Goal: Task Accomplishment & Management: Use online tool/utility

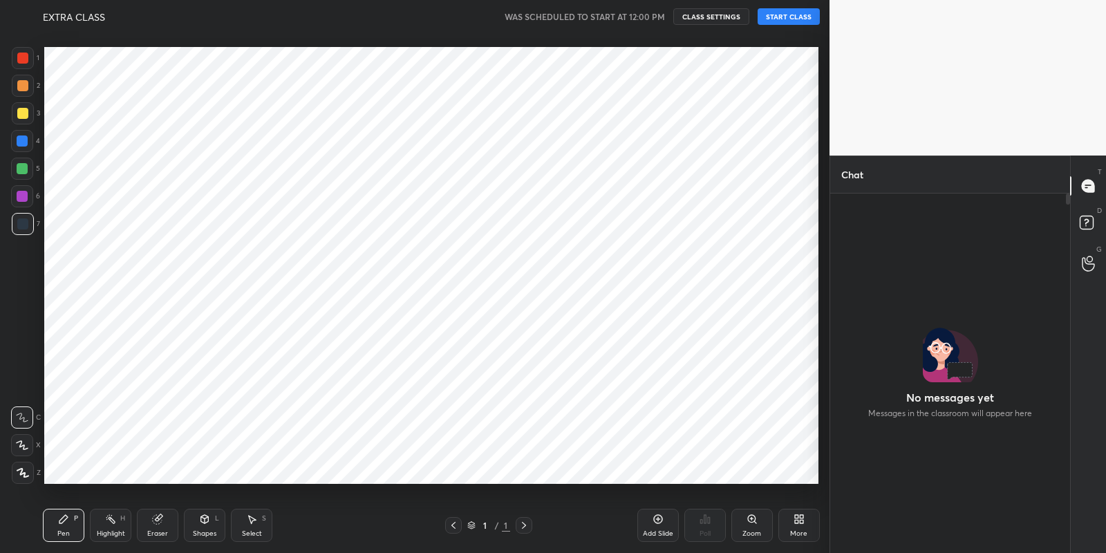
scroll to position [68640, 68331]
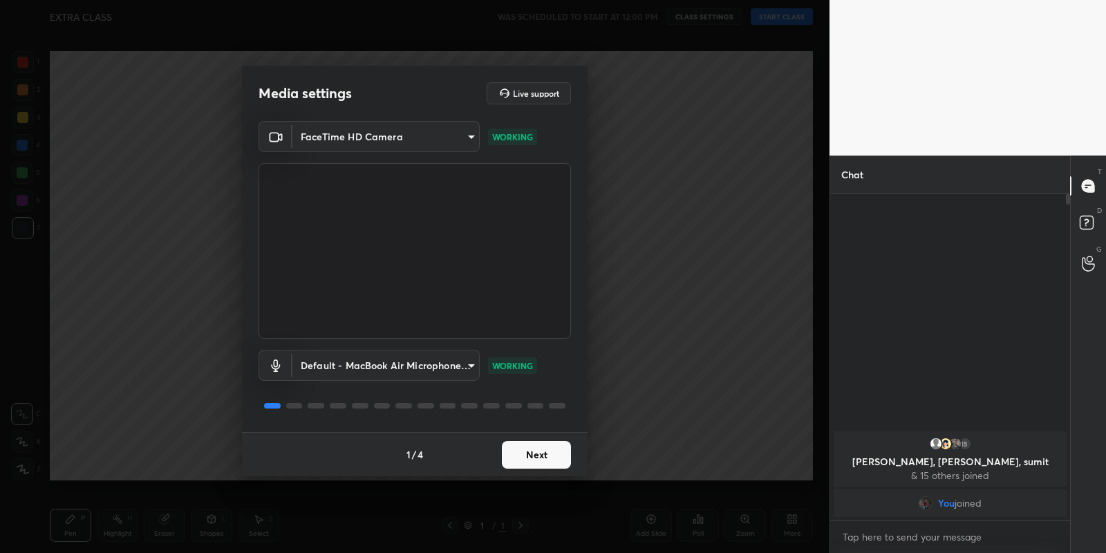
click at [531, 452] on button "Next" at bounding box center [536, 455] width 69 height 28
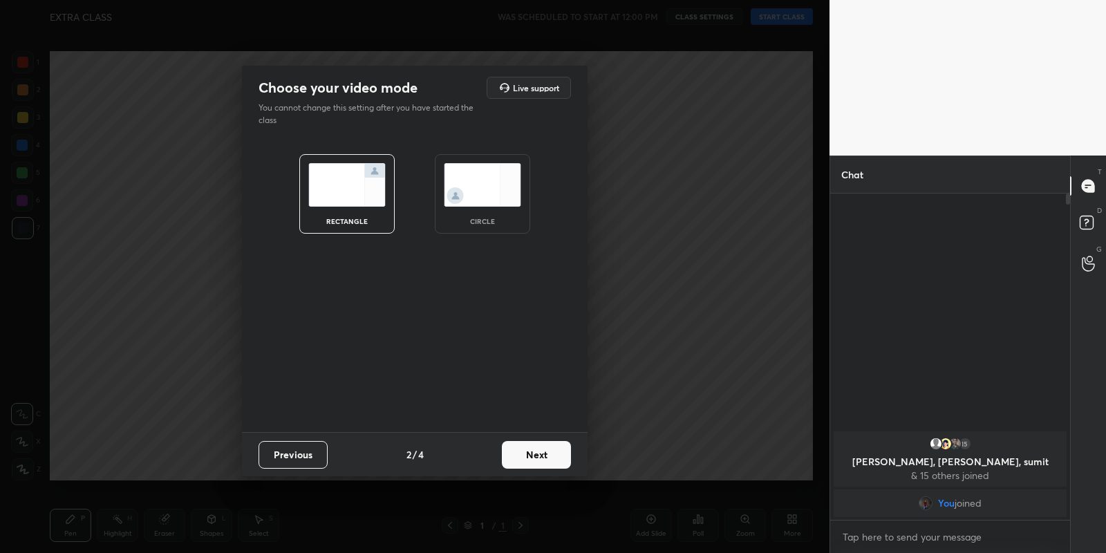
click at [531, 452] on button "Next" at bounding box center [536, 455] width 69 height 28
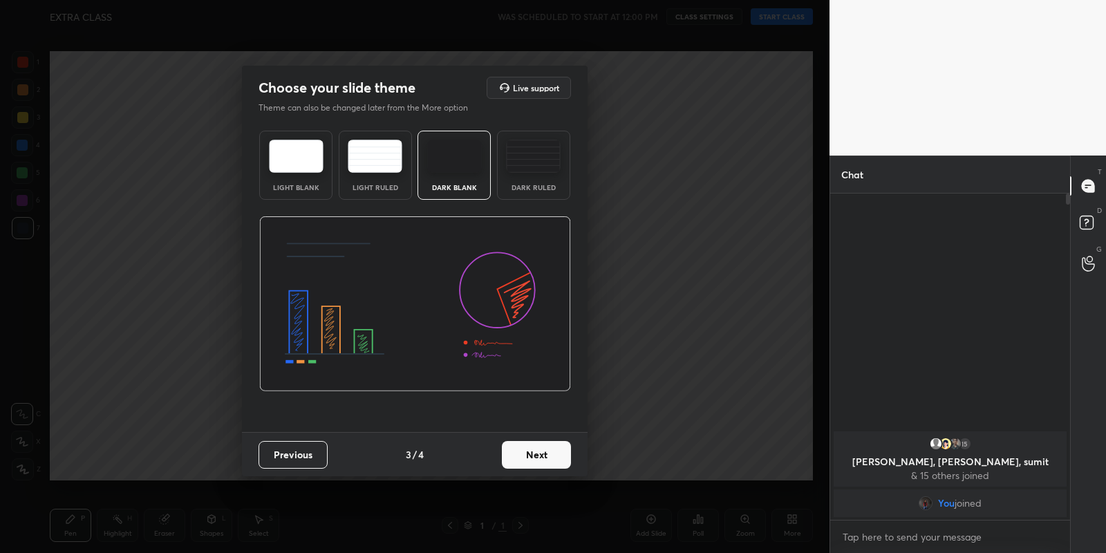
click at [531, 452] on button "Next" at bounding box center [536, 455] width 69 height 28
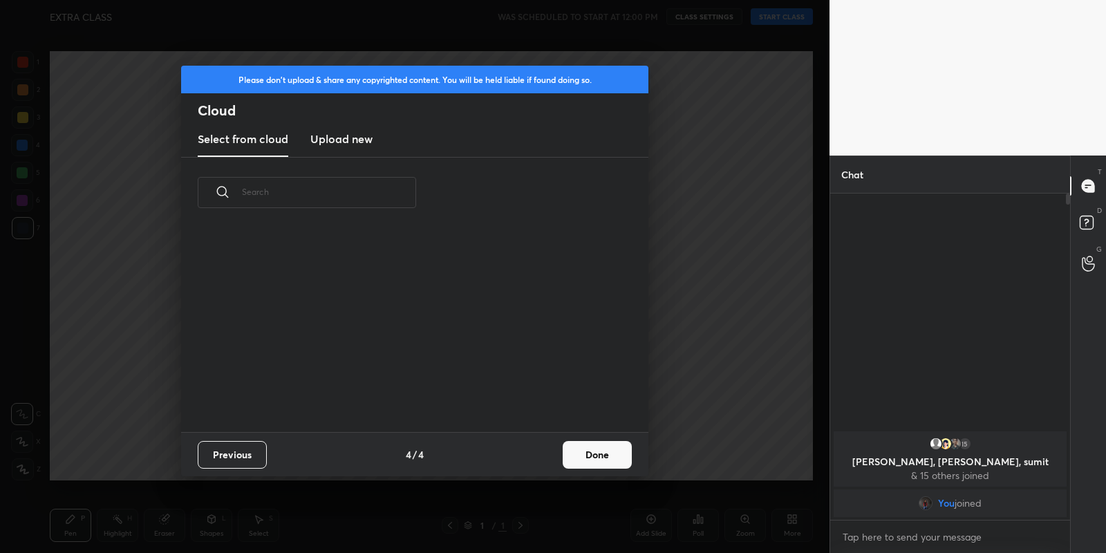
scroll to position [205, 443]
click at [350, 139] on h3 "Upload new" at bounding box center [341, 139] width 62 height 17
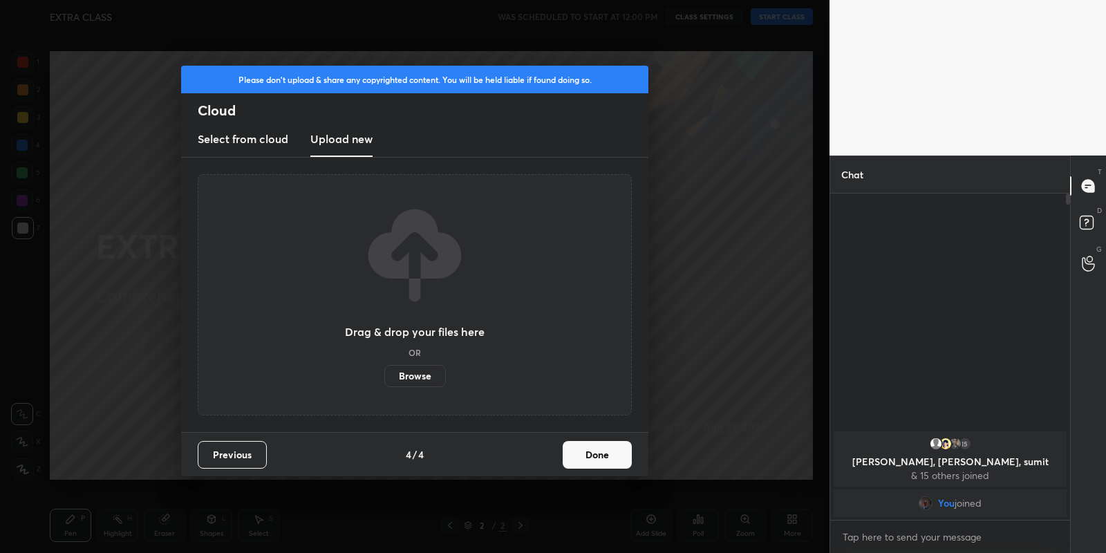
click at [406, 370] on label "Browse" at bounding box center [415, 376] width 62 height 22
click at [384, 370] on input "Browse" at bounding box center [384, 376] width 0 height 22
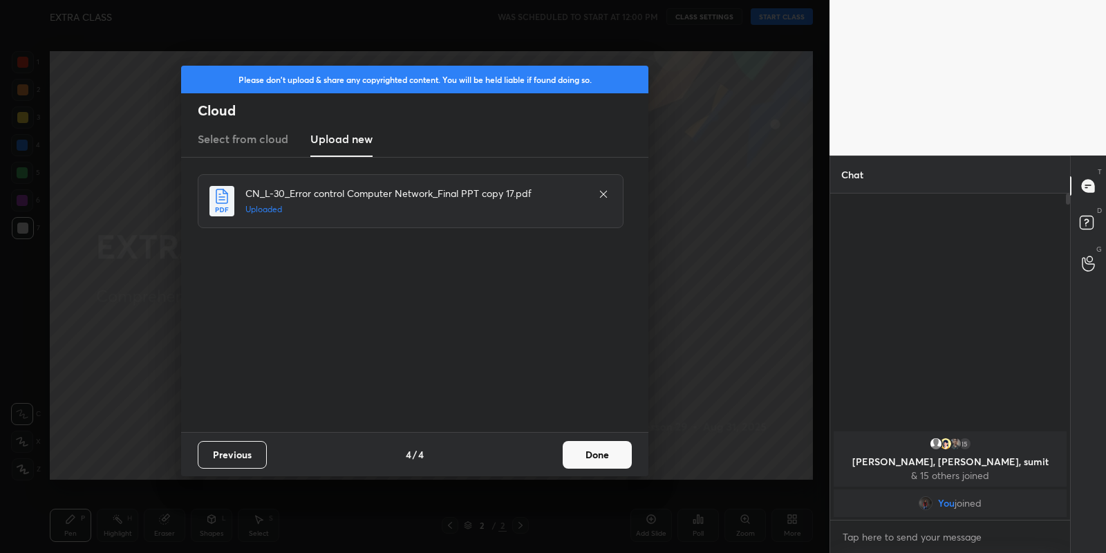
click at [599, 452] on button "Done" at bounding box center [597, 455] width 69 height 28
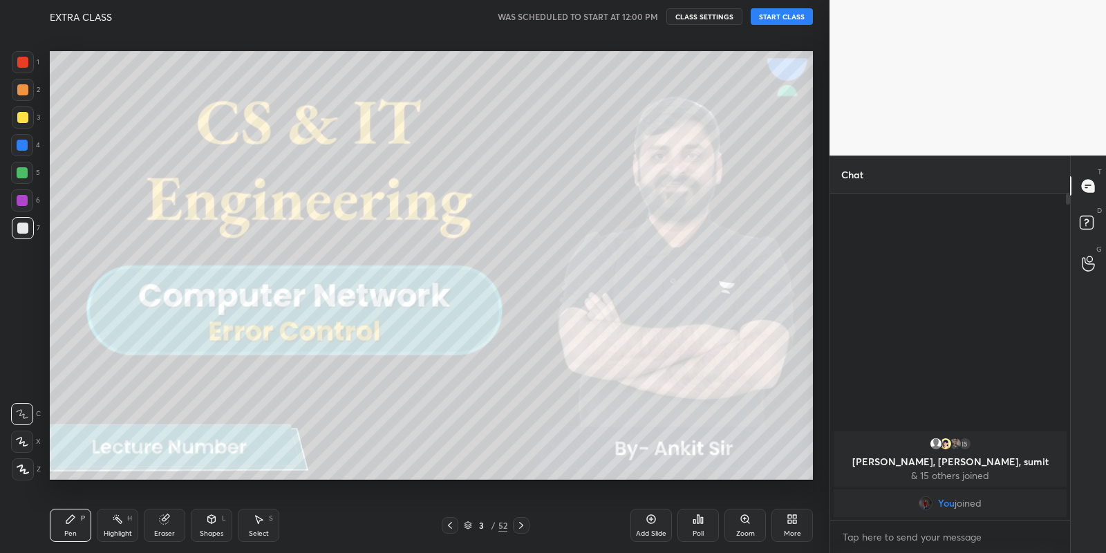
click at [795, 10] on button "START CLASS" at bounding box center [781, 16] width 62 height 17
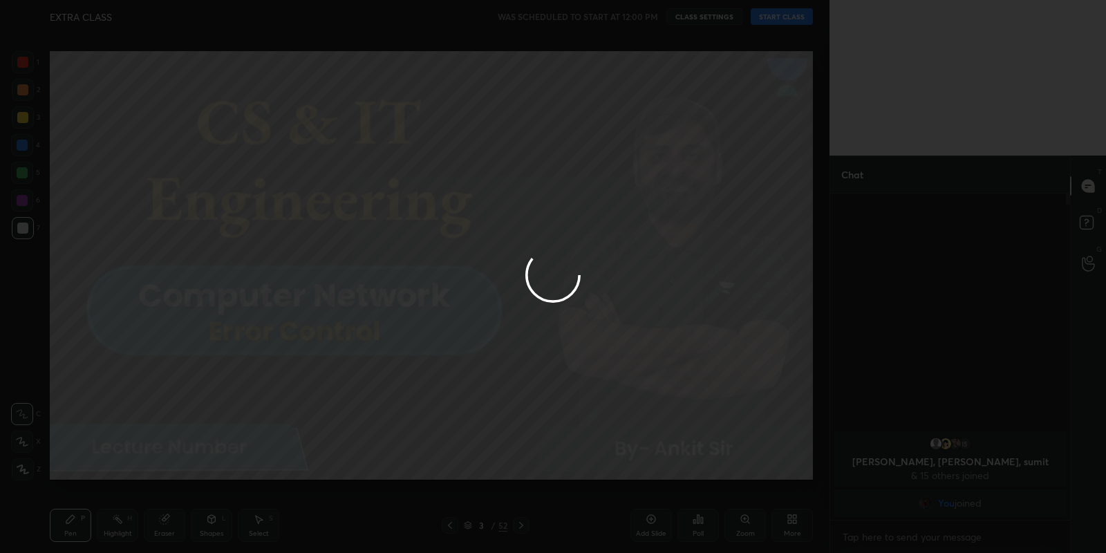
type textarea "x"
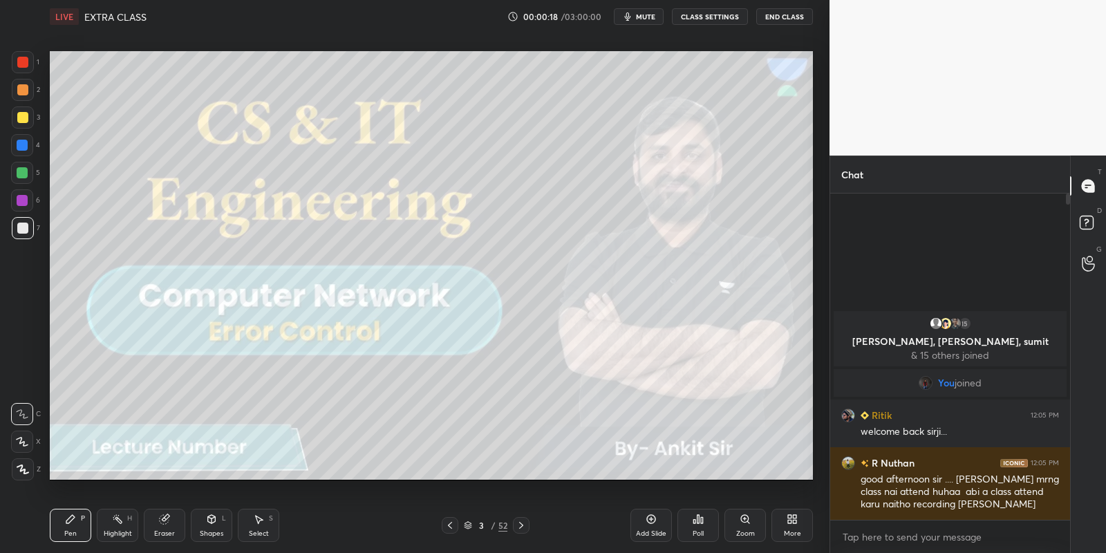
click at [211, 522] on icon at bounding box center [211, 518] width 11 height 11
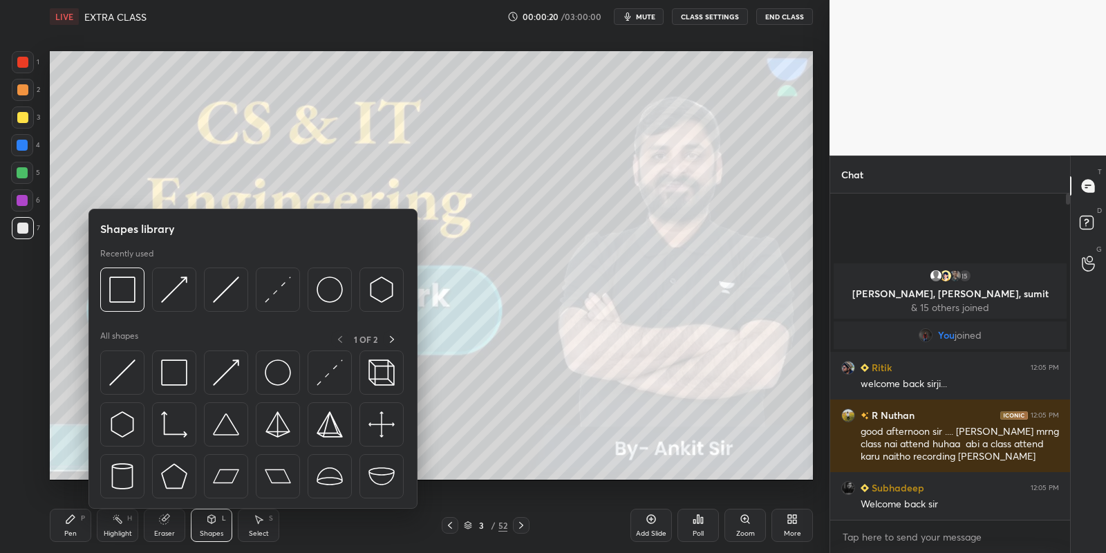
drag, startPoint x: 185, startPoint y: 364, endPoint x: 30, endPoint y: 169, distance: 249.0
click at [181, 365] on img at bounding box center [174, 372] width 26 height 26
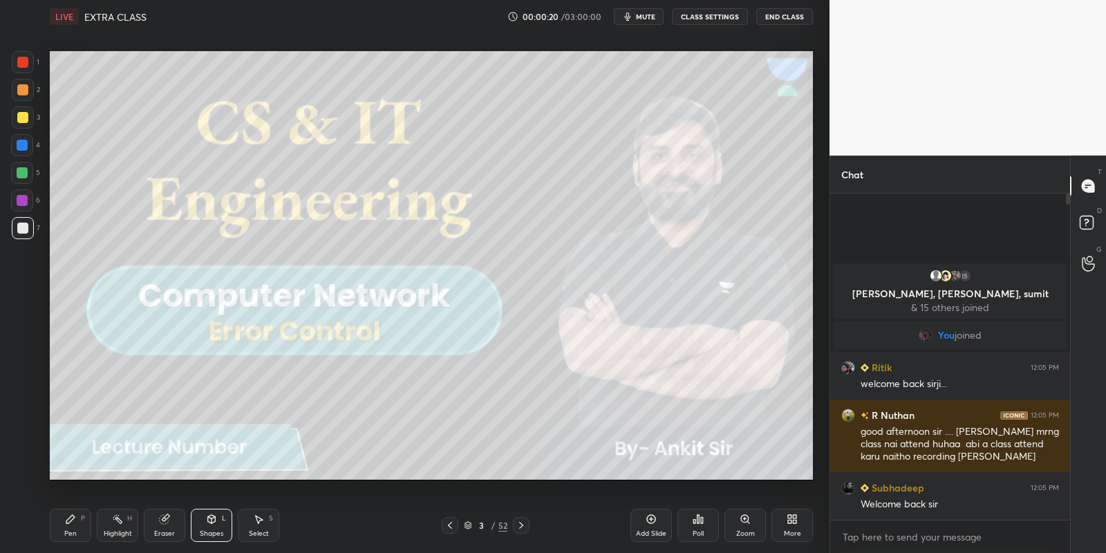
click at [26, 167] on div at bounding box center [22, 173] width 22 height 22
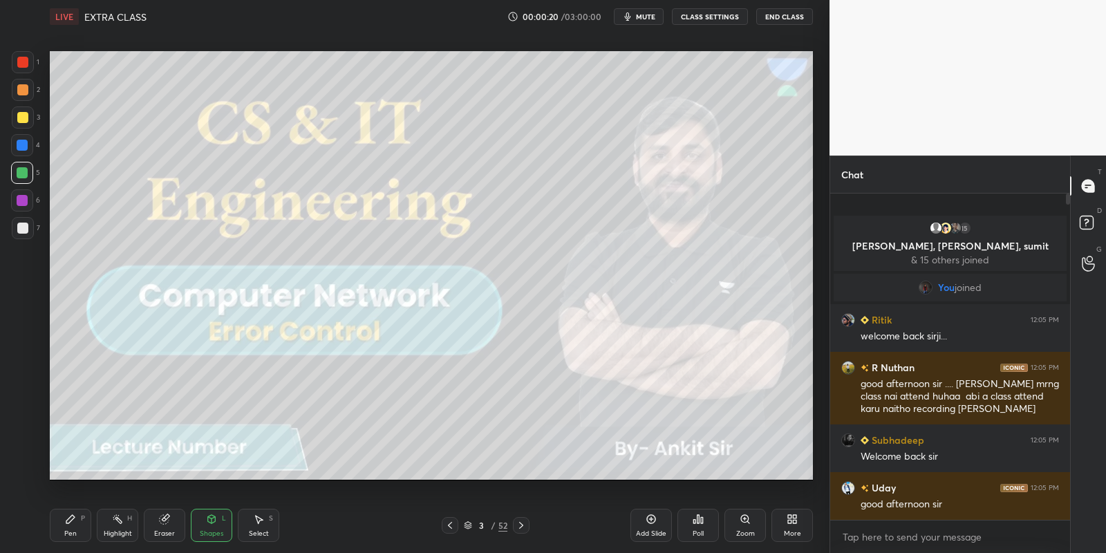
click at [23, 220] on div at bounding box center [23, 228] width 22 height 22
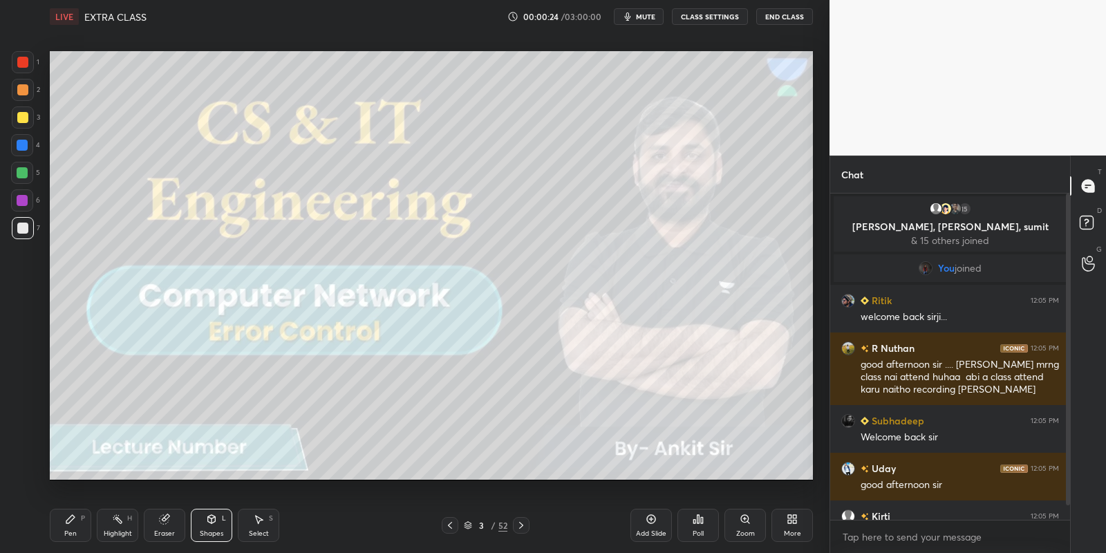
click at [73, 522] on icon at bounding box center [70, 518] width 11 height 11
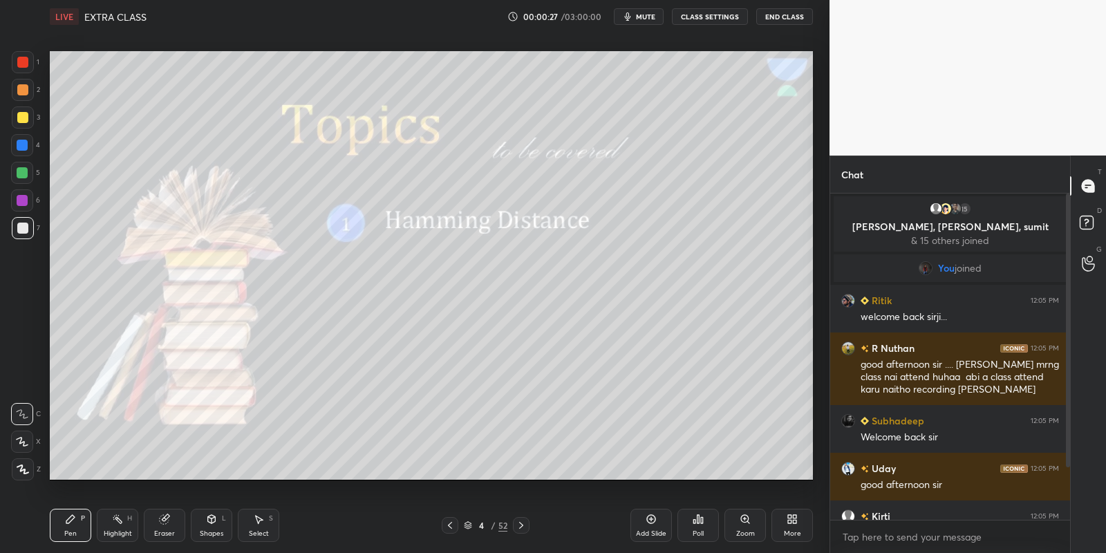
drag, startPoint x: 214, startPoint y: 530, endPoint x: 211, endPoint y: 513, distance: 16.7
click at [210, 530] on div "Shapes" at bounding box center [211, 533] width 23 height 7
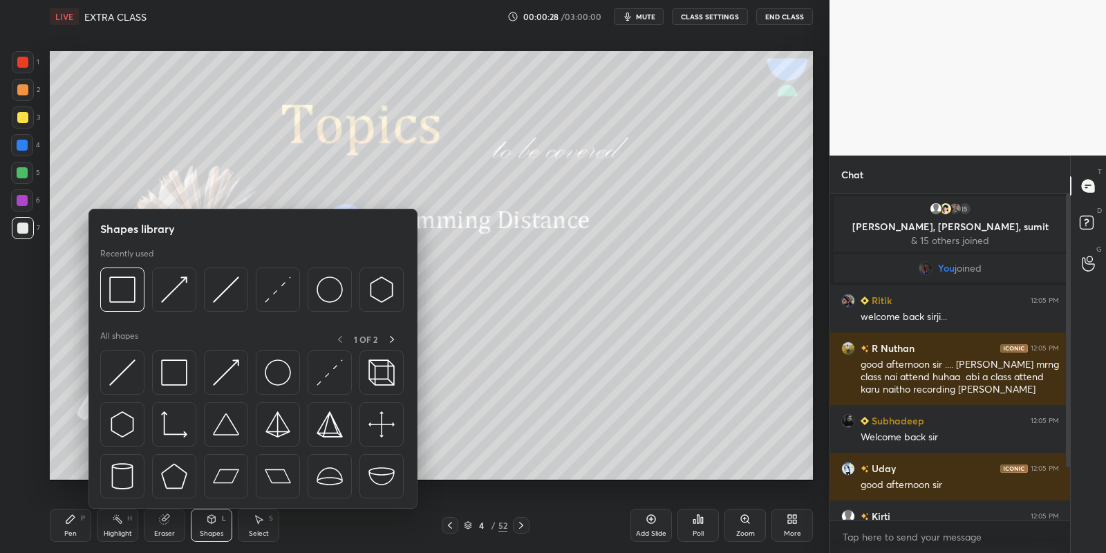
click at [189, 368] on div at bounding box center [174, 372] width 44 height 44
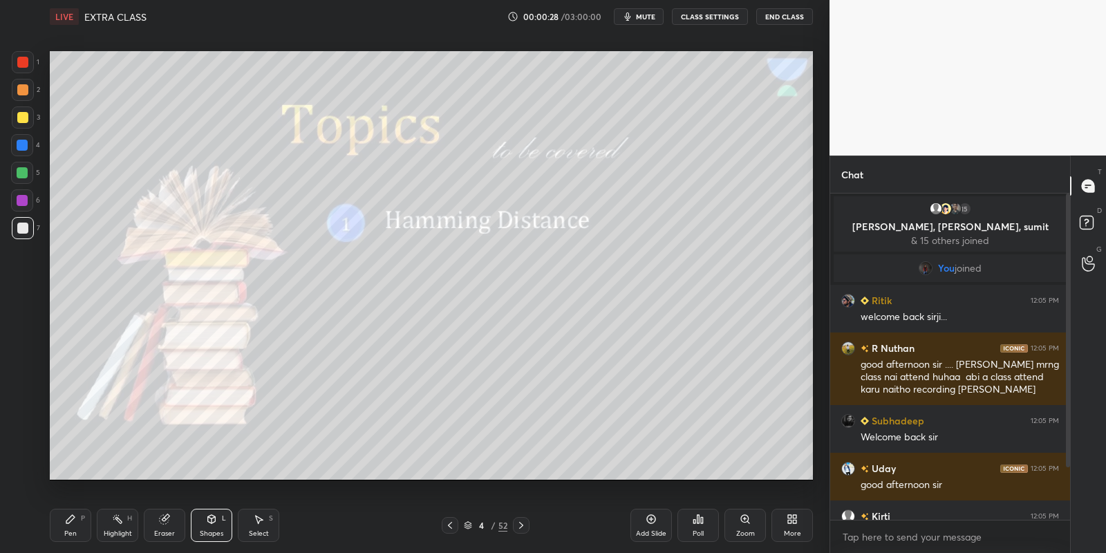
click at [27, 113] on div at bounding box center [23, 117] width 22 height 22
click at [73, 522] on icon at bounding box center [70, 518] width 11 height 11
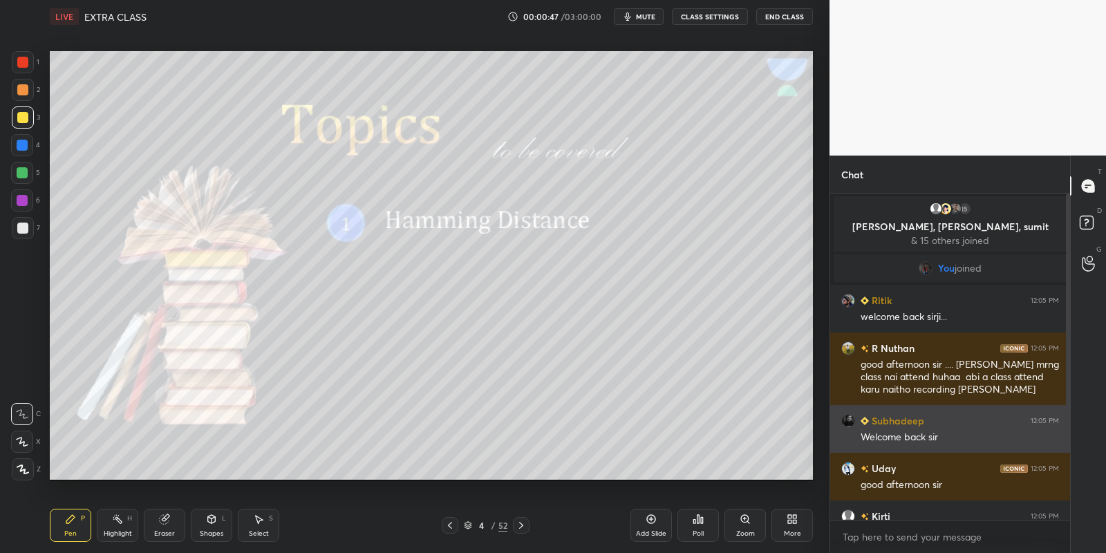
scroll to position [123, 0]
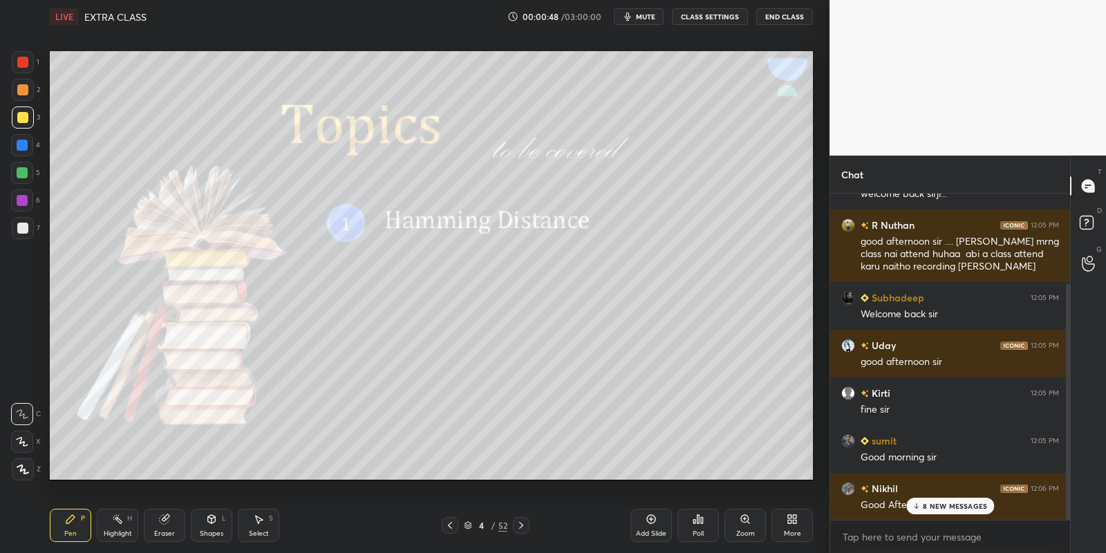
click at [948, 504] on p "8 NEW MESSAGES" at bounding box center [955, 506] width 64 height 8
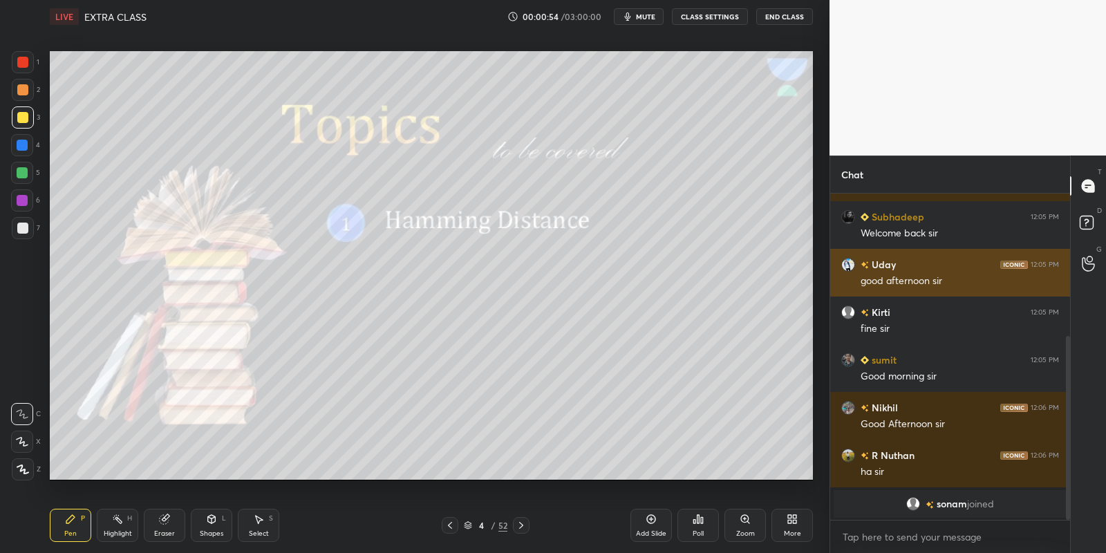
scroll to position [252, 0]
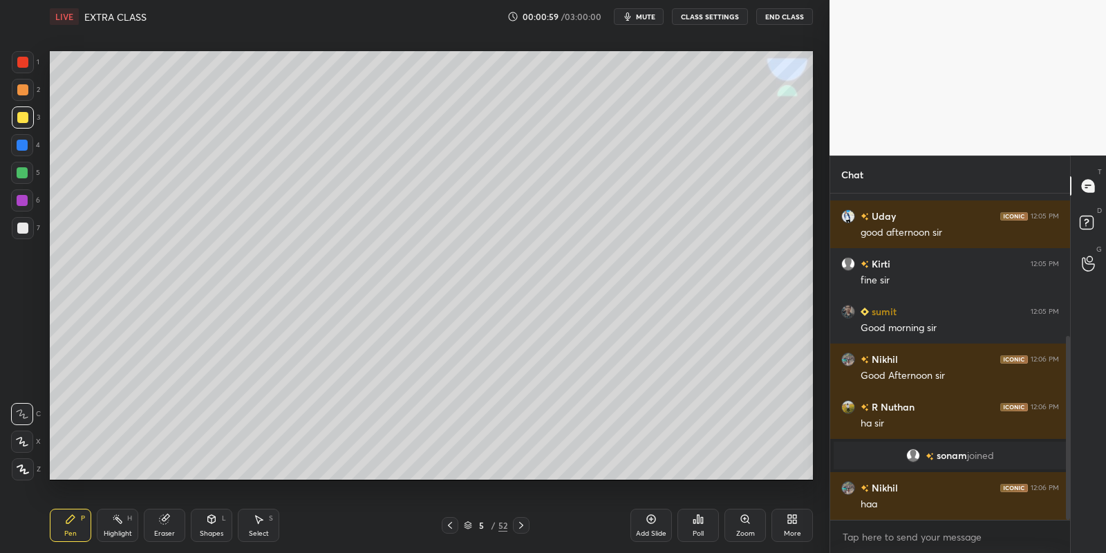
drag, startPoint x: 66, startPoint y: 528, endPoint x: 72, endPoint y: 489, distance: 39.8
click at [67, 525] on div "Pen P" at bounding box center [70, 525] width 41 height 33
click at [21, 117] on div at bounding box center [22, 117] width 11 height 11
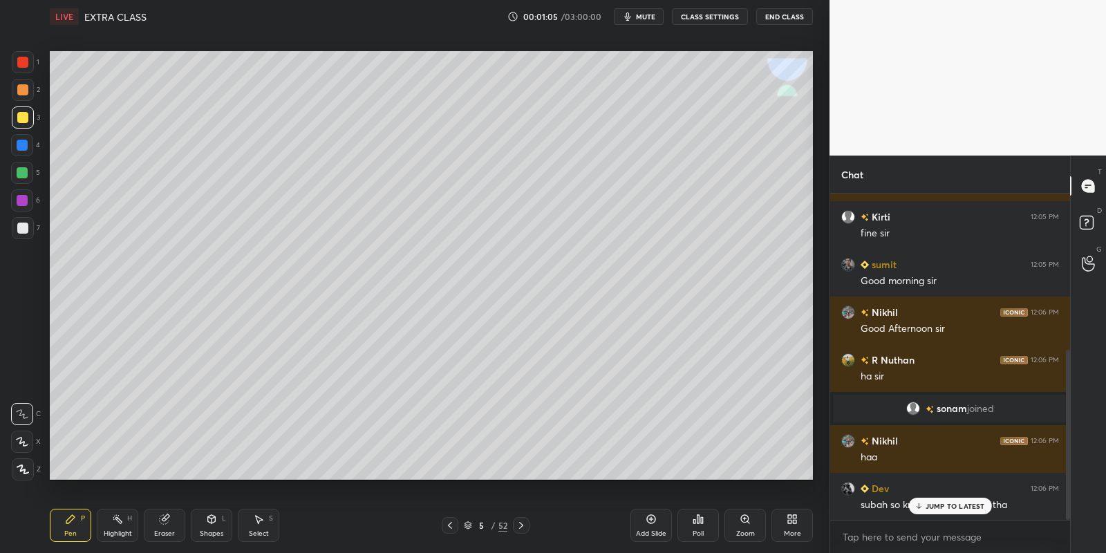
drag, startPoint x: 76, startPoint y: 531, endPoint x: 84, endPoint y: 490, distance: 41.6
click at [71, 533] on div "Pen P" at bounding box center [70, 525] width 41 height 33
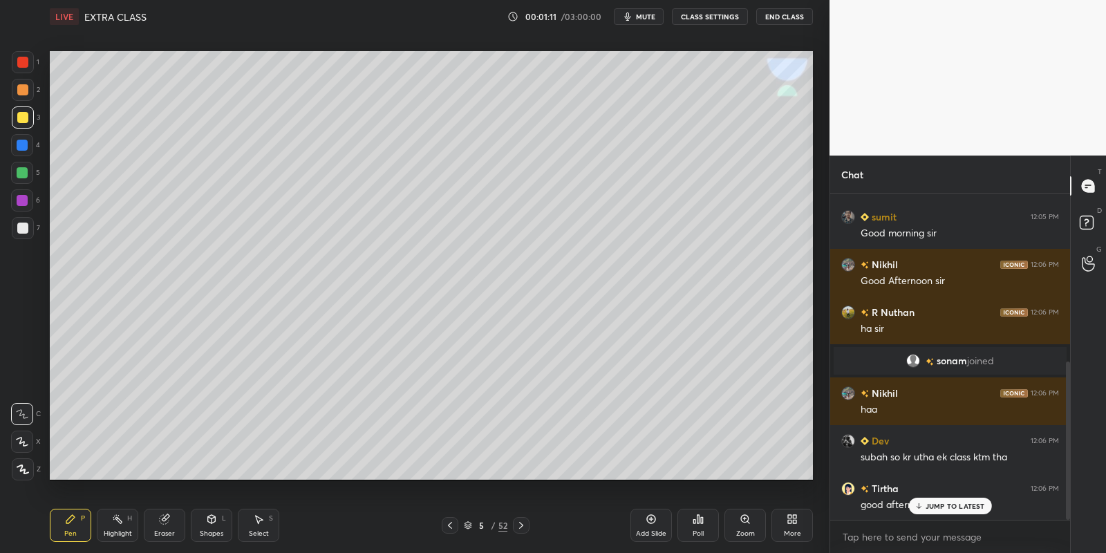
click at [211, 530] on div "Shapes" at bounding box center [211, 533] width 23 height 7
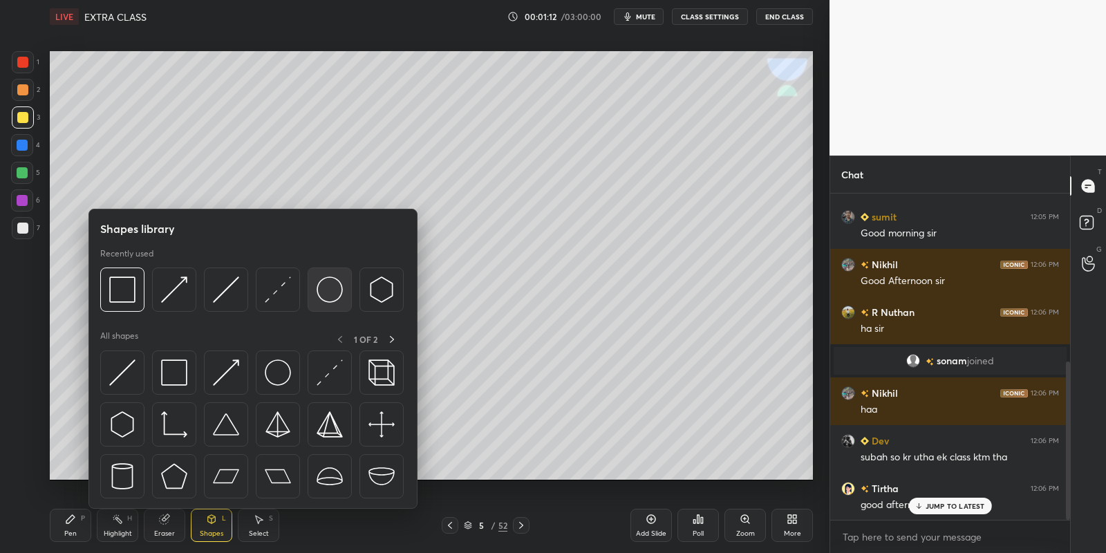
click at [323, 281] on img at bounding box center [330, 289] width 26 height 26
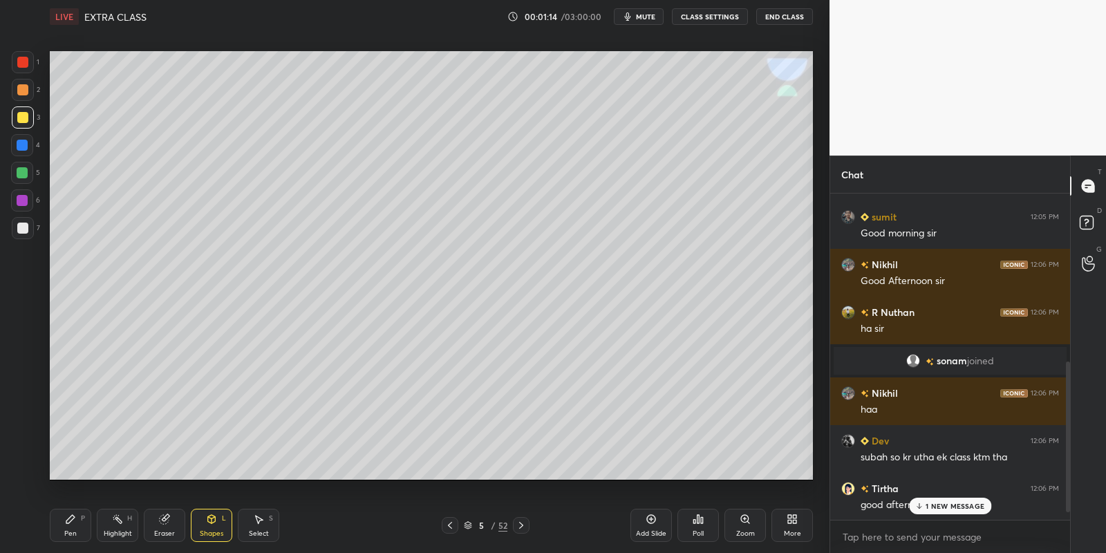
scroll to position [395, 0]
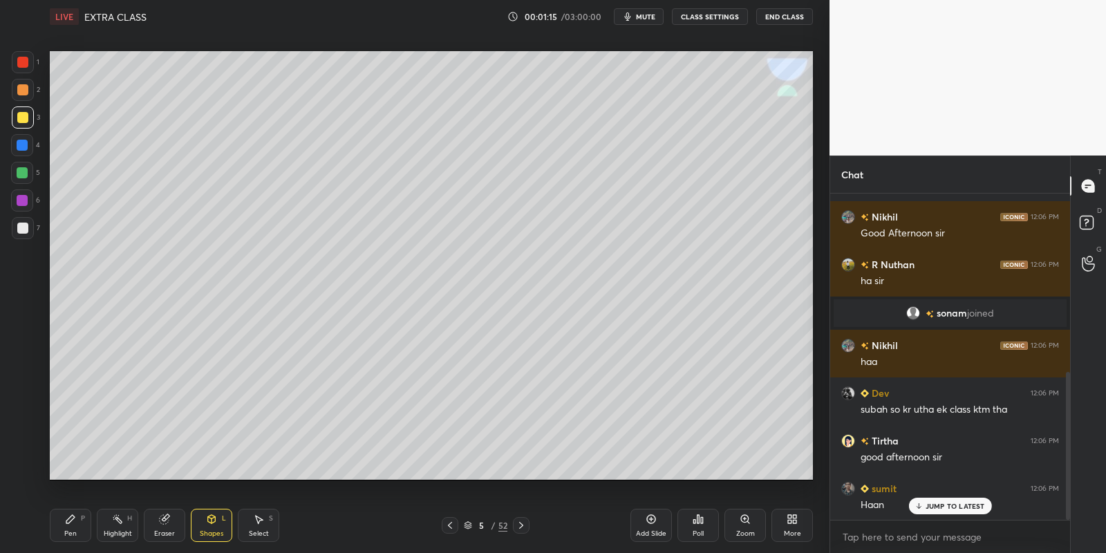
drag, startPoint x: 74, startPoint y: 518, endPoint x: 84, endPoint y: 495, distance: 24.1
click at [75, 518] on icon at bounding box center [70, 518] width 11 height 11
click at [208, 526] on div "Shapes L" at bounding box center [211, 525] width 41 height 33
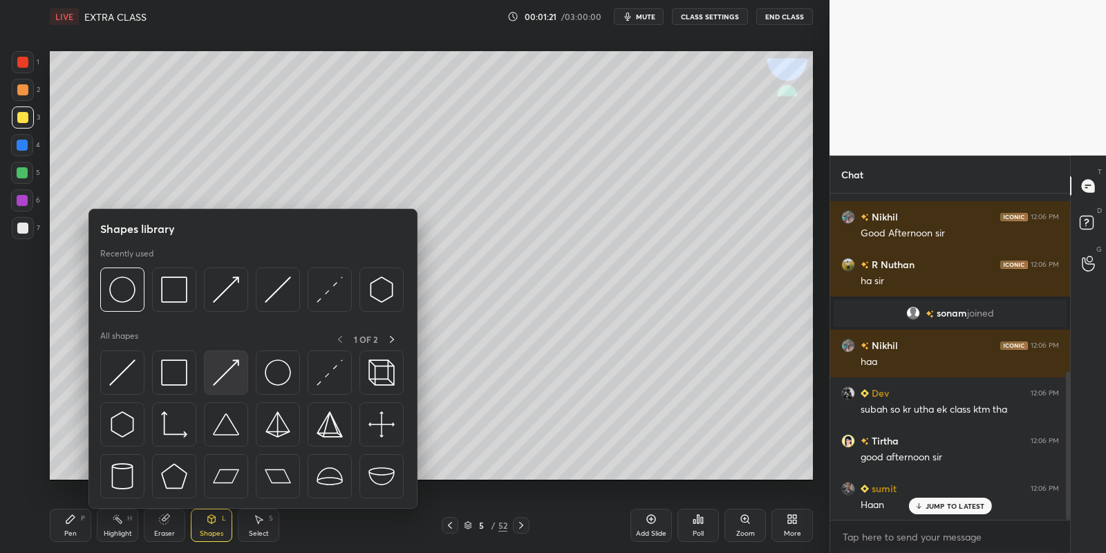
click at [225, 372] on img at bounding box center [226, 372] width 26 height 26
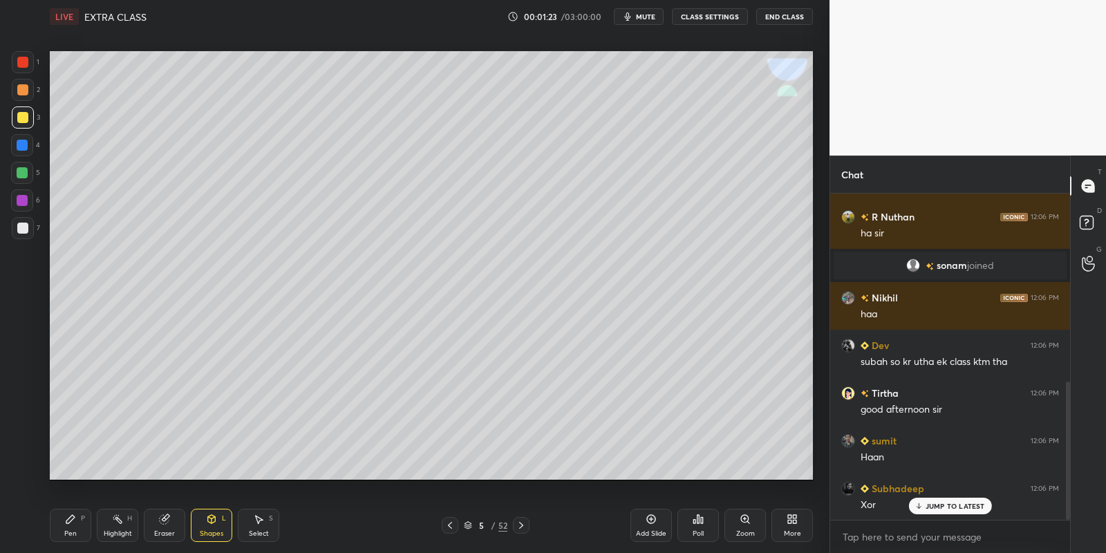
scroll to position [491, 0]
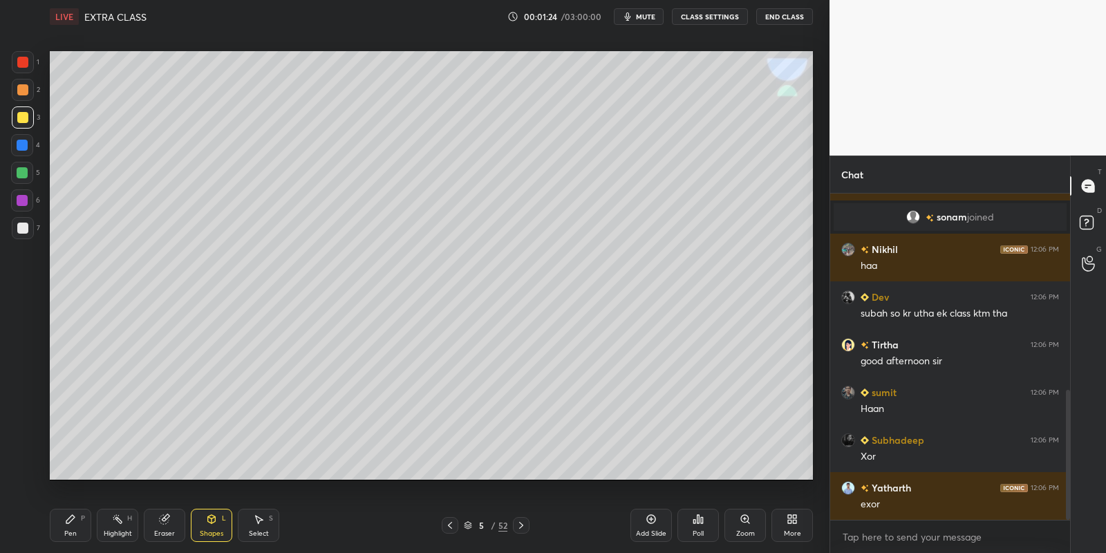
click at [66, 523] on icon at bounding box center [70, 518] width 11 height 11
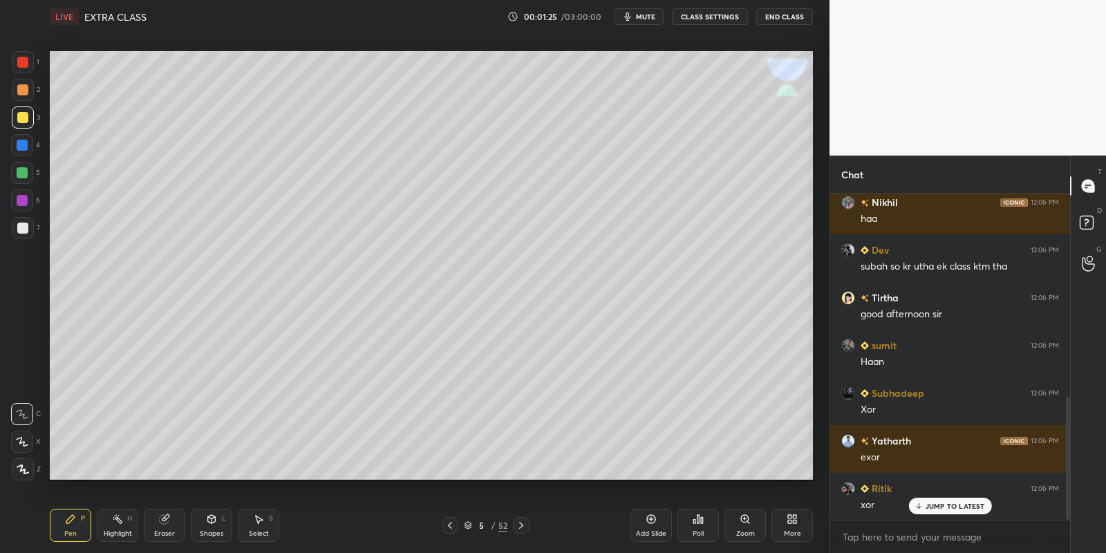
scroll to position [585, 0]
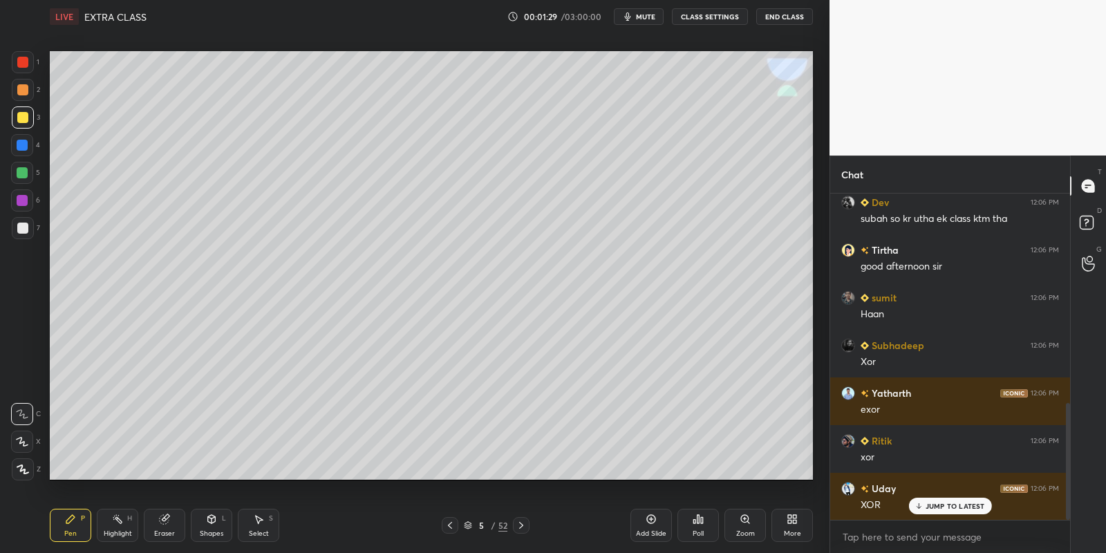
click at [164, 520] on icon at bounding box center [164, 519] width 9 height 9
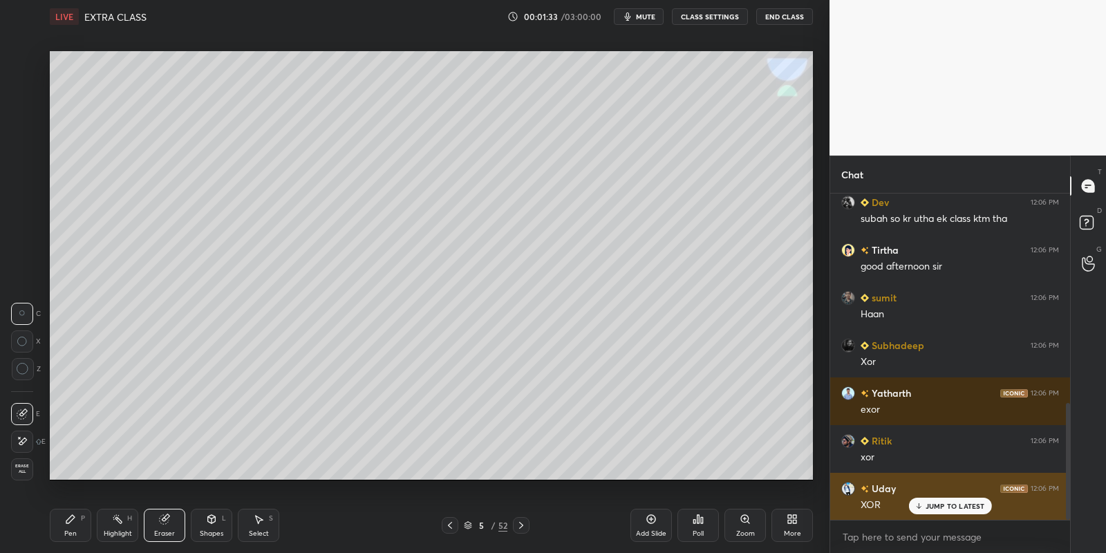
click at [933, 500] on div "JUMP TO LATEST" at bounding box center [949, 506] width 83 height 17
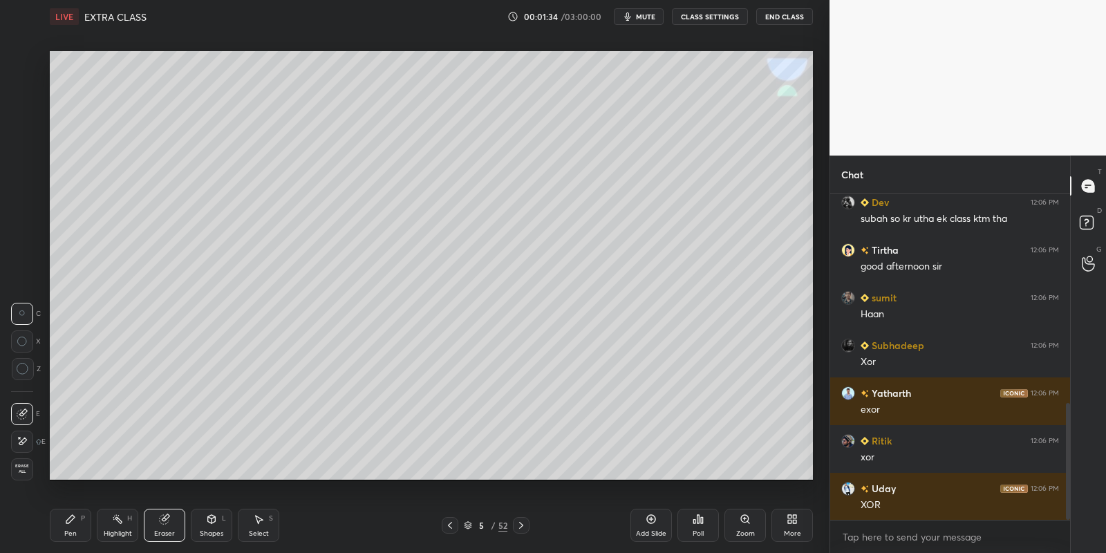
click at [77, 533] on div "Pen P" at bounding box center [70, 525] width 41 height 33
click at [118, 530] on div "Highlight" at bounding box center [118, 533] width 28 height 7
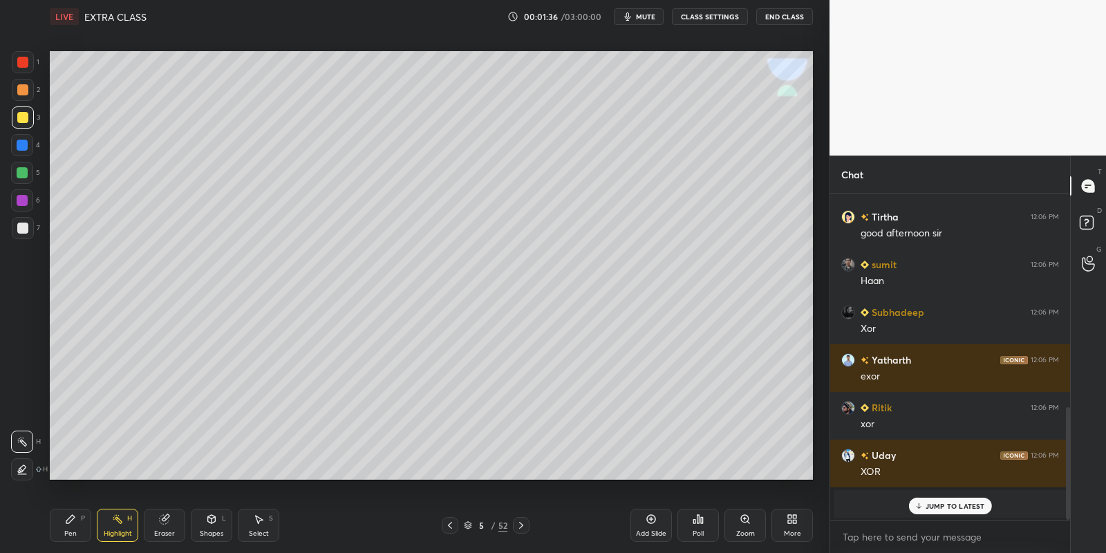
scroll to position [644, 0]
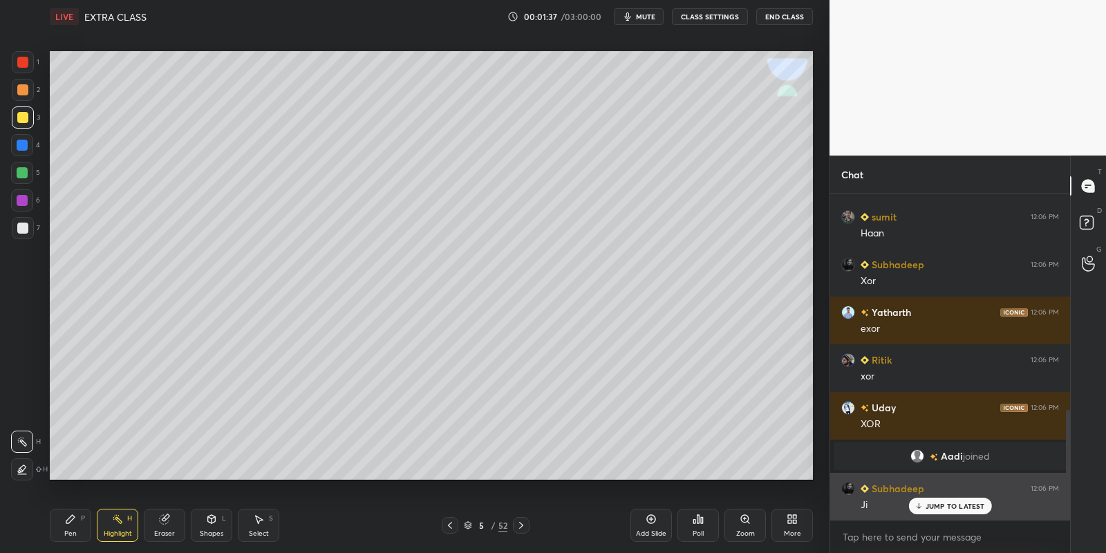
click at [927, 495] on div "Ji" at bounding box center [959, 503] width 198 height 17
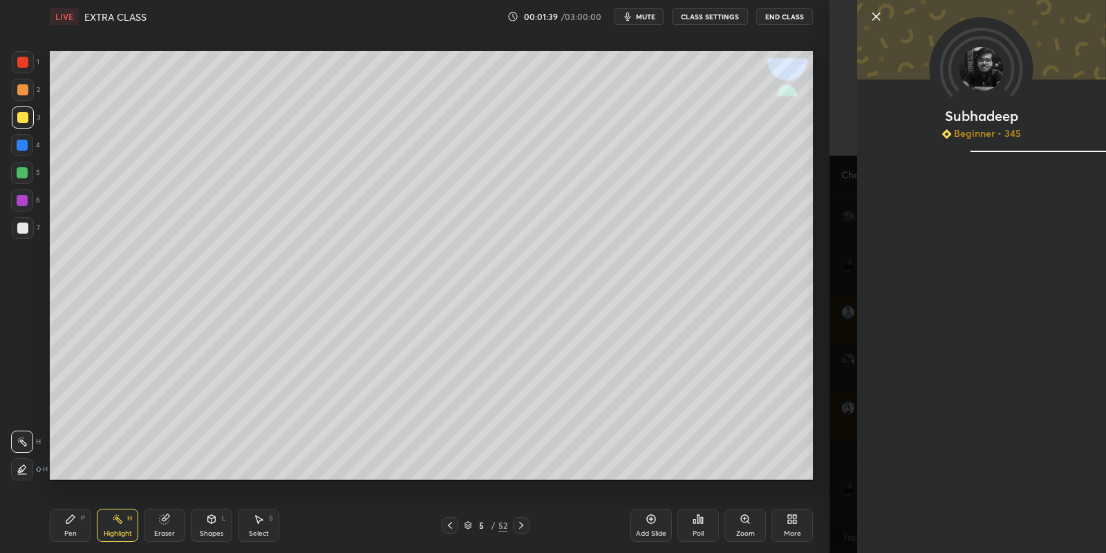
click at [872, 14] on icon at bounding box center [876, 16] width 17 height 17
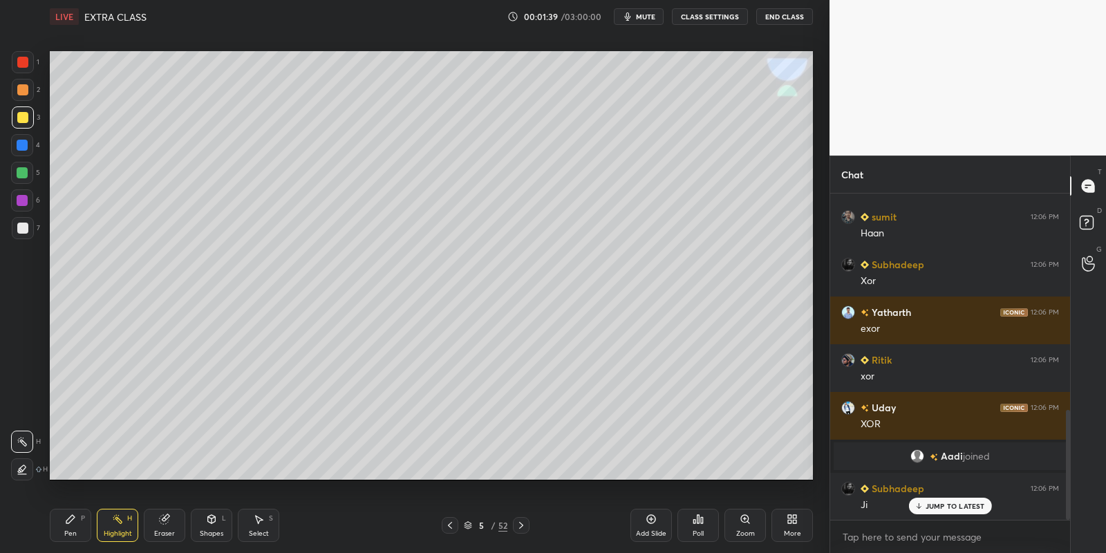
scroll to position [692, 0]
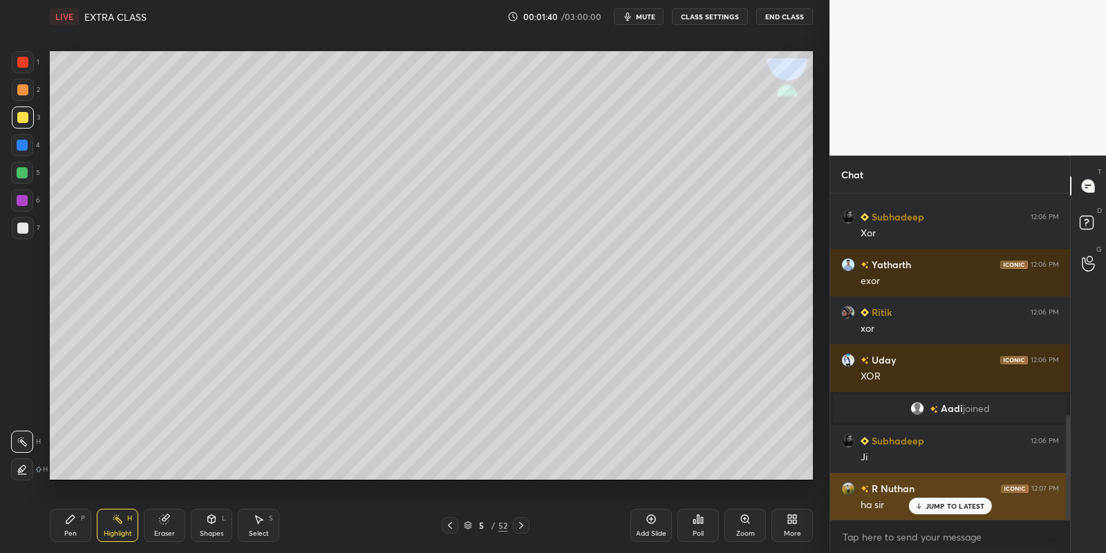
click at [937, 502] on p "JUMP TO LATEST" at bounding box center [954, 506] width 59 height 8
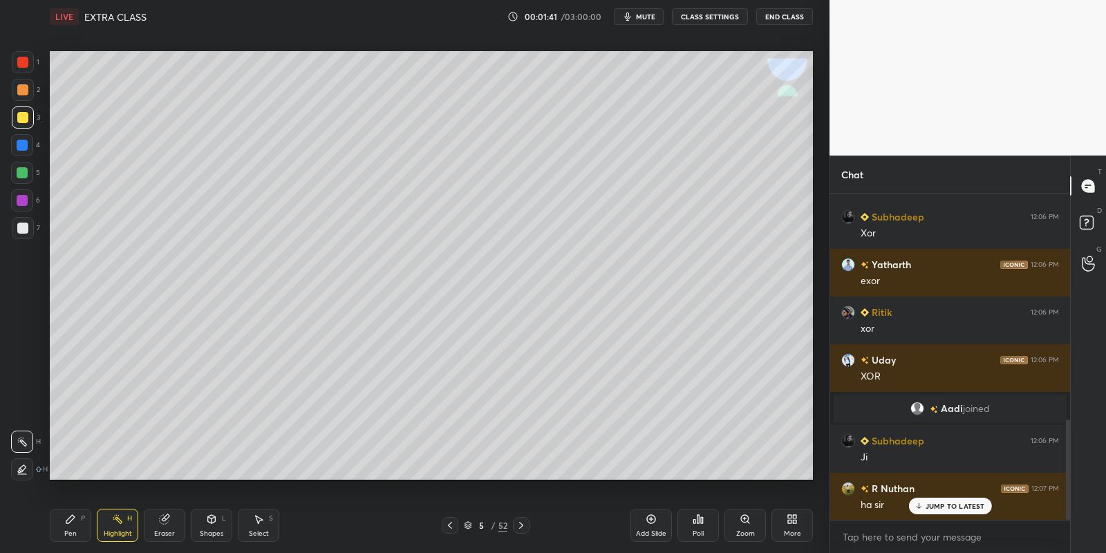
scroll to position [739, 0]
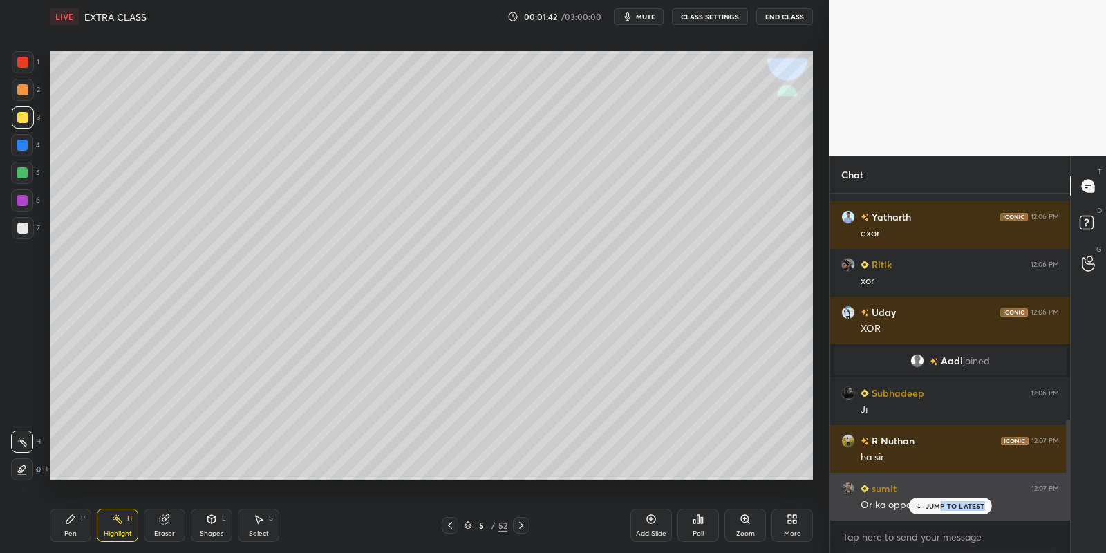
click at [939, 510] on div "JUMP TO LATEST" at bounding box center [949, 506] width 83 height 17
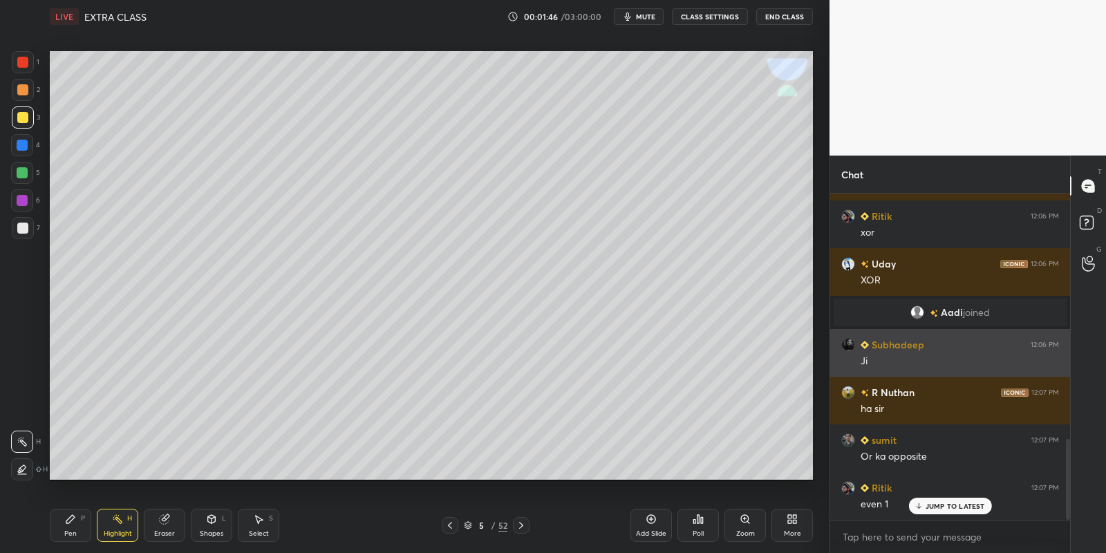
scroll to position [990, 0]
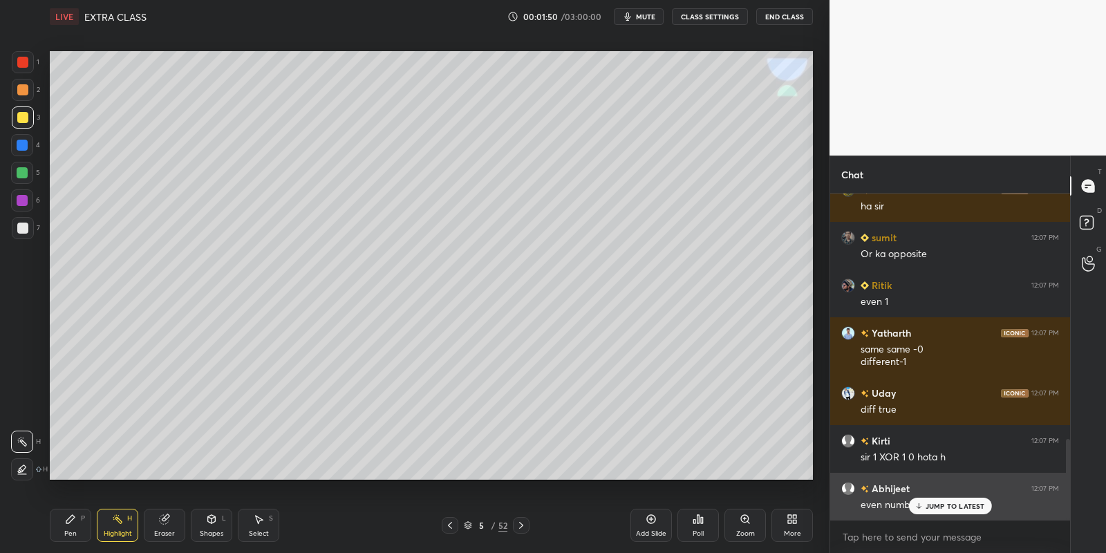
click at [943, 498] on div "JUMP TO LATEST" at bounding box center [949, 506] width 83 height 17
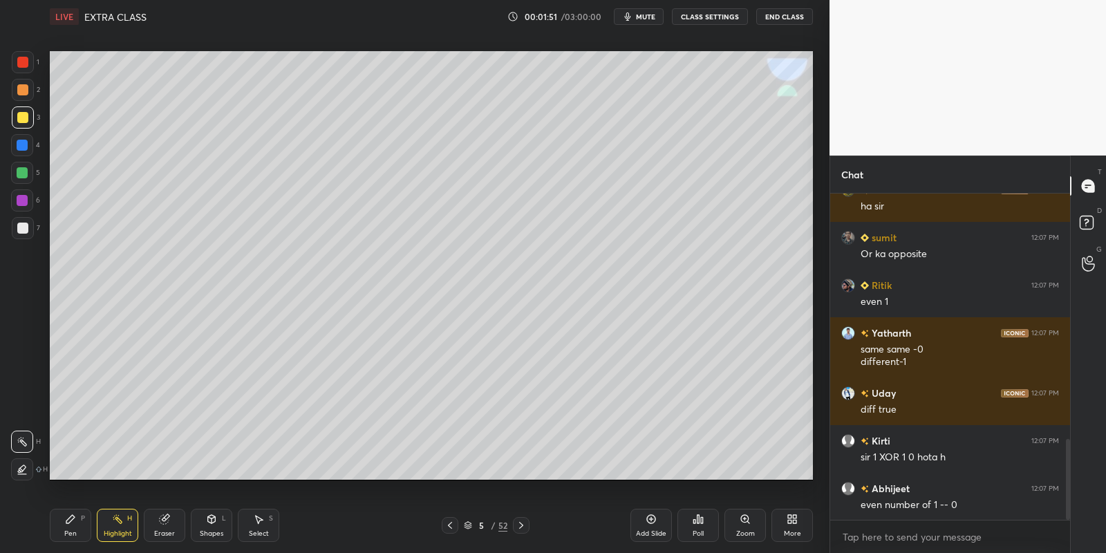
click at [211, 532] on div "Shapes" at bounding box center [211, 533] width 23 height 7
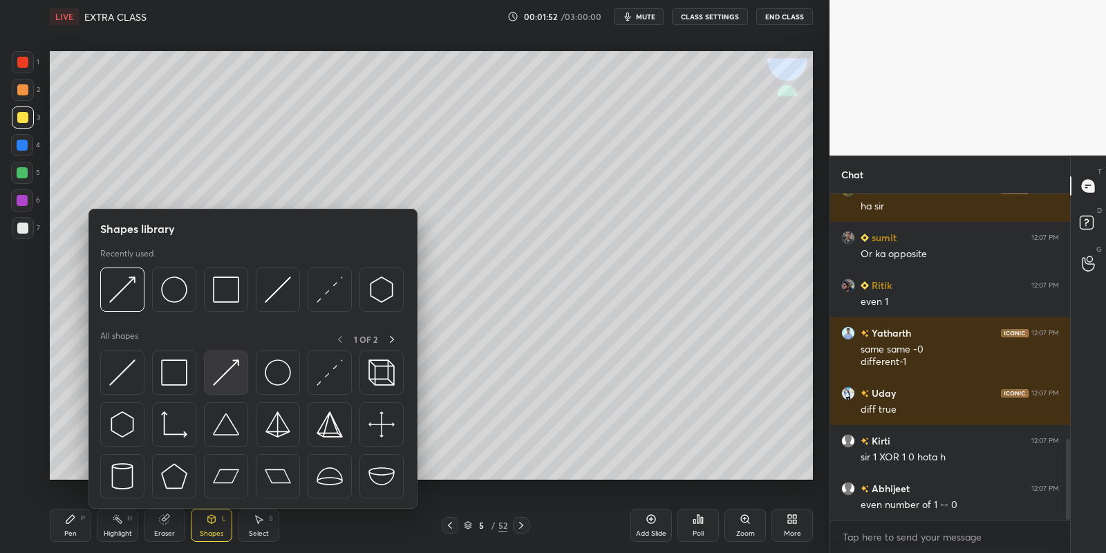
click at [229, 370] on img at bounding box center [226, 372] width 26 height 26
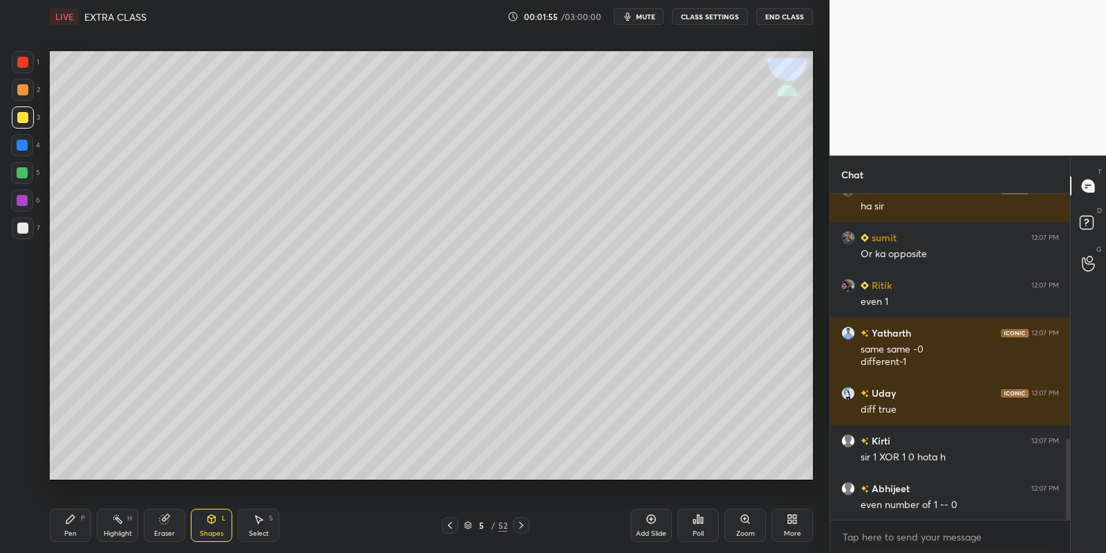
click at [65, 521] on icon at bounding box center [70, 518] width 11 height 11
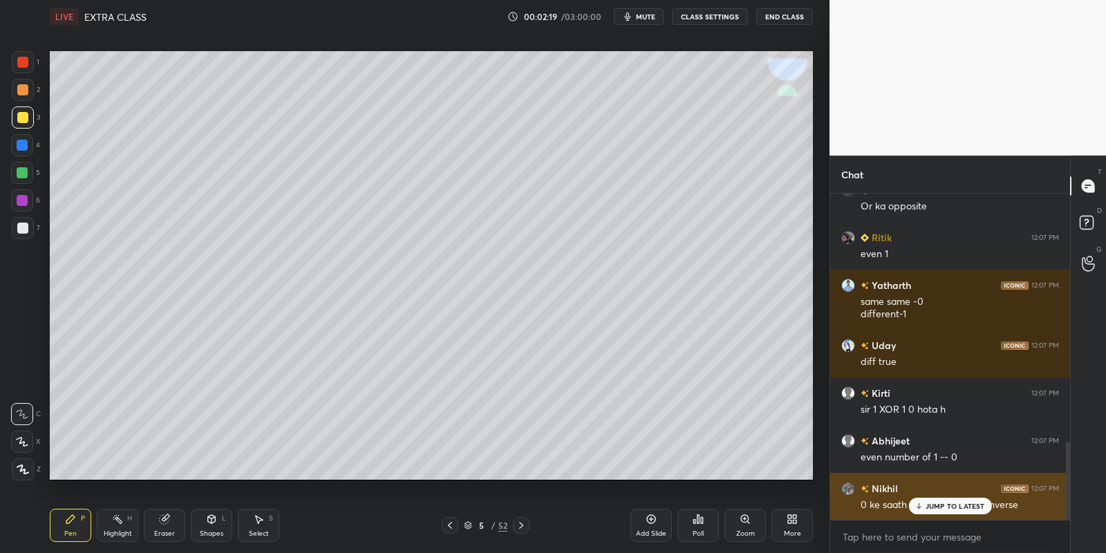
click at [945, 507] on p "JUMP TO LATEST" at bounding box center [954, 506] width 59 height 8
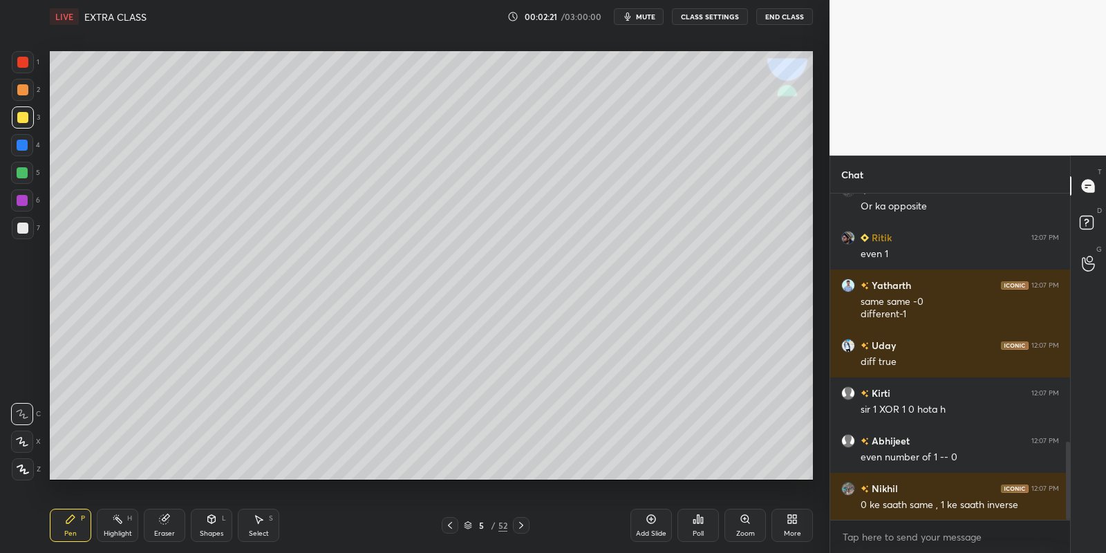
drag, startPoint x: 73, startPoint y: 521, endPoint x: 89, endPoint y: 524, distance: 16.1
click at [73, 525] on div "Pen P" at bounding box center [70, 525] width 41 height 33
click at [214, 513] on icon at bounding box center [211, 518] width 11 height 11
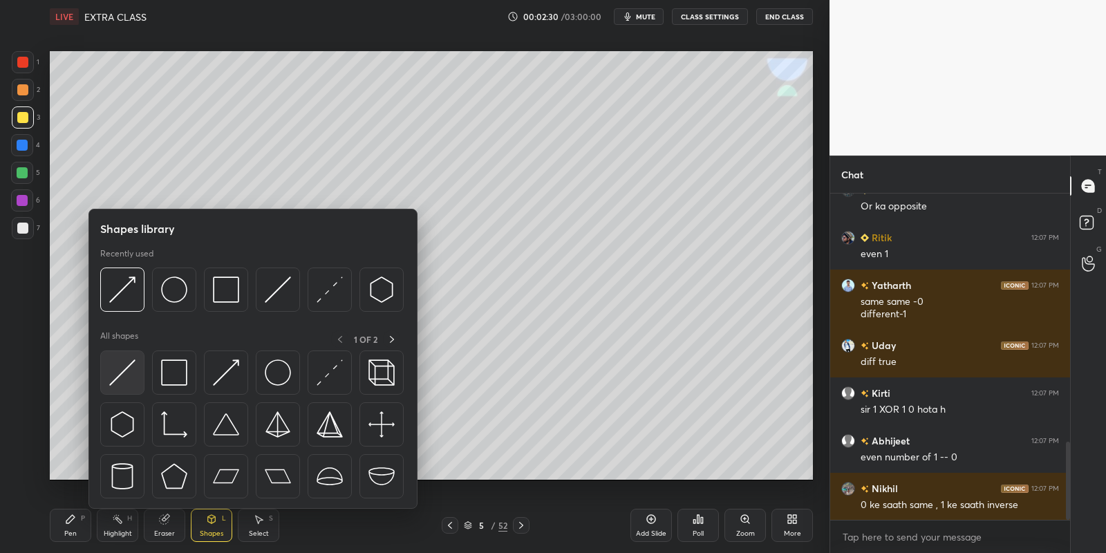
click at [139, 368] on div at bounding box center [122, 372] width 44 height 44
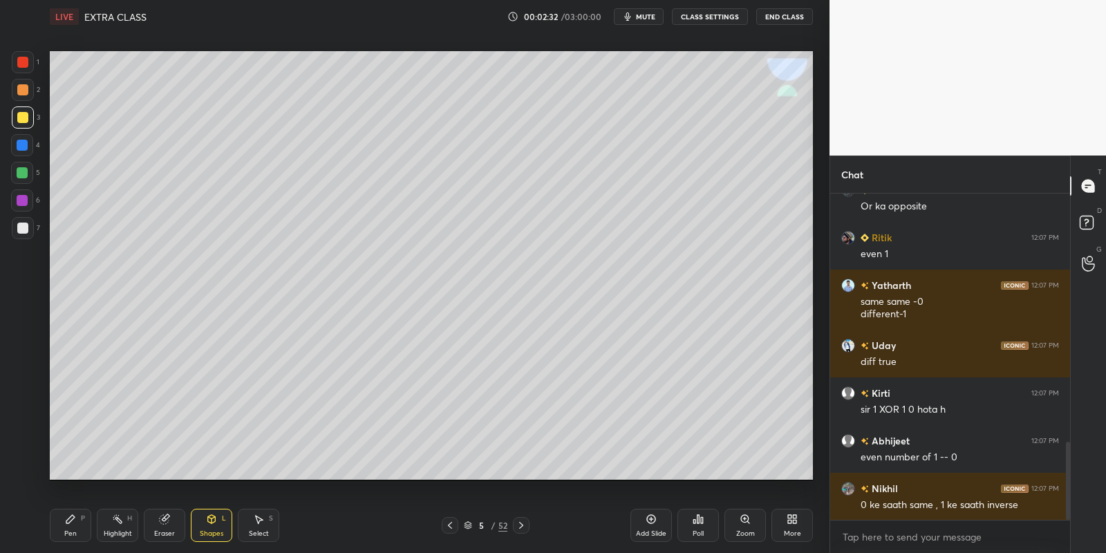
click at [86, 520] on div "Pen P" at bounding box center [70, 525] width 41 height 33
click at [114, 523] on div "Highlight H" at bounding box center [117, 525] width 41 height 33
click at [72, 525] on div "Pen P" at bounding box center [70, 525] width 41 height 33
click at [209, 516] on icon at bounding box center [212, 519] width 8 height 8
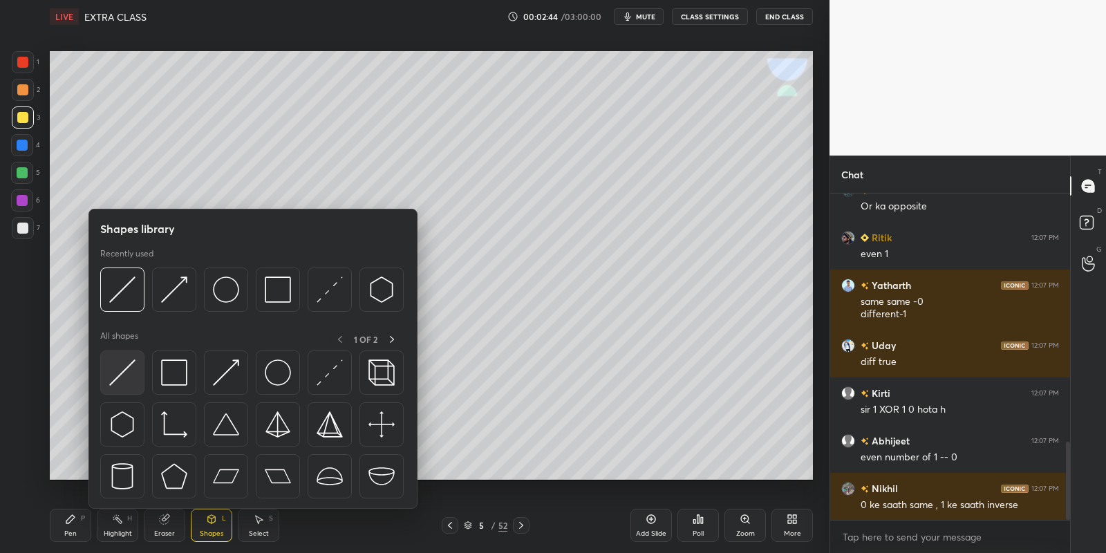
click at [127, 362] on img at bounding box center [122, 372] width 26 height 26
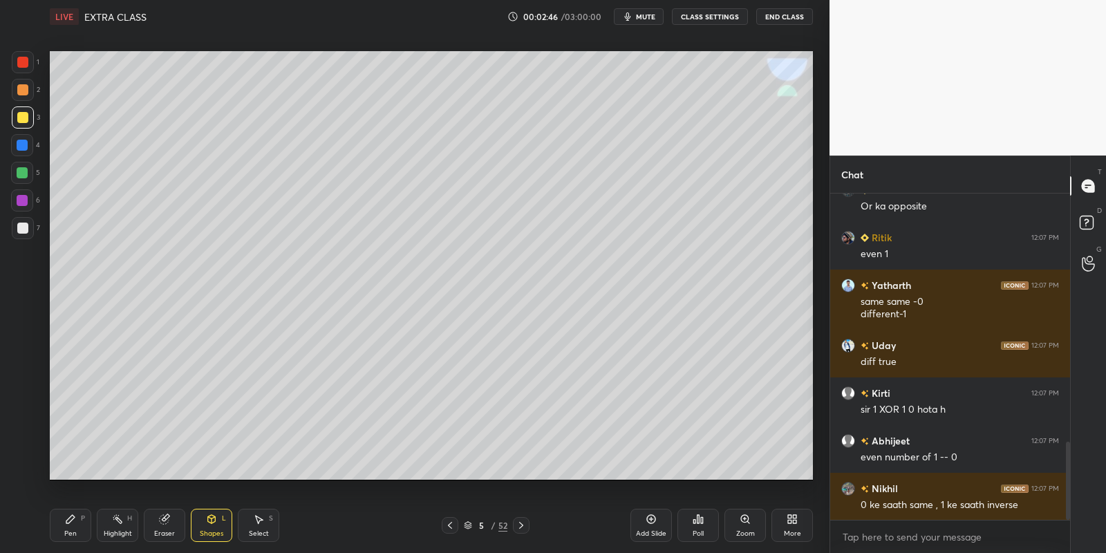
click at [81, 525] on div "Pen P" at bounding box center [70, 525] width 41 height 33
drag, startPoint x: 211, startPoint y: 525, endPoint x: 208, endPoint y: 513, distance: 12.1
click at [211, 522] on icon at bounding box center [211, 518] width 11 height 11
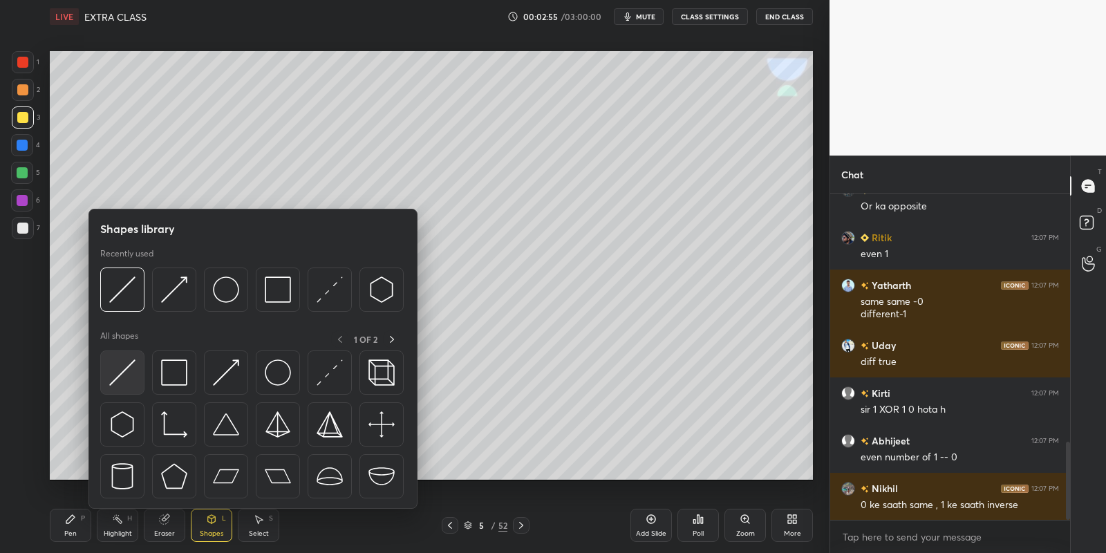
click at [130, 365] on div at bounding box center [122, 372] width 44 height 44
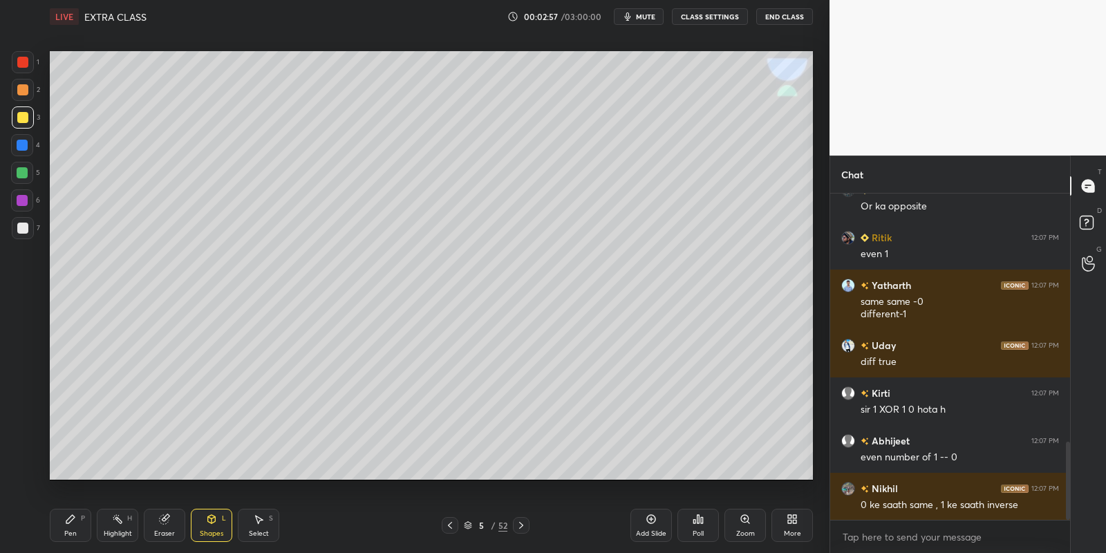
click at [77, 518] on div "Pen P" at bounding box center [70, 525] width 41 height 33
click at [207, 520] on div "Shapes L" at bounding box center [211, 525] width 41 height 33
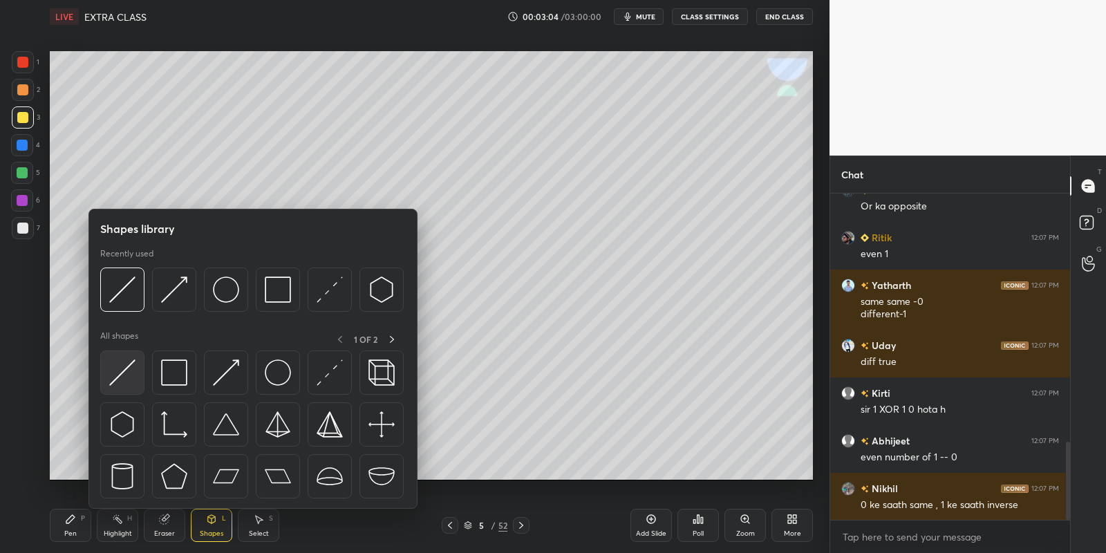
click at [126, 366] on img at bounding box center [122, 372] width 26 height 26
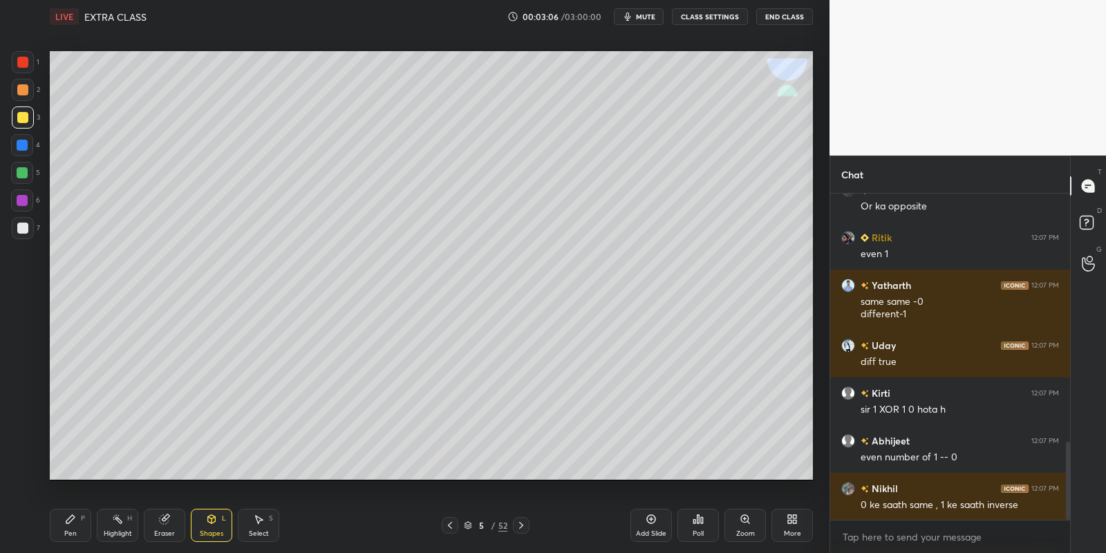
click at [78, 514] on div "Pen P" at bounding box center [70, 525] width 41 height 33
drag, startPoint x: 213, startPoint y: 520, endPoint x: 210, endPoint y: 510, distance: 10.7
click at [213, 520] on icon at bounding box center [212, 519] width 8 height 8
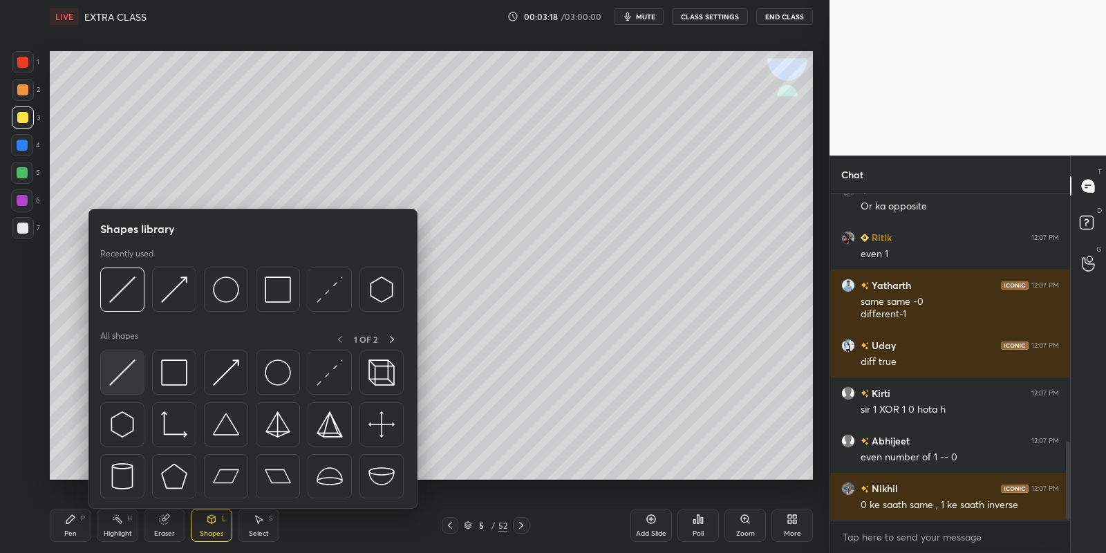
click at [129, 368] on img at bounding box center [122, 372] width 26 height 26
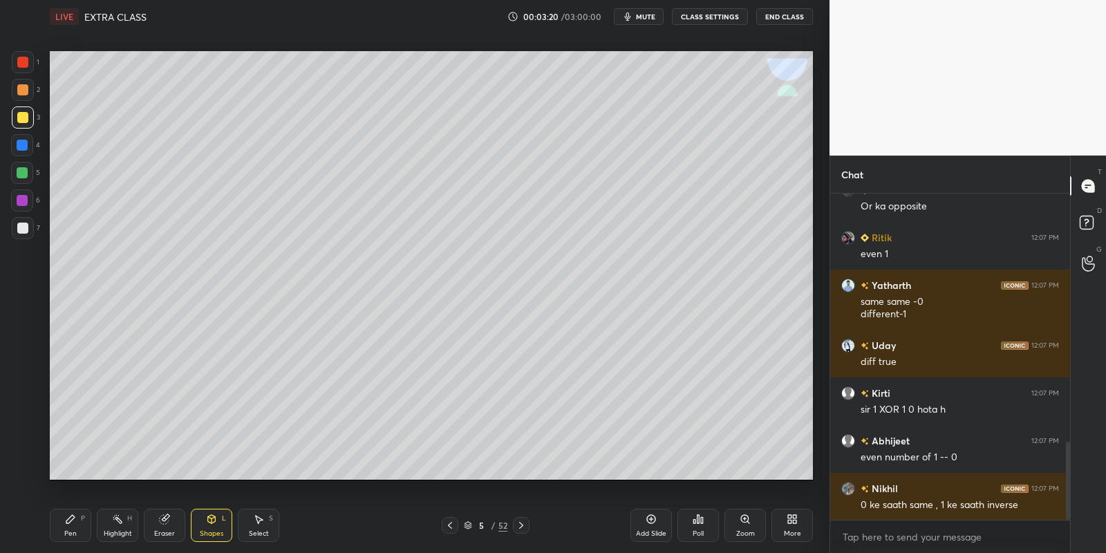
click at [77, 525] on div "Pen P" at bounding box center [70, 525] width 41 height 33
drag, startPoint x: 113, startPoint y: 525, endPoint x: 129, endPoint y: 500, distance: 28.9
click at [112, 523] on icon at bounding box center [117, 518] width 11 height 11
drag, startPoint x: 75, startPoint y: 525, endPoint x: 77, endPoint y: 511, distance: 13.4
click at [75, 527] on div "Pen P" at bounding box center [70, 525] width 41 height 33
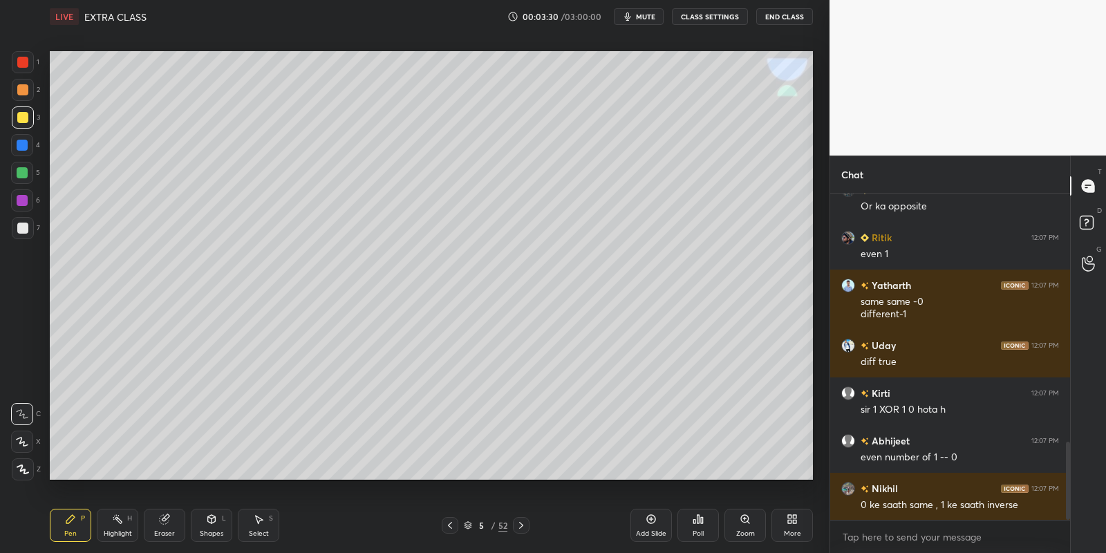
scroll to position [1071, 0]
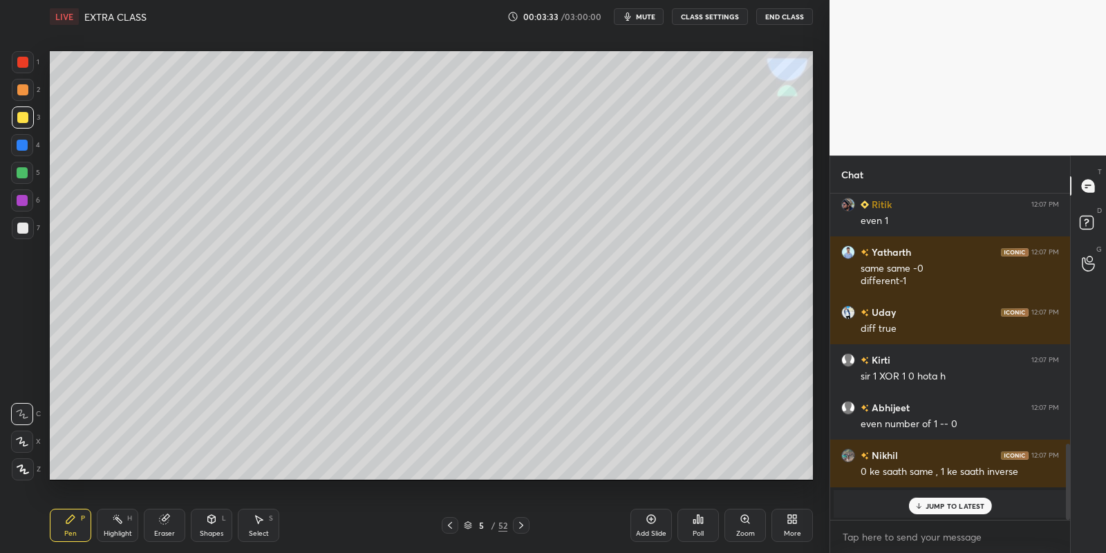
drag, startPoint x: 202, startPoint y: 523, endPoint x: 198, endPoint y: 511, distance: 13.1
click at [202, 522] on div "Shapes L" at bounding box center [211, 525] width 41 height 33
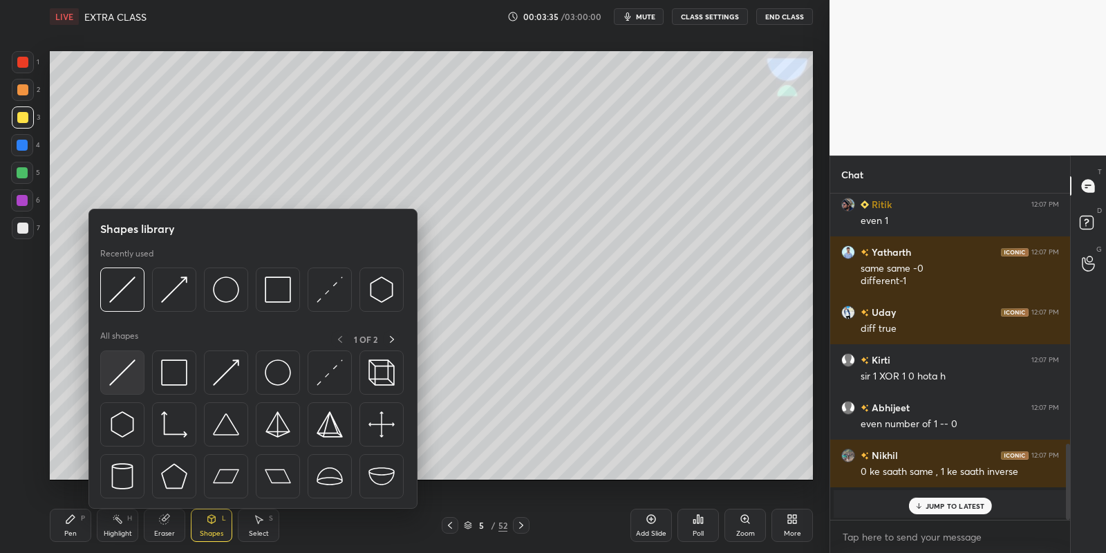
click at [130, 361] on img at bounding box center [122, 372] width 26 height 26
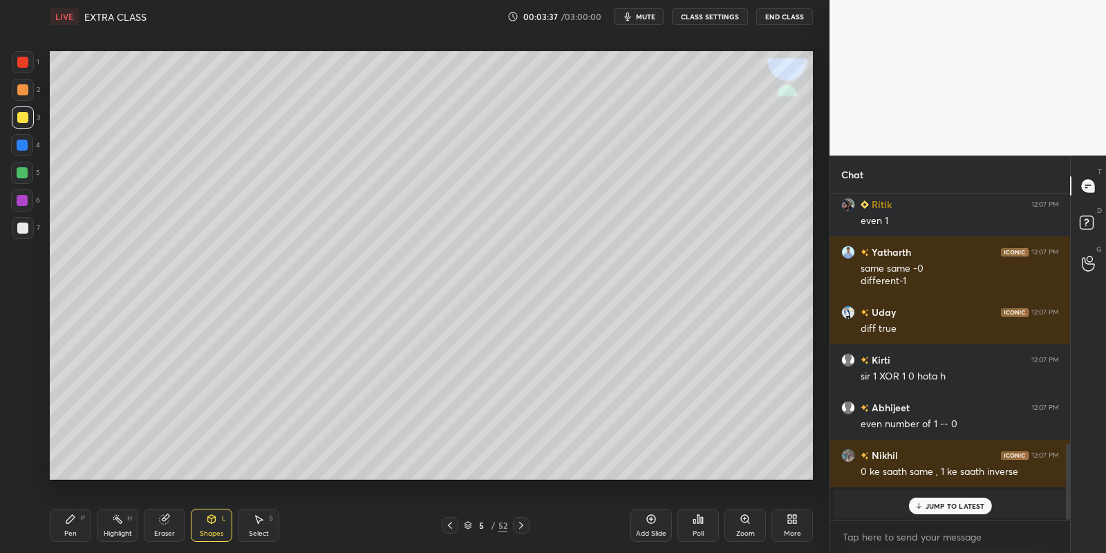
click at [75, 523] on icon at bounding box center [70, 518] width 11 height 11
click at [937, 504] on p "JUMP TO LATEST" at bounding box center [954, 506] width 59 height 8
click at [119, 522] on rect at bounding box center [118, 520] width 7 height 7
drag, startPoint x: 75, startPoint y: 516, endPoint x: 106, endPoint y: 525, distance: 32.6
click at [82, 518] on div "Pen P" at bounding box center [70, 525] width 41 height 33
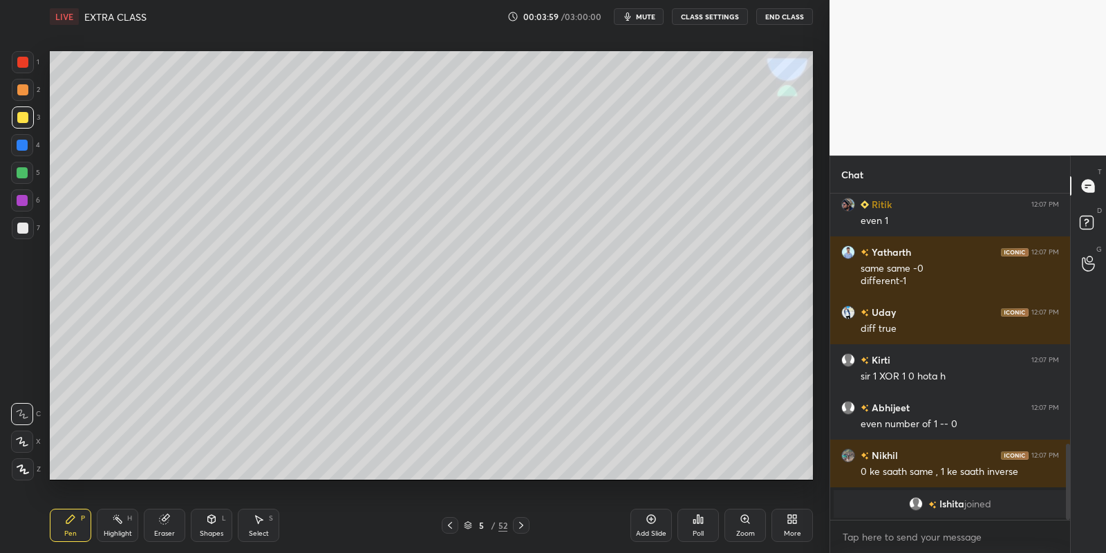
click at [113, 526] on div "Highlight H" at bounding box center [117, 525] width 41 height 33
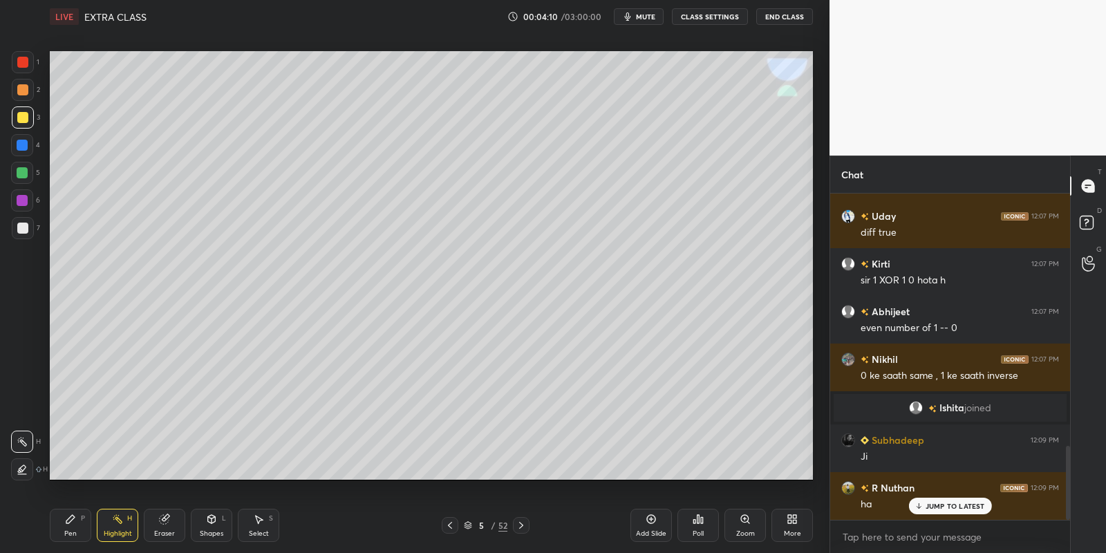
scroll to position [1107, 0]
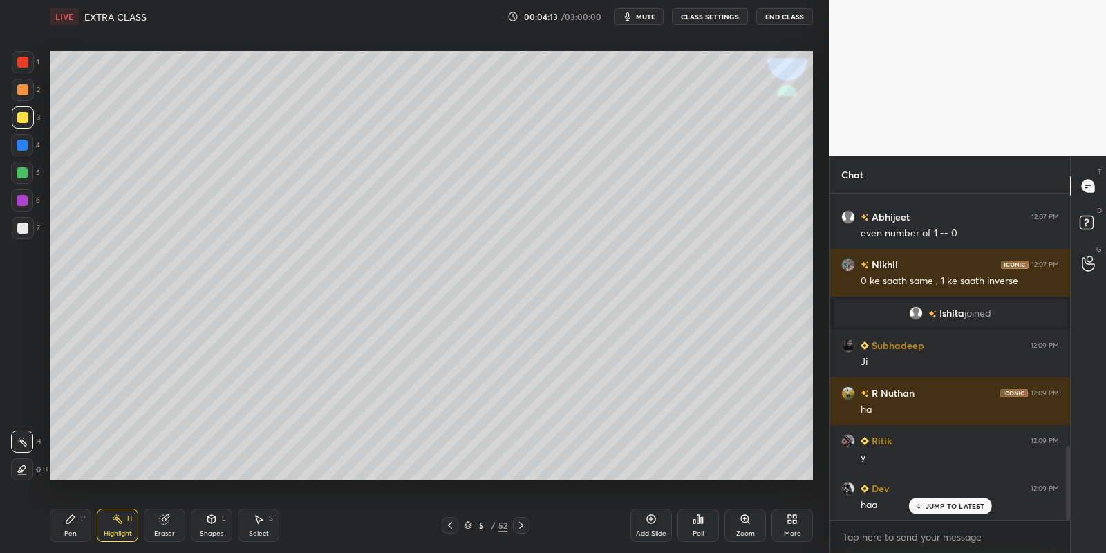
click at [71, 533] on div "Pen" at bounding box center [70, 533] width 12 height 7
drag, startPoint x: 120, startPoint y: 539, endPoint x: 129, endPoint y: 491, distance: 49.1
click at [120, 539] on div "Highlight H" at bounding box center [117, 525] width 41 height 33
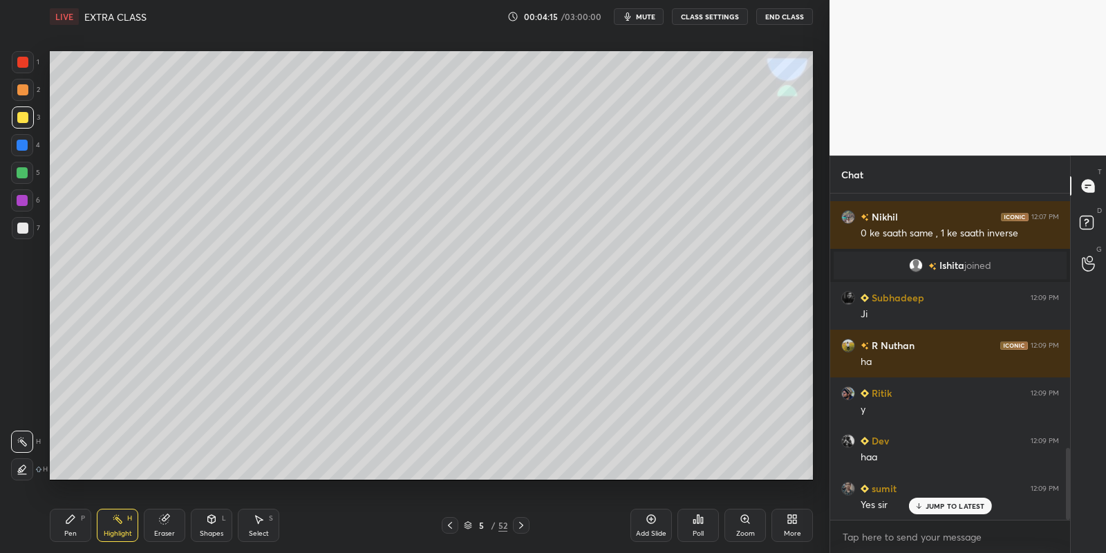
scroll to position [1202, 0]
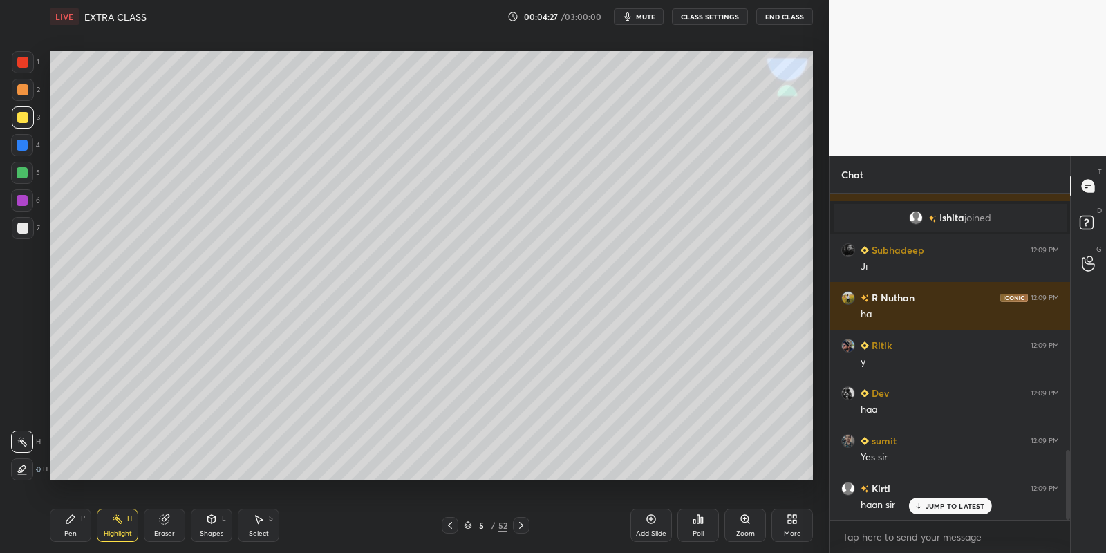
click at [79, 528] on div "Pen P" at bounding box center [70, 525] width 41 height 33
drag, startPoint x: 220, startPoint y: 529, endPoint x: 216, endPoint y: 509, distance: 19.8
click at [219, 527] on div "Shapes L" at bounding box center [211, 525] width 41 height 33
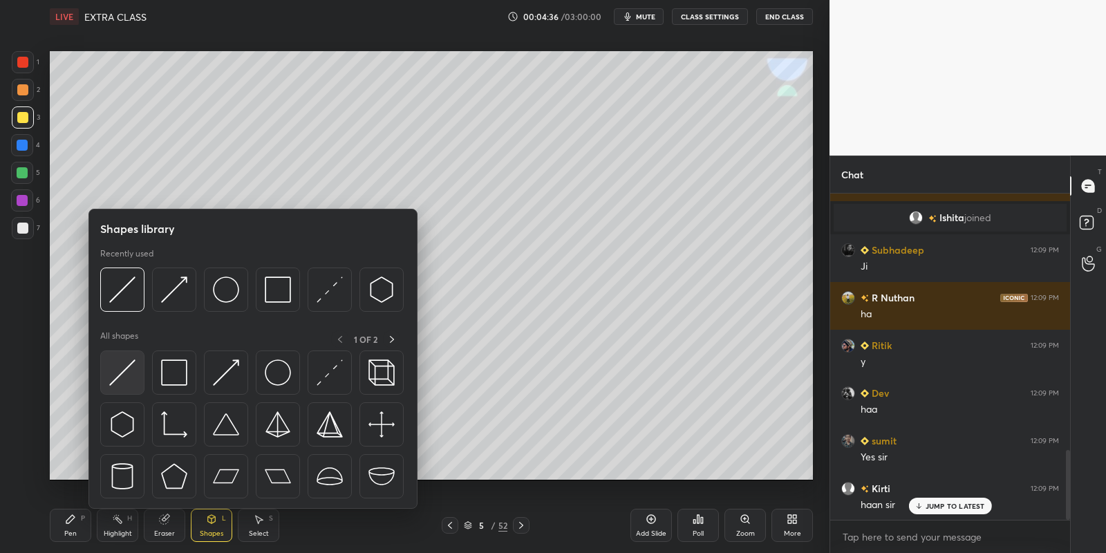
scroll to position [1251, 0]
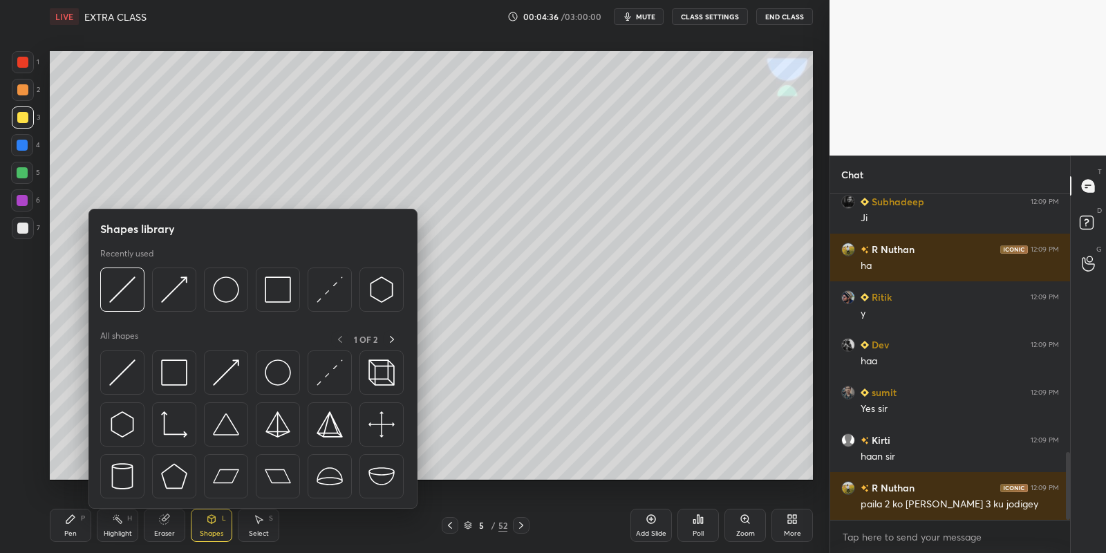
click at [139, 356] on div at bounding box center [122, 372] width 44 height 44
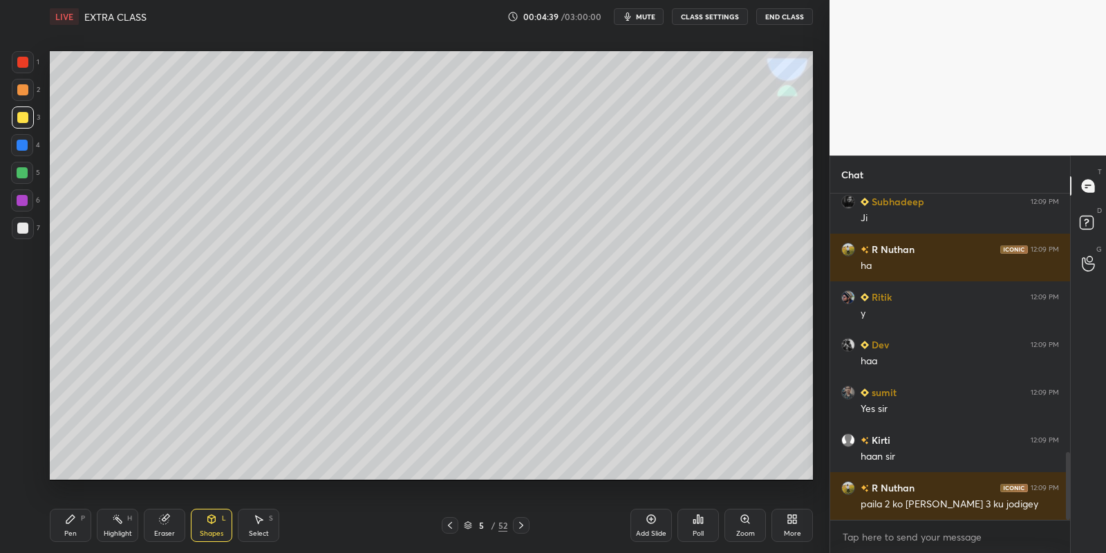
drag, startPoint x: 72, startPoint y: 527, endPoint x: 91, endPoint y: 521, distance: 19.7
click at [72, 528] on div "Pen P" at bounding box center [70, 525] width 41 height 33
click at [115, 530] on div "Highlight" at bounding box center [118, 533] width 28 height 7
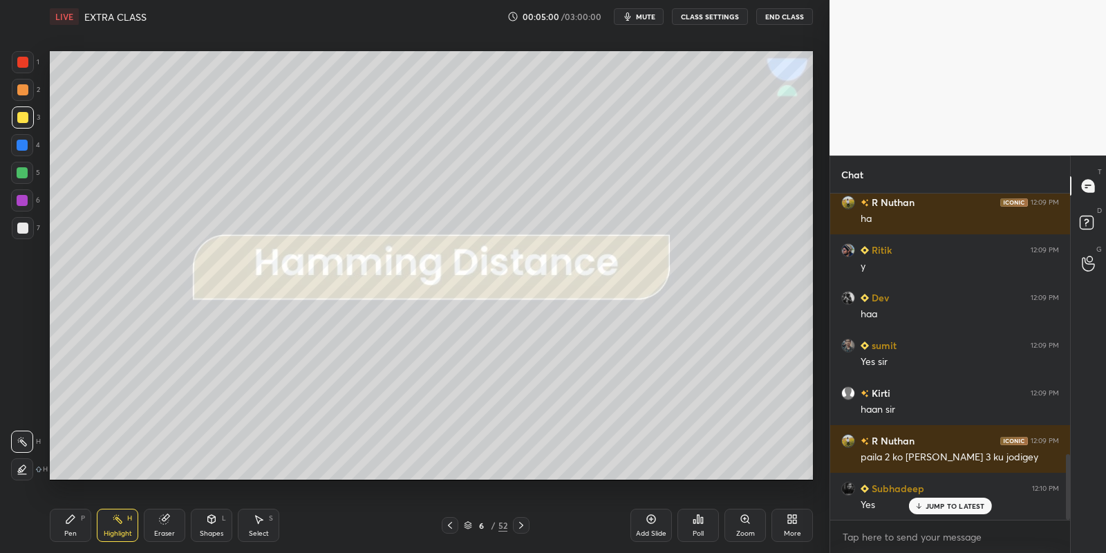
scroll to position [1345, 0]
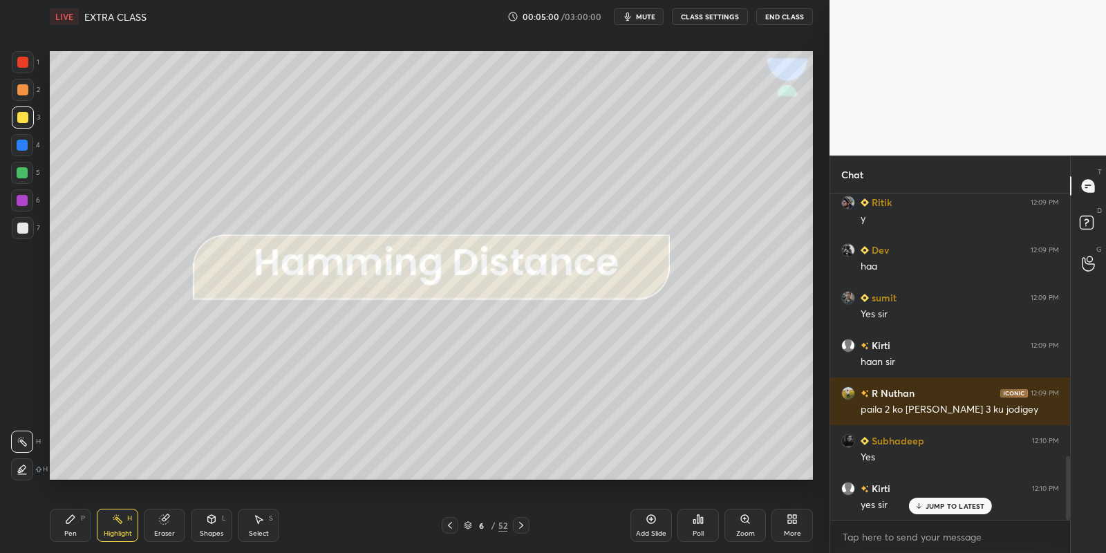
click at [213, 534] on div "Shapes" at bounding box center [211, 533] width 23 height 7
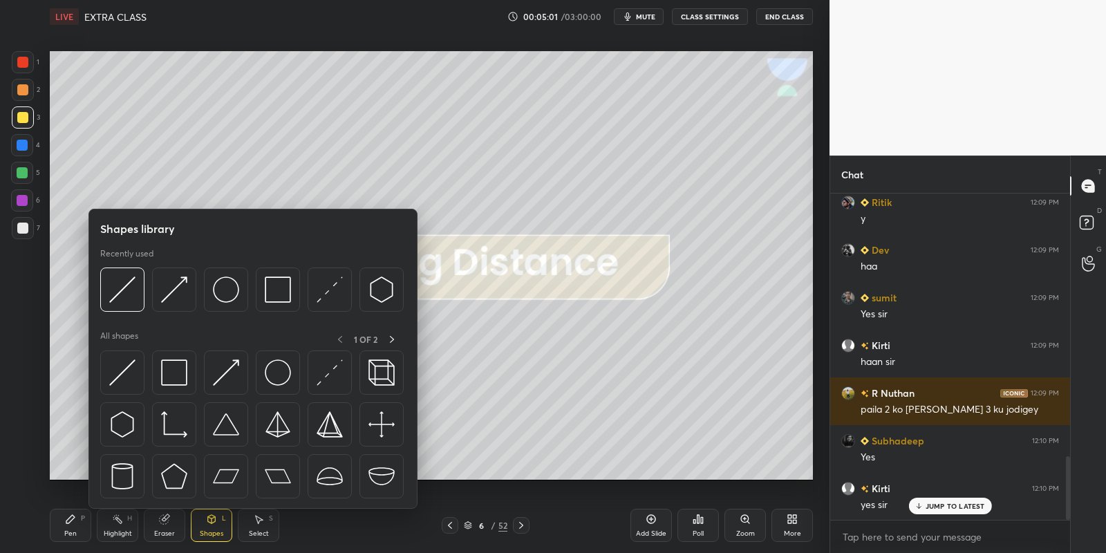
drag, startPoint x: 25, startPoint y: 164, endPoint x: 45, endPoint y: 169, distance: 20.5
click at [26, 163] on div at bounding box center [22, 173] width 22 height 22
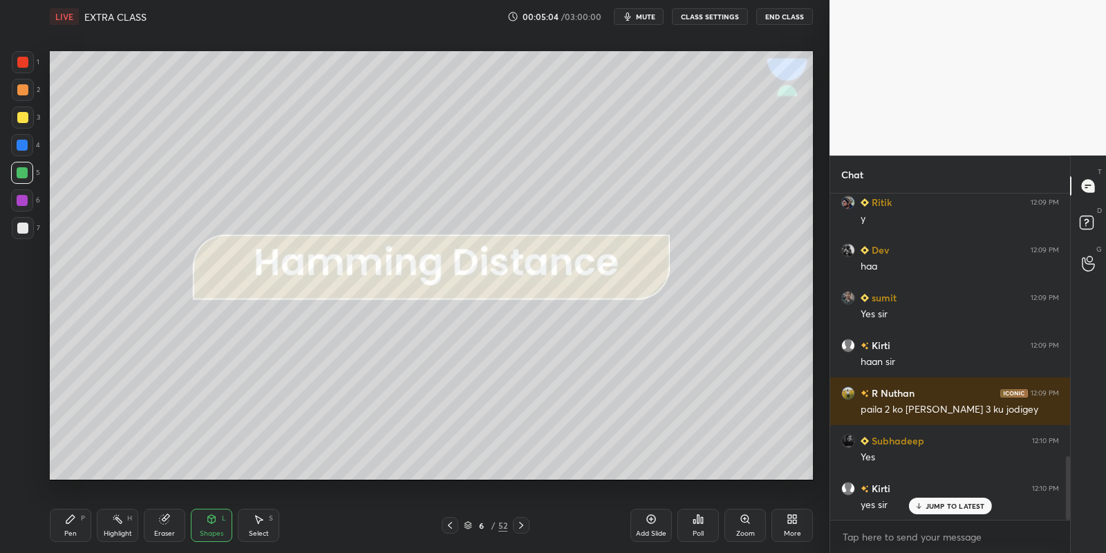
drag, startPoint x: 214, startPoint y: 528, endPoint x: 207, endPoint y: 509, distance: 19.9
click at [212, 525] on div "Shapes L" at bounding box center [211, 525] width 41 height 33
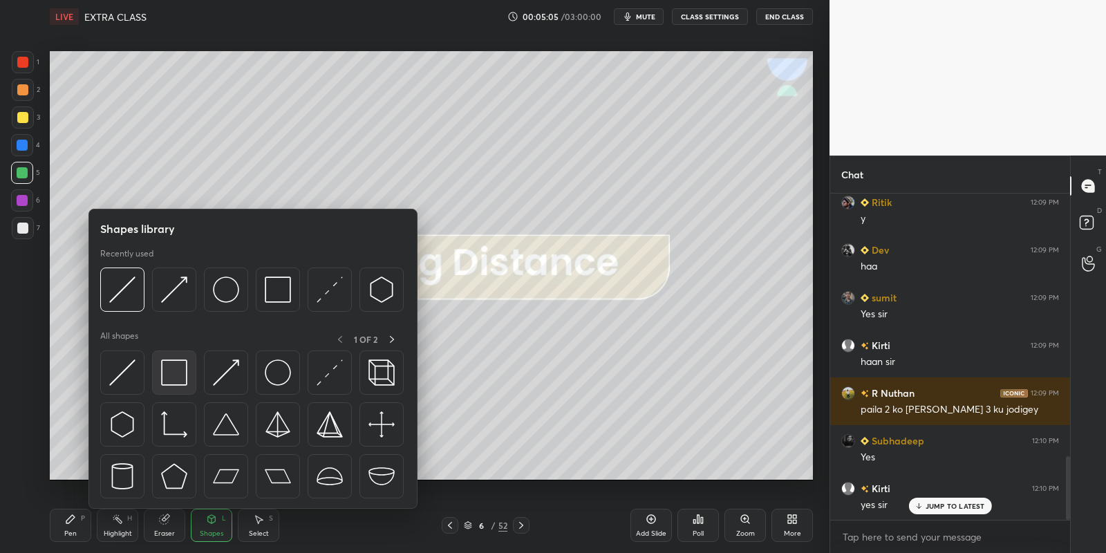
click at [181, 370] on img at bounding box center [174, 372] width 26 height 26
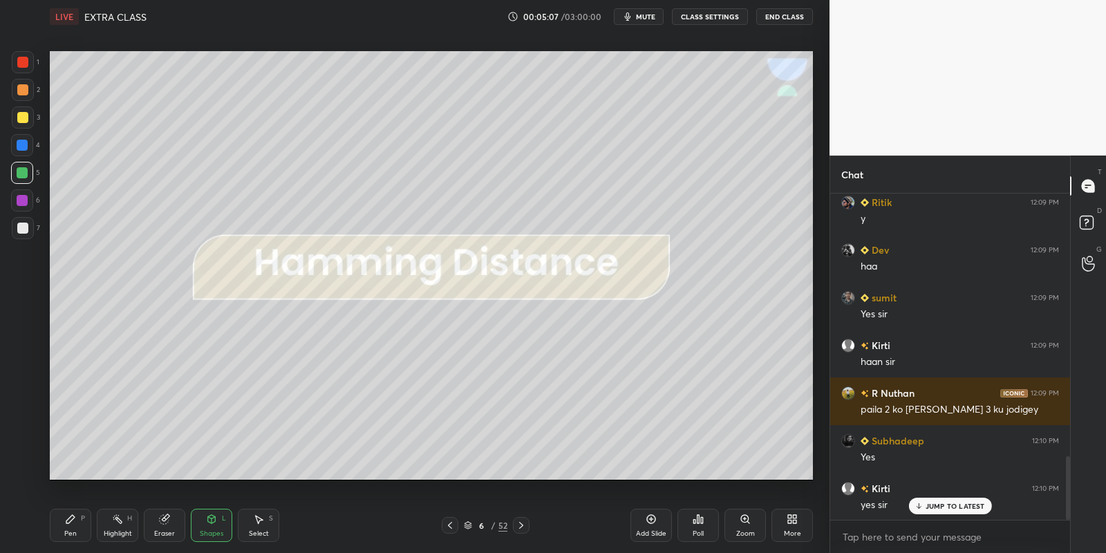
scroll to position [1379, 0]
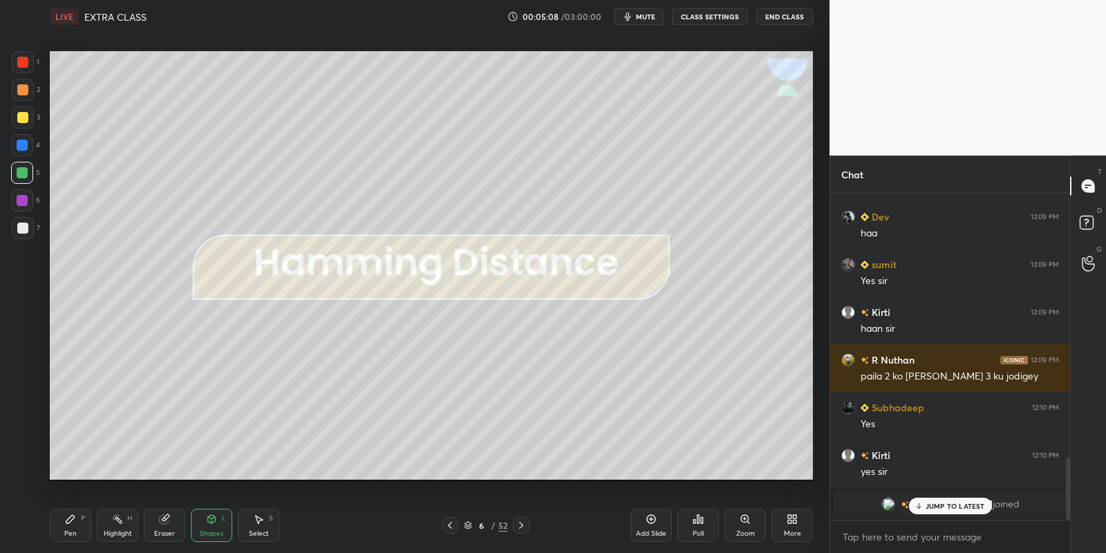
click at [75, 520] on icon at bounding box center [70, 518] width 11 height 11
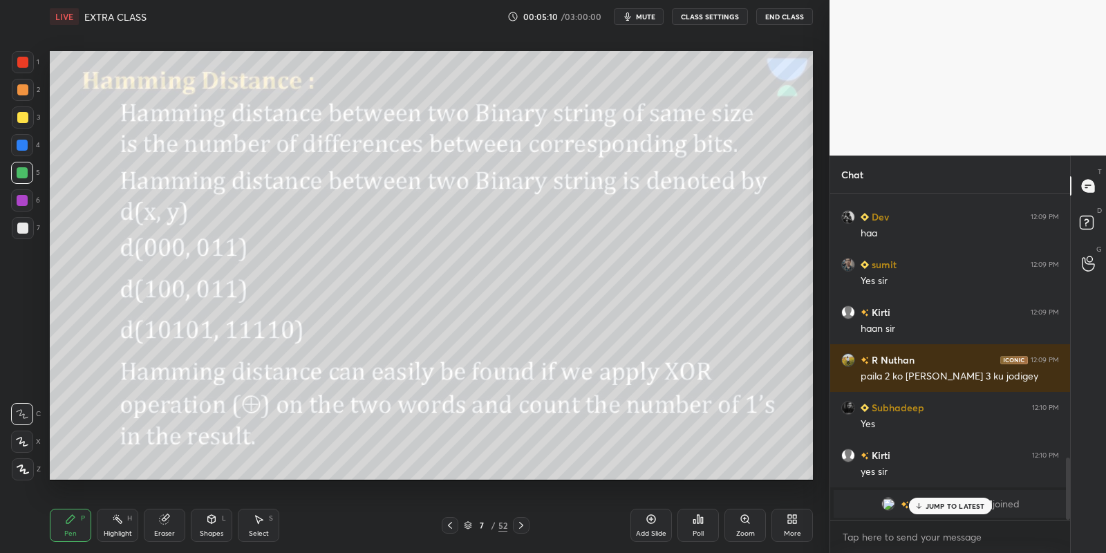
click at [210, 516] on icon at bounding box center [211, 518] width 11 height 11
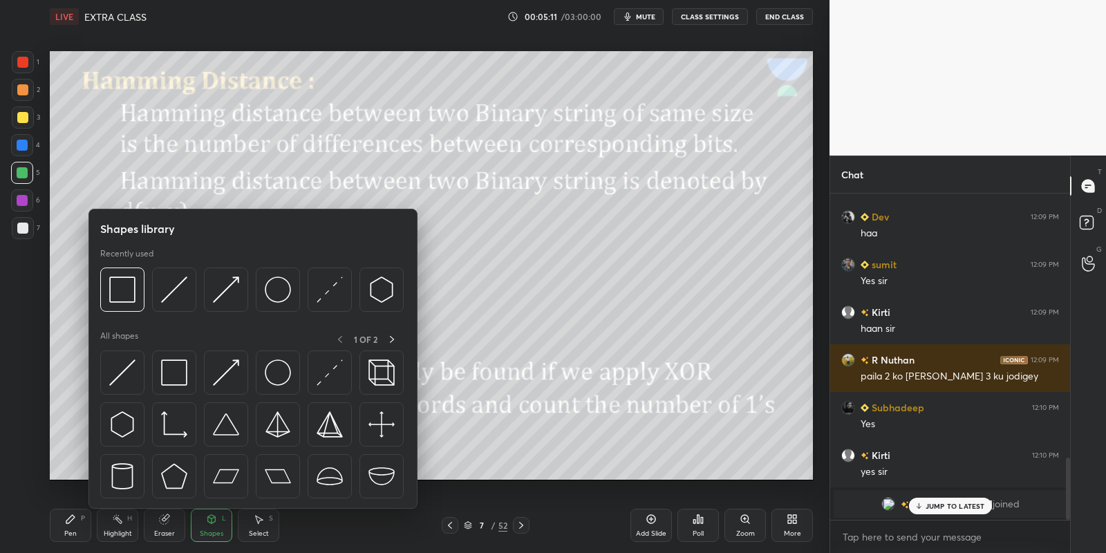
click at [185, 370] on div at bounding box center [174, 372] width 44 height 44
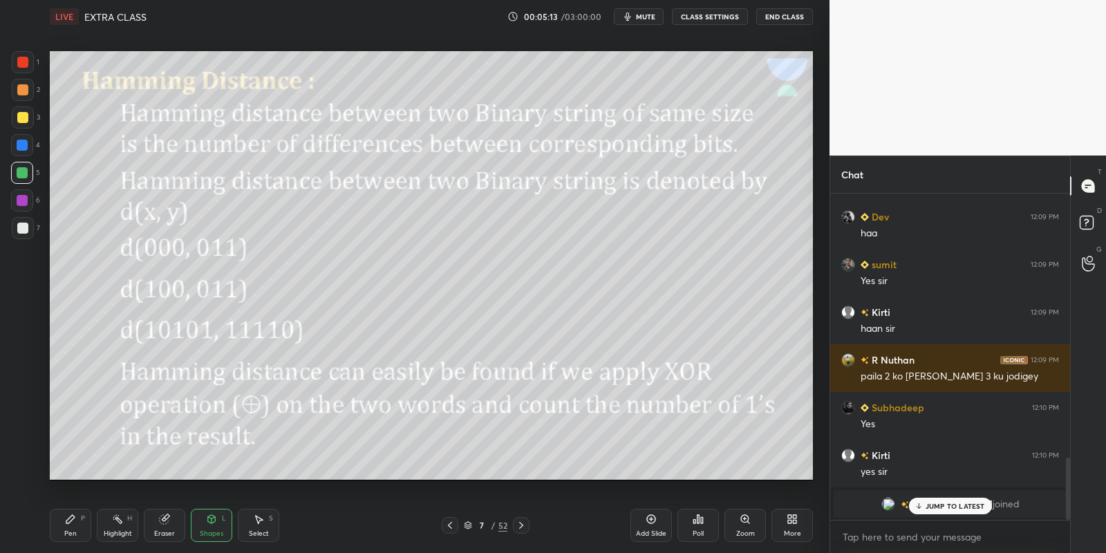
drag, startPoint x: 212, startPoint y: 527, endPoint x: 206, endPoint y: 509, distance: 19.7
click at [211, 526] on div "Shapes L" at bounding box center [211, 525] width 41 height 33
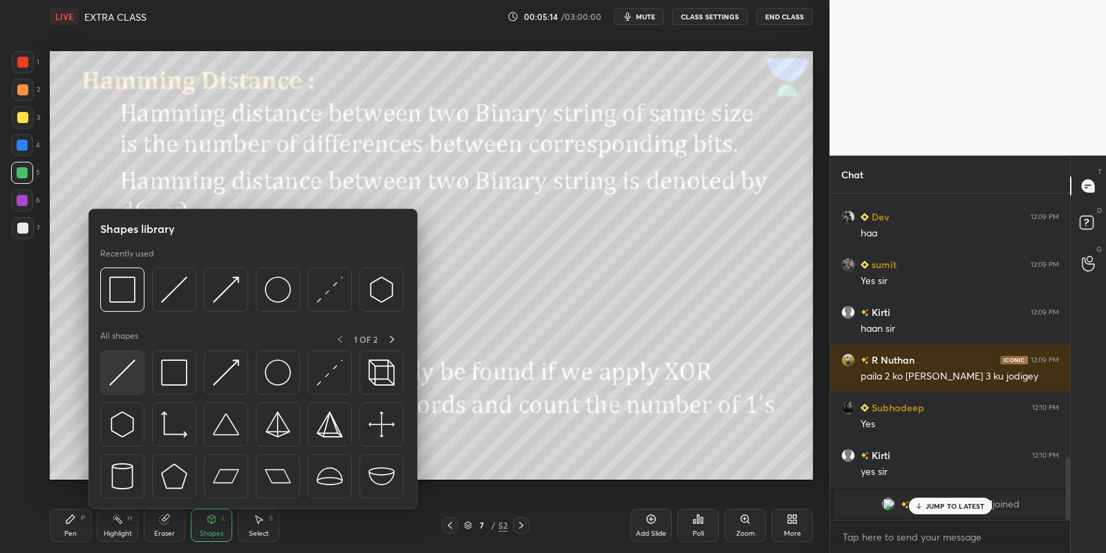
click at [121, 372] on img at bounding box center [122, 372] width 26 height 26
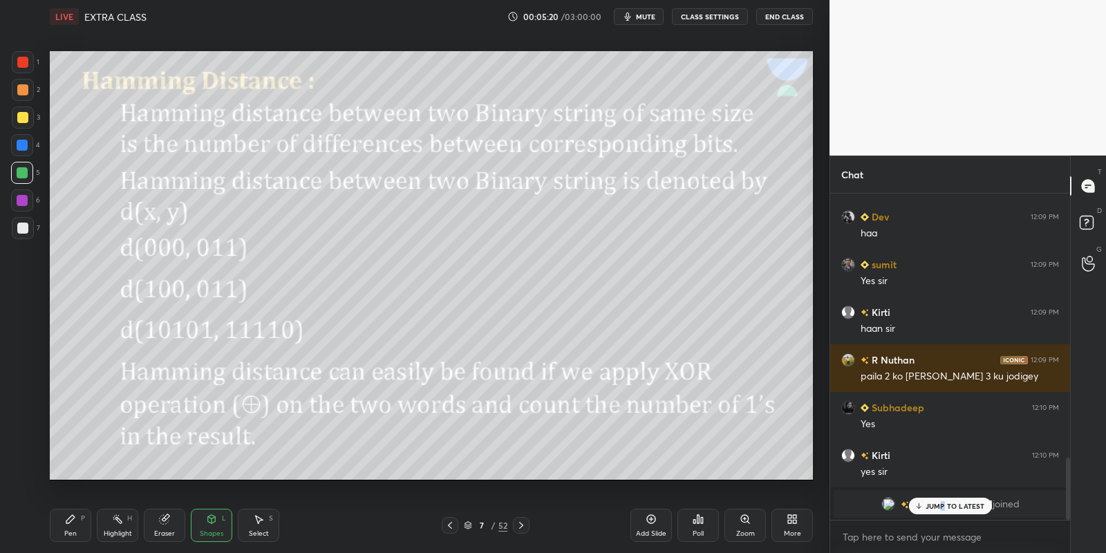
click at [941, 504] on p "JUMP TO LATEST" at bounding box center [954, 506] width 59 height 8
click at [82, 527] on div "Pen P" at bounding box center [70, 525] width 41 height 33
drag, startPoint x: 117, startPoint y: 533, endPoint x: 115, endPoint y: 520, distance: 13.3
click at [115, 530] on div "Highlight" at bounding box center [118, 533] width 28 height 7
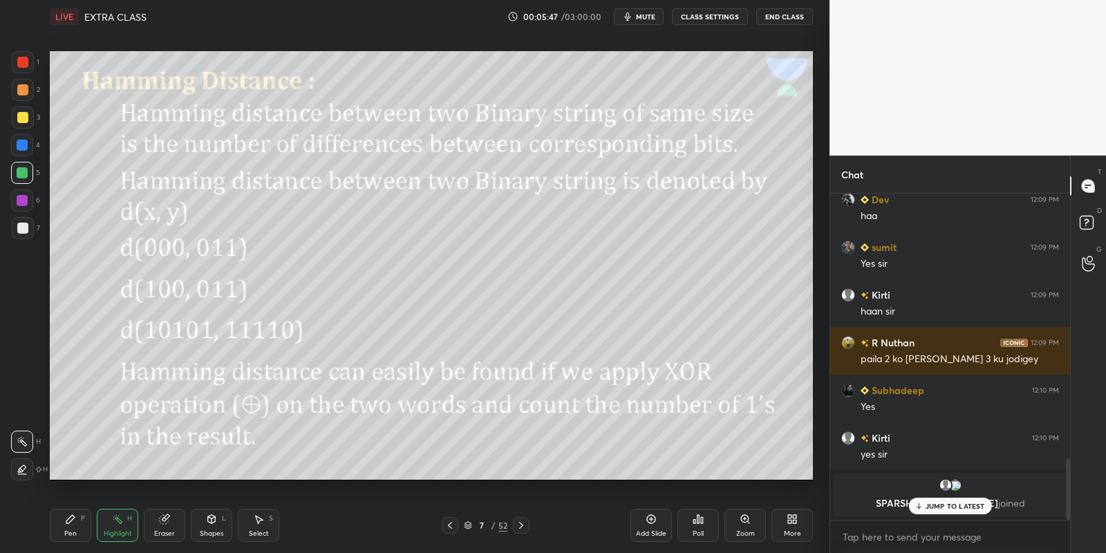
drag, startPoint x: 73, startPoint y: 529, endPoint x: 74, endPoint y: 490, distance: 38.7
click at [71, 528] on div "Pen P" at bounding box center [70, 525] width 41 height 33
click at [208, 525] on div "Shapes L" at bounding box center [211, 525] width 41 height 33
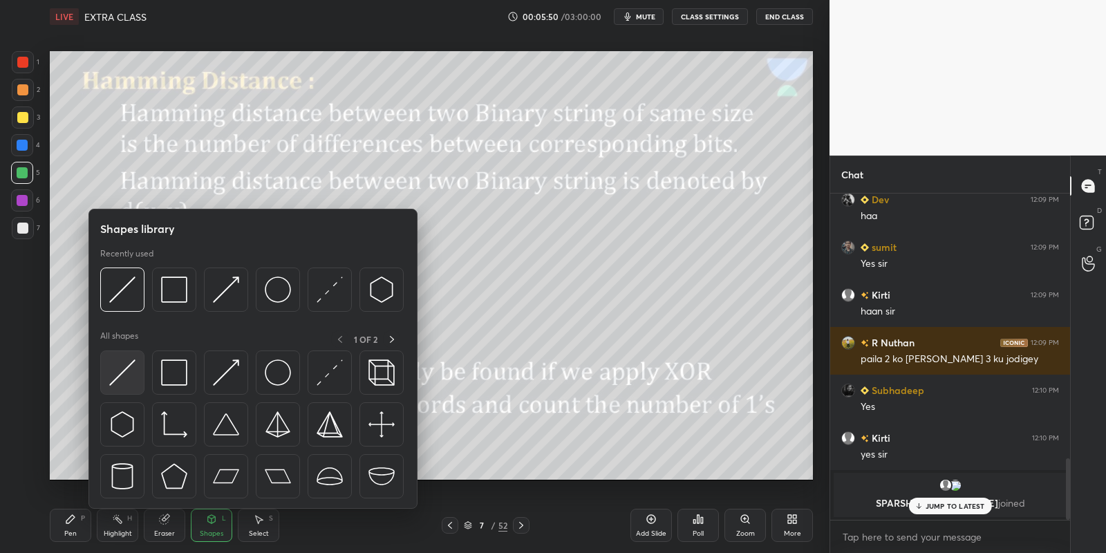
click at [115, 361] on img at bounding box center [122, 372] width 26 height 26
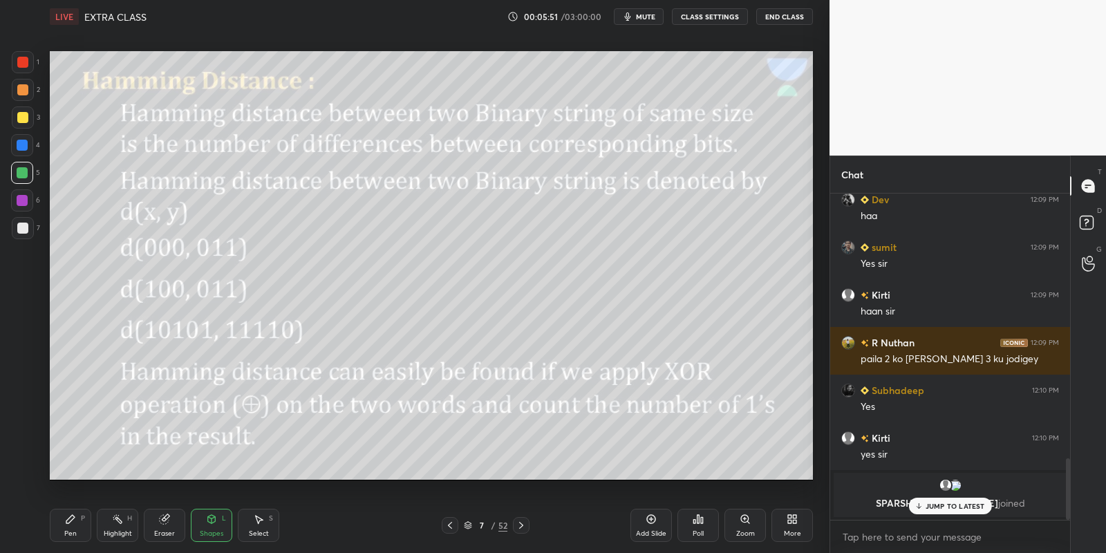
click at [115, 533] on div "Highlight" at bounding box center [118, 533] width 28 height 7
click at [68, 532] on div "Pen" at bounding box center [70, 533] width 12 height 7
drag, startPoint x: 215, startPoint y: 534, endPoint x: 208, endPoint y: 514, distance: 21.2
click at [216, 530] on div "Shapes" at bounding box center [211, 533] width 23 height 7
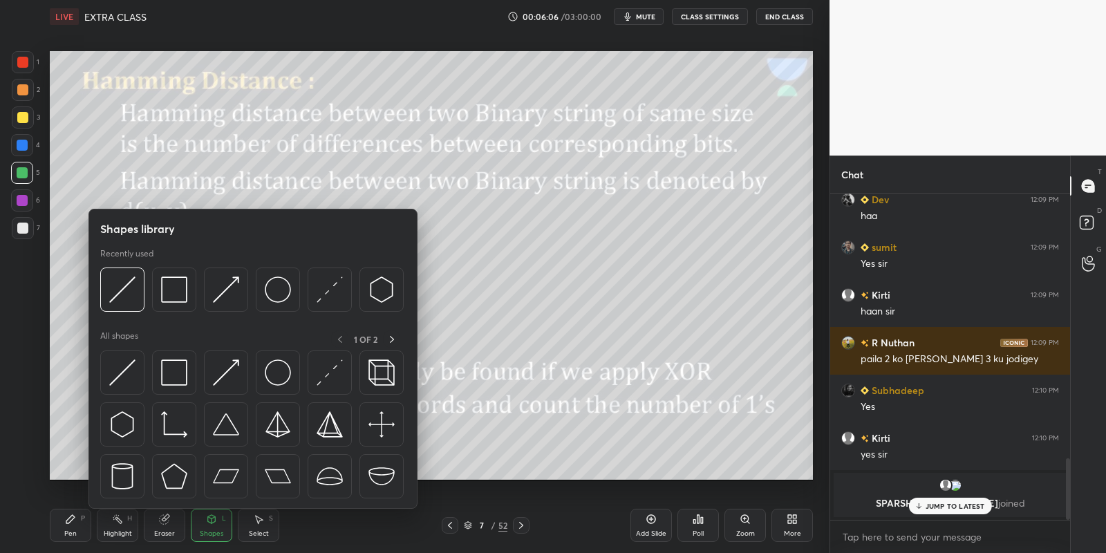
click at [126, 372] on img at bounding box center [122, 372] width 26 height 26
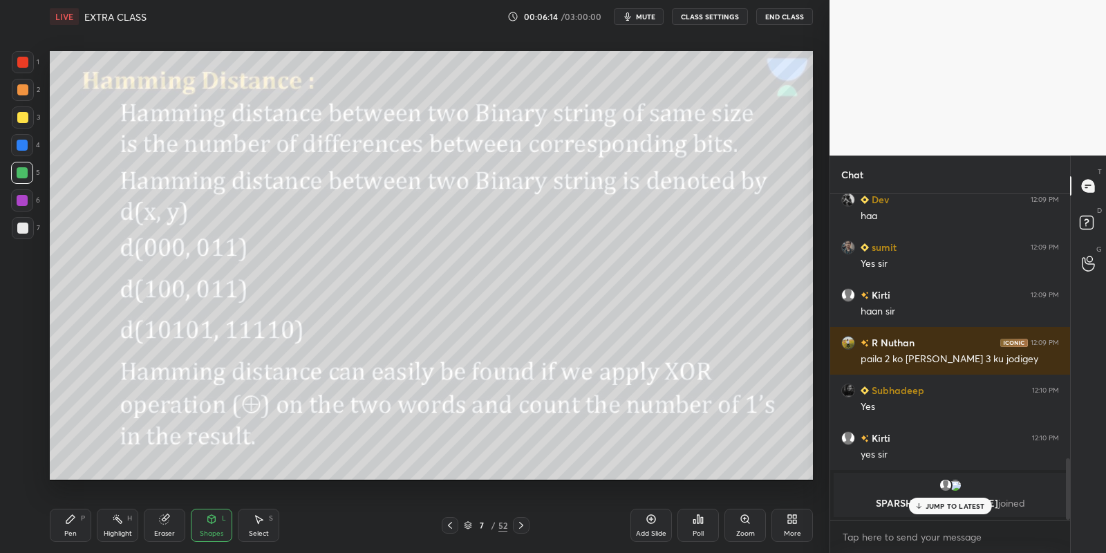
click at [78, 527] on div "Pen P" at bounding box center [70, 525] width 41 height 33
click at [921, 501] on div "JUMP TO LATEST" at bounding box center [949, 506] width 83 height 17
drag, startPoint x: 75, startPoint y: 520, endPoint x: 97, endPoint y: 493, distance: 35.0
click at [75, 521] on div "Pen P" at bounding box center [70, 525] width 41 height 33
click at [106, 525] on div "Highlight H" at bounding box center [117, 525] width 41 height 33
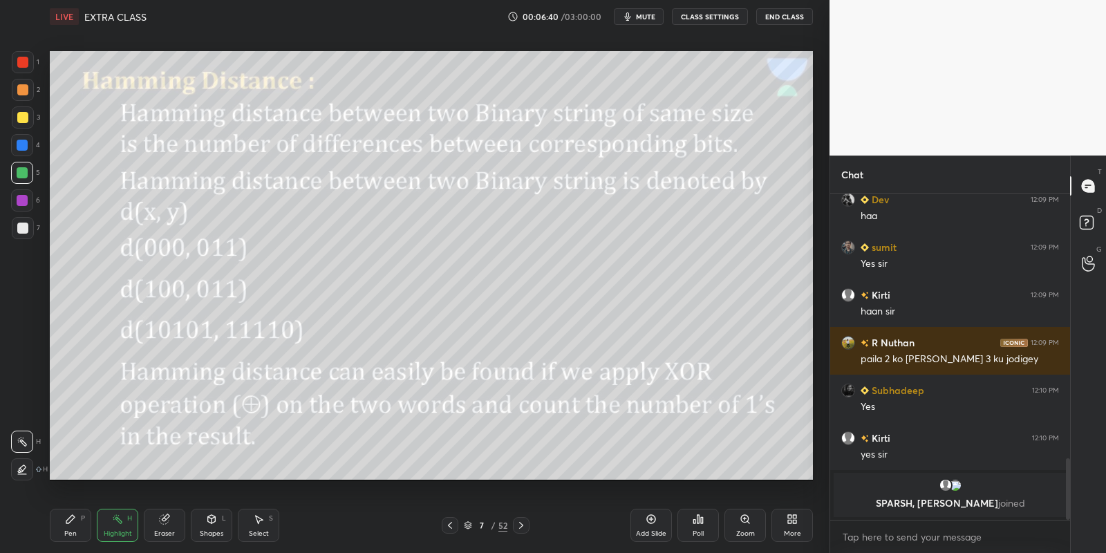
click at [210, 521] on div "Shapes L" at bounding box center [211, 525] width 41 height 33
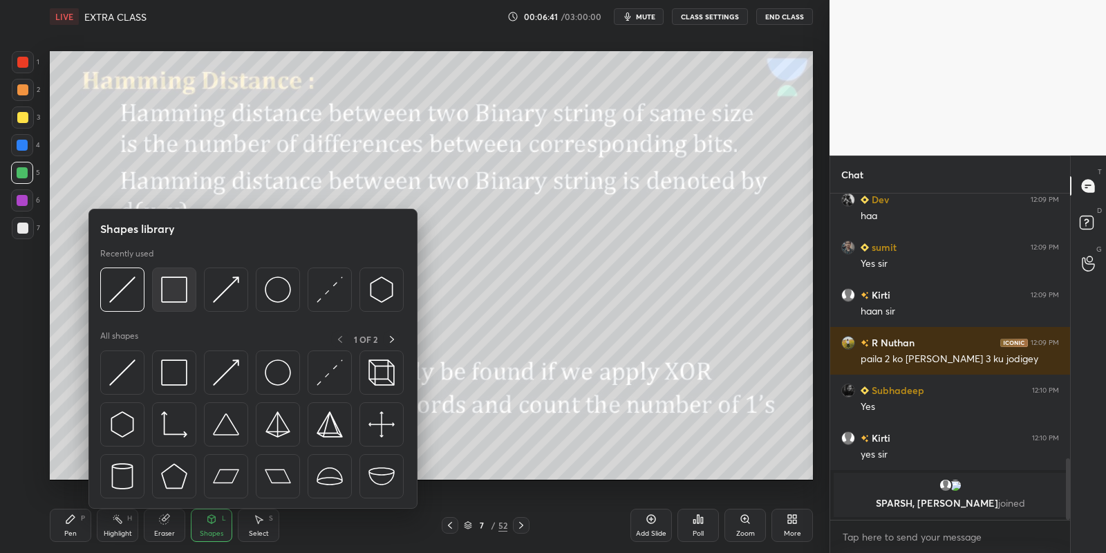
click at [115, 377] on img at bounding box center [122, 372] width 26 height 26
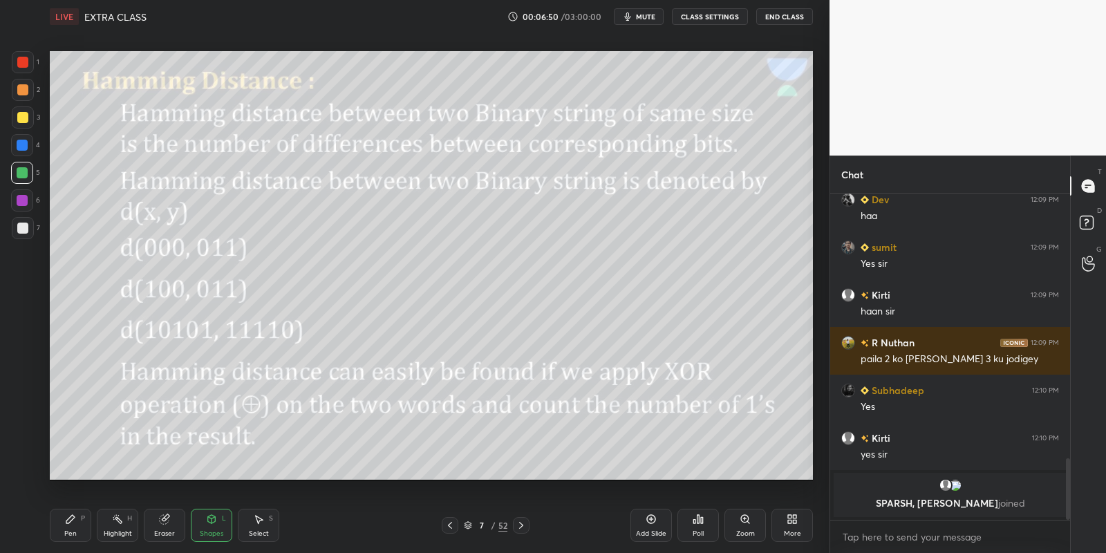
click at [73, 532] on div "Pen" at bounding box center [70, 533] width 12 height 7
drag, startPoint x: 116, startPoint y: 509, endPoint x: 120, endPoint y: 488, distance: 21.7
click at [114, 509] on div "Highlight H" at bounding box center [117, 525] width 41 height 33
click at [78, 529] on div "Pen P" at bounding box center [70, 525] width 41 height 33
drag, startPoint x: 205, startPoint y: 520, endPoint x: 202, endPoint y: 512, distance: 9.0
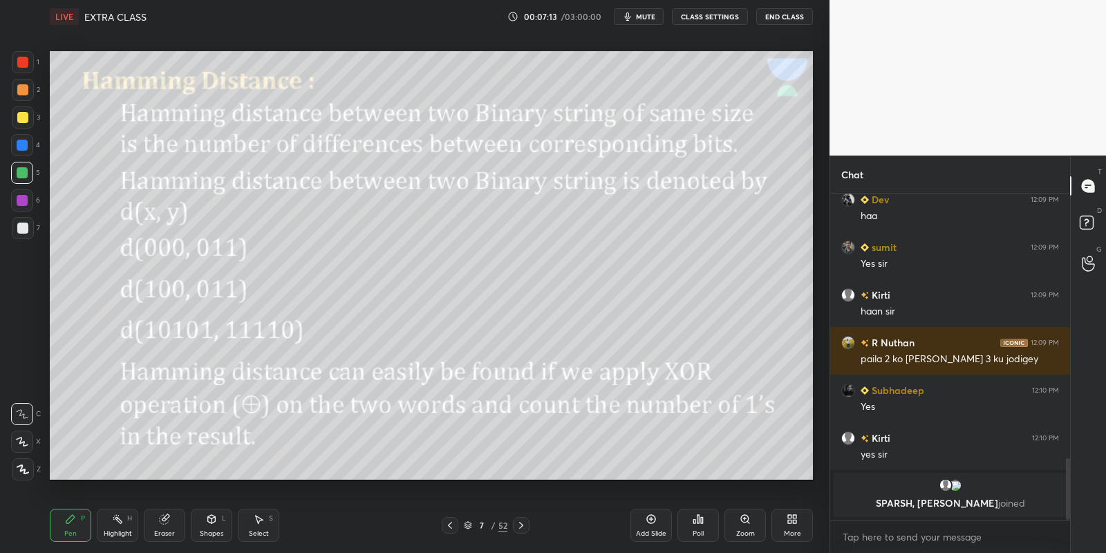
click at [204, 521] on div "Shapes L" at bounding box center [211, 525] width 41 height 33
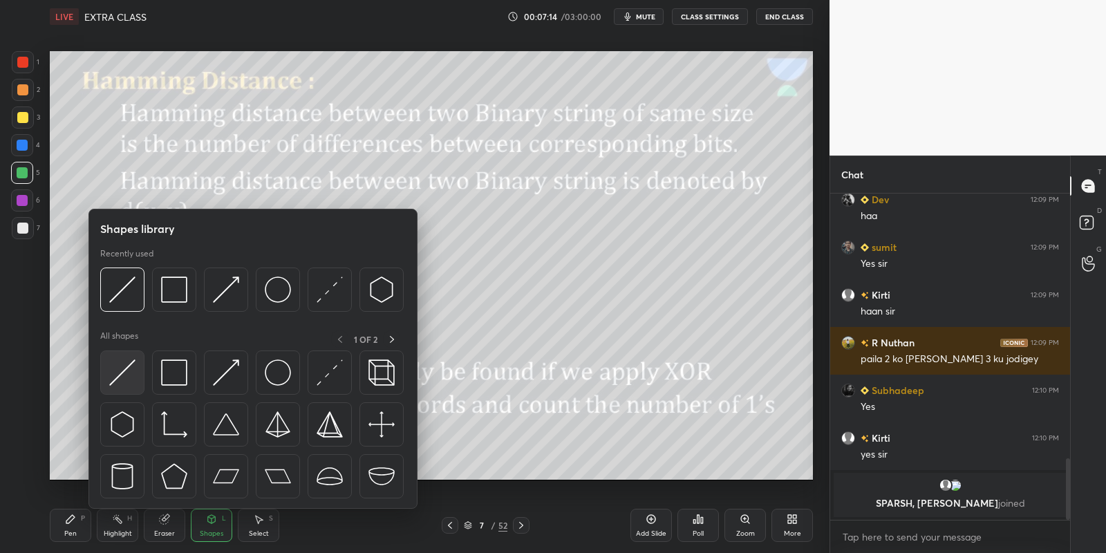
drag, startPoint x: 127, startPoint y: 369, endPoint x: 144, endPoint y: 350, distance: 25.0
click at [122, 366] on img at bounding box center [122, 372] width 26 height 26
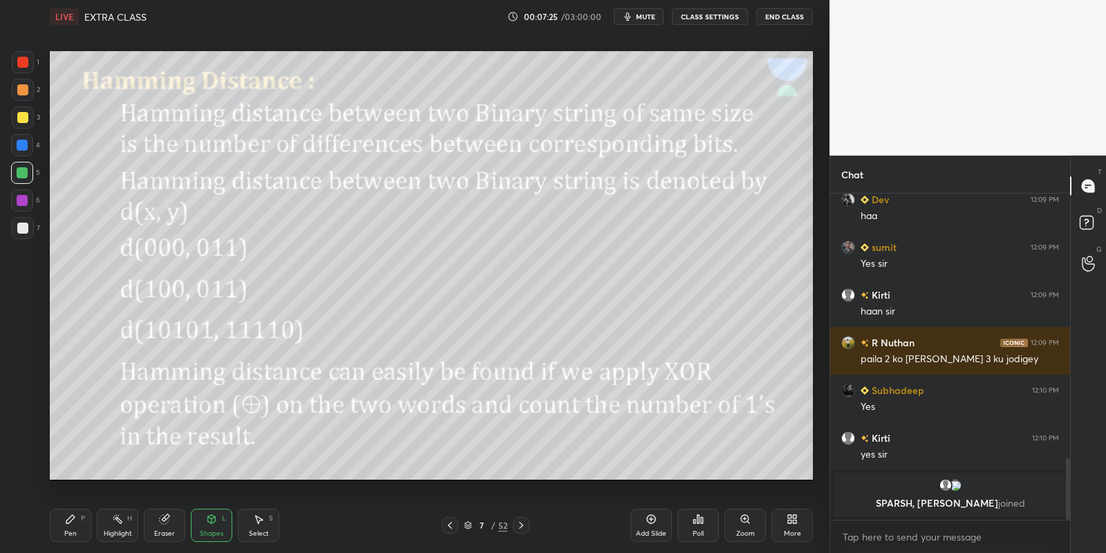
click at [73, 528] on div "Pen P" at bounding box center [70, 525] width 41 height 33
click at [260, 527] on div "Select S" at bounding box center [258, 525] width 41 height 33
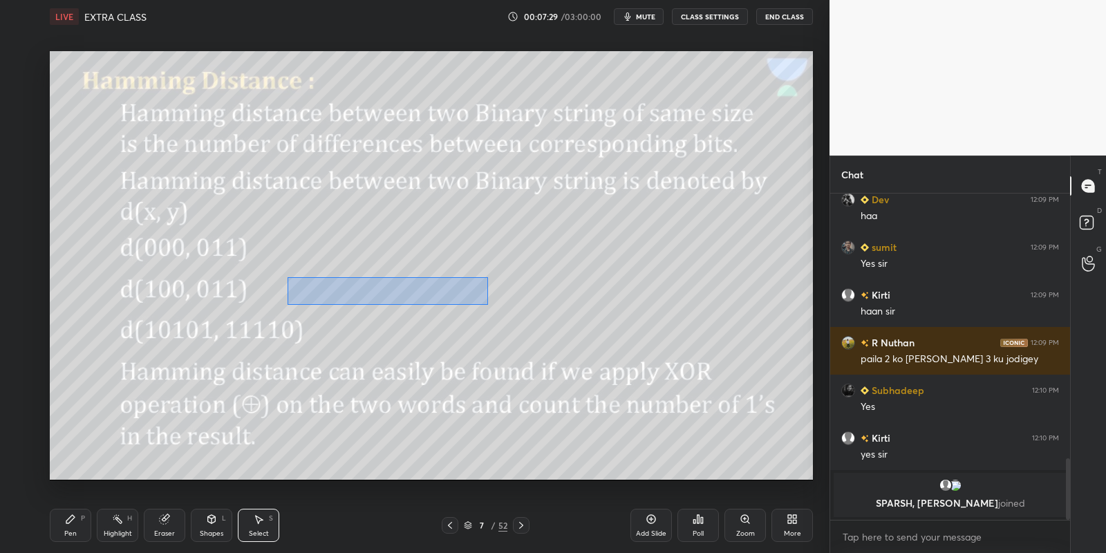
drag, startPoint x: 287, startPoint y: 276, endPoint x: 485, endPoint y: 301, distance: 199.8
click at [487, 303] on div "0 ° Undo Copy Duplicate Duplicate to new slide Delete" at bounding box center [431, 265] width 763 height 429
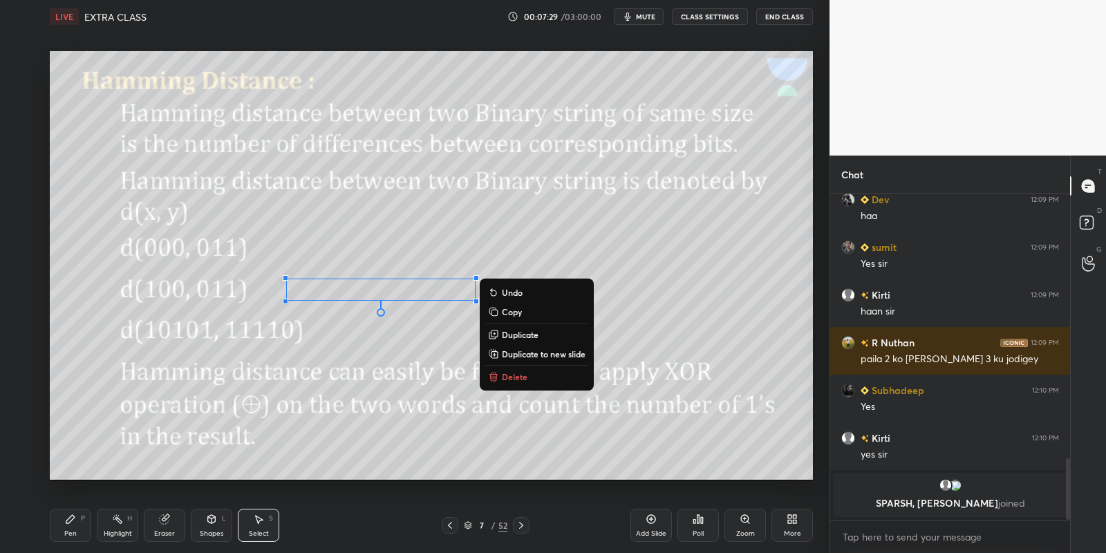
click at [522, 312] on button "Copy" at bounding box center [536, 311] width 103 height 17
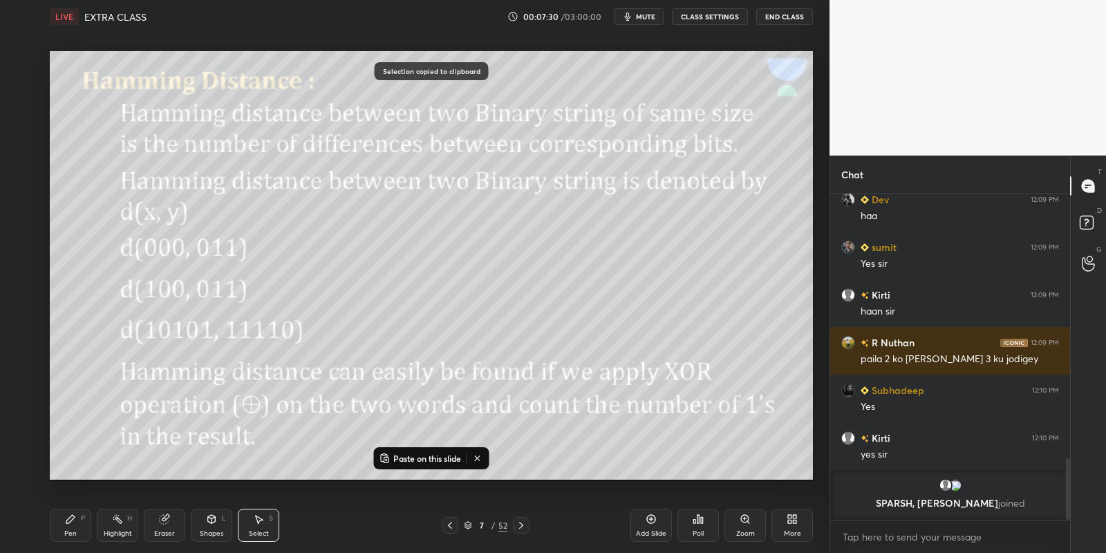
drag, startPoint x: 413, startPoint y: 456, endPoint x: 408, endPoint y: 434, distance: 22.5
click at [411, 455] on p "Paste on this slide" at bounding box center [427, 458] width 68 height 11
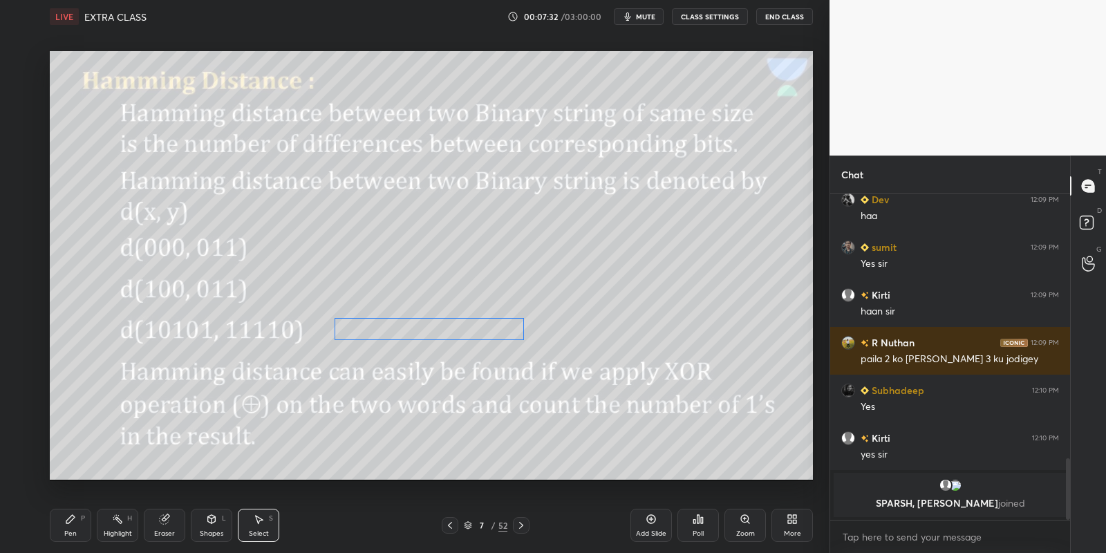
drag, startPoint x: 374, startPoint y: 305, endPoint x: 404, endPoint y: 326, distance: 36.2
click at [404, 327] on div "0 ° Undo Copy Paste here Duplicate Duplicate to new slide Delete" at bounding box center [431, 265] width 763 height 429
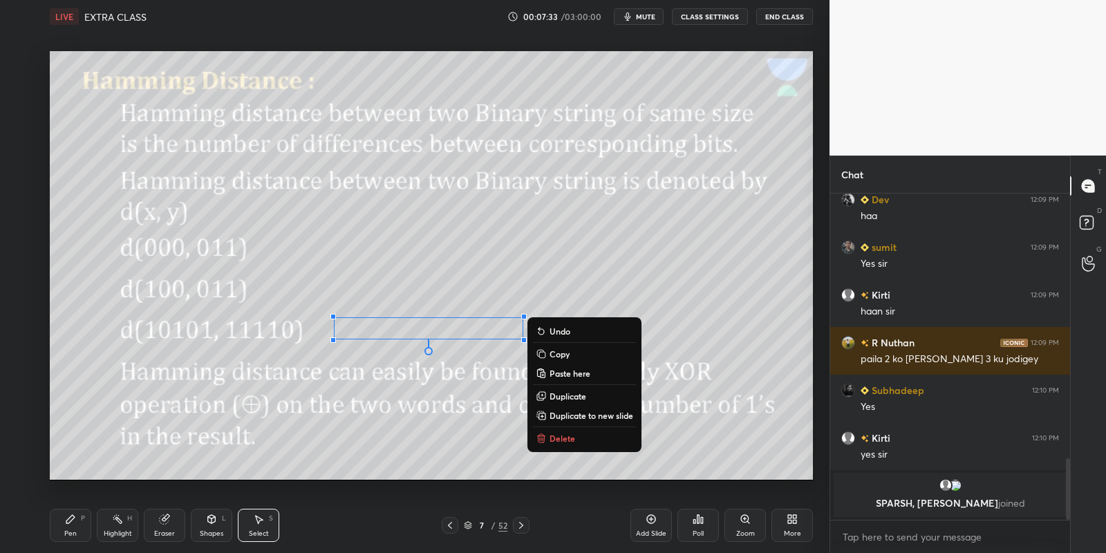
drag, startPoint x: 82, startPoint y: 520, endPoint x: 94, endPoint y: 516, distance: 13.1
click at [84, 520] on div "P" at bounding box center [83, 518] width 4 height 7
click at [120, 527] on div "Highlight H" at bounding box center [117, 525] width 41 height 33
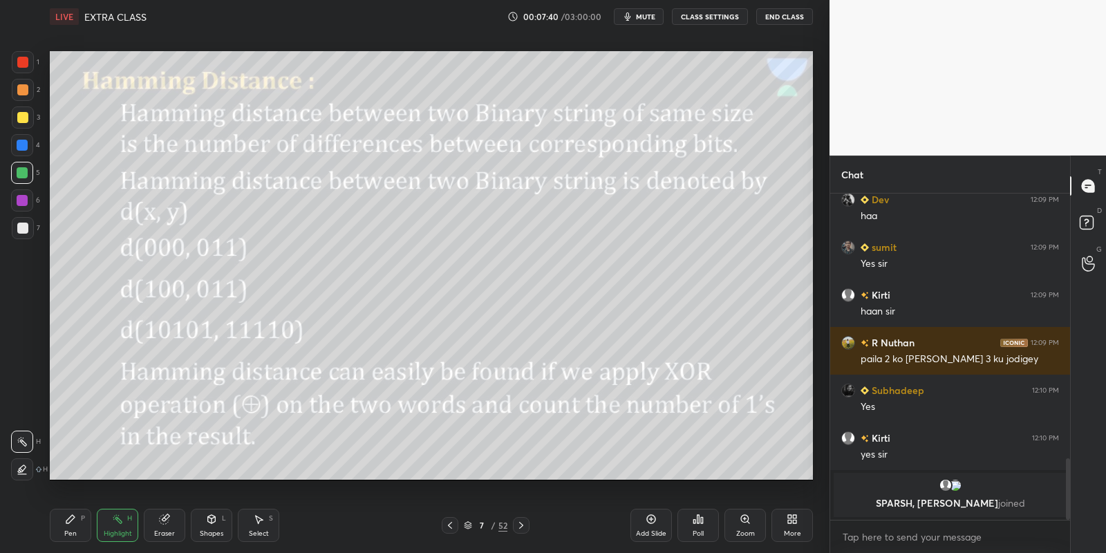
drag, startPoint x: 70, startPoint y: 526, endPoint x: 111, endPoint y: 524, distance: 41.5
click at [75, 526] on div "Pen P" at bounding box center [70, 525] width 41 height 33
drag, startPoint x: 120, startPoint y: 527, endPoint x: 122, endPoint y: 515, distance: 11.8
click at [120, 526] on div "Highlight H" at bounding box center [117, 525] width 41 height 33
click at [83, 522] on div "Pen P" at bounding box center [70, 525] width 41 height 33
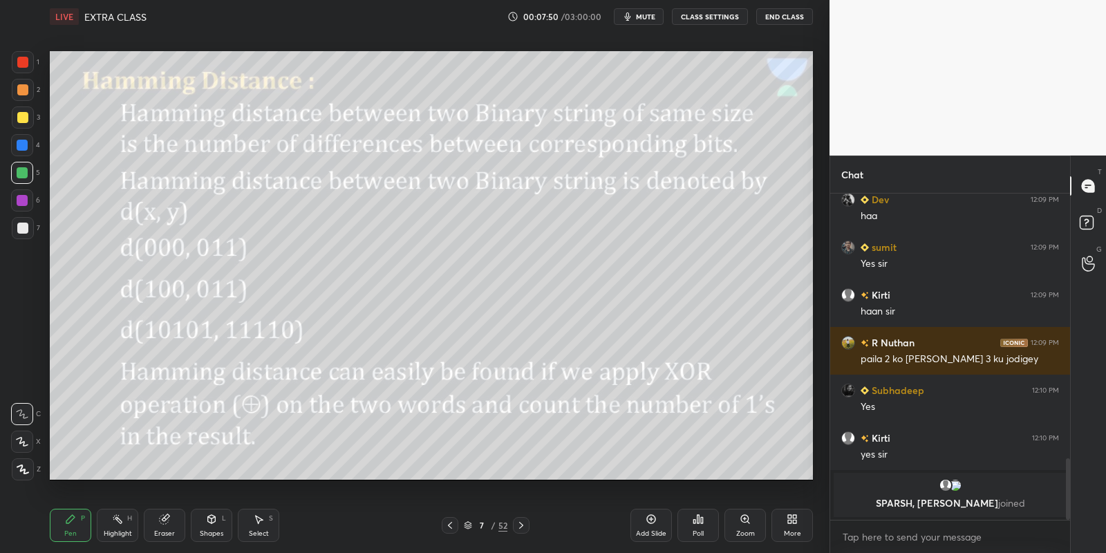
click at [134, 525] on div "Highlight H" at bounding box center [117, 525] width 41 height 33
click at [214, 528] on div "Shapes L" at bounding box center [211, 525] width 41 height 33
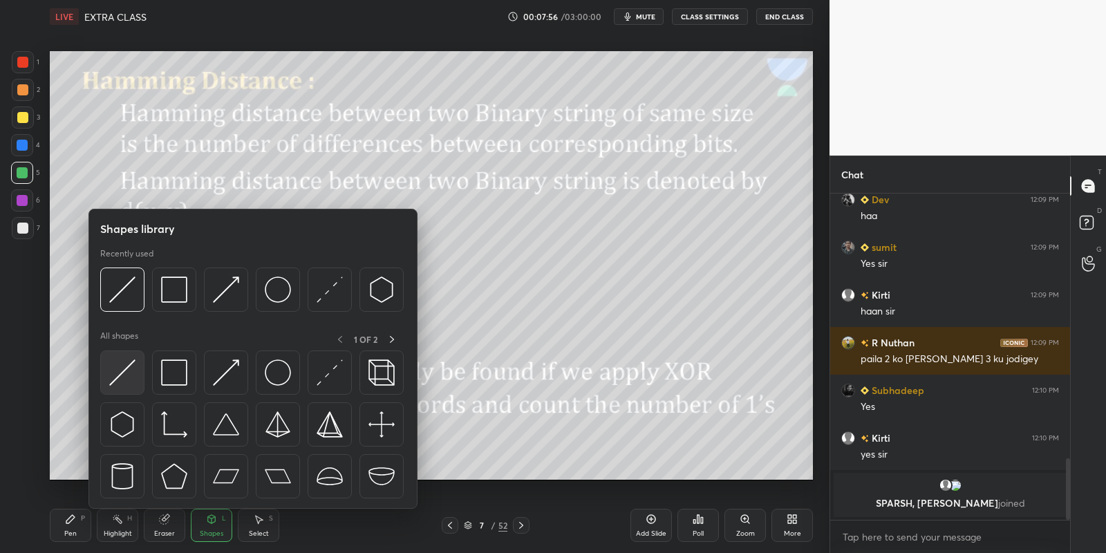
drag, startPoint x: 120, startPoint y: 368, endPoint x: 68, endPoint y: 525, distance: 165.2
click at [117, 368] on img at bounding box center [122, 372] width 26 height 26
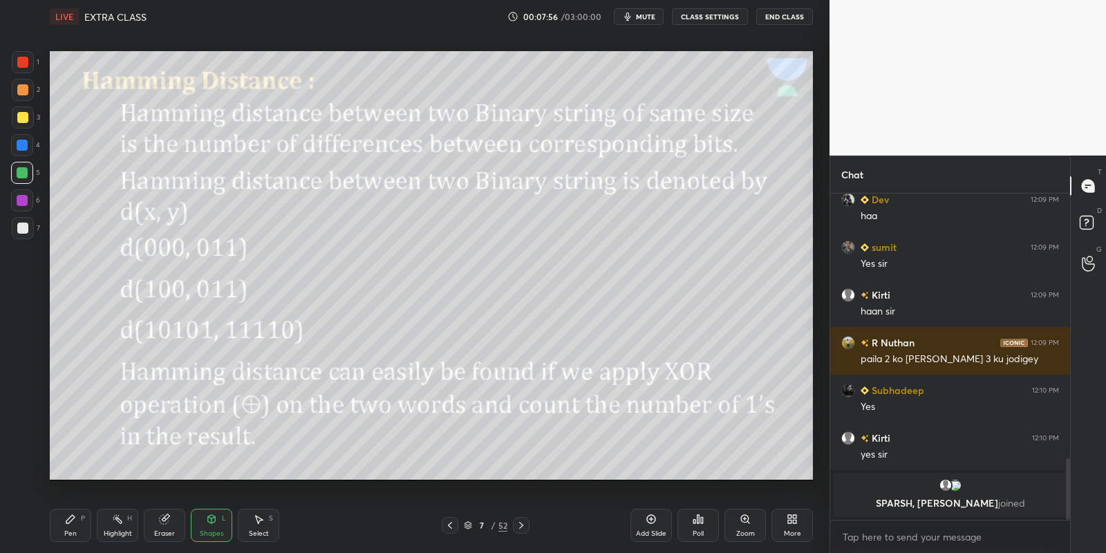
click at [72, 526] on div "Pen P" at bounding box center [70, 525] width 41 height 33
click at [111, 530] on div "Highlight" at bounding box center [118, 533] width 28 height 7
click at [71, 530] on div "Pen" at bounding box center [70, 533] width 12 height 7
click at [214, 522] on div "Shapes L" at bounding box center [211, 525] width 41 height 33
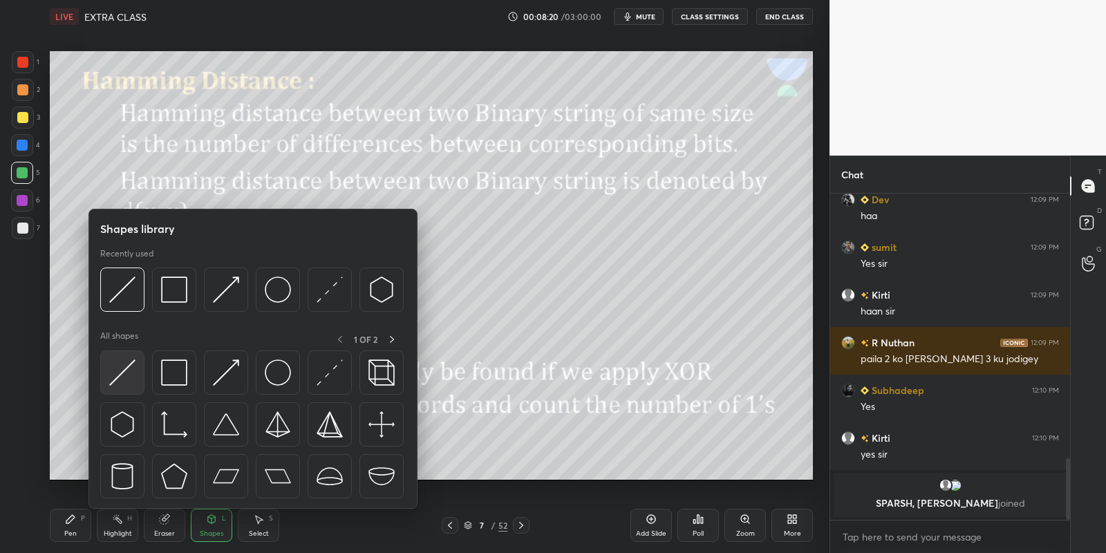
click at [124, 370] on img at bounding box center [122, 372] width 26 height 26
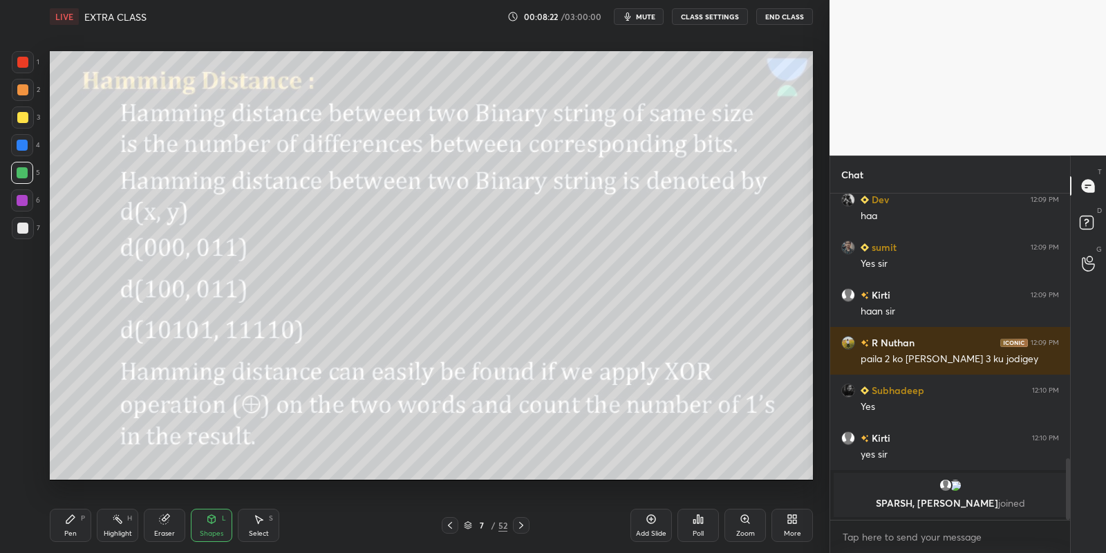
drag, startPoint x: 74, startPoint y: 530, endPoint x: 77, endPoint y: 516, distance: 14.2
click at [74, 528] on div "Pen P" at bounding box center [70, 525] width 41 height 33
drag, startPoint x: 217, startPoint y: 521, endPoint x: 211, endPoint y: 512, distance: 10.5
click at [218, 518] on div "Shapes L" at bounding box center [211, 525] width 41 height 33
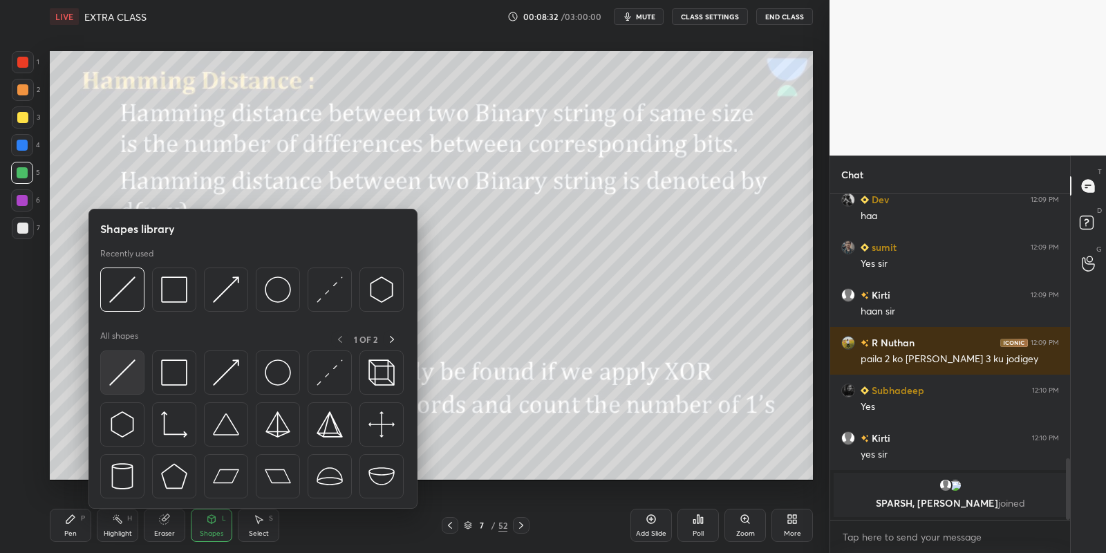
click at [127, 365] on img at bounding box center [122, 372] width 26 height 26
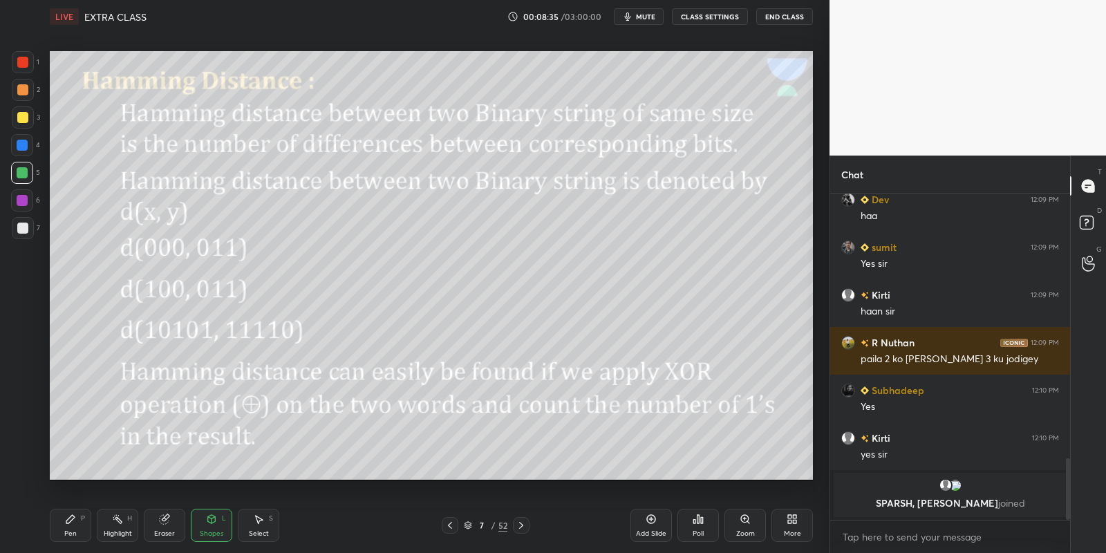
drag, startPoint x: 209, startPoint y: 523, endPoint x: 209, endPoint y: 512, distance: 11.1
click at [209, 521] on icon at bounding box center [211, 518] width 11 height 11
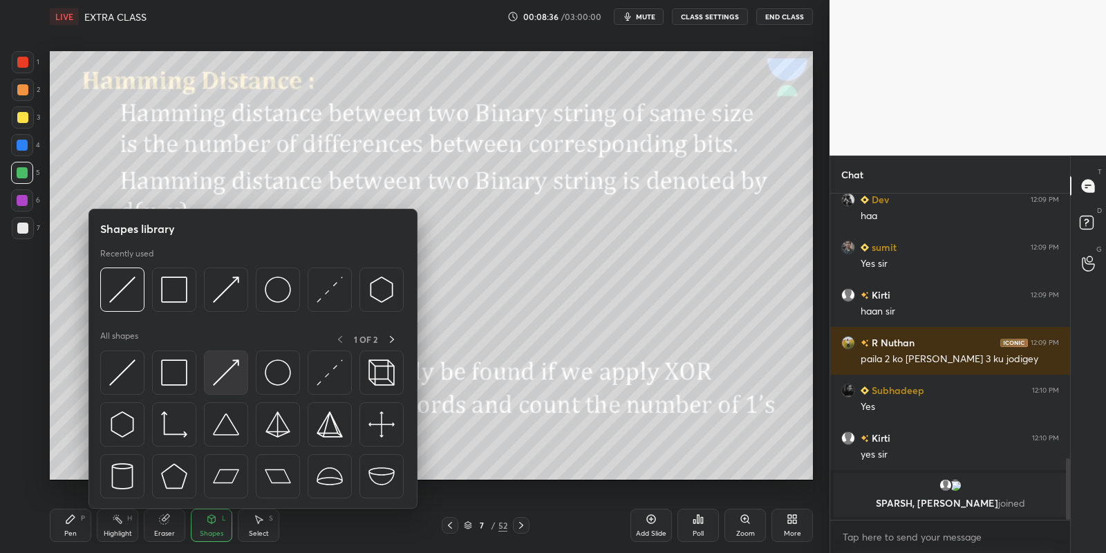
click at [226, 371] on img at bounding box center [226, 372] width 26 height 26
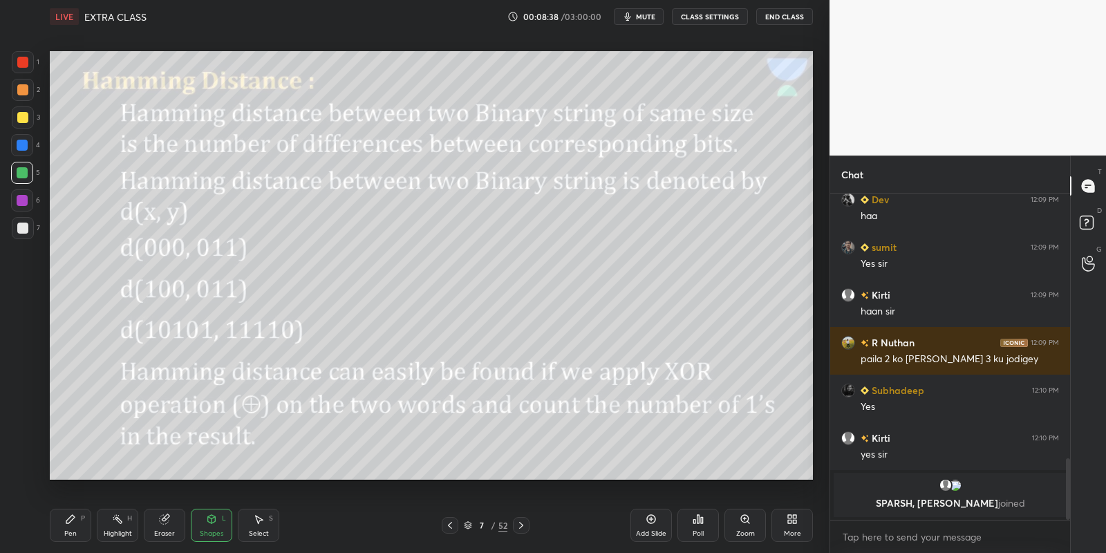
click at [70, 527] on div "Pen P" at bounding box center [70, 525] width 41 height 33
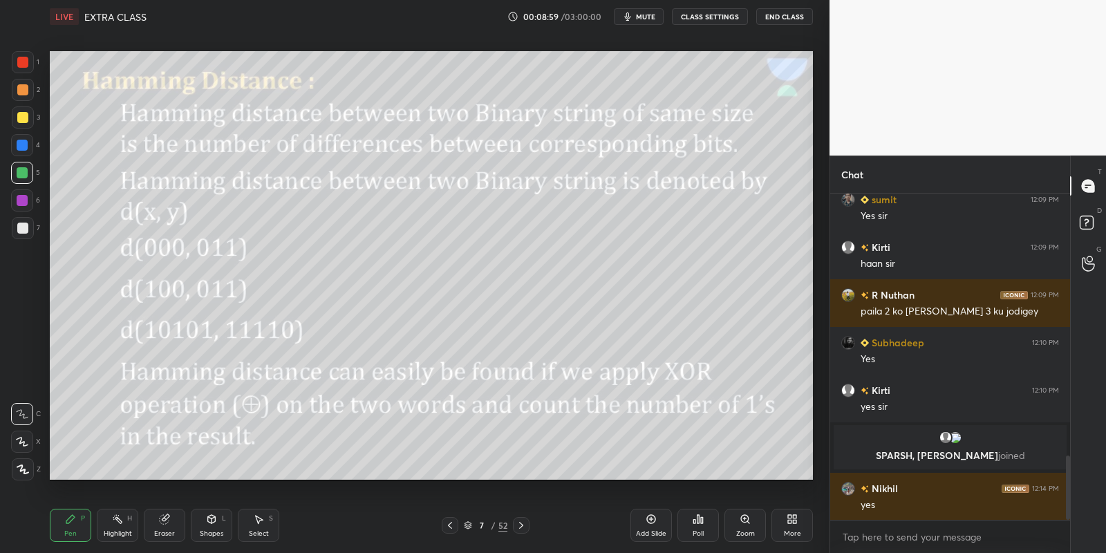
drag, startPoint x: 114, startPoint y: 521, endPoint x: 161, endPoint y: 498, distance: 52.2
click at [117, 516] on icon at bounding box center [117, 518] width 11 height 11
drag, startPoint x: 214, startPoint y: 522, endPoint x: 212, endPoint y: 513, distance: 9.9
click at [215, 524] on icon at bounding box center [211, 518] width 11 height 11
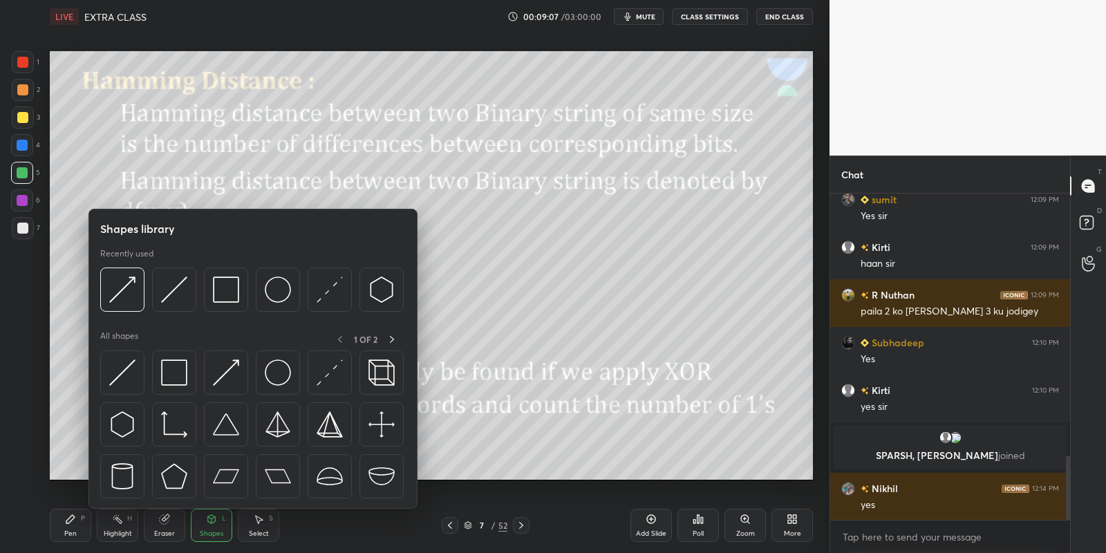
click at [131, 370] on img at bounding box center [122, 372] width 26 height 26
click at [30, 169] on div at bounding box center [22, 173] width 22 height 22
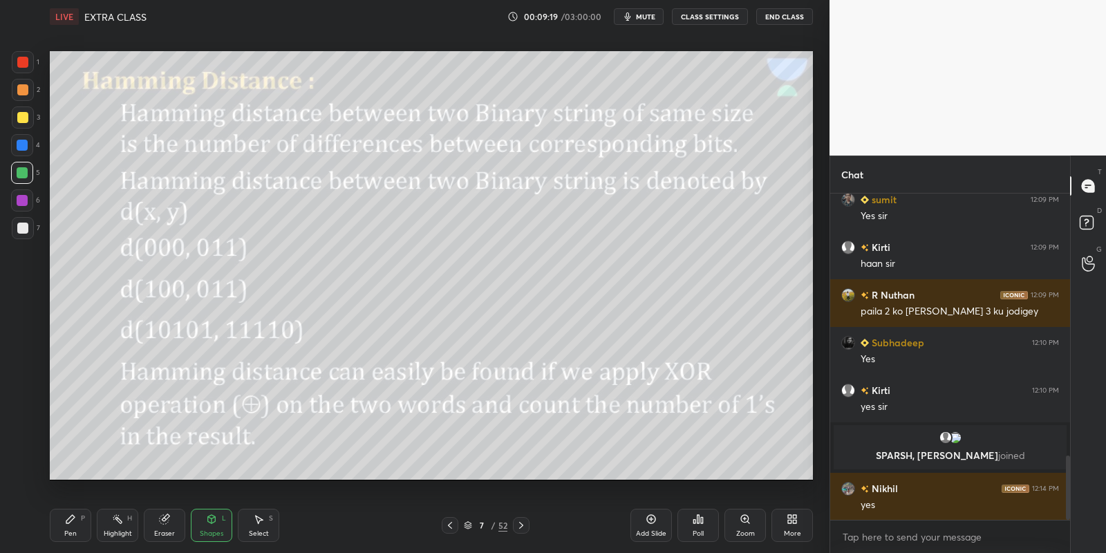
click at [110, 528] on div "Highlight H" at bounding box center [117, 525] width 41 height 33
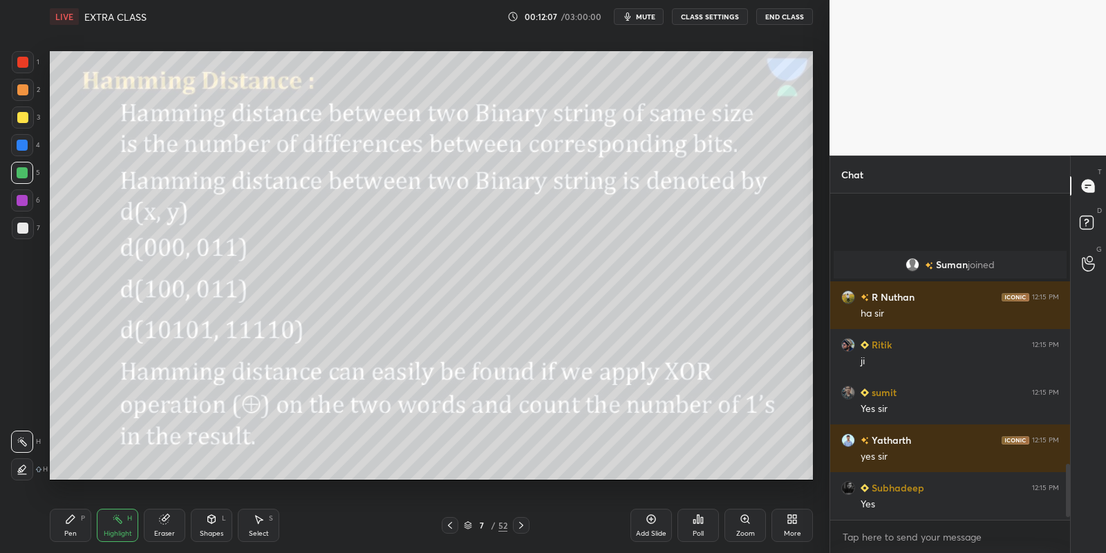
scroll to position [1697, 0]
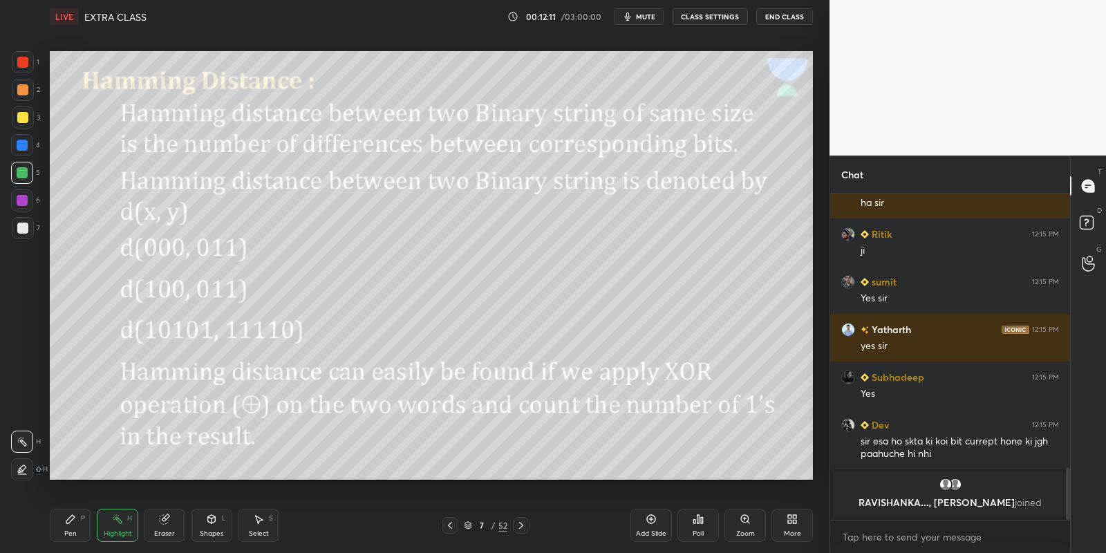
click at [84, 518] on div "P" at bounding box center [83, 518] width 4 height 7
click at [116, 527] on div "Highlight H" at bounding box center [117, 525] width 41 height 33
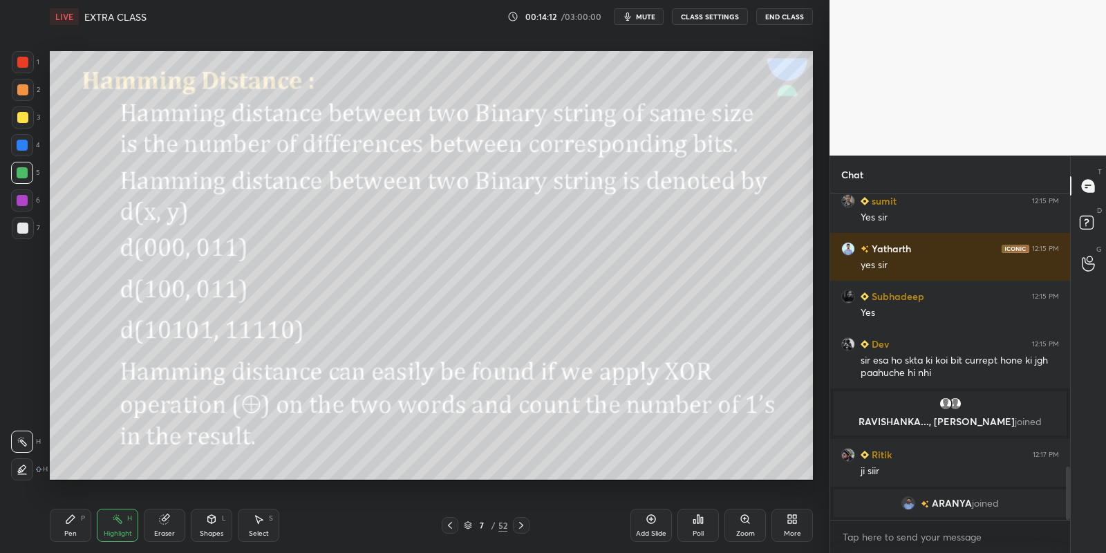
scroll to position [1674, 0]
click at [944, 502] on p "JUMP TO LATEST" at bounding box center [954, 506] width 59 height 8
click at [786, 525] on div "More" at bounding box center [791, 525] width 41 height 33
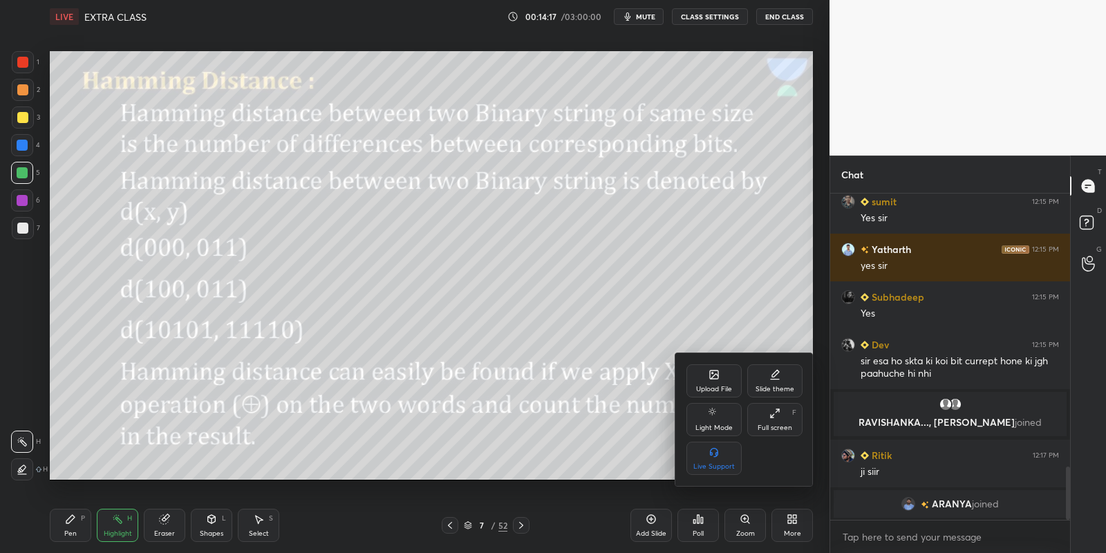
click at [718, 379] on icon at bounding box center [713, 374] width 11 height 11
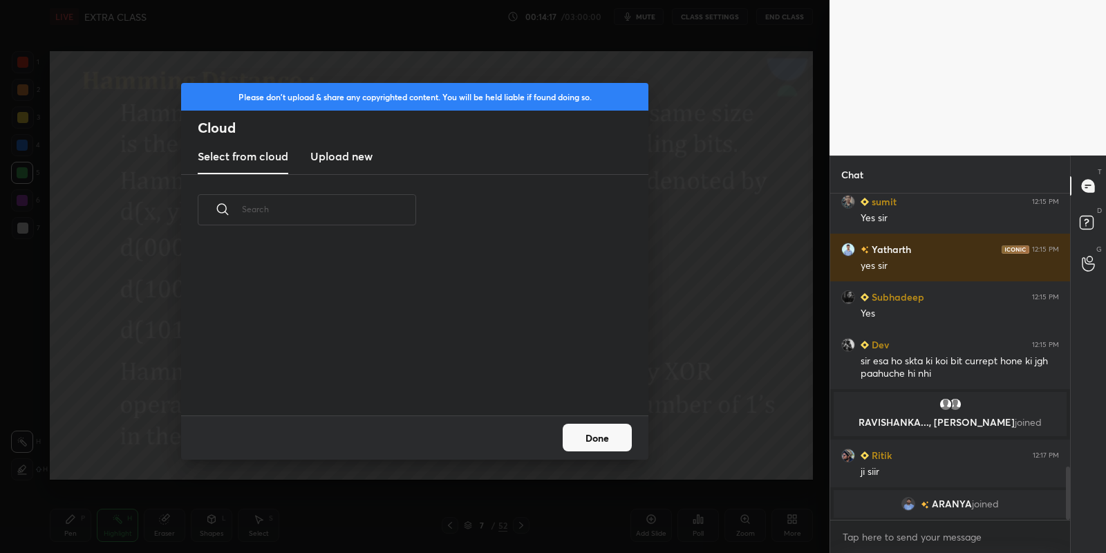
scroll to position [171, 443]
click at [363, 153] on h3 "Upload new" at bounding box center [341, 156] width 62 height 17
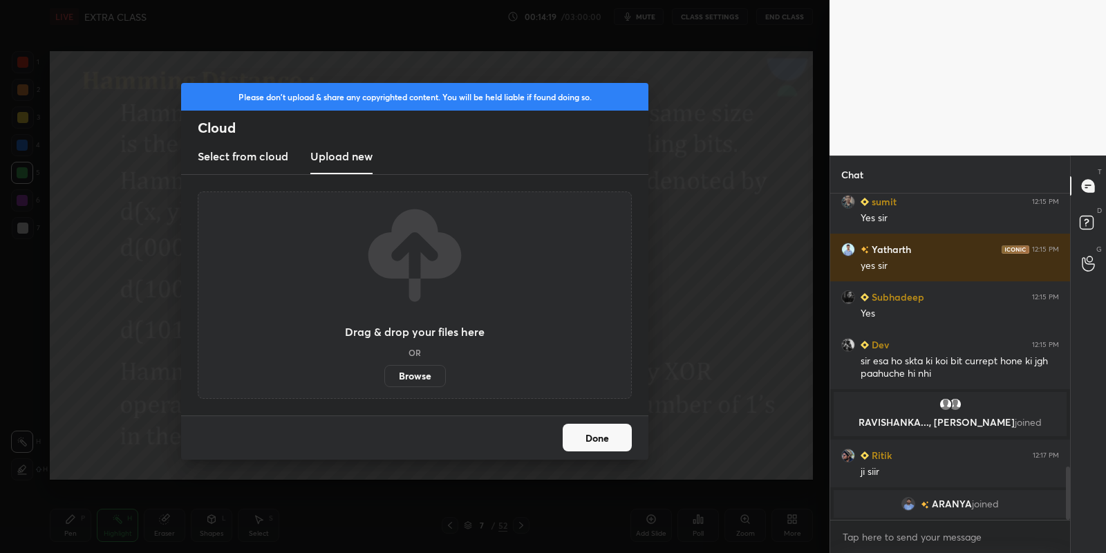
click at [416, 373] on label "Browse" at bounding box center [415, 376] width 62 height 22
click at [384, 373] on input "Browse" at bounding box center [384, 376] width 0 height 22
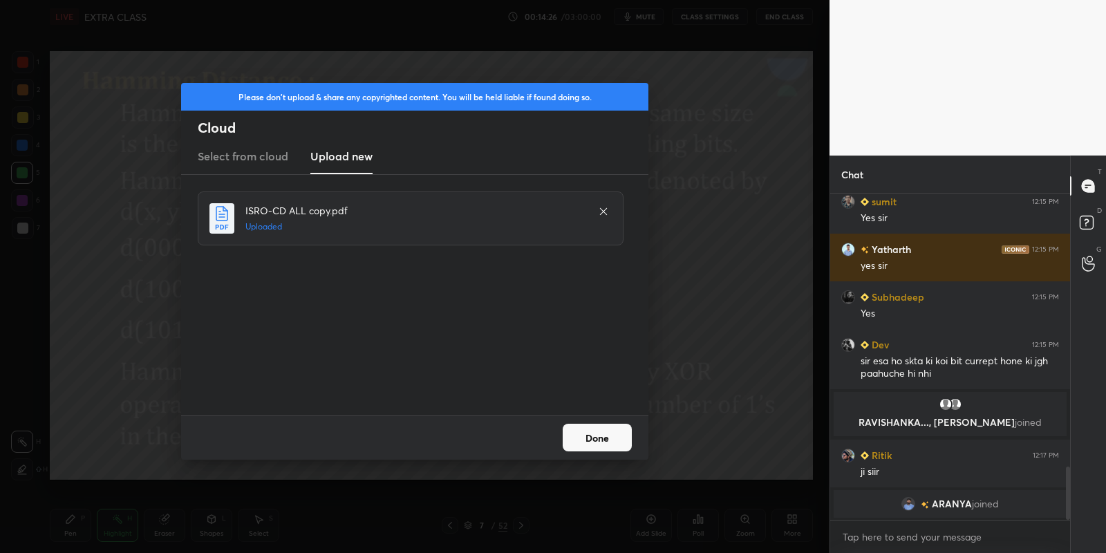
click at [603, 434] on button "Done" at bounding box center [597, 438] width 69 height 28
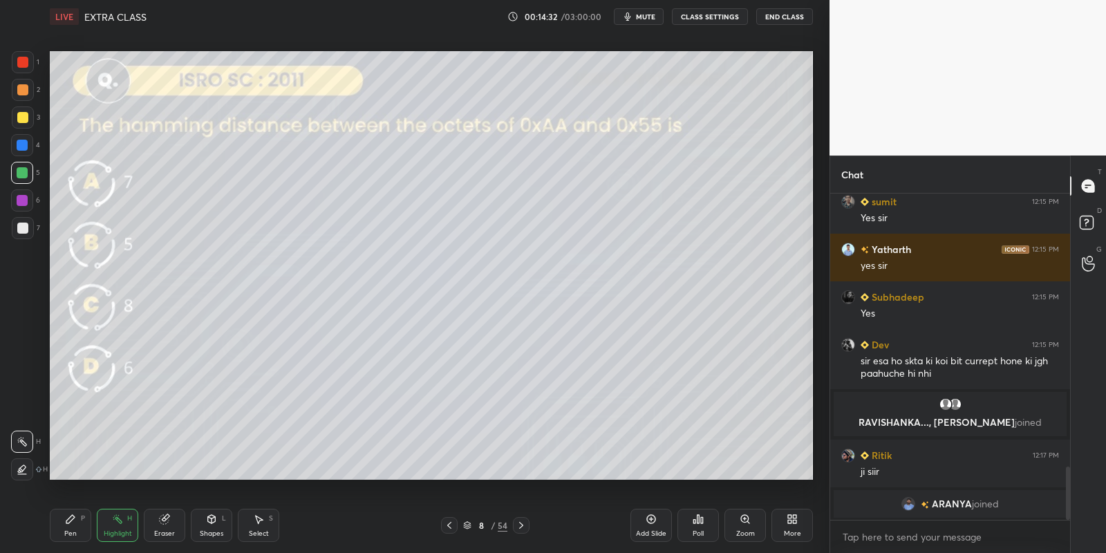
click at [213, 522] on icon at bounding box center [211, 518] width 11 height 11
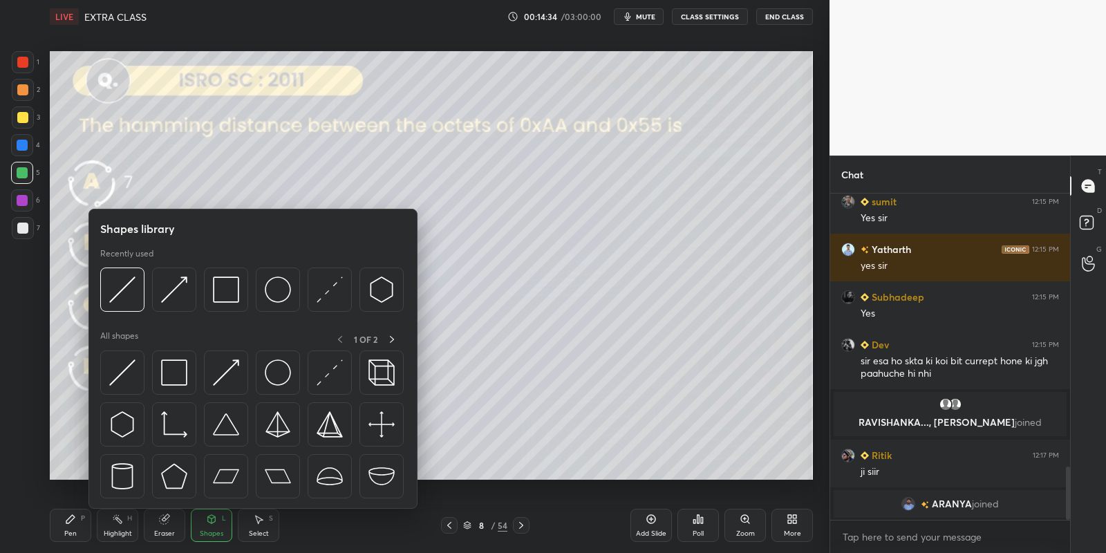
click at [187, 370] on div at bounding box center [174, 372] width 44 height 44
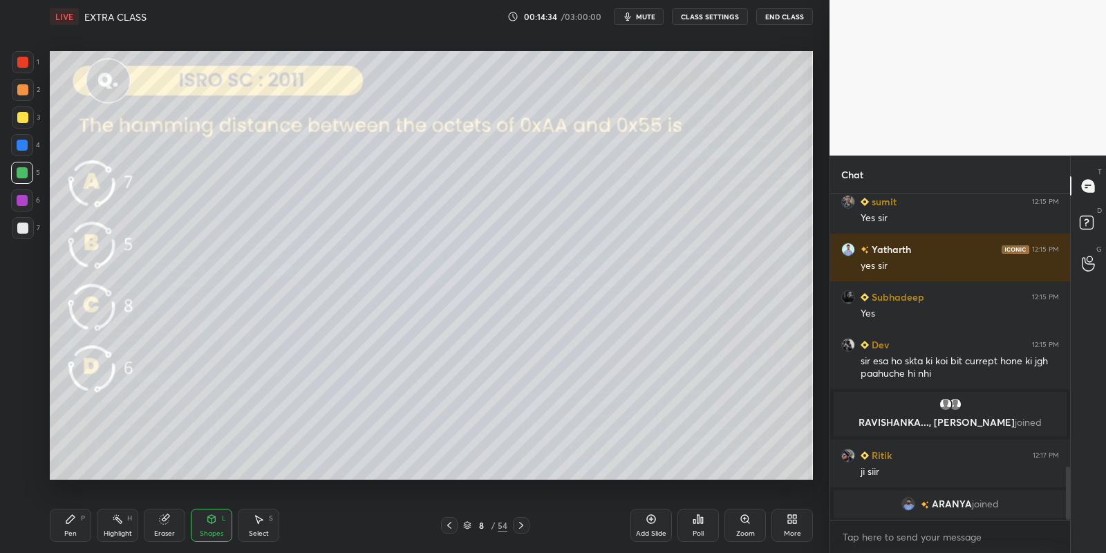
drag, startPoint x: 28, startPoint y: 169, endPoint x: 46, endPoint y: 155, distance: 23.2
click at [28, 169] on div at bounding box center [22, 173] width 22 height 22
drag, startPoint x: 82, startPoint y: 522, endPoint x: 161, endPoint y: 510, distance: 80.3
click at [82, 521] on div "P" at bounding box center [83, 518] width 4 height 7
click at [217, 530] on div "Shapes" at bounding box center [211, 533] width 23 height 7
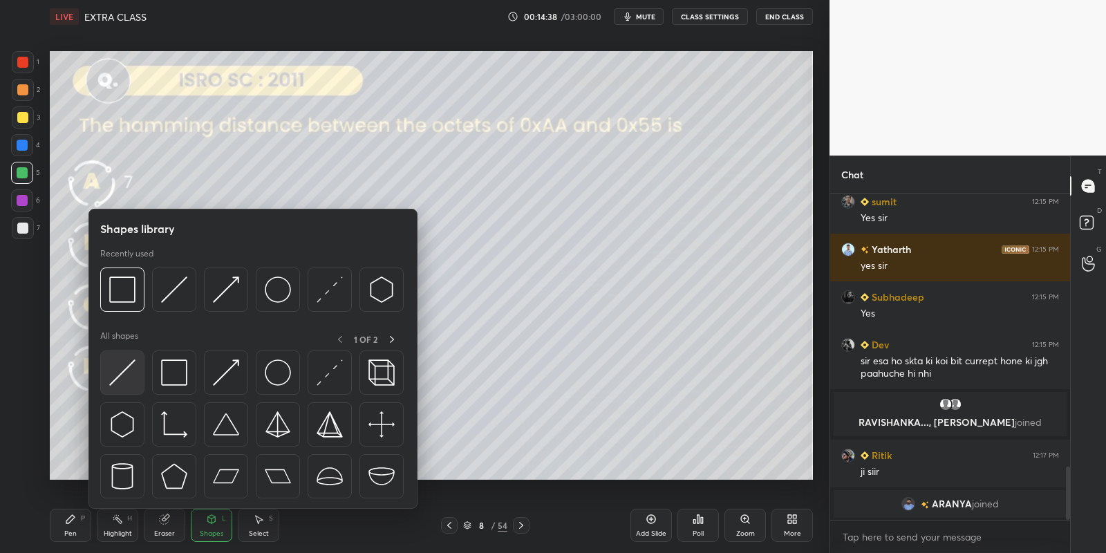
click at [126, 360] on img at bounding box center [122, 372] width 26 height 26
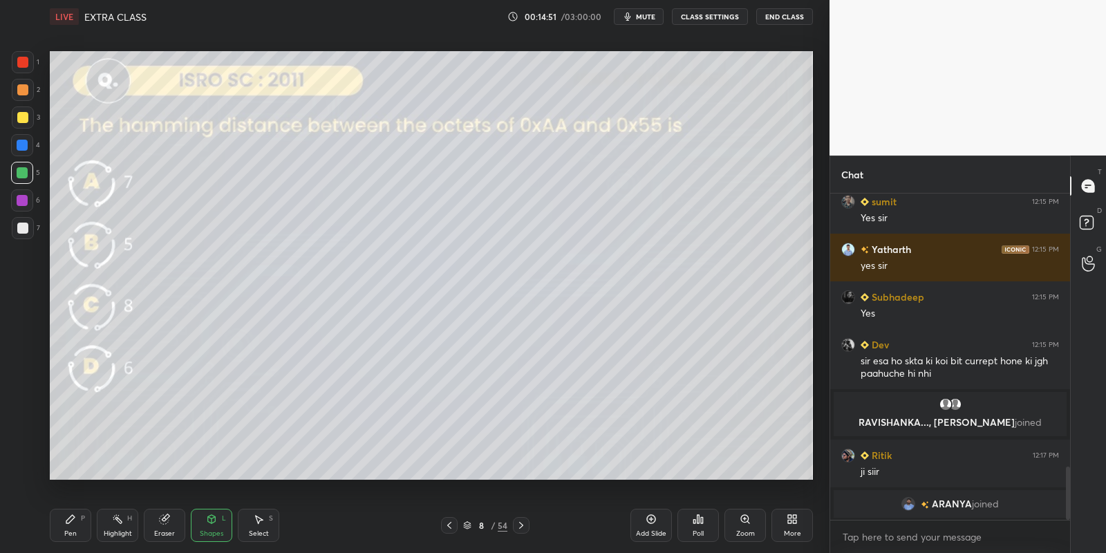
drag, startPoint x: 75, startPoint y: 516, endPoint x: 94, endPoint y: 518, distance: 18.8
click at [78, 519] on div "Pen P" at bounding box center [70, 525] width 41 height 33
click at [120, 522] on rect at bounding box center [118, 520] width 7 height 7
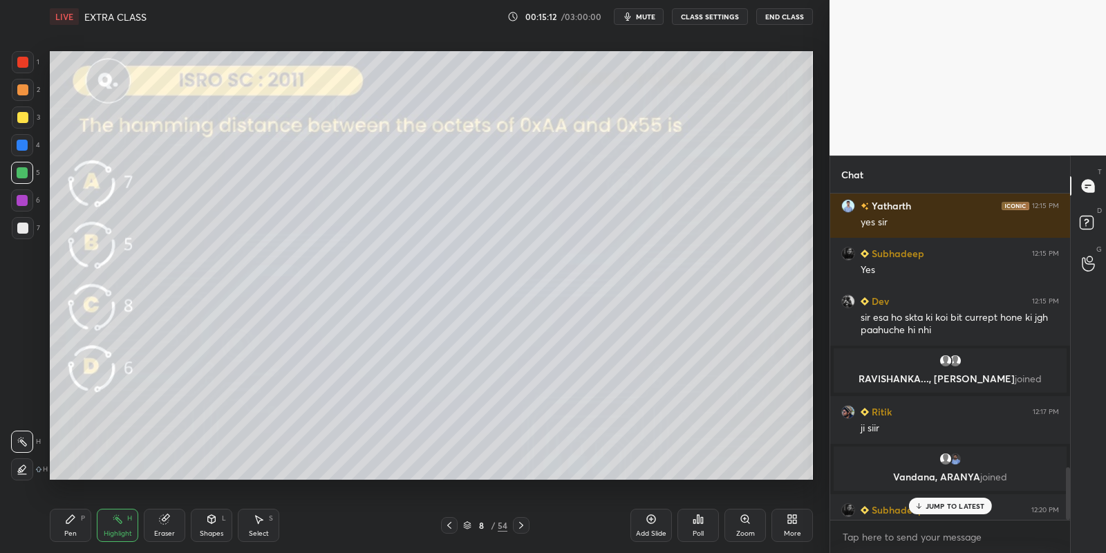
scroll to position [1712, 0]
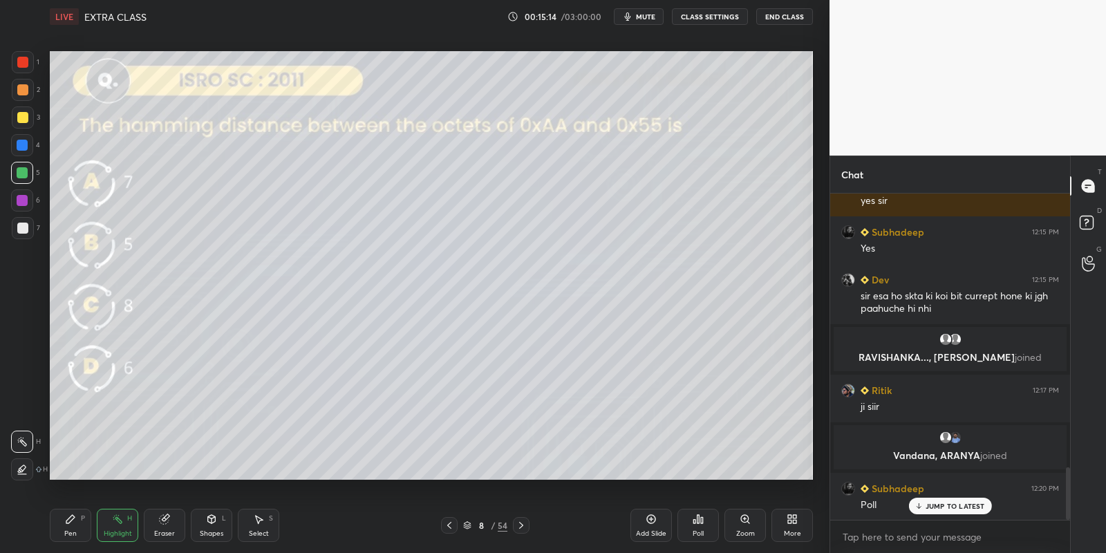
click at [695, 524] on icon at bounding box center [697, 518] width 11 height 11
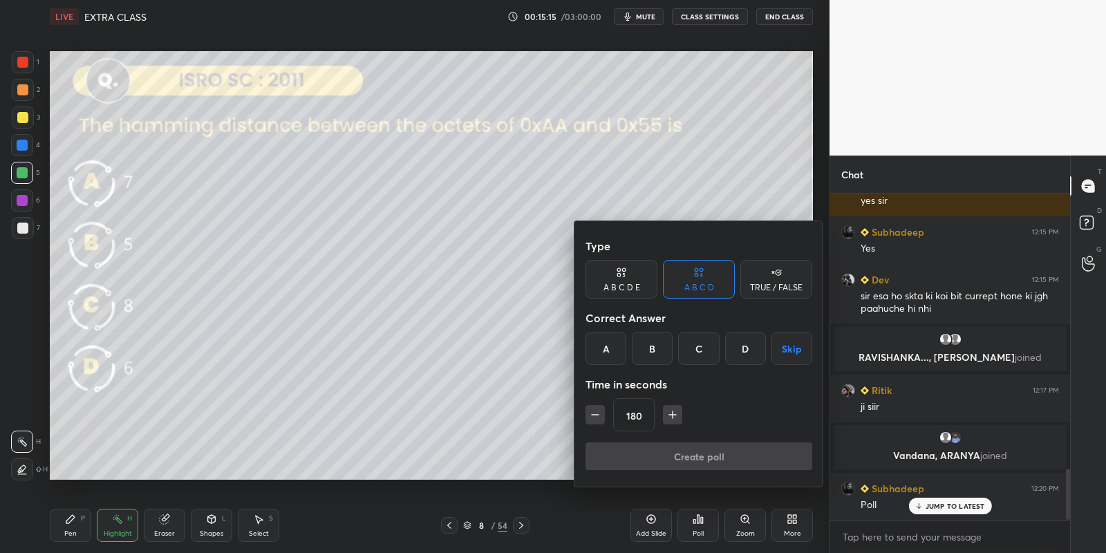
scroll to position [1760, 0]
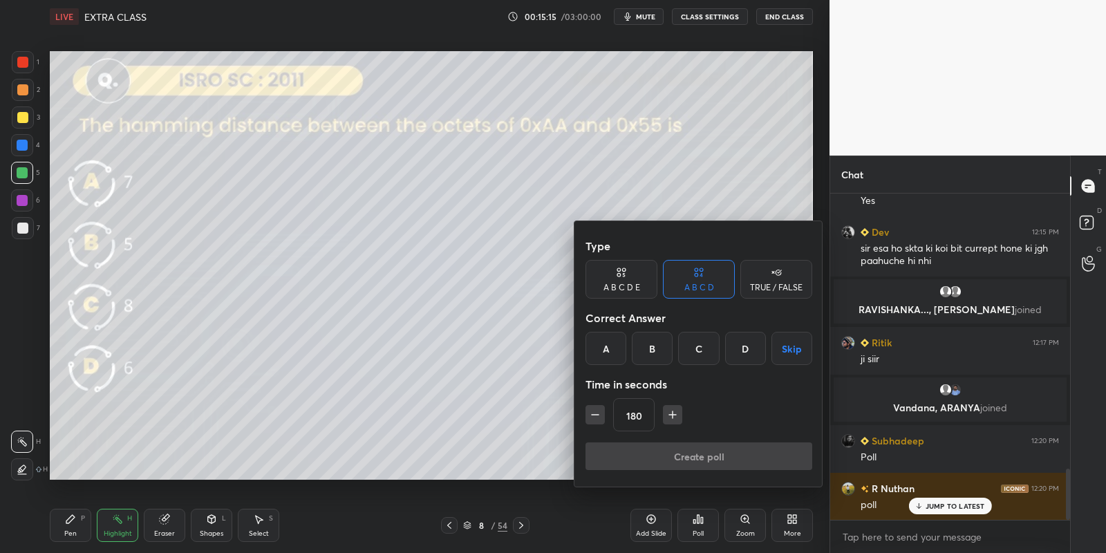
click at [699, 352] on div "C" at bounding box center [698, 348] width 41 height 33
click at [596, 418] on icon "button" at bounding box center [595, 415] width 14 height 14
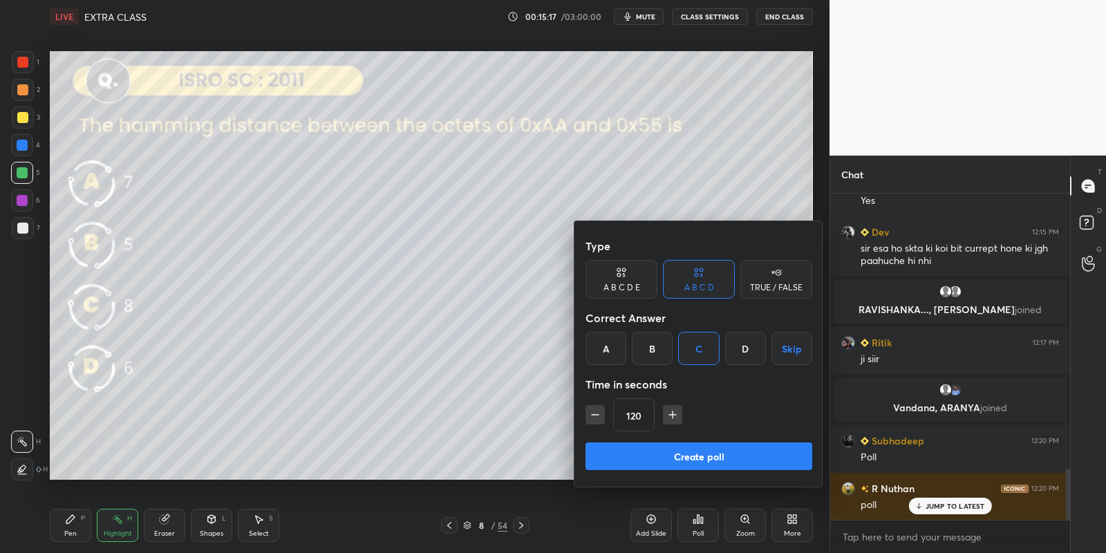
click at [596, 418] on icon "button" at bounding box center [595, 415] width 14 height 14
type input "60"
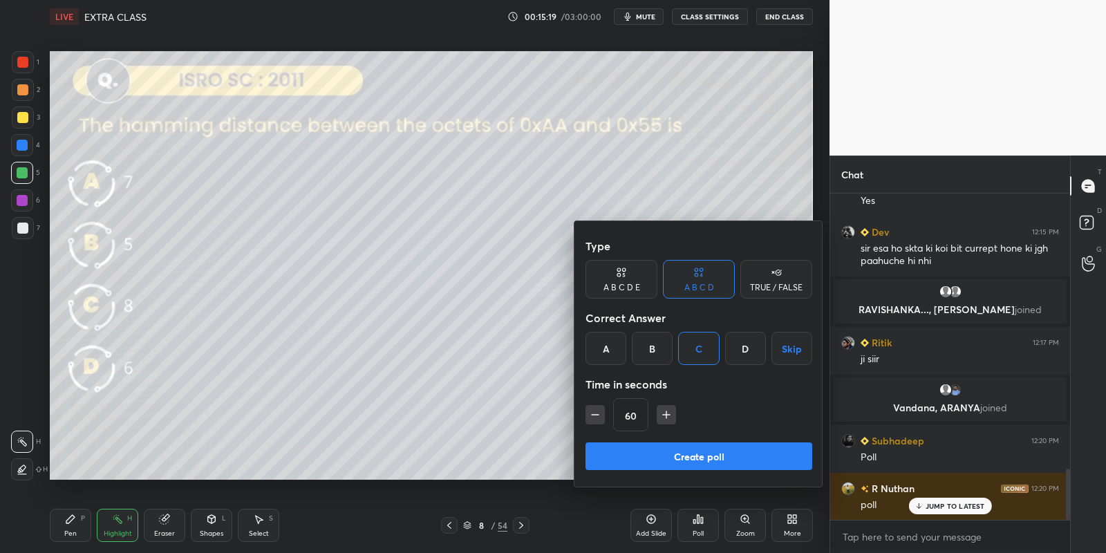
click at [668, 470] on div "Create poll" at bounding box center [698, 458] width 227 height 33
click at [671, 452] on button "Create poll" at bounding box center [698, 456] width 227 height 28
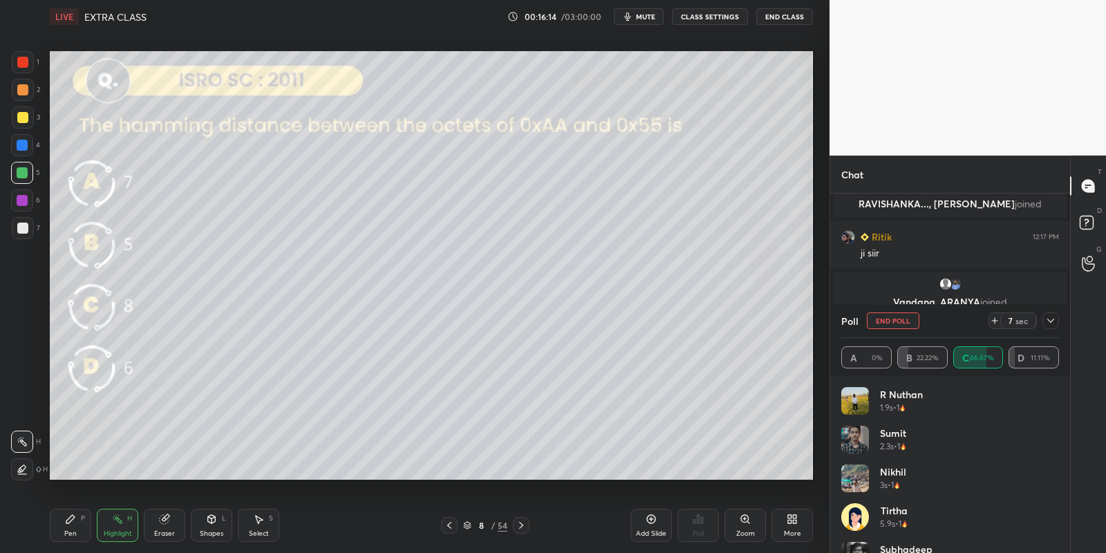
scroll to position [1913, 0]
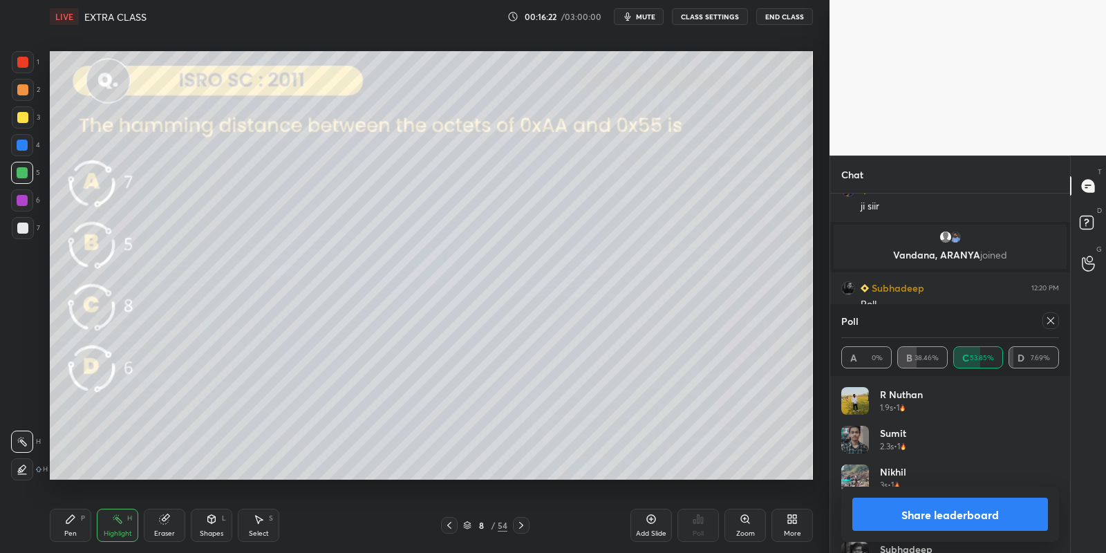
click at [877, 514] on button "Share leaderboard" at bounding box center [950, 514] width 196 height 33
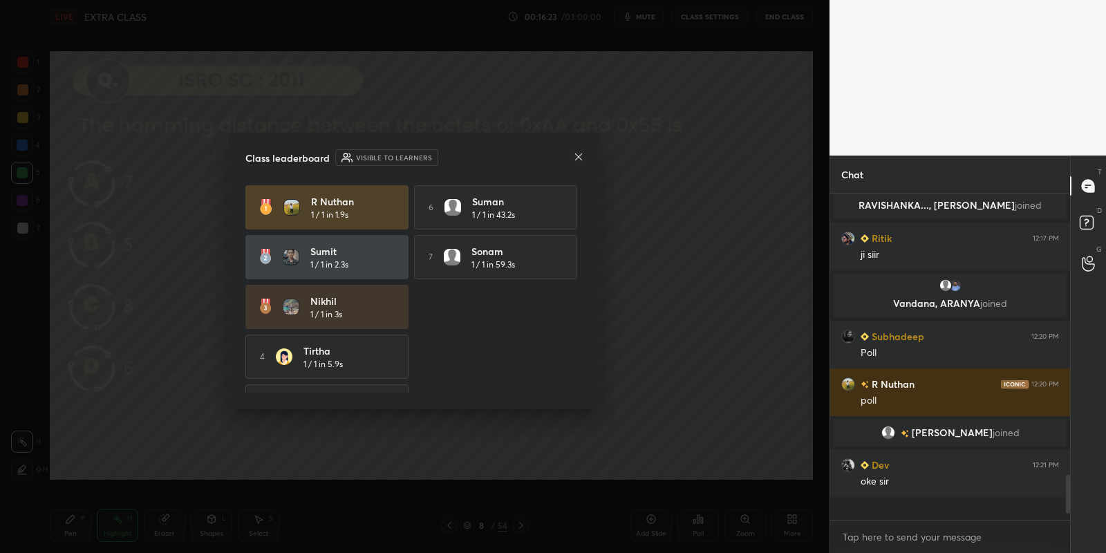
scroll to position [315, 236]
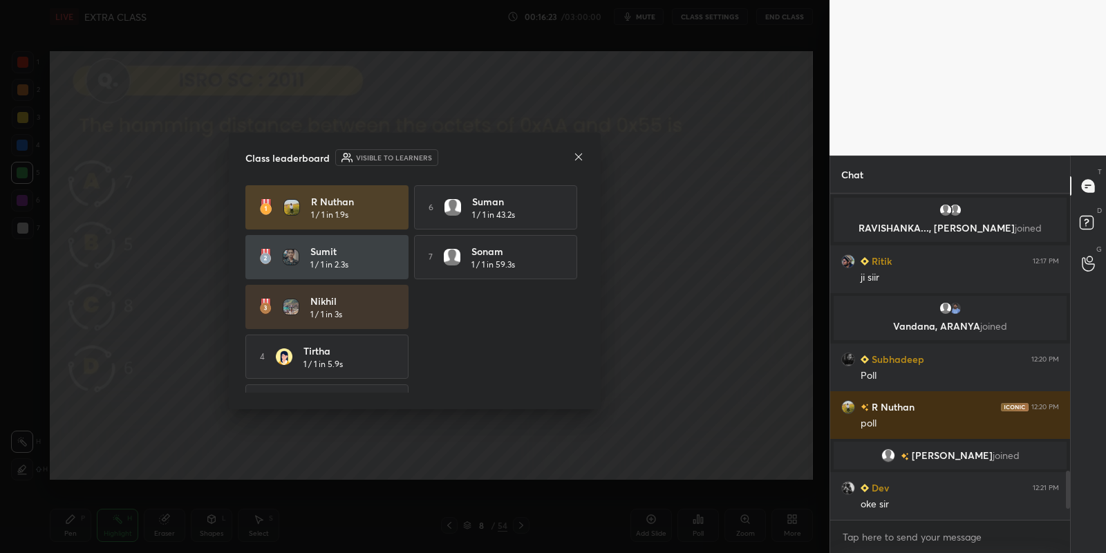
click at [574, 157] on icon at bounding box center [578, 156] width 11 height 11
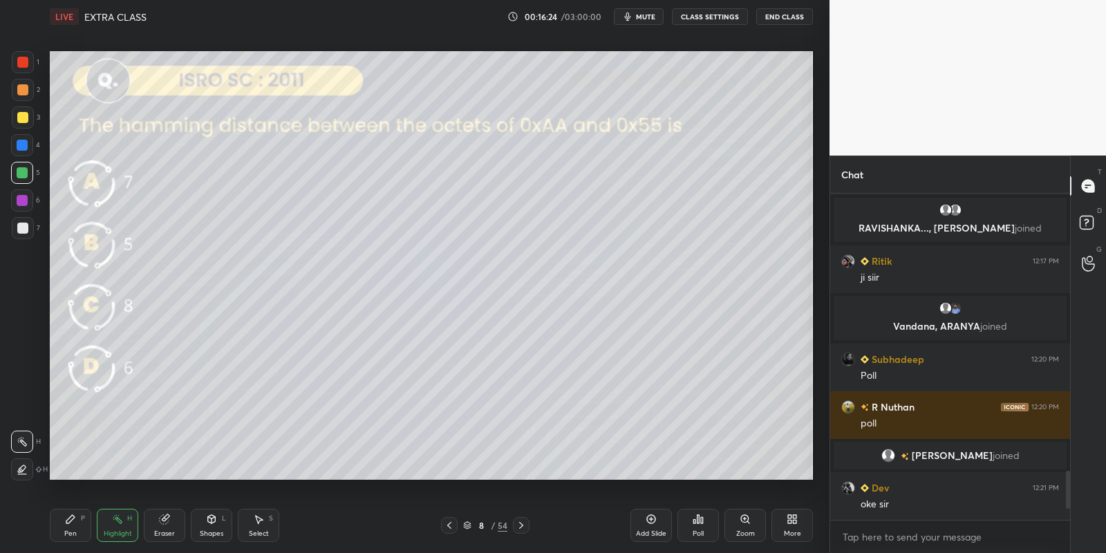
click at [71, 530] on div "Pen" at bounding box center [70, 533] width 12 height 7
drag, startPoint x: 113, startPoint y: 518, endPoint x: 122, endPoint y: 495, distance: 24.1
click at [109, 518] on div "Highlight H" at bounding box center [117, 525] width 41 height 33
click at [72, 531] on div "Pen" at bounding box center [70, 533] width 12 height 7
click at [26, 115] on div at bounding box center [22, 117] width 11 height 11
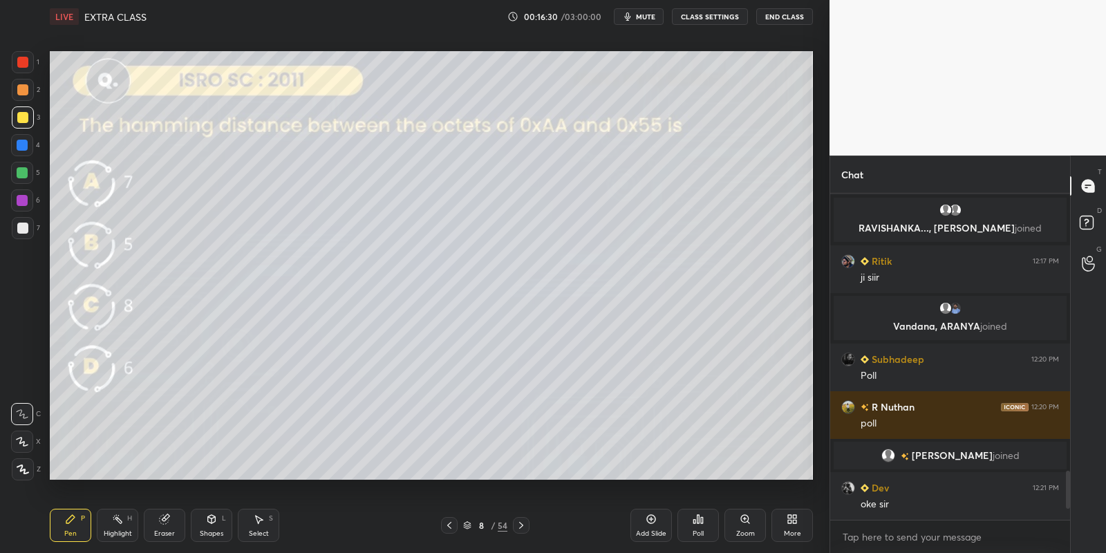
click at [75, 525] on div "Pen P" at bounding box center [70, 525] width 41 height 33
click at [26, 173] on div at bounding box center [22, 172] width 11 height 11
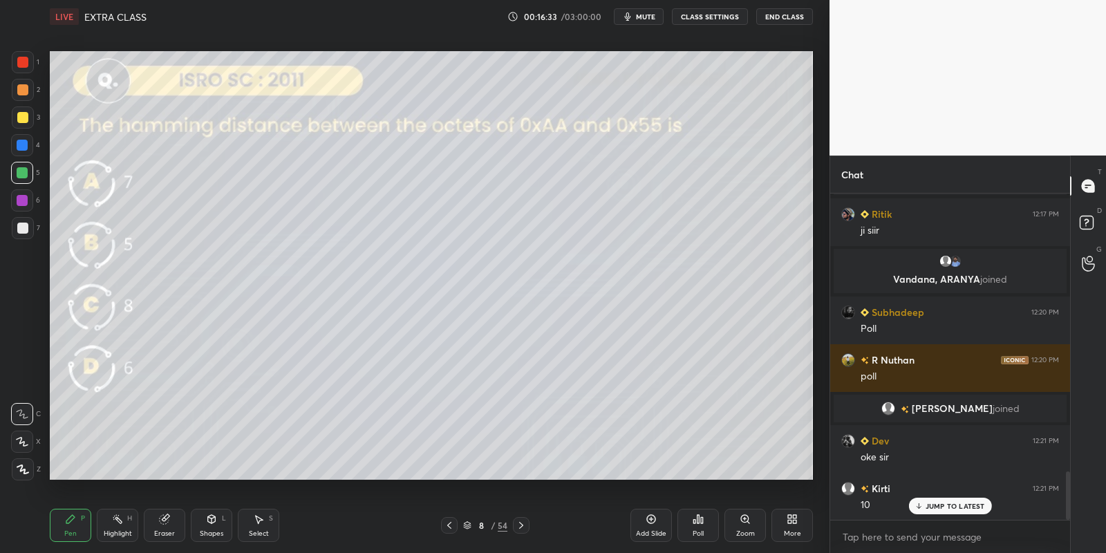
click at [115, 525] on div "Highlight H" at bounding box center [117, 525] width 41 height 33
click at [73, 530] on div "Pen" at bounding box center [70, 533] width 12 height 7
click at [24, 115] on div at bounding box center [22, 117] width 11 height 11
click at [117, 522] on icon at bounding box center [117, 518] width 11 height 11
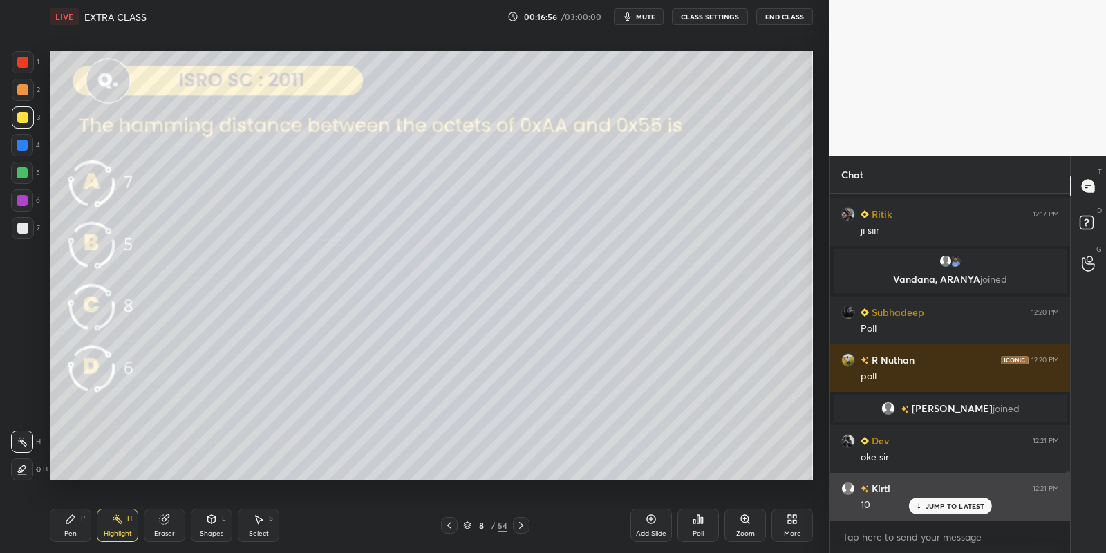
click at [925, 501] on div "JUMP TO LATEST" at bounding box center [949, 506] width 83 height 17
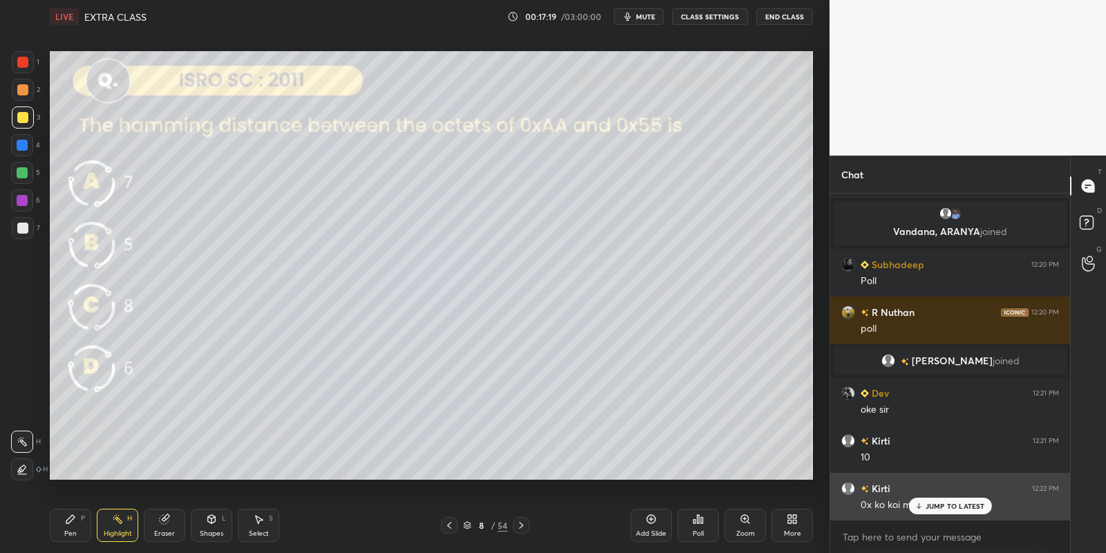
click at [932, 506] on p "JUMP TO LATEST" at bounding box center [954, 506] width 59 height 8
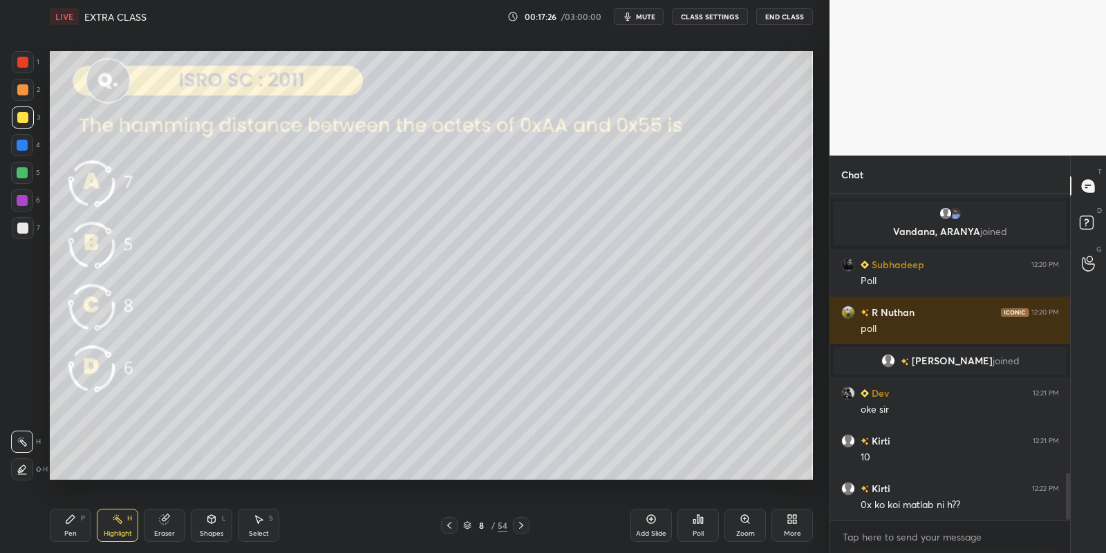
drag, startPoint x: 71, startPoint y: 536, endPoint x: 75, endPoint y: 528, distance: 8.4
click at [72, 533] on div "Pen" at bounding box center [70, 533] width 12 height 7
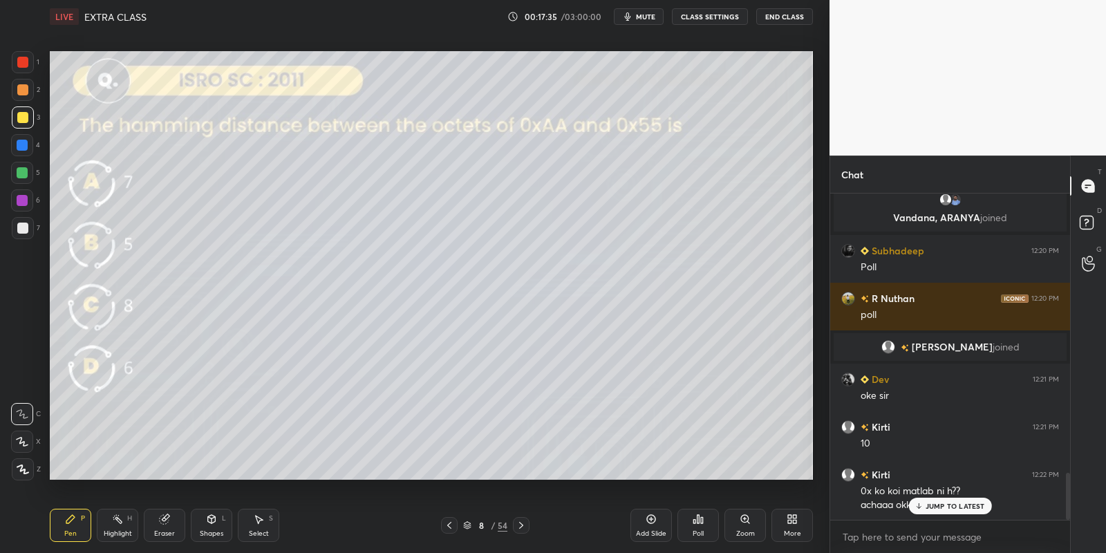
drag, startPoint x: 68, startPoint y: 522, endPoint x: 113, endPoint y: 529, distance: 45.6
click at [75, 525] on div "Pen P" at bounding box center [70, 525] width 41 height 33
click at [124, 535] on div "Highlight" at bounding box center [118, 533] width 28 height 7
drag, startPoint x: 74, startPoint y: 514, endPoint x: 91, endPoint y: 493, distance: 27.0
click at [73, 518] on icon at bounding box center [70, 518] width 11 height 11
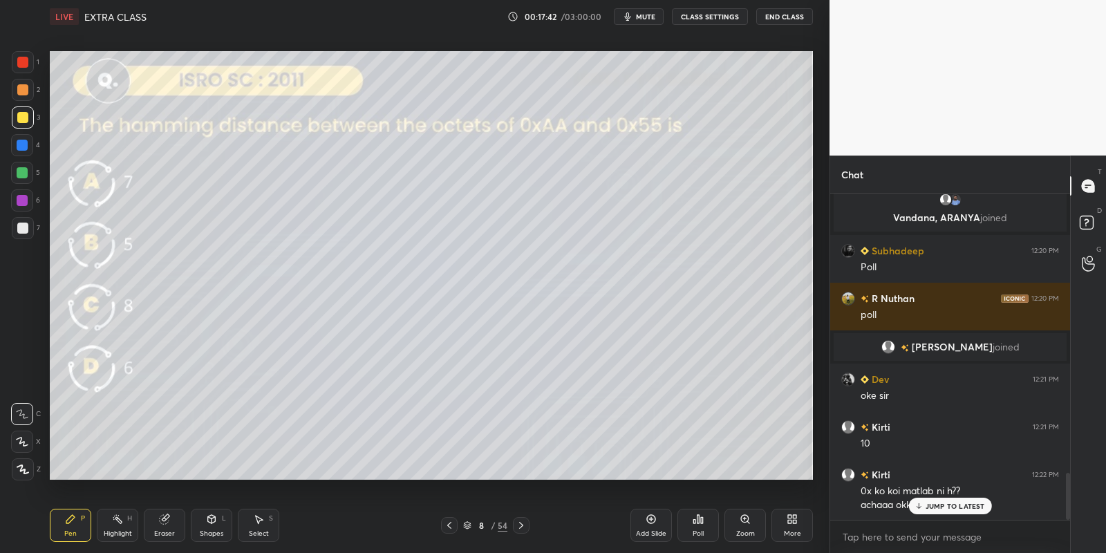
click at [162, 524] on icon at bounding box center [164, 519] width 9 height 9
drag, startPoint x: 252, startPoint y: 529, endPoint x: 258, endPoint y: 498, distance: 32.3
click at [252, 527] on div "Select S" at bounding box center [258, 525] width 41 height 33
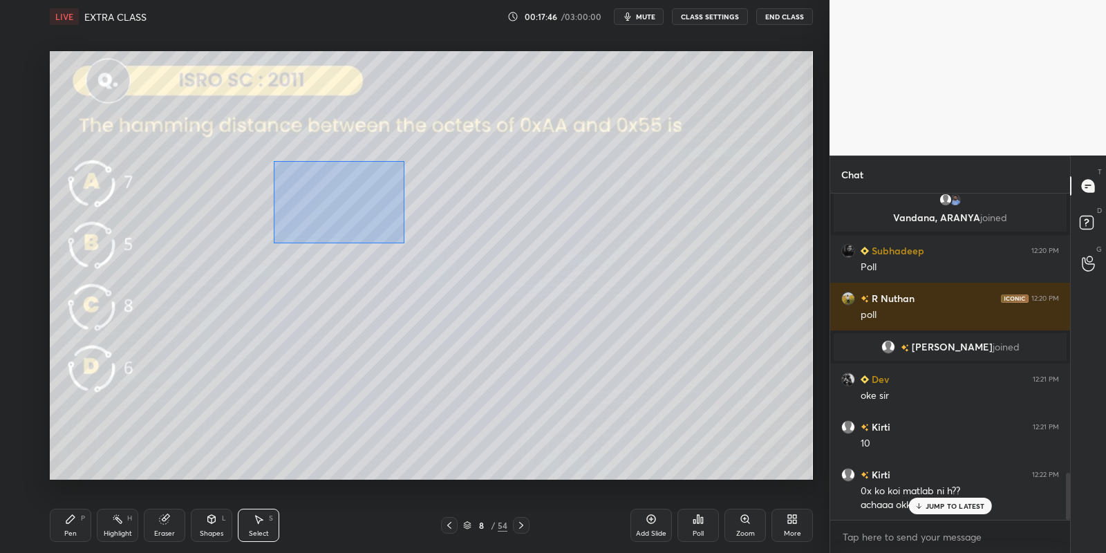
drag, startPoint x: 276, startPoint y: 161, endPoint x: 403, endPoint y: 242, distance: 150.7
click at [404, 243] on div "0 ° Undo Copy Paste here Duplicate Duplicate to new slide Delete" at bounding box center [431, 265] width 763 height 429
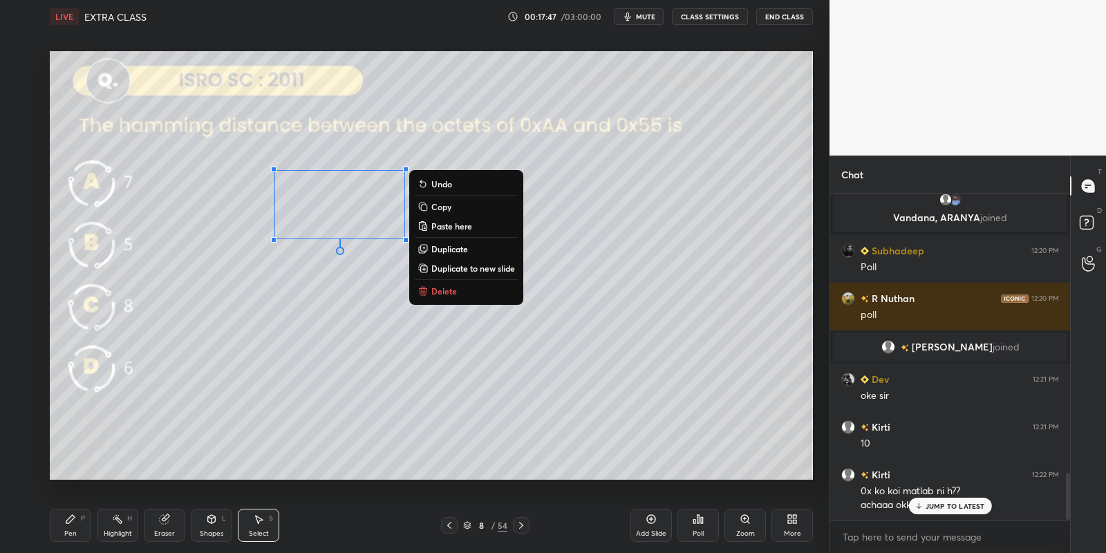
click at [445, 284] on button "Delete" at bounding box center [466, 291] width 103 height 17
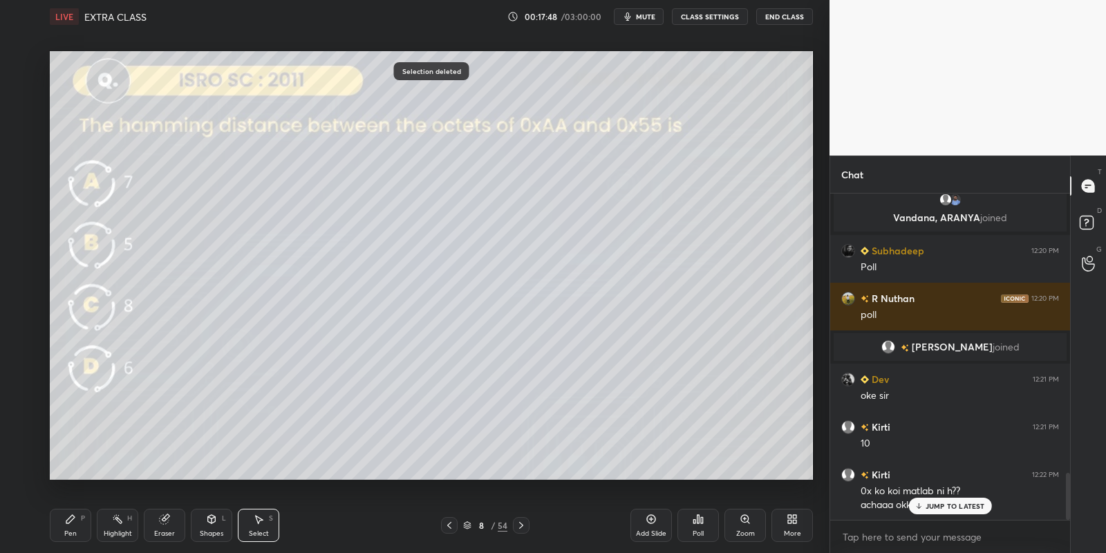
click at [73, 519] on icon at bounding box center [70, 519] width 8 height 8
drag, startPoint x: 115, startPoint y: 529, endPoint x: 131, endPoint y: 499, distance: 33.4
click at [115, 528] on div "Highlight H" at bounding box center [117, 525] width 41 height 33
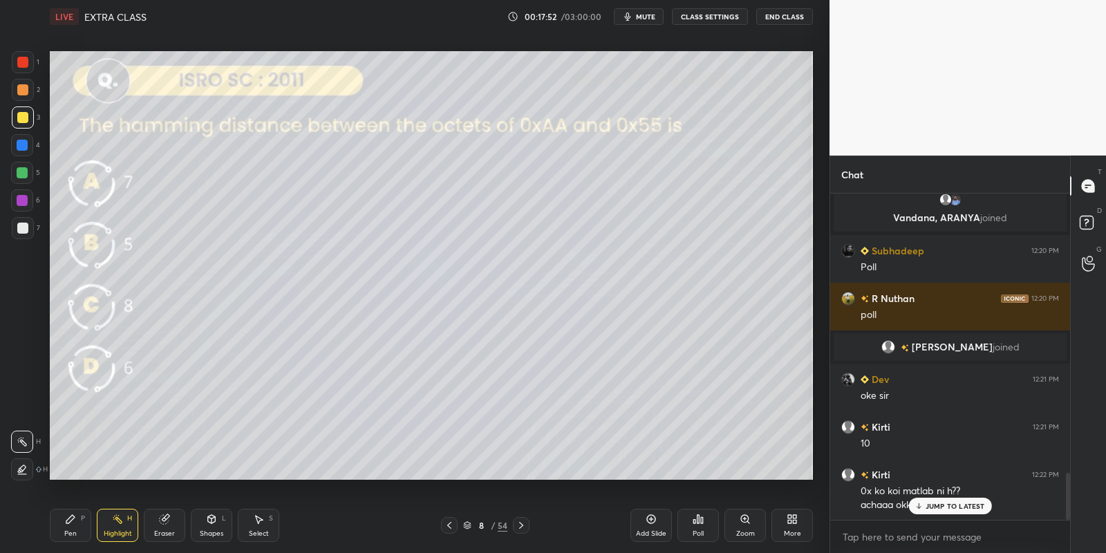
click at [67, 530] on div "Pen" at bounding box center [70, 533] width 12 height 7
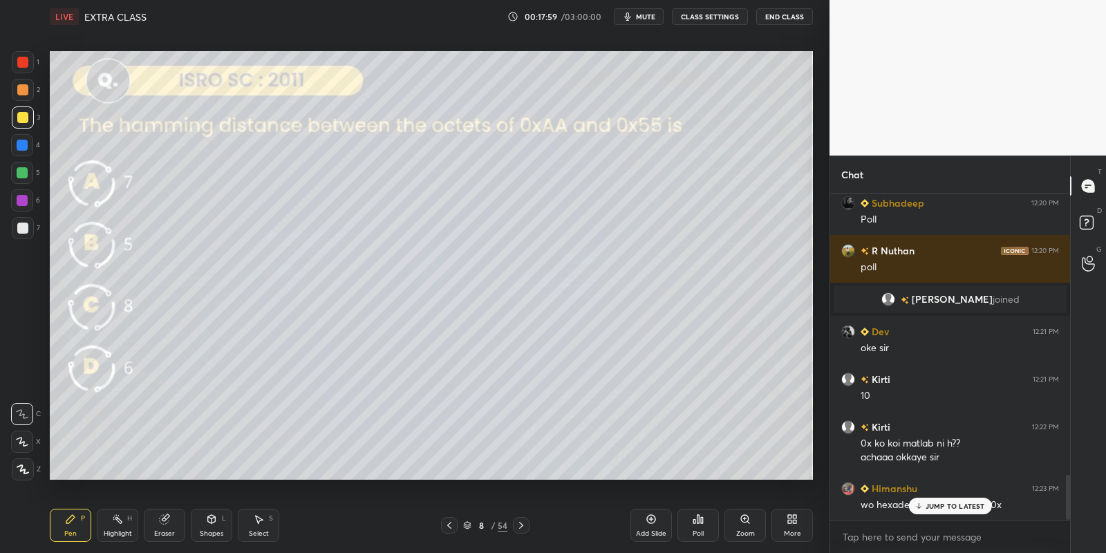
scroll to position [2046, 0]
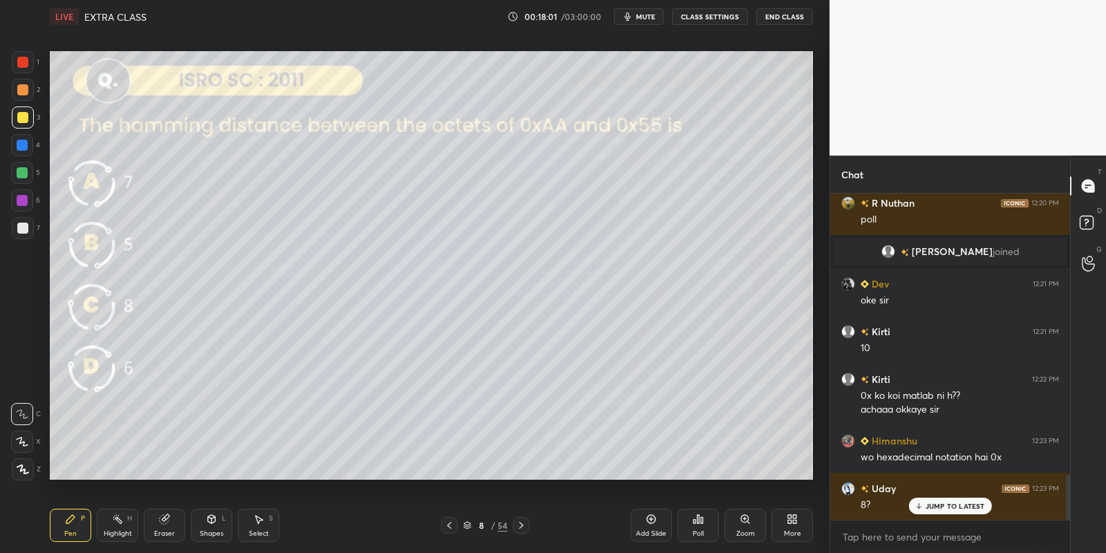
drag, startPoint x: 259, startPoint y: 532, endPoint x: 278, endPoint y: 496, distance: 40.8
click at [258, 531] on div "Select" at bounding box center [259, 533] width 20 height 7
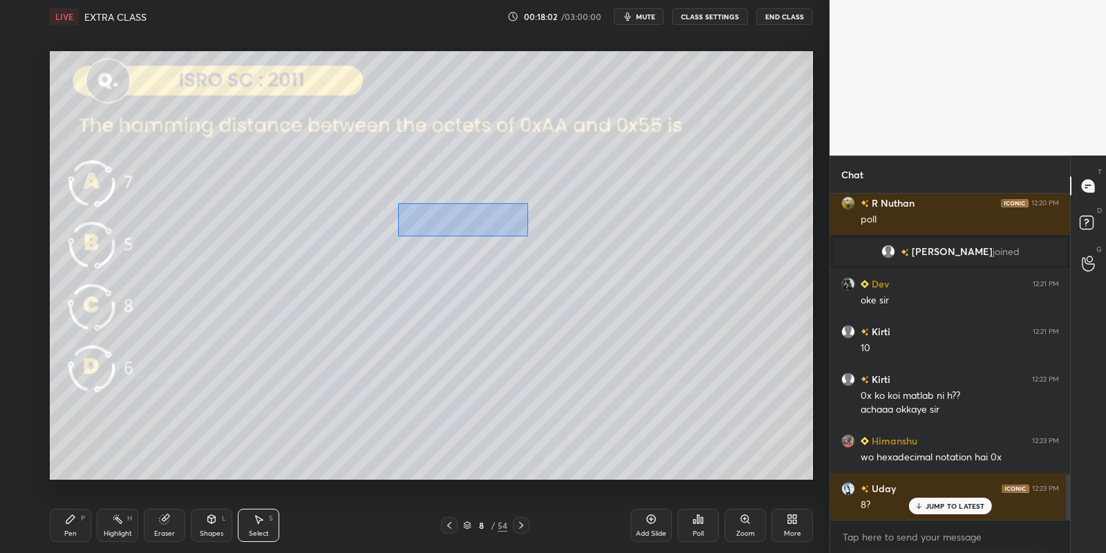
drag, startPoint x: 397, startPoint y: 202, endPoint x: 525, endPoint y: 235, distance: 131.4
click at [535, 242] on div "0 ° Undo Copy Paste here Duplicate Duplicate to new slide Delete" at bounding box center [431, 265] width 763 height 429
click at [461, 228] on div "0 ° Undo Copy Paste here Duplicate Duplicate to new slide Delete" at bounding box center [431, 265] width 763 height 429
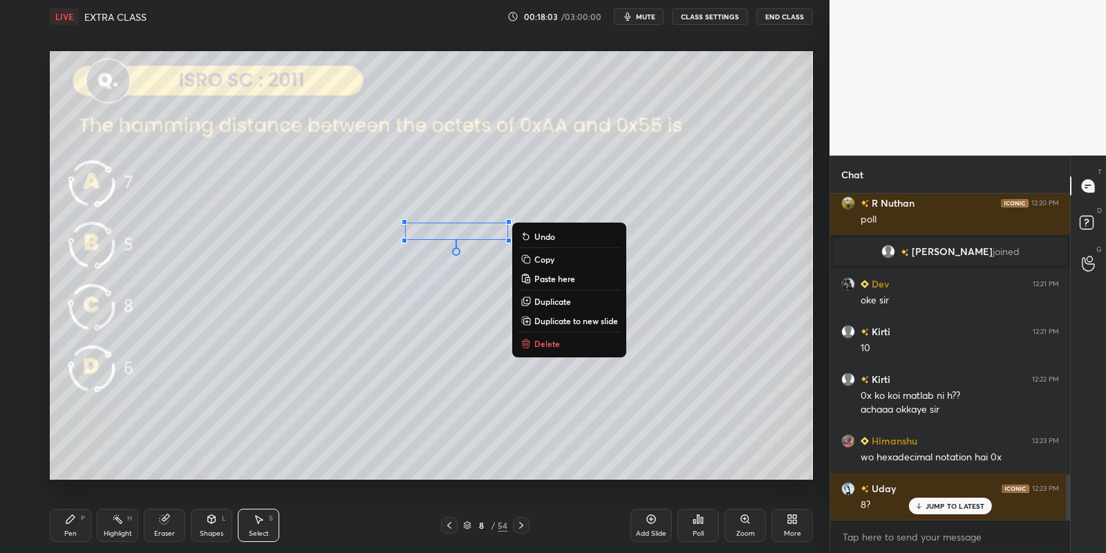
click at [75, 526] on div "Pen P" at bounding box center [70, 525] width 41 height 33
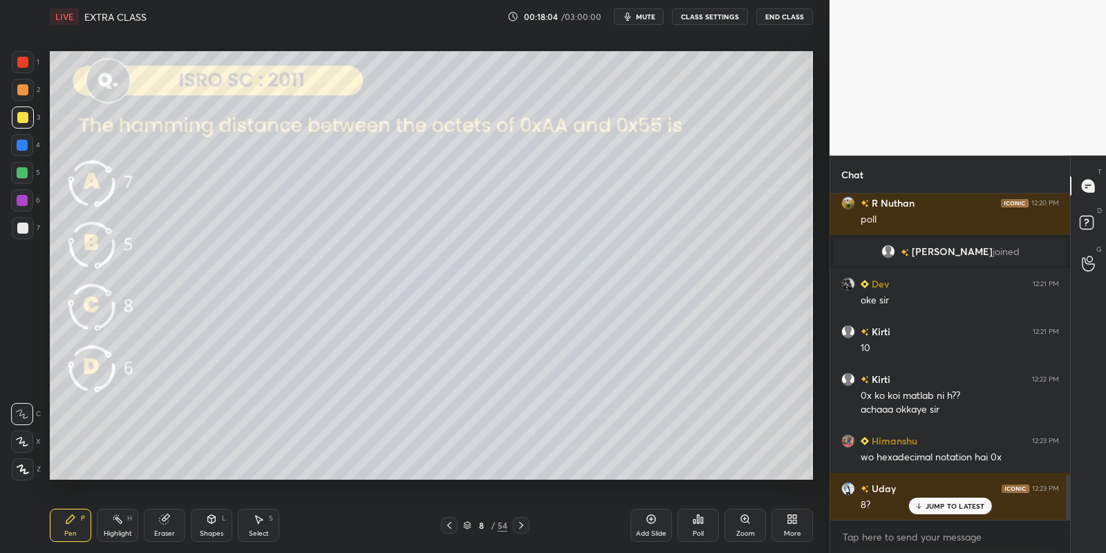
click at [24, 176] on div at bounding box center [22, 172] width 11 height 11
drag, startPoint x: 211, startPoint y: 527, endPoint x: 208, endPoint y: 509, distance: 18.2
click at [209, 525] on div "Shapes L" at bounding box center [211, 525] width 41 height 33
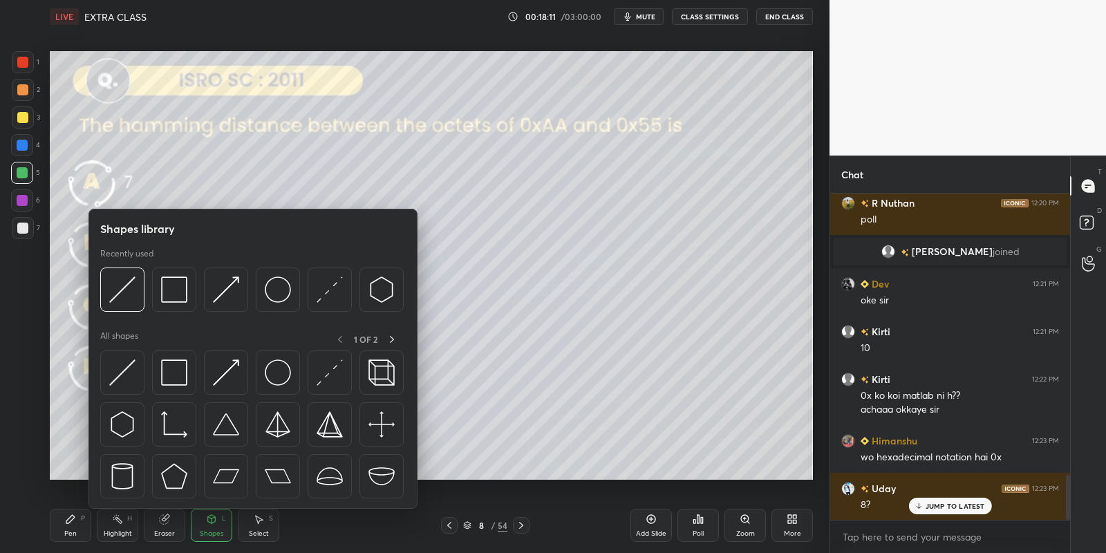
click at [133, 367] on div at bounding box center [122, 372] width 44 height 44
click at [23, 117] on div at bounding box center [22, 117] width 11 height 11
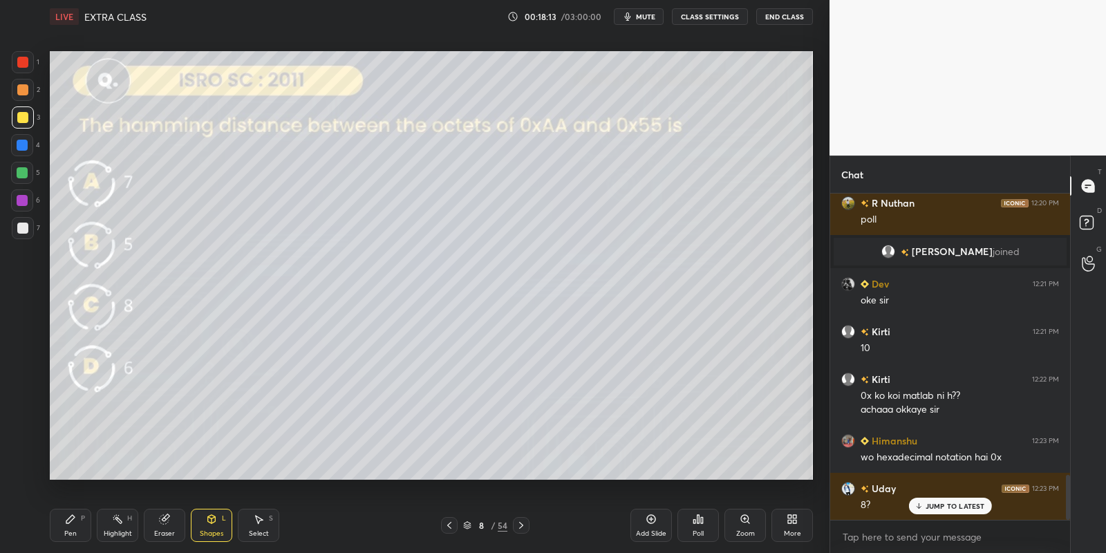
click at [74, 525] on div "Pen P" at bounding box center [70, 525] width 41 height 33
drag, startPoint x: 212, startPoint y: 529, endPoint x: 209, endPoint y: 515, distance: 14.2
click at [212, 527] on div "Shapes L" at bounding box center [211, 525] width 41 height 33
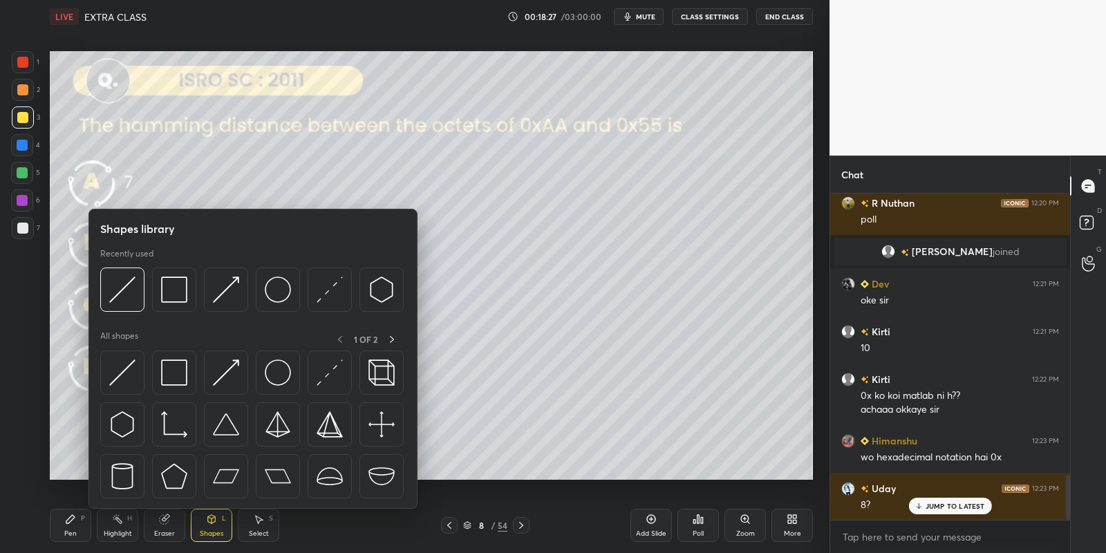
click at [126, 373] on img at bounding box center [122, 372] width 26 height 26
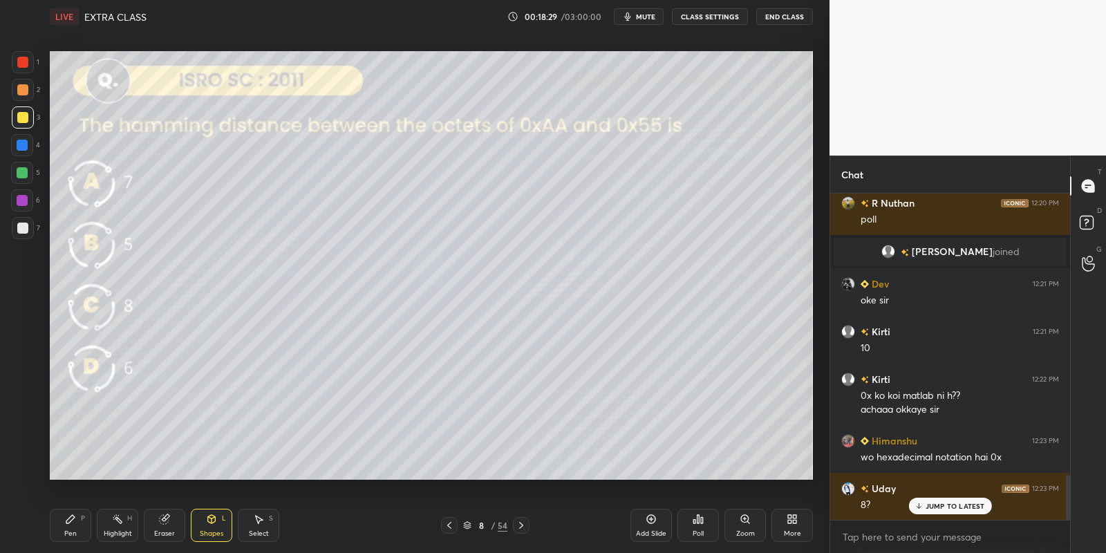
click at [216, 520] on icon at bounding box center [211, 518] width 11 height 11
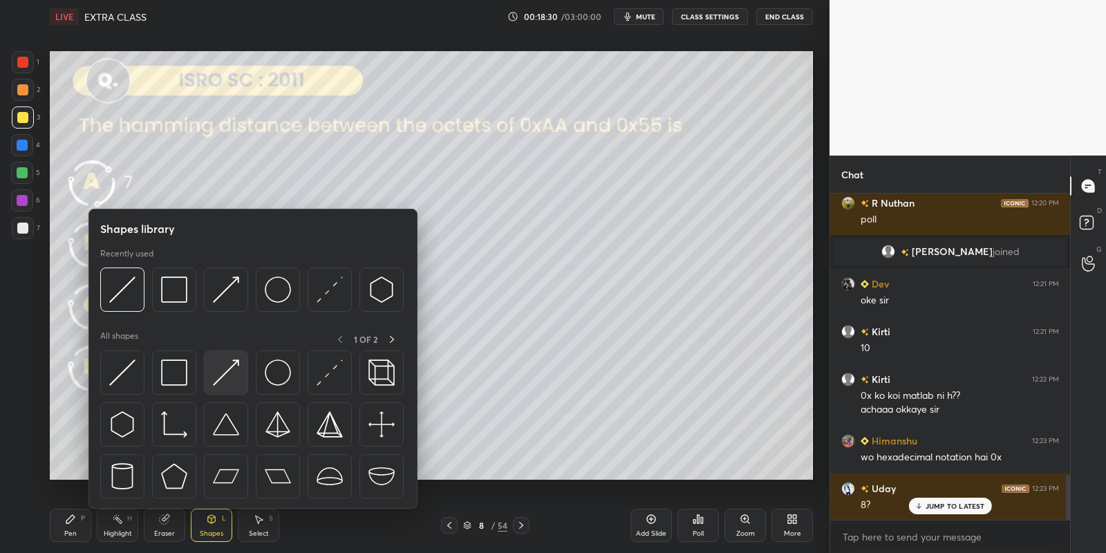
click at [231, 360] on img at bounding box center [226, 372] width 26 height 26
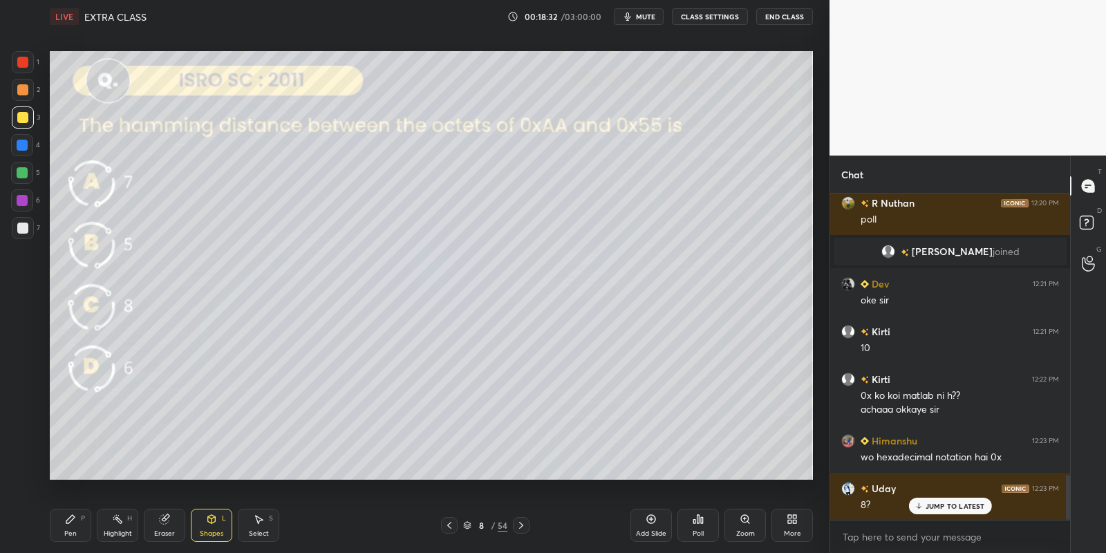
click at [77, 522] on div "Pen P" at bounding box center [70, 525] width 41 height 33
click at [119, 521] on icon at bounding box center [117, 518] width 11 height 11
click at [75, 522] on div "Pen P" at bounding box center [70, 525] width 41 height 33
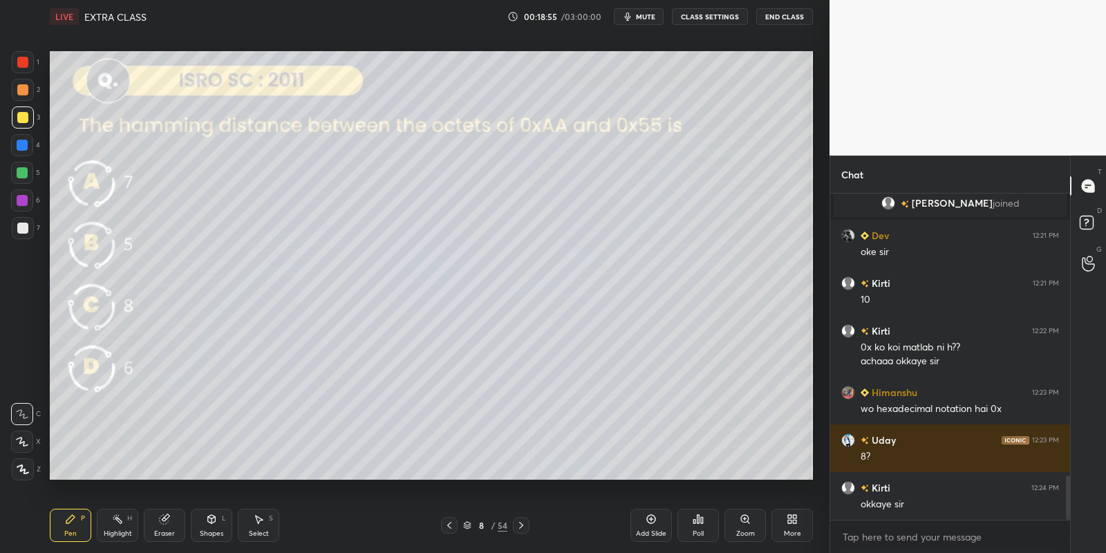
drag, startPoint x: 112, startPoint y: 527, endPoint x: 120, endPoint y: 509, distance: 18.9
click at [113, 524] on div "Highlight H" at bounding box center [117, 525] width 41 height 33
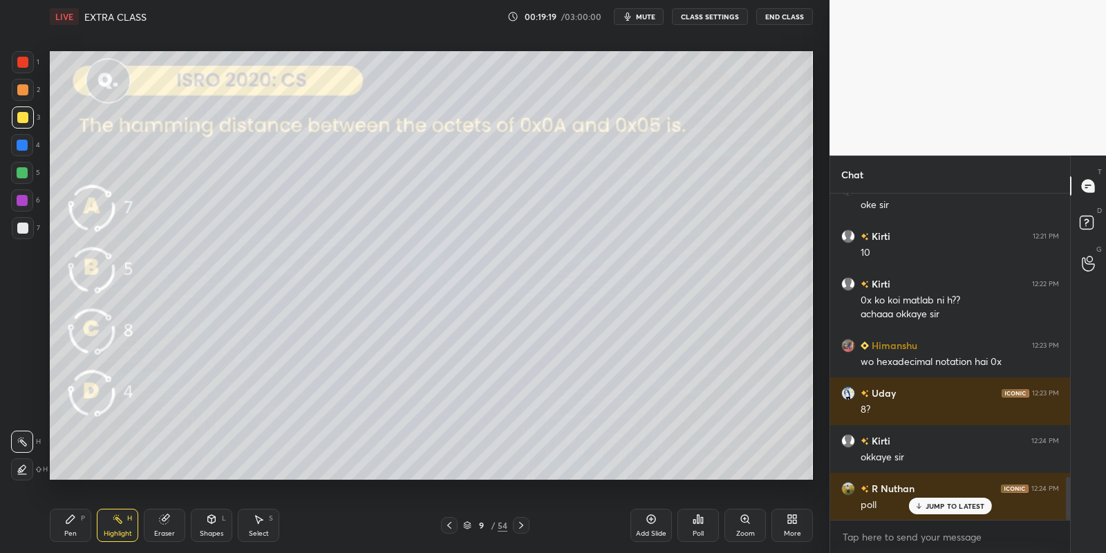
click at [698, 527] on div "Poll" at bounding box center [697, 525] width 41 height 33
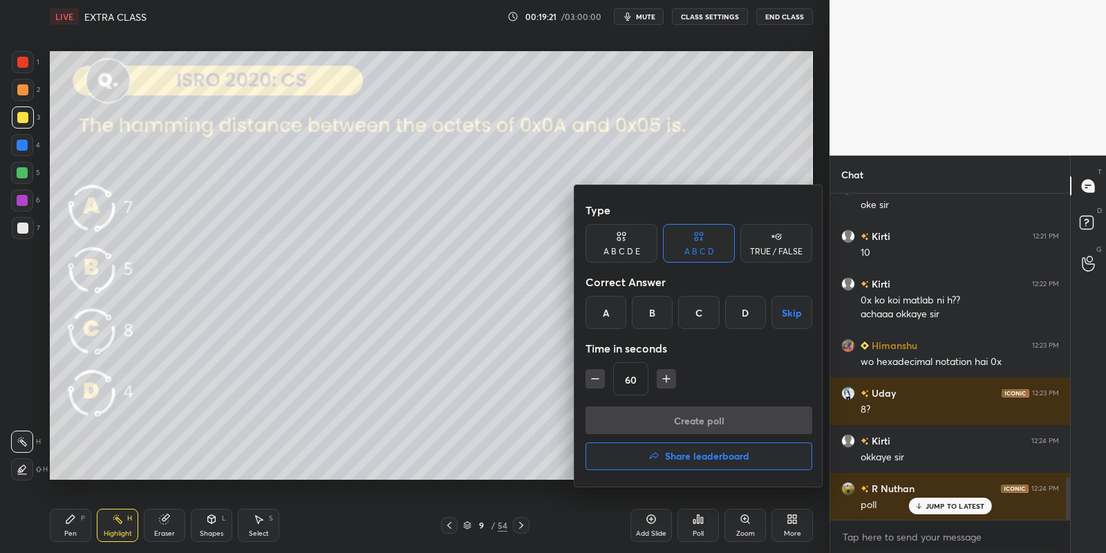
click at [739, 309] on div "D" at bounding box center [745, 312] width 41 height 33
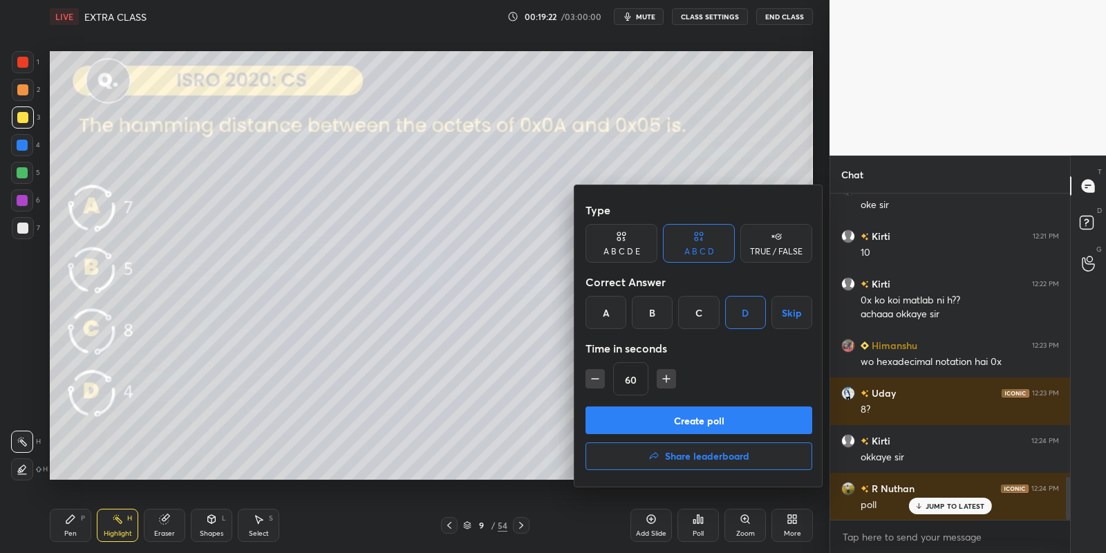
click at [672, 420] on button "Create poll" at bounding box center [698, 420] width 227 height 28
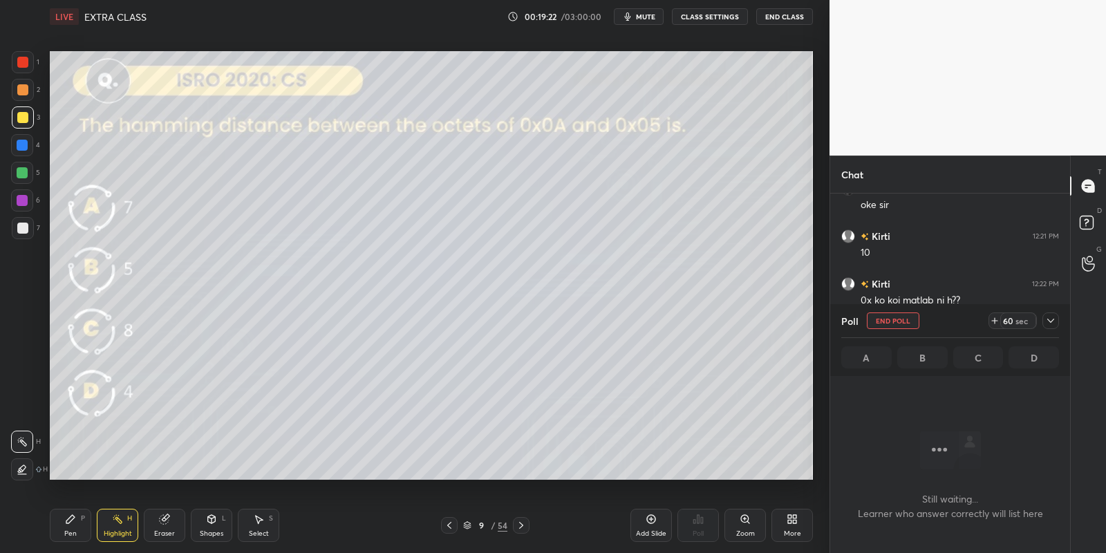
scroll to position [136, 236]
click at [212, 526] on div "Shapes L" at bounding box center [211, 525] width 41 height 33
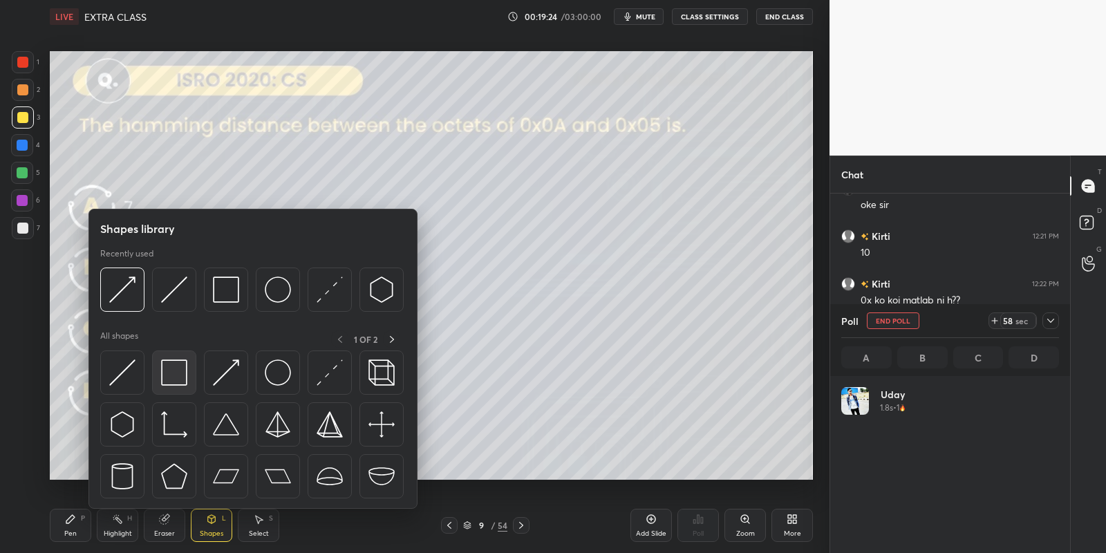
scroll to position [162, 214]
drag, startPoint x: 182, startPoint y: 376, endPoint x: 23, endPoint y: 166, distance: 263.4
click at [178, 378] on img at bounding box center [174, 372] width 26 height 26
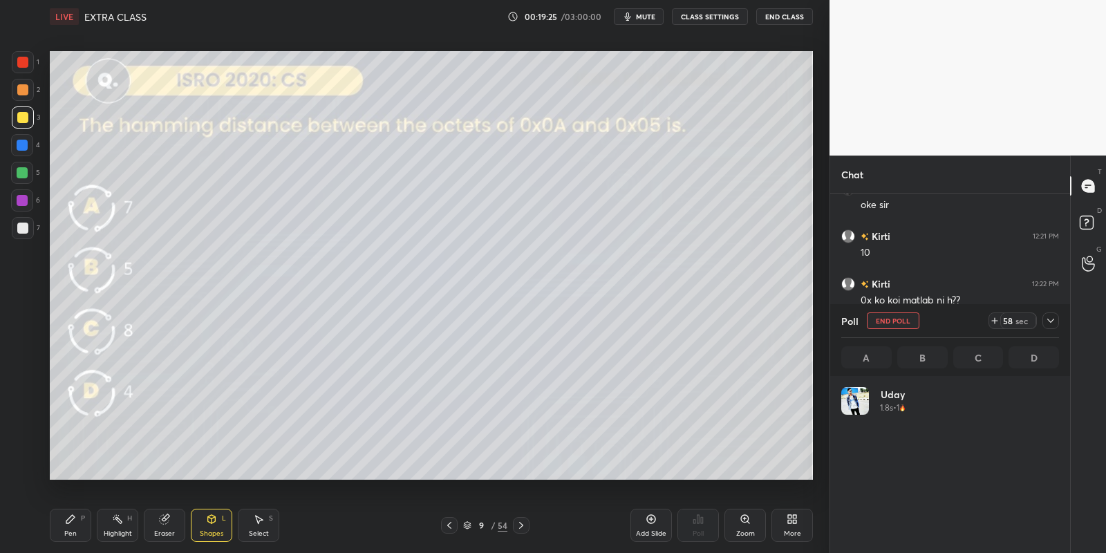
click at [23, 172] on div at bounding box center [22, 172] width 11 height 11
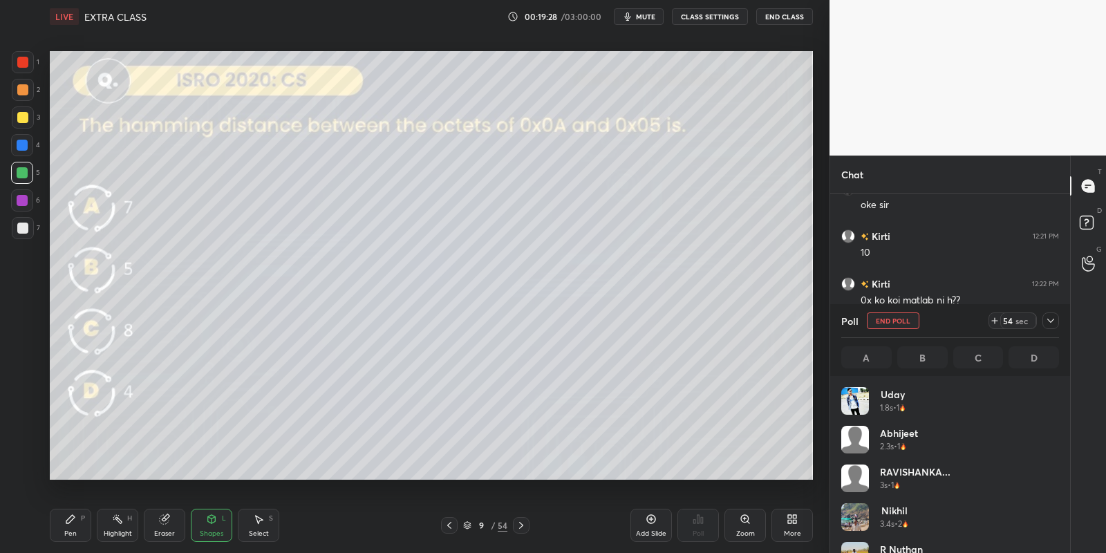
drag, startPoint x: 79, startPoint y: 532, endPoint x: 111, endPoint y: 531, distance: 32.5
click at [83, 533] on div "Pen P" at bounding box center [70, 525] width 41 height 33
click at [119, 536] on div "Highlight" at bounding box center [118, 533] width 28 height 7
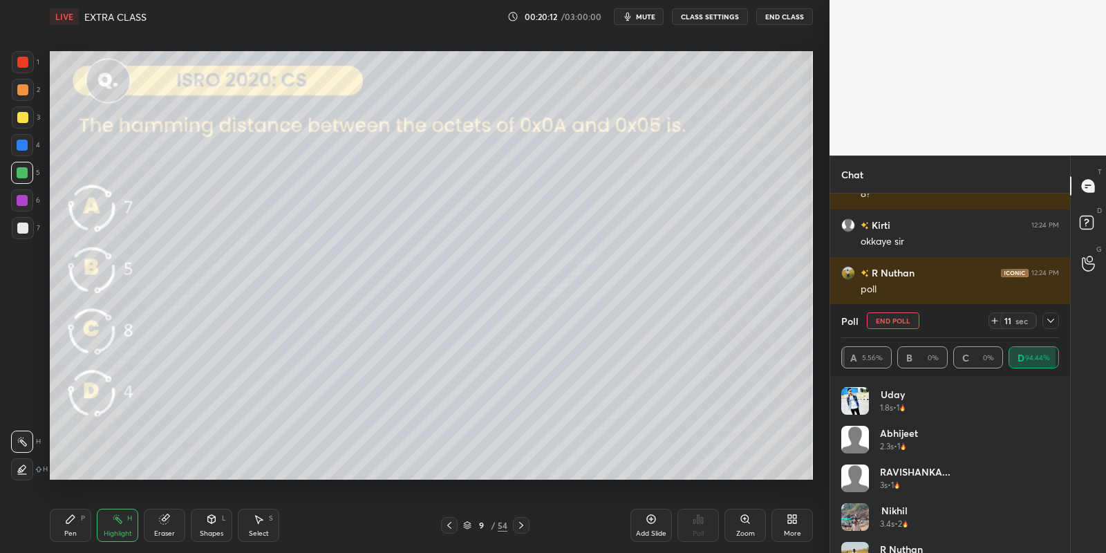
scroll to position [2370, 0]
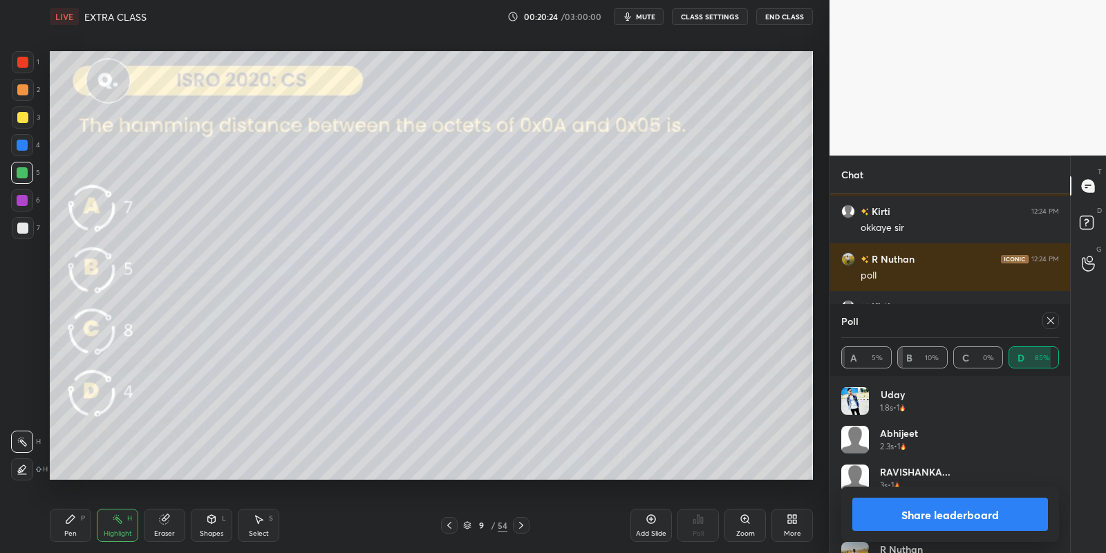
click at [894, 520] on button "Share leaderboard" at bounding box center [950, 514] width 196 height 33
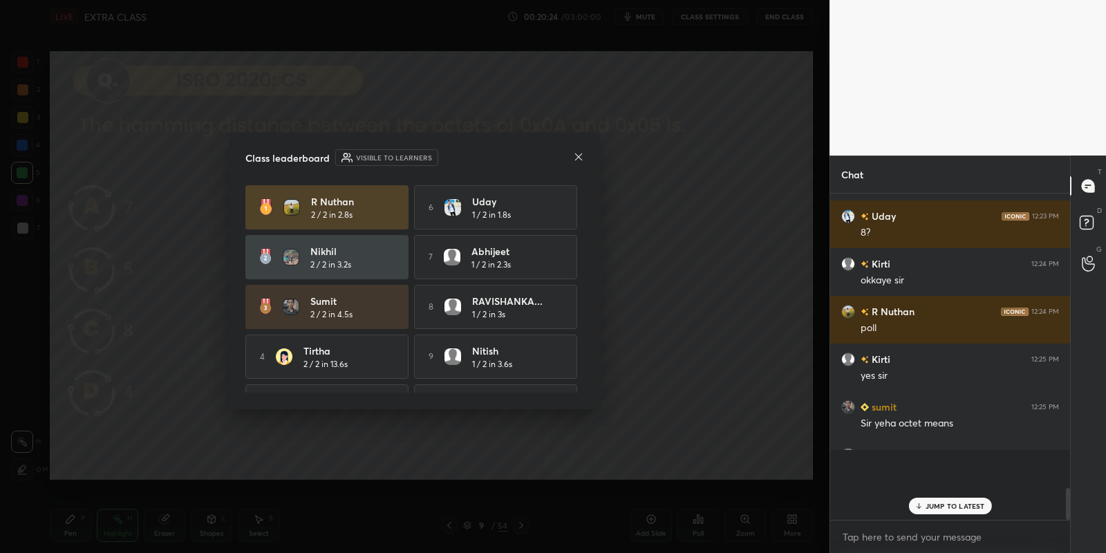
scroll to position [4, 4]
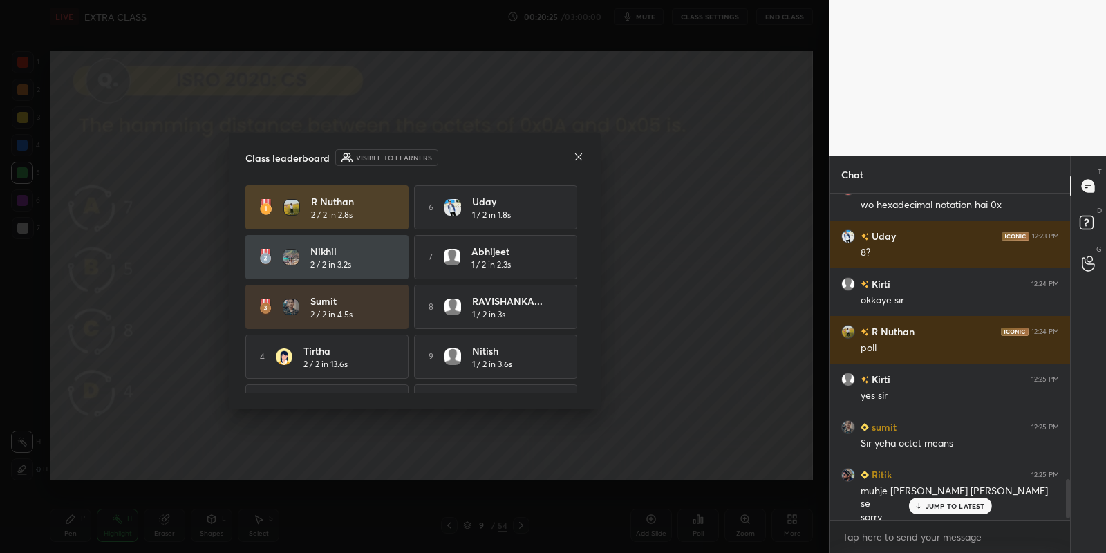
click at [582, 153] on icon at bounding box center [578, 156] width 11 height 11
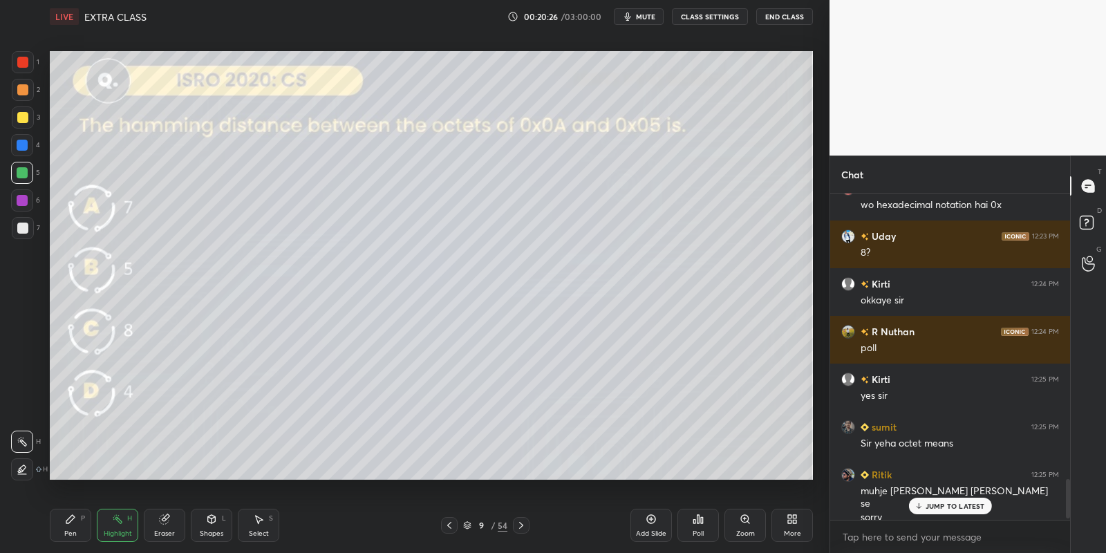
click at [122, 527] on div "Highlight H" at bounding box center [117, 525] width 41 height 33
click at [73, 525] on div "Pen P" at bounding box center [70, 525] width 41 height 33
drag, startPoint x: 220, startPoint y: 534, endPoint x: 220, endPoint y: 510, distance: 24.2
click at [220, 532] on div "Shapes" at bounding box center [211, 533] width 23 height 7
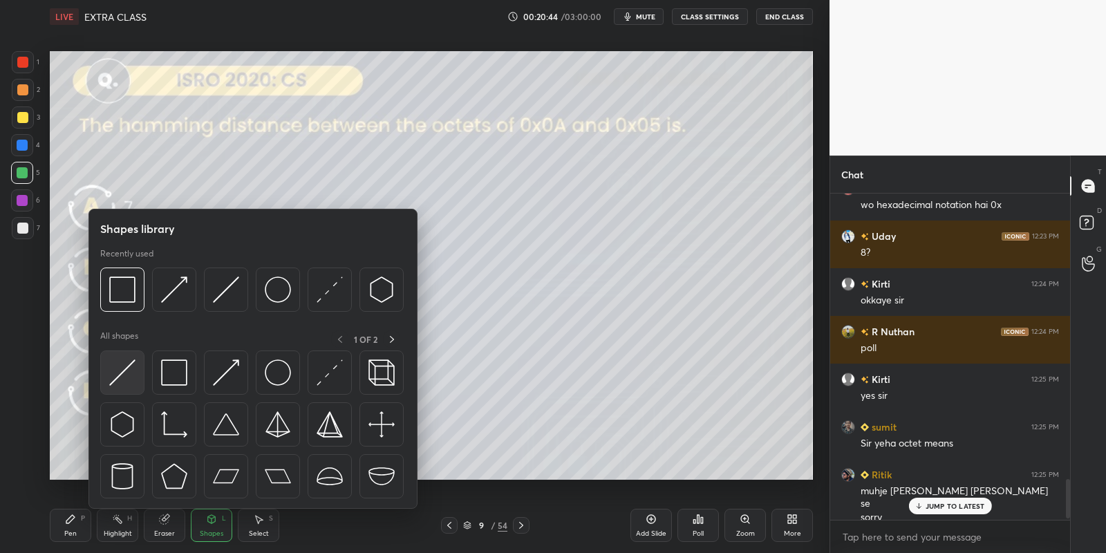
click at [135, 364] on div at bounding box center [122, 372] width 44 height 44
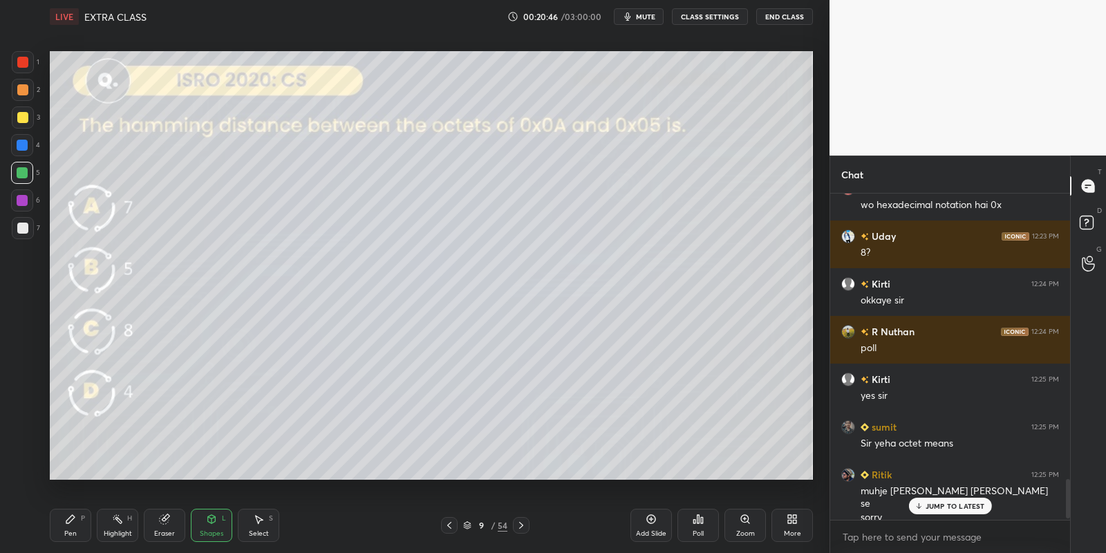
click at [264, 527] on div "Select S" at bounding box center [258, 525] width 41 height 33
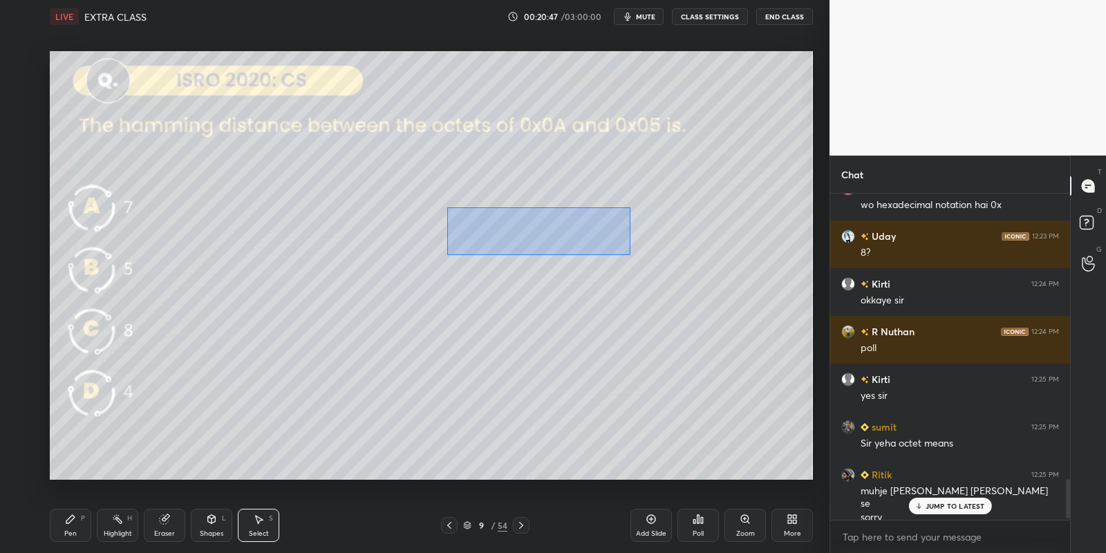
drag, startPoint x: 446, startPoint y: 207, endPoint x: 625, endPoint y: 252, distance: 184.5
click at [626, 253] on div "0 ° Undo Copy Paste here Duplicate Duplicate to new slide Delete" at bounding box center [431, 265] width 763 height 429
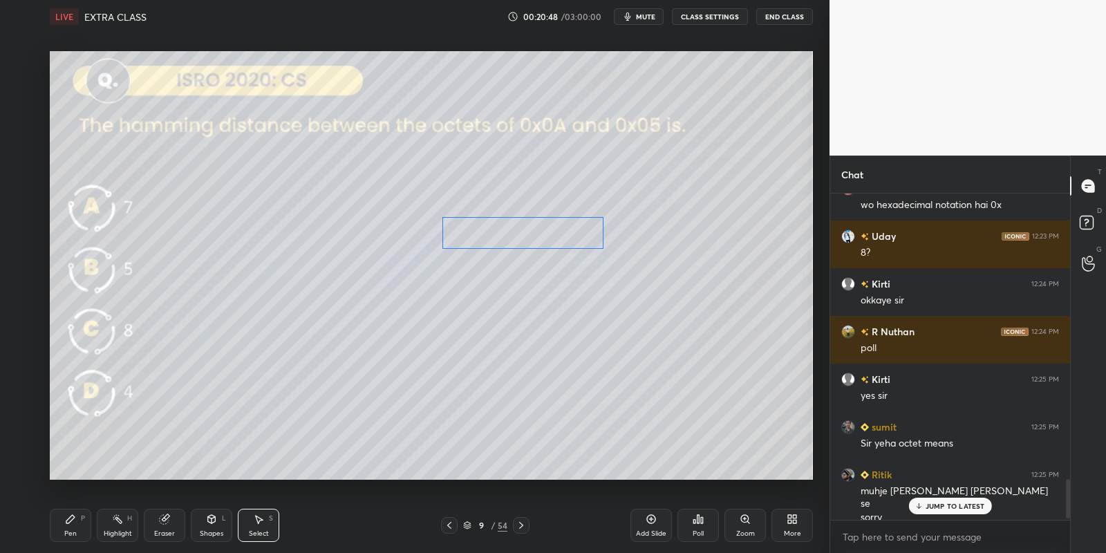
drag, startPoint x: 539, startPoint y: 228, endPoint x: 538, endPoint y: 243, distance: 14.5
click at [538, 243] on div "0 ° Undo Copy Paste here Duplicate Duplicate to new slide Delete" at bounding box center [431, 265] width 763 height 429
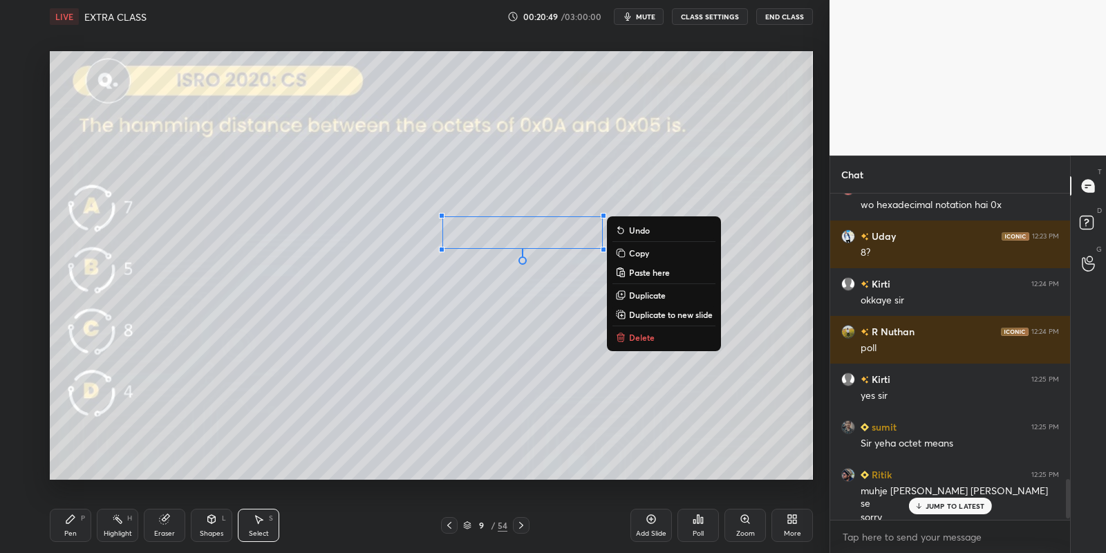
click at [82, 526] on div "Pen P" at bounding box center [70, 525] width 41 height 33
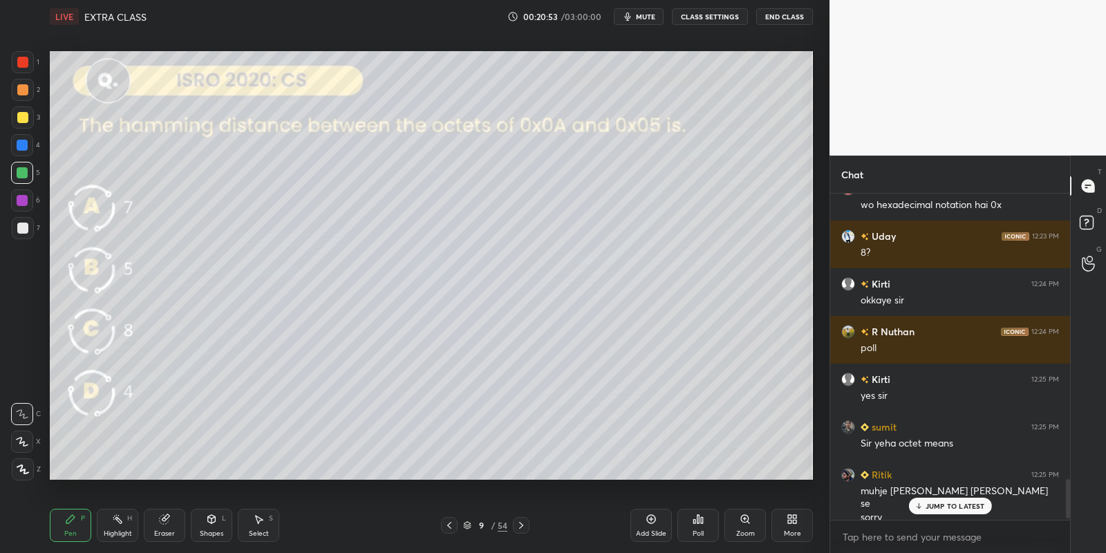
scroll to position [2331, 0]
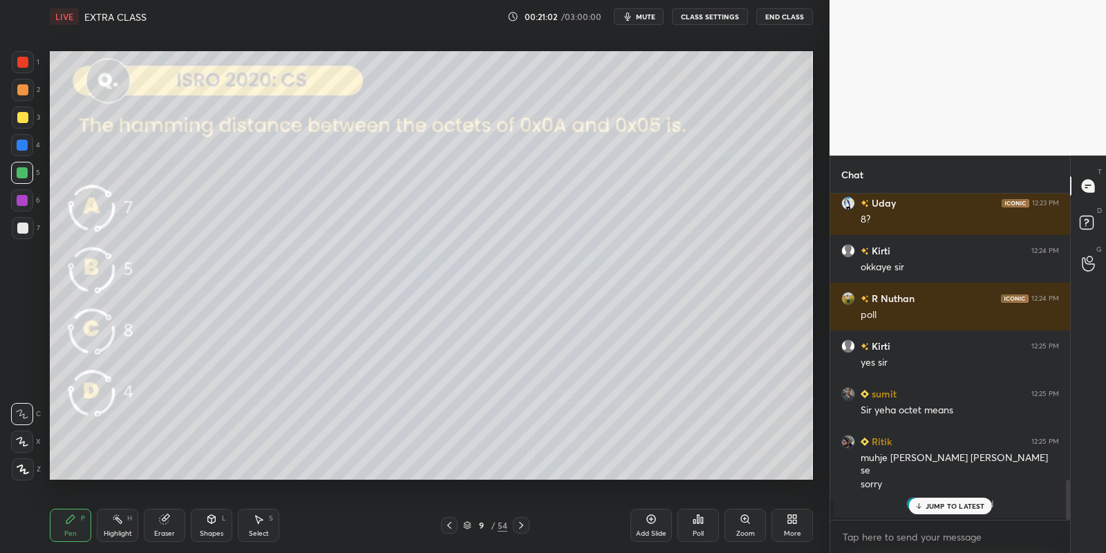
drag, startPoint x: 201, startPoint y: 523, endPoint x: 198, endPoint y: 509, distance: 14.9
click at [200, 523] on div "Shapes L" at bounding box center [211, 525] width 41 height 33
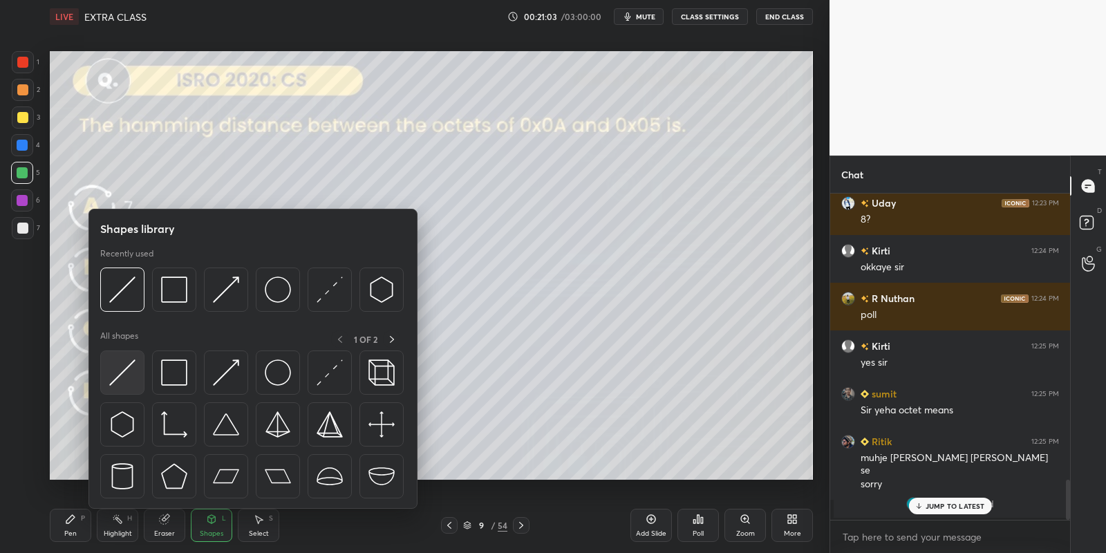
drag, startPoint x: 119, startPoint y: 372, endPoint x: 314, endPoint y: 313, distance: 204.2
click at [125, 371] on img at bounding box center [122, 372] width 26 height 26
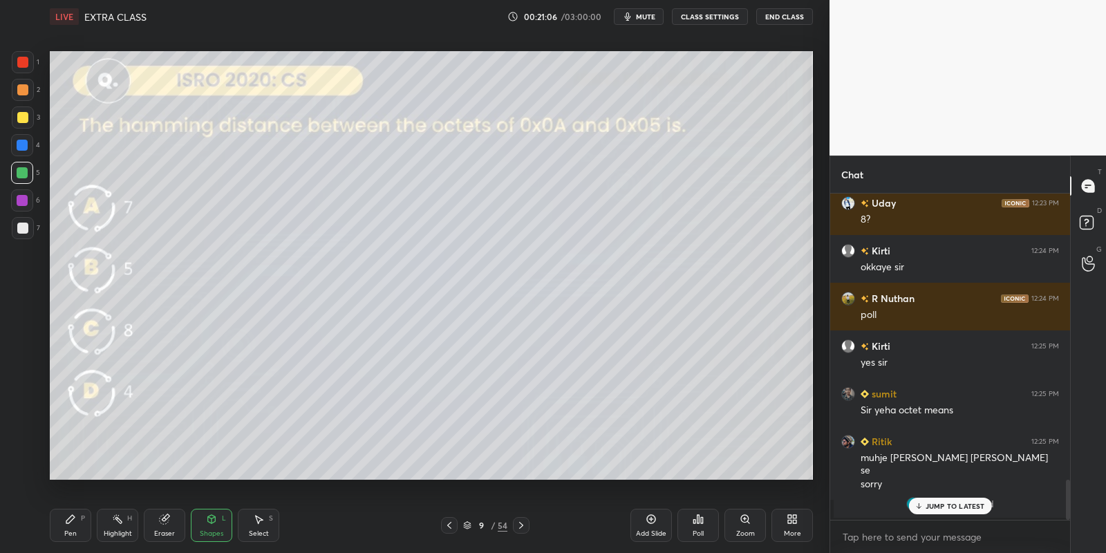
drag, startPoint x: 216, startPoint y: 530, endPoint x: 216, endPoint y: 509, distance: 20.7
click at [214, 530] on div "Shapes" at bounding box center [211, 533] width 23 height 7
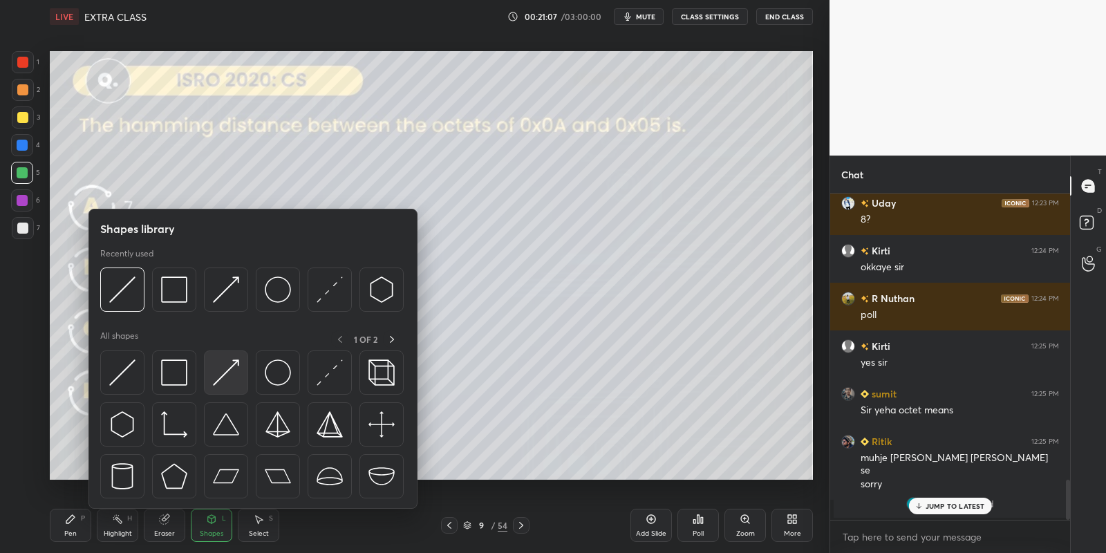
click at [232, 363] on img at bounding box center [226, 372] width 26 height 26
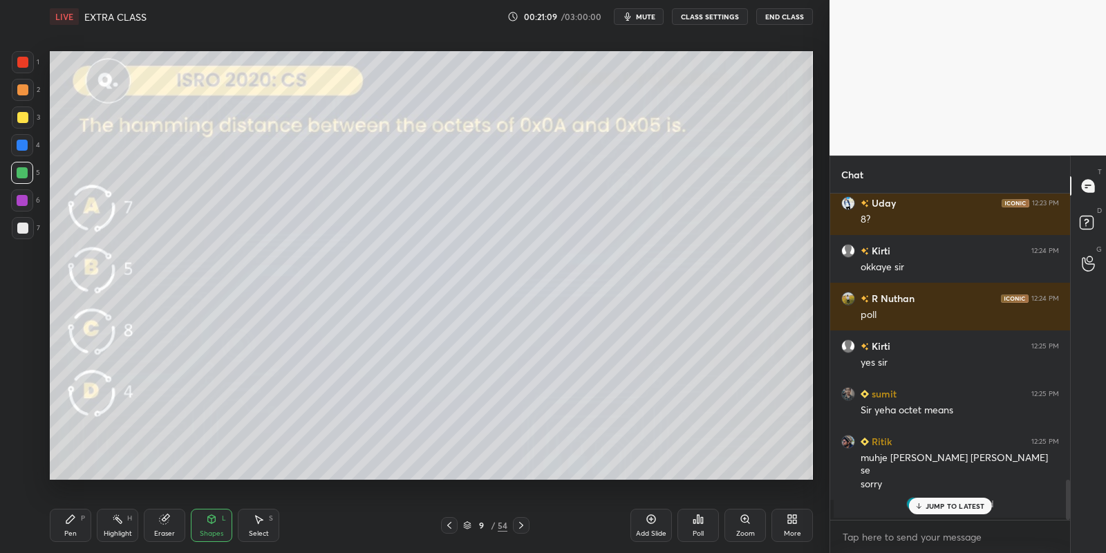
drag, startPoint x: 68, startPoint y: 529, endPoint x: 145, endPoint y: 493, distance: 84.7
click at [69, 530] on div "Pen" at bounding box center [70, 533] width 12 height 7
click at [25, 176] on div at bounding box center [22, 172] width 11 height 11
click at [19, 220] on div "1 2 3 4 5 6 7" at bounding box center [25, 147] width 29 height 193
click at [20, 165] on div at bounding box center [22, 173] width 22 height 22
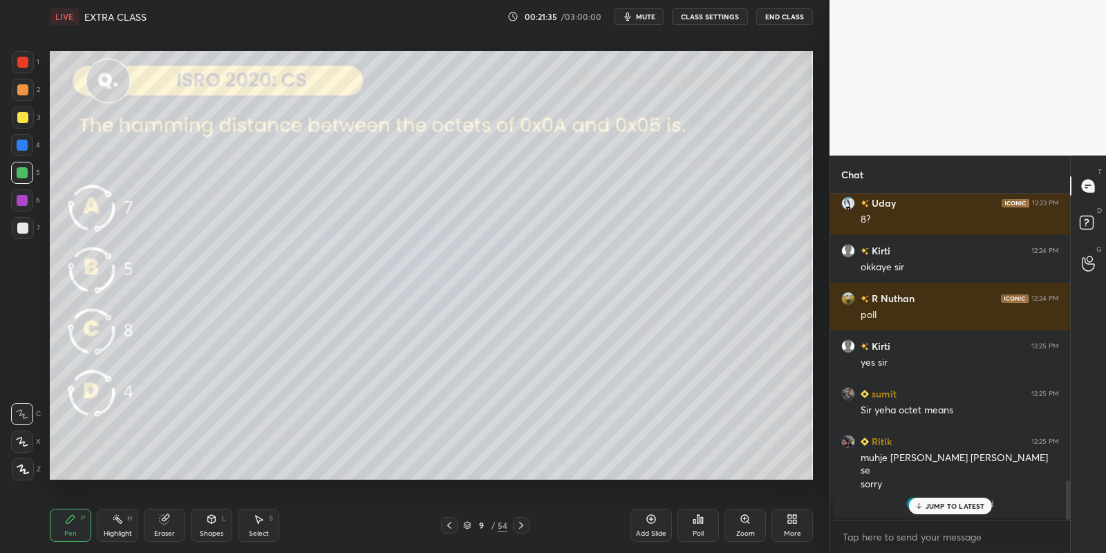
scroll to position [2379, 0]
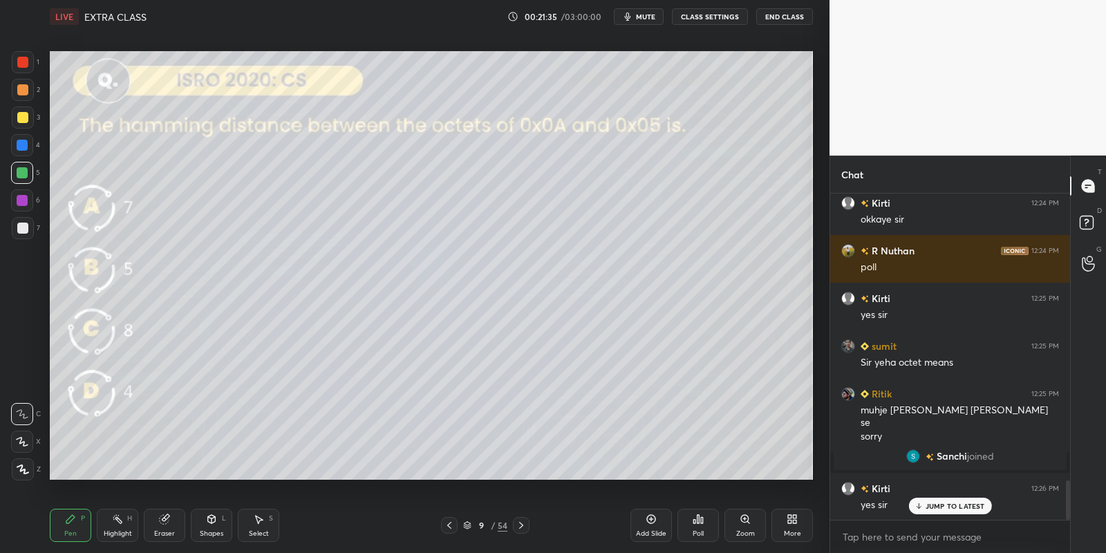
click at [930, 504] on p "JUMP TO LATEST" at bounding box center [954, 506] width 59 height 8
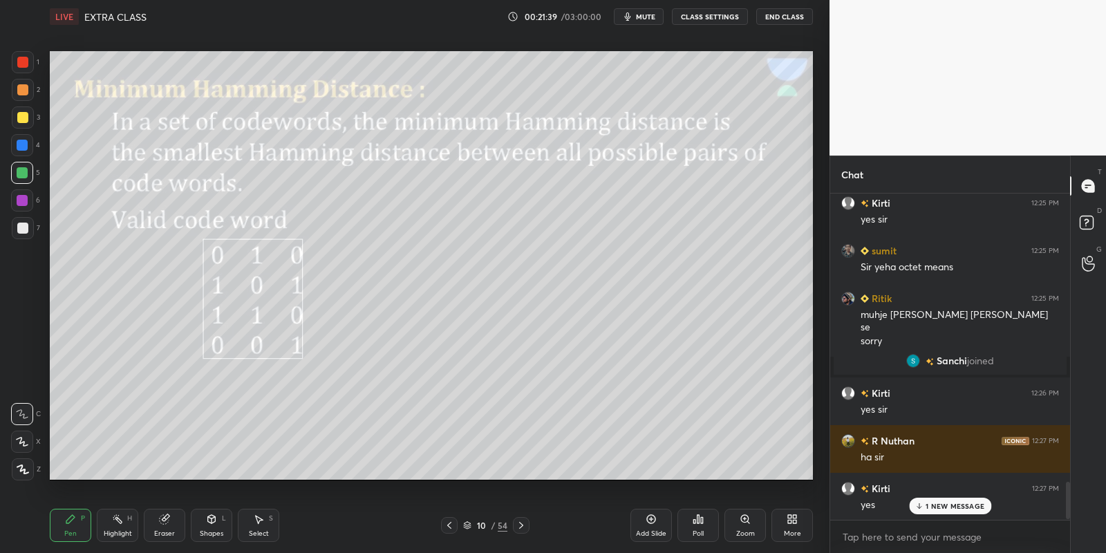
scroll to position [2522, 0]
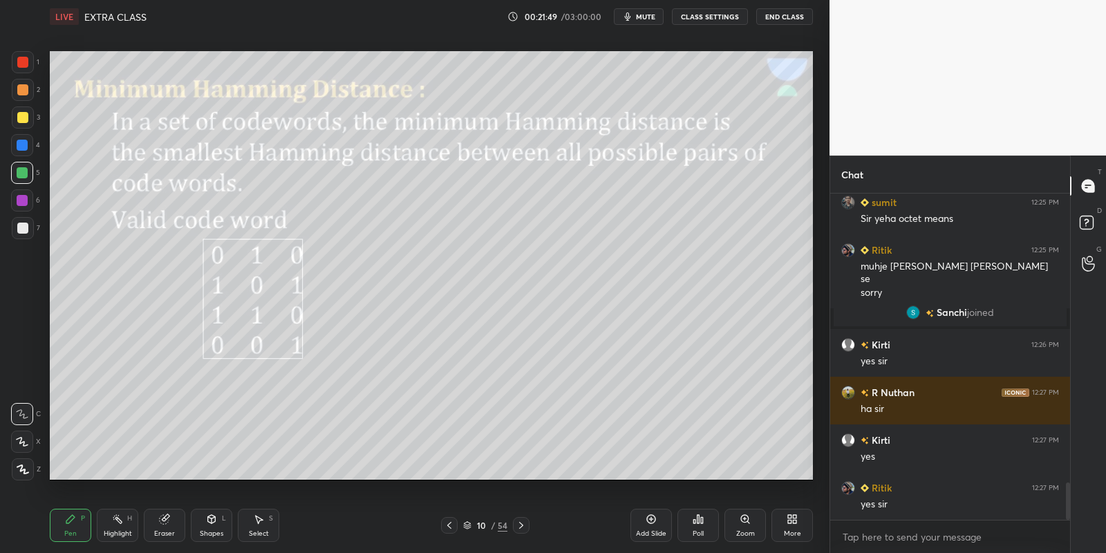
drag, startPoint x: 211, startPoint y: 532, endPoint x: 219, endPoint y: 512, distance: 21.4
click at [213, 533] on div "Shapes" at bounding box center [211, 533] width 23 height 7
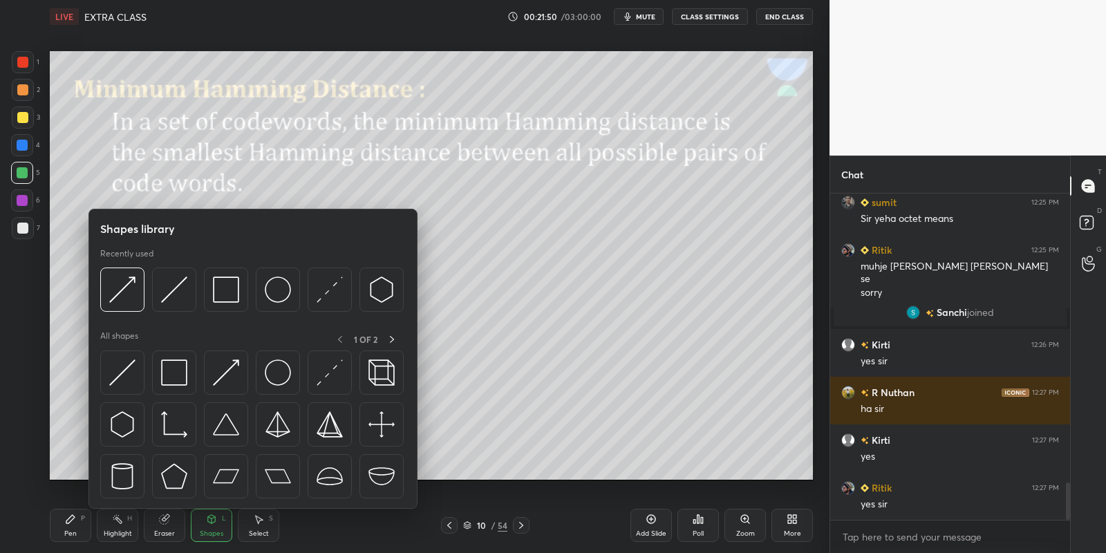
click at [184, 377] on img at bounding box center [174, 372] width 26 height 26
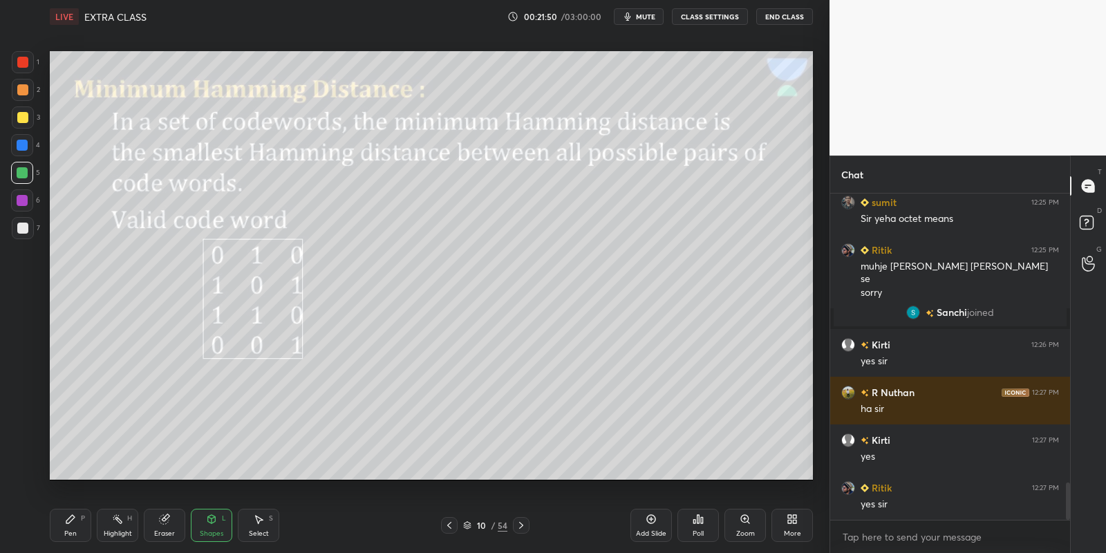
click at [23, 168] on div at bounding box center [22, 172] width 11 height 11
click at [86, 522] on div "Pen P" at bounding box center [70, 525] width 41 height 33
drag, startPoint x: 120, startPoint y: 531, endPoint x: 119, endPoint y: 515, distance: 16.6
click at [119, 531] on div "Highlight" at bounding box center [118, 533] width 28 height 7
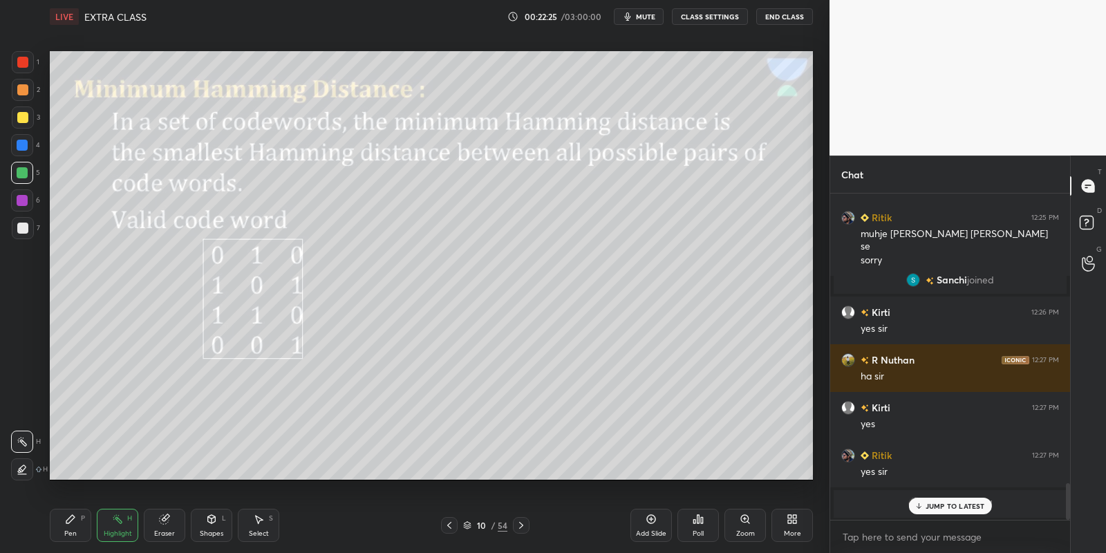
drag, startPoint x: 84, startPoint y: 536, endPoint x: 104, endPoint y: 532, distance: 20.5
click at [86, 537] on div "Pen P" at bounding box center [70, 525] width 41 height 33
click at [218, 527] on div "Shapes L" at bounding box center [211, 525] width 41 height 33
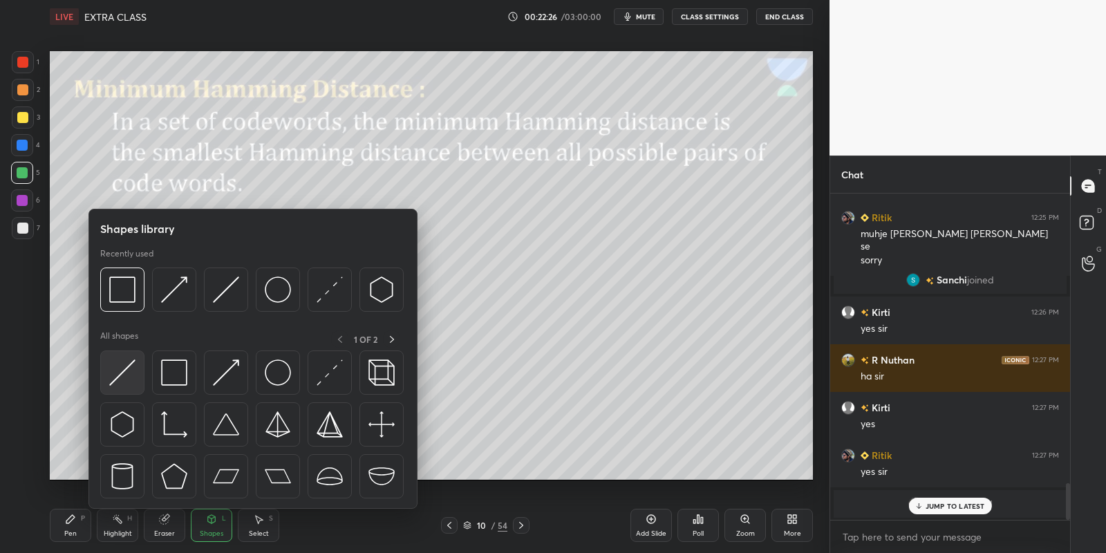
click at [133, 370] on div at bounding box center [122, 372] width 44 height 44
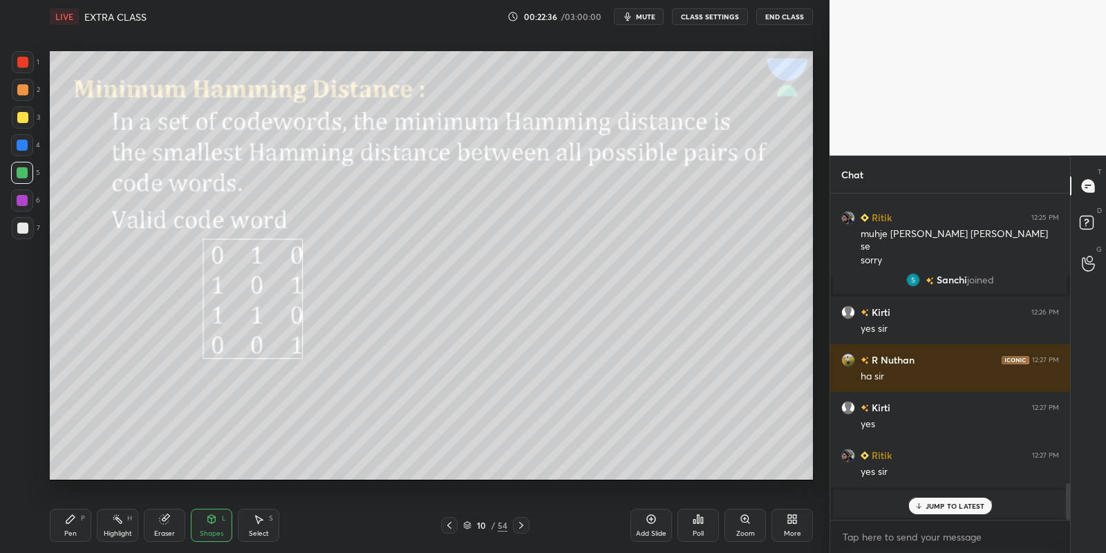
click at [74, 530] on div "Pen" at bounding box center [70, 533] width 12 height 7
click at [19, 167] on div at bounding box center [22, 173] width 22 height 22
click at [23, 413] on icon at bounding box center [22, 414] width 12 height 10
click at [114, 522] on div "Highlight H" at bounding box center [117, 525] width 41 height 33
click at [73, 533] on div "Pen" at bounding box center [70, 533] width 12 height 7
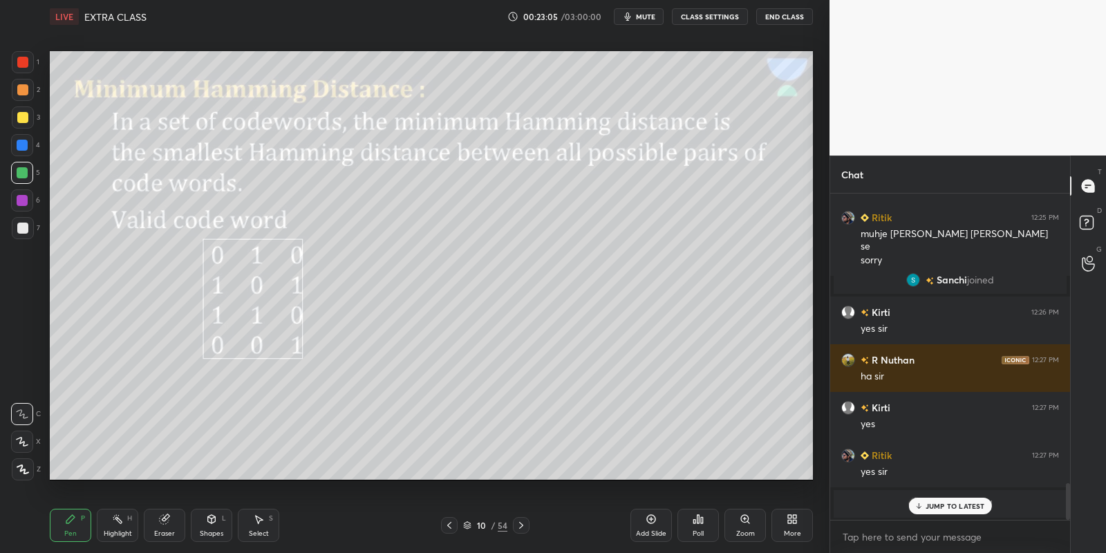
drag, startPoint x: 120, startPoint y: 527, endPoint x: 126, endPoint y: 506, distance: 21.5
click at [122, 522] on div "Highlight H" at bounding box center [117, 525] width 41 height 33
click at [944, 499] on div "JUMP TO LATEST" at bounding box center [949, 506] width 83 height 17
click at [76, 527] on div "Pen P" at bounding box center [70, 525] width 41 height 33
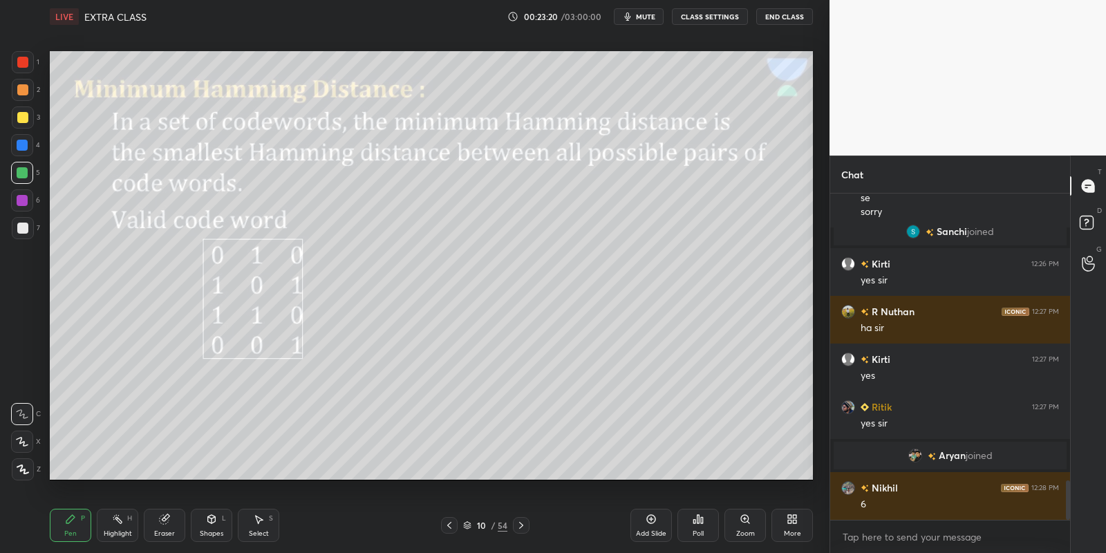
scroll to position [2360, 0]
click at [91, 526] on div "Pen P" at bounding box center [70, 525] width 41 height 33
drag, startPoint x: 120, startPoint y: 526, endPoint x: 126, endPoint y: 509, distance: 18.4
click at [119, 524] on div "Highlight H" at bounding box center [117, 525] width 41 height 33
drag, startPoint x: 68, startPoint y: 533, endPoint x: 97, endPoint y: 526, distance: 30.0
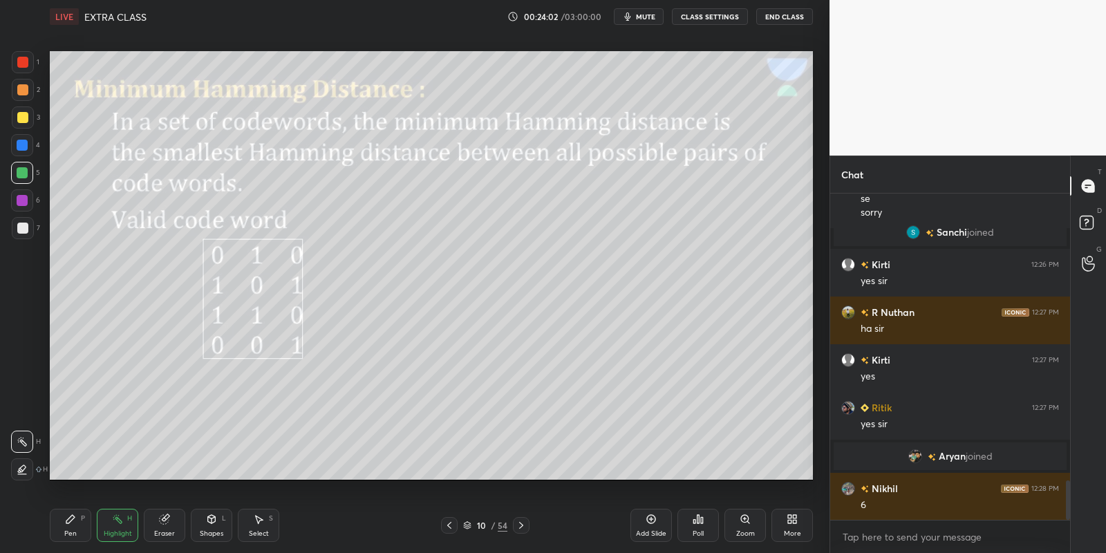
click at [70, 533] on div "Pen" at bounding box center [70, 533] width 12 height 7
click at [111, 528] on div "Highlight H" at bounding box center [117, 525] width 41 height 33
click at [71, 530] on div "Pen" at bounding box center [70, 533] width 12 height 7
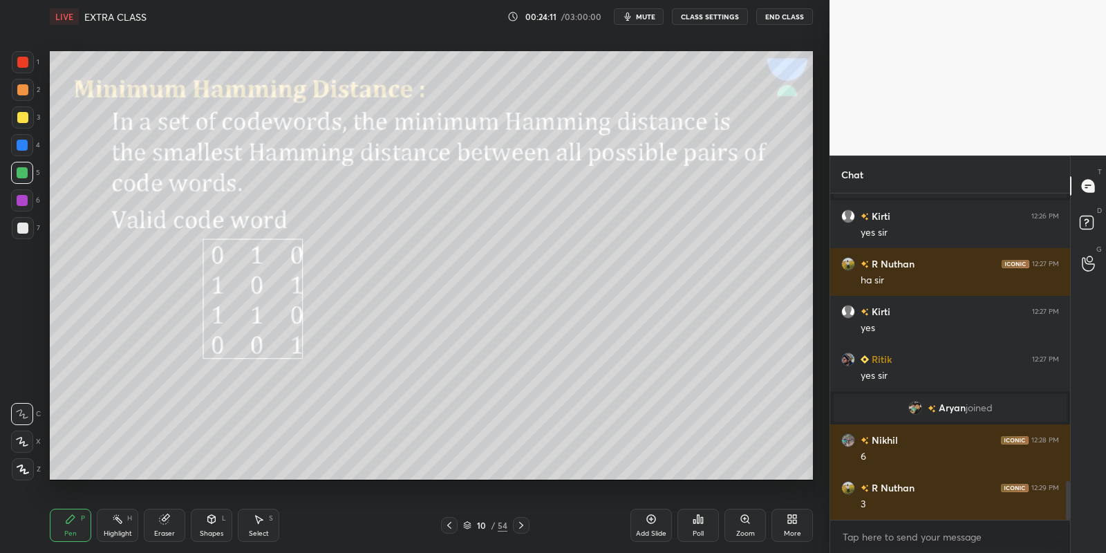
click at [115, 521] on icon at bounding box center [117, 518] width 11 height 11
click at [59, 530] on div "Pen P" at bounding box center [70, 525] width 41 height 33
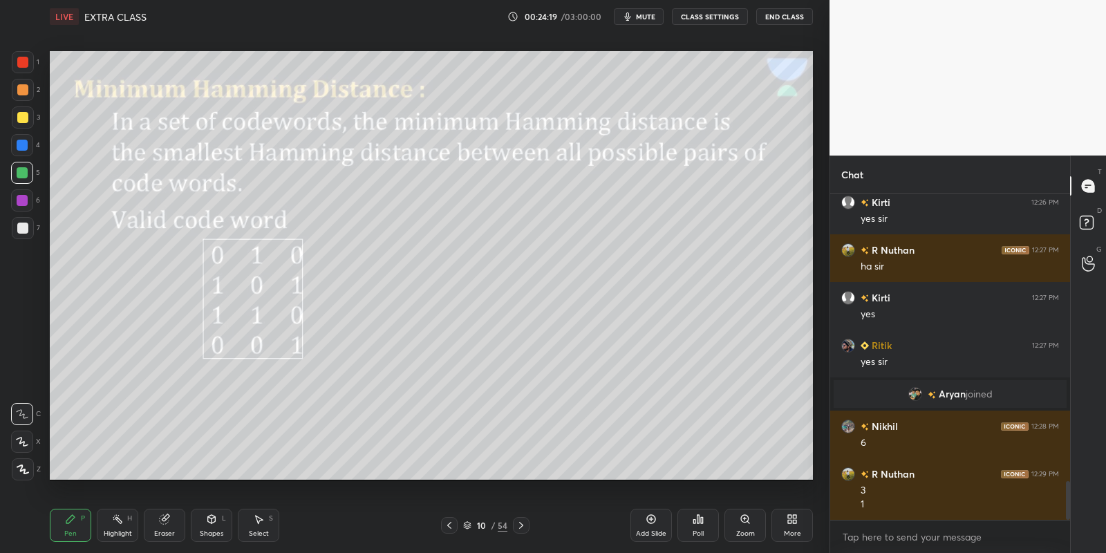
click at [77, 525] on div "Pen P" at bounding box center [70, 525] width 41 height 33
drag, startPoint x: 160, startPoint y: 521, endPoint x: 161, endPoint y: 513, distance: 8.4
click at [161, 521] on icon at bounding box center [164, 518] width 11 height 11
drag, startPoint x: 64, startPoint y: 534, endPoint x: 85, endPoint y: 491, distance: 48.5
click at [64, 531] on div "Pen P" at bounding box center [70, 525] width 41 height 33
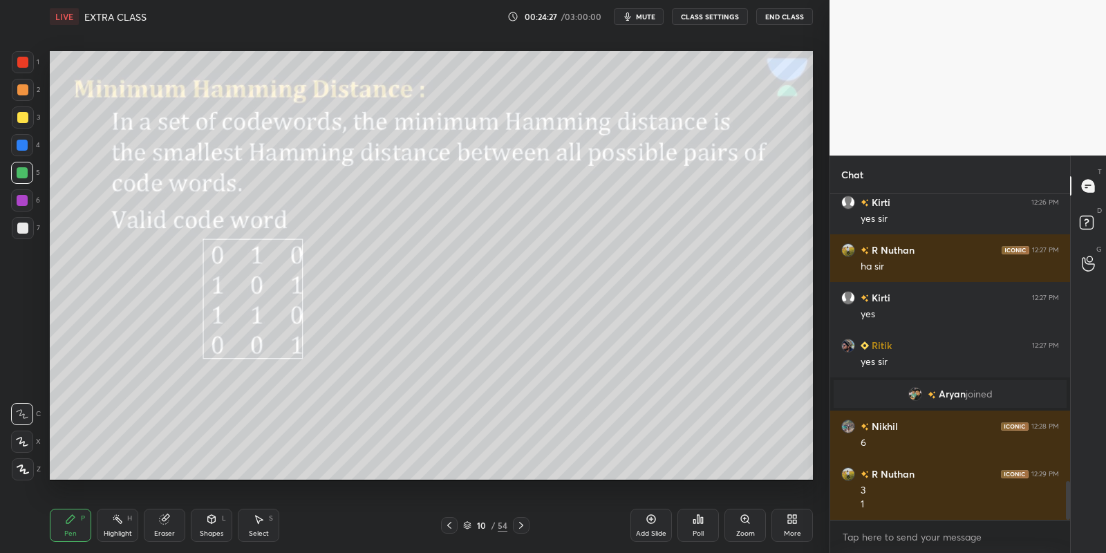
scroll to position [2436, 0]
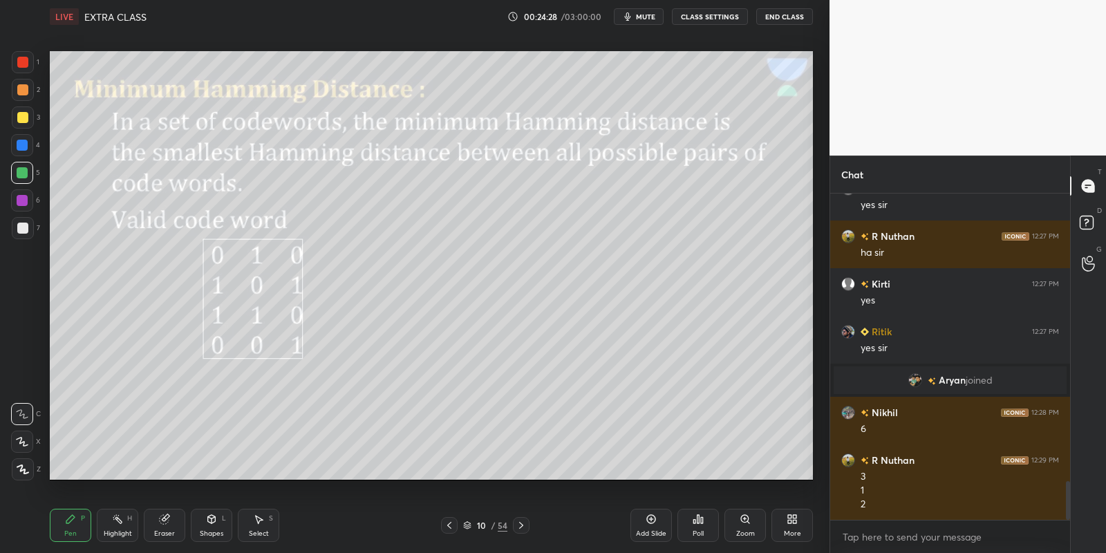
drag, startPoint x: 73, startPoint y: 526, endPoint x: 143, endPoint y: 480, distance: 83.4
click at [73, 527] on div "Pen P" at bounding box center [70, 525] width 41 height 33
click at [159, 525] on div "Eraser" at bounding box center [164, 525] width 41 height 33
click at [72, 523] on div "Pen P" at bounding box center [70, 525] width 41 height 33
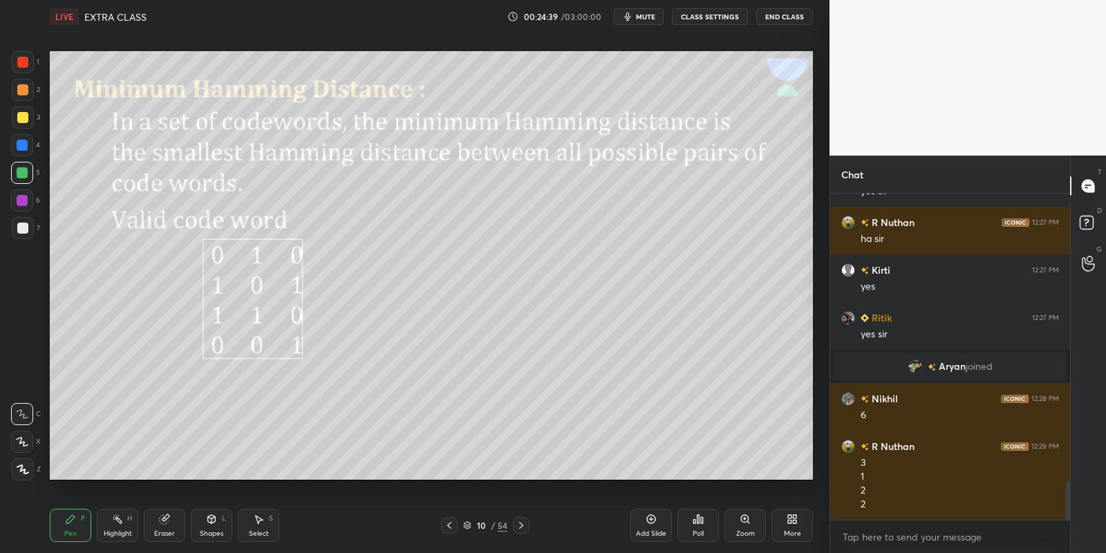
drag, startPoint x: 117, startPoint y: 522, endPoint x: 126, endPoint y: 515, distance: 11.8
click at [120, 520] on rect at bounding box center [118, 520] width 7 height 7
click at [173, 523] on div "Eraser" at bounding box center [164, 525] width 41 height 33
click at [69, 533] on div "Pen" at bounding box center [70, 533] width 12 height 7
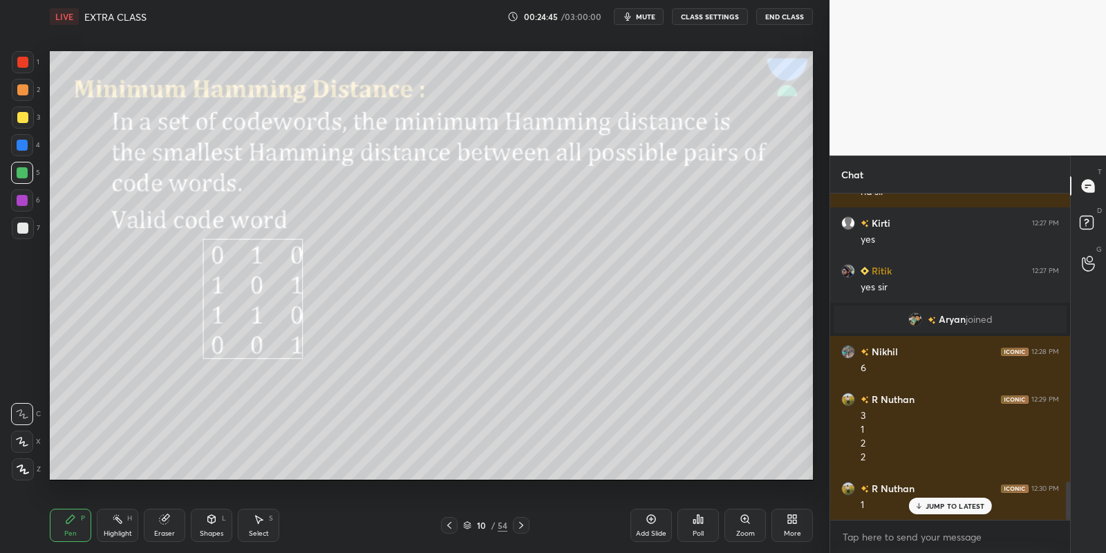
click at [121, 527] on div "Highlight H" at bounding box center [117, 525] width 41 height 33
click at [72, 526] on div "Pen P" at bounding box center [70, 525] width 41 height 33
click at [164, 522] on icon at bounding box center [164, 518] width 11 height 11
click at [66, 531] on div "Pen P" at bounding box center [70, 525] width 41 height 33
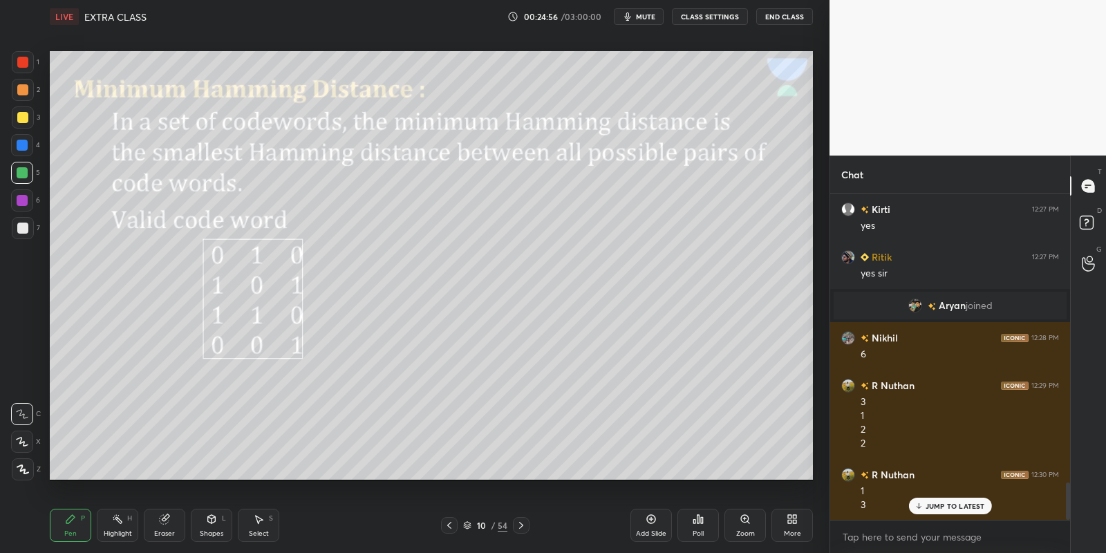
drag, startPoint x: 73, startPoint y: 527, endPoint x: 108, endPoint y: 511, distance: 39.3
click at [73, 525] on div "Pen P" at bounding box center [70, 525] width 41 height 33
drag, startPoint x: 160, startPoint y: 524, endPoint x: 169, endPoint y: 521, distance: 9.4
click at [158, 526] on div "Eraser" at bounding box center [164, 525] width 41 height 33
click at [73, 531] on div "Pen" at bounding box center [70, 533] width 12 height 7
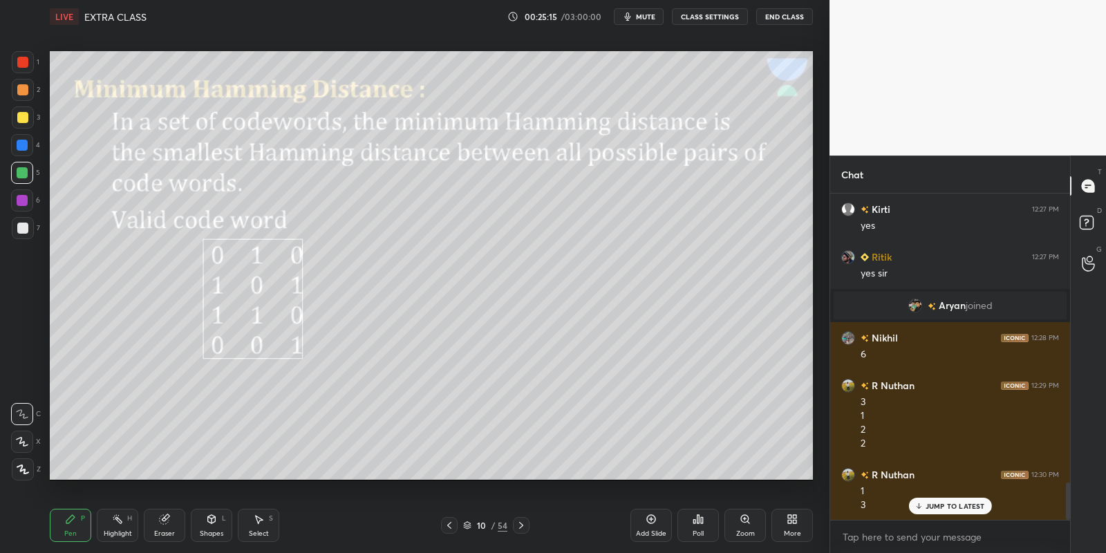
scroll to position [2558, 0]
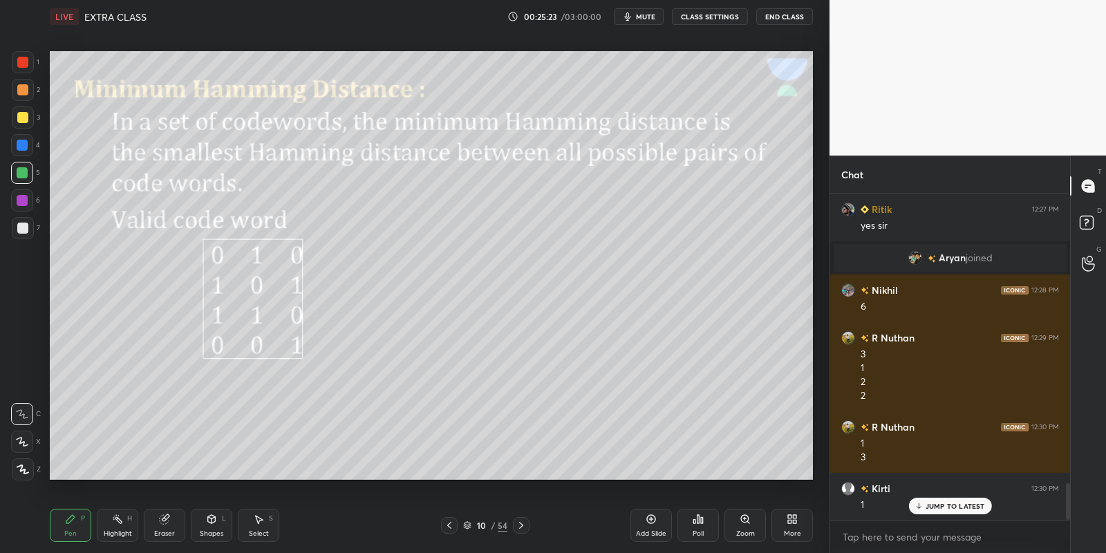
click at [171, 521] on div "Eraser" at bounding box center [164, 525] width 41 height 33
drag, startPoint x: 72, startPoint y: 527, endPoint x: 178, endPoint y: 481, distance: 115.4
click at [71, 527] on div "Pen P" at bounding box center [70, 525] width 41 height 33
click at [120, 526] on div "Highlight H" at bounding box center [117, 525] width 41 height 33
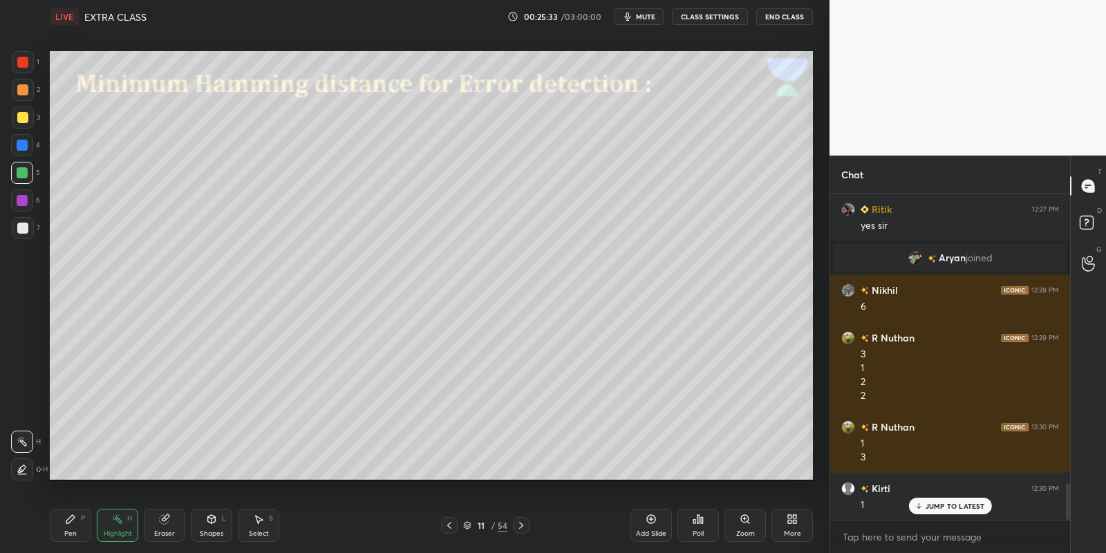
click at [214, 523] on div "Shapes L" at bounding box center [211, 525] width 41 height 33
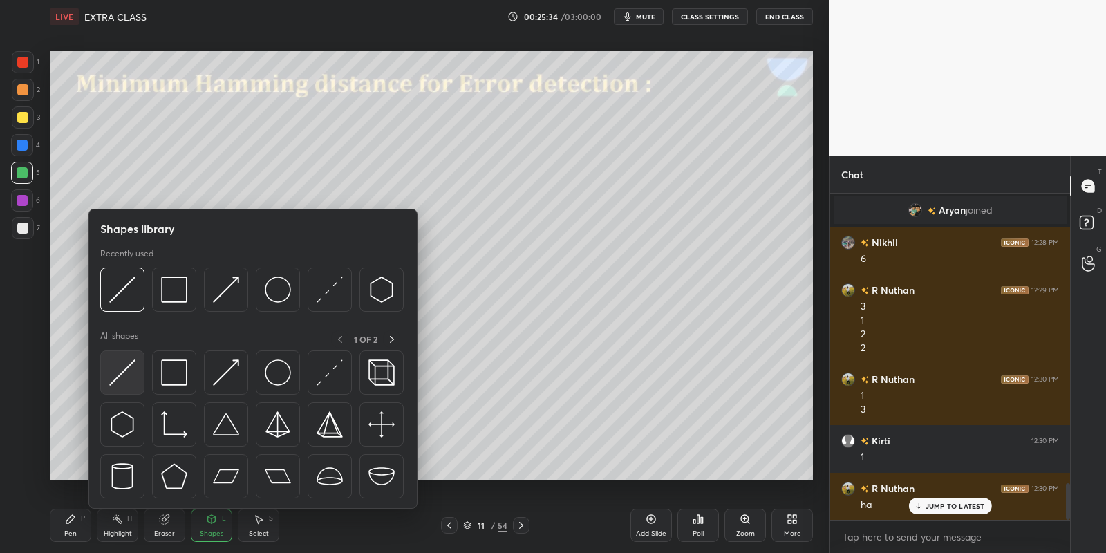
click at [117, 365] on img at bounding box center [122, 372] width 26 height 26
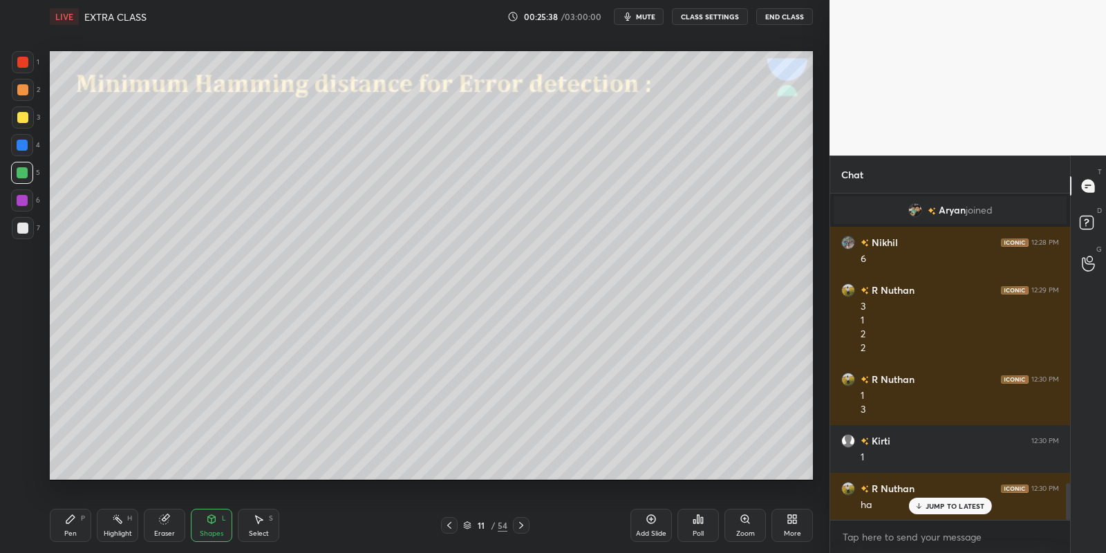
click at [75, 530] on div "Pen P" at bounding box center [70, 525] width 41 height 33
drag, startPoint x: 124, startPoint y: 529, endPoint x: 122, endPoint y: 487, distance: 41.5
click at [124, 527] on div "Highlight H" at bounding box center [117, 525] width 41 height 33
click at [81, 523] on div "Pen P" at bounding box center [70, 525] width 41 height 33
click at [212, 525] on div "Shapes L" at bounding box center [211, 525] width 41 height 33
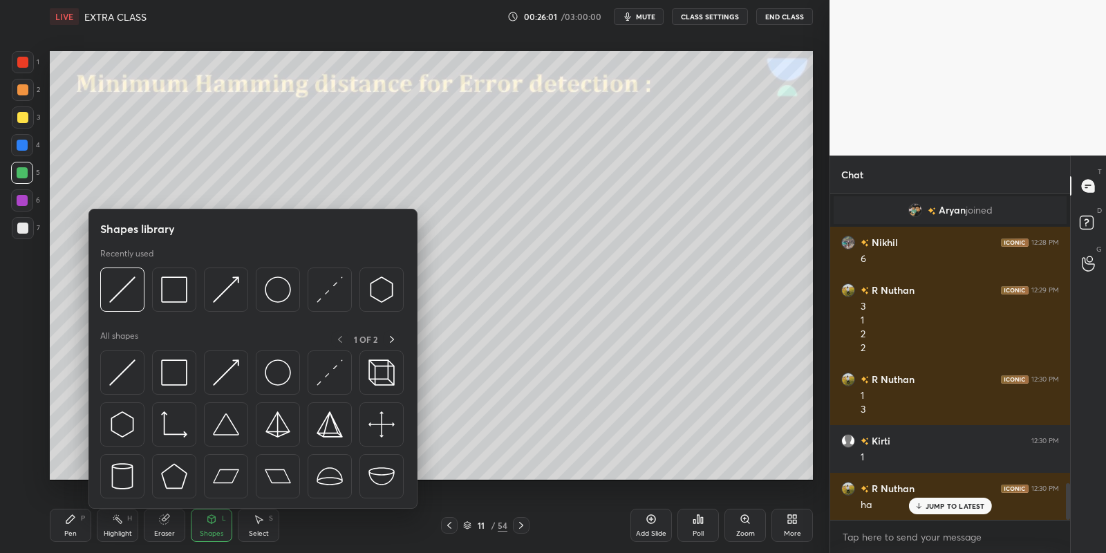
click at [75, 532] on div "Pen P" at bounding box center [70, 525] width 41 height 33
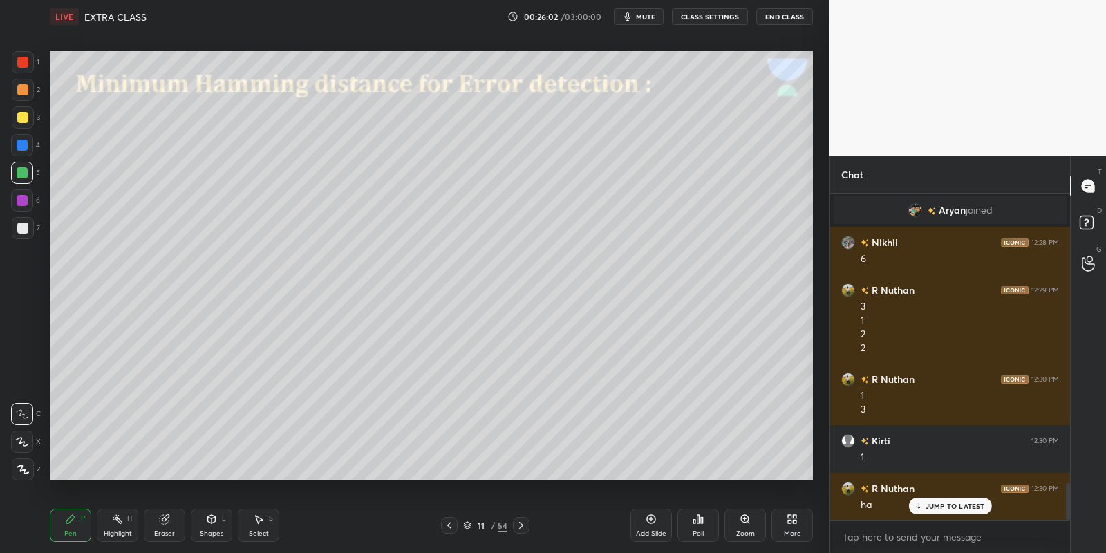
drag, startPoint x: 17, startPoint y: 169, endPoint x: 39, endPoint y: 159, distance: 24.4
click at [17, 171] on div at bounding box center [22, 172] width 11 height 11
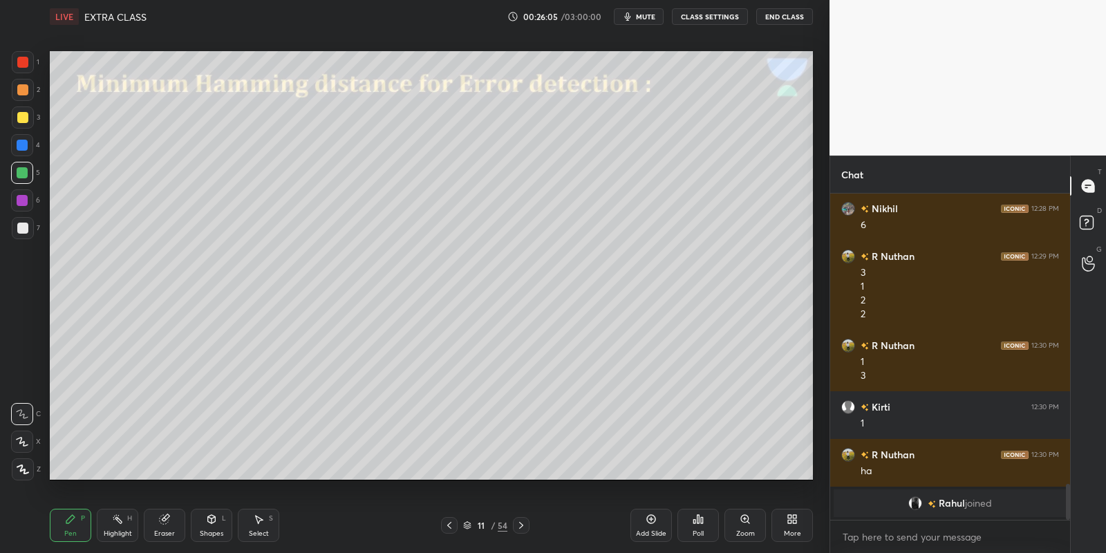
click at [213, 518] on icon at bounding box center [212, 519] width 8 height 8
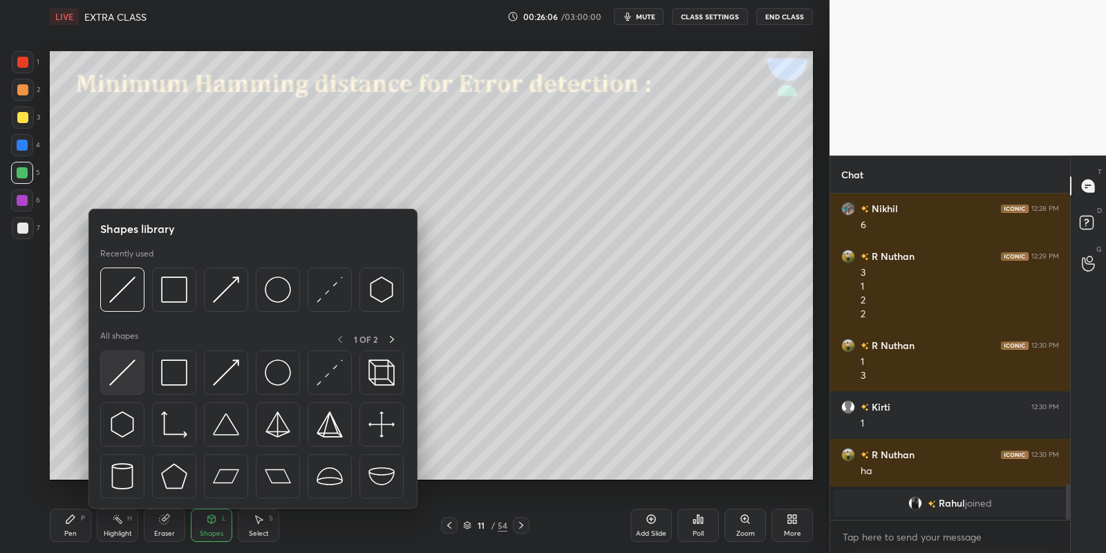
drag, startPoint x: 115, startPoint y: 374, endPoint x: 198, endPoint y: 398, distance: 85.7
click at [123, 365] on img at bounding box center [122, 372] width 26 height 26
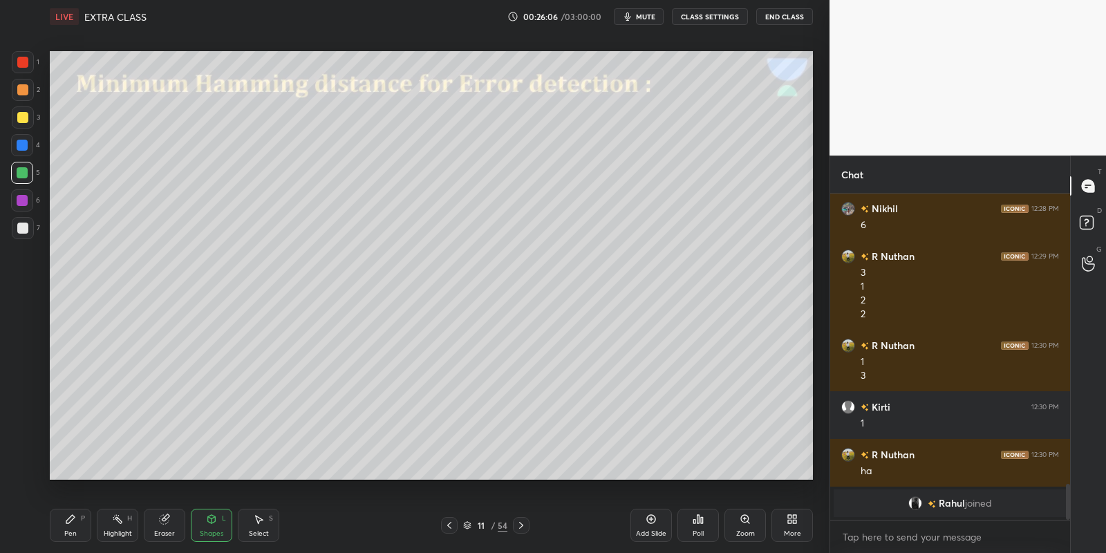
drag, startPoint x: 214, startPoint y: 527, endPoint x: 214, endPoint y: 518, distance: 8.3
click at [214, 524] on div "Shapes L" at bounding box center [211, 525] width 41 height 33
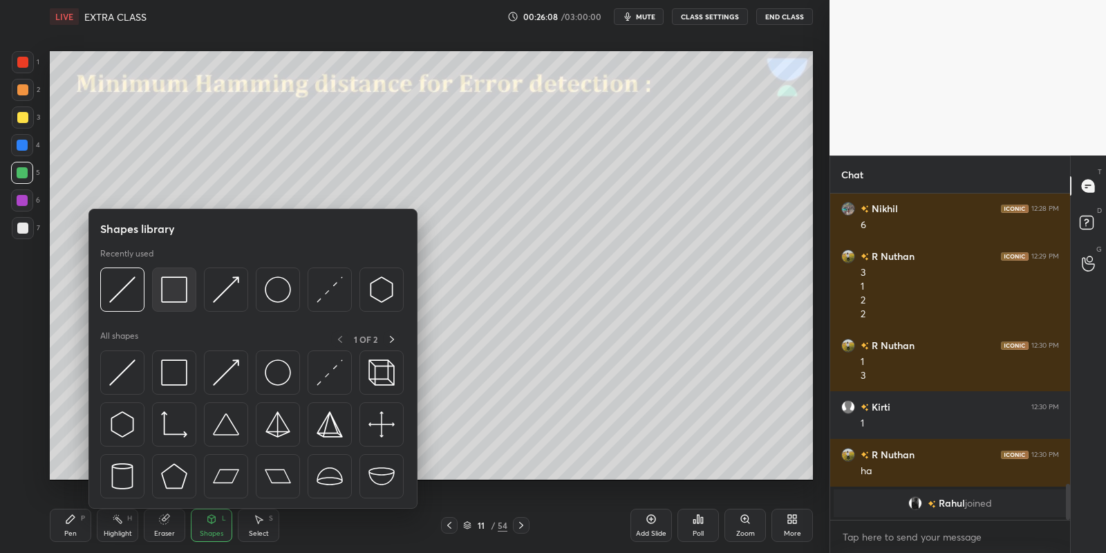
click at [181, 288] on img at bounding box center [174, 289] width 26 height 26
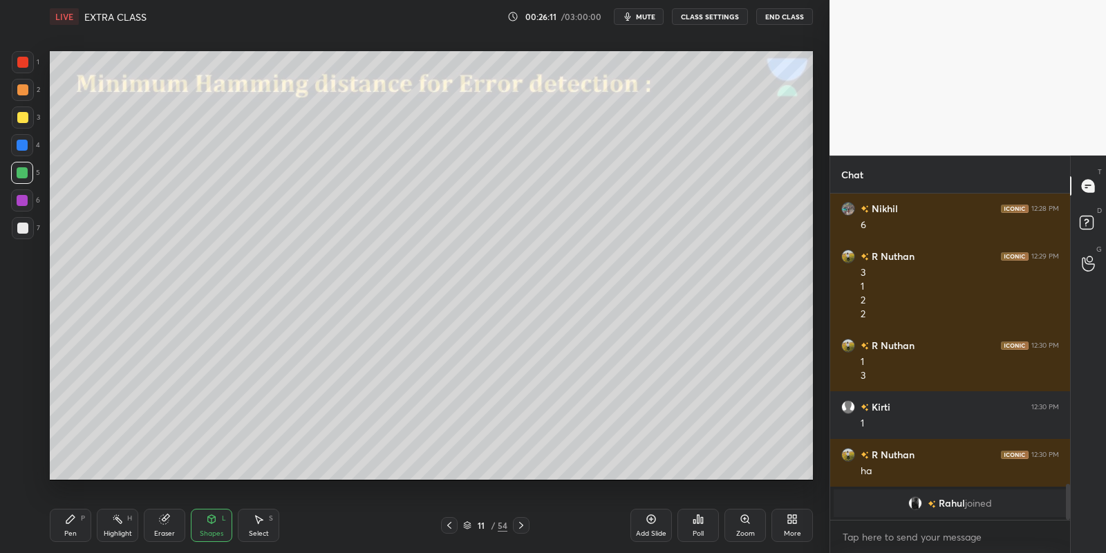
drag, startPoint x: 79, startPoint y: 526, endPoint x: 93, endPoint y: 527, distance: 13.8
click at [84, 529] on div "Pen P" at bounding box center [70, 525] width 41 height 33
click at [203, 530] on div "Shapes" at bounding box center [211, 533] width 23 height 7
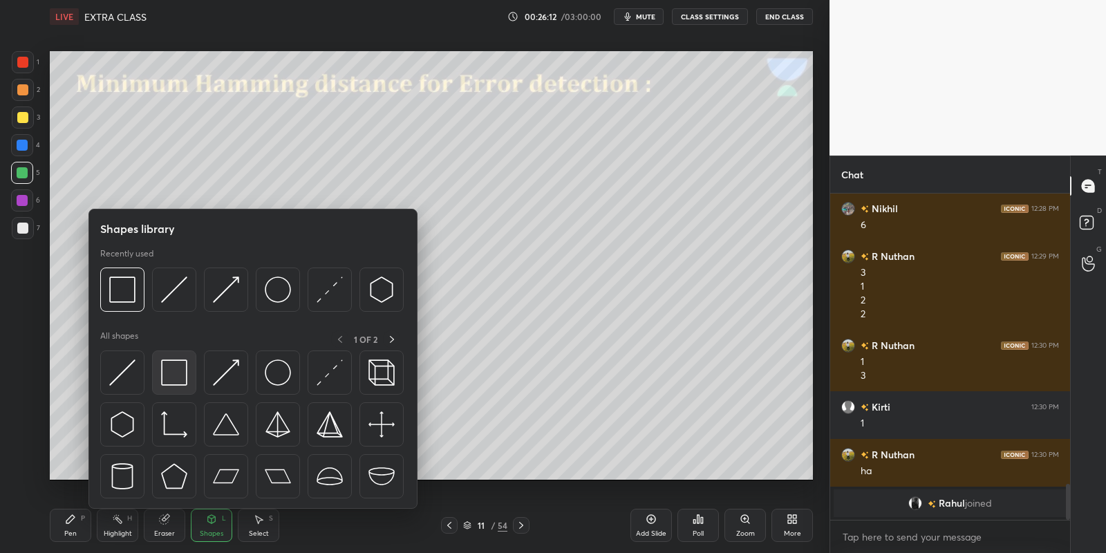
click at [179, 369] on img at bounding box center [174, 372] width 26 height 26
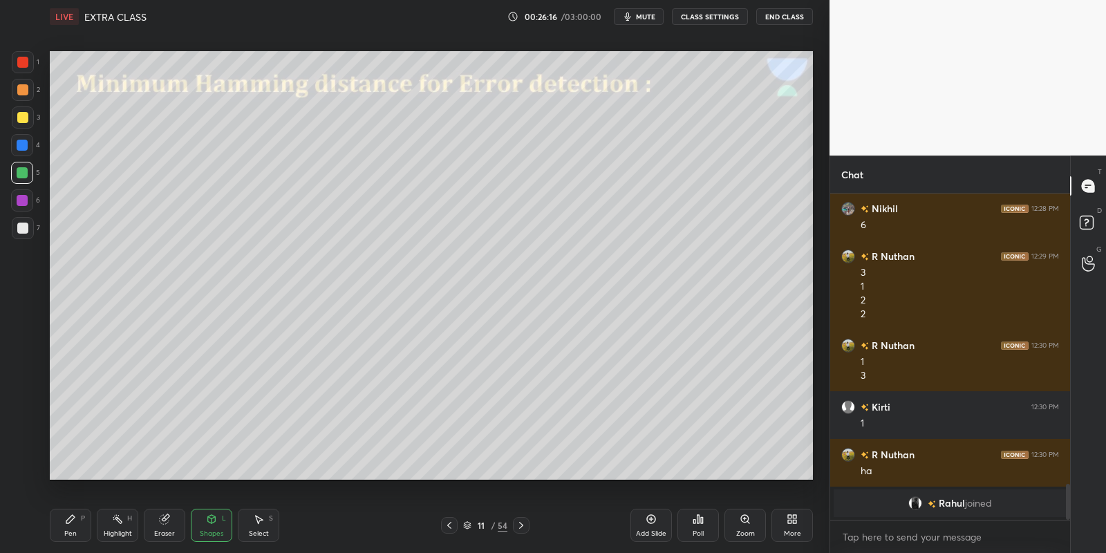
click at [78, 523] on div "Pen P" at bounding box center [70, 525] width 41 height 33
drag, startPoint x: 164, startPoint y: 526, endPoint x: 160, endPoint y: 491, distance: 35.6
click at [164, 525] on div "Eraser" at bounding box center [164, 525] width 41 height 33
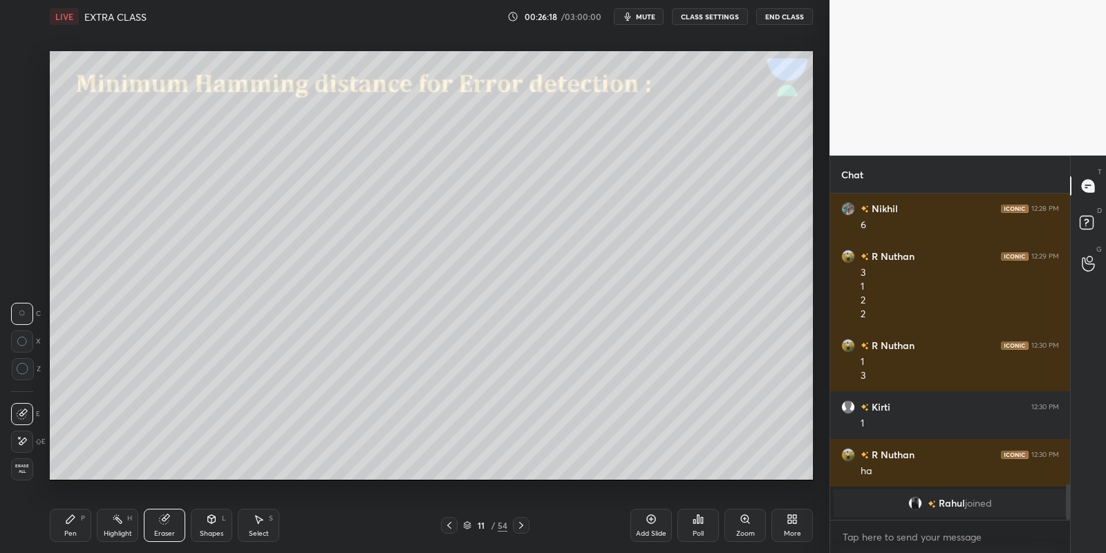
drag, startPoint x: 67, startPoint y: 527, endPoint x: 66, endPoint y: 502, distance: 24.9
click at [67, 525] on div "Pen P" at bounding box center [70, 525] width 41 height 33
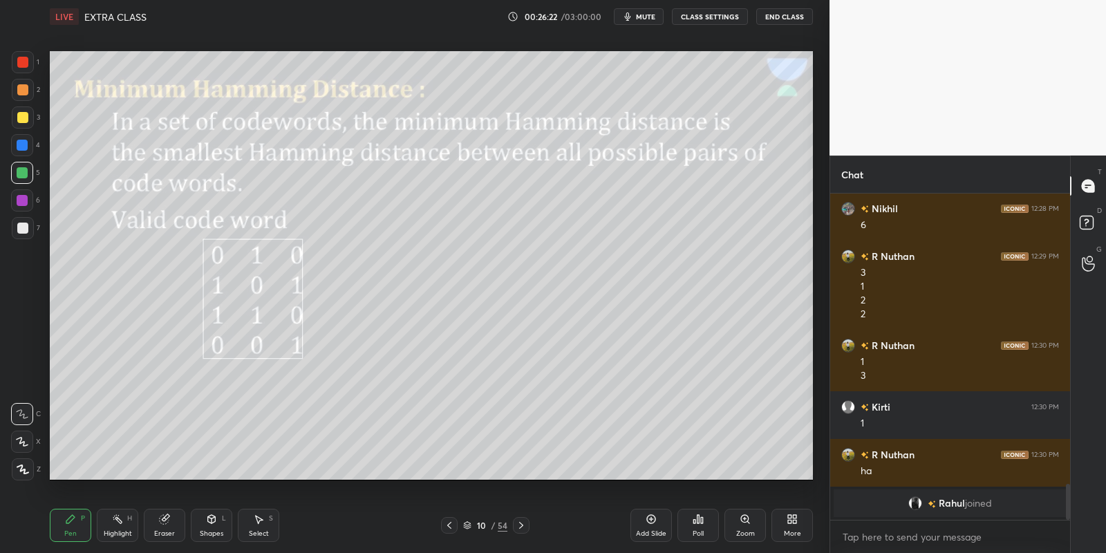
click at [123, 516] on div "Highlight H" at bounding box center [117, 525] width 41 height 33
click at [169, 520] on div "Eraser" at bounding box center [164, 525] width 41 height 33
drag, startPoint x: 80, startPoint y: 508, endPoint x: 105, endPoint y: 519, distance: 27.2
click at [80, 511] on div "Pen P Highlight H Eraser Shapes L Select S 10 / 54 Add Slide Poll Zoom More" at bounding box center [431, 525] width 763 height 55
drag, startPoint x: 104, startPoint y: 524, endPoint x: 95, endPoint y: 520, distance: 10.5
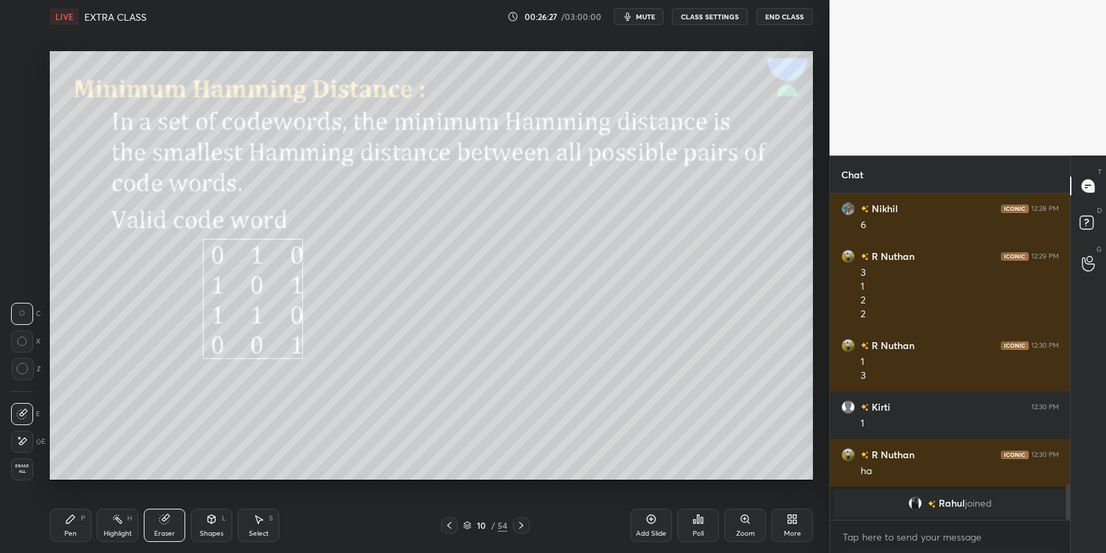
click at [104, 524] on div "Highlight H" at bounding box center [117, 525] width 41 height 33
drag, startPoint x: 62, startPoint y: 521, endPoint x: 89, endPoint y: 518, distance: 27.2
click at [65, 522] on div "Pen P" at bounding box center [70, 525] width 41 height 33
drag, startPoint x: 120, startPoint y: 522, endPoint x: 122, endPoint y: 507, distance: 15.5
click at [120, 522] on rect at bounding box center [118, 520] width 7 height 7
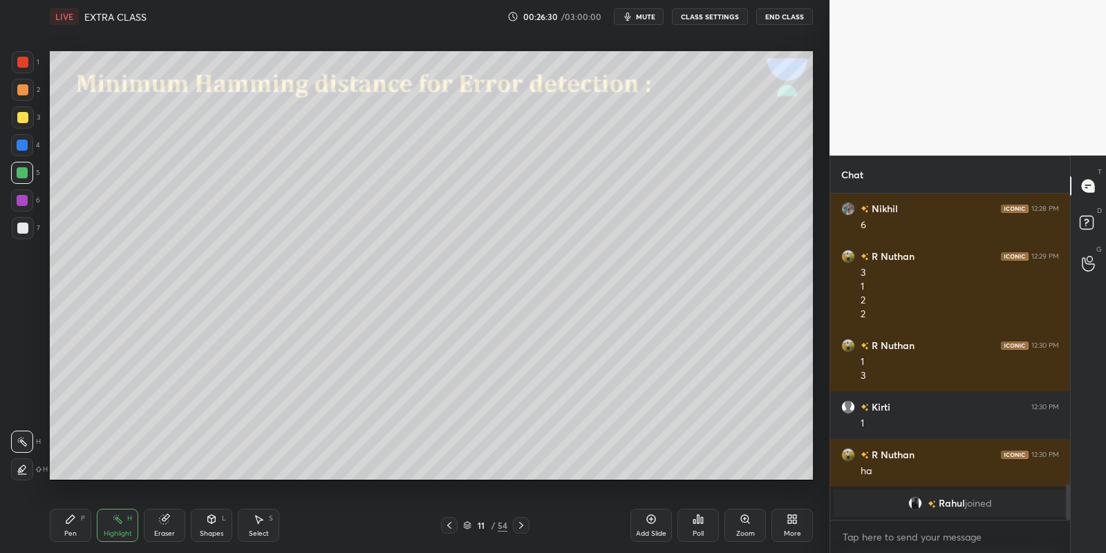
drag, startPoint x: 75, startPoint y: 526, endPoint x: 77, endPoint y: 495, distance: 30.5
click at [75, 525] on div "Pen P" at bounding box center [70, 525] width 41 height 33
click at [22, 114] on div at bounding box center [22, 117] width 11 height 11
click at [212, 528] on div "Shapes L" at bounding box center [211, 525] width 41 height 33
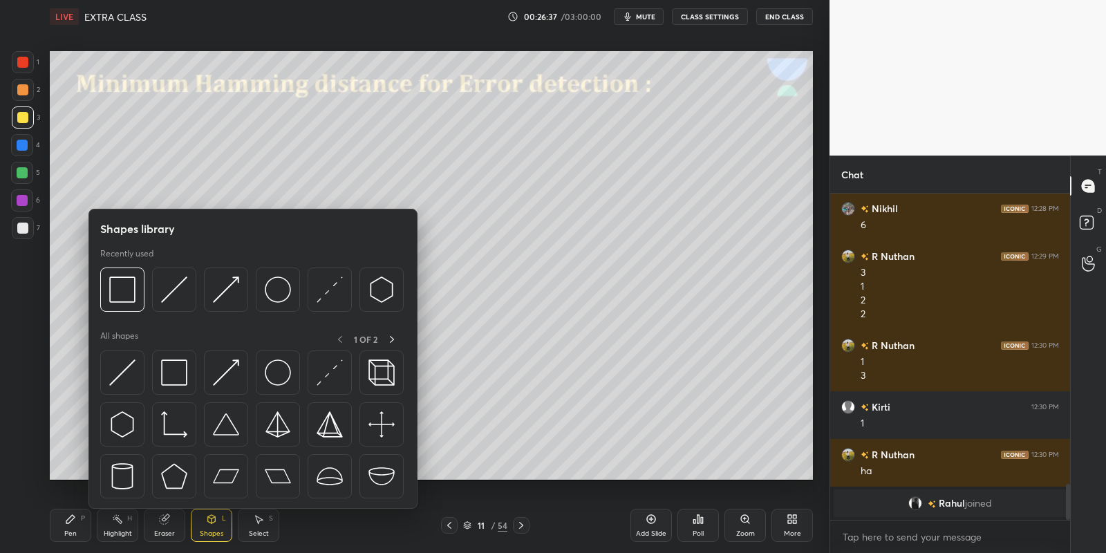
click at [183, 364] on img at bounding box center [174, 372] width 26 height 26
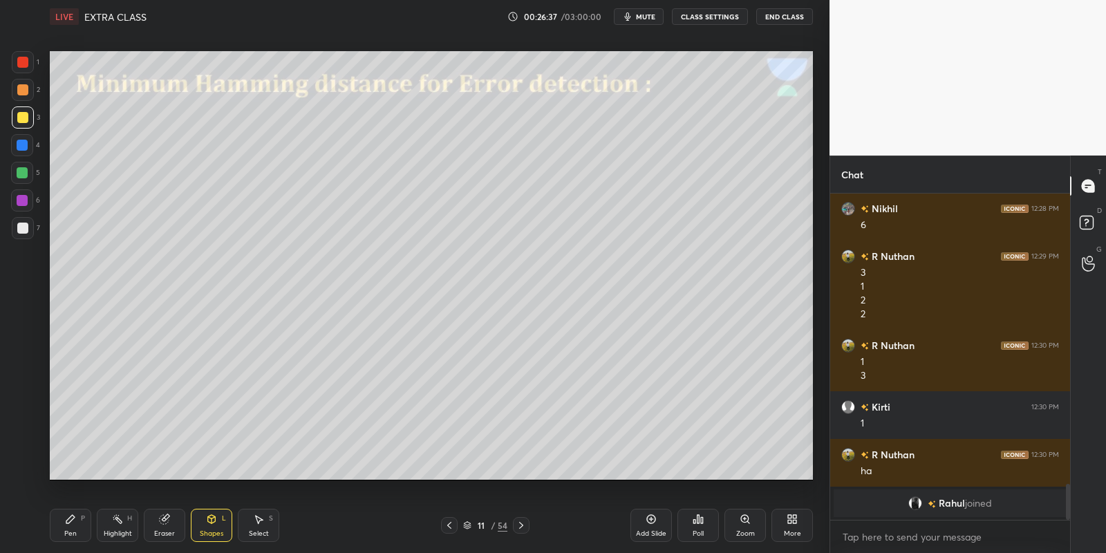
click at [23, 164] on div at bounding box center [22, 173] width 22 height 22
click at [77, 524] on div "Pen P" at bounding box center [70, 525] width 41 height 33
click at [24, 115] on div at bounding box center [22, 117] width 11 height 11
click at [218, 522] on div "Shapes L" at bounding box center [211, 525] width 41 height 33
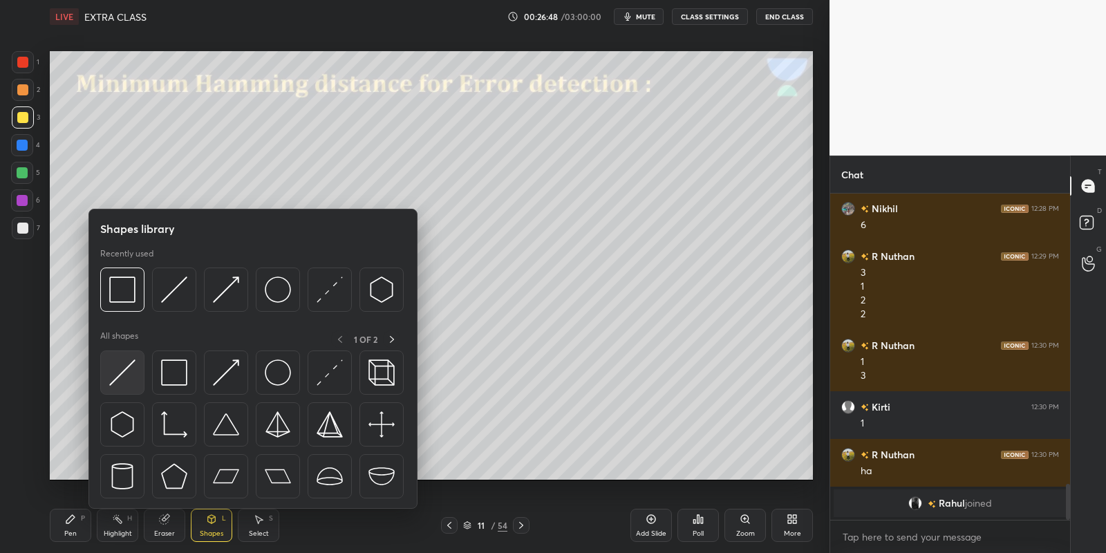
click at [124, 374] on img at bounding box center [122, 372] width 26 height 26
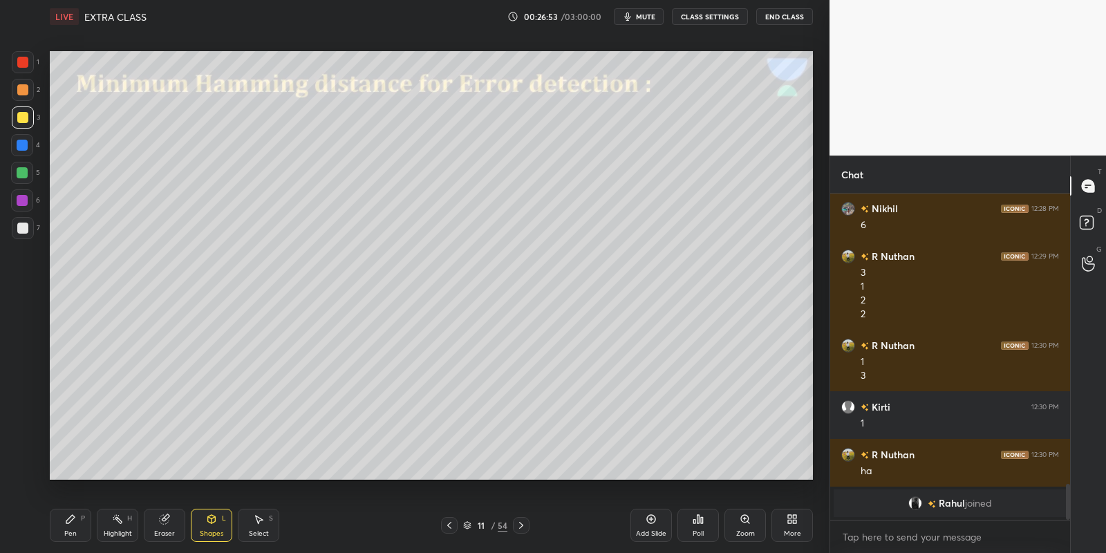
drag, startPoint x: 75, startPoint y: 527, endPoint x: 84, endPoint y: 505, distance: 24.1
click at [73, 524] on div "Pen P" at bounding box center [70, 525] width 41 height 33
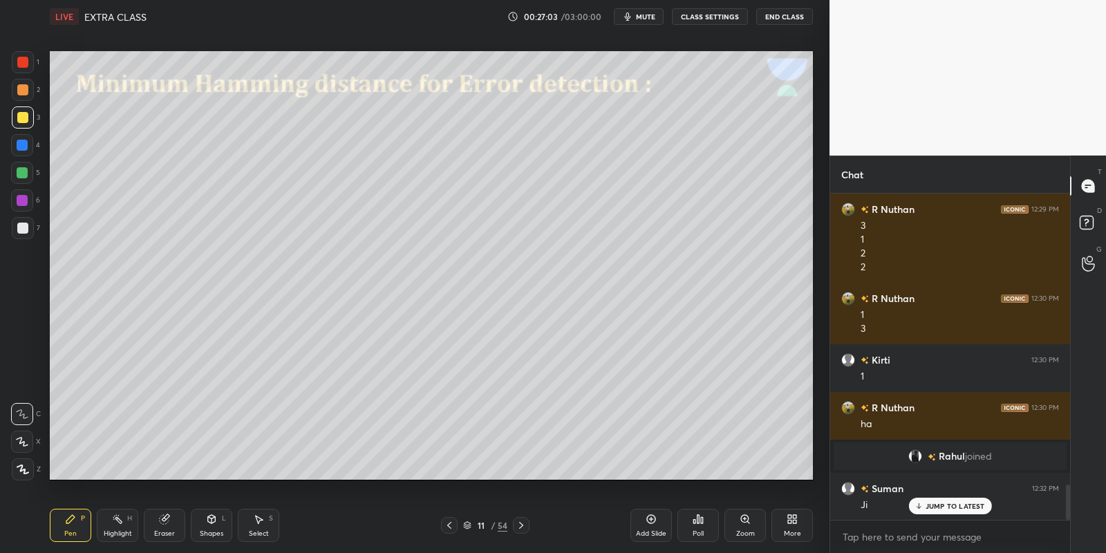
drag, startPoint x: 120, startPoint y: 527, endPoint x: 107, endPoint y: 520, distance: 14.5
click at [117, 526] on div "Highlight H" at bounding box center [117, 525] width 41 height 33
drag, startPoint x: 75, startPoint y: 523, endPoint x: 117, endPoint y: 531, distance: 43.0
click at [78, 522] on div "Pen P" at bounding box center [70, 525] width 41 height 33
click at [117, 530] on div "Highlight" at bounding box center [118, 533] width 28 height 7
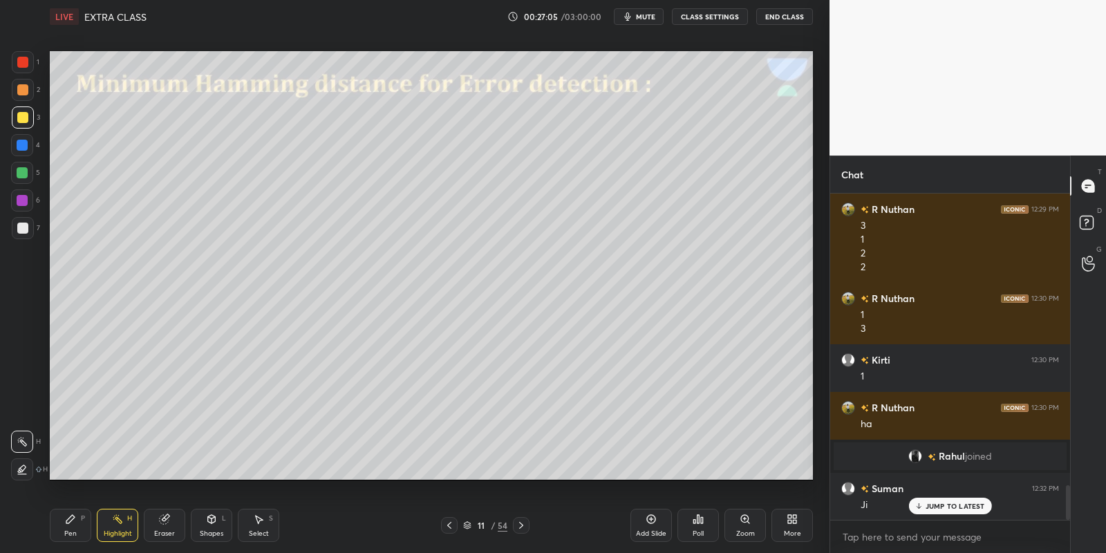
scroll to position [2734, 0]
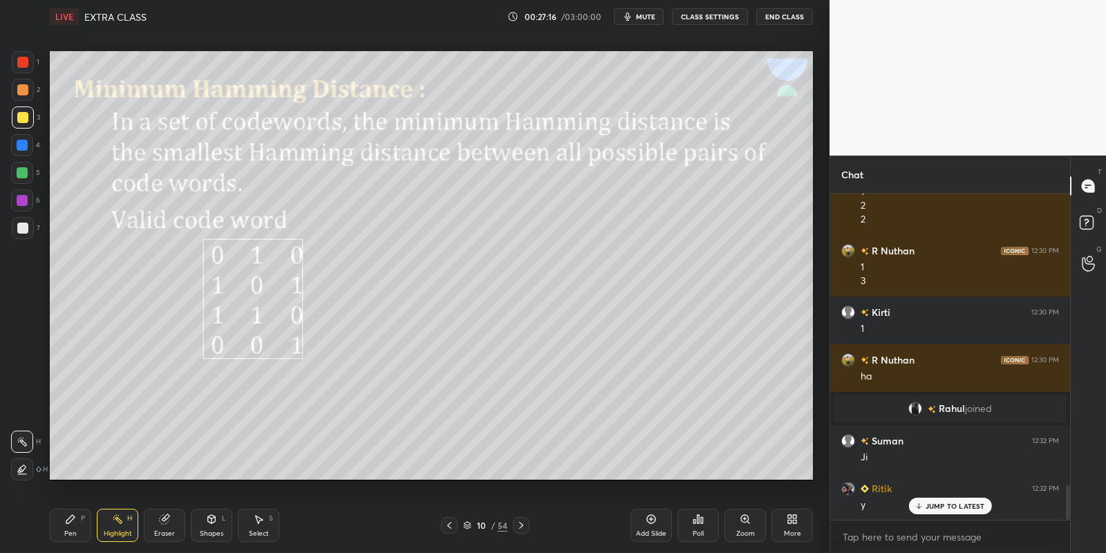
drag, startPoint x: 65, startPoint y: 525, endPoint x: 79, endPoint y: 518, distance: 15.8
click at [67, 525] on div "Pen P" at bounding box center [70, 525] width 41 height 33
click at [117, 527] on div "Highlight H" at bounding box center [117, 525] width 41 height 33
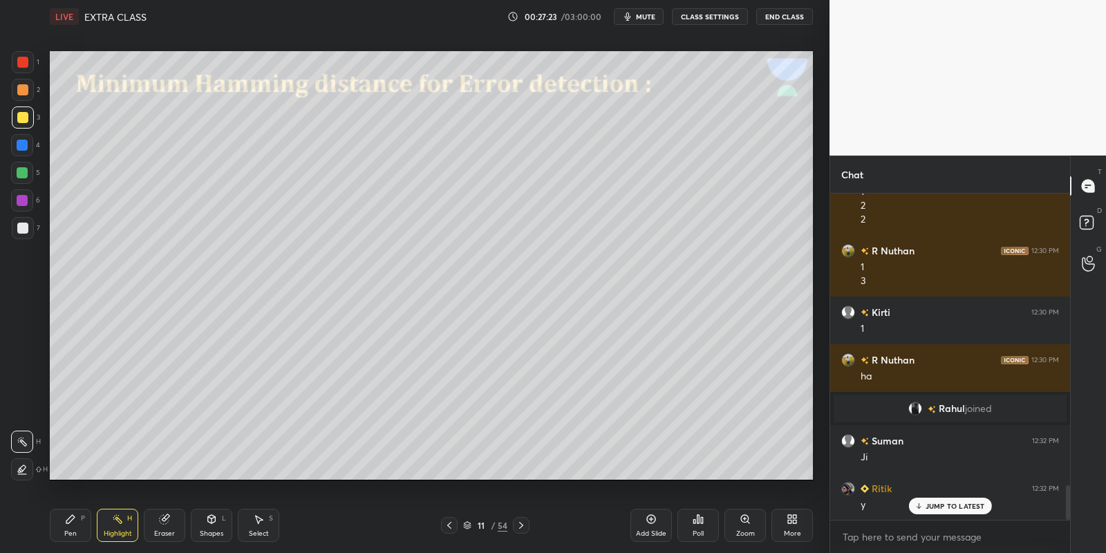
drag, startPoint x: 74, startPoint y: 548, endPoint x: 79, endPoint y: 540, distance: 9.6
click at [73, 547] on div "Pen P Highlight H Eraser Shapes L Select S 11 / 54 Add Slide Poll Zoom More" at bounding box center [431, 525] width 763 height 55
click at [66, 525] on div "Pen P" at bounding box center [70, 525] width 41 height 33
click at [218, 525] on div "Shapes L" at bounding box center [211, 525] width 41 height 33
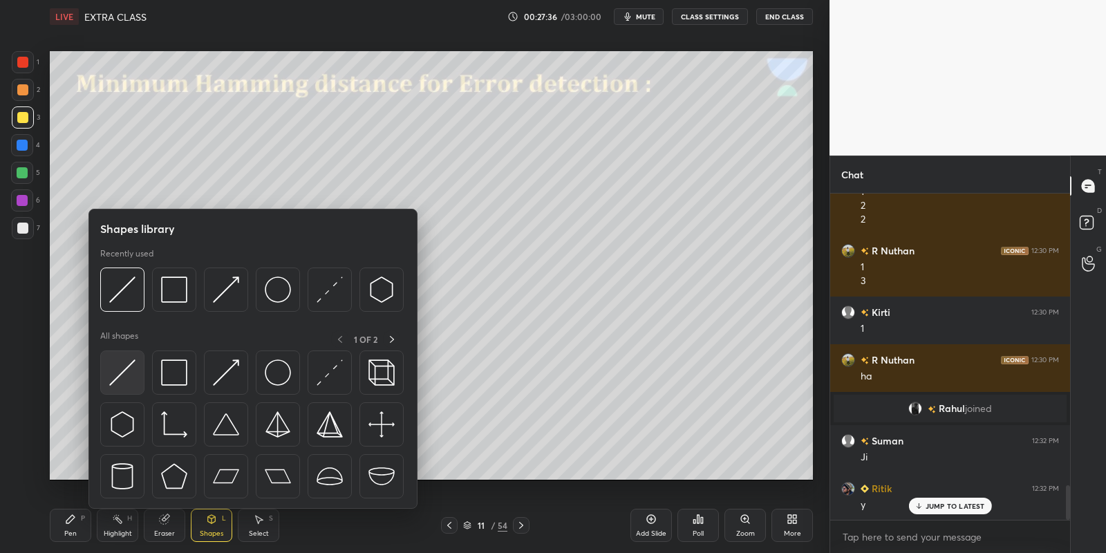
click at [126, 377] on img at bounding box center [122, 372] width 26 height 26
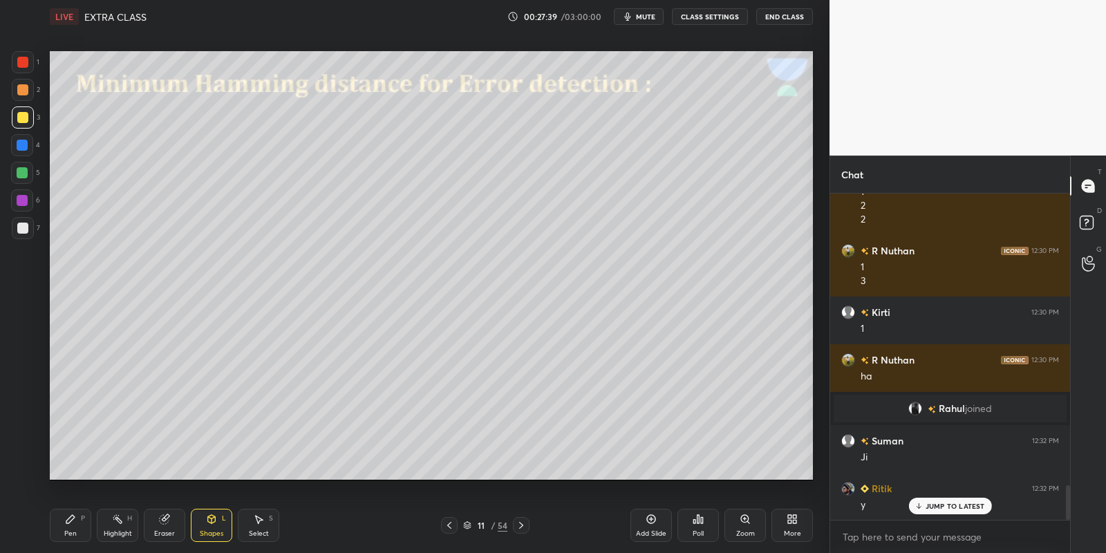
click at [88, 527] on div "Pen P" at bounding box center [70, 525] width 41 height 33
click at [125, 524] on div "Highlight H" at bounding box center [117, 525] width 41 height 33
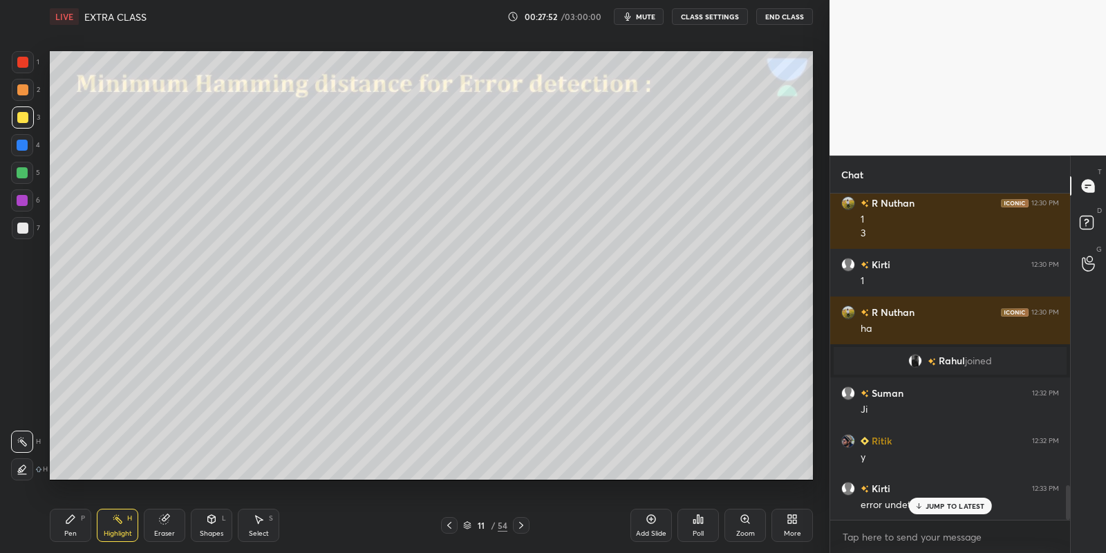
drag, startPoint x: 69, startPoint y: 531, endPoint x: 97, endPoint y: 523, distance: 28.7
click at [70, 531] on div "Pen" at bounding box center [70, 533] width 12 height 7
click at [111, 528] on div "Highlight H" at bounding box center [117, 525] width 41 height 33
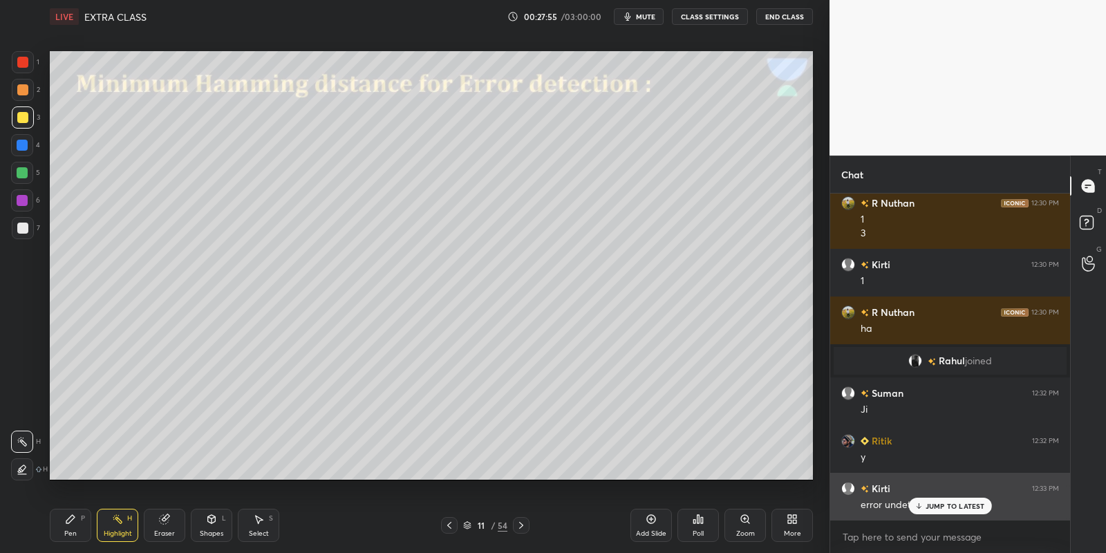
click at [934, 507] on p "JUMP TO LATEST" at bounding box center [954, 506] width 59 height 8
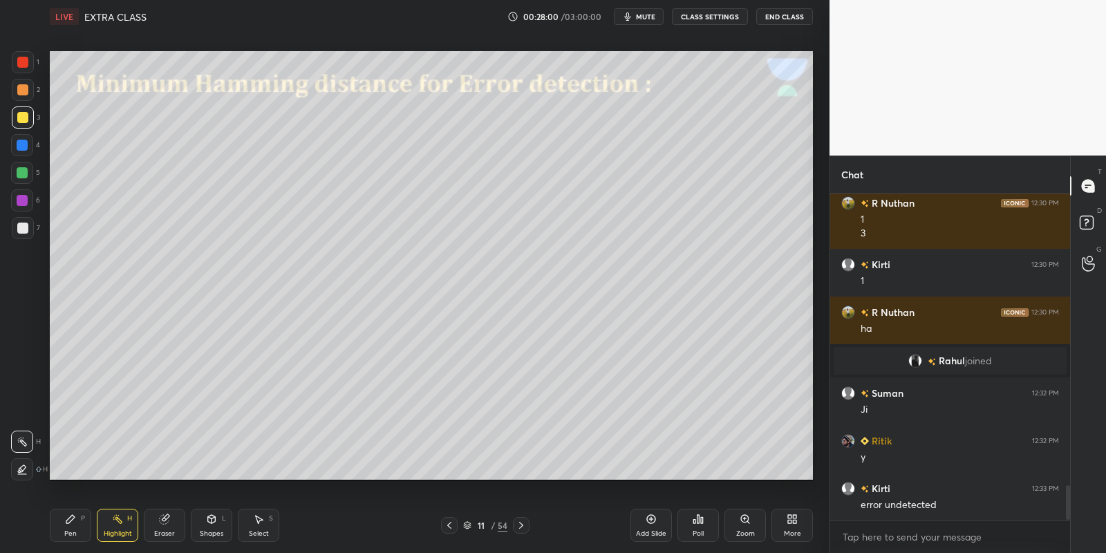
click at [77, 526] on div "Pen P" at bounding box center [70, 525] width 41 height 33
click at [112, 531] on div "Highlight" at bounding box center [118, 533] width 28 height 7
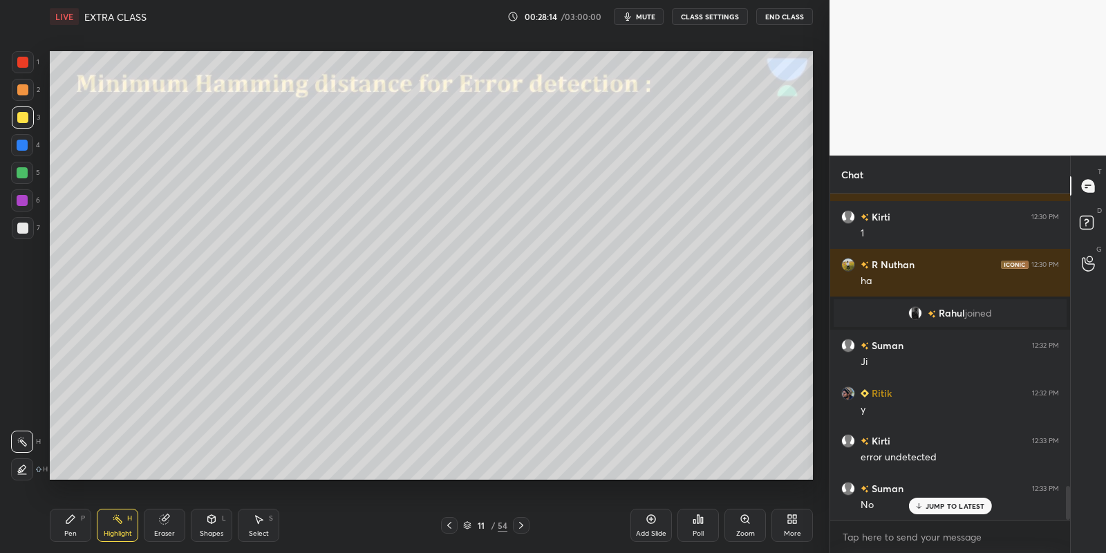
click at [82, 521] on div "P" at bounding box center [83, 518] width 4 height 7
click at [122, 528] on div "Highlight H" at bounding box center [117, 525] width 41 height 33
click at [79, 521] on div "Pen P" at bounding box center [70, 525] width 41 height 33
drag, startPoint x: 81, startPoint y: 530, endPoint x: 73, endPoint y: 491, distance: 39.6
click at [82, 529] on div "Pen P" at bounding box center [70, 525] width 41 height 33
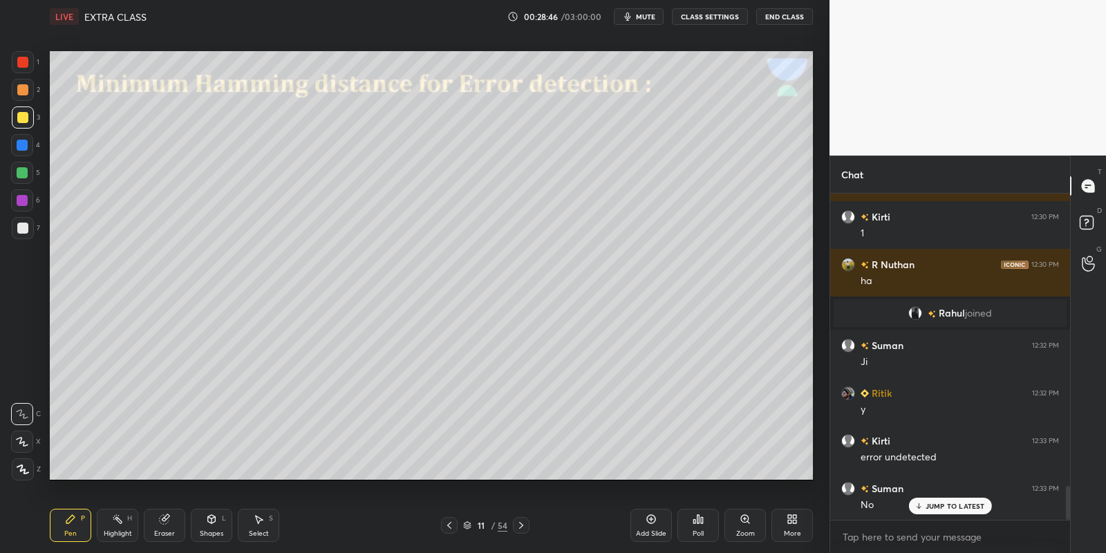
drag, startPoint x: 24, startPoint y: 176, endPoint x: 36, endPoint y: 178, distance: 12.1
click at [26, 175] on div at bounding box center [22, 172] width 11 height 11
drag, startPoint x: 218, startPoint y: 525, endPoint x: 216, endPoint y: 511, distance: 14.0
click at [218, 523] on div "Shapes L" at bounding box center [211, 525] width 41 height 33
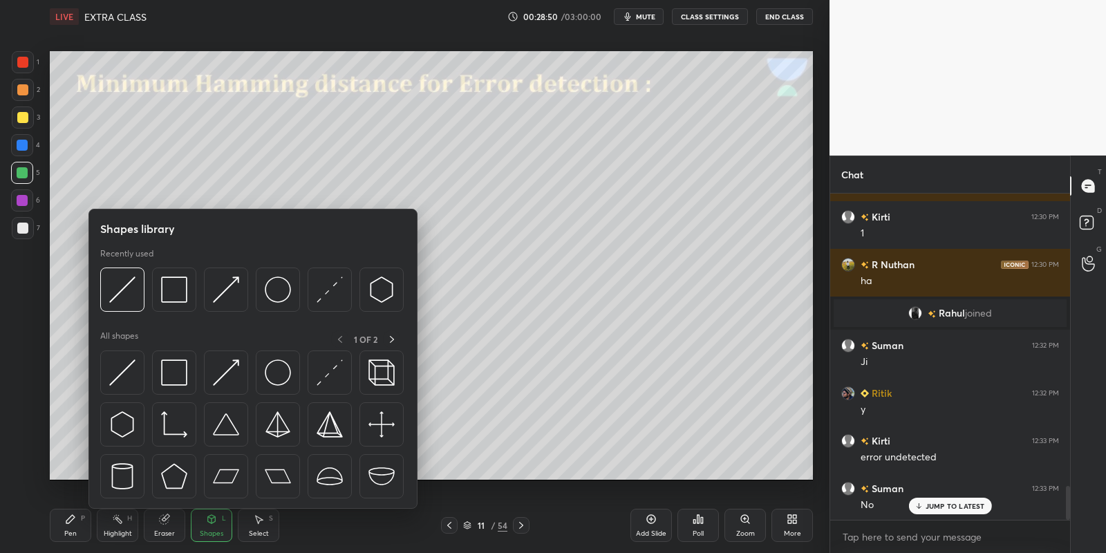
click at [183, 363] on img at bounding box center [174, 372] width 26 height 26
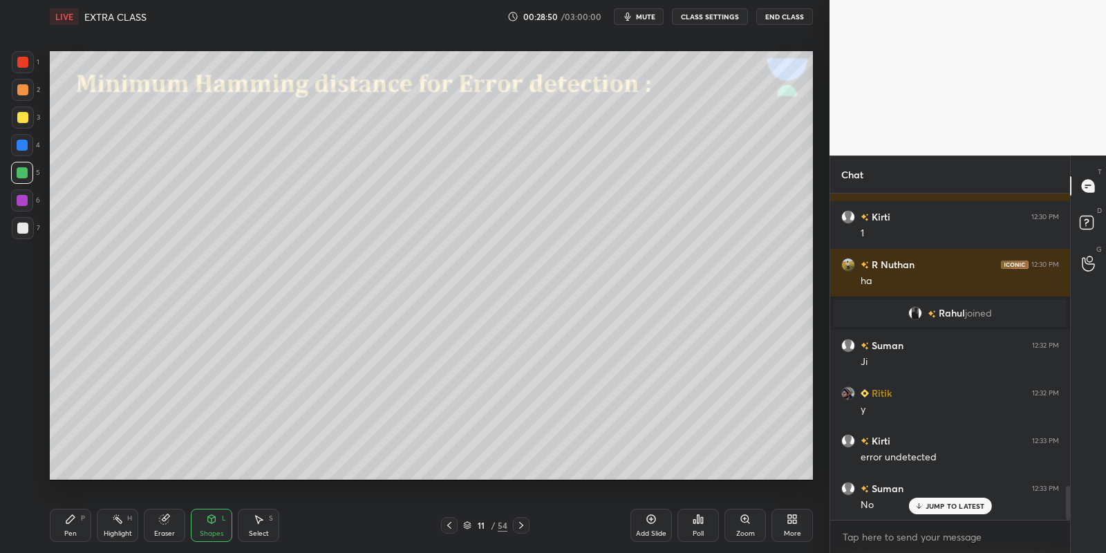
click at [26, 166] on div at bounding box center [22, 173] width 22 height 22
click at [74, 528] on div "Pen P" at bounding box center [70, 525] width 41 height 33
drag, startPoint x: 25, startPoint y: 117, endPoint x: 36, endPoint y: 129, distance: 16.1
click at [26, 119] on div at bounding box center [22, 117] width 11 height 11
click at [209, 529] on div "Shapes L" at bounding box center [211, 525] width 41 height 33
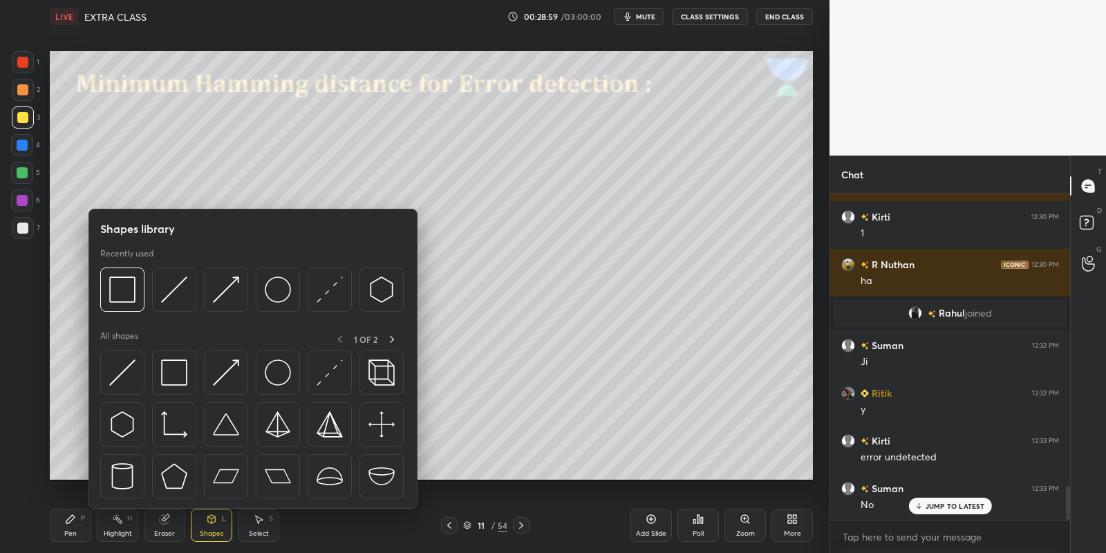
click at [187, 376] on div at bounding box center [174, 372] width 44 height 44
click at [31, 124] on div at bounding box center [23, 117] width 22 height 22
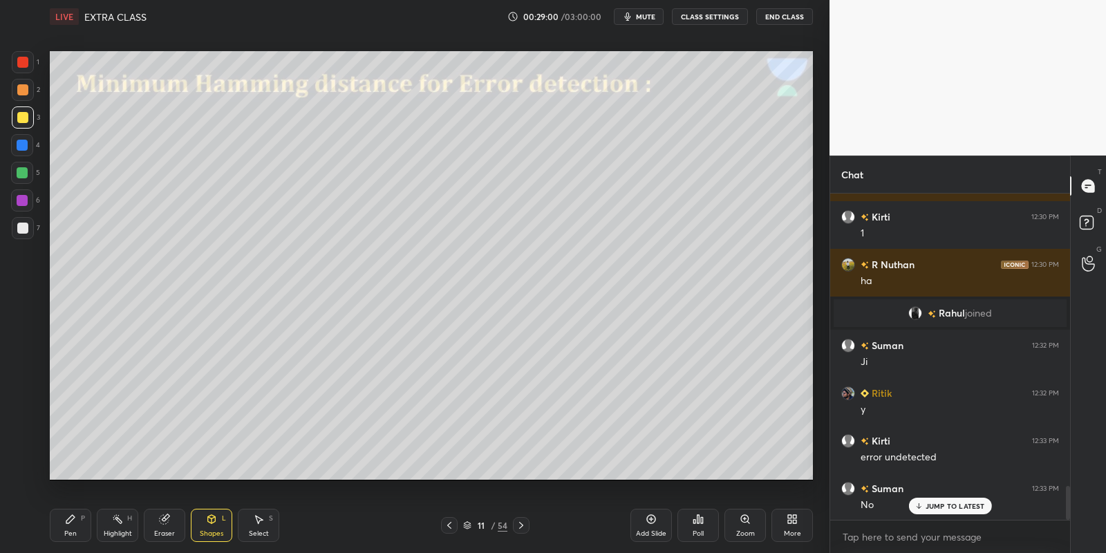
click at [26, 180] on div at bounding box center [22, 173] width 22 height 22
click at [78, 522] on div "Pen P" at bounding box center [70, 525] width 41 height 33
drag, startPoint x: 25, startPoint y: 112, endPoint x: 33, endPoint y: 111, distance: 8.4
click at [25, 112] on div at bounding box center [22, 117] width 11 height 11
click at [214, 531] on div "Shapes" at bounding box center [211, 533] width 23 height 7
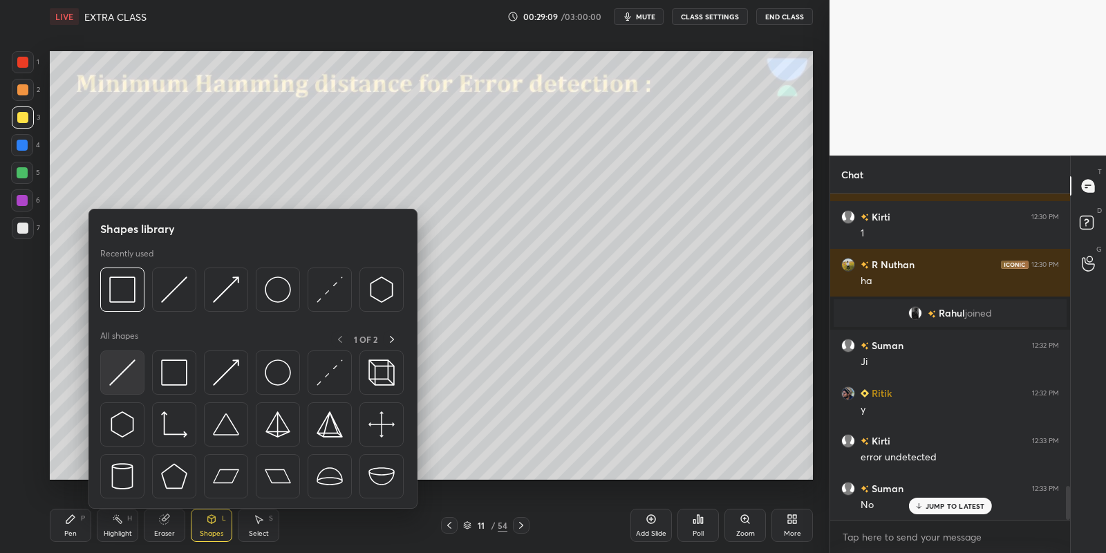
click at [120, 371] on img at bounding box center [122, 372] width 26 height 26
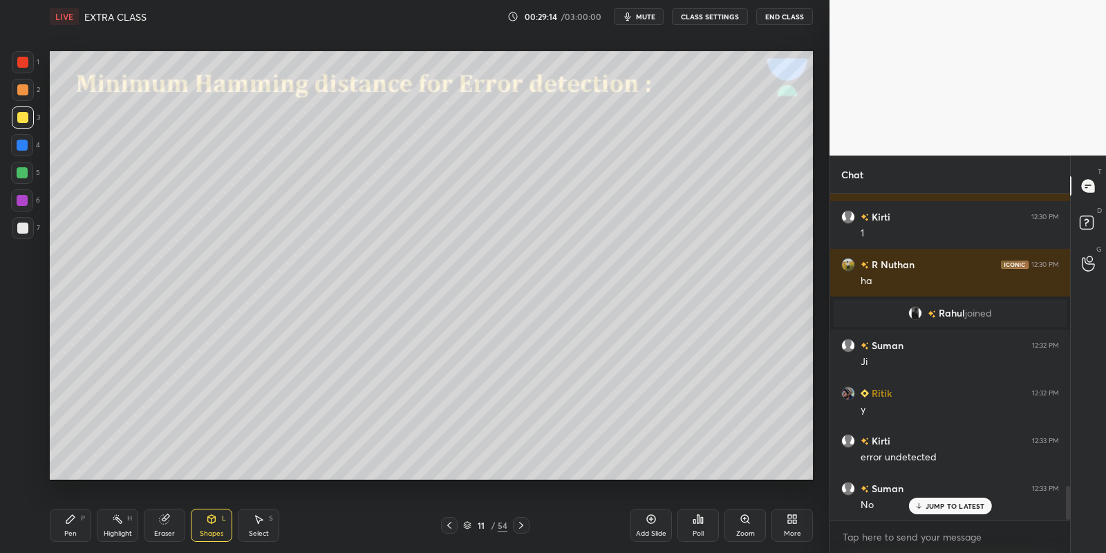
click at [69, 526] on div "Pen P" at bounding box center [70, 525] width 41 height 33
click at [122, 510] on div "Pen P Highlight H Eraser Shapes L Select S 11 / 54 Add Slide Poll Zoom More" at bounding box center [431, 525] width 763 height 55
drag, startPoint x: 117, startPoint y: 525, endPoint x: 122, endPoint y: 517, distance: 9.0
click at [120, 520] on icon at bounding box center [117, 518] width 11 height 11
drag, startPoint x: 120, startPoint y: 526, endPoint x: 126, endPoint y: 520, distance: 9.3
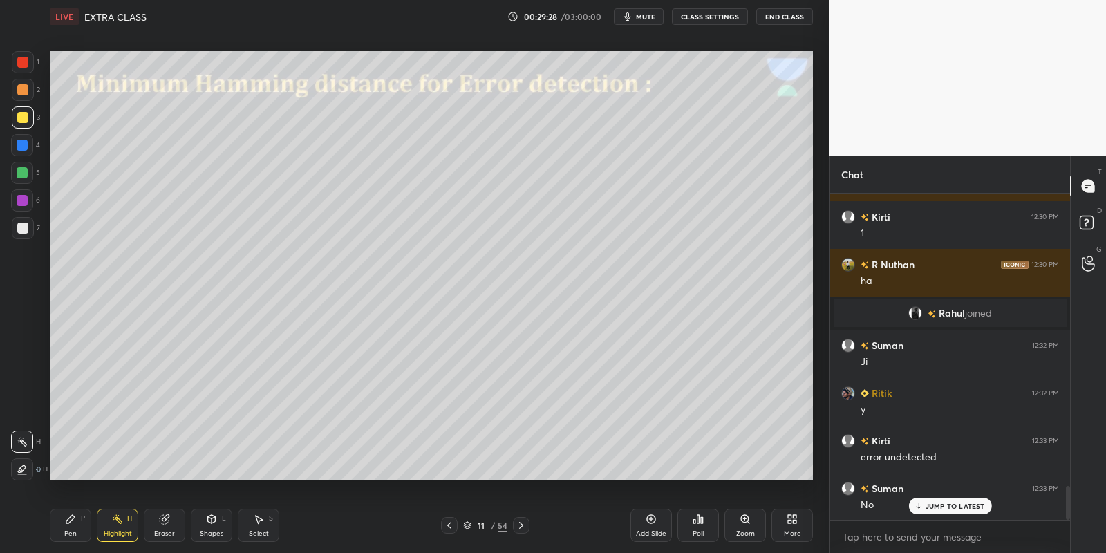
click at [121, 525] on div "Highlight H" at bounding box center [117, 525] width 41 height 33
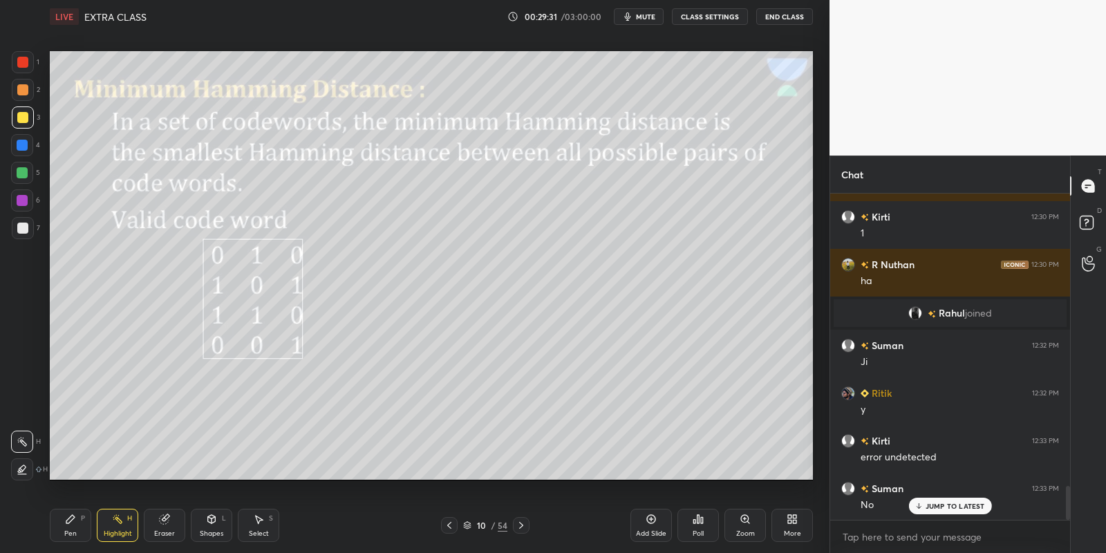
click at [77, 522] on div "Pen P" at bounding box center [70, 525] width 41 height 33
click at [114, 520] on icon at bounding box center [117, 518] width 11 height 11
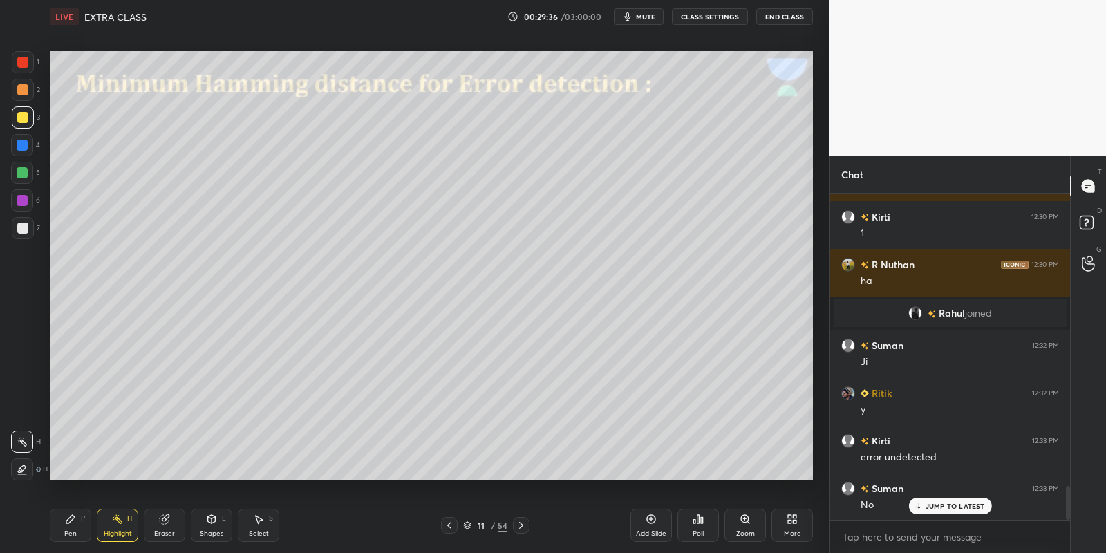
click at [77, 526] on div "Pen P" at bounding box center [70, 525] width 41 height 33
click at [214, 525] on div "Shapes L" at bounding box center [211, 525] width 41 height 33
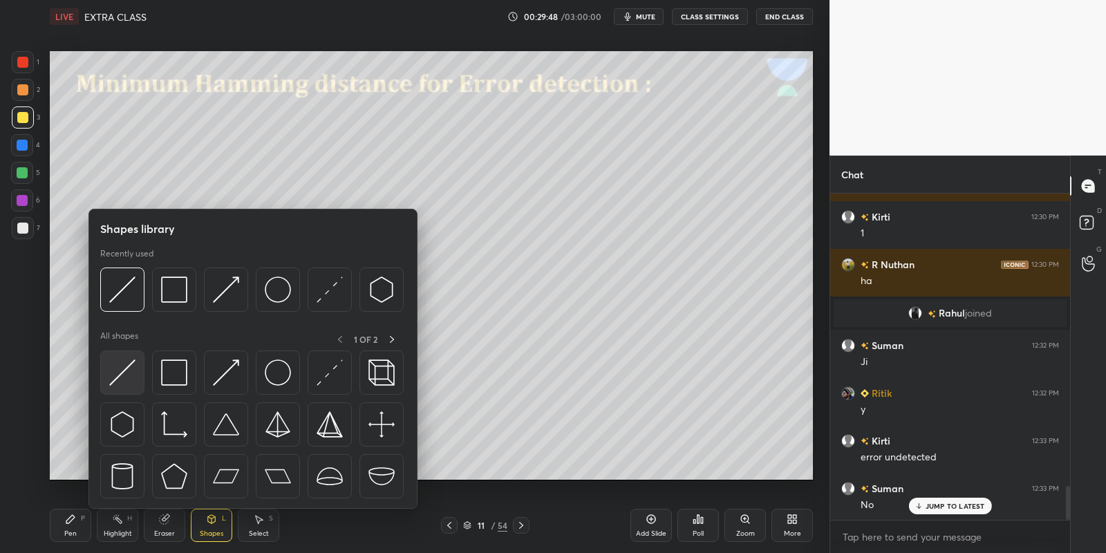
click at [135, 369] on div at bounding box center [122, 372] width 44 height 44
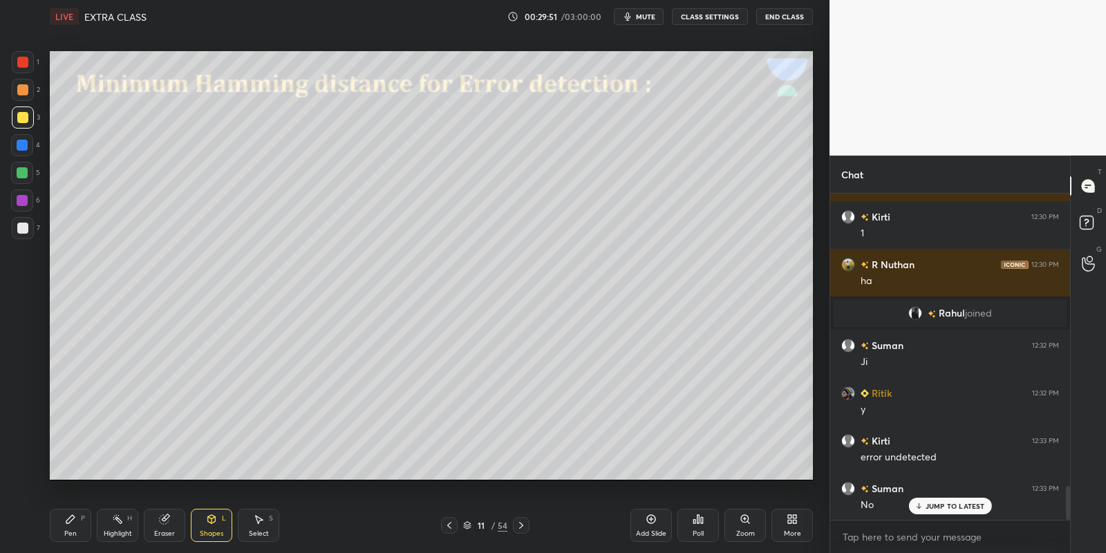
drag, startPoint x: 79, startPoint y: 522, endPoint x: 106, endPoint y: 517, distance: 28.1
click at [82, 521] on div "Pen P" at bounding box center [70, 525] width 41 height 33
click at [124, 520] on div "Highlight H" at bounding box center [117, 525] width 41 height 33
drag, startPoint x: 65, startPoint y: 521, endPoint x: 117, endPoint y: 524, distance: 51.9
click at [75, 520] on icon at bounding box center [70, 518] width 11 height 11
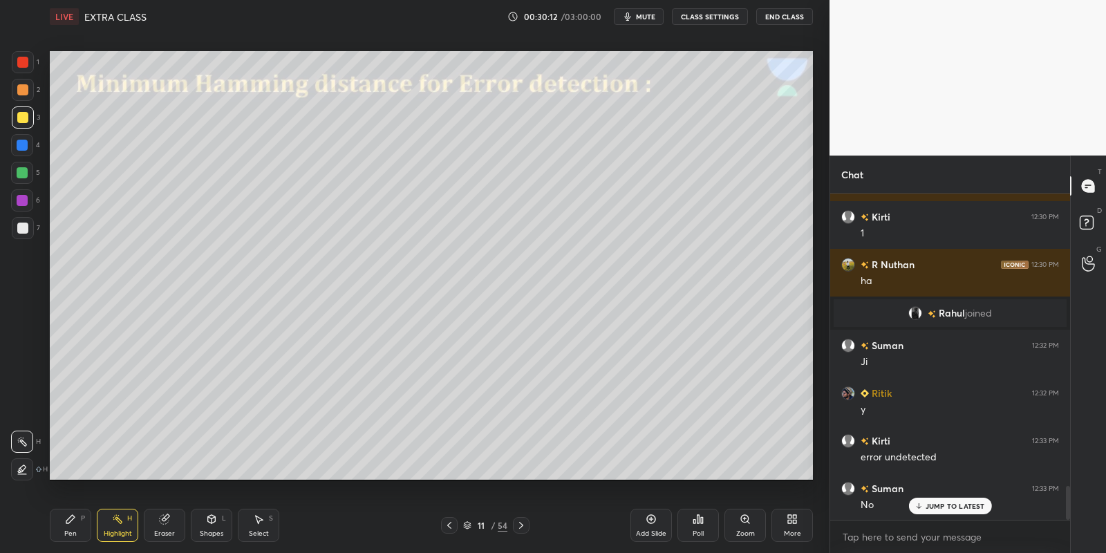
click at [117, 522] on icon at bounding box center [117, 518] width 11 height 11
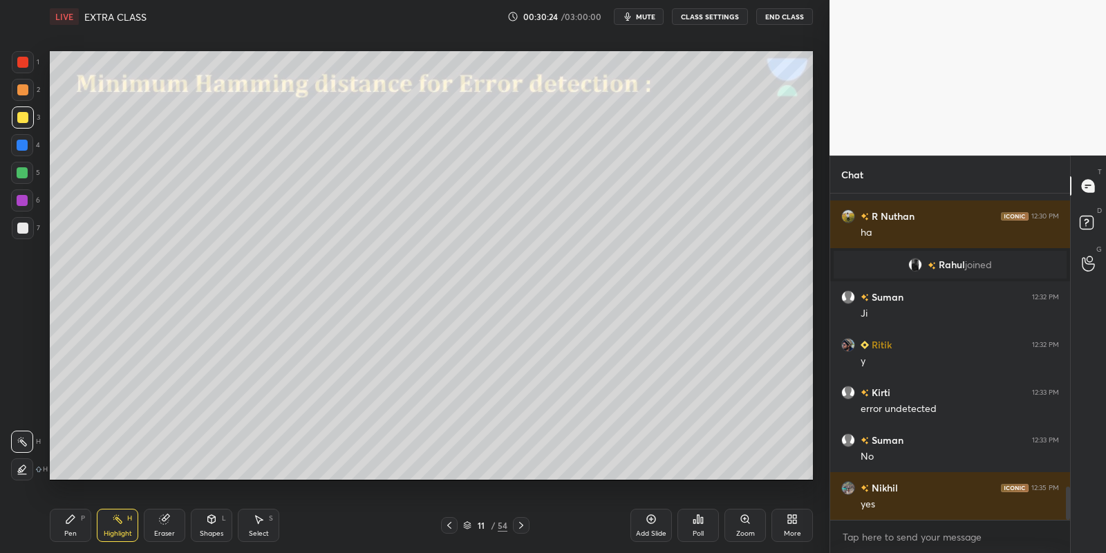
click at [68, 526] on div "Pen P" at bounding box center [70, 525] width 41 height 33
drag, startPoint x: 118, startPoint y: 526, endPoint x: 128, endPoint y: 493, distance: 34.6
click at [119, 522] on div "Highlight H" at bounding box center [117, 525] width 41 height 33
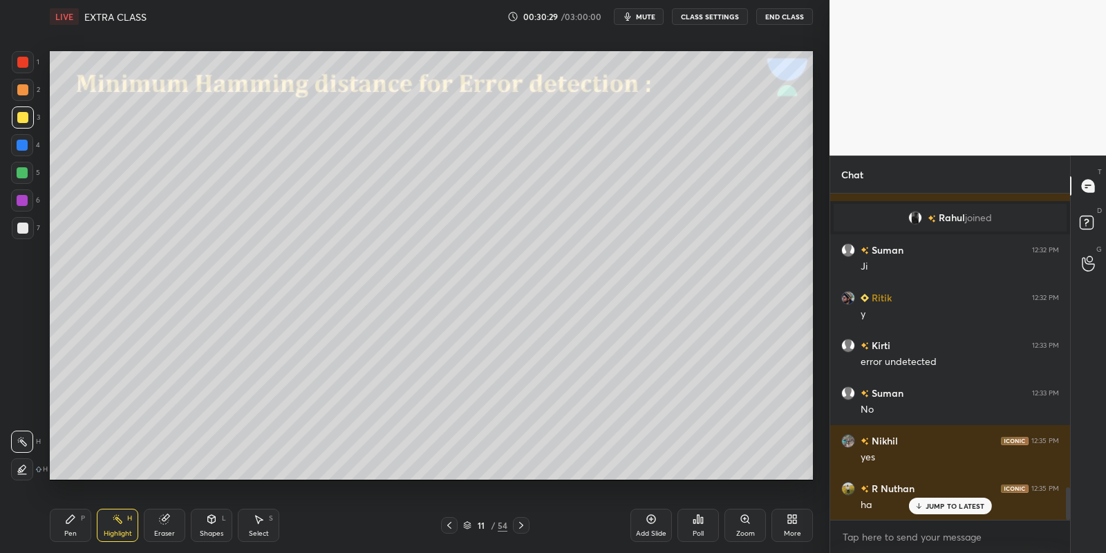
click at [73, 526] on div "Pen P" at bounding box center [70, 525] width 41 height 33
click at [262, 523] on icon at bounding box center [258, 518] width 11 height 11
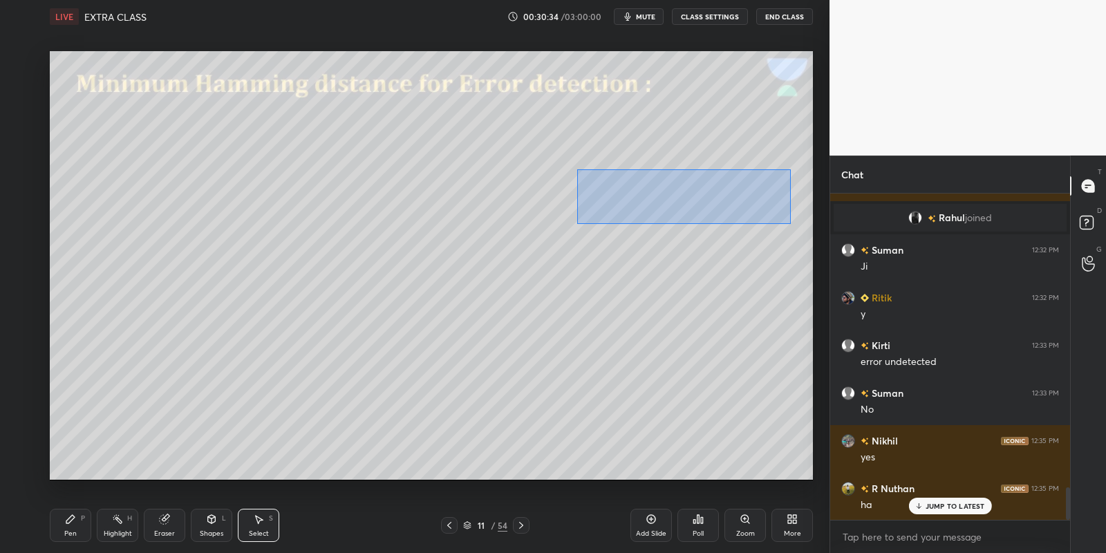
drag, startPoint x: 585, startPoint y: 167, endPoint x: 788, endPoint y: 220, distance: 209.4
click at [791, 224] on div "0 ° Undo Copy Paste here Duplicate Duplicate to new slide Delete" at bounding box center [431, 265] width 763 height 429
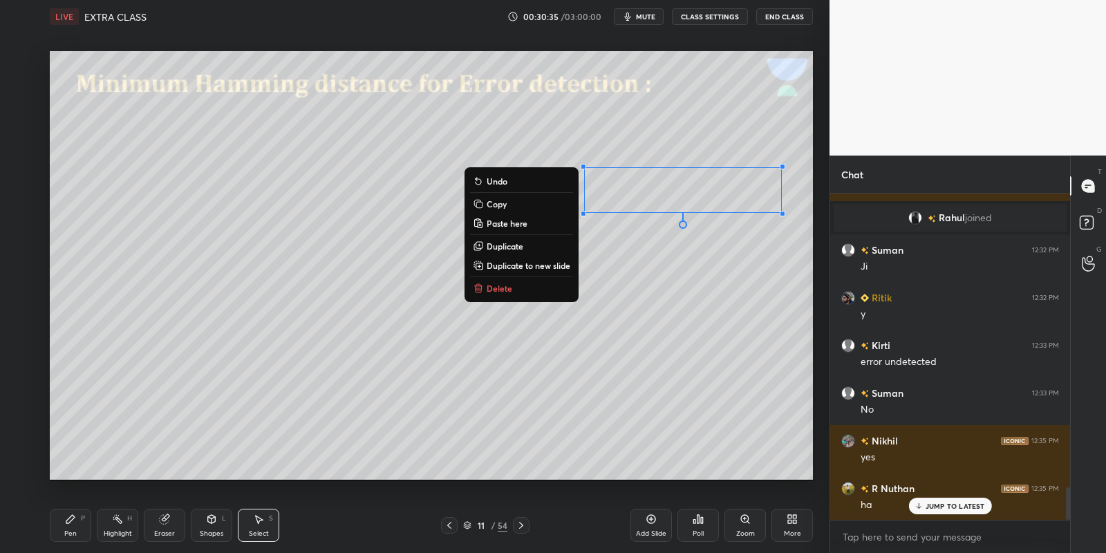
click at [495, 204] on p "Copy" at bounding box center [497, 203] width 20 height 11
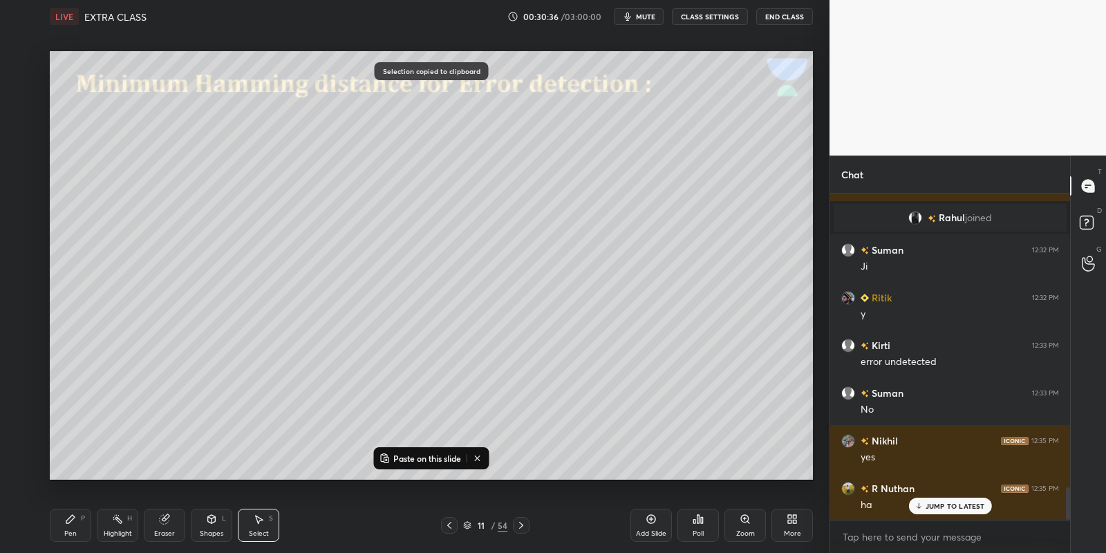
drag, startPoint x: 429, startPoint y: 455, endPoint x: 451, endPoint y: 444, distance: 24.4
click at [431, 455] on p "Paste on this slide" at bounding box center [427, 458] width 68 height 11
drag, startPoint x: 666, startPoint y: 202, endPoint x: 639, endPoint y: 307, distance: 108.6
click at [632, 318] on div "0 ° Undo Copy Paste here Duplicate Duplicate to new slide Delete" at bounding box center [431, 265] width 763 height 429
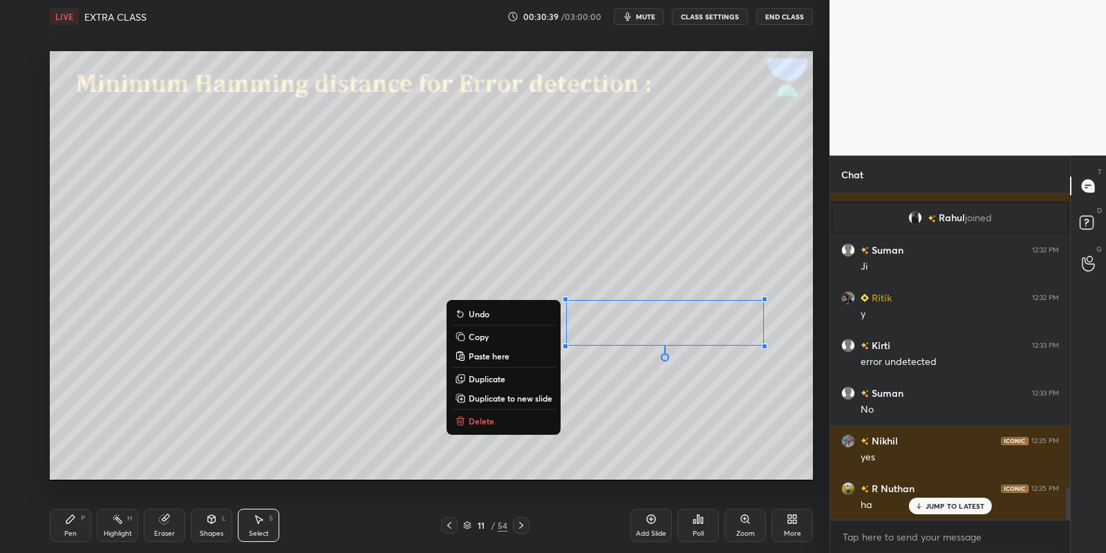
click at [79, 529] on div "Pen P" at bounding box center [70, 525] width 41 height 33
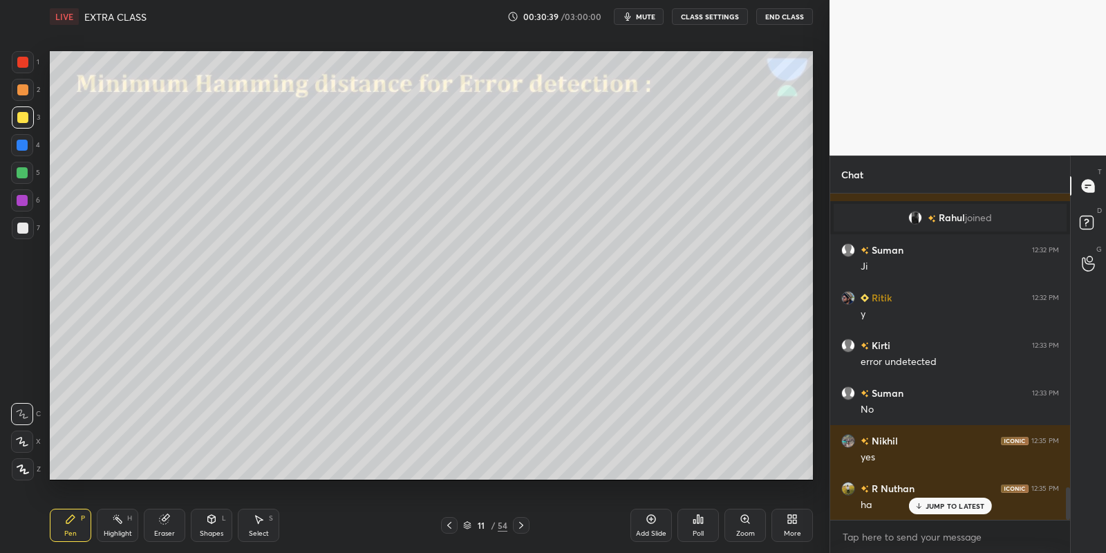
click at [163, 516] on icon at bounding box center [164, 519] width 9 height 9
click at [266, 527] on div "Select S" at bounding box center [258, 525] width 41 height 33
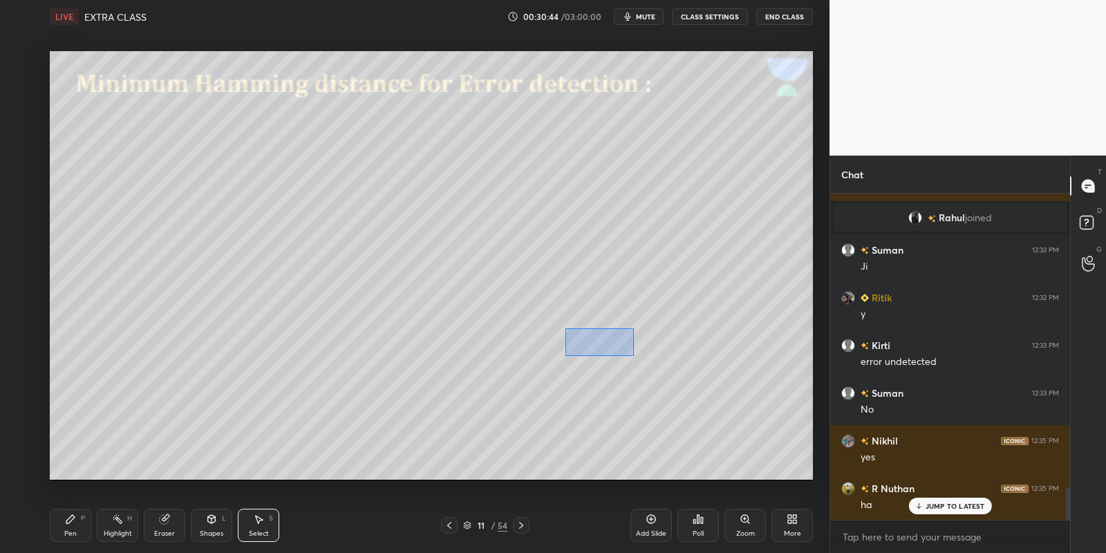
drag, startPoint x: 572, startPoint y: 328, endPoint x: 632, endPoint y: 349, distance: 63.2
click at [633, 355] on div "0 ° Undo Copy Paste here Duplicate Duplicate to new slide Delete" at bounding box center [431, 265] width 763 height 429
drag, startPoint x: 607, startPoint y: 332, endPoint x: 712, endPoint y: 309, distance: 107.6
click at [712, 309] on div "0 ° Undo Copy Paste here Duplicate Duplicate to new slide Delete" at bounding box center [431, 265] width 763 height 429
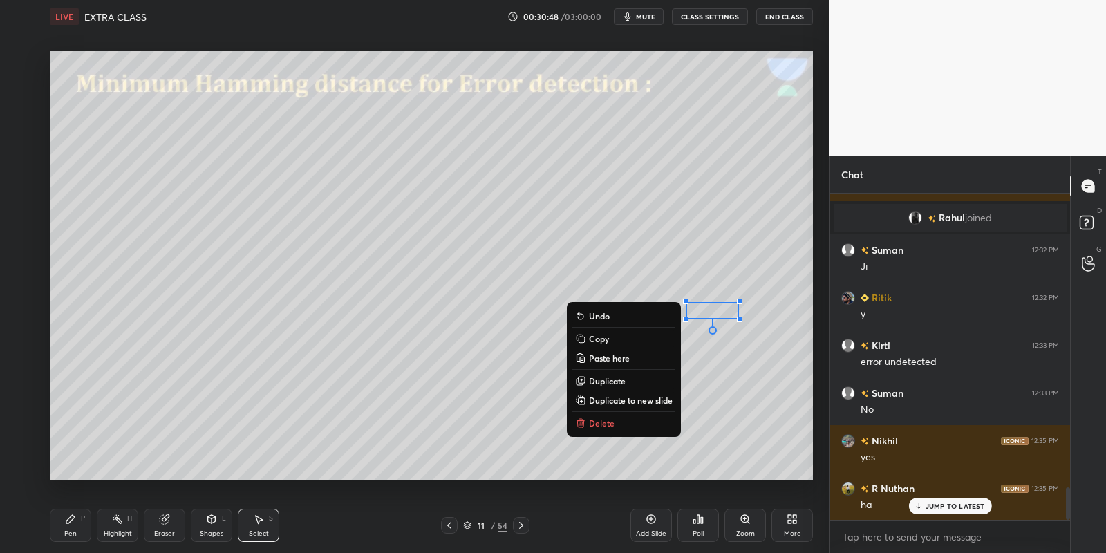
drag, startPoint x: 73, startPoint y: 529, endPoint x: 134, endPoint y: 527, distance: 61.6
click at [79, 529] on div "Pen P" at bounding box center [70, 525] width 41 height 33
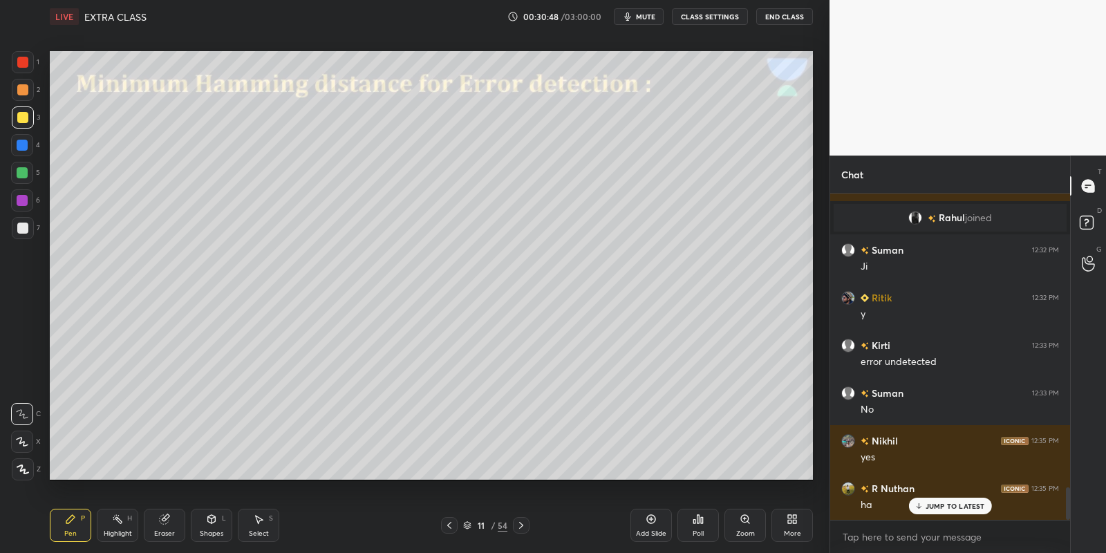
click at [265, 519] on div "Select S" at bounding box center [258, 525] width 41 height 33
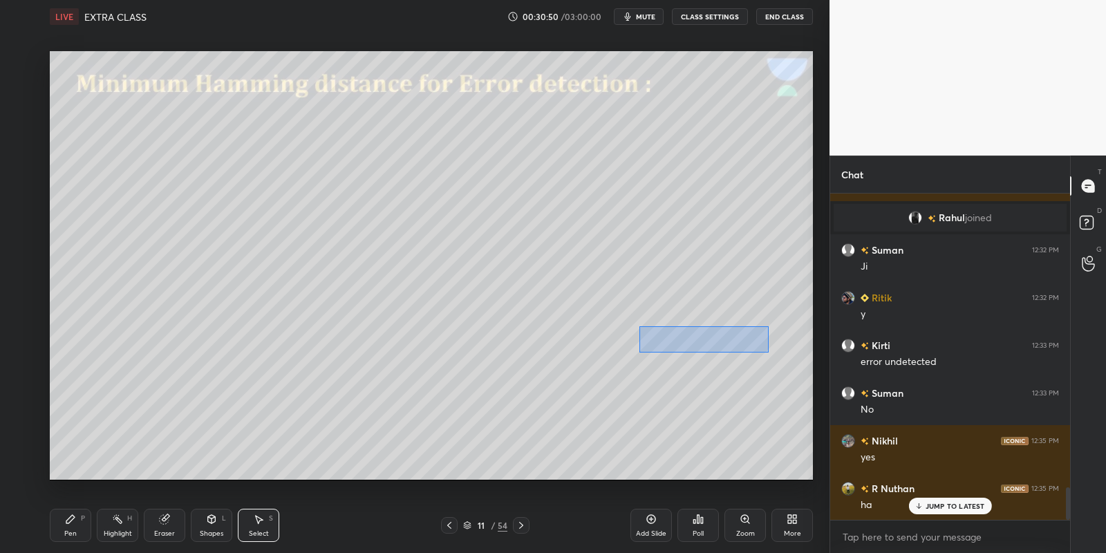
drag, startPoint x: 639, startPoint y: 326, endPoint x: 758, endPoint y: 341, distance: 119.7
click at [768, 351] on div "0 ° Undo Copy Paste here Duplicate Duplicate to new slide Delete" at bounding box center [431, 265] width 763 height 429
drag, startPoint x: 682, startPoint y: 334, endPoint x: 618, endPoint y: 339, distance: 64.4
click at [616, 337] on div "0 ° Undo Copy Paste here Duplicate Duplicate to new slide Delete" at bounding box center [431, 265] width 763 height 429
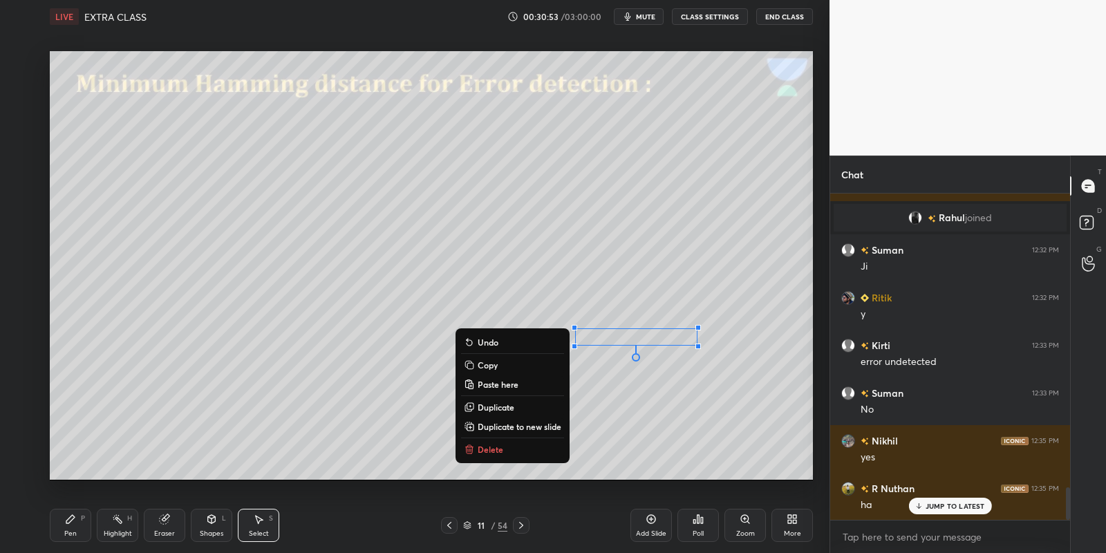
click at [72, 524] on icon at bounding box center [70, 518] width 11 height 11
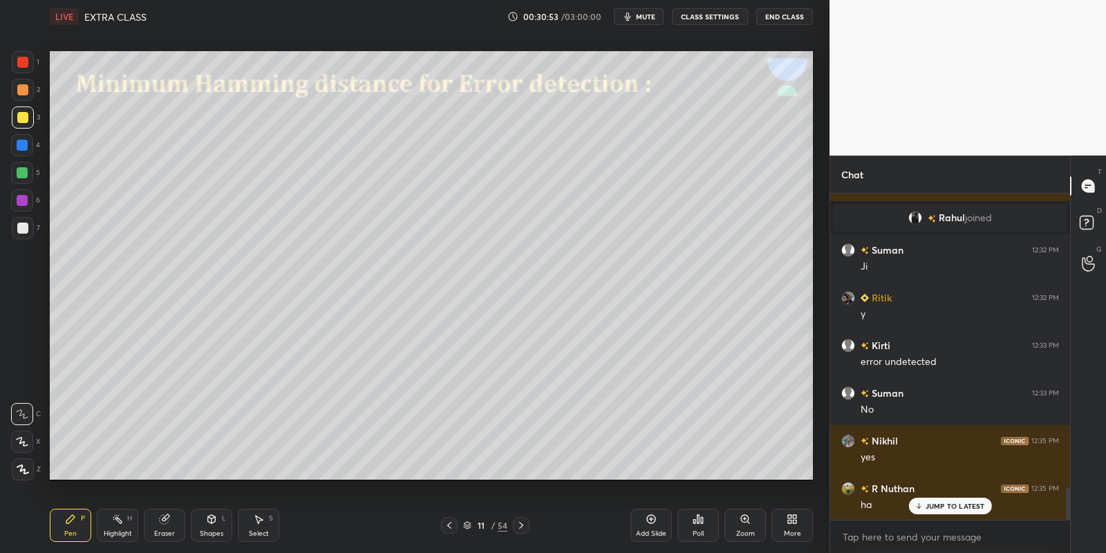
click at [114, 526] on div "Highlight H" at bounding box center [117, 525] width 41 height 33
click at [163, 530] on div "Eraser" at bounding box center [164, 533] width 21 height 7
click at [80, 521] on div "Pen P" at bounding box center [70, 525] width 41 height 33
click at [119, 527] on div "Highlight H" at bounding box center [117, 525] width 41 height 33
click at [650, 12] on span "mute" at bounding box center [645, 17] width 19 height 10
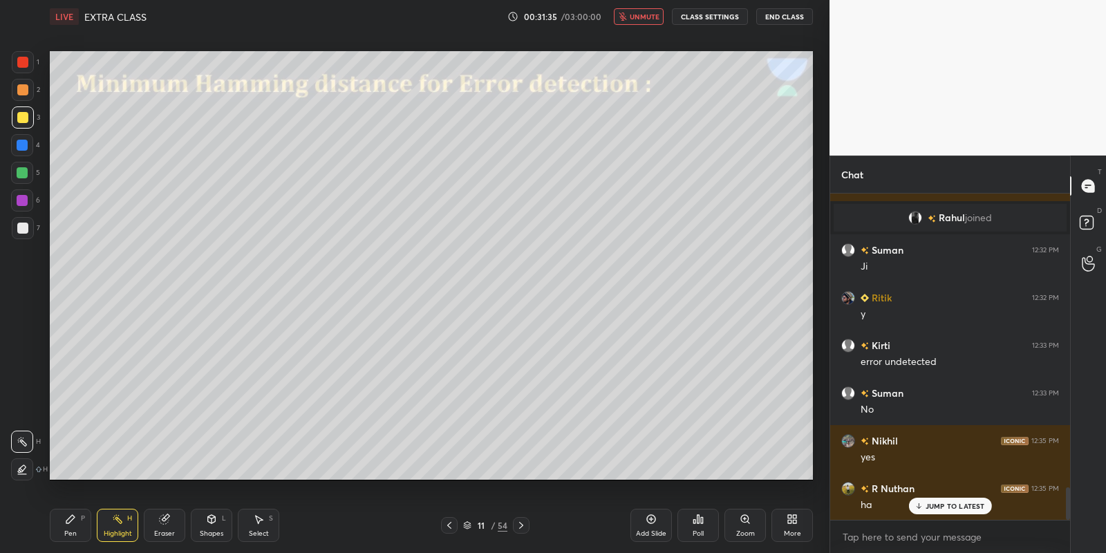
scroll to position [2973, 0]
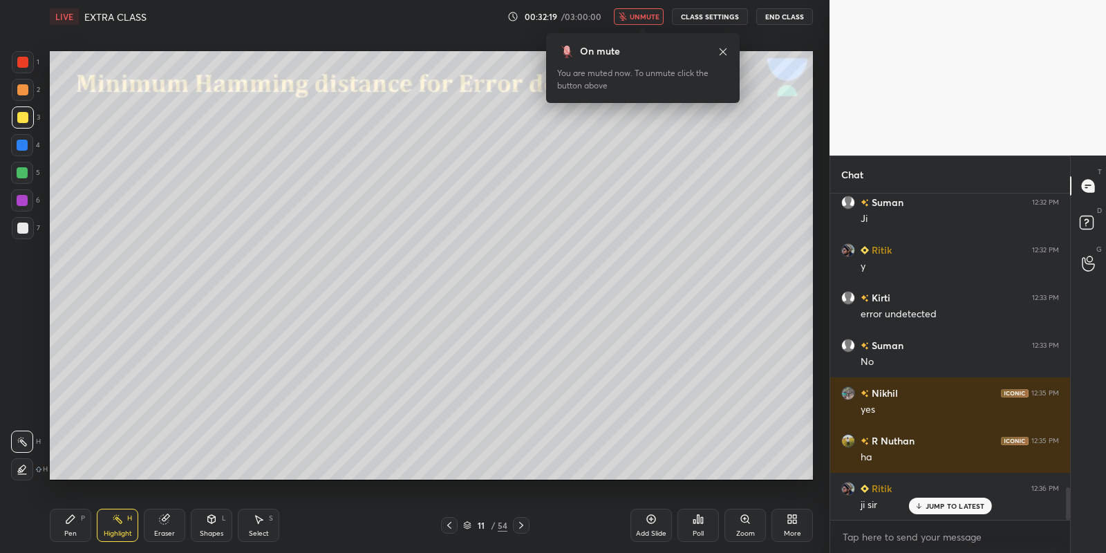
click at [648, 14] on span "unmute" at bounding box center [645, 17] width 30 height 10
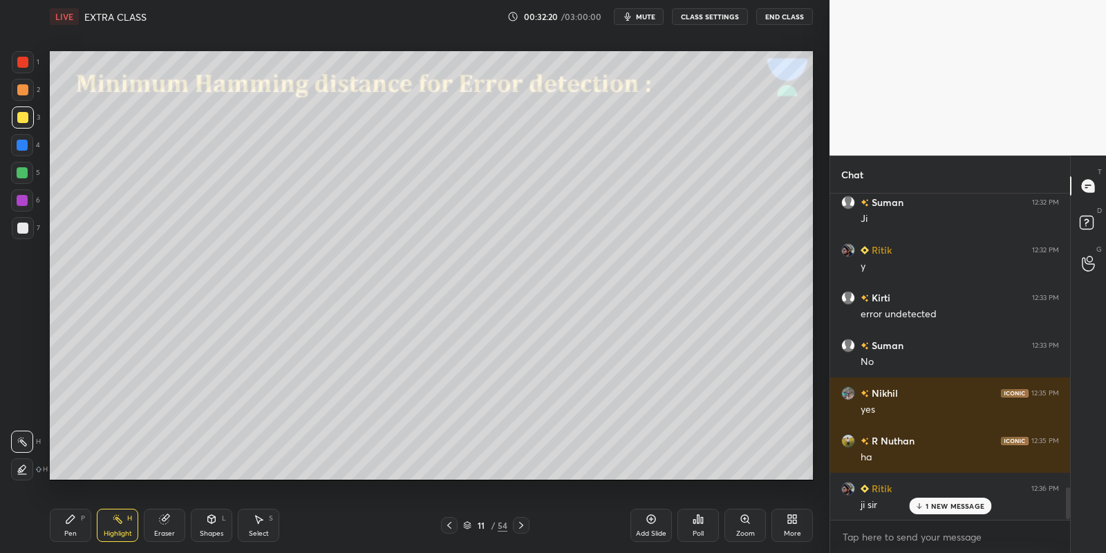
scroll to position [3058, 0]
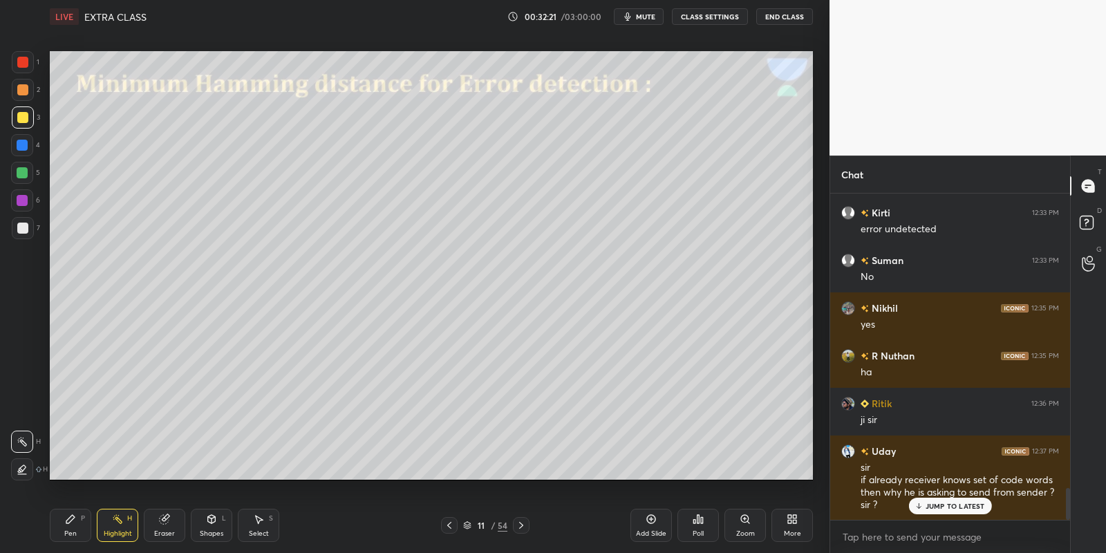
click at [945, 507] on p "JUMP TO LATEST" at bounding box center [954, 506] width 59 height 8
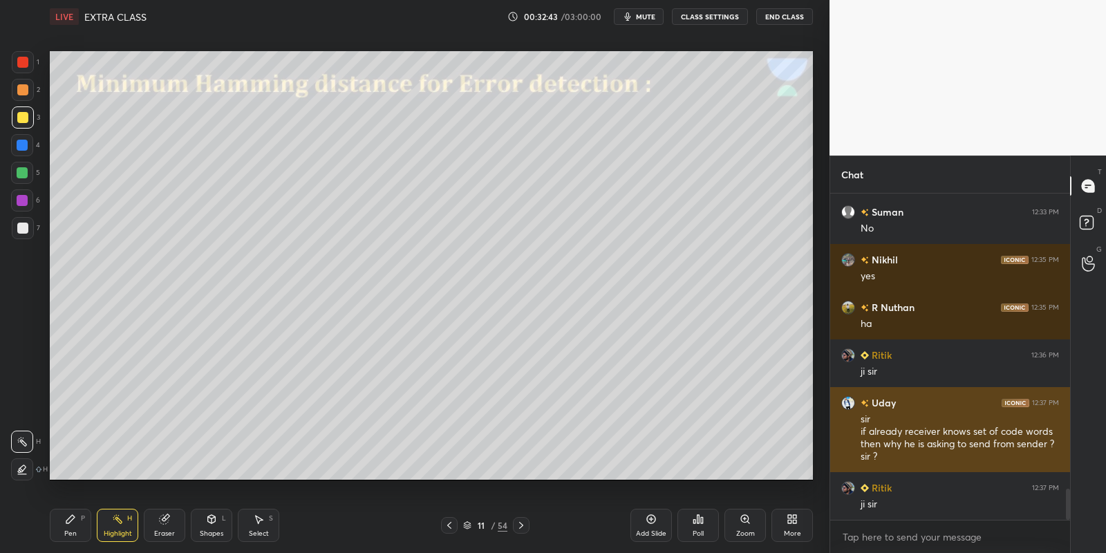
scroll to position [3153, 0]
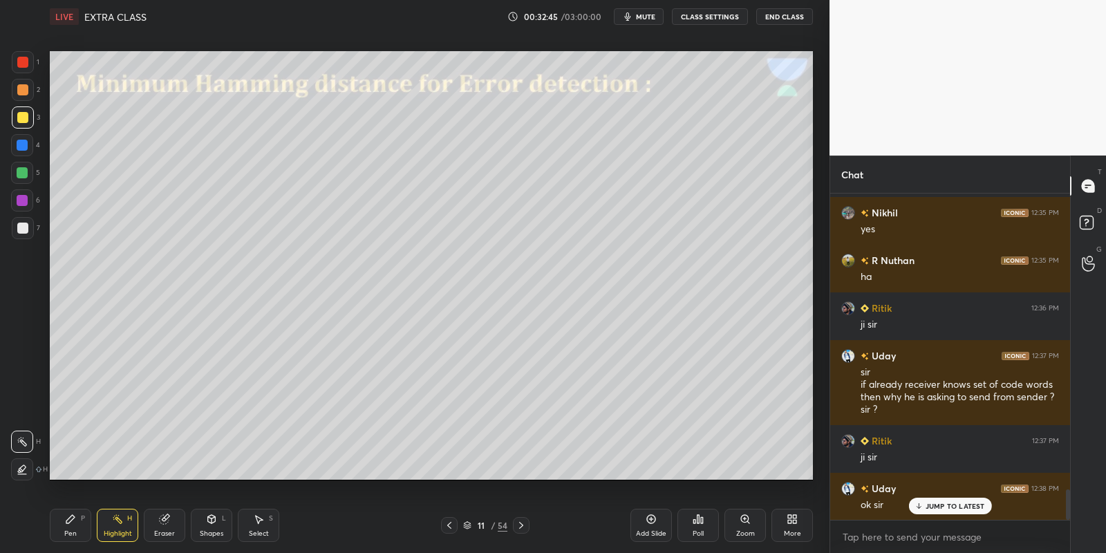
click at [941, 509] on p "JUMP TO LATEST" at bounding box center [954, 506] width 59 height 8
click at [86, 525] on div "Pen P" at bounding box center [70, 525] width 41 height 33
drag, startPoint x: 119, startPoint y: 530, endPoint x: 125, endPoint y: 500, distance: 30.4
click at [119, 530] on div "Highlight" at bounding box center [118, 533] width 28 height 7
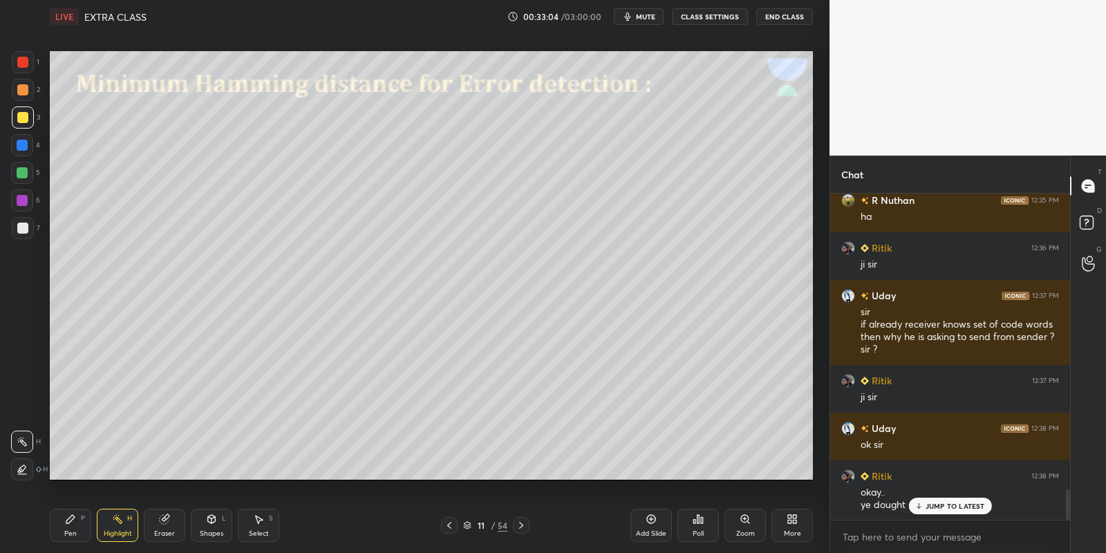
drag, startPoint x: 71, startPoint y: 523, endPoint x: 84, endPoint y: 520, distance: 12.7
click at [76, 524] on div "Pen P" at bounding box center [70, 525] width 41 height 33
drag, startPoint x: 119, startPoint y: 528, endPoint x: 197, endPoint y: 486, distance: 88.7
click at [120, 527] on div "Highlight H" at bounding box center [117, 525] width 41 height 33
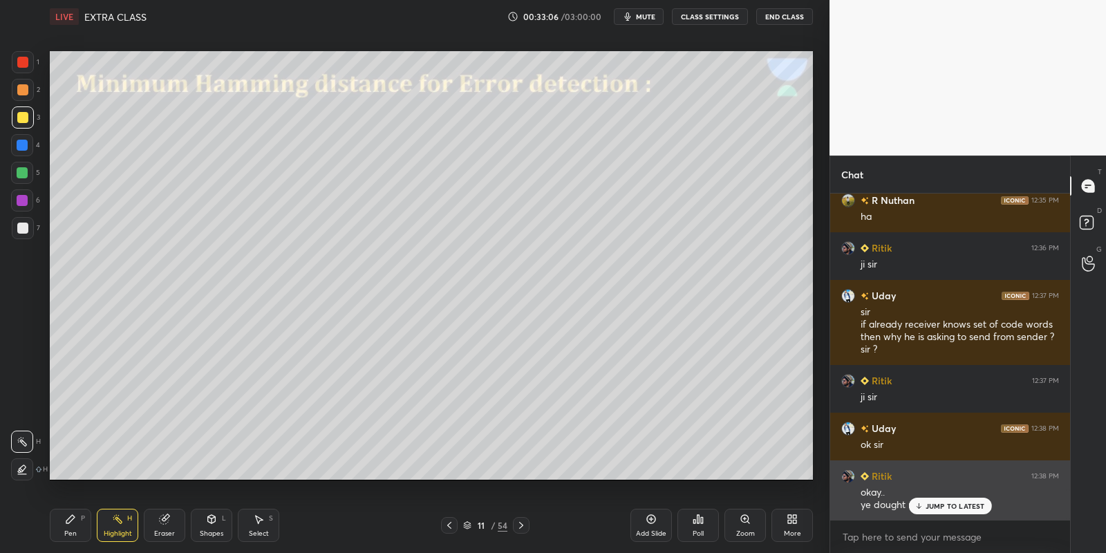
click at [932, 505] on p "JUMP TO LATEST" at bounding box center [954, 506] width 59 height 8
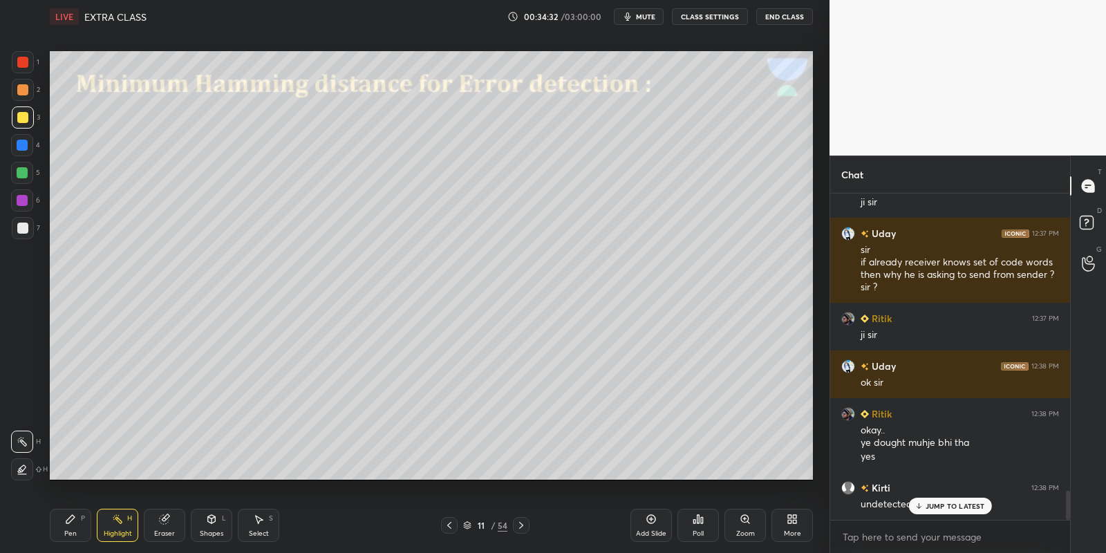
scroll to position [3323, 0]
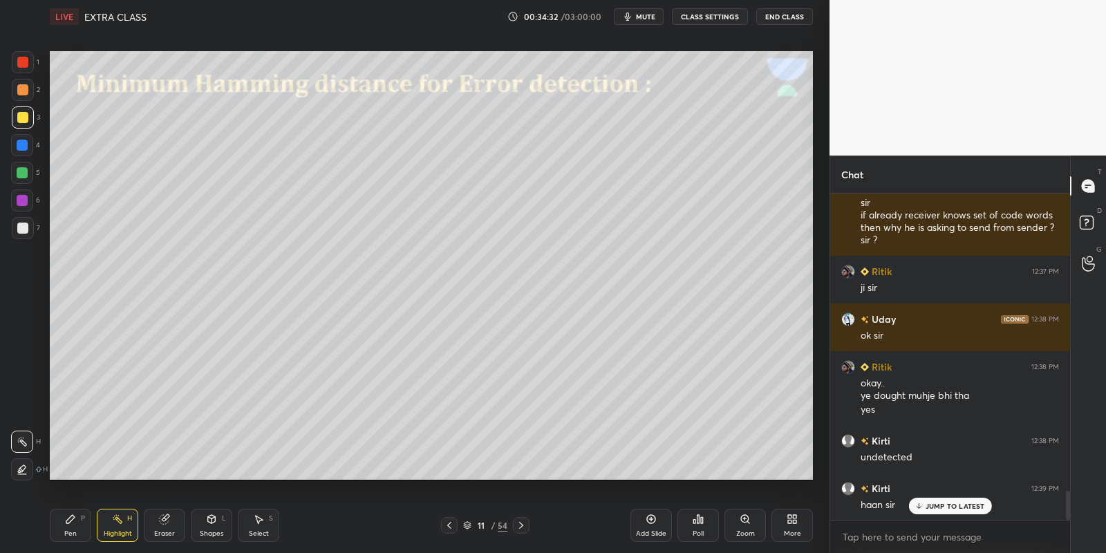
drag, startPoint x: 75, startPoint y: 521, endPoint x: 94, endPoint y: 518, distance: 19.0
click at [77, 520] on div "Pen P" at bounding box center [70, 525] width 41 height 33
drag, startPoint x: 108, startPoint y: 524, endPoint x: 117, endPoint y: 525, distance: 8.3
click at [109, 524] on div "Highlight H" at bounding box center [117, 525] width 41 height 33
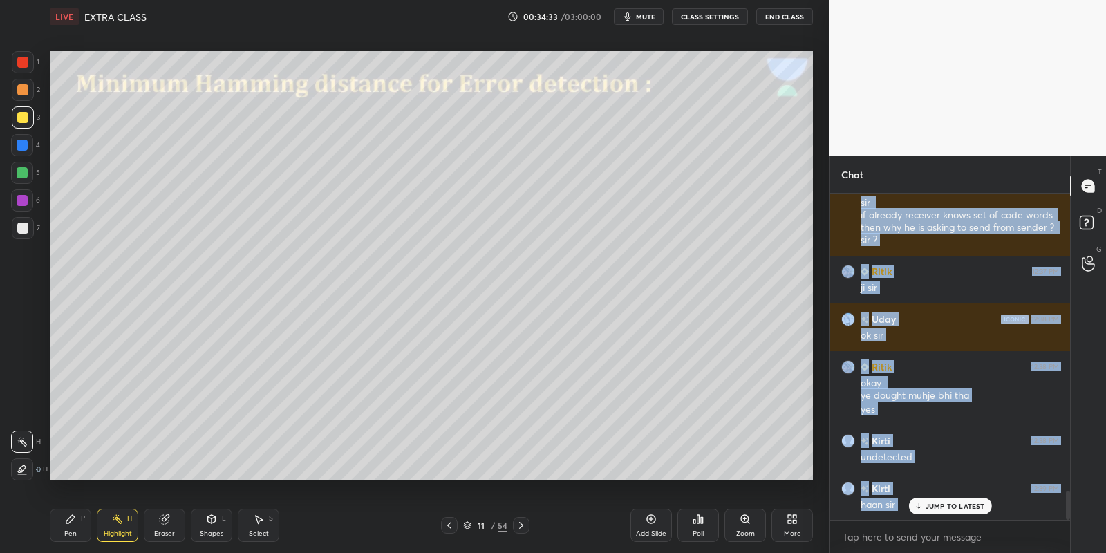
click at [919, 504] on icon at bounding box center [918, 506] width 9 height 8
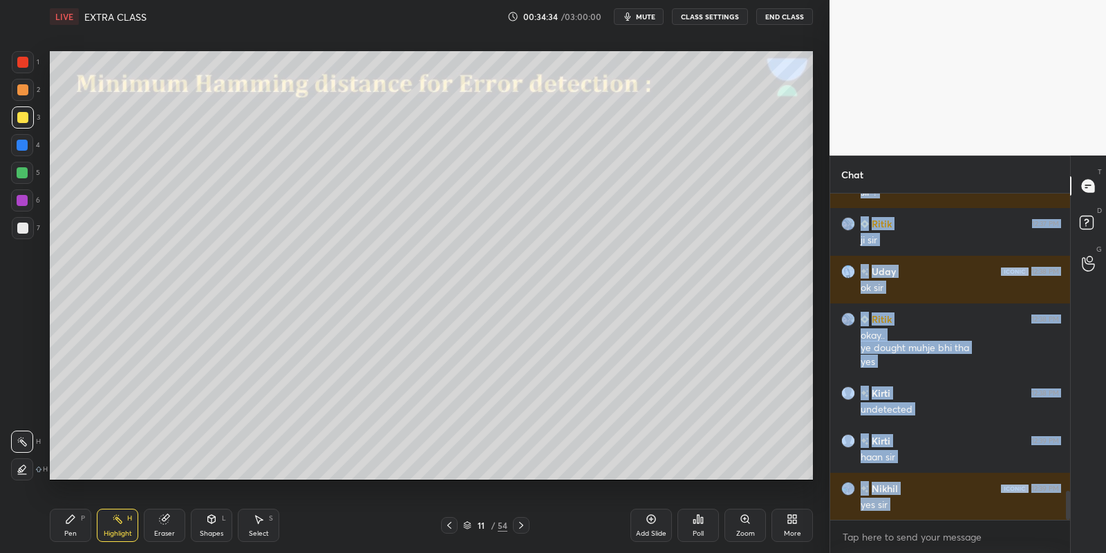
click at [79, 531] on div "Pen P" at bounding box center [70, 525] width 41 height 33
click at [117, 530] on div "Highlight" at bounding box center [118, 533] width 28 height 7
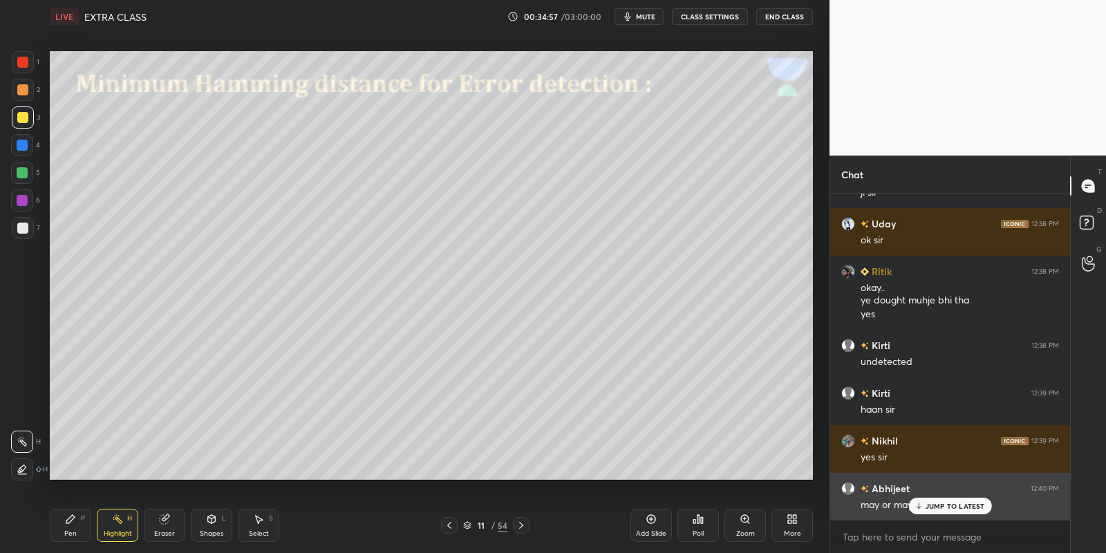
click at [923, 508] on div "JUMP TO LATEST" at bounding box center [949, 506] width 83 height 17
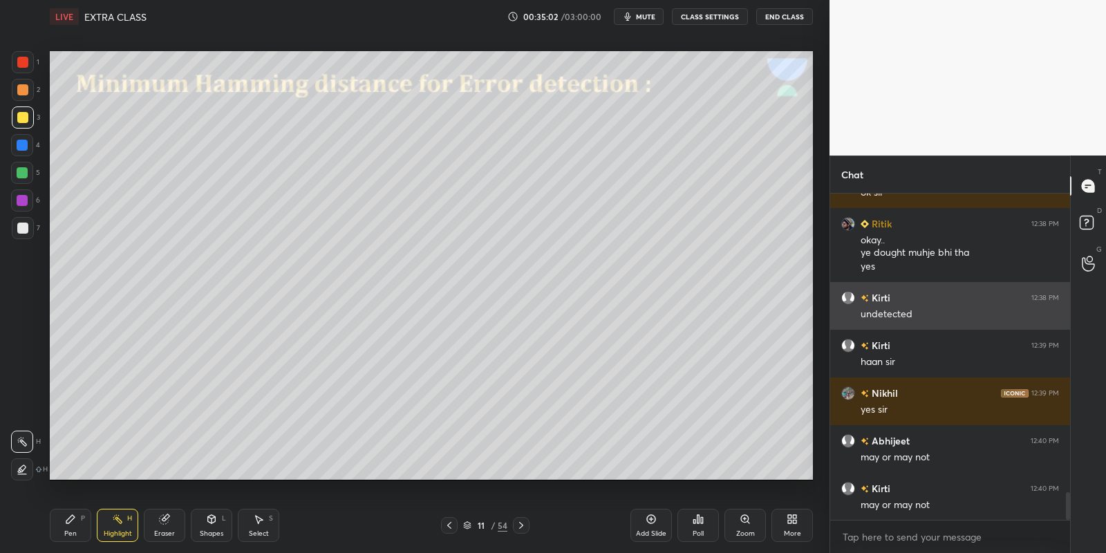
scroll to position [3514, 0]
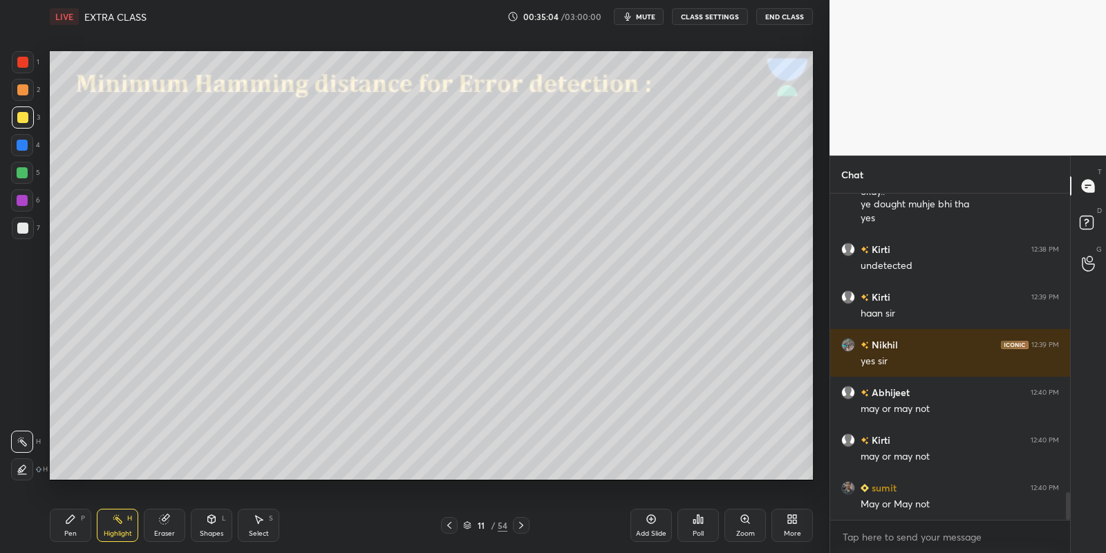
click at [70, 525] on div "Pen P" at bounding box center [70, 525] width 41 height 33
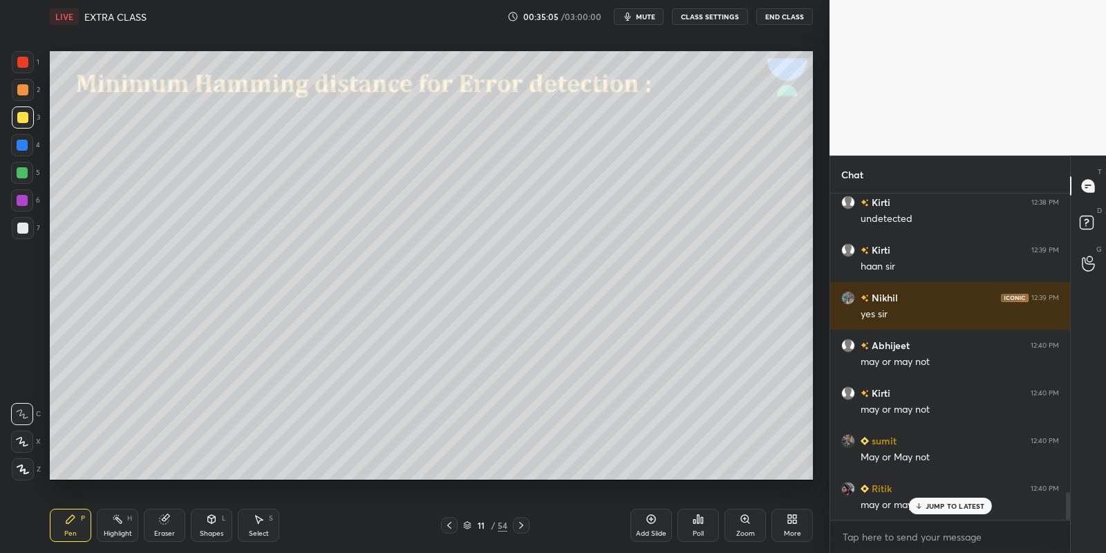
click at [108, 530] on div "Highlight" at bounding box center [118, 533] width 28 height 7
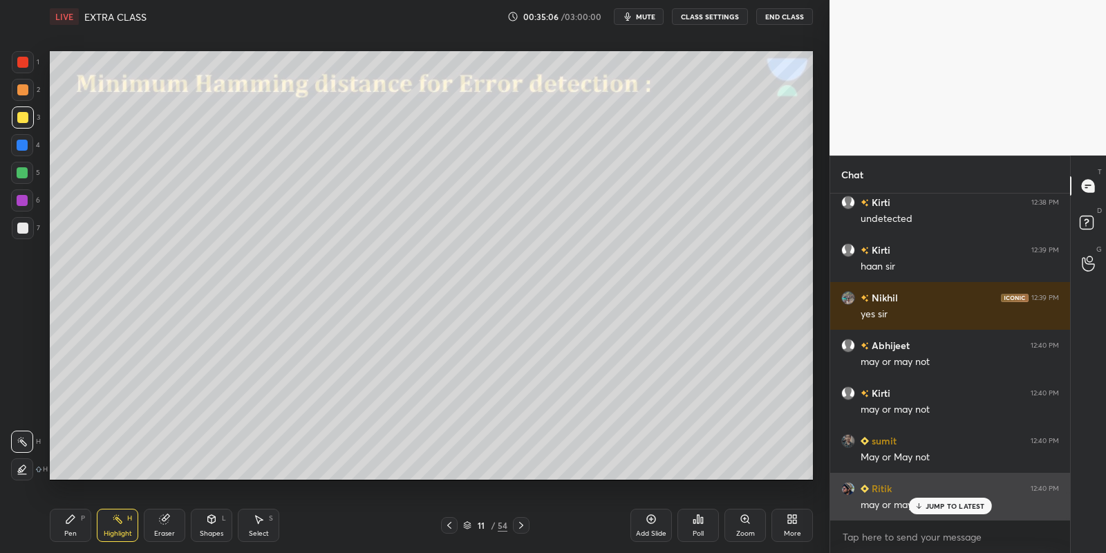
click at [930, 513] on div "JUMP TO LATEST" at bounding box center [949, 506] width 83 height 17
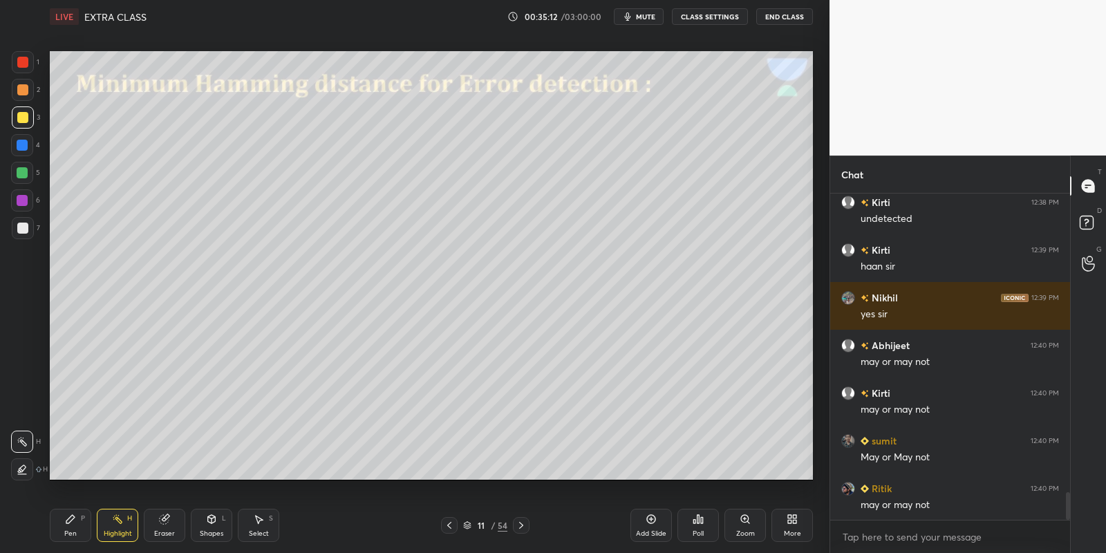
scroll to position [3609, 0]
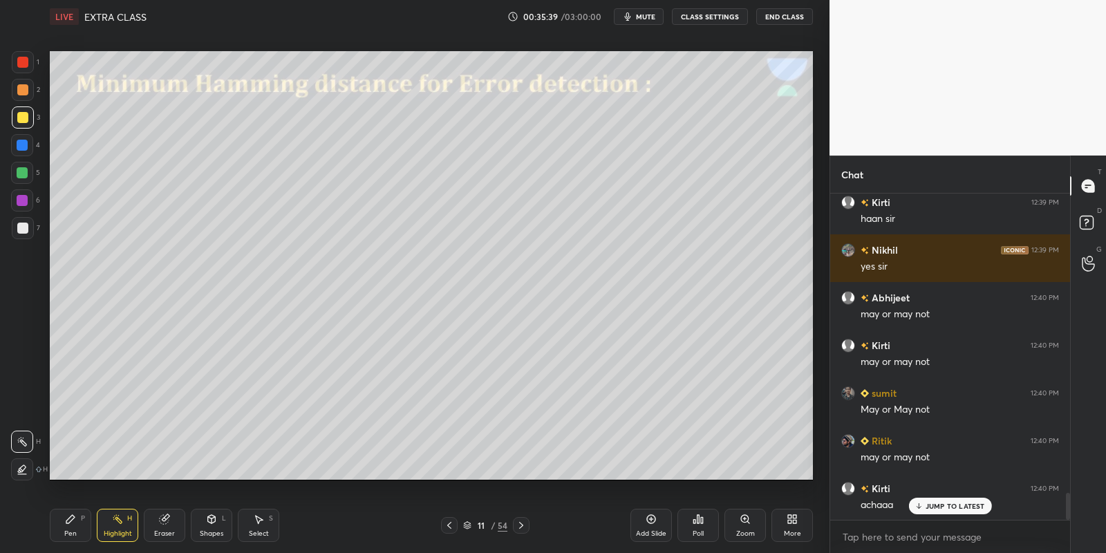
drag, startPoint x: 73, startPoint y: 539, endPoint x: 82, endPoint y: 494, distance: 45.8
click at [73, 537] on div "Pen" at bounding box center [70, 533] width 12 height 7
click at [29, 122] on div at bounding box center [23, 117] width 22 height 22
click at [209, 531] on div "Shapes" at bounding box center [211, 533] width 23 height 7
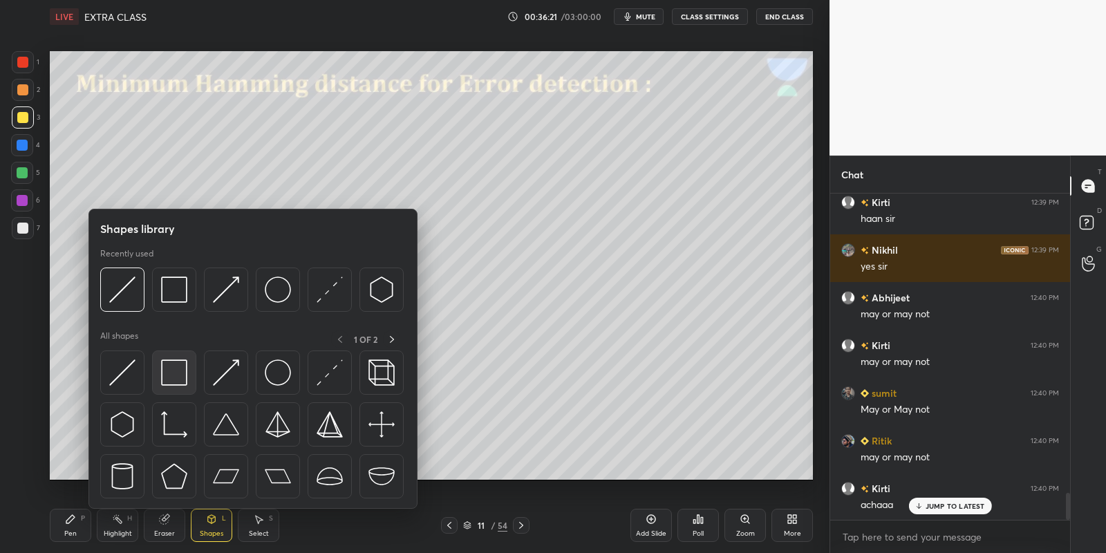
click at [174, 371] on img at bounding box center [174, 372] width 26 height 26
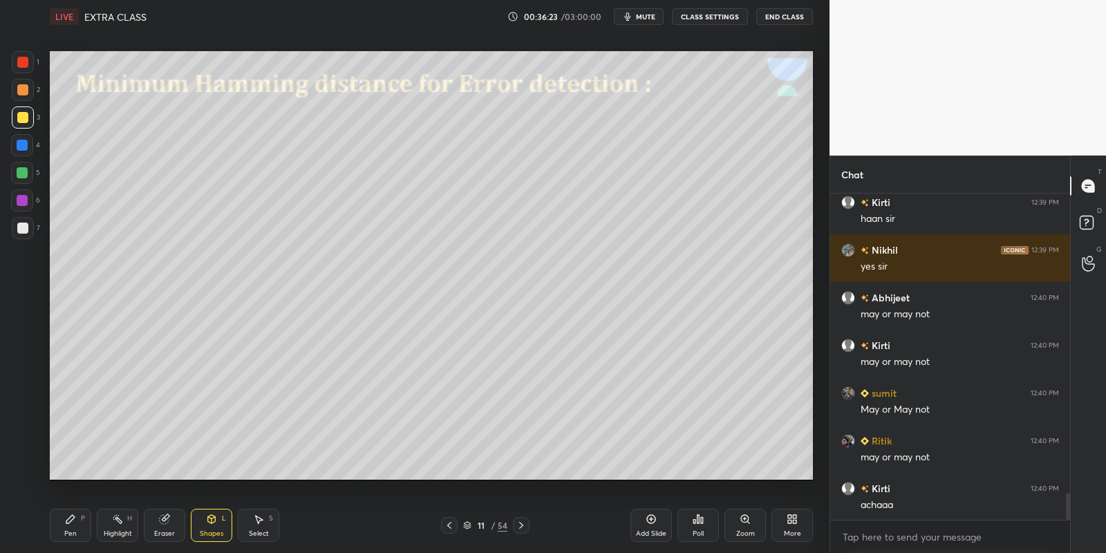
drag, startPoint x: 77, startPoint y: 524, endPoint x: 89, endPoint y: 522, distance: 12.6
click at [81, 524] on div "Pen P" at bounding box center [70, 525] width 41 height 33
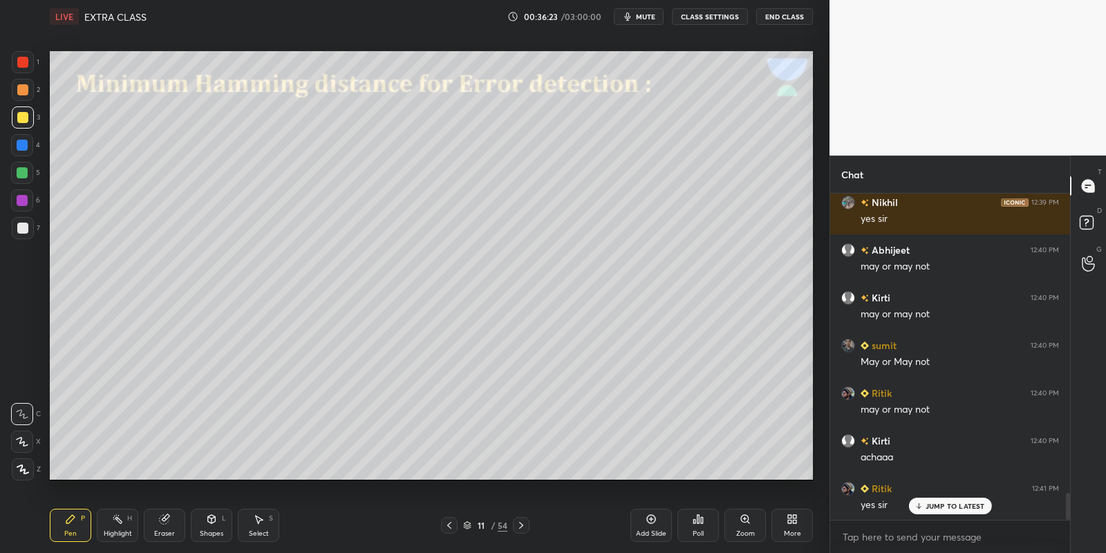
drag, startPoint x: 113, startPoint y: 528, endPoint x: 117, endPoint y: 491, distance: 36.8
click at [113, 525] on div "Highlight H" at bounding box center [117, 525] width 41 height 33
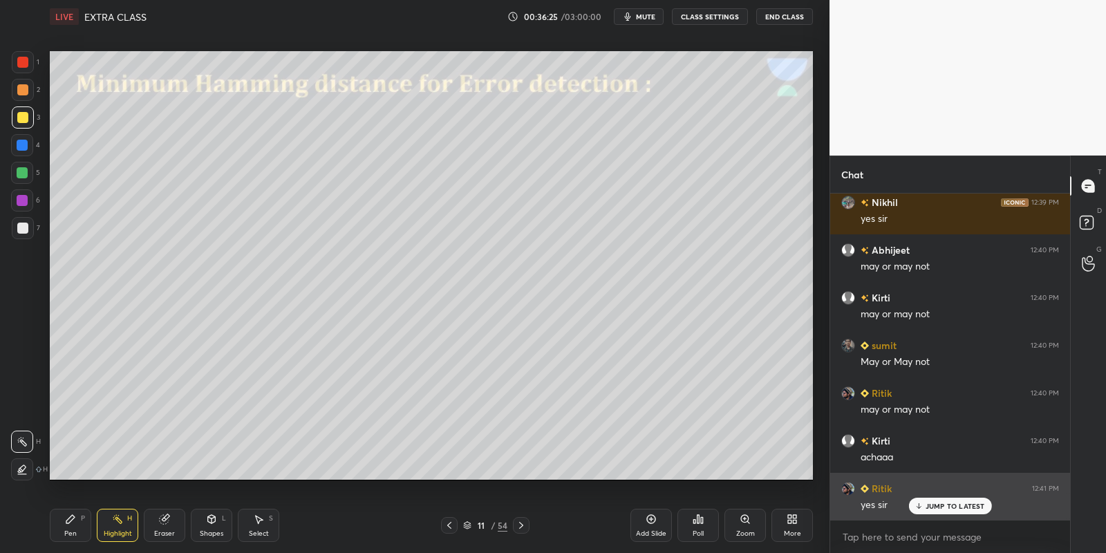
click at [932, 505] on p "JUMP TO LATEST" at bounding box center [954, 506] width 59 height 8
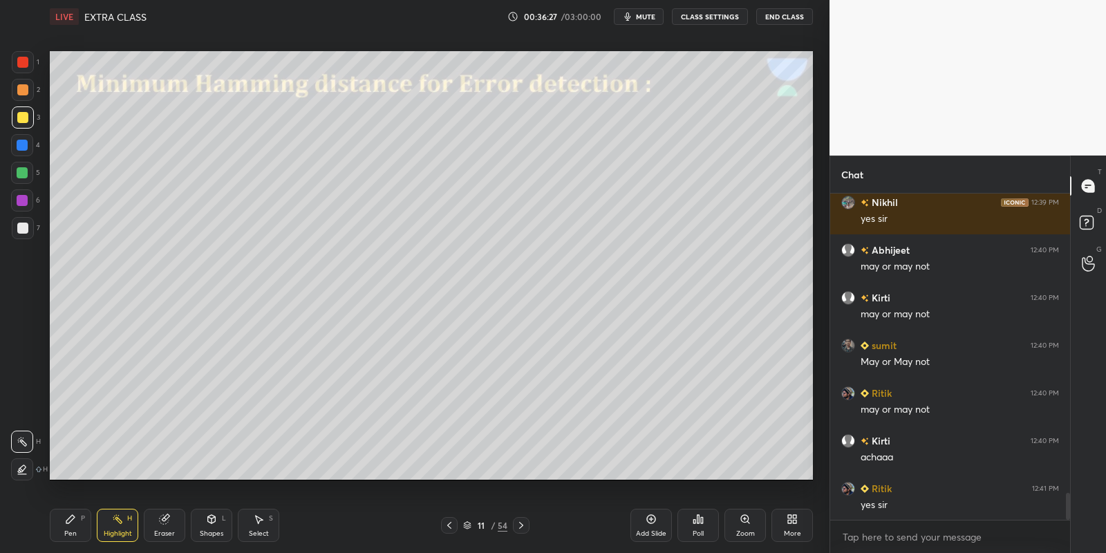
scroll to position [3704, 0]
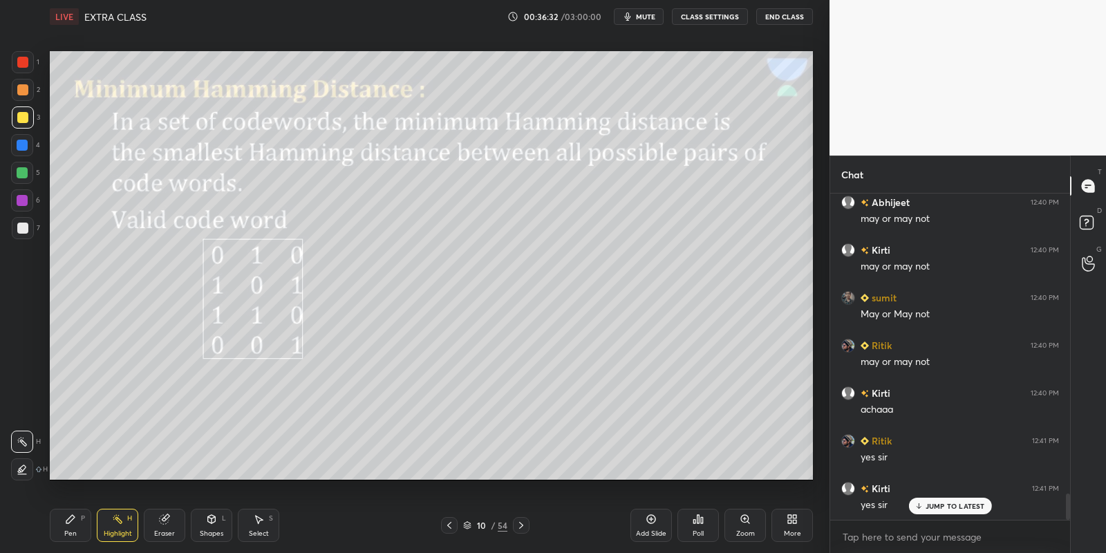
drag, startPoint x: 72, startPoint y: 533, endPoint x: 103, endPoint y: 522, distance: 33.0
click at [75, 530] on div "Pen" at bounding box center [70, 533] width 12 height 7
click at [115, 523] on div "Highlight H" at bounding box center [117, 525] width 41 height 33
drag, startPoint x: 69, startPoint y: 527, endPoint x: 84, endPoint y: 522, distance: 15.3
click at [73, 527] on div "Pen P" at bounding box center [70, 525] width 41 height 33
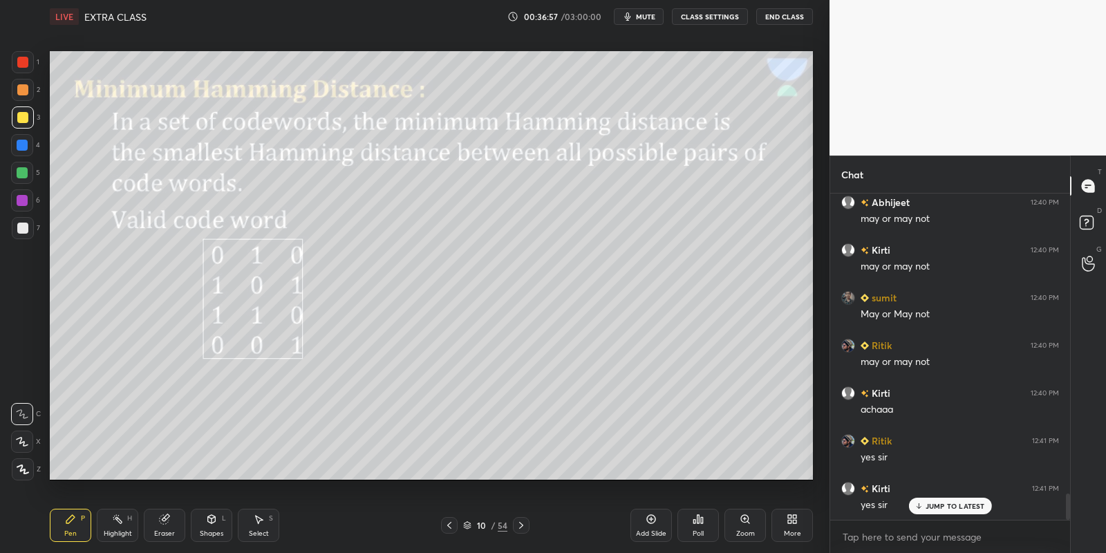
drag, startPoint x: 116, startPoint y: 531, endPoint x: 158, endPoint y: 496, distance: 54.9
click at [117, 531] on div "Highlight" at bounding box center [118, 533] width 28 height 7
click at [67, 533] on div "Pen" at bounding box center [70, 533] width 12 height 7
drag, startPoint x: 68, startPoint y: 527, endPoint x: 101, endPoint y: 522, distance: 33.4
click at [74, 528] on div "Pen P" at bounding box center [70, 525] width 41 height 33
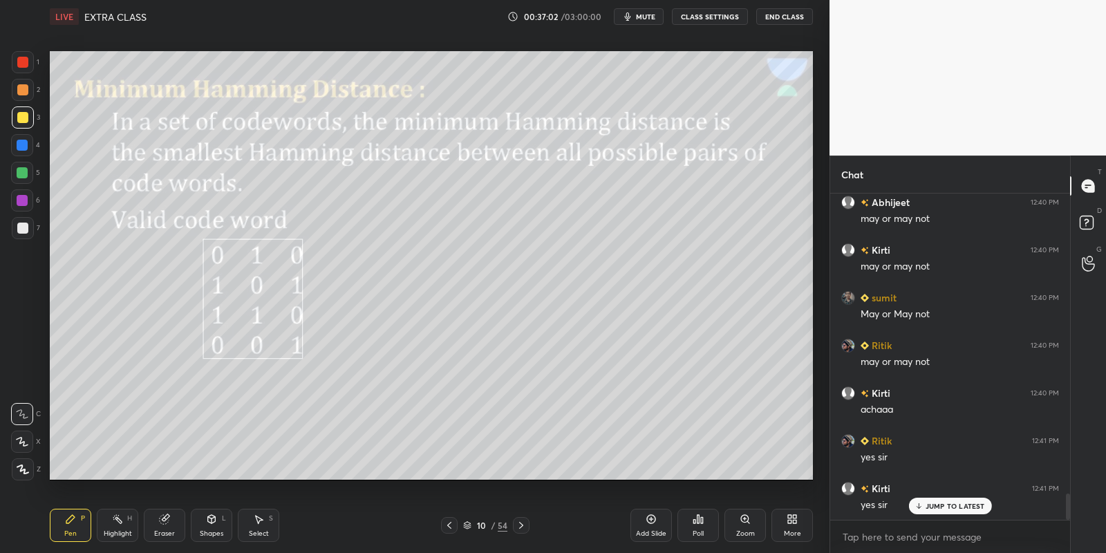
click at [115, 525] on div "Highlight H" at bounding box center [117, 525] width 41 height 33
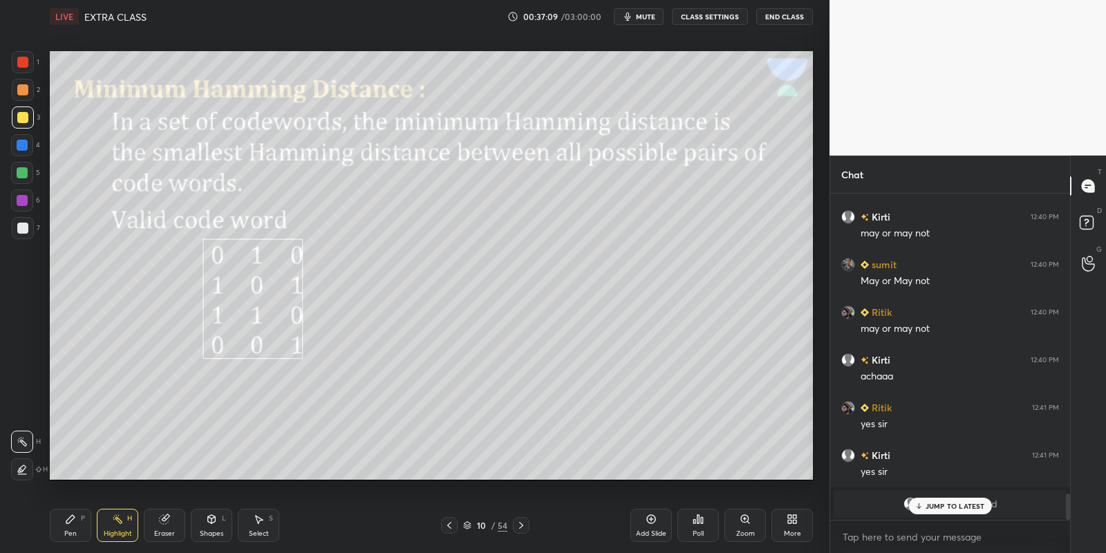
drag, startPoint x: 64, startPoint y: 525, endPoint x: 72, endPoint y: 523, distance: 8.4
click at [66, 525] on div "Pen P" at bounding box center [70, 525] width 41 height 33
click at [116, 522] on icon at bounding box center [117, 518] width 11 height 11
drag, startPoint x: 19, startPoint y: 178, endPoint x: 31, endPoint y: 182, distance: 12.5
click at [19, 178] on div at bounding box center [22, 173] width 22 height 22
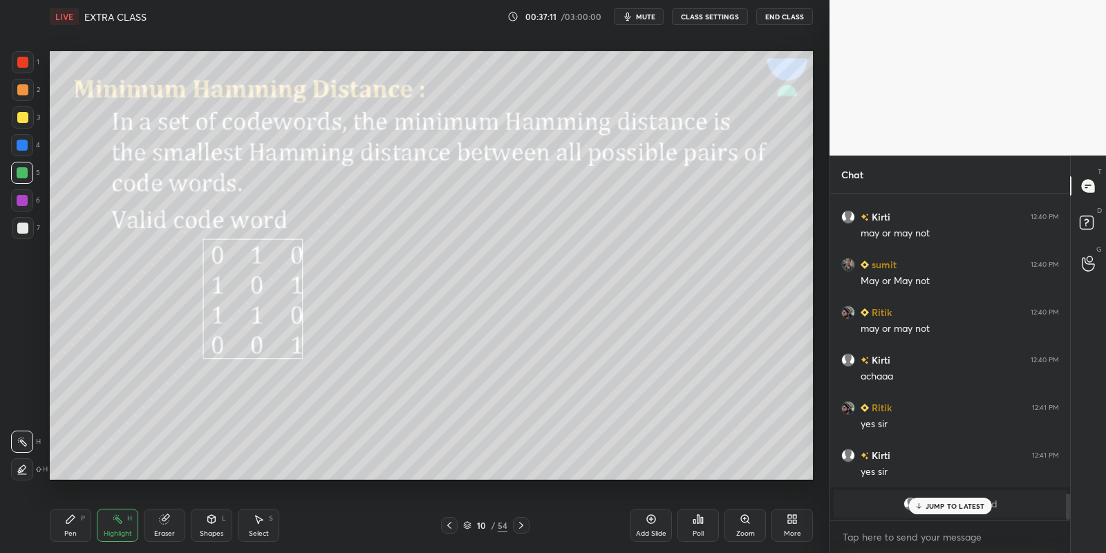
drag, startPoint x: 122, startPoint y: 524, endPoint x: 131, endPoint y: 489, distance: 35.9
click at [121, 522] on div "Highlight H" at bounding box center [117, 525] width 41 height 33
drag, startPoint x: 66, startPoint y: 527, endPoint x: 67, endPoint y: 489, distance: 38.0
click at [65, 523] on div "Pen P" at bounding box center [70, 525] width 41 height 33
click at [24, 122] on div at bounding box center [22, 117] width 11 height 11
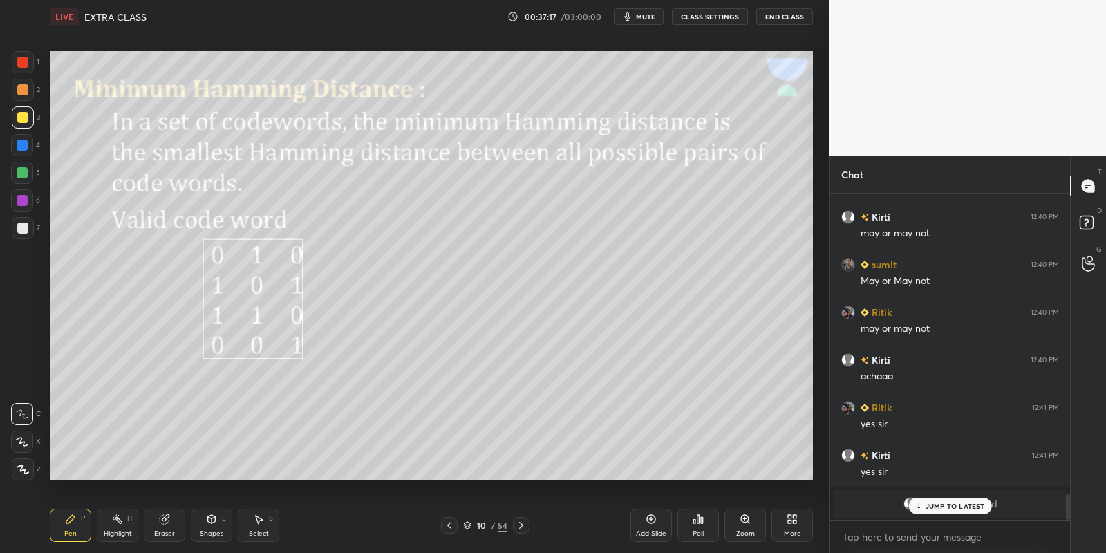
drag, startPoint x: 67, startPoint y: 528, endPoint x: 66, endPoint y: 502, distance: 25.6
click at [66, 527] on div "Pen P" at bounding box center [70, 525] width 41 height 33
click at [23, 172] on div at bounding box center [22, 172] width 11 height 11
click at [114, 532] on div "Highlight" at bounding box center [118, 533] width 28 height 7
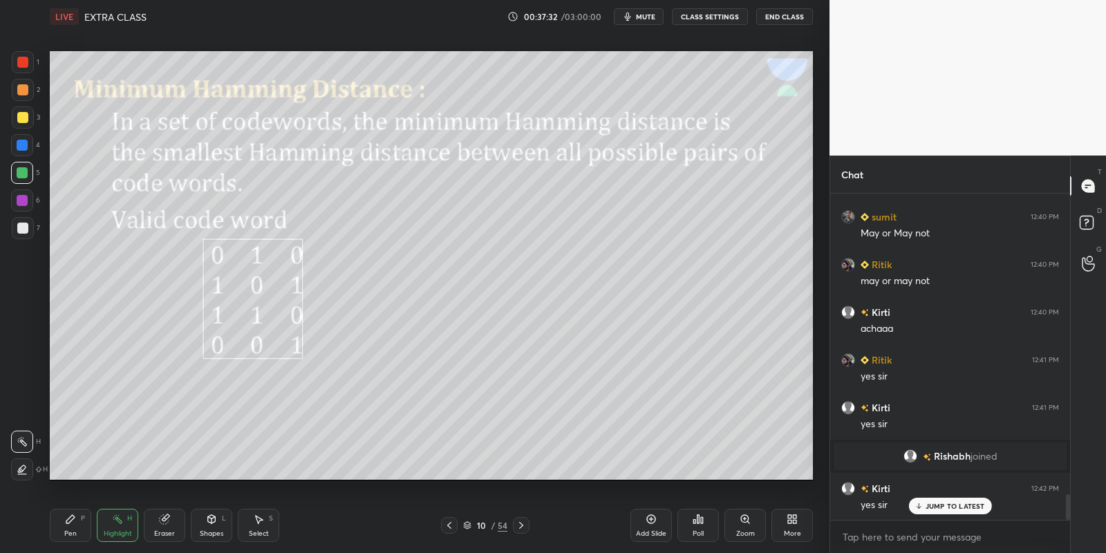
click at [122, 522] on div "Highlight H" at bounding box center [117, 525] width 41 height 33
click at [77, 524] on div "Pen P" at bounding box center [70, 525] width 41 height 33
click at [26, 169] on div at bounding box center [22, 172] width 11 height 11
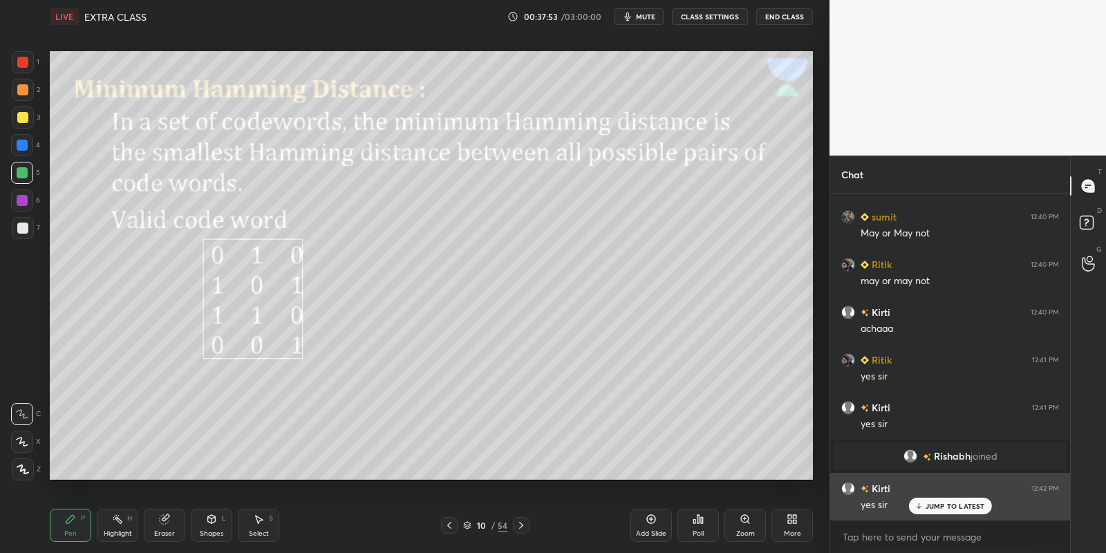
drag, startPoint x: 929, startPoint y: 499, endPoint x: 928, endPoint y: 508, distance: 9.0
click at [926, 499] on div "JUMP TO LATEST" at bounding box center [949, 506] width 83 height 17
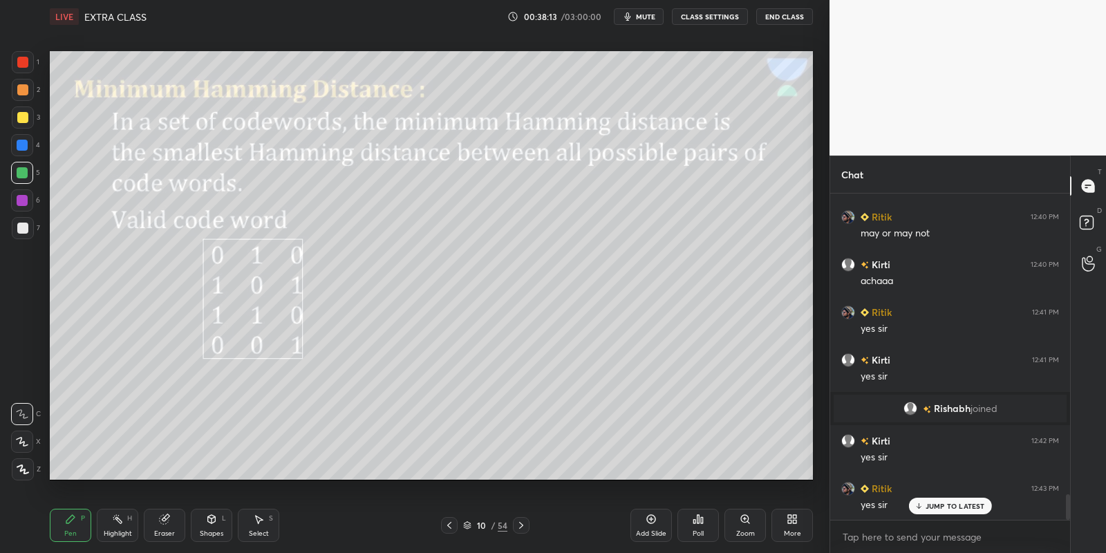
scroll to position [3880, 0]
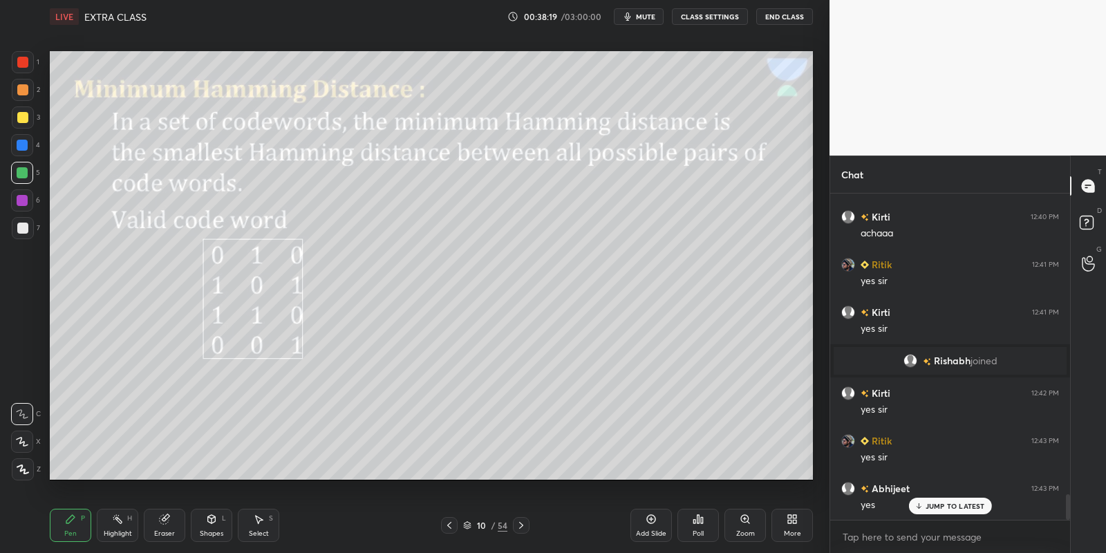
drag, startPoint x: 163, startPoint y: 529, endPoint x: 171, endPoint y: 487, distance: 42.2
click at [163, 526] on div "Eraser" at bounding box center [164, 525] width 41 height 33
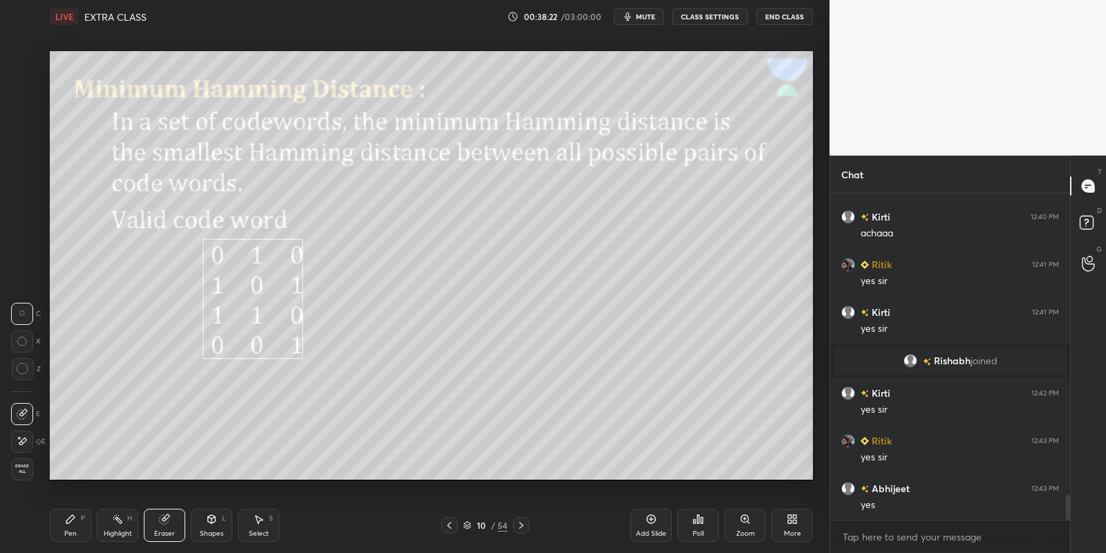
drag, startPoint x: 62, startPoint y: 529, endPoint x: 75, endPoint y: 506, distance: 26.9
click at [64, 525] on div "Pen P" at bounding box center [70, 525] width 41 height 33
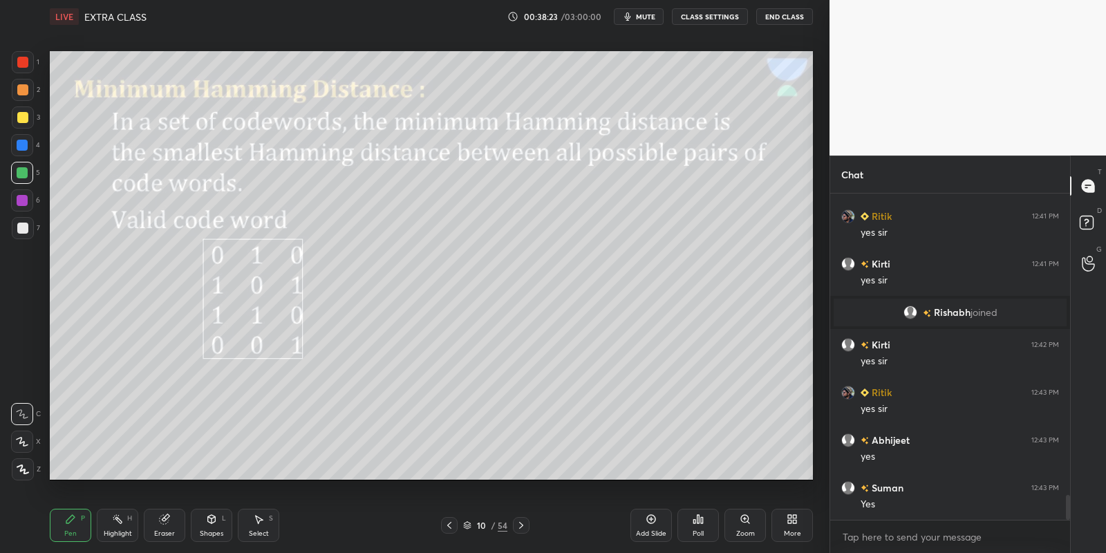
scroll to position [3976, 0]
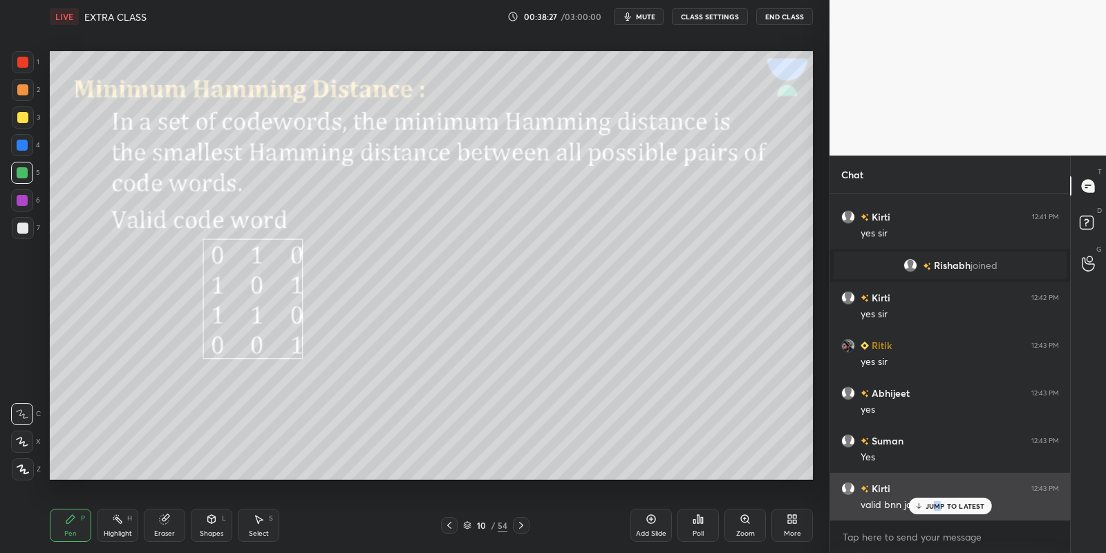
click at [936, 506] on p "JUMP TO LATEST" at bounding box center [954, 506] width 59 height 8
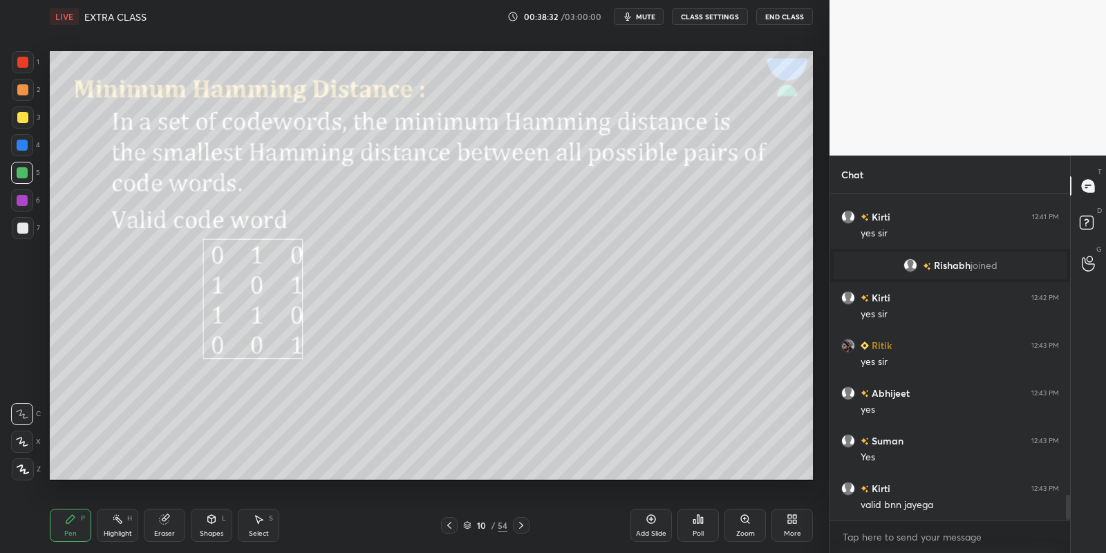
click at [114, 525] on div "Highlight H" at bounding box center [117, 525] width 41 height 33
drag, startPoint x: 75, startPoint y: 519, endPoint x: 83, endPoint y: 518, distance: 8.4
click at [78, 518] on div "Pen P" at bounding box center [70, 525] width 41 height 33
click at [120, 531] on div "Highlight H" at bounding box center [117, 525] width 41 height 33
drag, startPoint x: 258, startPoint y: 529, endPoint x: 257, endPoint y: 522, distance: 7.6
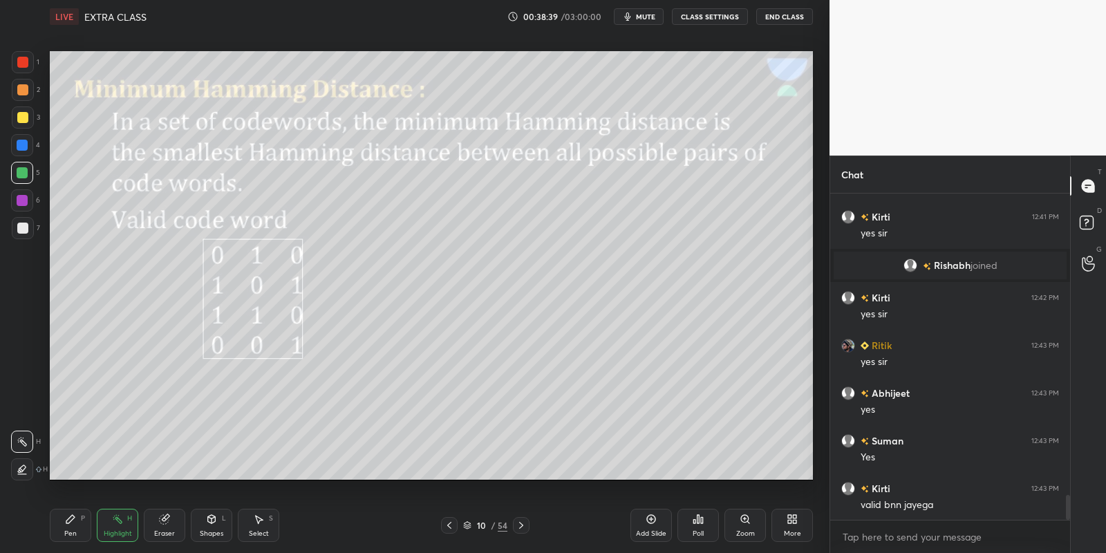
click at [258, 525] on div "Select S" at bounding box center [258, 525] width 41 height 33
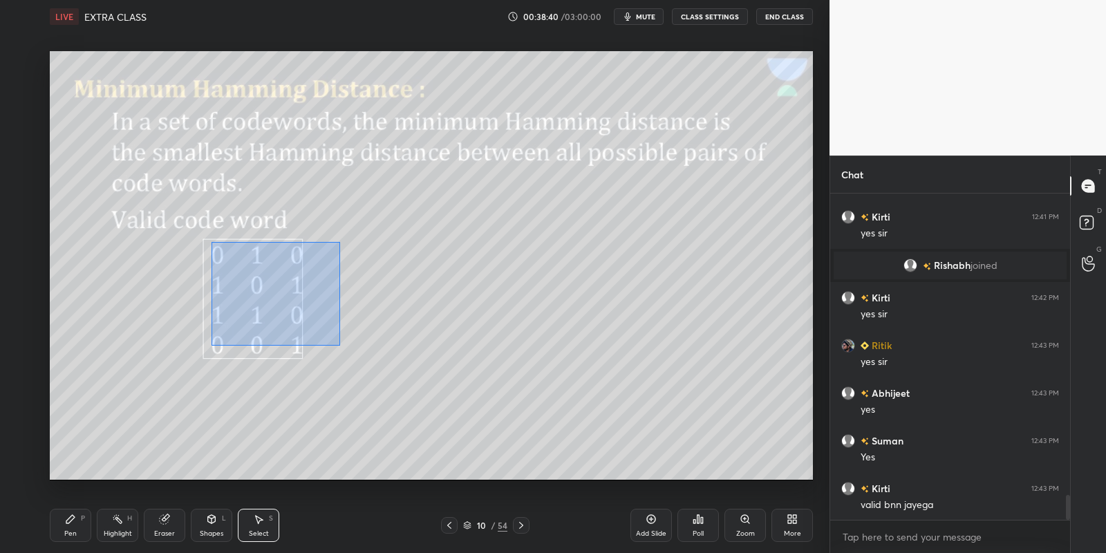
drag, startPoint x: 214, startPoint y: 243, endPoint x: 338, endPoint y: 338, distance: 155.8
click at [340, 345] on div "0 ° Undo Copy Paste here Duplicate Duplicate to new slide Delete" at bounding box center [431, 265] width 763 height 429
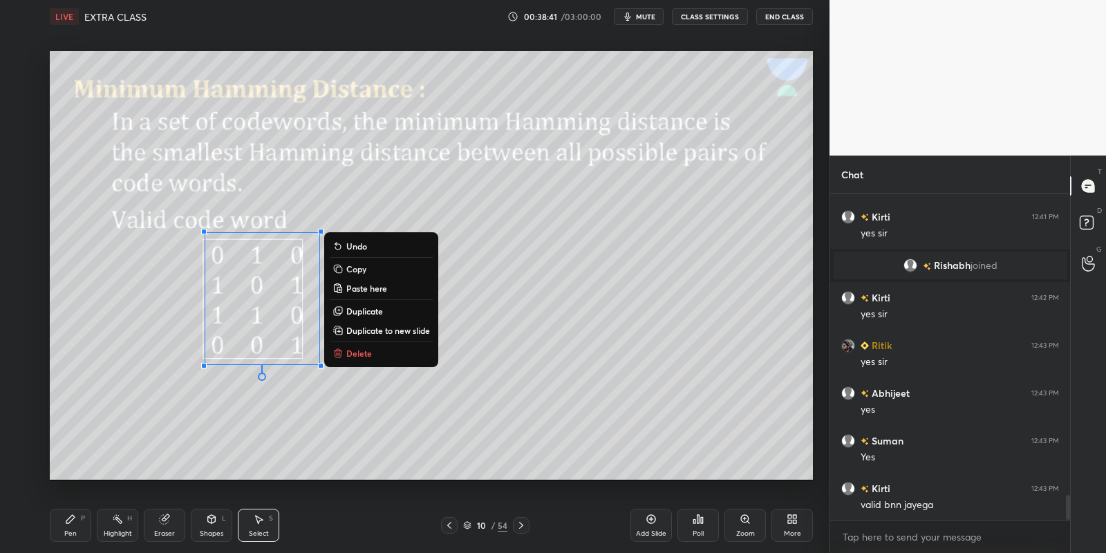
click at [363, 353] on p "Delete" at bounding box center [359, 353] width 26 height 11
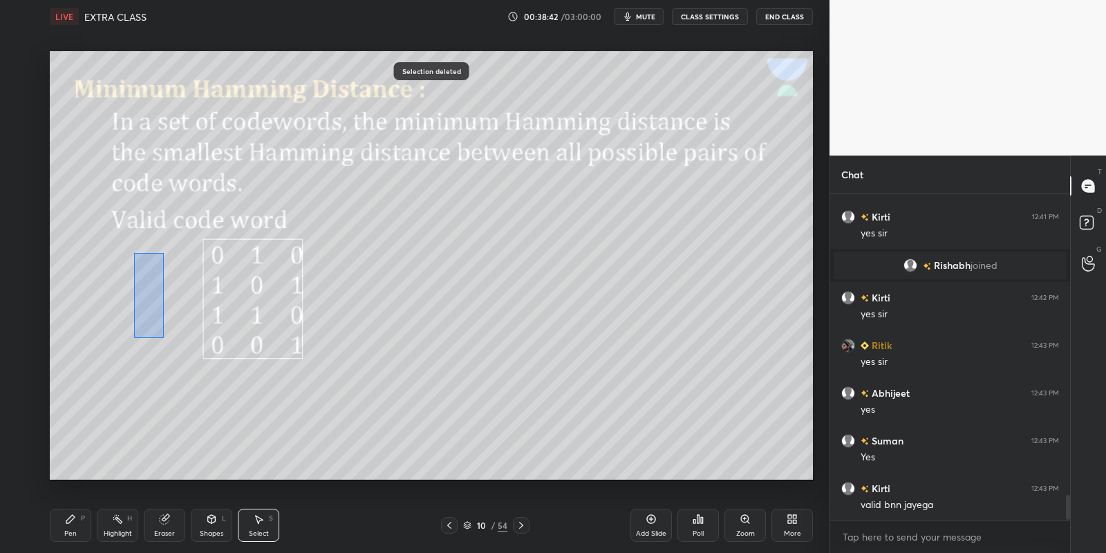
drag, startPoint x: 134, startPoint y: 252, endPoint x: 164, endPoint y: 335, distance: 88.1
click at [164, 335] on div "0 ° Undo Copy Paste here Duplicate Duplicate to new slide Delete" at bounding box center [431, 265] width 763 height 429
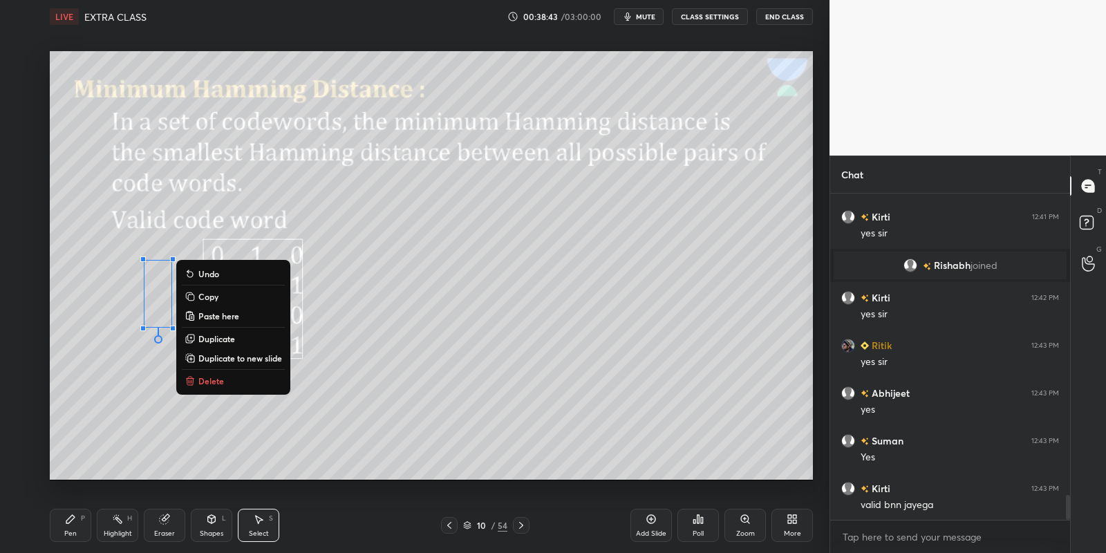
click at [219, 376] on p "Delete" at bounding box center [211, 380] width 26 height 11
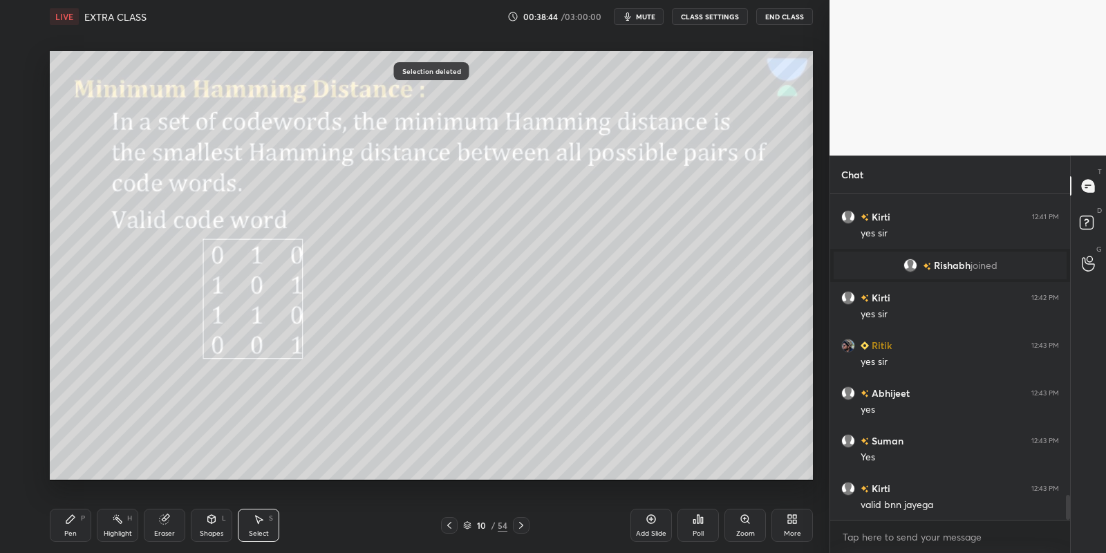
drag, startPoint x: 71, startPoint y: 535, endPoint x: 93, endPoint y: 529, distance: 23.0
click at [77, 535] on div "Pen P" at bounding box center [70, 525] width 41 height 33
click at [119, 532] on div "Highlight" at bounding box center [118, 533] width 28 height 7
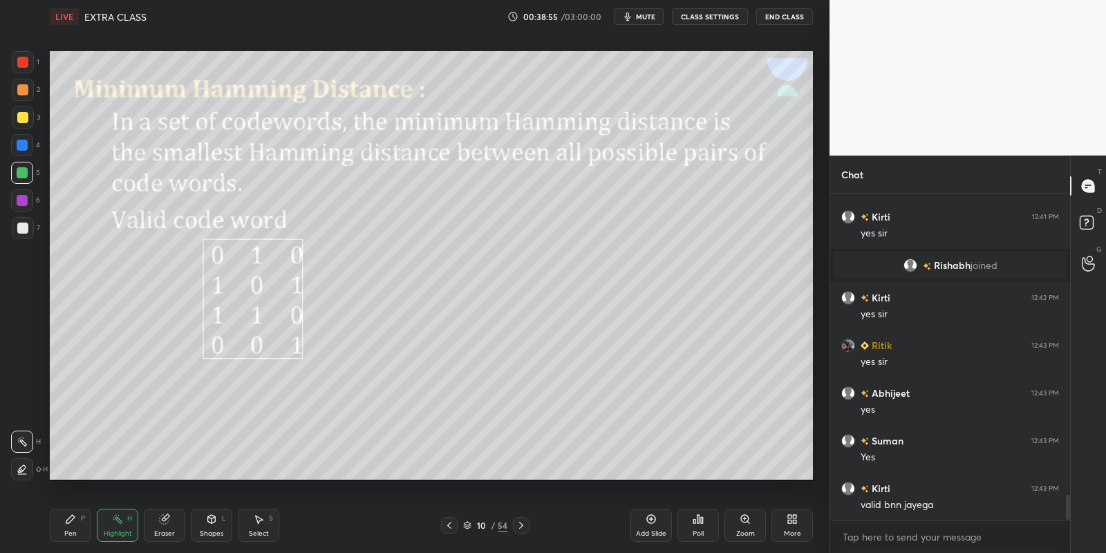
drag, startPoint x: 121, startPoint y: 526, endPoint x: 191, endPoint y: 497, distance: 76.2
click at [125, 527] on div "Highlight H" at bounding box center [117, 525] width 41 height 33
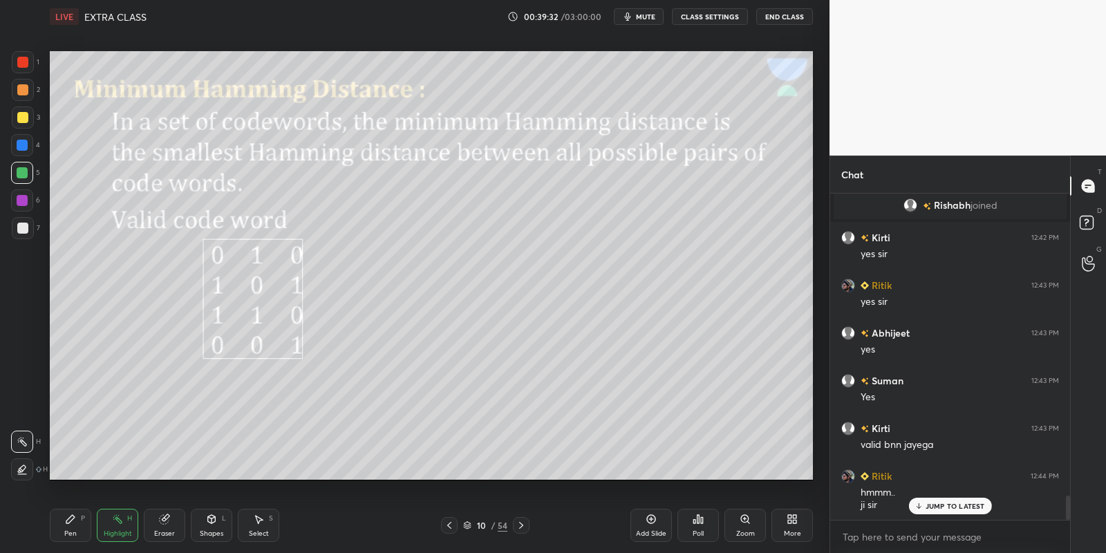
scroll to position [4050, 0]
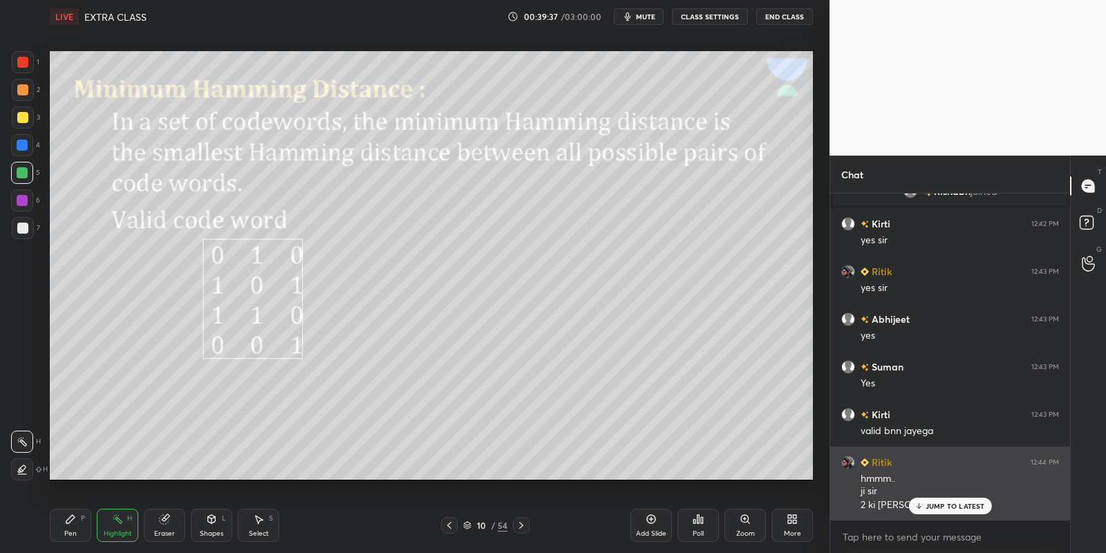
click at [942, 503] on p "JUMP TO LATEST" at bounding box center [954, 506] width 59 height 8
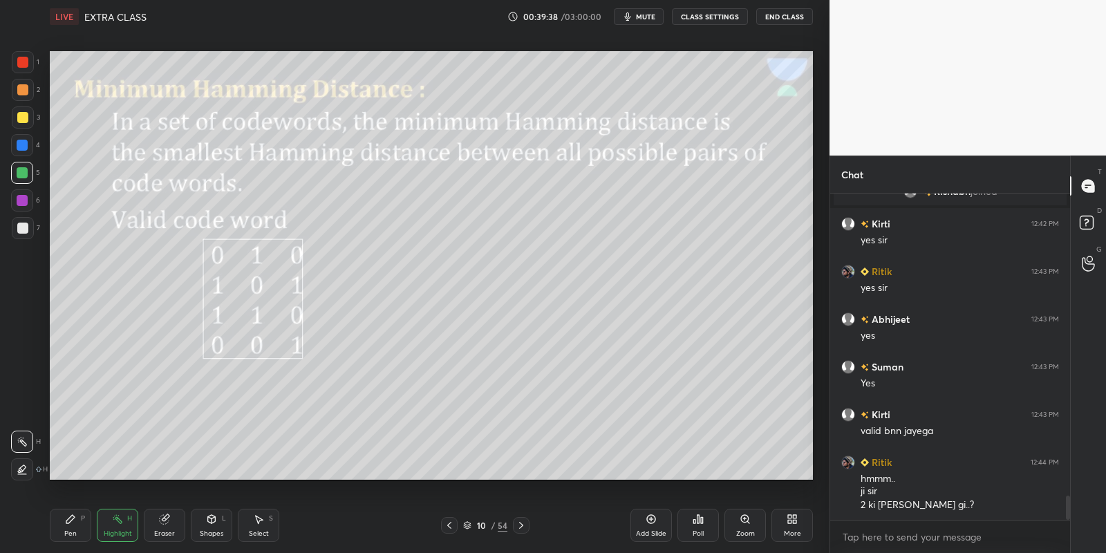
click at [518, 523] on icon at bounding box center [521, 525] width 11 height 11
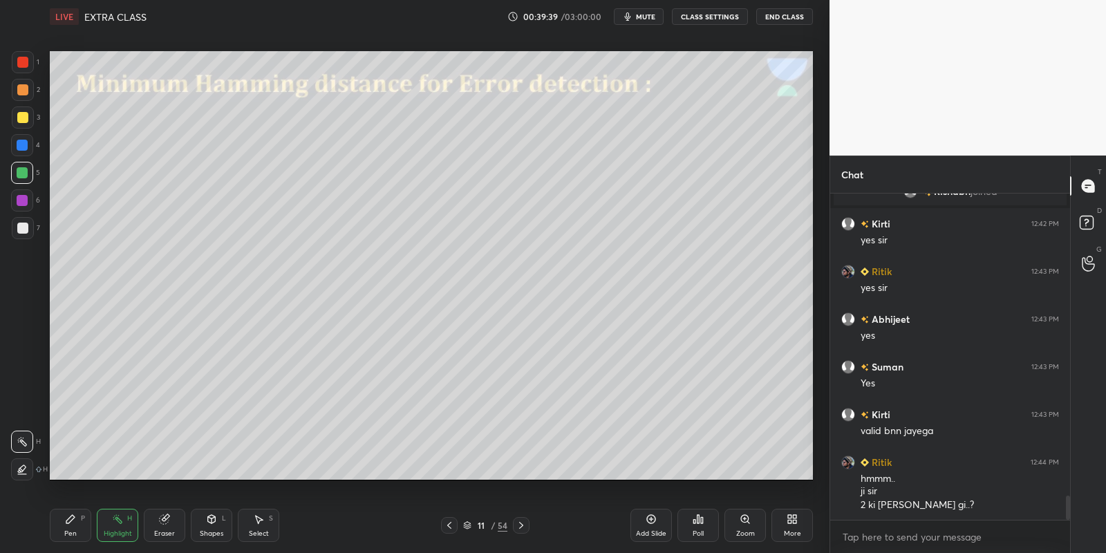
scroll to position [4098, 0]
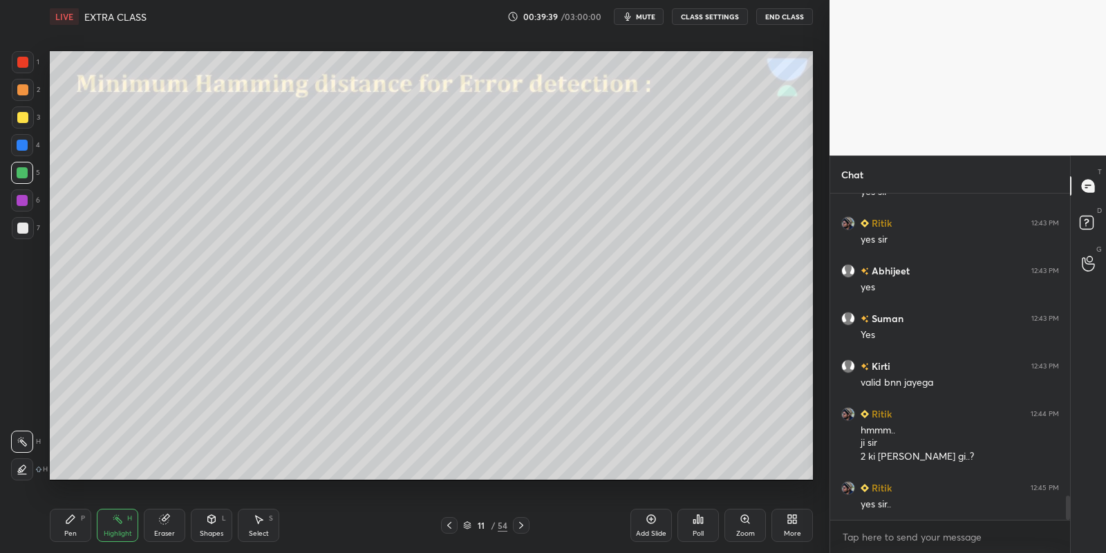
click at [518, 524] on icon at bounding box center [521, 525] width 11 height 11
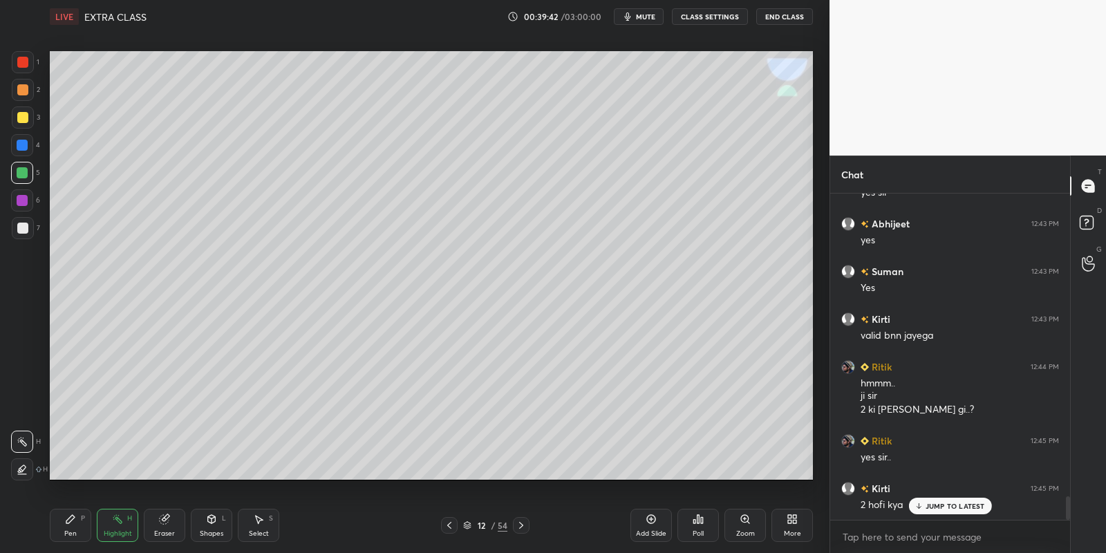
scroll to position [4193, 0]
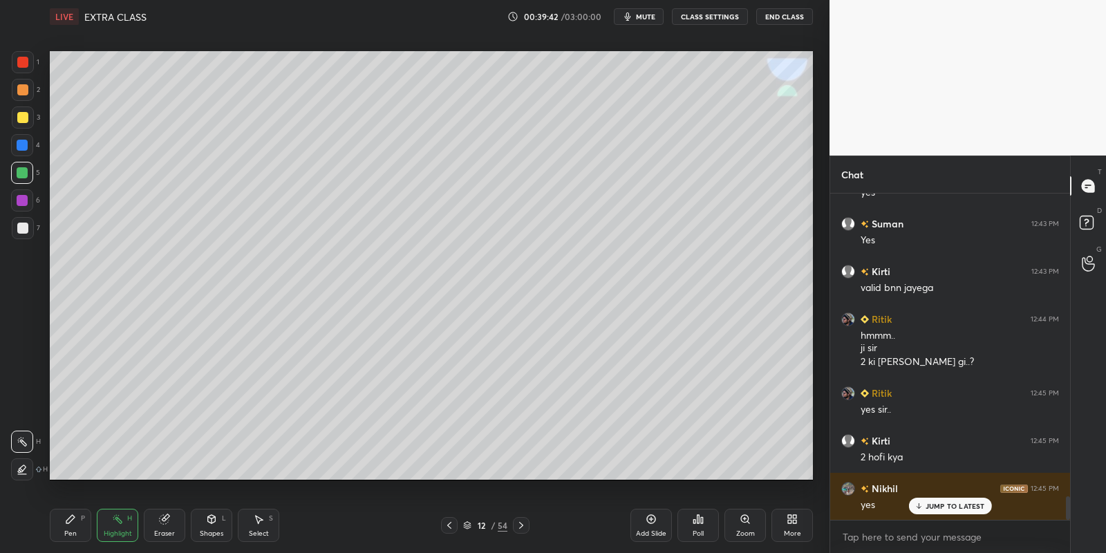
click at [75, 525] on div "Pen P" at bounding box center [70, 525] width 41 height 33
click at [446, 522] on icon at bounding box center [449, 525] width 11 height 11
click at [519, 523] on icon at bounding box center [521, 525] width 11 height 11
click at [212, 526] on div "Shapes L" at bounding box center [211, 525] width 41 height 33
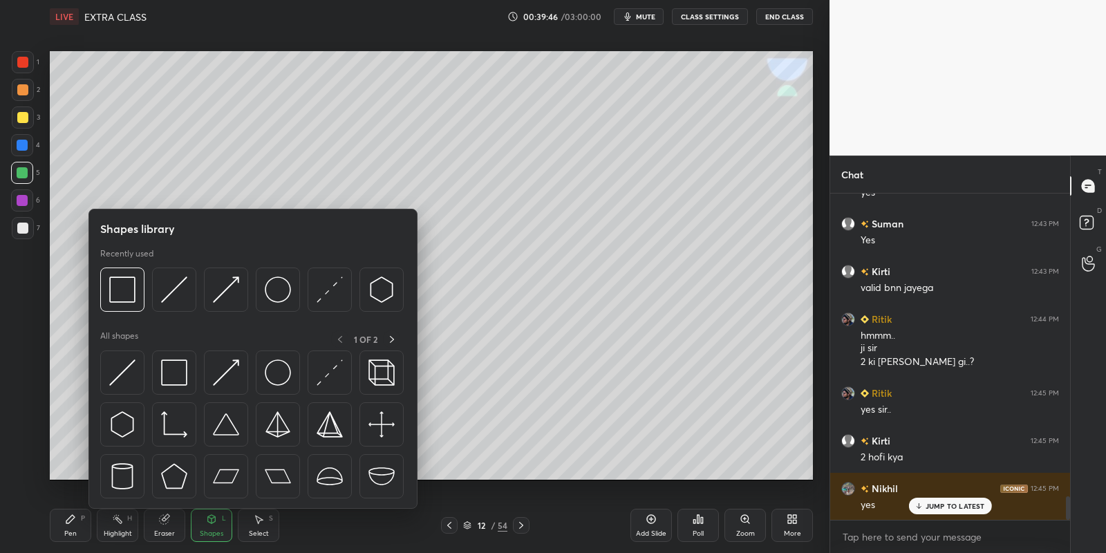
drag, startPoint x: 178, startPoint y: 372, endPoint x: 22, endPoint y: 118, distance: 297.8
click at [178, 372] on img at bounding box center [174, 372] width 26 height 26
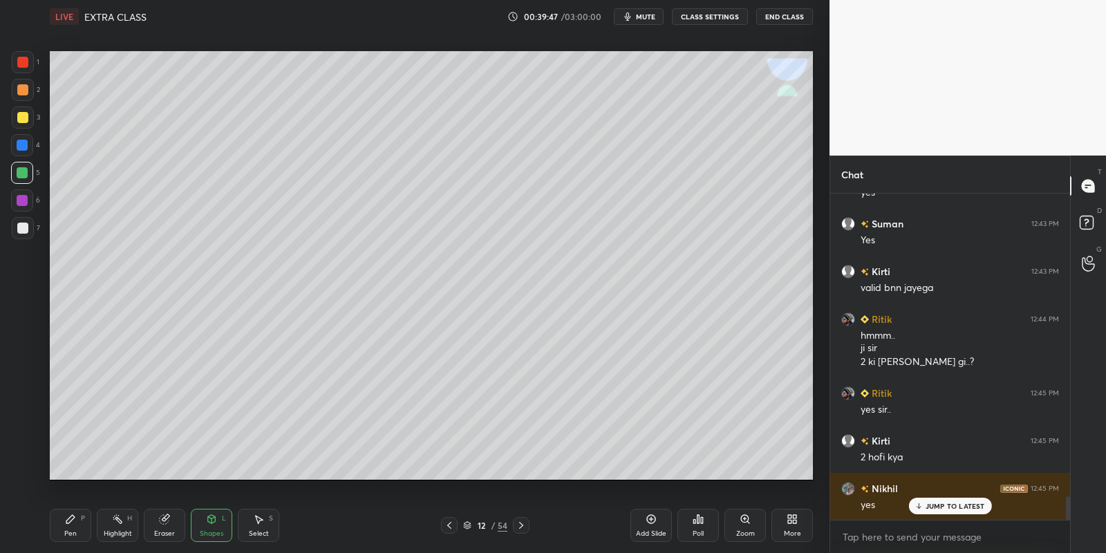
click at [22, 115] on div at bounding box center [22, 117] width 11 height 11
drag, startPoint x: 71, startPoint y: 529, endPoint x: 67, endPoint y: 491, distance: 38.2
click at [72, 527] on div "Pen P" at bounding box center [70, 525] width 41 height 33
drag, startPoint x: 18, startPoint y: 172, endPoint x: 29, endPoint y: 163, distance: 14.2
click at [19, 171] on div at bounding box center [22, 172] width 11 height 11
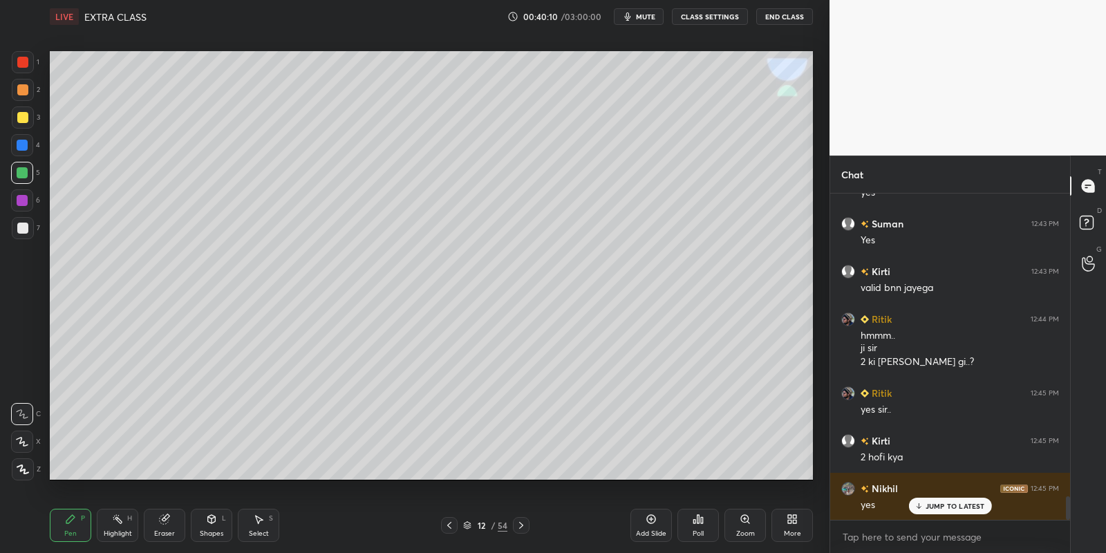
drag, startPoint x: 220, startPoint y: 527, endPoint x: 217, endPoint y: 513, distance: 14.8
click at [219, 526] on div "Shapes L" at bounding box center [211, 525] width 41 height 33
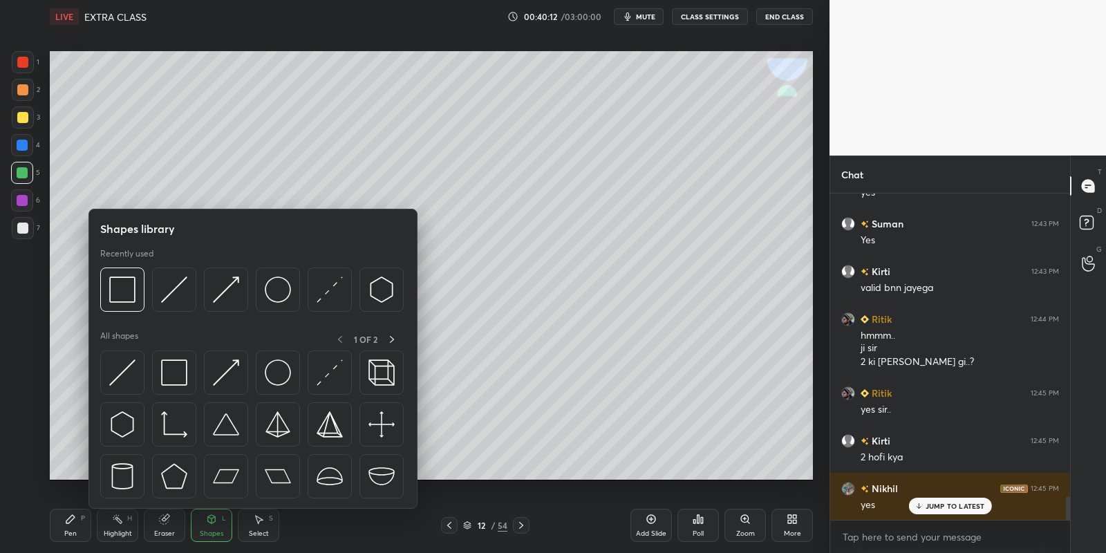
click at [187, 363] on div at bounding box center [174, 372] width 44 height 44
click at [26, 111] on div at bounding box center [23, 117] width 22 height 22
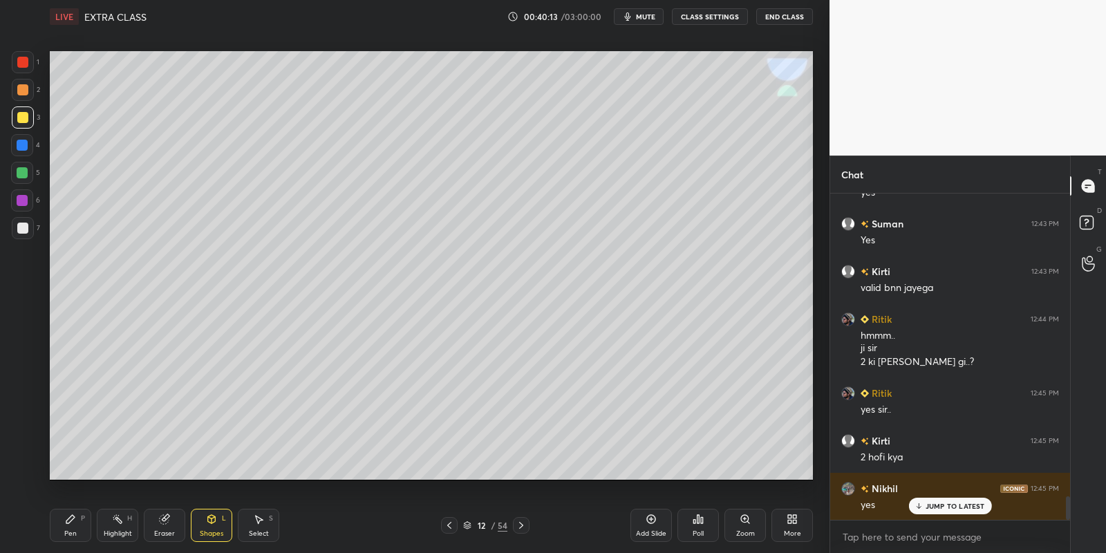
drag, startPoint x: 220, startPoint y: 526, endPoint x: 219, endPoint y: 518, distance: 7.6
click at [220, 524] on div "Shapes L" at bounding box center [211, 525] width 41 height 33
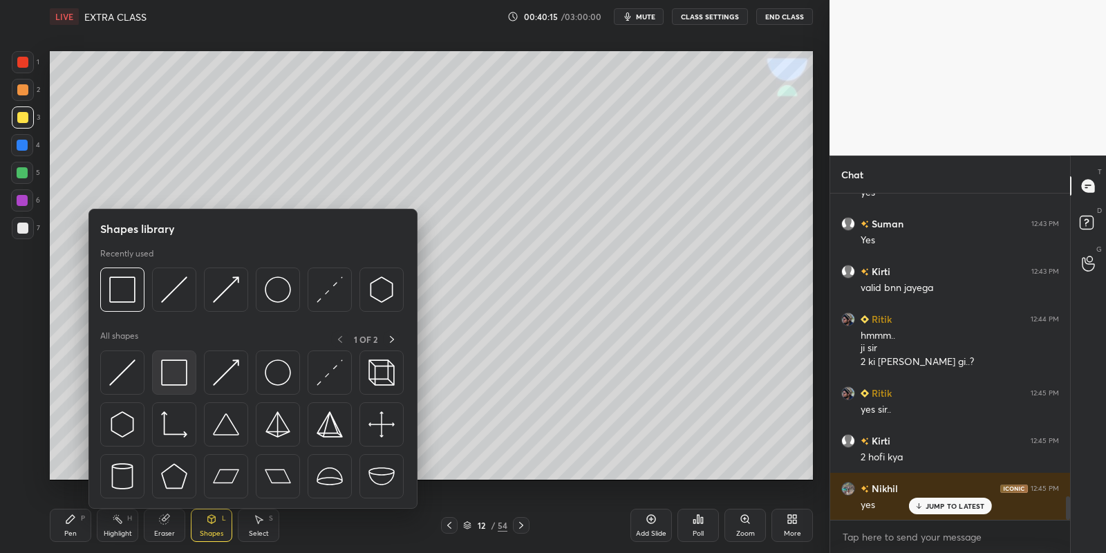
click at [187, 368] on div at bounding box center [174, 372] width 44 height 44
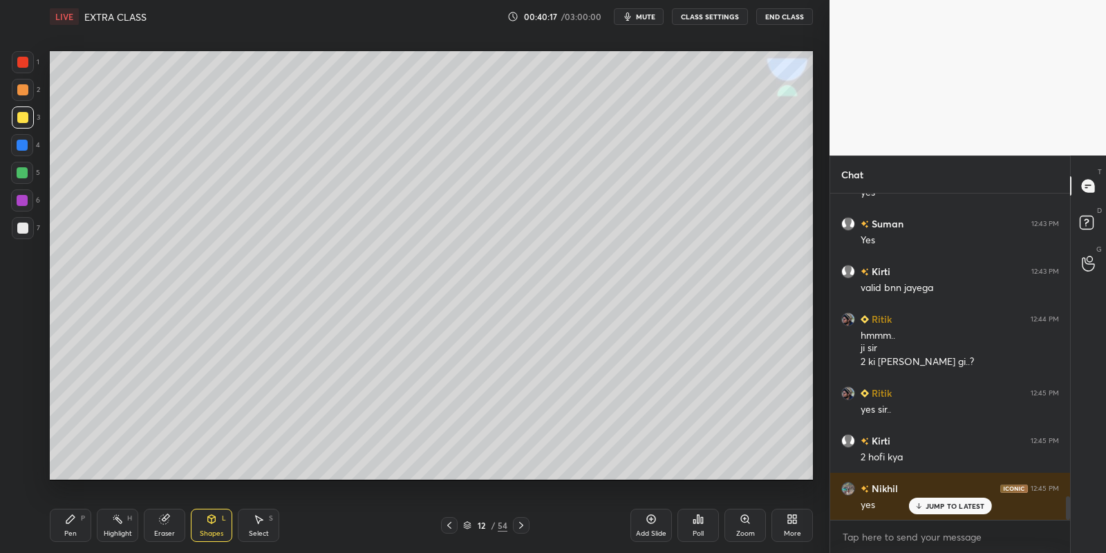
drag, startPoint x: 220, startPoint y: 525, endPoint x: 221, endPoint y: 515, distance: 9.8
click at [220, 522] on div "Shapes L" at bounding box center [211, 525] width 41 height 33
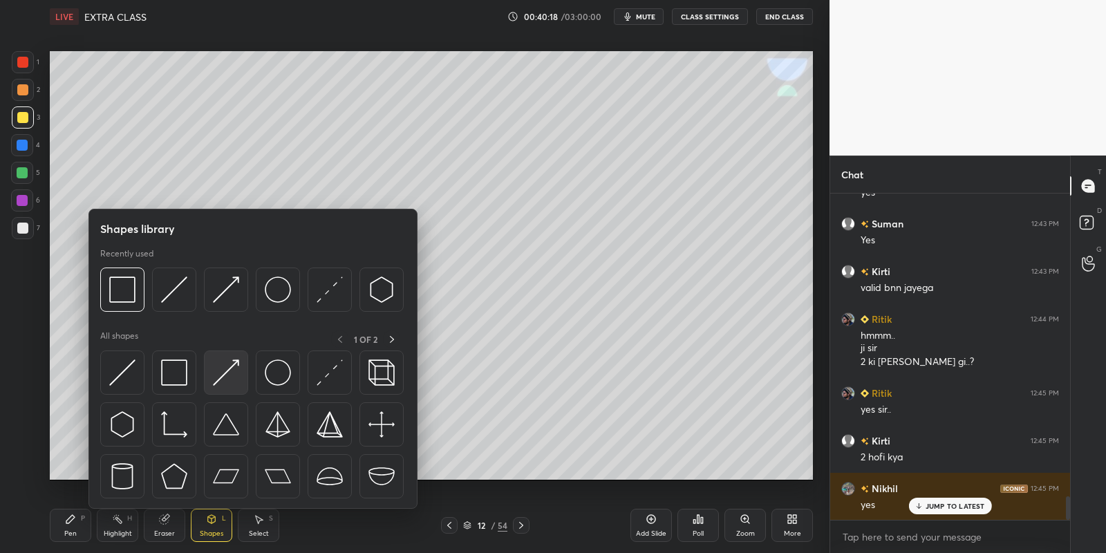
click at [234, 362] on img at bounding box center [226, 372] width 26 height 26
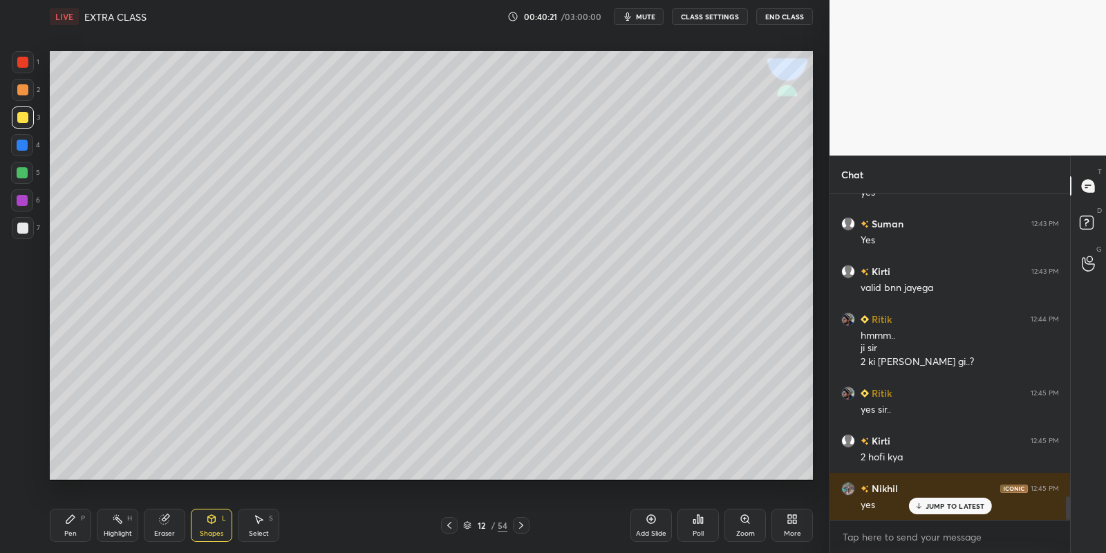
click at [75, 527] on div "Pen P" at bounding box center [70, 525] width 41 height 33
click at [26, 168] on div at bounding box center [22, 172] width 11 height 11
drag, startPoint x: 118, startPoint y: 535, endPoint x: 115, endPoint y: 482, distance: 53.3
click at [119, 530] on div "Highlight" at bounding box center [118, 533] width 28 height 7
click at [72, 526] on div "Pen P" at bounding box center [70, 525] width 41 height 33
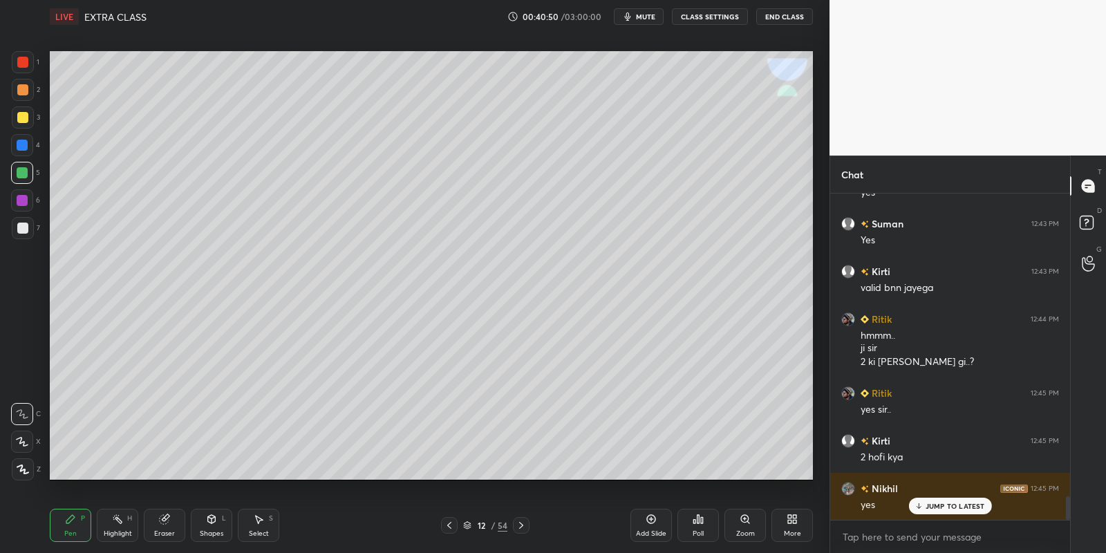
drag, startPoint x: 25, startPoint y: 117, endPoint x: 26, endPoint y: 108, distance: 9.0
click at [24, 120] on div at bounding box center [22, 117] width 11 height 11
drag, startPoint x: 71, startPoint y: 533, endPoint x: 105, endPoint y: 486, distance: 57.9
click at [73, 528] on div "Pen P" at bounding box center [70, 525] width 41 height 33
drag, startPoint x: 117, startPoint y: 532, endPoint x: 118, endPoint y: 517, distance: 15.3
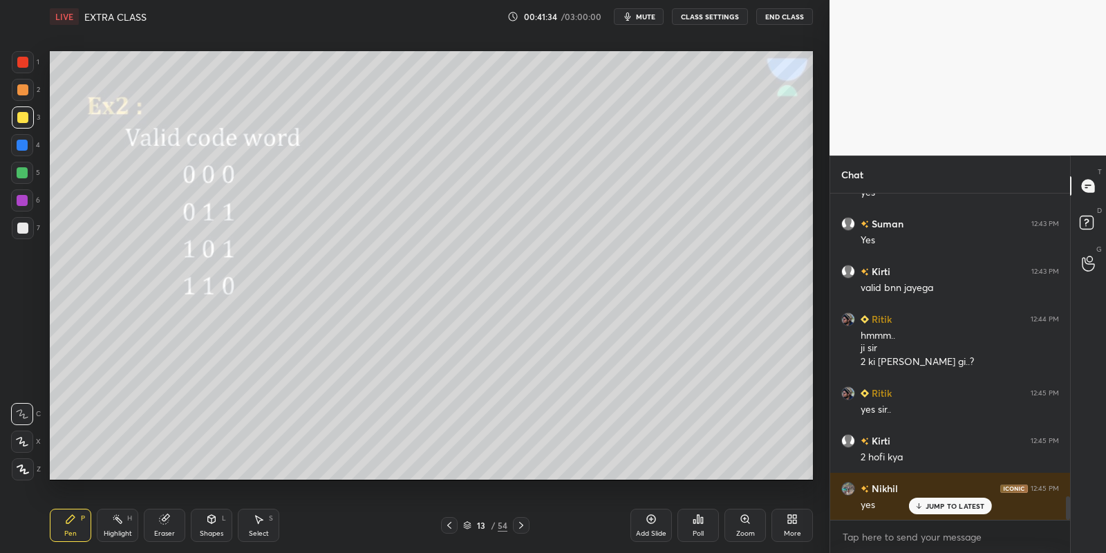
click at [119, 530] on div "Highlight" at bounding box center [118, 533] width 28 height 7
drag, startPoint x: 73, startPoint y: 518, endPoint x: 115, endPoint y: 518, distance: 41.5
click at [83, 521] on div "Pen P" at bounding box center [70, 525] width 41 height 33
click at [121, 521] on rect at bounding box center [118, 520] width 7 height 7
drag, startPoint x: 77, startPoint y: 527, endPoint x: 79, endPoint y: 504, distance: 22.9
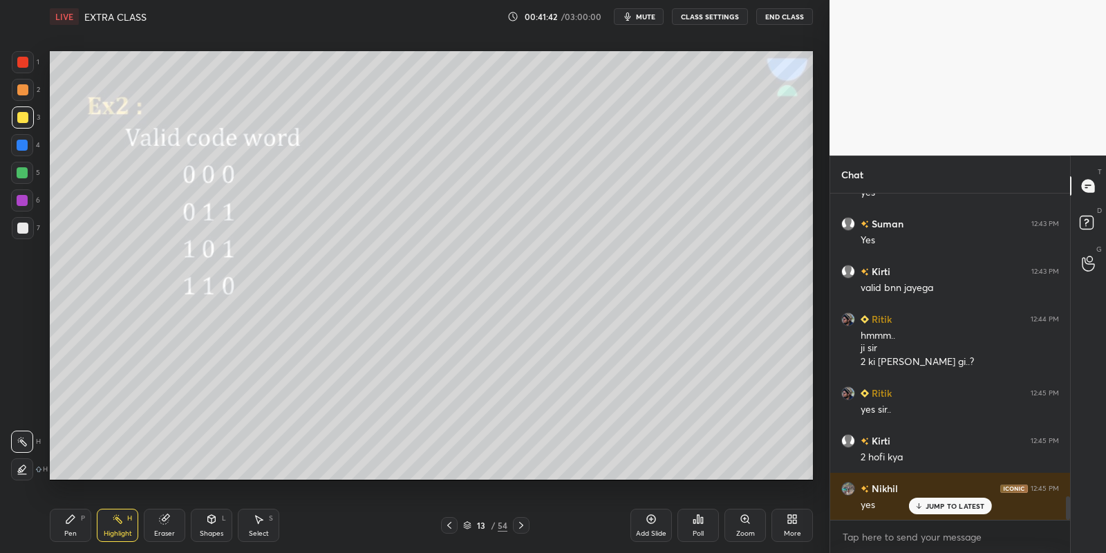
click at [77, 526] on div "Pen P" at bounding box center [70, 525] width 41 height 33
click at [23, 173] on div at bounding box center [22, 172] width 11 height 11
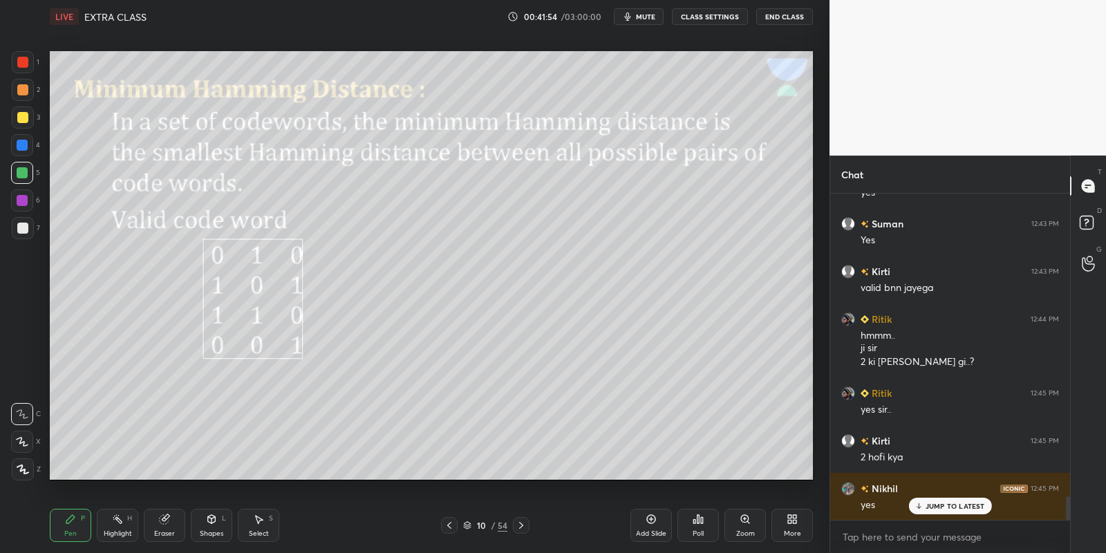
click at [261, 533] on div "Select" at bounding box center [259, 533] width 20 height 7
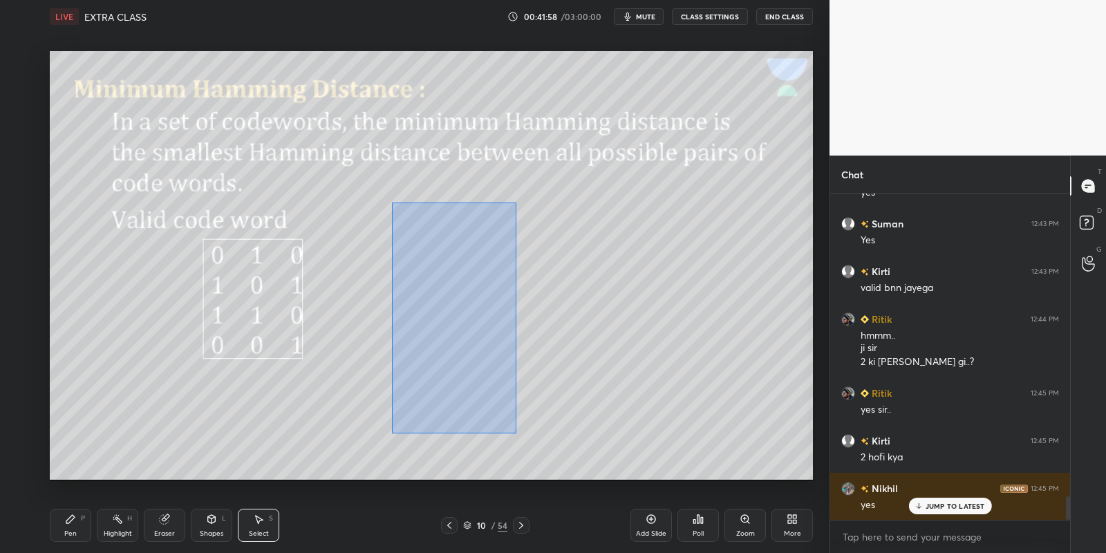
drag, startPoint x: 390, startPoint y: 202, endPoint x: 515, endPoint y: 431, distance: 260.7
click at [516, 432] on div "0 ° Undo Copy Paste here Duplicate Duplicate to new slide Delete" at bounding box center [431, 265] width 763 height 429
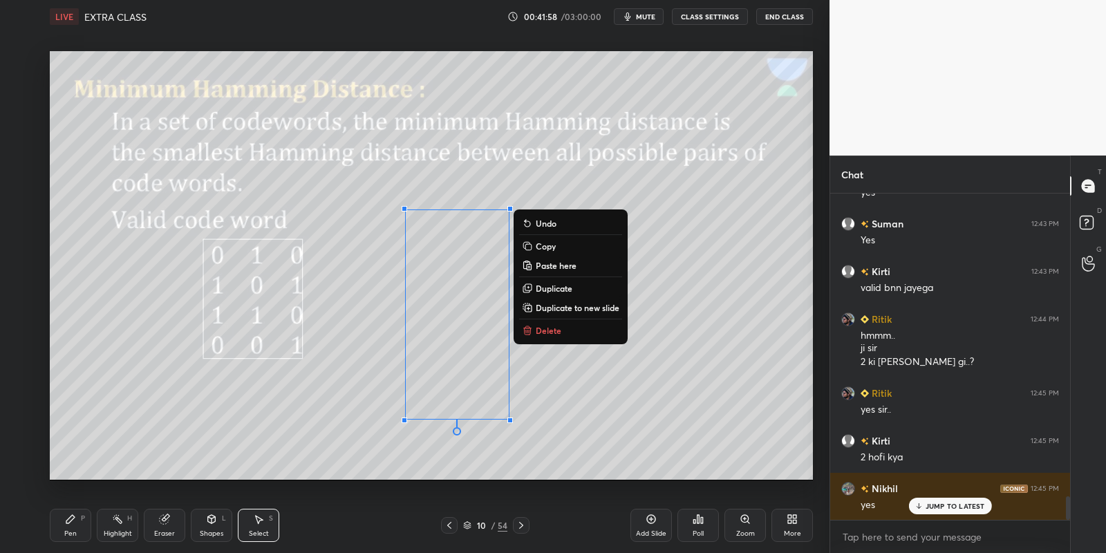
click at [556, 249] on button "Copy" at bounding box center [570, 246] width 103 height 17
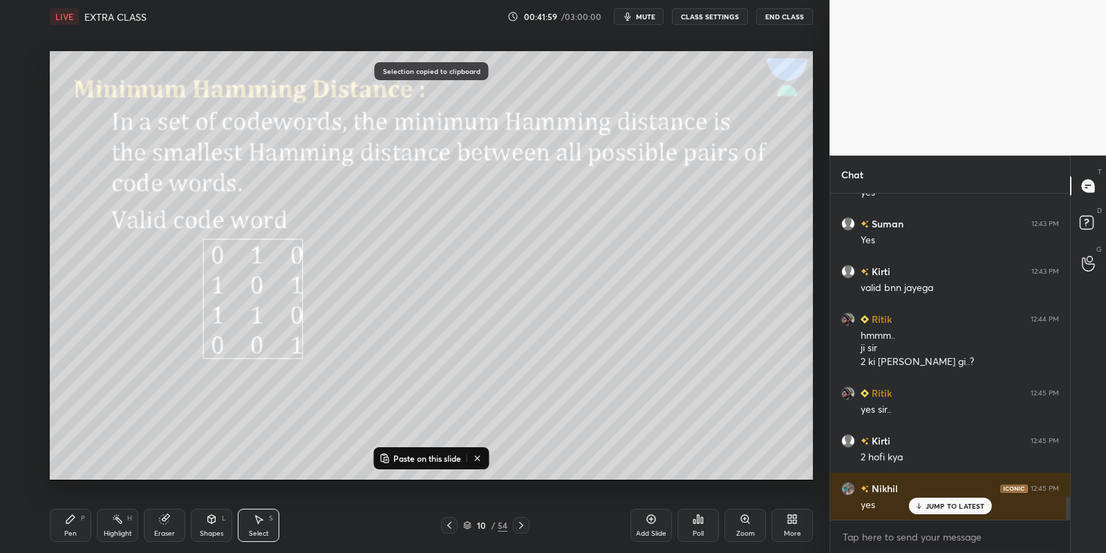
click at [521, 525] on icon at bounding box center [521, 525] width 11 height 11
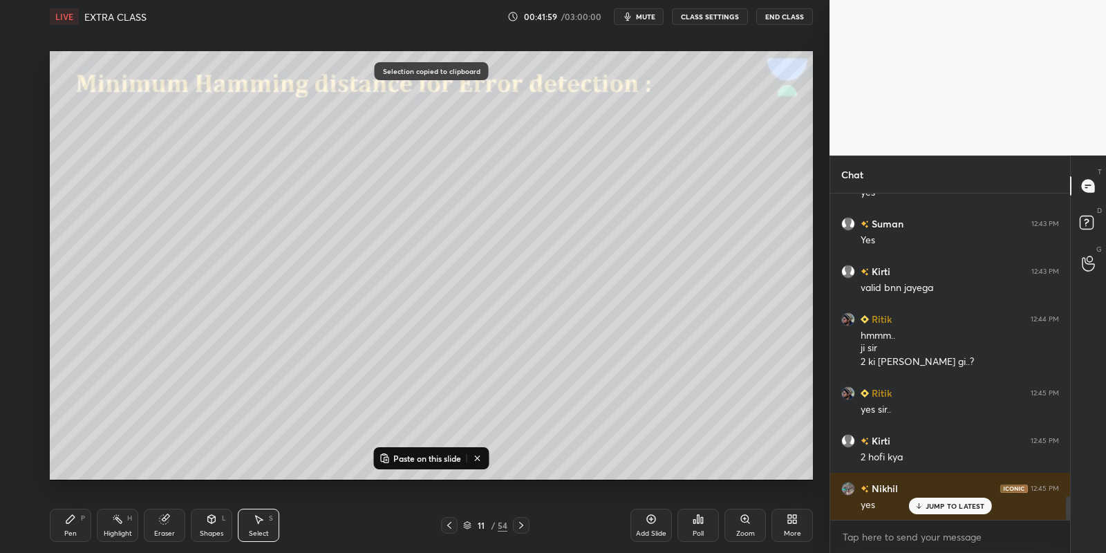
click at [524, 527] on icon at bounding box center [521, 525] width 11 height 11
click at [528, 523] on div at bounding box center [521, 525] width 17 height 17
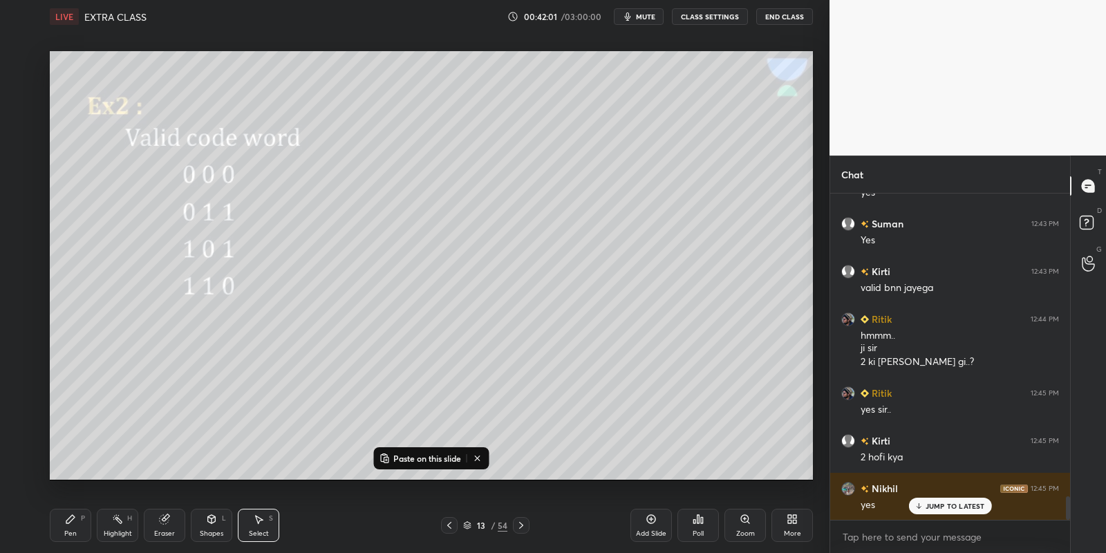
drag, startPoint x: 421, startPoint y: 457, endPoint x: 422, endPoint y: 450, distance: 7.7
click at [422, 456] on p "Paste on this slide" at bounding box center [427, 458] width 68 height 11
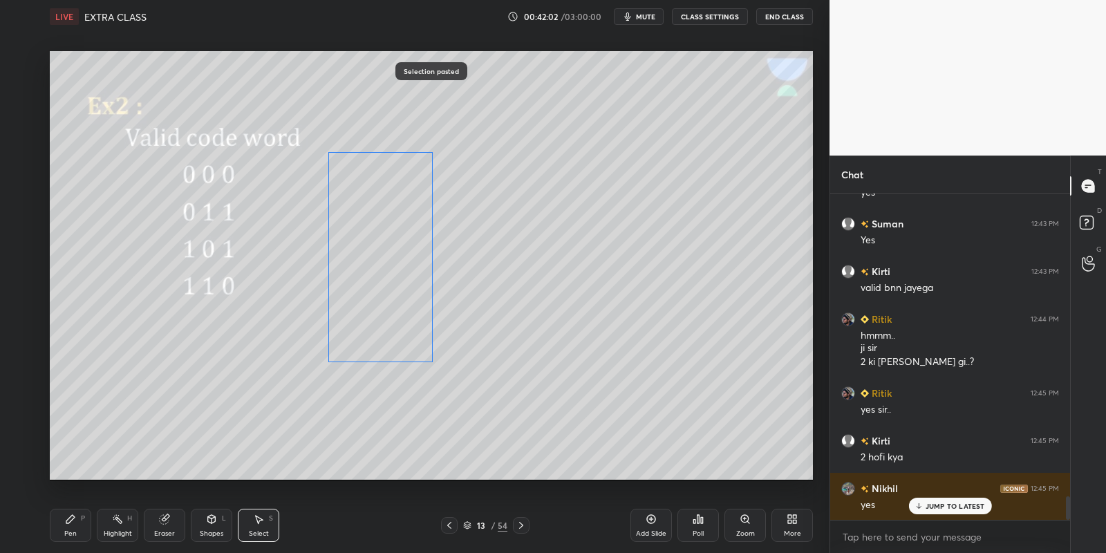
drag, startPoint x: 424, startPoint y: 289, endPoint x: 351, endPoint y: 227, distance: 96.1
click at [350, 232] on div "0 ° Undo Copy Paste here Duplicate Duplicate to new slide Delete" at bounding box center [431, 265] width 763 height 429
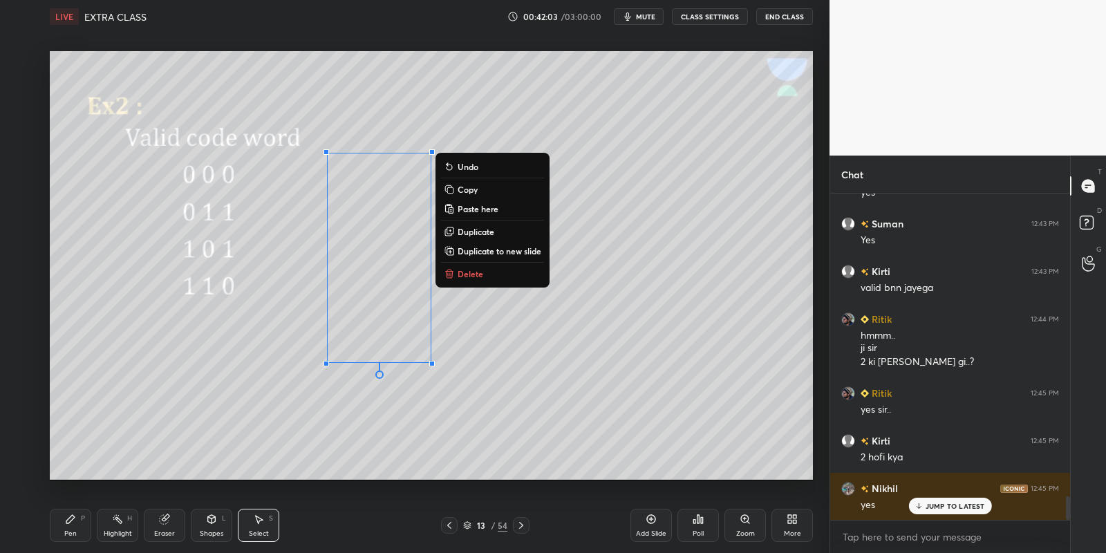
click at [79, 529] on div "Pen P" at bounding box center [70, 525] width 41 height 33
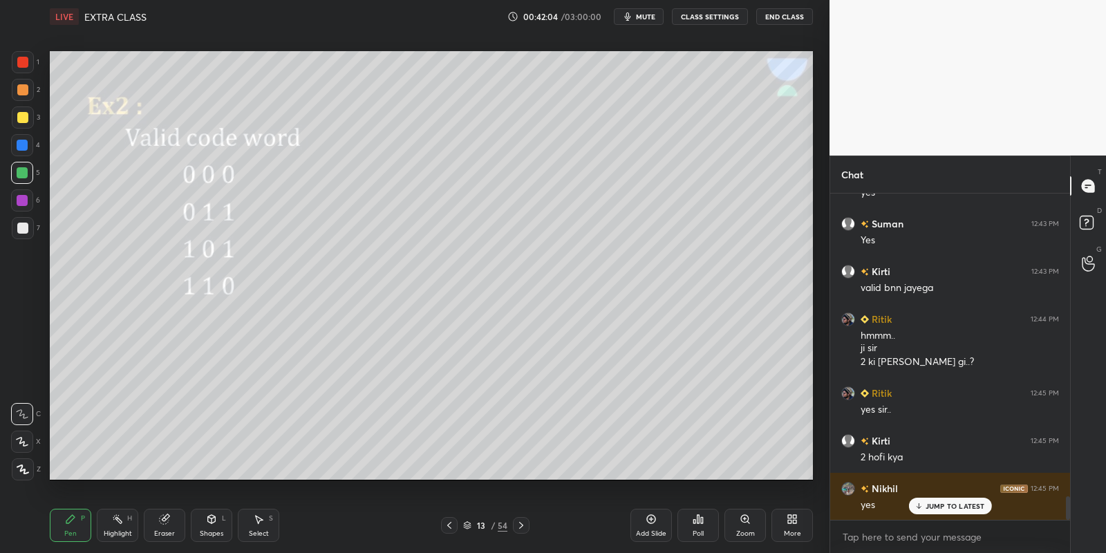
click at [123, 528] on div "Highlight H" at bounding box center [117, 525] width 41 height 33
click at [77, 523] on div "Pen P" at bounding box center [70, 525] width 41 height 33
click at [117, 527] on div "Highlight H" at bounding box center [117, 525] width 41 height 33
click at [75, 530] on div "Pen" at bounding box center [70, 533] width 12 height 7
click at [119, 522] on icon at bounding box center [117, 518] width 11 height 11
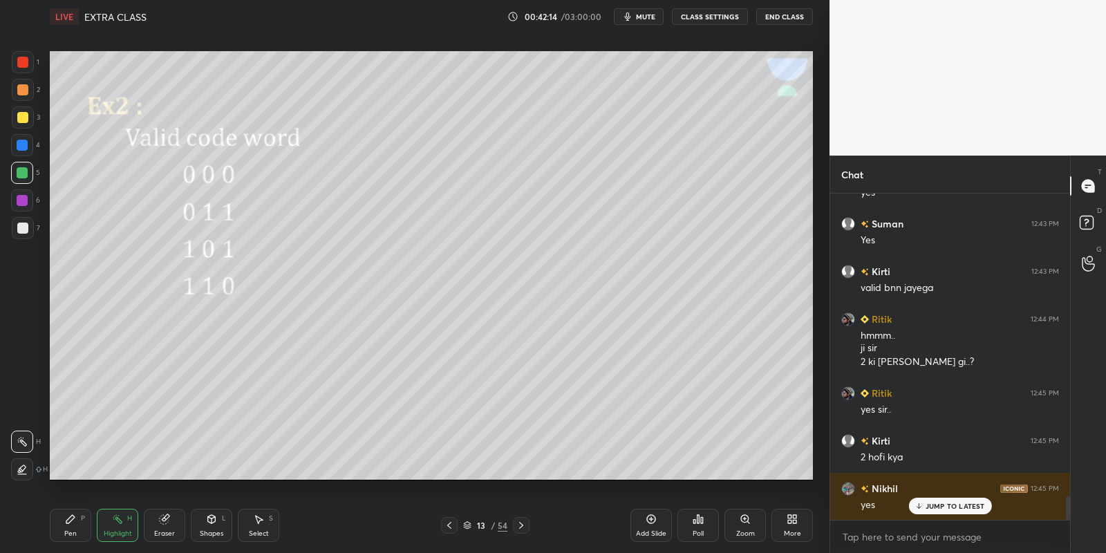
drag, startPoint x: 75, startPoint y: 531, endPoint x: 79, endPoint y: 520, distance: 11.4
click at [75, 531] on div "Pen" at bounding box center [70, 533] width 12 height 7
click at [112, 527] on div "Highlight H" at bounding box center [117, 525] width 41 height 33
click at [69, 527] on div "Pen P" at bounding box center [70, 525] width 41 height 33
drag, startPoint x: 117, startPoint y: 525, endPoint x: 126, endPoint y: 485, distance: 40.6
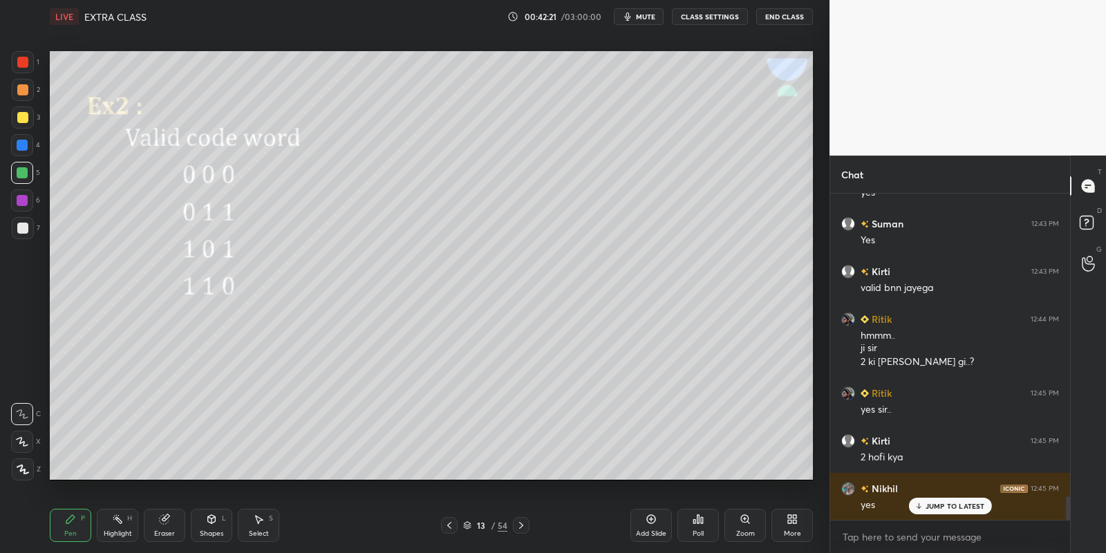
click at [117, 522] on div "Highlight H" at bounding box center [117, 525] width 41 height 33
drag, startPoint x: 70, startPoint y: 523, endPoint x: 96, endPoint y: 500, distance: 34.8
click at [73, 520] on icon at bounding box center [70, 518] width 11 height 11
click at [104, 522] on div "Highlight H" at bounding box center [117, 525] width 41 height 33
click at [73, 519] on icon at bounding box center [70, 518] width 11 height 11
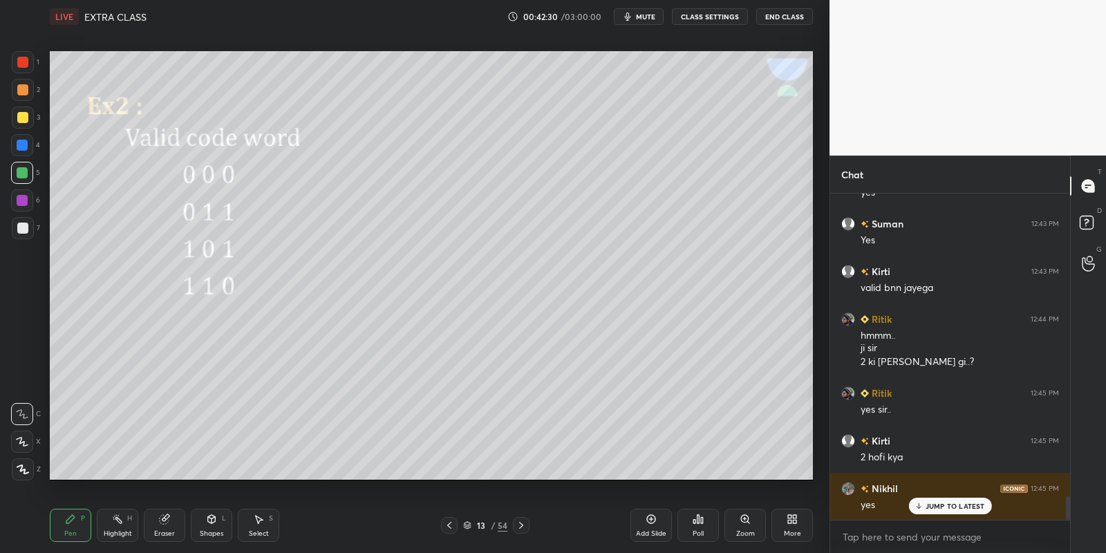
click at [120, 522] on icon at bounding box center [117, 518] width 11 height 11
drag, startPoint x: 77, startPoint y: 525, endPoint x: 137, endPoint y: 486, distance: 71.5
click at [77, 523] on div "Pen P" at bounding box center [70, 525] width 41 height 33
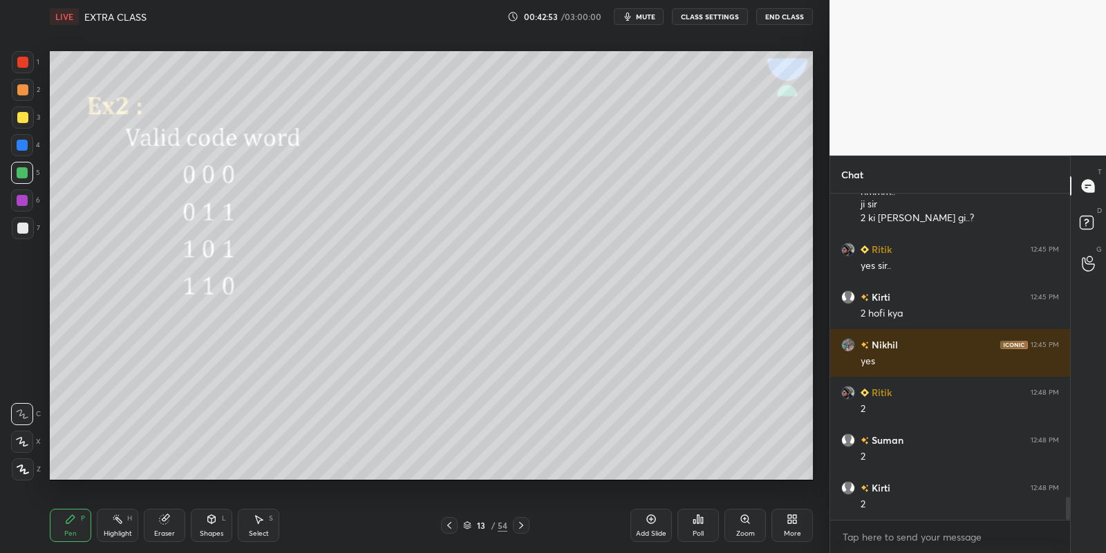
scroll to position [4369, 0]
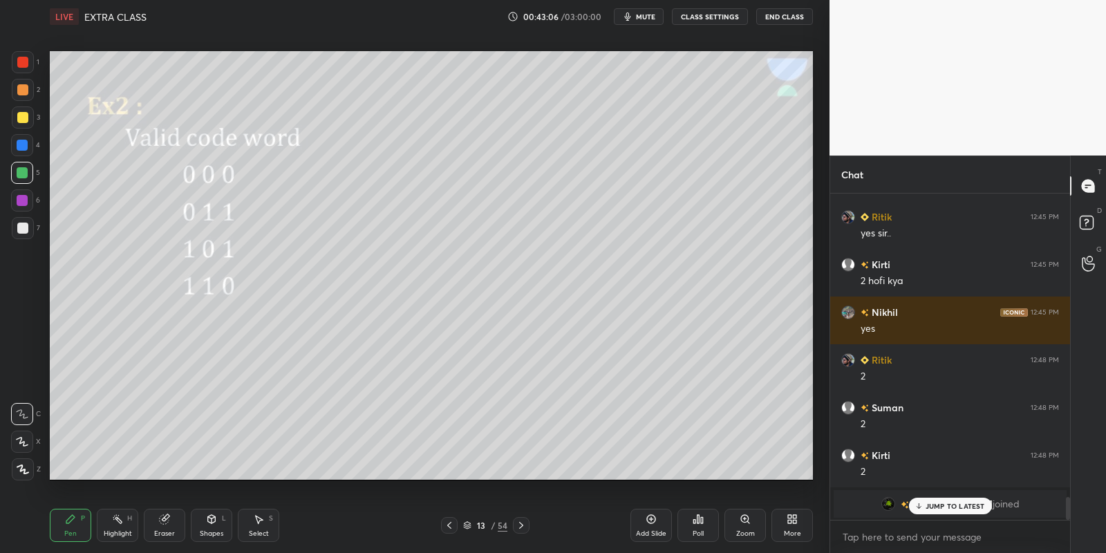
drag, startPoint x: 116, startPoint y: 526, endPoint x: 122, endPoint y: 513, distance: 13.9
click at [115, 528] on div "Highlight H" at bounding box center [117, 525] width 41 height 33
drag, startPoint x: 80, startPoint y: 518, endPoint x: 189, endPoint y: 507, distance: 109.7
click at [83, 518] on div "P" at bounding box center [83, 518] width 4 height 7
click at [204, 529] on div "Shapes L" at bounding box center [211, 525] width 41 height 33
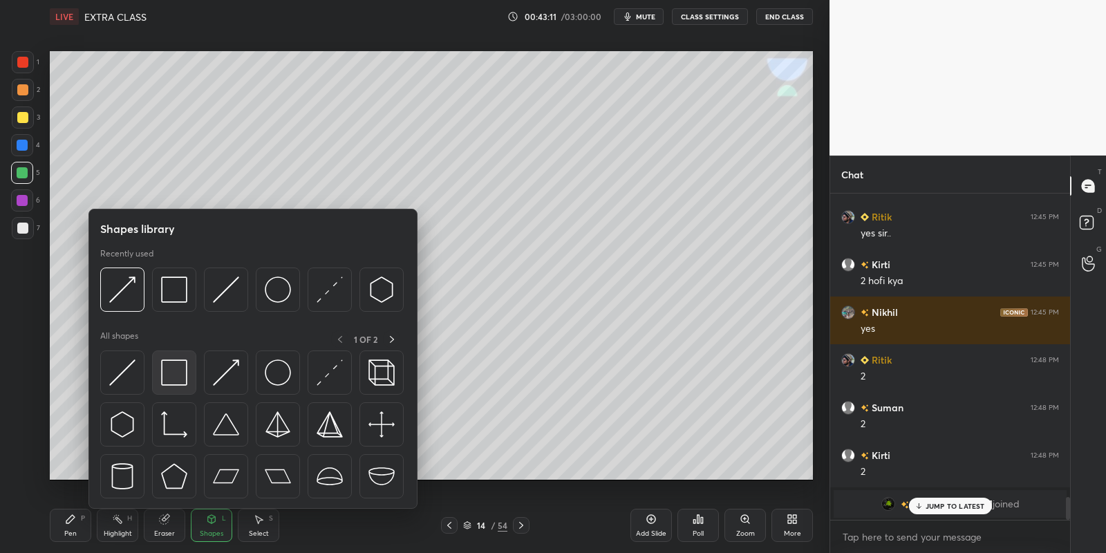
click at [182, 377] on img at bounding box center [174, 372] width 26 height 26
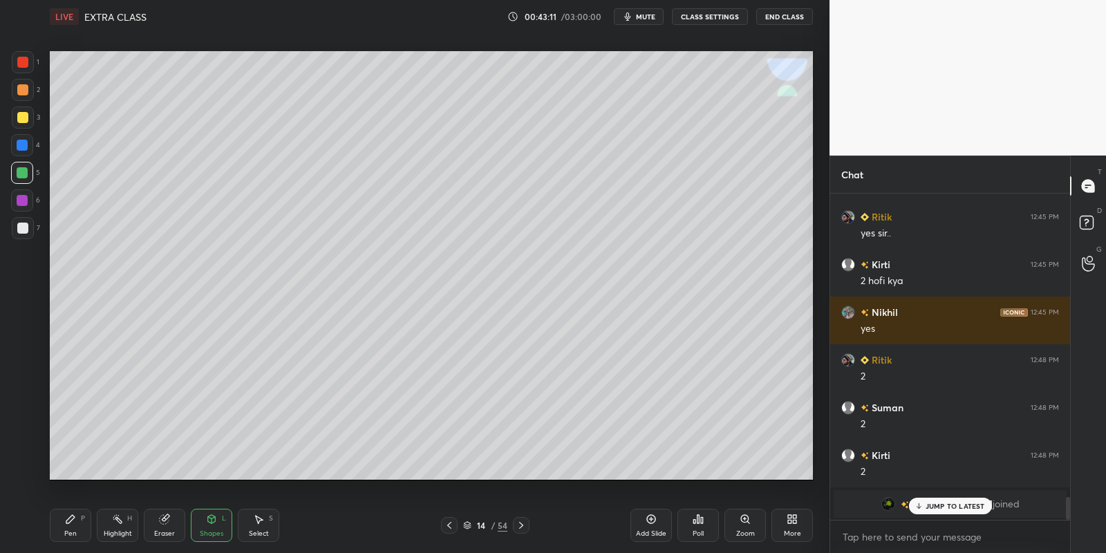
click at [22, 113] on div at bounding box center [22, 117] width 11 height 11
click at [76, 528] on div "Pen P" at bounding box center [70, 525] width 41 height 33
click at [19, 171] on div at bounding box center [22, 172] width 11 height 11
drag, startPoint x: 219, startPoint y: 532, endPoint x: 218, endPoint y: 524, distance: 8.3
click at [218, 530] on div "Shapes" at bounding box center [211, 533] width 23 height 7
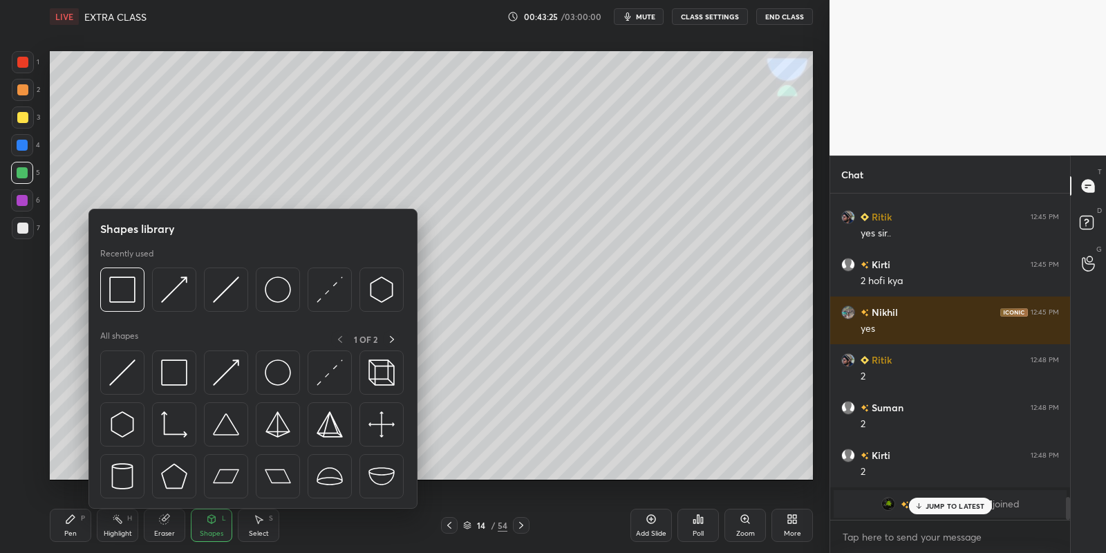
click at [181, 372] on img at bounding box center [174, 372] width 26 height 26
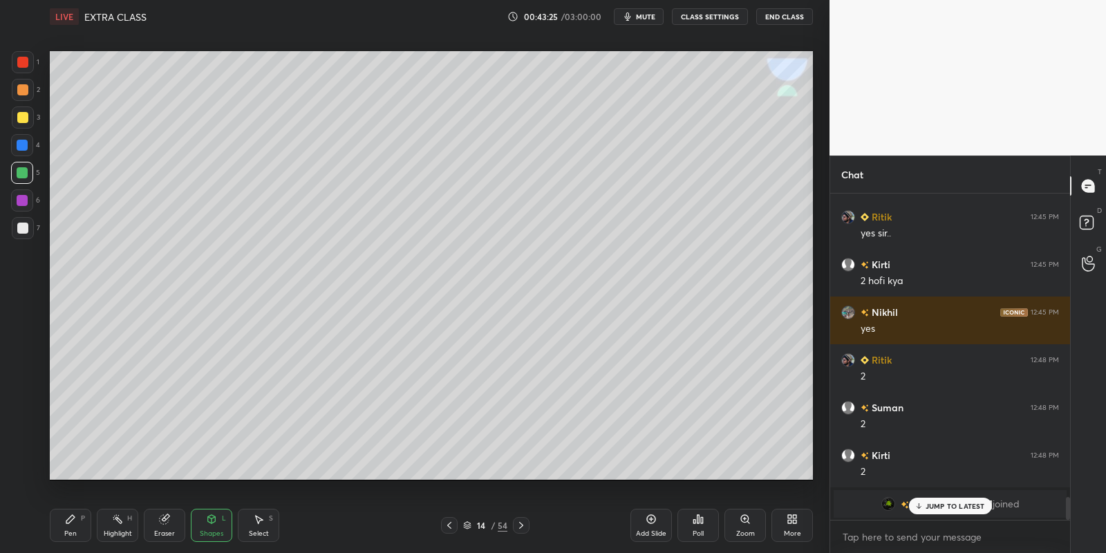
click at [27, 113] on div at bounding box center [23, 117] width 22 height 22
click at [77, 528] on div "Pen P" at bounding box center [70, 525] width 41 height 33
click at [23, 171] on div at bounding box center [22, 172] width 11 height 11
click at [70, 518] on icon at bounding box center [70, 518] width 11 height 11
click at [216, 529] on div "Shapes L" at bounding box center [211, 525] width 41 height 33
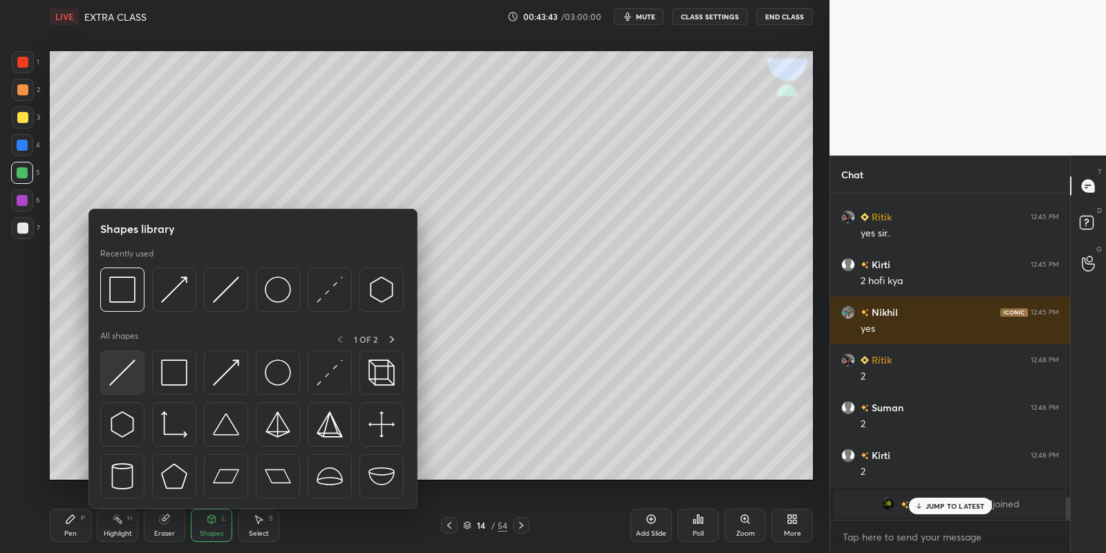
click at [110, 373] on div at bounding box center [122, 372] width 44 height 44
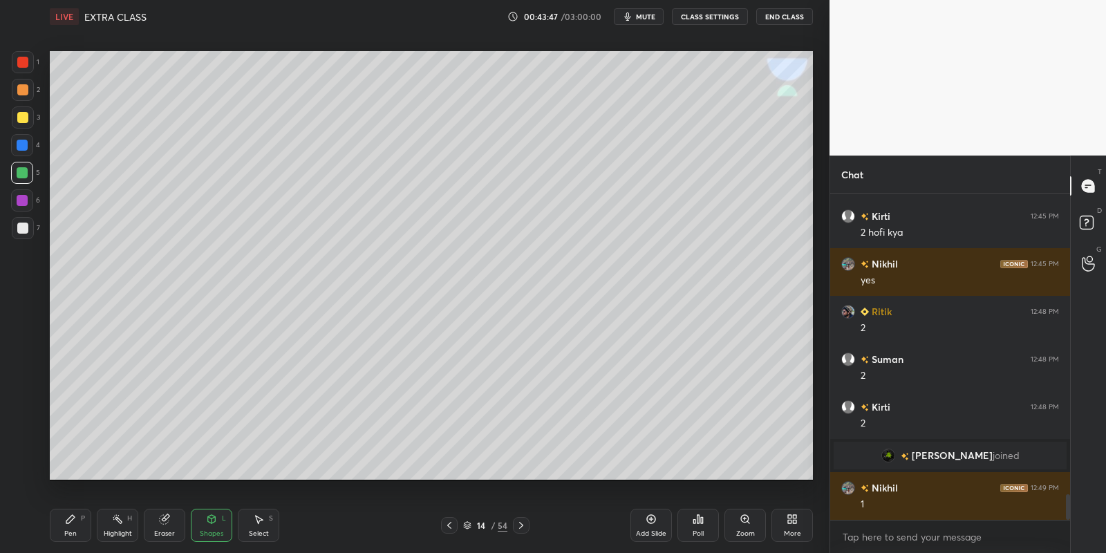
scroll to position [3790, 0]
click at [69, 523] on div "Pen P" at bounding box center [70, 525] width 41 height 33
click at [26, 113] on div at bounding box center [23, 117] width 22 height 22
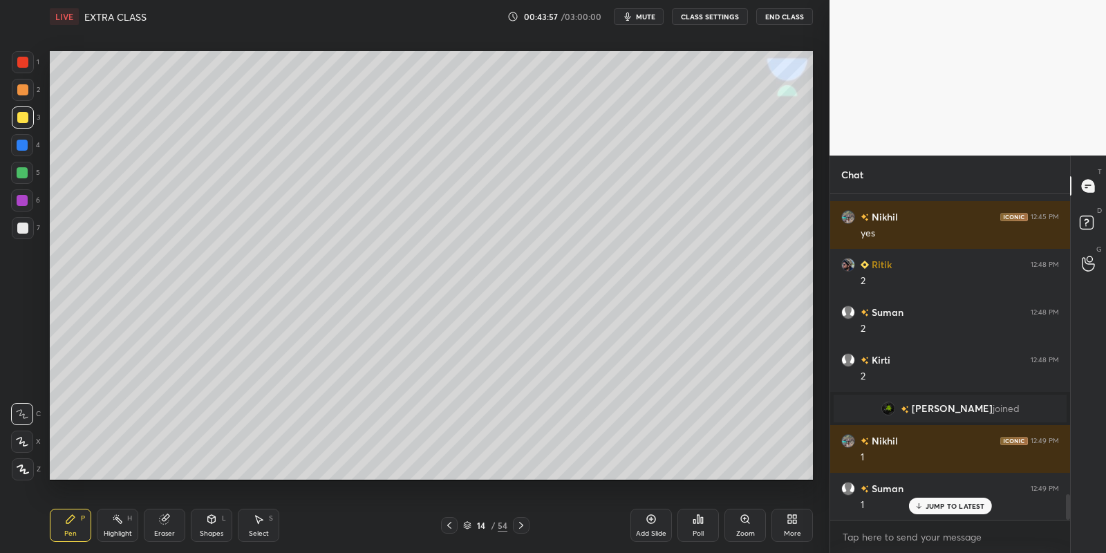
click at [120, 522] on div "Highlight H" at bounding box center [117, 525] width 41 height 33
drag, startPoint x: 121, startPoint y: 519, endPoint x: 127, endPoint y: 503, distance: 17.1
click at [123, 518] on div "Highlight H" at bounding box center [117, 525] width 41 height 33
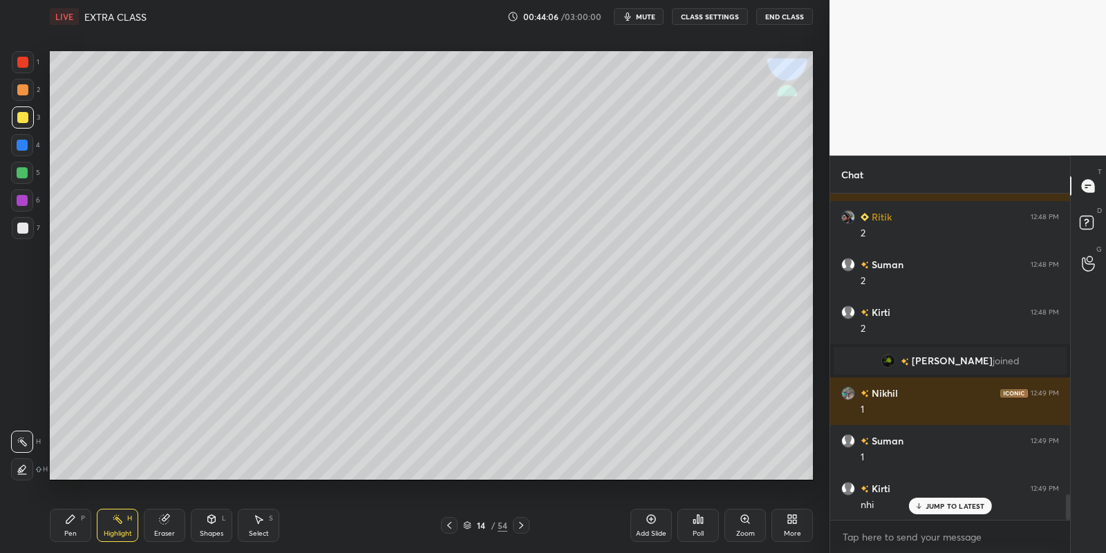
drag, startPoint x: 70, startPoint y: 525, endPoint x: 73, endPoint y: 516, distance: 9.2
click at [71, 523] on div "Pen P" at bounding box center [70, 525] width 41 height 33
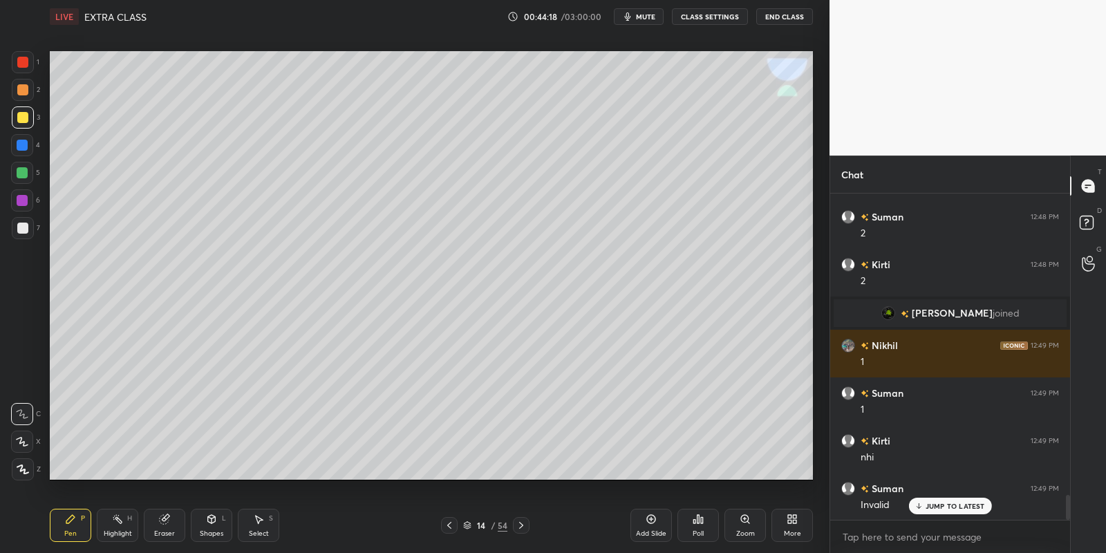
click at [219, 521] on div "Shapes L" at bounding box center [211, 525] width 41 height 33
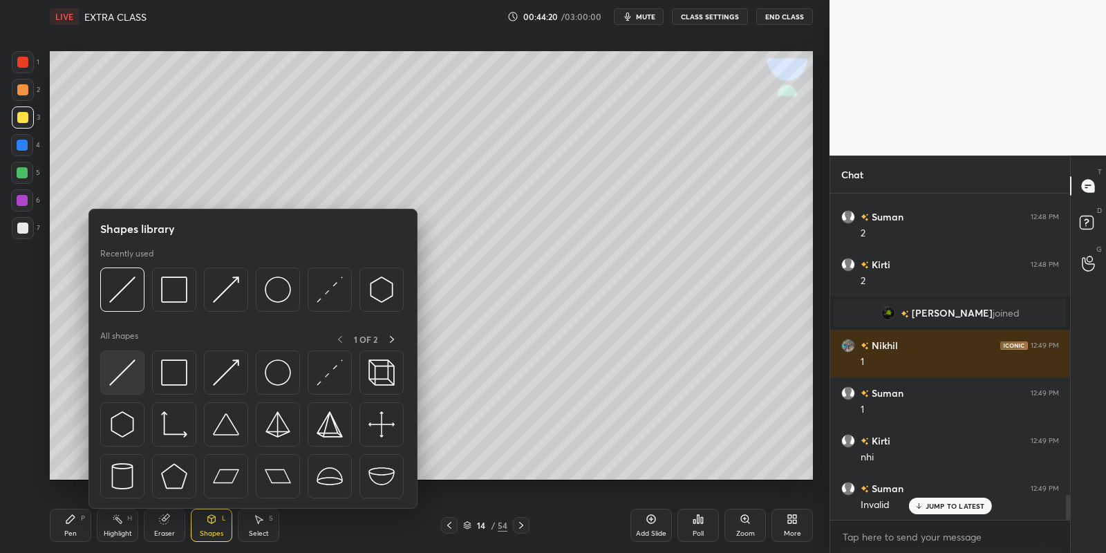
click at [129, 365] on img at bounding box center [122, 372] width 26 height 26
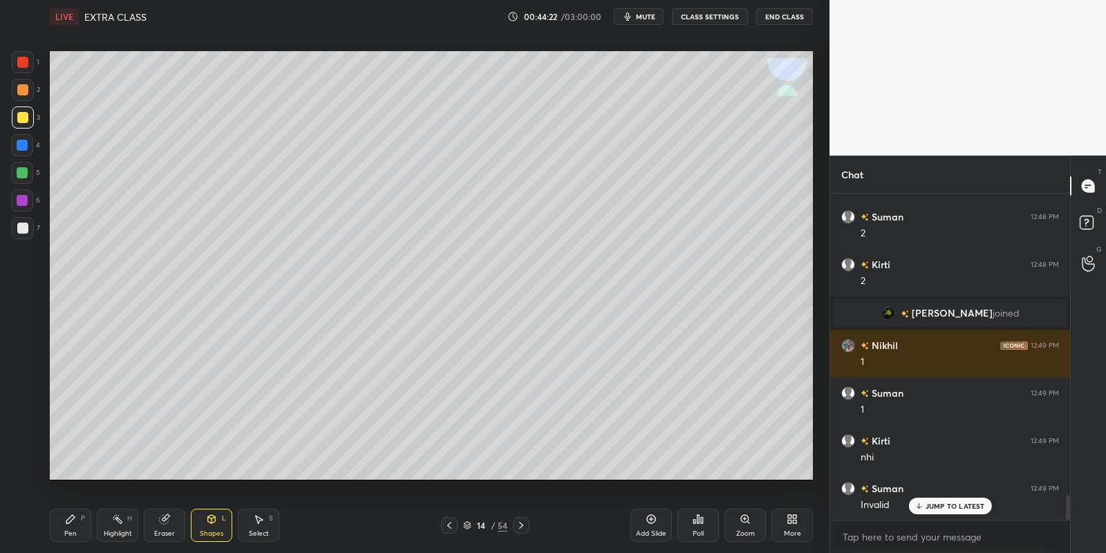
drag, startPoint x: 83, startPoint y: 527, endPoint x: 131, endPoint y: 528, distance: 47.7
click at [87, 525] on div "Pen P" at bounding box center [70, 525] width 41 height 33
drag, startPoint x: 131, startPoint y: 528, endPoint x: 149, endPoint y: 494, distance: 38.3
click at [130, 525] on div "Highlight H" at bounding box center [117, 525] width 41 height 33
click at [73, 531] on div "Pen" at bounding box center [70, 533] width 12 height 7
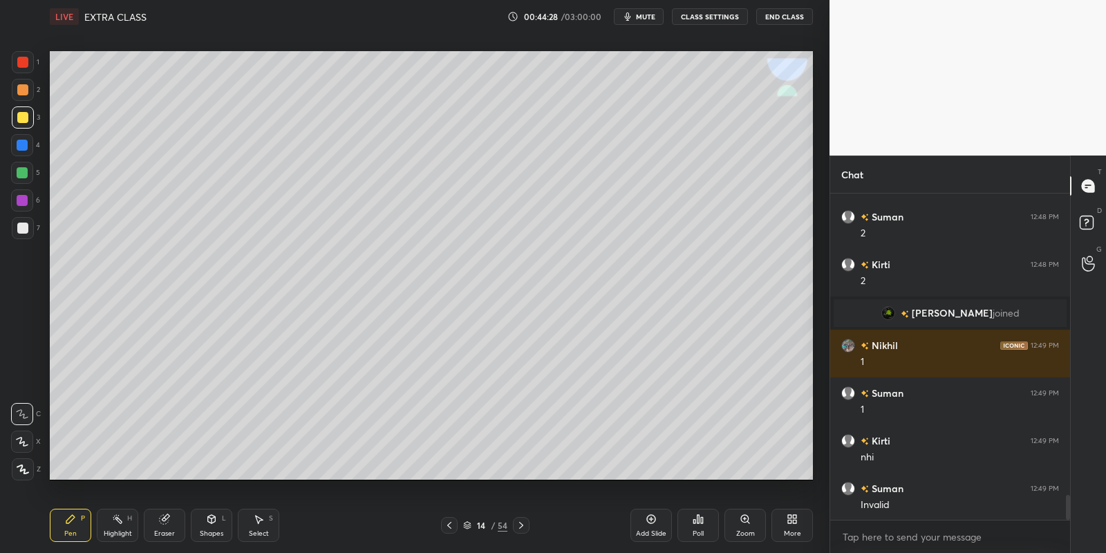
scroll to position [3967, 0]
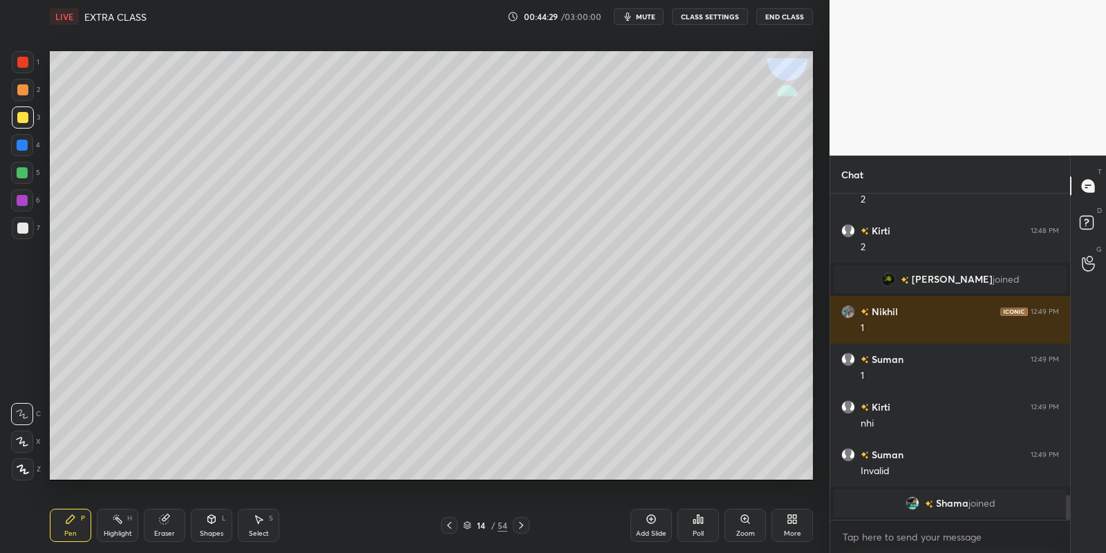
click at [448, 525] on icon at bounding box center [449, 525] width 11 height 11
click at [449, 525] on icon at bounding box center [449, 525] width 11 height 11
click at [448, 523] on icon at bounding box center [449, 525] width 11 height 11
click at [262, 520] on icon at bounding box center [258, 518] width 11 height 11
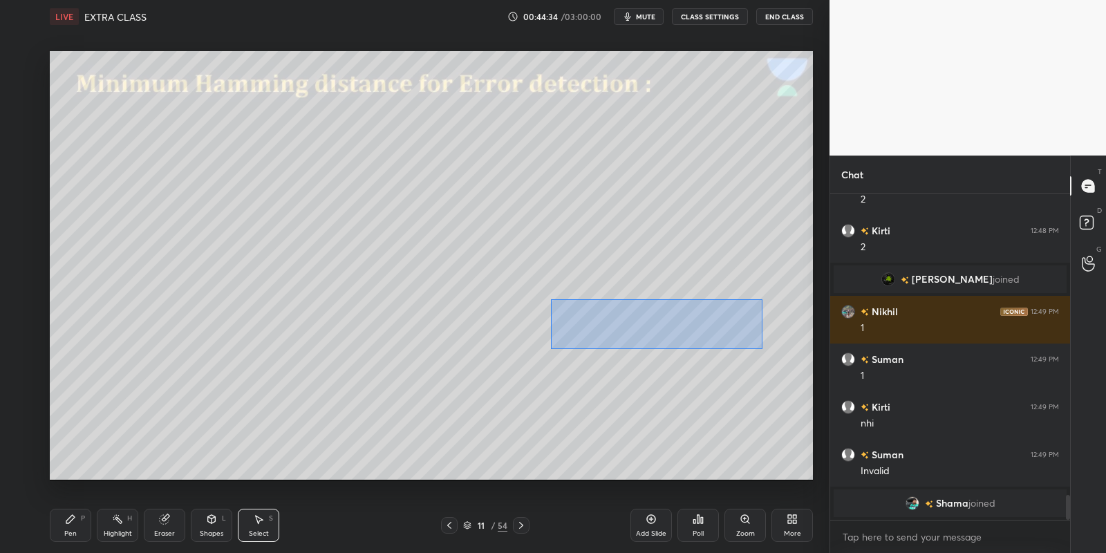
drag, startPoint x: 549, startPoint y: 299, endPoint x: 757, endPoint y: 349, distance: 213.4
click at [763, 348] on div "0 ° Undo Copy Paste here Duplicate Duplicate to new slide Delete" at bounding box center [431, 265] width 763 height 429
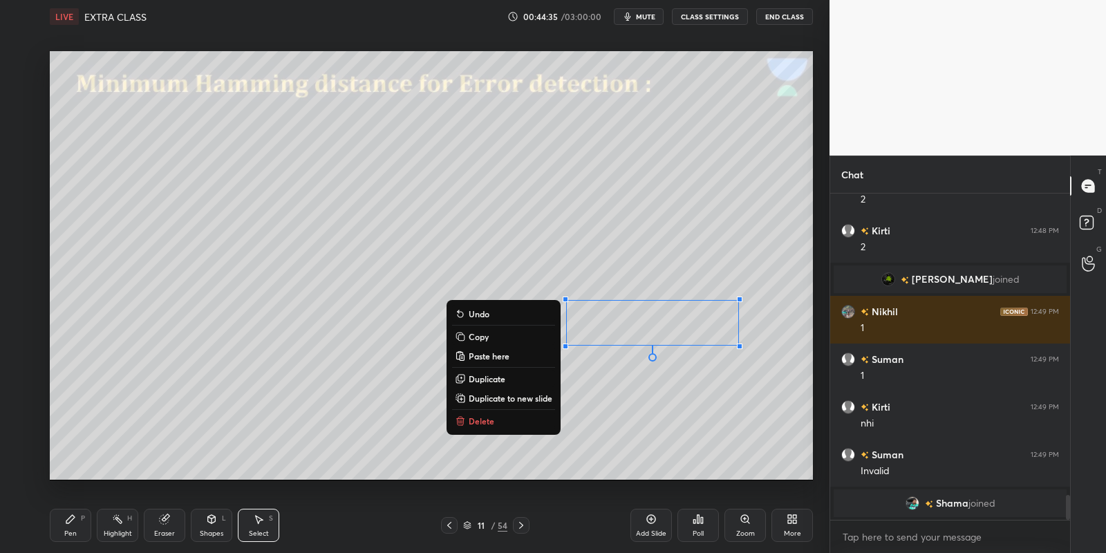
click at [486, 335] on p "Copy" at bounding box center [479, 336] width 20 height 11
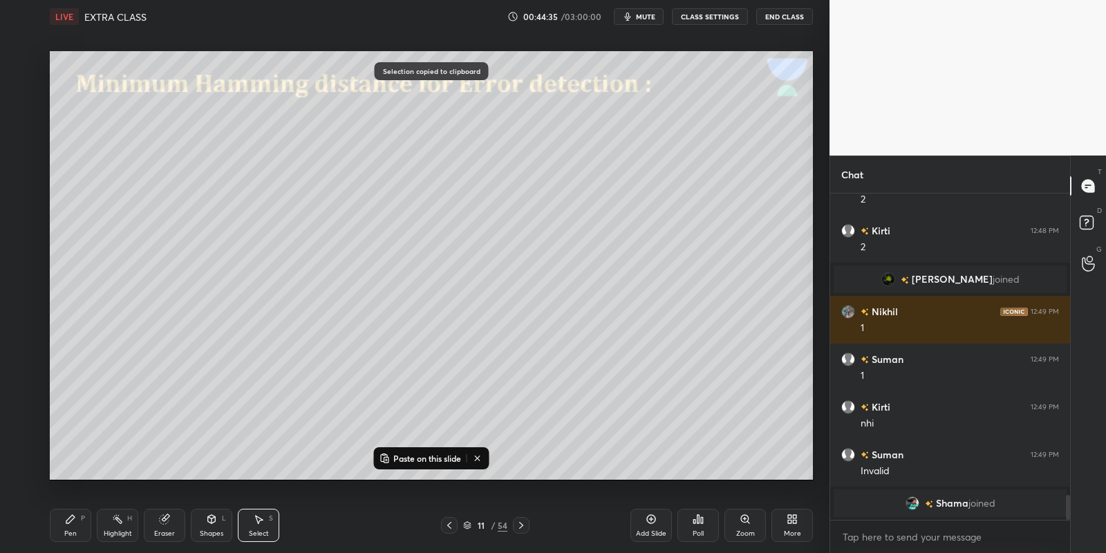
click at [520, 521] on icon at bounding box center [521, 525] width 11 height 11
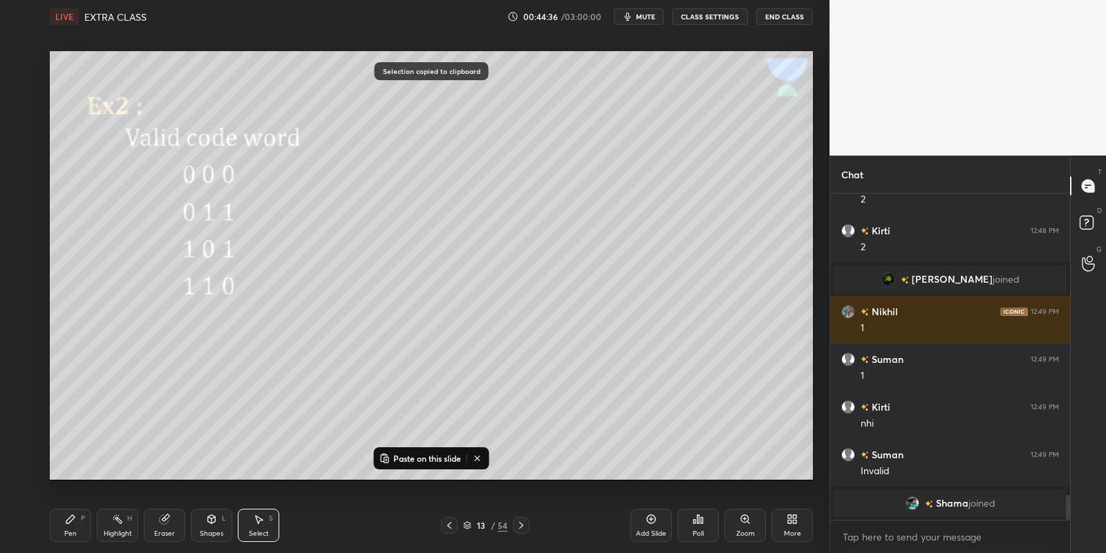
click at [523, 523] on icon at bounding box center [521, 525] width 11 height 11
click at [424, 456] on p "Paste on this slide" at bounding box center [427, 458] width 68 height 11
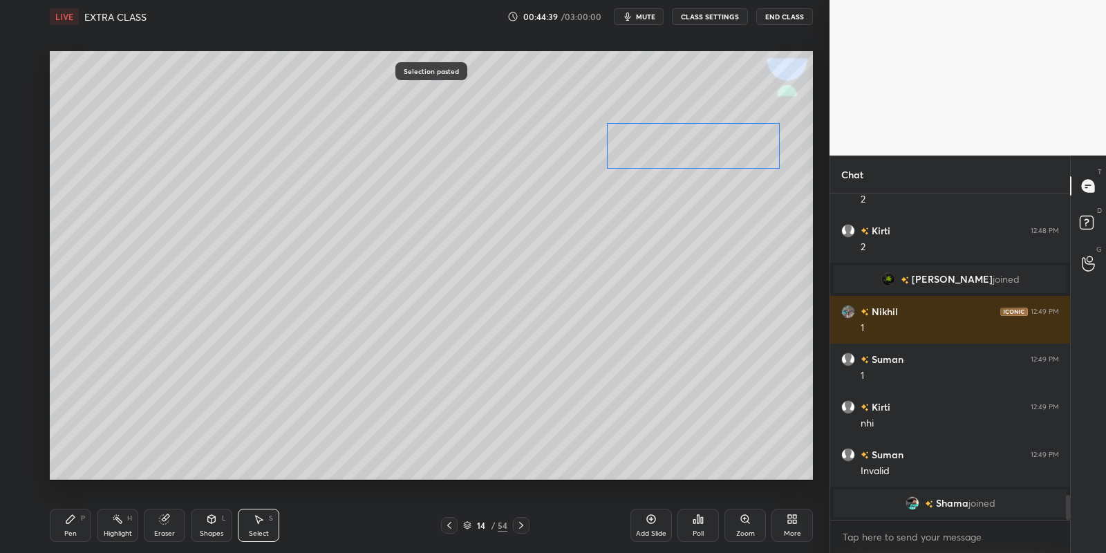
drag, startPoint x: 632, startPoint y: 317, endPoint x: 678, endPoint y: 142, distance: 180.7
click at [673, 140] on div "0 ° Undo Copy Paste here Duplicate Duplicate to new slide Delete" at bounding box center [431, 265] width 763 height 429
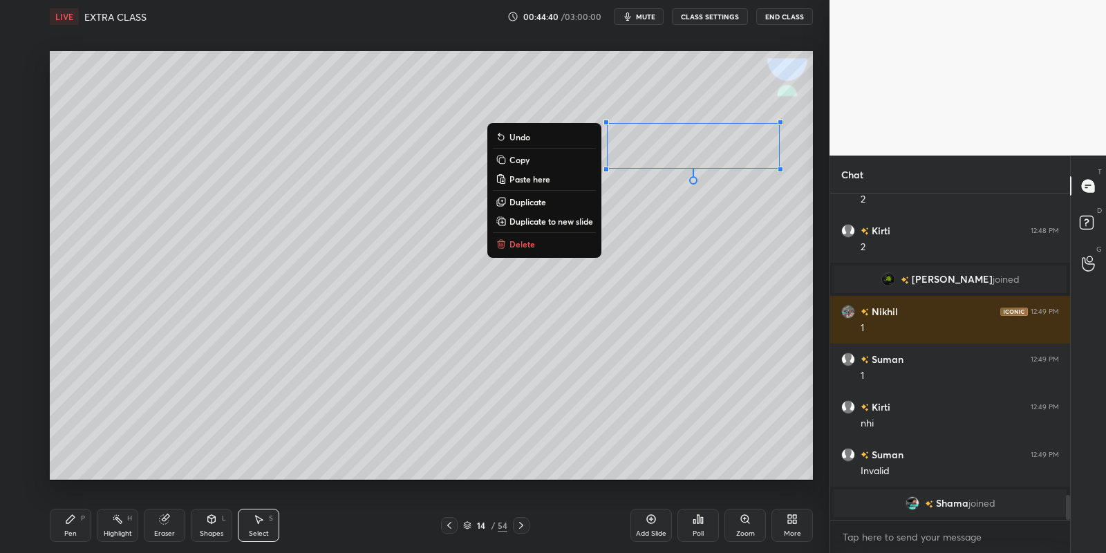
click at [77, 533] on div "Pen P" at bounding box center [70, 525] width 41 height 33
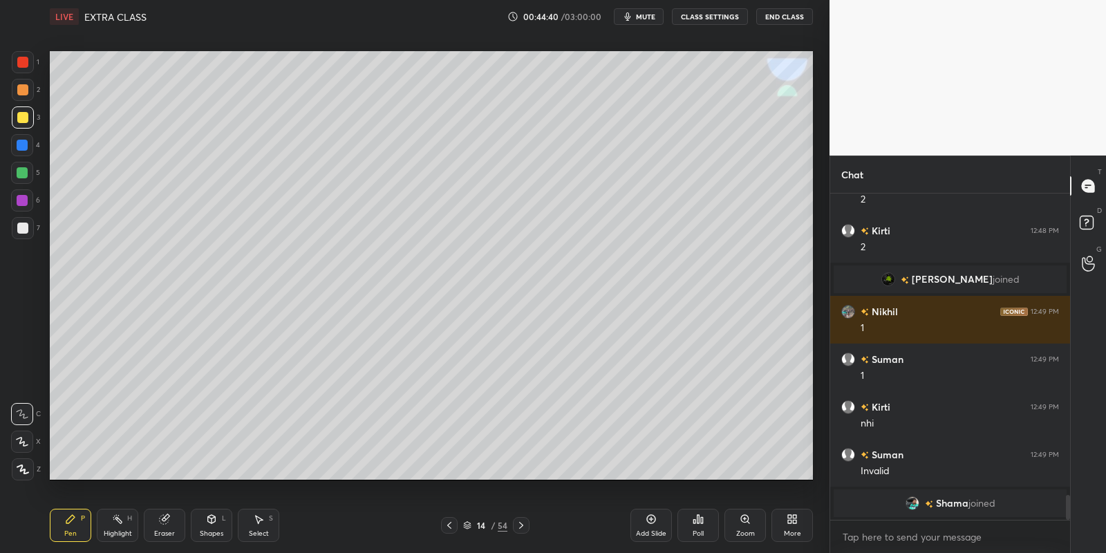
click at [120, 529] on div "Highlight H" at bounding box center [117, 525] width 41 height 33
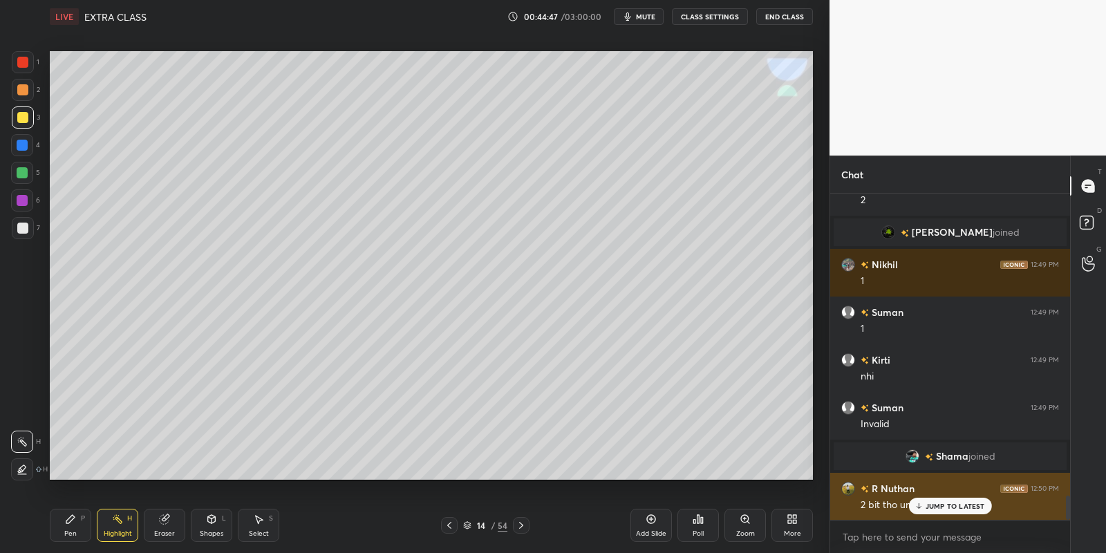
click at [934, 503] on p "JUMP TO LATEST" at bounding box center [954, 506] width 59 height 8
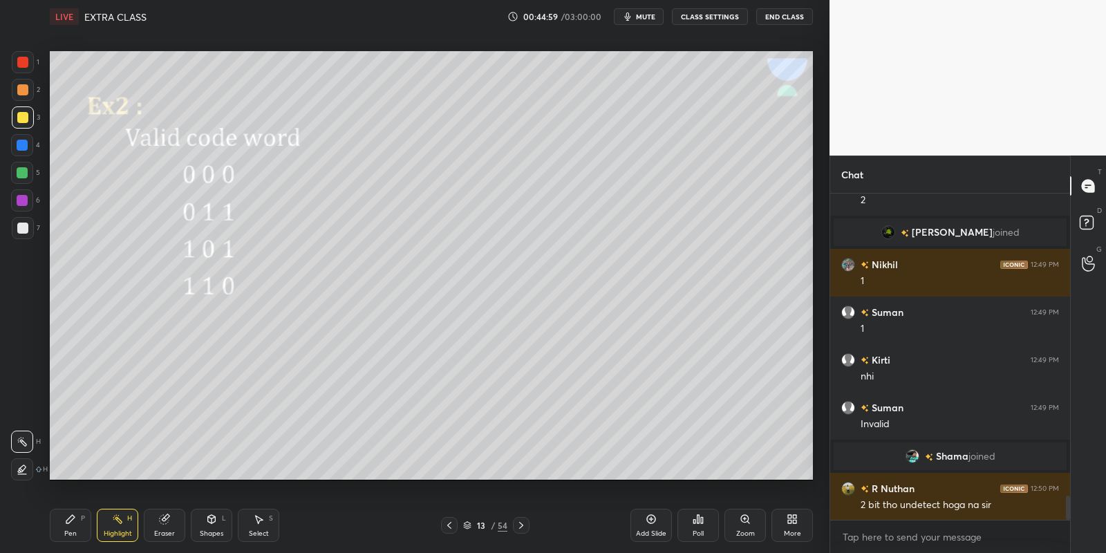
click at [79, 524] on div "Pen P" at bounding box center [70, 525] width 41 height 33
drag, startPoint x: 112, startPoint y: 530, endPoint x: 111, endPoint y: 516, distance: 14.5
click at [113, 527] on div "Highlight H" at bounding box center [117, 525] width 41 height 33
click at [646, 21] on div "LIVE EXTRA CLASS 00:45:17 / 03:00:00 mute CLASS SETTINGS End Class" at bounding box center [431, 16] width 763 height 33
click at [645, 17] on span "mute" at bounding box center [645, 17] width 19 height 10
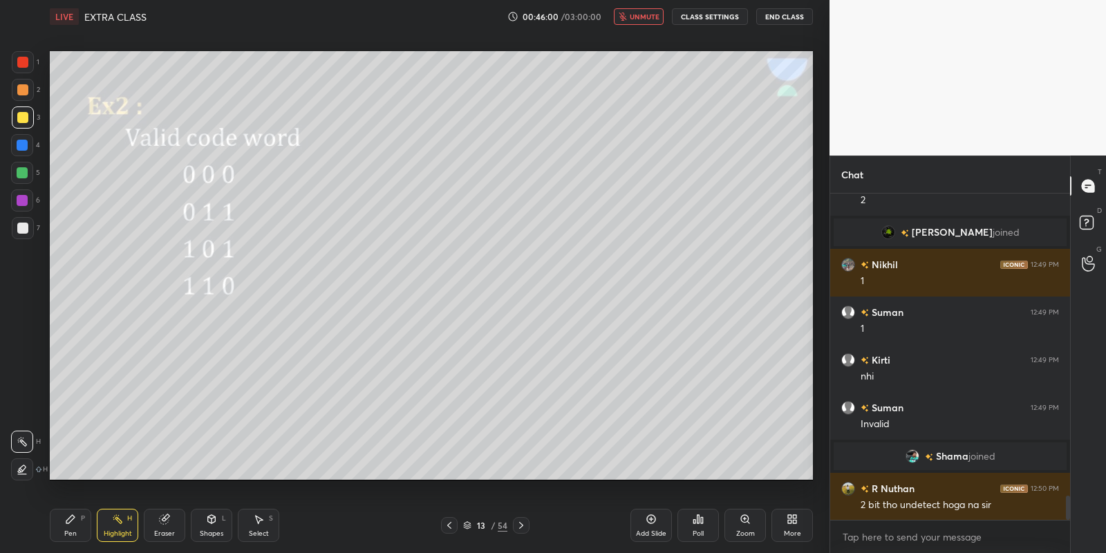
click at [649, 17] on span "unmute" at bounding box center [645, 17] width 30 height 10
drag, startPoint x: 78, startPoint y: 527, endPoint x: 85, endPoint y: 525, distance: 7.2
click at [79, 527] on div "Pen P" at bounding box center [70, 525] width 41 height 33
click at [117, 525] on div "Highlight H" at bounding box center [117, 525] width 41 height 33
drag, startPoint x: 75, startPoint y: 525, endPoint x: 82, endPoint y: 522, distance: 7.2
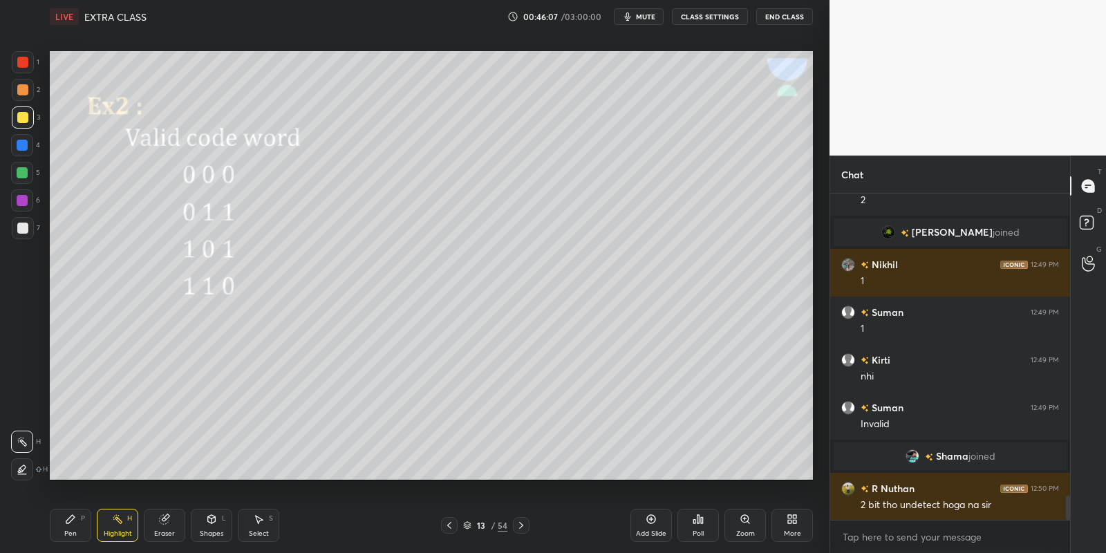
click at [79, 525] on div "Pen P" at bounding box center [70, 525] width 41 height 33
drag, startPoint x: 117, startPoint y: 522, endPoint x: 116, endPoint y: 513, distance: 9.7
click at [116, 520] on icon at bounding box center [117, 518] width 11 height 11
click at [77, 528] on div "Pen P" at bounding box center [70, 525] width 41 height 33
drag, startPoint x: 160, startPoint y: 524, endPoint x: 160, endPoint y: 511, distance: 13.1
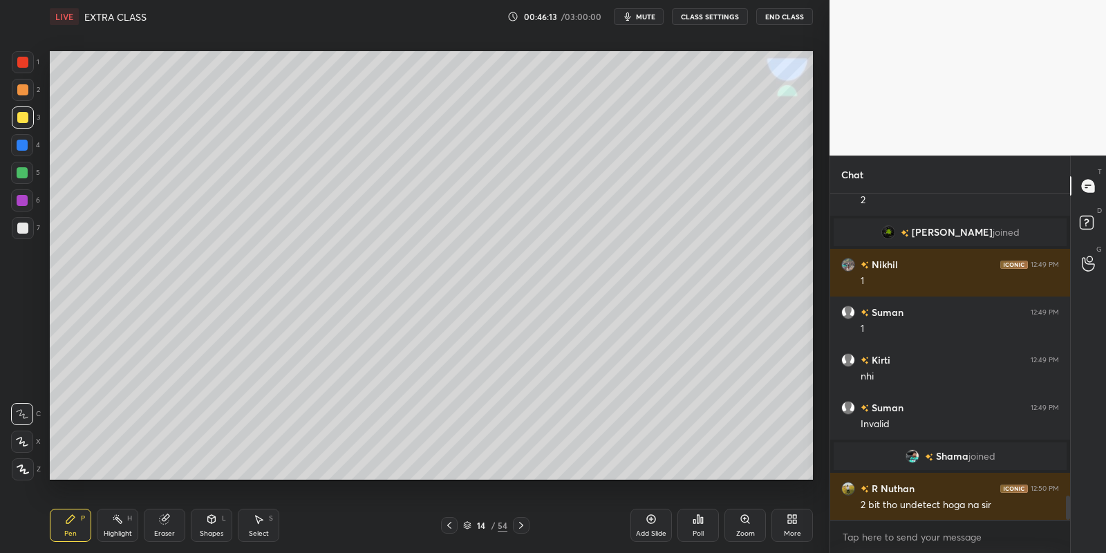
click at [160, 520] on icon at bounding box center [164, 519] width 9 height 9
click at [73, 524] on div "Pen P" at bounding box center [70, 525] width 41 height 33
click at [26, 171] on div at bounding box center [22, 172] width 11 height 11
click at [210, 522] on icon at bounding box center [212, 519] width 8 height 8
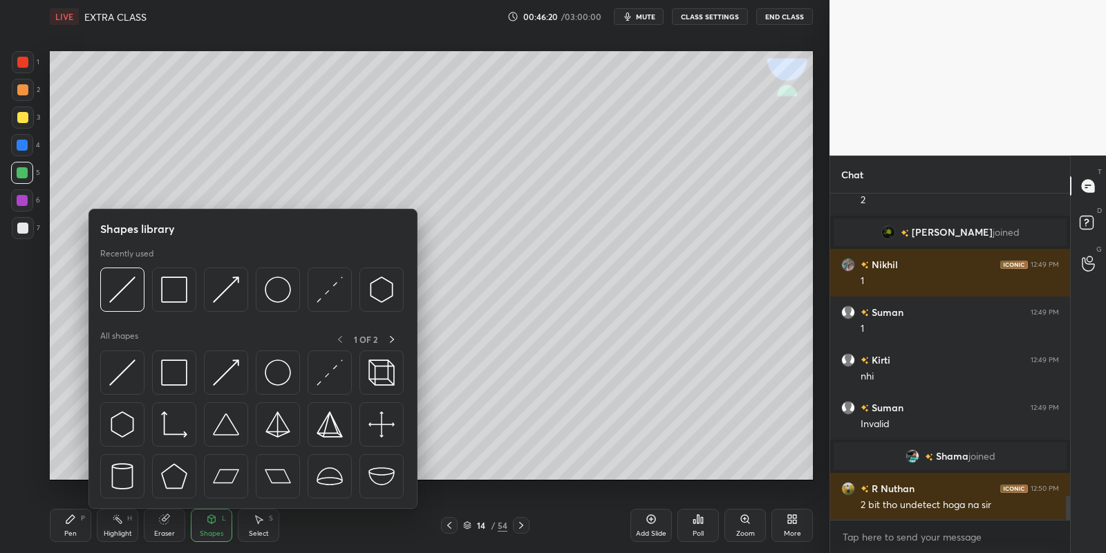
click at [73, 522] on icon at bounding box center [70, 518] width 11 height 11
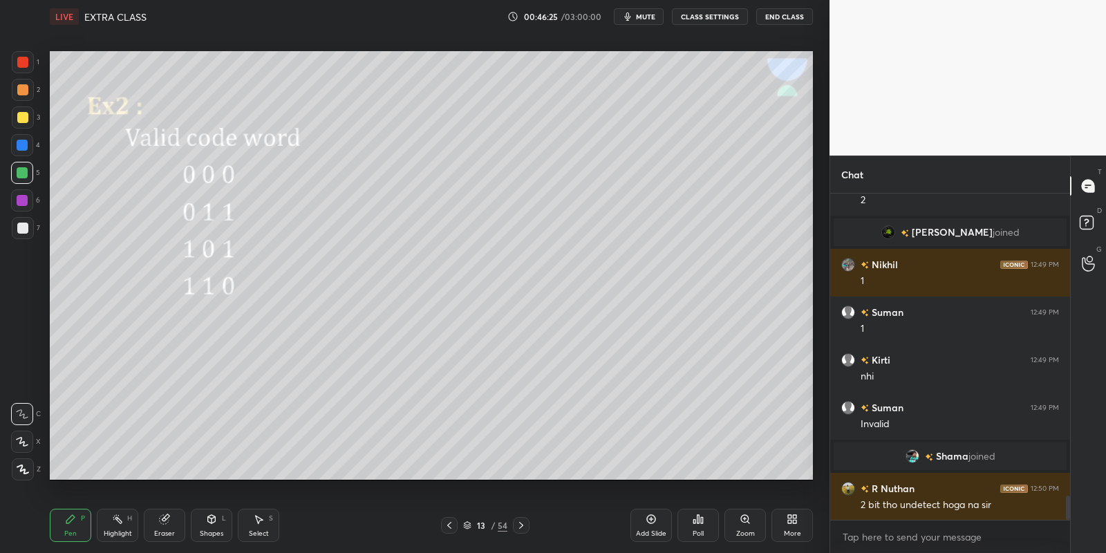
drag, startPoint x: 117, startPoint y: 522, endPoint x: 120, endPoint y: 509, distance: 13.4
click at [119, 521] on icon at bounding box center [117, 518] width 11 height 11
drag, startPoint x: 218, startPoint y: 526, endPoint x: 221, endPoint y: 509, distance: 17.5
click at [216, 526] on div "Shapes L" at bounding box center [211, 525] width 41 height 33
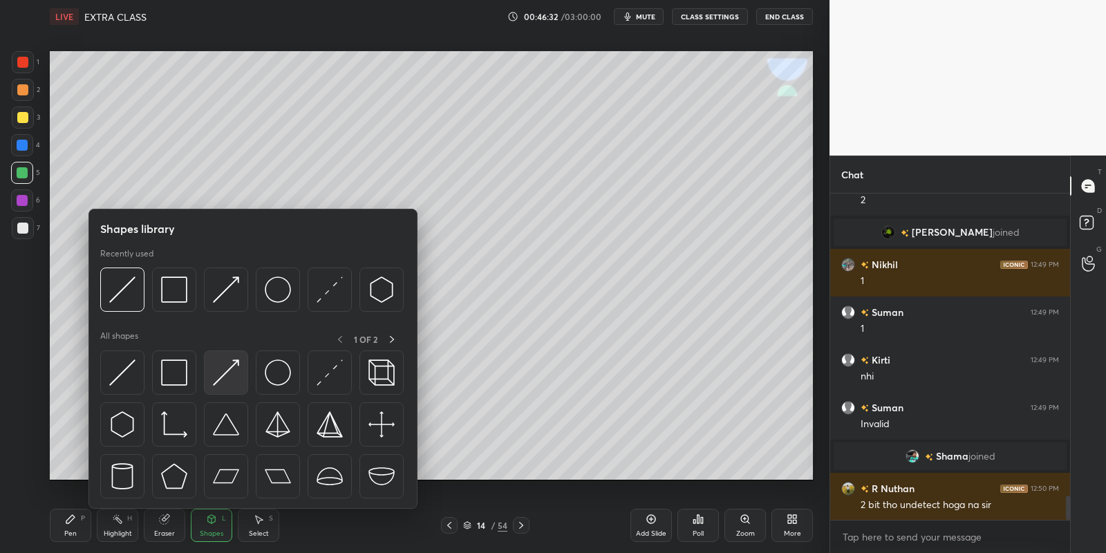
click at [236, 368] on img at bounding box center [226, 372] width 26 height 26
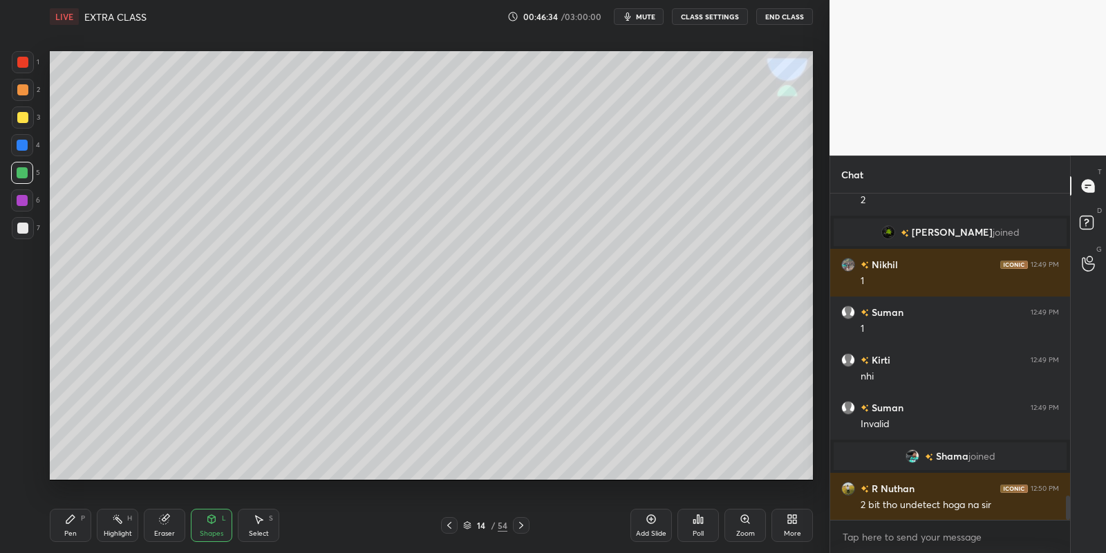
click at [77, 520] on div "Pen P" at bounding box center [70, 525] width 41 height 33
click at [25, 120] on div at bounding box center [22, 117] width 11 height 11
click at [116, 524] on div "Highlight H" at bounding box center [117, 525] width 41 height 33
click at [75, 531] on div "Pen" at bounding box center [70, 533] width 12 height 7
click at [25, 172] on div at bounding box center [22, 172] width 11 height 11
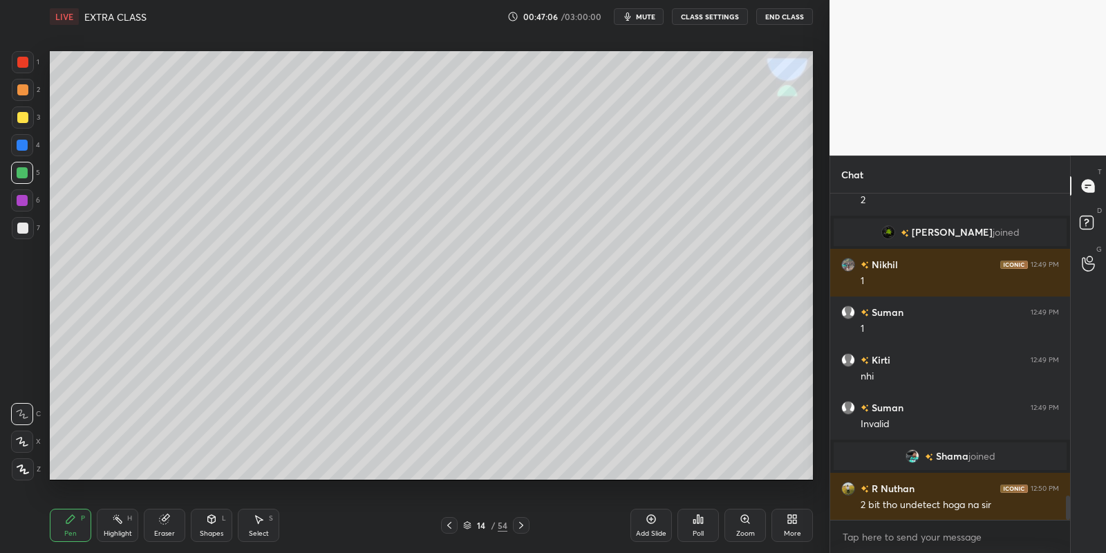
drag, startPoint x: 113, startPoint y: 519, endPoint x: 126, endPoint y: 513, distance: 14.5
click at [114, 520] on icon at bounding box center [117, 518] width 11 height 11
click at [70, 529] on div "Pen P" at bounding box center [70, 525] width 41 height 33
click at [24, 117] on div at bounding box center [22, 117] width 11 height 11
drag, startPoint x: 113, startPoint y: 527, endPoint x: 131, endPoint y: 505, distance: 28.0
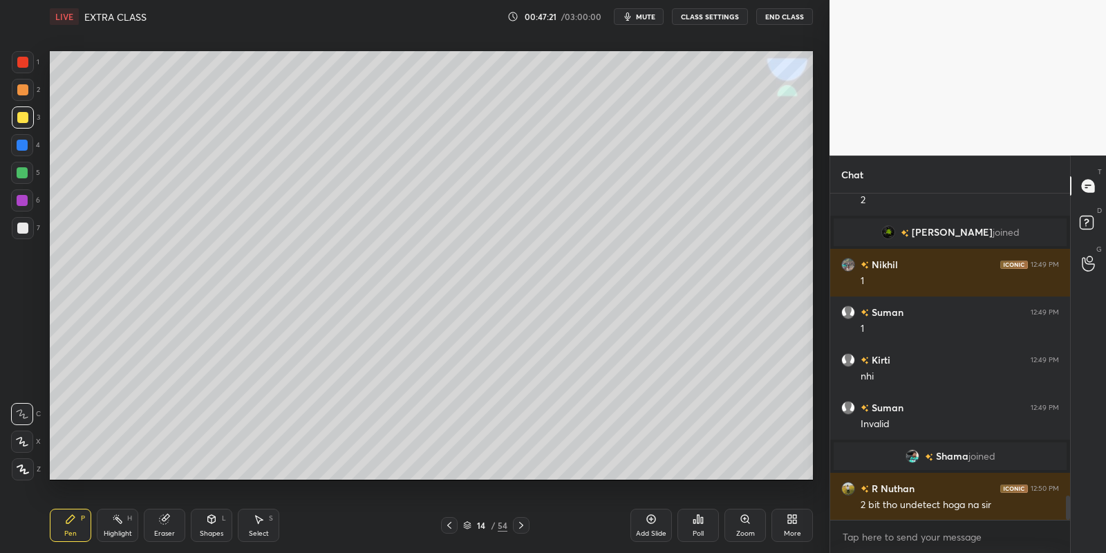
click at [115, 525] on div "Highlight H" at bounding box center [117, 525] width 41 height 33
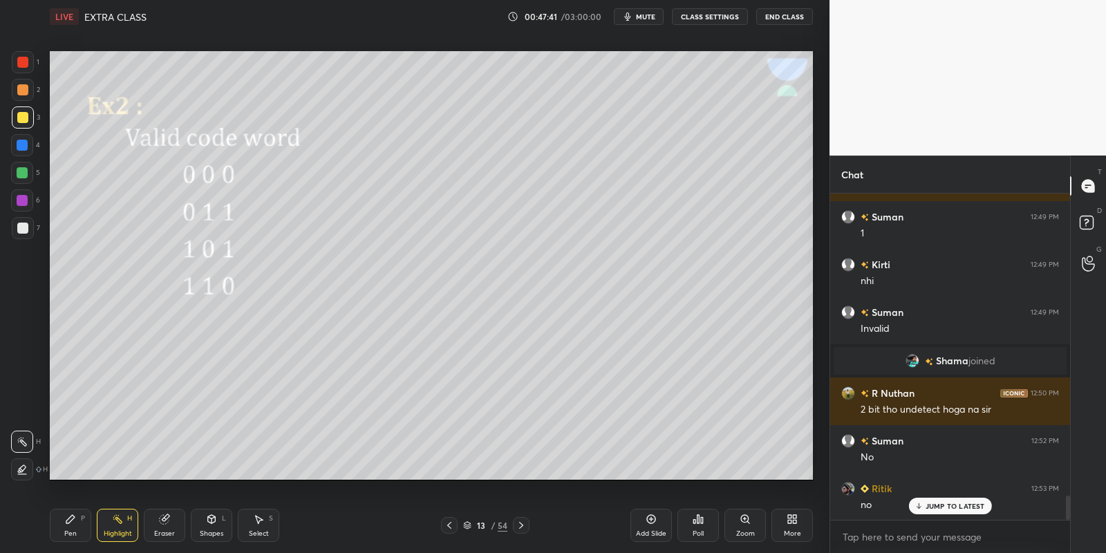
scroll to position [4157, 0]
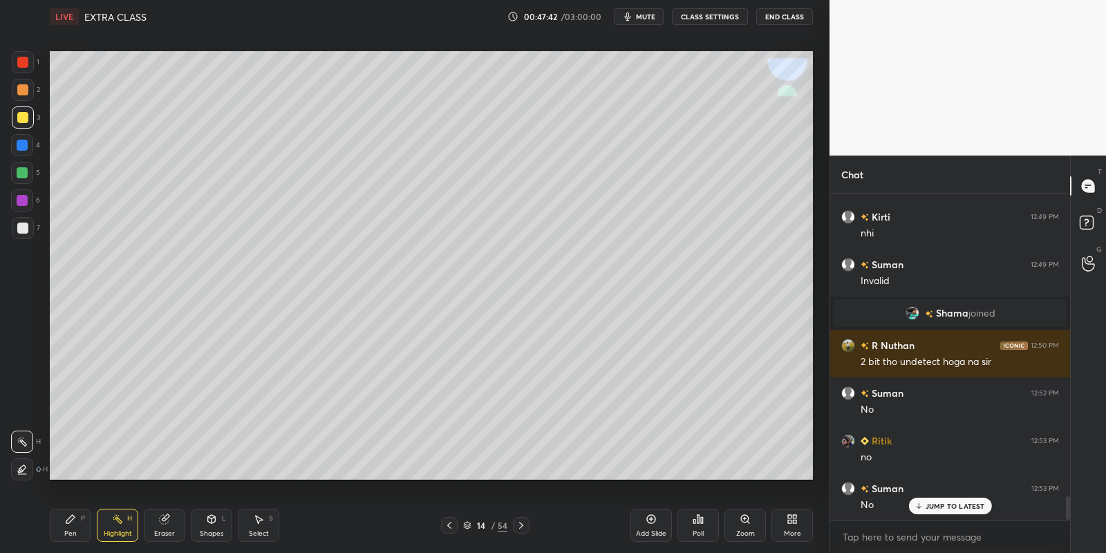
click at [77, 524] on div "Pen P" at bounding box center [70, 525] width 41 height 33
drag, startPoint x: 117, startPoint y: 529, endPoint x: 120, endPoint y: 494, distance: 34.7
click at [114, 526] on div "Highlight H" at bounding box center [117, 525] width 41 height 33
click at [72, 525] on div "Pen P" at bounding box center [70, 525] width 41 height 33
click at [21, 171] on div at bounding box center [22, 172] width 11 height 11
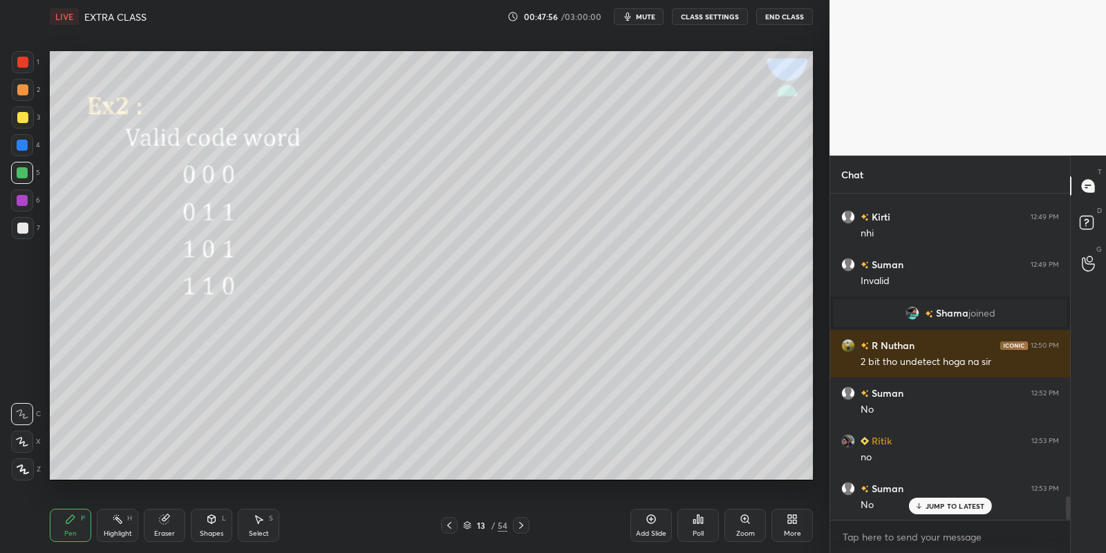
drag, startPoint x: 120, startPoint y: 529, endPoint x: 113, endPoint y: 493, distance: 36.1
click at [116, 528] on div "Highlight H" at bounding box center [117, 525] width 41 height 33
drag, startPoint x: 77, startPoint y: 533, endPoint x: 78, endPoint y: 518, distance: 15.3
click at [77, 527] on div "Pen P" at bounding box center [70, 525] width 41 height 33
click at [218, 524] on div "Shapes L" at bounding box center [211, 525] width 41 height 33
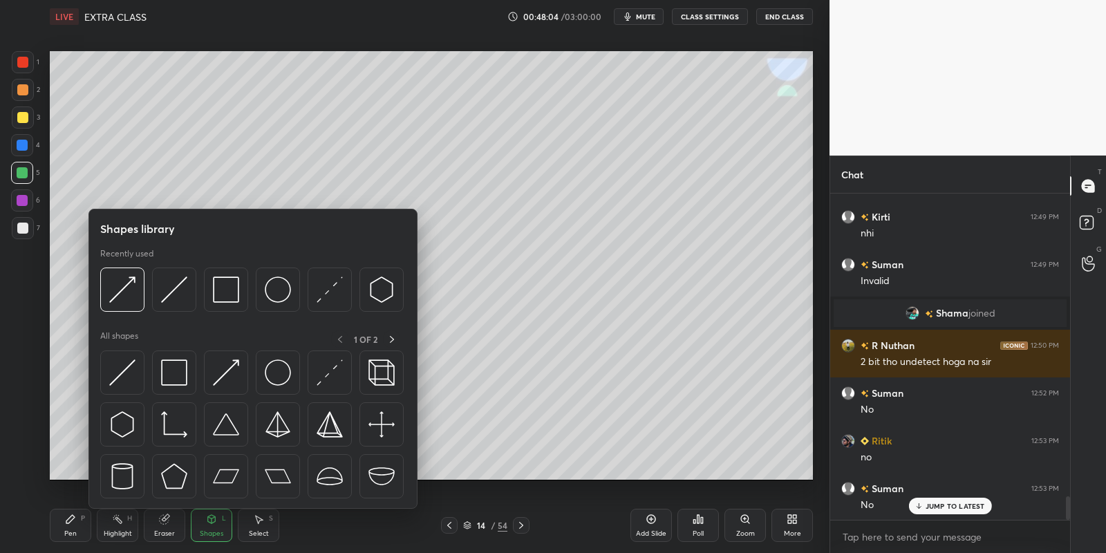
click at [230, 366] on img at bounding box center [226, 372] width 26 height 26
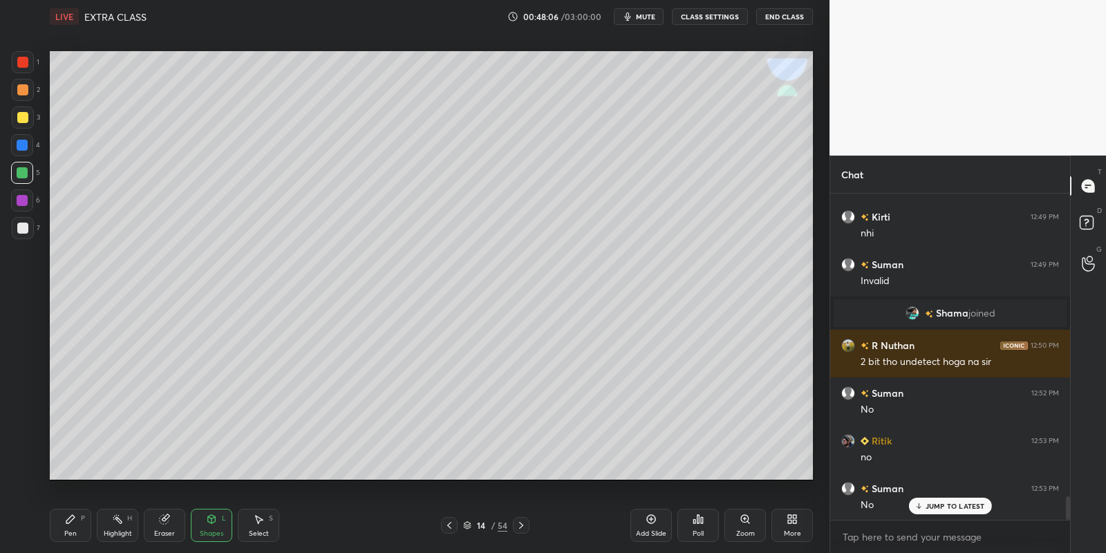
drag, startPoint x: 77, startPoint y: 530, endPoint x: 77, endPoint y: 494, distance: 35.9
click at [73, 528] on div "Pen P" at bounding box center [70, 525] width 41 height 33
click at [27, 120] on div at bounding box center [23, 117] width 22 height 22
click at [27, 172] on div at bounding box center [22, 172] width 11 height 11
click at [115, 525] on div "Highlight H" at bounding box center [117, 525] width 41 height 33
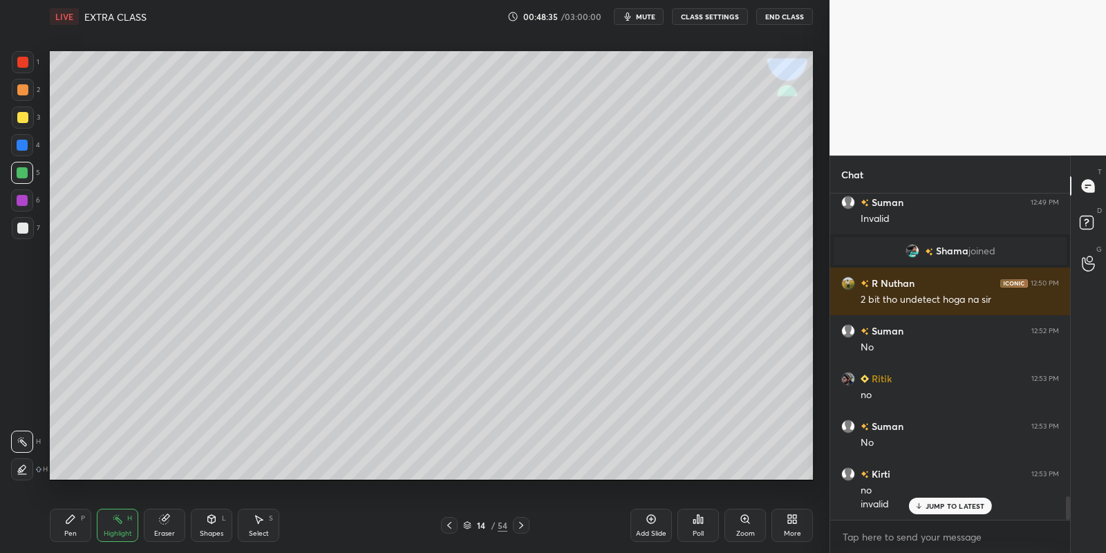
scroll to position [4266, 0]
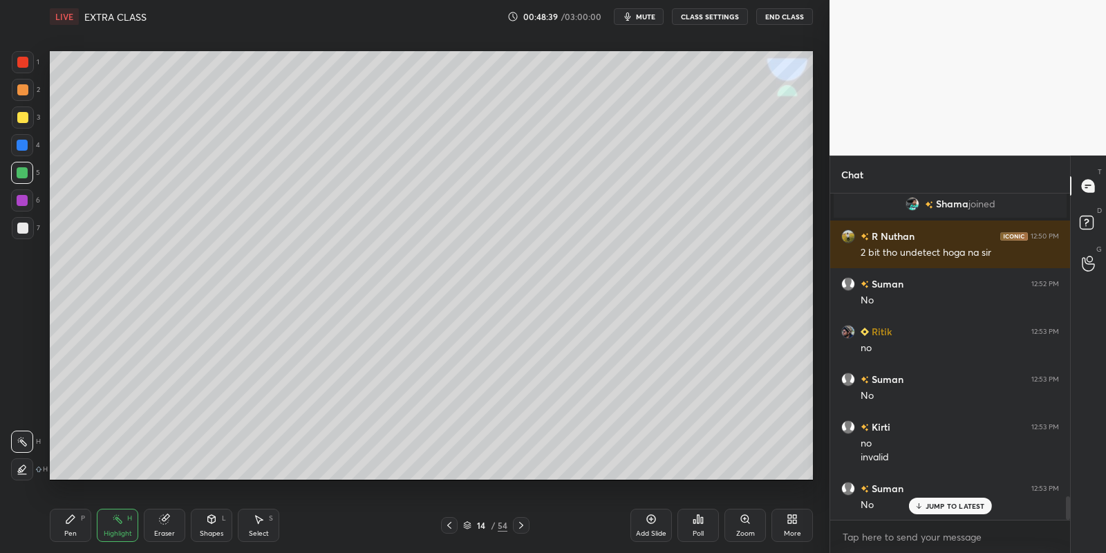
drag, startPoint x: 77, startPoint y: 525, endPoint x: 77, endPoint y: 507, distance: 18.0
click at [75, 522] on div "Pen P" at bounding box center [70, 525] width 41 height 33
click at [20, 117] on div at bounding box center [22, 117] width 11 height 11
drag, startPoint x: 256, startPoint y: 523, endPoint x: 289, endPoint y: 494, distance: 44.1
click at [256, 522] on icon at bounding box center [258, 518] width 11 height 11
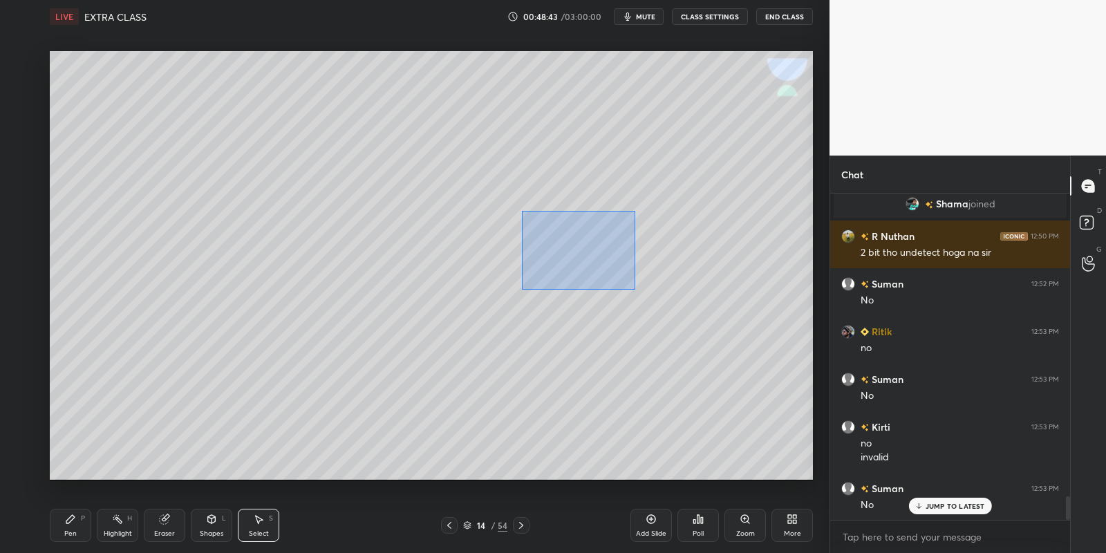
drag, startPoint x: 521, startPoint y: 210, endPoint x: 630, endPoint y: 281, distance: 130.3
click at [635, 287] on div "0 ° Undo Copy Paste here Duplicate Duplicate to new slide Delete" at bounding box center [431, 265] width 763 height 429
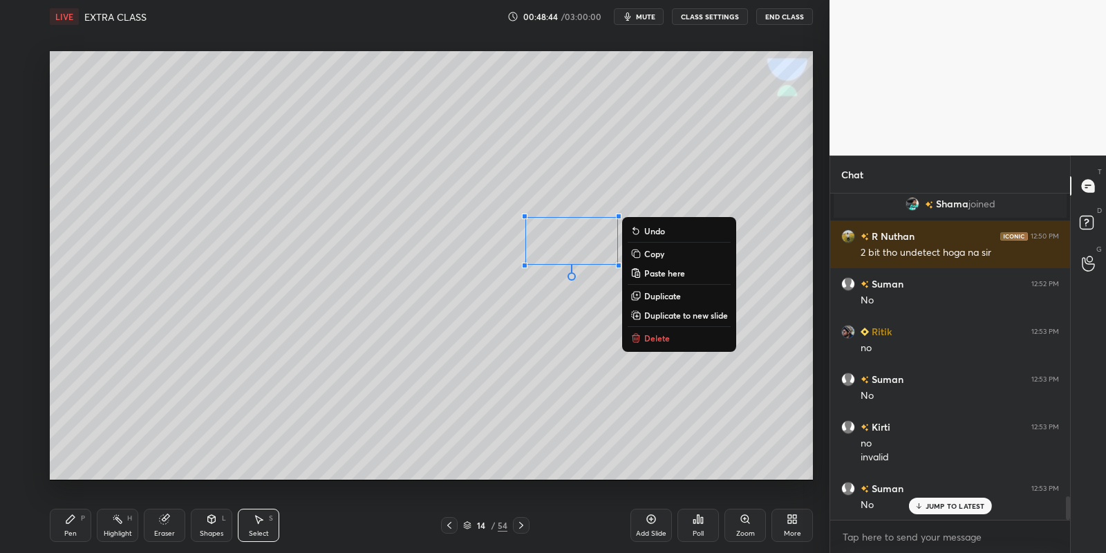
drag, startPoint x: 654, startPoint y: 254, endPoint x: 639, endPoint y: 285, distance: 34.0
click at [652, 254] on p "Copy" at bounding box center [654, 253] width 20 height 11
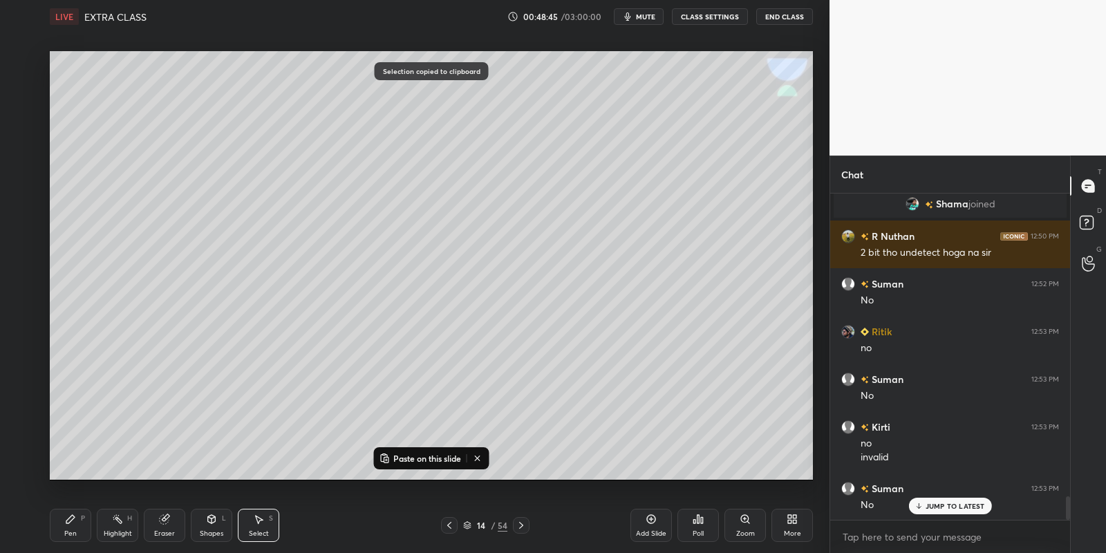
drag, startPoint x: 448, startPoint y: 459, endPoint x: 509, endPoint y: 403, distance: 82.1
click at [451, 459] on p "Paste on this slide" at bounding box center [427, 458] width 68 height 11
drag, startPoint x: 583, startPoint y: 255, endPoint x: 564, endPoint y: 347, distance: 93.9
click at [565, 350] on div "0 ° Undo Copy Paste here Duplicate Duplicate to new slide Delete" at bounding box center [431, 265] width 763 height 429
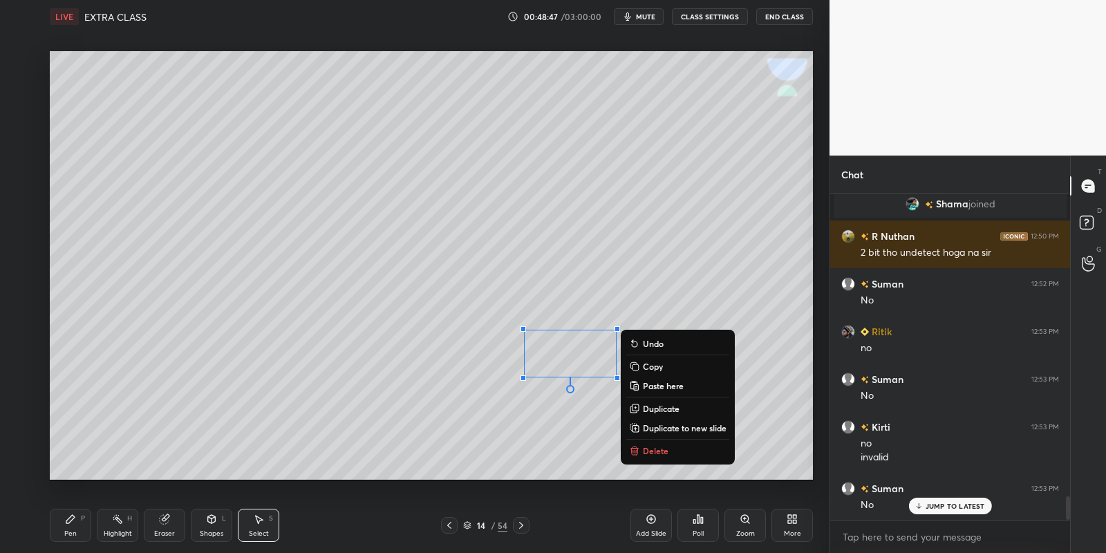
drag, startPoint x: 68, startPoint y: 518, endPoint x: 86, endPoint y: 514, distance: 18.4
click at [71, 517] on icon at bounding box center [70, 519] width 8 height 8
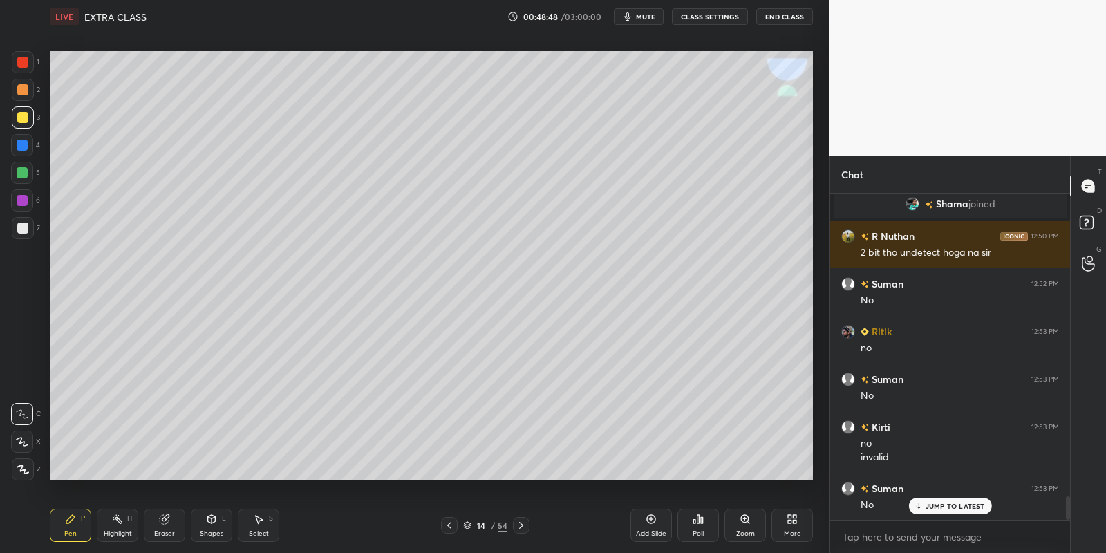
click at [519, 528] on icon at bounding box center [521, 525] width 11 height 11
click at [74, 525] on div "Pen P" at bounding box center [70, 525] width 41 height 33
click at [22, 112] on div at bounding box center [22, 117] width 11 height 11
drag, startPoint x: 21, startPoint y: 171, endPoint x: 26, endPoint y: 165, distance: 7.8
click at [22, 169] on div at bounding box center [22, 172] width 11 height 11
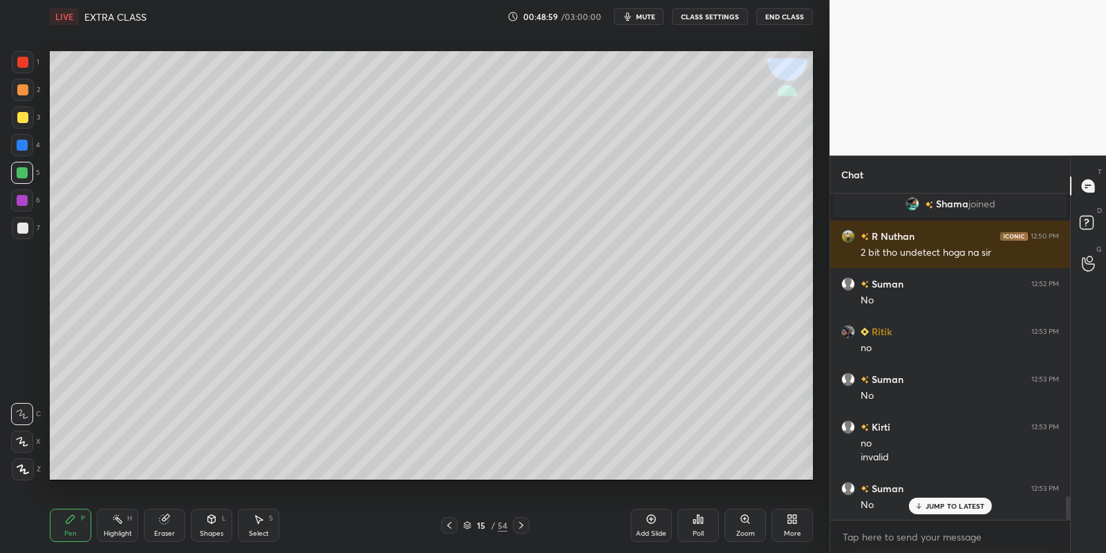
click at [70, 516] on icon at bounding box center [70, 518] width 11 height 11
drag, startPoint x: 209, startPoint y: 521, endPoint x: 211, endPoint y: 513, distance: 7.9
click at [210, 517] on icon at bounding box center [211, 518] width 11 height 11
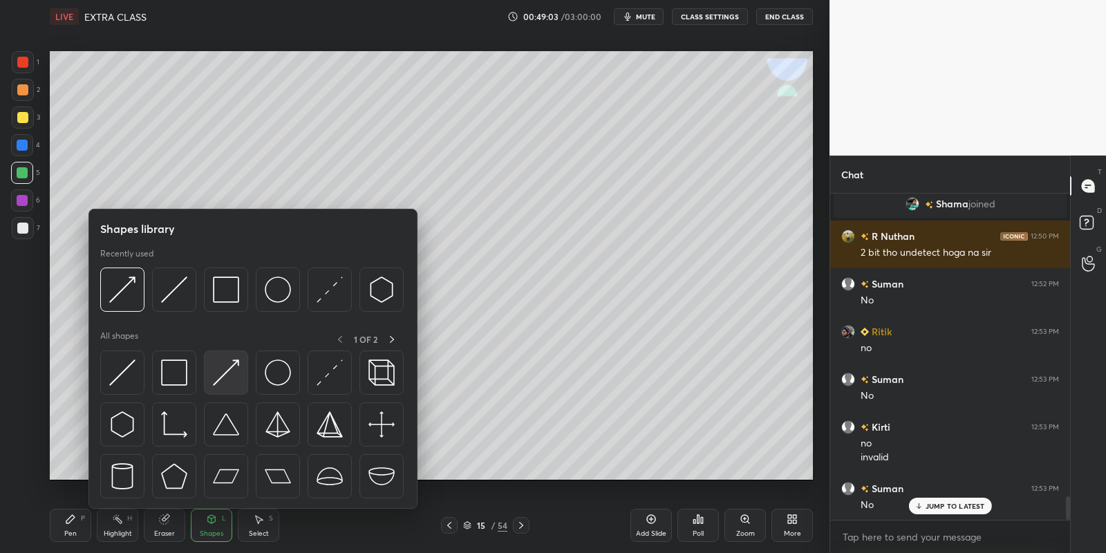
click at [229, 363] on img at bounding box center [226, 372] width 26 height 26
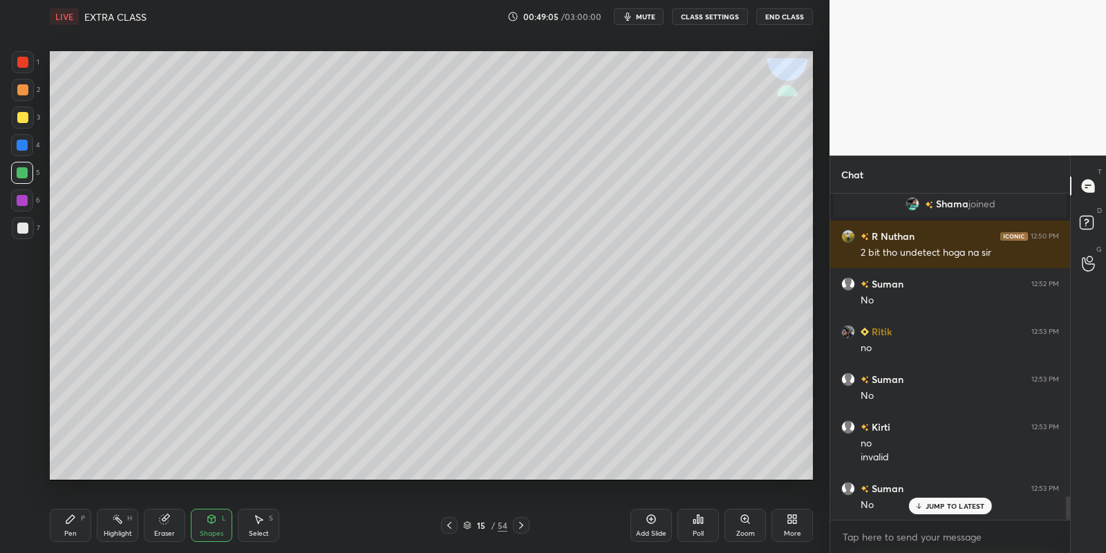
click at [73, 524] on div "Pen P" at bounding box center [70, 525] width 41 height 33
click at [22, 113] on div at bounding box center [22, 117] width 11 height 11
click at [21, 171] on div at bounding box center [22, 172] width 11 height 11
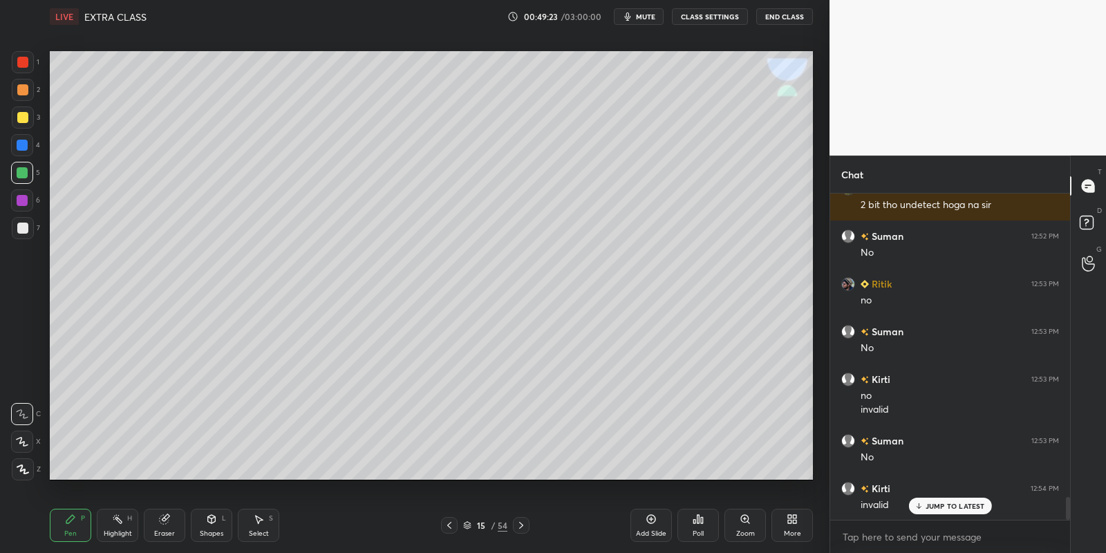
click at [122, 522] on div "Highlight H" at bounding box center [117, 525] width 41 height 33
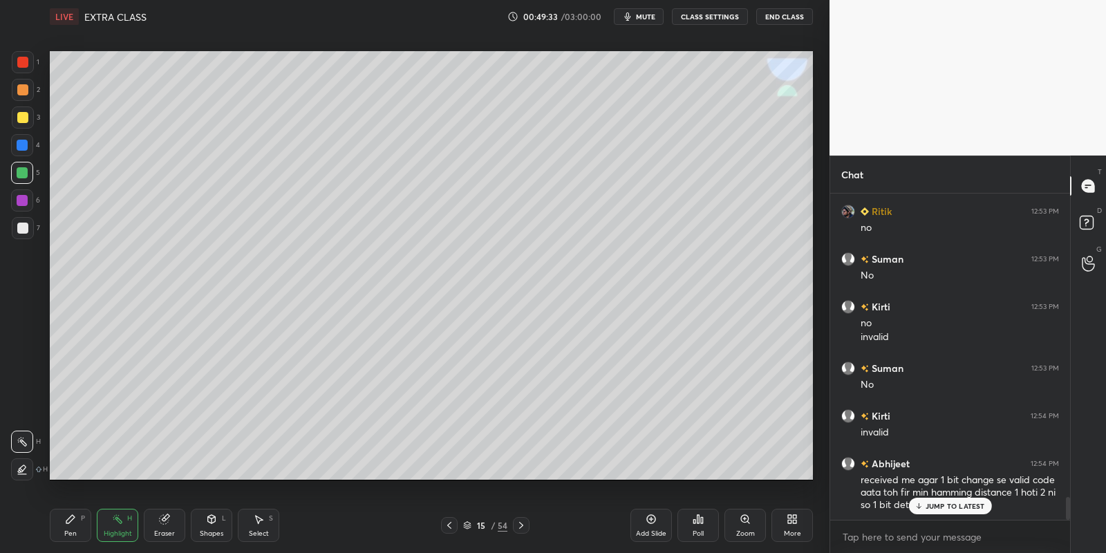
click at [72, 534] on div "Pen" at bounding box center [70, 533] width 12 height 7
click at [25, 120] on div at bounding box center [22, 117] width 11 height 11
click at [23, 172] on div at bounding box center [22, 172] width 11 height 11
drag, startPoint x: 214, startPoint y: 530, endPoint x: 212, endPoint y: 516, distance: 14.0
click at [213, 527] on div "Shapes L" at bounding box center [211, 525] width 41 height 33
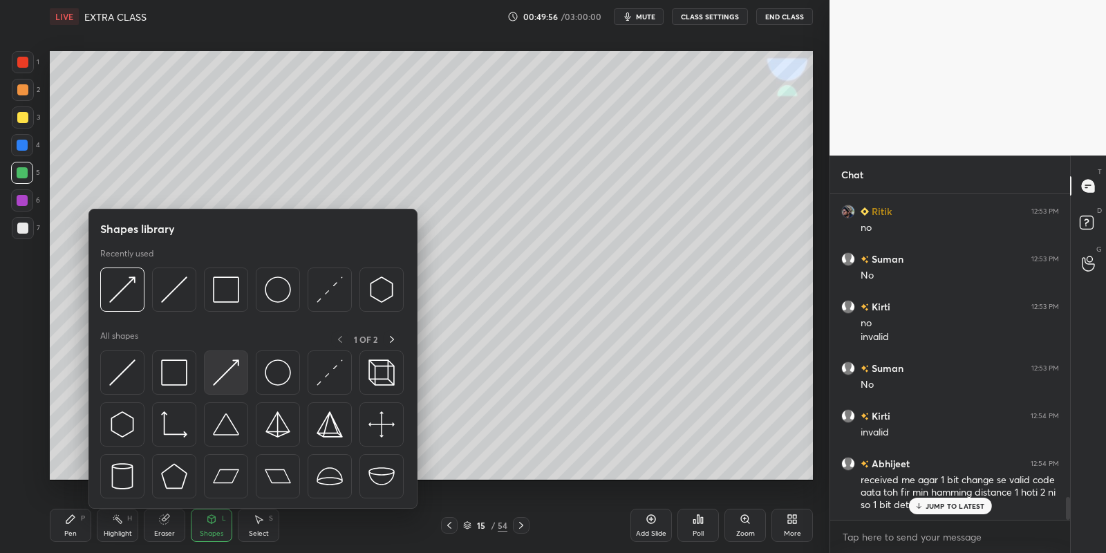
drag, startPoint x: 234, startPoint y: 372, endPoint x: 23, endPoint y: 111, distance: 335.6
click at [232, 371] on img at bounding box center [226, 372] width 26 height 26
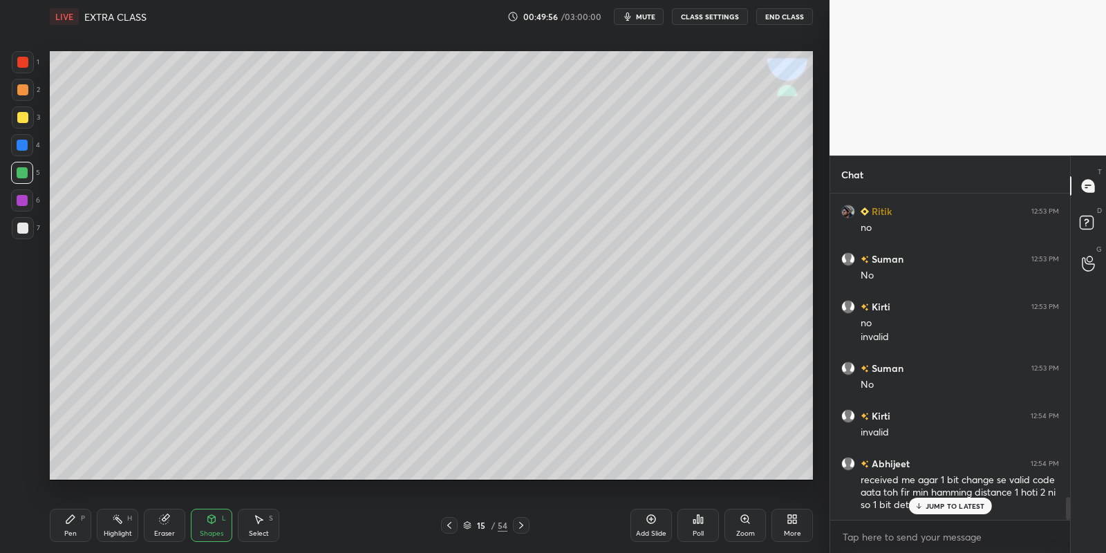
click at [26, 114] on div at bounding box center [22, 117] width 11 height 11
drag, startPoint x: 76, startPoint y: 520, endPoint x: 77, endPoint y: 489, distance: 31.1
click at [75, 520] on div "Pen P" at bounding box center [70, 525] width 41 height 33
click at [25, 169] on div at bounding box center [22, 172] width 11 height 11
click at [26, 171] on div at bounding box center [22, 172] width 11 height 11
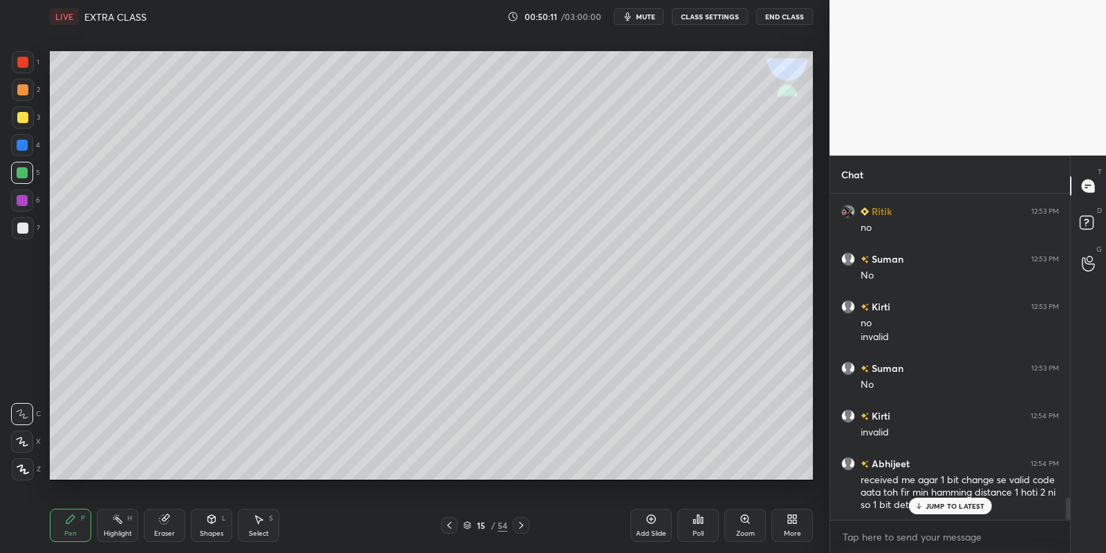
scroll to position [4434, 0]
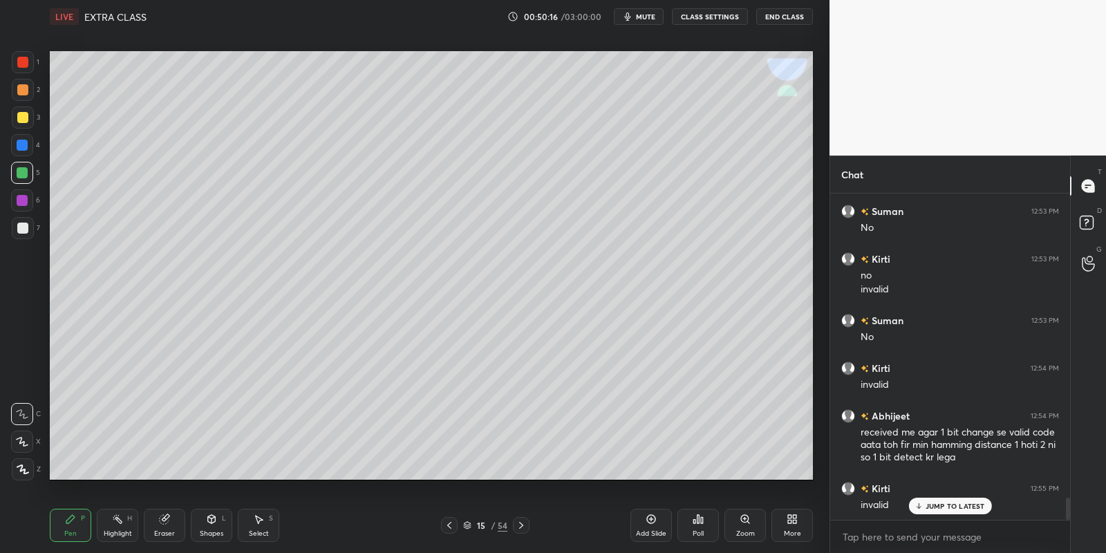
click at [106, 518] on div "Highlight H" at bounding box center [117, 525] width 41 height 33
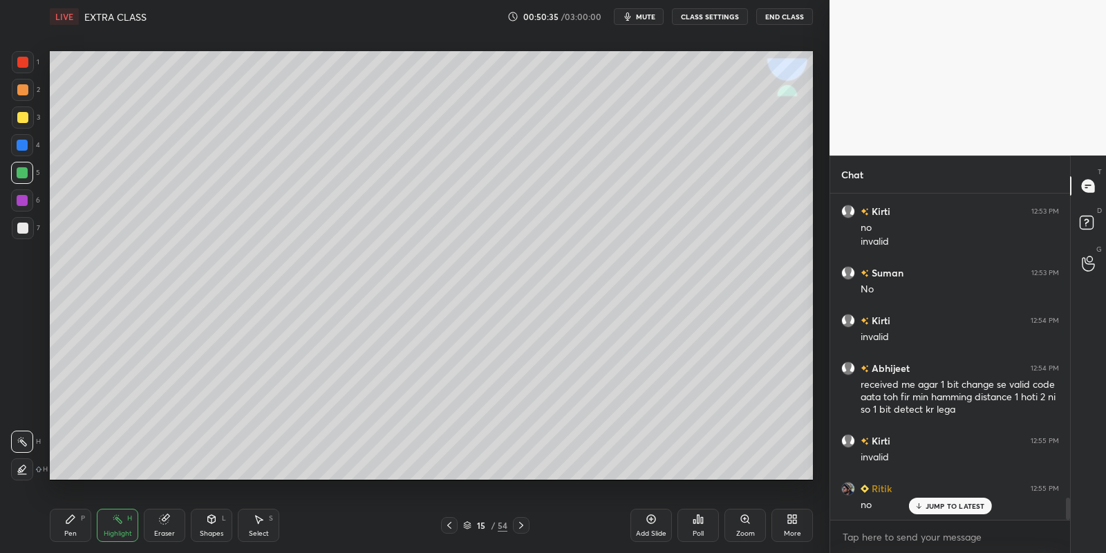
drag, startPoint x: 256, startPoint y: 530, endPoint x: 269, endPoint y: 504, distance: 29.4
click at [255, 528] on div "Select S" at bounding box center [258, 525] width 41 height 33
click at [76, 527] on div "Pen P" at bounding box center [70, 525] width 41 height 33
click at [23, 122] on div at bounding box center [23, 117] width 22 height 22
click at [257, 522] on div "Select S" at bounding box center [258, 525] width 41 height 33
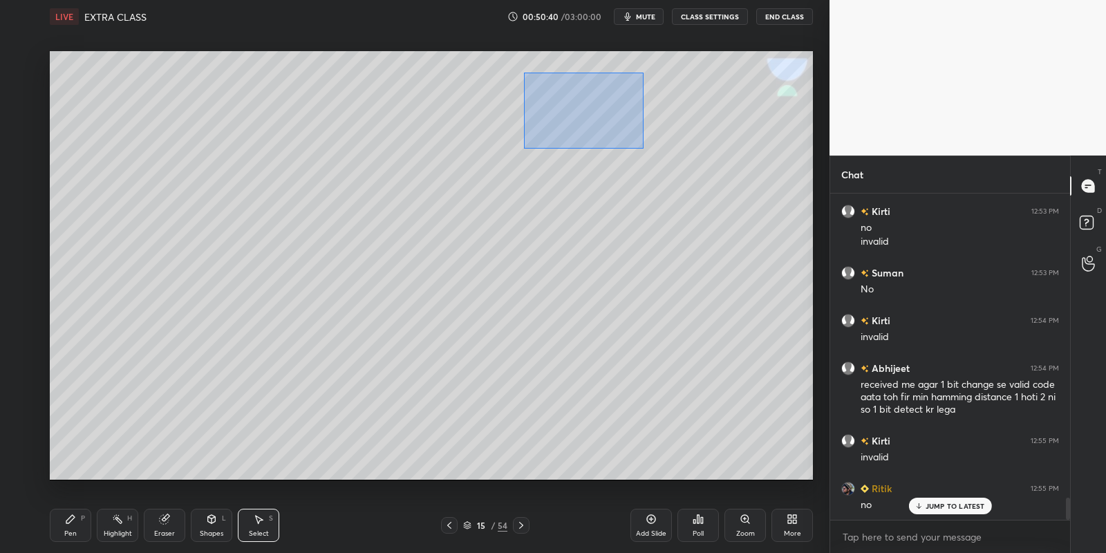
drag, startPoint x: 522, startPoint y: 72, endPoint x: 632, endPoint y: 136, distance: 127.9
click at [645, 151] on div "0 ° Undo Copy Paste here Duplicate Duplicate to new slide Delete" at bounding box center [431, 265] width 763 height 429
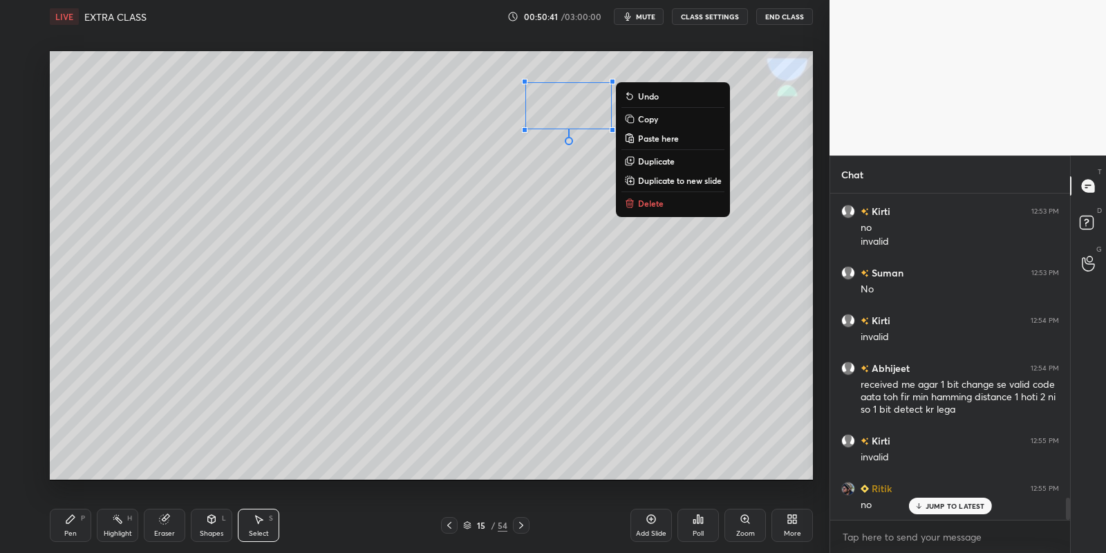
click at [649, 117] on p "Copy" at bounding box center [648, 118] width 20 height 11
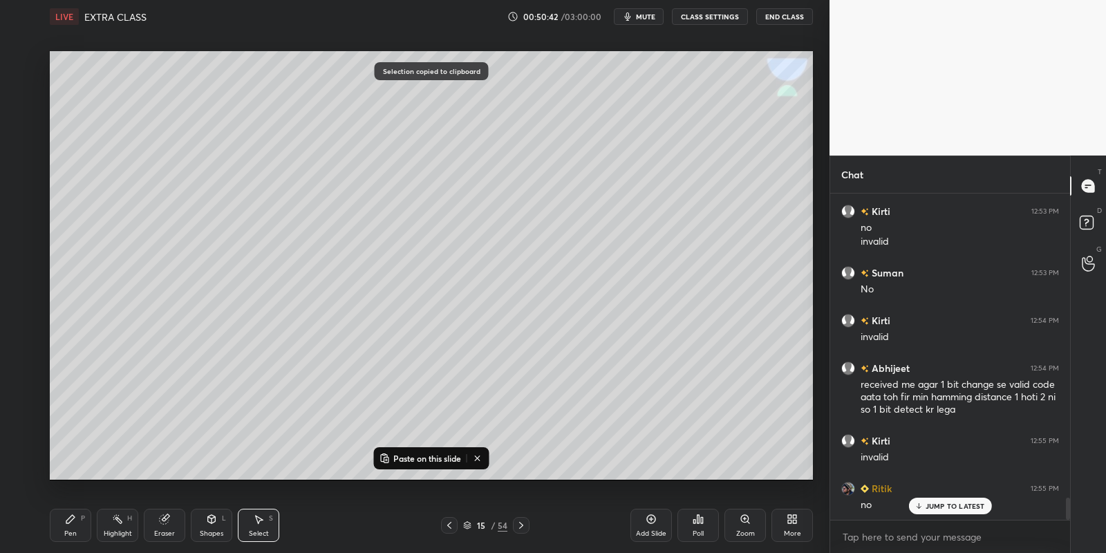
drag, startPoint x: 407, startPoint y: 457, endPoint x: 425, endPoint y: 425, distance: 36.5
click at [407, 454] on p "Paste on this slide" at bounding box center [427, 458] width 68 height 11
drag, startPoint x: 587, startPoint y: 122, endPoint x: 587, endPoint y: 255, distance: 132.7
click at [590, 253] on div "0 ° Undo Copy Paste here Duplicate Duplicate to new slide Delete" at bounding box center [431, 265] width 763 height 429
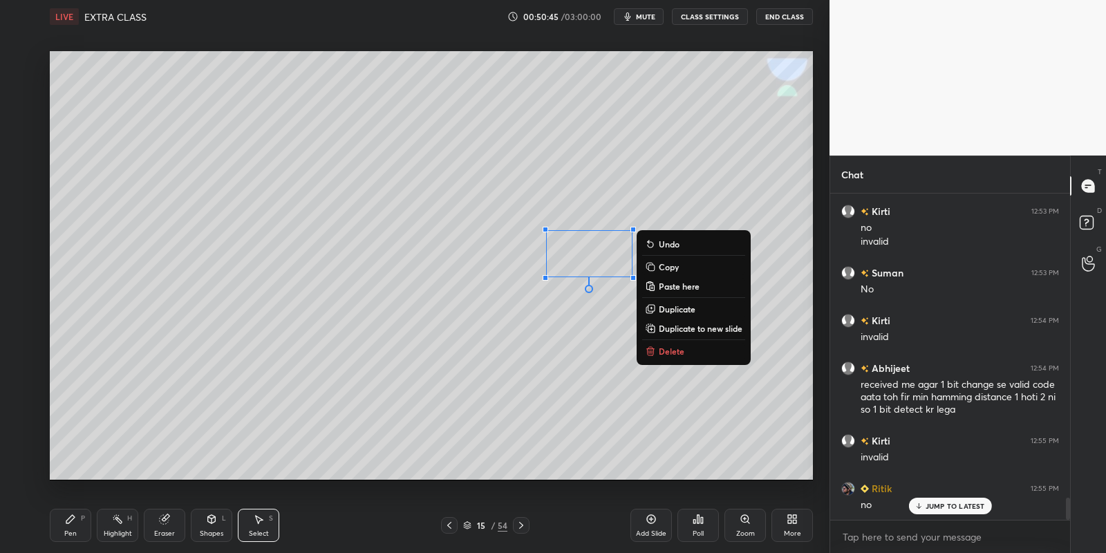
click at [73, 522] on icon at bounding box center [70, 518] width 11 height 11
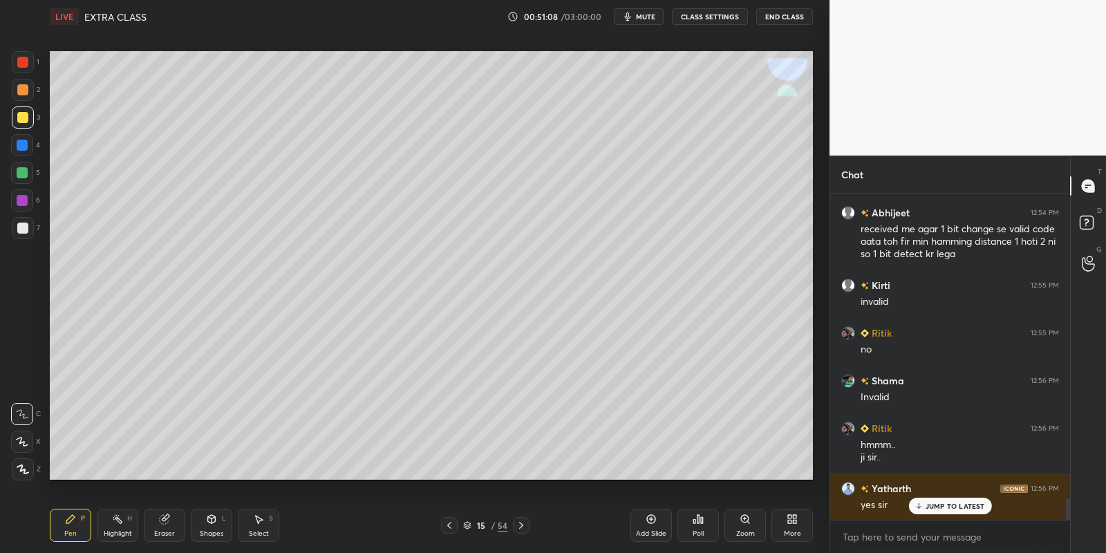
scroll to position [4697, 0]
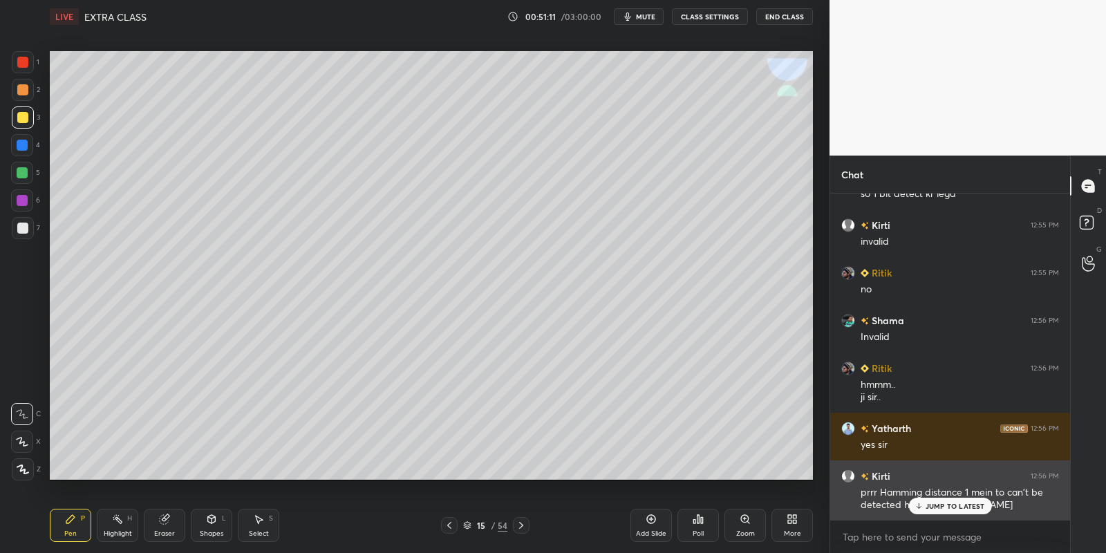
click at [930, 506] on p "JUMP TO LATEST" at bounding box center [954, 506] width 59 height 8
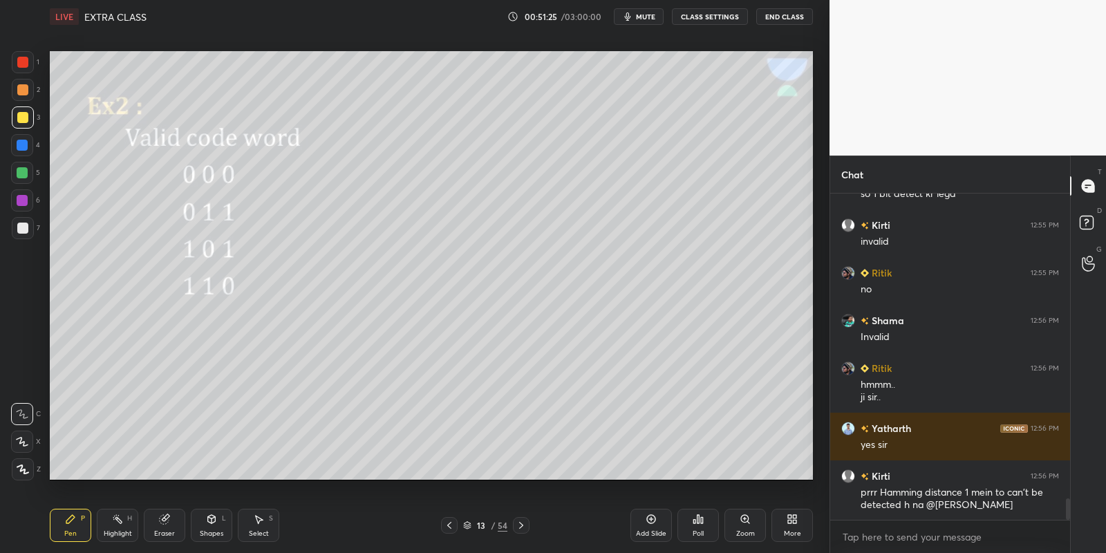
click at [123, 524] on div "Highlight H" at bounding box center [117, 525] width 41 height 33
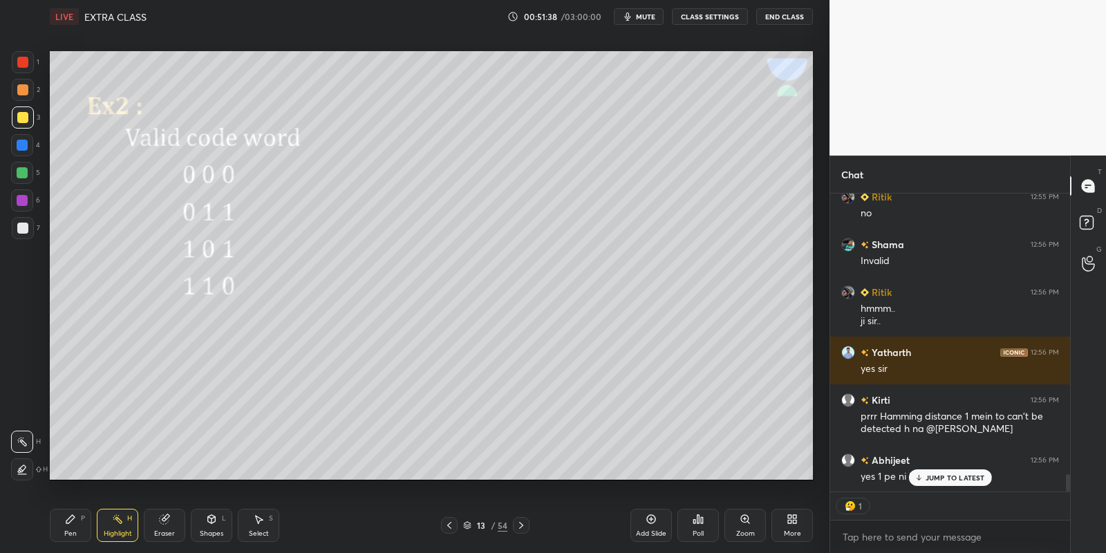
scroll to position [4745, 0]
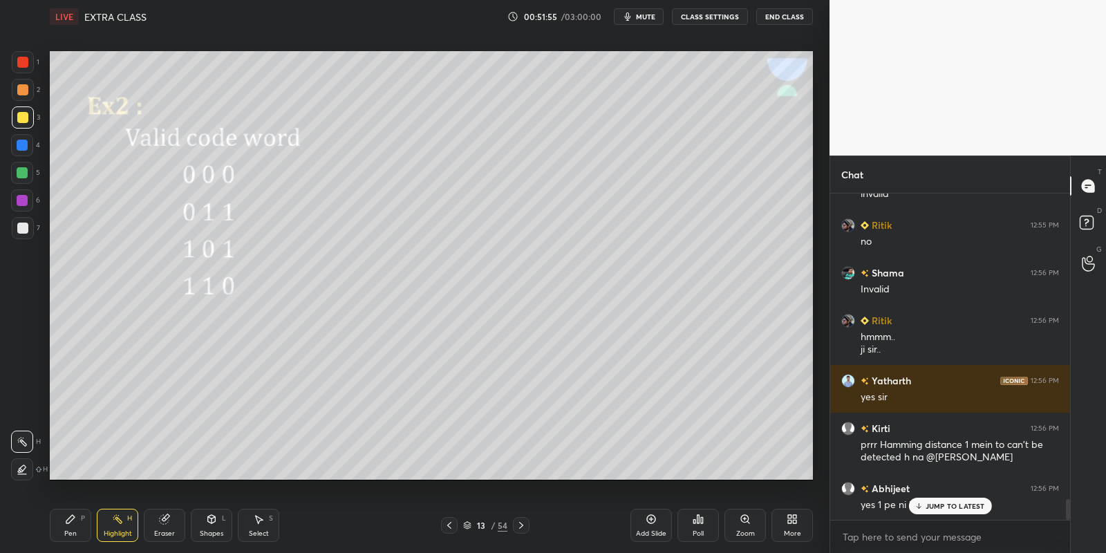
drag, startPoint x: 73, startPoint y: 522, endPoint x: 76, endPoint y: 484, distance: 38.9
click at [69, 522] on icon at bounding box center [70, 518] width 11 height 11
click at [20, 170] on div at bounding box center [22, 172] width 11 height 11
click at [67, 525] on div "Pen P" at bounding box center [70, 525] width 41 height 33
drag, startPoint x: 115, startPoint y: 519, endPoint x: 115, endPoint y: 491, distance: 27.6
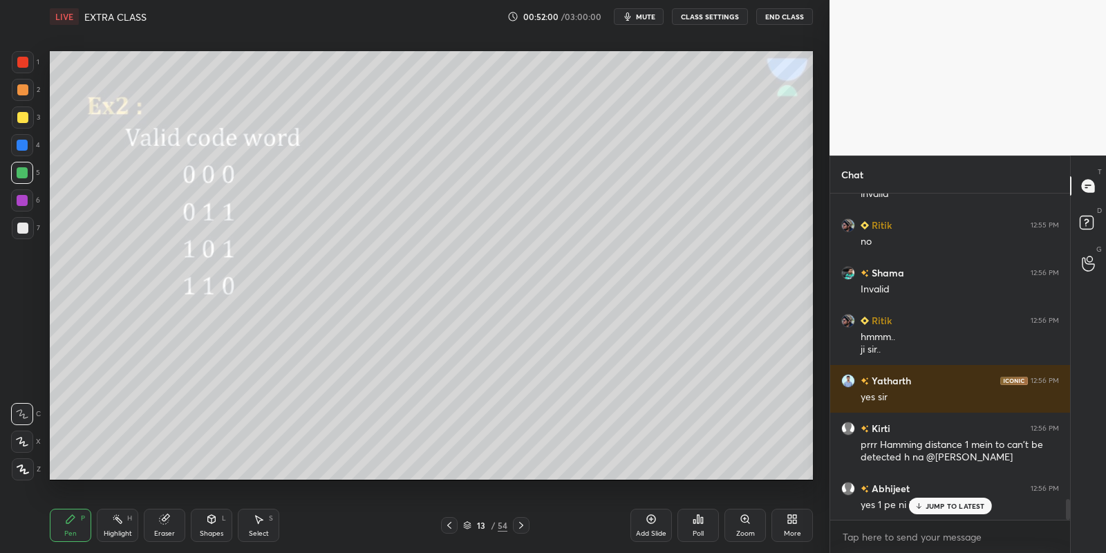
click at [112, 516] on icon at bounding box center [117, 518] width 11 height 11
drag, startPoint x: 71, startPoint y: 526, endPoint x: 76, endPoint y: 507, distance: 19.9
click at [70, 525] on div "Pen P" at bounding box center [70, 525] width 41 height 33
drag, startPoint x: 116, startPoint y: 527, endPoint x: 117, endPoint y: 495, distance: 31.8
click at [116, 524] on div "Highlight H" at bounding box center [117, 525] width 41 height 33
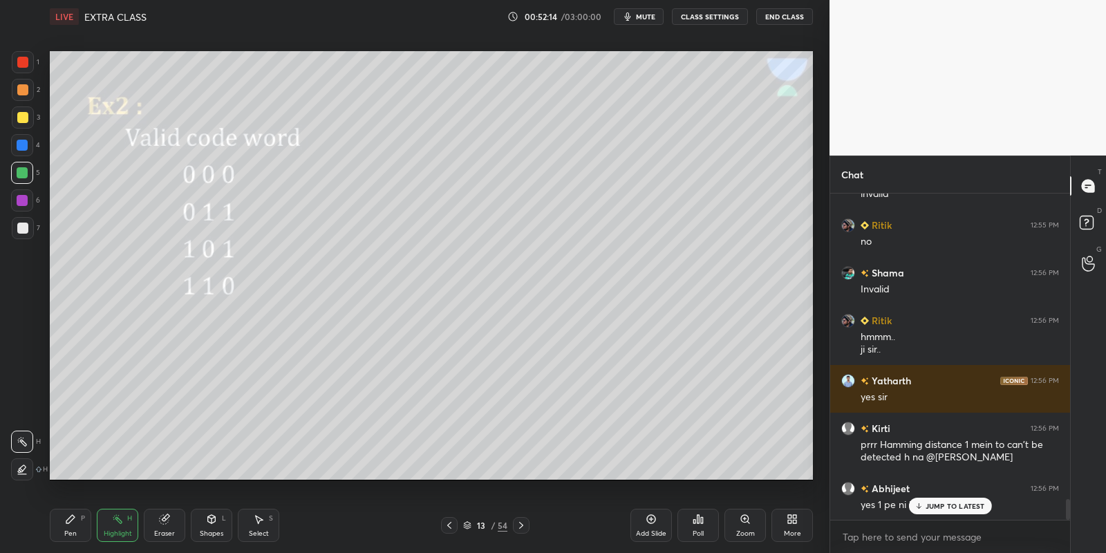
click at [167, 531] on div "Eraser" at bounding box center [164, 533] width 21 height 7
drag, startPoint x: 72, startPoint y: 525, endPoint x: 77, endPoint y: 508, distance: 17.5
click at [70, 525] on div "Pen P" at bounding box center [70, 525] width 41 height 33
drag, startPoint x: 26, startPoint y: 171, endPoint x: 33, endPoint y: 170, distance: 7.7
click at [27, 171] on div at bounding box center [22, 172] width 11 height 11
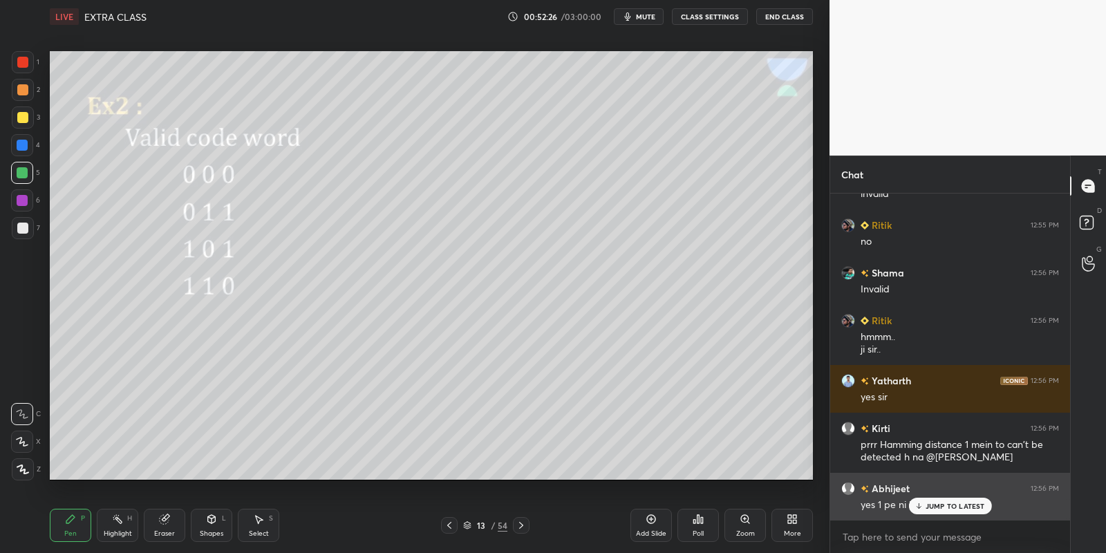
click at [932, 500] on div "JUMP TO LATEST" at bounding box center [949, 506] width 83 height 17
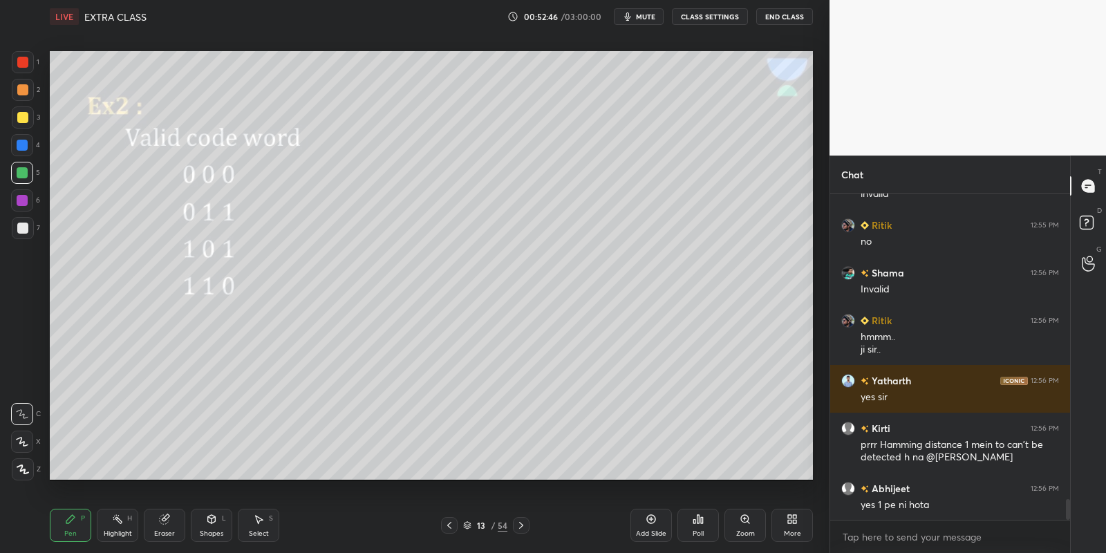
click at [166, 521] on icon at bounding box center [164, 519] width 9 height 9
click at [74, 525] on div "Pen P" at bounding box center [70, 525] width 41 height 33
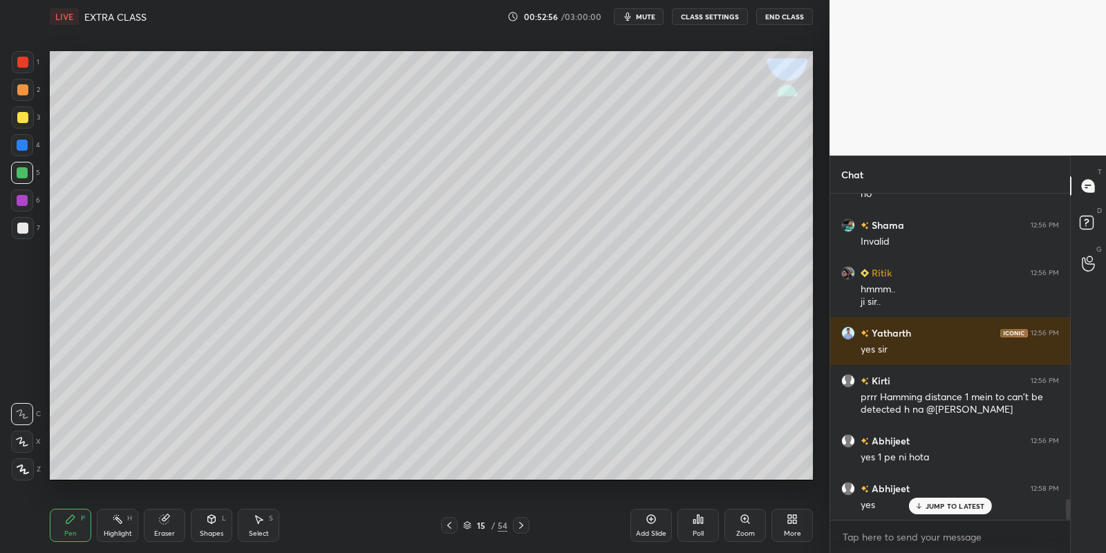
click at [22, 117] on div at bounding box center [22, 117] width 11 height 11
click at [82, 533] on div "Pen P" at bounding box center [70, 525] width 41 height 33
drag, startPoint x: 75, startPoint y: 522, endPoint x: 167, endPoint y: 518, distance: 91.3
click at [78, 521] on div "Pen P" at bounding box center [70, 525] width 41 height 33
drag, startPoint x: 216, startPoint y: 524, endPoint x: 216, endPoint y: 512, distance: 11.8
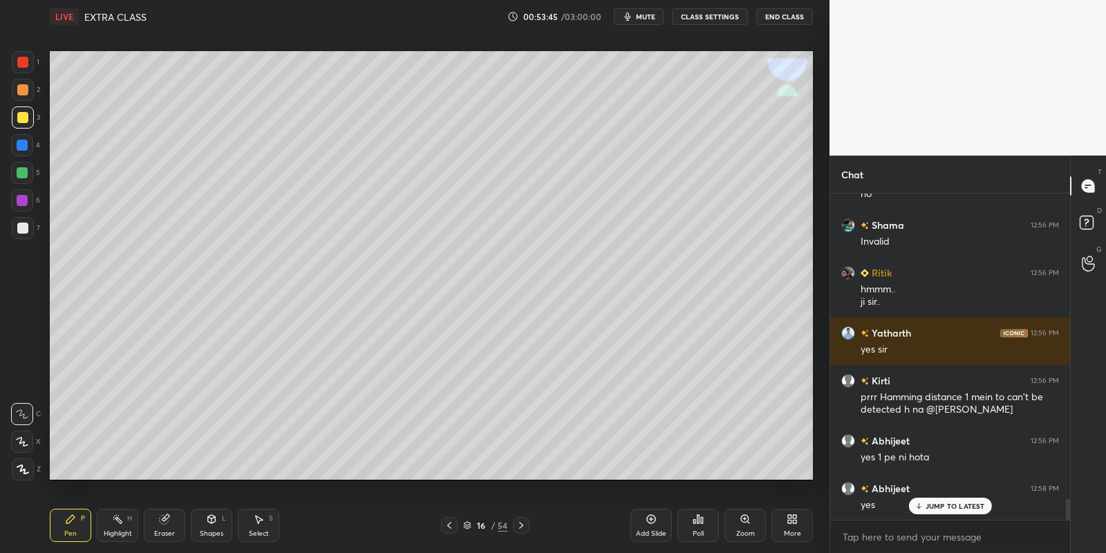
click at [215, 525] on div "Shapes L" at bounding box center [211, 525] width 41 height 33
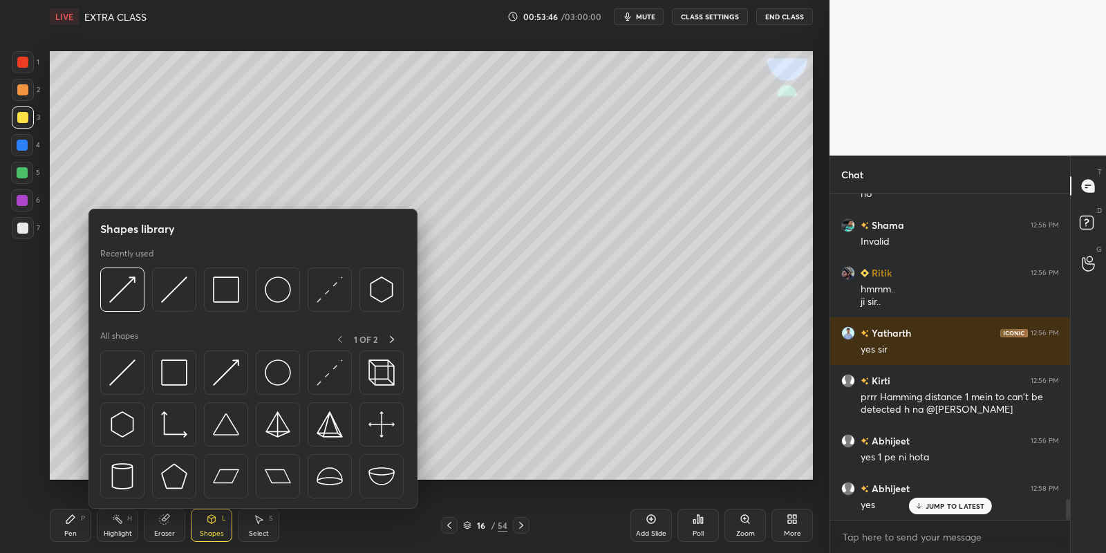
click at [232, 307] on div at bounding box center [226, 289] width 44 height 44
drag, startPoint x: 23, startPoint y: 117, endPoint x: 32, endPoint y: 114, distance: 10.3
click at [26, 117] on div at bounding box center [22, 117] width 11 height 11
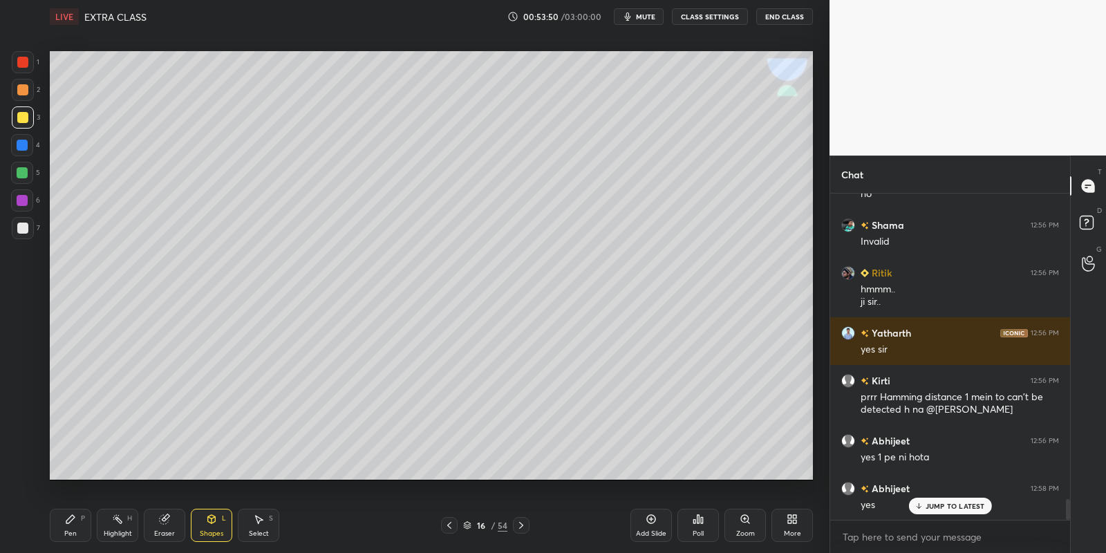
drag, startPoint x: 75, startPoint y: 529, endPoint x: 49, endPoint y: 398, distance: 133.8
click at [73, 524] on div "Pen P" at bounding box center [70, 525] width 41 height 33
click at [20, 174] on div at bounding box center [22, 172] width 11 height 11
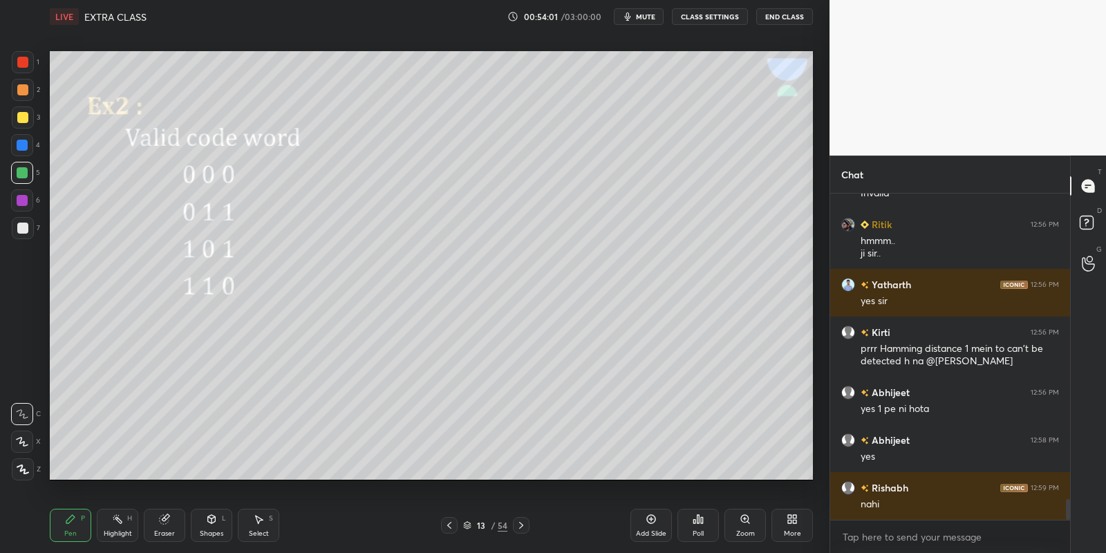
click at [124, 533] on div "Highlight" at bounding box center [118, 533] width 28 height 7
click at [215, 533] on div "Shapes" at bounding box center [211, 533] width 23 height 7
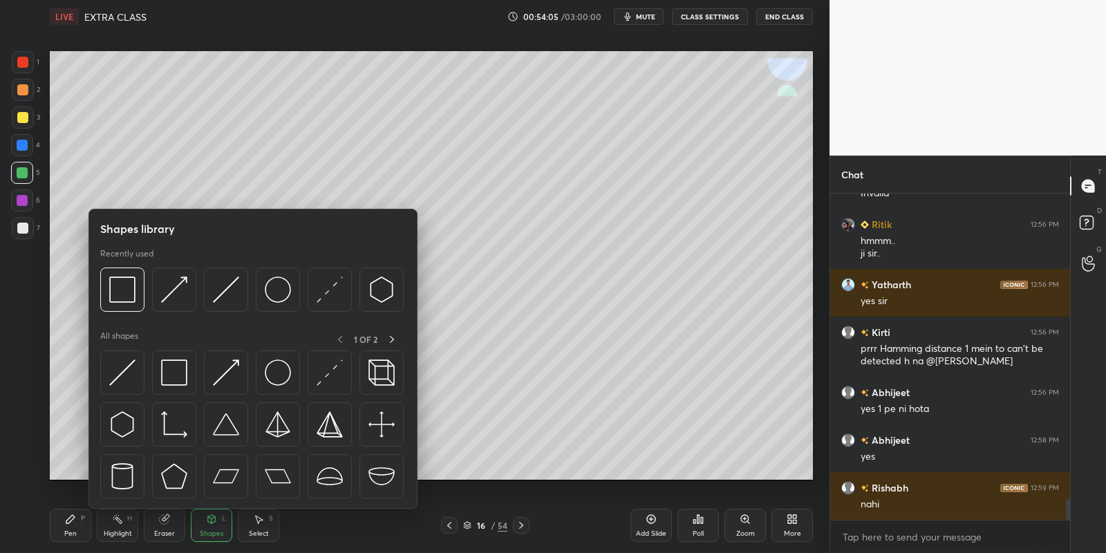
click at [183, 365] on img at bounding box center [174, 372] width 26 height 26
click at [27, 115] on div at bounding box center [22, 117] width 11 height 11
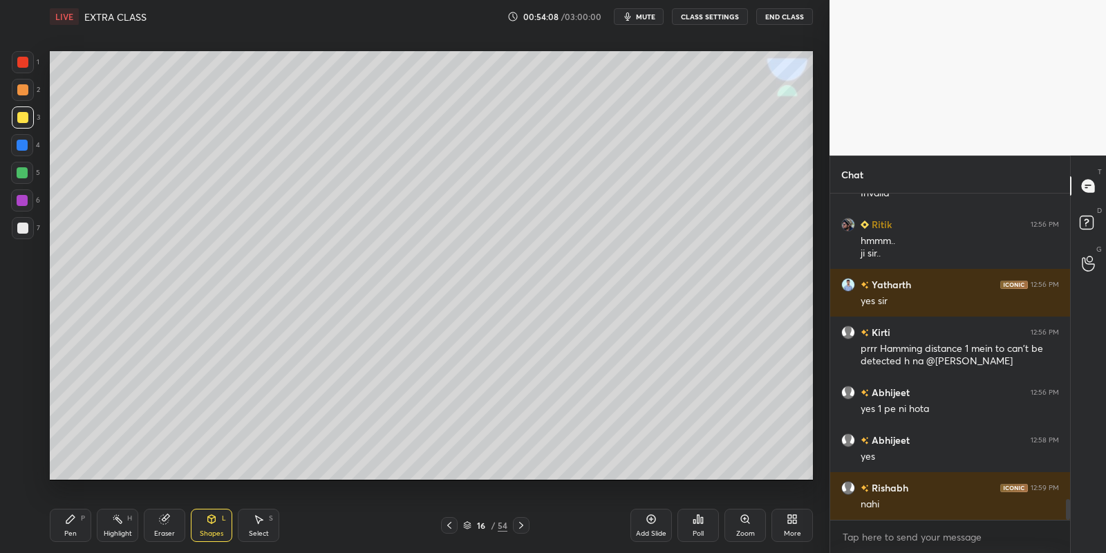
click at [75, 521] on div "Pen P" at bounding box center [70, 525] width 41 height 33
click at [21, 172] on div at bounding box center [22, 172] width 11 height 11
drag, startPoint x: 205, startPoint y: 527, endPoint x: 206, endPoint y: 511, distance: 15.3
click at [207, 525] on div "Shapes L" at bounding box center [211, 525] width 41 height 33
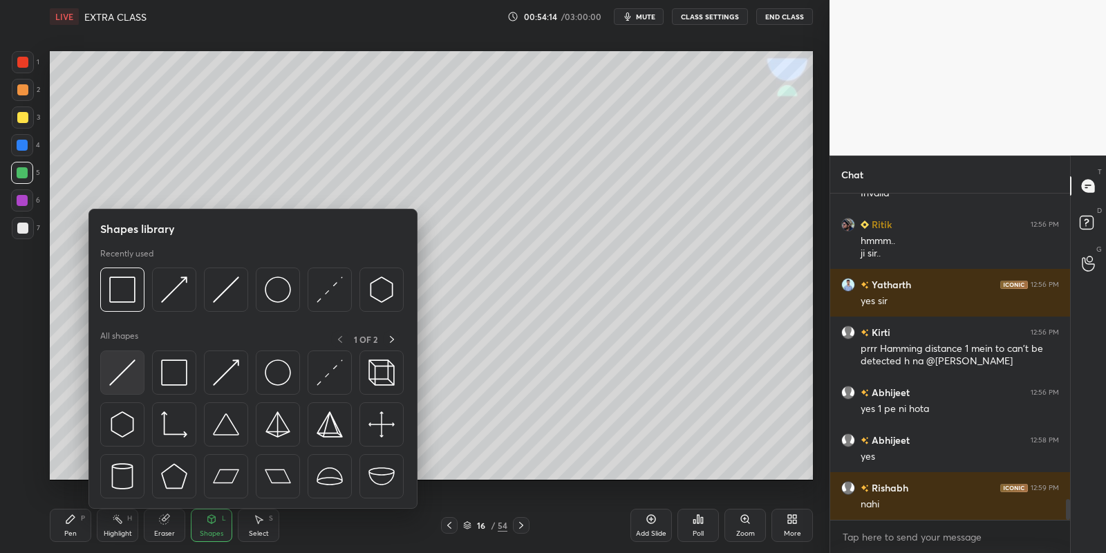
drag, startPoint x: 124, startPoint y: 359, endPoint x: 19, endPoint y: 229, distance: 167.6
click at [119, 361] on img at bounding box center [122, 372] width 26 height 26
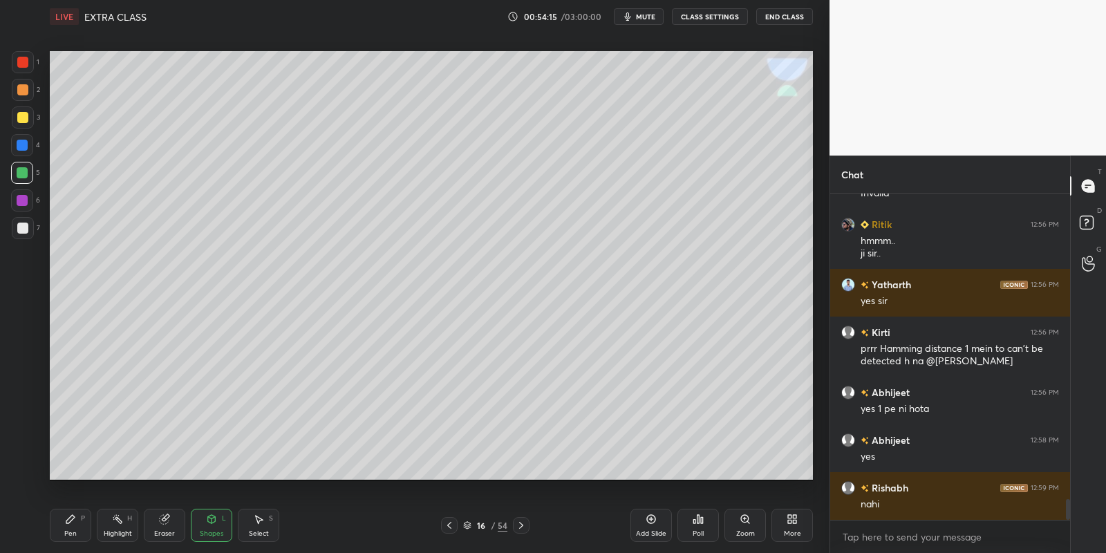
drag, startPoint x: 19, startPoint y: 229, endPoint x: 37, endPoint y: 213, distance: 23.5
click at [22, 226] on div at bounding box center [22, 228] width 11 height 11
drag, startPoint x: 71, startPoint y: 527, endPoint x: 66, endPoint y: 483, distance: 44.5
click at [73, 526] on div "Pen P" at bounding box center [70, 525] width 41 height 33
click at [23, 171] on div at bounding box center [22, 172] width 11 height 11
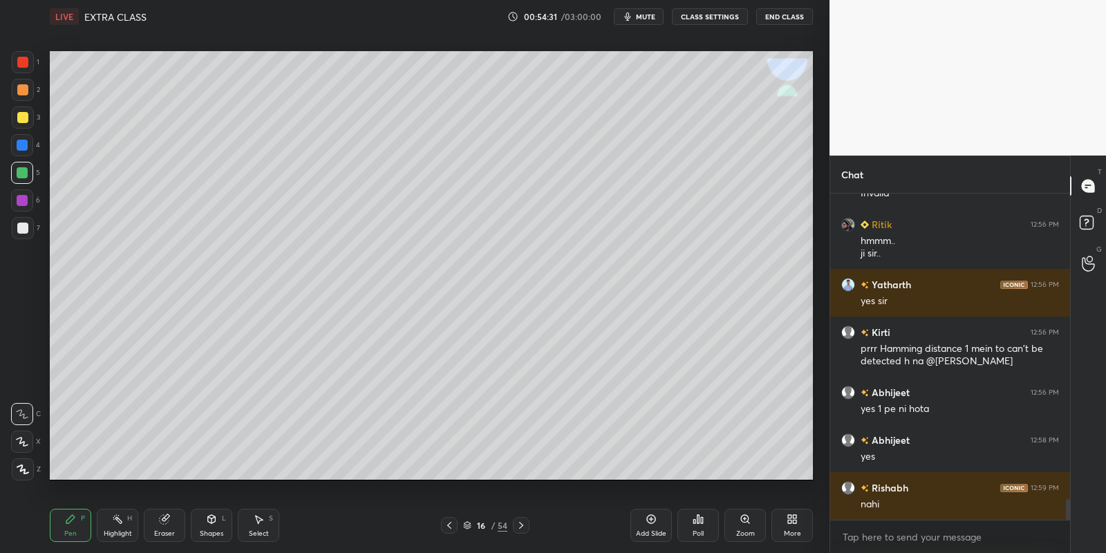
drag, startPoint x: 119, startPoint y: 522, endPoint x: 134, endPoint y: 485, distance: 39.7
click at [120, 520] on rect at bounding box center [118, 520] width 7 height 7
click at [73, 523] on div "Pen P" at bounding box center [70, 525] width 41 height 33
drag, startPoint x: 116, startPoint y: 533, endPoint x: 133, endPoint y: 497, distance: 39.9
click at [115, 530] on div "Highlight" at bounding box center [118, 533] width 28 height 7
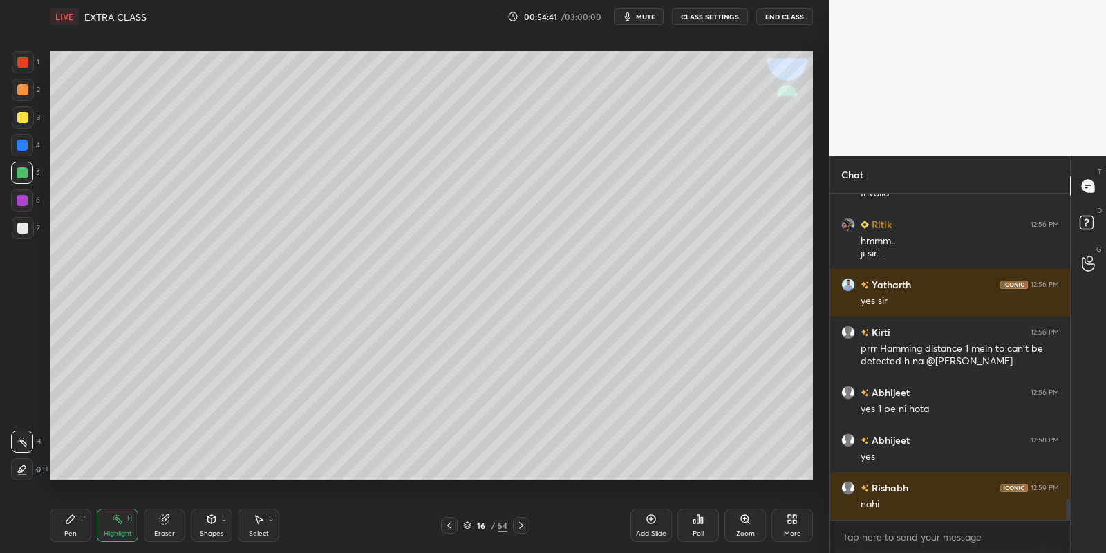
scroll to position [4913, 0]
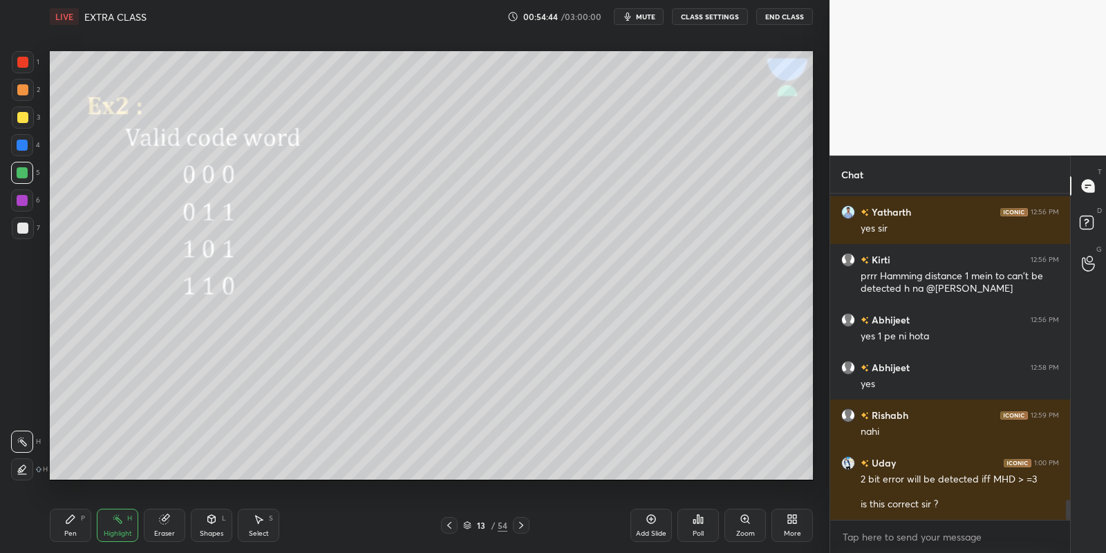
click at [87, 525] on div "Pen P" at bounding box center [70, 525] width 41 height 33
drag, startPoint x: 131, startPoint y: 523, endPoint x: 132, endPoint y: 489, distance: 33.9
click at [131, 520] on div "H" at bounding box center [129, 518] width 5 height 7
drag, startPoint x: 79, startPoint y: 528, endPoint x: 79, endPoint y: 520, distance: 7.6
click at [78, 529] on div "Pen P" at bounding box center [70, 525] width 41 height 33
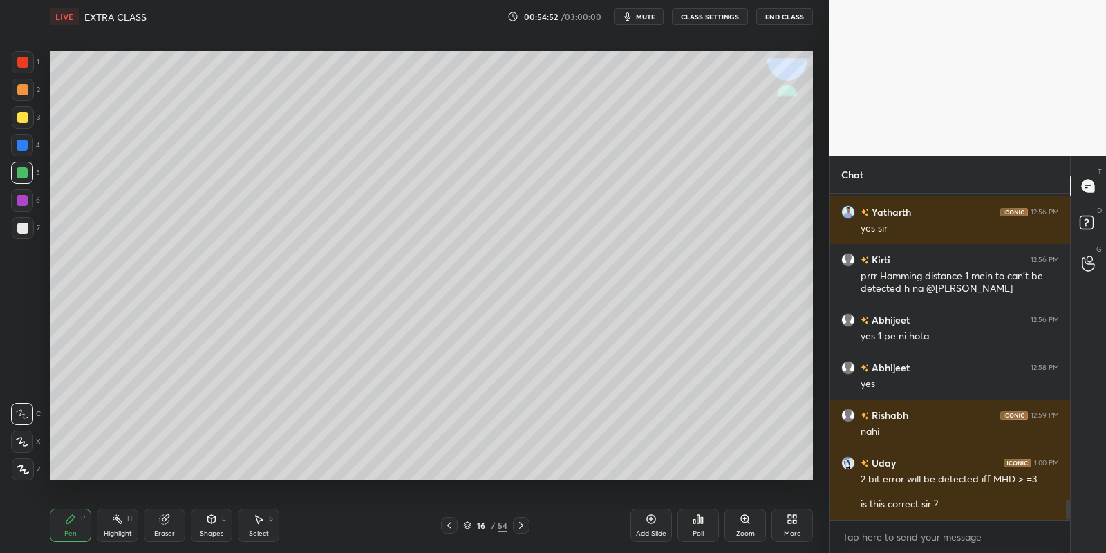
click at [25, 124] on div at bounding box center [23, 117] width 22 height 22
drag, startPoint x: 212, startPoint y: 534, endPoint x: 216, endPoint y: 509, distance: 25.9
click at [214, 533] on div "Shapes" at bounding box center [211, 533] width 23 height 7
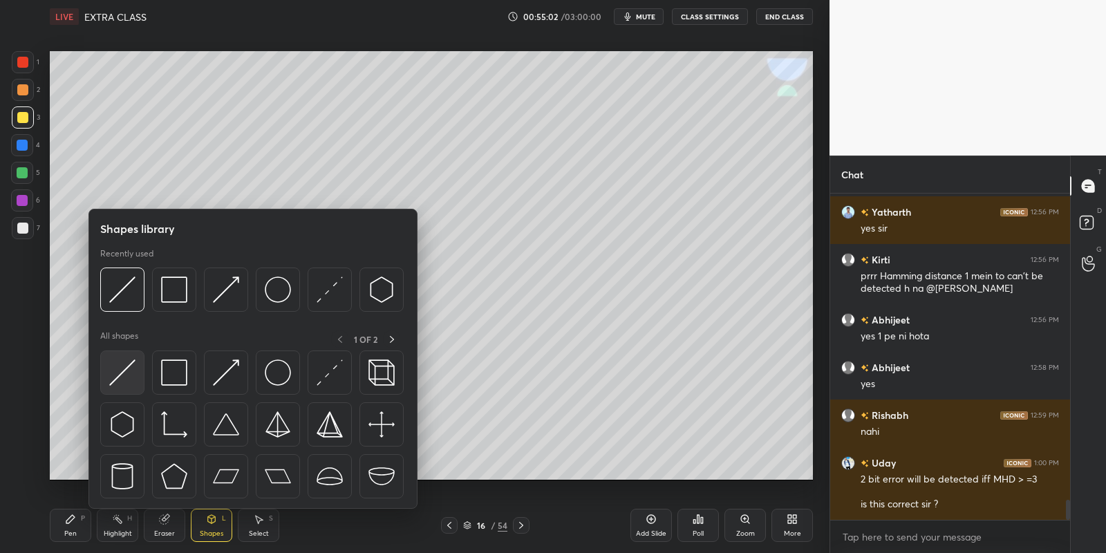
click at [142, 370] on div at bounding box center [122, 372] width 44 height 44
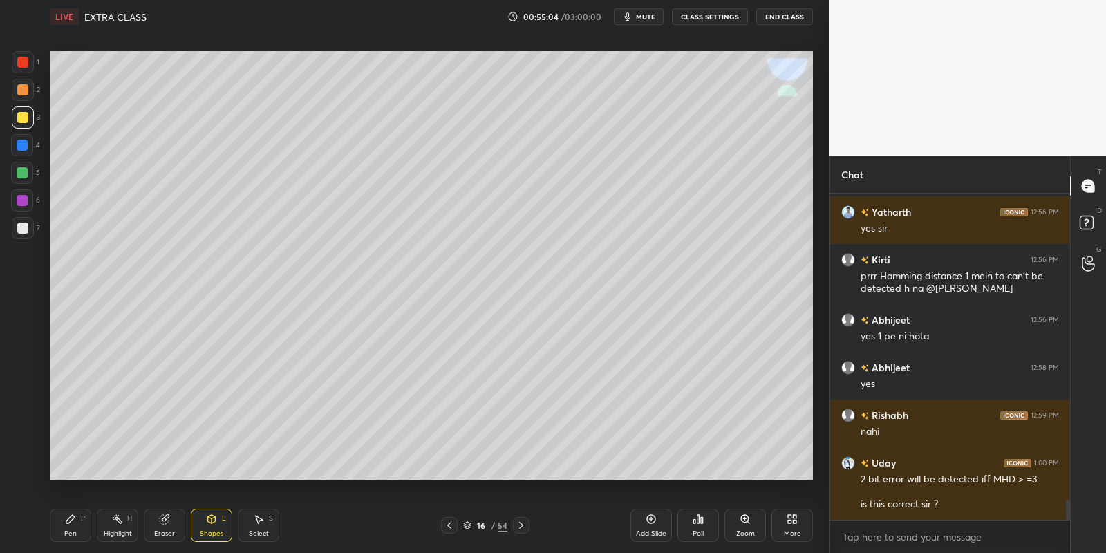
drag, startPoint x: 77, startPoint y: 523, endPoint x: 122, endPoint y: 526, distance: 45.0
click at [84, 526] on div "Pen P" at bounding box center [70, 525] width 41 height 33
drag, startPoint x: 129, startPoint y: 530, endPoint x: 134, endPoint y: 500, distance: 30.8
click at [131, 526] on div "Highlight H" at bounding box center [117, 525] width 41 height 33
click at [69, 525] on div "Pen P" at bounding box center [70, 525] width 41 height 33
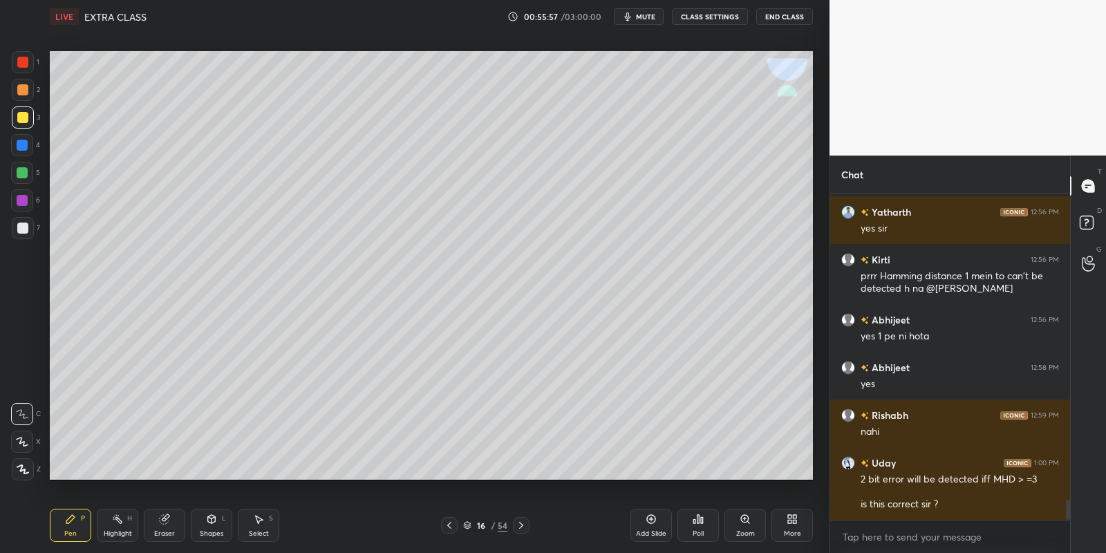
click at [66, 526] on div "Pen P" at bounding box center [70, 525] width 41 height 33
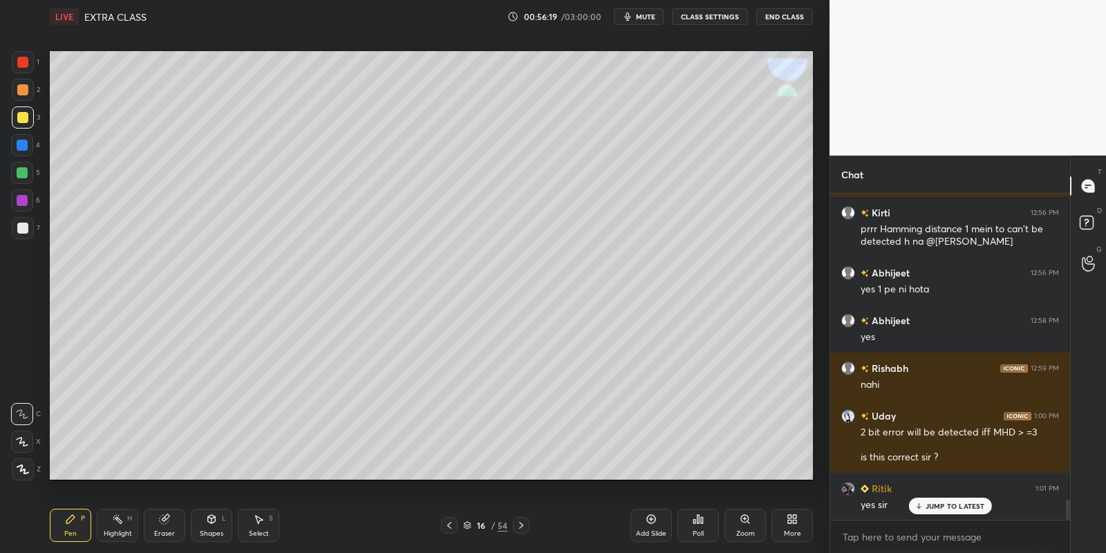
click at [524, 520] on icon at bounding box center [521, 525] width 11 height 11
drag, startPoint x: 448, startPoint y: 522, endPoint x: 455, endPoint y: 524, distance: 7.7
click at [449, 523] on icon at bounding box center [449, 525] width 11 height 11
drag, startPoint x: 650, startPoint y: 520, endPoint x: 637, endPoint y: 505, distance: 19.6
click at [650, 520] on icon at bounding box center [651, 519] width 4 height 4
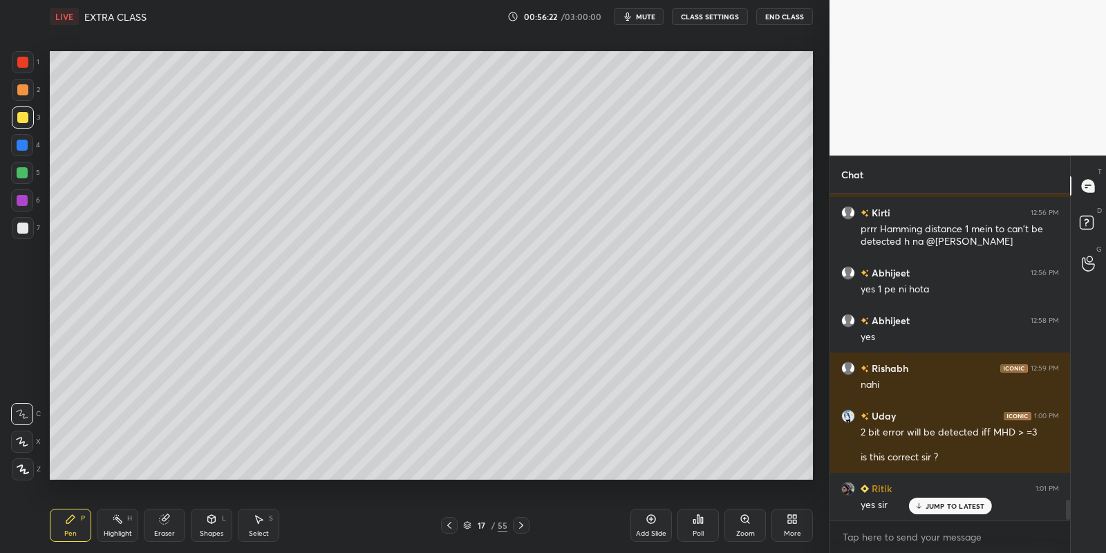
click at [211, 530] on div "Shapes" at bounding box center [211, 533] width 23 height 7
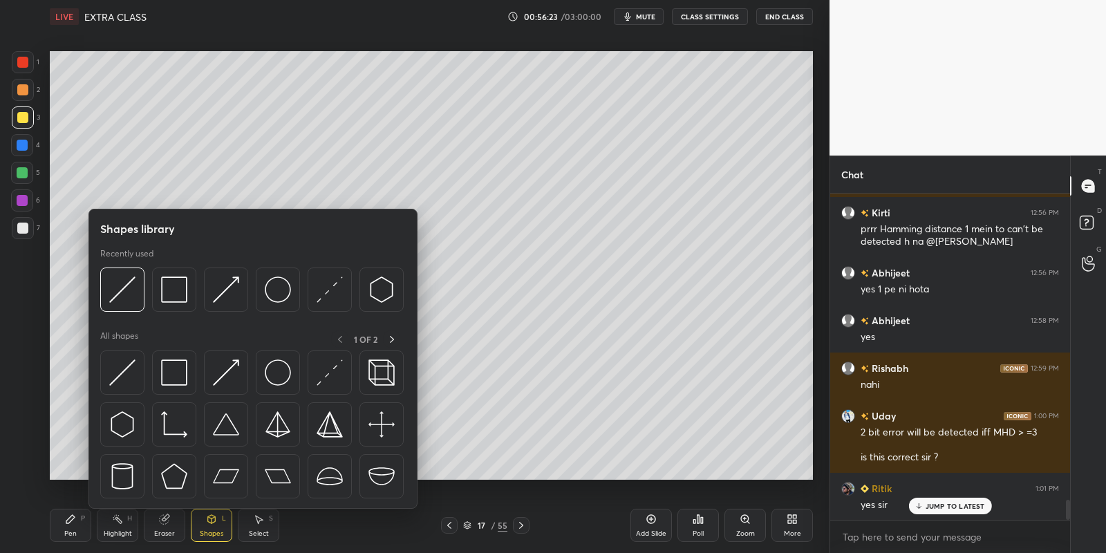
click at [186, 285] on div at bounding box center [174, 289] width 44 height 44
click at [26, 120] on div at bounding box center [22, 117] width 11 height 11
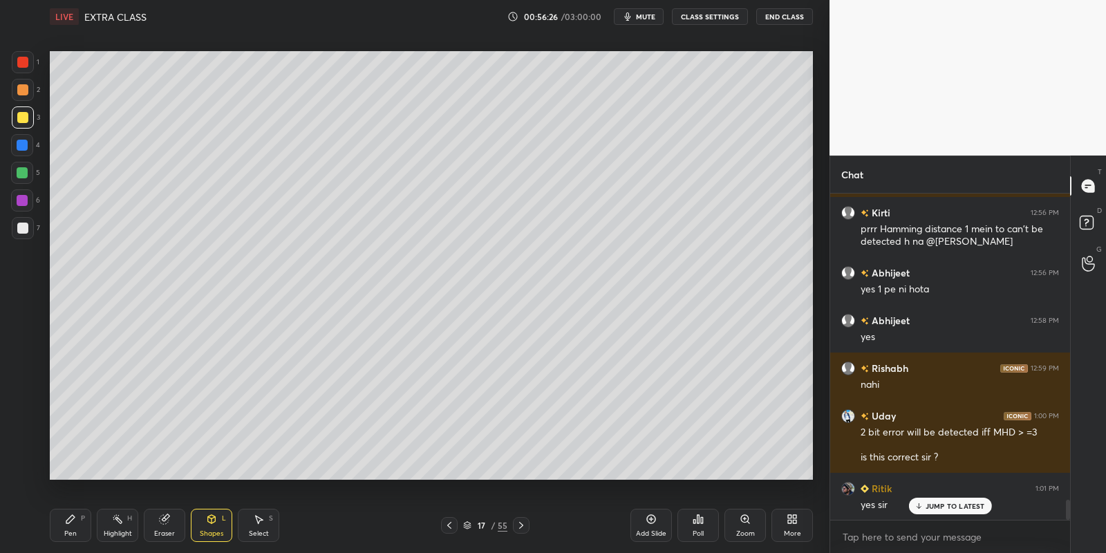
drag, startPoint x: 73, startPoint y: 522, endPoint x: 75, endPoint y: 511, distance: 11.9
click at [75, 519] on icon at bounding box center [70, 518] width 11 height 11
drag, startPoint x: 19, startPoint y: 173, endPoint x: 38, endPoint y: 164, distance: 20.7
click at [21, 172] on div at bounding box center [22, 172] width 11 height 11
drag, startPoint x: 216, startPoint y: 529, endPoint x: 219, endPoint y: 520, distance: 9.4
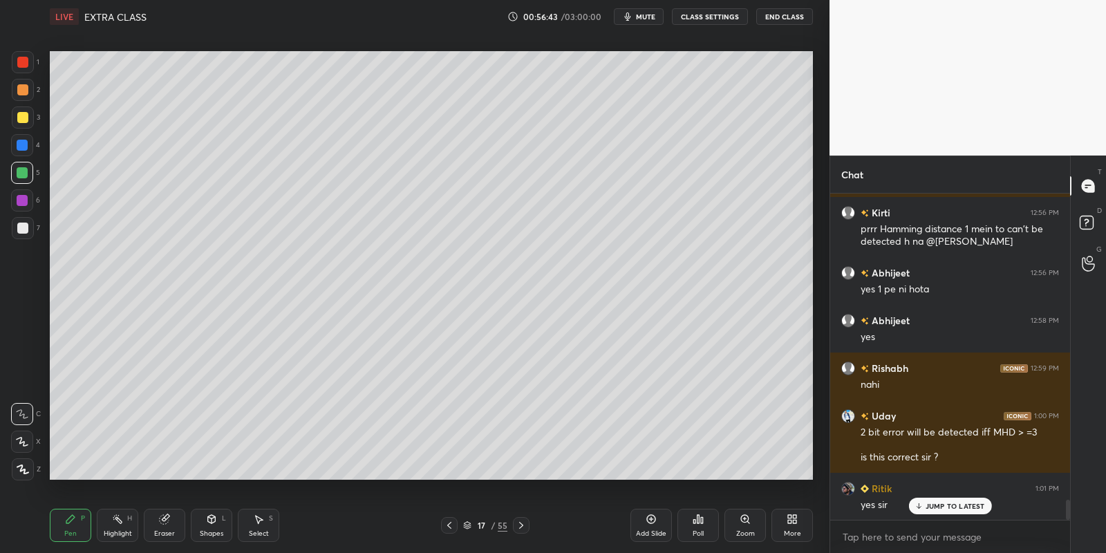
click at [217, 529] on div "Shapes L" at bounding box center [211, 525] width 41 height 33
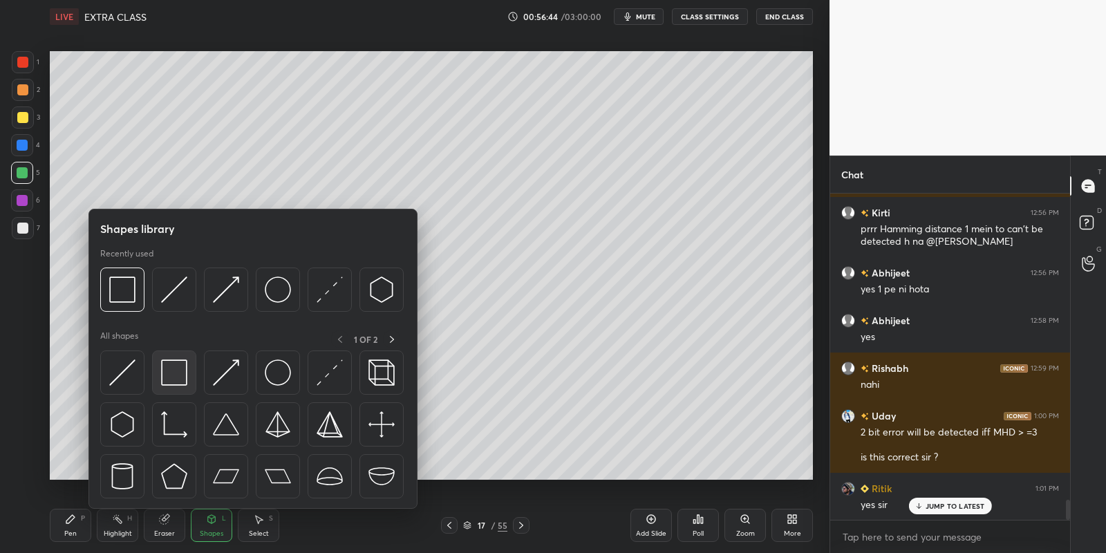
drag, startPoint x: 190, startPoint y: 365, endPoint x: 28, endPoint y: 113, distance: 300.0
click at [189, 366] on div at bounding box center [174, 372] width 44 height 44
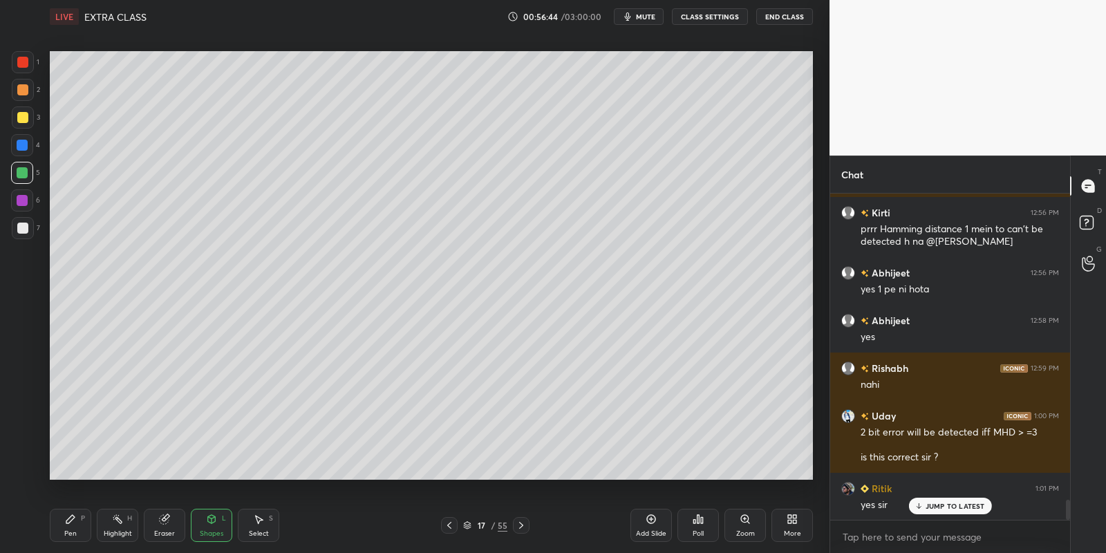
drag, startPoint x: 28, startPoint y: 113, endPoint x: 37, endPoint y: 115, distance: 9.4
click at [28, 113] on div at bounding box center [23, 117] width 22 height 22
click at [216, 525] on div "Shapes L" at bounding box center [211, 525] width 41 height 33
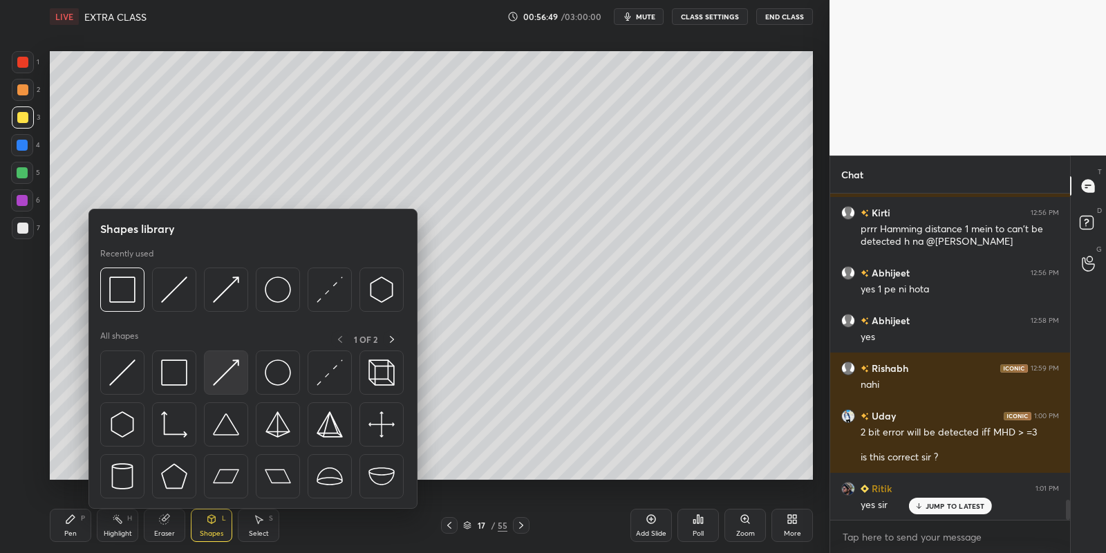
click at [233, 366] on img at bounding box center [226, 372] width 26 height 26
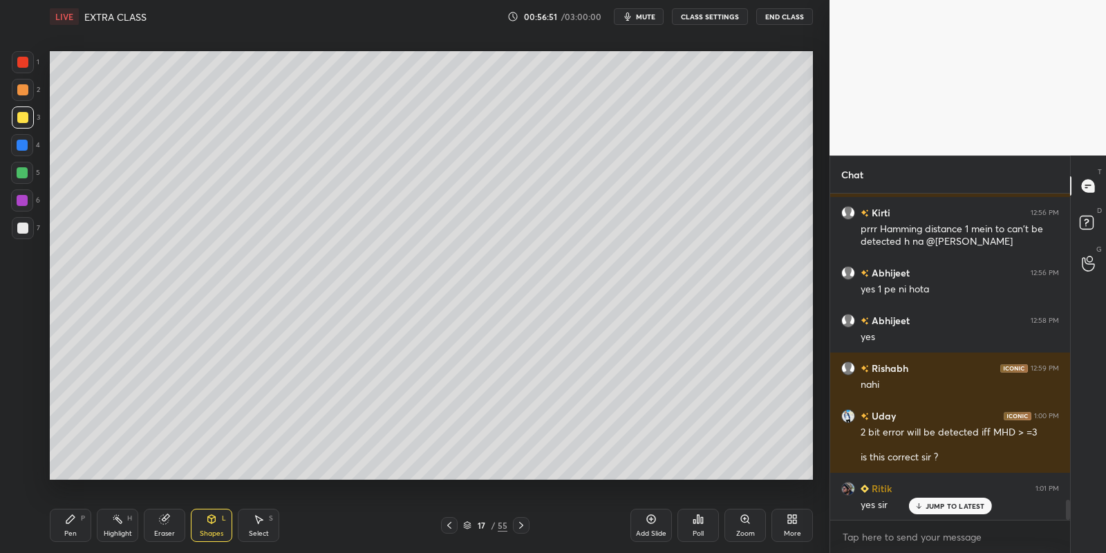
click at [66, 527] on div "Pen P" at bounding box center [70, 525] width 41 height 33
click at [23, 167] on div at bounding box center [22, 173] width 22 height 22
drag, startPoint x: 119, startPoint y: 529, endPoint x: 120, endPoint y: 520, distance: 8.4
click at [119, 527] on div "Highlight H" at bounding box center [117, 525] width 41 height 33
drag, startPoint x: 117, startPoint y: 509, endPoint x: 119, endPoint y: 500, distance: 9.1
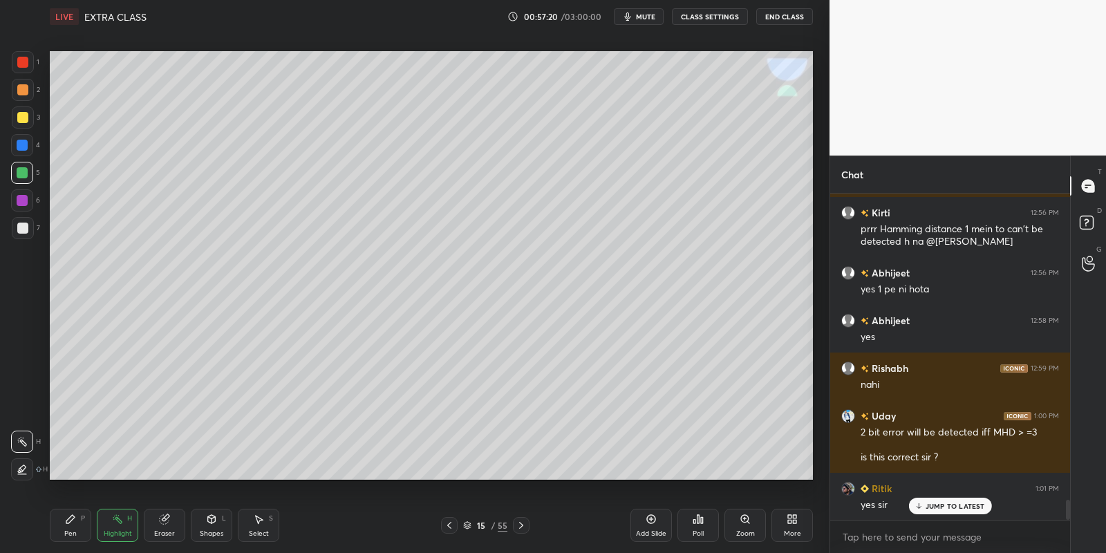
click at [118, 511] on div "Highlight H" at bounding box center [117, 525] width 41 height 33
drag, startPoint x: 217, startPoint y: 529, endPoint x: 216, endPoint y: 509, distance: 19.4
click at [218, 521] on div "Shapes L" at bounding box center [211, 525] width 41 height 33
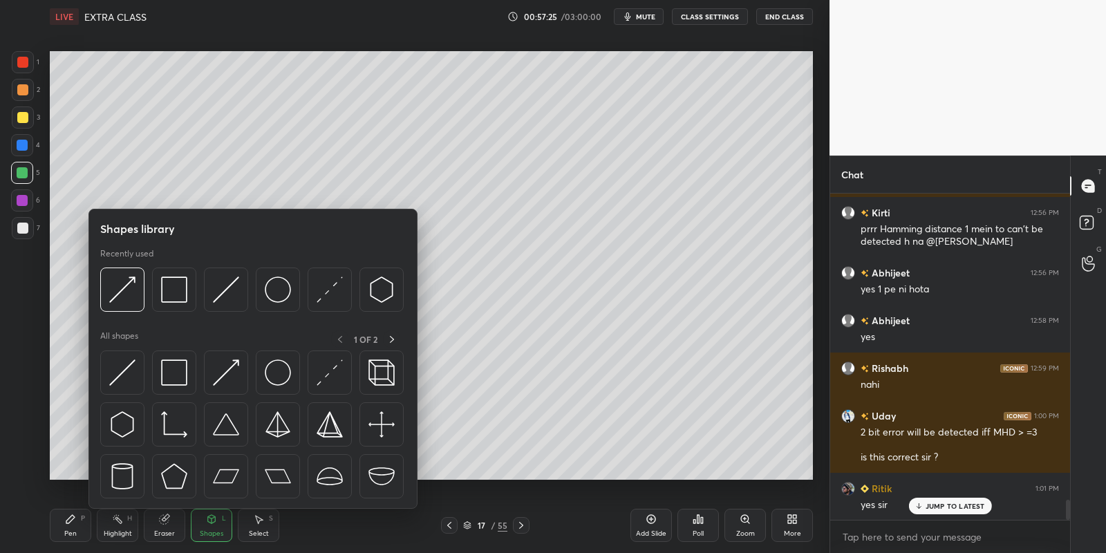
click at [185, 369] on img at bounding box center [174, 372] width 26 height 26
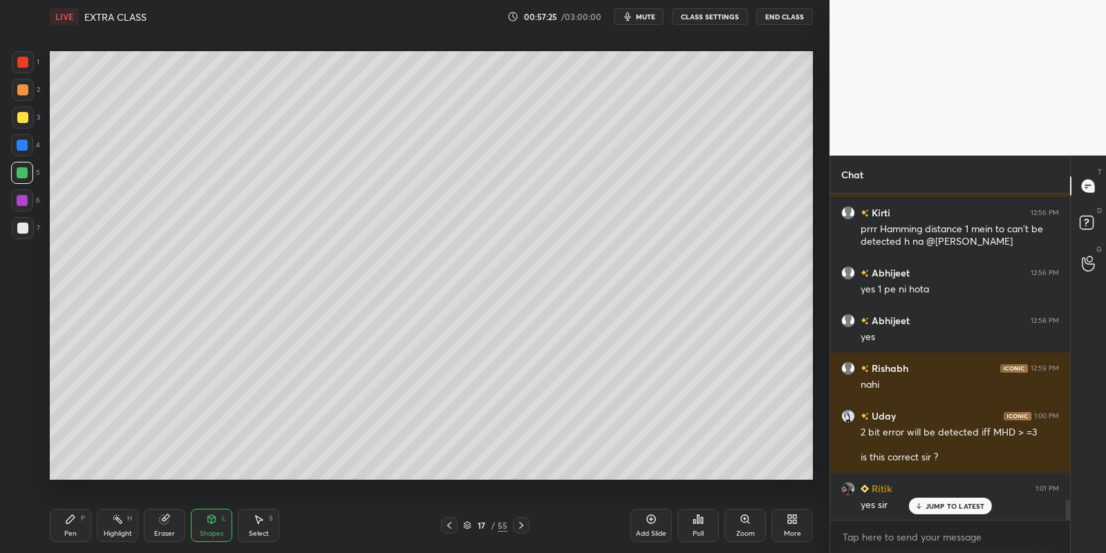
drag, startPoint x: 27, startPoint y: 120, endPoint x: 43, endPoint y: 111, distance: 17.9
click at [29, 115] on div at bounding box center [23, 117] width 22 height 22
drag, startPoint x: 223, startPoint y: 522, endPoint x: 219, endPoint y: 512, distance: 10.5
click at [220, 520] on div "Shapes L" at bounding box center [211, 525] width 41 height 33
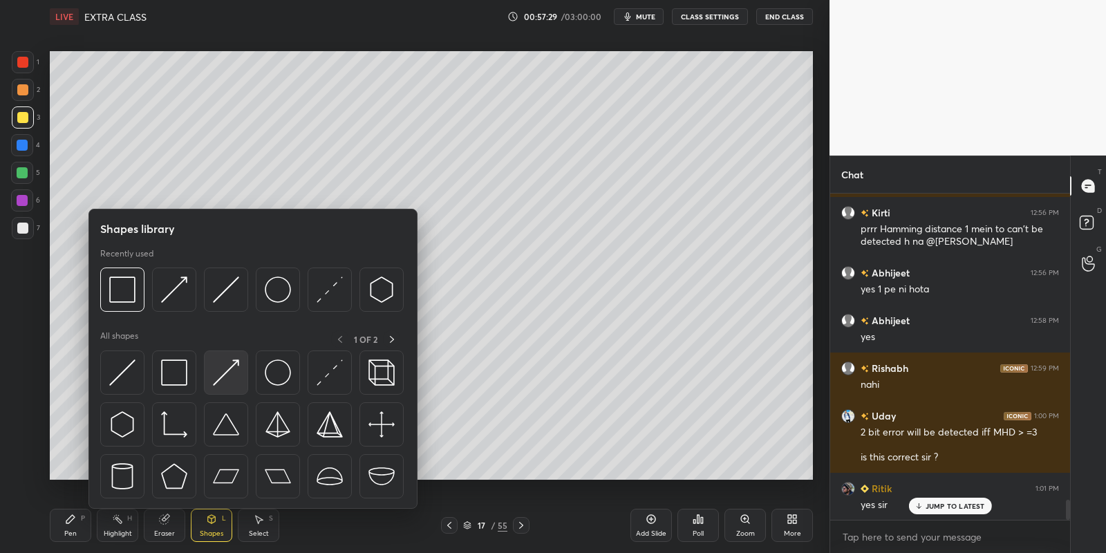
click at [240, 357] on div at bounding box center [226, 372] width 44 height 44
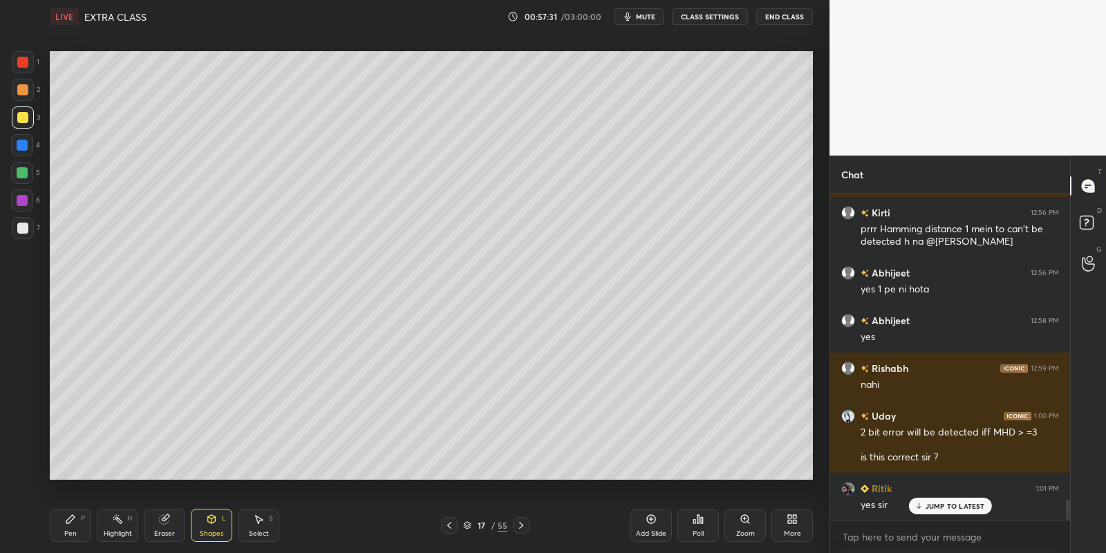
drag, startPoint x: 76, startPoint y: 514, endPoint x: 79, endPoint y: 492, distance: 22.3
click at [75, 517] on div "Pen P" at bounding box center [70, 525] width 41 height 33
click at [27, 172] on div at bounding box center [22, 173] width 22 height 22
click at [259, 518] on icon at bounding box center [260, 520] width 8 height 8
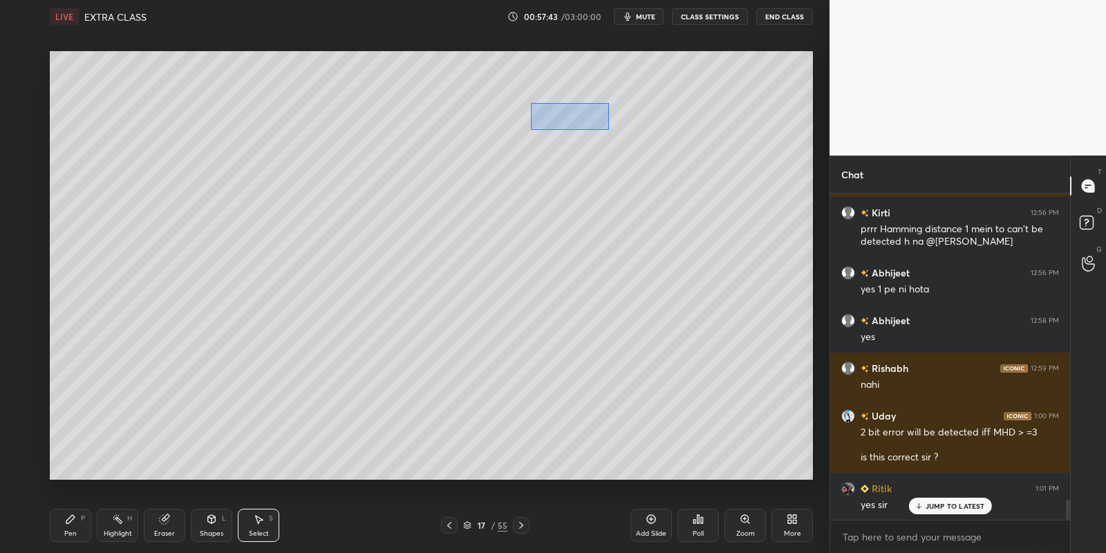
drag, startPoint x: 531, startPoint y: 104, endPoint x: 603, endPoint y: 126, distance: 75.2
click at [607, 129] on div "0 ° Undo Copy Paste here Duplicate Duplicate to new slide Delete" at bounding box center [431, 265] width 763 height 429
drag, startPoint x: 587, startPoint y: 120, endPoint x: 577, endPoint y: 120, distance: 9.7
click at [577, 120] on div "0 ° Undo Copy Paste here Duplicate Duplicate to new slide Delete" at bounding box center [431, 265] width 763 height 429
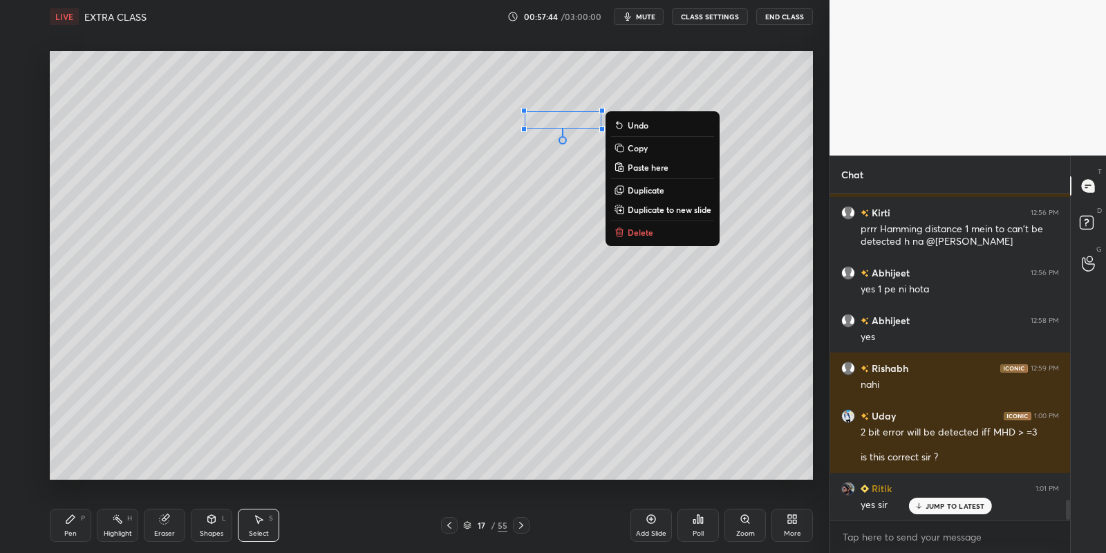
click at [80, 524] on div "Pen P" at bounding box center [70, 525] width 41 height 33
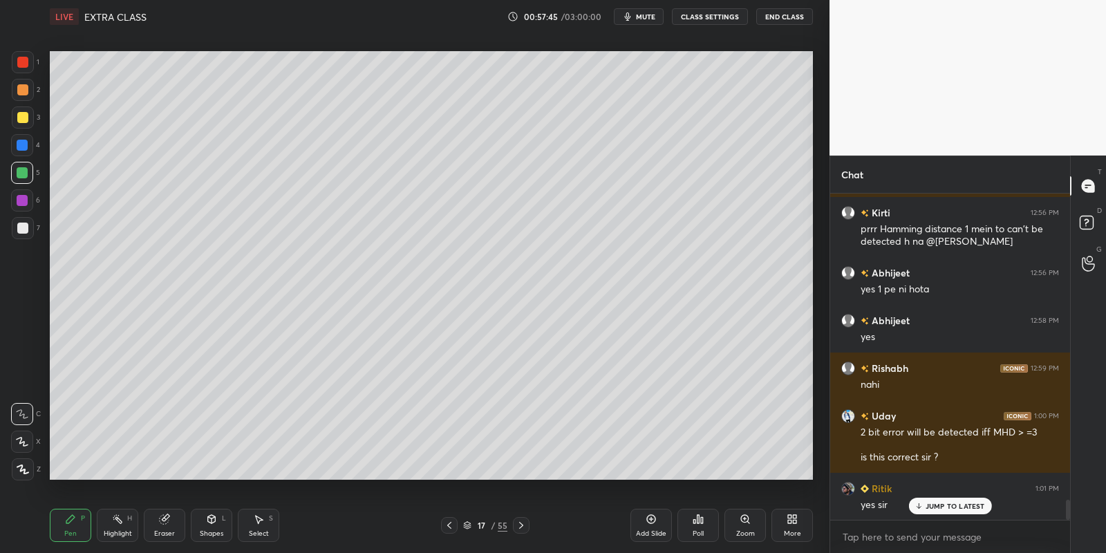
drag, startPoint x: 123, startPoint y: 529, endPoint x: 115, endPoint y: 480, distance: 50.3
click at [124, 525] on div "Highlight H" at bounding box center [117, 525] width 41 height 33
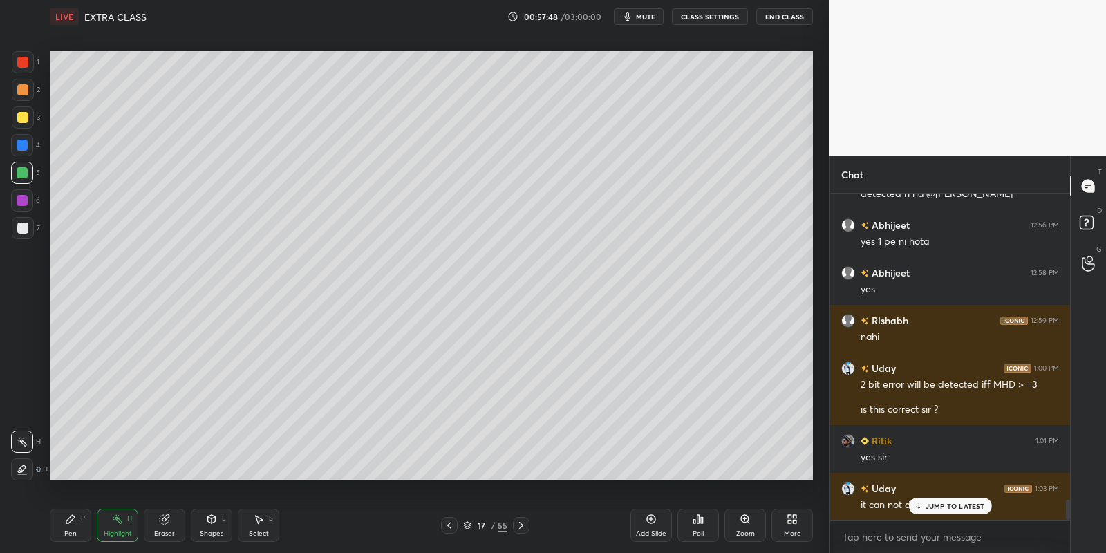
drag, startPoint x: 68, startPoint y: 524, endPoint x: 82, endPoint y: 521, distance: 14.1
click at [70, 524] on icon at bounding box center [70, 518] width 11 height 11
click at [120, 527] on div "Highlight H" at bounding box center [117, 525] width 41 height 33
click at [66, 537] on div "Pen" at bounding box center [70, 533] width 12 height 7
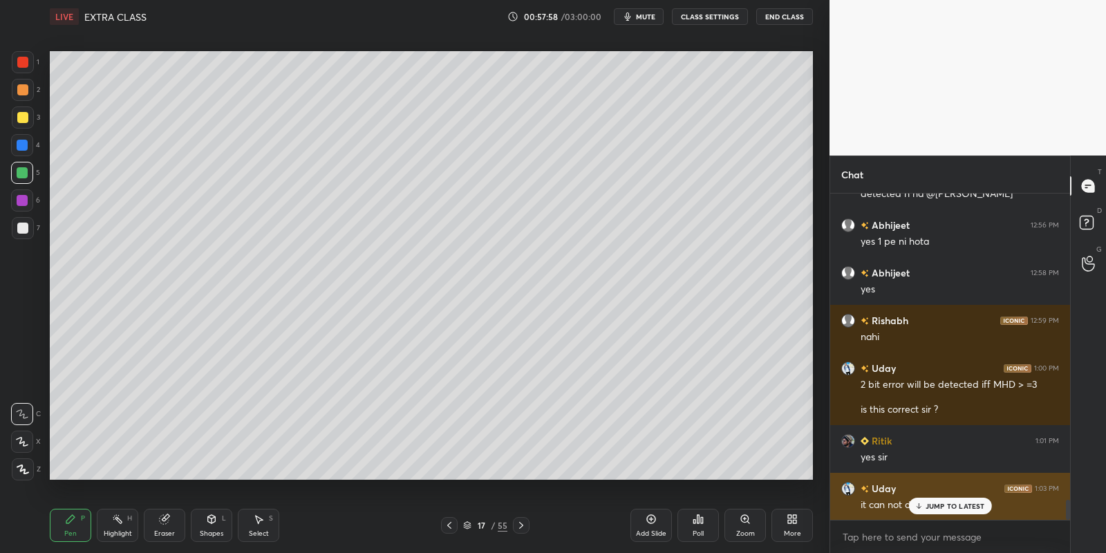
click at [927, 504] on p "JUMP TO LATEST" at bounding box center [954, 506] width 59 height 8
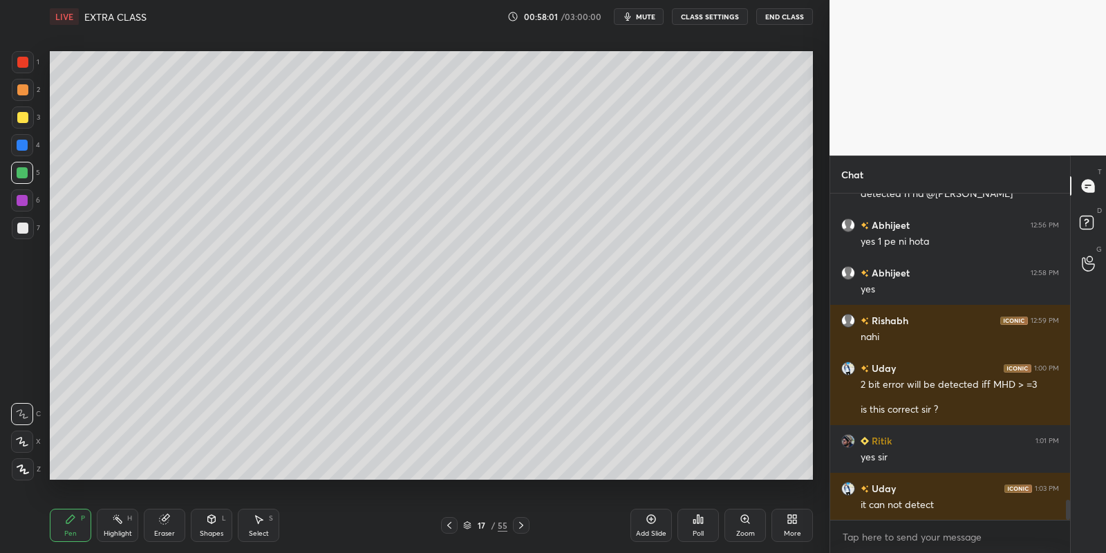
drag, startPoint x: 114, startPoint y: 525, endPoint x: 114, endPoint y: 516, distance: 8.3
click at [115, 522] on icon at bounding box center [117, 518] width 11 height 11
click at [79, 529] on div "Pen P" at bounding box center [70, 525] width 41 height 33
click at [25, 122] on div at bounding box center [23, 117] width 22 height 22
click at [120, 525] on div "Highlight H" at bounding box center [117, 525] width 41 height 33
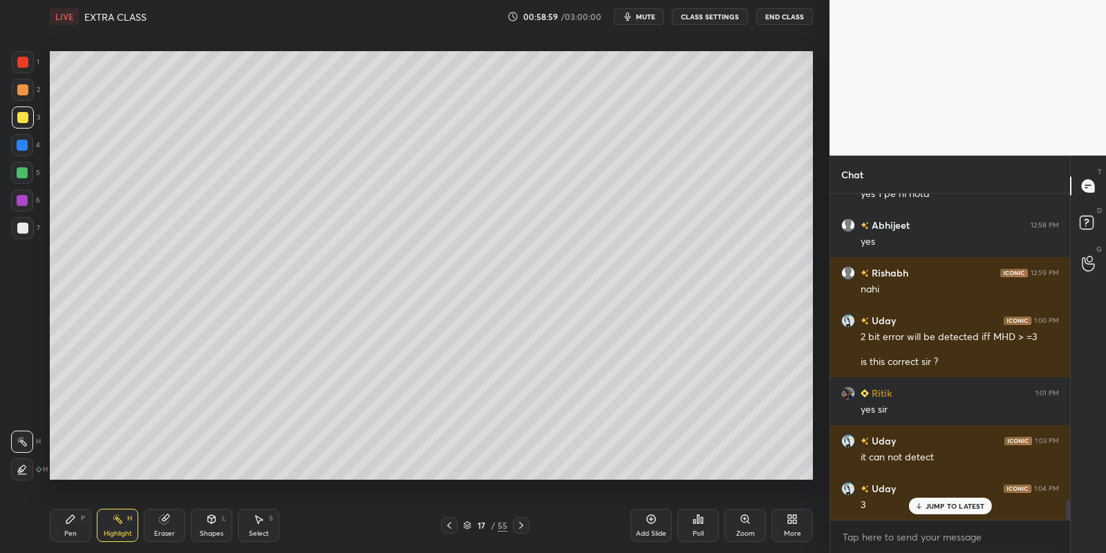
scroll to position [5103, 0]
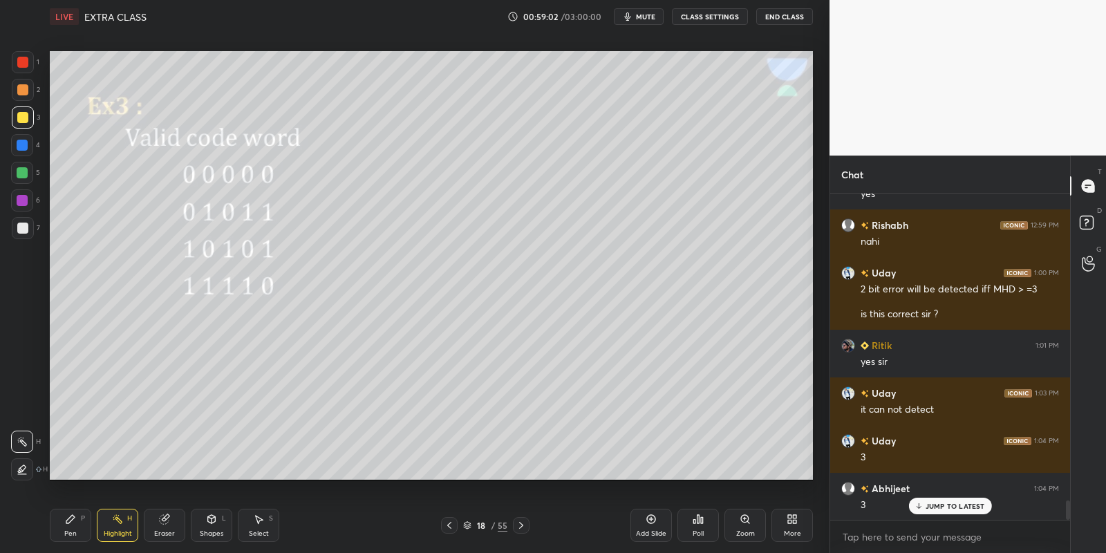
click at [68, 535] on div "Pen" at bounding box center [70, 533] width 12 height 7
click at [20, 174] on div at bounding box center [22, 172] width 11 height 11
drag, startPoint x: 261, startPoint y: 525, endPoint x: 264, endPoint y: 483, distance: 41.6
click at [260, 522] on div "Select S" at bounding box center [258, 525] width 41 height 33
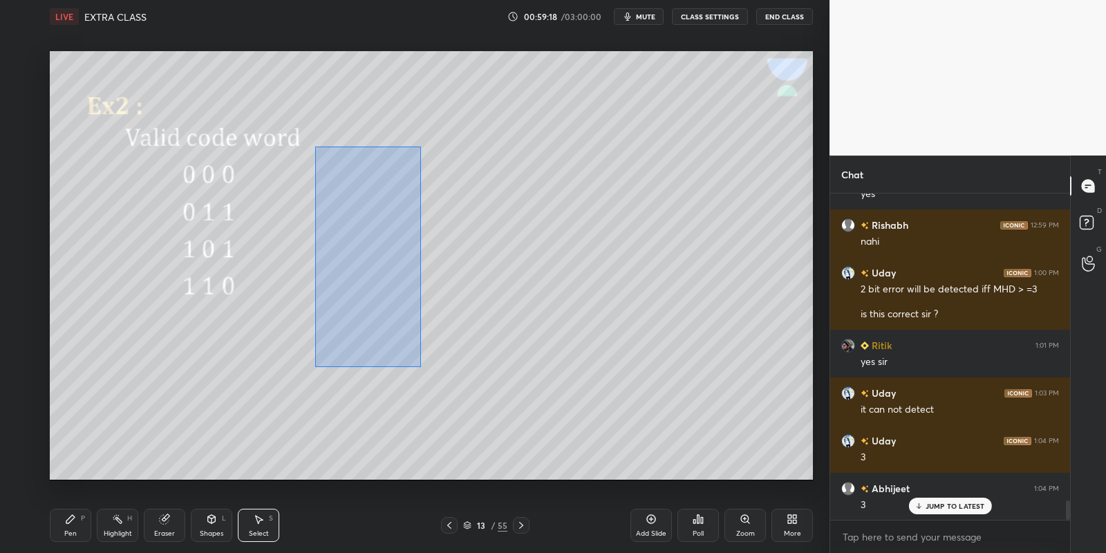
drag, startPoint x: 314, startPoint y: 145, endPoint x: 417, endPoint y: 359, distance: 238.0
click at [419, 364] on div "0 ° Undo Copy Paste here Duplicate Duplicate to new slide Delete" at bounding box center [431, 265] width 763 height 429
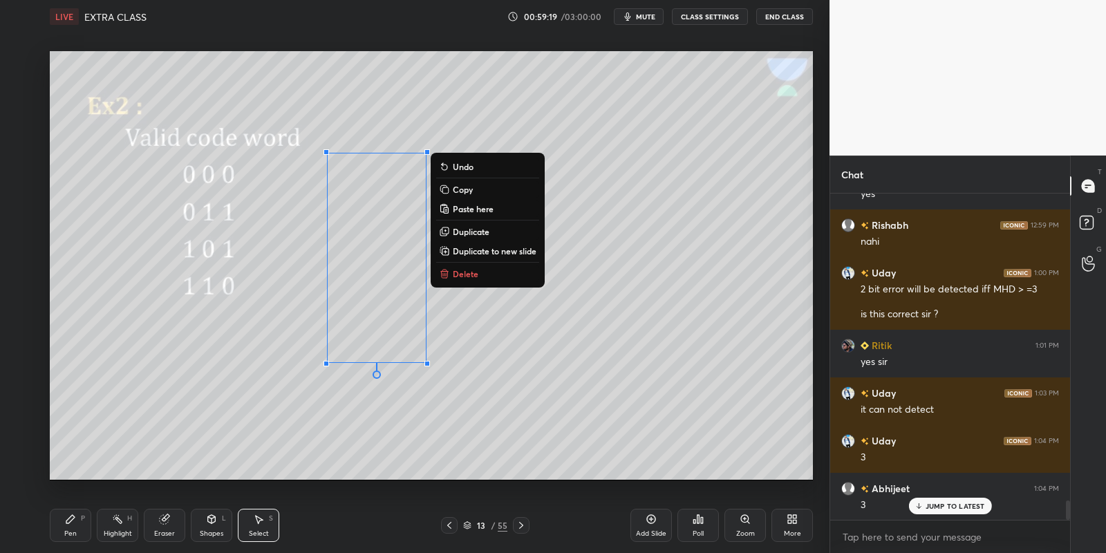
click at [490, 193] on button "Copy" at bounding box center [487, 189] width 103 height 17
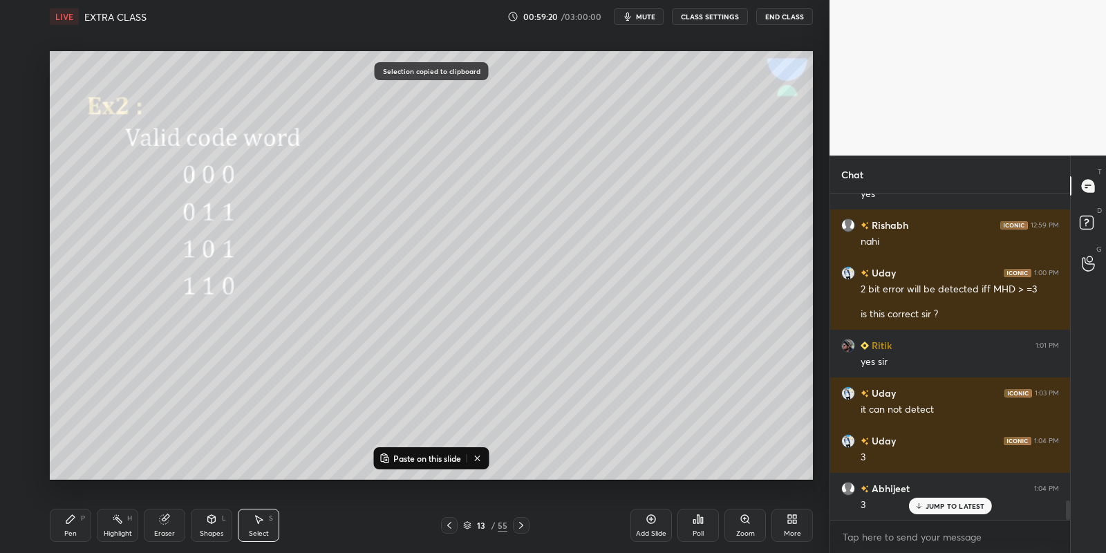
click at [520, 527] on icon at bounding box center [521, 525] width 4 height 7
click at [520, 522] on icon at bounding box center [521, 525] width 11 height 11
click at [521, 523] on icon at bounding box center [521, 525] width 4 height 7
click at [522, 520] on icon at bounding box center [521, 525] width 11 height 11
click at [522, 522] on icon at bounding box center [521, 525] width 11 height 11
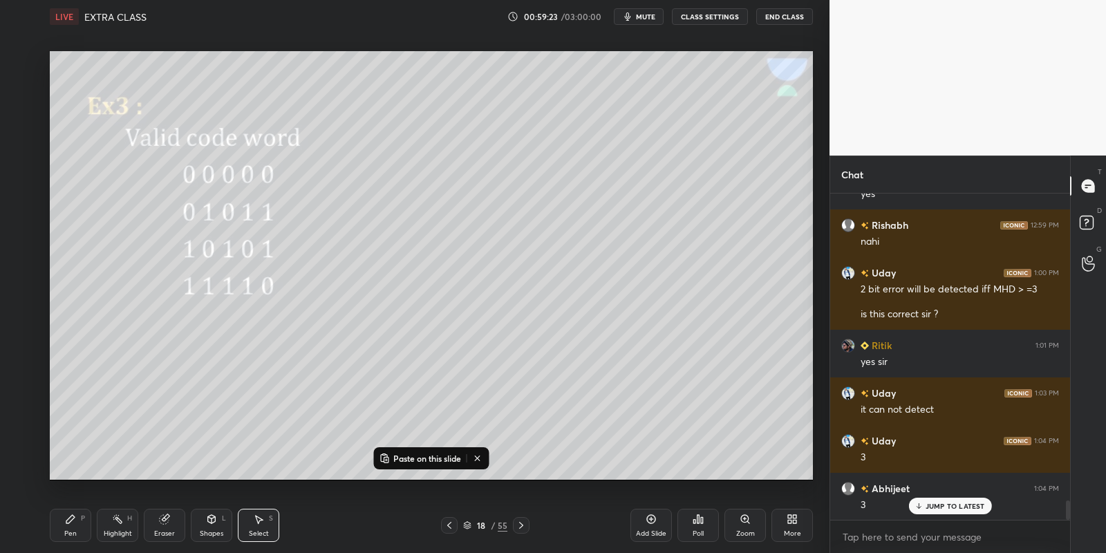
click at [437, 458] on p "Paste on this slide" at bounding box center [427, 458] width 68 height 11
drag, startPoint x: 402, startPoint y: 257, endPoint x: 420, endPoint y: 243, distance: 23.2
click at [422, 243] on div "0 ° Undo Copy Paste here Duplicate Duplicate to new slide Delete" at bounding box center [431, 265] width 763 height 429
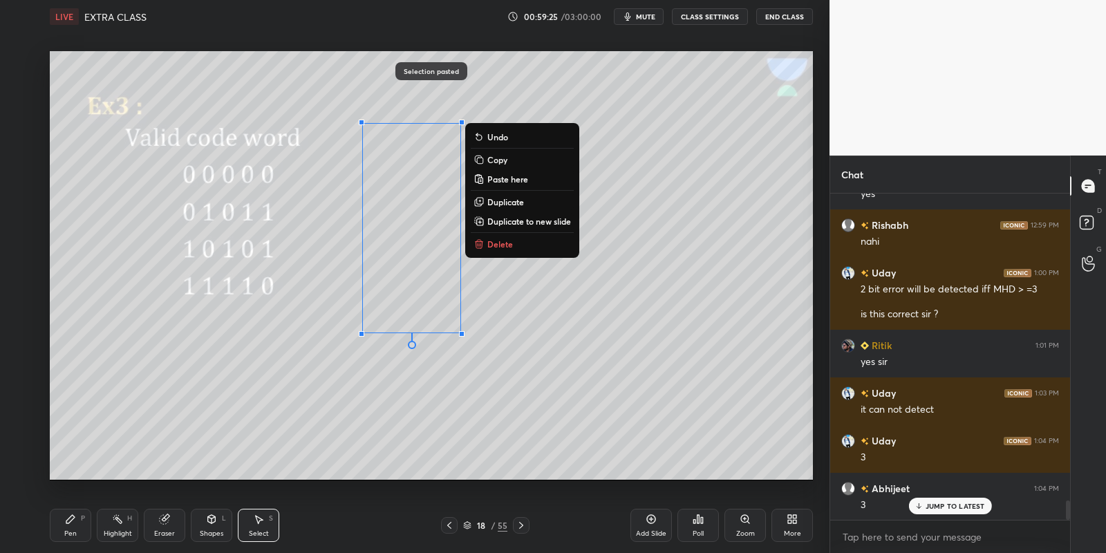
click at [80, 523] on div "Pen P" at bounding box center [70, 525] width 41 height 33
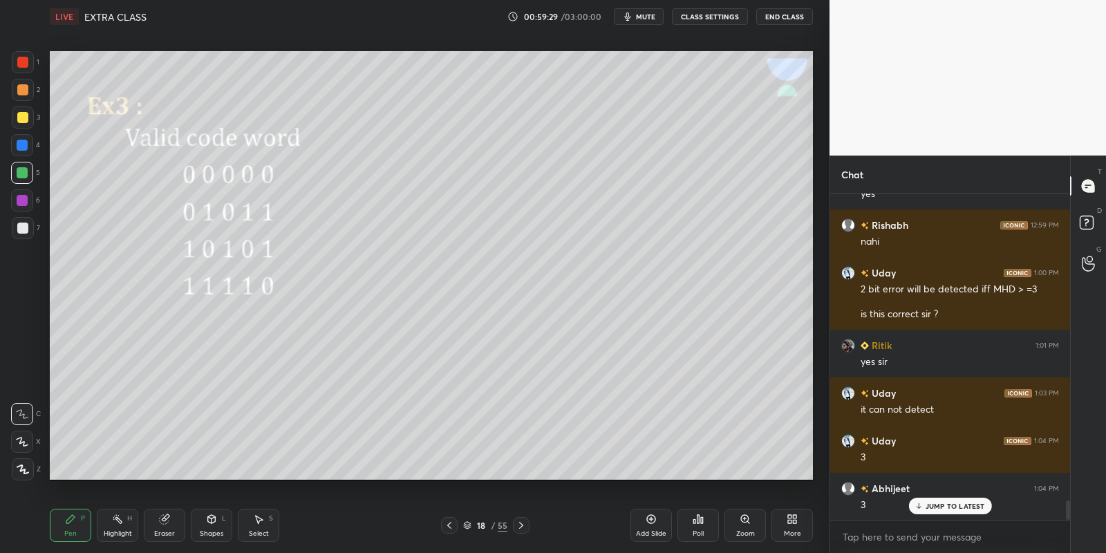
drag, startPoint x: 117, startPoint y: 529, endPoint x: 117, endPoint y: 514, distance: 15.2
click at [116, 530] on div "Highlight" at bounding box center [118, 533] width 28 height 7
drag, startPoint x: 70, startPoint y: 527, endPoint x: 84, endPoint y: 513, distance: 19.1
click at [73, 523] on div "Pen P" at bounding box center [70, 525] width 41 height 33
drag, startPoint x: 119, startPoint y: 527, endPoint x: 122, endPoint y: 500, distance: 27.9
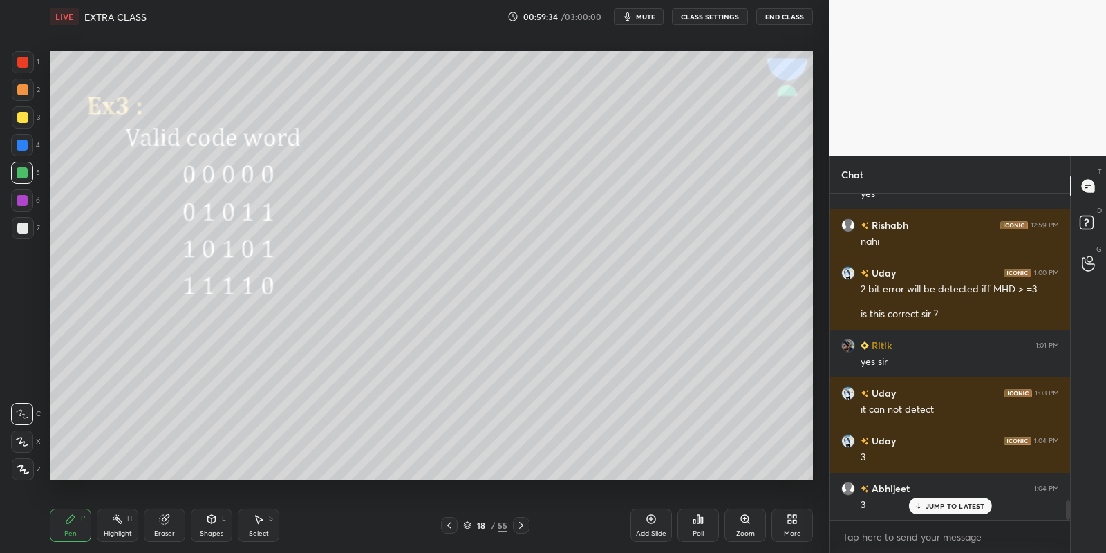
click at [120, 526] on div "Highlight H" at bounding box center [117, 525] width 41 height 33
drag, startPoint x: 68, startPoint y: 527, endPoint x: 73, endPoint y: 520, distance: 8.4
click at [69, 523] on div "Pen P" at bounding box center [70, 525] width 41 height 33
click at [114, 527] on div "Highlight H" at bounding box center [117, 525] width 41 height 33
drag, startPoint x: 73, startPoint y: 527, endPoint x: 80, endPoint y: 520, distance: 9.8
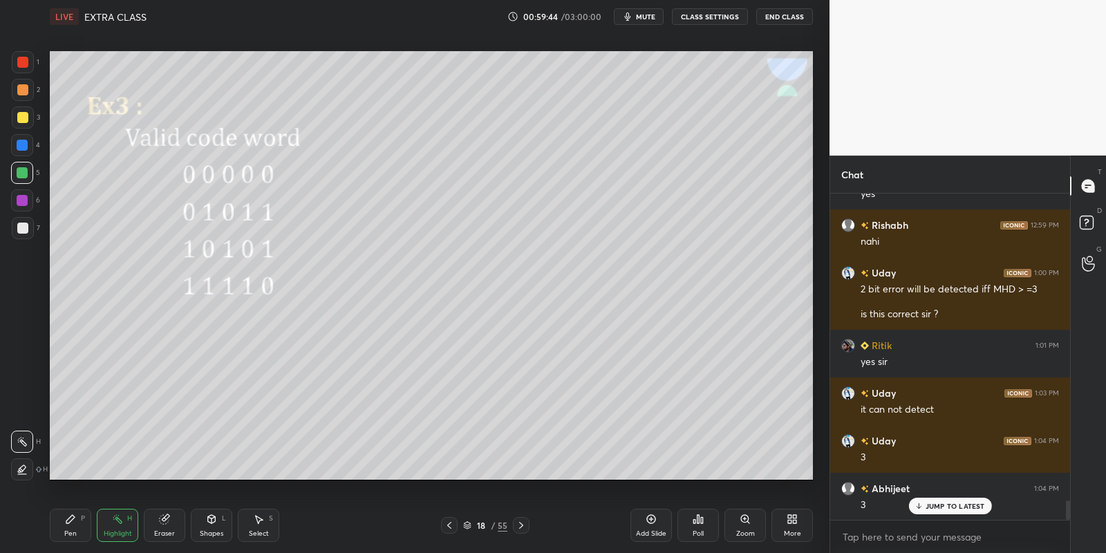
click at [77, 523] on div "Pen P" at bounding box center [70, 525] width 41 height 33
click at [113, 527] on div "Highlight H" at bounding box center [117, 525] width 41 height 33
click at [75, 525] on div "Pen P" at bounding box center [70, 525] width 41 height 33
drag, startPoint x: 115, startPoint y: 523, endPoint x: 129, endPoint y: 489, distance: 36.3
click at [116, 520] on icon at bounding box center [117, 518] width 11 height 11
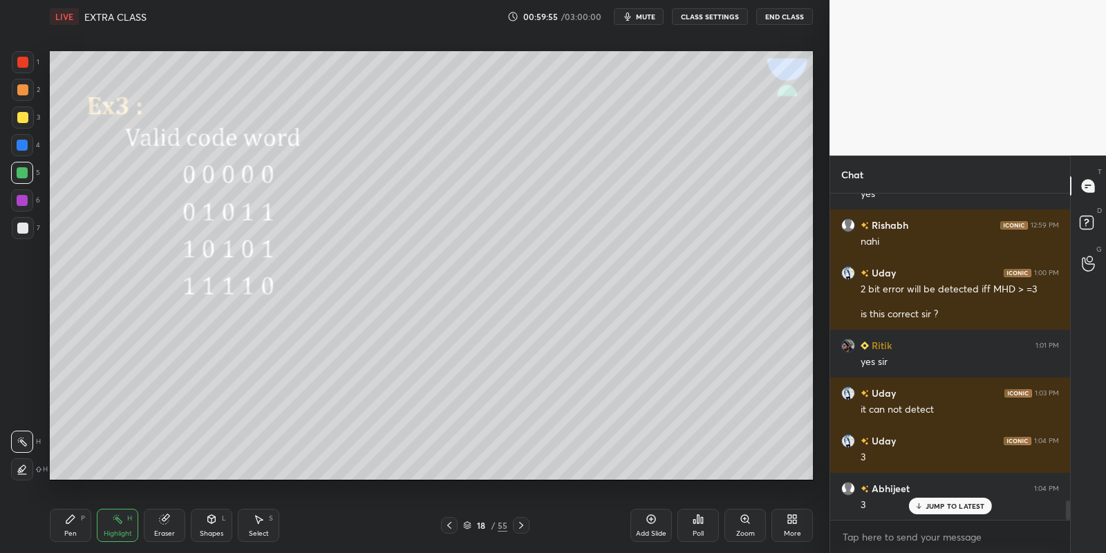
drag, startPoint x: 78, startPoint y: 526, endPoint x: 91, endPoint y: 514, distance: 17.6
click at [77, 523] on div "Pen P" at bounding box center [70, 525] width 41 height 33
drag, startPoint x: 120, startPoint y: 524, endPoint x: 128, endPoint y: 497, distance: 28.2
click at [120, 520] on icon at bounding box center [117, 518] width 11 height 11
drag, startPoint x: 75, startPoint y: 523, endPoint x: 127, endPoint y: 500, distance: 57.5
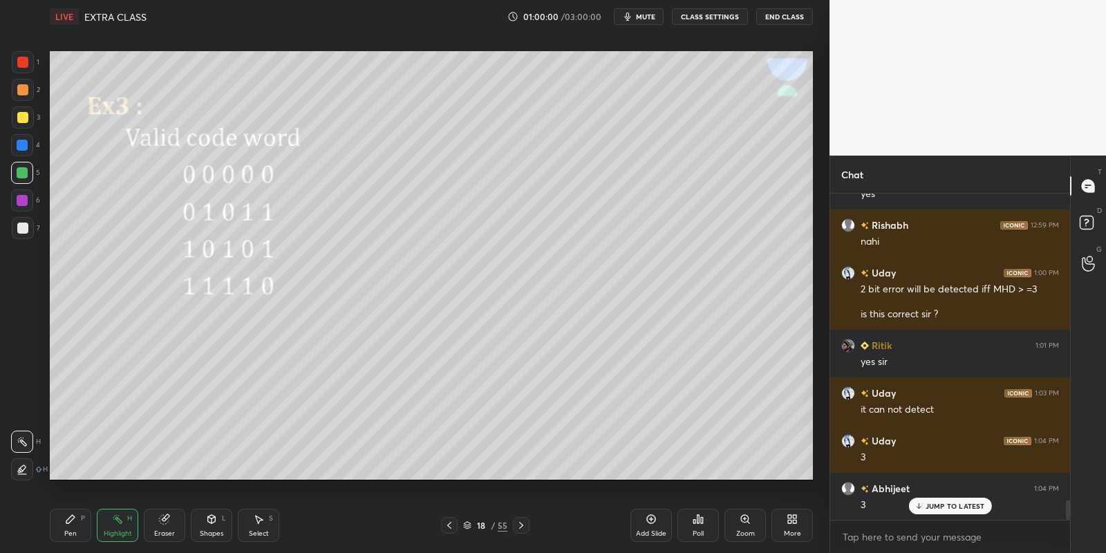
click at [76, 521] on div "Pen P" at bounding box center [70, 525] width 41 height 33
drag, startPoint x: 111, startPoint y: 525, endPoint x: 118, endPoint y: 522, distance: 7.9
click at [113, 522] on icon at bounding box center [117, 518] width 11 height 11
click at [516, 523] on icon at bounding box center [521, 525] width 11 height 11
click at [209, 527] on div "Shapes L" at bounding box center [211, 525] width 41 height 33
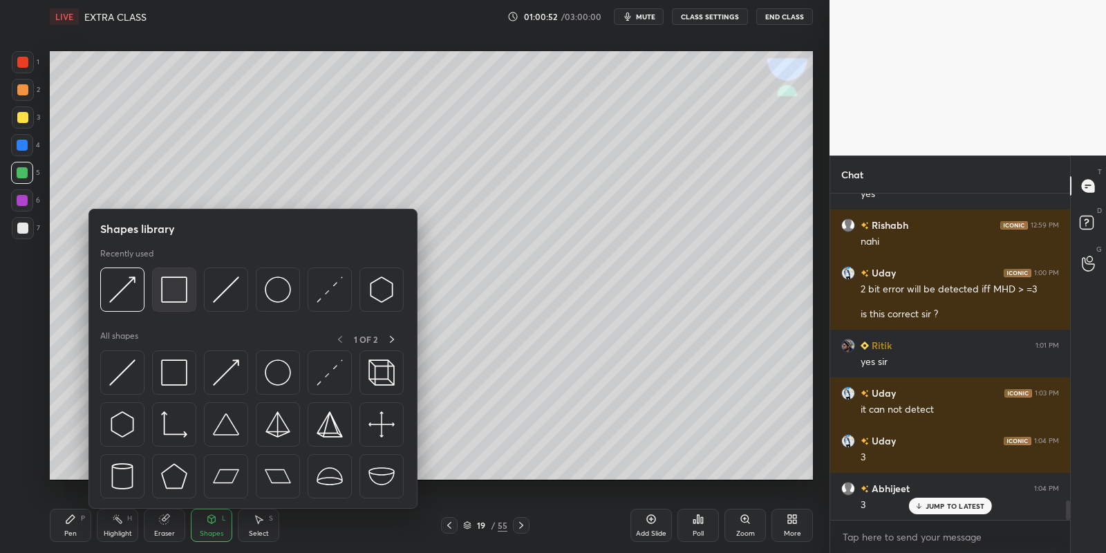
drag, startPoint x: 190, startPoint y: 284, endPoint x: 25, endPoint y: 115, distance: 236.0
click at [185, 283] on div at bounding box center [174, 289] width 44 height 44
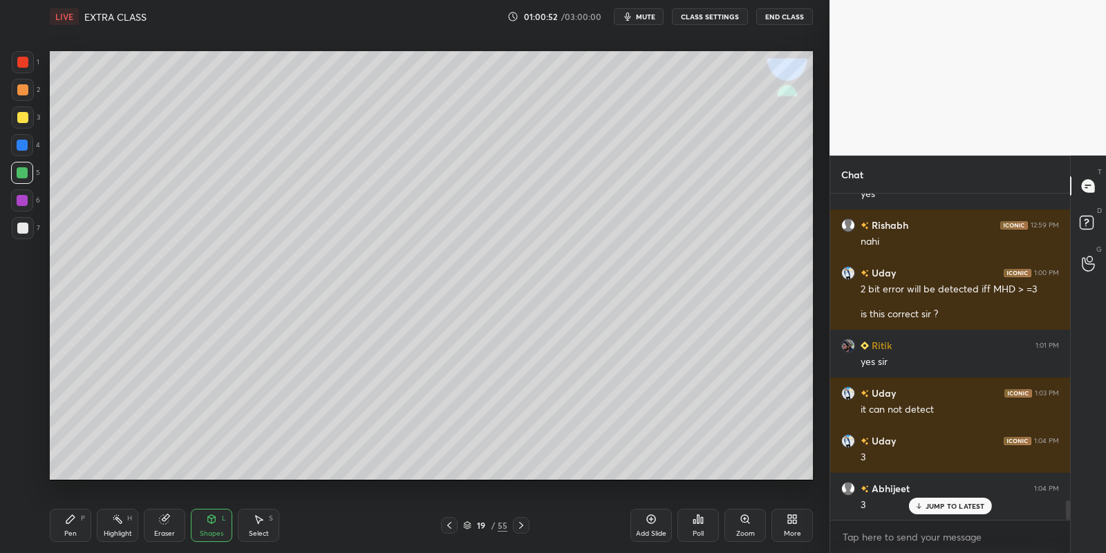
click at [23, 117] on div at bounding box center [22, 117] width 11 height 11
click at [76, 525] on div "Pen P" at bounding box center [70, 525] width 41 height 33
click at [23, 171] on div at bounding box center [22, 172] width 11 height 11
click at [213, 523] on icon at bounding box center [211, 518] width 11 height 11
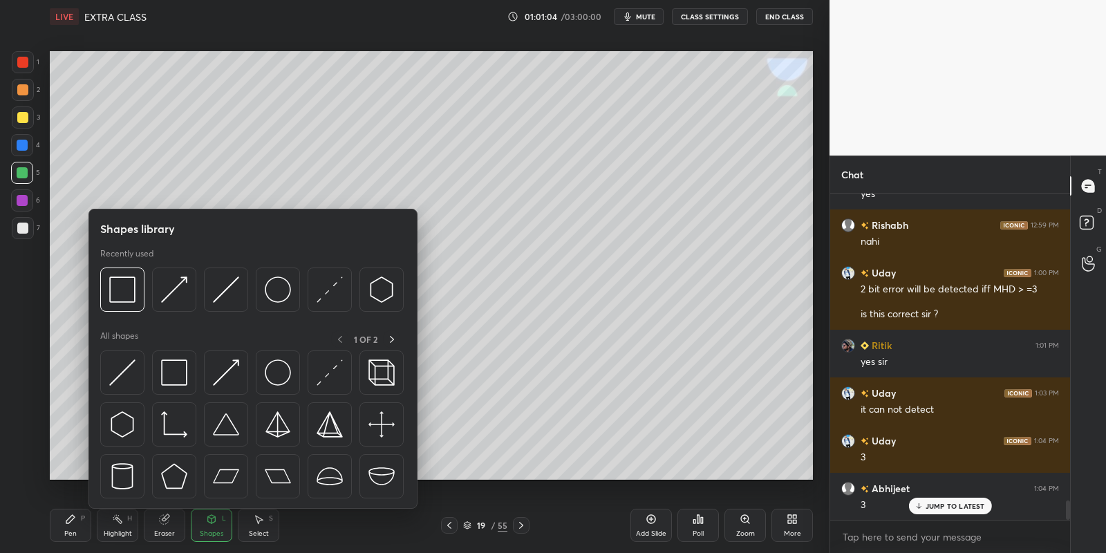
click at [182, 362] on img at bounding box center [174, 372] width 26 height 26
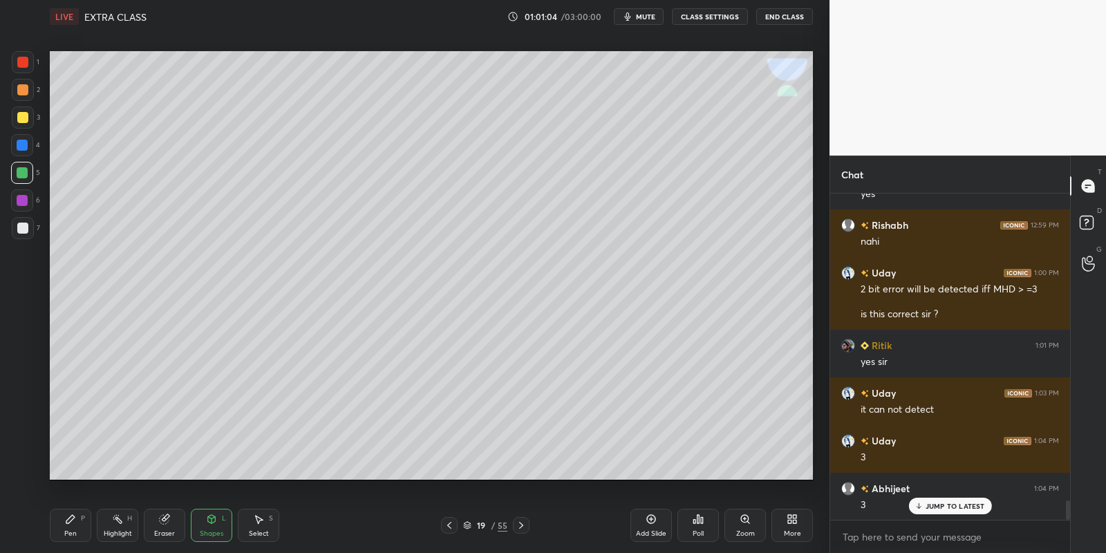
click at [25, 116] on div at bounding box center [22, 117] width 11 height 11
drag, startPoint x: 73, startPoint y: 529, endPoint x: 69, endPoint y: 482, distance: 47.8
click at [69, 526] on div "Pen P" at bounding box center [70, 525] width 41 height 33
drag, startPoint x: 23, startPoint y: 171, endPoint x: 31, endPoint y: 169, distance: 7.7
click at [24, 170] on div at bounding box center [22, 172] width 11 height 11
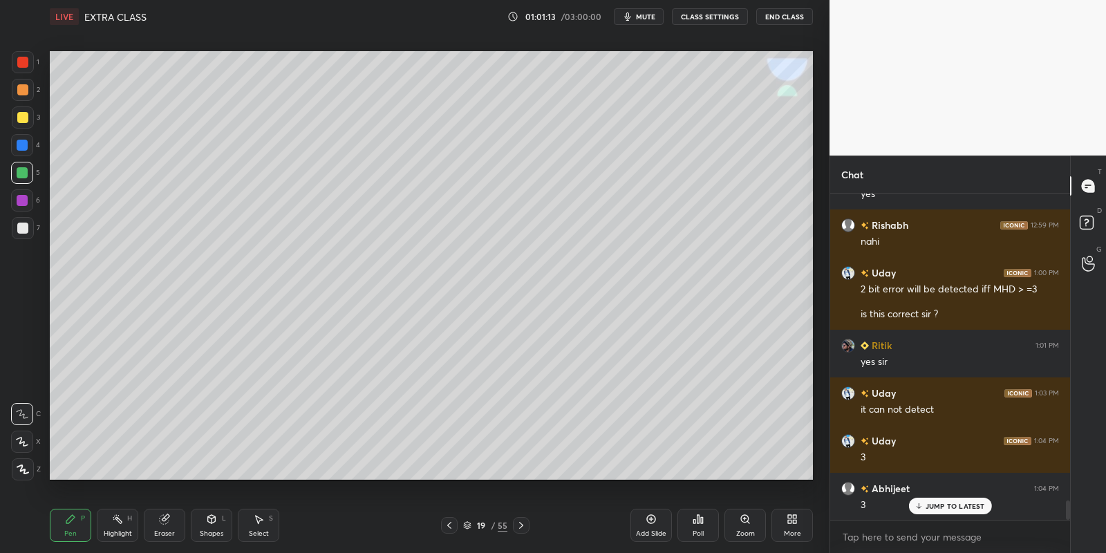
drag, startPoint x: 210, startPoint y: 535, endPoint x: 210, endPoint y: 527, distance: 8.3
click at [209, 534] on div "Shapes" at bounding box center [211, 533] width 23 height 7
click at [69, 521] on icon at bounding box center [70, 518] width 11 height 11
drag, startPoint x: 23, startPoint y: 115, endPoint x: 33, endPoint y: 116, distance: 9.8
click at [23, 116] on div at bounding box center [22, 117] width 11 height 11
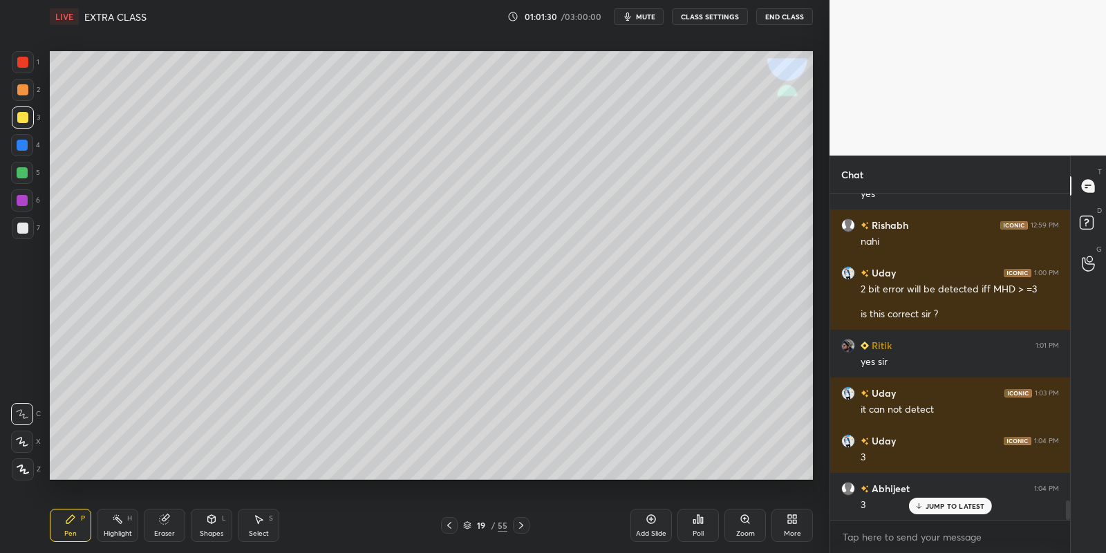
click at [114, 519] on icon at bounding box center [117, 518] width 11 height 11
click at [116, 525] on div "Highlight H" at bounding box center [117, 525] width 41 height 33
click at [78, 520] on div "Pen P" at bounding box center [70, 525] width 41 height 33
click at [220, 530] on div "Shapes" at bounding box center [211, 533] width 23 height 7
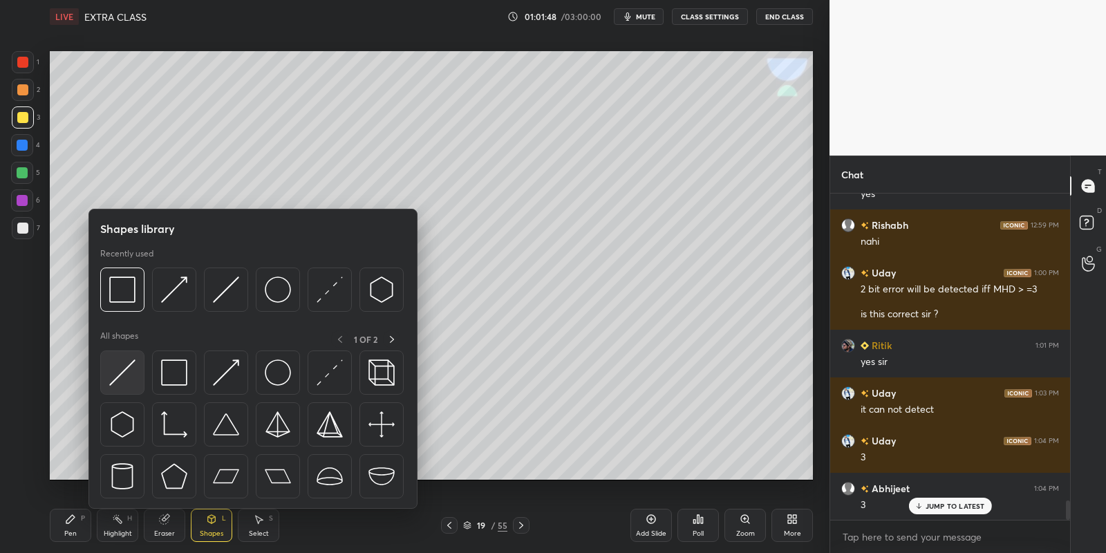
click at [135, 361] on div at bounding box center [122, 372] width 44 height 44
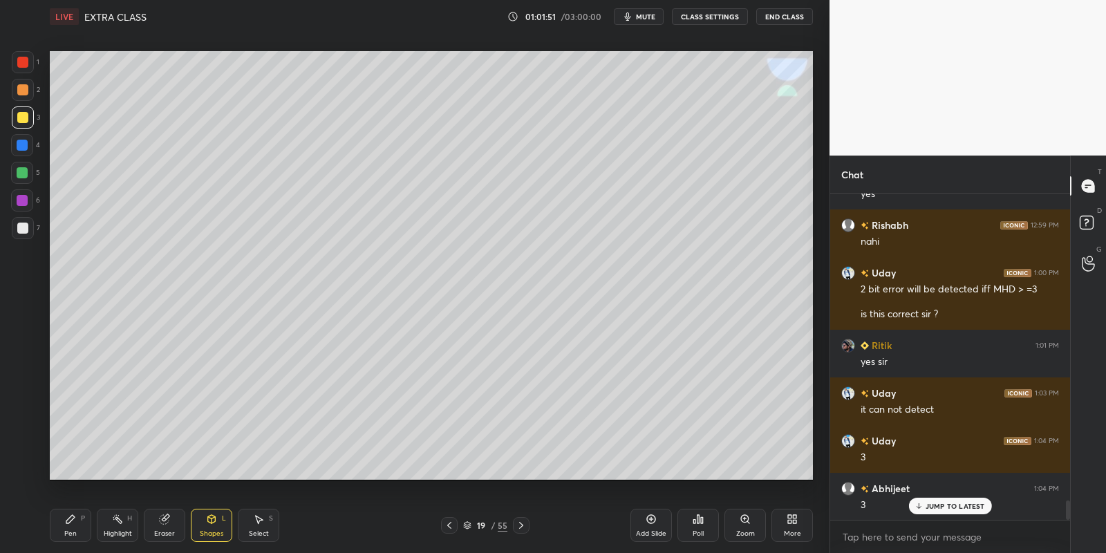
click at [84, 532] on div "Pen P" at bounding box center [70, 525] width 41 height 33
drag, startPoint x: 262, startPoint y: 518, endPoint x: 276, endPoint y: 495, distance: 27.0
click at [263, 518] on icon at bounding box center [258, 518] width 11 height 11
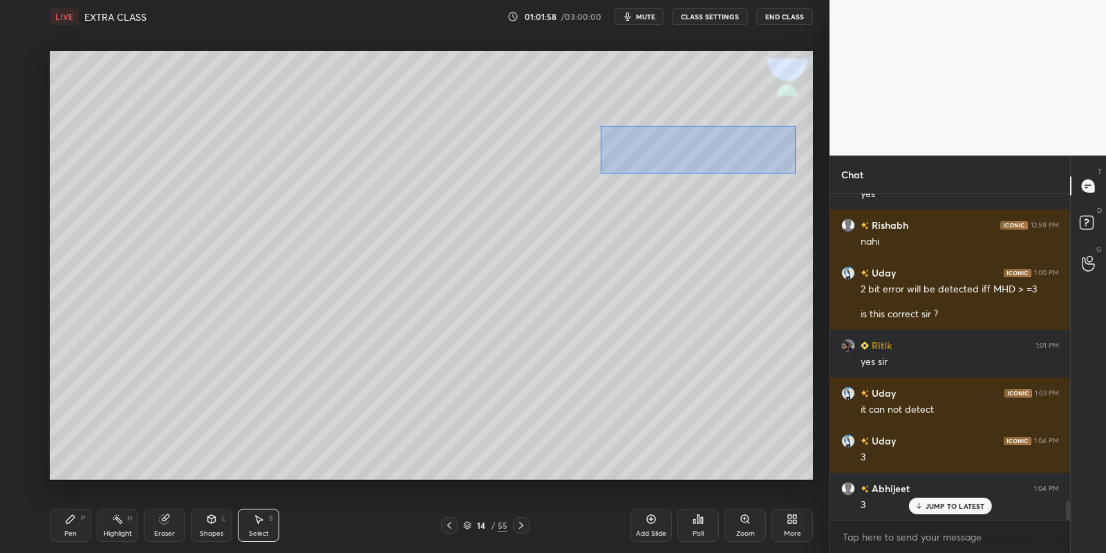
drag, startPoint x: 640, startPoint y: 133, endPoint x: 788, endPoint y: 169, distance: 152.7
click at [792, 171] on div "0 ° Undo Copy Paste here Duplicate Duplicate to new slide Delete" at bounding box center [431, 265] width 763 height 429
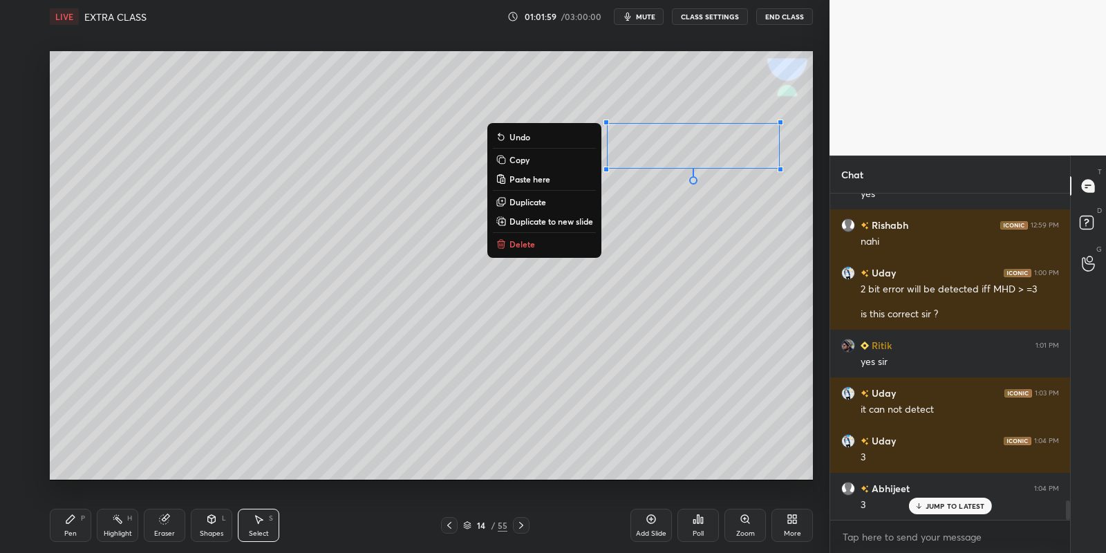
click at [533, 162] on button "Copy" at bounding box center [544, 159] width 103 height 17
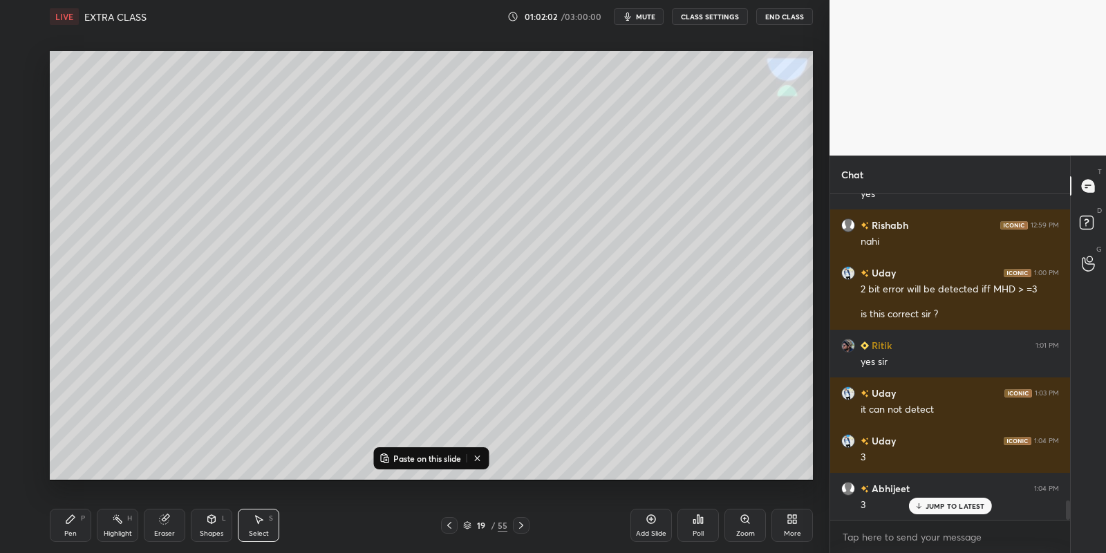
drag, startPoint x: 406, startPoint y: 455, endPoint x: 410, endPoint y: 442, distance: 14.4
click at [405, 453] on p "Paste on this slide" at bounding box center [427, 458] width 68 height 11
drag, startPoint x: 688, startPoint y: 155, endPoint x: 704, endPoint y: 172, distance: 23.9
click at [705, 168] on div "0 ° Undo Copy Paste here Duplicate Duplicate to new slide Delete" at bounding box center [431, 265] width 763 height 429
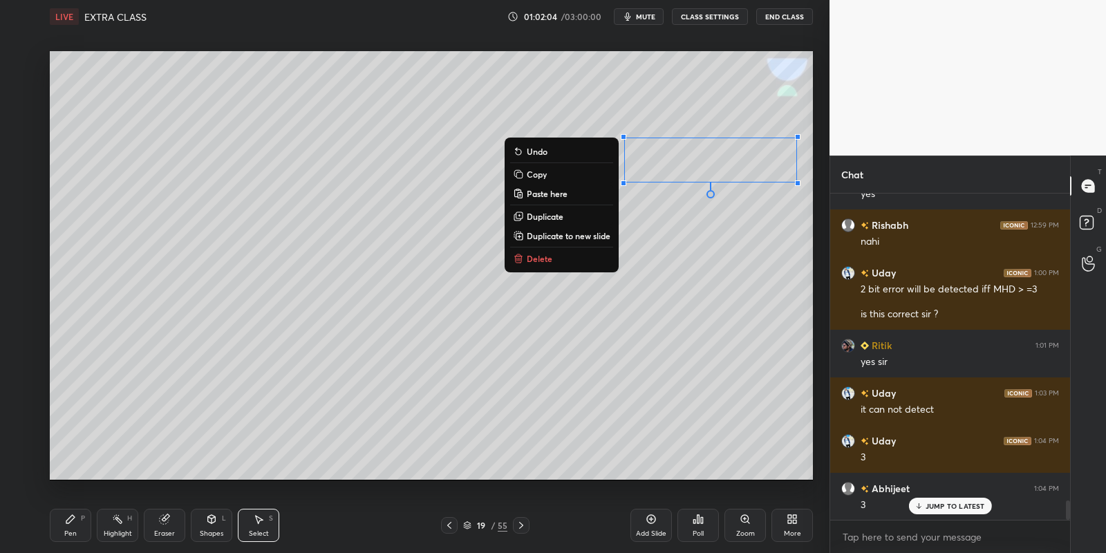
click at [68, 535] on div "Pen" at bounding box center [70, 533] width 12 height 7
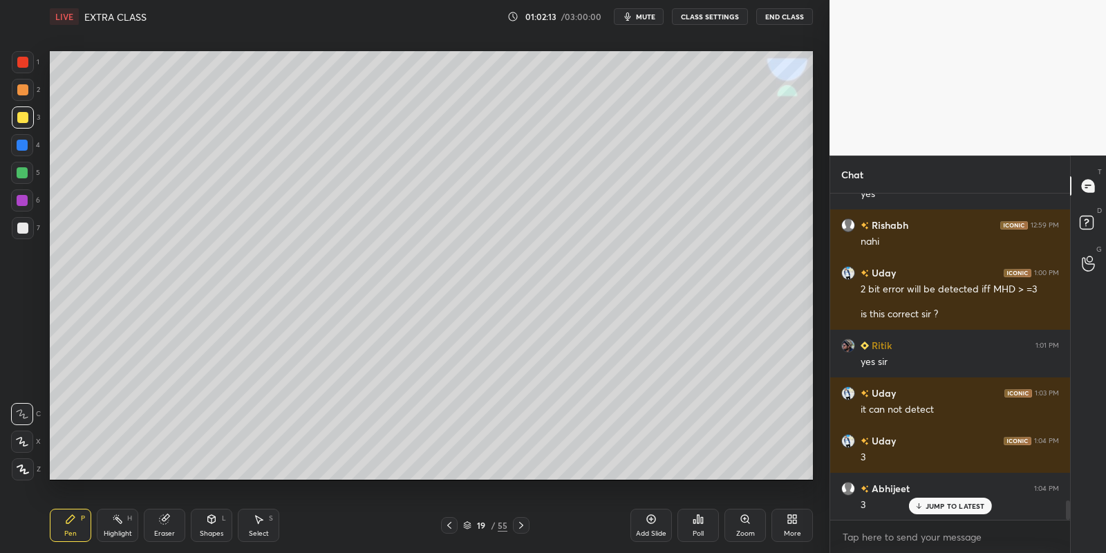
click at [77, 539] on div "Pen P" at bounding box center [70, 525] width 41 height 33
drag, startPoint x: 31, startPoint y: 116, endPoint x: 32, endPoint y: 124, distance: 8.4
click at [30, 117] on div at bounding box center [23, 117] width 22 height 22
drag, startPoint x: 75, startPoint y: 528, endPoint x: 88, endPoint y: 487, distance: 42.6
click at [74, 528] on div "Pen P" at bounding box center [70, 525] width 41 height 33
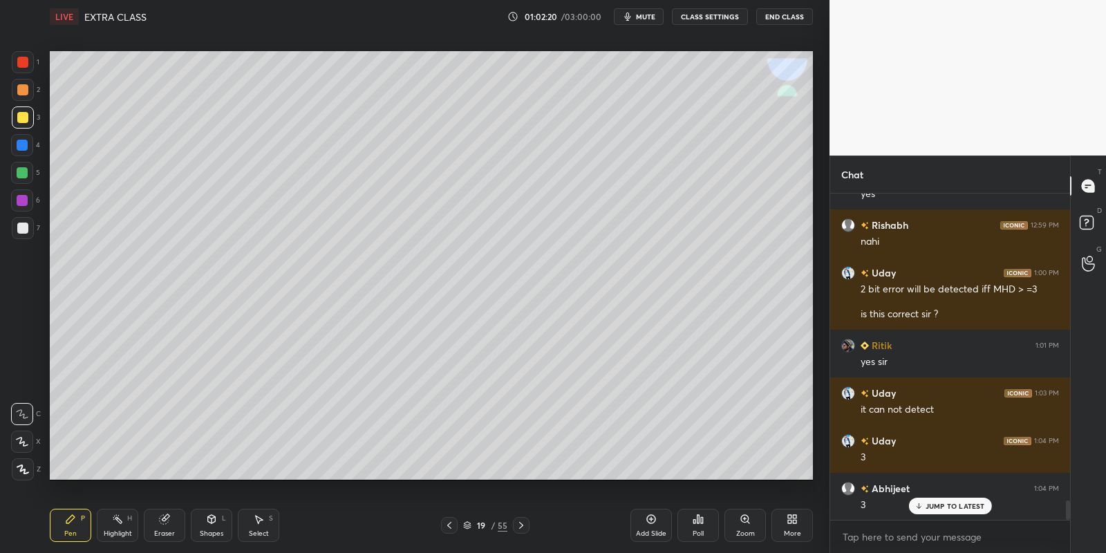
drag, startPoint x: 21, startPoint y: 114, endPoint x: 48, endPoint y: 154, distance: 48.7
click at [23, 117] on div at bounding box center [22, 117] width 11 height 11
drag, startPoint x: 81, startPoint y: 522, endPoint x: 100, endPoint y: 519, distance: 19.5
click at [79, 524] on div "Pen P" at bounding box center [70, 525] width 41 height 33
click at [120, 525] on div "Highlight H" at bounding box center [117, 525] width 41 height 33
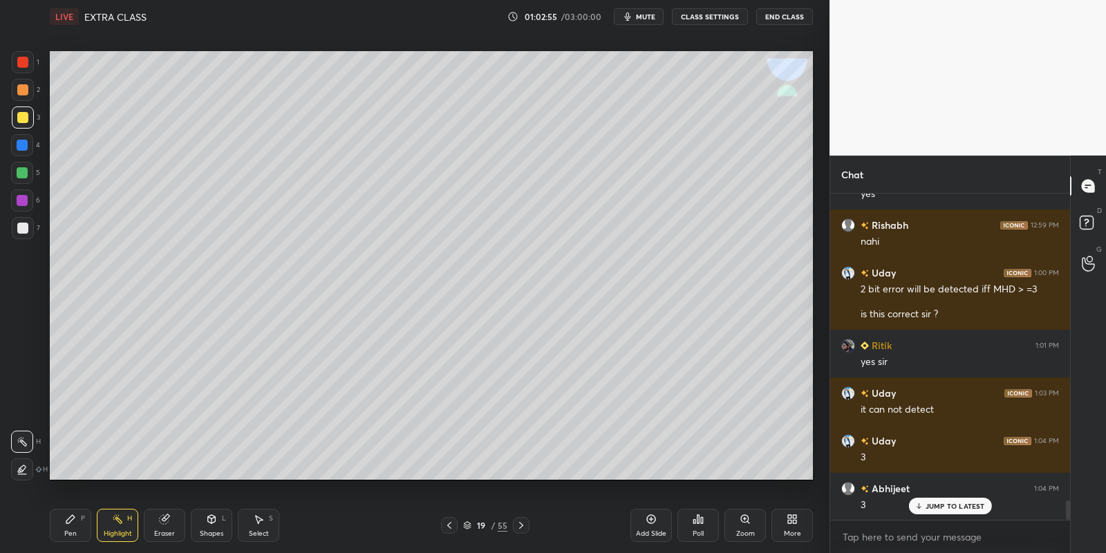
click at [72, 524] on div "Pen P" at bounding box center [70, 525] width 41 height 33
click at [220, 526] on div "Shapes L" at bounding box center [211, 525] width 41 height 33
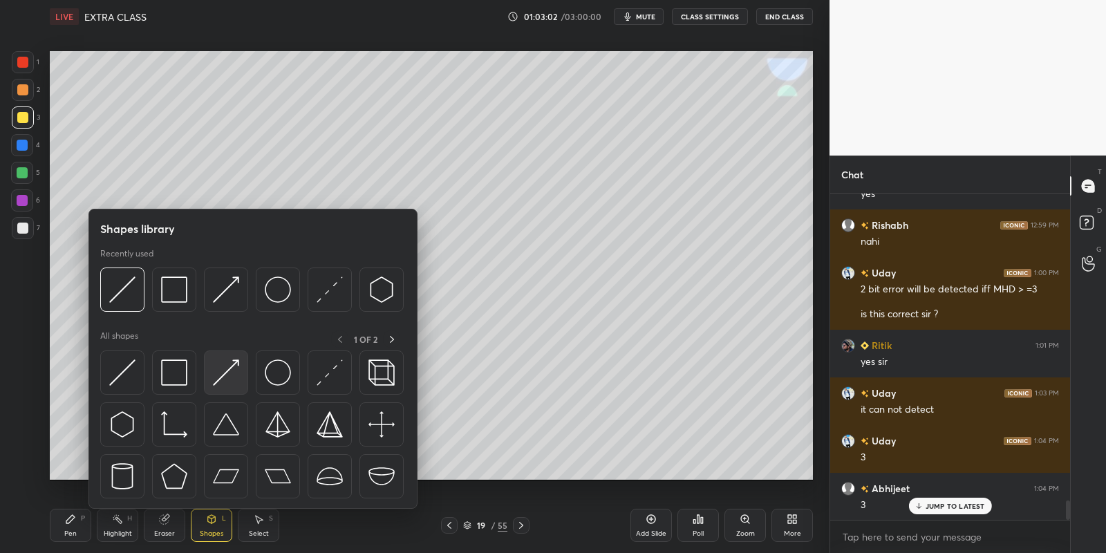
click at [233, 359] on img at bounding box center [226, 372] width 26 height 26
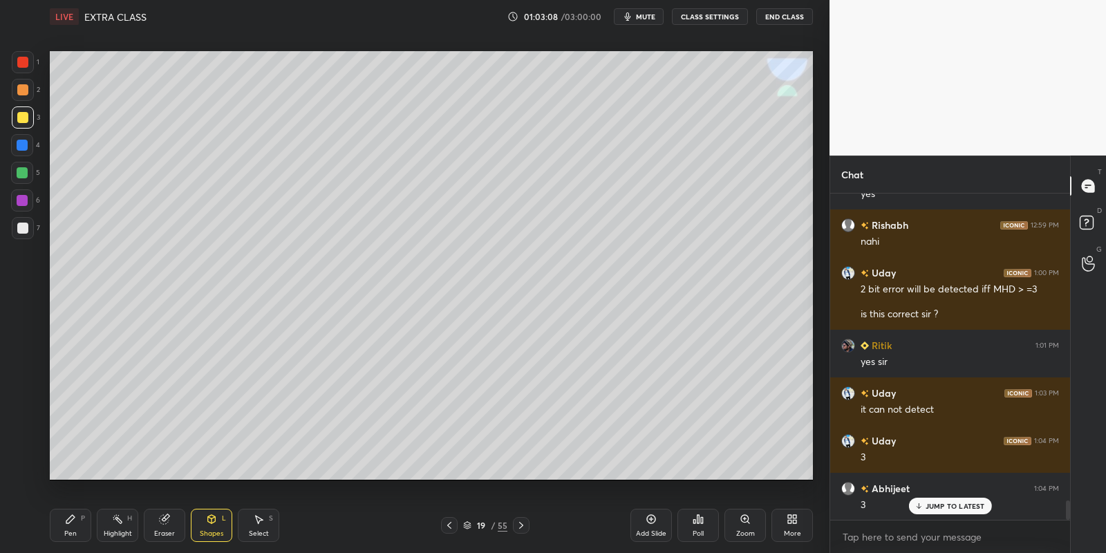
click at [75, 513] on icon at bounding box center [70, 518] width 11 height 11
click at [128, 528] on div "Highlight H" at bounding box center [117, 525] width 41 height 33
drag, startPoint x: 70, startPoint y: 531, endPoint x: 77, endPoint y: 528, distance: 8.4
click at [73, 530] on div "Pen" at bounding box center [70, 533] width 12 height 7
drag, startPoint x: 115, startPoint y: 529, endPoint x: 123, endPoint y: 484, distance: 44.9
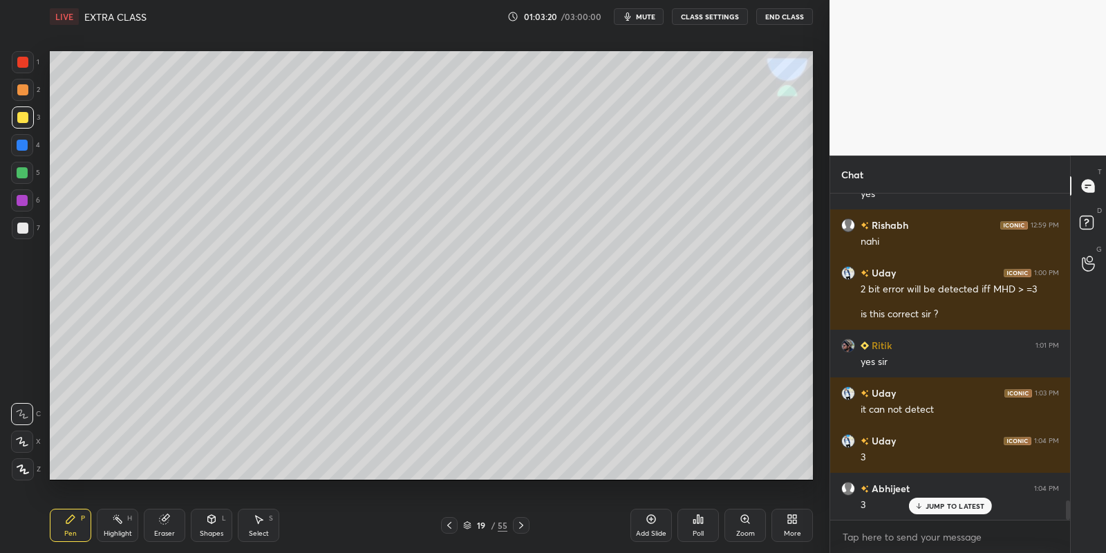
click at [114, 528] on div "Highlight H" at bounding box center [117, 525] width 41 height 33
click at [68, 523] on div "Pen P" at bounding box center [70, 525] width 41 height 33
click at [18, 166] on div at bounding box center [22, 173] width 22 height 22
drag, startPoint x: 74, startPoint y: 529, endPoint x: 77, endPoint y: 504, distance: 25.1
click at [75, 526] on div "Pen P" at bounding box center [70, 525] width 41 height 33
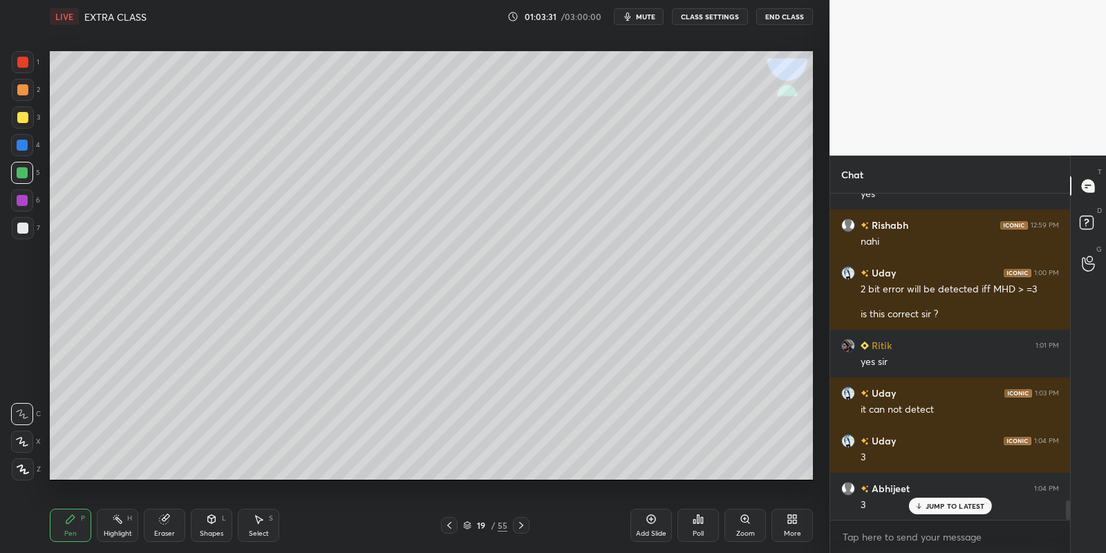
click at [27, 169] on div at bounding box center [22, 173] width 22 height 22
click at [24, 117] on div at bounding box center [22, 117] width 11 height 11
drag, startPoint x: 113, startPoint y: 527, endPoint x: 133, endPoint y: 495, distance: 37.0
click at [120, 522] on div "Highlight H" at bounding box center [117, 525] width 41 height 33
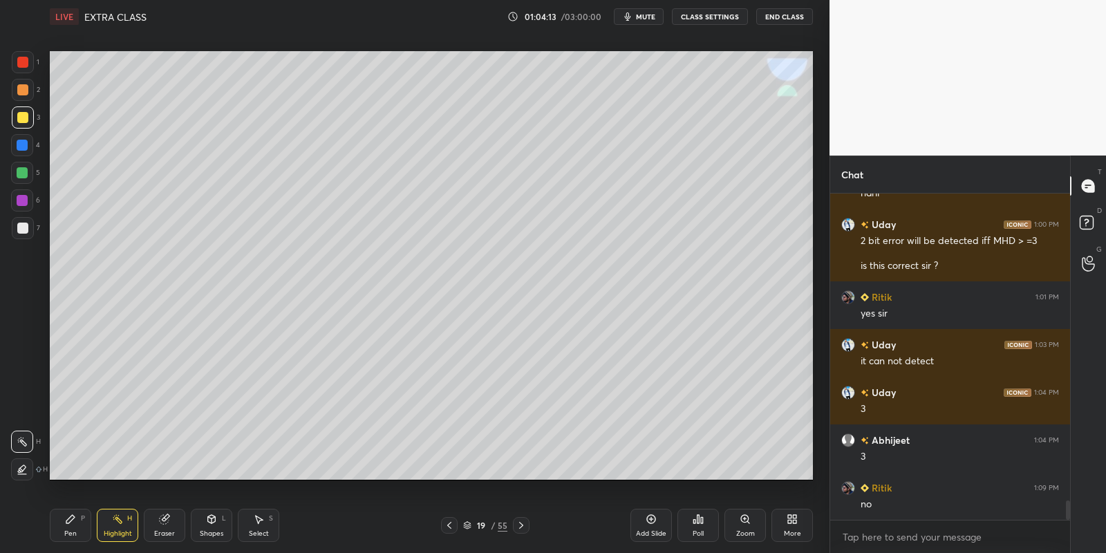
click at [69, 527] on div "Pen P" at bounding box center [70, 525] width 41 height 33
click at [28, 113] on div at bounding box center [23, 117] width 22 height 22
drag, startPoint x: 118, startPoint y: 533, endPoint x: 120, endPoint y: 518, distance: 15.3
click at [115, 530] on div "Highlight" at bounding box center [118, 533] width 28 height 7
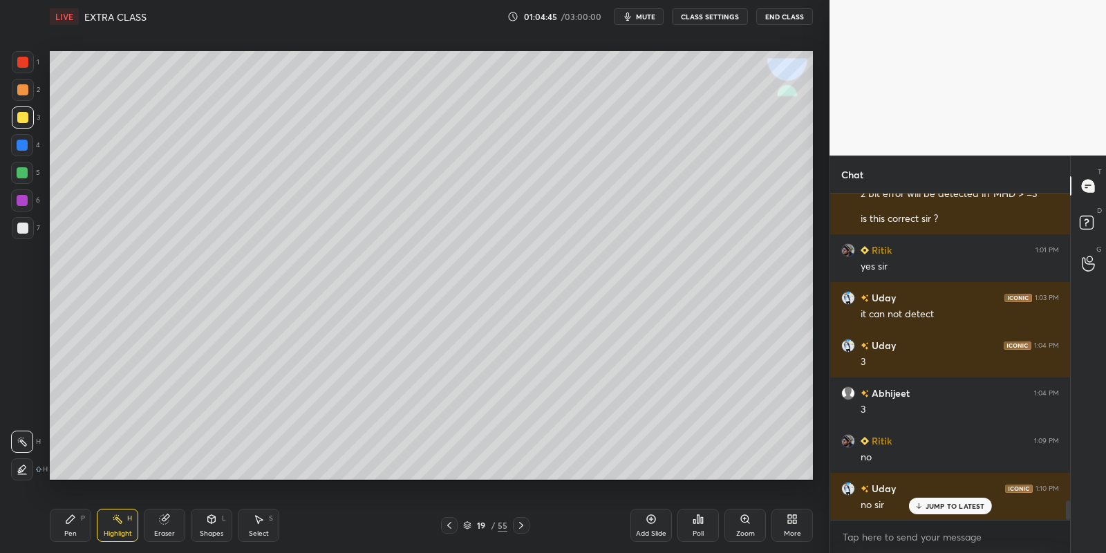
drag, startPoint x: 71, startPoint y: 525, endPoint x: 71, endPoint y: 516, distance: 9.7
click at [70, 522] on icon at bounding box center [70, 518] width 11 height 11
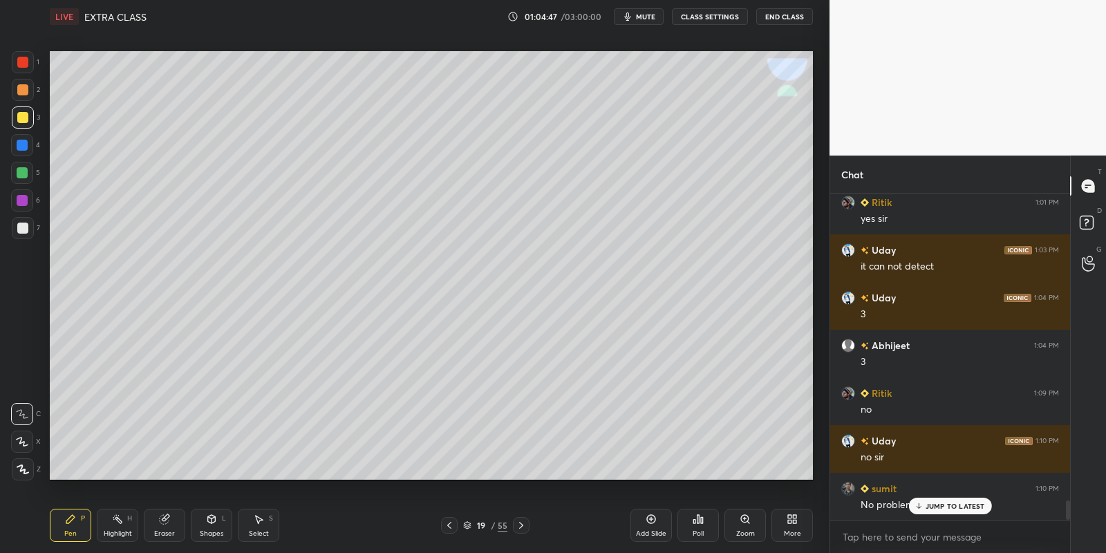
scroll to position [5307, 0]
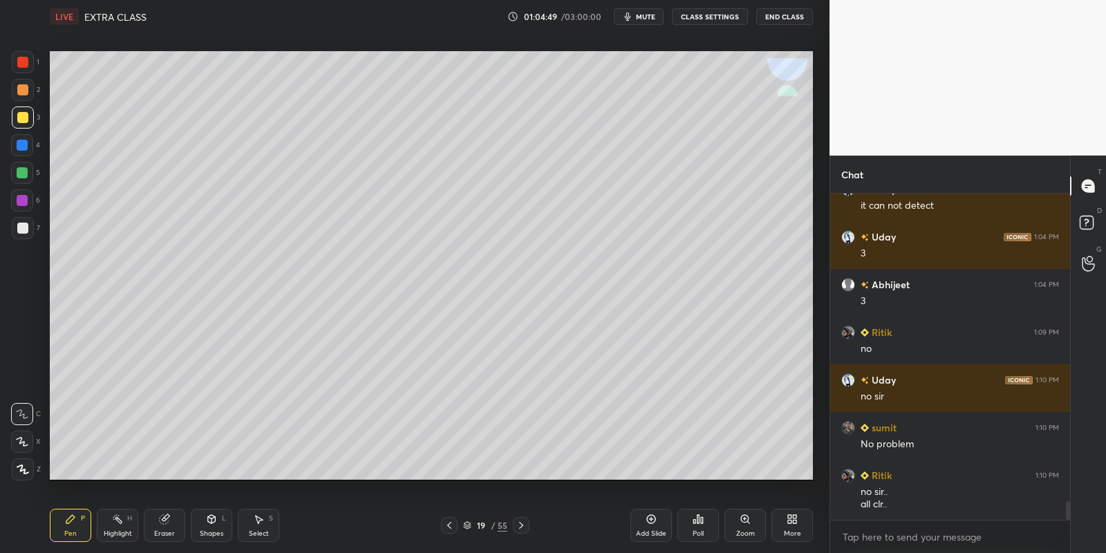
drag, startPoint x: 259, startPoint y: 525, endPoint x: 250, endPoint y: 480, distance: 45.1
click at [260, 522] on div "Select S" at bounding box center [258, 525] width 41 height 33
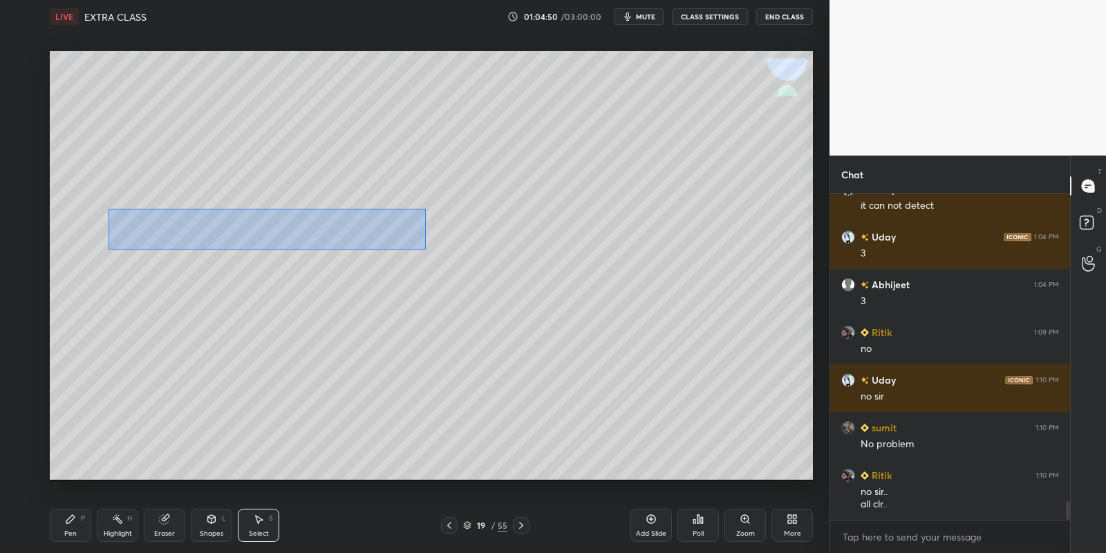
drag, startPoint x: 108, startPoint y: 208, endPoint x: 422, endPoint y: 247, distance: 315.4
click at [423, 248] on div "0 ° Undo Copy Paste here Duplicate Duplicate to new slide Delete" at bounding box center [431, 265] width 763 height 429
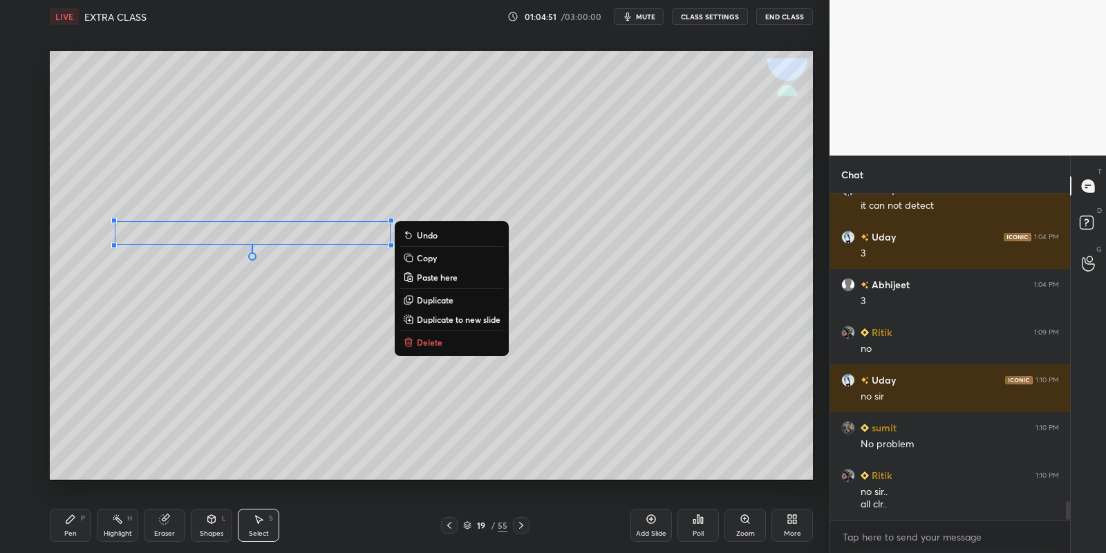
click at [444, 262] on button "Copy" at bounding box center [451, 257] width 103 height 17
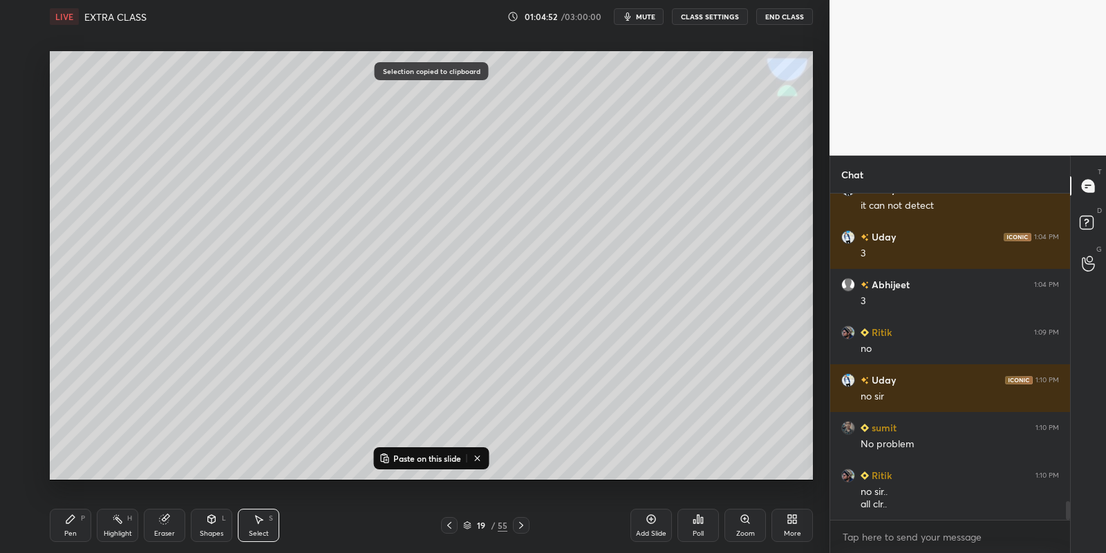
click at [420, 458] on p "Paste on this slide" at bounding box center [427, 458] width 68 height 11
drag, startPoint x: 300, startPoint y: 248, endPoint x: 341, endPoint y: 426, distance: 182.2
click at [346, 430] on div "0 ° Undo Copy Paste here Duplicate Duplicate to new slide Delete" at bounding box center [431, 265] width 763 height 429
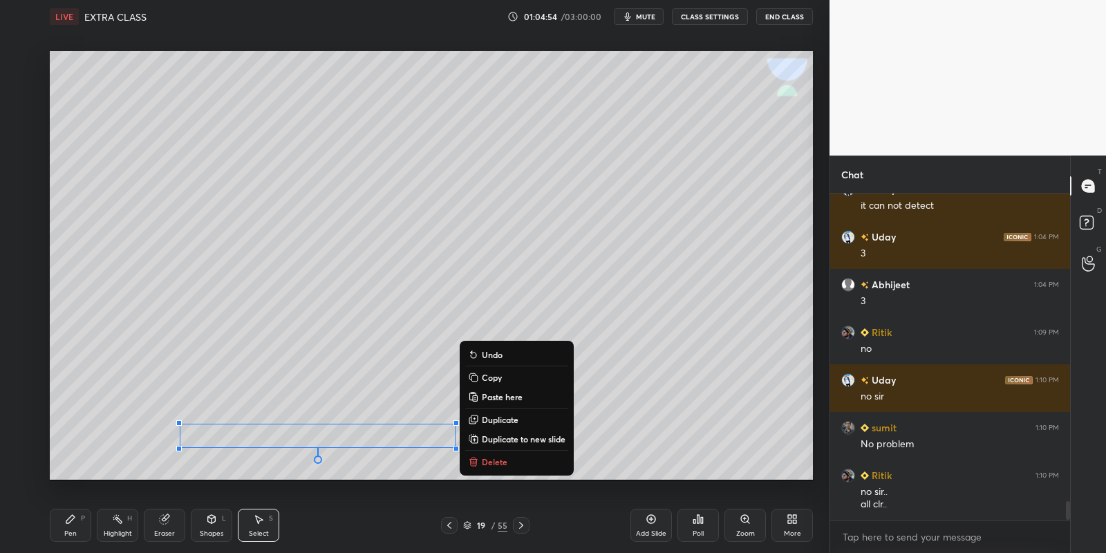
drag, startPoint x: 82, startPoint y: 527, endPoint x: 146, endPoint y: 525, distance: 63.6
click at [88, 529] on div "Pen P" at bounding box center [70, 525] width 41 height 33
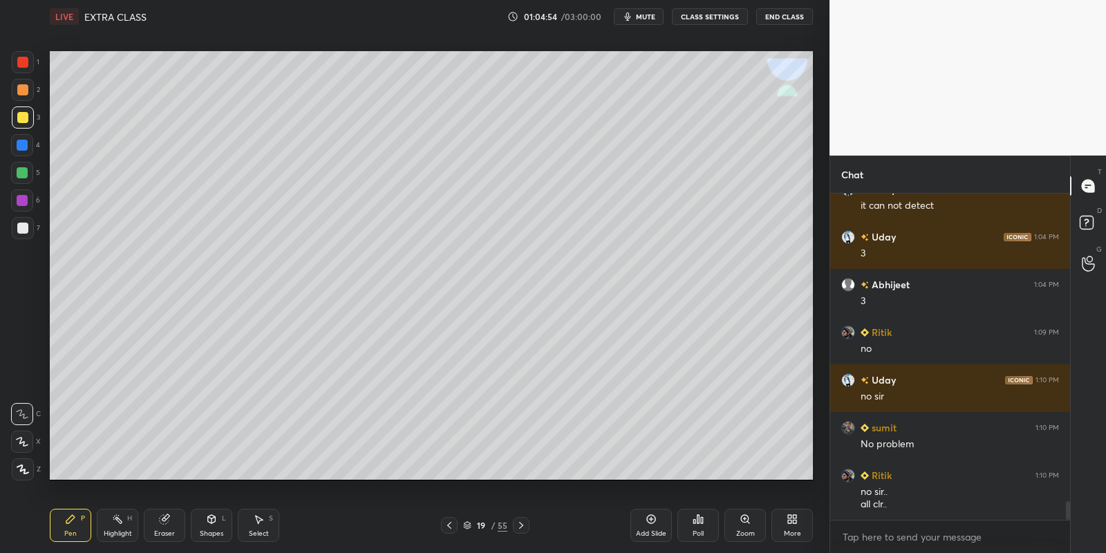
click at [158, 525] on div "Eraser" at bounding box center [164, 525] width 41 height 33
click at [251, 532] on div "Select" at bounding box center [259, 533] width 20 height 7
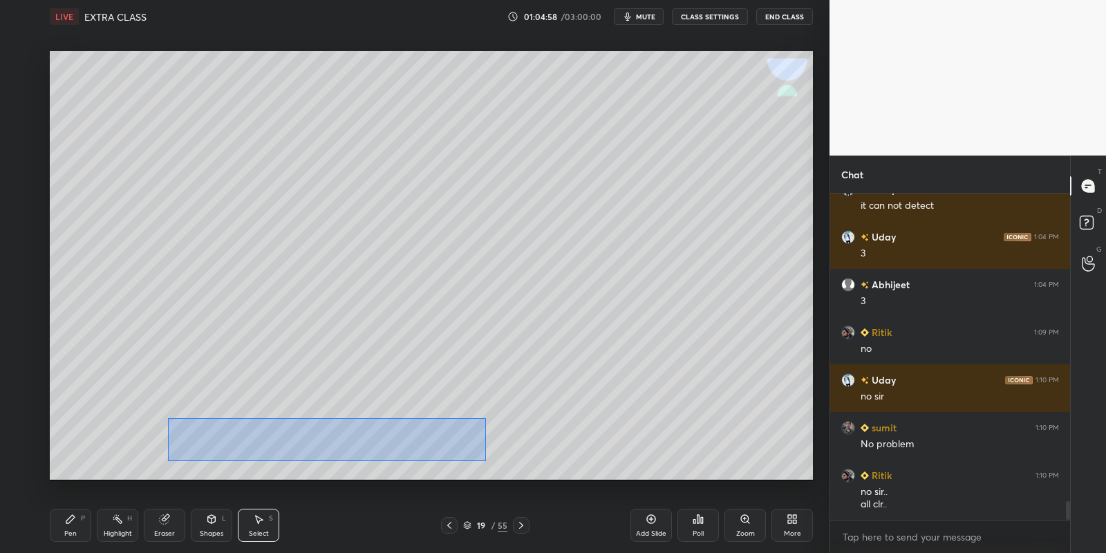
drag, startPoint x: 173, startPoint y: 420, endPoint x: 453, endPoint y: 455, distance: 282.7
click at [482, 461] on div "0 ° Undo Copy Paste here Duplicate Duplicate to new slide Delete" at bounding box center [431, 265] width 763 height 429
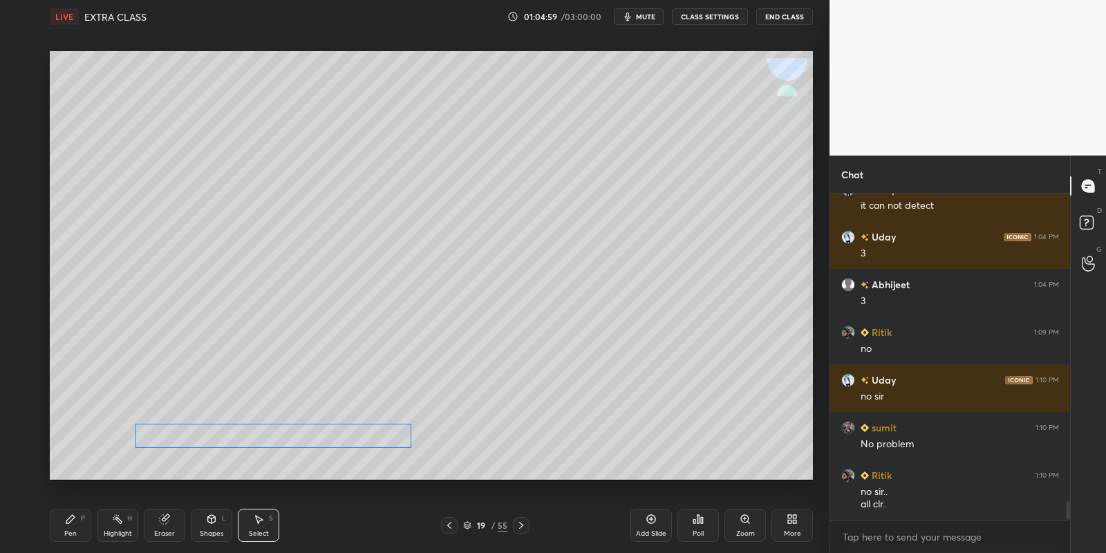
drag, startPoint x: 351, startPoint y: 442, endPoint x: 307, endPoint y: 440, distance: 44.3
click at [308, 441] on div "0 ° Undo Copy Paste here Duplicate Duplicate to new slide Delete" at bounding box center [431, 265] width 763 height 429
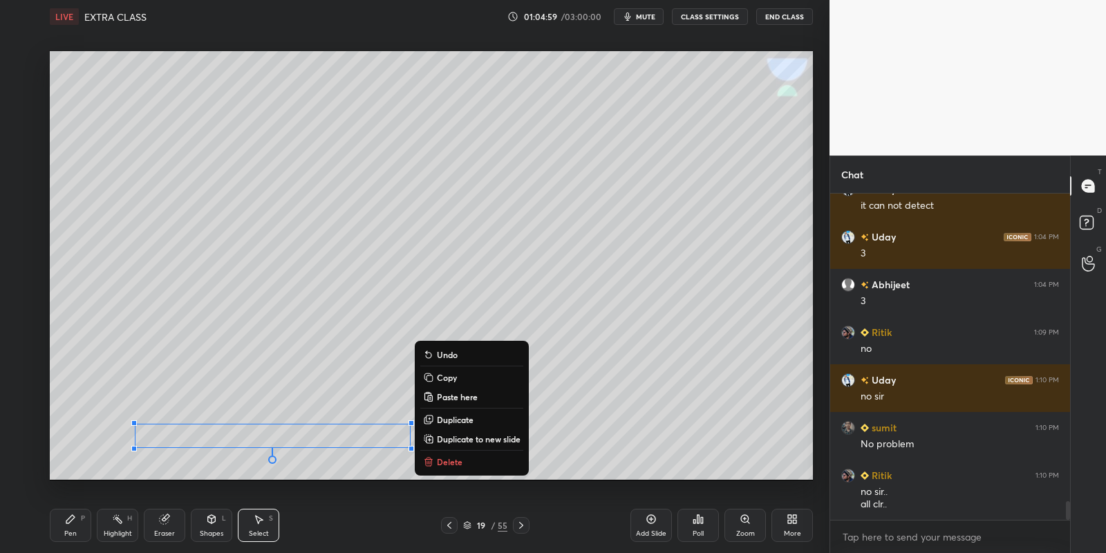
drag, startPoint x: 86, startPoint y: 528, endPoint x: 95, endPoint y: 527, distance: 9.7
click at [92, 528] on div "Pen P Highlight H Eraser Shapes L Select S" at bounding box center [195, 525] width 290 height 33
click at [165, 522] on icon at bounding box center [164, 519] width 9 height 9
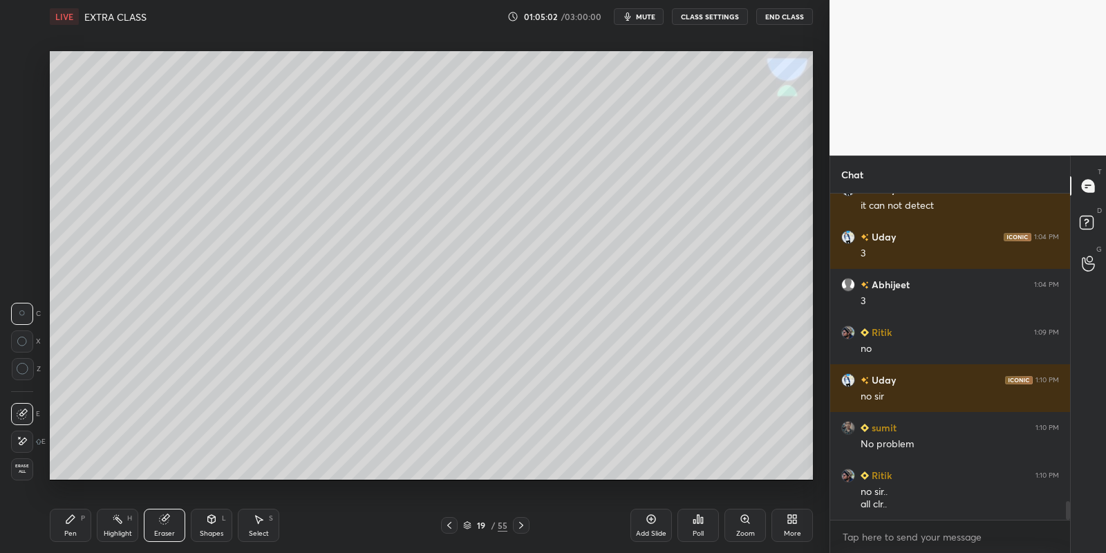
drag, startPoint x: 73, startPoint y: 533, endPoint x: 88, endPoint y: 522, distance: 18.2
click at [74, 533] on div "Pen" at bounding box center [70, 533] width 12 height 7
click at [80, 527] on div "Pen P" at bounding box center [70, 525] width 41 height 33
click at [107, 531] on div "Highlight" at bounding box center [118, 533] width 28 height 7
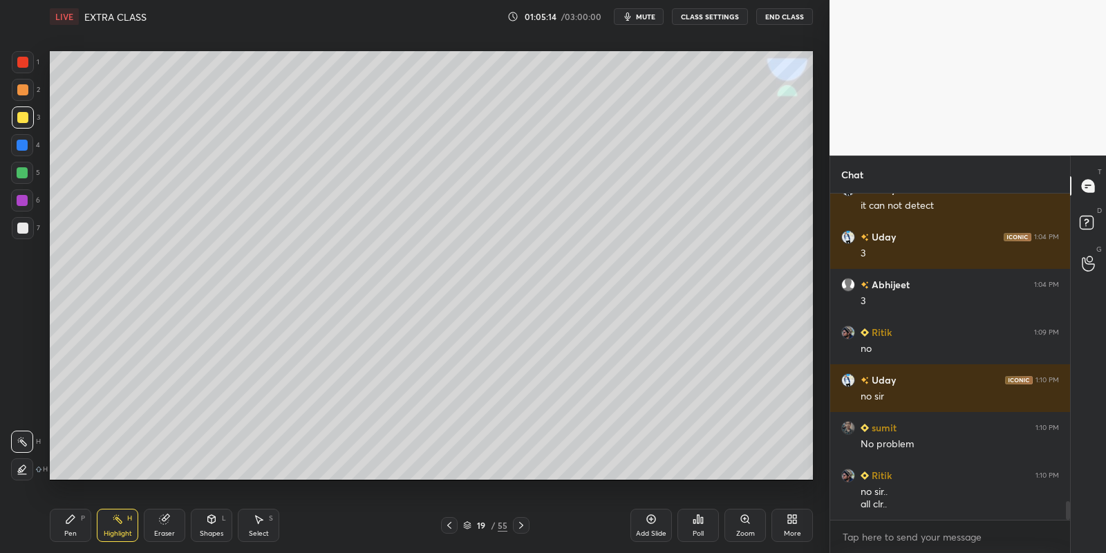
click at [516, 523] on div at bounding box center [521, 525] width 17 height 17
drag, startPoint x: 26, startPoint y: 117, endPoint x: 47, endPoint y: 106, distance: 23.5
click at [26, 117] on div at bounding box center [22, 117] width 11 height 11
click at [68, 527] on div "Pen P" at bounding box center [70, 525] width 41 height 33
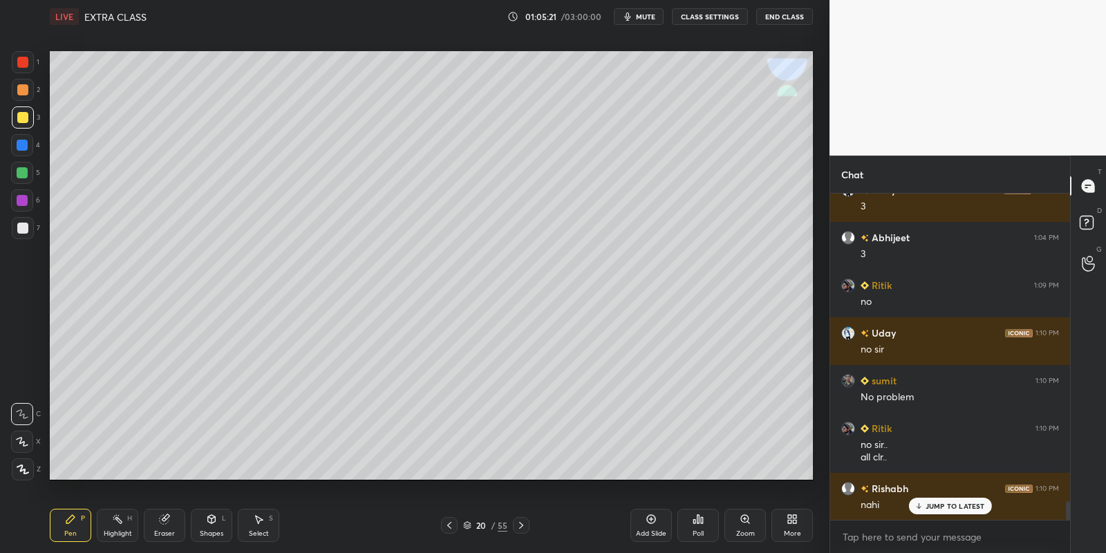
click at [211, 530] on div "Shapes" at bounding box center [211, 533] width 23 height 7
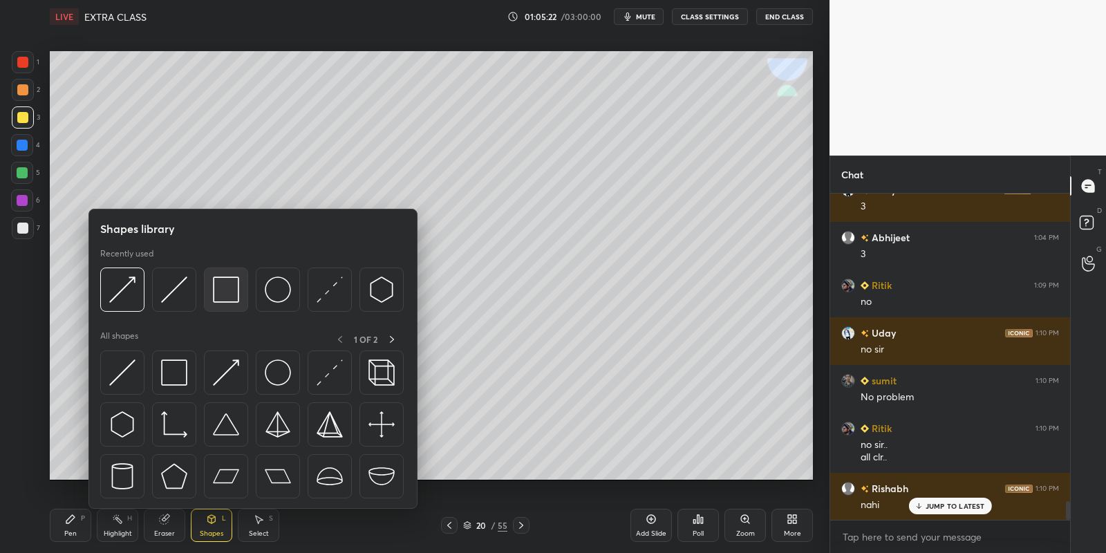
click at [231, 280] on img at bounding box center [226, 289] width 26 height 26
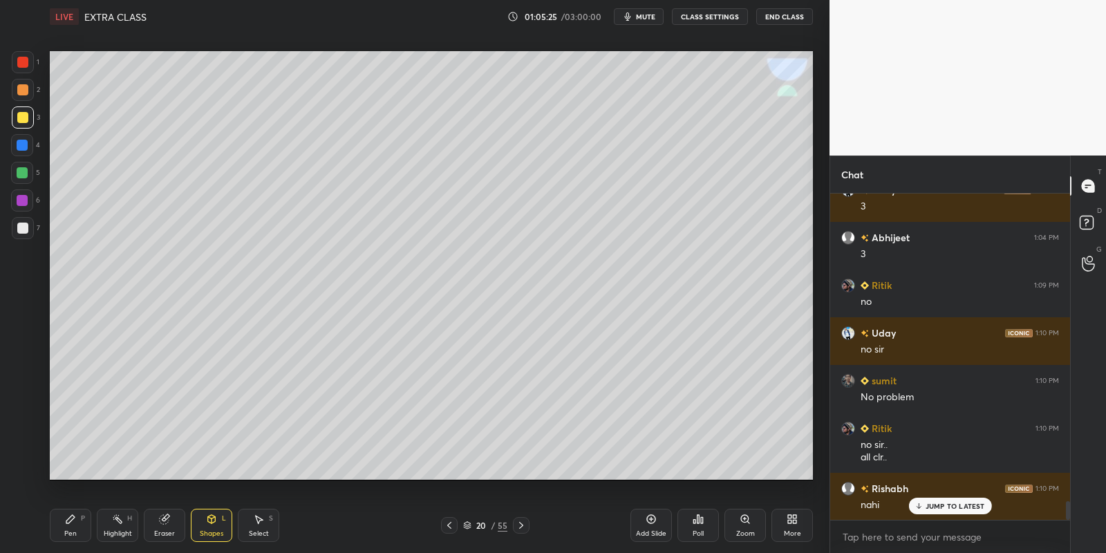
click at [70, 525] on div "Pen P" at bounding box center [70, 525] width 41 height 33
click at [23, 167] on div at bounding box center [22, 172] width 11 height 11
drag, startPoint x: 216, startPoint y: 533, endPoint x: 220, endPoint y: 511, distance: 23.2
click at [218, 530] on div "Shapes" at bounding box center [211, 533] width 23 height 7
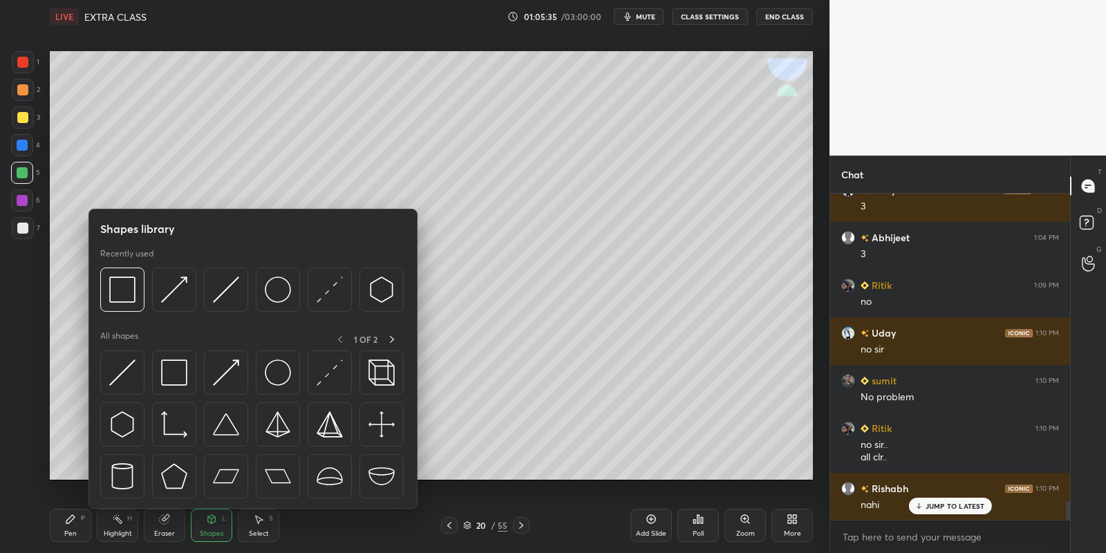
click at [180, 366] on img at bounding box center [174, 372] width 26 height 26
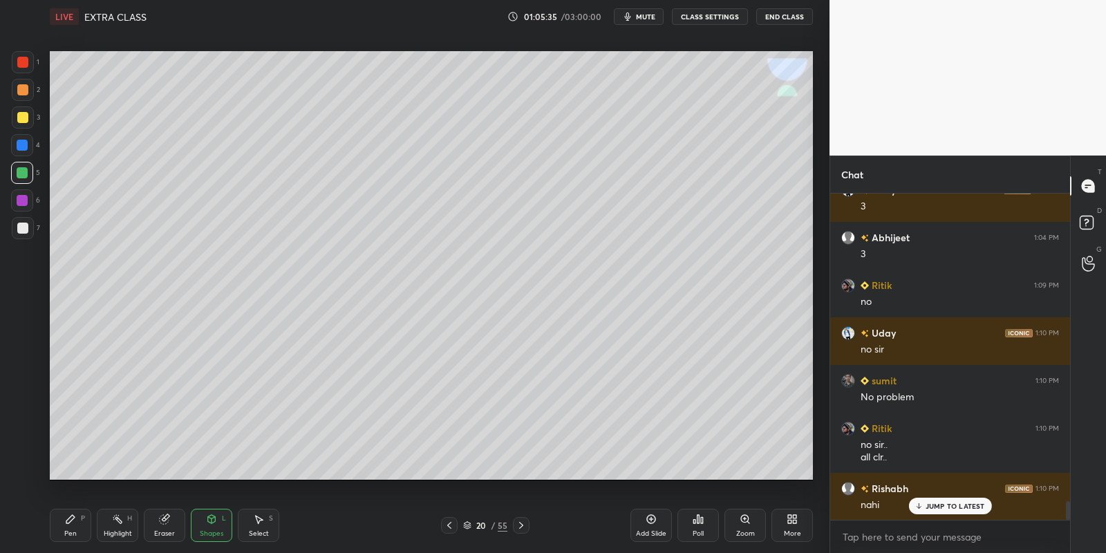
click at [28, 113] on div at bounding box center [23, 117] width 22 height 22
drag, startPoint x: 76, startPoint y: 532, endPoint x: 80, endPoint y: 514, distance: 18.4
click at [76, 532] on div "Pen P" at bounding box center [70, 525] width 41 height 33
click at [25, 169] on div at bounding box center [22, 172] width 11 height 11
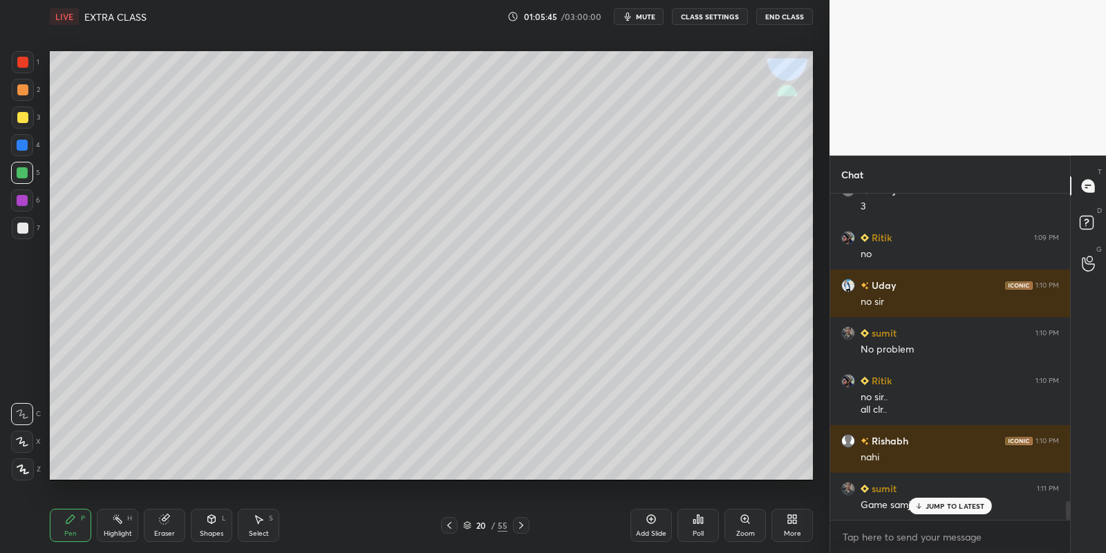
click at [213, 527] on div "Shapes L" at bounding box center [211, 525] width 41 height 33
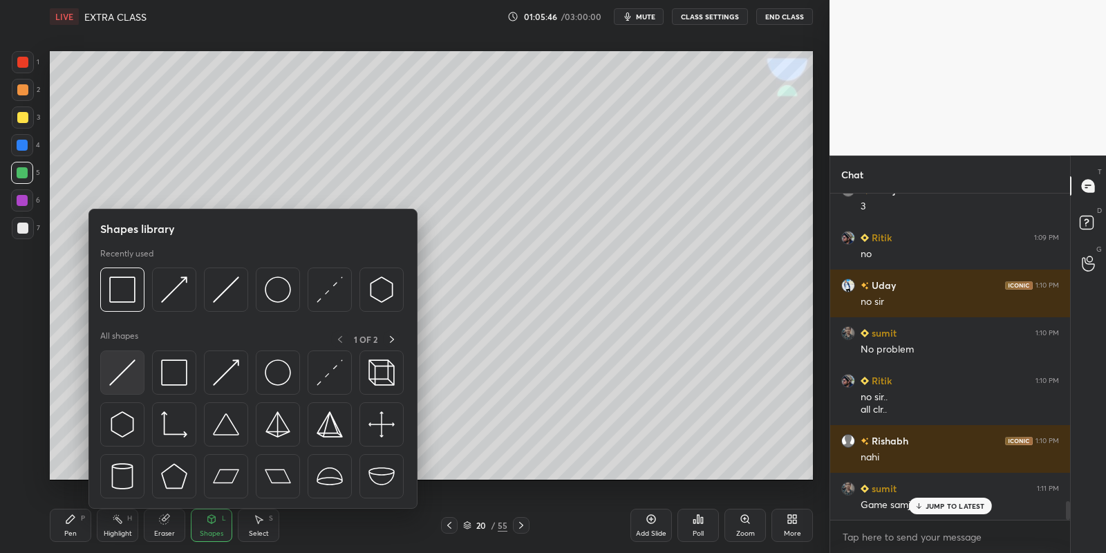
click at [125, 372] on img at bounding box center [122, 372] width 26 height 26
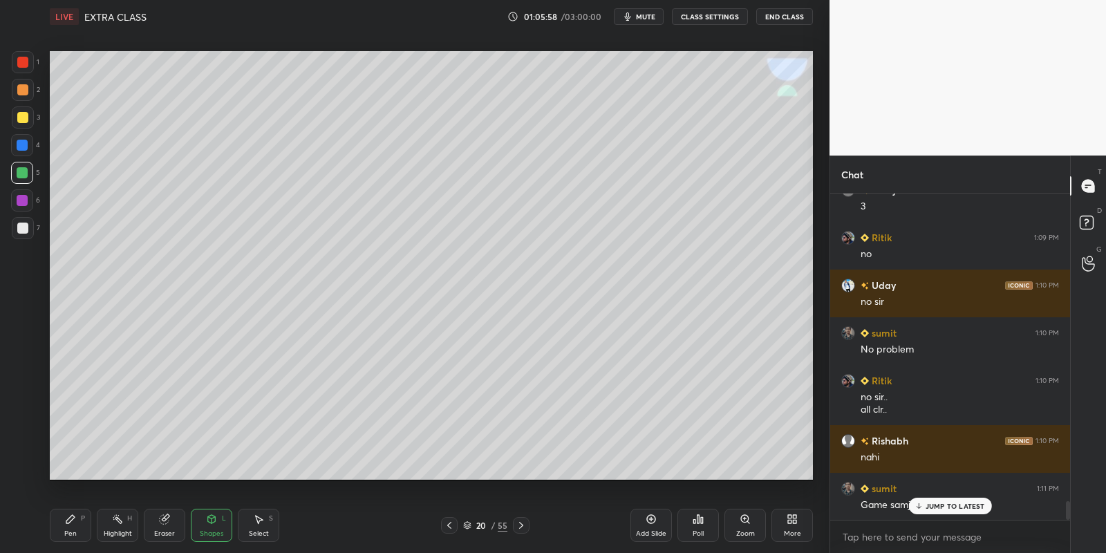
click at [70, 540] on div "Pen P" at bounding box center [70, 525] width 41 height 33
click at [25, 223] on div at bounding box center [22, 228] width 11 height 11
click at [117, 522] on div "Highlight H" at bounding box center [117, 525] width 41 height 33
drag, startPoint x: 76, startPoint y: 528, endPoint x: 102, endPoint y: 487, distance: 48.5
click at [79, 525] on div "Pen P" at bounding box center [70, 525] width 41 height 33
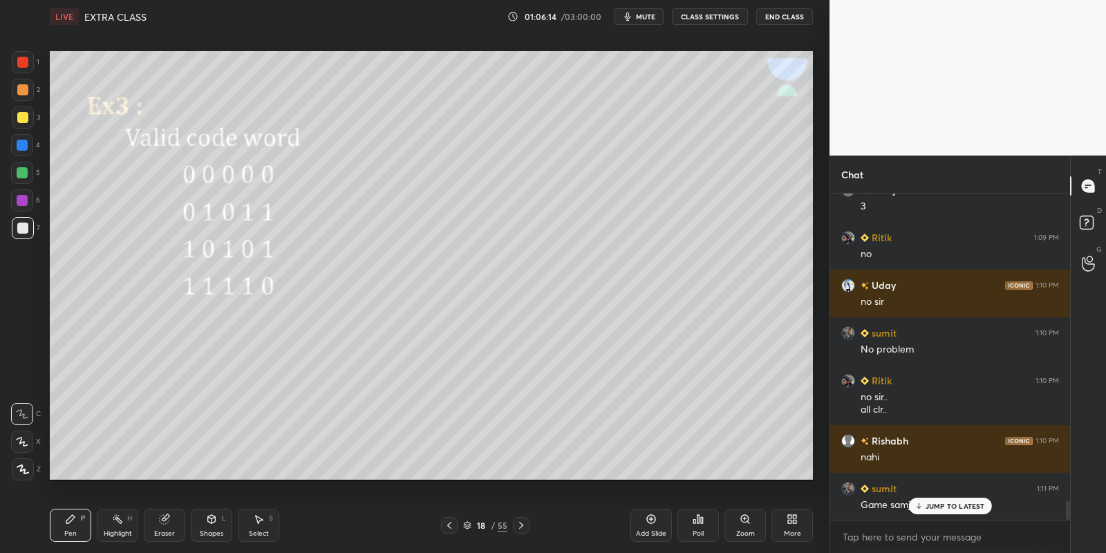
click at [109, 518] on div "Highlight H" at bounding box center [117, 525] width 41 height 33
click at [67, 520] on icon at bounding box center [70, 519] width 8 height 8
drag, startPoint x: 117, startPoint y: 528, endPoint x: 142, endPoint y: 484, distance: 50.7
click at [120, 525] on div "Highlight H" at bounding box center [117, 525] width 41 height 33
click at [71, 526] on div "Pen P" at bounding box center [70, 525] width 41 height 33
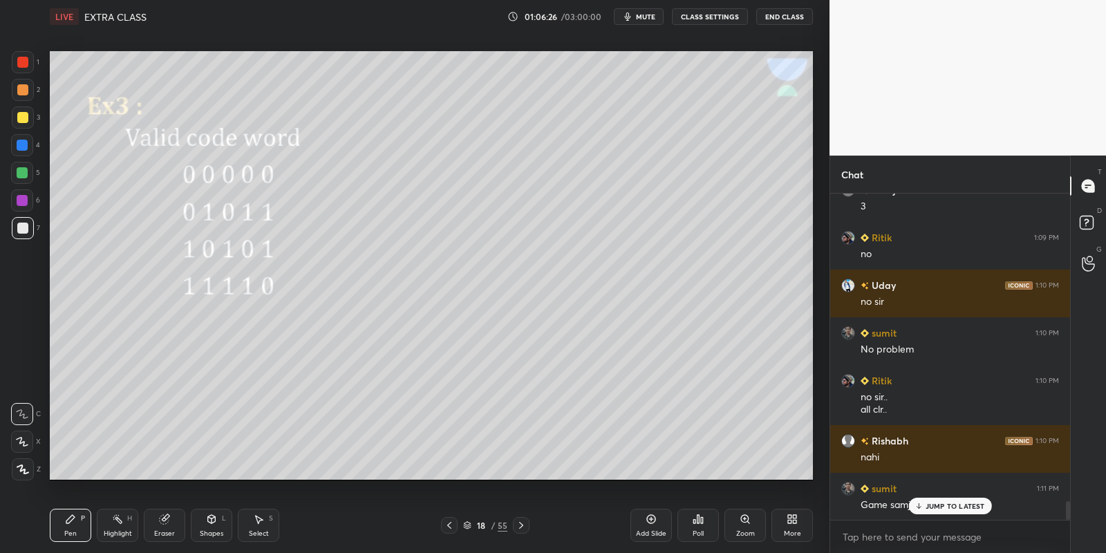
click at [22, 169] on div at bounding box center [22, 172] width 11 height 11
click at [114, 530] on div "Highlight" at bounding box center [118, 533] width 28 height 7
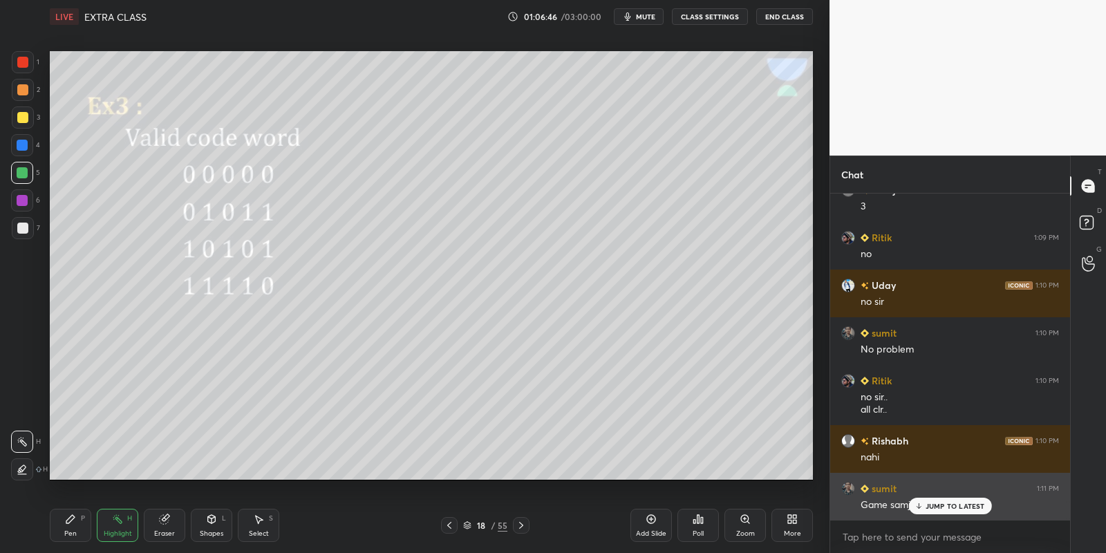
click at [938, 503] on p "JUMP TO LATEST" at bounding box center [954, 506] width 59 height 8
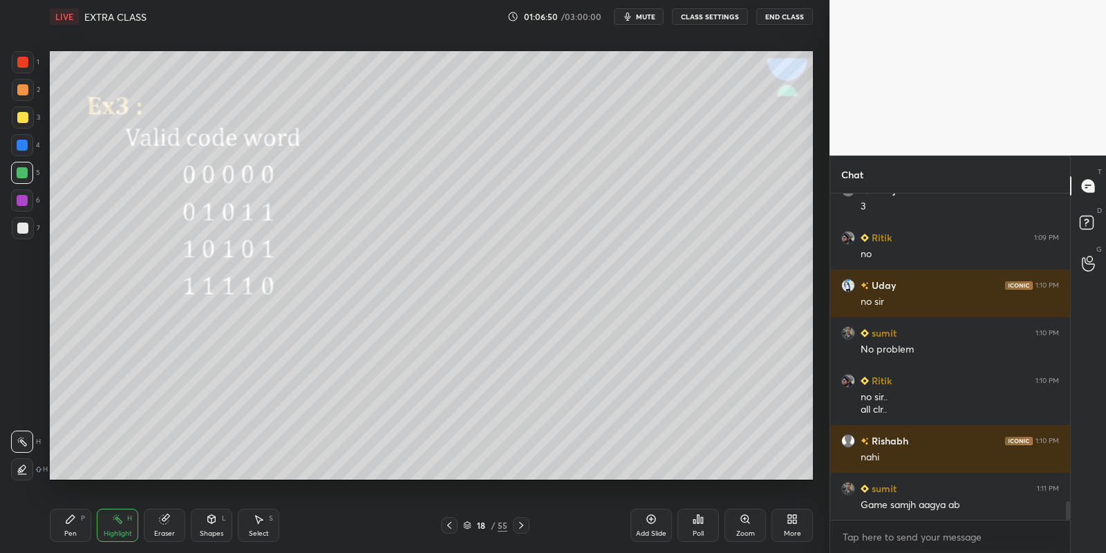
drag, startPoint x: 265, startPoint y: 534, endPoint x: 265, endPoint y: 491, distance: 43.5
click at [266, 533] on div "Select" at bounding box center [259, 533] width 20 height 7
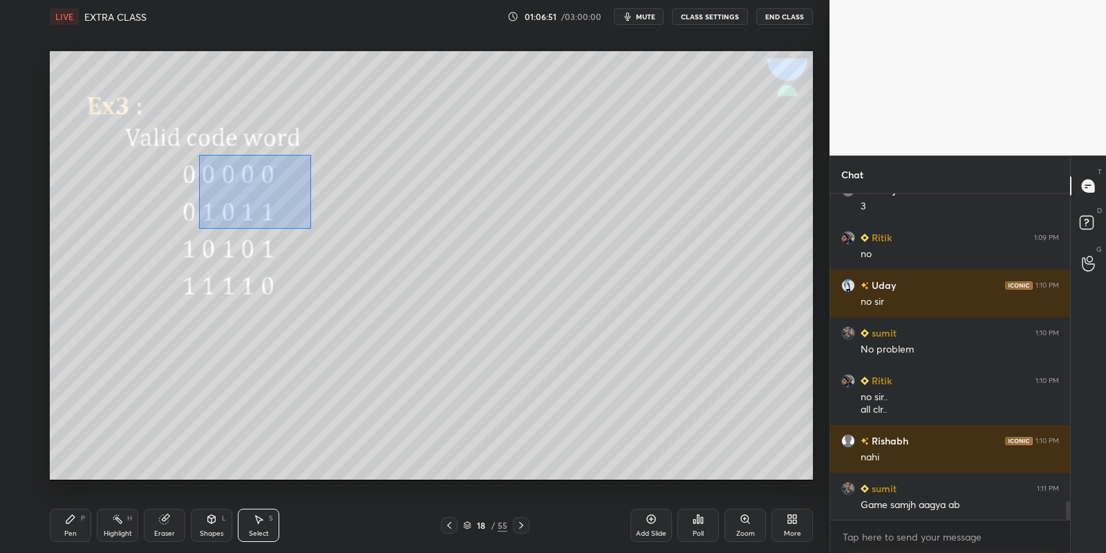
drag, startPoint x: 198, startPoint y: 153, endPoint x: 301, endPoint y: 227, distance: 127.3
click at [308, 229] on div "0 ° Undo Copy Paste here Duplicate Duplicate to new slide Delete" at bounding box center [431, 265] width 763 height 429
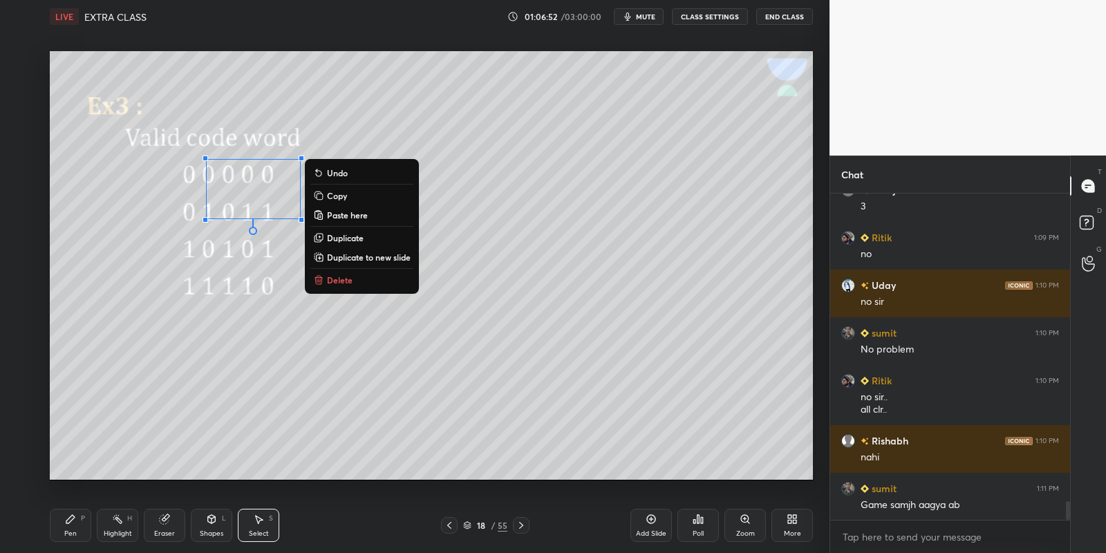
click at [349, 272] on button "Delete" at bounding box center [361, 280] width 103 height 17
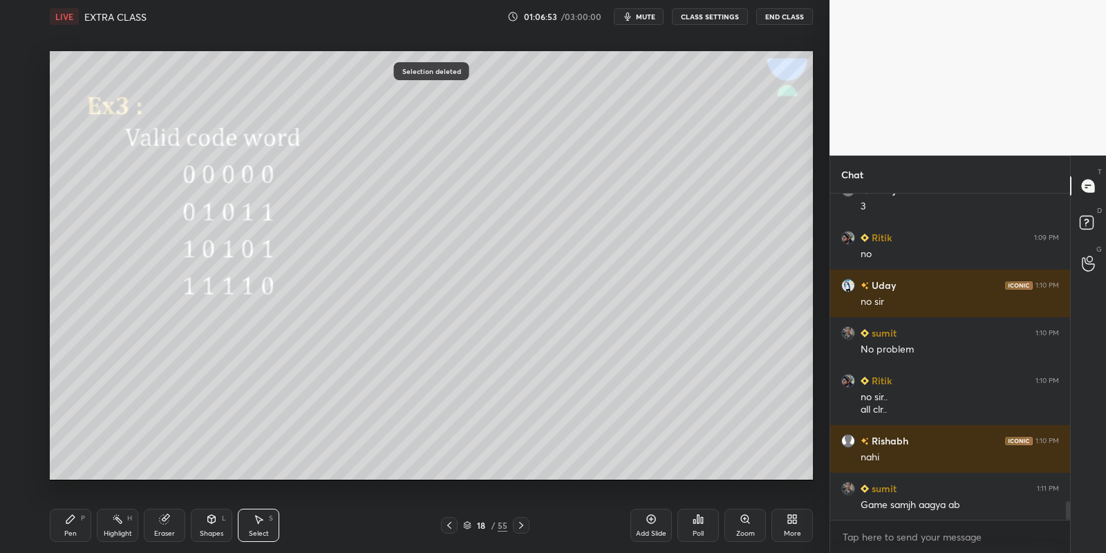
click at [78, 513] on div "Pen P" at bounding box center [70, 525] width 41 height 33
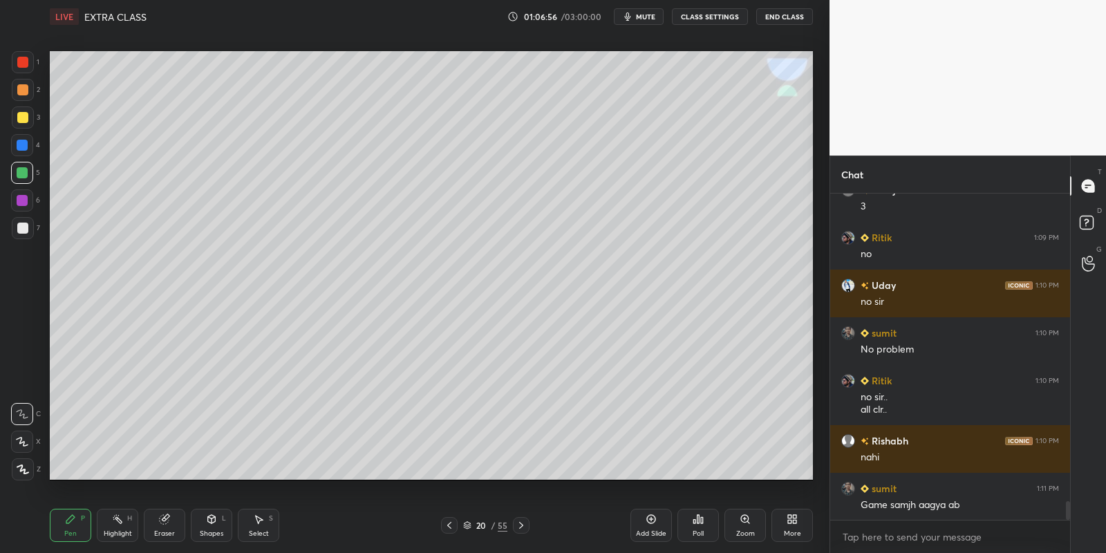
click at [19, 116] on div at bounding box center [22, 117] width 11 height 11
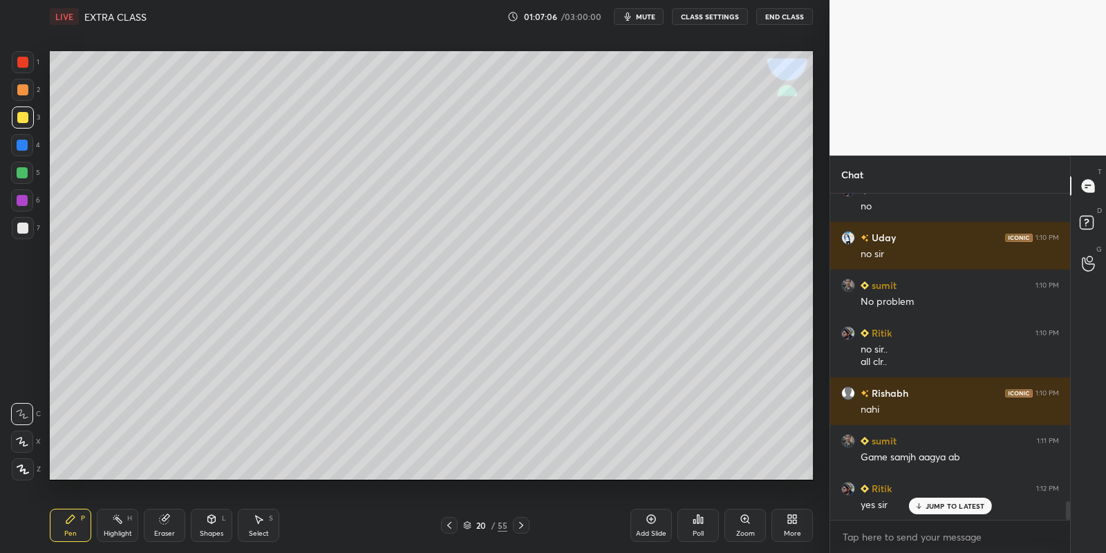
drag, startPoint x: 221, startPoint y: 525, endPoint x: 215, endPoint y: 515, distance: 12.1
click at [218, 524] on div "Shapes L" at bounding box center [211, 525] width 41 height 33
drag, startPoint x: 72, startPoint y: 525, endPoint x: 103, endPoint y: 502, distance: 38.6
click at [73, 523] on div "Pen P" at bounding box center [70, 525] width 41 height 33
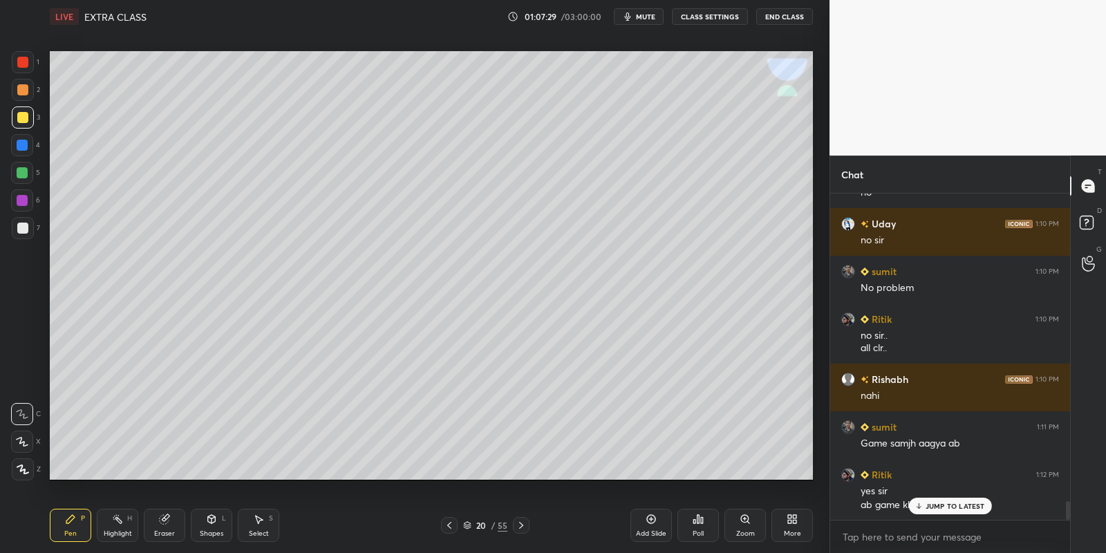
drag, startPoint x: 116, startPoint y: 523, endPoint x: 176, endPoint y: 489, distance: 68.4
click at [120, 520] on icon at bounding box center [117, 518] width 11 height 11
click at [921, 511] on div "JUMP TO LATEST" at bounding box center [949, 506] width 83 height 17
click at [69, 533] on div "Pen" at bounding box center [70, 533] width 12 height 7
click at [445, 527] on icon at bounding box center [449, 525] width 11 height 11
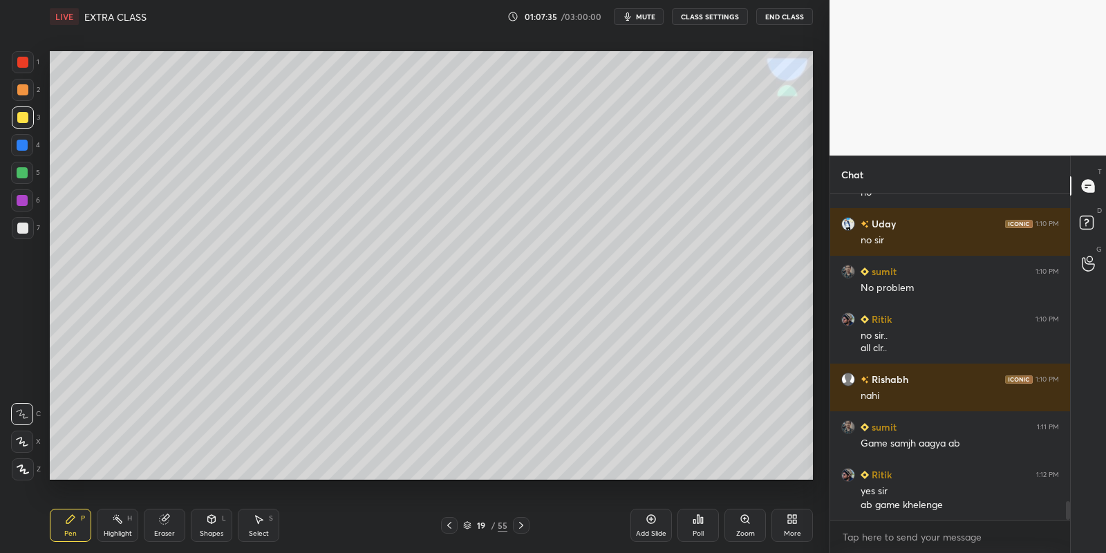
click at [259, 528] on div "Select S" at bounding box center [258, 525] width 41 height 33
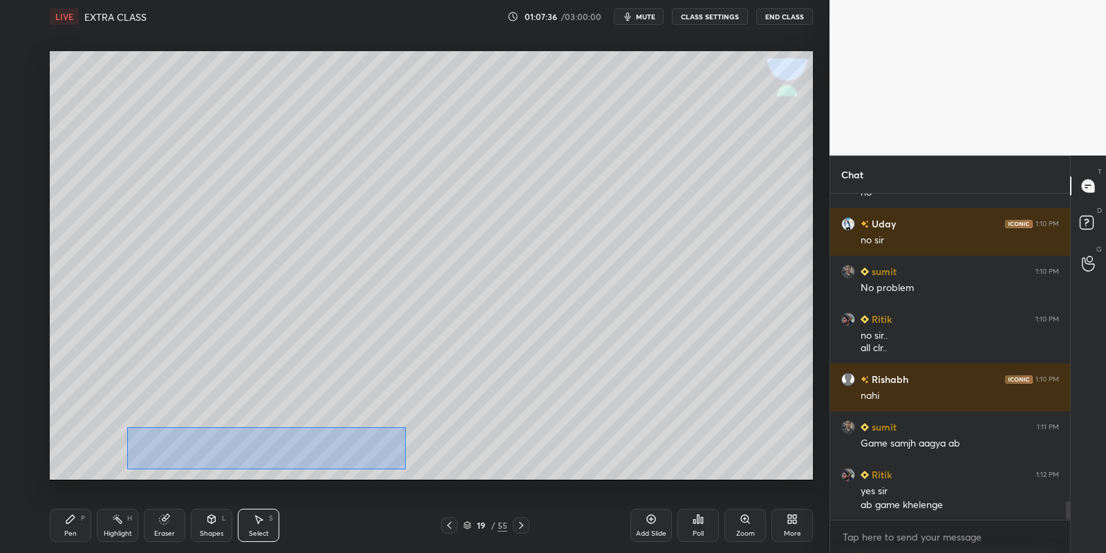
scroll to position [5524, 0]
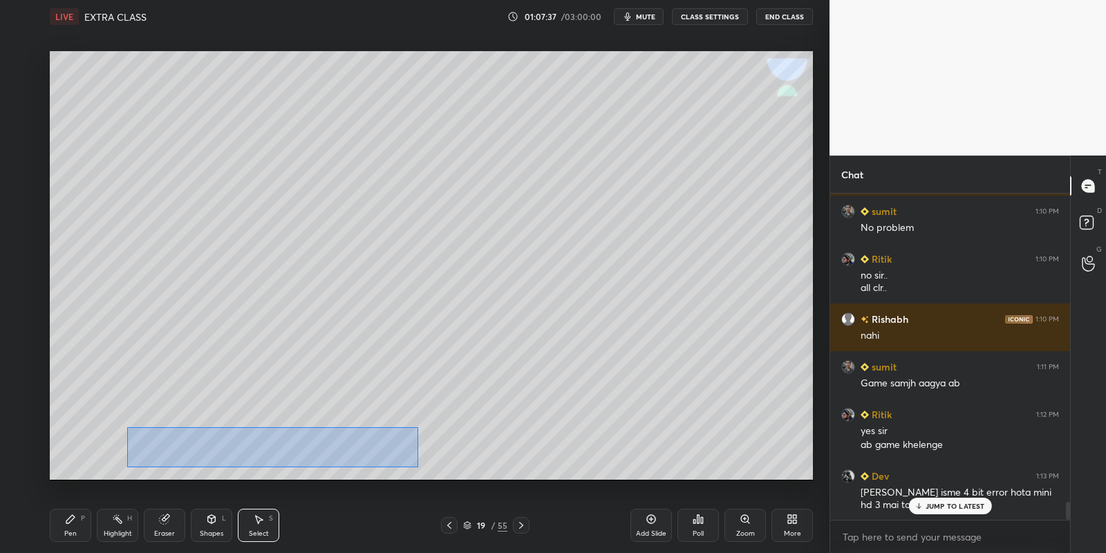
drag, startPoint x: 128, startPoint y: 427, endPoint x: 426, endPoint y: 463, distance: 300.7
click at [427, 463] on div "0 ° Undo Copy Paste here Duplicate Duplicate to new slide Delete" at bounding box center [431, 265] width 763 height 429
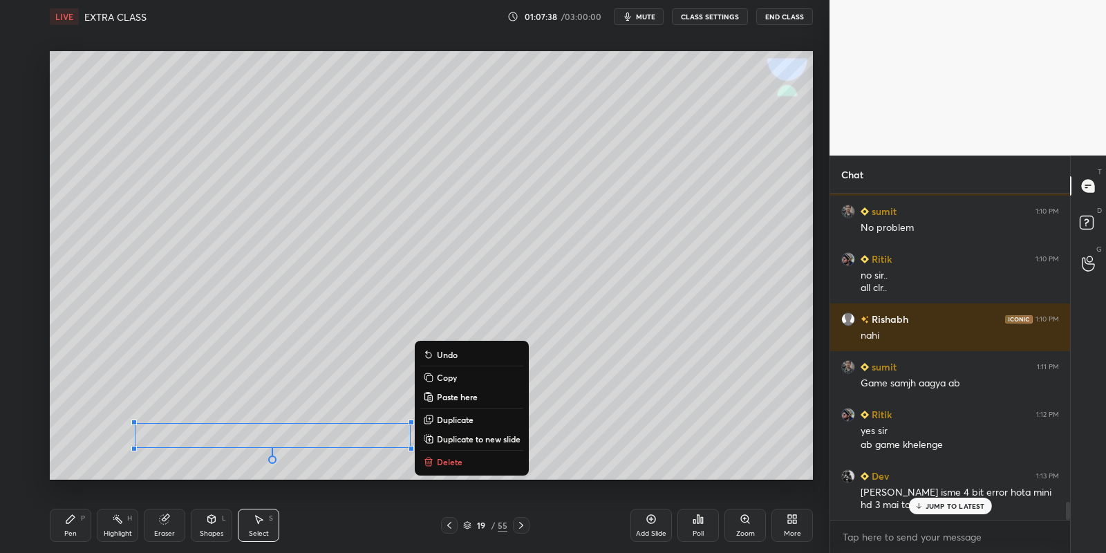
click at [466, 387] on div "0 ° Undo Copy Paste here Duplicate Duplicate to new slide Delete" at bounding box center [431, 265] width 763 height 429
click at [454, 379] on p "Copy" at bounding box center [447, 377] width 20 height 11
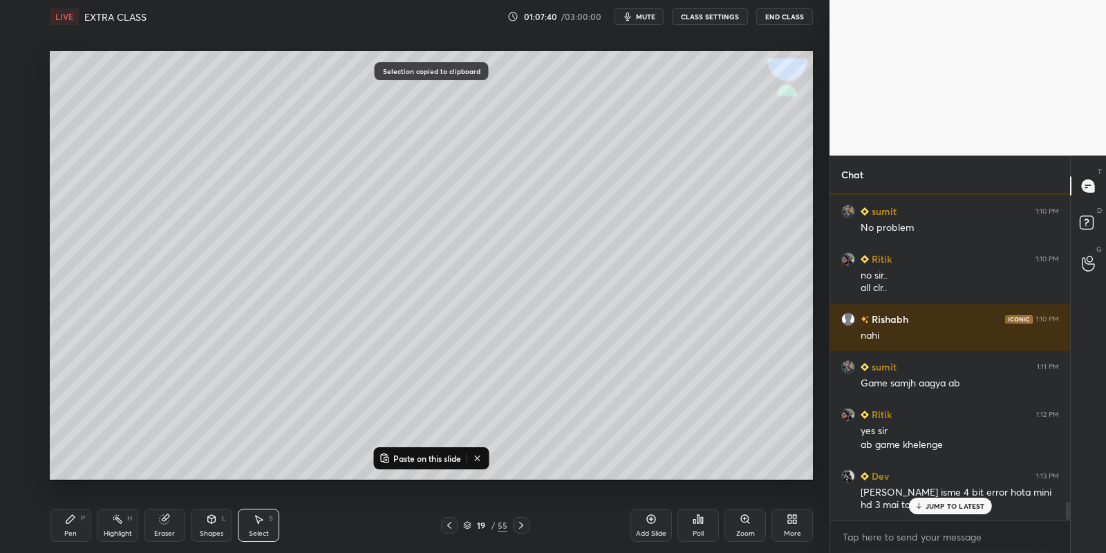
drag, startPoint x: 517, startPoint y: 525, endPoint x: 516, endPoint y: 515, distance: 10.5
click at [516, 524] on icon at bounding box center [521, 525] width 11 height 11
click at [422, 454] on p "Paste on this slide" at bounding box center [427, 458] width 68 height 11
drag, startPoint x: 291, startPoint y: 432, endPoint x: 295, endPoint y: 263, distance: 169.4
click at [296, 263] on div "0 ° Undo Copy Paste here Duplicate Duplicate to new slide Delete" at bounding box center [431, 265] width 763 height 429
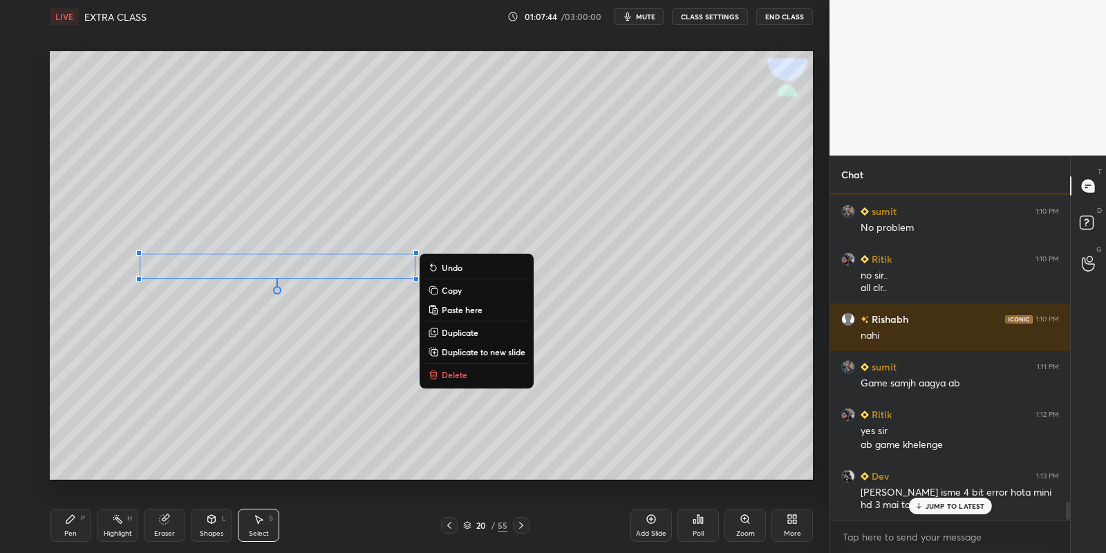
drag, startPoint x: 73, startPoint y: 522, endPoint x: 131, endPoint y: 524, distance: 58.1
click at [79, 522] on div "Pen P" at bounding box center [70, 525] width 41 height 33
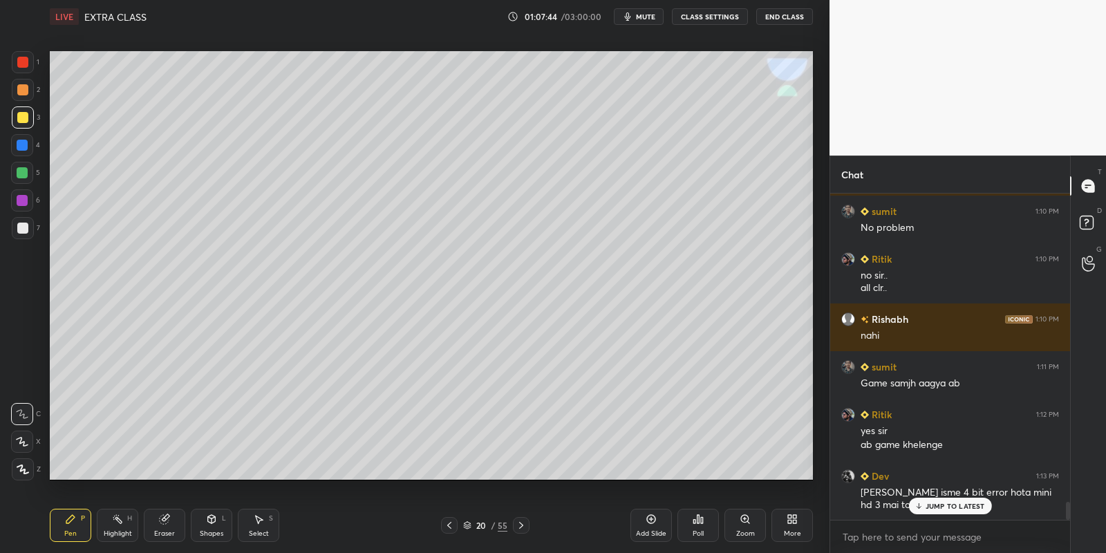
click at [167, 523] on div "Eraser" at bounding box center [164, 525] width 41 height 33
drag, startPoint x: 70, startPoint y: 530, endPoint x: 85, endPoint y: 499, distance: 34.3
click at [70, 530] on div "Pen" at bounding box center [70, 533] width 12 height 7
drag, startPoint x: 259, startPoint y: 533, endPoint x: 272, endPoint y: 484, distance: 50.6
click at [259, 530] on div "Select" at bounding box center [259, 533] width 20 height 7
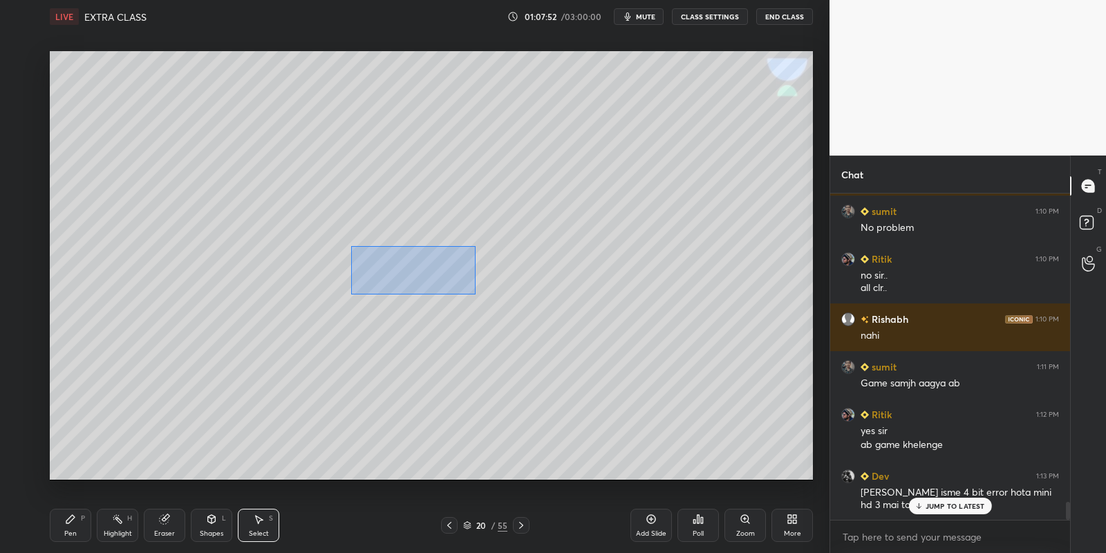
drag, startPoint x: 351, startPoint y: 246, endPoint x: 432, endPoint y: 279, distance: 87.4
click at [469, 294] on div "0 ° Undo Copy Paste here Duplicate Duplicate to new slide Delete" at bounding box center [431, 265] width 763 height 429
drag, startPoint x: 400, startPoint y: 271, endPoint x: 462, endPoint y: 273, distance: 61.5
click at [464, 274] on div "0 ° Undo Copy Paste here Duplicate Duplicate to new slide Delete" at bounding box center [431, 265] width 763 height 429
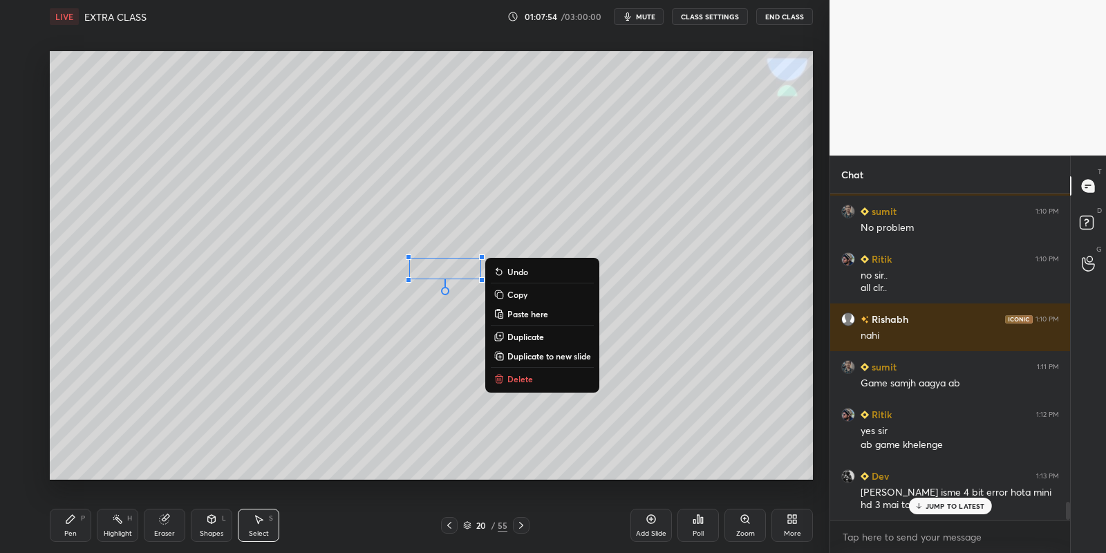
drag, startPoint x: 66, startPoint y: 531, endPoint x: 95, endPoint y: 510, distance: 35.5
click at [68, 531] on div "Pen" at bounding box center [70, 533] width 12 height 7
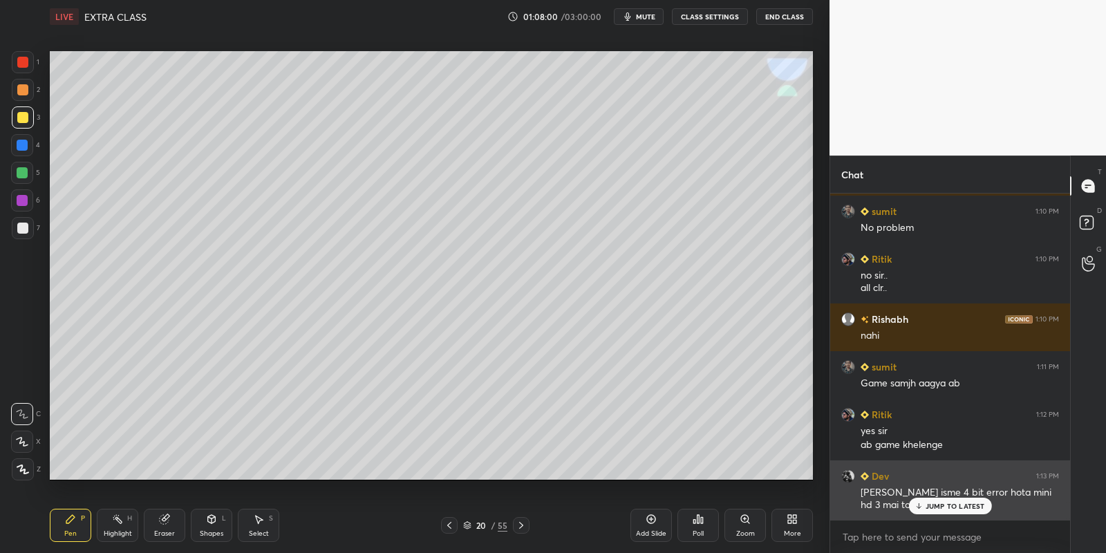
click at [938, 507] on p "JUMP TO LATEST" at bounding box center [954, 506] width 59 height 8
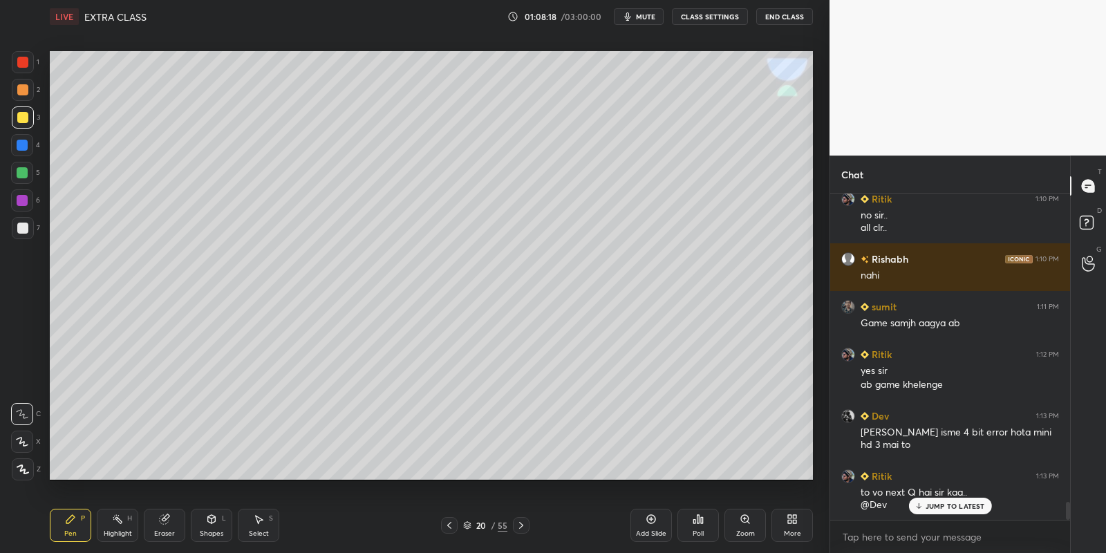
click at [522, 526] on icon at bounding box center [521, 525] width 11 height 11
click at [207, 528] on div "Shapes L" at bounding box center [211, 525] width 41 height 33
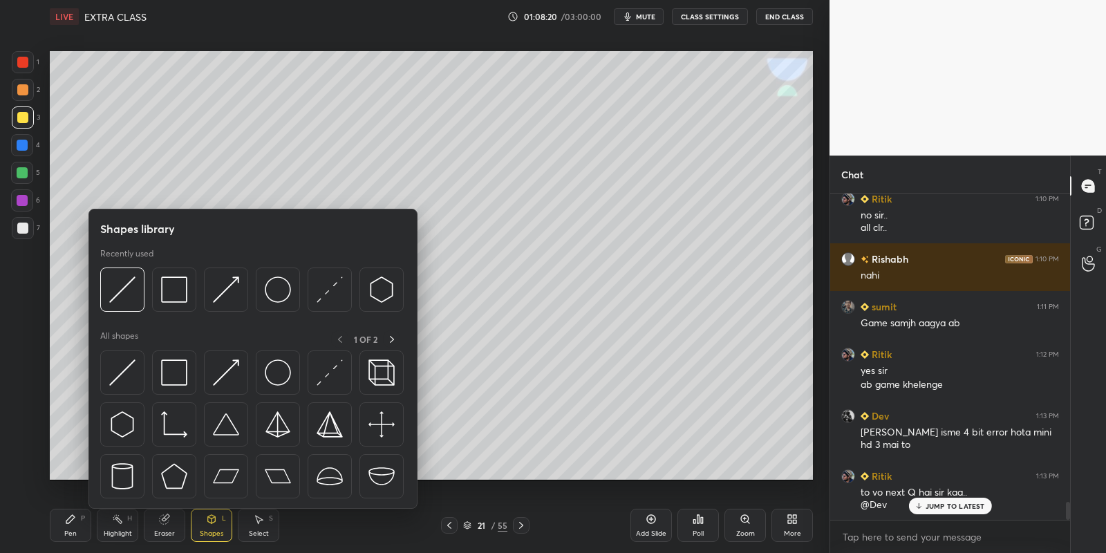
click at [180, 288] on img at bounding box center [174, 289] width 26 height 26
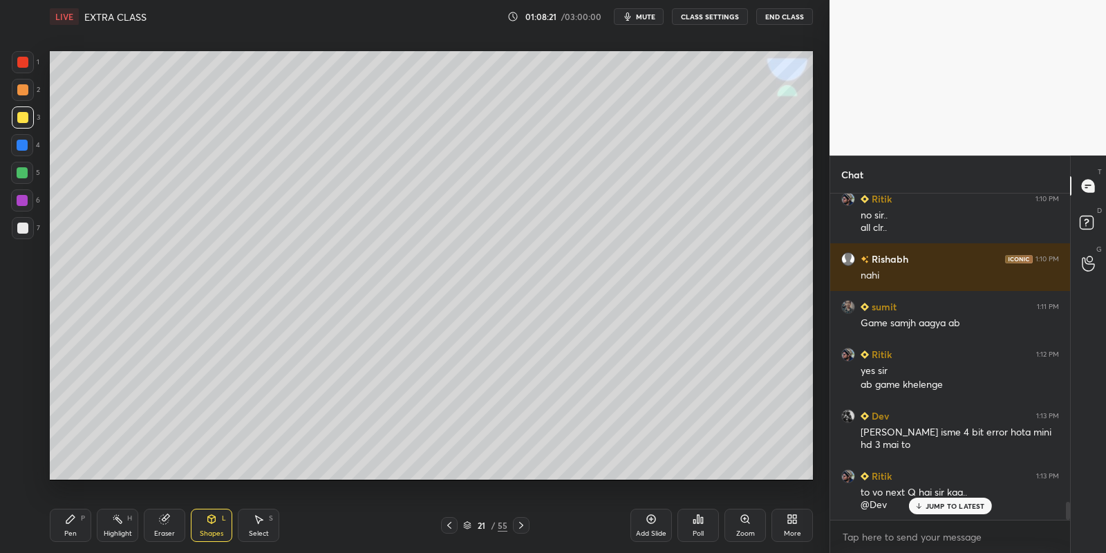
drag, startPoint x: 23, startPoint y: 117, endPoint x: 48, endPoint y: 114, distance: 25.8
click at [25, 116] on div at bounding box center [22, 117] width 11 height 11
click at [75, 526] on div "Pen P" at bounding box center [70, 525] width 41 height 33
click at [20, 171] on div at bounding box center [22, 172] width 11 height 11
drag, startPoint x: 220, startPoint y: 529, endPoint x: 217, endPoint y: 514, distance: 14.8
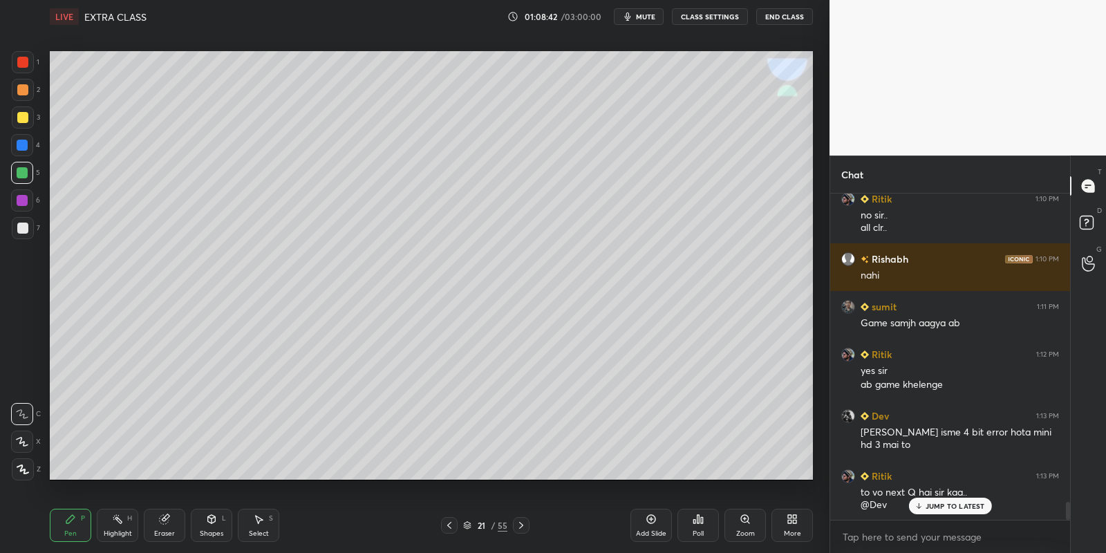
click at [220, 527] on div "Shapes L" at bounding box center [211, 525] width 41 height 33
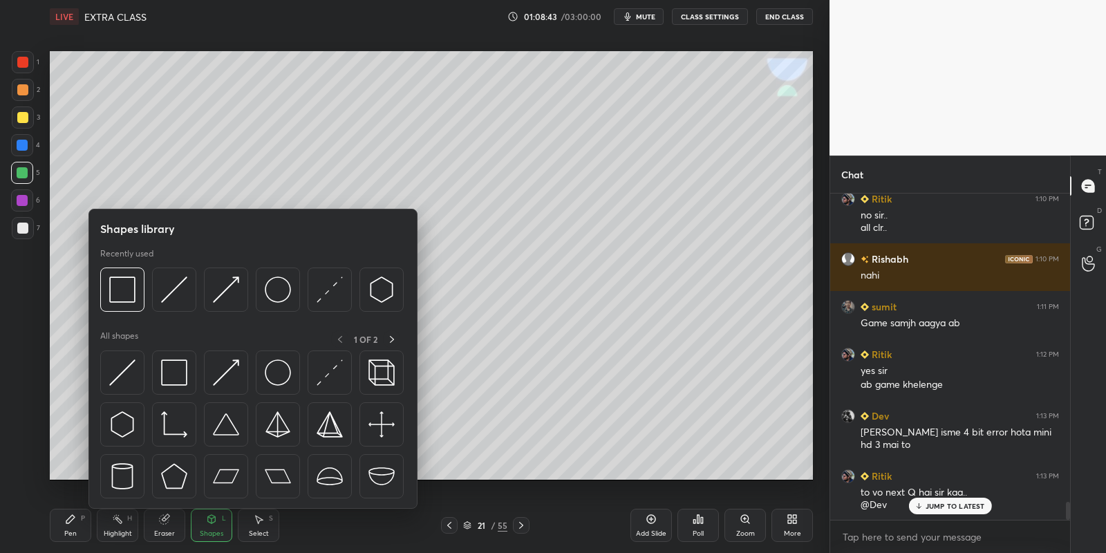
click at [211, 530] on div "Shapes" at bounding box center [211, 533] width 23 height 7
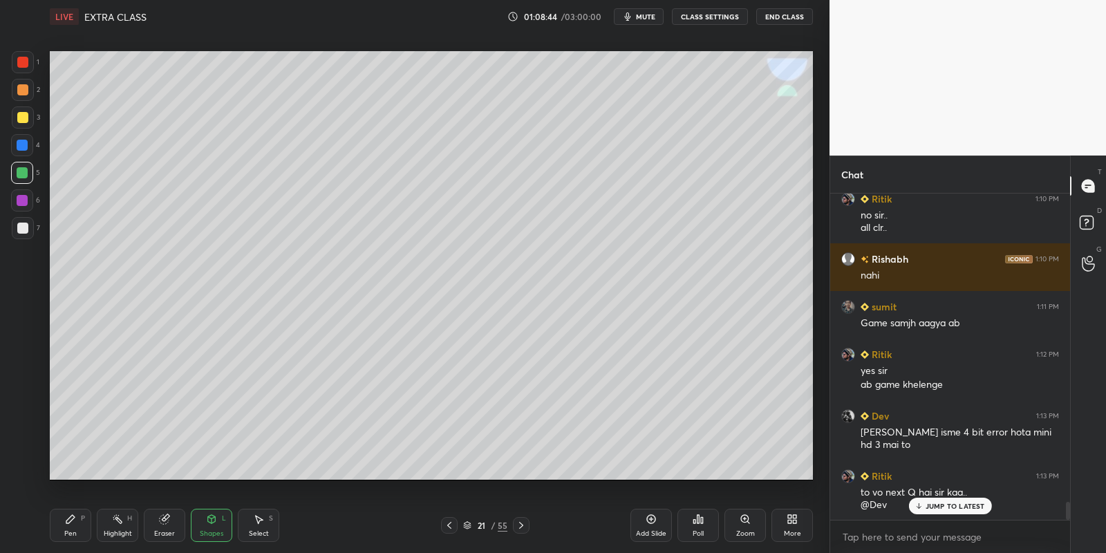
click at [255, 525] on div "Select S" at bounding box center [258, 525] width 41 height 33
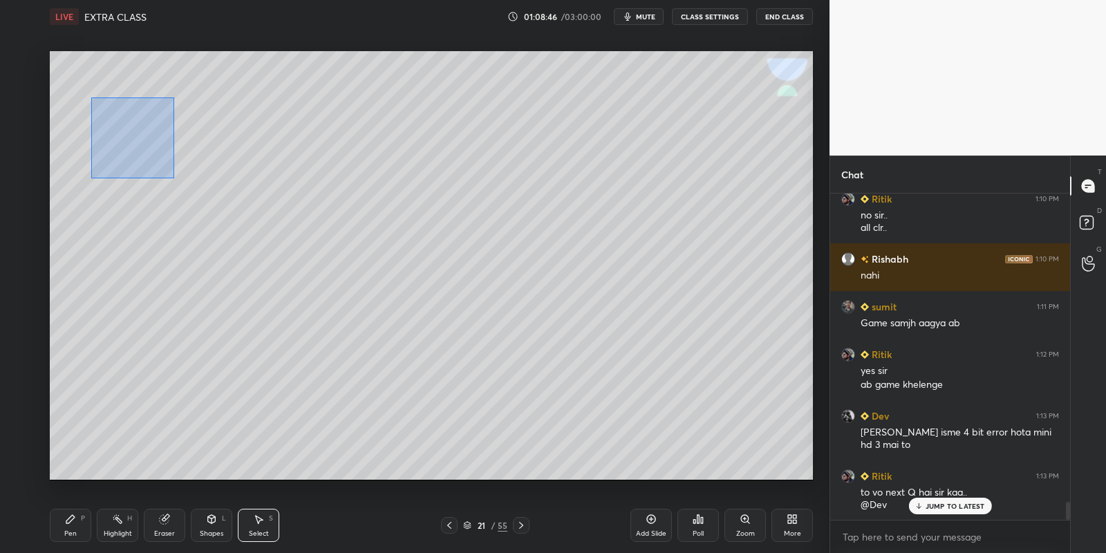
drag, startPoint x: 94, startPoint y: 97, endPoint x: 174, endPoint y: 176, distance: 112.4
click at [173, 178] on div "0 ° Undo Copy Paste here Duplicate Duplicate to new slide Delete" at bounding box center [431, 265] width 763 height 429
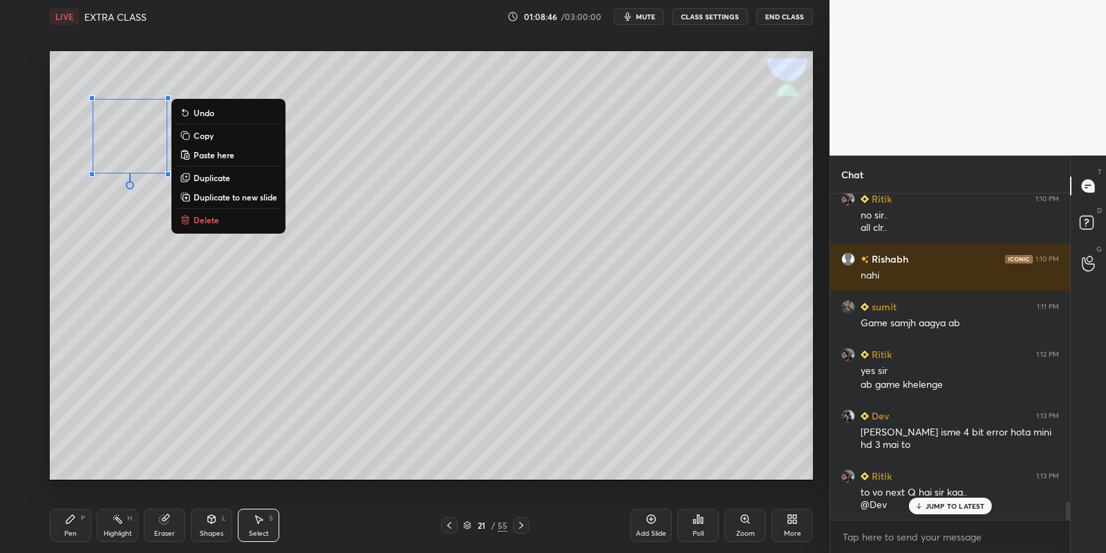
drag, startPoint x: 233, startPoint y: 136, endPoint x: 242, endPoint y: 149, distance: 15.9
click at [234, 136] on button "Copy" at bounding box center [228, 135] width 103 height 17
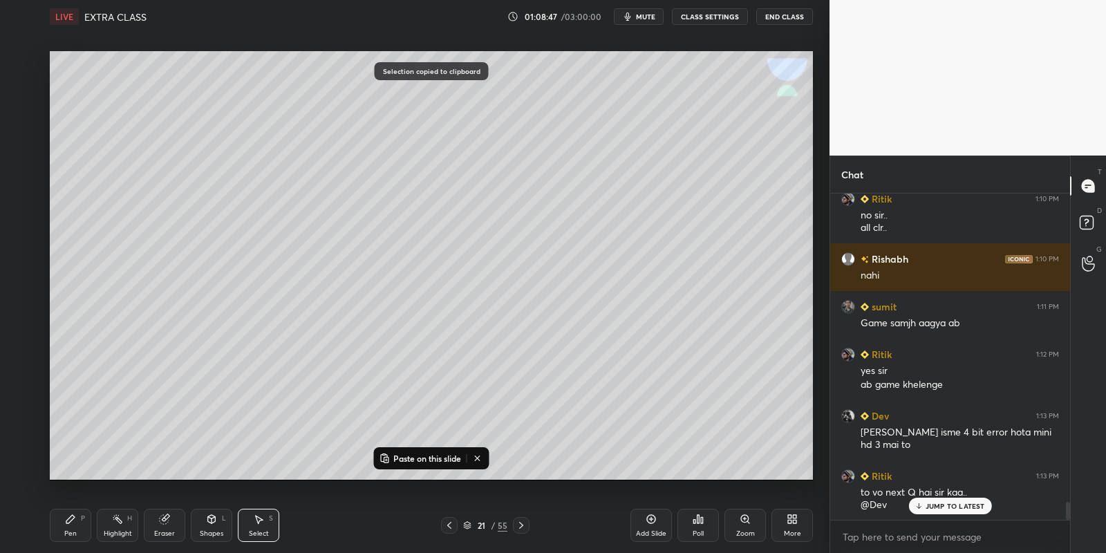
click at [417, 457] on p "Paste on this slide" at bounding box center [427, 458] width 68 height 11
drag, startPoint x: 167, startPoint y: 164, endPoint x: 308, endPoint y: 151, distance: 140.9
click at [296, 151] on div "0 ° Undo Copy Paste here Duplicate Duplicate to new slide Delete" at bounding box center [431, 265] width 763 height 429
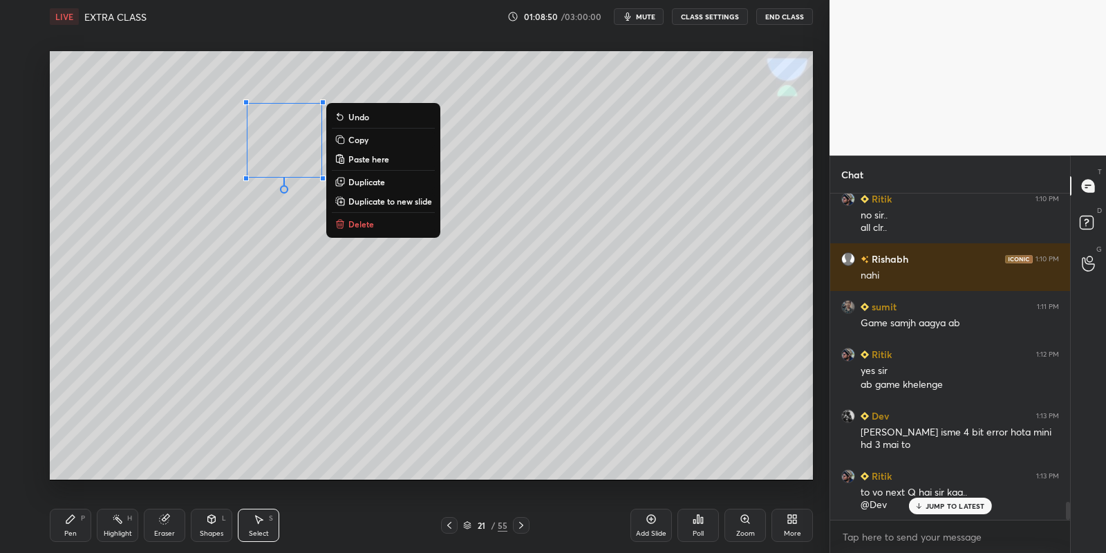
click at [376, 137] on button "Copy" at bounding box center [383, 139] width 103 height 17
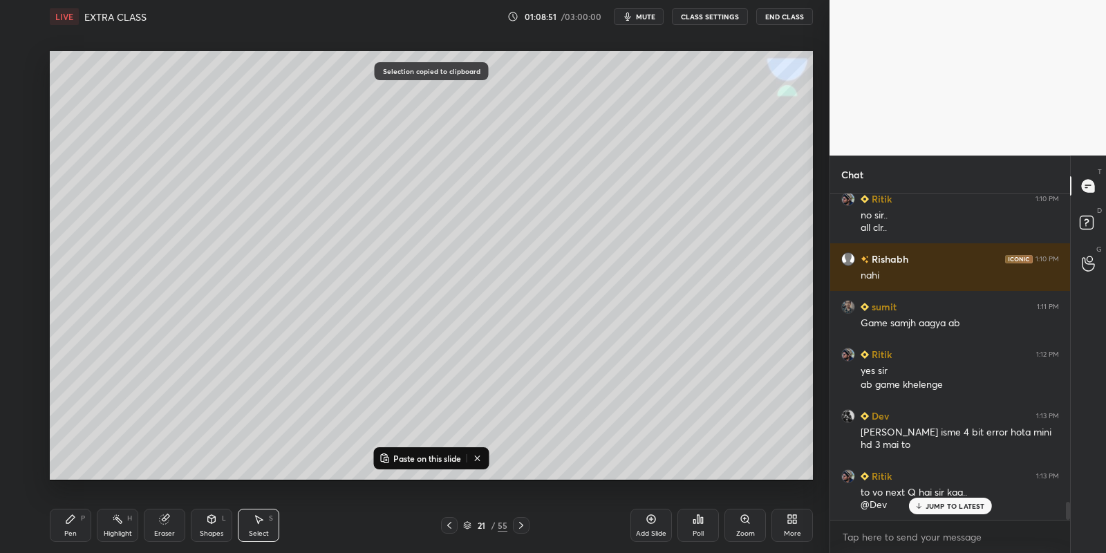
drag, startPoint x: 410, startPoint y: 456, endPoint x: 403, endPoint y: 422, distance: 34.6
click at [410, 454] on p "Paste on this slide" at bounding box center [427, 458] width 68 height 11
drag, startPoint x: 307, startPoint y: 180, endPoint x: 442, endPoint y: 164, distance: 136.5
click at [442, 164] on div "0 ° Undo Copy Paste here Duplicate Duplicate to new slide Delete" at bounding box center [431, 265] width 763 height 429
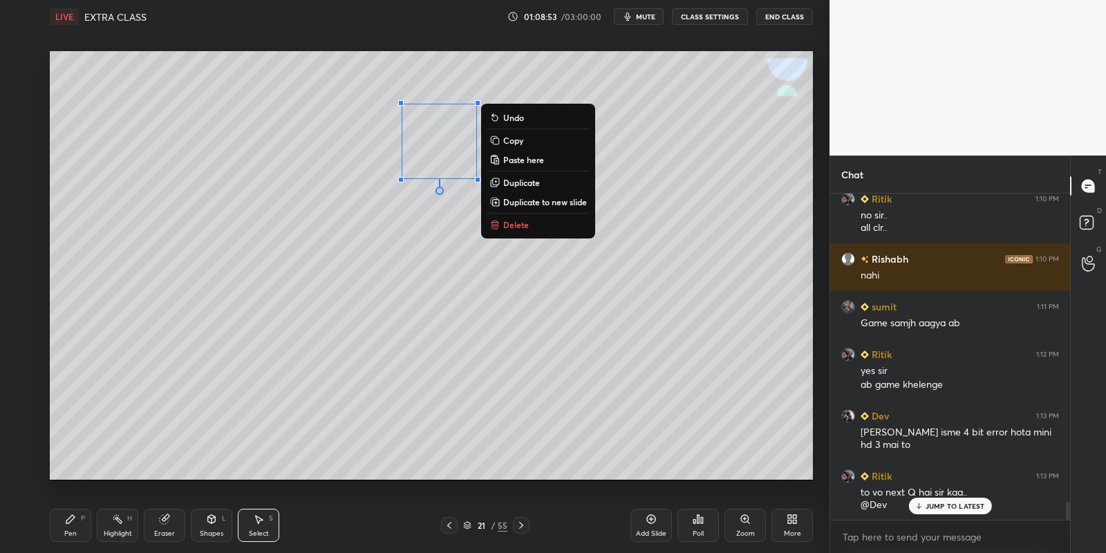
click at [516, 138] on p "Copy" at bounding box center [513, 140] width 20 height 11
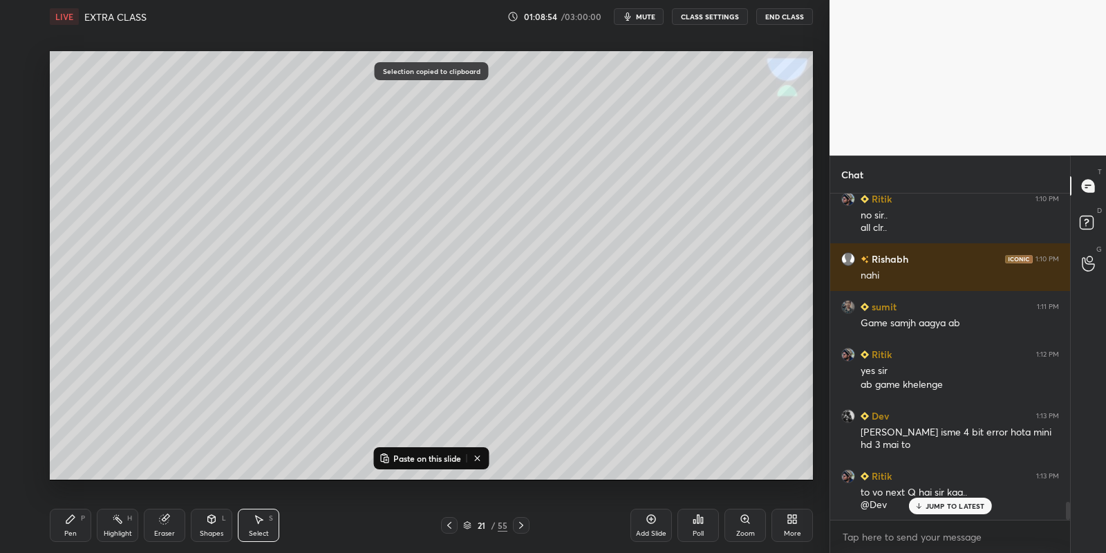
drag, startPoint x: 420, startPoint y: 457, endPoint x: 420, endPoint y: 443, distance: 13.8
click at [420, 457] on p "Paste on this slide" at bounding box center [427, 458] width 68 height 11
drag, startPoint x: 457, startPoint y: 167, endPoint x: 611, endPoint y: 147, distance: 155.5
click at [614, 151] on div "0 ° Undo Copy Paste here Duplicate Duplicate to new slide Delete" at bounding box center [431, 265] width 763 height 429
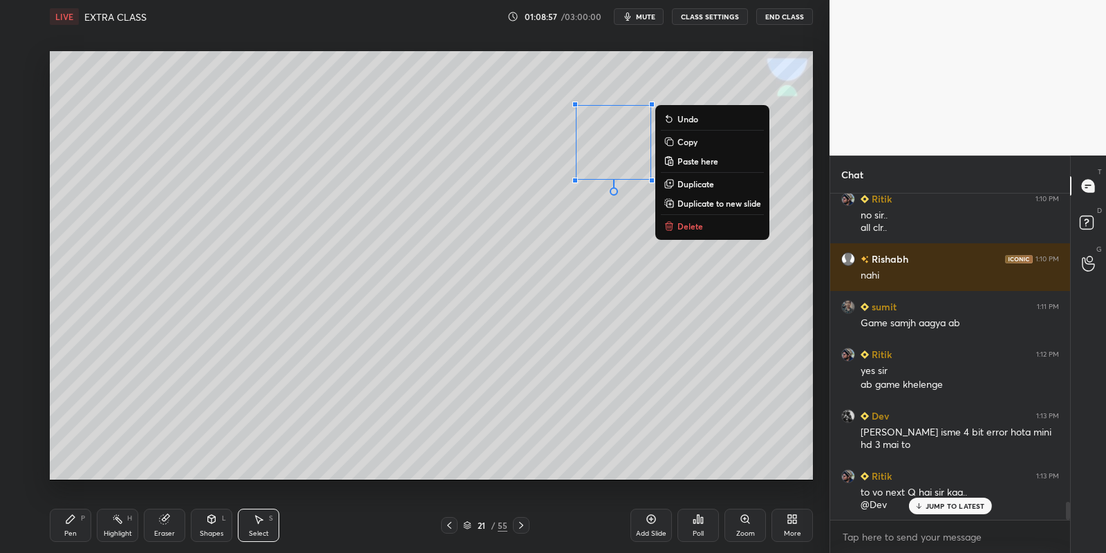
drag, startPoint x: 84, startPoint y: 526, endPoint x: 104, endPoint y: 520, distance: 21.5
click at [86, 525] on div "Pen P" at bounding box center [70, 525] width 41 height 33
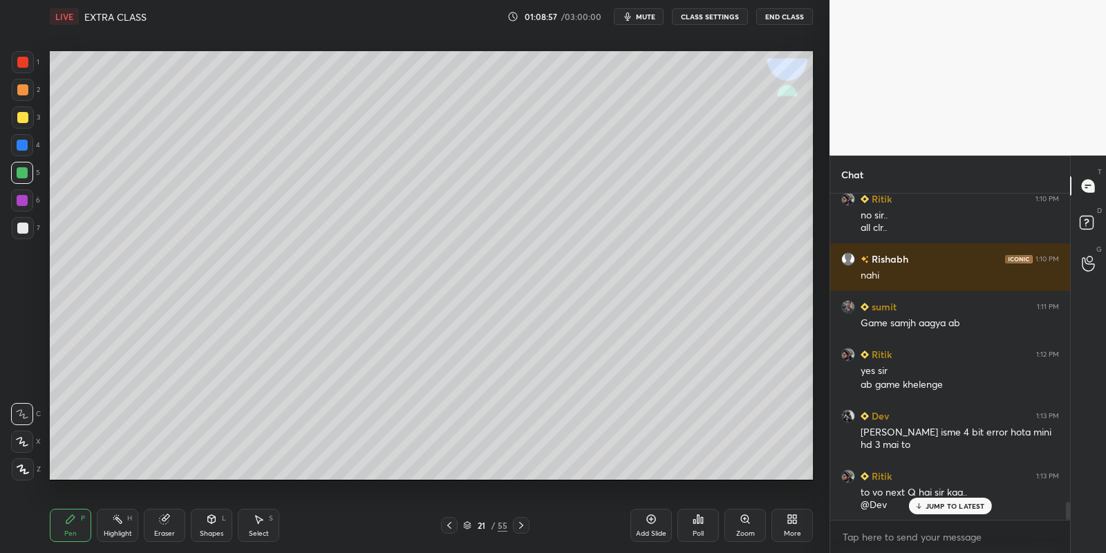
click at [170, 522] on div "Eraser" at bounding box center [164, 525] width 41 height 33
click at [214, 526] on div "Shapes L" at bounding box center [211, 525] width 41 height 33
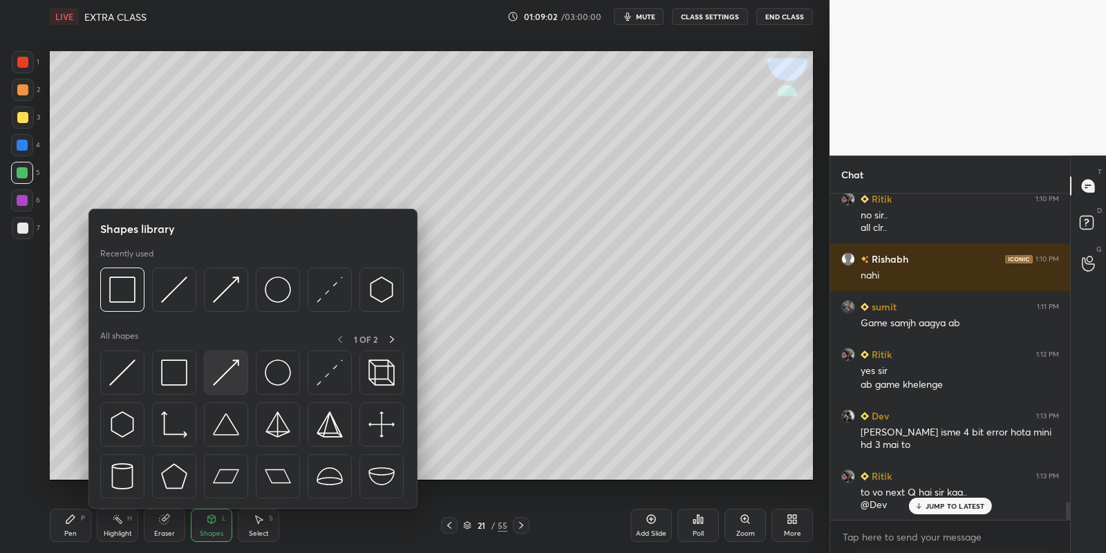
click at [232, 355] on div at bounding box center [226, 372] width 44 height 44
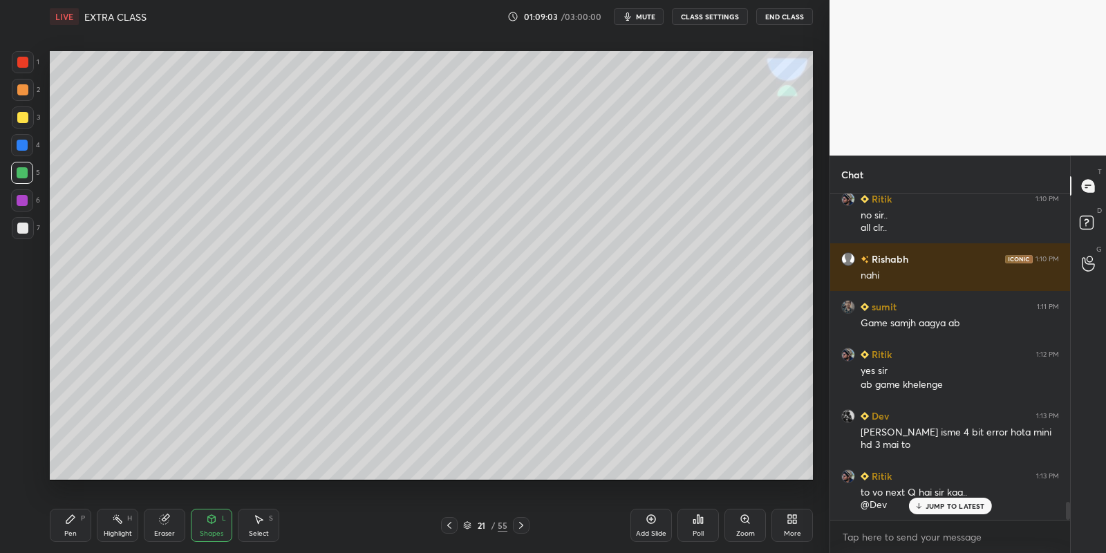
drag, startPoint x: 26, startPoint y: 113, endPoint x: 33, endPoint y: 114, distance: 6.9
click at [30, 116] on div at bounding box center [23, 117] width 22 height 22
drag, startPoint x: 79, startPoint y: 514, endPoint x: 81, endPoint y: 506, distance: 8.4
click at [78, 513] on div "Pen P" at bounding box center [70, 525] width 41 height 33
drag, startPoint x: 22, startPoint y: 225, endPoint x: 30, endPoint y: 216, distance: 12.7
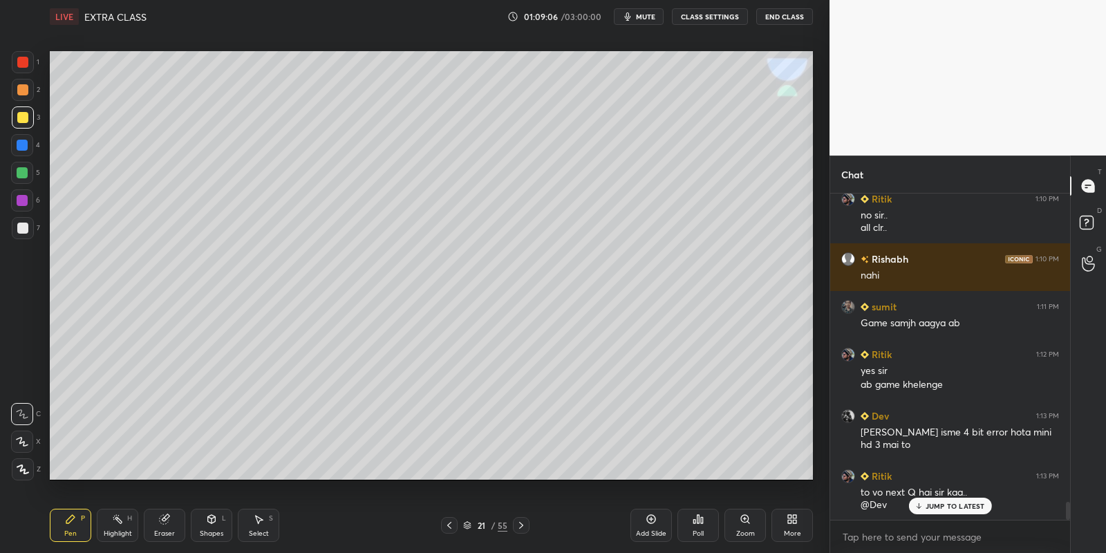
click at [23, 223] on div at bounding box center [22, 228] width 11 height 11
click at [163, 522] on div "Eraser" at bounding box center [164, 525] width 41 height 33
click at [72, 528] on div "Pen P" at bounding box center [70, 525] width 41 height 33
click at [23, 170] on div at bounding box center [22, 172] width 11 height 11
drag, startPoint x: 168, startPoint y: 524, endPoint x: 185, endPoint y: 498, distance: 31.4
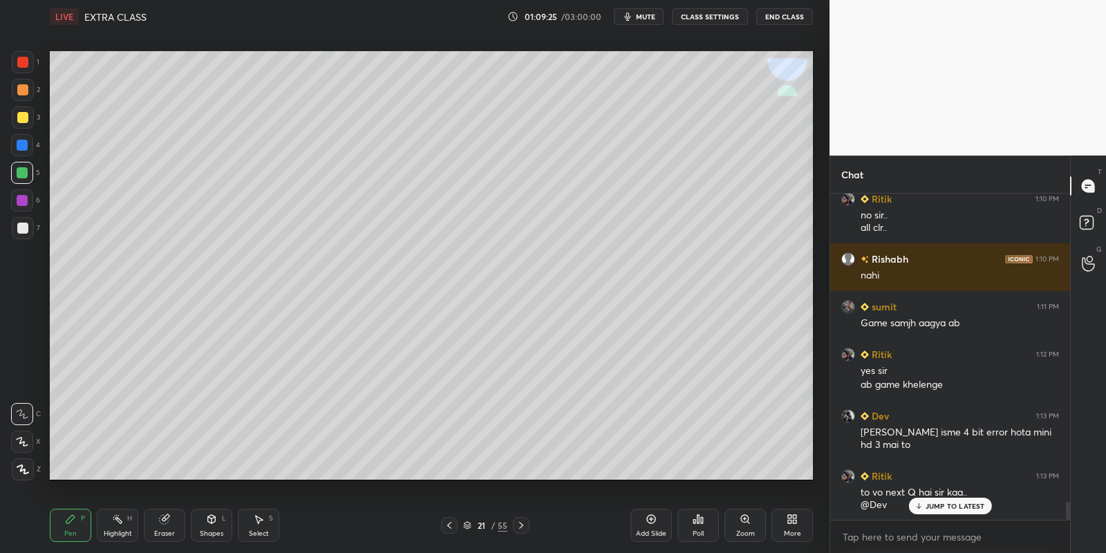
click at [167, 523] on div "Eraser" at bounding box center [164, 525] width 41 height 33
click at [215, 531] on div "Shapes" at bounding box center [211, 533] width 23 height 7
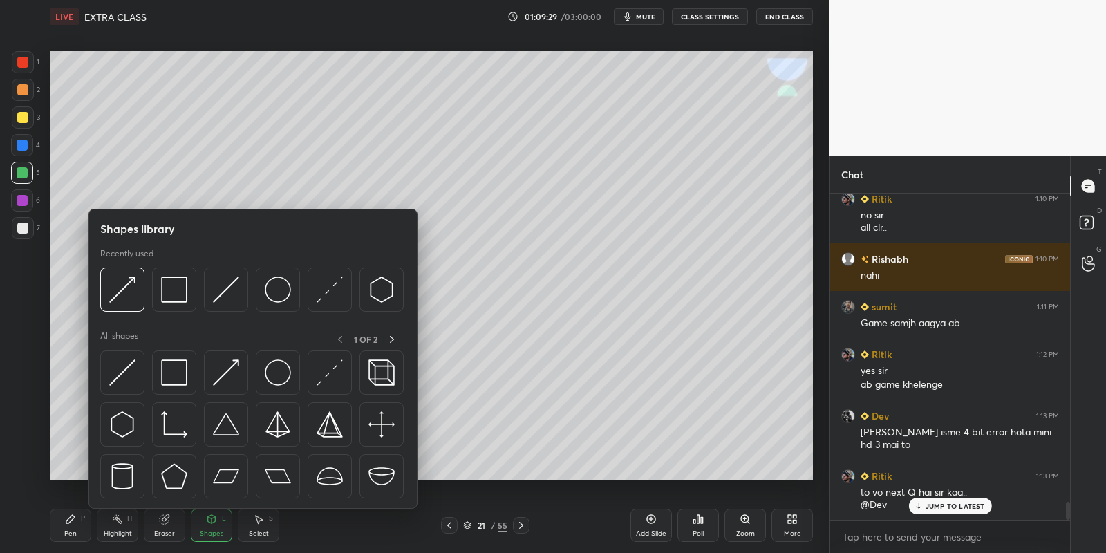
click at [235, 374] on img at bounding box center [226, 372] width 26 height 26
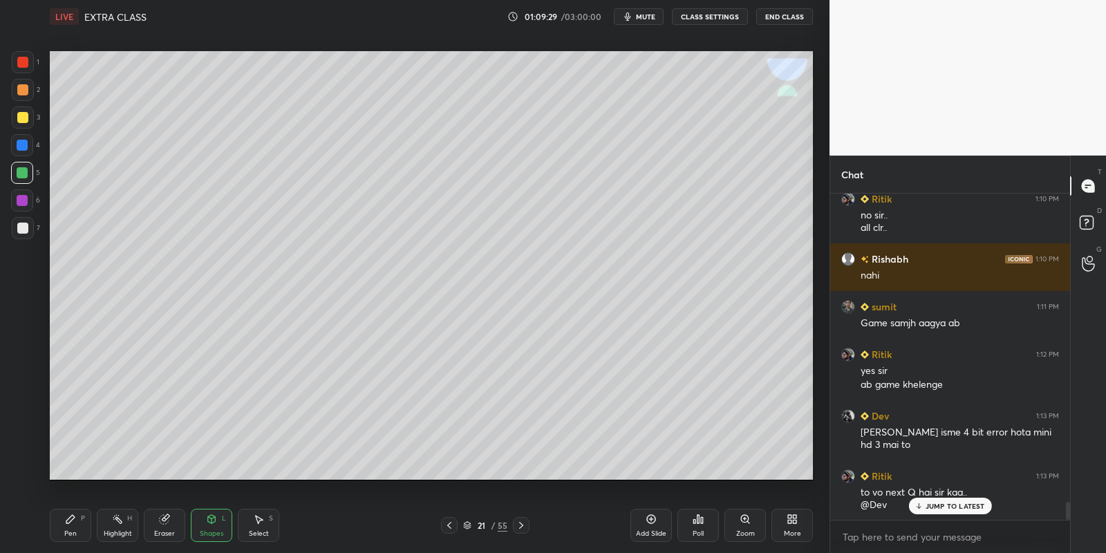
click at [32, 117] on div at bounding box center [23, 117] width 22 height 22
drag, startPoint x: 80, startPoint y: 514, endPoint x: 76, endPoint y: 503, distance: 11.8
click at [79, 514] on div "Pen P" at bounding box center [70, 525] width 41 height 33
click at [22, 223] on div at bounding box center [22, 228] width 11 height 11
drag, startPoint x: 22, startPoint y: 174, endPoint x: 30, endPoint y: 164, distance: 13.3
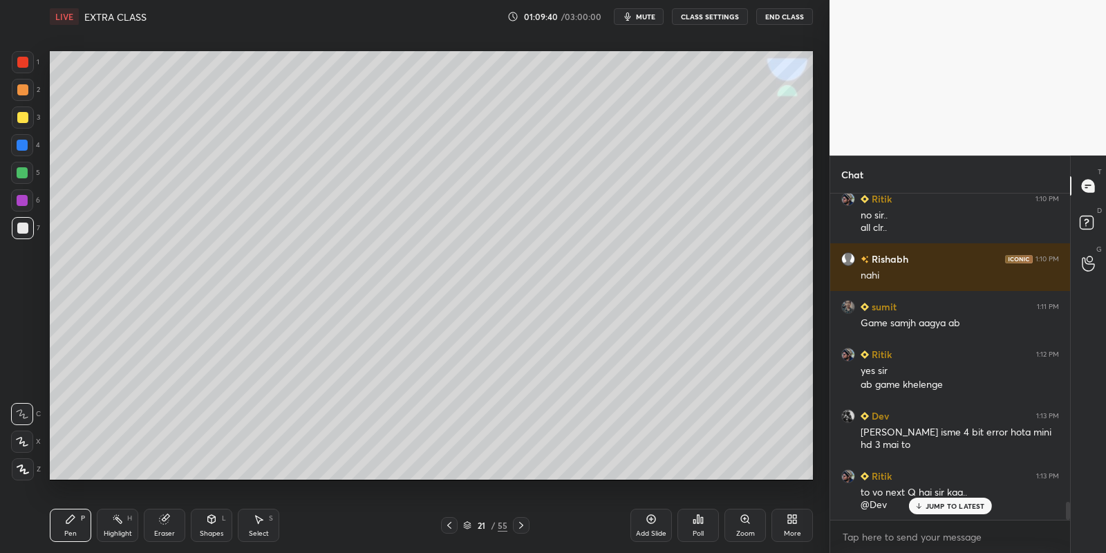
click at [23, 173] on div at bounding box center [22, 172] width 11 height 11
drag, startPoint x: 113, startPoint y: 525, endPoint x: 161, endPoint y: 484, distance: 62.8
click at [114, 519] on div "Highlight H" at bounding box center [117, 525] width 41 height 33
drag, startPoint x: 124, startPoint y: 524, endPoint x: 140, endPoint y: 489, distance: 38.7
click at [120, 527] on div "Highlight H" at bounding box center [117, 525] width 41 height 33
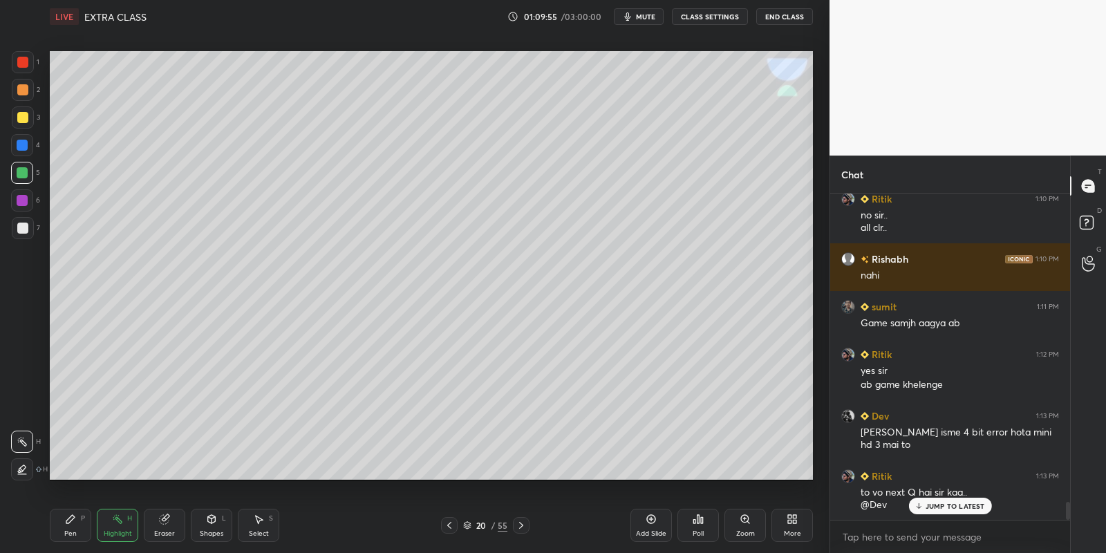
drag, startPoint x: 168, startPoint y: 522, endPoint x: 195, endPoint y: 492, distance: 40.6
click at [168, 521] on icon at bounding box center [164, 518] width 11 height 11
click at [178, 525] on div "Eraser" at bounding box center [164, 525] width 41 height 33
drag, startPoint x: 113, startPoint y: 524, endPoint x: 153, endPoint y: 497, distance: 47.7
click at [114, 522] on icon at bounding box center [117, 518] width 11 height 11
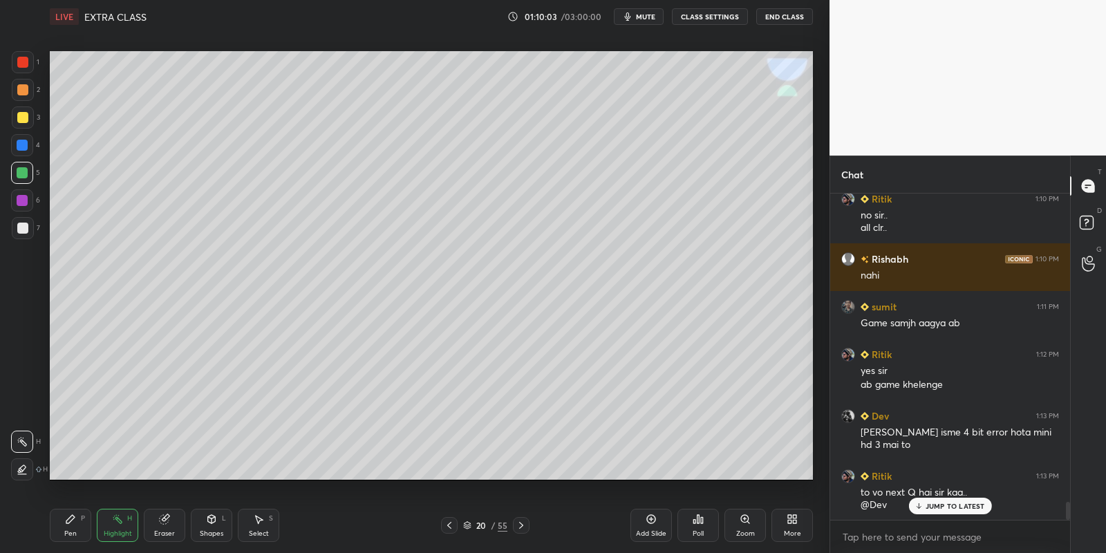
click at [22, 120] on div at bounding box center [22, 117] width 11 height 11
click at [73, 525] on div "Pen P" at bounding box center [70, 525] width 41 height 33
click at [115, 525] on div "Highlight H" at bounding box center [117, 525] width 41 height 33
drag, startPoint x: 211, startPoint y: 527, endPoint x: 218, endPoint y: 510, distance: 18.0
click at [211, 527] on div "Shapes L" at bounding box center [211, 525] width 41 height 33
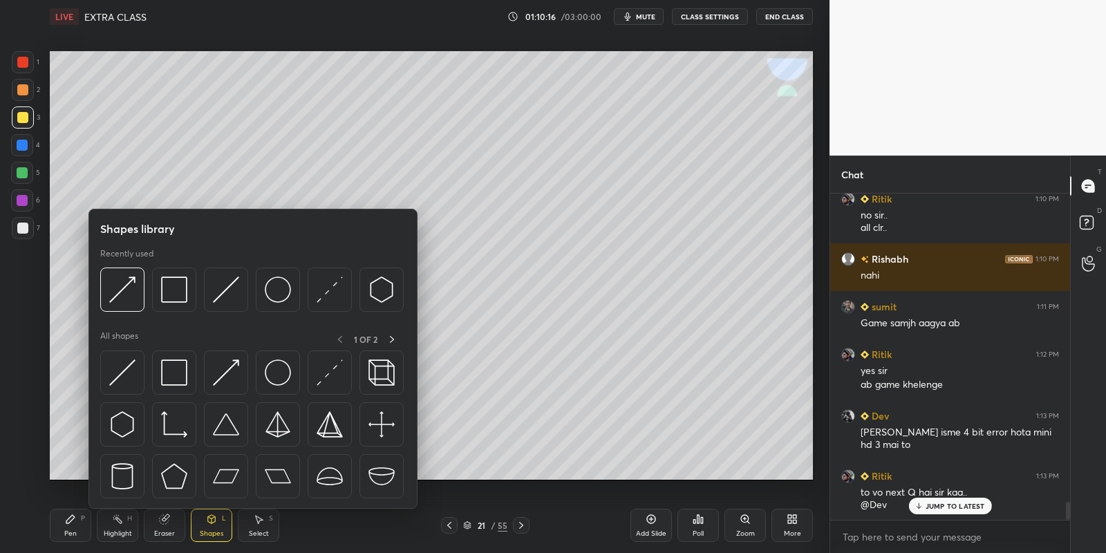
click at [216, 368] on img at bounding box center [226, 372] width 26 height 26
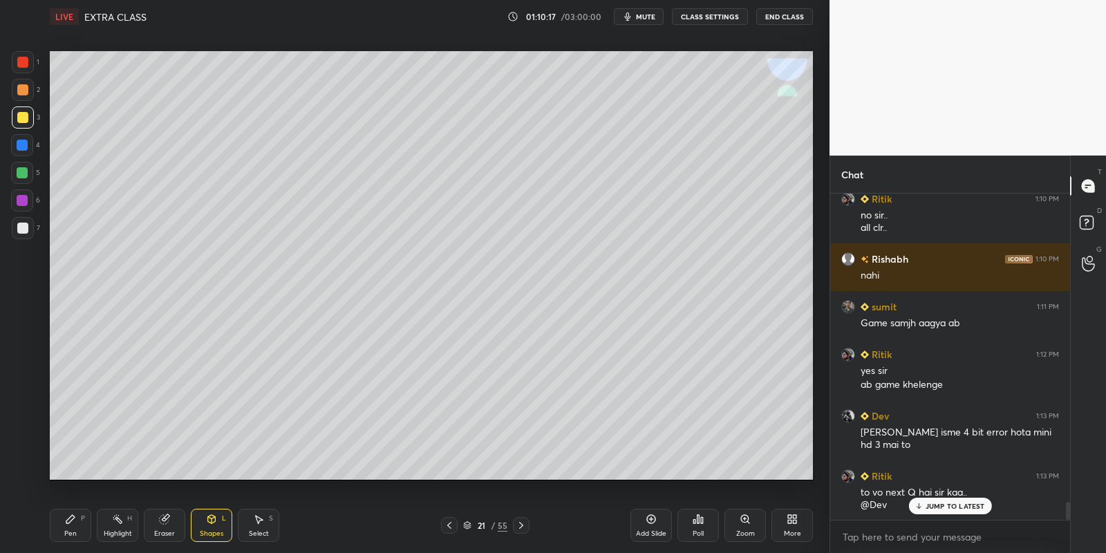
click at [16, 118] on div at bounding box center [23, 117] width 22 height 22
click at [71, 530] on div "Pen" at bounding box center [70, 533] width 12 height 7
click at [17, 229] on div at bounding box center [22, 228] width 11 height 11
click at [27, 169] on div at bounding box center [22, 172] width 11 height 11
drag, startPoint x: 120, startPoint y: 538, endPoint x: 113, endPoint y: 484, distance: 54.9
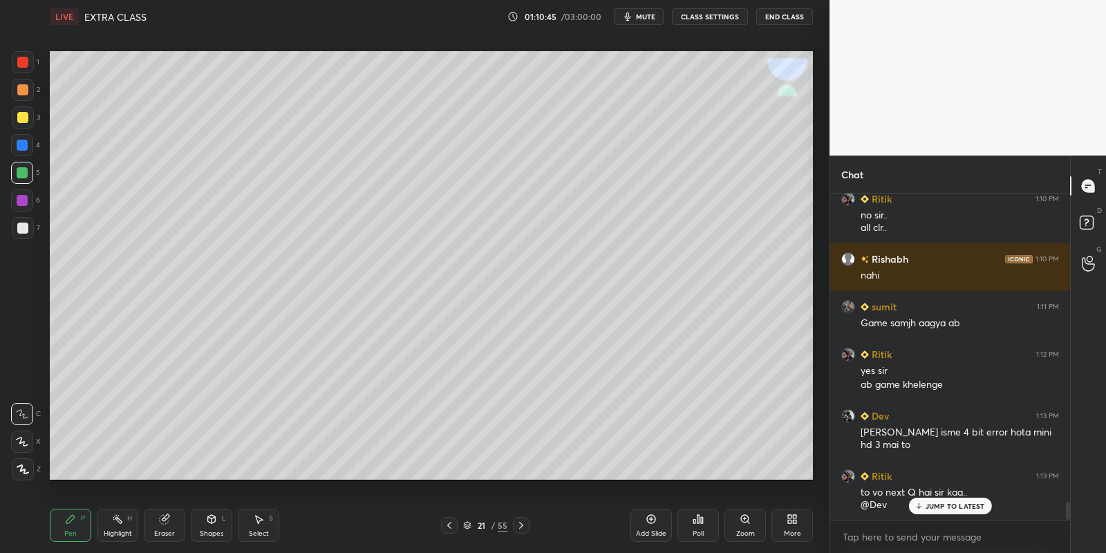
click at [120, 536] on div "Highlight" at bounding box center [118, 533] width 28 height 7
click at [73, 540] on div "Pen P" at bounding box center [70, 525] width 41 height 33
drag, startPoint x: 171, startPoint y: 528, endPoint x: 187, endPoint y: 491, distance: 40.2
click at [171, 524] on div "Eraser" at bounding box center [164, 525] width 41 height 33
click at [75, 525] on div "Pen P" at bounding box center [70, 525] width 41 height 33
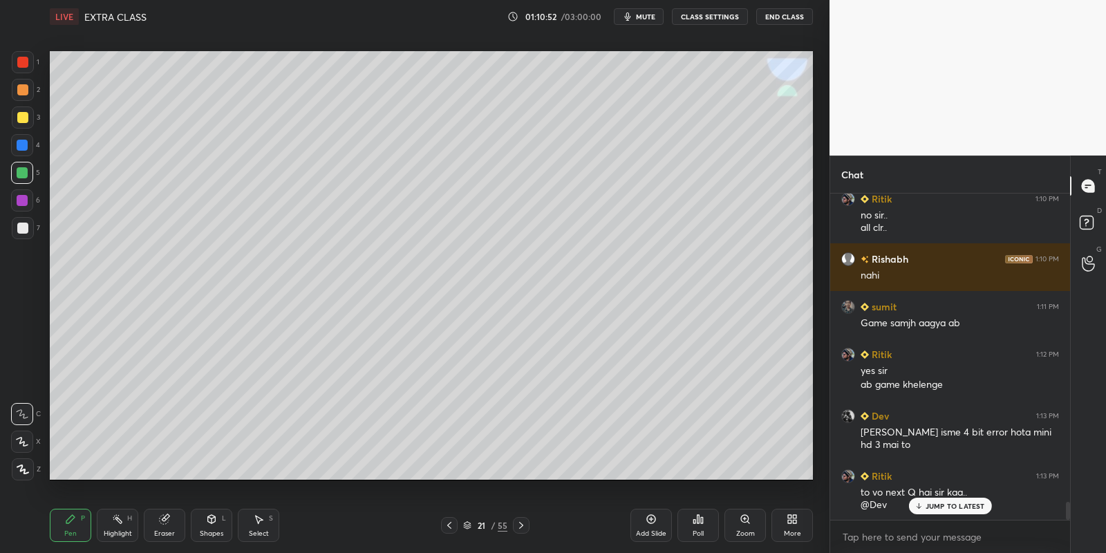
click at [23, 120] on div at bounding box center [22, 117] width 11 height 11
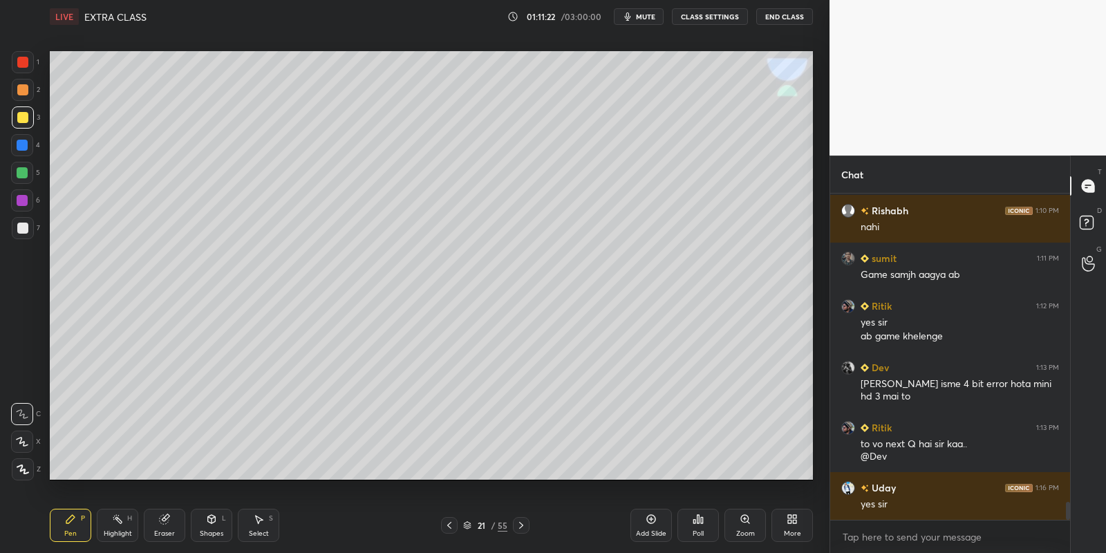
scroll to position [5679, 0]
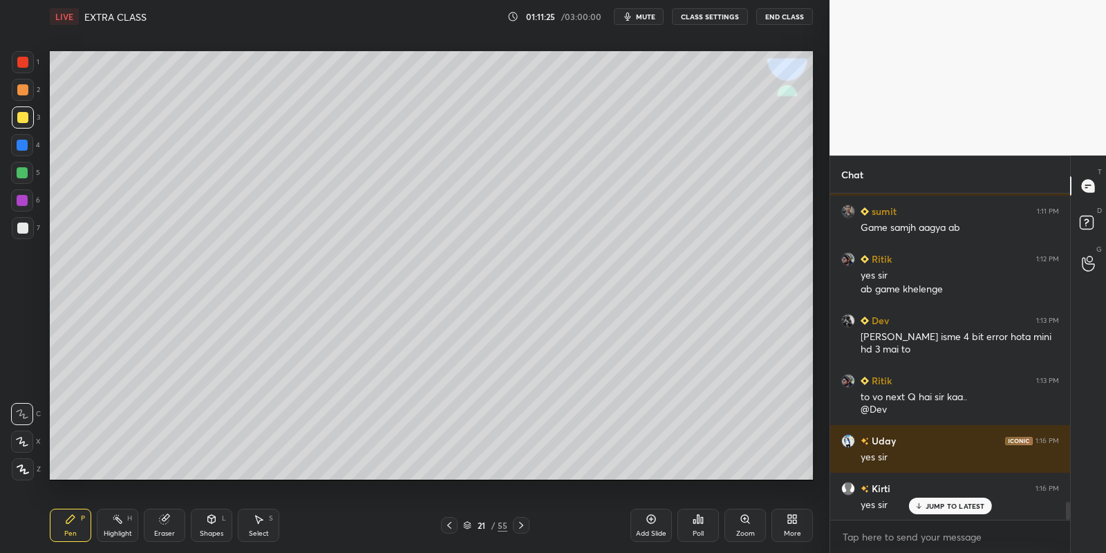
drag, startPoint x: 77, startPoint y: 529, endPoint x: 91, endPoint y: 488, distance: 43.7
click at [76, 527] on div "Pen P" at bounding box center [70, 525] width 41 height 33
click at [24, 173] on div at bounding box center [22, 172] width 11 height 11
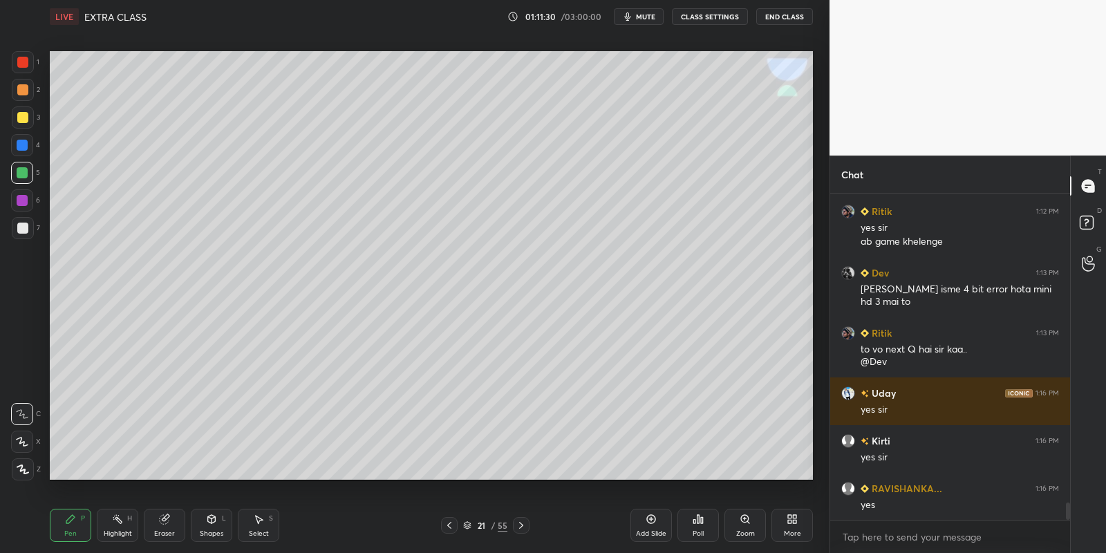
scroll to position [5774, 0]
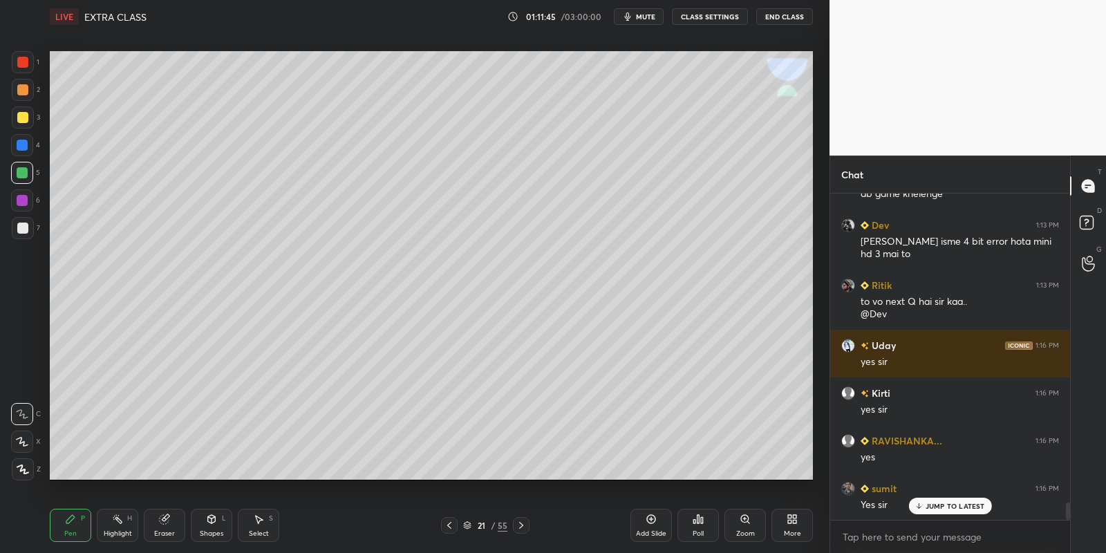
click at [215, 527] on div "Shapes L" at bounding box center [211, 525] width 41 height 33
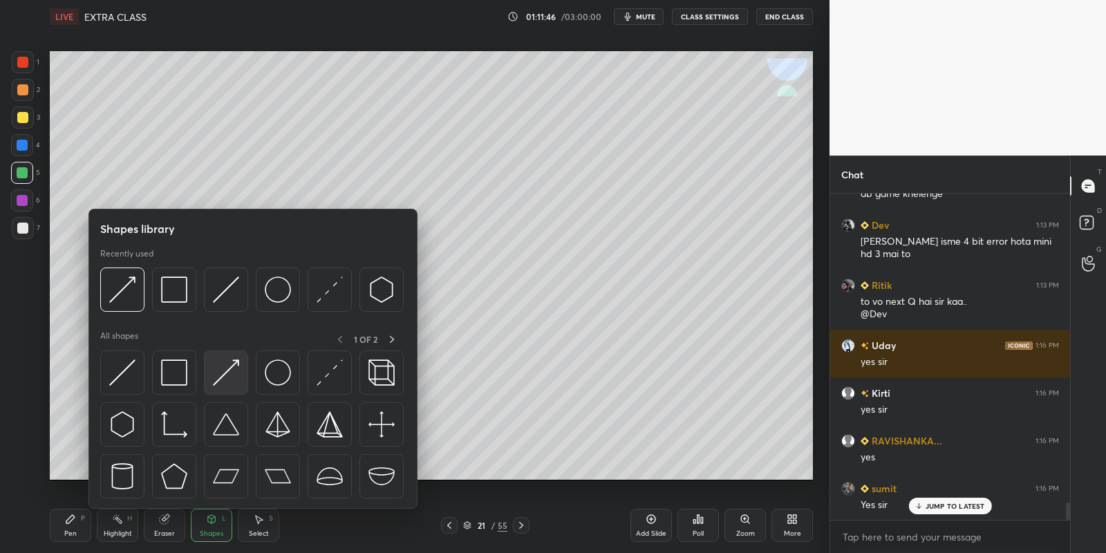
drag, startPoint x: 237, startPoint y: 363, endPoint x: 183, endPoint y: 270, distance: 107.7
click at [234, 365] on img at bounding box center [226, 372] width 26 height 26
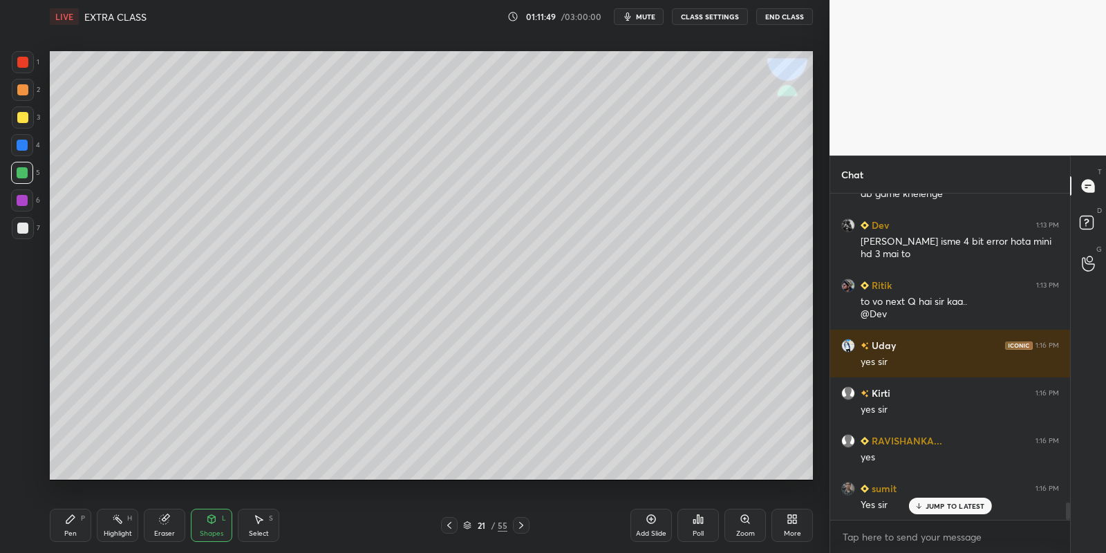
click at [75, 525] on div "Pen P" at bounding box center [70, 525] width 41 height 33
drag, startPoint x: 265, startPoint y: 522, endPoint x: 267, endPoint y: 495, distance: 27.0
click at [267, 525] on div "Select S" at bounding box center [258, 525] width 41 height 33
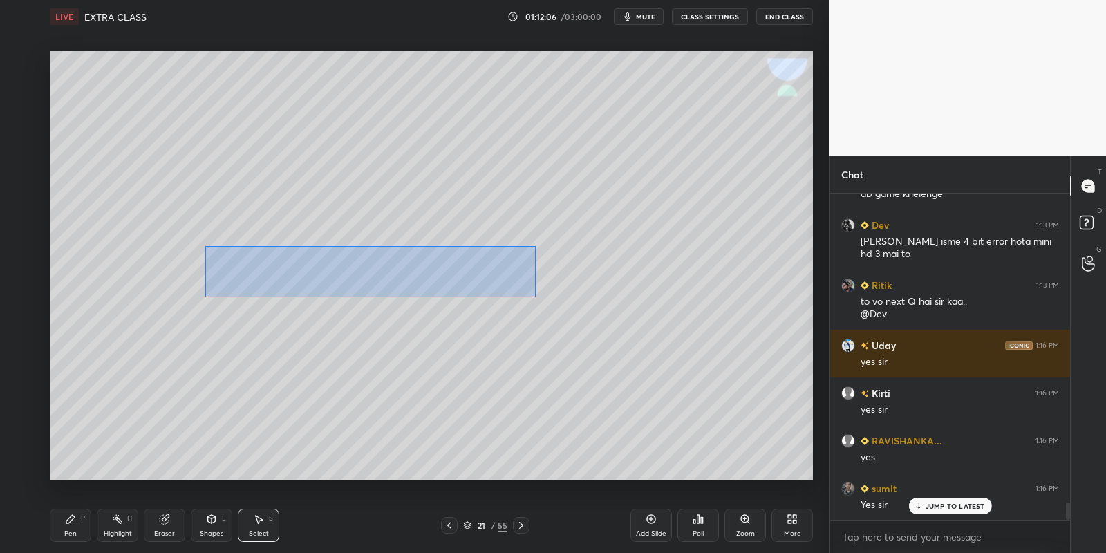
drag, startPoint x: 215, startPoint y: 256, endPoint x: 531, endPoint y: 290, distance: 317.7
click at [533, 295] on div "0 ° Undo Copy Paste here Duplicate Duplicate to new slide Delete" at bounding box center [431, 265] width 763 height 429
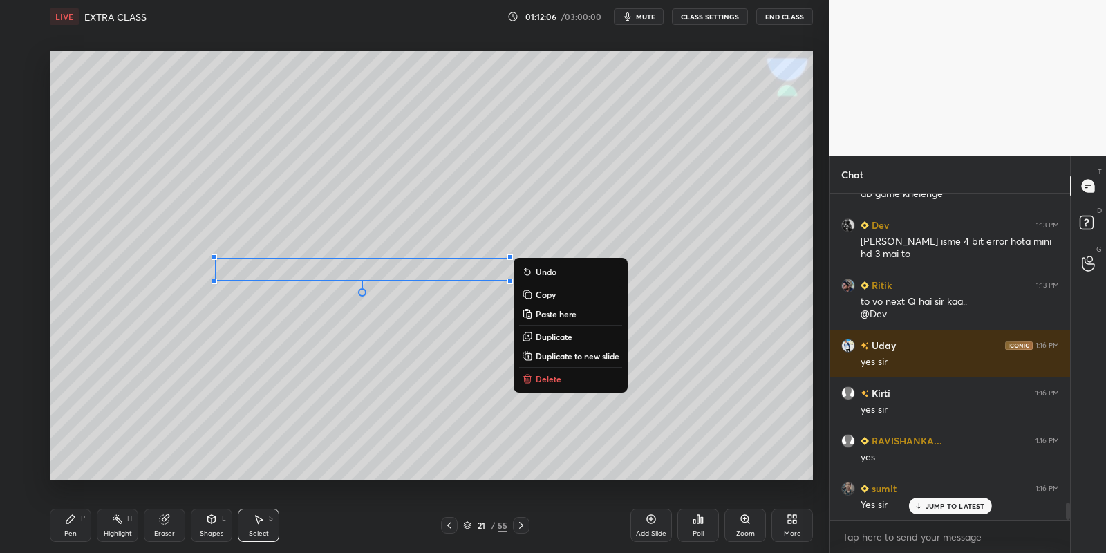
click at [547, 294] on p "Copy" at bounding box center [546, 294] width 20 height 11
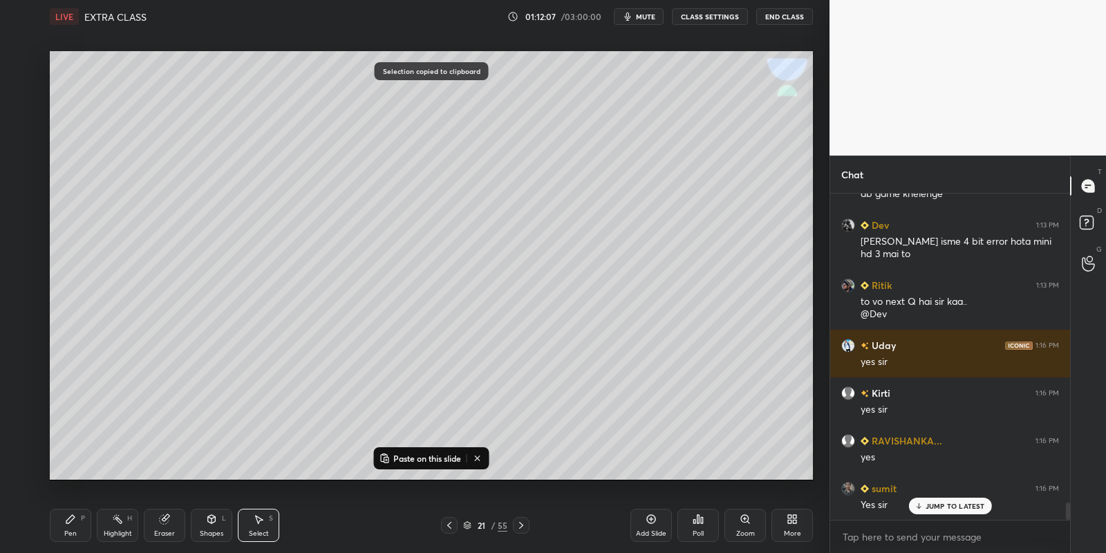
drag, startPoint x: 419, startPoint y: 464, endPoint x: 422, endPoint y: 454, distance: 10.6
click at [421, 462] on button "Paste on this slide" at bounding box center [420, 458] width 87 height 17
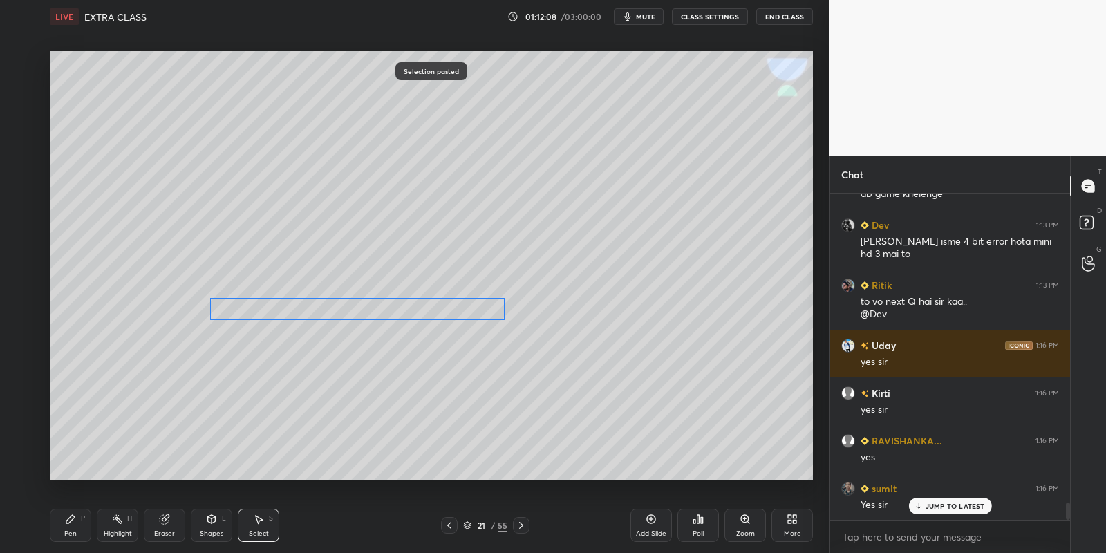
drag, startPoint x: 352, startPoint y: 295, endPoint x: 333, endPoint y: 313, distance: 25.9
click at [333, 314] on div "0 ° Undo Copy Paste here Duplicate Duplicate to new slide Delete" at bounding box center [431, 265] width 763 height 429
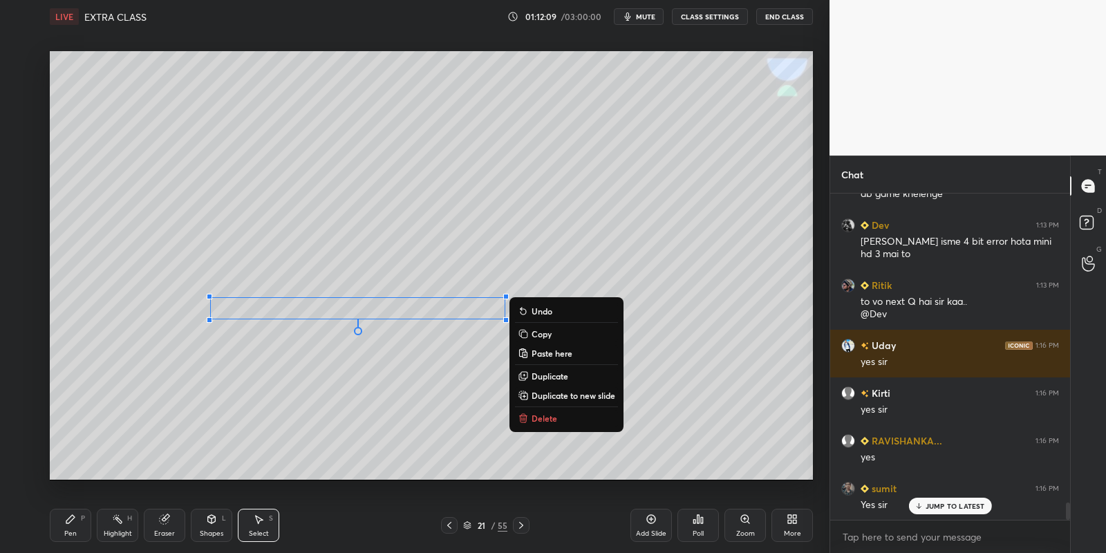
click at [93, 522] on div "Pen P Highlight H Eraser Shapes L Select S" at bounding box center [195, 525] width 290 height 33
drag, startPoint x: 166, startPoint y: 522, endPoint x: 178, endPoint y: 489, distance: 36.1
click at [166, 521] on icon at bounding box center [164, 519] width 9 height 9
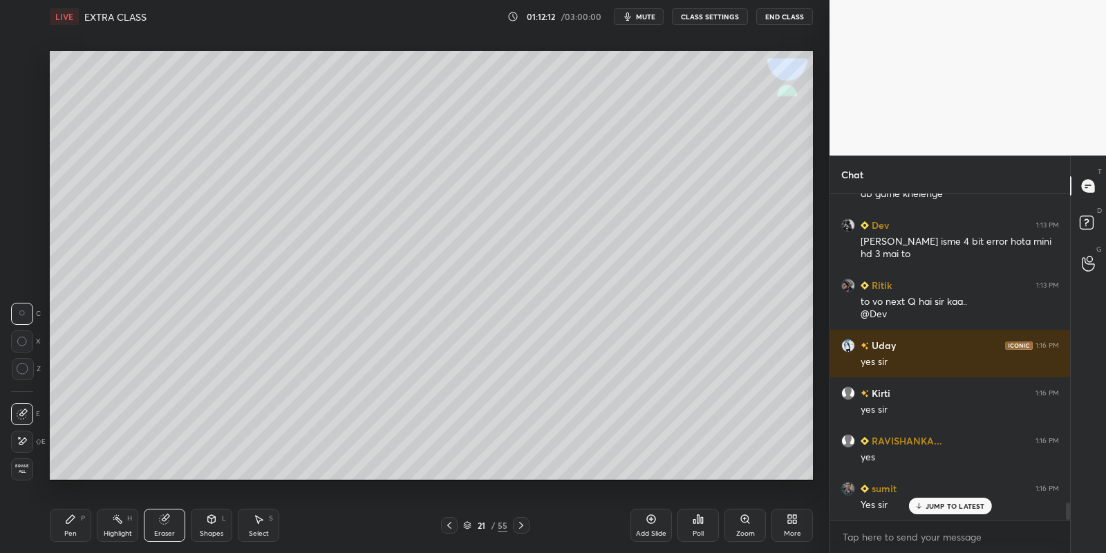
drag, startPoint x: 72, startPoint y: 533, endPoint x: 116, endPoint y: 486, distance: 64.5
click at [72, 532] on div "Pen" at bounding box center [70, 533] width 12 height 7
drag, startPoint x: 261, startPoint y: 521, endPoint x: 264, endPoint y: 513, distance: 9.0
click at [262, 520] on icon at bounding box center [260, 520] width 8 height 8
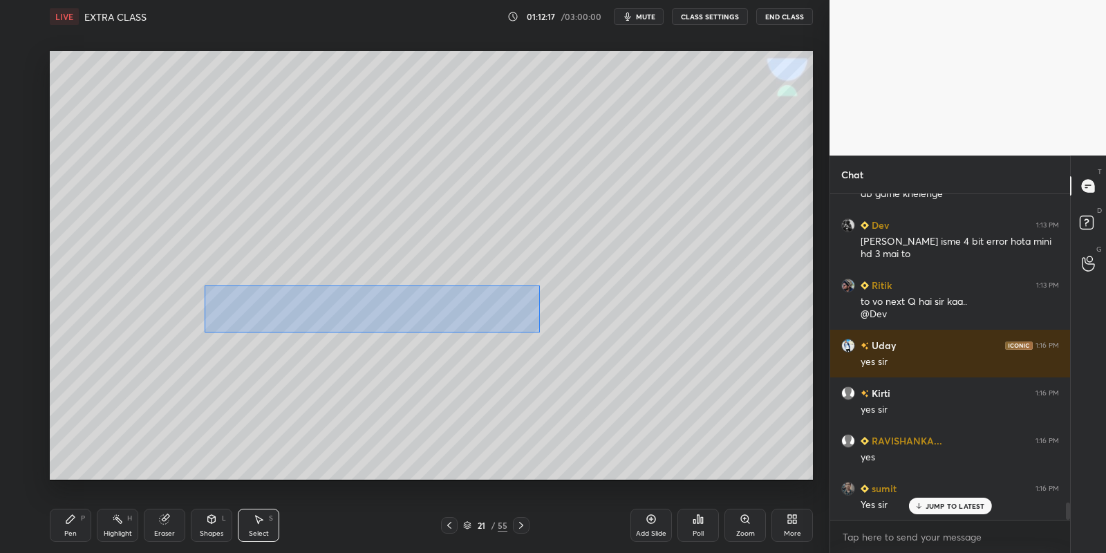
drag, startPoint x: 205, startPoint y: 285, endPoint x: 536, endPoint y: 327, distance: 332.9
click at [538, 332] on div "0 ° Undo Copy Paste here Duplicate Duplicate to new slide Delete" at bounding box center [431, 265] width 763 height 429
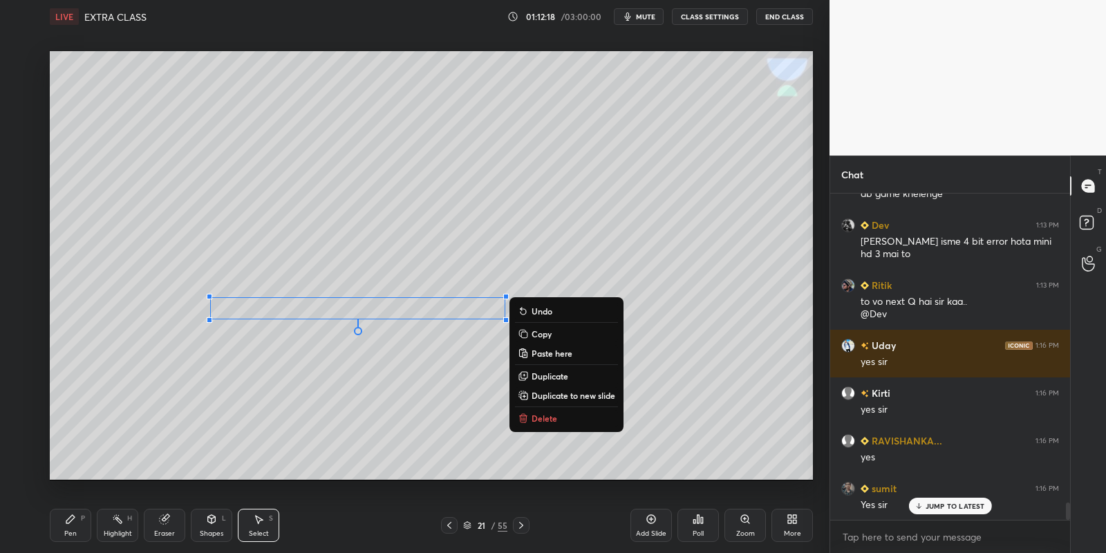
click at [553, 327] on button "Copy" at bounding box center [566, 333] width 103 height 17
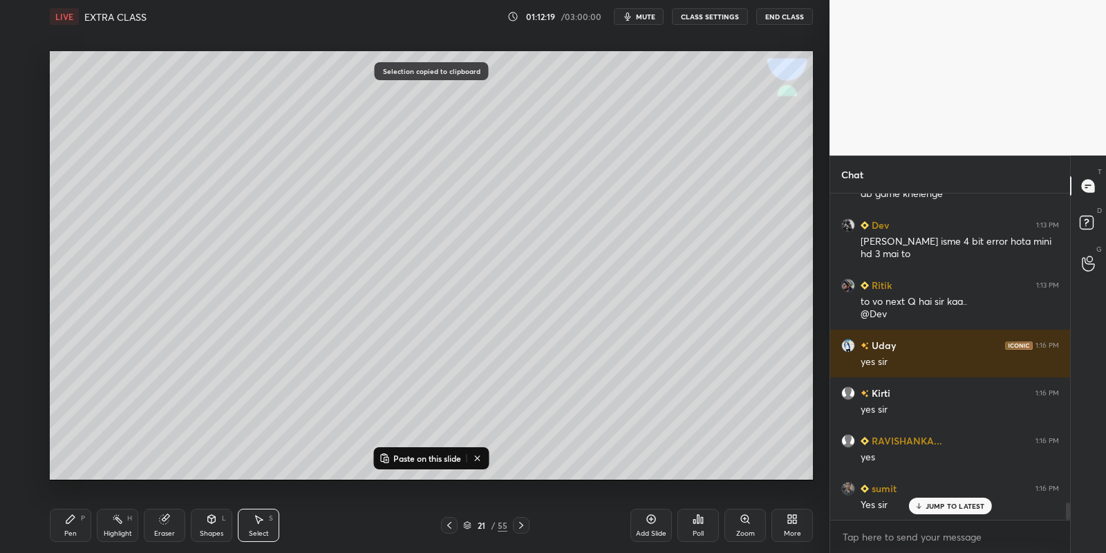
click at [419, 457] on p "Paste on this slide" at bounding box center [427, 458] width 68 height 11
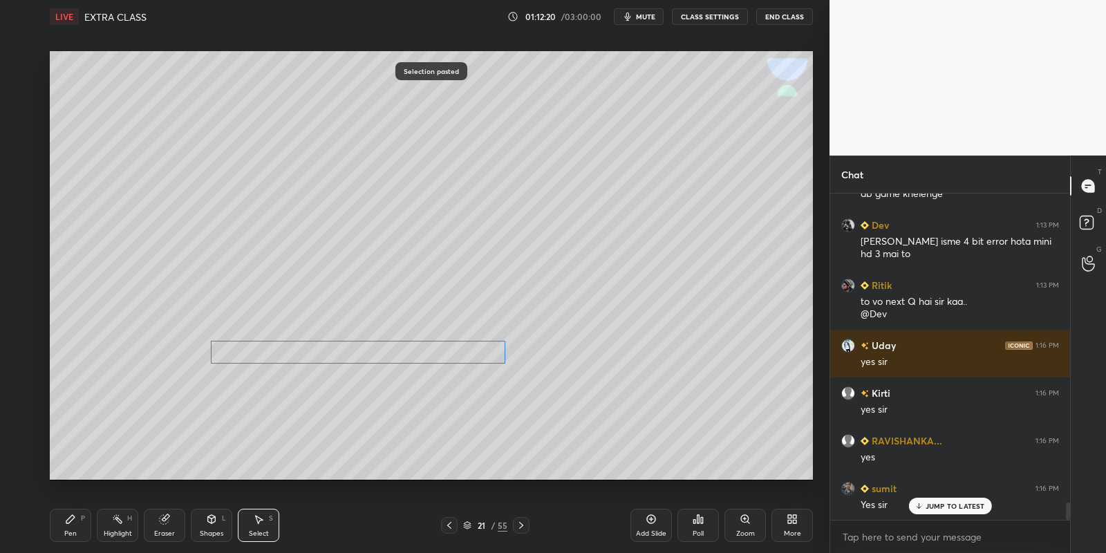
drag, startPoint x: 371, startPoint y: 339, endPoint x: 359, endPoint y: 352, distance: 18.1
click at [360, 354] on div "0 ° Undo Copy Paste here Duplicate Duplicate to new slide Delete" at bounding box center [431, 265] width 763 height 429
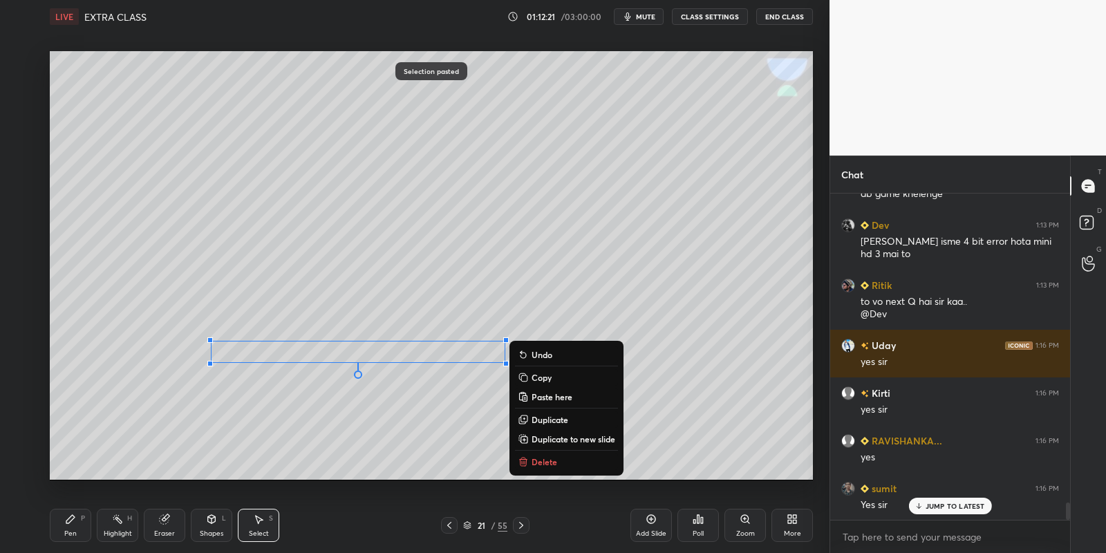
click at [94, 525] on div "Pen P Highlight H Eraser Shapes L Select S" at bounding box center [195, 525] width 290 height 33
click at [161, 522] on icon at bounding box center [164, 518] width 11 height 11
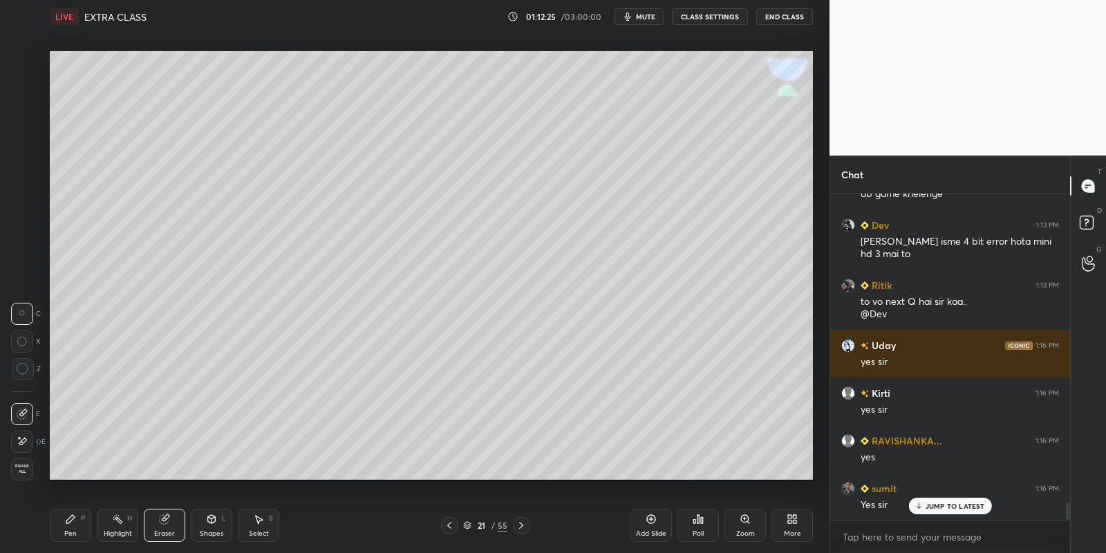
click at [77, 529] on div "Pen P" at bounding box center [70, 525] width 41 height 33
drag, startPoint x: 261, startPoint y: 528, endPoint x: 265, endPoint y: 520, distance: 8.7
click at [263, 526] on div "Select S" at bounding box center [258, 525] width 41 height 33
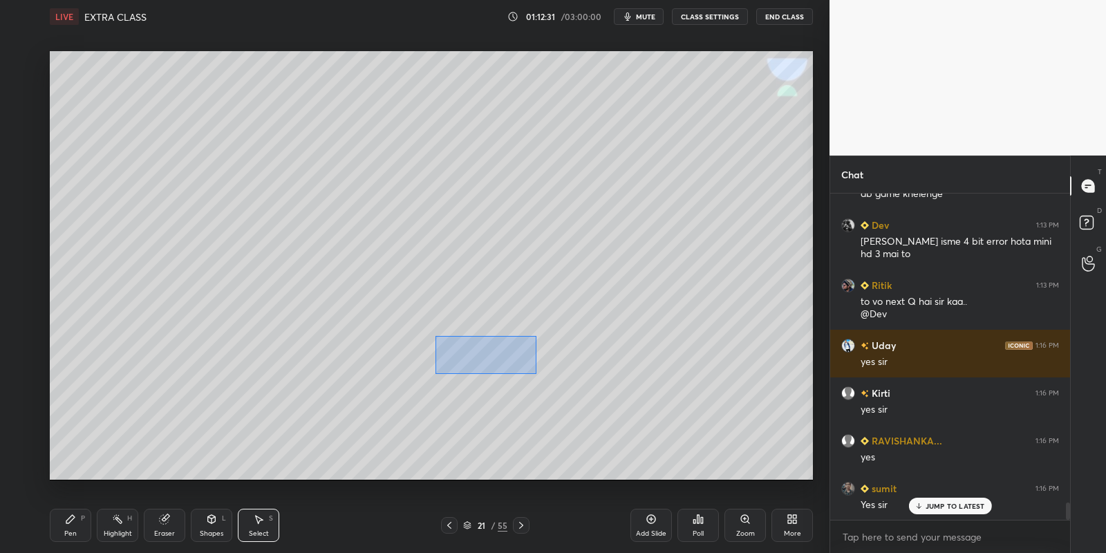
drag, startPoint x: 456, startPoint y: 343, endPoint x: 529, endPoint y: 366, distance: 76.9
click at [535, 372] on div "0 ° Undo Copy Paste here Duplicate Duplicate to new slide Delete" at bounding box center [431, 265] width 763 height 429
drag, startPoint x: 486, startPoint y: 352, endPoint x: 547, endPoint y: 351, distance: 61.5
click at [548, 352] on div "0 ° Undo Copy Paste here Duplicate Duplicate to new slide Delete" at bounding box center [431, 265] width 763 height 429
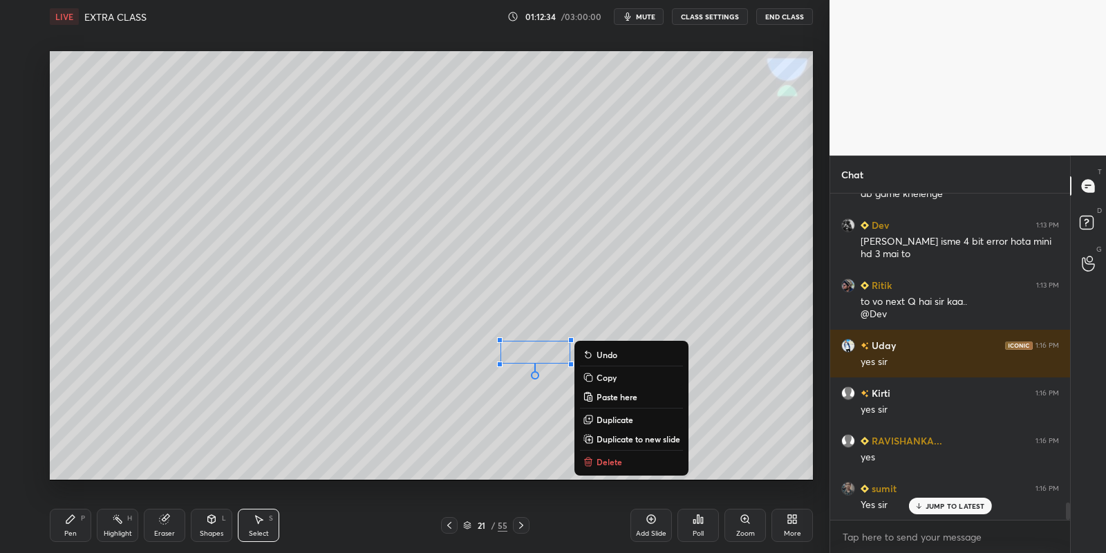
drag, startPoint x: 71, startPoint y: 533, endPoint x: 156, endPoint y: 496, distance: 92.6
click at [76, 530] on div "Pen" at bounding box center [70, 533] width 12 height 7
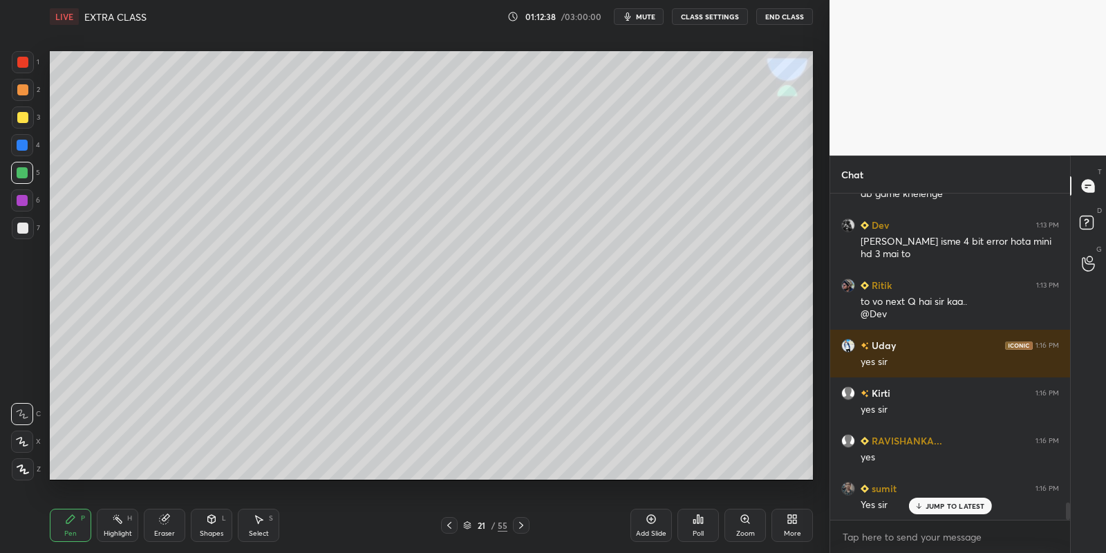
drag, startPoint x: 209, startPoint y: 527, endPoint x: 210, endPoint y: 515, distance: 12.5
click at [209, 526] on div "Shapes L" at bounding box center [211, 525] width 41 height 33
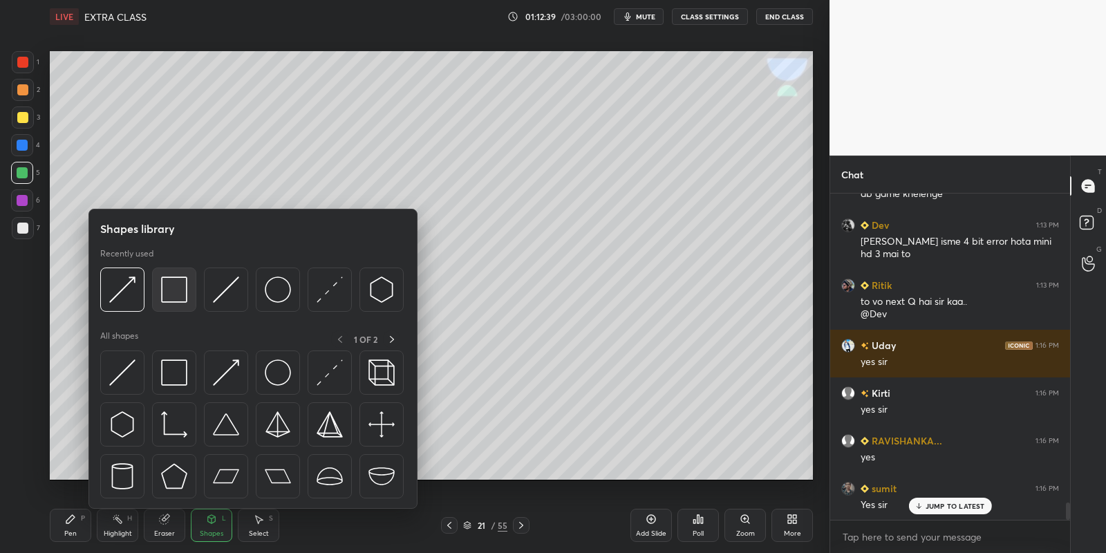
click at [232, 363] on img at bounding box center [226, 372] width 26 height 26
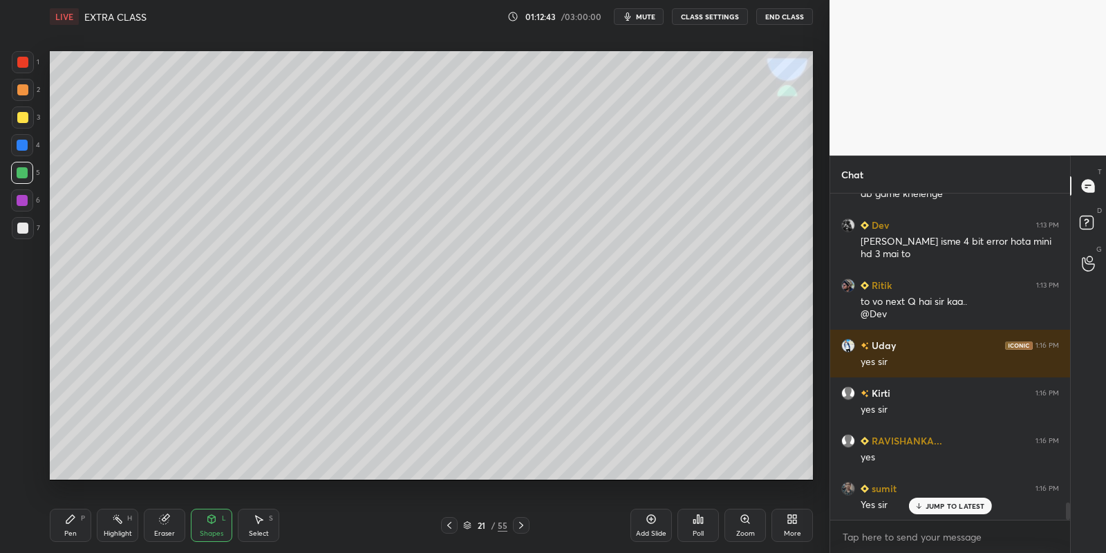
click at [210, 525] on div "Shapes L" at bounding box center [211, 525] width 41 height 33
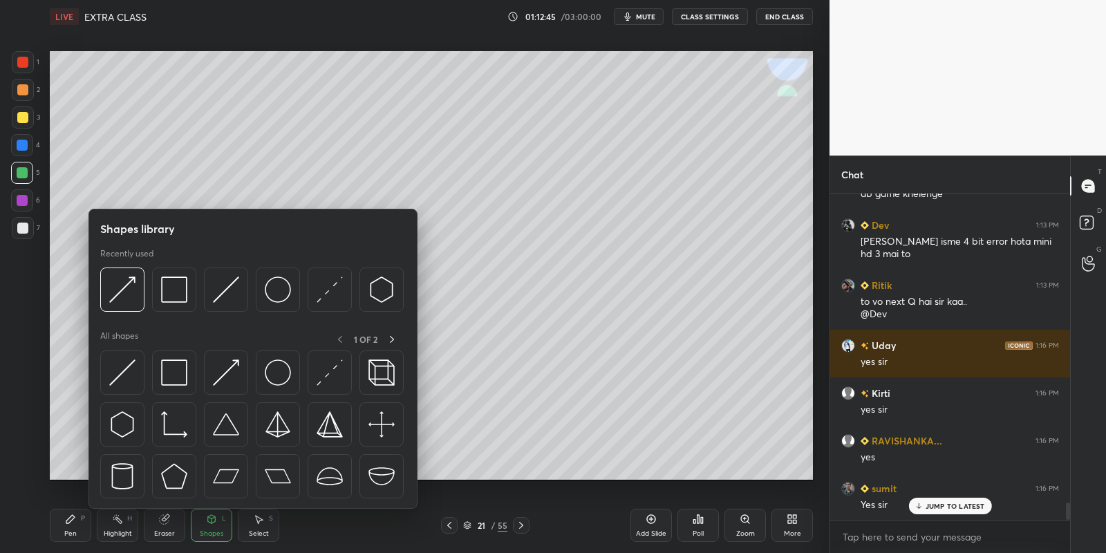
click at [184, 366] on img at bounding box center [174, 372] width 26 height 26
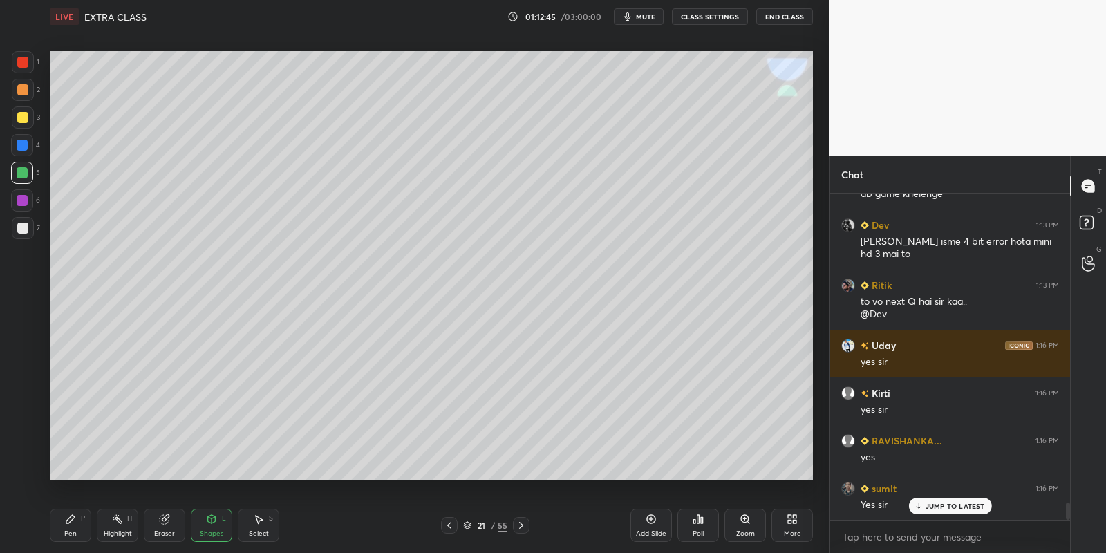
click at [23, 117] on div at bounding box center [22, 117] width 11 height 11
click at [79, 525] on div "Pen P" at bounding box center [70, 525] width 41 height 33
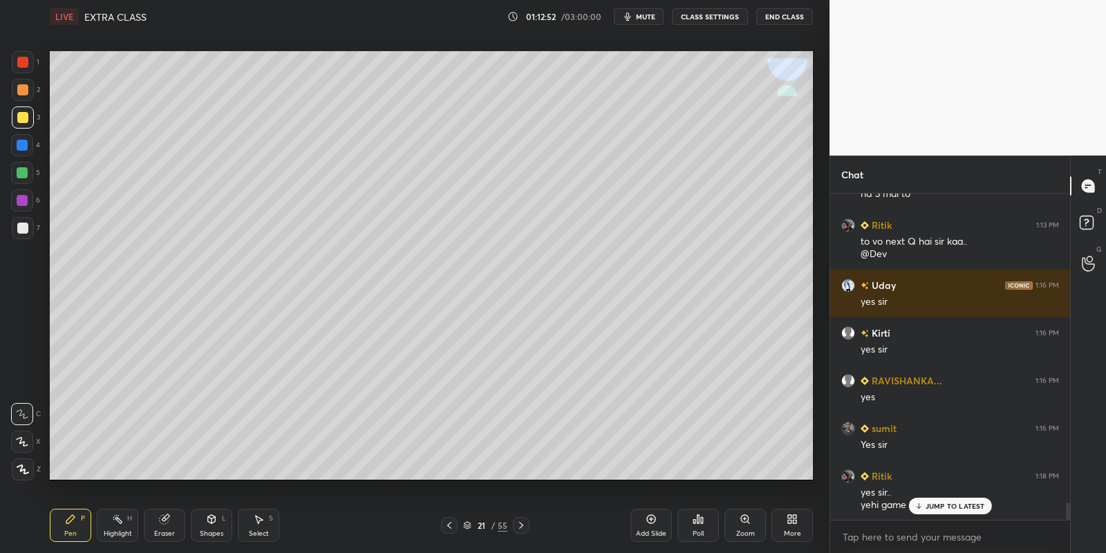
click at [113, 524] on icon at bounding box center [117, 518] width 11 height 11
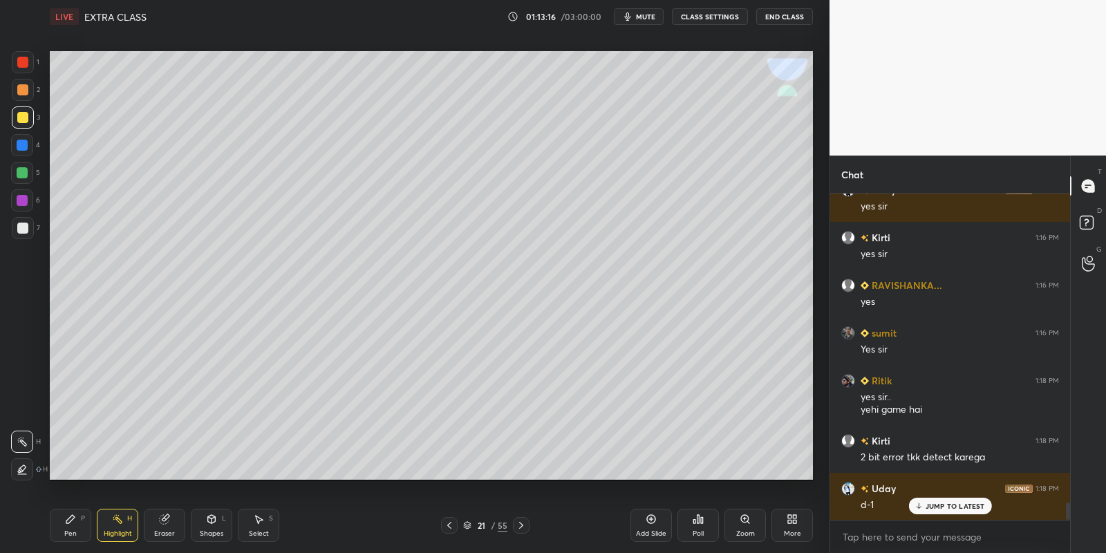
scroll to position [5978, 0]
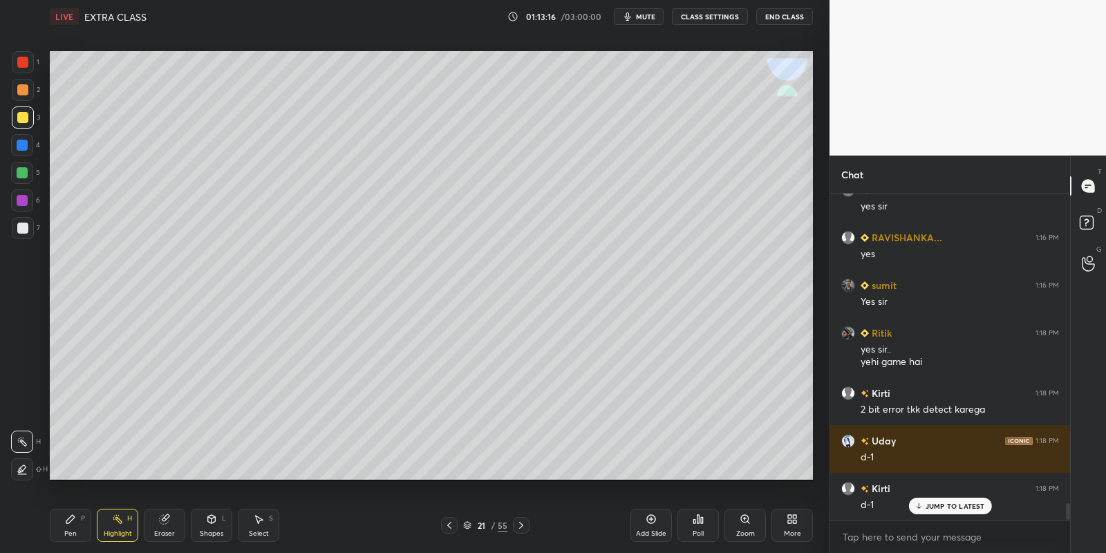
click at [520, 529] on icon at bounding box center [521, 525] width 11 height 11
click at [75, 531] on div "Pen" at bounding box center [70, 533] width 12 height 7
click at [20, 173] on div at bounding box center [22, 172] width 11 height 11
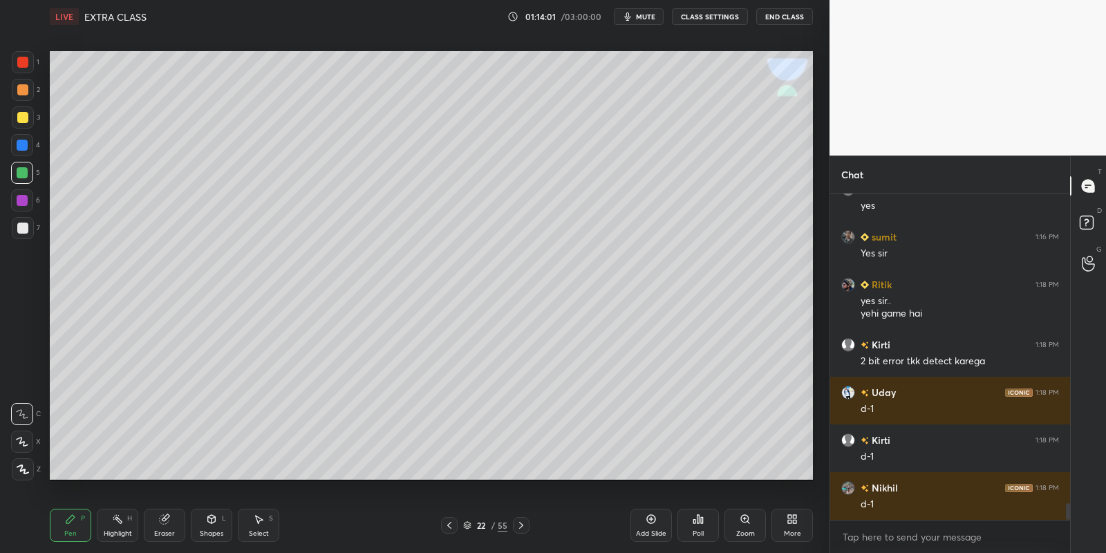
click at [65, 527] on div "Pen P" at bounding box center [70, 525] width 41 height 33
drag, startPoint x: 119, startPoint y: 531, endPoint x: 144, endPoint y: 483, distance: 54.7
click at [117, 531] on div "Highlight" at bounding box center [118, 533] width 28 height 7
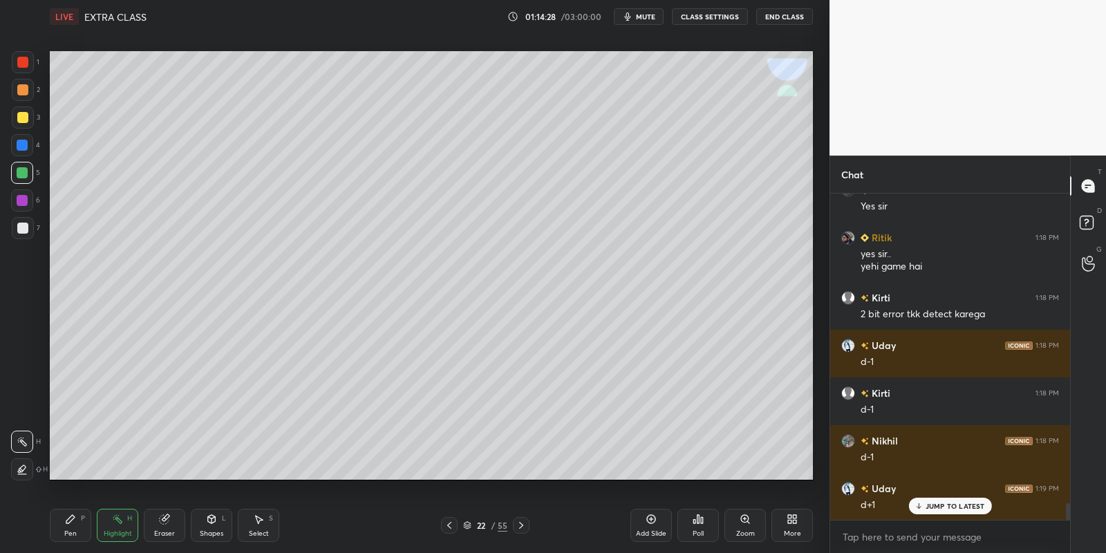
click at [76, 531] on div "Pen P" at bounding box center [70, 525] width 41 height 33
drag, startPoint x: 113, startPoint y: 537, endPoint x: 120, endPoint y: 524, distance: 15.2
click at [115, 536] on div "Highlight" at bounding box center [118, 533] width 28 height 7
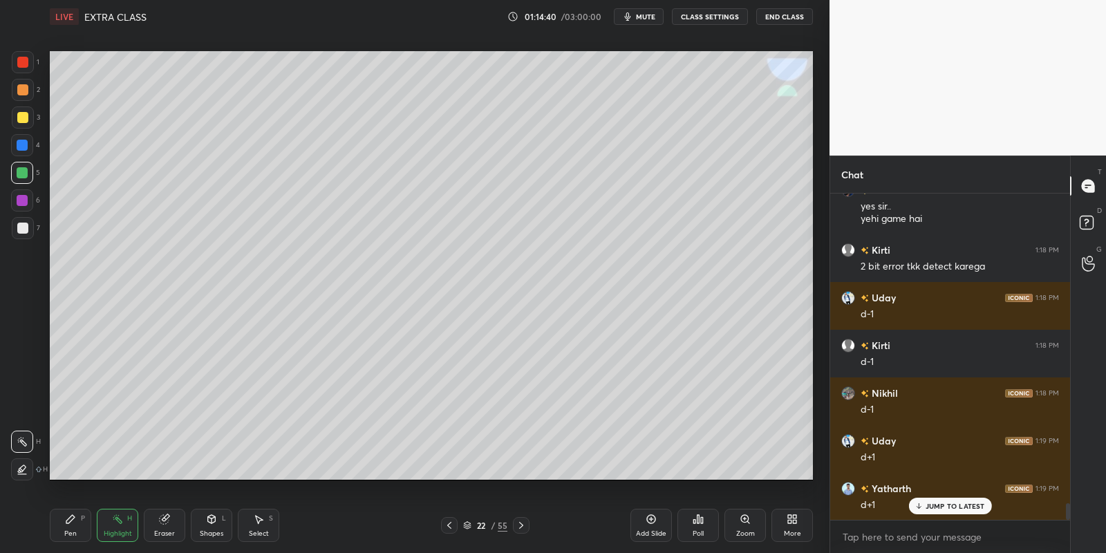
click at [75, 525] on div "Pen P" at bounding box center [70, 525] width 41 height 33
drag, startPoint x: 115, startPoint y: 538, endPoint x: 133, endPoint y: 495, distance: 45.6
click at [115, 536] on div "Highlight" at bounding box center [118, 533] width 28 height 7
click at [79, 524] on div "Pen P" at bounding box center [70, 525] width 41 height 33
drag, startPoint x: 209, startPoint y: 523, endPoint x: 211, endPoint y: 509, distance: 14.0
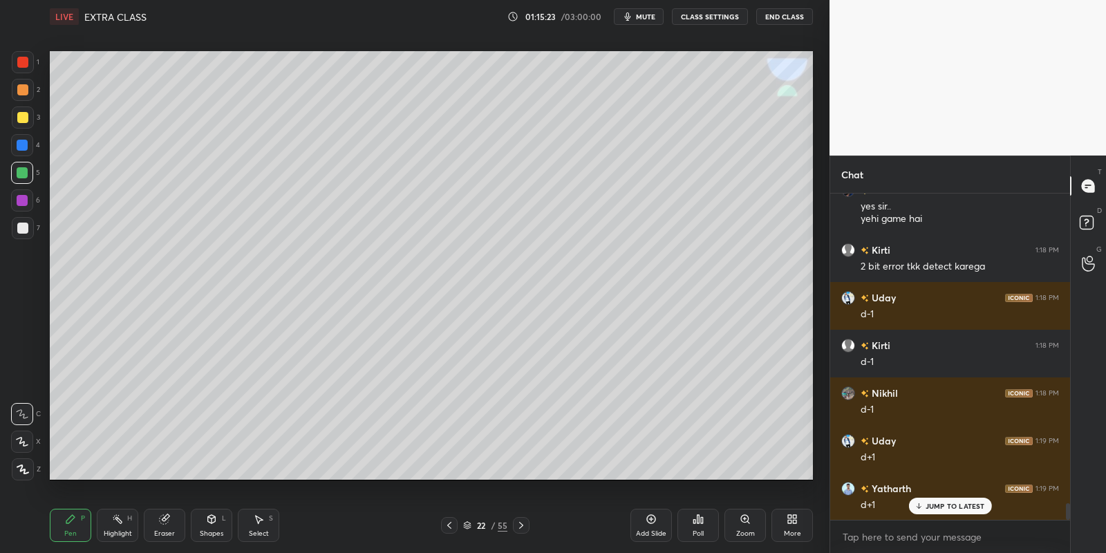
click at [211, 517] on icon at bounding box center [211, 518] width 11 height 11
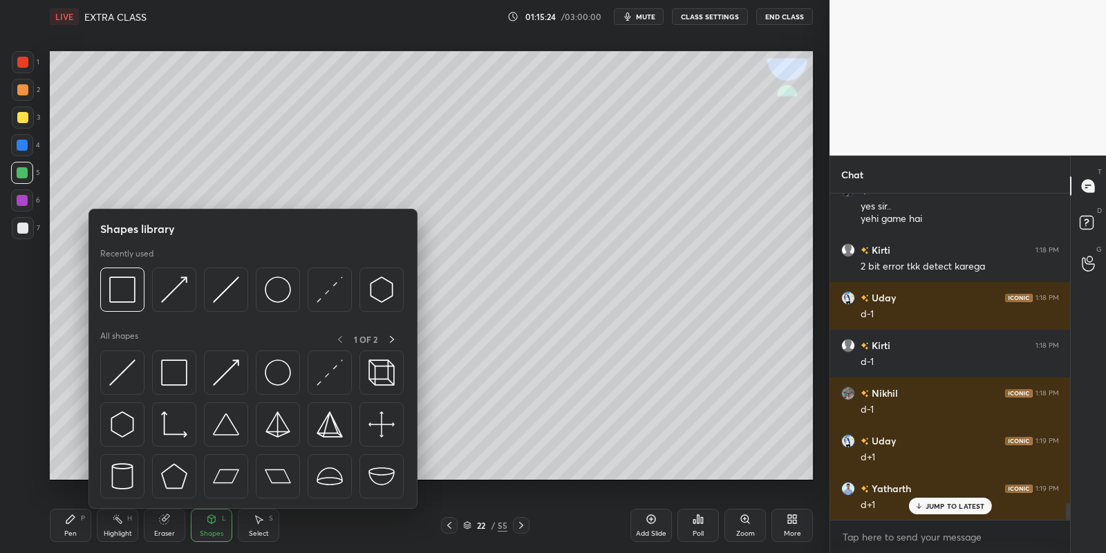
click at [187, 366] on div at bounding box center [174, 372] width 44 height 44
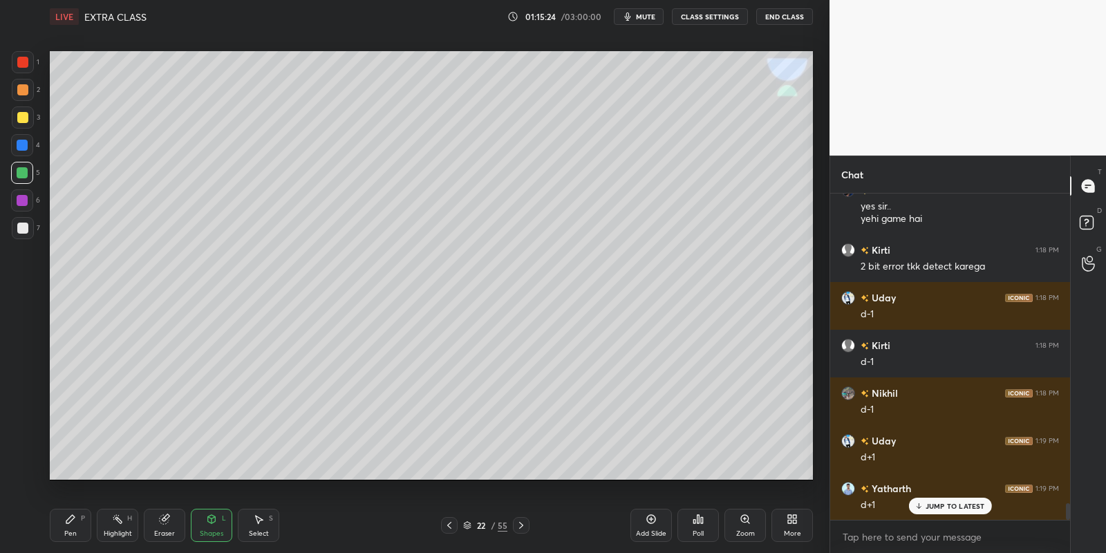
drag, startPoint x: 26, startPoint y: 118, endPoint x: 37, endPoint y: 111, distance: 12.5
click at [25, 118] on div at bounding box center [22, 117] width 11 height 11
click at [73, 526] on div "Pen P" at bounding box center [70, 525] width 41 height 33
drag, startPoint x: 117, startPoint y: 533, endPoint x: 126, endPoint y: 504, distance: 31.3
click at [117, 532] on div "Highlight" at bounding box center [118, 533] width 28 height 7
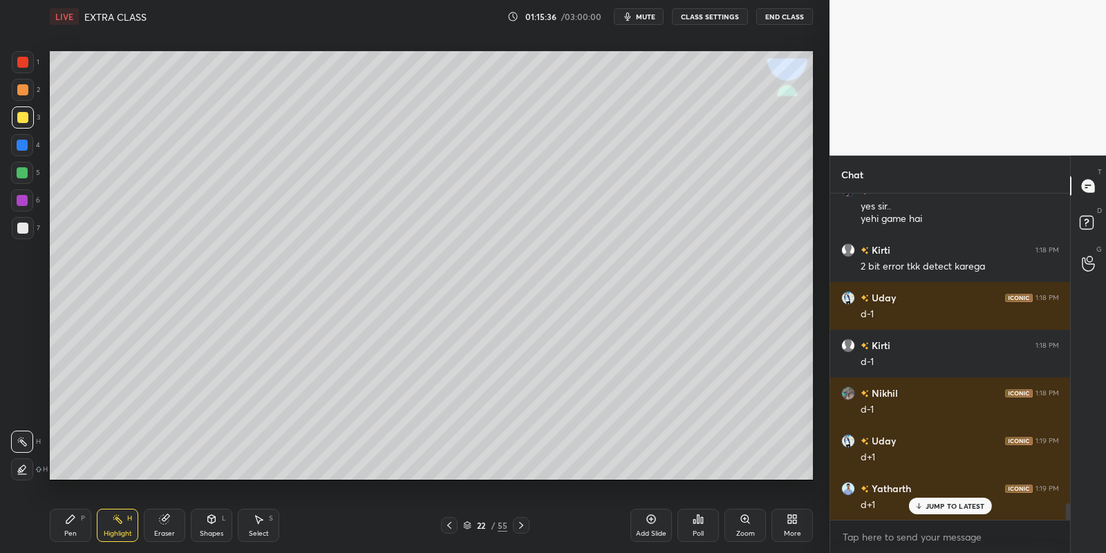
click at [84, 524] on div "Pen P" at bounding box center [70, 525] width 41 height 33
drag, startPoint x: 120, startPoint y: 529, endPoint x: 136, endPoint y: 501, distance: 32.8
click at [121, 524] on div "Highlight H" at bounding box center [117, 525] width 41 height 33
click at [540, 39] on div "Setting up your live class Poll for secs No correct answer Start poll" at bounding box center [431, 265] width 774 height 464
drag, startPoint x: 76, startPoint y: 522, endPoint x: 115, endPoint y: 524, distance: 39.4
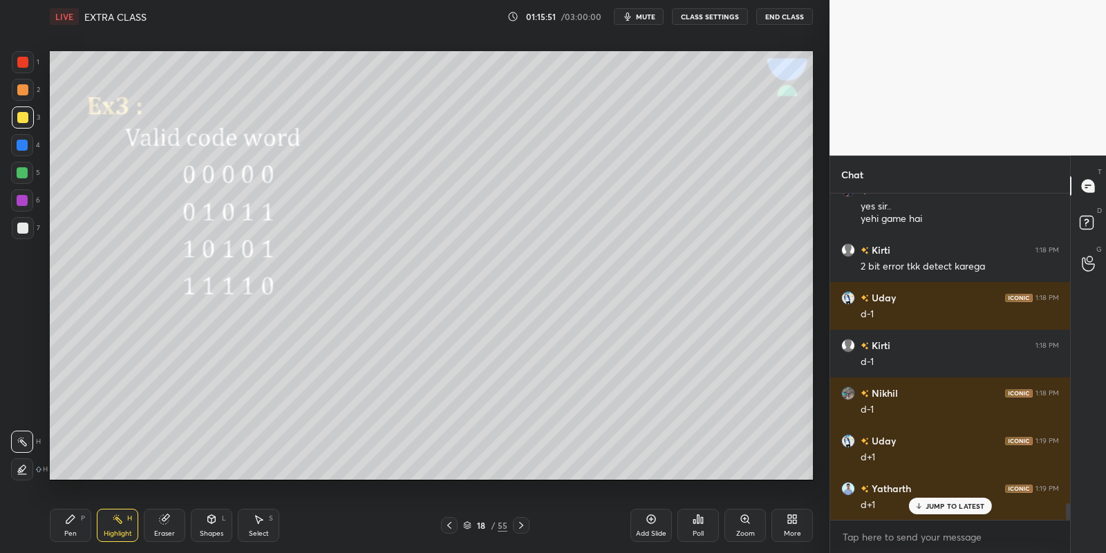
click at [84, 520] on div "Pen P" at bounding box center [70, 525] width 41 height 33
drag, startPoint x: 117, startPoint y: 527, endPoint x: 180, endPoint y: 487, distance: 75.2
click at [118, 527] on div "Highlight H" at bounding box center [117, 525] width 41 height 33
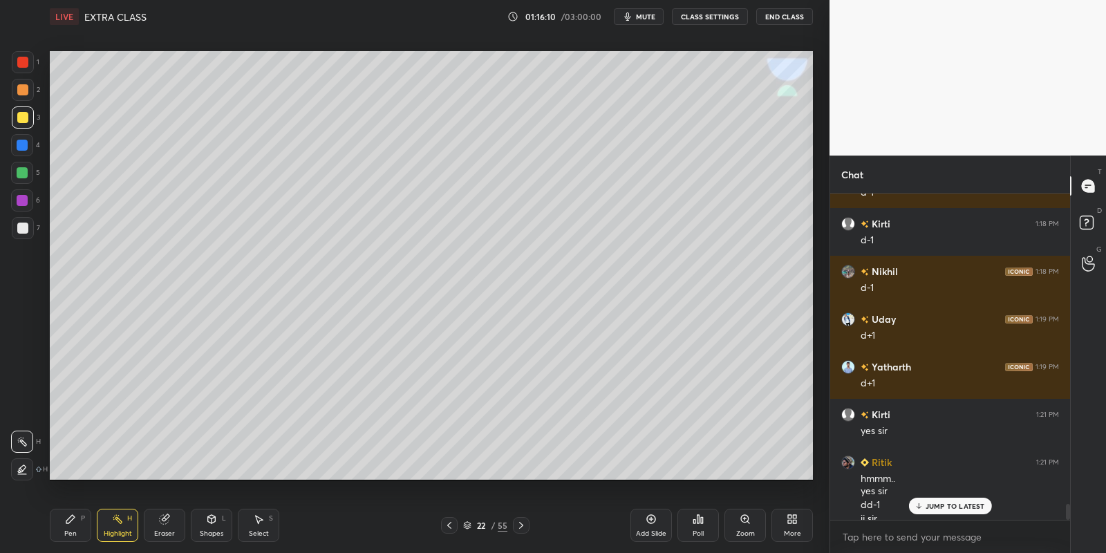
scroll to position [6256, 0]
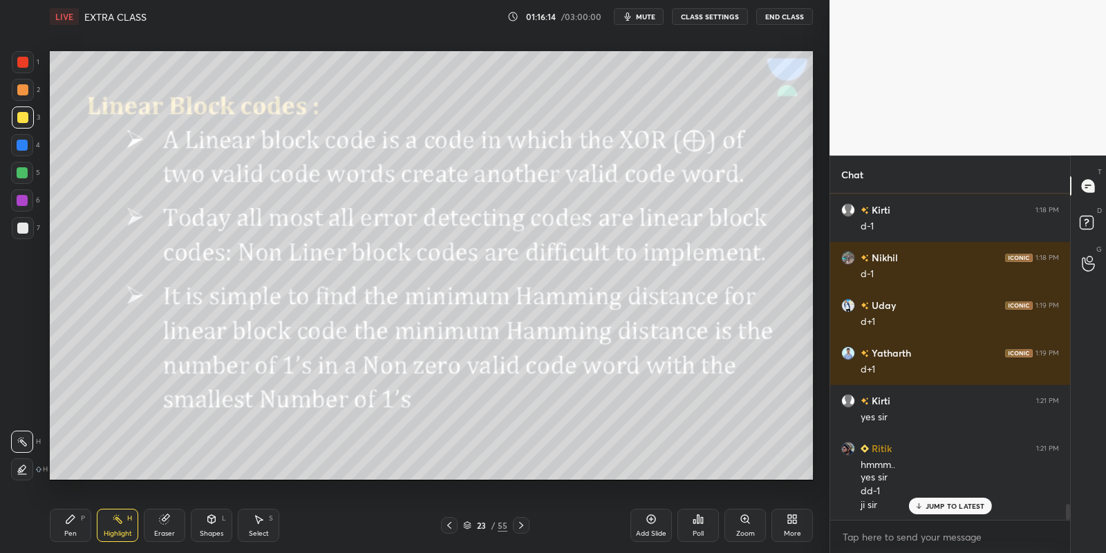
drag, startPoint x: 76, startPoint y: 532, endPoint x: 77, endPoint y: 525, distance: 7.6
click at [72, 536] on div "Pen P" at bounding box center [70, 525] width 41 height 33
click at [21, 173] on div at bounding box center [22, 172] width 11 height 11
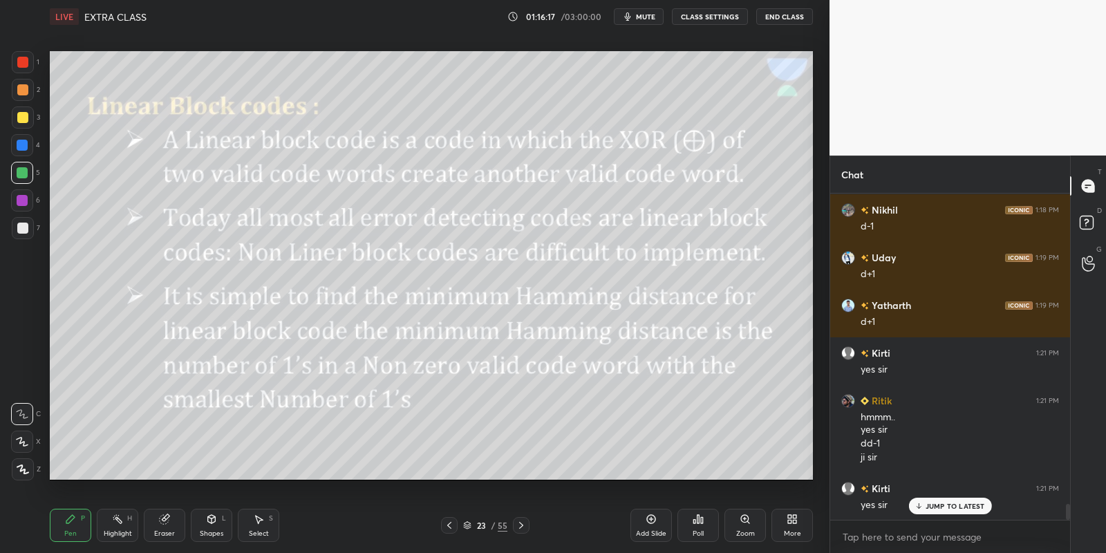
scroll to position [6351, 0]
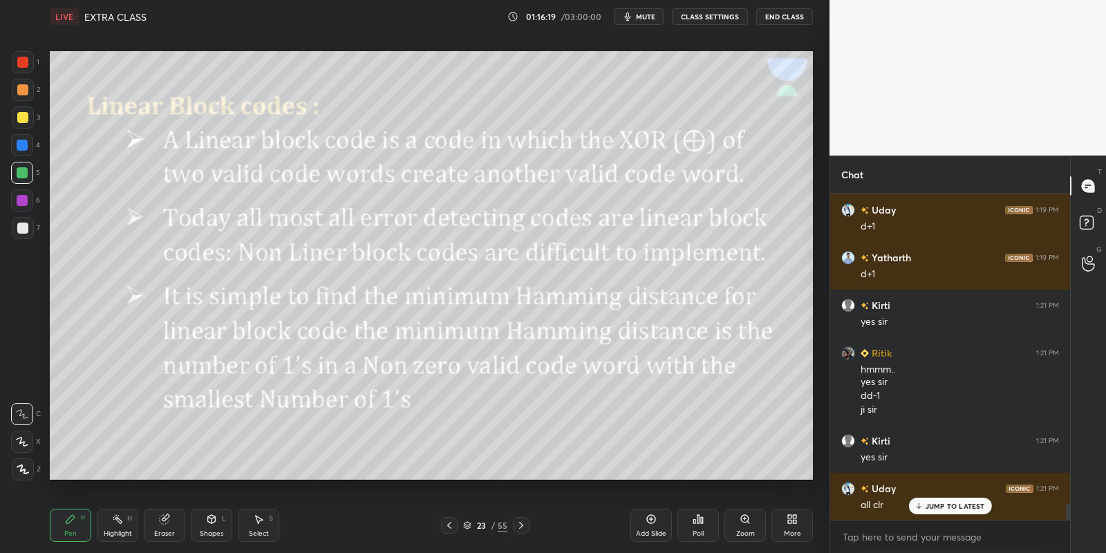
click at [647, 15] on button "mute" at bounding box center [639, 16] width 50 height 17
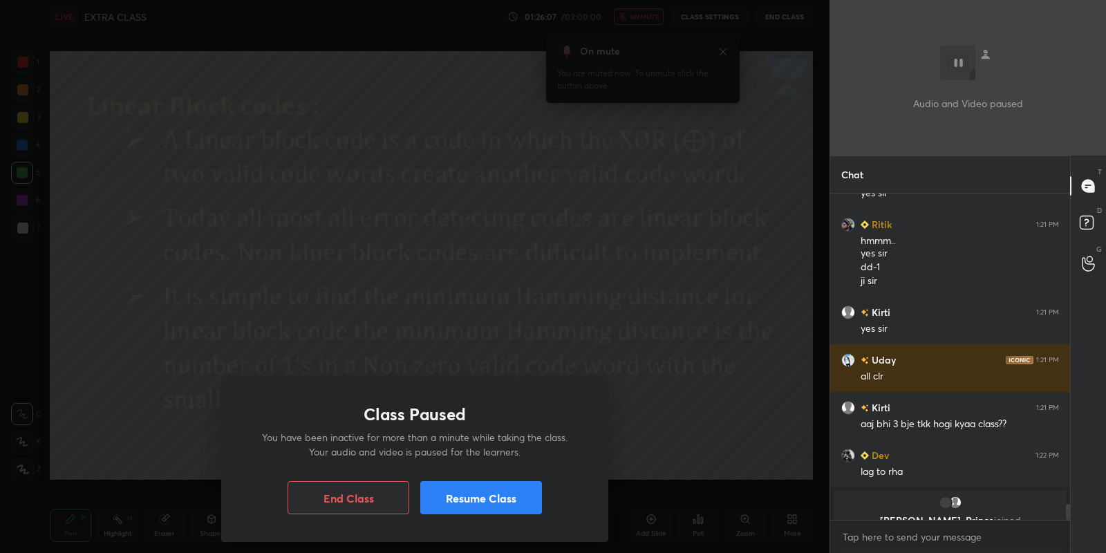
scroll to position [5684, 0]
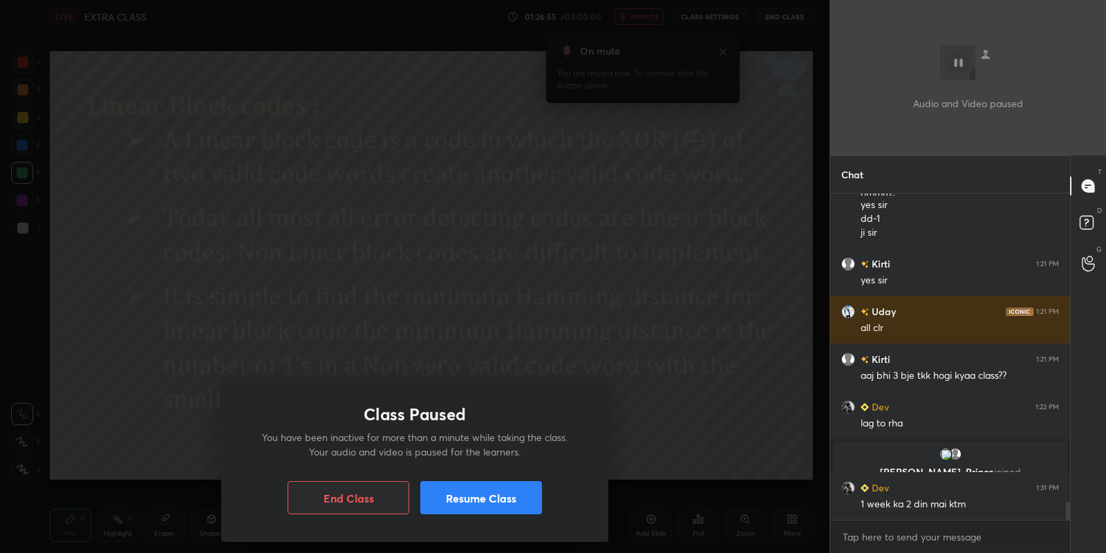
click at [484, 495] on button "Resume Class" at bounding box center [481, 497] width 122 height 33
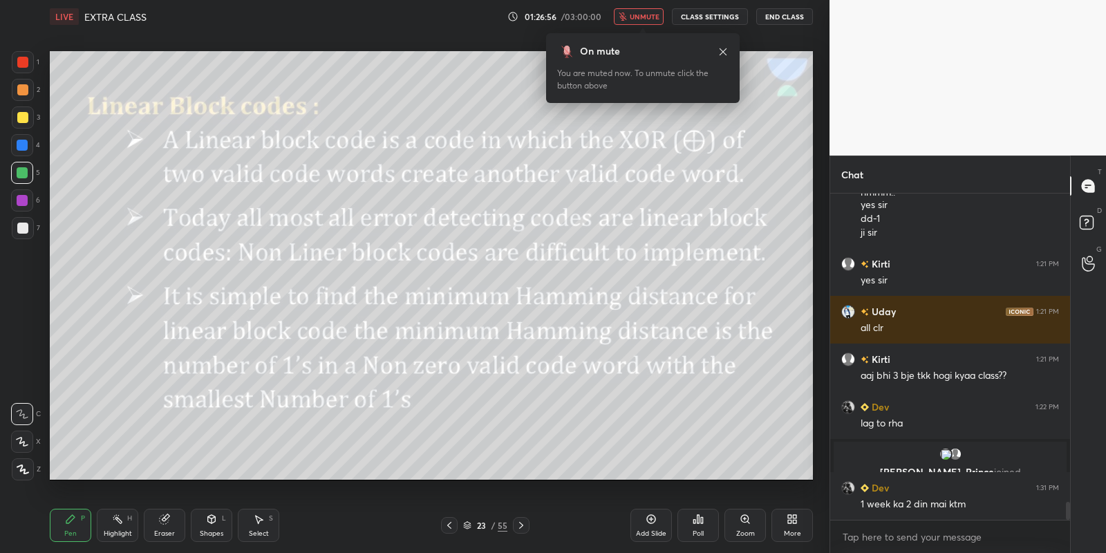
scroll to position [5731, 0]
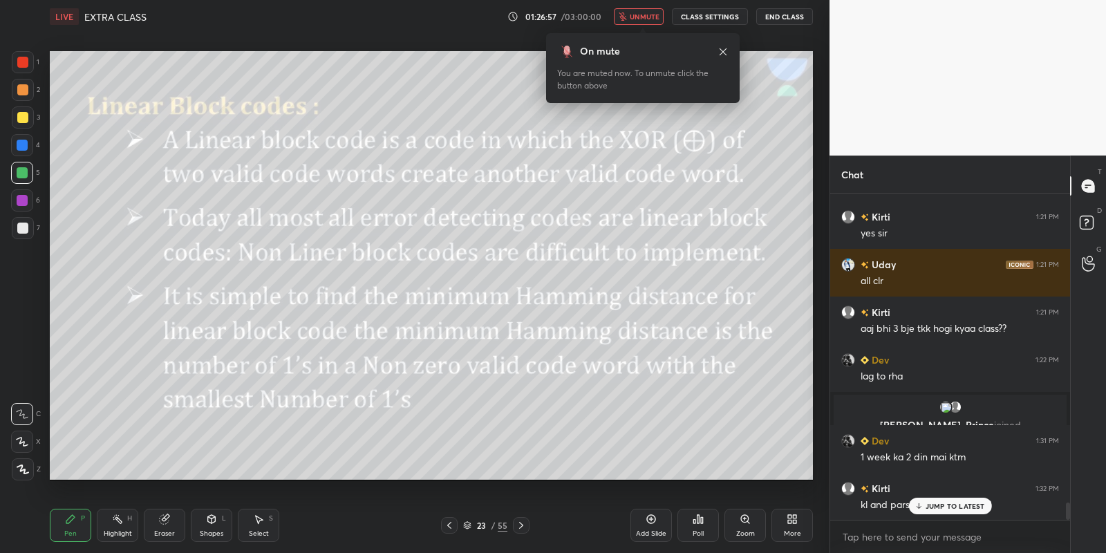
click at [648, 13] on span "unmute" at bounding box center [645, 17] width 30 height 10
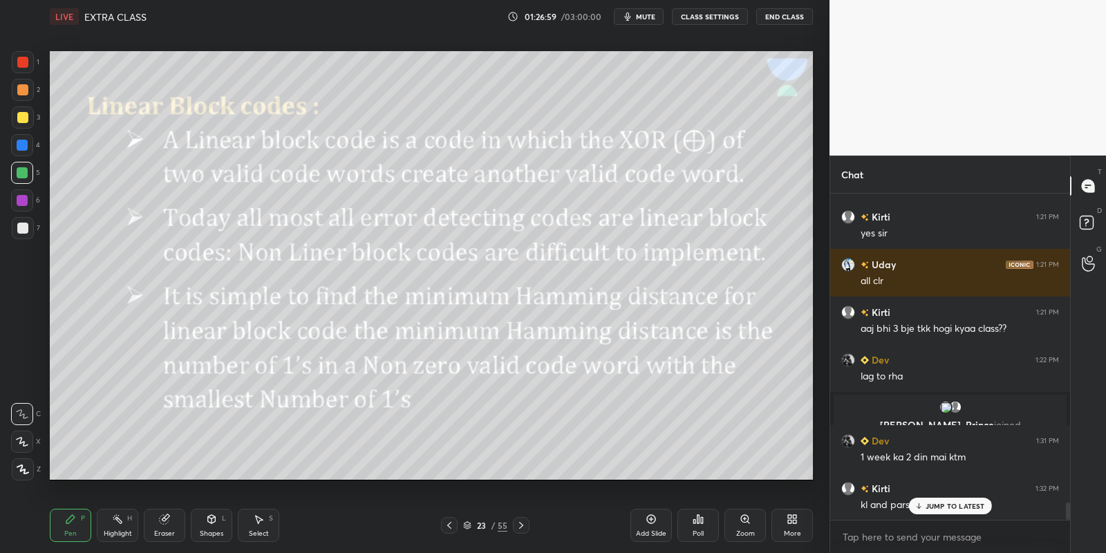
click at [928, 498] on div "JUMP TO LATEST" at bounding box center [949, 506] width 83 height 17
click at [262, 524] on div "Select S" at bounding box center [258, 525] width 41 height 33
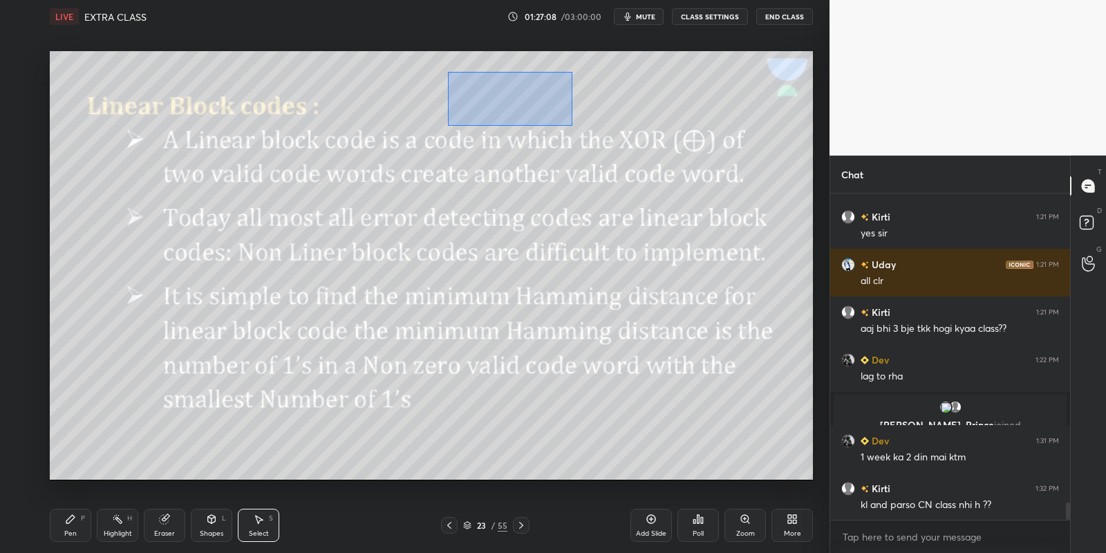
drag, startPoint x: 454, startPoint y: 71, endPoint x: 571, endPoint y: 124, distance: 128.1
click at [572, 124] on div "0 ° Undo Copy Paste here Duplicate Duplicate to new slide Delete" at bounding box center [431, 265] width 763 height 429
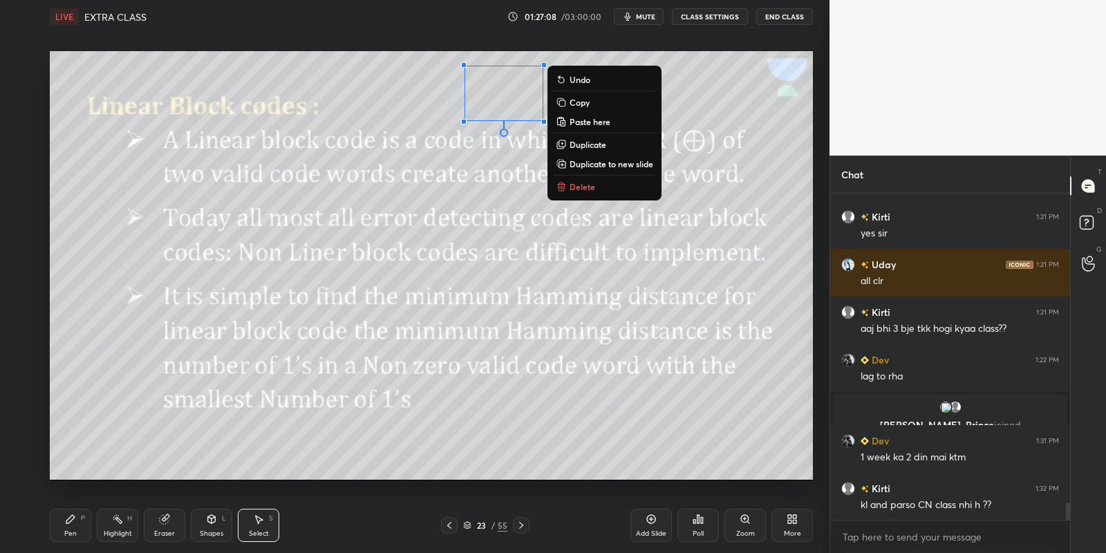
click at [579, 185] on p "Delete" at bounding box center [582, 186] width 26 height 11
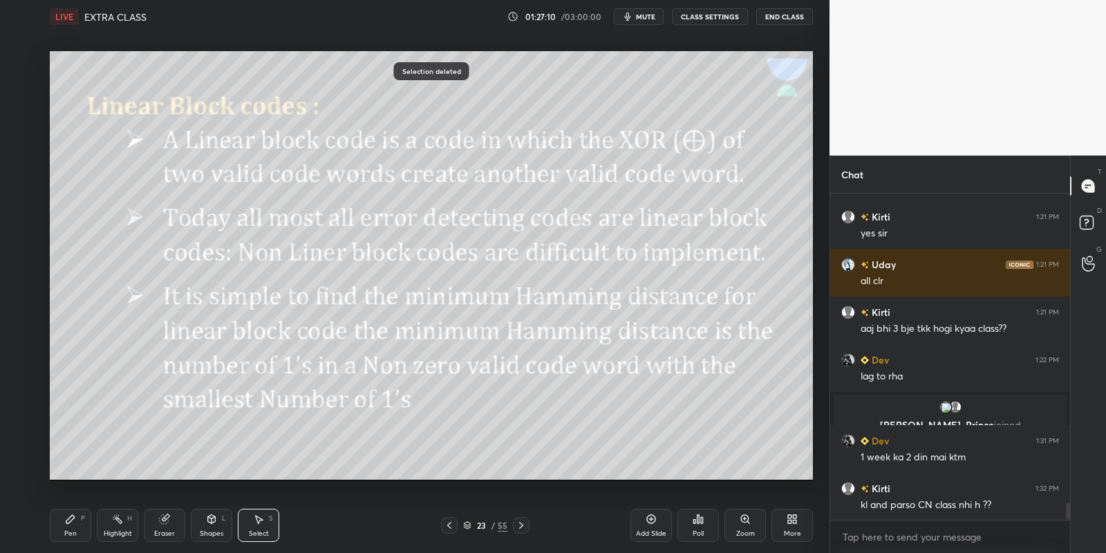
drag, startPoint x: 81, startPoint y: 526, endPoint x: 117, endPoint y: 518, distance: 37.6
click at [85, 525] on div "Pen P" at bounding box center [70, 525] width 41 height 33
click at [207, 527] on div "Shapes L" at bounding box center [211, 525] width 41 height 33
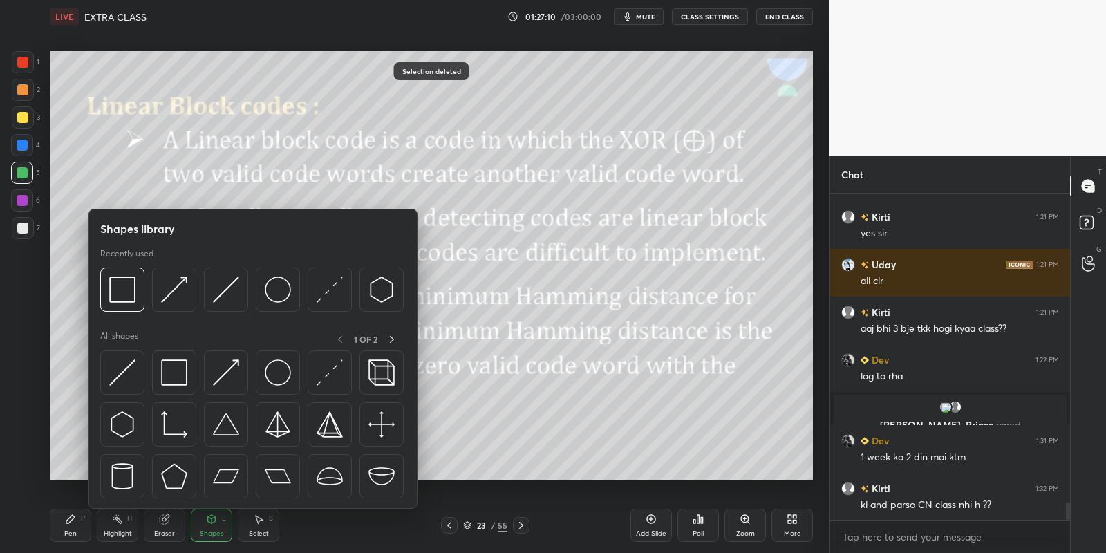
scroll to position [5745, 0]
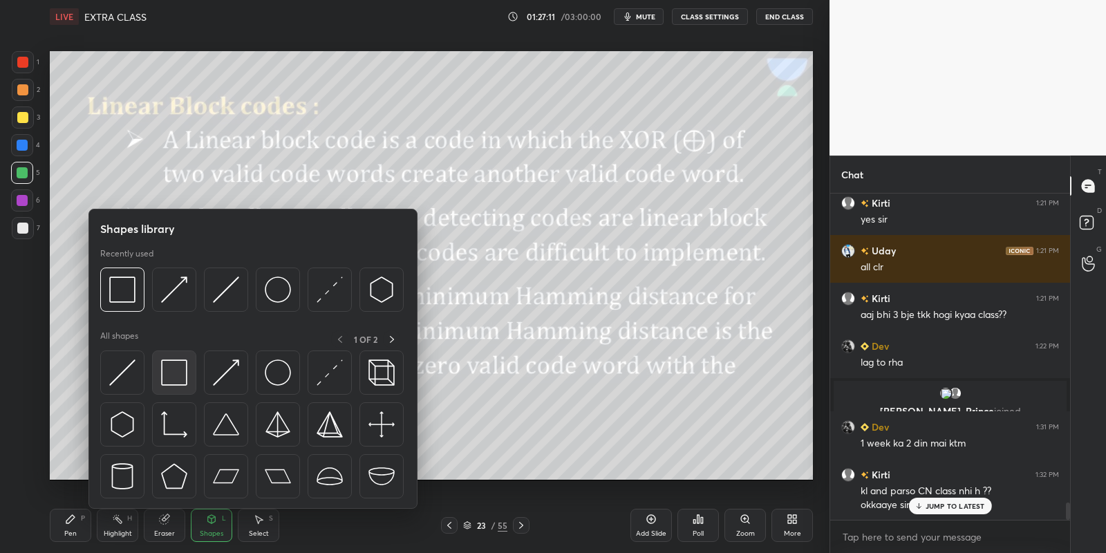
click at [179, 375] on img at bounding box center [174, 372] width 26 height 26
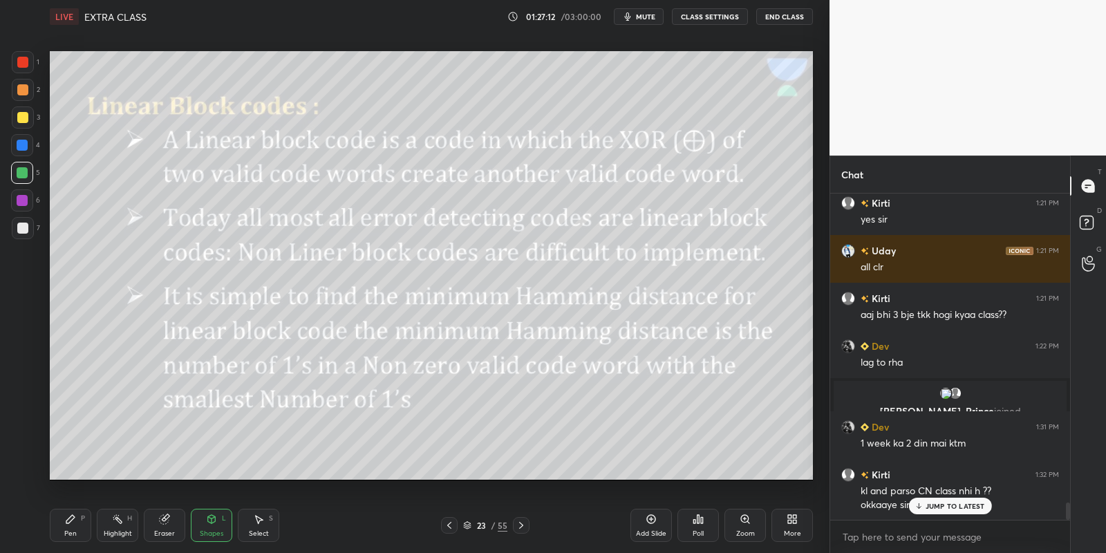
drag, startPoint x: 23, startPoint y: 169, endPoint x: 39, endPoint y: 149, distance: 26.0
click at [23, 169] on div at bounding box center [22, 172] width 11 height 11
drag, startPoint x: 72, startPoint y: 527, endPoint x: 86, endPoint y: 525, distance: 14.0
click at [74, 529] on div "Pen P" at bounding box center [70, 525] width 41 height 33
click at [112, 527] on div "Highlight H" at bounding box center [117, 525] width 41 height 33
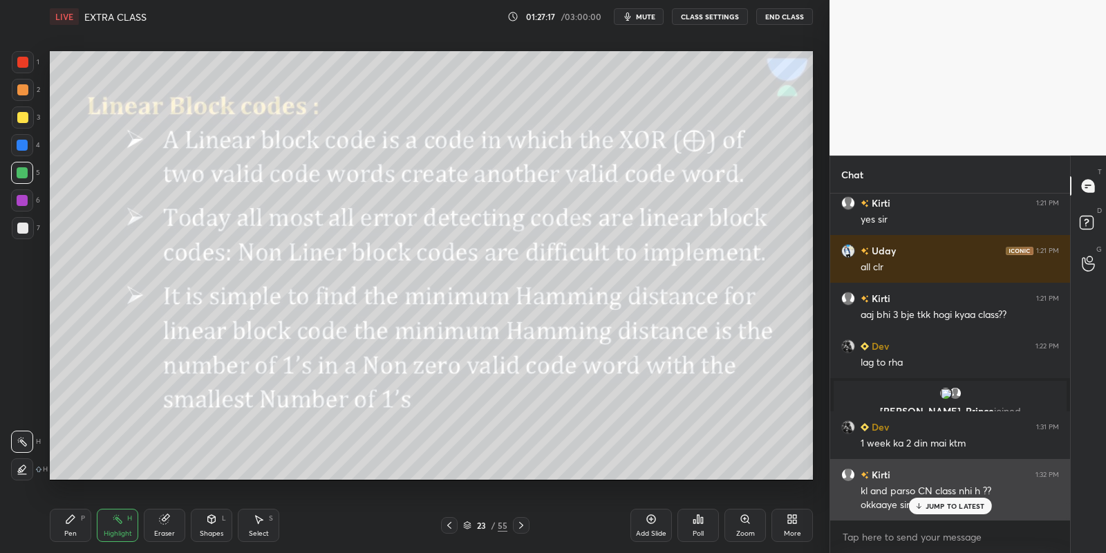
drag, startPoint x: 935, startPoint y: 504, endPoint x: 941, endPoint y: 518, distance: 14.9
click at [934, 507] on p "JUMP TO LATEST" at bounding box center [954, 506] width 59 height 8
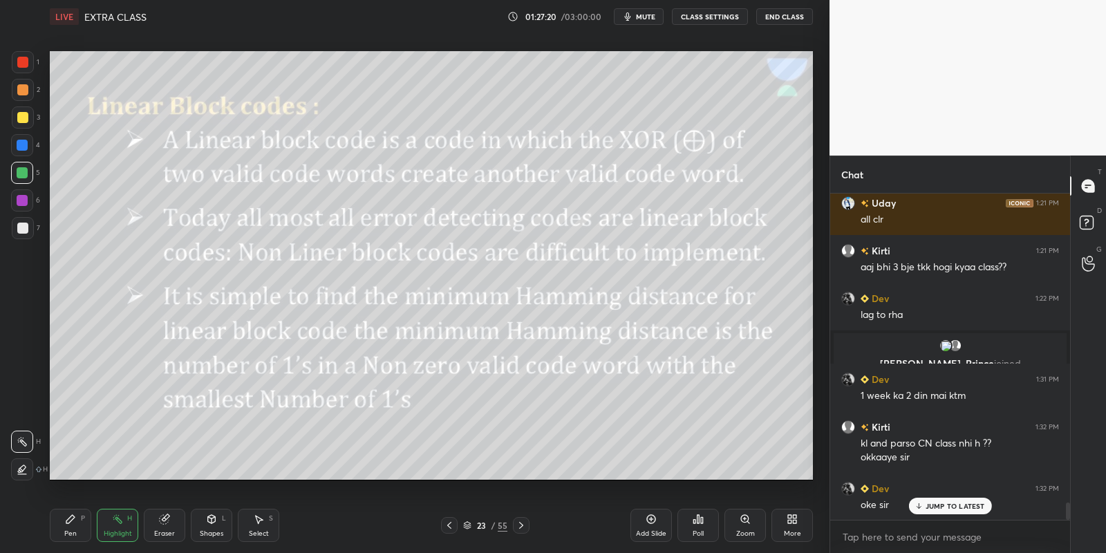
drag, startPoint x: 73, startPoint y: 530, endPoint x: 105, endPoint y: 533, distance: 32.6
click at [77, 530] on div "Pen P" at bounding box center [70, 525] width 41 height 33
click at [113, 531] on div "Highlight" at bounding box center [118, 533] width 28 height 7
click at [207, 530] on div "Shapes" at bounding box center [211, 533] width 23 height 7
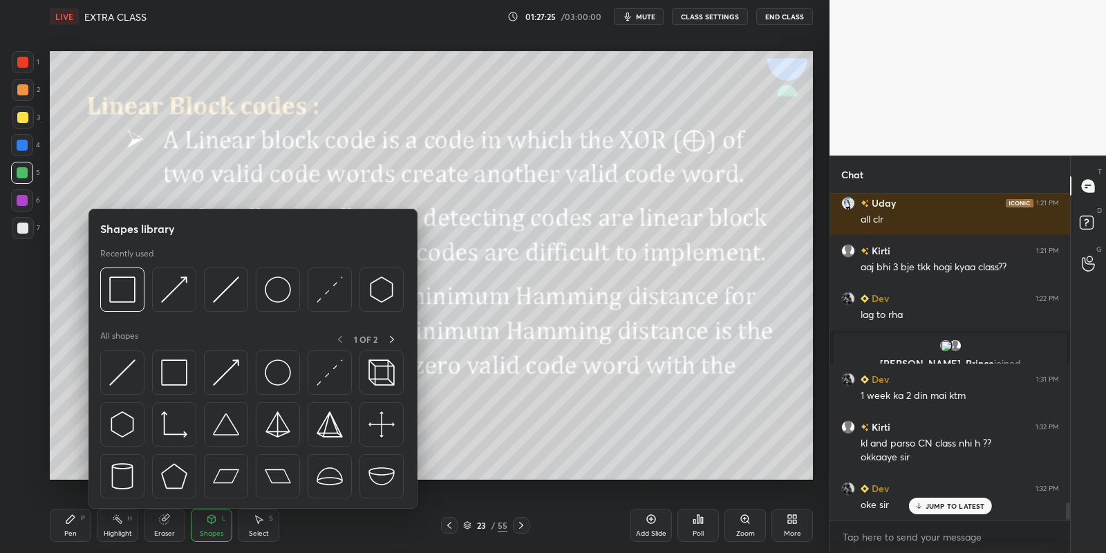
click at [125, 374] on img at bounding box center [122, 372] width 26 height 26
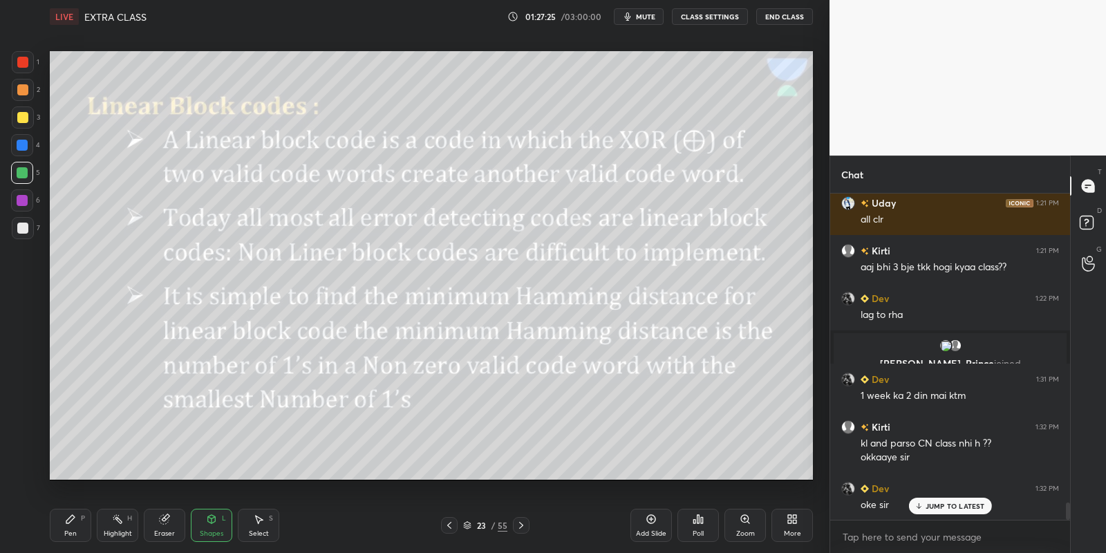
drag, startPoint x: 28, startPoint y: 173, endPoint x: 46, endPoint y: 169, distance: 18.4
click at [29, 171] on div at bounding box center [22, 173] width 22 height 22
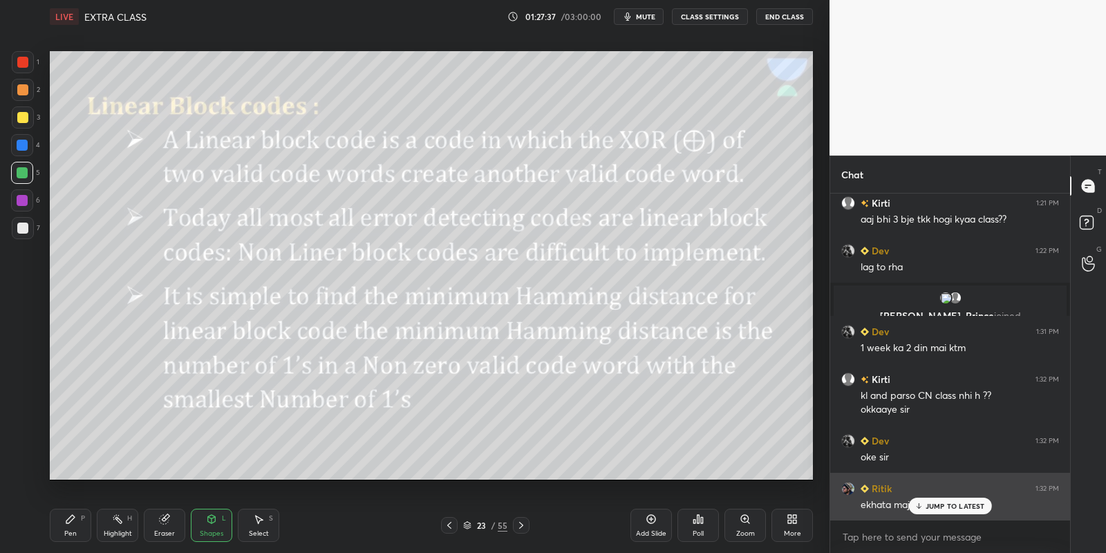
click at [924, 502] on div "JUMP TO LATEST" at bounding box center [949, 506] width 83 height 17
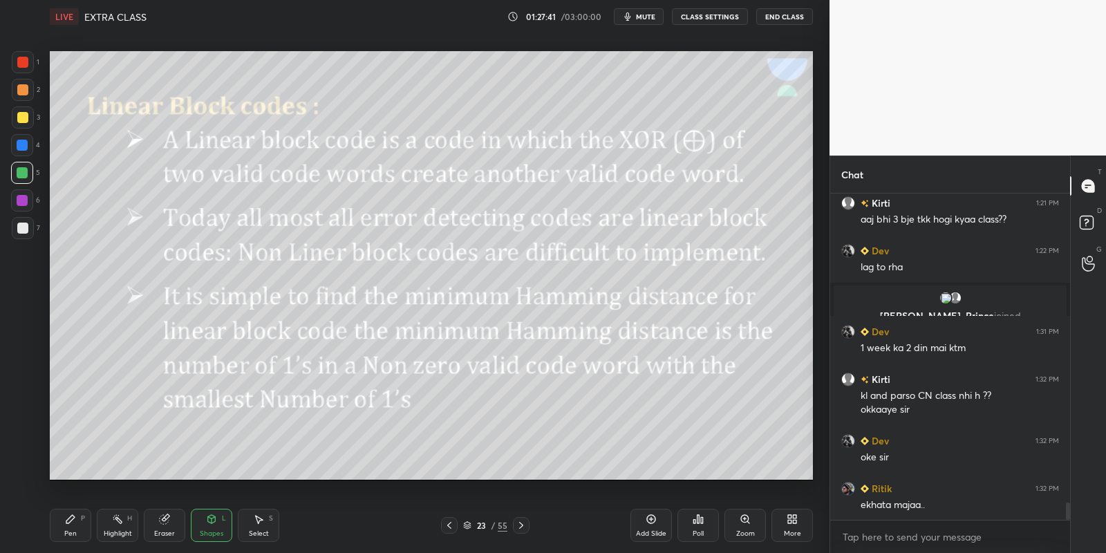
drag, startPoint x: 88, startPoint y: 532, endPoint x: 110, endPoint y: 525, distance: 23.2
click at [94, 530] on div "Pen P Highlight H Eraser Shapes L Select S" at bounding box center [195, 525] width 290 height 33
click at [118, 529] on div "Highlight H" at bounding box center [117, 525] width 41 height 33
click at [210, 530] on div "Shapes" at bounding box center [211, 533] width 23 height 7
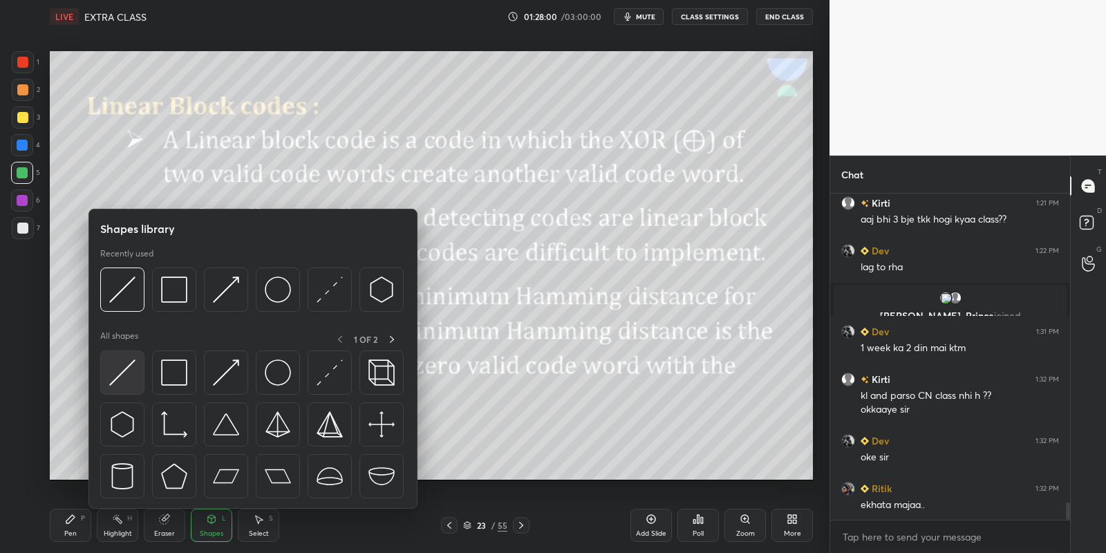
click at [135, 372] on div at bounding box center [122, 372] width 44 height 44
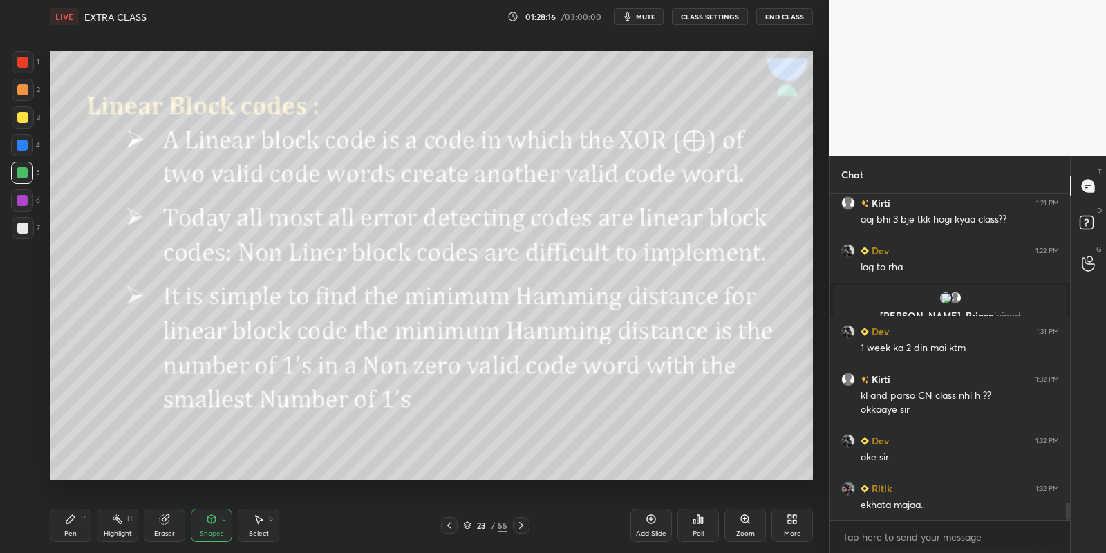
click at [81, 525] on div "Pen P" at bounding box center [70, 525] width 41 height 33
drag, startPoint x: 121, startPoint y: 526, endPoint x: 126, endPoint y: 509, distance: 18.1
click at [120, 525] on div "Highlight H" at bounding box center [117, 525] width 41 height 33
click at [79, 526] on div "Pen P" at bounding box center [70, 525] width 41 height 33
drag, startPoint x: 117, startPoint y: 531, endPoint x: 111, endPoint y: 526, distance: 7.8
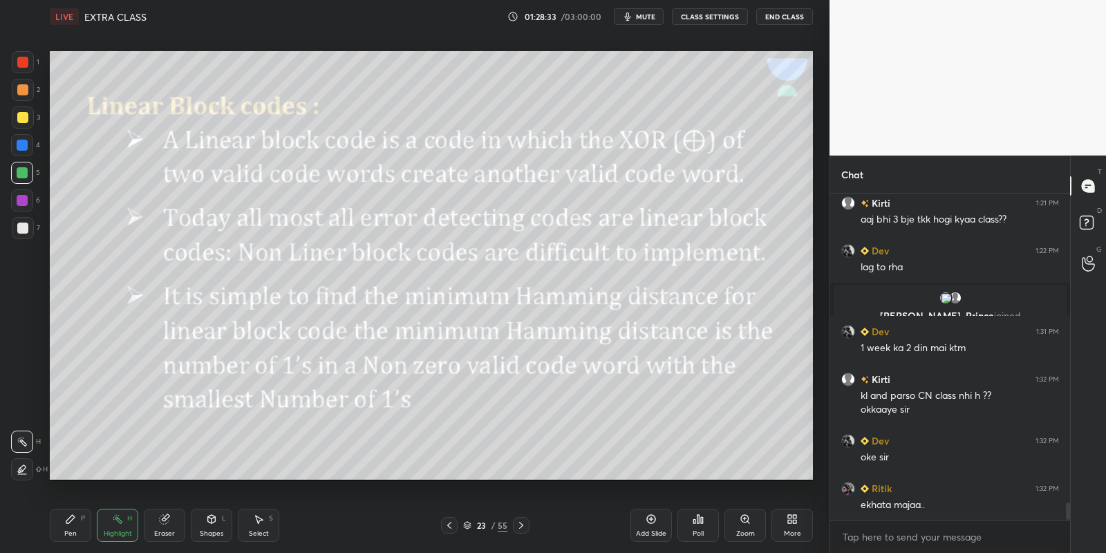
click at [115, 532] on div "Highlight" at bounding box center [118, 533] width 28 height 7
click at [211, 527] on div "Shapes L" at bounding box center [211, 525] width 41 height 33
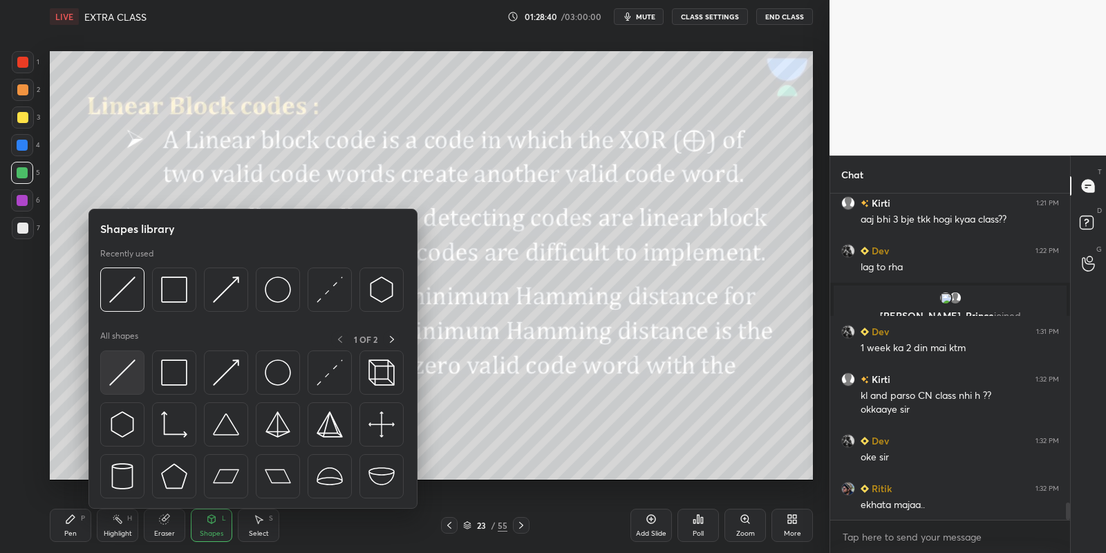
click at [122, 377] on img at bounding box center [122, 372] width 26 height 26
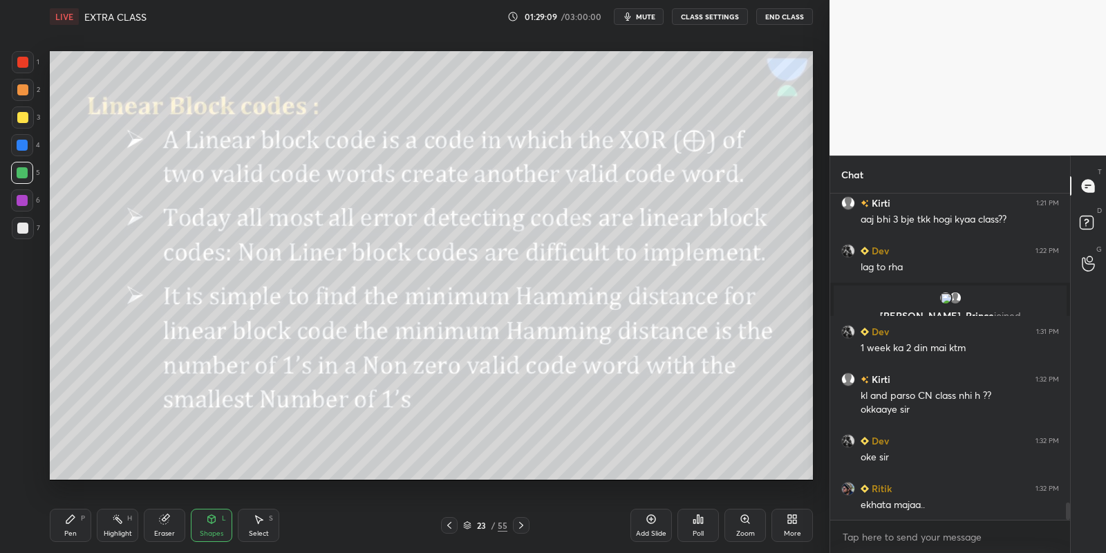
drag, startPoint x: 76, startPoint y: 521, endPoint x: 114, endPoint y: 526, distance: 38.3
click at [81, 526] on div "Pen P" at bounding box center [70, 525] width 41 height 33
click at [117, 526] on div "Highlight H" at bounding box center [117, 525] width 41 height 33
click at [223, 527] on div "Shapes L" at bounding box center [211, 525] width 41 height 33
click at [80, 526] on div "Pen P" at bounding box center [70, 525] width 41 height 33
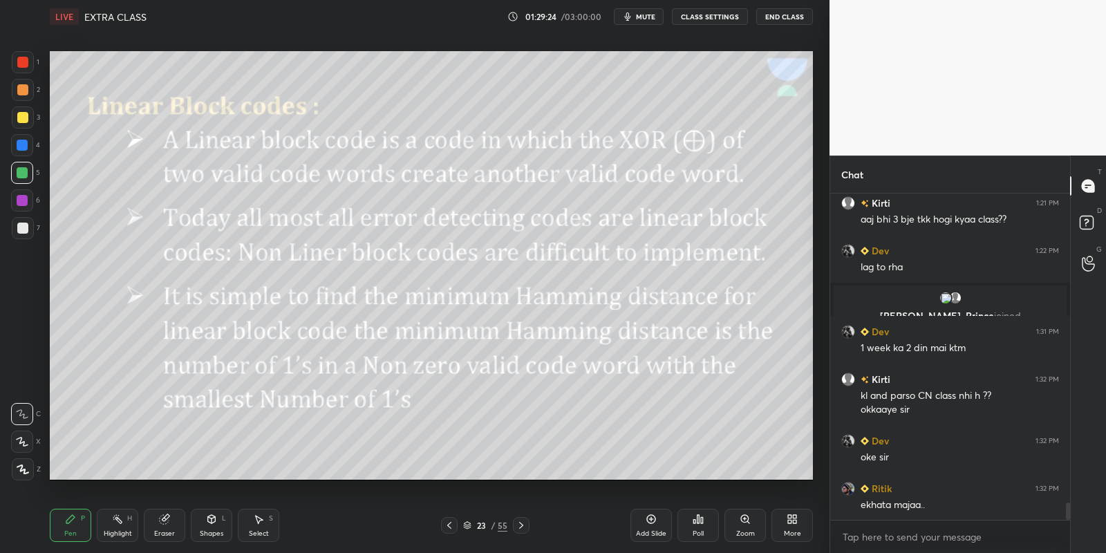
click at [118, 530] on div "Highlight" at bounding box center [118, 533] width 28 height 7
drag, startPoint x: 70, startPoint y: 530, endPoint x: 103, endPoint y: 527, distance: 32.6
click at [73, 533] on div "Pen" at bounding box center [70, 533] width 12 height 7
click at [110, 536] on div "Highlight" at bounding box center [118, 533] width 28 height 7
click at [81, 531] on div "Pen P" at bounding box center [70, 525] width 41 height 33
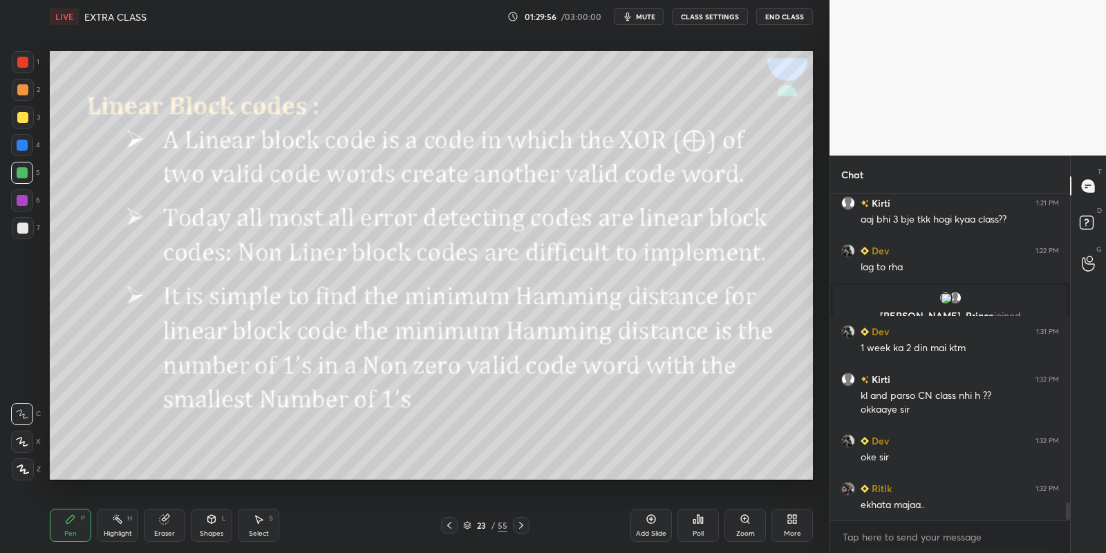
click at [122, 530] on div "Highlight" at bounding box center [118, 533] width 28 height 7
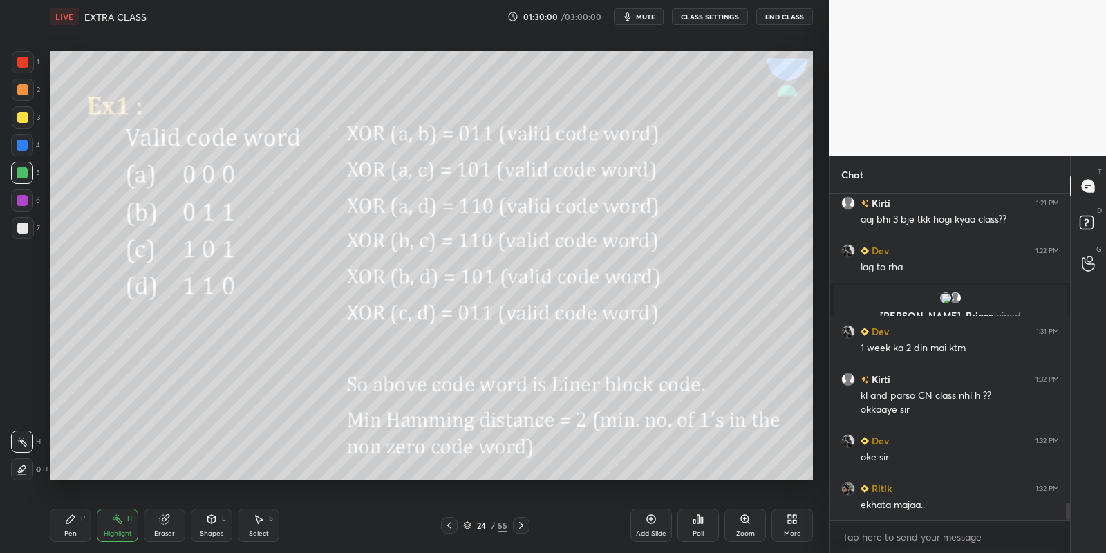
click at [208, 520] on icon at bounding box center [212, 519] width 8 height 8
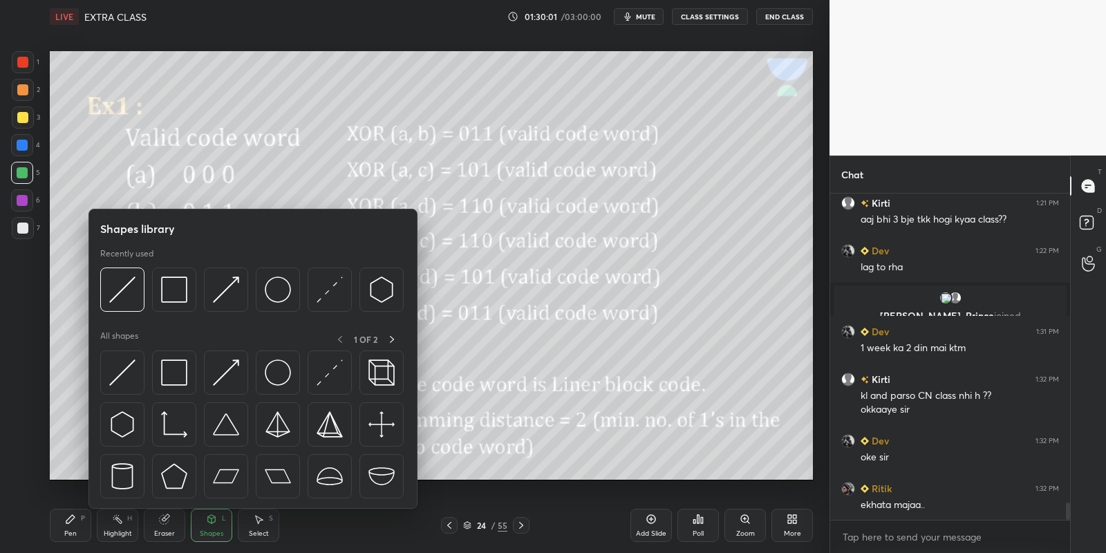
click at [117, 522] on icon at bounding box center [117, 518] width 11 height 11
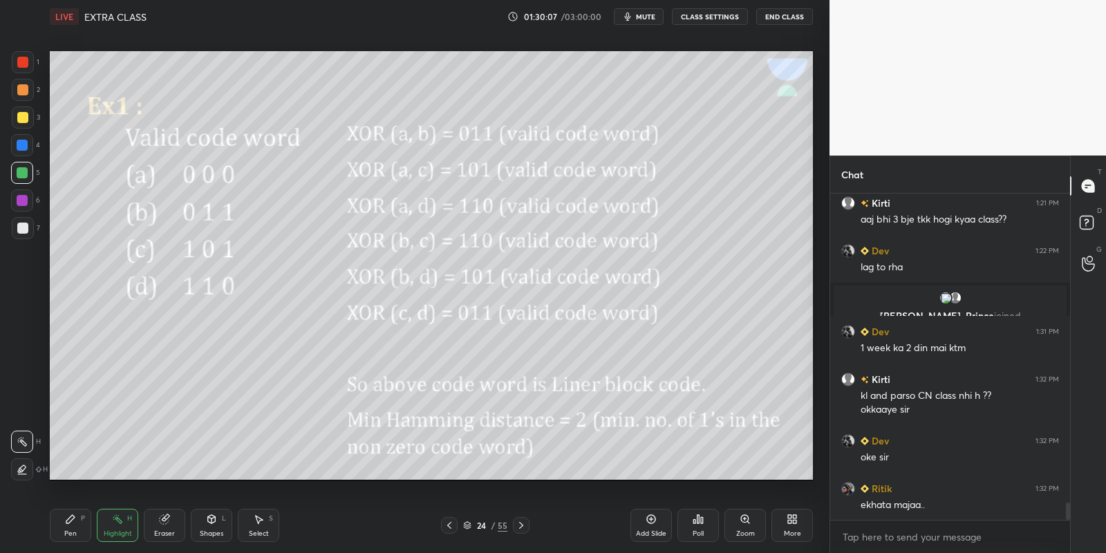
drag, startPoint x: 69, startPoint y: 530, endPoint x: 104, endPoint y: 524, distance: 35.8
click at [78, 526] on div "Pen P" at bounding box center [70, 525] width 41 height 33
click at [119, 525] on div "Highlight H" at bounding box center [117, 525] width 41 height 33
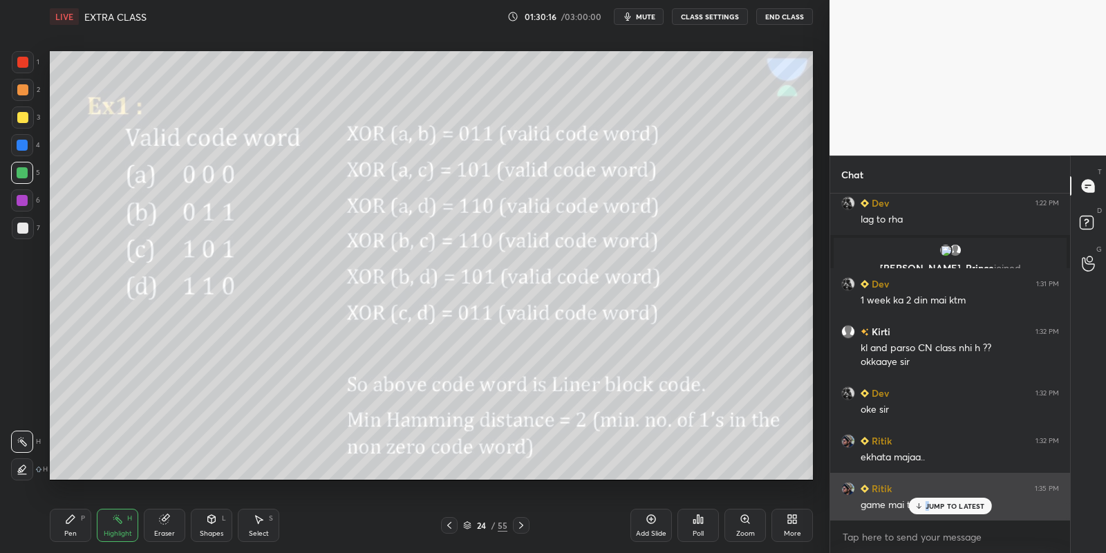
click at [927, 510] on p "JUMP TO LATEST" at bounding box center [954, 506] width 59 height 8
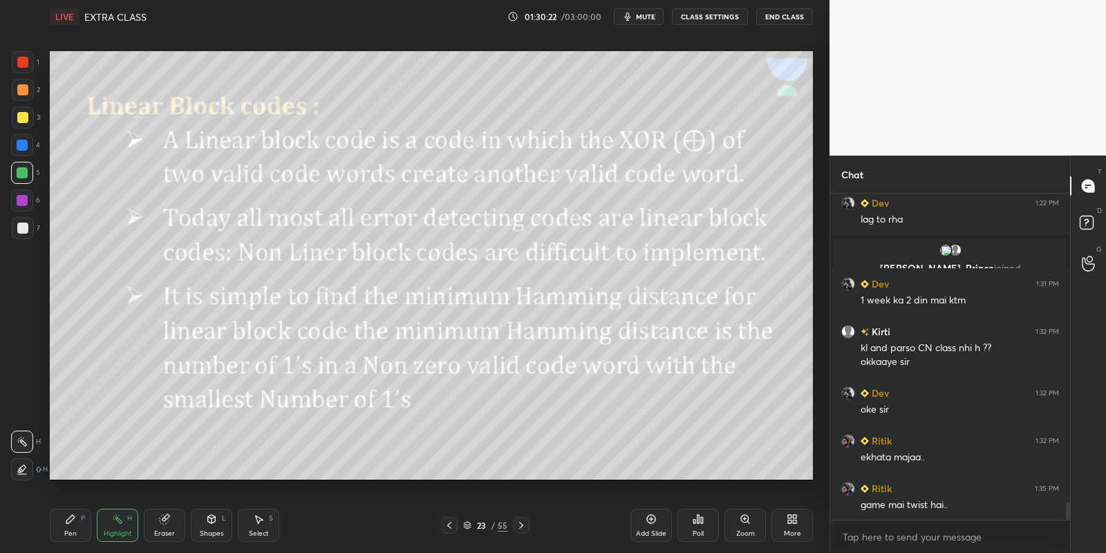
drag, startPoint x: 84, startPoint y: 536, endPoint x: 108, endPoint y: 523, distance: 27.8
click at [87, 531] on div "Pen P" at bounding box center [70, 525] width 41 height 33
drag, startPoint x: 121, startPoint y: 530, endPoint x: 127, endPoint y: 493, distance: 37.2
click at [120, 523] on div "Highlight H" at bounding box center [117, 525] width 41 height 33
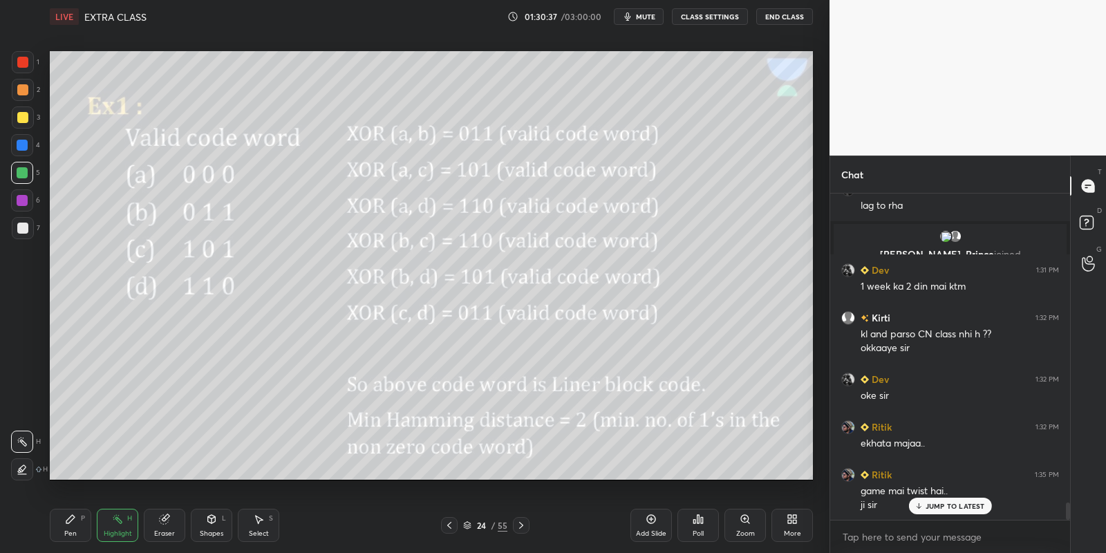
click at [81, 523] on div "Pen P" at bounding box center [70, 525] width 41 height 33
click at [117, 530] on div "Highlight" at bounding box center [118, 533] width 28 height 7
drag, startPoint x: 68, startPoint y: 529, endPoint x: 84, endPoint y: 491, distance: 40.9
click at [66, 531] on div "Pen P" at bounding box center [70, 525] width 41 height 33
click at [169, 520] on div "Eraser" at bounding box center [164, 525] width 41 height 33
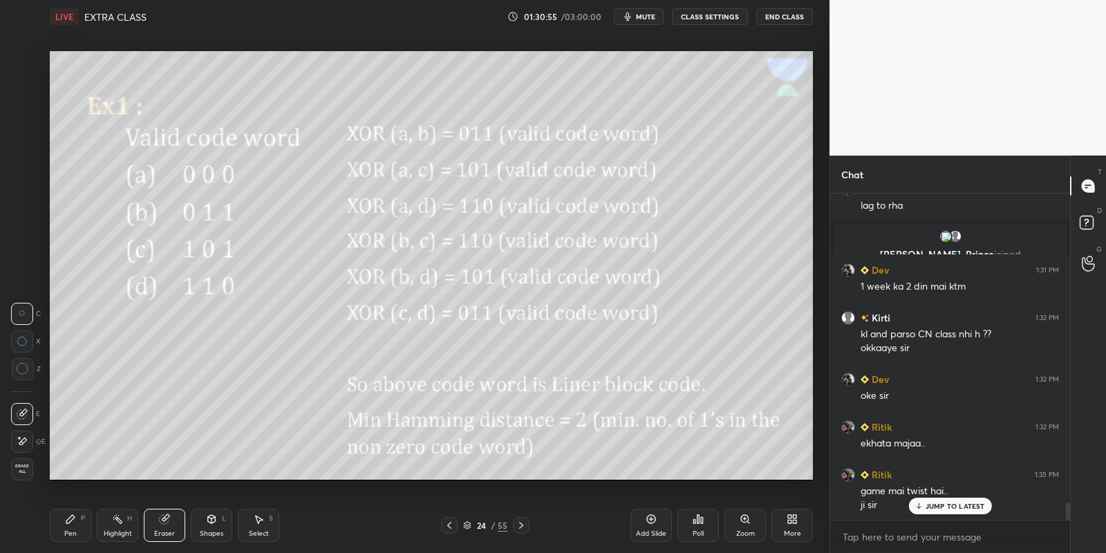
click at [79, 529] on div "Pen P" at bounding box center [70, 525] width 41 height 33
click at [112, 530] on div "Highlight" at bounding box center [118, 533] width 28 height 7
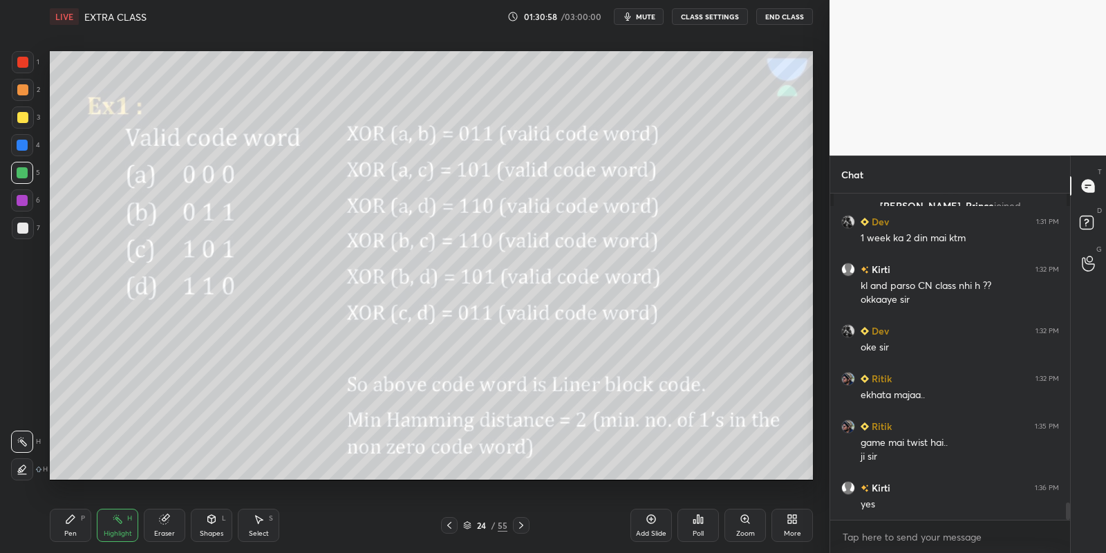
click at [74, 519] on icon at bounding box center [70, 518] width 11 height 11
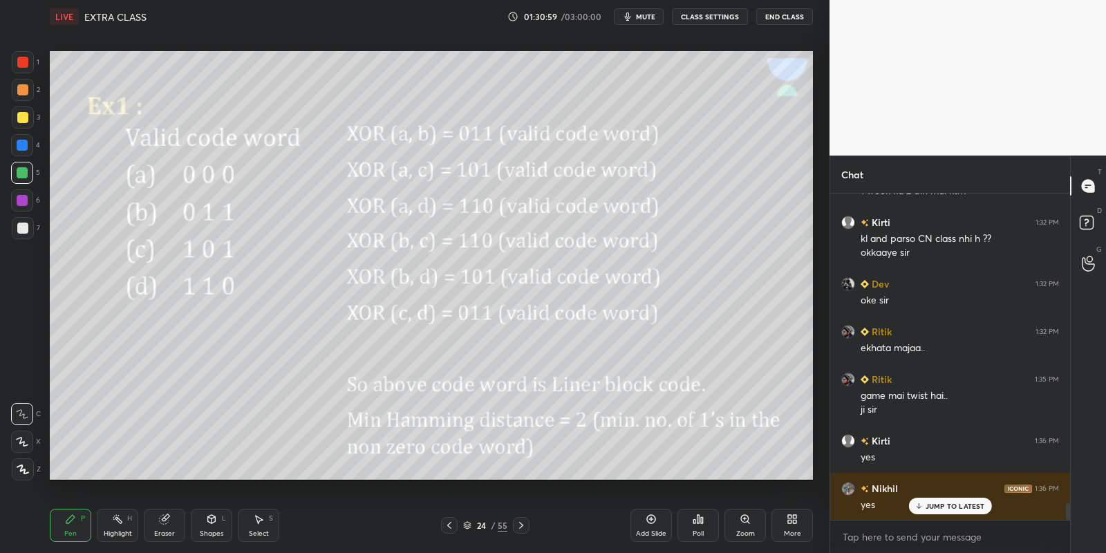
click at [113, 521] on icon at bounding box center [117, 518] width 11 height 11
click at [68, 527] on div "Pen P" at bounding box center [70, 525] width 41 height 33
click at [164, 522] on div "Eraser" at bounding box center [164, 525] width 41 height 33
drag, startPoint x: 25, startPoint y: 370, endPoint x: 37, endPoint y: 365, distance: 13.0
click at [25, 371] on icon at bounding box center [23, 369] width 12 height 12
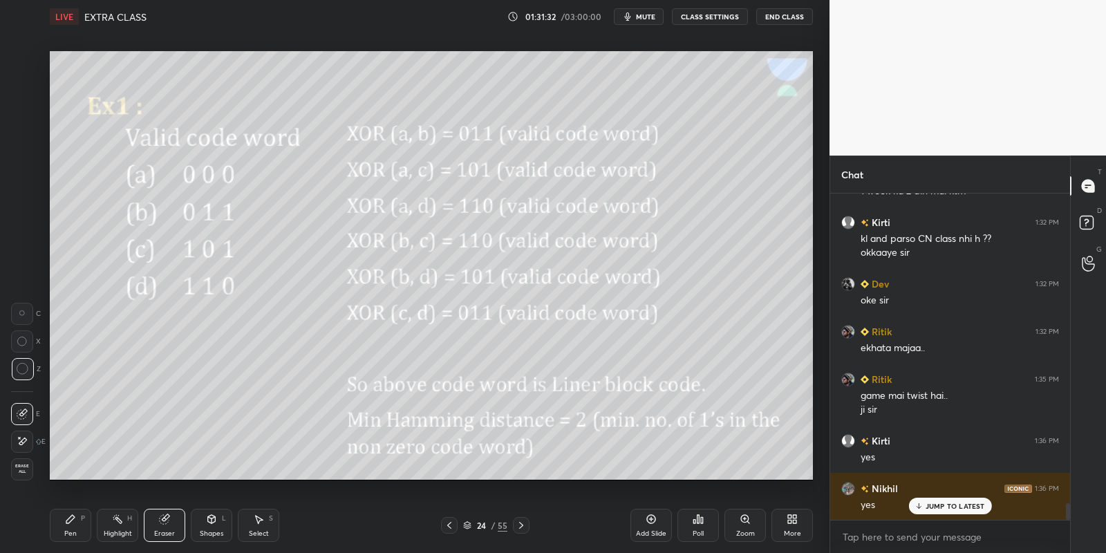
drag, startPoint x: 77, startPoint y: 527, endPoint x: 124, endPoint y: 527, distance: 47.7
click at [85, 527] on div "Pen P" at bounding box center [70, 525] width 41 height 33
click at [121, 529] on div "Highlight H" at bounding box center [117, 525] width 41 height 33
click at [207, 525] on div "Shapes L" at bounding box center [211, 525] width 41 height 33
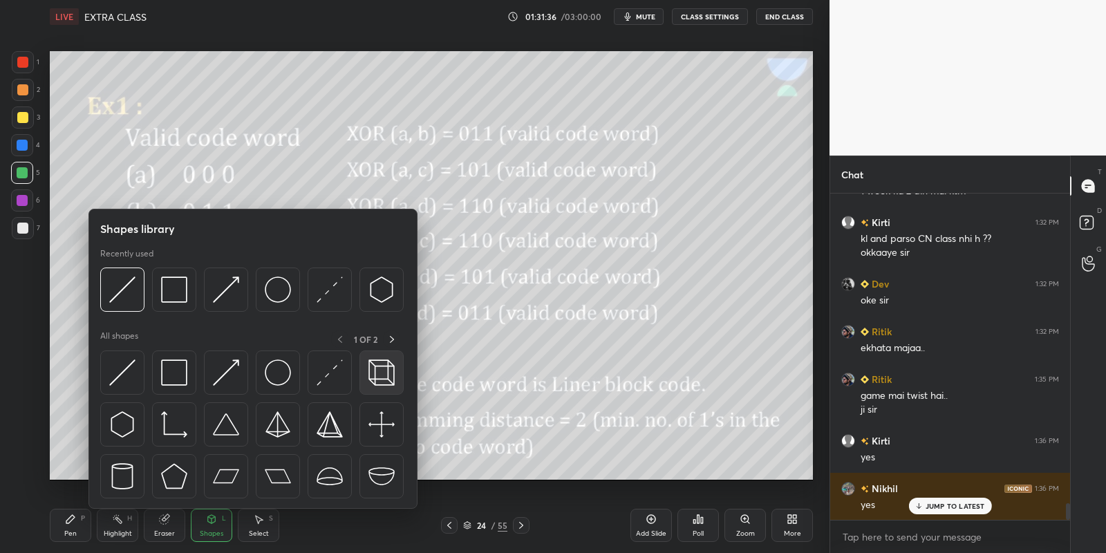
drag, startPoint x: 135, startPoint y: 374, endPoint x: 366, endPoint y: 384, distance: 231.0
click at [135, 373] on div at bounding box center [122, 372] width 44 height 44
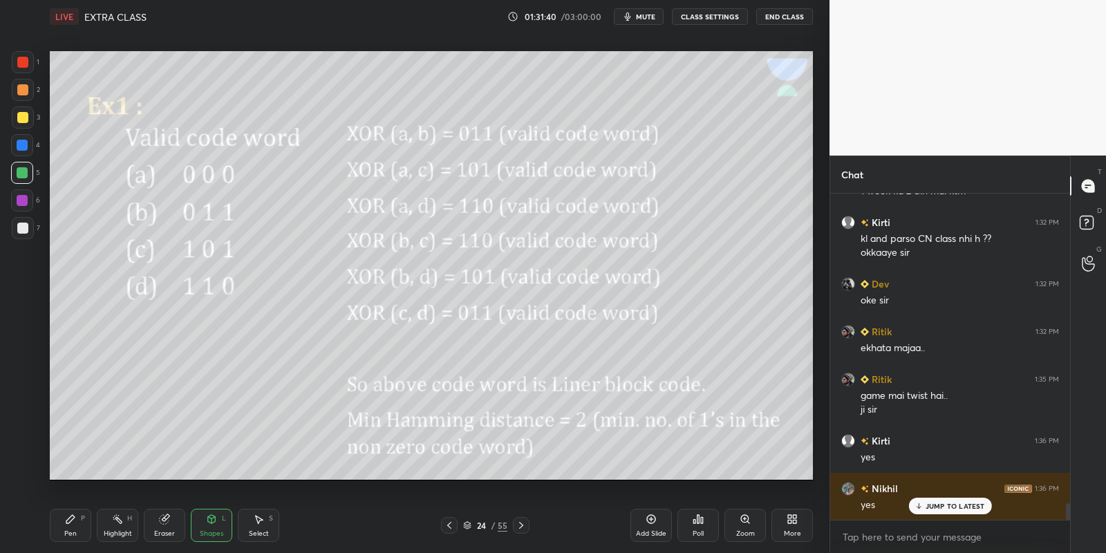
click at [77, 531] on div "Pen P" at bounding box center [70, 525] width 41 height 33
click at [114, 531] on div "Highlight" at bounding box center [118, 533] width 28 height 7
click at [86, 536] on div "Pen P" at bounding box center [70, 525] width 41 height 33
click at [120, 536] on div "Highlight" at bounding box center [118, 533] width 28 height 7
click at [75, 531] on div "Pen" at bounding box center [70, 533] width 12 height 7
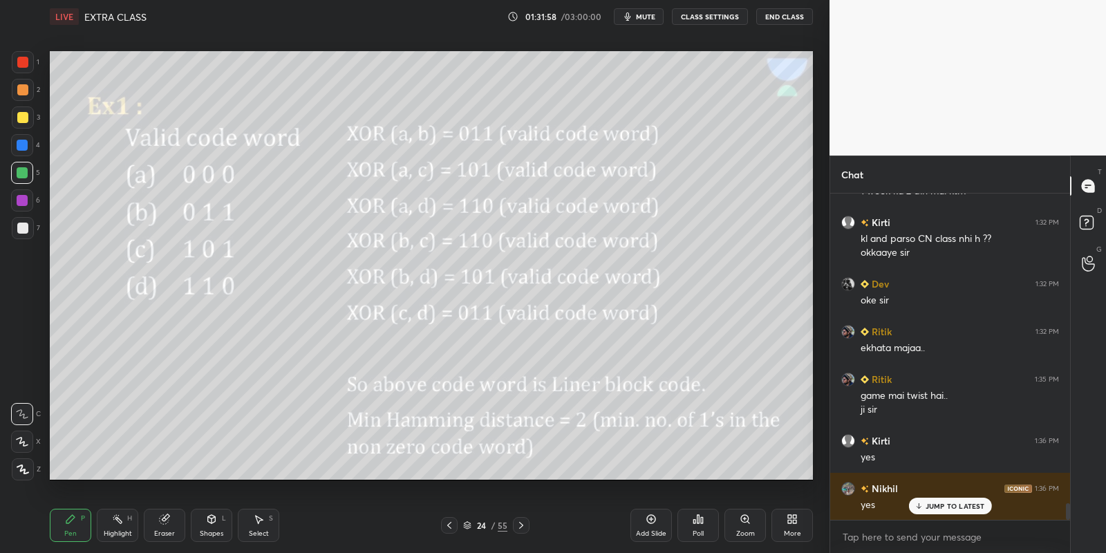
click at [109, 527] on div "Highlight H" at bounding box center [117, 525] width 41 height 33
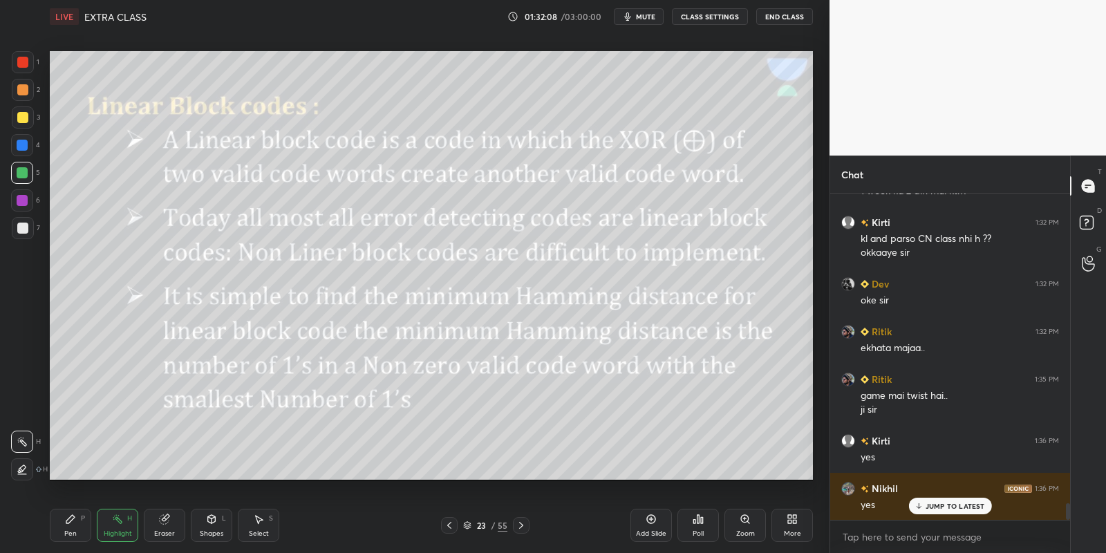
drag, startPoint x: 258, startPoint y: 531, endPoint x: 256, endPoint y: 521, distance: 10.7
click at [258, 528] on div "Select S" at bounding box center [258, 525] width 41 height 33
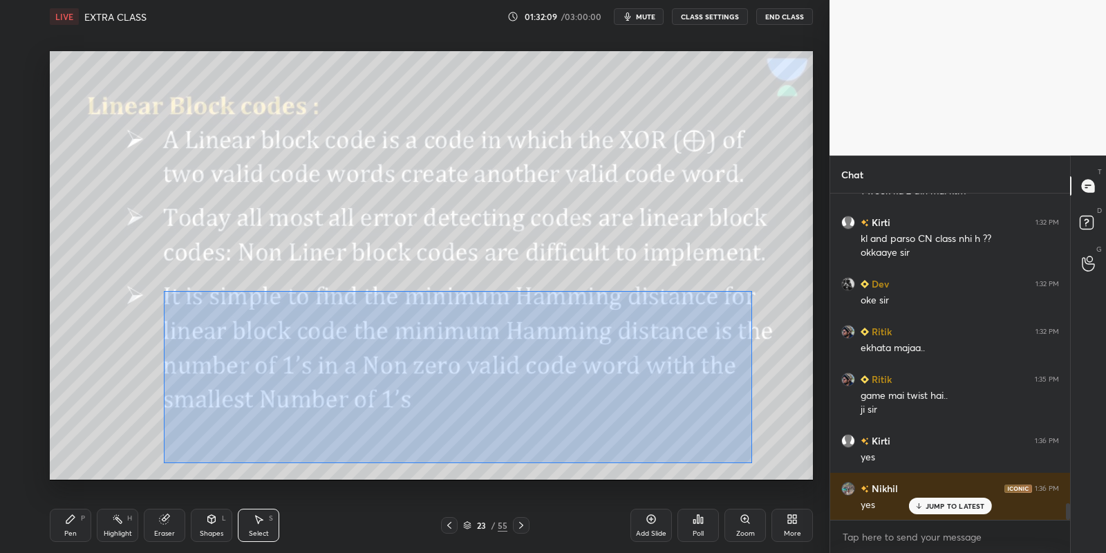
drag, startPoint x: 220, startPoint y: 317, endPoint x: 732, endPoint y: 439, distance: 525.8
click at [751, 462] on div "0 ° Undo Copy Paste here Duplicate Duplicate to new slide Delete" at bounding box center [431, 265] width 763 height 429
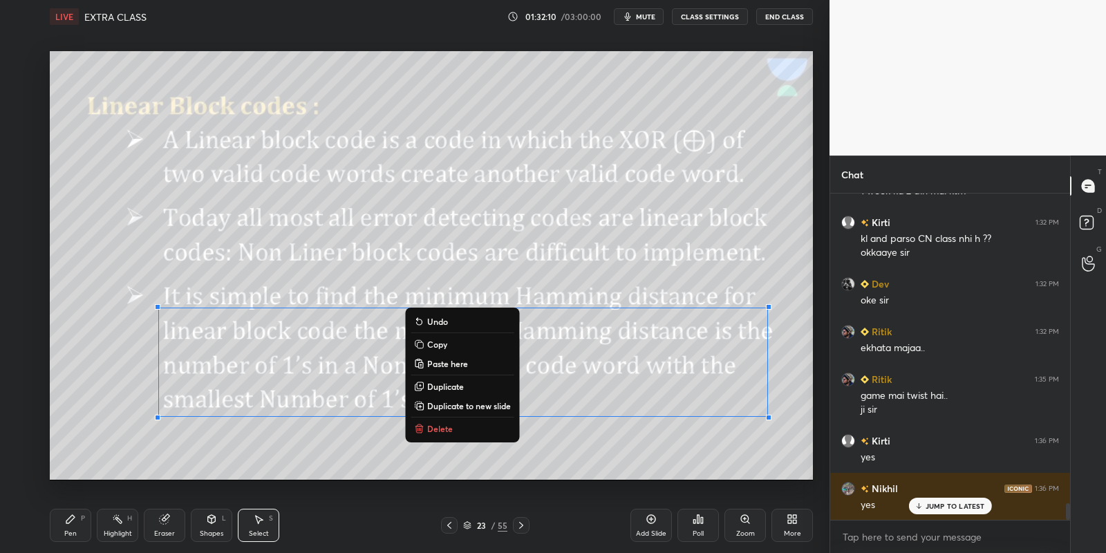
click at [445, 420] on button "Delete" at bounding box center [461, 428] width 103 height 17
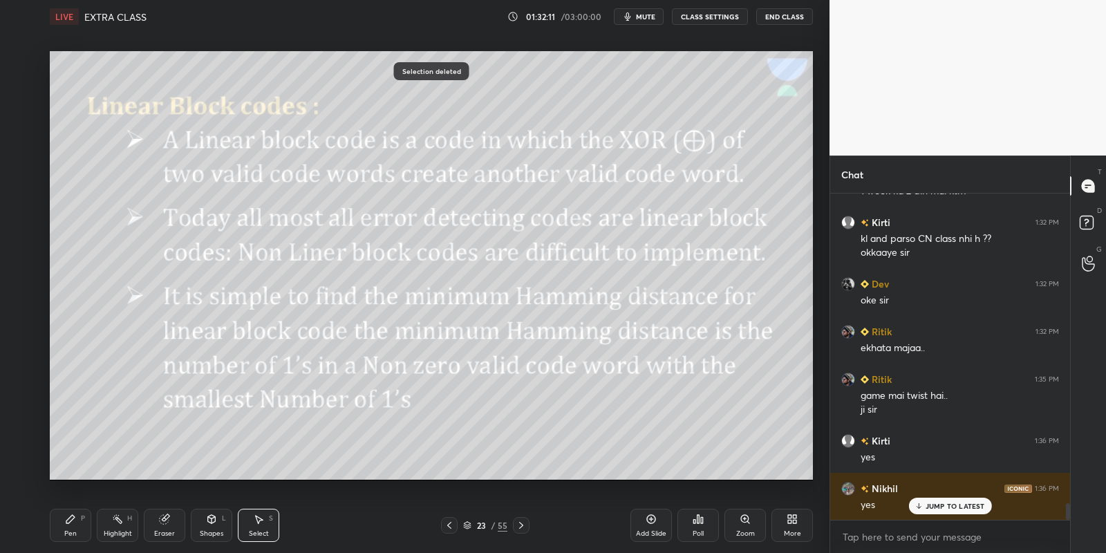
drag, startPoint x: 60, startPoint y: 526, endPoint x: 67, endPoint y: 528, distance: 7.2
click at [65, 528] on div "Pen P" at bounding box center [70, 525] width 41 height 33
click at [206, 527] on div "Shapes L" at bounding box center [211, 525] width 41 height 33
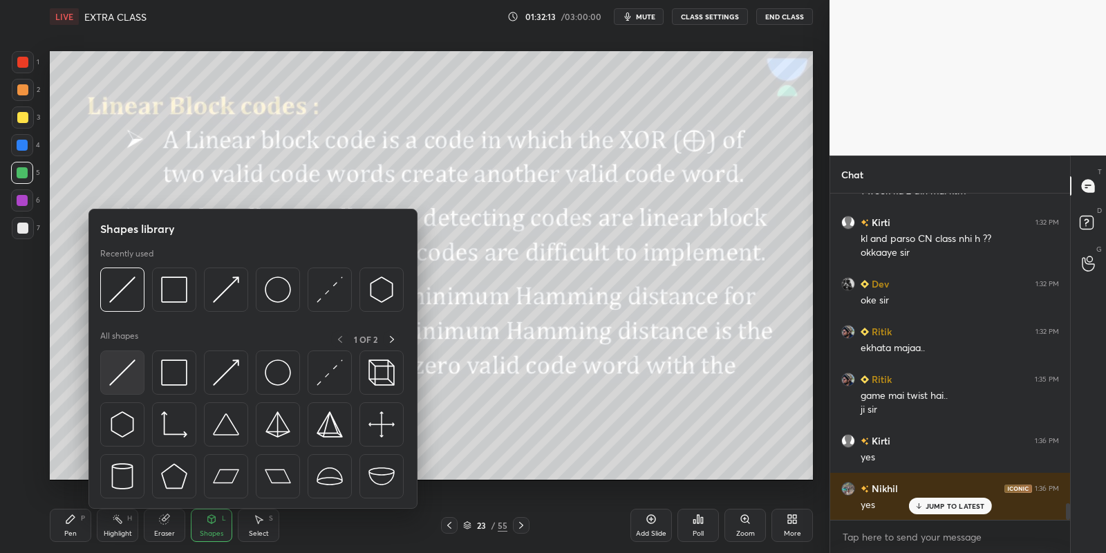
click at [126, 372] on img at bounding box center [122, 372] width 26 height 26
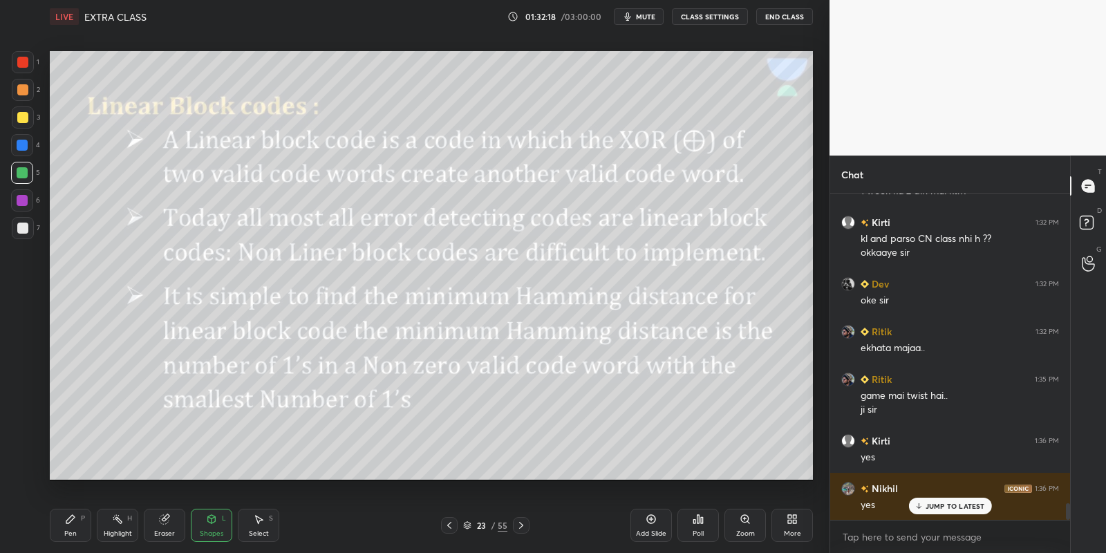
click at [85, 529] on div "Pen P" at bounding box center [70, 525] width 41 height 33
click at [133, 536] on div "Highlight H" at bounding box center [117, 525] width 41 height 33
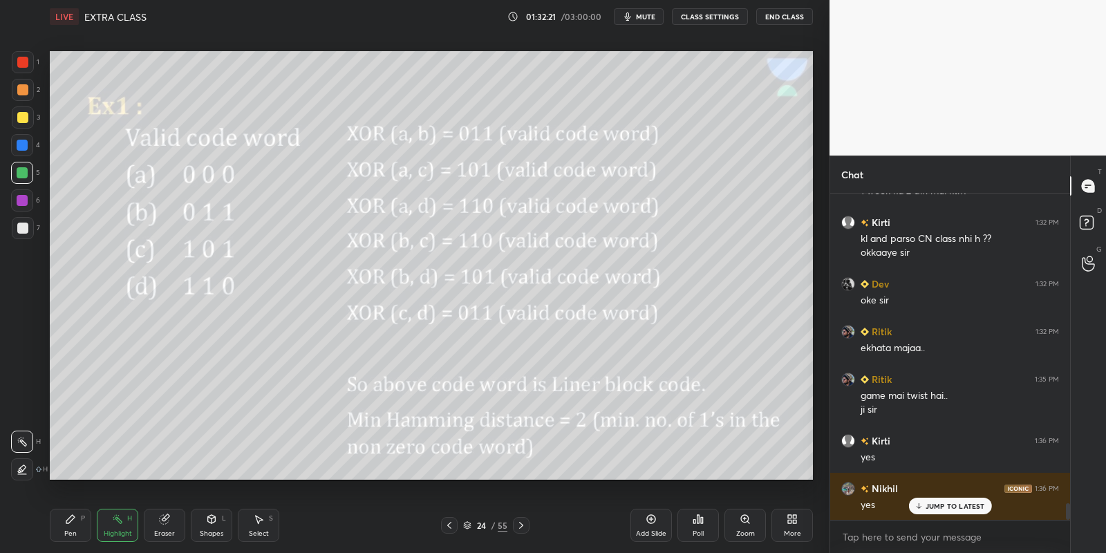
drag, startPoint x: 72, startPoint y: 533, endPoint x: 74, endPoint y: 523, distance: 9.9
click at [70, 533] on div "Pen" at bounding box center [70, 533] width 12 height 7
click at [115, 521] on icon at bounding box center [117, 518] width 11 height 11
drag, startPoint x: 68, startPoint y: 532, endPoint x: 80, endPoint y: 491, distance: 43.3
click at [67, 531] on div "Pen" at bounding box center [70, 533] width 12 height 7
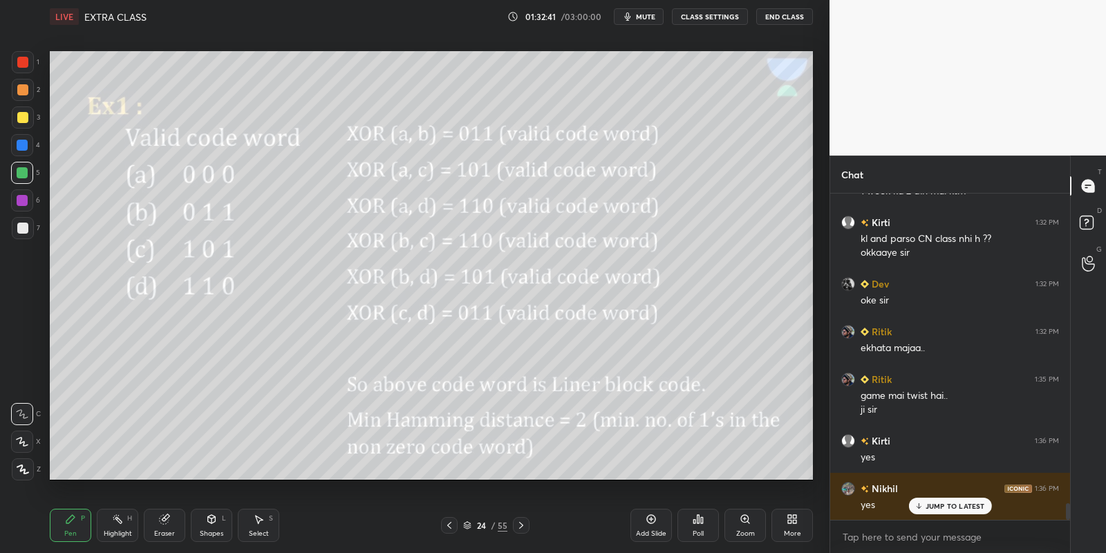
scroll to position [6030, 0]
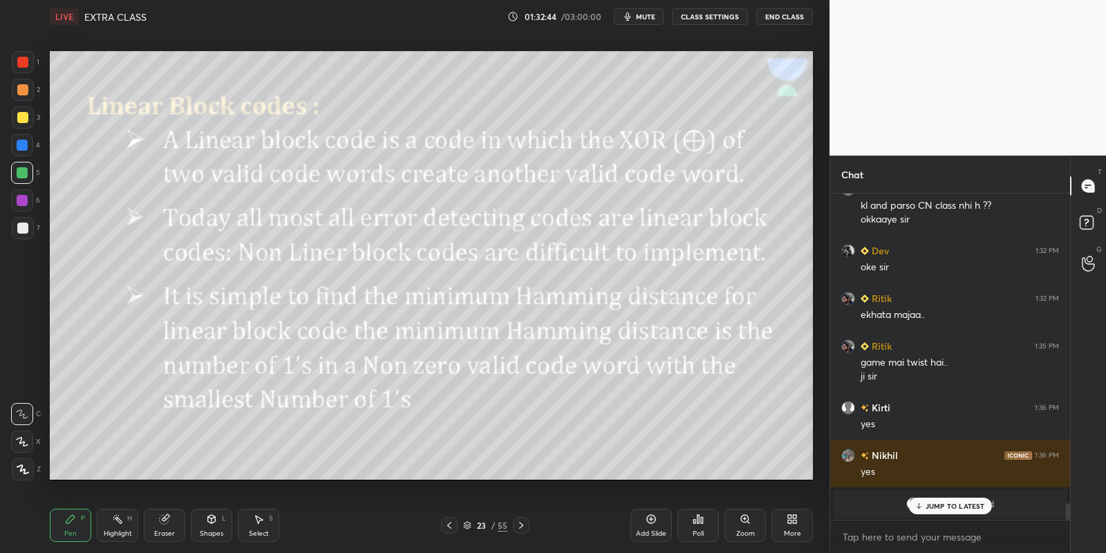
drag, startPoint x: 121, startPoint y: 535, endPoint x: 123, endPoint y: 524, distance: 11.2
click at [120, 534] on div "Highlight" at bounding box center [118, 533] width 28 height 7
click at [215, 530] on div "Shapes" at bounding box center [211, 533] width 23 height 7
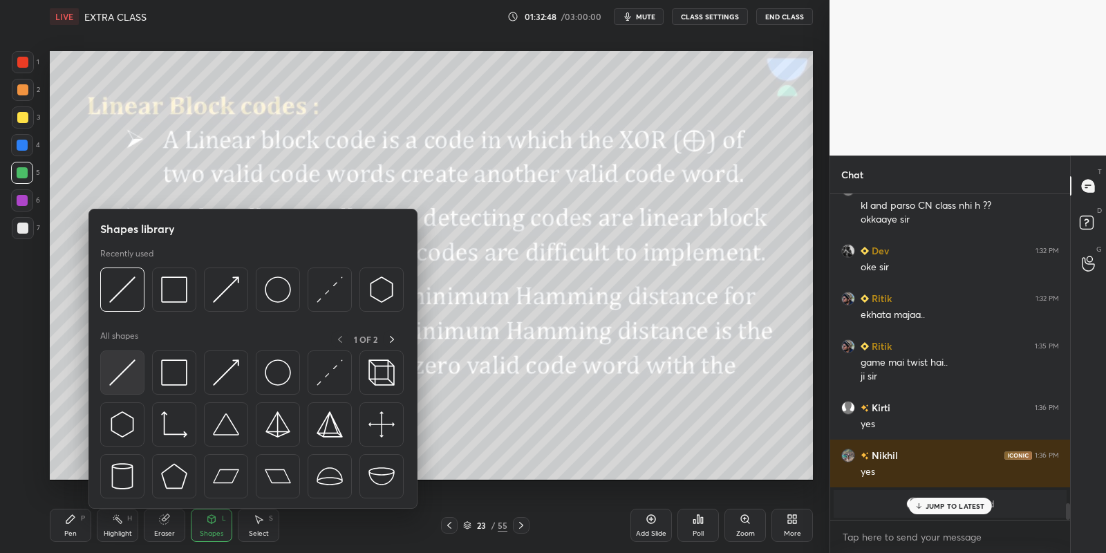
click at [144, 372] on div at bounding box center [252, 427] width 305 height 155
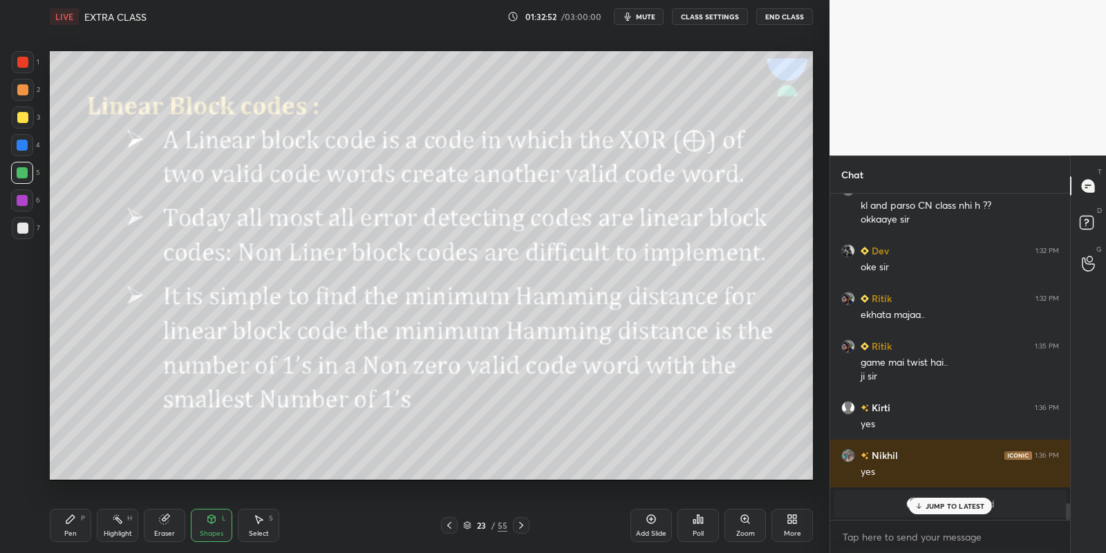
click at [91, 525] on div "Pen P" at bounding box center [70, 525] width 41 height 33
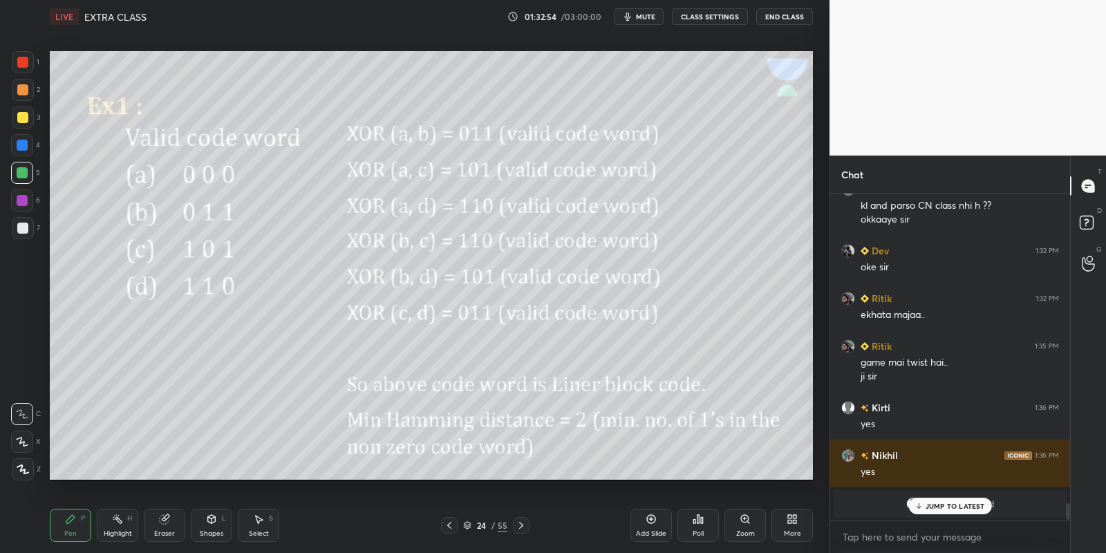
click at [116, 530] on div "Highlight" at bounding box center [118, 533] width 28 height 7
drag, startPoint x: 218, startPoint y: 519, endPoint x: 213, endPoint y: 513, distance: 7.3
click at [215, 519] on div "Shapes L" at bounding box center [211, 525] width 41 height 33
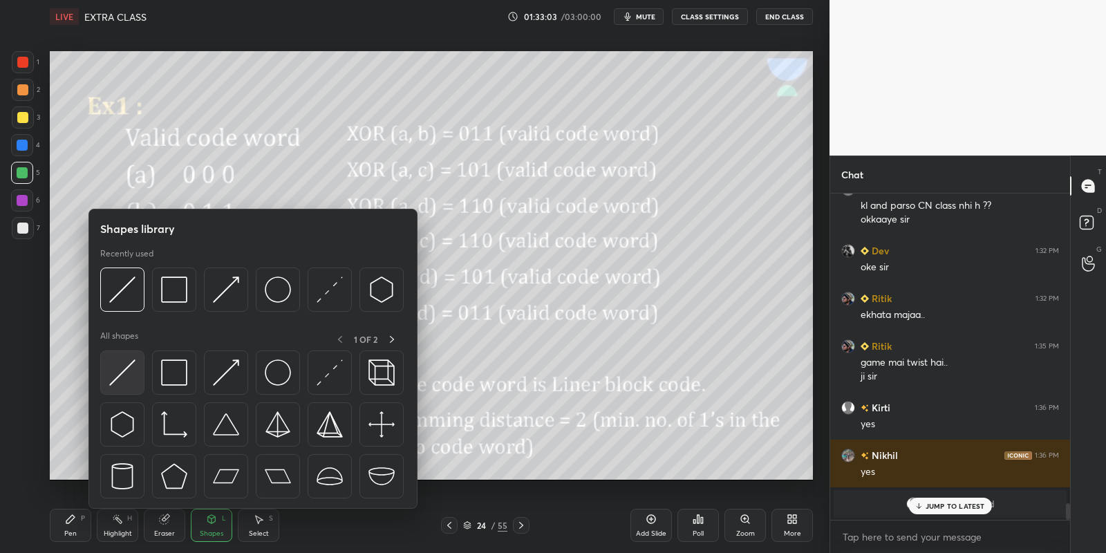
scroll to position [6078, 0]
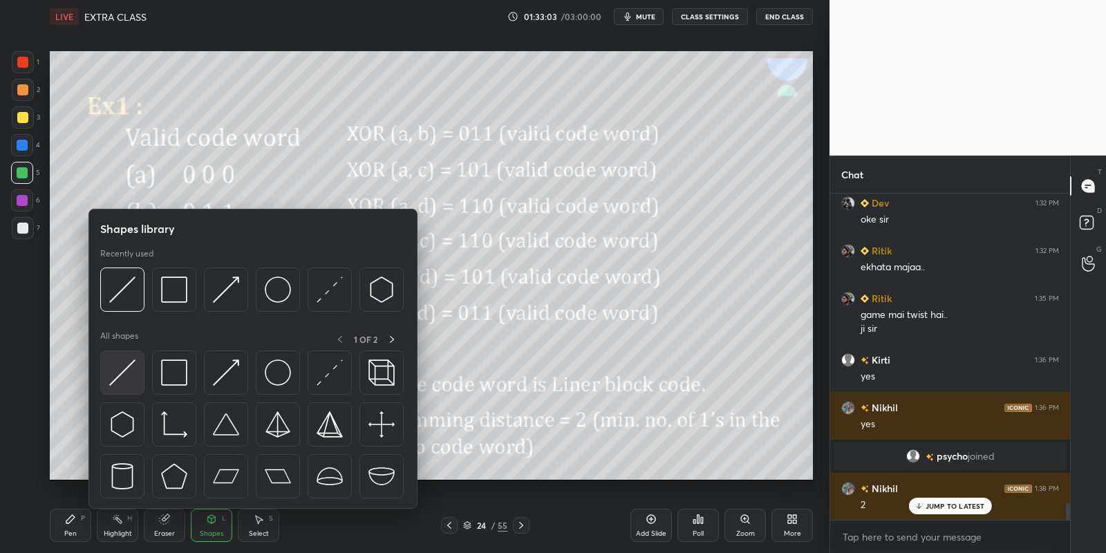
click at [124, 368] on img at bounding box center [122, 372] width 26 height 26
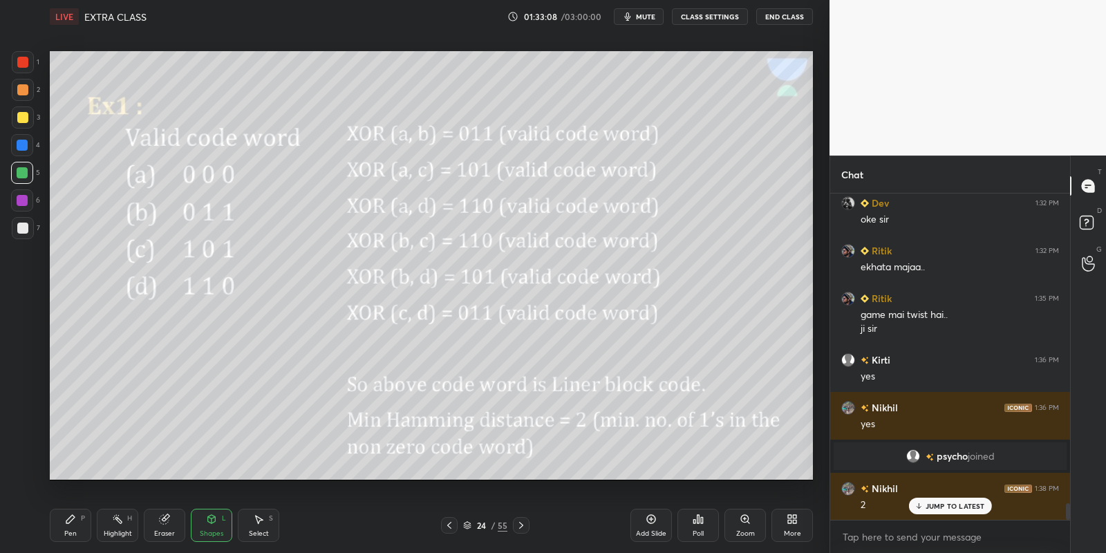
click at [82, 527] on div "Pen P" at bounding box center [70, 525] width 41 height 33
click at [129, 527] on div "Highlight H" at bounding box center [117, 525] width 41 height 33
drag, startPoint x: 75, startPoint y: 529, endPoint x: 113, endPoint y: 533, distance: 38.2
click at [77, 527] on div "Pen P" at bounding box center [70, 525] width 41 height 33
drag, startPoint x: 113, startPoint y: 533, endPoint x: 112, endPoint y: 524, distance: 9.0
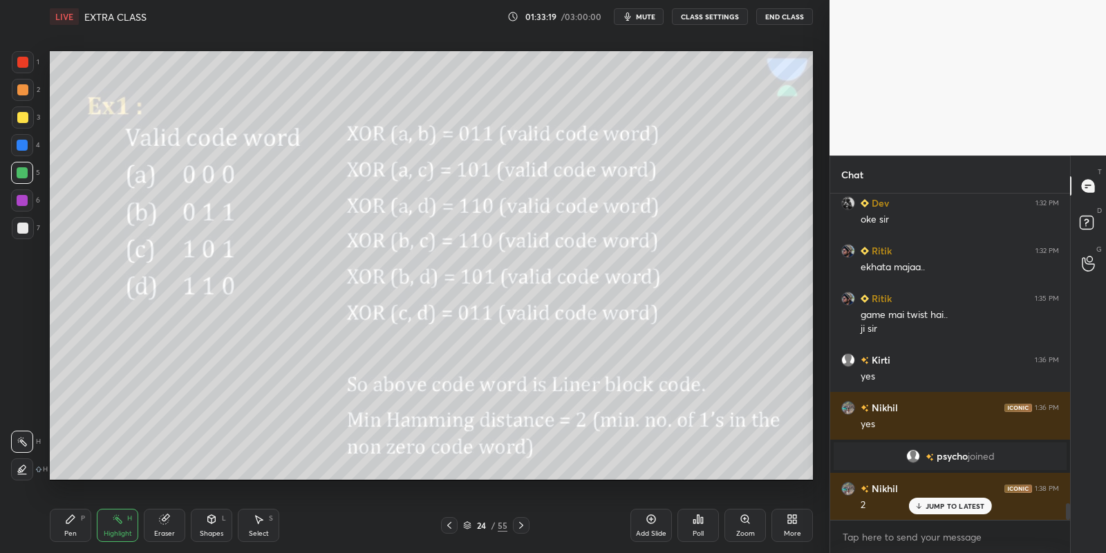
click at [112, 531] on div "Highlight" at bounding box center [118, 533] width 28 height 7
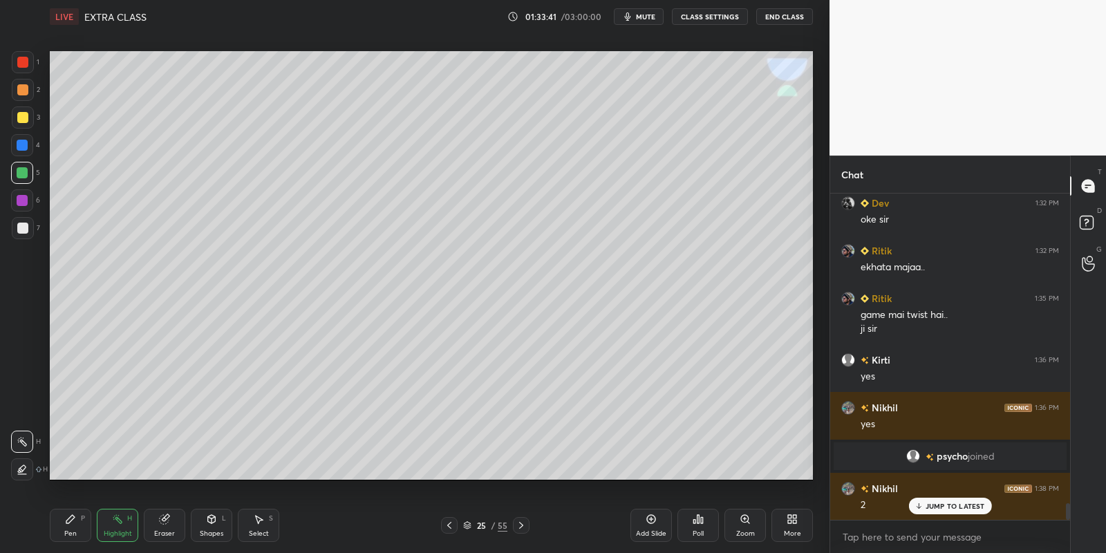
click at [76, 531] on div "Pen P" at bounding box center [70, 525] width 41 height 33
click at [125, 530] on div "Highlight H" at bounding box center [117, 525] width 41 height 33
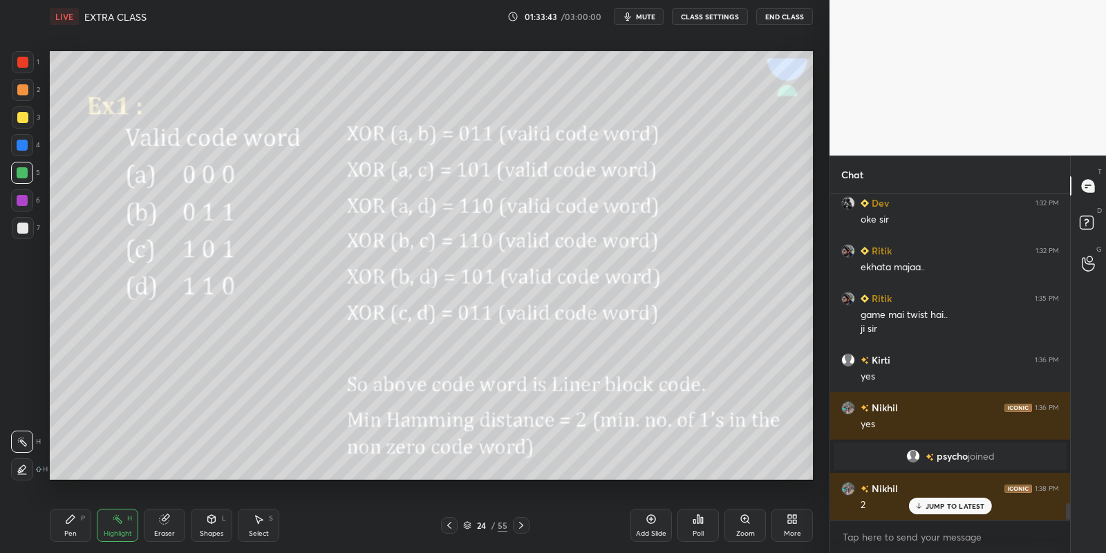
drag, startPoint x: 117, startPoint y: 532, endPoint x: 122, endPoint y: 491, distance: 41.7
click at [116, 526] on div "Highlight H" at bounding box center [117, 525] width 41 height 33
click at [525, 524] on icon at bounding box center [521, 525] width 11 height 11
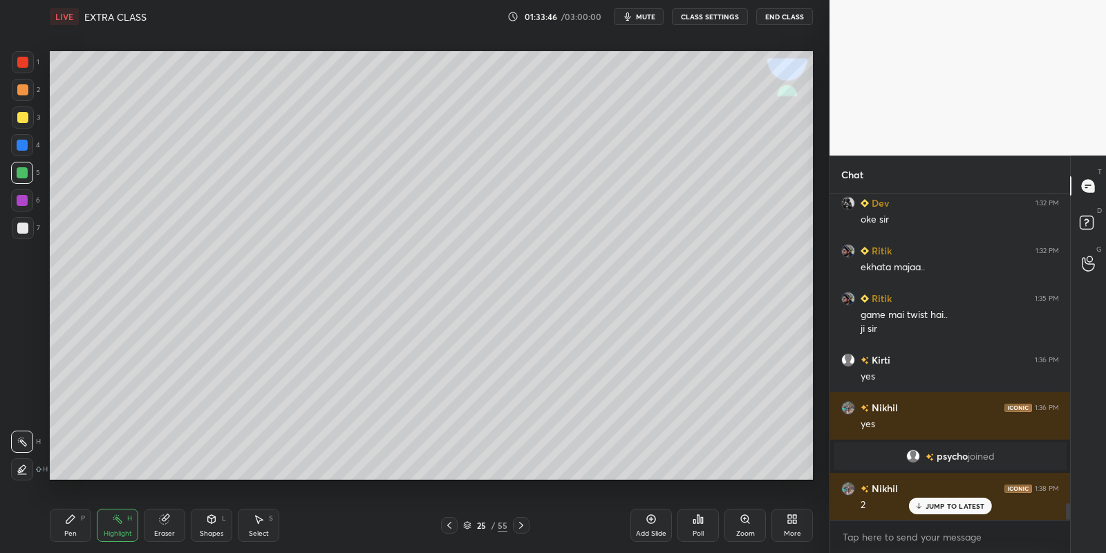
click at [76, 531] on div "Pen P" at bounding box center [70, 525] width 41 height 33
click at [21, 120] on div at bounding box center [22, 117] width 11 height 11
drag, startPoint x: 214, startPoint y: 533, endPoint x: 214, endPoint y: 509, distance: 24.2
click at [216, 527] on div "Shapes L" at bounding box center [211, 525] width 41 height 33
click at [95, 530] on div "Pen P Highlight H Eraser Shapes L Select S" at bounding box center [195, 525] width 290 height 33
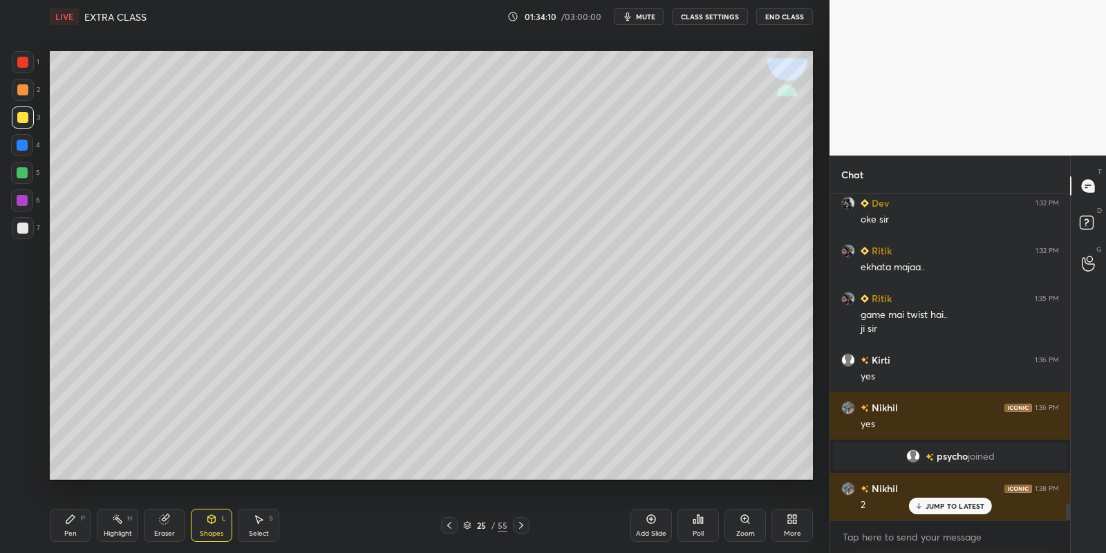
click at [124, 528] on div "Highlight H" at bounding box center [117, 525] width 41 height 33
drag, startPoint x: 74, startPoint y: 527, endPoint x: 82, endPoint y: 496, distance: 31.5
click at [72, 525] on div "Pen P" at bounding box center [70, 525] width 41 height 33
click at [74, 518] on icon at bounding box center [70, 518] width 11 height 11
click at [23, 173] on div at bounding box center [22, 172] width 11 height 11
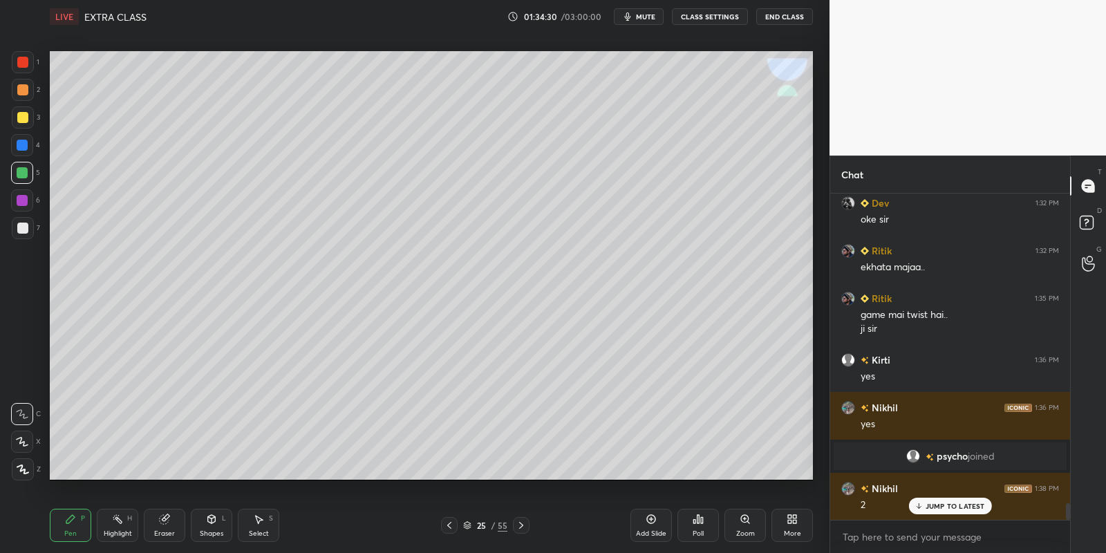
click at [63, 525] on div "Pen P" at bounding box center [70, 525] width 41 height 33
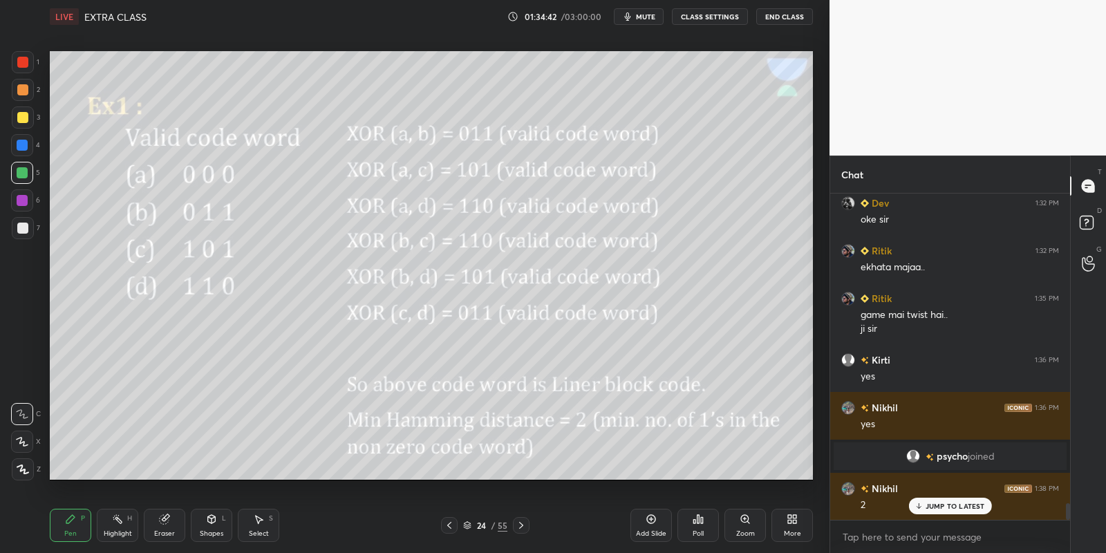
drag, startPoint x: 114, startPoint y: 526, endPoint x: 120, endPoint y: 511, distance: 15.8
click at [115, 522] on div "Highlight H" at bounding box center [117, 525] width 41 height 33
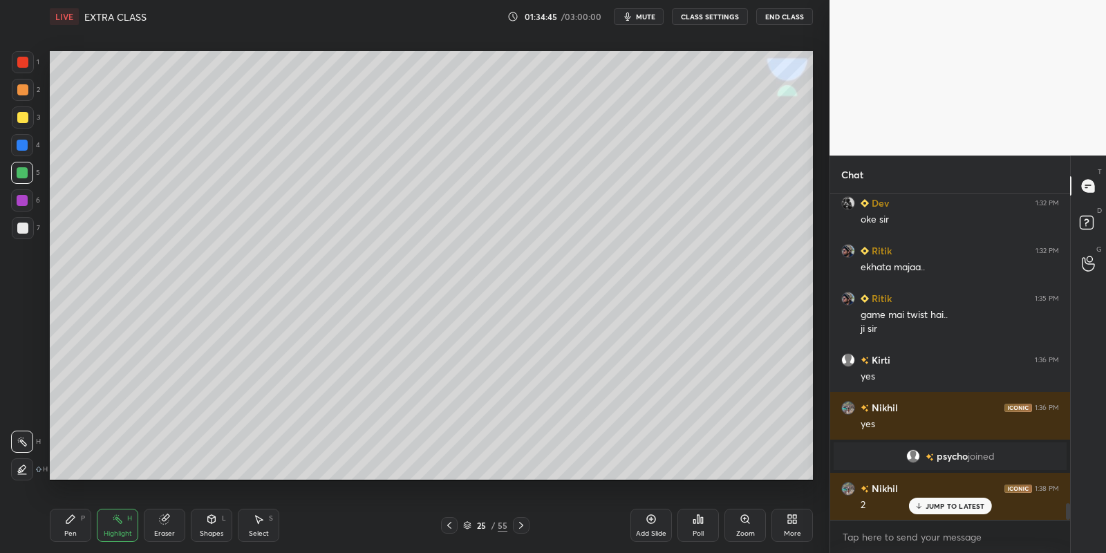
click at [82, 533] on div "Pen P" at bounding box center [70, 525] width 41 height 33
click at [213, 522] on icon at bounding box center [212, 519] width 8 height 8
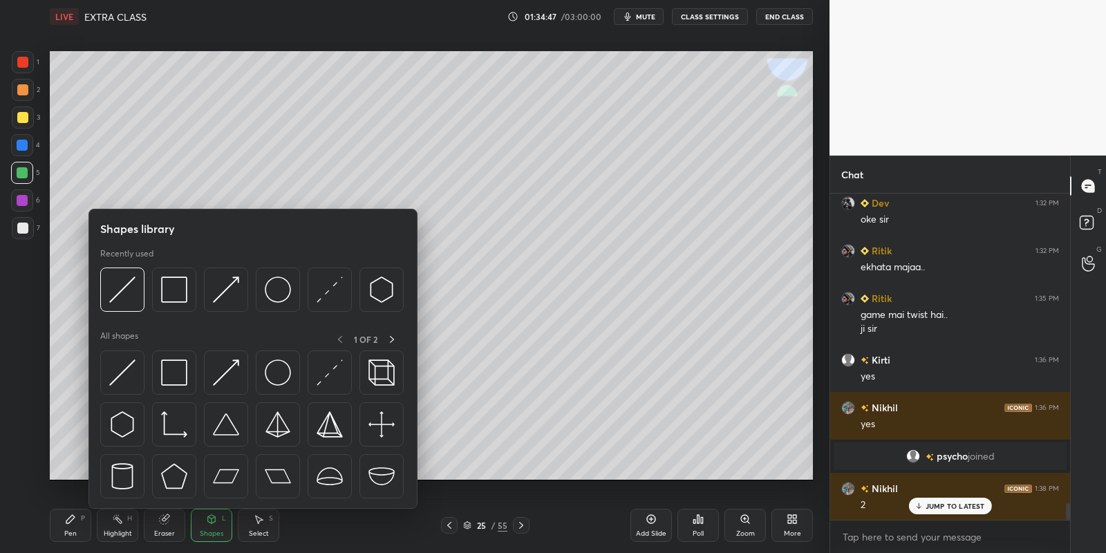
click at [227, 371] on img at bounding box center [226, 372] width 26 height 26
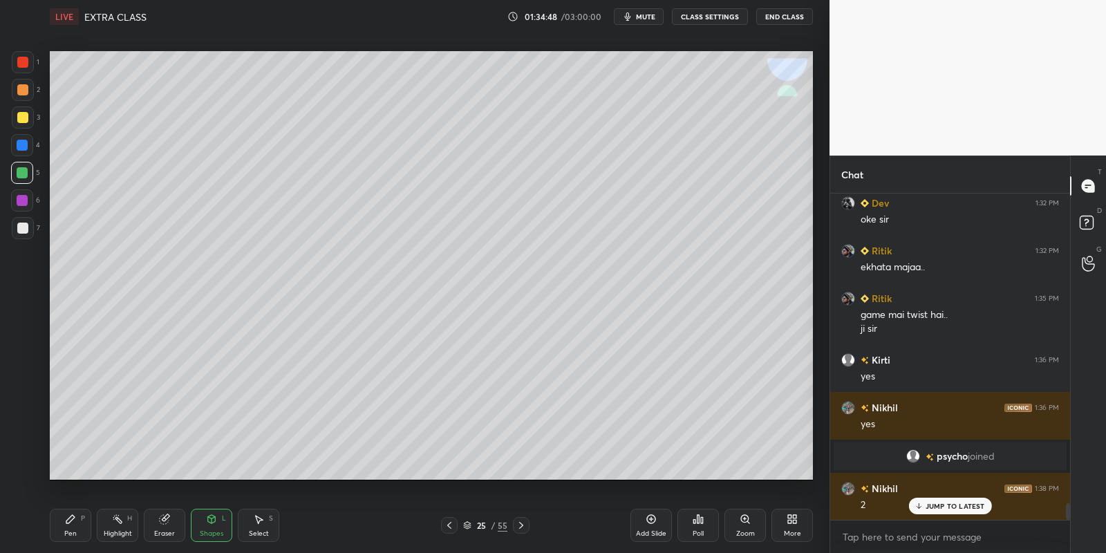
click at [68, 531] on div "Pen" at bounding box center [70, 533] width 12 height 7
drag, startPoint x: 116, startPoint y: 534, endPoint x: 119, endPoint y: 521, distance: 13.4
click at [115, 533] on div "Highlight" at bounding box center [118, 533] width 28 height 7
click at [207, 530] on div "Shapes" at bounding box center [211, 533] width 23 height 7
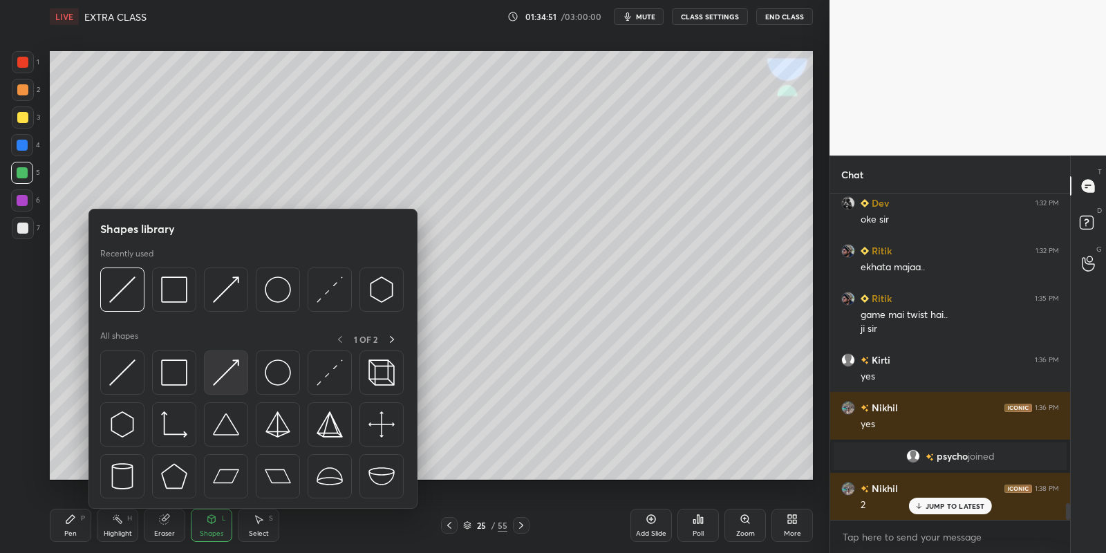
click at [227, 364] on img at bounding box center [226, 372] width 26 height 26
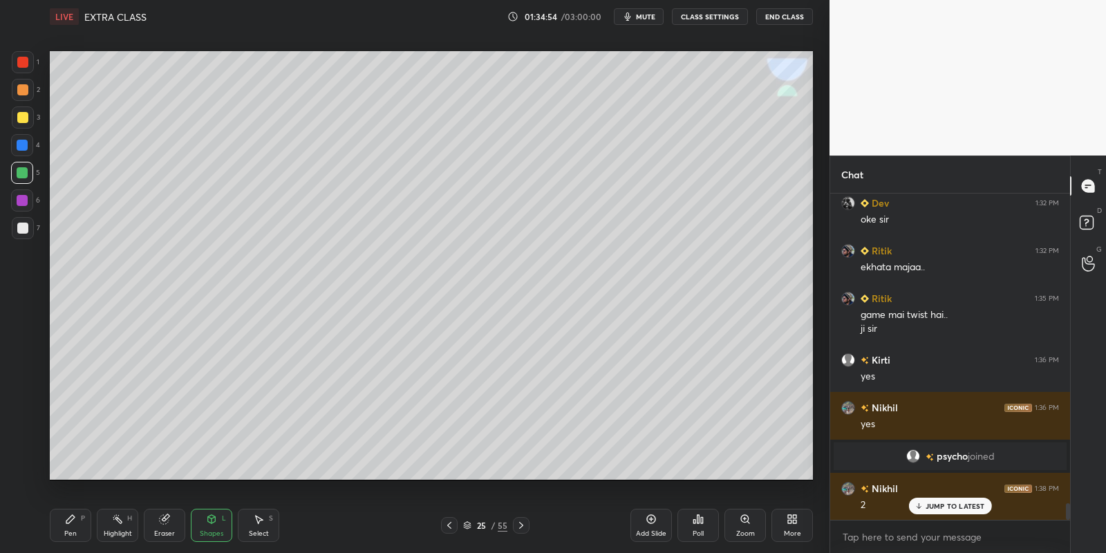
click at [71, 527] on div "Pen P" at bounding box center [70, 525] width 41 height 33
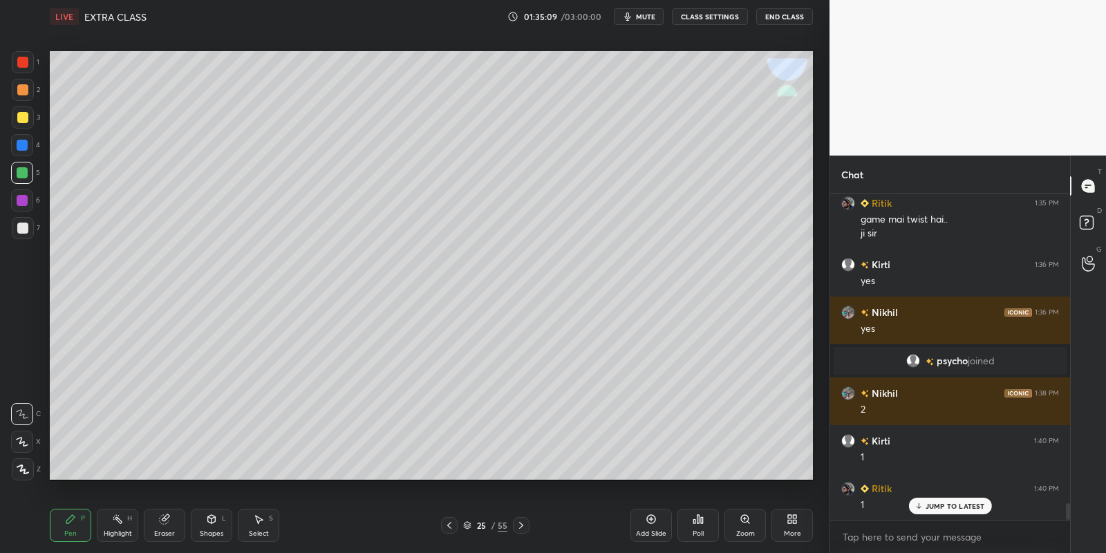
scroll to position [6221, 0]
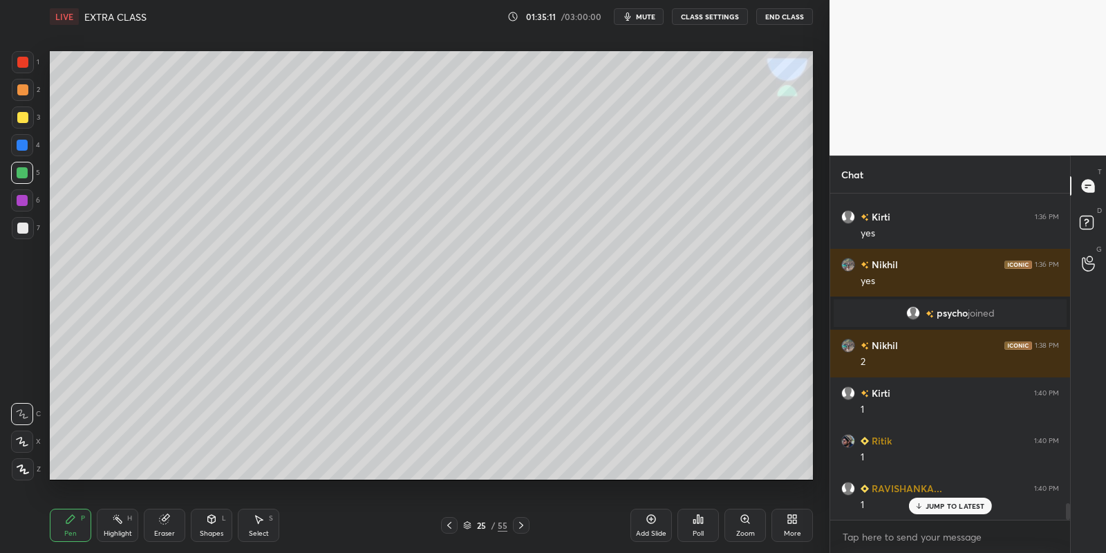
drag, startPoint x: 214, startPoint y: 528, endPoint x: 218, endPoint y: 513, distance: 16.0
click at [214, 526] on div "Shapes L" at bounding box center [211, 525] width 41 height 33
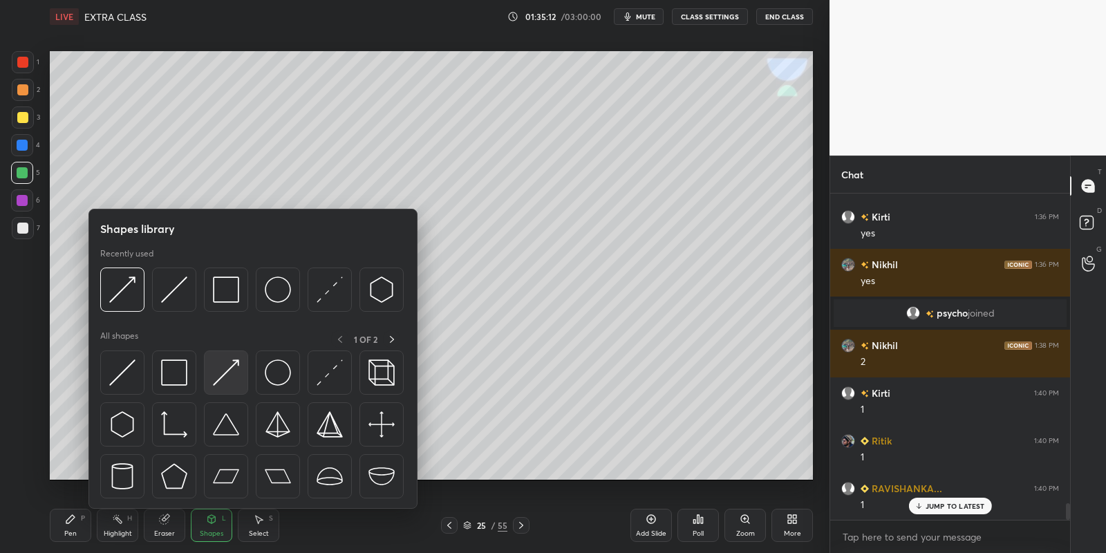
click at [228, 375] on img at bounding box center [226, 372] width 26 height 26
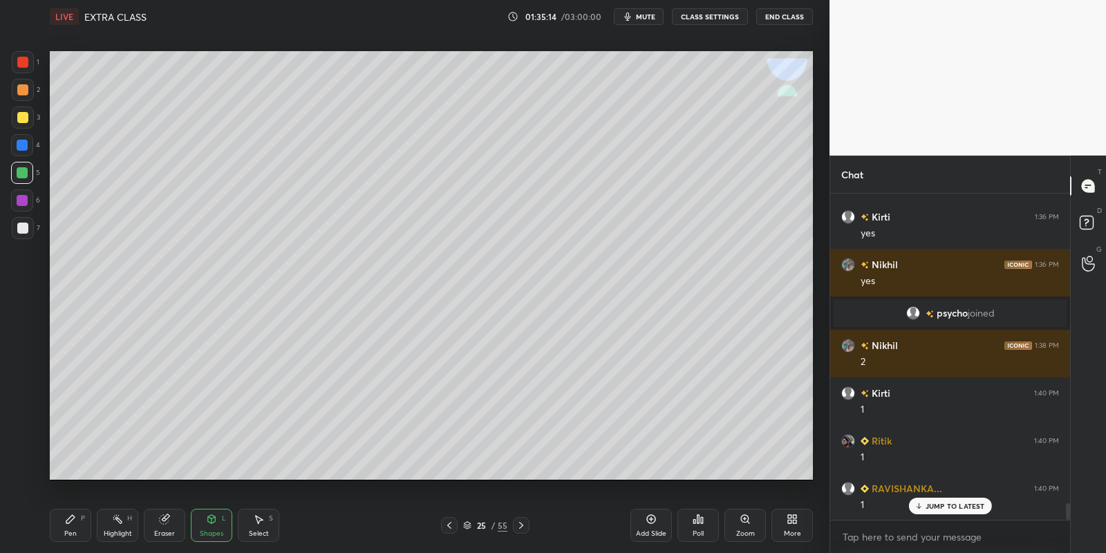
click at [78, 522] on div "Pen P" at bounding box center [70, 525] width 41 height 33
drag, startPoint x: 115, startPoint y: 509, endPoint x: 126, endPoint y: 491, distance: 21.1
click at [114, 513] on div "Pen P Highlight H Eraser Shapes L Select S 18 / 55 Add Slide Poll Zoom More" at bounding box center [431, 525] width 763 height 55
click at [119, 516] on icon at bounding box center [117, 518] width 11 height 11
click at [522, 522] on icon at bounding box center [521, 525] width 11 height 11
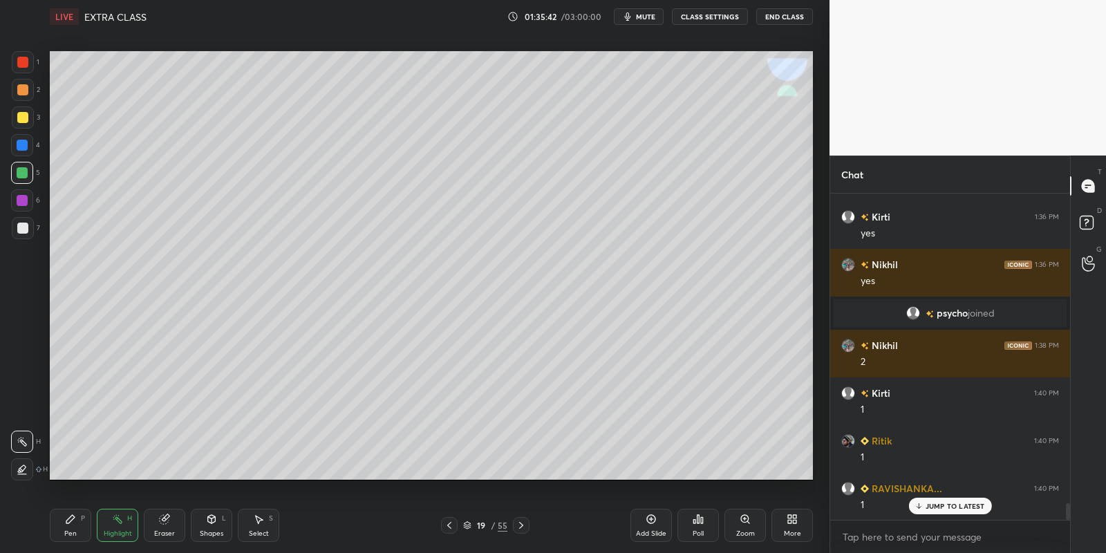
click at [520, 521] on icon at bounding box center [521, 525] width 11 height 11
click at [520, 526] on icon at bounding box center [521, 525] width 11 height 11
click at [523, 527] on icon at bounding box center [521, 525] width 11 height 11
click at [522, 525] on icon at bounding box center [521, 525] width 11 height 11
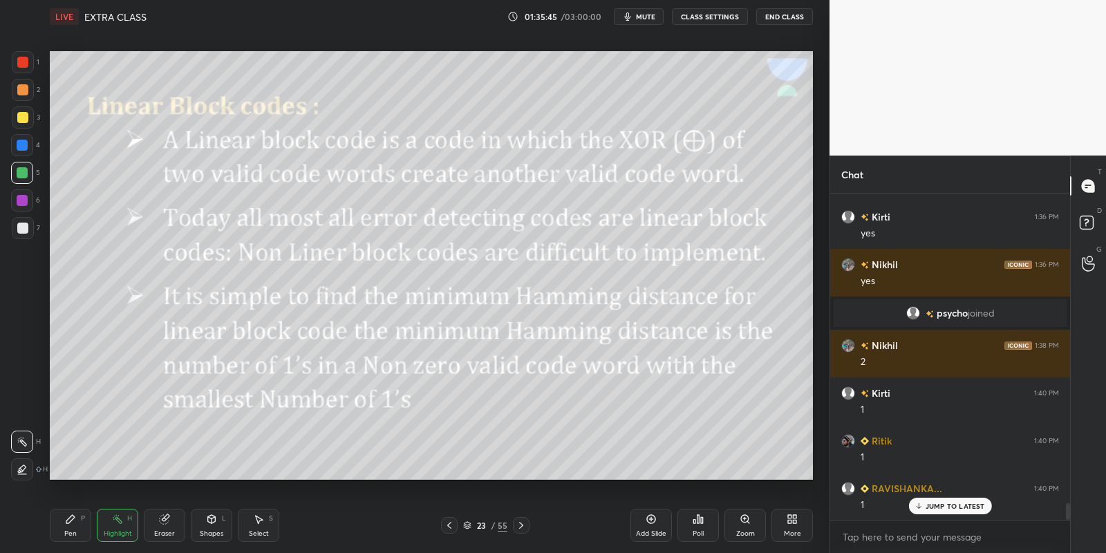
click at [521, 525] on icon at bounding box center [521, 525] width 11 height 11
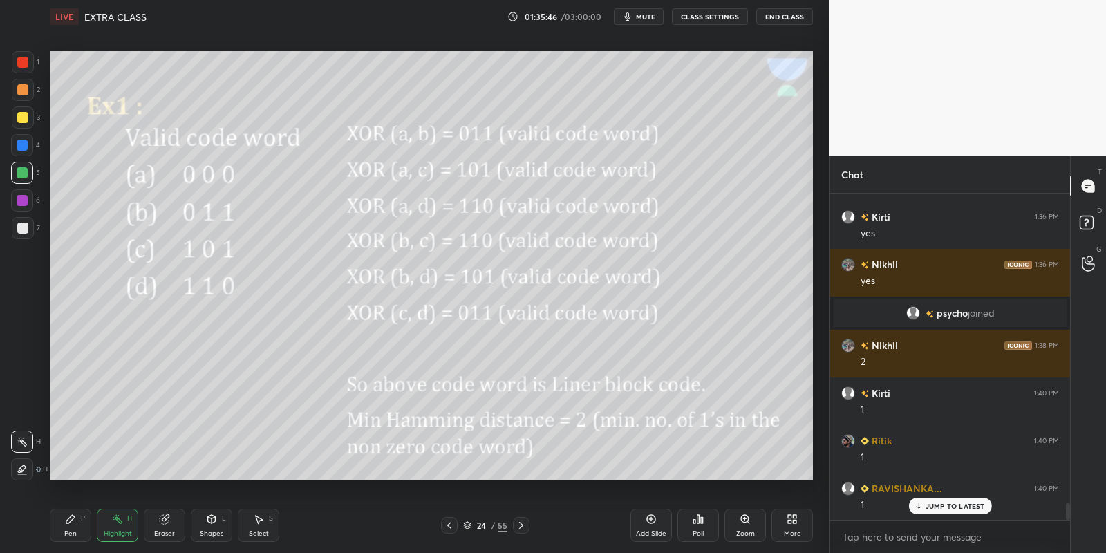
click at [522, 526] on icon at bounding box center [521, 525] width 11 height 11
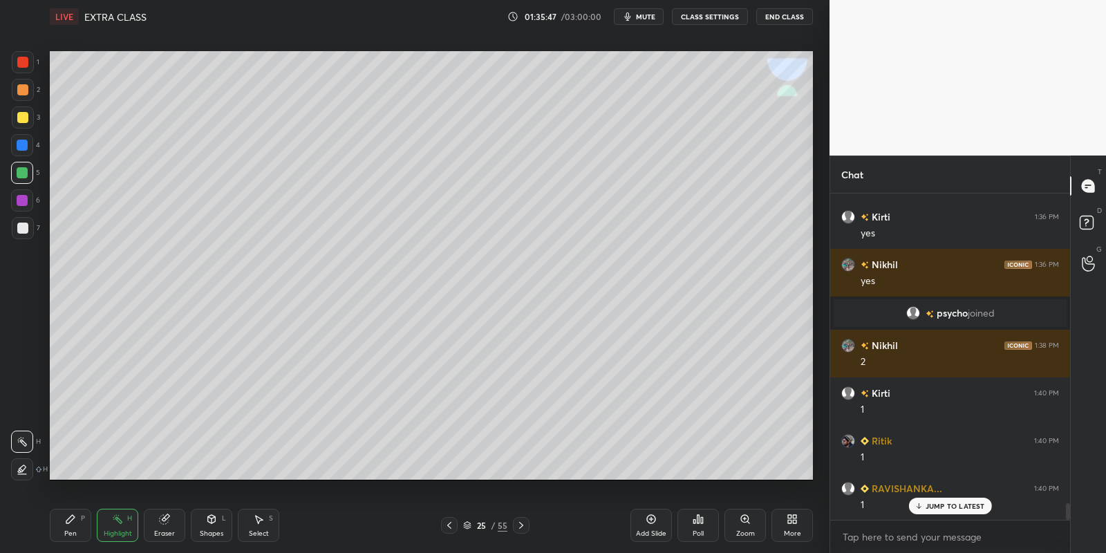
click at [114, 525] on div "Highlight H" at bounding box center [117, 525] width 41 height 33
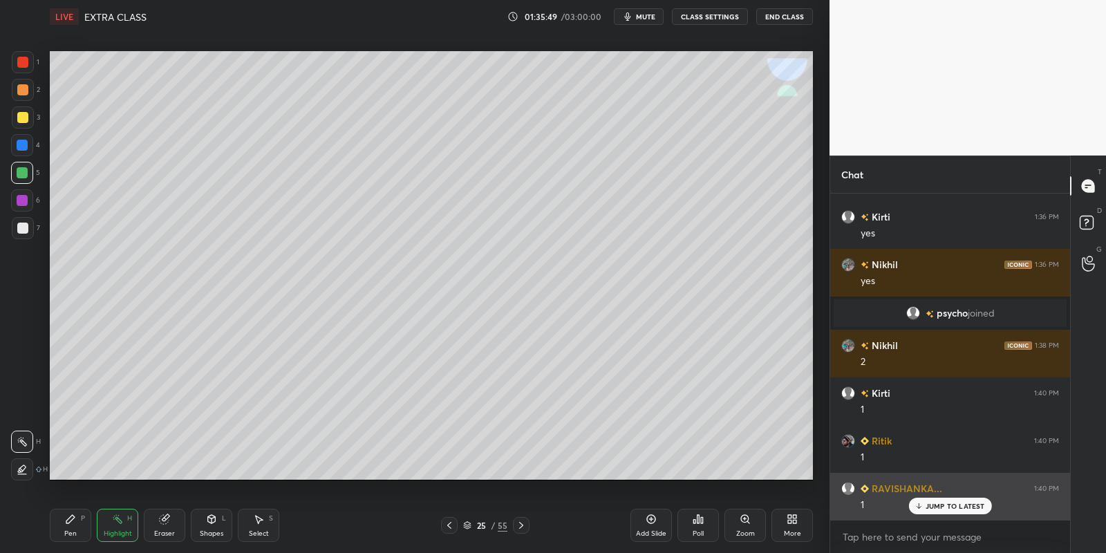
drag, startPoint x: 923, startPoint y: 498, endPoint x: 930, endPoint y: 491, distance: 9.8
click at [926, 499] on div "JUMP TO LATEST" at bounding box center [949, 506] width 83 height 17
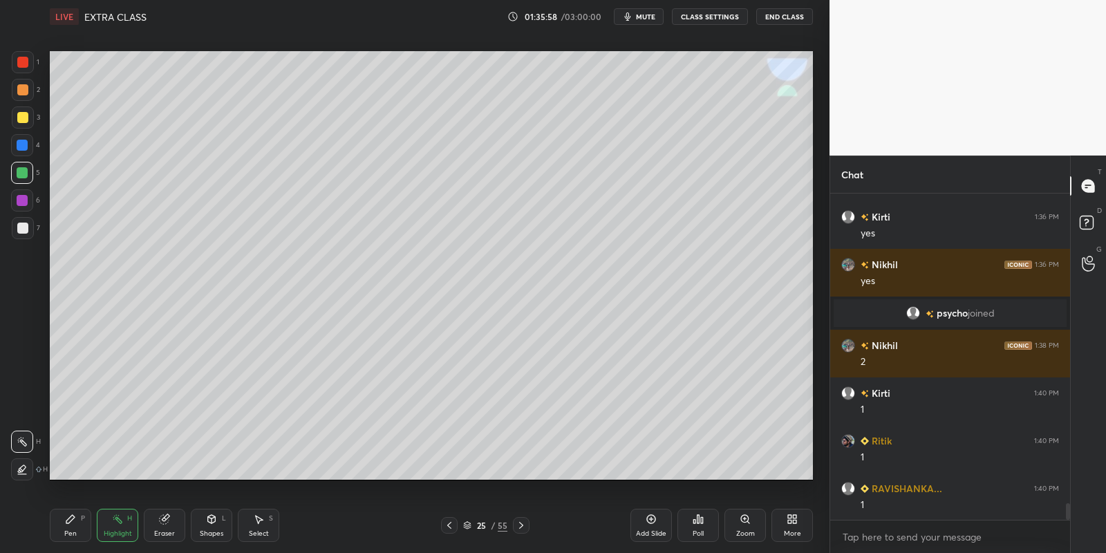
drag, startPoint x: 66, startPoint y: 520, endPoint x: 119, endPoint y: 527, distance: 53.1
click at [70, 520] on icon at bounding box center [70, 518] width 11 height 11
drag, startPoint x: 119, startPoint y: 527, endPoint x: 120, endPoint y: 516, distance: 11.1
click at [117, 527] on div "Highlight H" at bounding box center [117, 525] width 41 height 33
drag, startPoint x: 67, startPoint y: 535, endPoint x: 97, endPoint y: 525, distance: 31.5
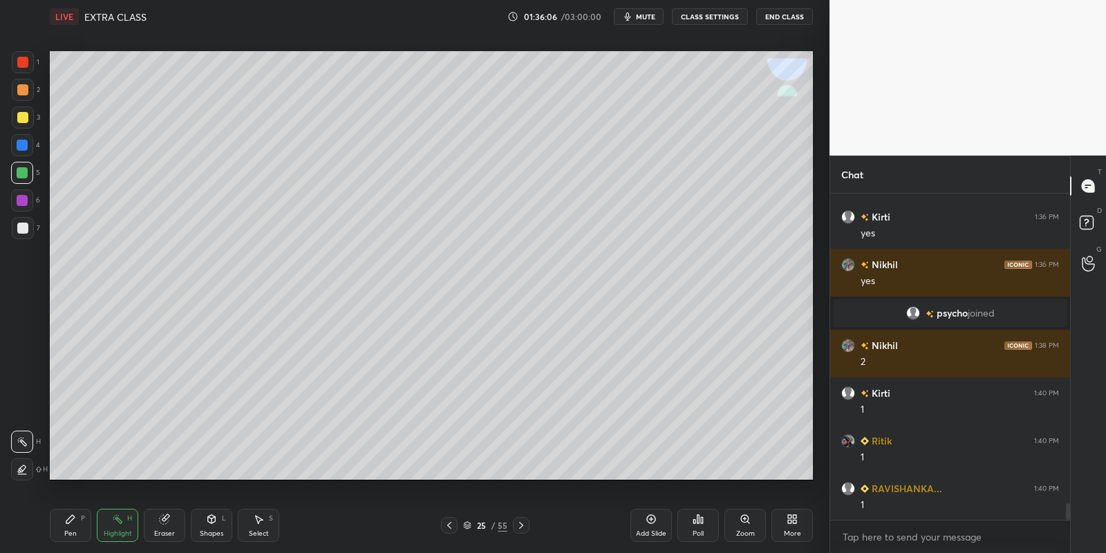
click at [71, 536] on div "Pen" at bounding box center [70, 533] width 12 height 7
click at [108, 532] on div "Highlight" at bounding box center [118, 533] width 28 height 7
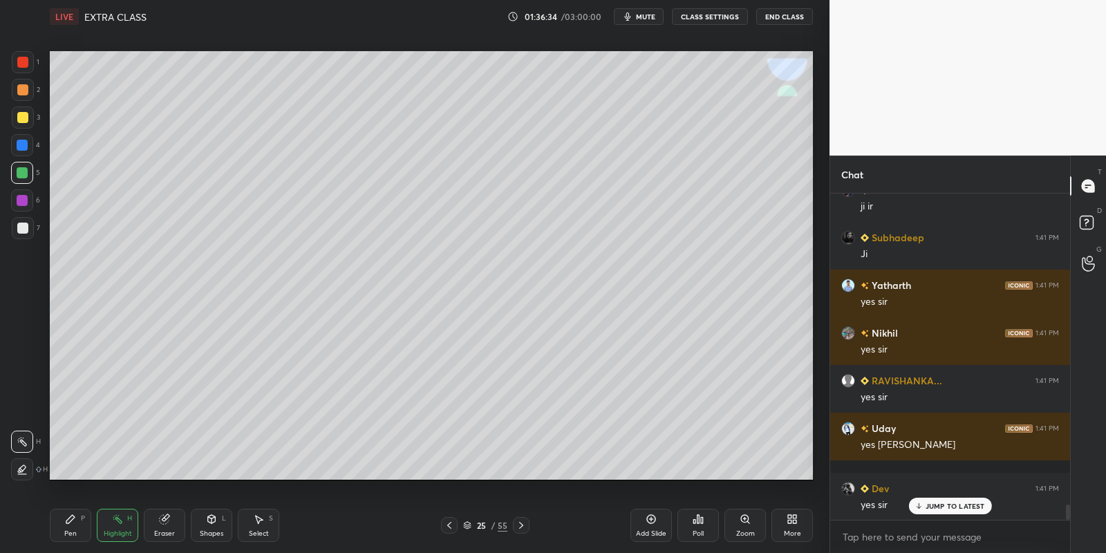
scroll to position [6710, 0]
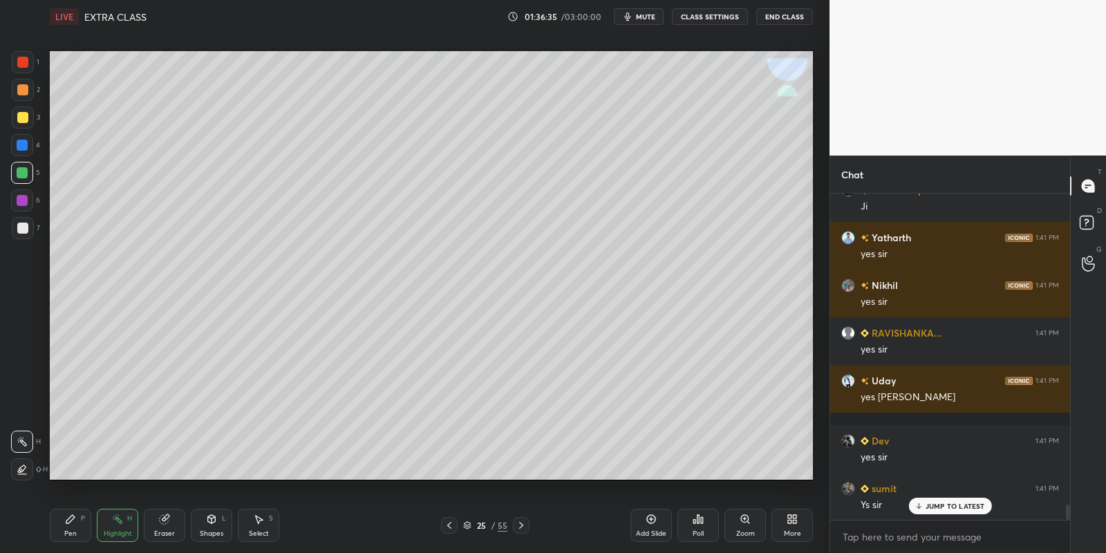
drag, startPoint x: 78, startPoint y: 525, endPoint x: 87, endPoint y: 522, distance: 9.4
click at [79, 527] on div "Pen P" at bounding box center [70, 525] width 41 height 33
drag, startPoint x: 113, startPoint y: 533, endPoint x: 140, endPoint y: 480, distance: 59.3
click at [113, 532] on div "Highlight" at bounding box center [118, 533] width 28 height 7
drag, startPoint x: 214, startPoint y: 531, endPoint x: 212, endPoint y: 509, distance: 21.5
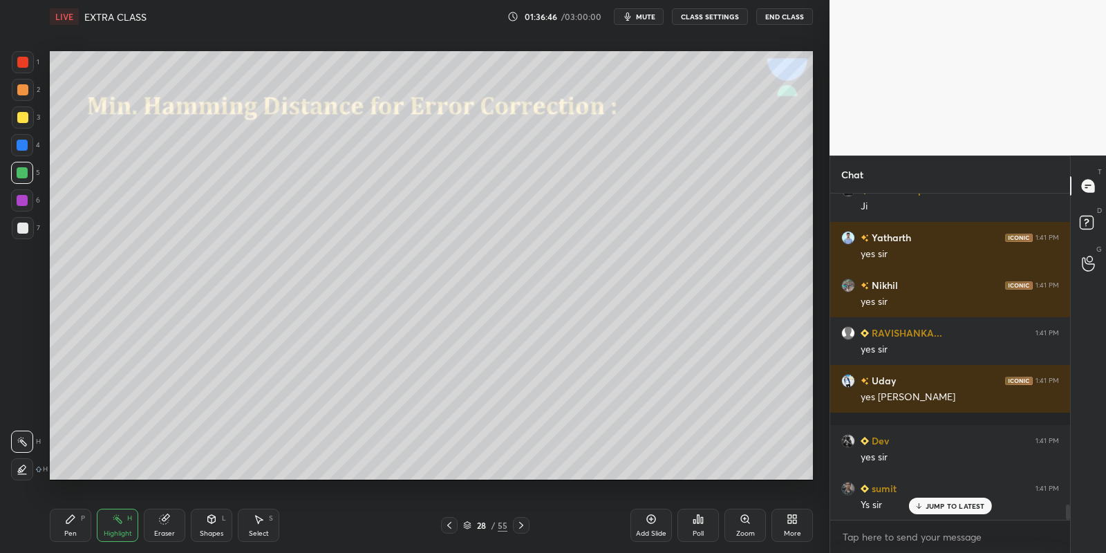
click at [214, 530] on div "Shapes" at bounding box center [211, 533] width 23 height 7
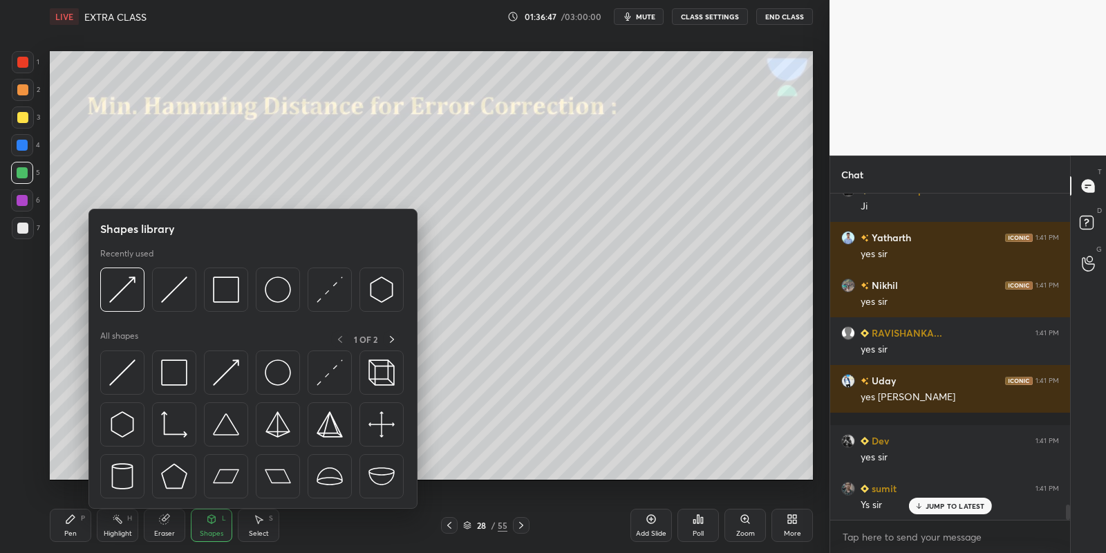
drag, startPoint x: 185, startPoint y: 369, endPoint x: 22, endPoint y: 175, distance: 253.1
click at [181, 375] on img at bounding box center [174, 372] width 26 height 26
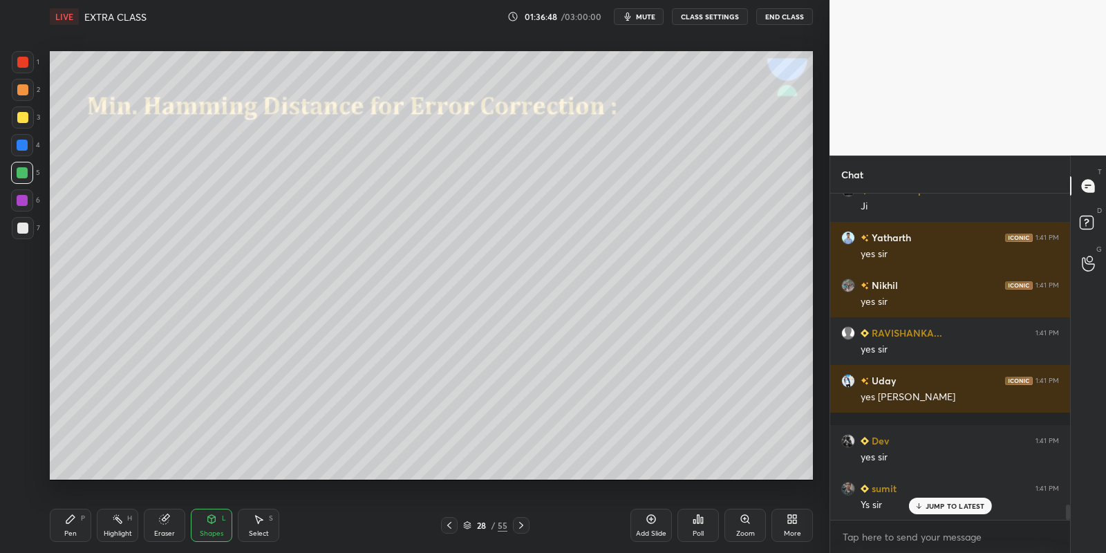
drag, startPoint x: 21, startPoint y: 173, endPoint x: 25, endPoint y: 167, distance: 7.5
click at [23, 170] on div at bounding box center [22, 172] width 11 height 11
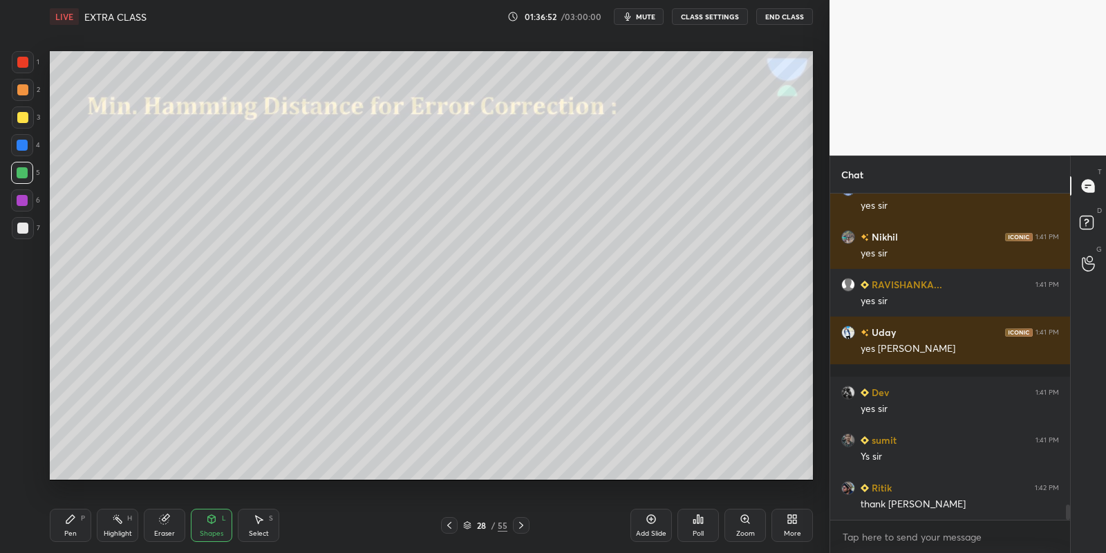
click at [83, 526] on div "Pen P" at bounding box center [70, 525] width 41 height 33
click at [122, 530] on div "Highlight" at bounding box center [118, 533] width 28 height 7
drag, startPoint x: 64, startPoint y: 531, endPoint x: 106, endPoint y: 521, distance: 43.9
click at [67, 528] on div "Pen P" at bounding box center [70, 525] width 41 height 33
click at [111, 525] on div "Highlight H" at bounding box center [117, 525] width 41 height 33
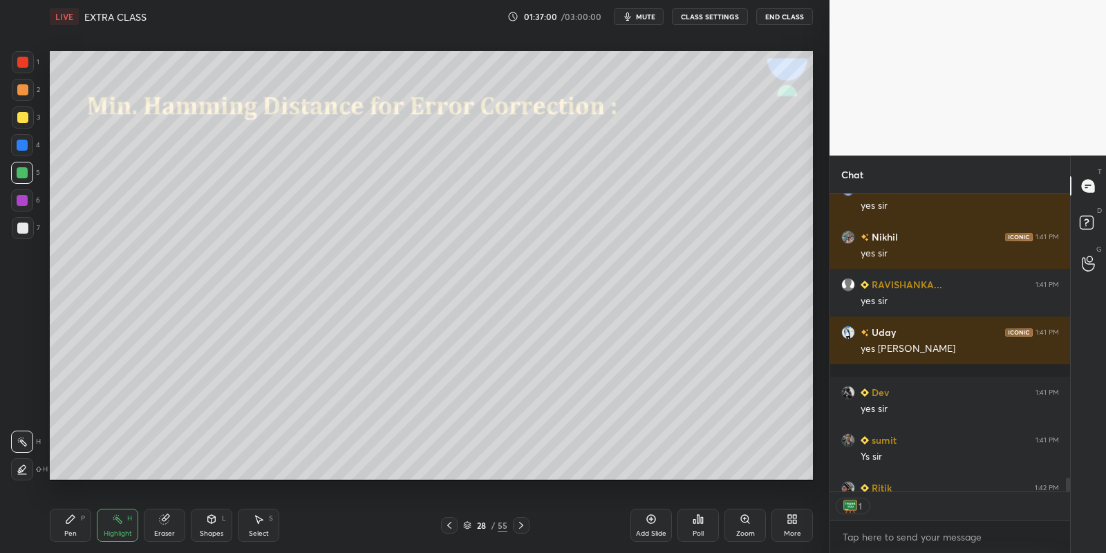
scroll to position [4, 4]
drag, startPoint x: 74, startPoint y: 523, endPoint x: 102, endPoint y: 521, distance: 28.4
click at [79, 522] on div "Pen P" at bounding box center [70, 525] width 41 height 33
drag, startPoint x: 116, startPoint y: 522, endPoint x: 116, endPoint y: 509, distance: 13.1
click at [115, 522] on icon at bounding box center [117, 518] width 11 height 11
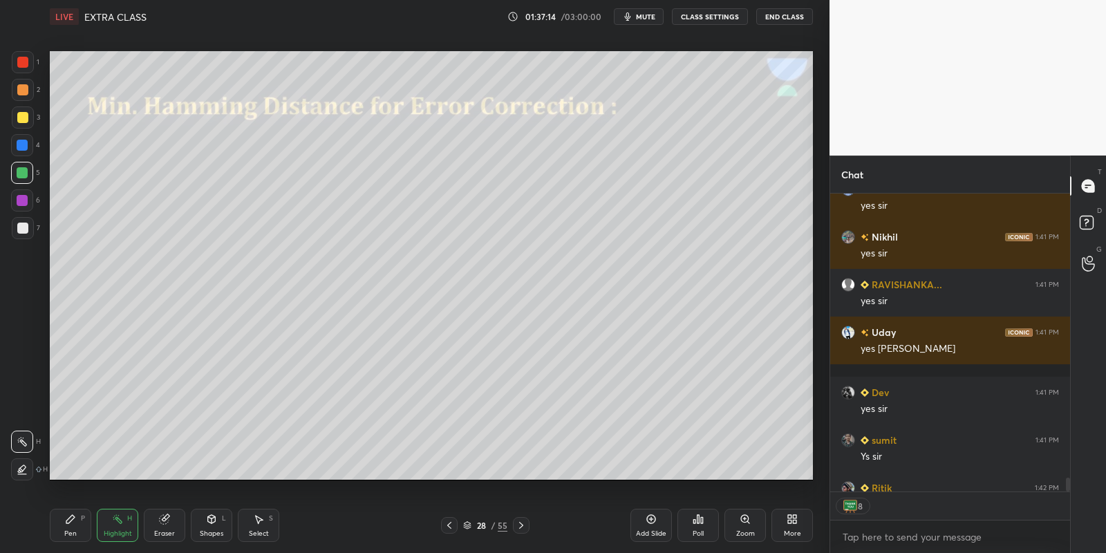
click at [79, 527] on div "Pen P" at bounding box center [70, 525] width 41 height 33
click at [217, 529] on div "Shapes L" at bounding box center [211, 525] width 41 height 33
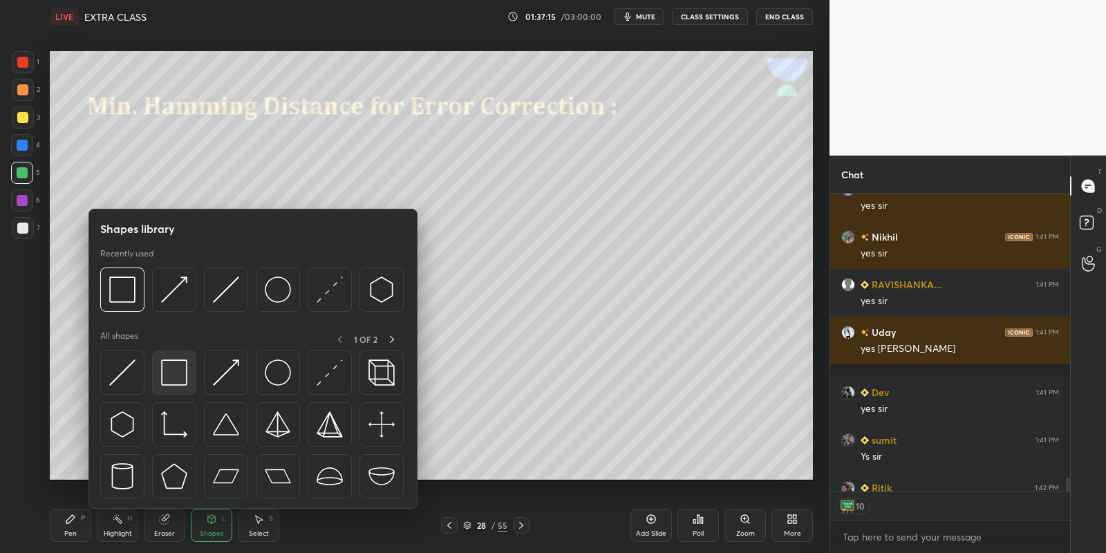
scroll to position [6846, 0]
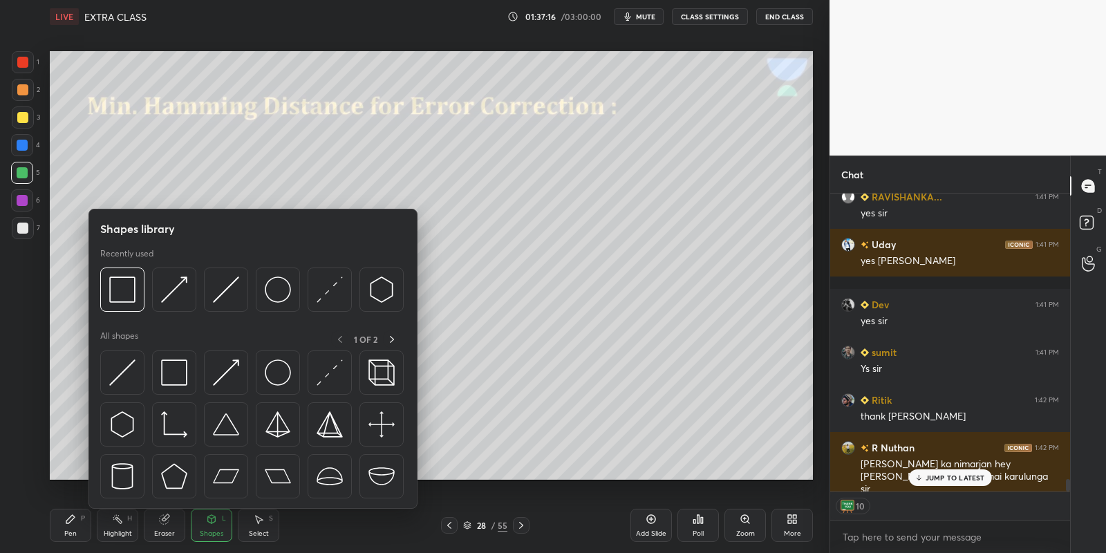
drag, startPoint x: 173, startPoint y: 371, endPoint x: 30, endPoint y: 123, distance: 286.4
click at [183, 369] on img at bounding box center [174, 372] width 26 height 26
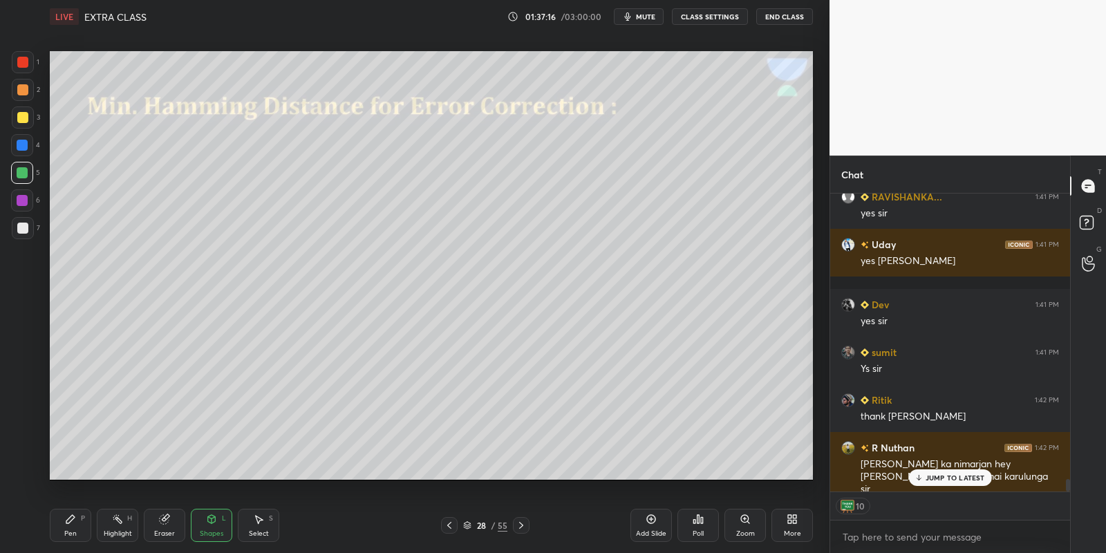
click at [25, 112] on div at bounding box center [23, 117] width 22 height 22
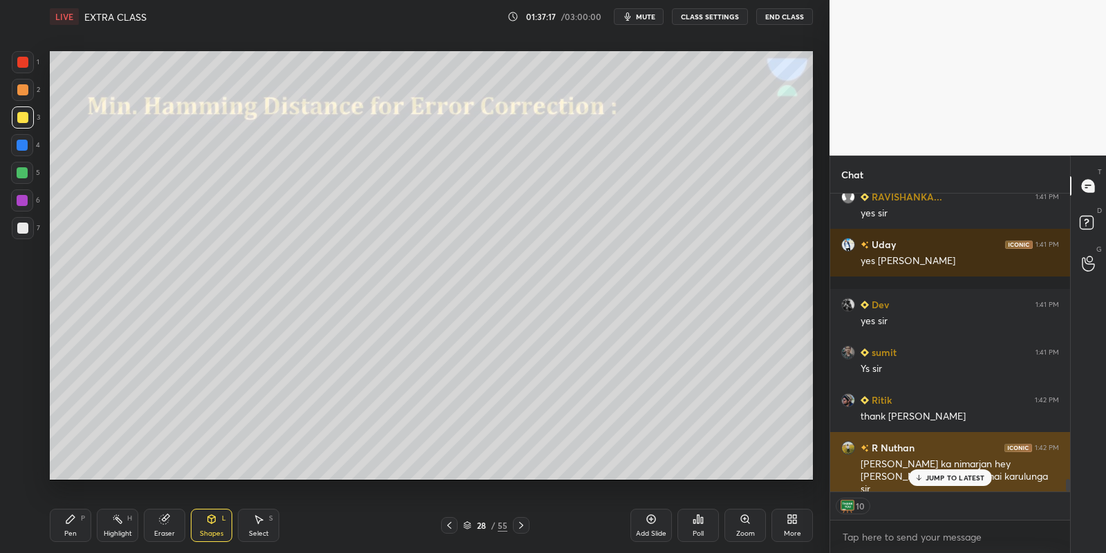
click at [924, 478] on div "JUMP TO LATEST" at bounding box center [949, 477] width 83 height 17
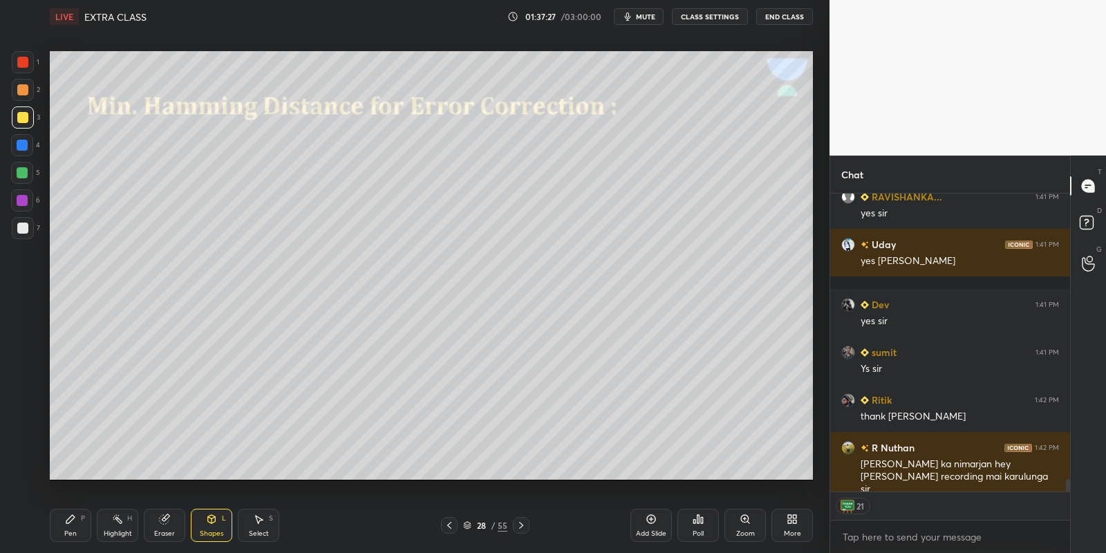
click at [215, 532] on div "Shapes" at bounding box center [211, 533] width 23 height 7
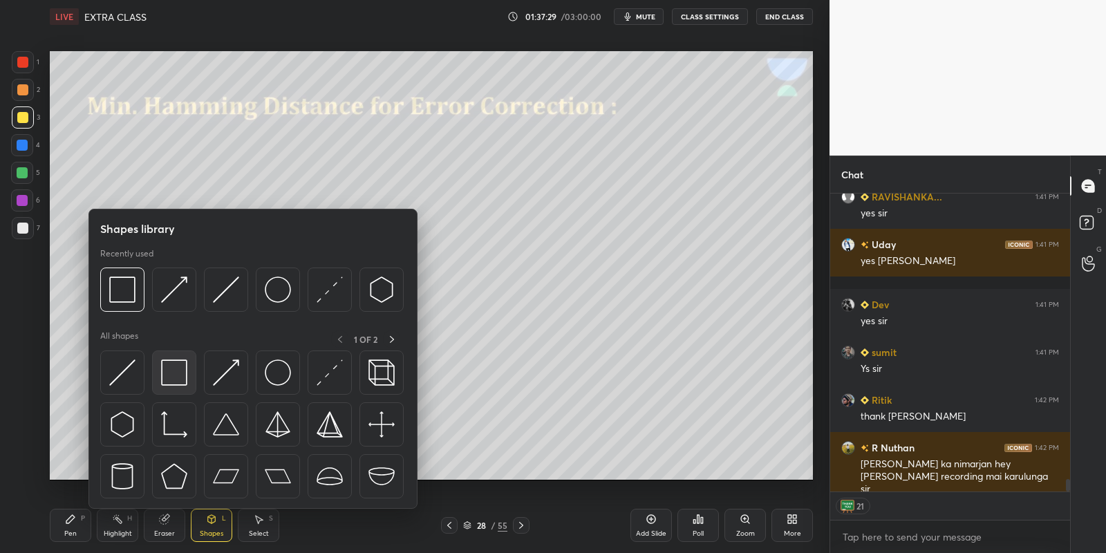
drag, startPoint x: 182, startPoint y: 370, endPoint x: 21, endPoint y: 108, distance: 307.2
click at [182, 373] on img at bounding box center [174, 372] width 26 height 26
click at [21, 115] on div at bounding box center [22, 117] width 11 height 11
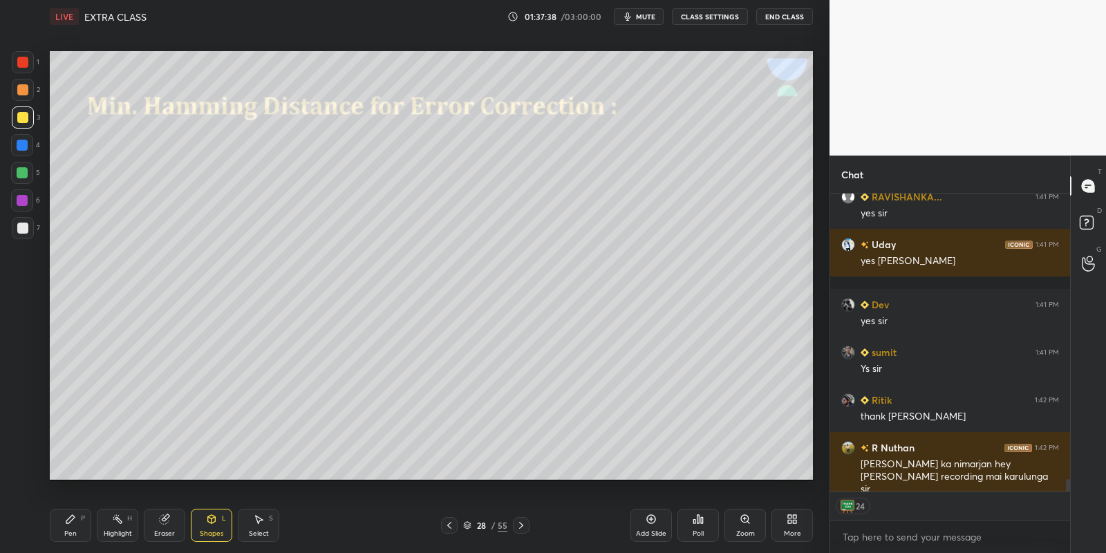
drag, startPoint x: 69, startPoint y: 527, endPoint x: 97, endPoint y: 522, distance: 28.2
click at [71, 527] on div "Pen P" at bounding box center [70, 525] width 41 height 33
drag, startPoint x: 110, startPoint y: 522, endPoint x: 111, endPoint y: 494, distance: 27.7
click at [108, 522] on div "Highlight H" at bounding box center [117, 525] width 41 height 33
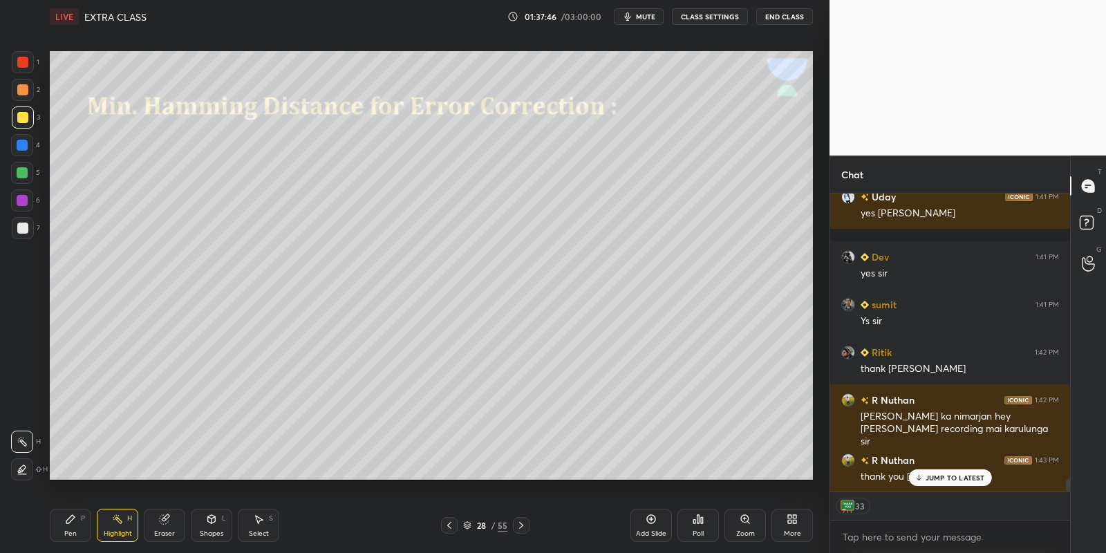
drag, startPoint x: 76, startPoint y: 520, endPoint x: 100, endPoint y: 517, distance: 24.3
click at [76, 520] on div "Pen P" at bounding box center [70, 525] width 41 height 33
click at [111, 527] on div "Highlight H" at bounding box center [117, 525] width 41 height 33
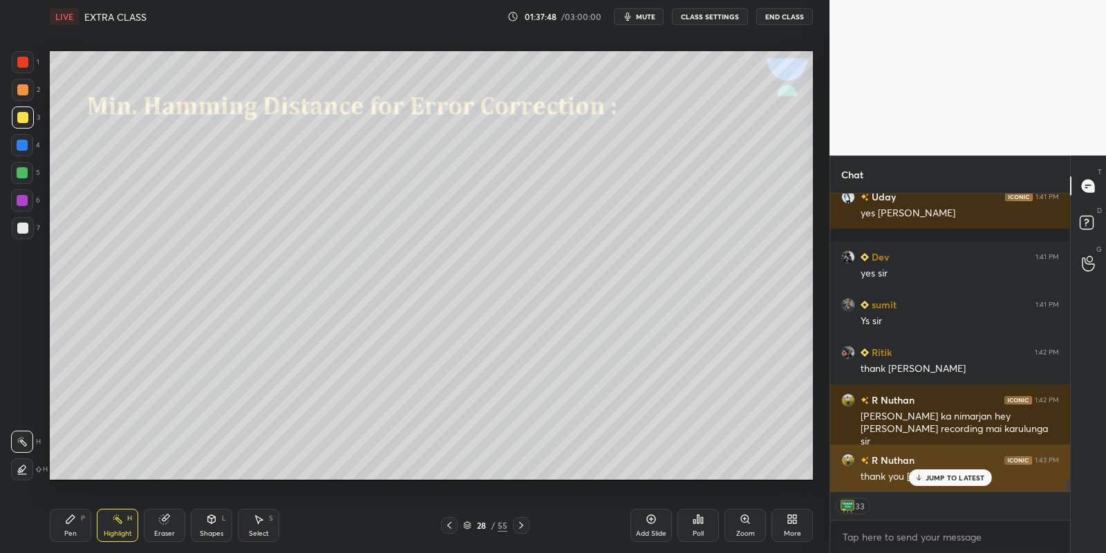
click at [943, 475] on p "JUMP TO LATEST" at bounding box center [954, 477] width 59 height 8
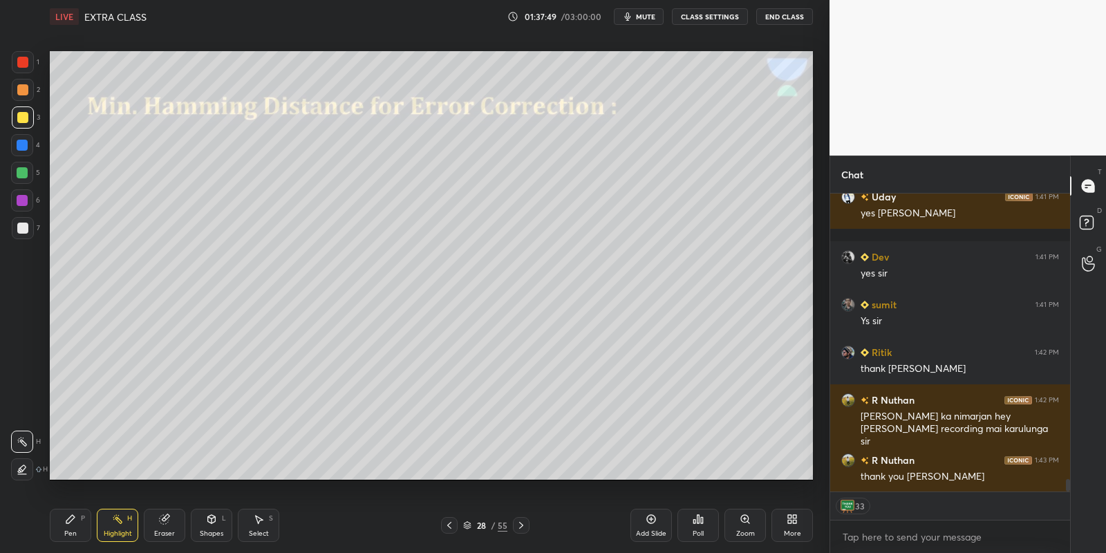
click at [77, 525] on div "Pen P" at bounding box center [70, 525] width 41 height 33
click at [120, 535] on div "Highlight" at bounding box center [118, 533] width 28 height 7
click at [74, 527] on div "Pen P" at bounding box center [70, 525] width 41 height 33
click at [21, 174] on div at bounding box center [22, 172] width 11 height 11
click at [114, 531] on div "Highlight" at bounding box center [118, 533] width 28 height 7
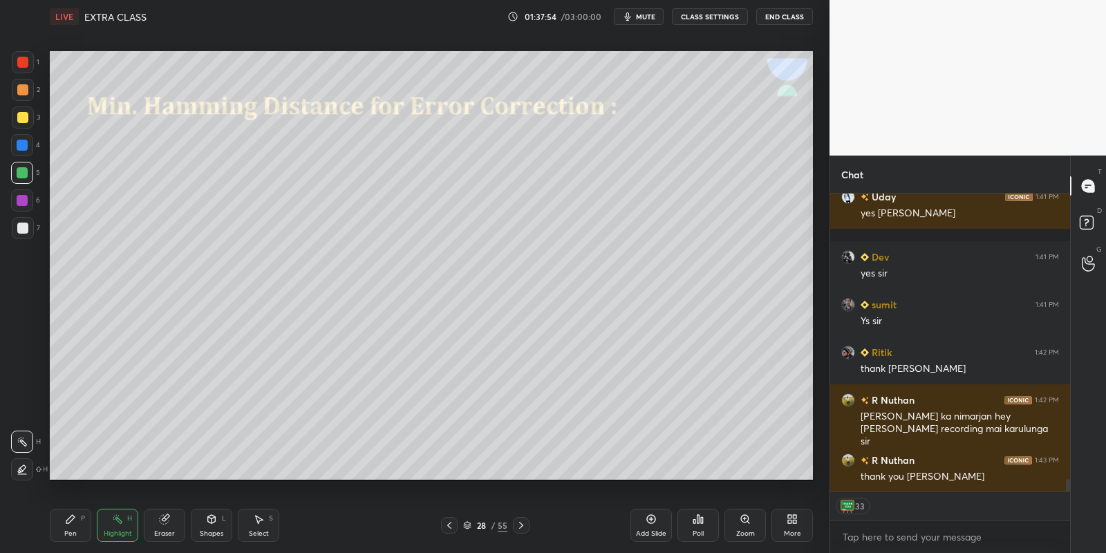
scroll to position [6954, 0]
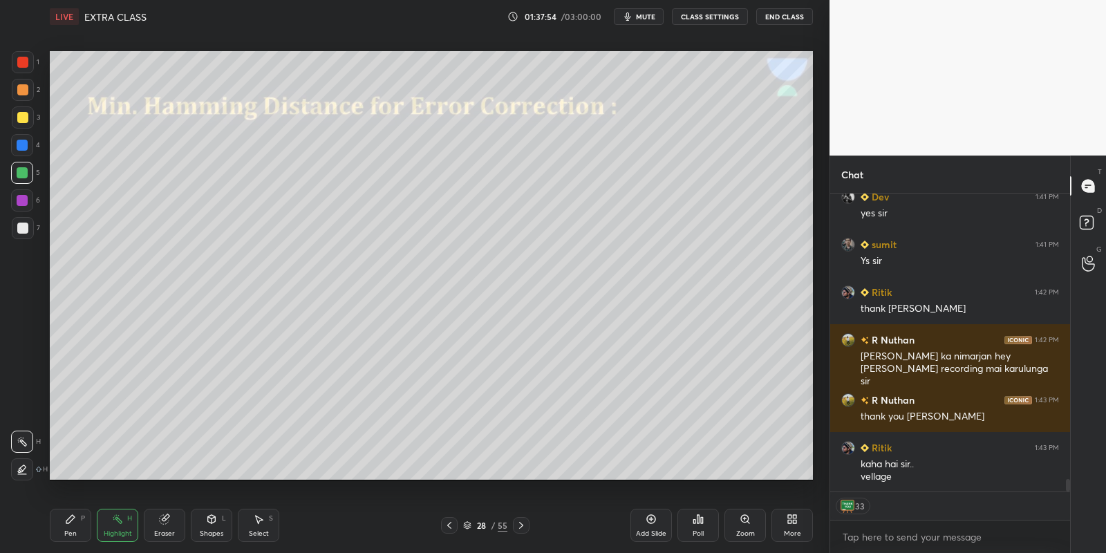
click at [66, 526] on div "Pen P" at bounding box center [70, 525] width 41 height 33
click at [24, 171] on div at bounding box center [22, 172] width 11 height 11
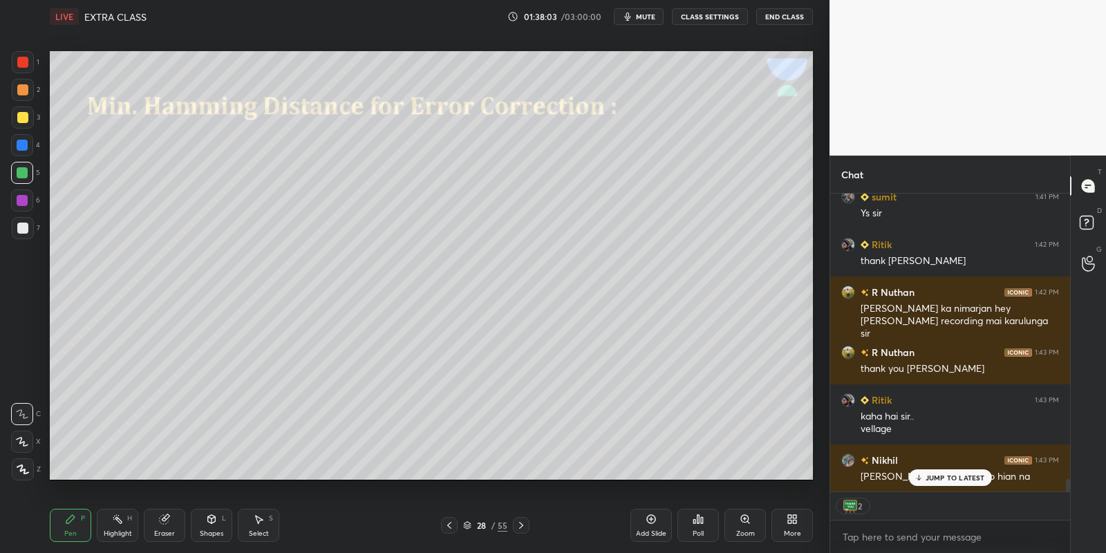
scroll to position [7049, 0]
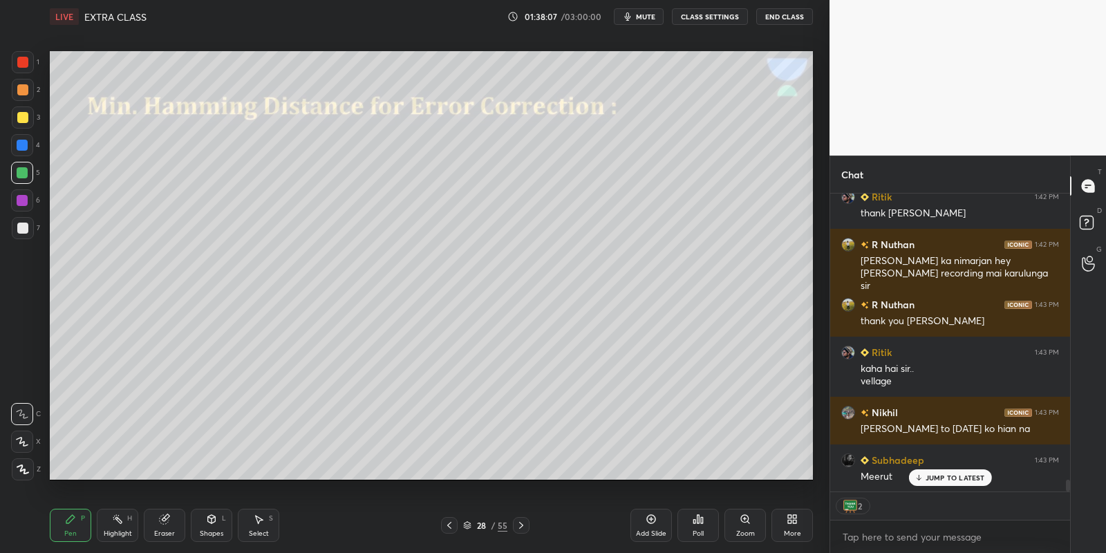
type textarea "x"
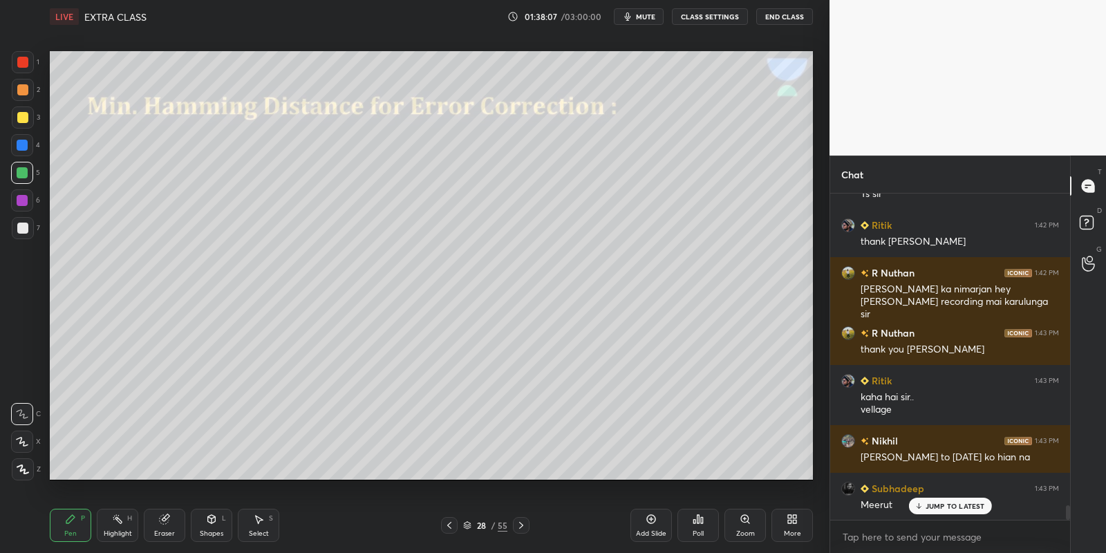
scroll to position [4, 4]
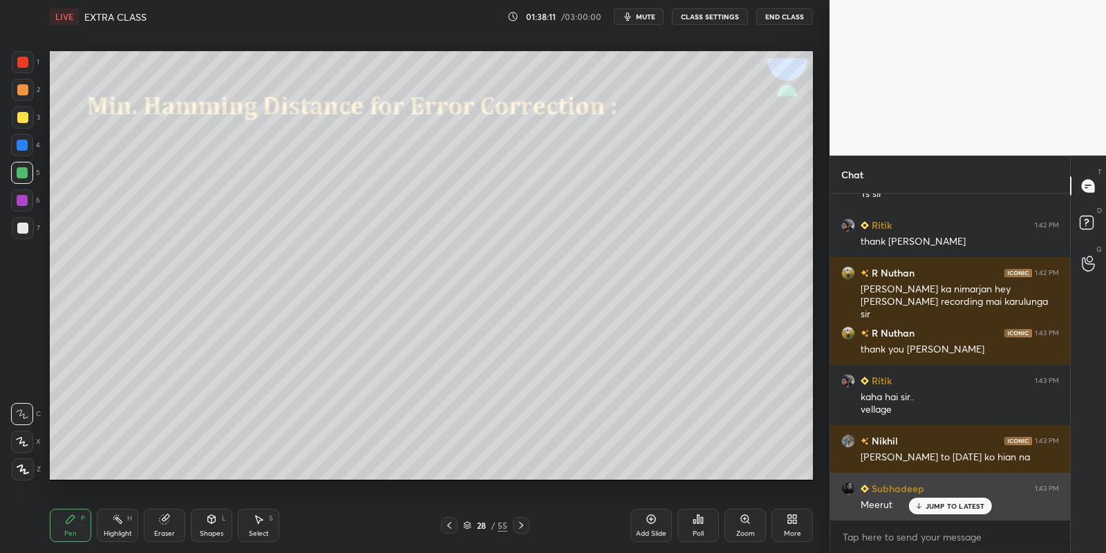
click at [934, 498] on div "JUMP TO LATEST" at bounding box center [949, 506] width 83 height 17
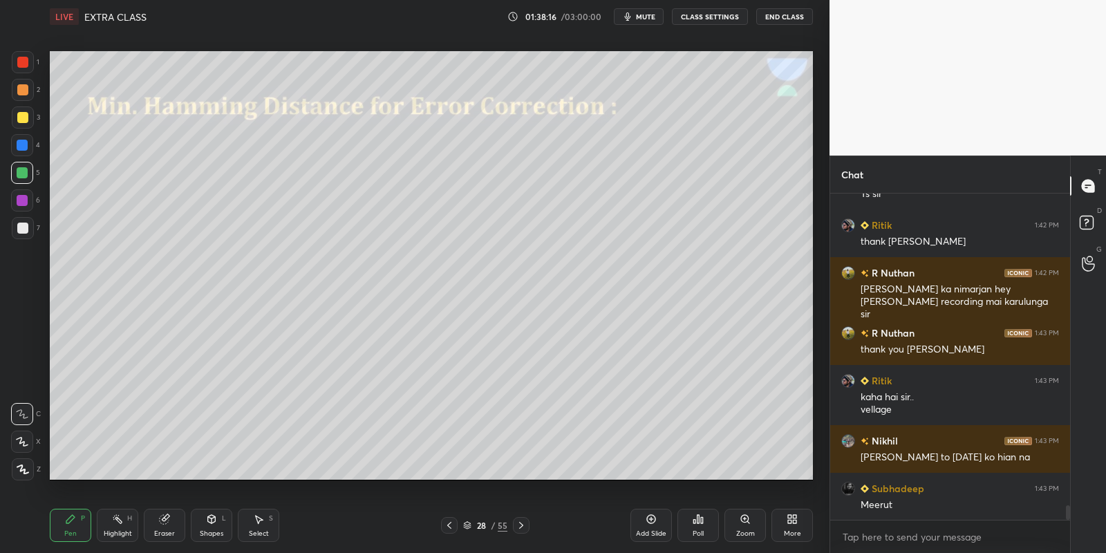
drag, startPoint x: 116, startPoint y: 529, endPoint x: 122, endPoint y: 492, distance: 37.0
click at [117, 525] on div "Highlight H" at bounding box center [117, 525] width 41 height 33
click at [220, 525] on div "Shapes L" at bounding box center [211, 525] width 41 height 33
drag, startPoint x: 64, startPoint y: 536, endPoint x: 77, endPoint y: 537, distance: 13.9
click at [66, 538] on div "Pen P" at bounding box center [70, 525] width 41 height 33
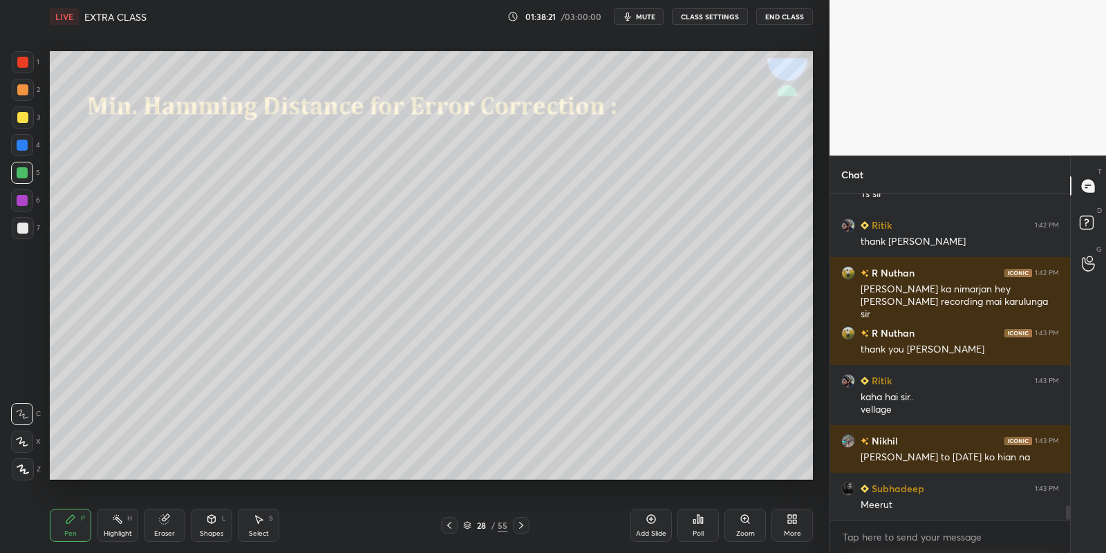
click at [115, 533] on div "Highlight" at bounding box center [118, 533] width 28 height 7
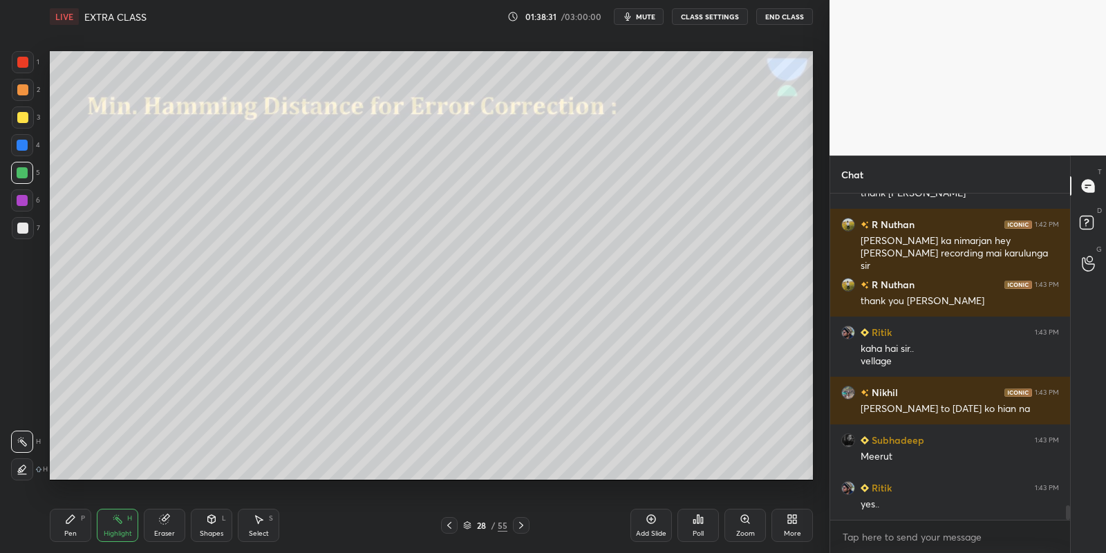
click at [77, 534] on div "Pen P" at bounding box center [70, 525] width 41 height 33
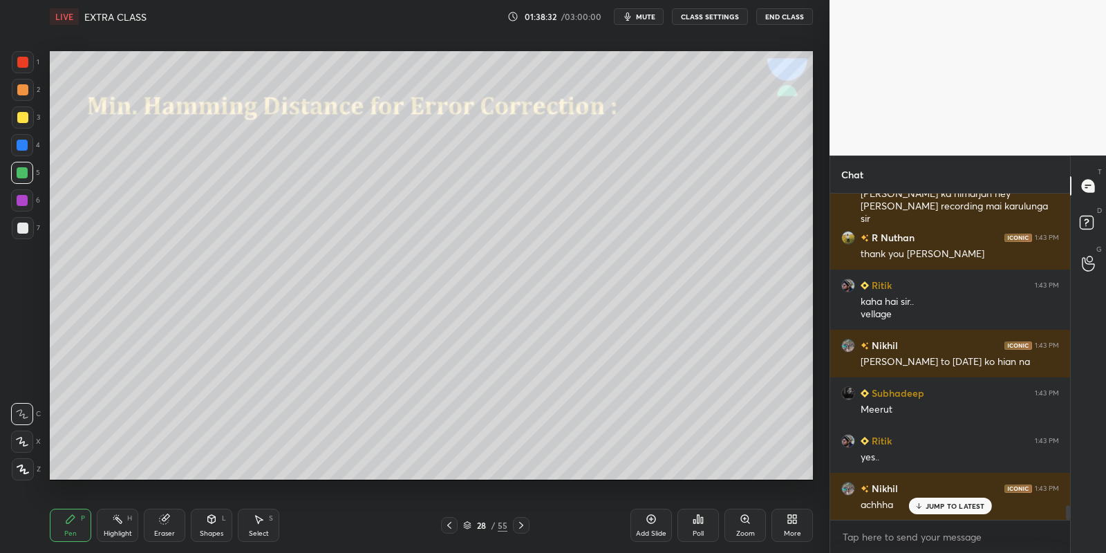
click at [16, 175] on div at bounding box center [22, 173] width 22 height 22
click at [19, 115] on div at bounding box center [22, 117] width 11 height 11
drag, startPoint x: 19, startPoint y: 175, endPoint x: 23, endPoint y: 169, distance: 7.5
click at [19, 175] on div at bounding box center [22, 172] width 11 height 11
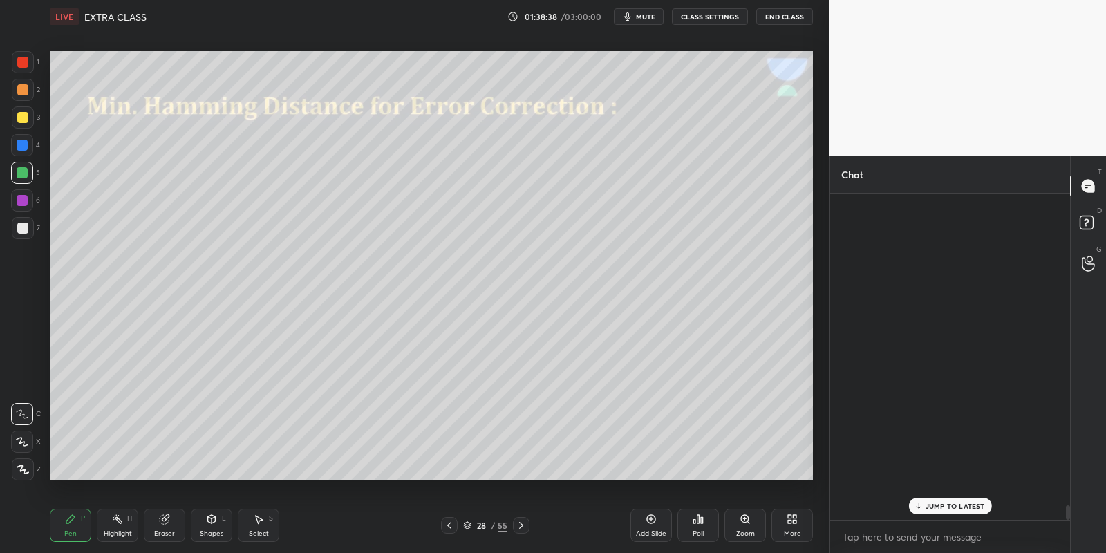
scroll to position [208, 236]
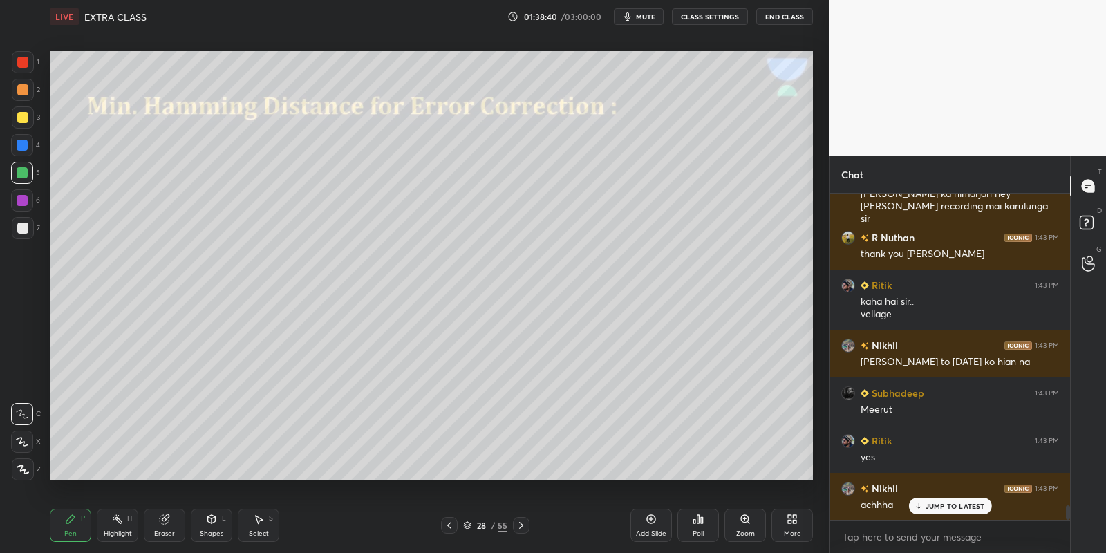
drag, startPoint x: 77, startPoint y: 530, endPoint x: 82, endPoint y: 491, distance: 39.7
click at [76, 528] on div "Pen P" at bounding box center [70, 525] width 41 height 33
click at [22, 176] on div at bounding box center [22, 172] width 11 height 11
drag, startPoint x: 110, startPoint y: 529, endPoint x: 109, endPoint y: 505, distance: 24.2
click at [110, 522] on div "Highlight H" at bounding box center [117, 525] width 41 height 33
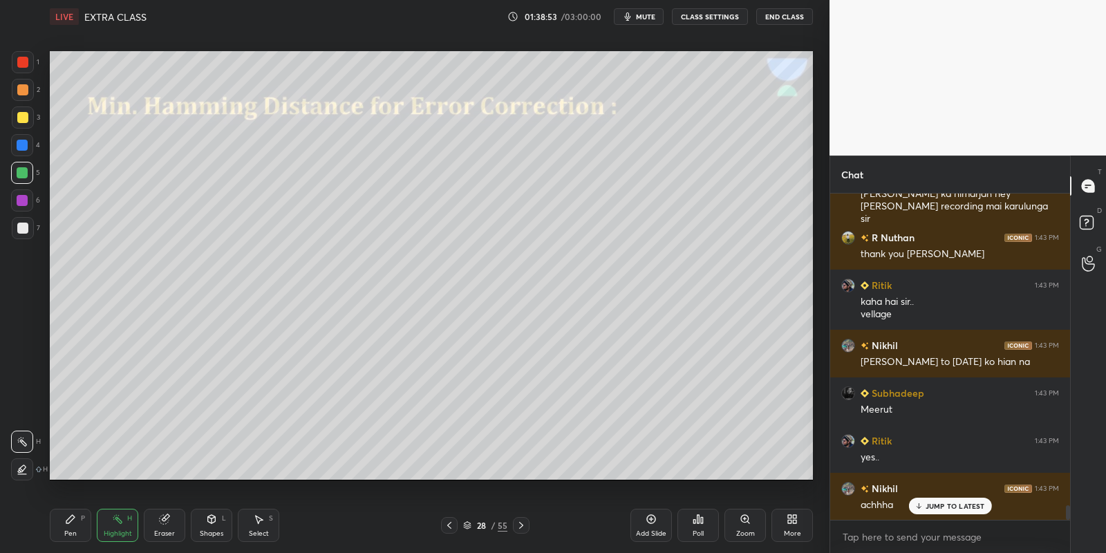
click at [213, 525] on div "Shapes L" at bounding box center [211, 525] width 41 height 33
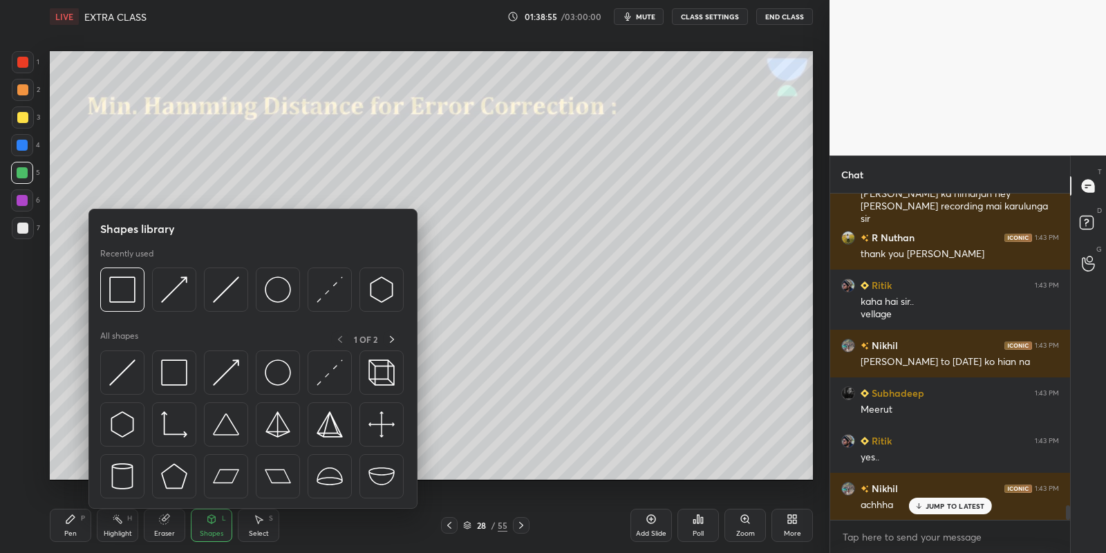
click at [188, 368] on div at bounding box center [174, 372] width 44 height 44
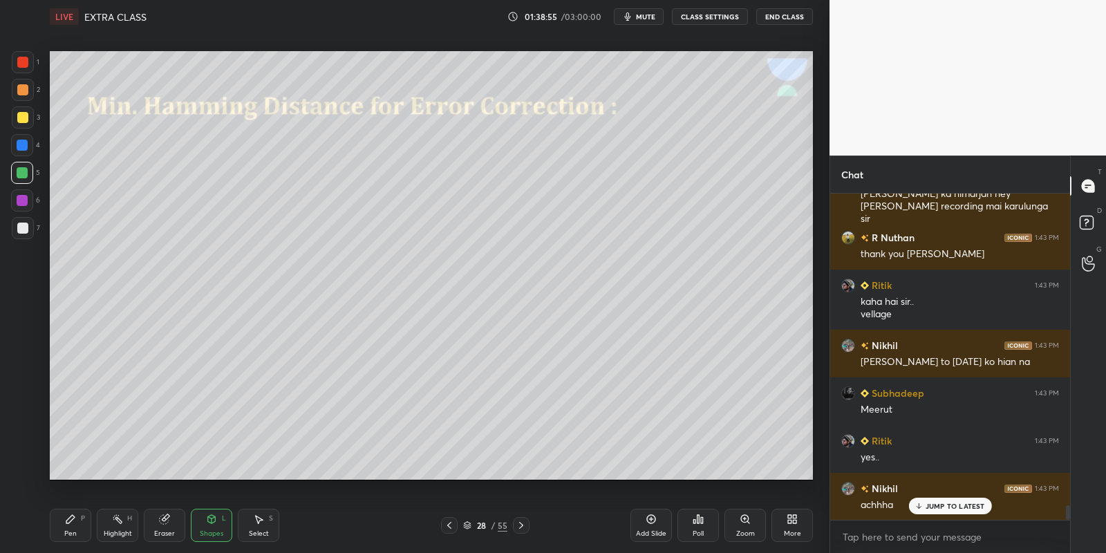
click at [27, 116] on div at bounding box center [22, 117] width 11 height 11
drag, startPoint x: 221, startPoint y: 524, endPoint x: 223, endPoint y: 511, distance: 12.5
click at [221, 522] on div "Shapes L" at bounding box center [211, 525] width 41 height 33
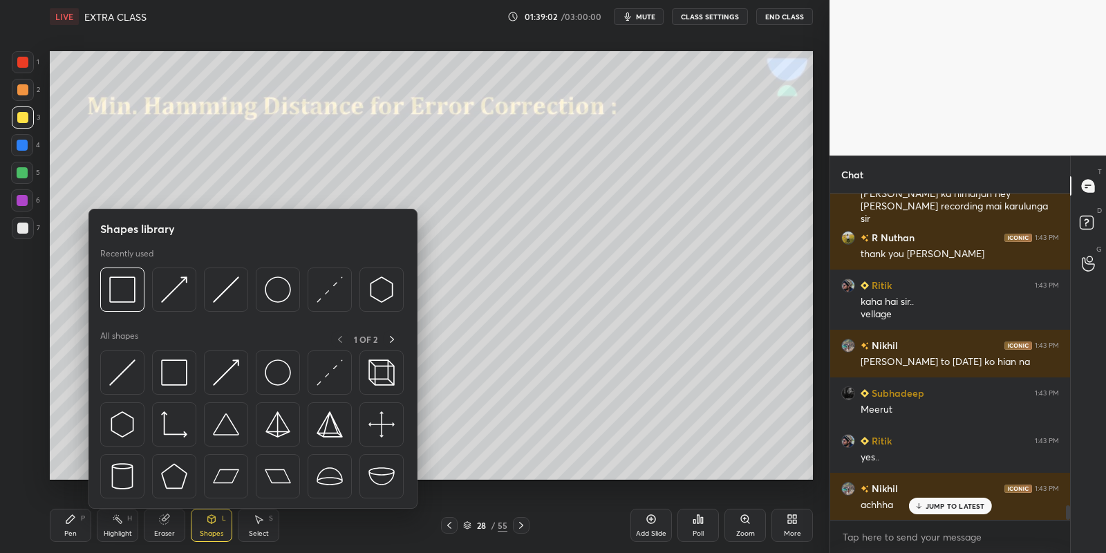
click at [236, 360] on img at bounding box center [226, 372] width 26 height 26
click at [25, 116] on div at bounding box center [22, 117] width 11 height 11
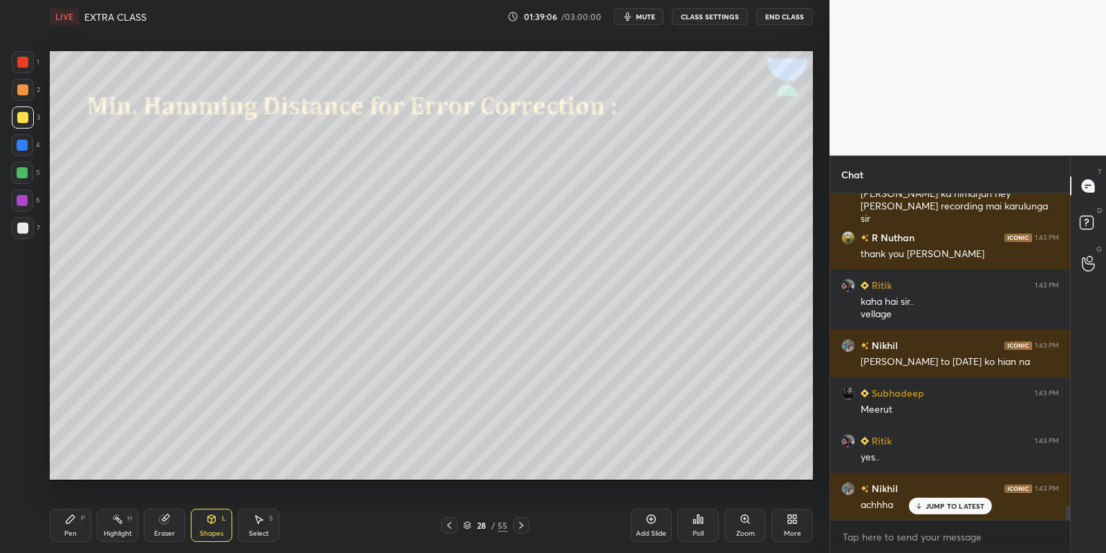
click at [73, 533] on div "Pen" at bounding box center [70, 533] width 12 height 7
click at [24, 166] on div at bounding box center [22, 173] width 22 height 22
click at [90, 533] on div "Pen P Highlight H Eraser Shapes L Select S" at bounding box center [195, 525] width 290 height 33
drag, startPoint x: 121, startPoint y: 526, endPoint x: 120, endPoint y: 482, distance: 44.2
click at [122, 522] on div "Highlight H" at bounding box center [117, 525] width 41 height 33
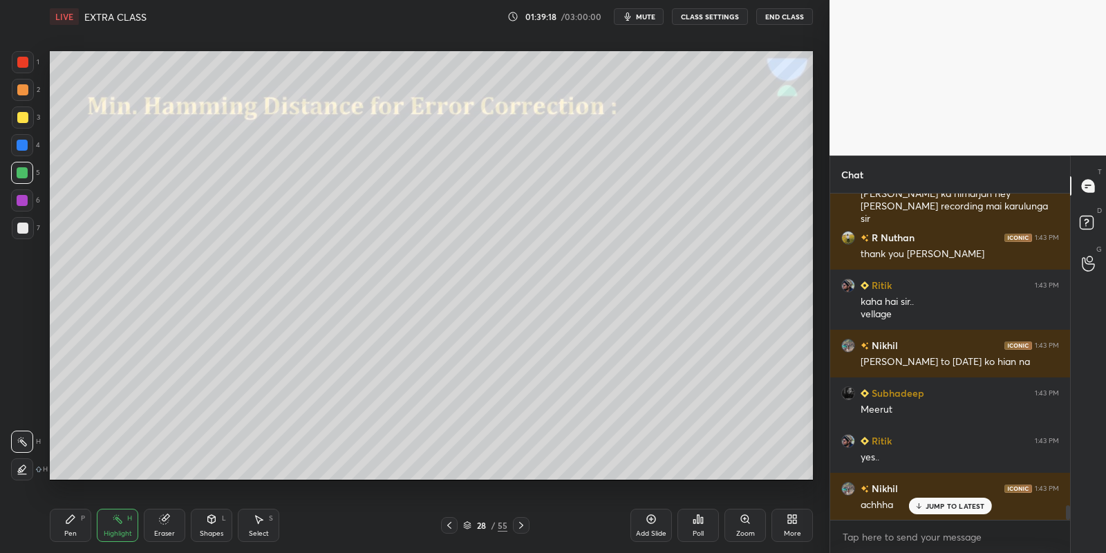
drag, startPoint x: 258, startPoint y: 529, endPoint x: 253, endPoint y: 499, distance: 30.1
click at [258, 526] on div "Select S" at bounding box center [258, 525] width 41 height 33
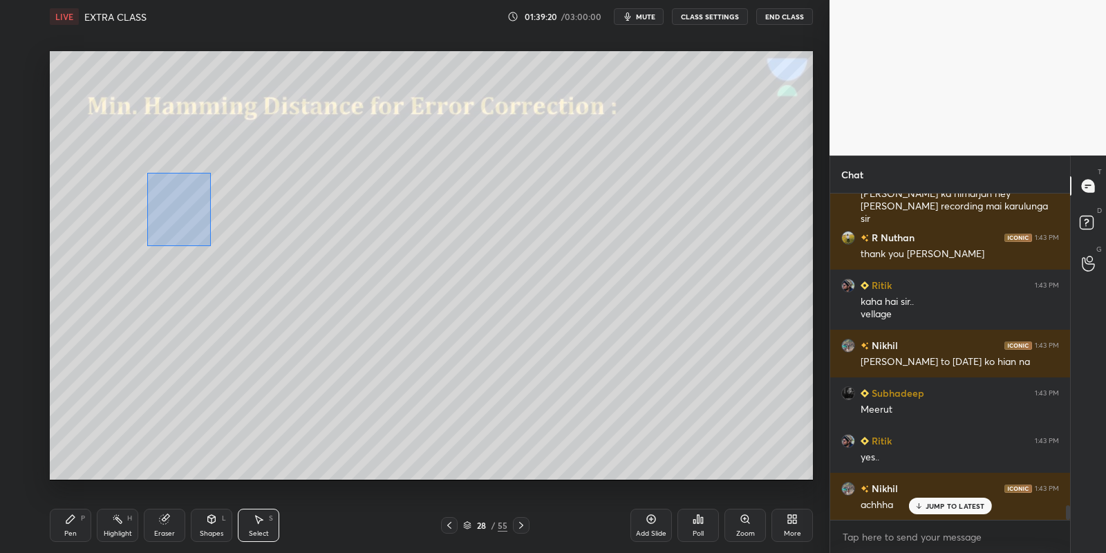
drag, startPoint x: 146, startPoint y: 171, endPoint x: 206, endPoint y: 236, distance: 88.5
click at [209, 245] on div "0 ° Undo Copy Paste here Duplicate Duplicate to new slide Delete" at bounding box center [431, 265] width 763 height 429
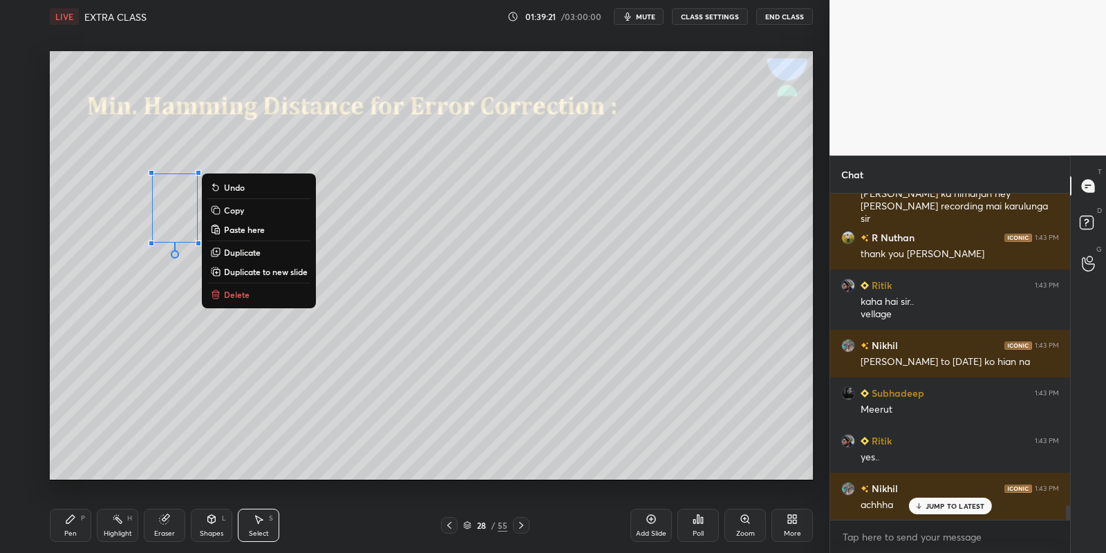
click at [265, 209] on button "Copy" at bounding box center [258, 210] width 103 height 17
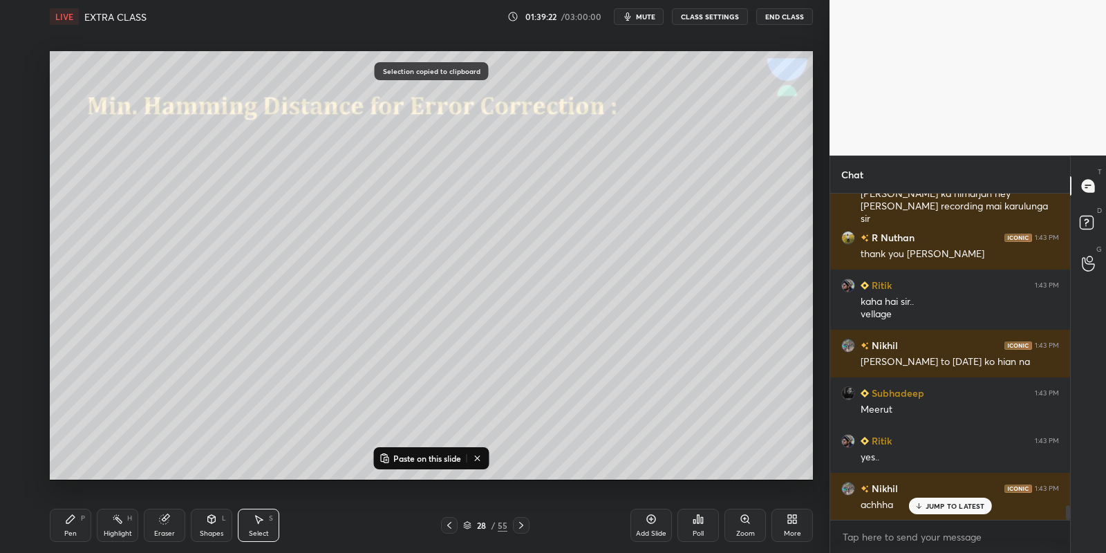
drag, startPoint x: 416, startPoint y: 462, endPoint x: 413, endPoint y: 432, distance: 29.8
click at [417, 457] on p "Paste on this slide" at bounding box center [427, 458] width 68 height 11
drag, startPoint x: 192, startPoint y: 227, endPoint x: 375, endPoint y: 209, distance: 183.9
click at [376, 211] on div "0 ° Undo Copy Paste here Duplicate Duplicate to new slide Delete" at bounding box center [431, 265] width 763 height 429
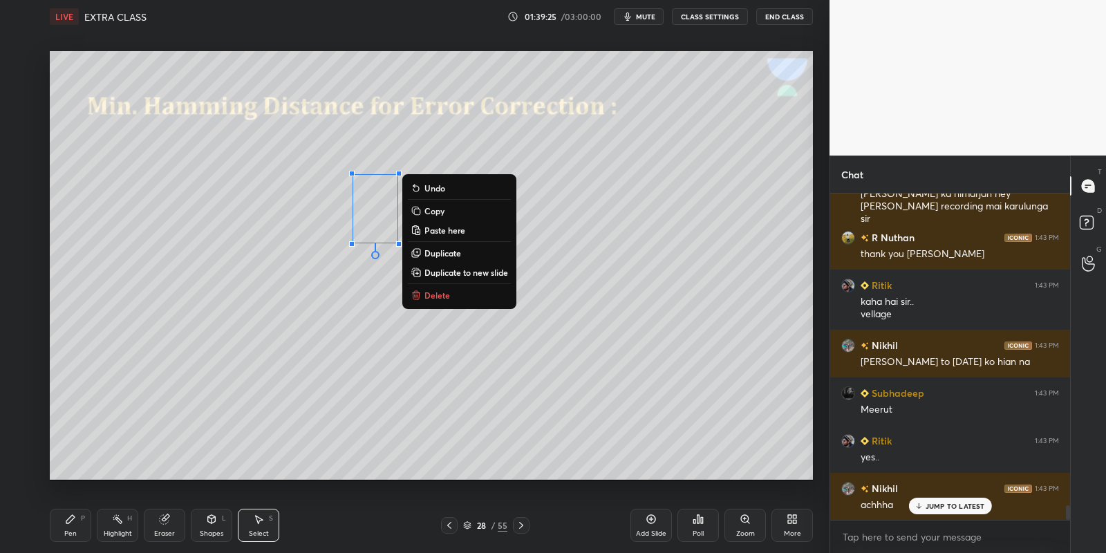
click at [87, 527] on div "Pen P" at bounding box center [70, 525] width 41 height 33
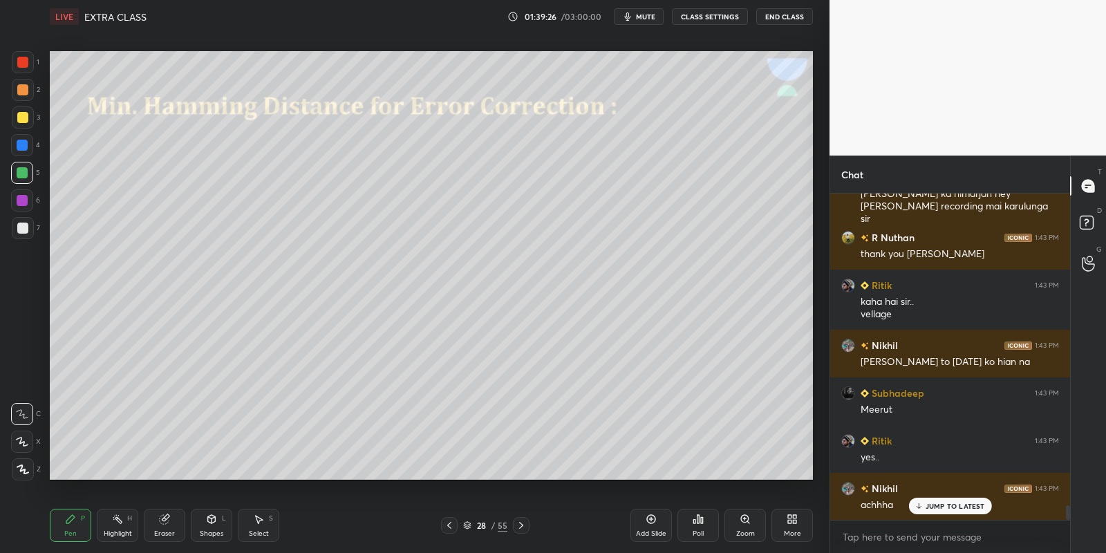
click at [161, 514] on icon at bounding box center [164, 518] width 11 height 11
drag, startPoint x: 254, startPoint y: 525, endPoint x: 261, endPoint y: 503, distance: 23.2
click at [254, 522] on div "Select S" at bounding box center [258, 525] width 41 height 33
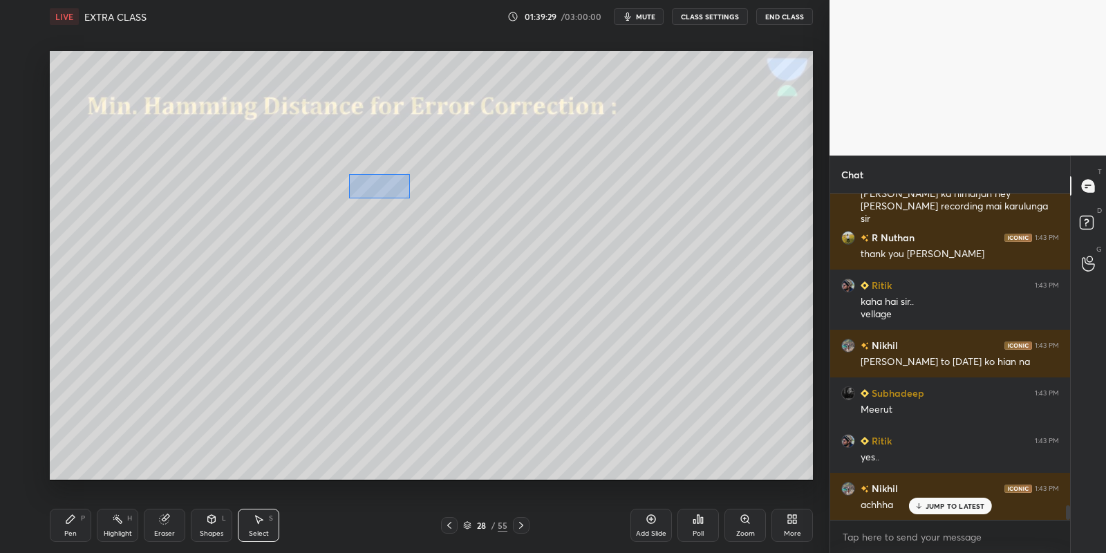
drag, startPoint x: 354, startPoint y: 175, endPoint x: 406, endPoint y: 198, distance: 57.5
click at [413, 200] on div "0 ° Undo Copy Paste here Duplicate Duplicate to new slide Delete" at bounding box center [431, 265] width 763 height 429
drag, startPoint x: 379, startPoint y: 186, endPoint x: 397, endPoint y: 184, distance: 18.1
click at [398, 188] on div "0 ° Undo Copy Paste here Duplicate Duplicate to new slide Delete" at bounding box center [431, 265] width 763 height 429
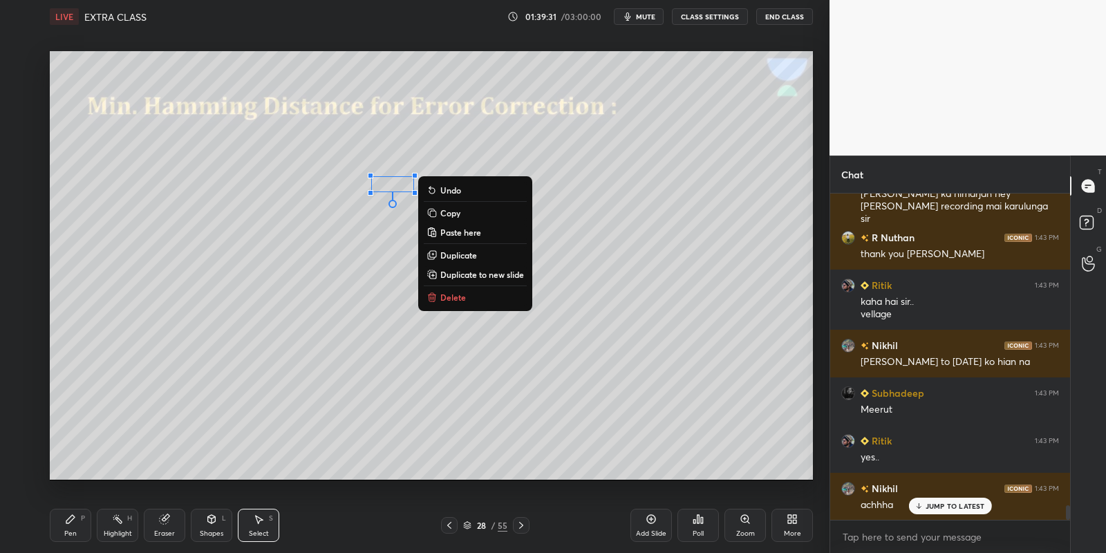
click at [75, 522] on icon at bounding box center [70, 518] width 11 height 11
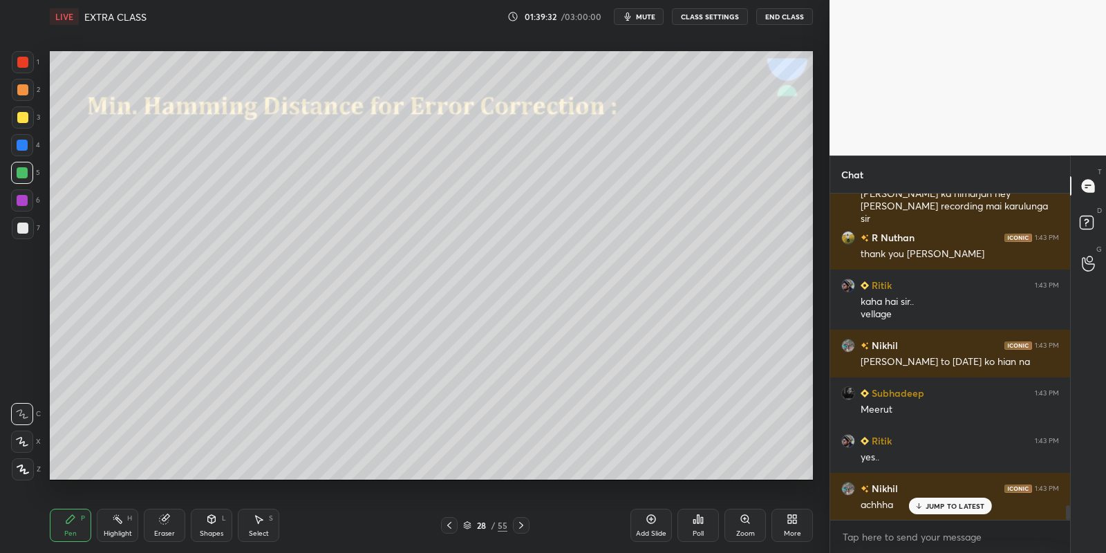
click at [26, 167] on div at bounding box center [22, 173] width 22 height 22
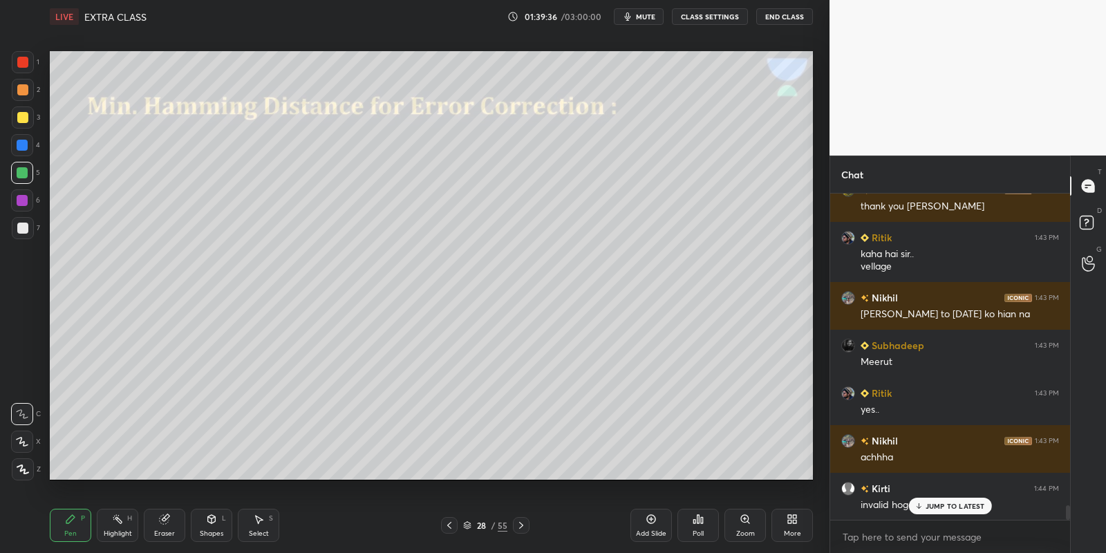
drag, startPoint x: 111, startPoint y: 525, endPoint x: 145, endPoint y: 486, distance: 51.9
click at [111, 523] on div "Highlight H" at bounding box center [117, 525] width 41 height 33
click at [216, 530] on div "Shapes" at bounding box center [211, 533] width 23 height 7
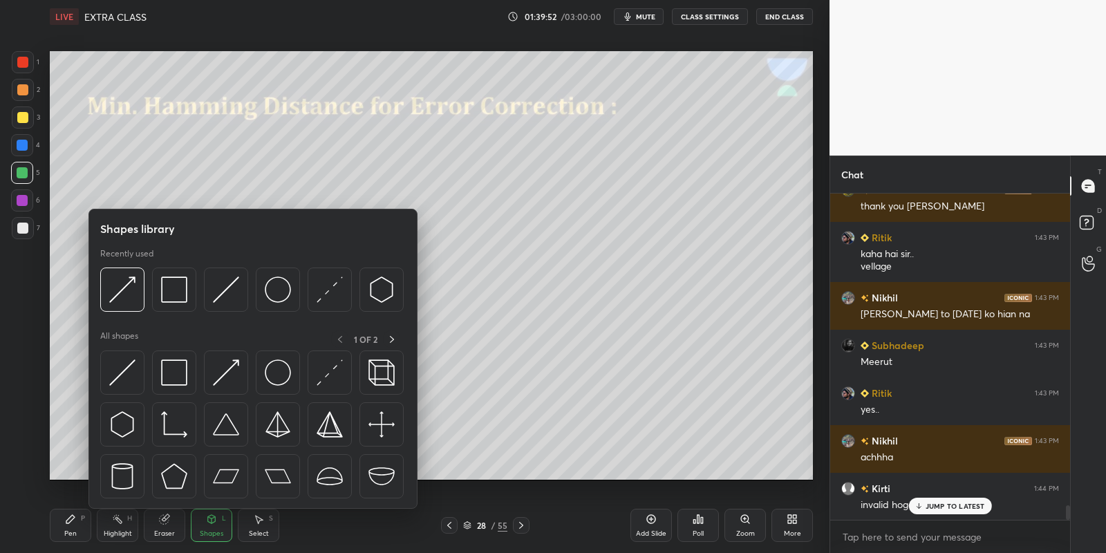
click at [189, 366] on div at bounding box center [174, 372] width 44 height 44
click at [25, 116] on div at bounding box center [22, 117] width 11 height 11
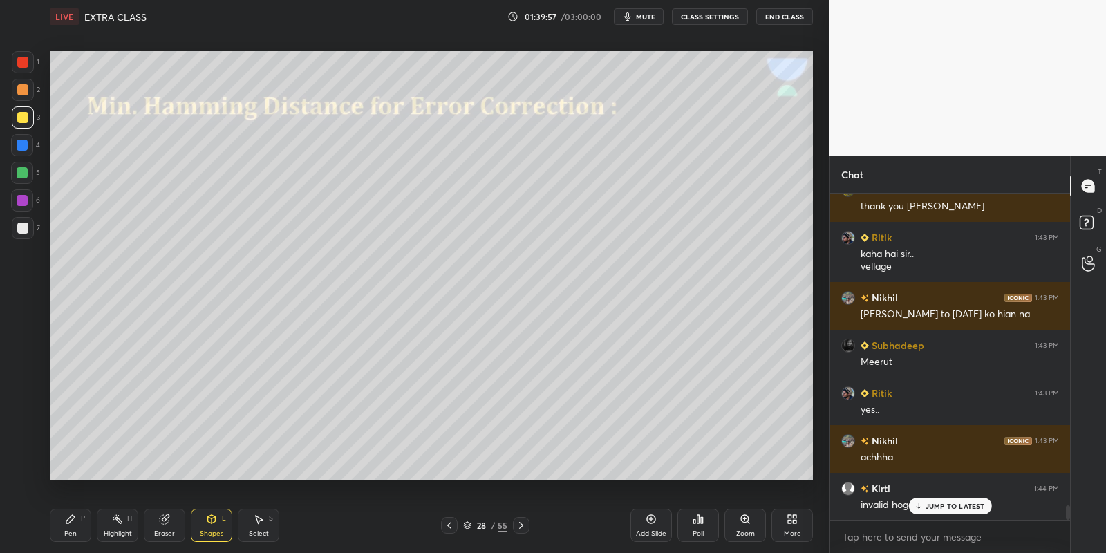
drag, startPoint x: 228, startPoint y: 529, endPoint x: 228, endPoint y: 513, distance: 15.9
click at [227, 528] on div "Shapes L" at bounding box center [211, 525] width 41 height 33
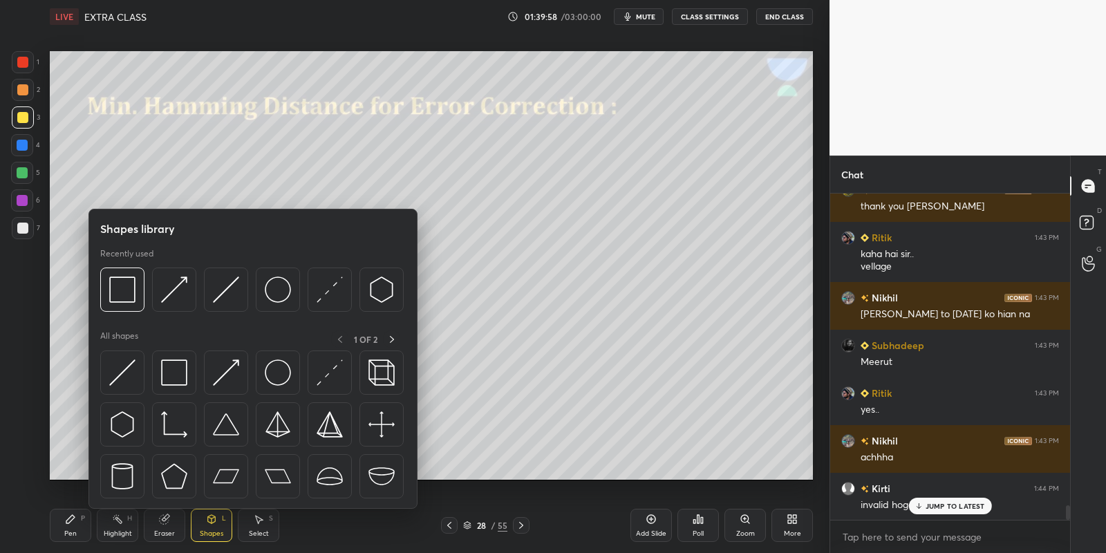
click at [234, 361] on img at bounding box center [226, 372] width 26 height 26
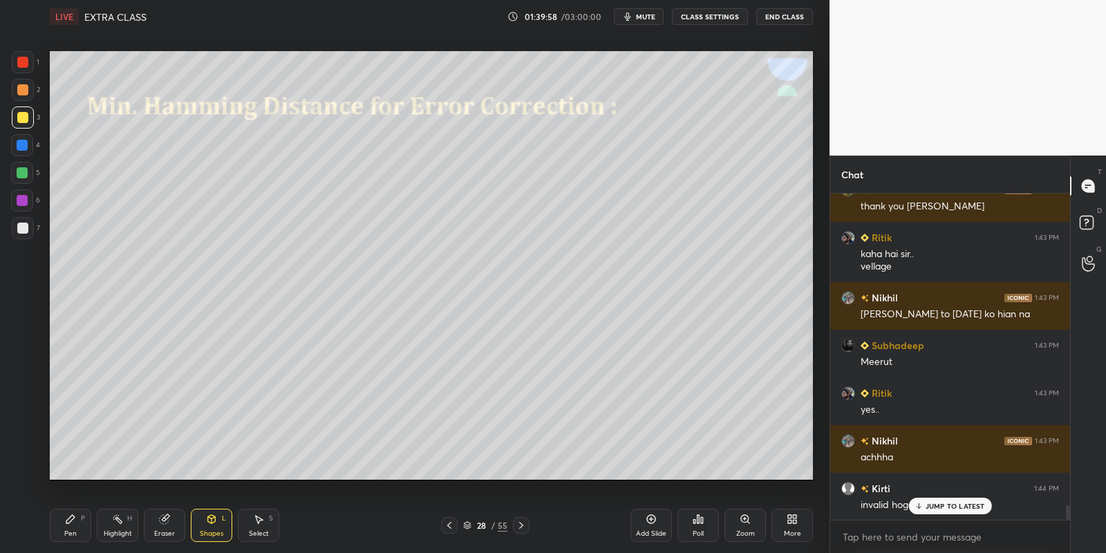
click at [25, 171] on div at bounding box center [22, 172] width 11 height 11
click at [23, 115] on div at bounding box center [22, 117] width 11 height 11
click at [76, 522] on div "Pen P" at bounding box center [70, 525] width 41 height 33
click at [21, 164] on div at bounding box center [22, 173] width 22 height 22
drag, startPoint x: 73, startPoint y: 528, endPoint x: 79, endPoint y: 525, distance: 7.4
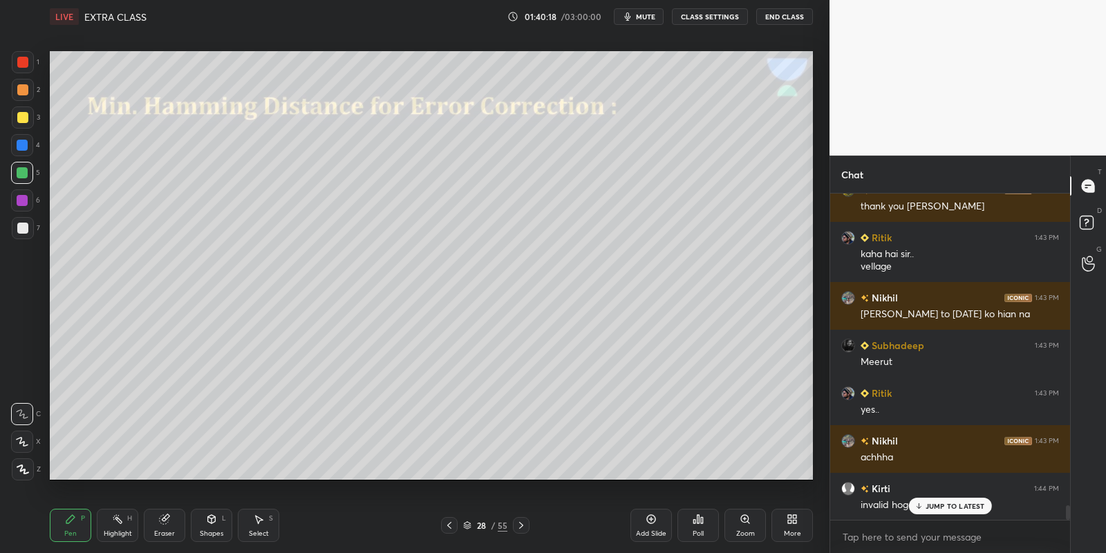
click at [74, 527] on div "Pen P" at bounding box center [70, 525] width 41 height 33
click at [120, 522] on rect at bounding box center [118, 520] width 7 height 7
click at [72, 522] on icon at bounding box center [70, 518] width 11 height 11
drag, startPoint x: 256, startPoint y: 528, endPoint x: 245, endPoint y: 489, distance: 40.4
click at [256, 526] on div "Select S" at bounding box center [258, 525] width 41 height 33
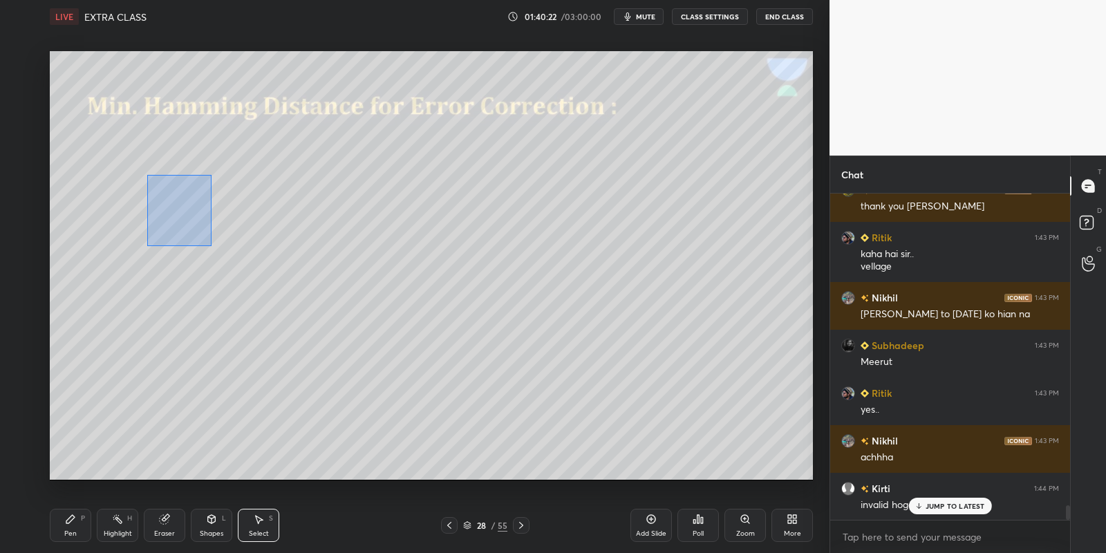
drag, startPoint x: 147, startPoint y: 173, endPoint x: 222, endPoint y: 234, distance: 96.4
click at [209, 244] on div "0 ° Undo Copy Paste here Duplicate Duplicate to new slide Delete" at bounding box center [431, 265] width 763 height 429
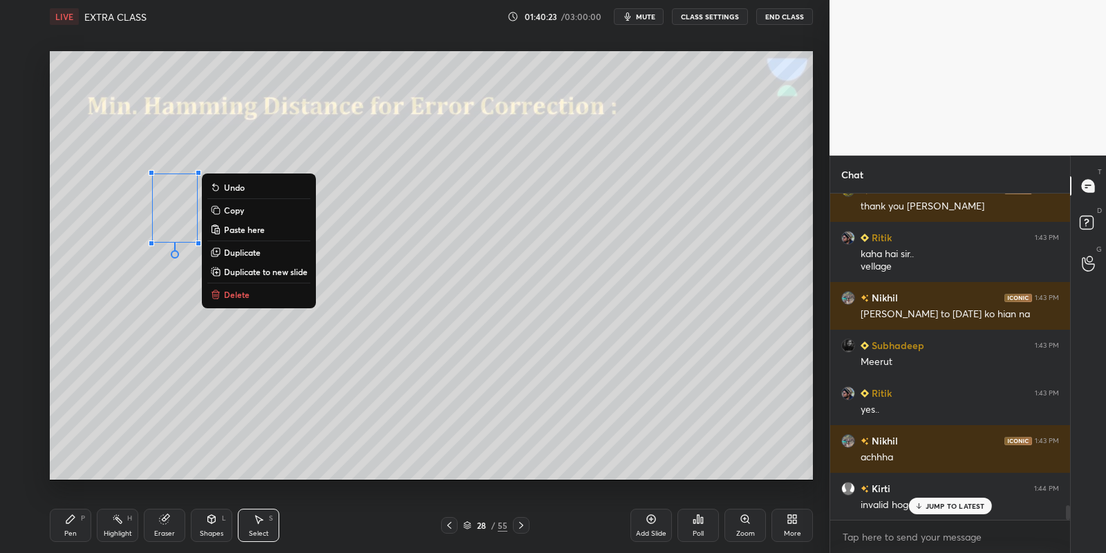
click at [242, 209] on p "Copy" at bounding box center [234, 210] width 20 height 11
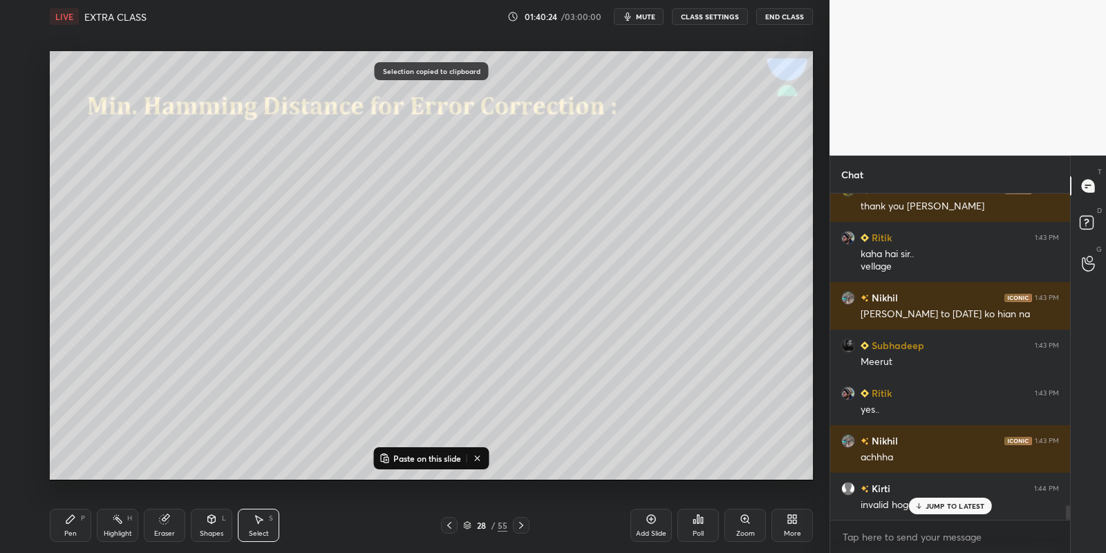
click at [406, 458] on p "Paste on this slide" at bounding box center [427, 458] width 68 height 11
drag, startPoint x: 196, startPoint y: 225, endPoint x: 576, endPoint y: 213, distance: 381.0
click at [576, 213] on div "0 ° Undo Copy Paste here Duplicate Duplicate to new slide Delete" at bounding box center [431, 265] width 763 height 429
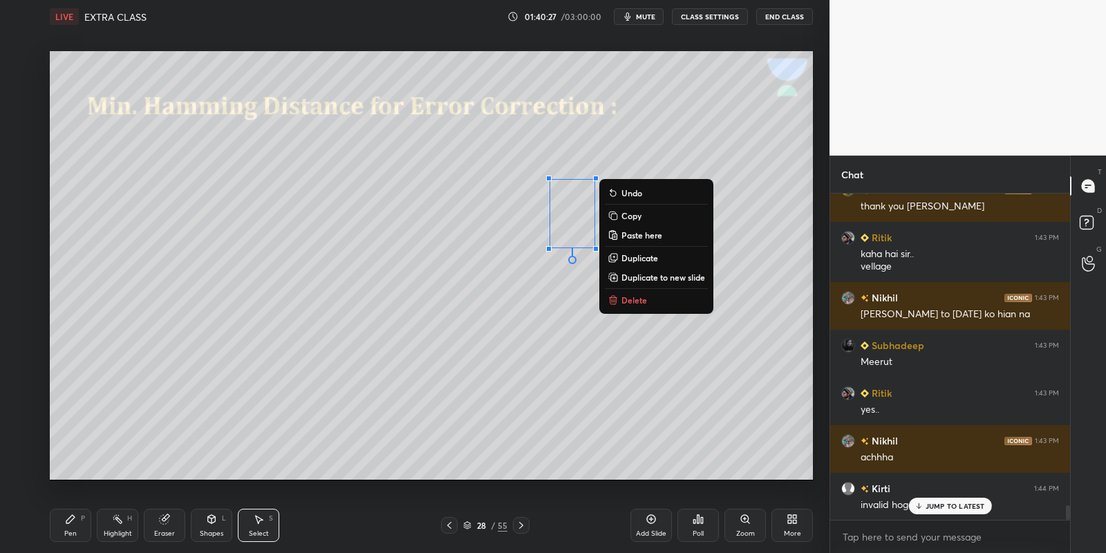
click at [82, 527] on div "Pen P" at bounding box center [70, 525] width 41 height 33
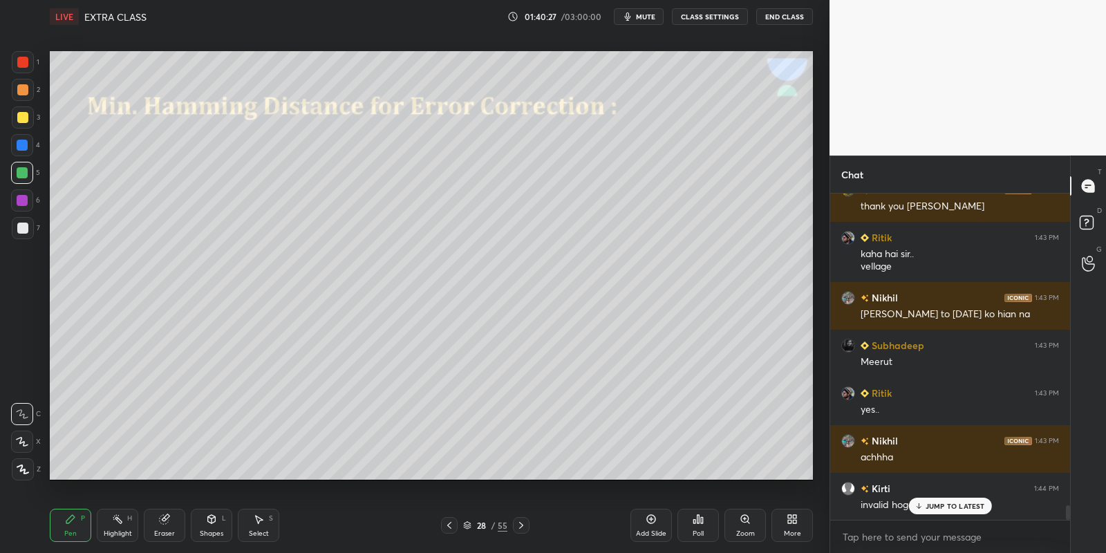
click at [122, 527] on div "Highlight H" at bounding box center [117, 525] width 41 height 33
drag, startPoint x: 75, startPoint y: 525, endPoint x: 82, endPoint y: 524, distance: 7.0
click at [73, 525] on div "Pen P" at bounding box center [70, 525] width 41 height 33
click at [23, 117] on div at bounding box center [22, 117] width 11 height 11
drag, startPoint x: 115, startPoint y: 529, endPoint x: 149, endPoint y: 523, distance: 35.0
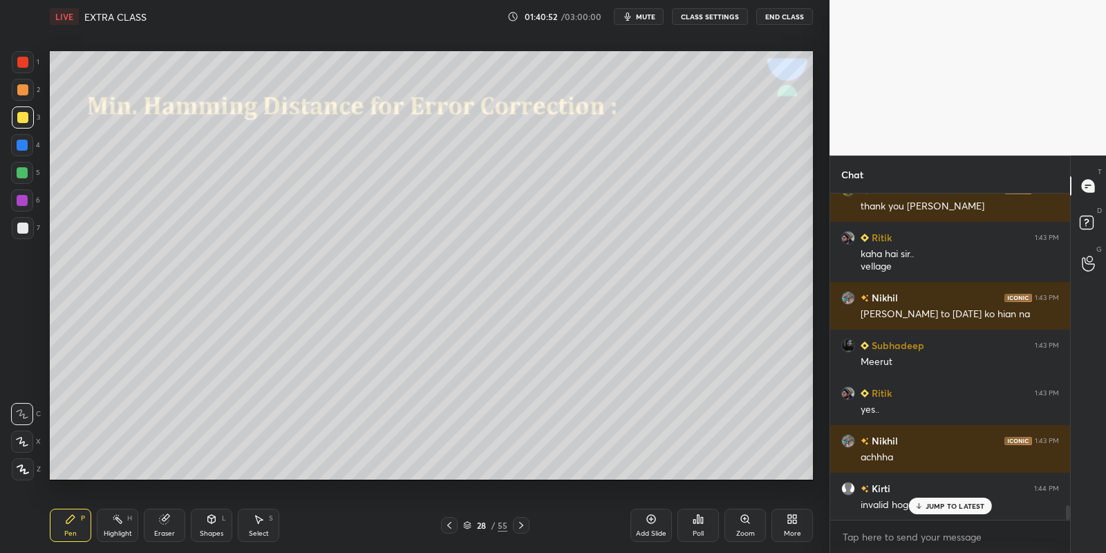
click at [120, 527] on div "Highlight H" at bounding box center [117, 525] width 41 height 33
click at [157, 522] on div "Eraser" at bounding box center [164, 525] width 41 height 33
drag, startPoint x: 73, startPoint y: 521, endPoint x: 86, endPoint y: 529, distance: 16.1
click at [80, 529] on div "Pen P" at bounding box center [70, 525] width 41 height 33
click at [118, 538] on div "Highlight H" at bounding box center [117, 525] width 41 height 33
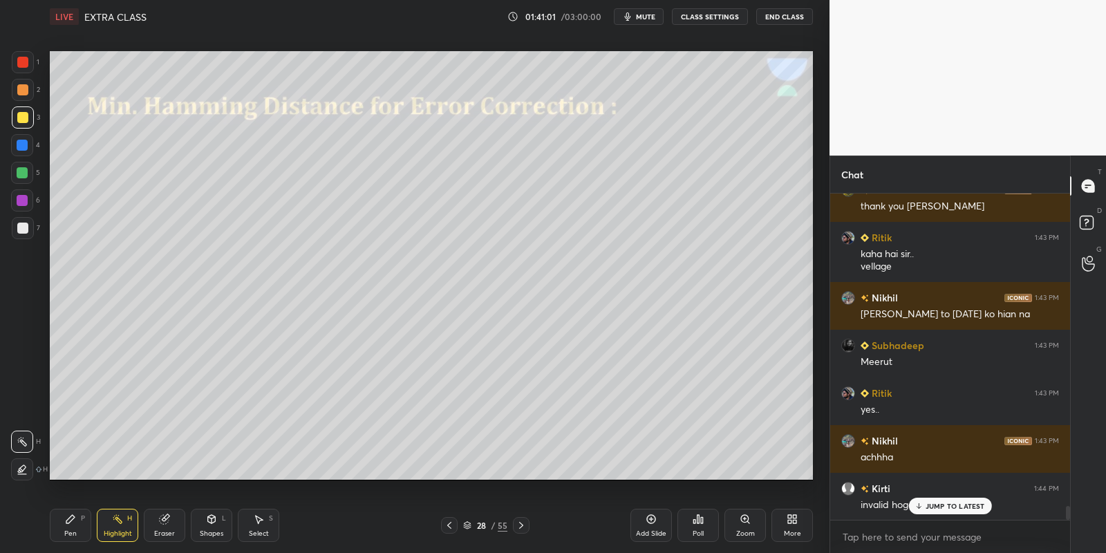
scroll to position [7212, 0]
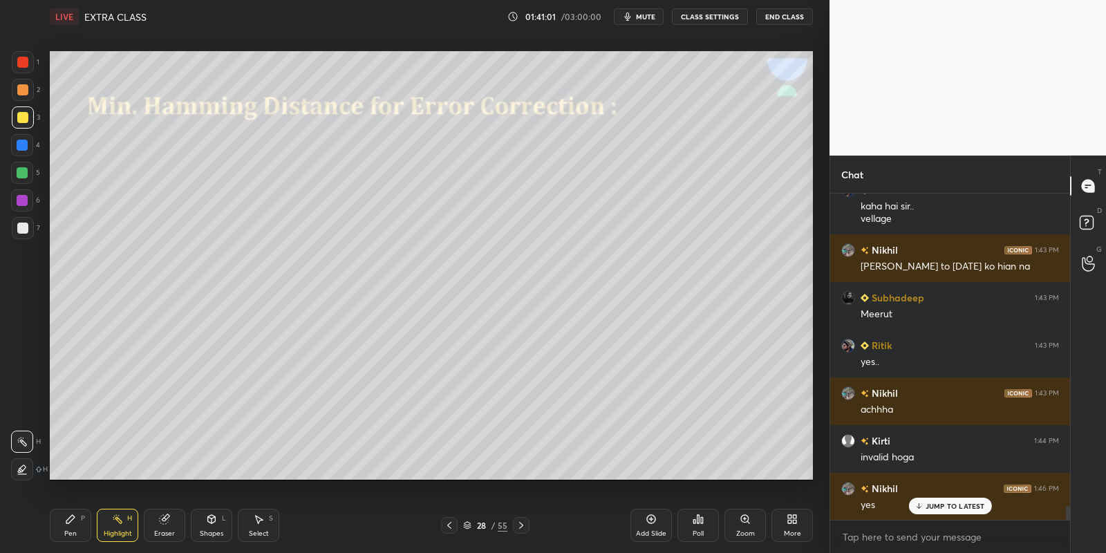
click at [78, 529] on div "Pen P" at bounding box center [70, 525] width 41 height 33
click at [120, 530] on div "Highlight" at bounding box center [118, 533] width 28 height 7
click at [75, 531] on div "Pen" at bounding box center [70, 533] width 12 height 7
click at [28, 118] on div at bounding box center [23, 117] width 22 height 22
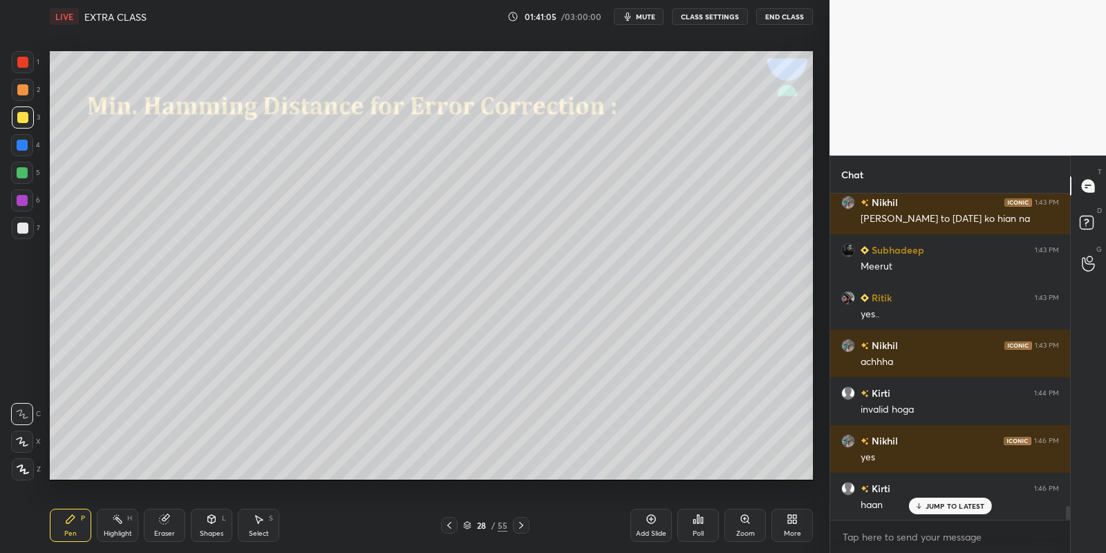
scroll to position [7308, 0]
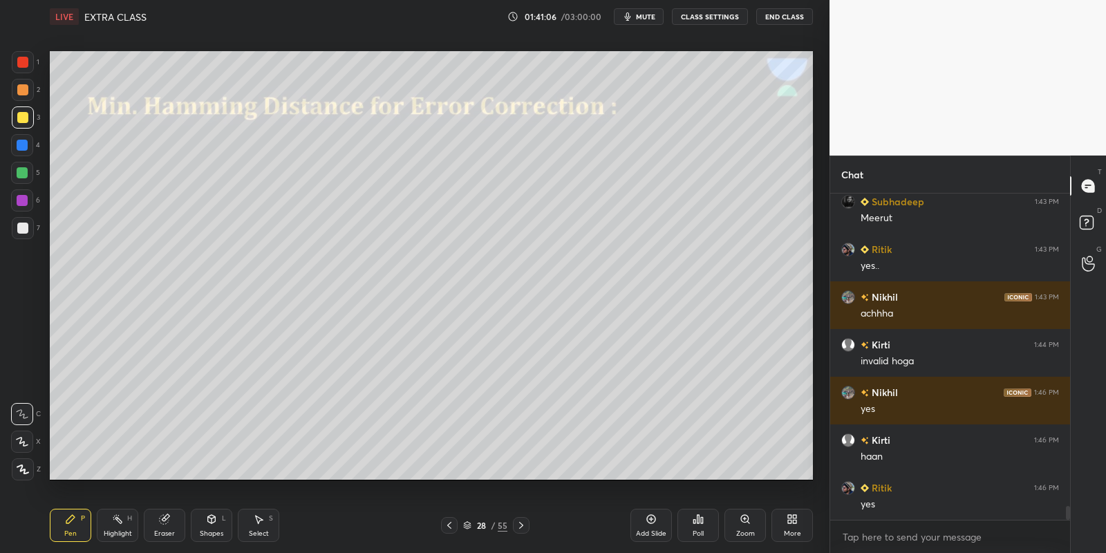
click at [655, 12] on span "mute" at bounding box center [645, 17] width 19 height 10
click at [70, 525] on div "Pen P" at bounding box center [70, 525] width 41 height 33
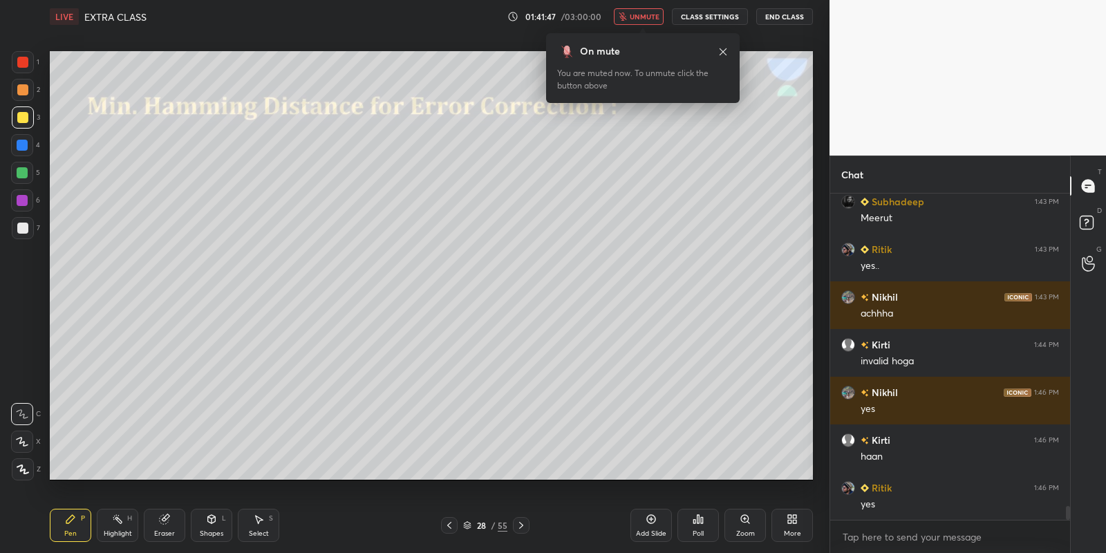
click at [20, 176] on div at bounding box center [22, 172] width 11 height 11
drag, startPoint x: 647, startPoint y: 6, endPoint x: 654, endPoint y: 18, distance: 13.6
click at [648, 7] on div "LIVE EXTRA CLASS 01:41:48 / 03:00:00 unmute CLASS SETTINGS End Class" at bounding box center [431, 16] width 763 height 33
click at [650, 17] on span "unmute" at bounding box center [645, 17] width 30 height 10
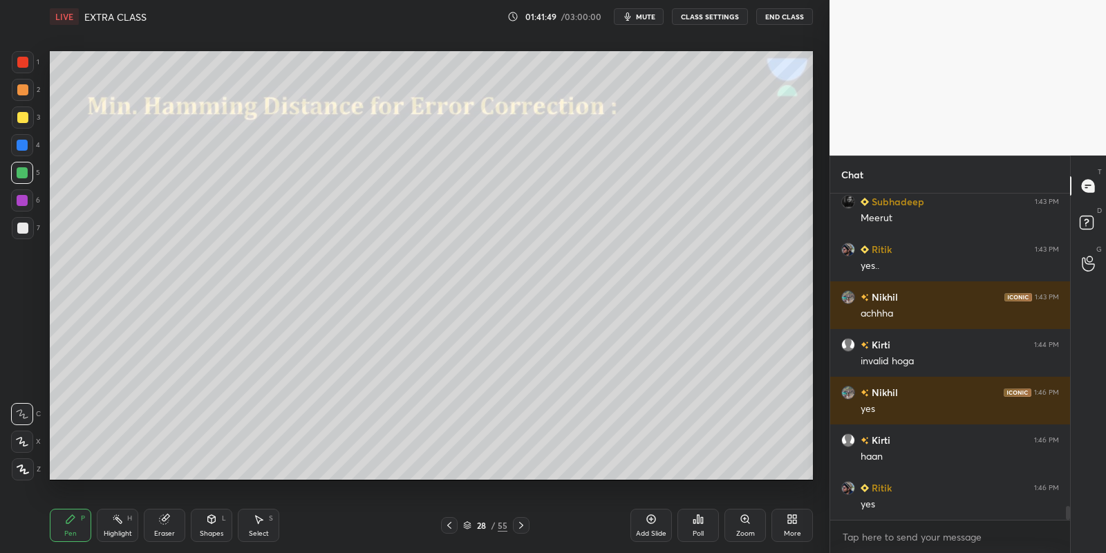
click at [64, 529] on div "Pen P" at bounding box center [70, 525] width 41 height 33
click at [117, 526] on div "Highlight H" at bounding box center [117, 525] width 41 height 33
click at [645, 14] on span "mute" at bounding box center [645, 17] width 19 height 10
click at [68, 521] on icon at bounding box center [70, 518] width 11 height 11
click at [121, 520] on icon at bounding box center [117, 518] width 11 height 11
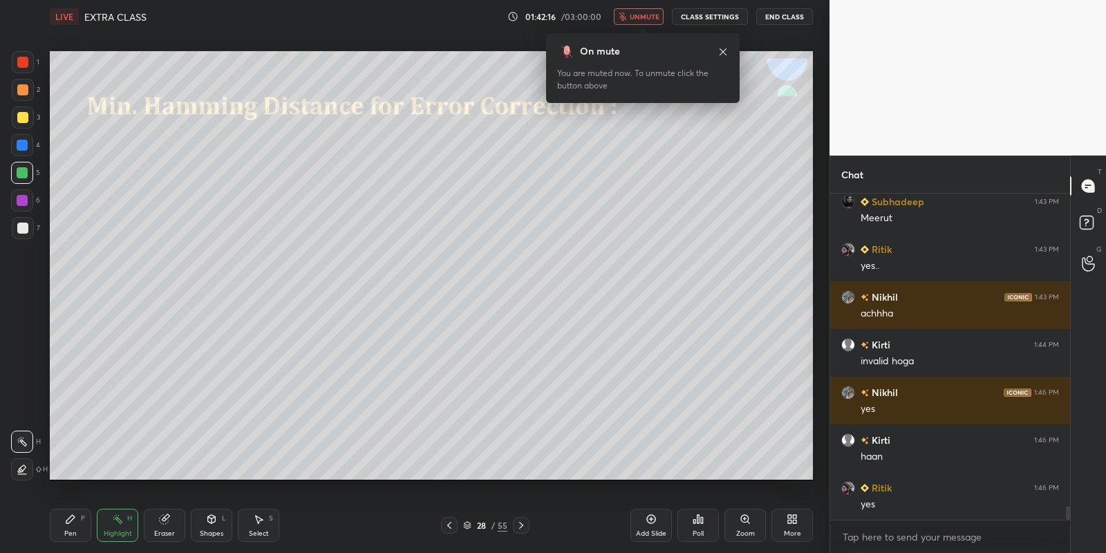
drag, startPoint x: 648, startPoint y: 15, endPoint x: 653, endPoint y: 21, distance: 8.4
click at [648, 14] on span "unmute" at bounding box center [645, 17] width 30 height 10
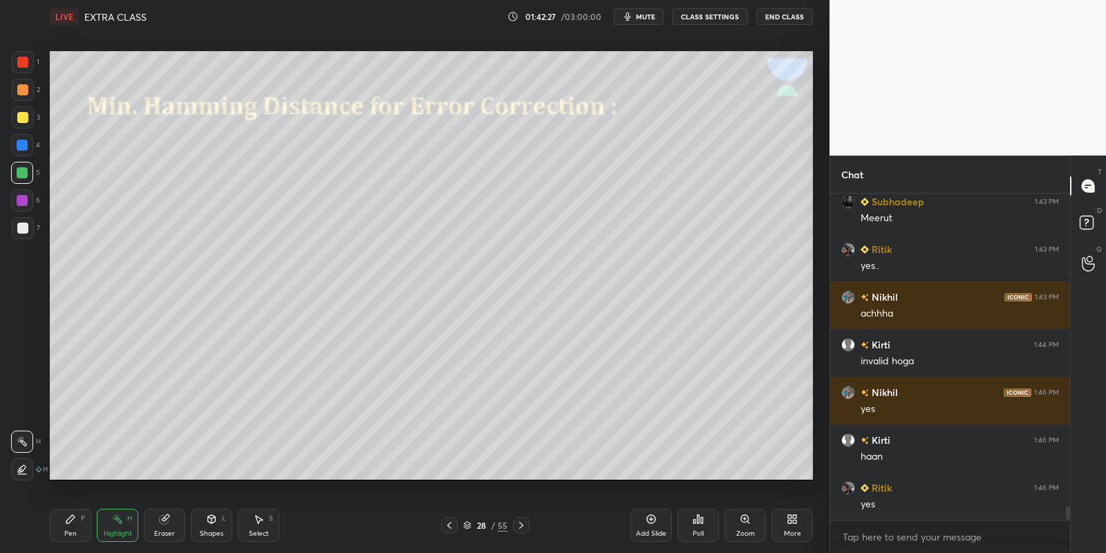
drag, startPoint x: 69, startPoint y: 514, endPoint x: 92, endPoint y: 525, distance: 25.1
click at [73, 519] on div "Pen P" at bounding box center [70, 525] width 41 height 33
click at [104, 524] on div "Highlight H" at bounding box center [117, 525] width 41 height 33
click at [73, 523] on icon at bounding box center [70, 518] width 11 height 11
click at [120, 524] on div "Highlight H" at bounding box center [117, 525] width 41 height 33
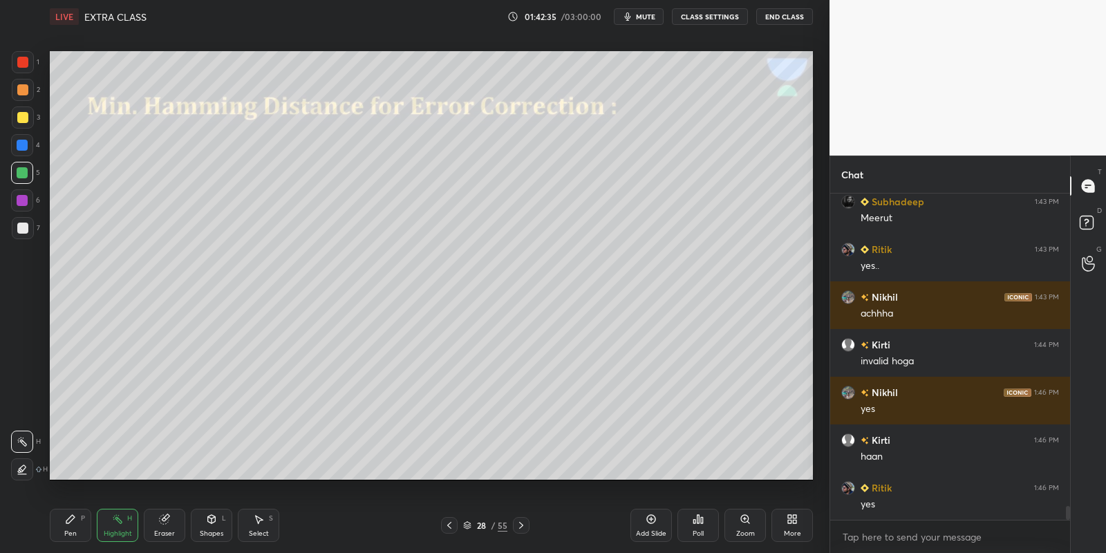
drag, startPoint x: 75, startPoint y: 528, endPoint x: 88, endPoint y: 522, distance: 14.9
click at [79, 529] on div "Pen P" at bounding box center [70, 525] width 41 height 33
click at [120, 531] on div "Highlight" at bounding box center [118, 533] width 28 height 7
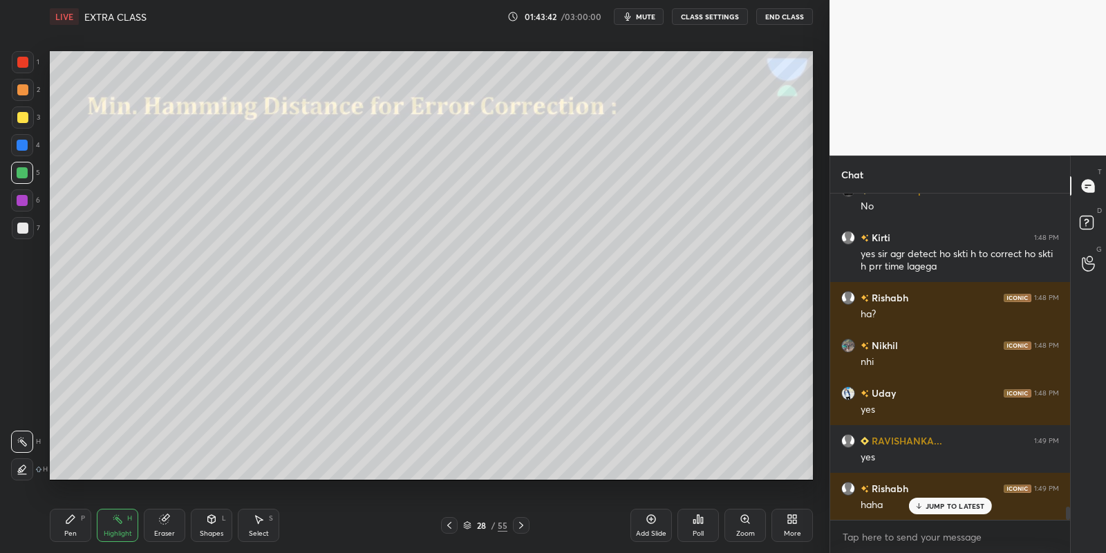
scroll to position [7844, 0]
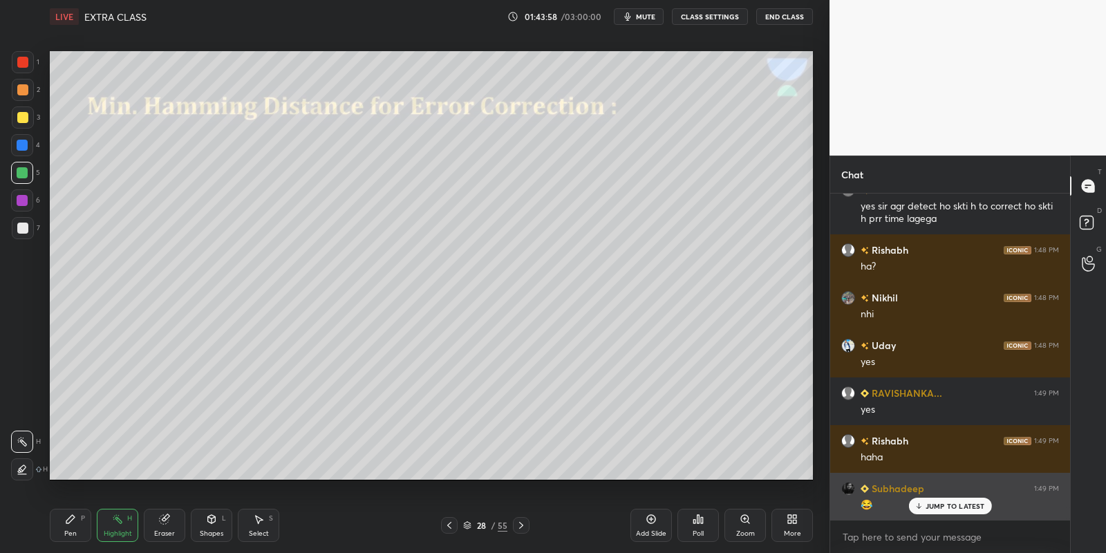
click at [932, 504] on p "JUMP TO LATEST" at bounding box center [954, 506] width 59 height 8
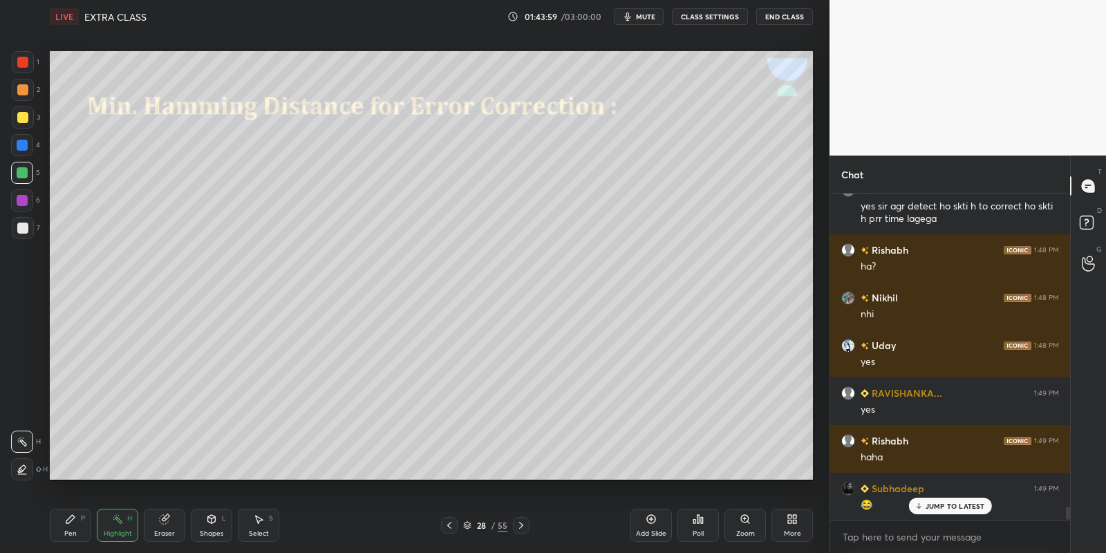
scroll to position [7904, 0]
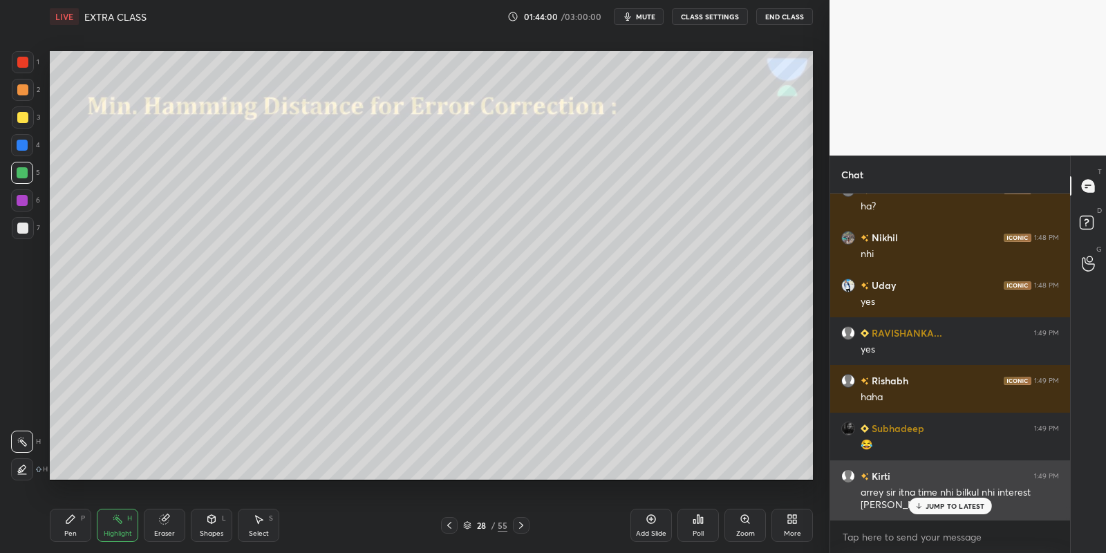
click at [924, 506] on div "JUMP TO LATEST" at bounding box center [949, 506] width 83 height 17
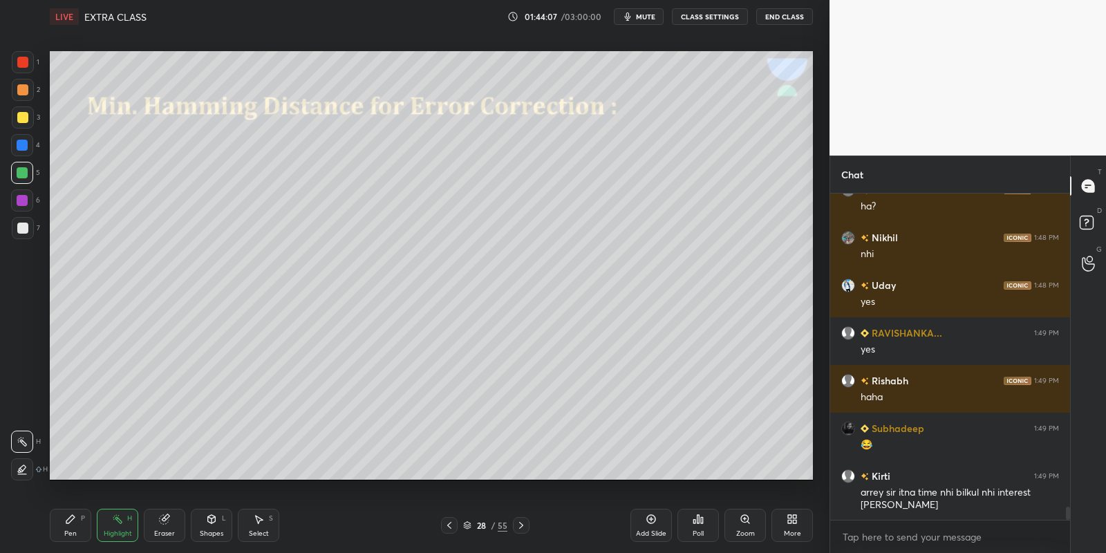
drag, startPoint x: 76, startPoint y: 525, endPoint x: 114, endPoint y: 523, distance: 38.1
click at [84, 526] on div "Pen P" at bounding box center [70, 525] width 41 height 33
click at [116, 525] on div "Highlight H" at bounding box center [117, 525] width 41 height 33
drag, startPoint x: 74, startPoint y: 516, endPoint x: 116, endPoint y: 511, distance: 42.4
click at [77, 514] on div "Pen P" at bounding box center [70, 525] width 41 height 33
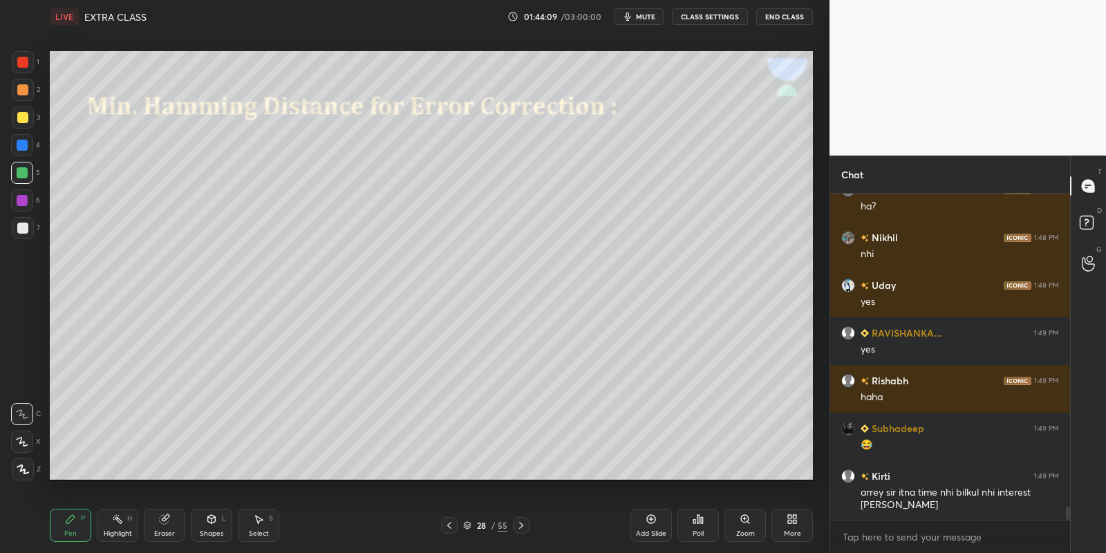
drag, startPoint x: 115, startPoint y: 532, endPoint x: 126, endPoint y: 498, distance: 36.5
click at [115, 530] on div "Highlight" at bounding box center [118, 533] width 28 height 7
drag, startPoint x: 214, startPoint y: 525, endPoint x: 211, endPoint y: 518, distance: 7.7
click at [212, 529] on div "Shapes L" at bounding box center [211, 525] width 41 height 33
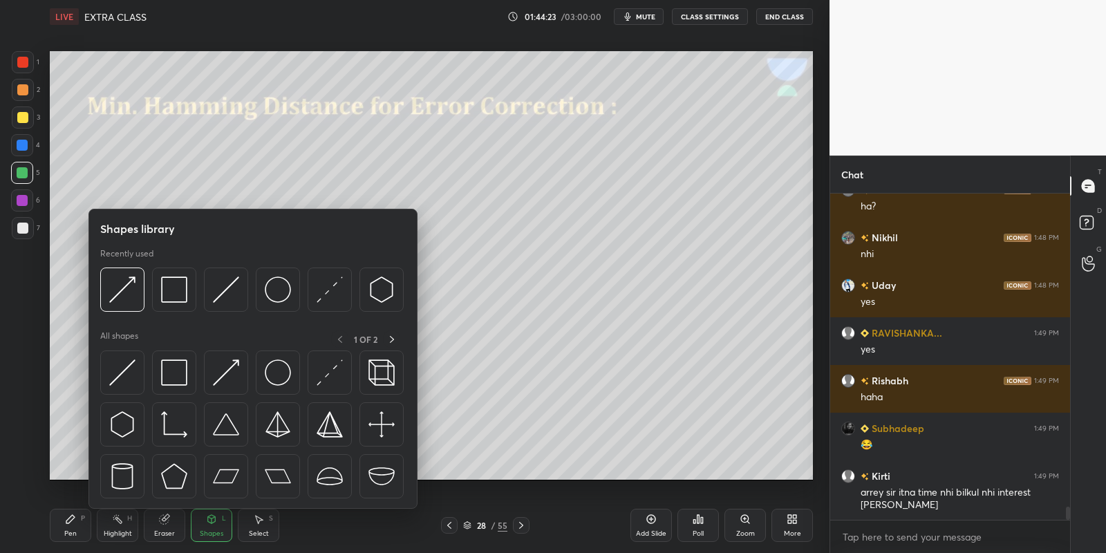
drag, startPoint x: 176, startPoint y: 366, endPoint x: 31, endPoint y: 103, distance: 300.6
click at [178, 366] on img at bounding box center [174, 372] width 26 height 26
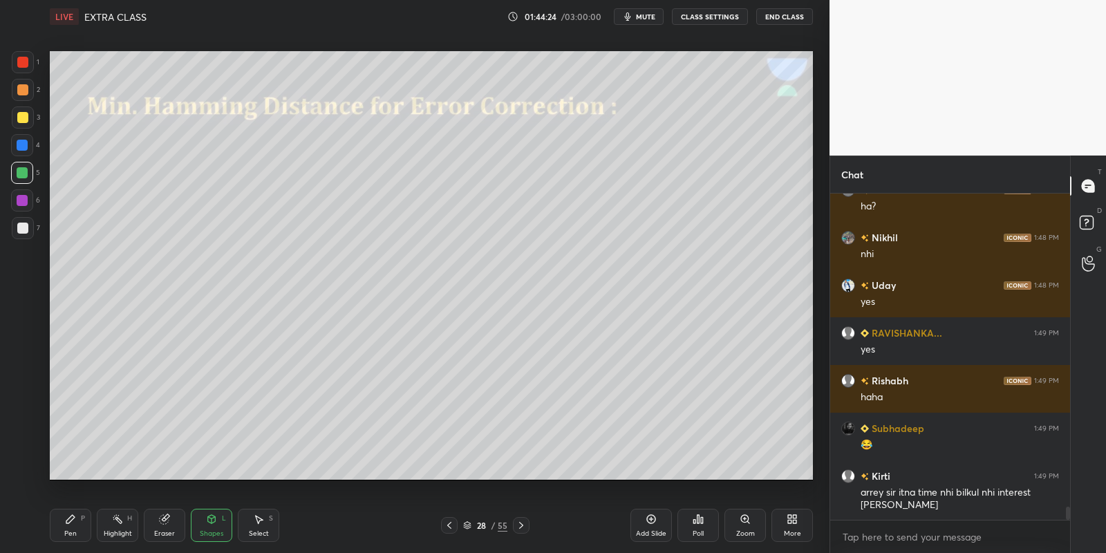
click at [21, 120] on div at bounding box center [22, 117] width 11 height 11
click at [78, 519] on div "Pen P" at bounding box center [70, 525] width 41 height 33
click at [107, 530] on div "Highlight" at bounding box center [118, 533] width 28 height 7
click at [71, 525] on div "Pen P" at bounding box center [70, 525] width 41 height 33
click at [22, 171] on div at bounding box center [22, 172] width 11 height 11
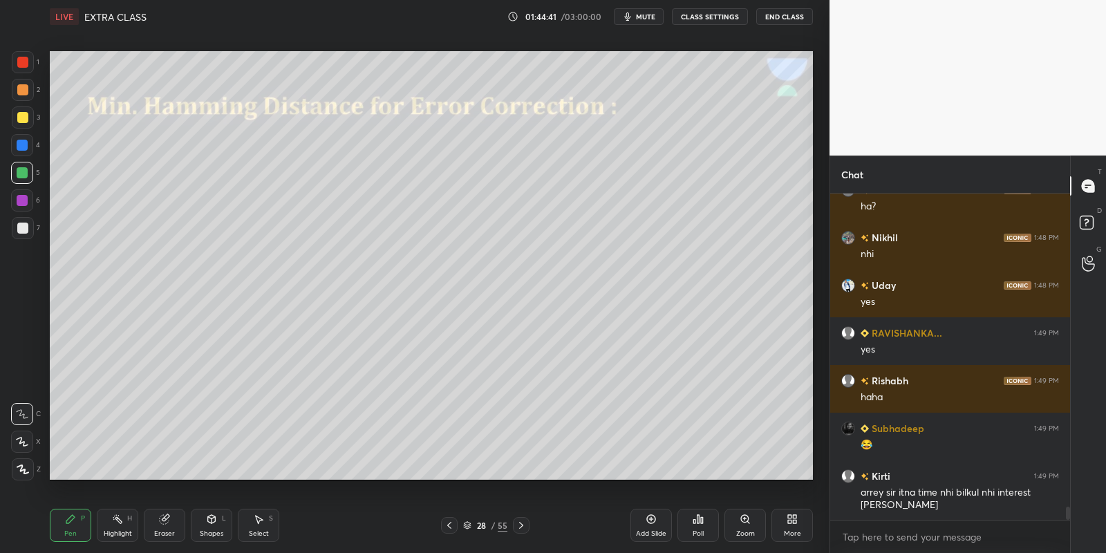
click at [217, 530] on div "Shapes" at bounding box center [211, 533] width 23 height 7
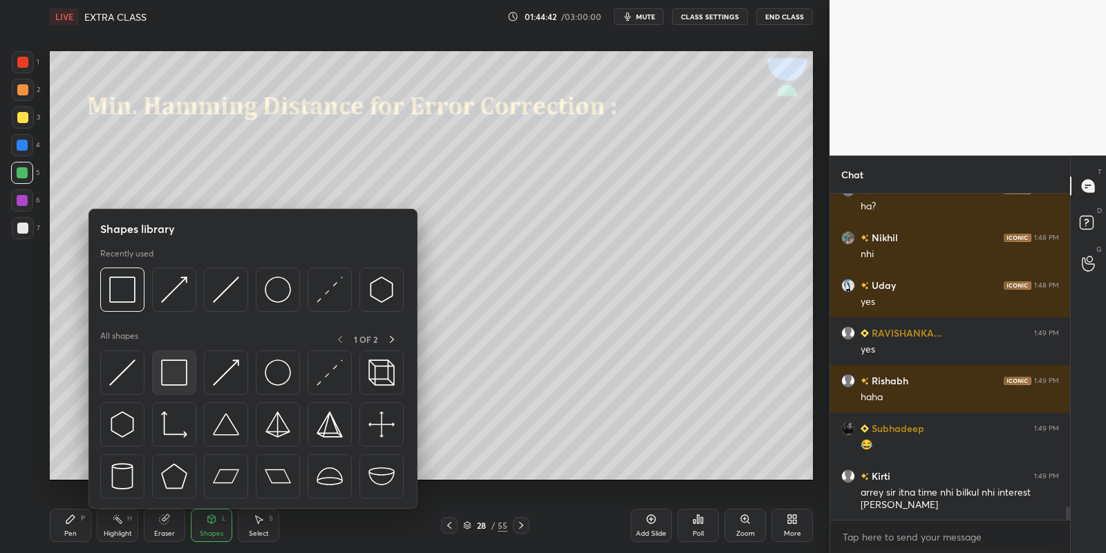
drag, startPoint x: 186, startPoint y: 366, endPoint x: 26, endPoint y: 114, distance: 297.9
click at [178, 368] on img at bounding box center [174, 372] width 26 height 26
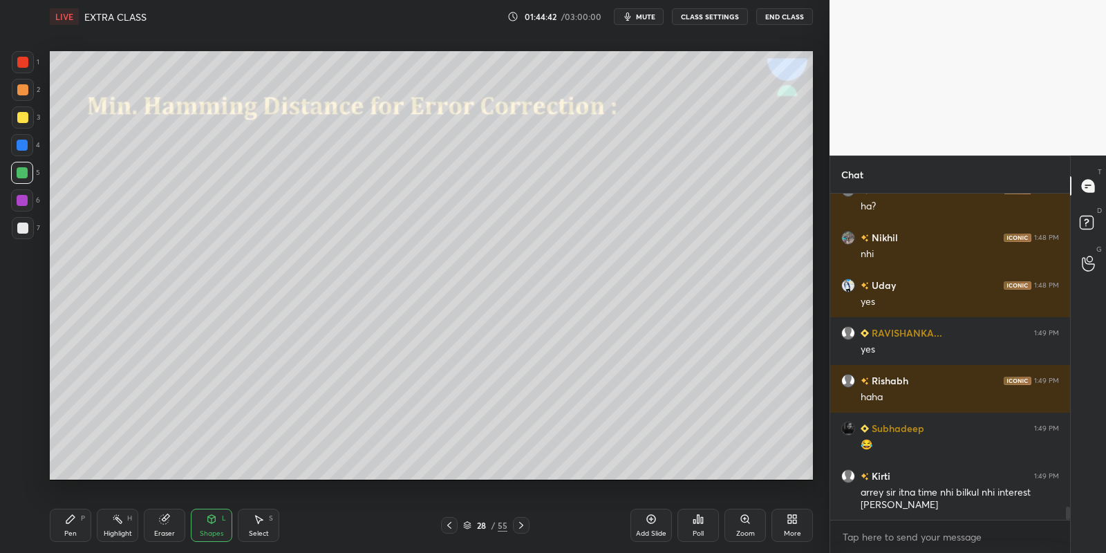
click at [26, 113] on div at bounding box center [23, 117] width 22 height 22
click at [93, 525] on div "Pen P Highlight H Eraser Shapes L Select S" at bounding box center [195, 525] width 290 height 33
drag, startPoint x: 213, startPoint y: 523, endPoint x: 215, endPoint y: 513, distance: 9.9
click at [214, 523] on icon at bounding box center [211, 518] width 11 height 11
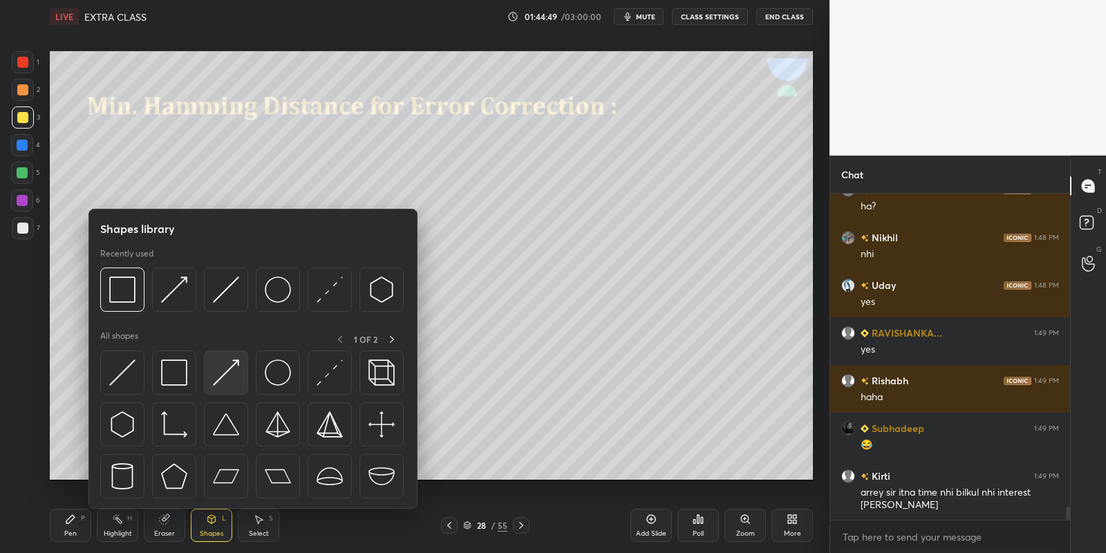
click at [229, 362] on img at bounding box center [226, 372] width 26 height 26
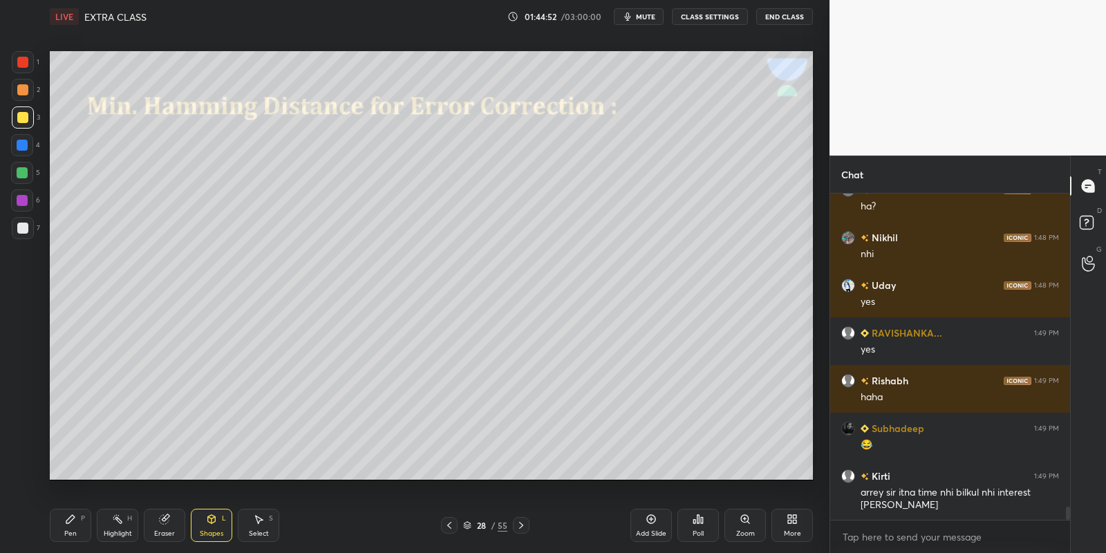
click at [72, 526] on div "Pen P" at bounding box center [70, 525] width 41 height 33
drag, startPoint x: 21, startPoint y: 175, endPoint x: 32, endPoint y: 191, distance: 19.4
click at [21, 175] on div at bounding box center [22, 172] width 11 height 11
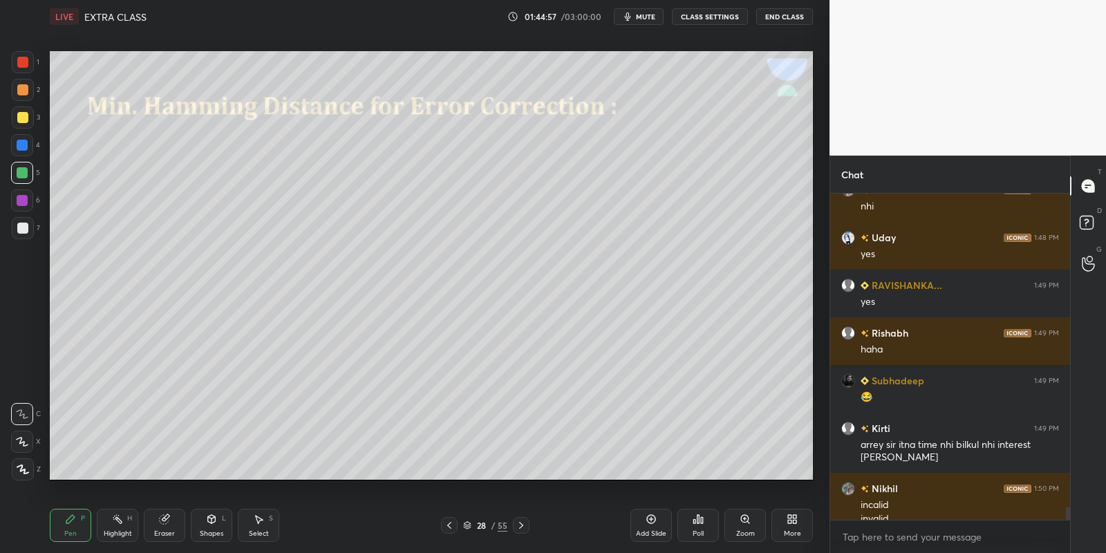
scroll to position [7966, 0]
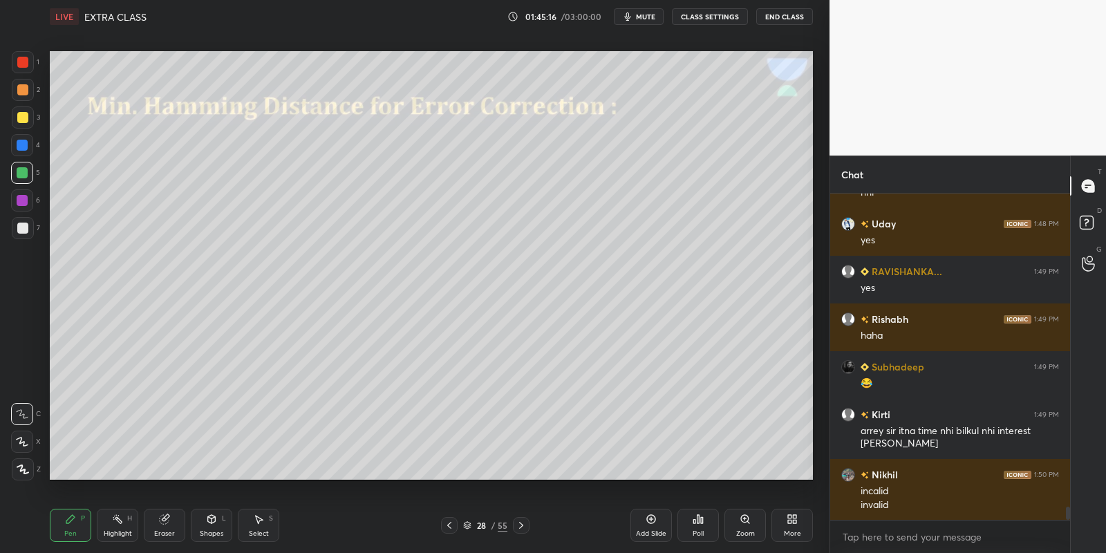
click at [214, 525] on div "Shapes L" at bounding box center [211, 525] width 41 height 33
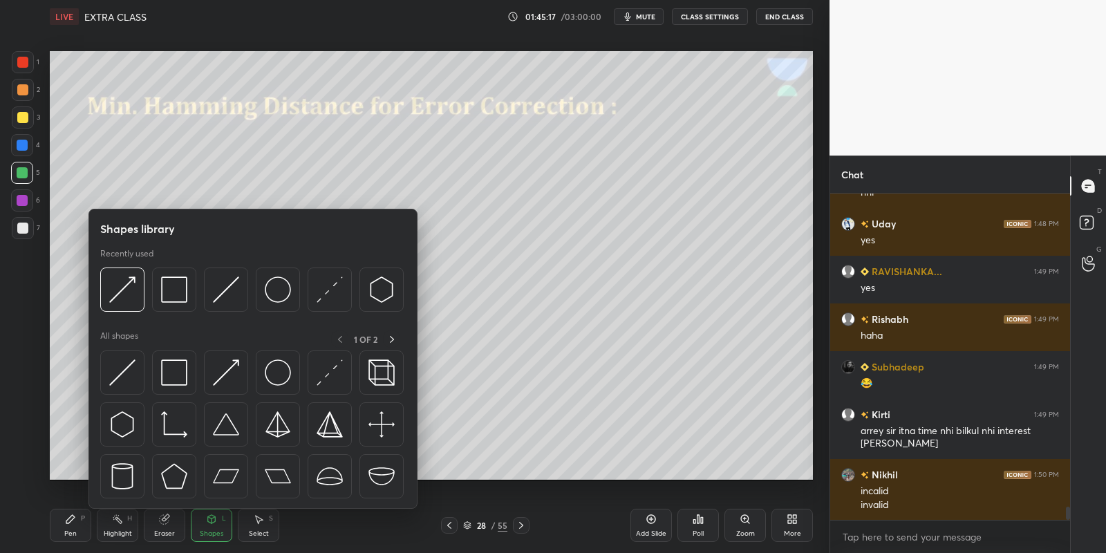
click at [130, 364] on img at bounding box center [122, 372] width 26 height 26
click at [26, 224] on div at bounding box center [23, 228] width 22 height 22
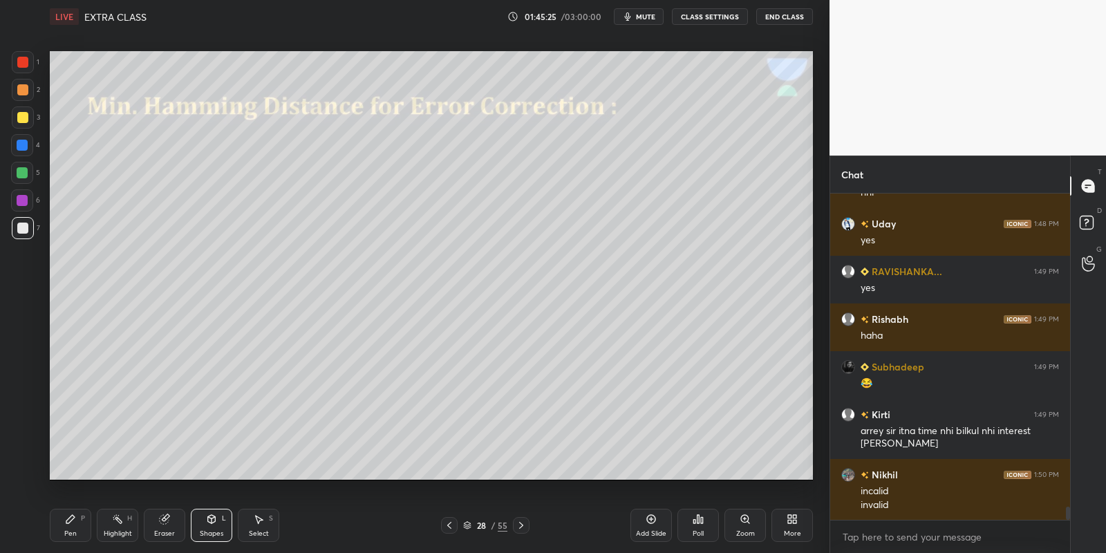
drag, startPoint x: 75, startPoint y: 524, endPoint x: 91, endPoint y: 515, distance: 17.7
click at [75, 522] on icon at bounding box center [70, 518] width 11 height 11
click at [124, 518] on div "Highlight H" at bounding box center [117, 525] width 41 height 33
drag, startPoint x: 70, startPoint y: 527, endPoint x: 117, endPoint y: 520, distance: 48.2
click at [75, 527] on div "Pen P" at bounding box center [70, 525] width 41 height 33
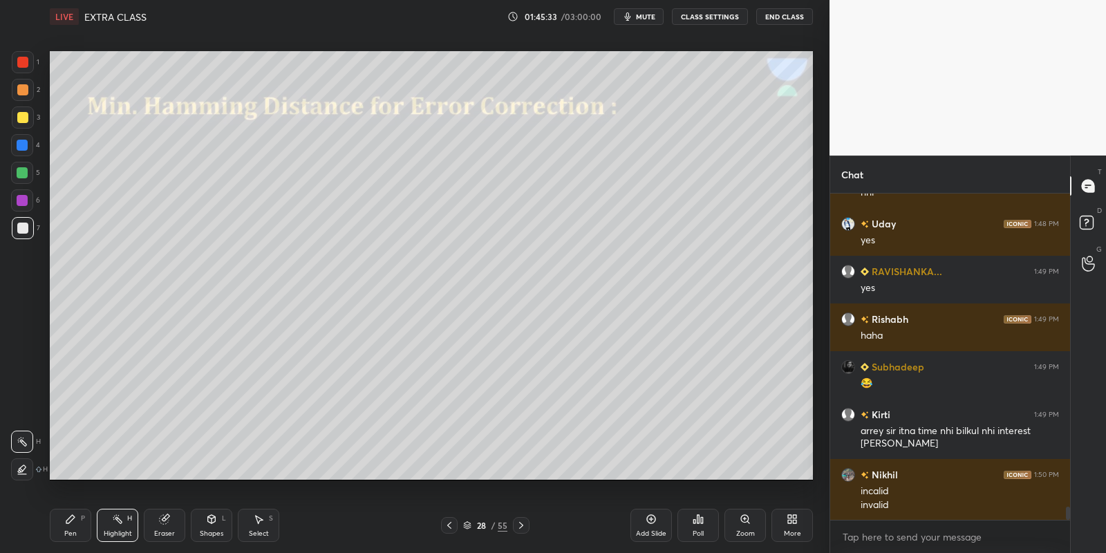
click at [113, 520] on icon at bounding box center [117, 518] width 11 height 11
click at [81, 528] on div "Pen P" at bounding box center [70, 525] width 41 height 33
click at [123, 526] on div "Highlight H" at bounding box center [117, 525] width 41 height 33
drag, startPoint x: 62, startPoint y: 536, endPoint x: 67, endPoint y: 519, distance: 17.5
click at [62, 534] on div "Pen P" at bounding box center [70, 525] width 41 height 33
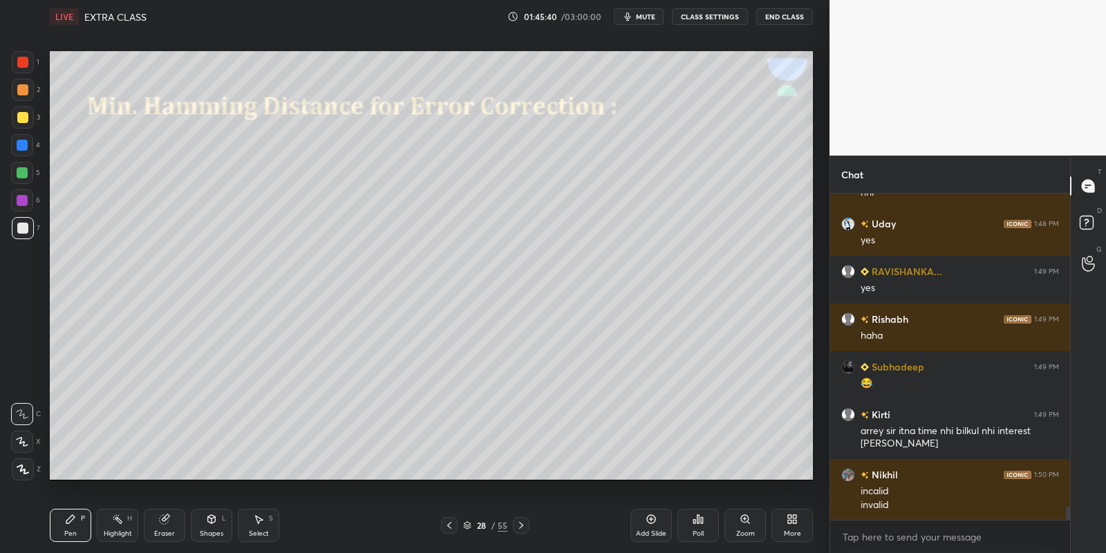
click at [22, 227] on div at bounding box center [22, 228] width 11 height 11
drag, startPoint x: 212, startPoint y: 539, endPoint x: 216, endPoint y: 513, distance: 26.6
click at [211, 536] on div "Shapes L" at bounding box center [211, 525] width 41 height 33
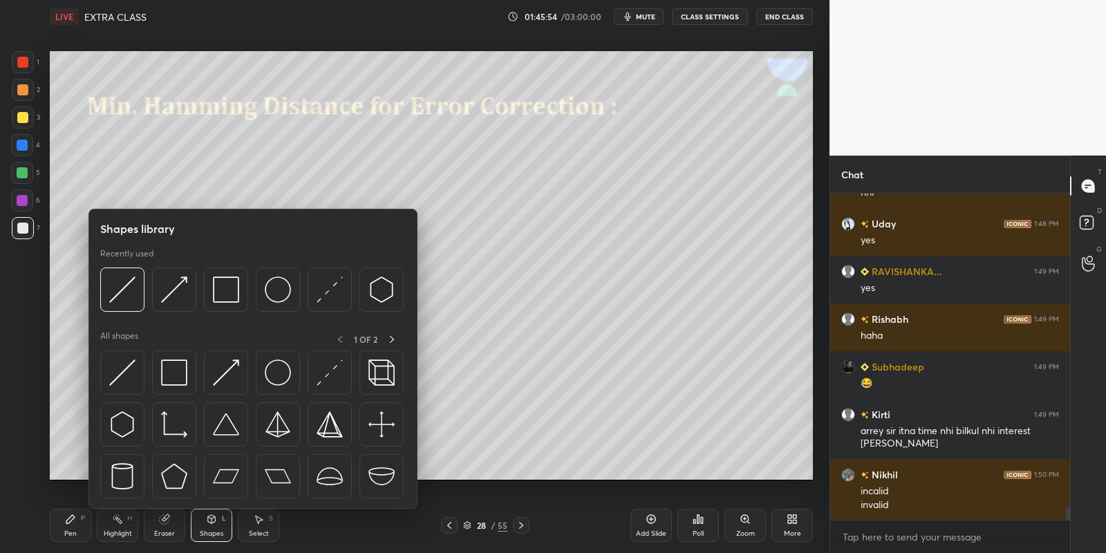
click at [182, 371] on div at bounding box center [174, 372] width 44 height 44
drag, startPoint x: 26, startPoint y: 119, endPoint x: 37, endPoint y: 115, distance: 11.8
click at [27, 120] on div at bounding box center [23, 117] width 22 height 22
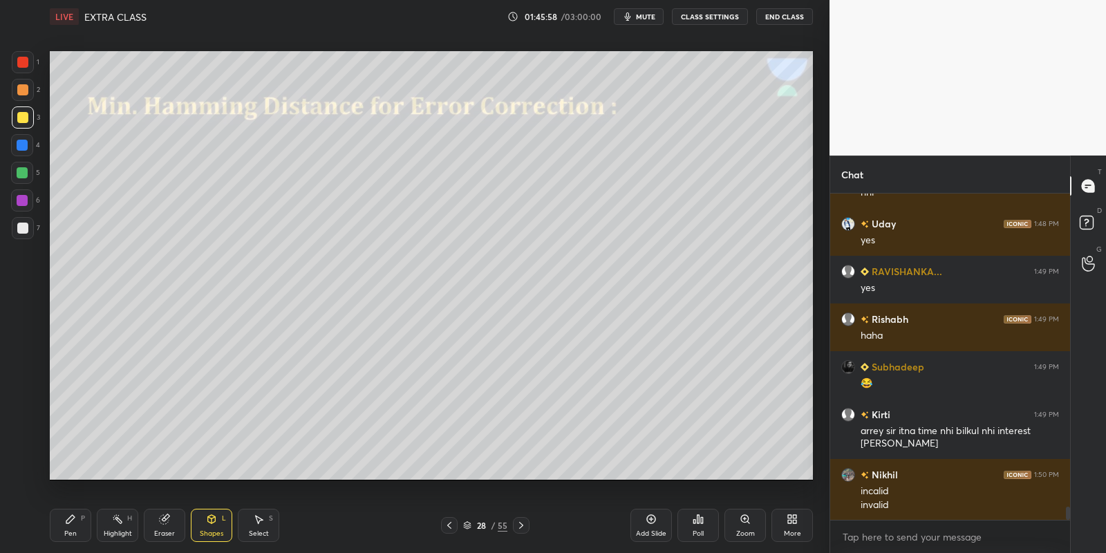
click at [212, 523] on div "Shapes L" at bounding box center [211, 525] width 41 height 33
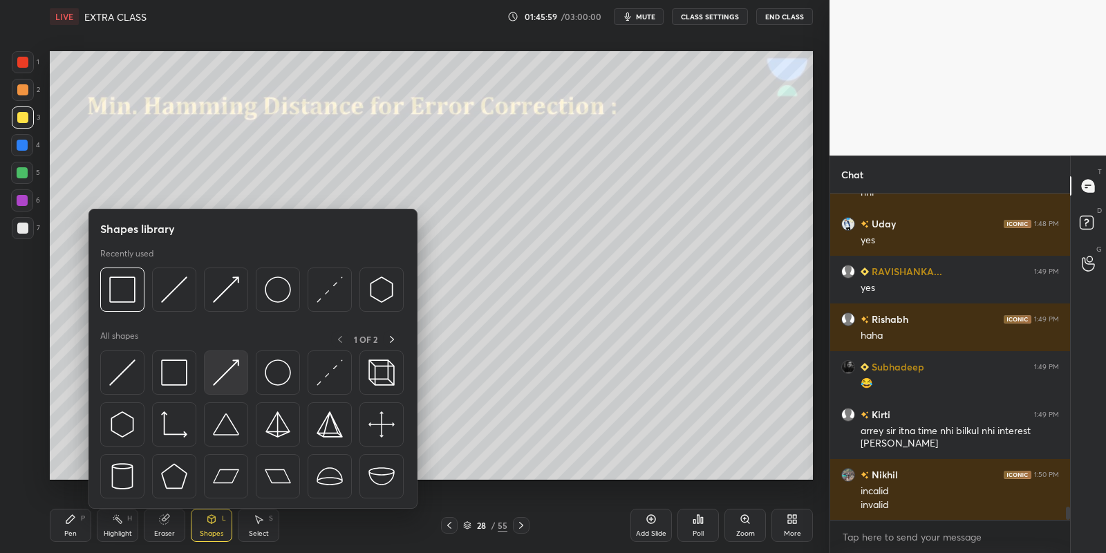
click at [229, 359] on img at bounding box center [226, 372] width 26 height 26
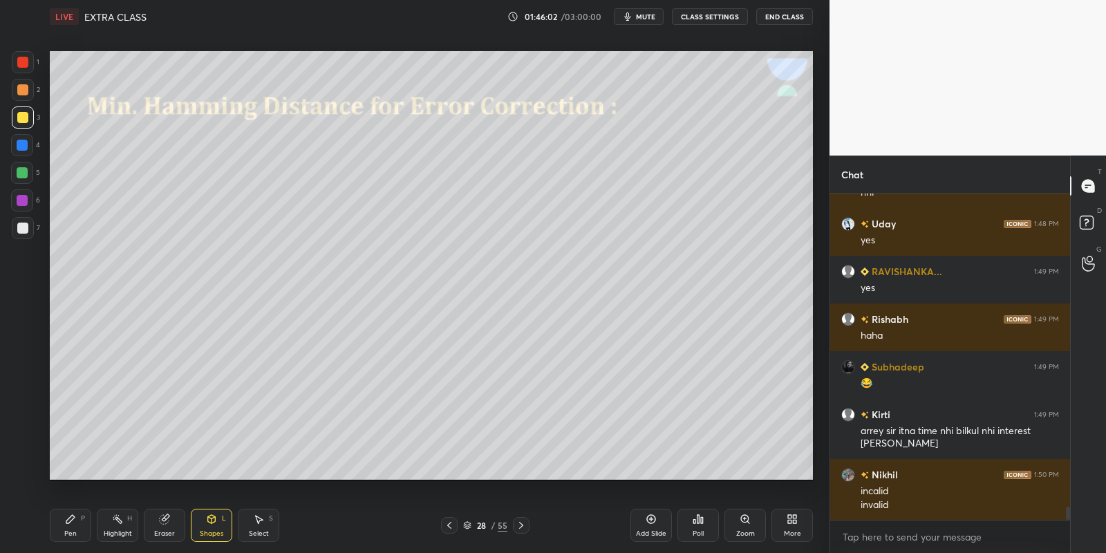
click at [72, 531] on div "Pen P" at bounding box center [70, 525] width 41 height 33
click at [21, 166] on div at bounding box center [22, 173] width 22 height 22
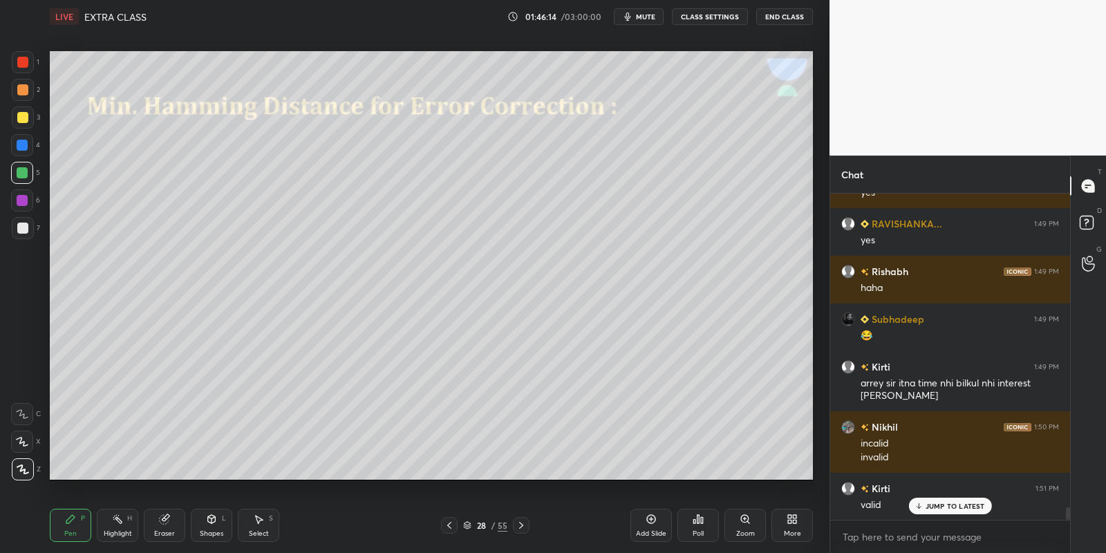
click at [24, 413] on icon at bounding box center [22, 414] width 12 height 10
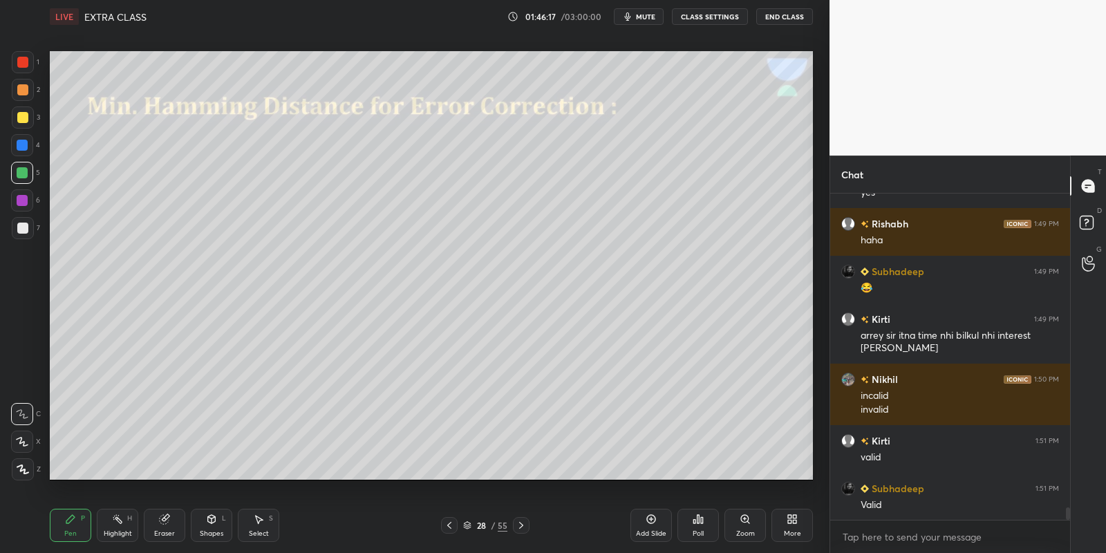
scroll to position [8109, 0]
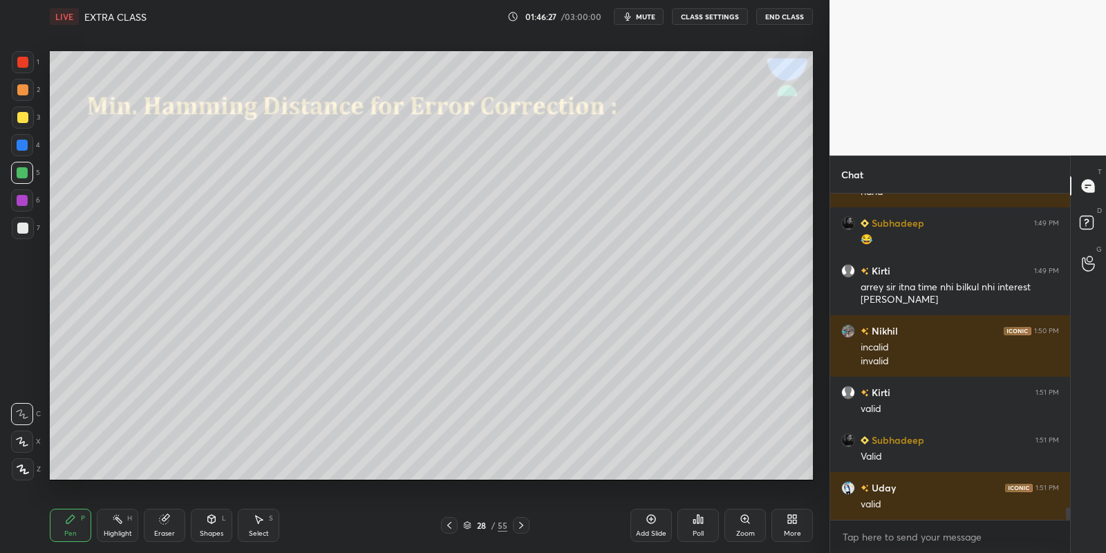
drag, startPoint x: 214, startPoint y: 526, endPoint x: 211, endPoint y: 512, distance: 14.2
click at [214, 524] on div "Shapes L" at bounding box center [211, 525] width 41 height 33
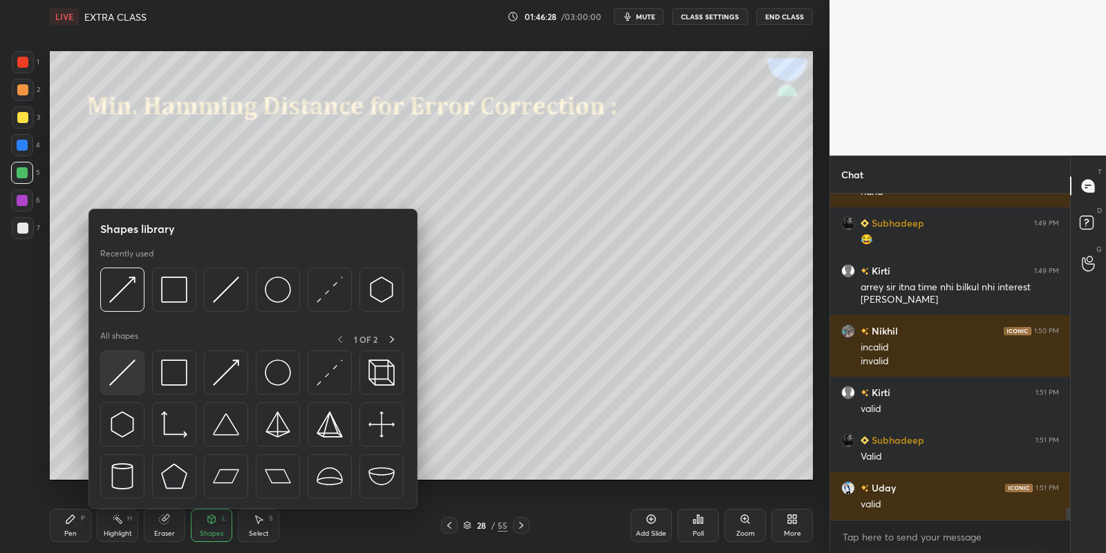
click at [125, 374] on img at bounding box center [122, 372] width 26 height 26
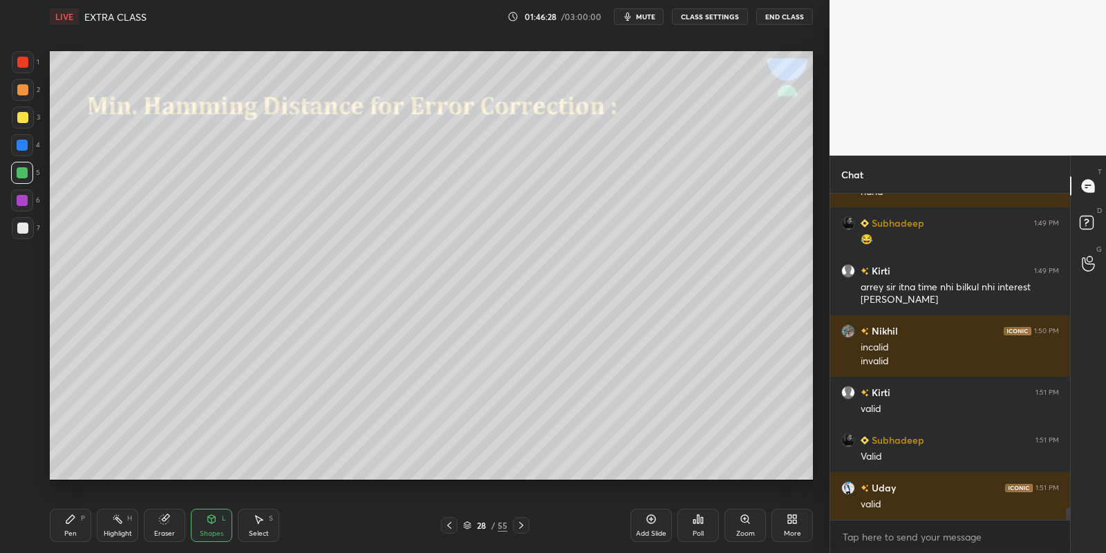
click at [24, 231] on div at bounding box center [22, 228] width 11 height 11
click at [64, 527] on div "Pen P" at bounding box center [70, 525] width 41 height 33
click at [114, 520] on icon at bounding box center [117, 518] width 11 height 11
drag, startPoint x: 70, startPoint y: 526, endPoint x: 68, endPoint y: 484, distance: 42.2
click at [70, 525] on div "Pen P" at bounding box center [70, 525] width 41 height 33
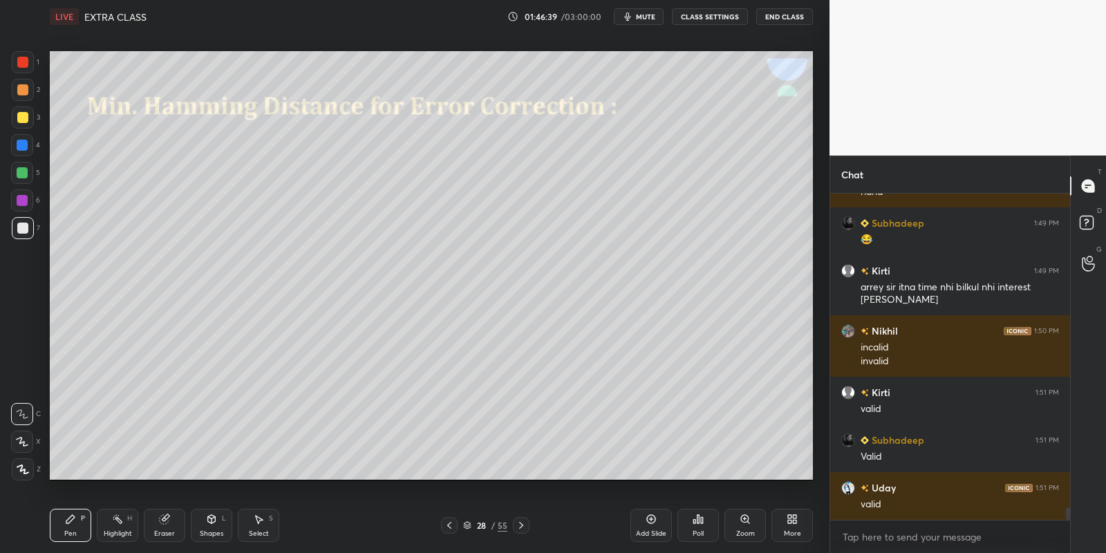
click at [25, 234] on div at bounding box center [23, 228] width 22 height 22
click at [117, 523] on icon at bounding box center [117, 518] width 11 height 11
click at [77, 533] on div "Pen P" at bounding box center [70, 525] width 41 height 33
drag, startPoint x: 113, startPoint y: 531, endPoint x: 122, endPoint y: 497, distance: 34.9
click at [113, 530] on div "Highlight" at bounding box center [118, 533] width 28 height 7
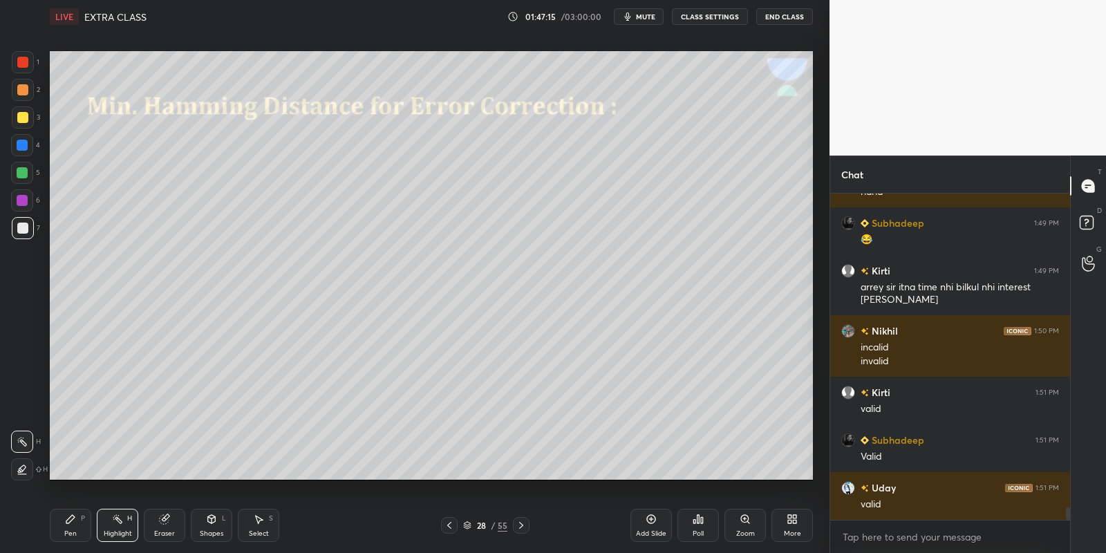
drag, startPoint x: 82, startPoint y: 523, endPoint x: 102, endPoint y: 529, distance: 20.1
click at [83, 527] on div "Pen P" at bounding box center [70, 525] width 41 height 33
drag, startPoint x: 117, startPoint y: 533, endPoint x: 129, endPoint y: 512, distance: 23.8
click at [119, 531] on div "Highlight" at bounding box center [118, 533] width 28 height 7
click at [69, 529] on div "Pen P" at bounding box center [70, 525] width 41 height 33
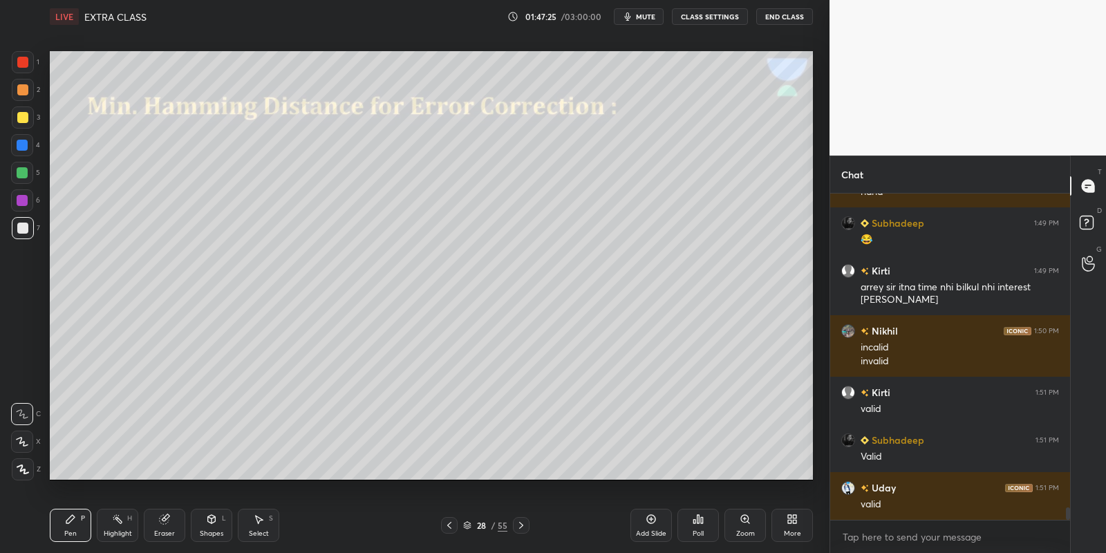
click at [116, 528] on div "Highlight H" at bounding box center [117, 525] width 41 height 33
click at [75, 527] on div "Pen P" at bounding box center [70, 525] width 41 height 33
click at [121, 527] on div "Highlight H" at bounding box center [117, 525] width 41 height 33
drag, startPoint x: 66, startPoint y: 524, endPoint x: 94, endPoint y: 520, distance: 28.5
click at [73, 522] on icon at bounding box center [70, 518] width 11 height 11
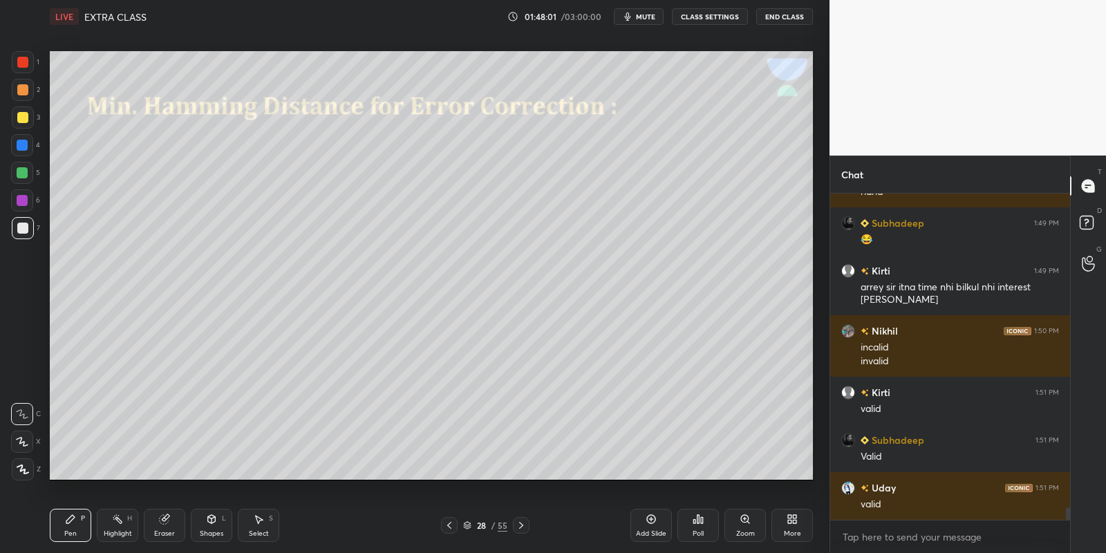
drag, startPoint x: 115, startPoint y: 525, endPoint x: 113, endPoint y: 513, distance: 12.6
click at [113, 526] on div "Highlight H" at bounding box center [117, 525] width 41 height 33
click at [74, 527] on div "Pen P" at bounding box center [70, 525] width 41 height 33
click at [120, 528] on div "Highlight H" at bounding box center [117, 525] width 41 height 33
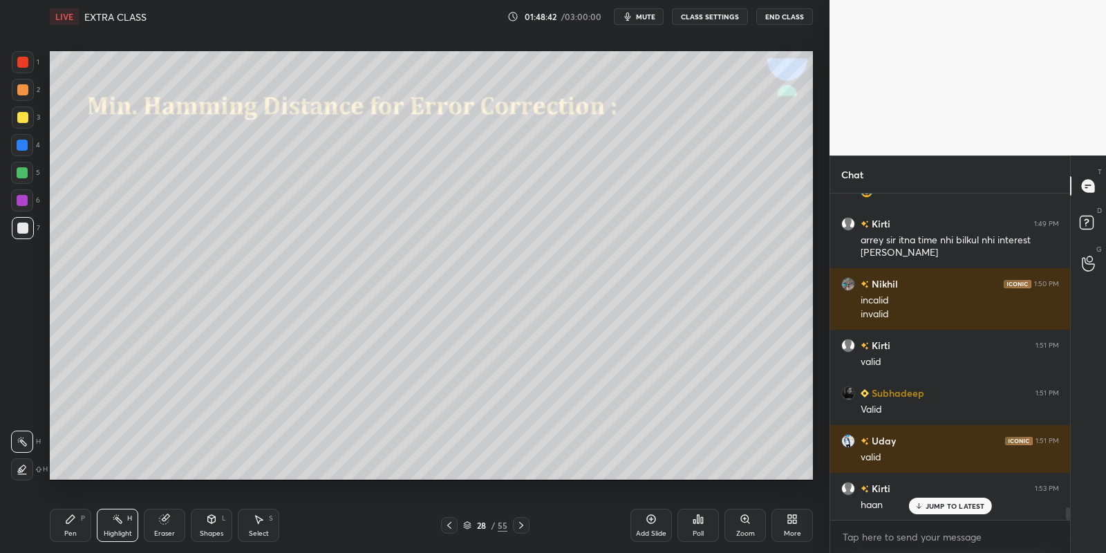
scroll to position [8204, 0]
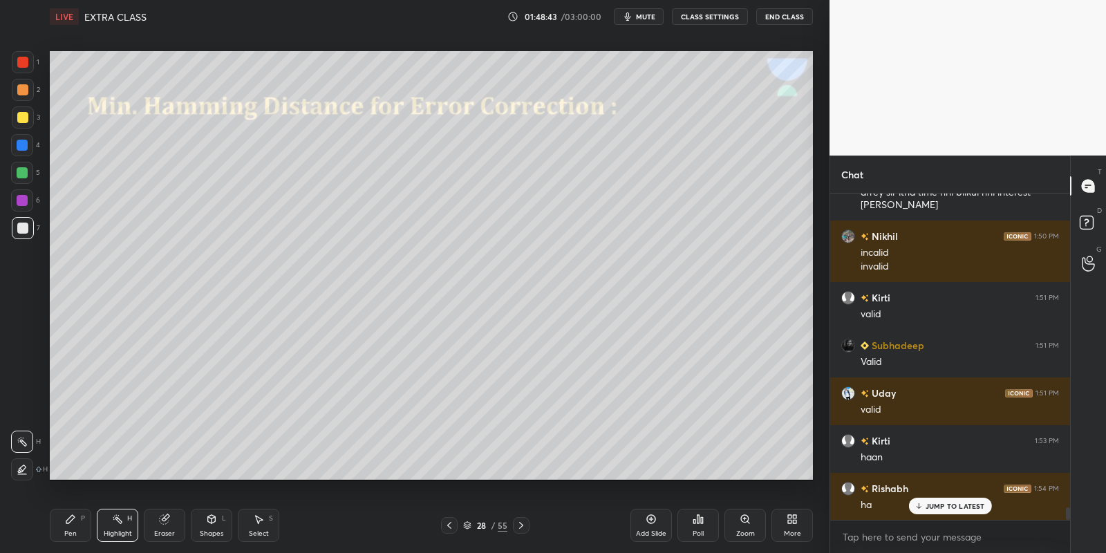
click at [70, 533] on div "Pen" at bounding box center [70, 533] width 12 height 7
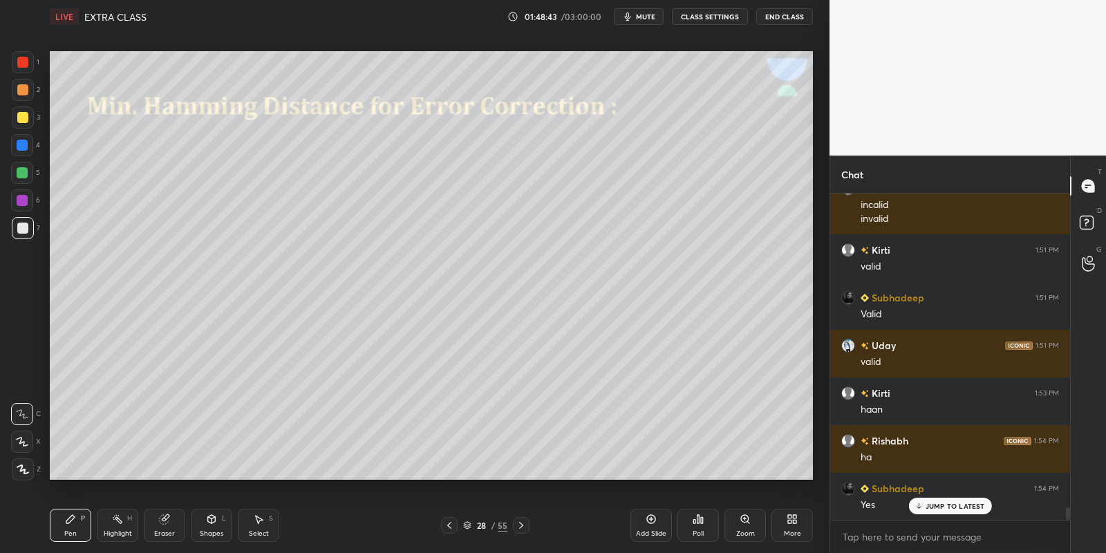
drag, startPoint x: 114, startPoint y: 529, endPoint x: 122, endPoint y: 522, distance: 11.2
click at [115, 530] on div "Highlight" at bounding box center [118, 533] width 28 height 7
click at [75, 528] on div "Pen P" at bounding box center [70, 525] width 41 height 33
drag, startPoint x: 112, startPoint y: 527, endPoint x: 116, endPoint y: 511, distance: 17.1
click at [112, 527] on div "Highlight H" at bounding box center [117, 525] width 41 height 33
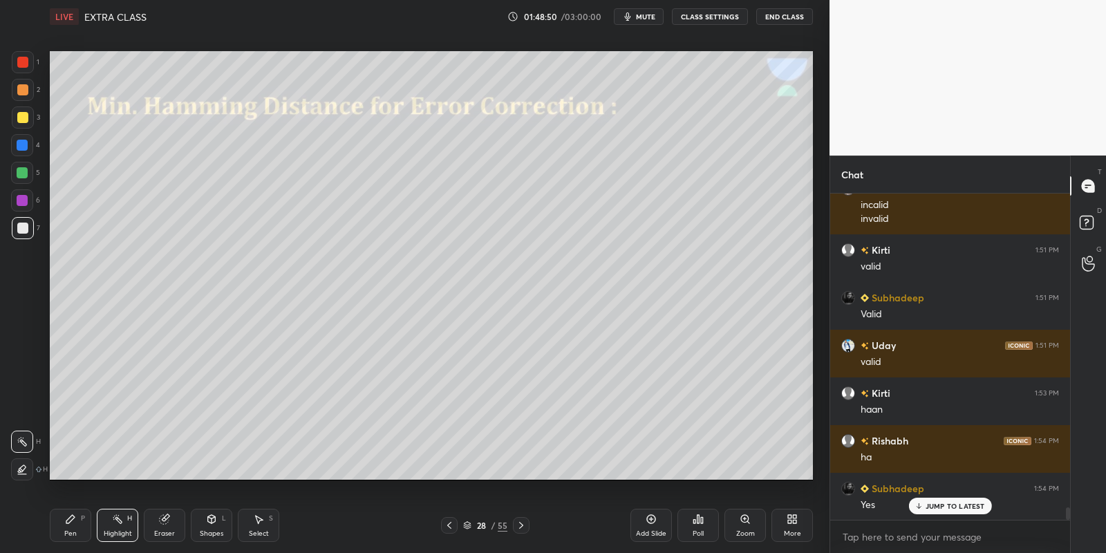
scroll to position [8300, 0]
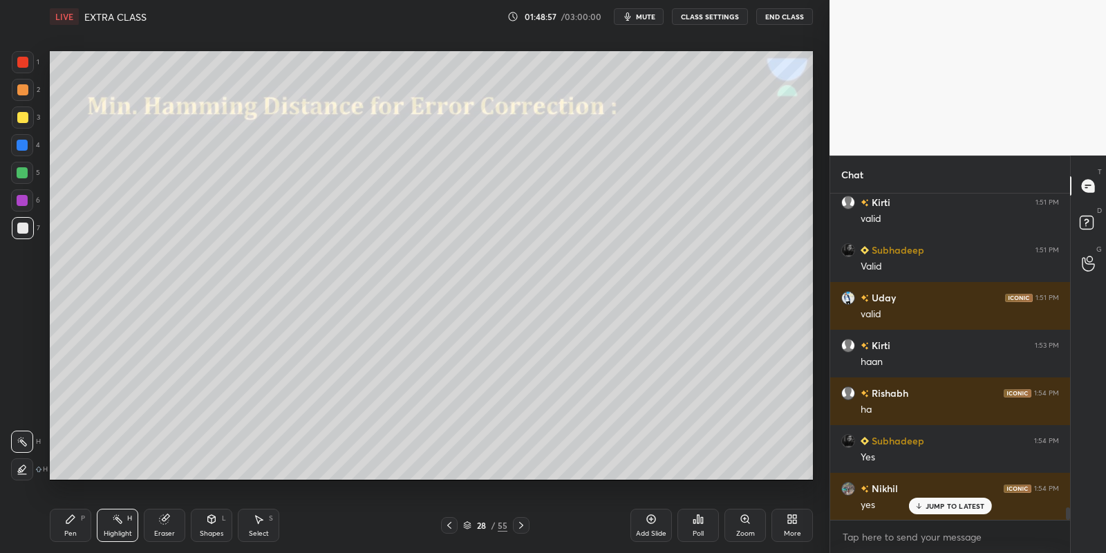
drag, startPoint x: 69, startPoint y: 526, endPoint x: 108, endPoint y: 522, distance: 38.9
click at [72, 524] on div "Pen P" at bounding box center [70, 525] width 41 height 33
click at [127, 527] on div "Highlight H" at bounding box center [117, 525] width 41 height 33
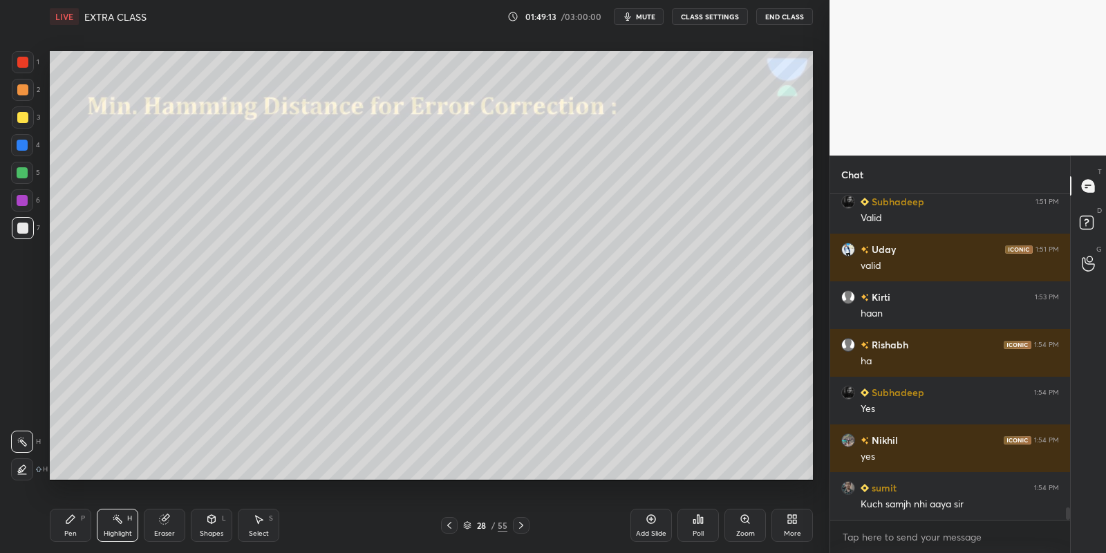
drag, startPoint x: 75, startPoint y: 533, endPoint x: 106, endPoint y: 520, distance: 33.5
click at [79, 531] on div "Pen P" at bounding box center [70, 525] width 41 height 33
drag, startPoint x: 113, startPoint y: 529, endPoint x: 115, endPoint y: 518, distance: 10.7
click at [113, 525] on div "Highlight H" at bounding box center [117, 525] width 41 height 33
drag, startPoint x: 77, startPoint y: 534, endPoint x: 117, endPoint y: 525, distance: 41.2
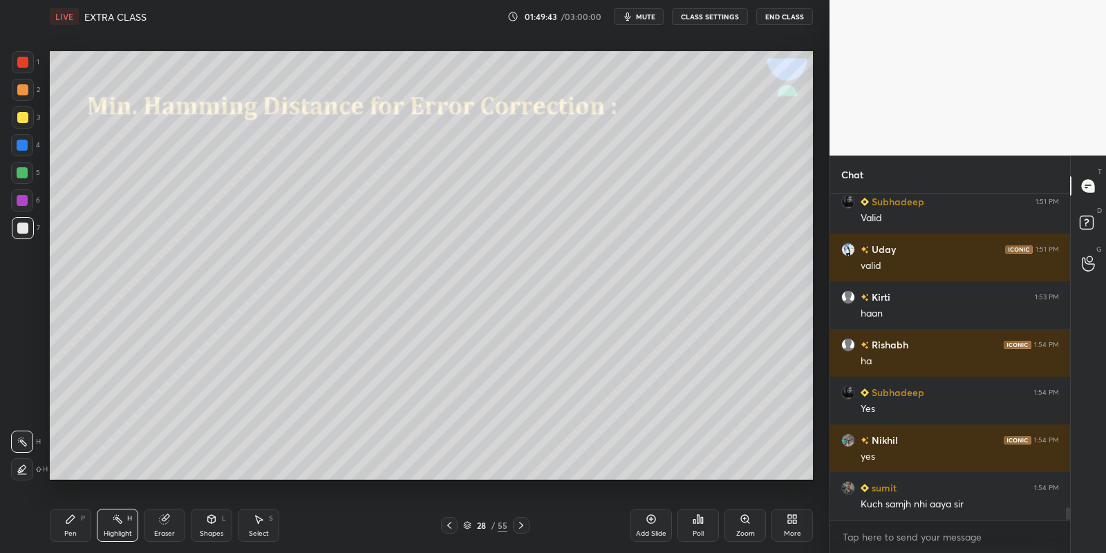
click at [82, 531] on div "Pen P" at bounding box center [70, 525] width 41 height 33
drag, startPoint x: 122, startPoint y: 526, endPoint x: 120, endPoint y: 507, distance: 18.8
click at [122, 525] on div "Highlight H" at bounding box center [117, 525] width 41 height 33
click at [67, 536] on div "Pen" at bounding box center [70, 533] width 12 height 7
click at [19, 178] on div at bounding box center [22, 173] width 22 height 22
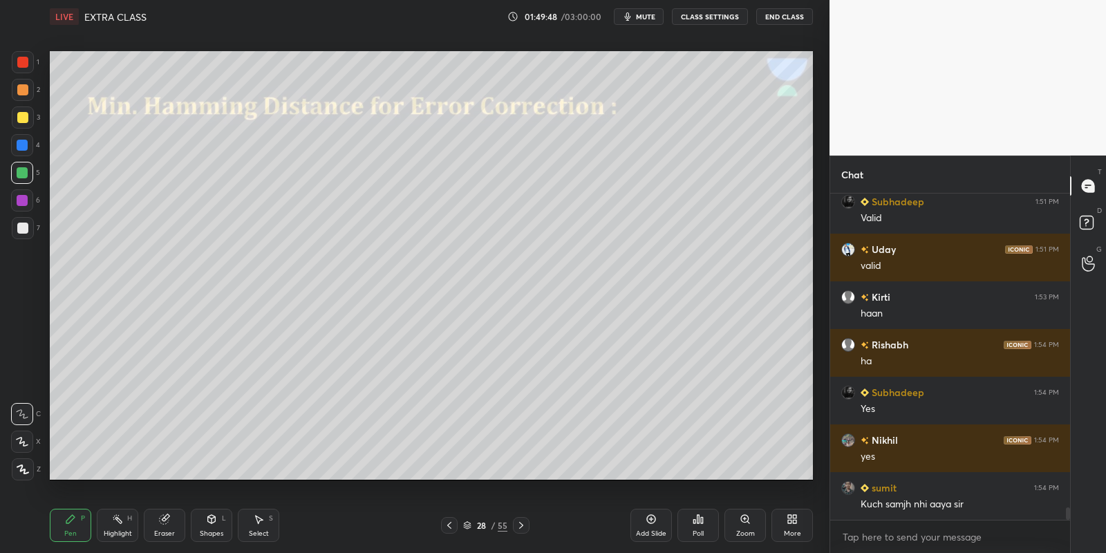
drag, startPoint x: 26, startPoint y: 113, endPoint x: 26, endPoint y: 121, distance: 8.3
click at [24, 115] on div at bounding box center [22, 117] width 11 height 11
click at [218, 526] on div "Shapes L" at bounding box center [211, 525] width 41 height 33
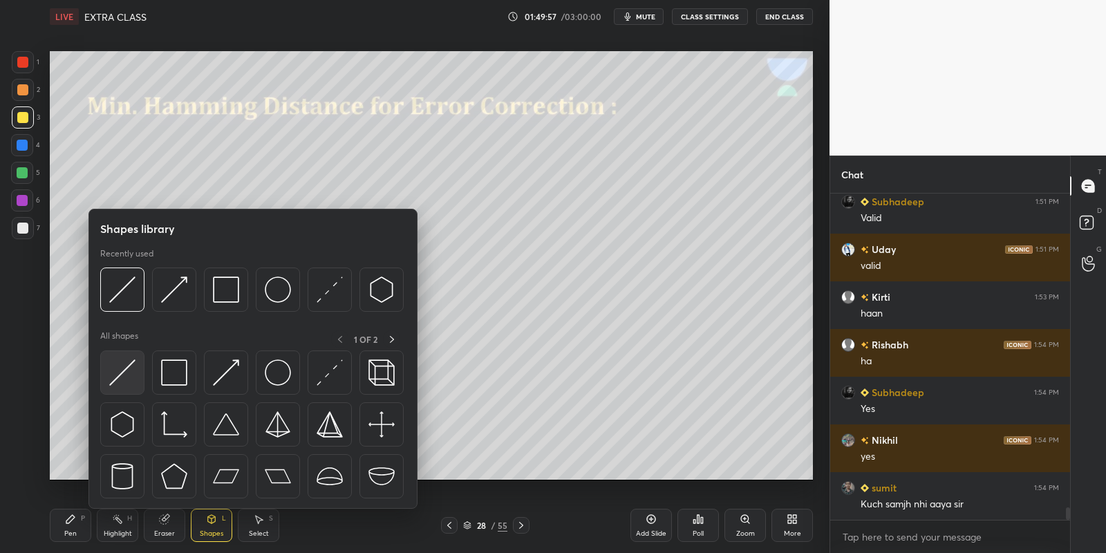
click at [122, 366] on img at bounding box center [122, 372] width 26 height 26
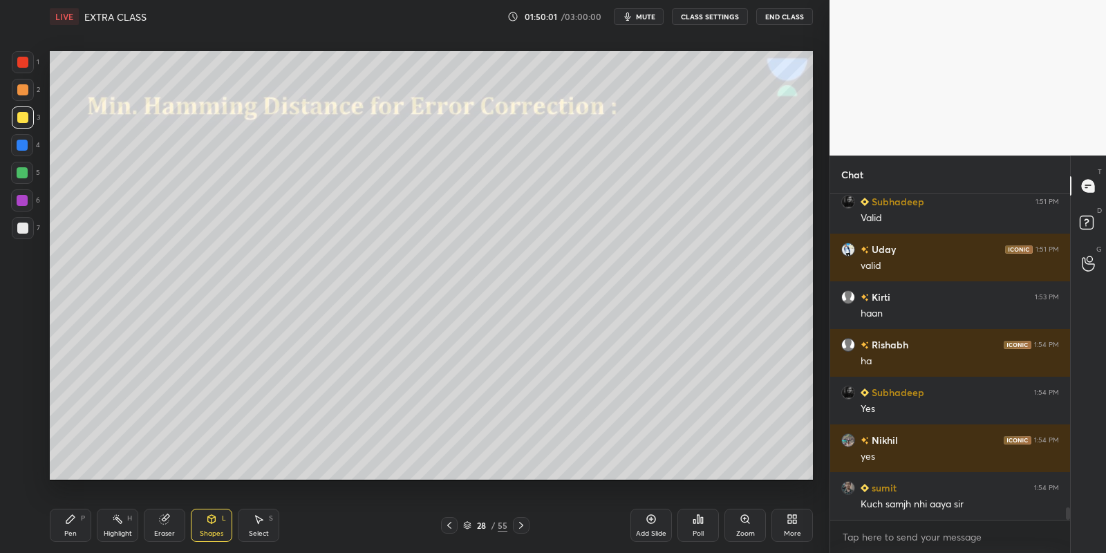
click at [70, 526] on div "Pen P" at bounding box center [70, 525] width 41 height 33
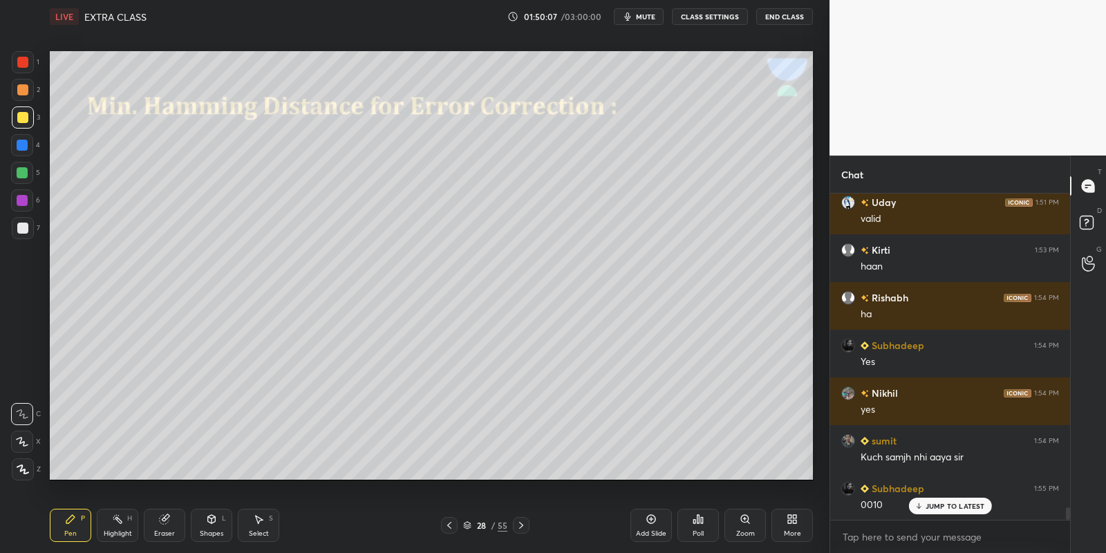
click at [23, 175] on div at bounding box center [22, 172] width 11 height 11
click at [73, 534] on div "Pen" at bounding box center [70, 533] width 12 height 7
drag, startPoint x: 118, startPoint y: 529, endPoint x: 117, endPoint y: 520, distance: 9.8
click at [117, 528] on div "Highlight H" at bounding box center [117, 525] width 41 height 33
click at [67, 530] on div "Pen" at bounding box center [70, 533] width 12 height 7
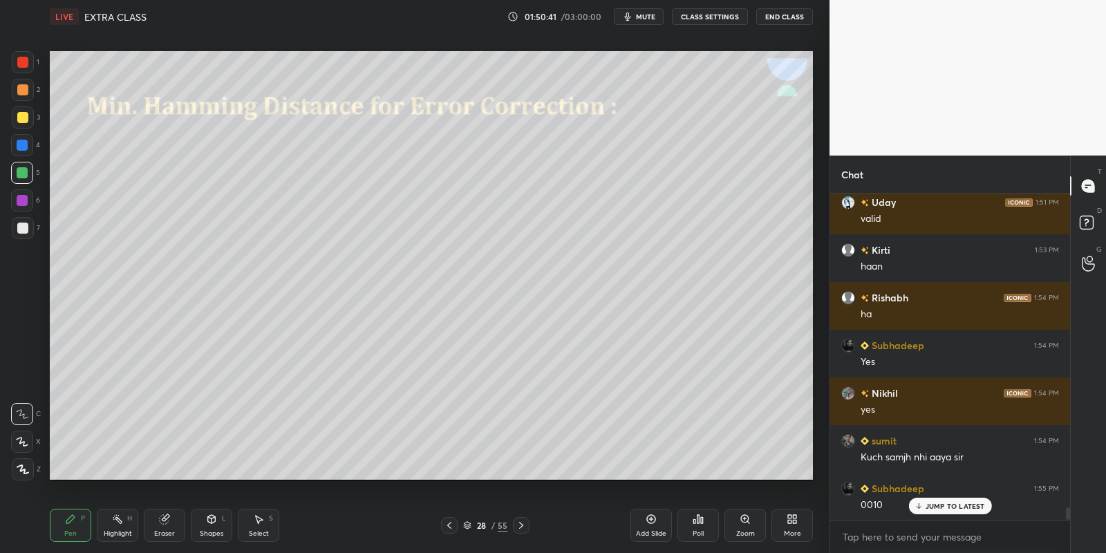
click at [113, 526] on div "Highlight H" at bounding box center [117, 525] width 41 height 33
click at [68, 531] on div "Pen P" at bounding box center [70, 525] width 41 height 33
click at [111, 537] on div "Highlight" at bounding box center [118, 533] width 28 height 7
click at [71, 533] on div "Pen" at bounding box center [70, 533] width 12 height 7
click at [26, 122] on div at bounding box center [23, 117] width 22 height 22
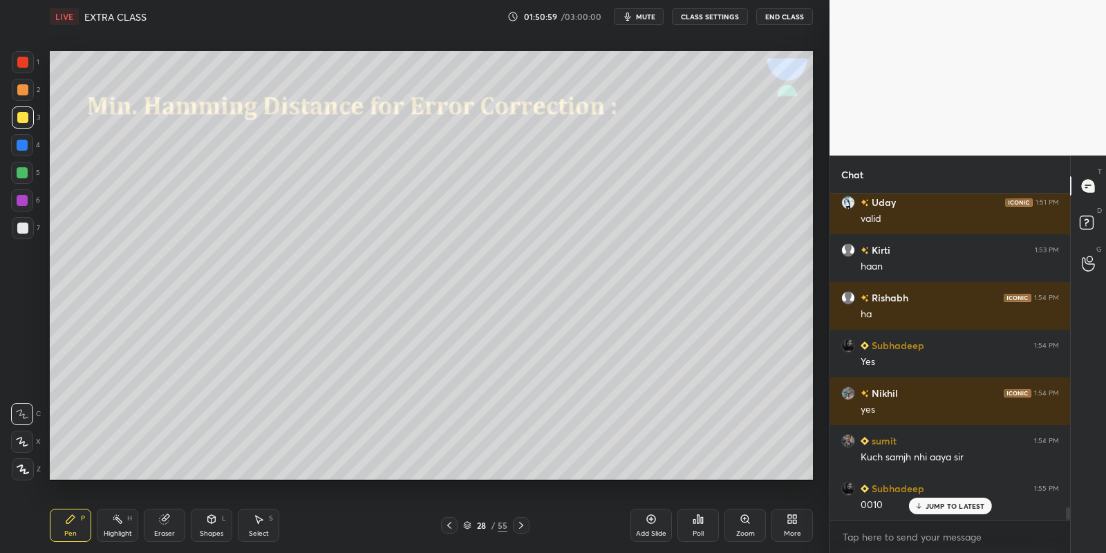
click at [216, 525] on div "Shapes L" at bounding box center [211, 525] width 41 height 33
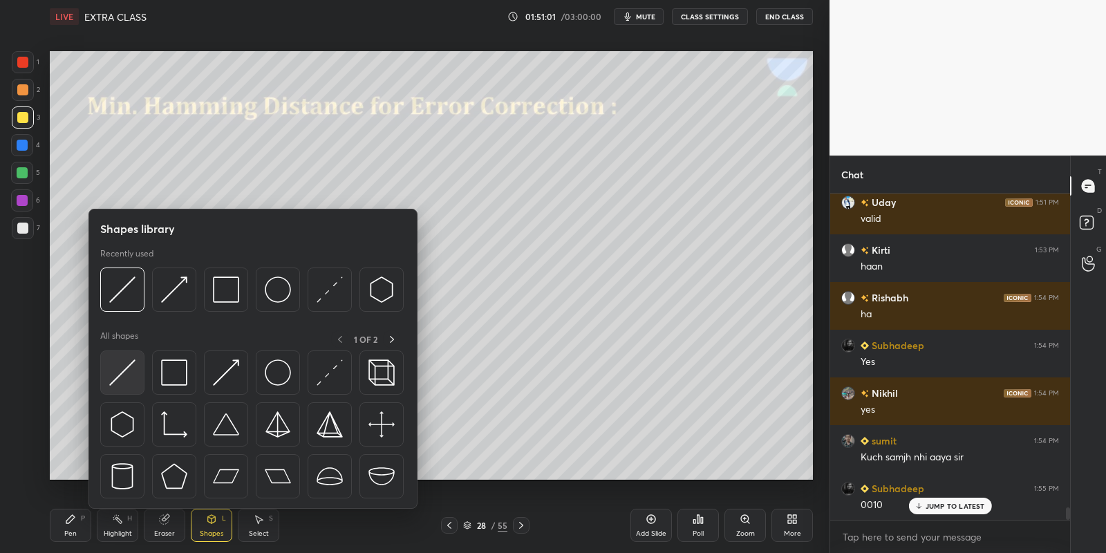
click at [129, 364] on img at bounding box center [122, 372] width 26 height 26
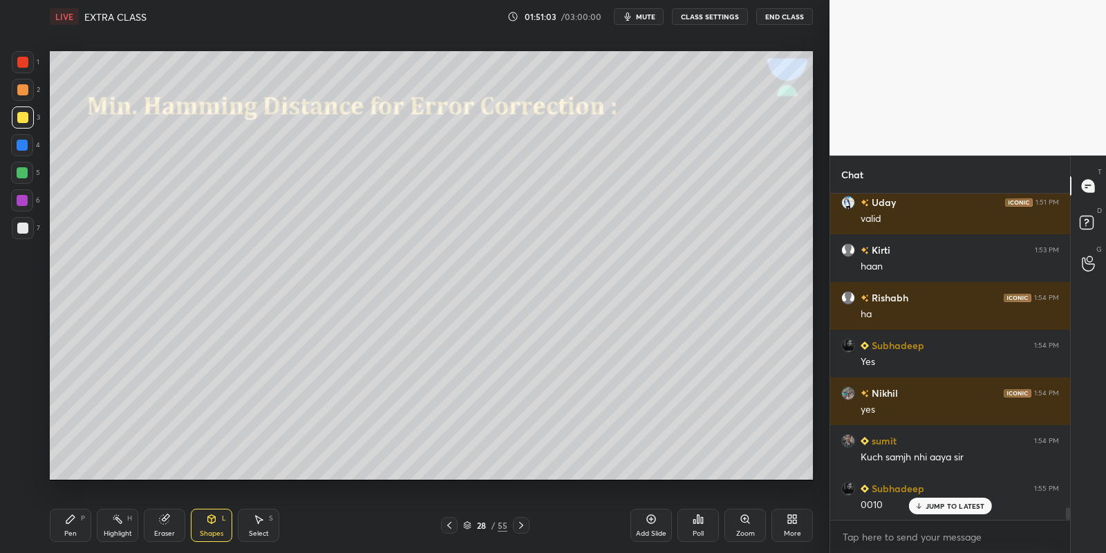
click at [73, 529] on div "Pen P" at bounding box center [70, 525] width 41 height 33
click at [206, 525] on div "Shapes L" at bounding box center [211, 525] width 41 height 33
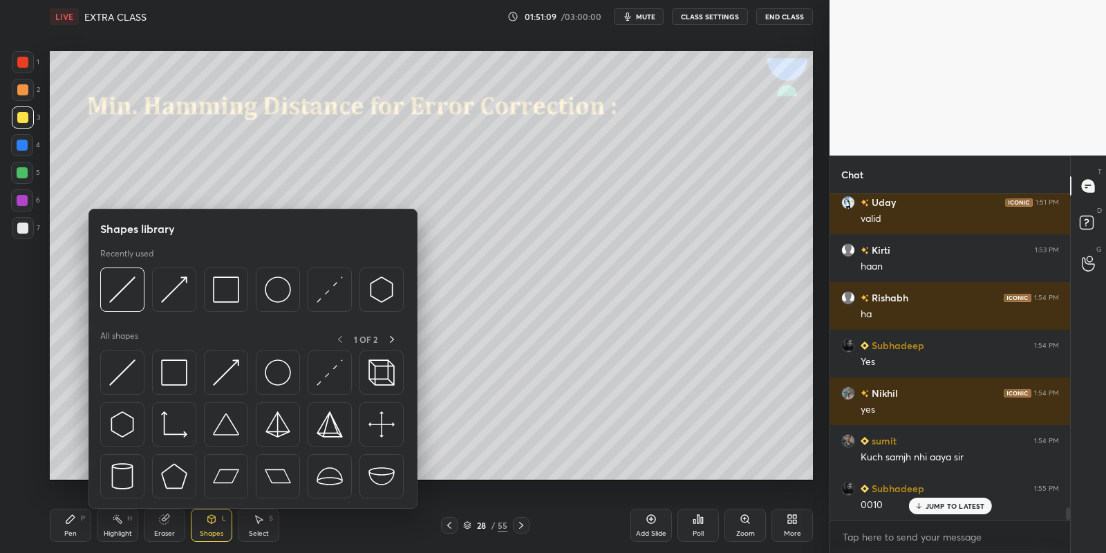
drag, startPoint x: 72, startPoint y: 527, endPoint x: 79, endPoint y: 482, distance: 44.8
click at [73, 526] on div "Pen P" at bounding box center [70, 525] width 41 height 33
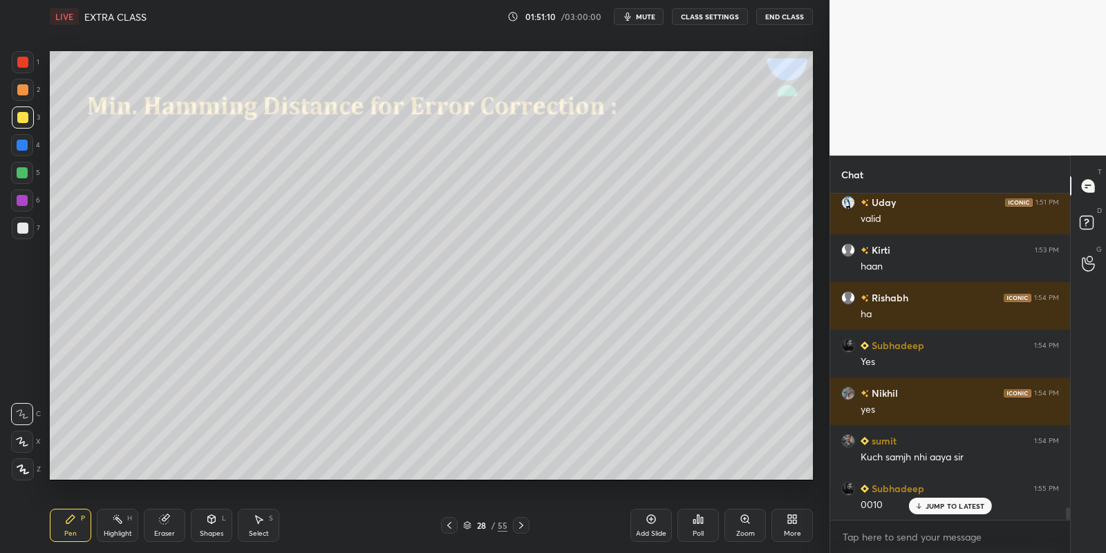
drag, startPoint x: 24, startPoint y: 171, endPoint x: 31, endPoint y: 173, distance: 7.2
click at [24, 171] on div at bounding box center [22, 172] width 11 height 11
drag, startPoint x: 112, startPoint y: 522, endPoint x: 183, endPoint y: 495, distance: 76.1
click at [121, 518] on icon at bounding box center [117, 518] width 11 height 11
click at [70, 531] on div "Pen" at bounding box center [70, 533] width 12 height 7
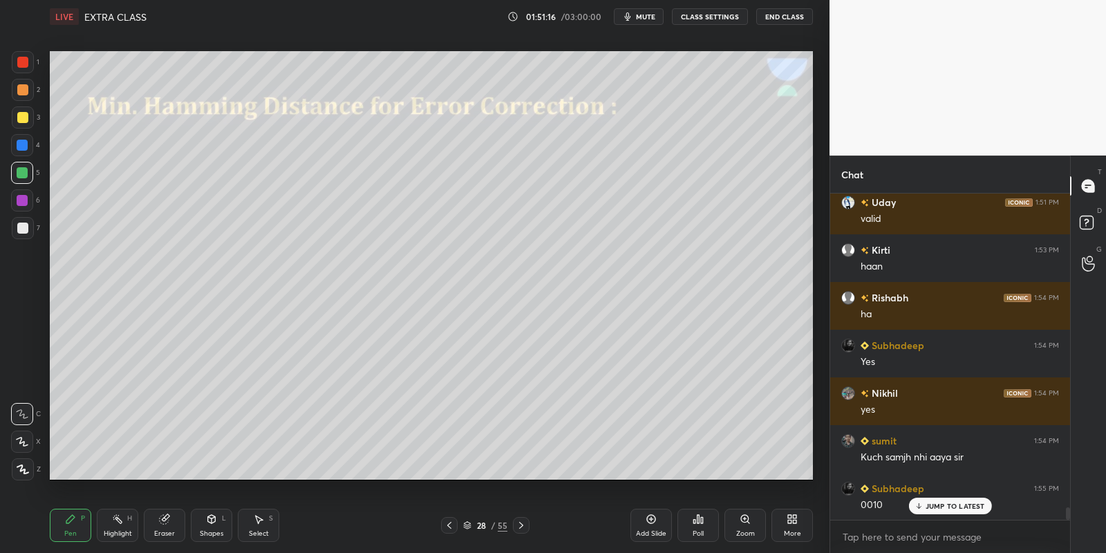
click at [23, 172] on div at bounding box center [22, 172] width 11 height 11
click at [28, 173] on div at bounding box center [22, 173] width 22 height 22
drag, startPoint x: 120, startPoint y: 528, endPoint x: 182, endPoint y: 492, distance: 71.8
click at [122, 525] on div "Highlight H" at bounding box center [117, 525] width 41 height 33
drag, startPoint x: 66, startPoint y: 527, endPoint x: 99, endPoint y: 520, distance: 33.9
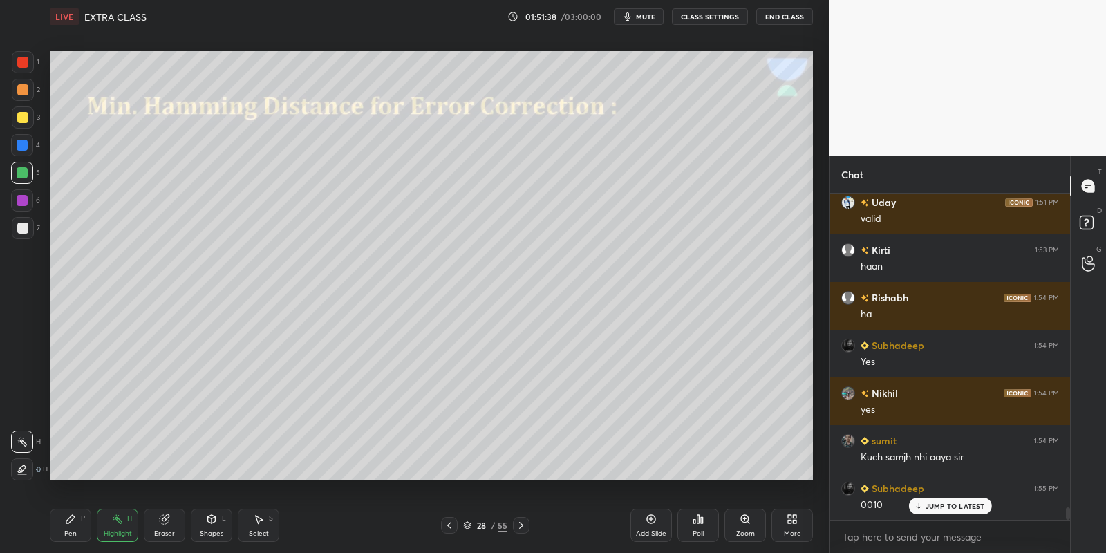
click at [70, 525] on div "Pen P" at bounding box center [70, 525] width 41 height 33
drag, startPoint x: 113, startPoint y: 524, endPoint x: 154, endPoint y: 487, distance: 55.3
click at [111, 524] on div "Highlight H" at bounding box center [117, 525] width 41 height 33
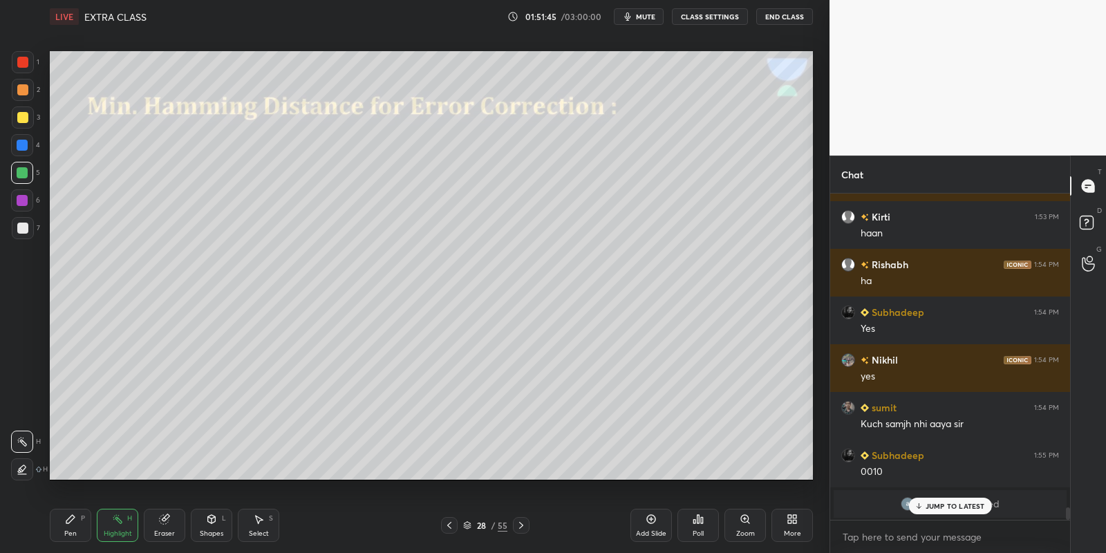
click at [77, 522] on div "Pen P" at bounding box center [70, 525] width 41 height 33
click at [123, 523] on div "Highlight H" at bounding box center [117, 525] width 41 height 33
drag, startPoint x: 82, startPoint y: 525, endPoint x: 90, endPoint y: 522, distance: 8.5
click at [86, 524] on div "Pen P" at bounding box center [70, 525] width 41 height 33
drag, startPoint x: 127, startPoint y: 523, endPoint x: 164, endPoint y: 491, distance: 49.0
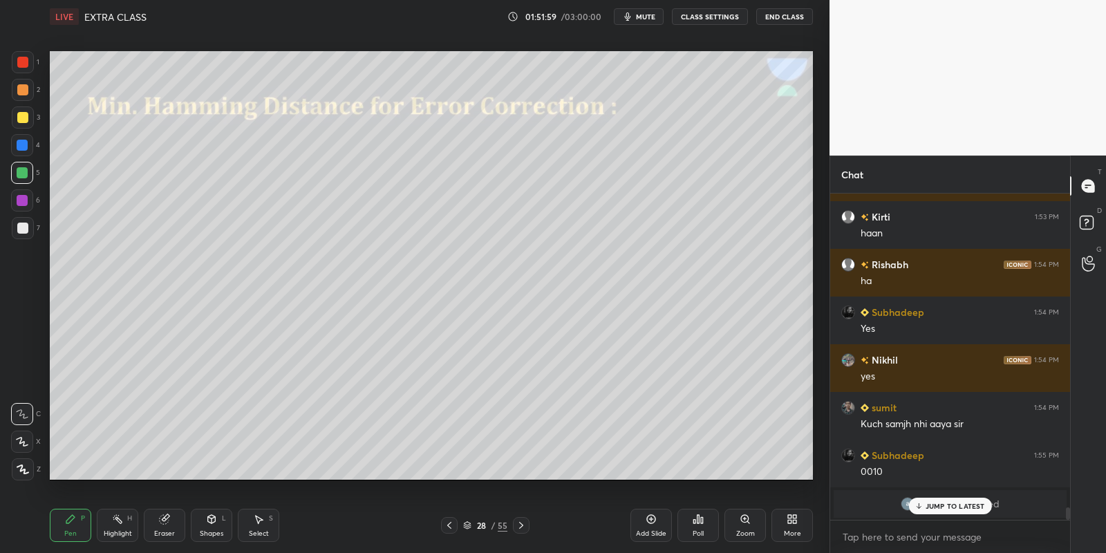
click at [128, 520] on div "Highlight H" at bounding box center [117, 525] width 41 height 33
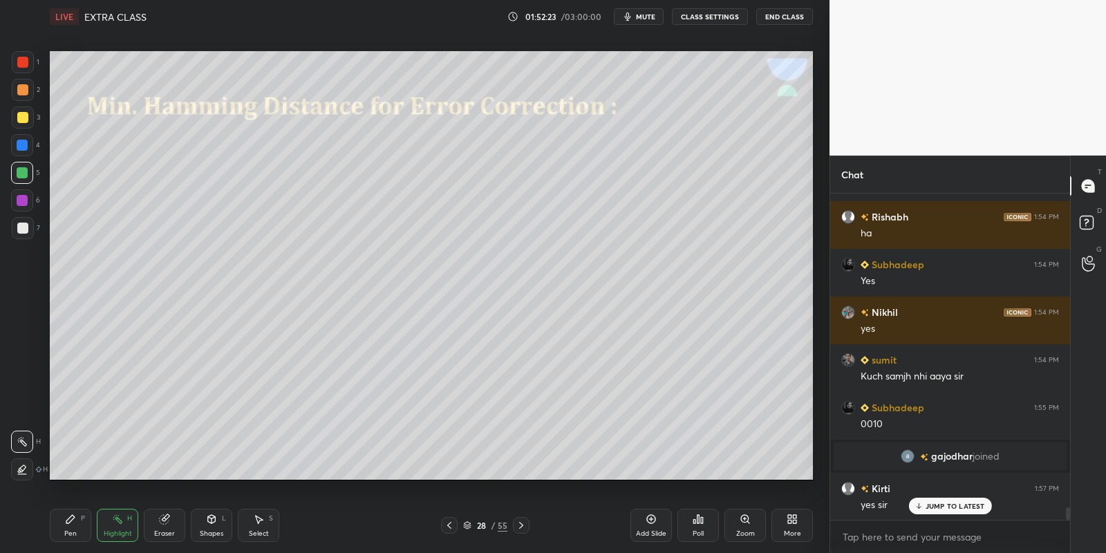
scroll to position [8524, 0]
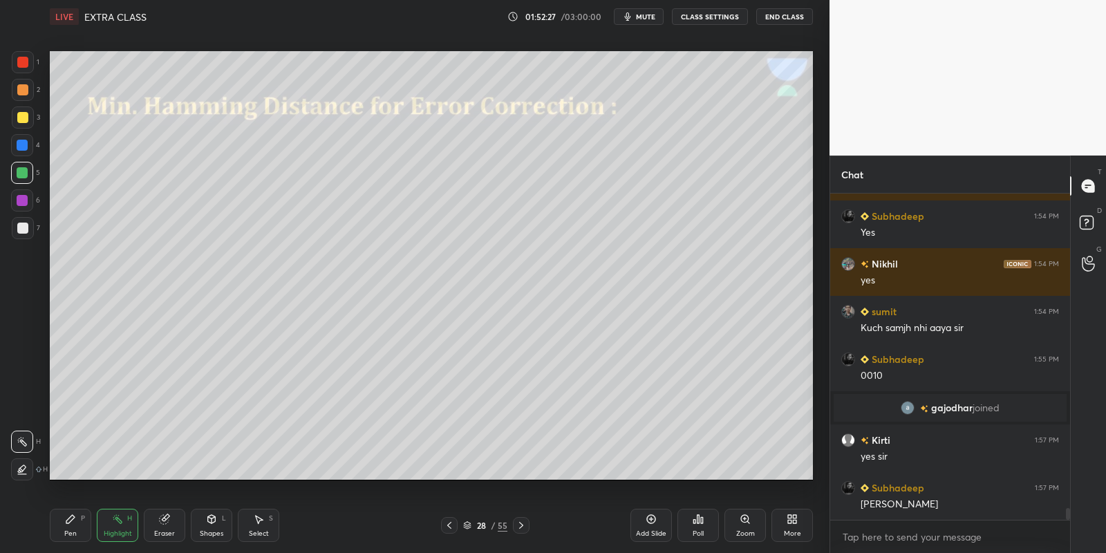
drag, startPoint x: 65, startPoint y: 528, endPoint x: 73, endPoint y: 527, distance: 8.4
click at [68, 527] on div "Pen P" at bounding box center [70, 525] width 41 height 33
click at [115, 531] on div "Highlight" at bounding box center [118, 533] width 28 height 7
click at [20, 225] on div at bounding box center [22, 228] width 11 height 11
drag, startPoint x: 77, startPoint y: 519, endPoint x: 87, endPoint y: 523, distance: 10.5
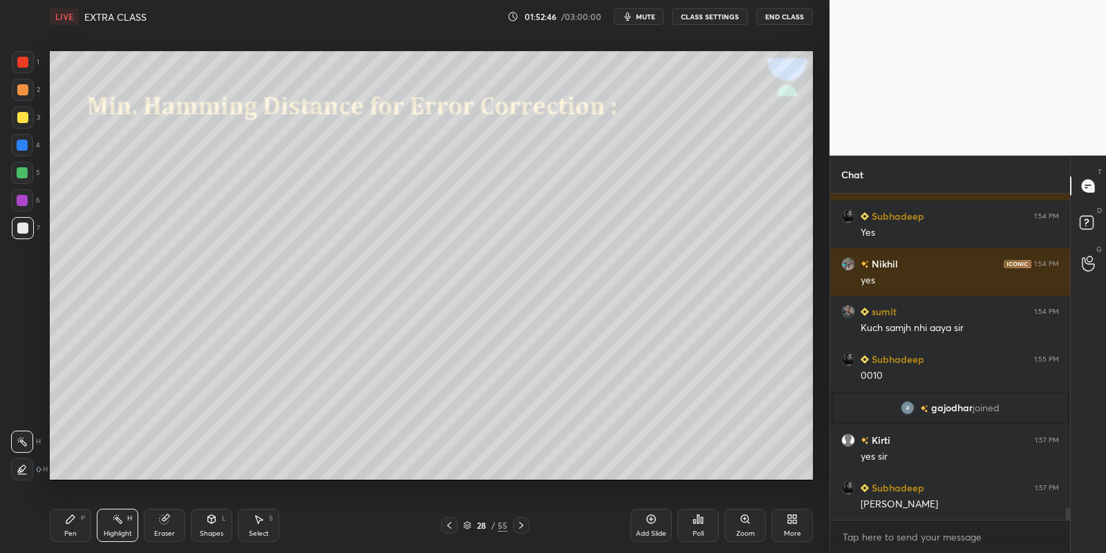
click at [81, 525] on div "Pen P" at bounding box center [70, 525] width 41 height 33
click at [112, 531] on div "Highlight" at bounding box center [118, 533] width 28 height 7
drag, startPoint x: 73, startPoint y: 526, endPoint x: 114, endPoint y: 525, distance: 40.8
click at [77, 529] on div "Pen P" at bounding box center [70, 525] width 41 height 33
click at [122, 529] on div "Highlight H" at bounding box center [117, 525] width 41 height 33
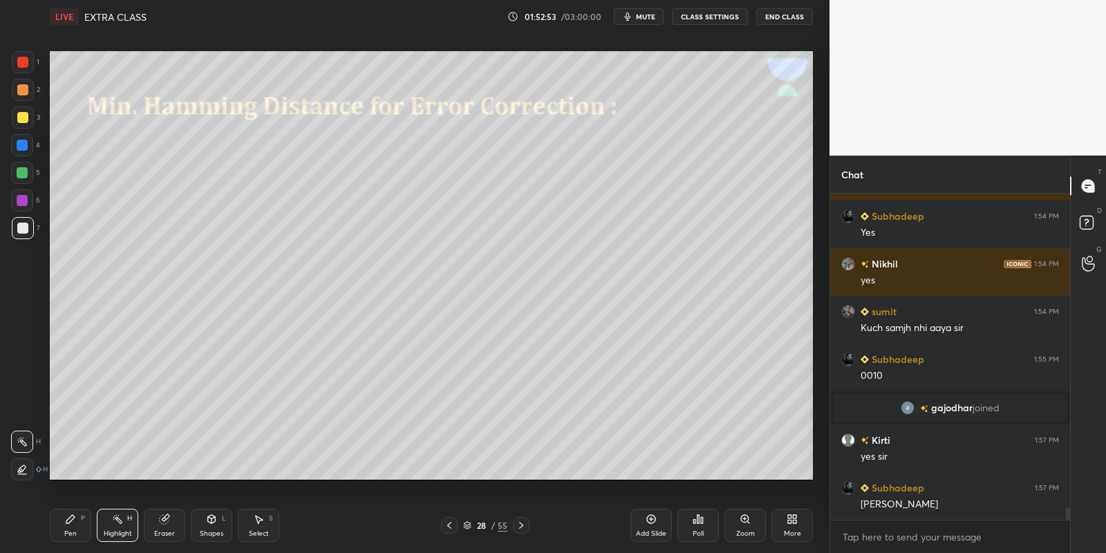
click at [72, 529] on div "Pen P" at bounding box center [70, 525] width 41 height 33
click at [120, 526] on div "Highlight H" at bounding box center [117, 525] width 41 height 33
click at [76, 528] on div "Pen P" at bounding box center [70, 525] width 41 height 33
click at [123, 523] on div "Highlight H" at bounding box center [117, 525] width 41 height 33
drag, startPoint x: 64, startPoint y: 530, endPoint x: 115, endPoint y: 523, distance: 50.9
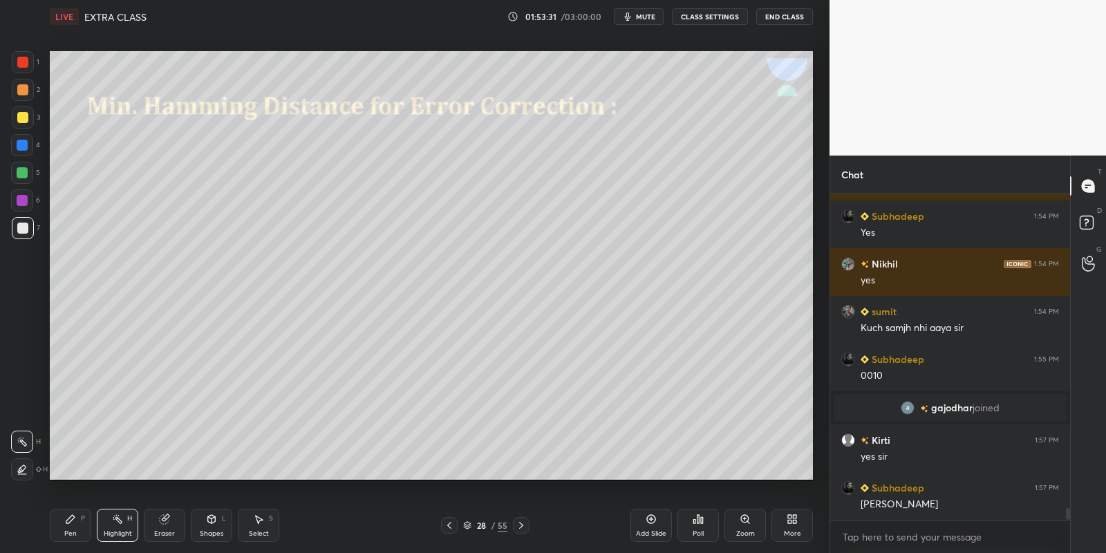
click at [75, 530] on div "Pen" at bounding box center [70, 533] width 12 height 7
drag, startPoint x: 120, startPoint y: 525, endPoint x: 125, endPoint y: 516, distance: 9.6
click at [121, 524] on div "Highlight H" at bounding box center [117, 525] width 41 height 33
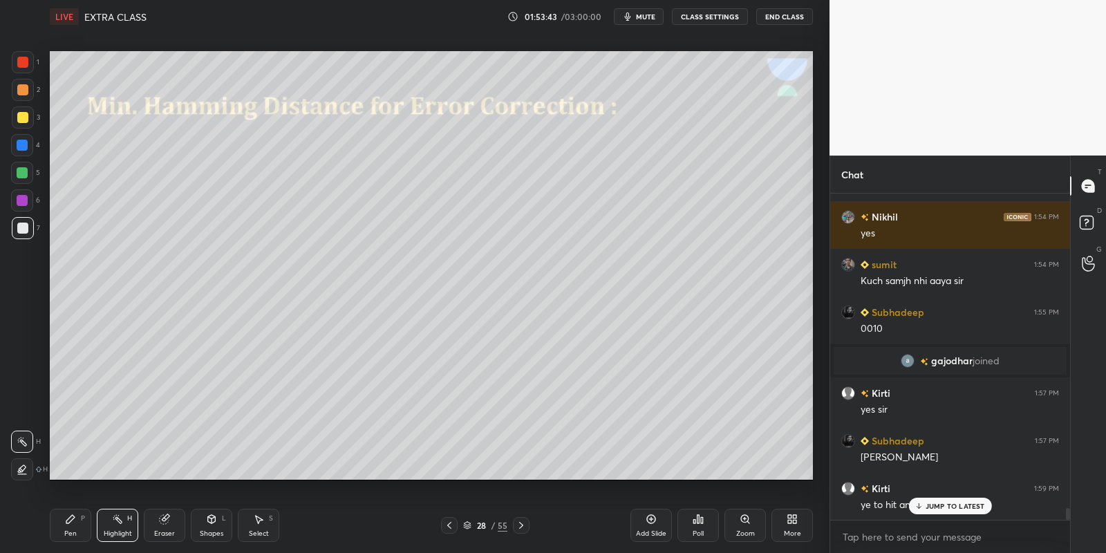
drag, startPoint x: 73, startPoint y: 536, endPoint x: 104, endPoint y: 525, distance: 33.9
click at [74, 534] on div "Pen" at bounding box center [70, 533] width 12 height 7
click at [114, 529] on div "Highlight H" at bounding box center [117, 525] width 41 height 33
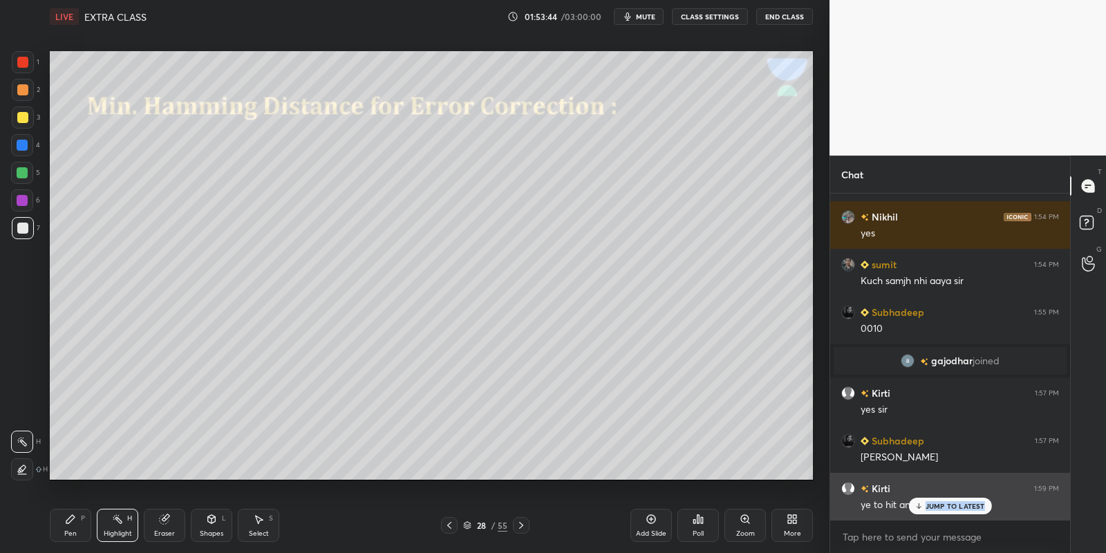
click at [923, 516] on div "RAVISHANKA... 1:49 PM yes [PERSON_NAME] 1:49 PM haha [PERSON_NAME] 1:49 PM 😂 [P…" at bounding box center [950, 356] width 240 height 326
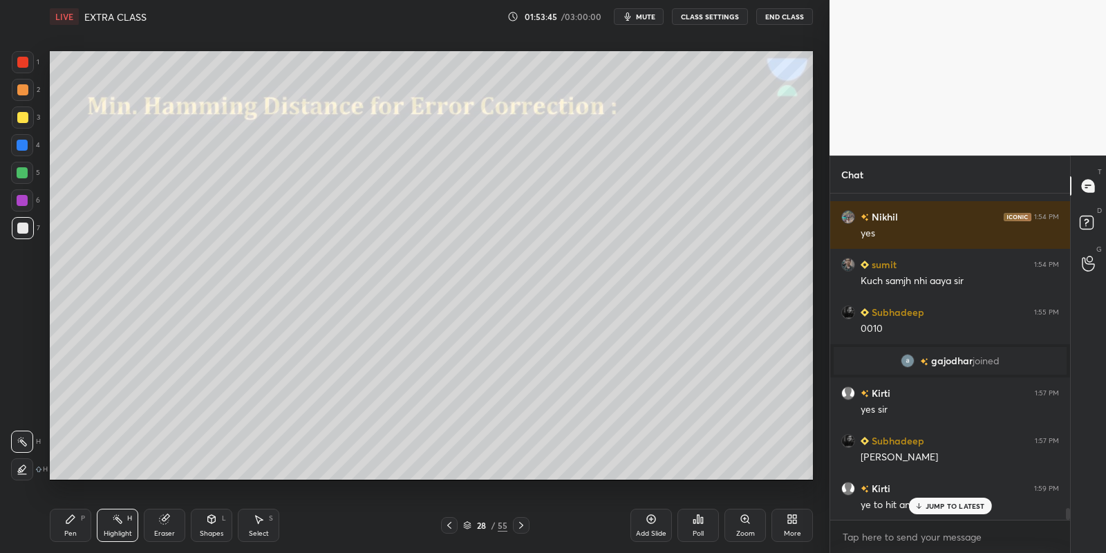
click at [920, 504] on icon at bounding box center [918, 506] width 9 height 8
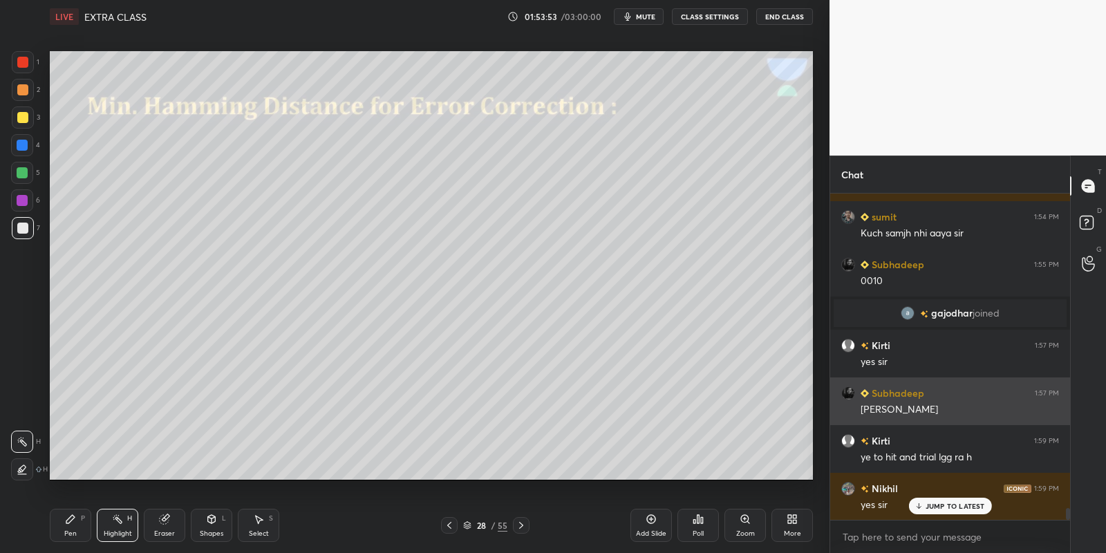
scroll to position [8666, 0]
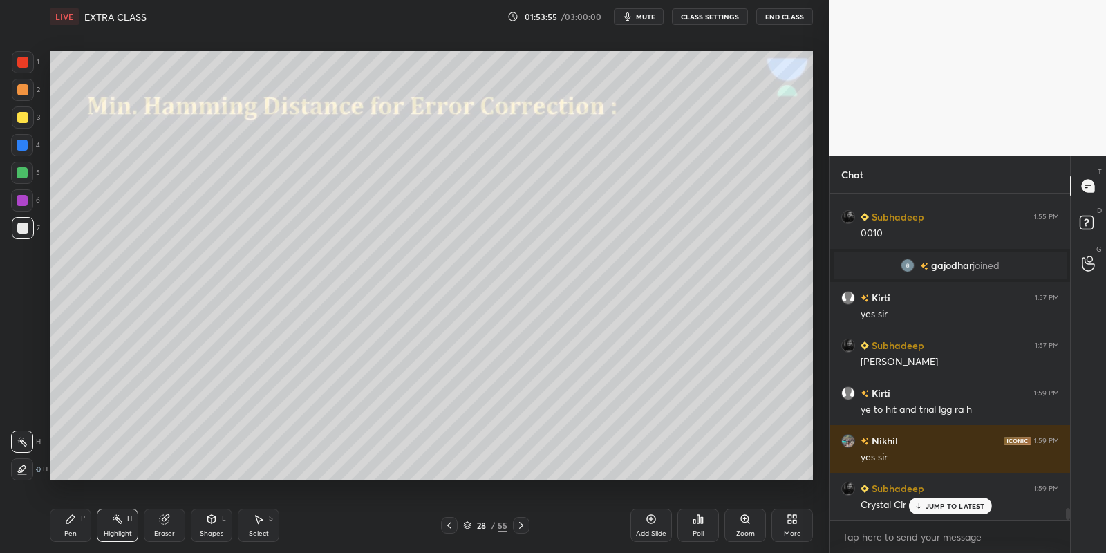
drag, startPoint x: 70, startPoint y: 527, endPoint x: 80, endPoint y: 526, distance: 10.5
click at [77, 527] on div "Pen P" at bounding box center [70, 525] width 41 height 33
click at [119, 524] on div "Highlight H" at bounding box center [117, 525] width 41 height 33
click at [925, 502] on div "[PERSON_NAME] 1:49 PM 😂 [PERSON_NAME] 1:49 PM arrey sir itna time nhi bilkul nh…" at bounding box center [950, 356] width 240 height 326
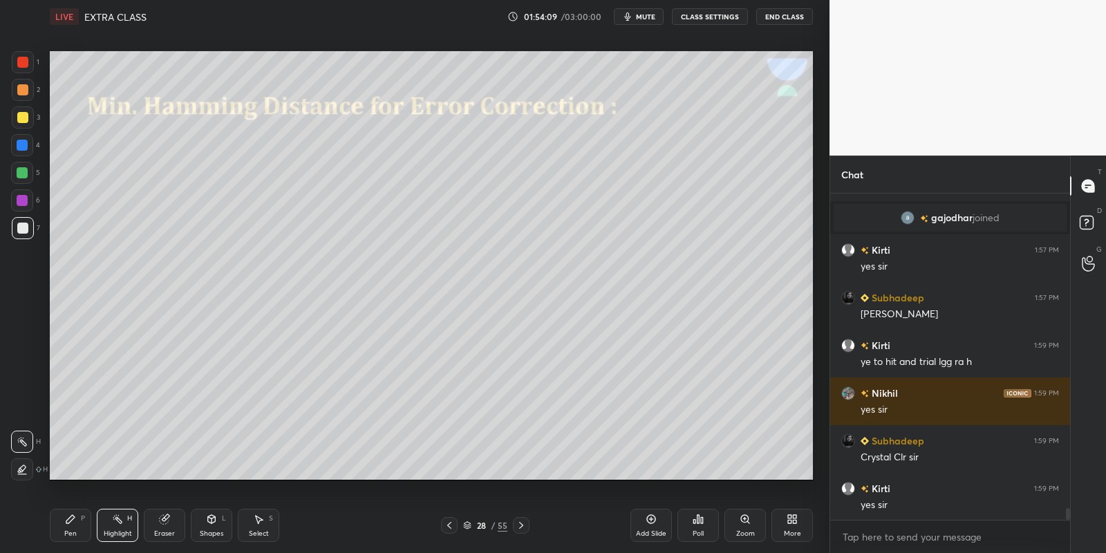
drag, startPoint x: 70, startPoint y: 518, endPoint x: 122, endPoint y: 524, distance: 51.5
click at [78, 522] on div "Pen P" at bounding box center [70, 525] width 41 height 33
drag, startPoint x: 122, startPoint y: 524, endPoint x: 136, endPoint y: 493, distance: 33.7
click at [122, 522] on icon at bounding box center [117, 518] width 11 height 11
click at [75, 525] on div "Pen P" at bounding box center [70, 525] width 41 height 33
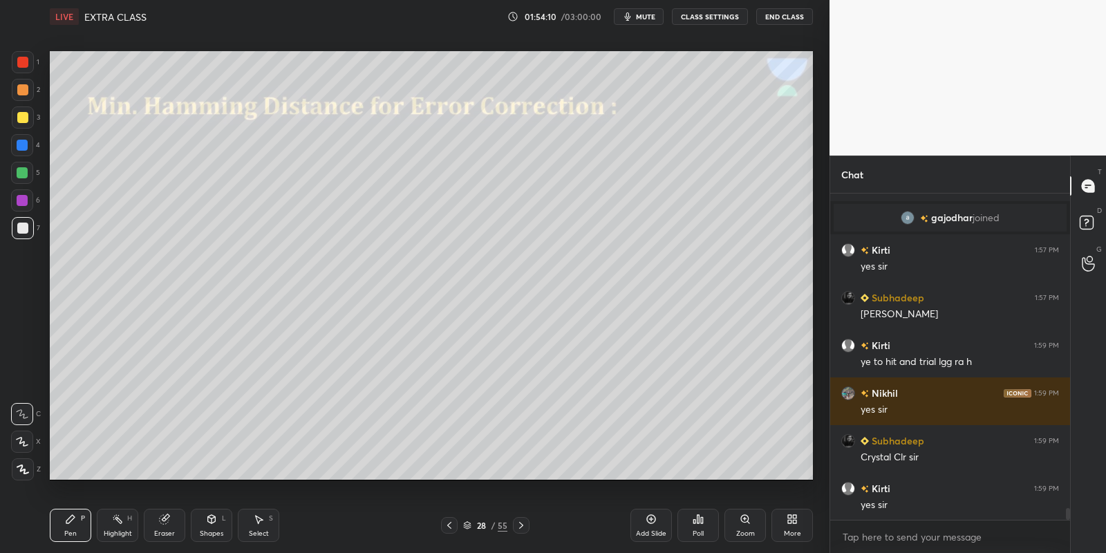
click at [116, 522] on div "Highlight H" at bounding box center [117, 525] width 41 height 33
drag, startPoint x: 83, startPoint y: 527, endPoint x: 99, endPoint y: 525, distance: 16.0
click at [88, 526] on div "Pen P" at bounding box center [70, 525] width 41 height 33
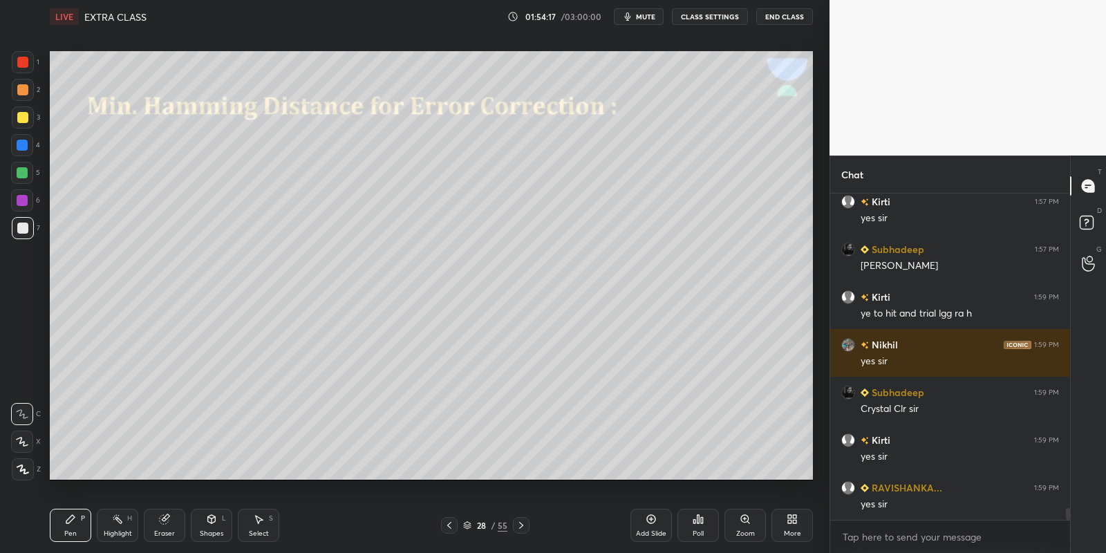
click at [26, 234] on div at bounding box center [23, 228] width 22 height 22
drag, startPoint x: 120, startPoint y: 531, endPoint x: 176, endPoint y: 497, distance: 65.4
click at [121, 530] on div "Highlight" at bounding box center [118, 533] width 28 height 7
click at [79, 524] on div "Pen P" at bounding box center [70, 525] width 41 height 33
drag, startPoint x: 114, startPoint y: 527, endPoint x: 227, endPoint y: 485, distance: 120.7
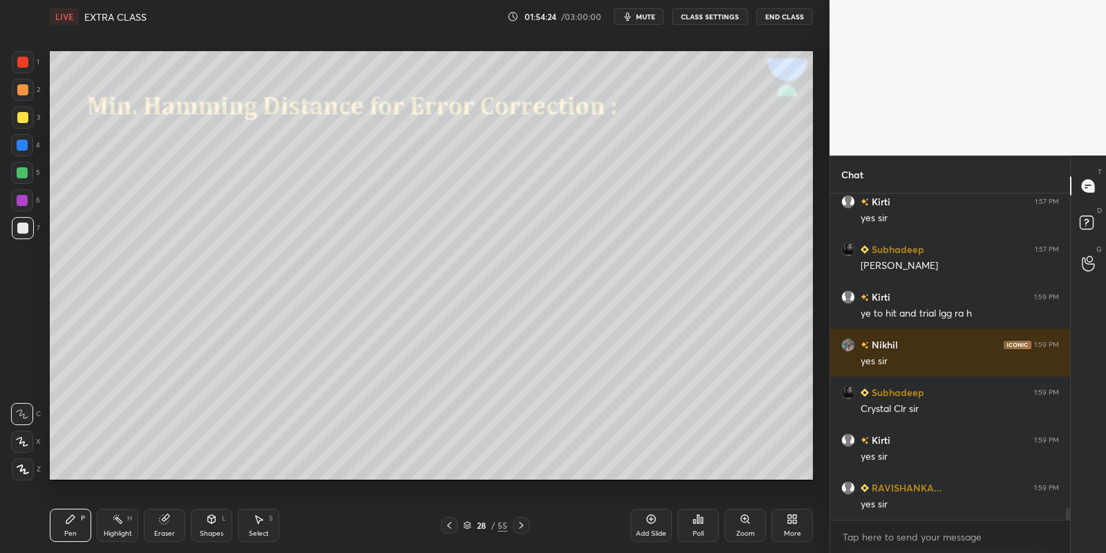
click at [116, 527] on div "Highlight H" at bounding box center [117, 525] width 41 height 33
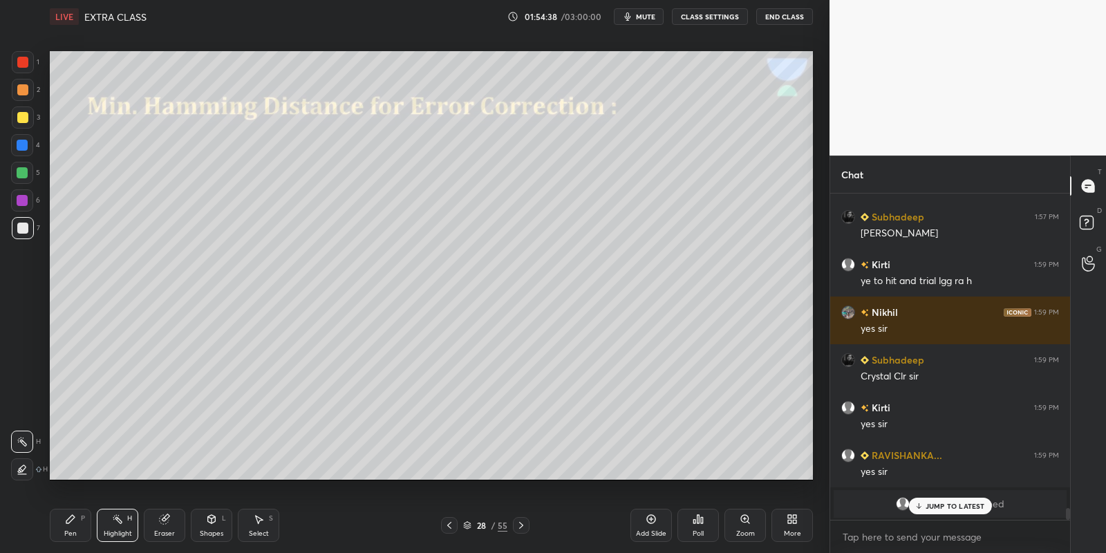
click at [937, 507] on p "JUMP TO LATEST" at bounding box center [954, 506] width 59 height 8
click at [71, 531] on div "Pen" at bounding box center [70, 533] width 12 height 7
click at [122, 529] on div "Highlight H" at bounding box center [117, 525] width 41 height 33
drag, startPoint x: 68, startPoint y: 525, endPoint x: 110, endPoint y: 527, distance: 41.6
click at [74, 525] on div "Pen P" at bounding box center [70, 525] width 41 height 33
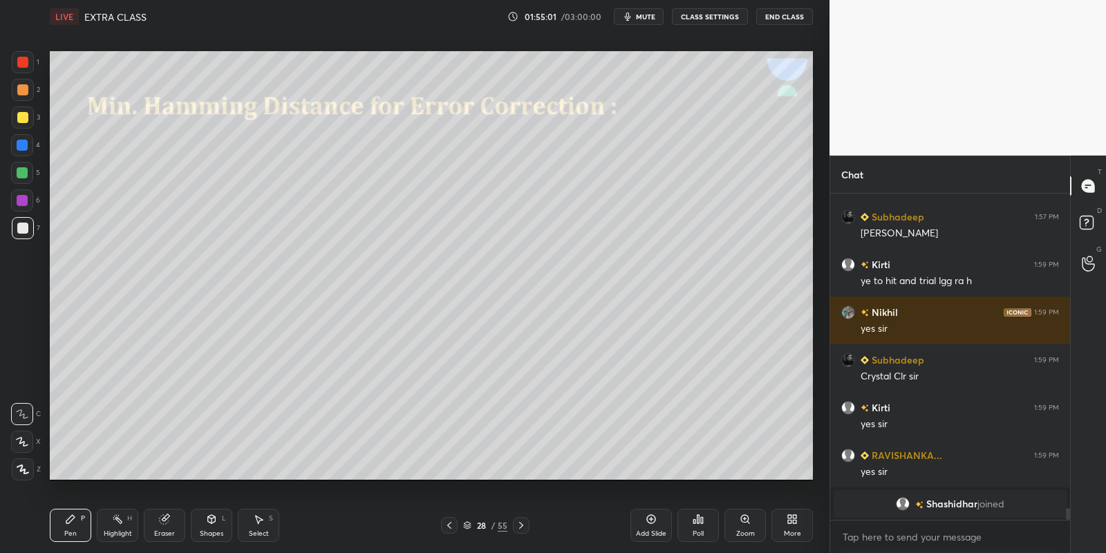
drag, startPoint x: 110, startPoint y: 527, endPoint x: 149, endPoint y: 487, distance: 55.7
click at [107, 525] on div "Highlight H" at bounding box center [117, 525] width 41 height 33
click at [59, 531] on div "Pen P" at bounding box center [70, 525] width 41 height 33
drag, startPoint x: 102, startPoint y: 538, endPoint x: 115, endPoint y: 524, distance: 18.6
click at [106, 536] on div "Highlight H" at bounding box center [117, 525] width 41 height 33
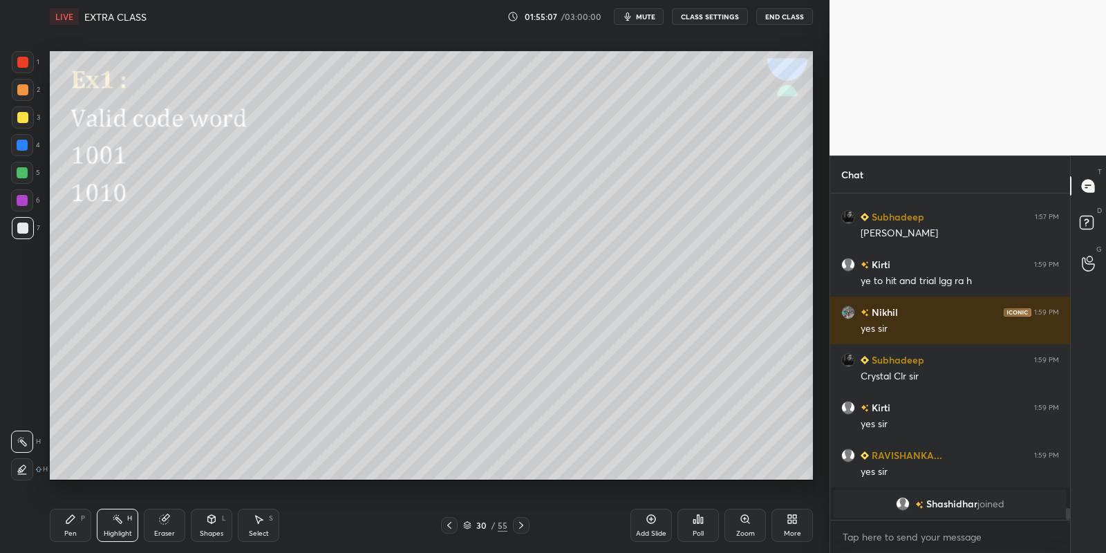
drag, startPoint x: 64, startPoint y: 526, endPoint x: 147, endPoint y: 527, distance: 83.6
click at [68, 526] on div "Pen P" at bounding box center [70, 525] width 41 height 33
drag, startPoint x: 164, startPoint y: 530, endPoint x: 173, endPoint y: 527, distance: 9.6
click at [169, 528] on div "Eraser" at bounding box center [164, 525] width 41 height 33
click at [209, 525] on div "Shapes L" at bounding box center [211, 525] width 41 height 33
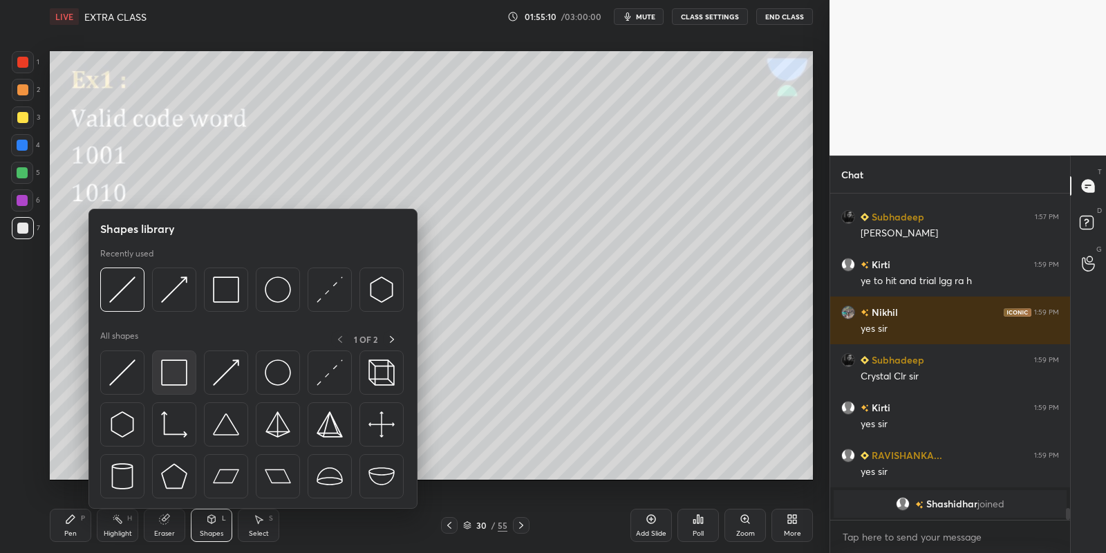
click at [189, 370] on div at bounding box center [252, 427] width 305 height 155
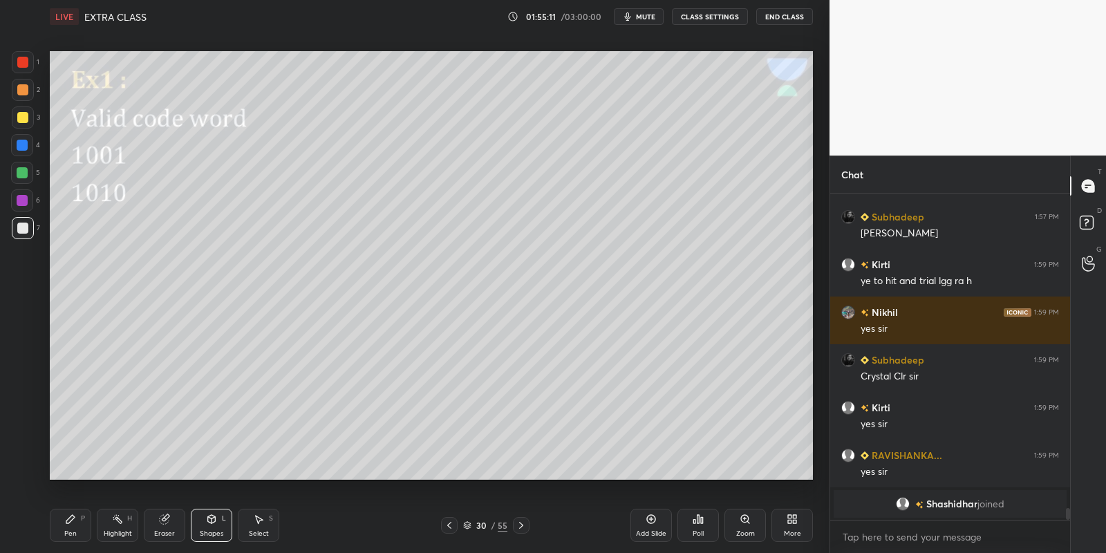
click at [26, 172] on div at bounding box center [22, 172] width 11 height 11
click at [212, 524] on div "Shapes L" at bounding box center [211, 525] width 41 height 33
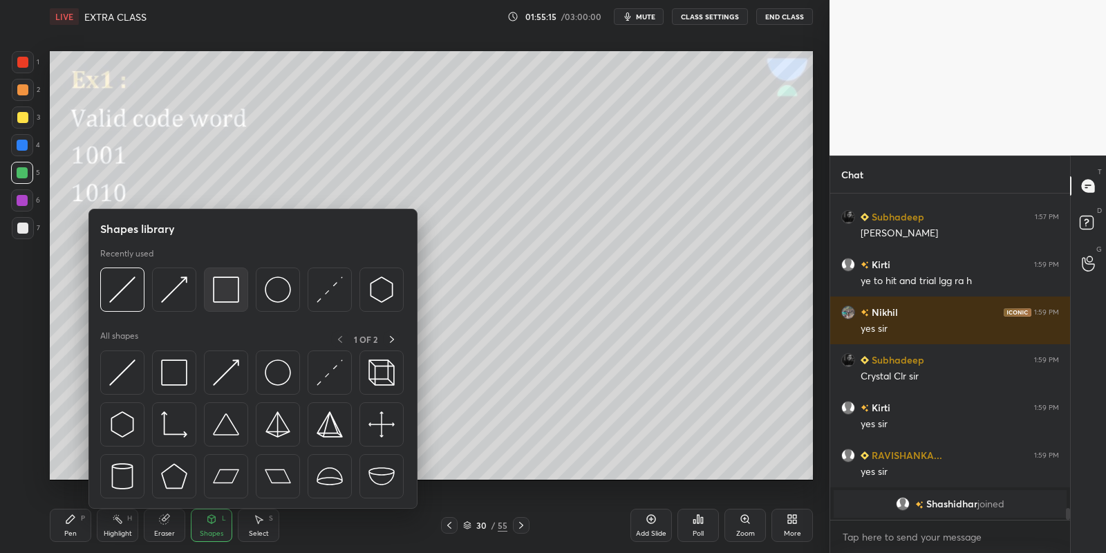
click at [227, 294] on img at bounding box center [226, 289] width 26 height 26
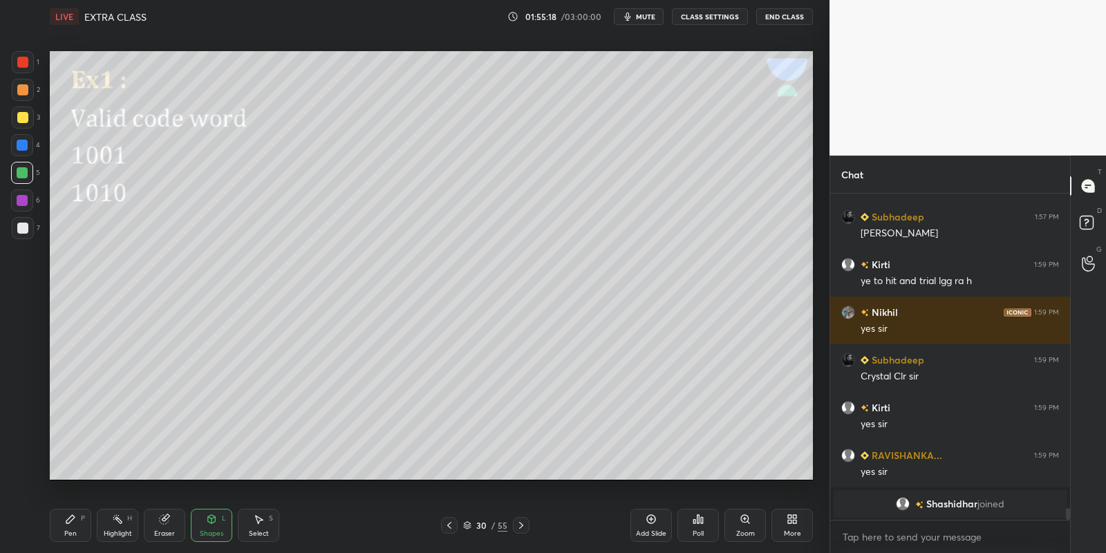
click at [79, 531] on div "Pen P" at bounding box center [70, 525] width 41 height 33
drag, startPoint x: 114, startPoint y: 525, endPoint x: 114, endPoint y: 518, distance: 7.6
click at [113, 524] on div "Highlight H" at bounding box center [117, 525] width 41 height 33
click at [71, 530] on div "Pen" at bounding box center [70, 533] width 12 height 7
drag, startPoint x: 23, startPoint y: 170, endPoint x: 45, endPoint y: 284, distance: 116.1
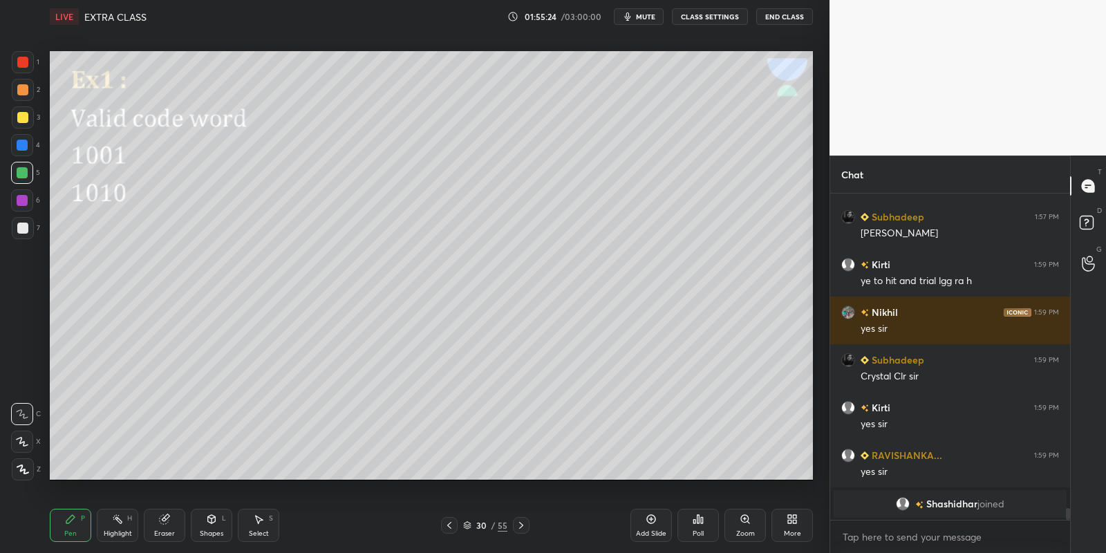
click at [23, 172] on div at bounding box center [22, 172] width 11 height 11
drag, startPoint x: 73, startPoint y: 517, endPoint x: 84, endPoint y: 482, distance: 36.5
click at [73, 516] on icon at bounding box center [70, 518] width 11 height 11
drag, startPoint x: 165, startPoint y: 537, endPoint x: 169, endPoint y: 493, distance: 44.4
click at [164, 531] on div "Eraser" at bounding box center [164, 533] width 21 height 7
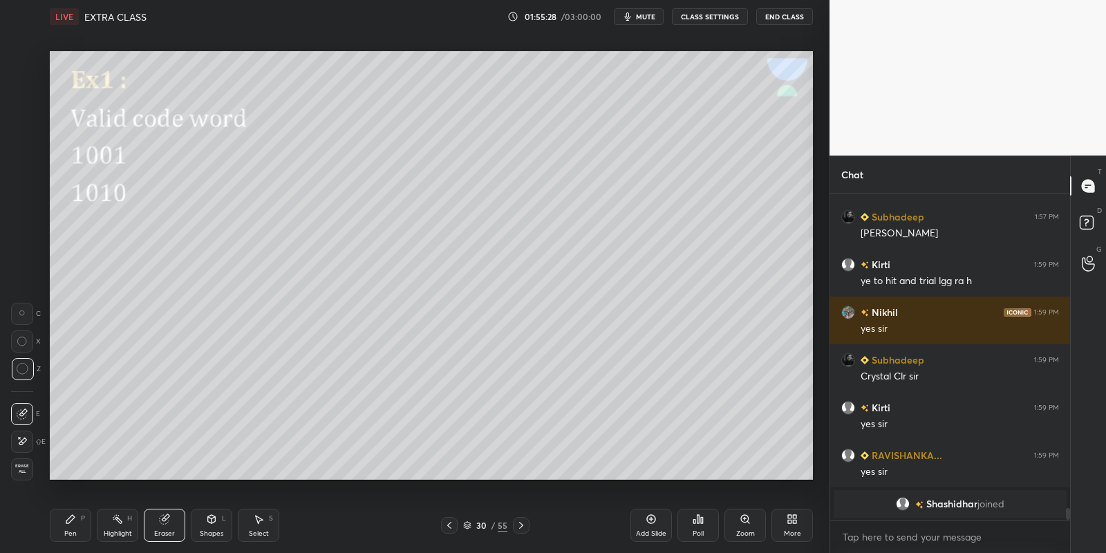
click at [72, 533] on div "Pen" at bounding box center [70, 533] width 12 height 7
drag, startPoint x: 70, startPoint y: 532, endPoint x: 77, endPoint y: 527, distance: 8.4
click at [73, 531] on div "Pen P" at bounding box center [70, 525] width 41 height 33
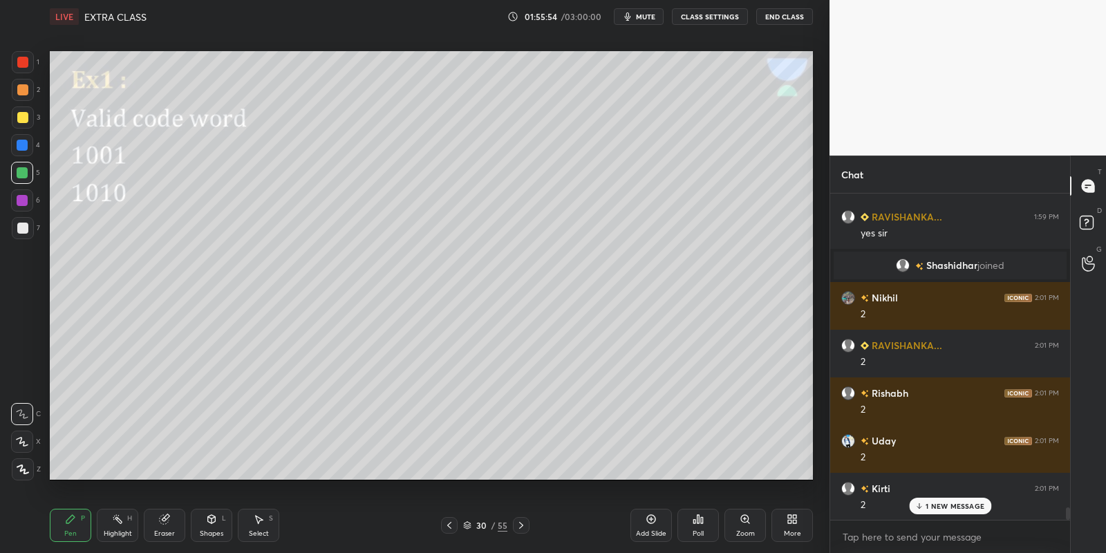
scroll to position [8114, 0]
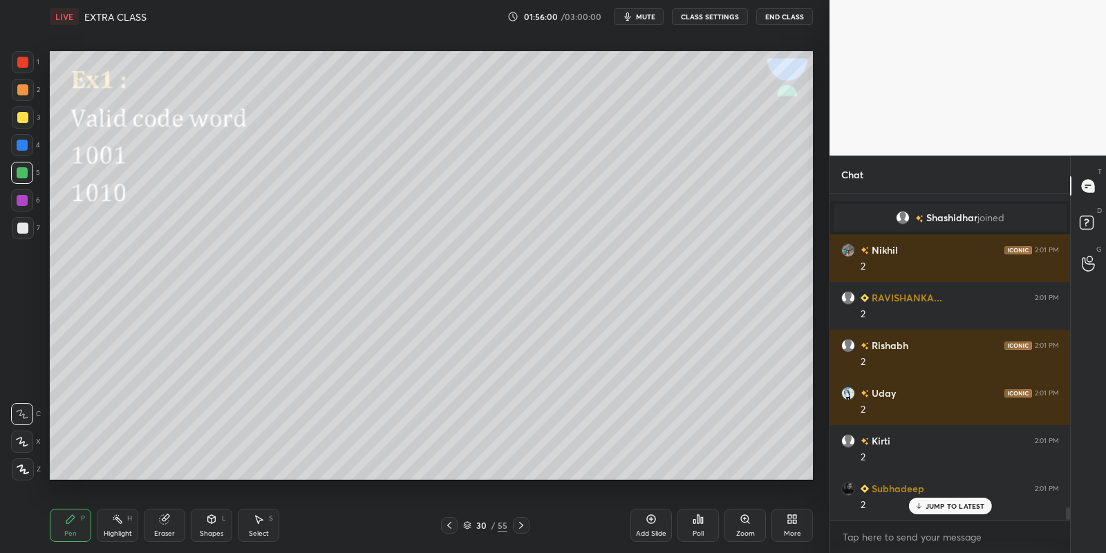
drag, startPoint x: 211, startPoint y: 529, endPoint x: 216, endPoint y: 513, distance: 16.0
click at [214, 526] on div "Shapes L" at bounding box center [211, 525] width 41 height 33
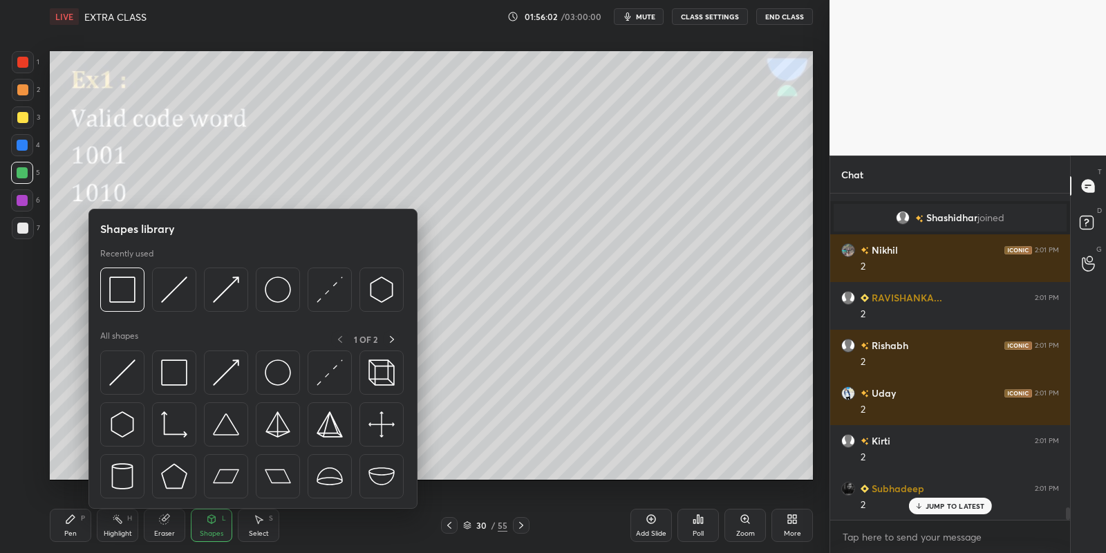
click at [183, 374] on img at bounding box center [174, 372] width 26 height 26
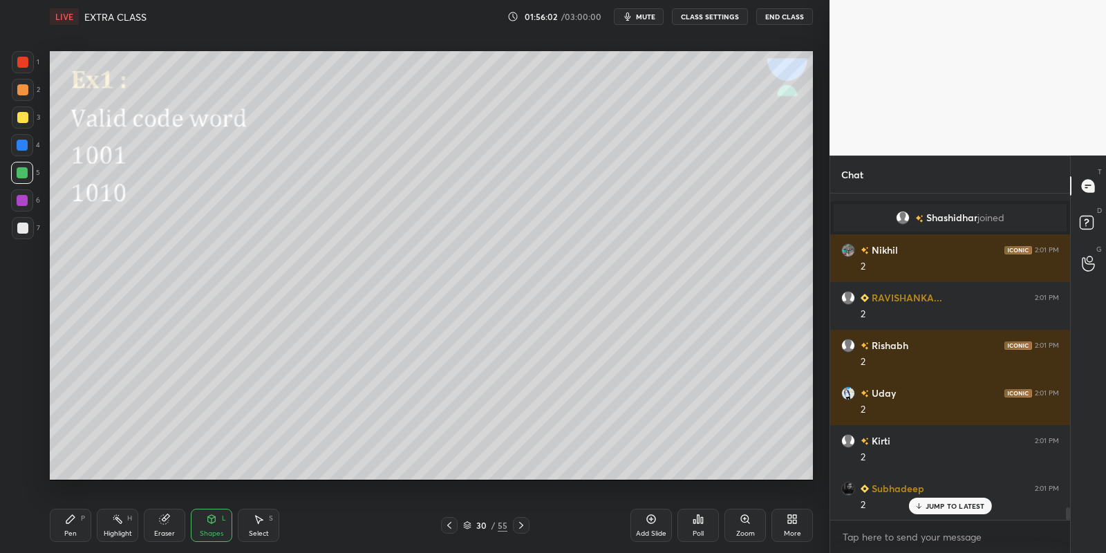
click at [23, 118] on div at bounding box center [22, 117] width 11 height 11
click at [71, 534] on div "Pen" at bounding box center [70, 533] width 12 height 7
click at [22, 176] on div at bounding box center [22, 172] width 11 height 11
drag, startPoint x: 217, startPoint y: 531, endPoint x: 216, endPoint y: 511, distance: 20.8
click at [216, 531] on div "Shapes" at bounding box center [211, 533] width 23 height 7
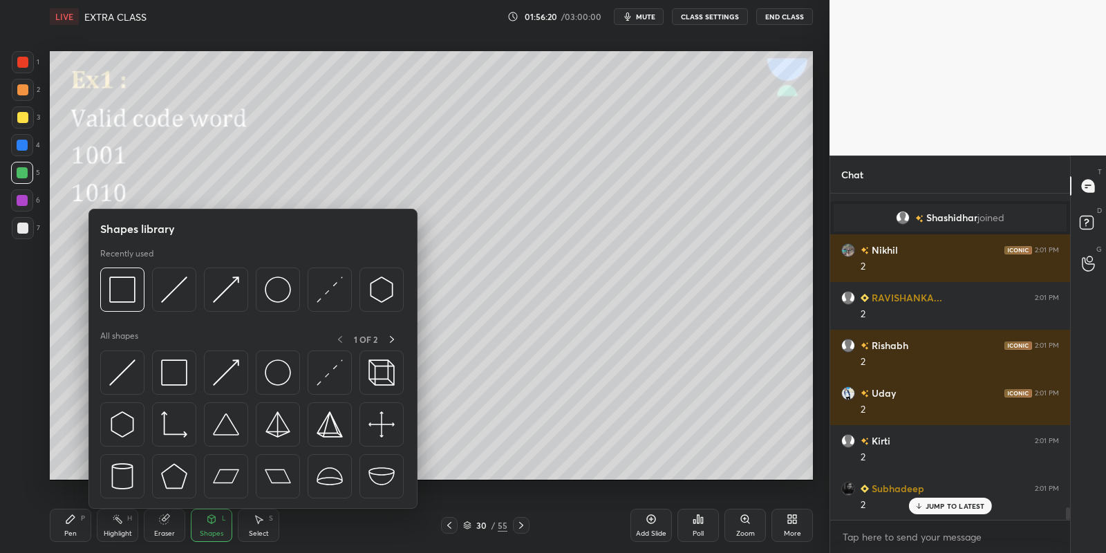
click at [186, 360] on div at bounding box center [174, 372] width 44 height 44
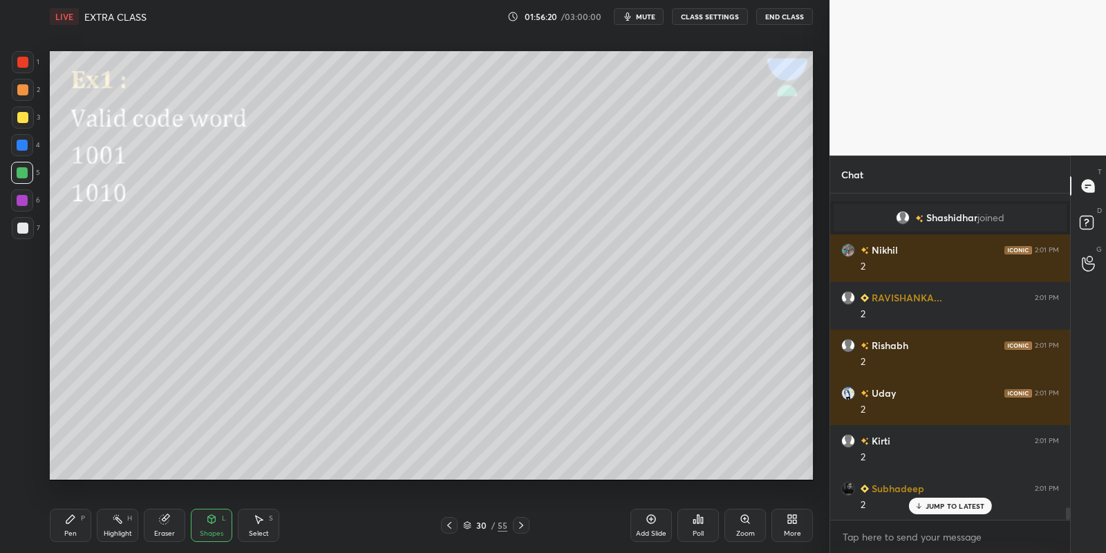
click at [20, 117] on div at bounding box center [22, 117] width 11 height 11
drag, startPoint x: 73, startPoint y: 528, endPoint x: 106, endPoint y: 500, distance: 44.2
click at [75, 526] on div "Pen P" at bounding box center [70, 525] width 41 height 33
click at [24, 172] on div at bounding box center [22, 172] width 11 height 11
click at [209, 530] on div "Shapes" at bounding box center [211, 533] width 23 height 7
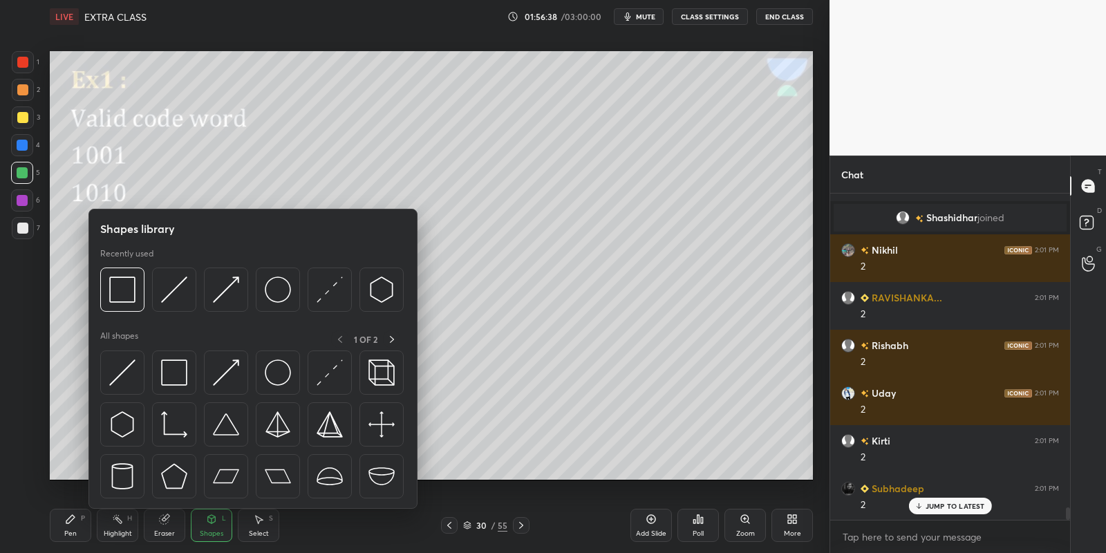
click at [22, 115] on div at bounding box center [22, 117] width 11 height 11
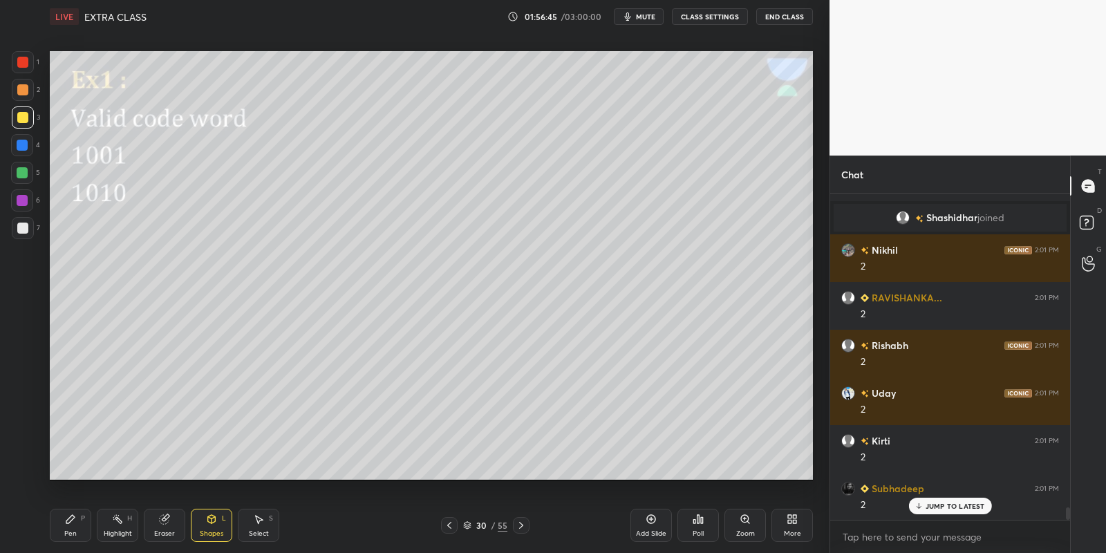
click at [71, 522] on icon at bounding box center [70, 518] width 11 height 11
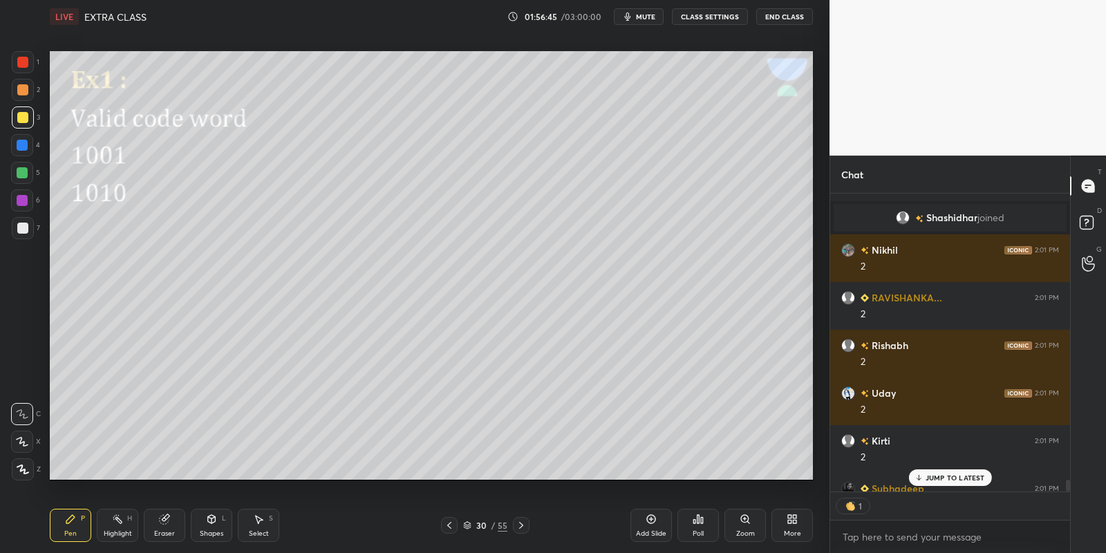
scroll to position [4, 4]
drag, startPoint x: 114, startPoint y: 525, endPoint x: 141, endPoint y: 489, distance: 45.5
click at [113, 524] on div "Highlight H" at bounding box center [117, 525] width 41 height 33
click at [73, 522] on icon at bounding box center [70, 518] width 11 height 11
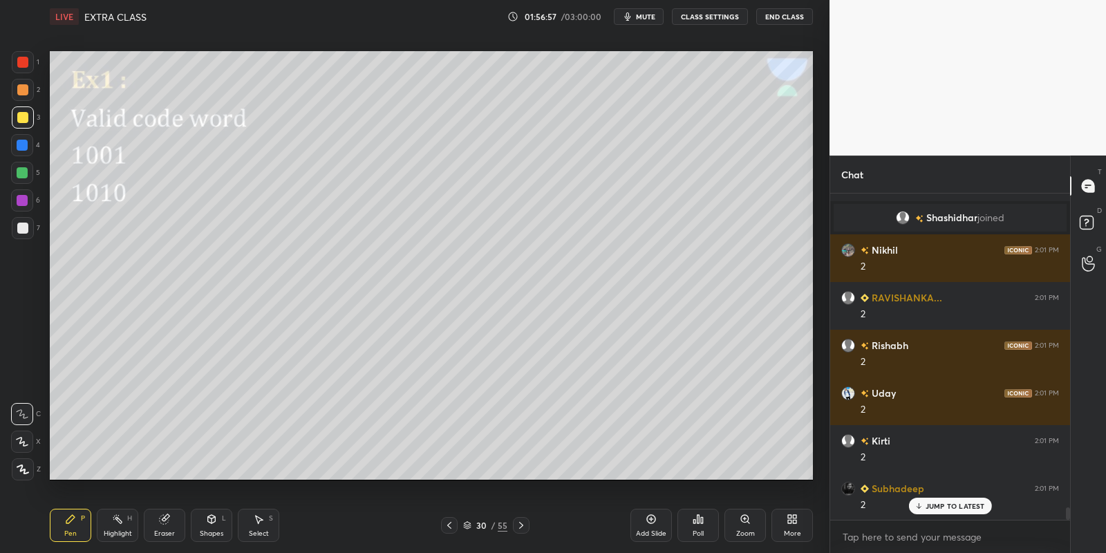
drag, startPoint x: 111, startPoint y: 526, endPoint x: 135, endPoint y: 493, distance: 41.1
click at [109, 522] on div "Highlight H" at bounding box center [117, 525] width 41 height 33
click at [63, 527] on div "Pen P" at bounding box center [70, 525] width 41 height 33
click at [214, 525] on div "Shapes L" at bounding box center [211, 525] width 41 height 33
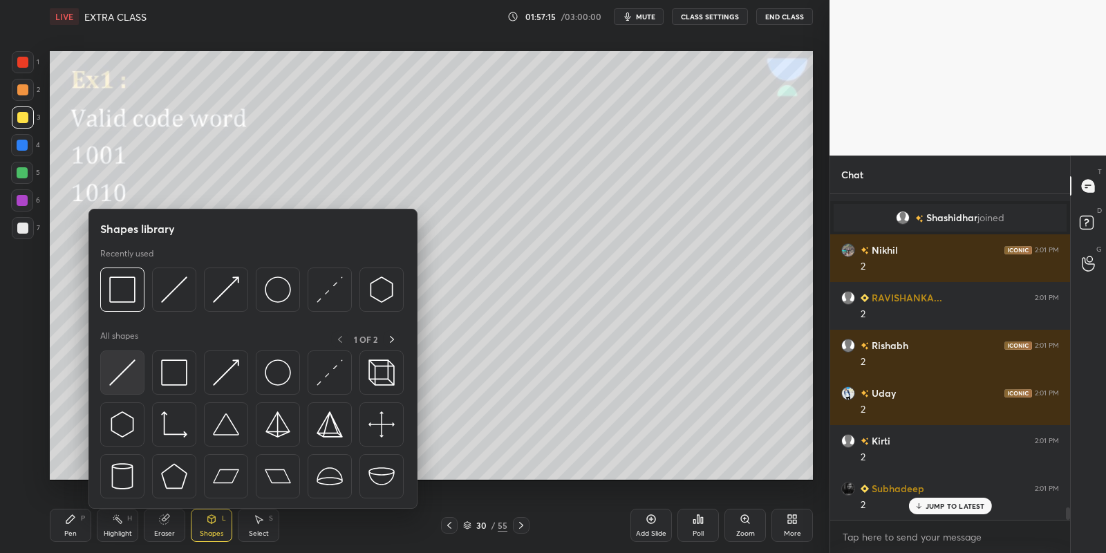
click at [138, 370] on div at bounding box center [122, 372] width 44 height 44
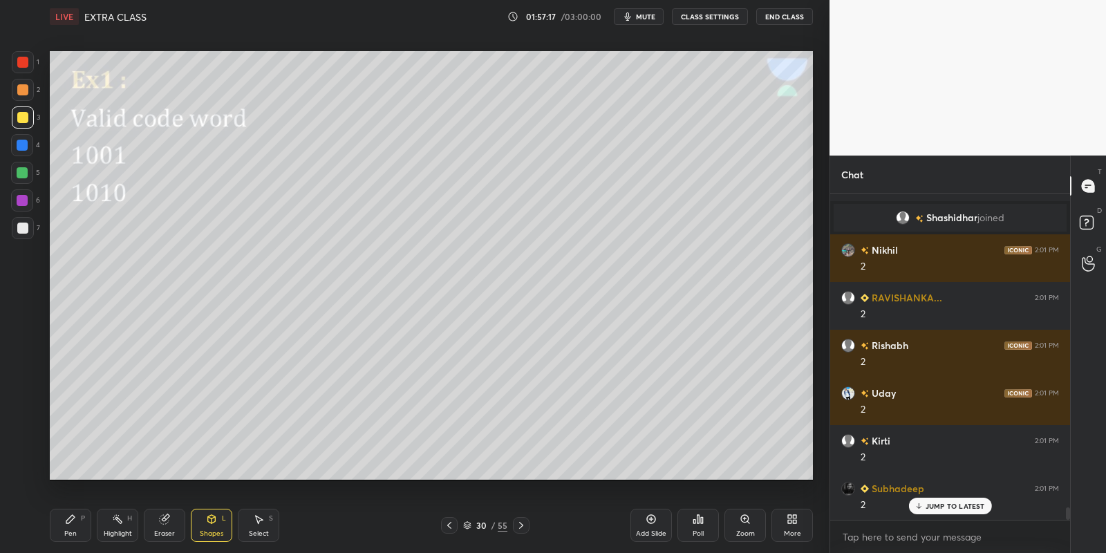
click at [75, 530] on div "Pen" at bounding box center [70, 533] width 12 height 7
drag, startPoint x: 120, startPoint y: 528, endPoint x: 144, endPoint y: 493, distance: 42.2
click at [123, 522] on div "Highlight H" at bounding box center [117, 525] width 41 height 33
click at [70, 527] on div "Pen P" at bounding box center [70, 525] width 41 height 33
drag, startPoint x: 113, startPoint y: 529, endPoint x: 122, endPoint y: 515, distance: 16.1
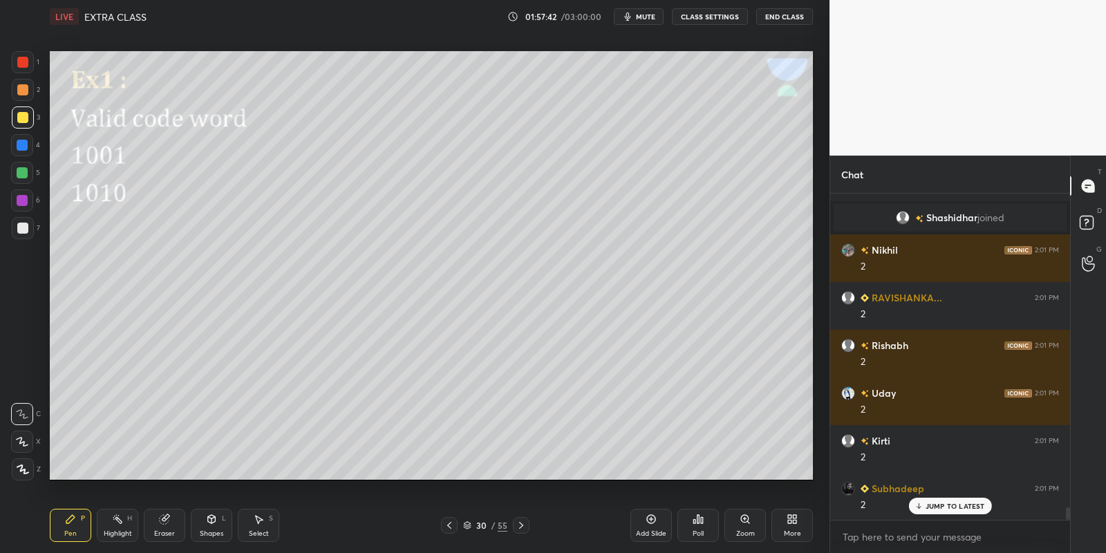
click at [115, 525] on div "Highlight H" at bounding box center [117, 525] width 41 height 33
drag, startPoint x: 65, startPoint y: 525, endPoint x: 108, endPoint y: 516, distance: 44.3
click at [77, 524] on div "Pen P" at bounding box center [70, 525] width 41 height 33
click at [116, 522] on icon at bounding box center [117, 518] width 11 height 11
click at [81, 525] on div "Pen P" at bounding box center [70, 525] width 41 height 33
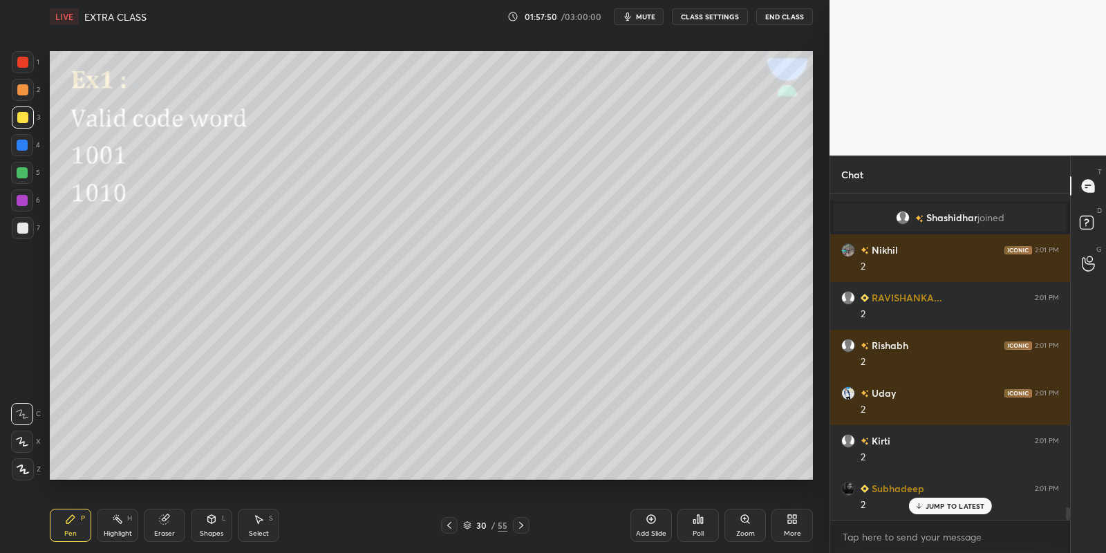
click at [117, 528] on div "Highlight H" at bounding box center [117, 525] width 41 height 33
click at [82, 527] on div "Pen P" at bounding box center [70, 525] width 41 height 33
click at [214, 526] on div "Shapes L" at bounding box center [211, 525] width 41 height 33
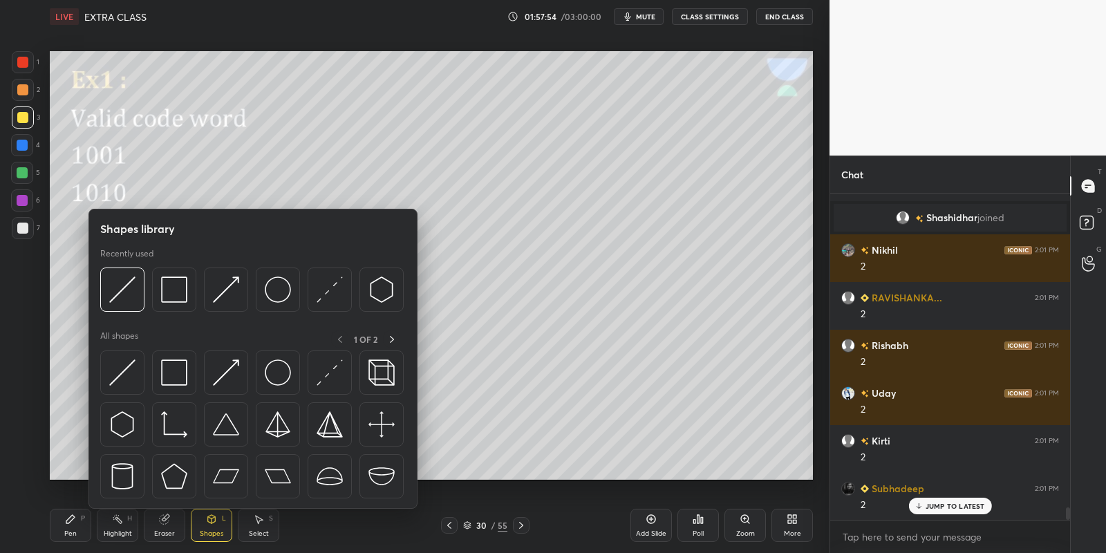
click at [181, 367] on img at bounding box center [174, 372] width 26 height 26
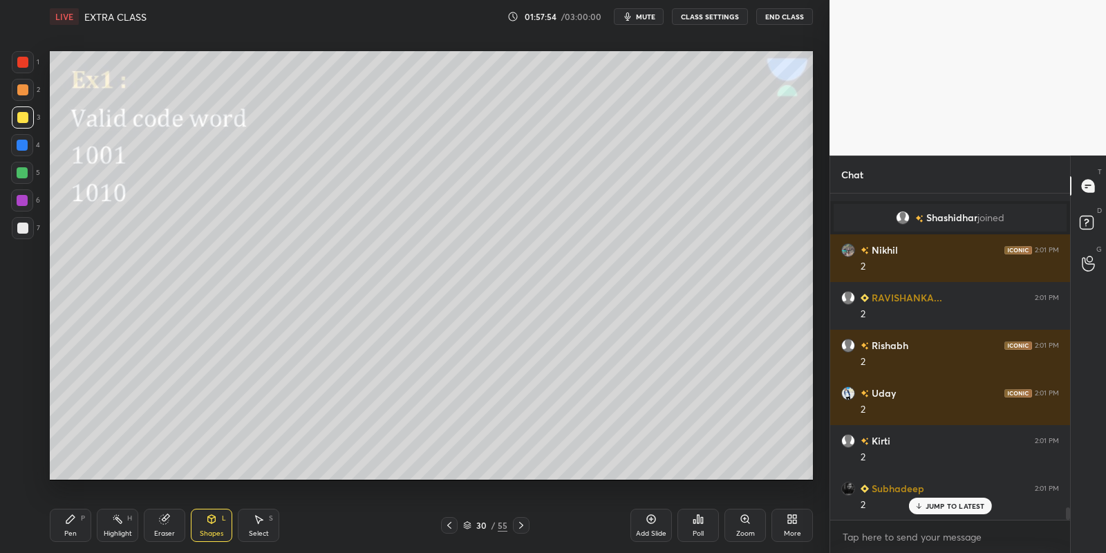
drag, startPoint x: 25, startPoint y: 117, endPoint x: 46, endPoint y: 141, distance: 31.3
click at [23, 122] on div at bounding box center [23, 117] width 22 height 22
click at [21, 119] on div at bounding box center [22, 117] width 11 height 11
drag, startPoint x: 68, startPoint y: 527, endPoint x: 70, endPoint y: 493, distance: 34.0
click at [67, 526] on div "Pen P" at bounding box center [70, 525] width 41 height 33
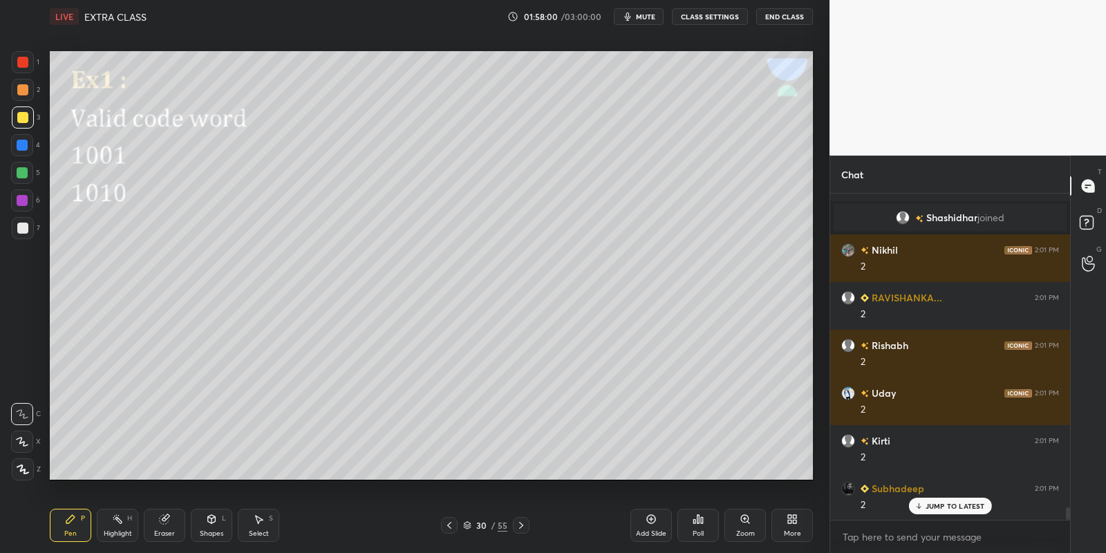
drag, startPoint x: 123, startPoint y: 524, endPoint x: 120, endPoint y: 491, distance: 32.7
click at [121, 523] on icon at bounding box center [117, 518] width 11 height 11
drag, startPoint x: 66, startPoint y: 531, endPoint x: 75, endPoint y: 491, distance: 40.9
click at [66, 531] on div "Pen P" at bounding box center [70, 525] width 41 height 33
click at [19, 167] on div at bounding box center [22, 172] width 11 height 11
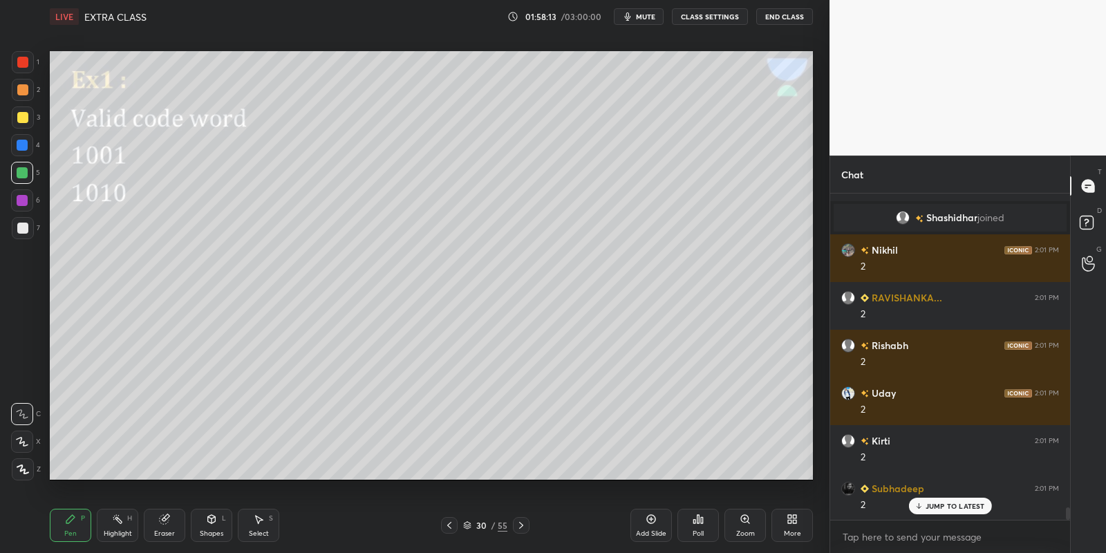
click at [114, 528] on div "Highlight H" at bounding box center [117, 525] width 41 height 33
click at [213, 535] on div "Shapes" at bounding box center [211, 533] width 23 height 7
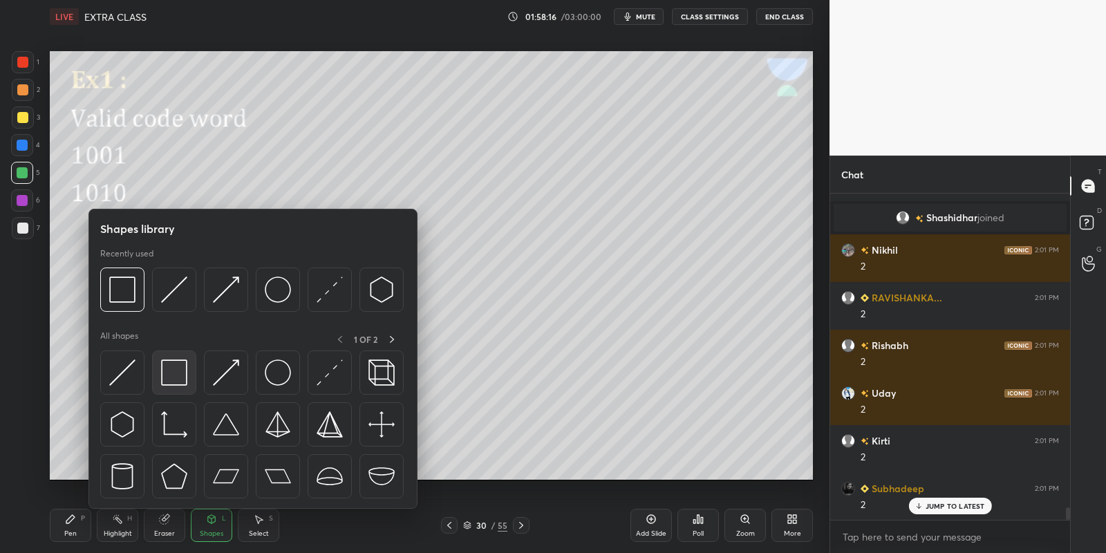
drag, startPoint x: 182, startPoint y: 361, endPoint x: 32, endPoint y: 121, distance: 282.8
click at [181, 361] on img at bounding box center [174, 372] width 26 height 26
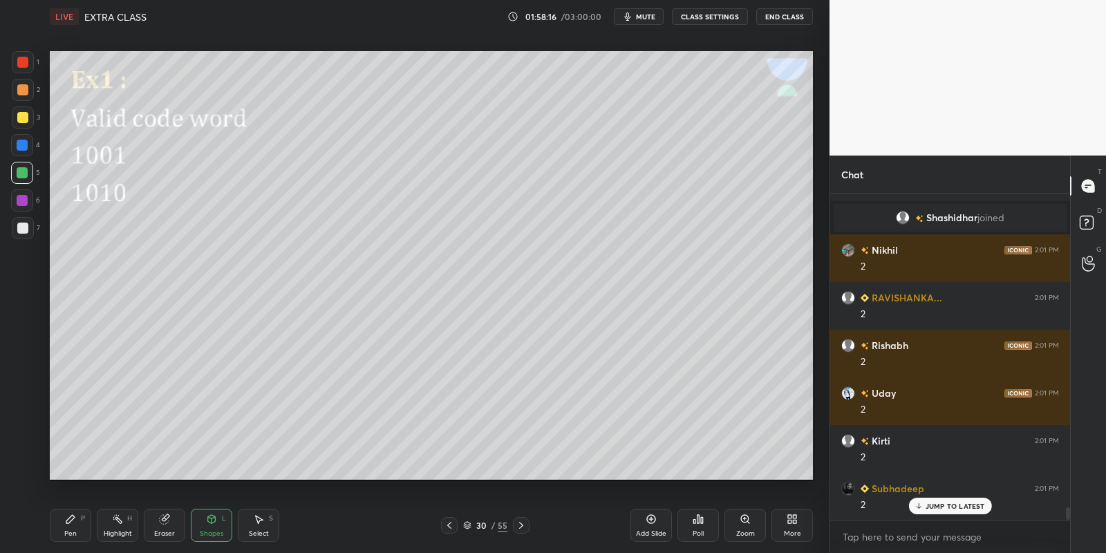
click at [25, 117] on div at bounding box center [22, 117] width 11 height 11
click at [77, 523] on div "Pen P" at bounding box center [70, 525] width 41 height 33
click at [75, 530] on div "Pen" at bounding box center [70, 533] width 12 height 7
click at [28, 167] on div at bounding box center [22, 173] width 22 height 22
drag, startPoint x: 213, startPoint y: 528, endPoint x: 213, endPoint y: 509, distance: 18.7
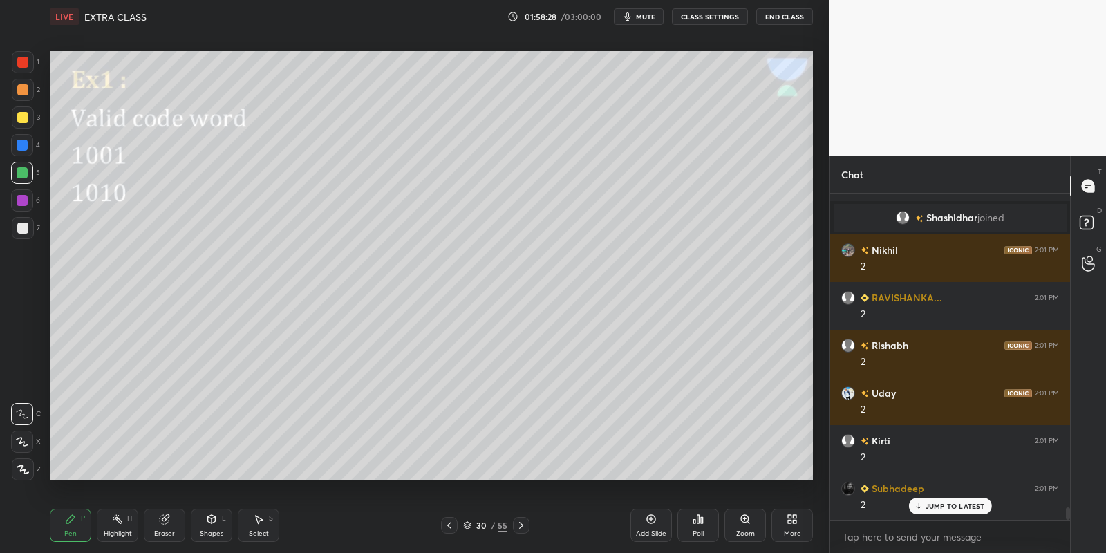
click at [213, 527] on div "Shapes L" at bounding box center [211, 525] width 41 height 33
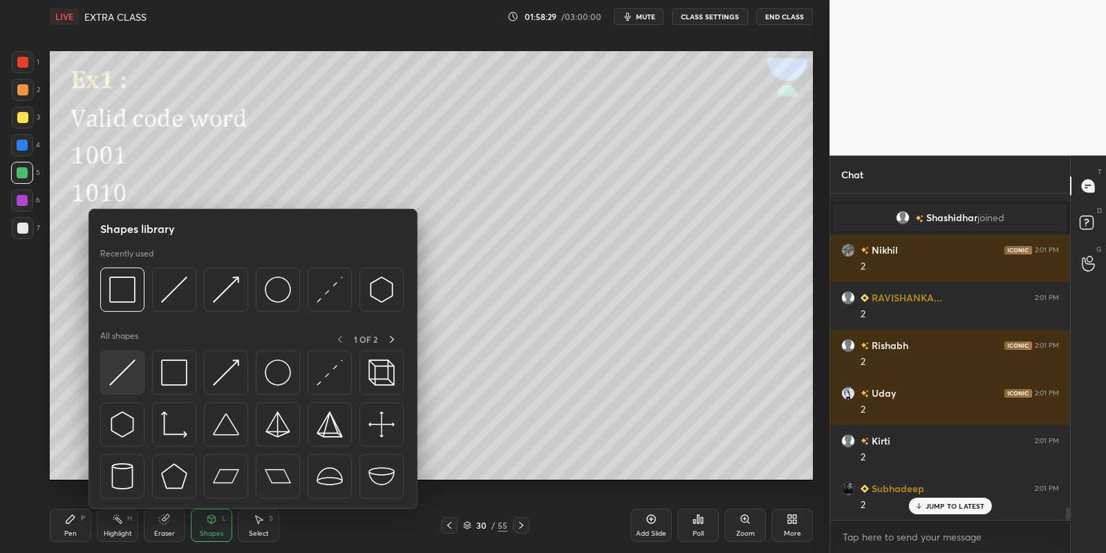
drag, startPoint x: 129, startPoint y: 357, endPoint x: 21, endPoint y: 108, distance: 271.4
click at [128, 358] on div at bounding box center [122, 372] width 44 height 44
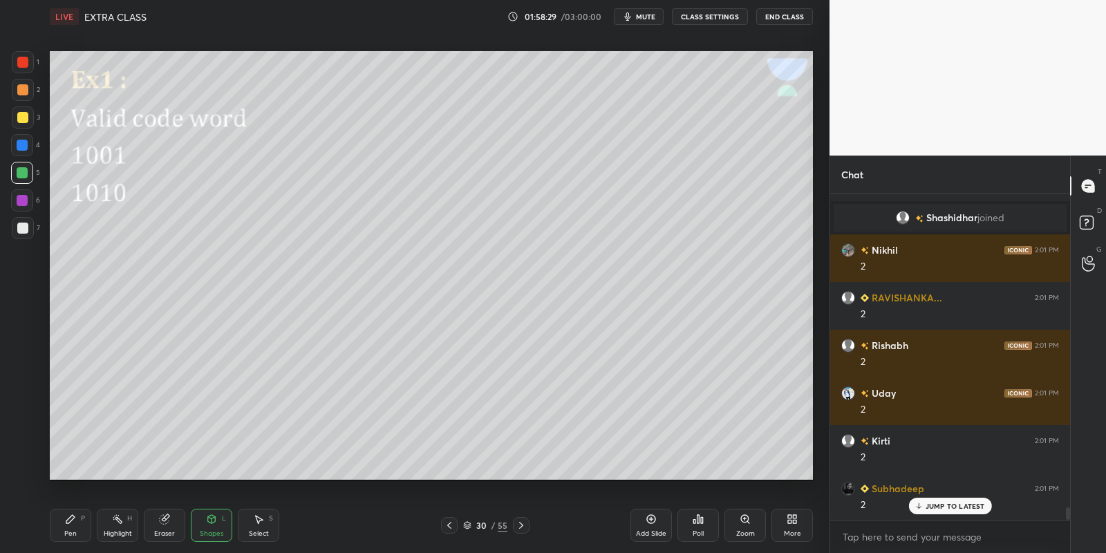
click at [21, 109] on div at bounding box center [23, 117] width 22 height 22
drag, startPoint x: 72, startPoint y: 531, endPoint x: 158, endPoint y: 487, distance: 96.7
click at [75, 531] on div "Pen" at bounding box center [70, 533] width 12 height 7
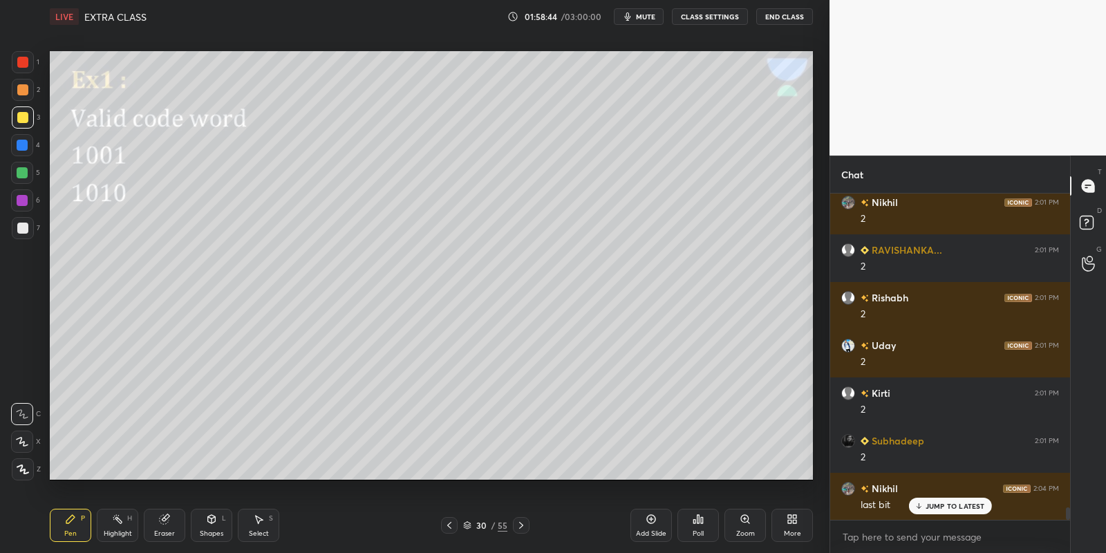
drag, startPoint x: 263, startPoint y: 531, endPoint x: 258, endPoint y: 517, distance: 14.6
click at [262, 530] on div "Select" at bounding box center [259, 533] width 20 height 7
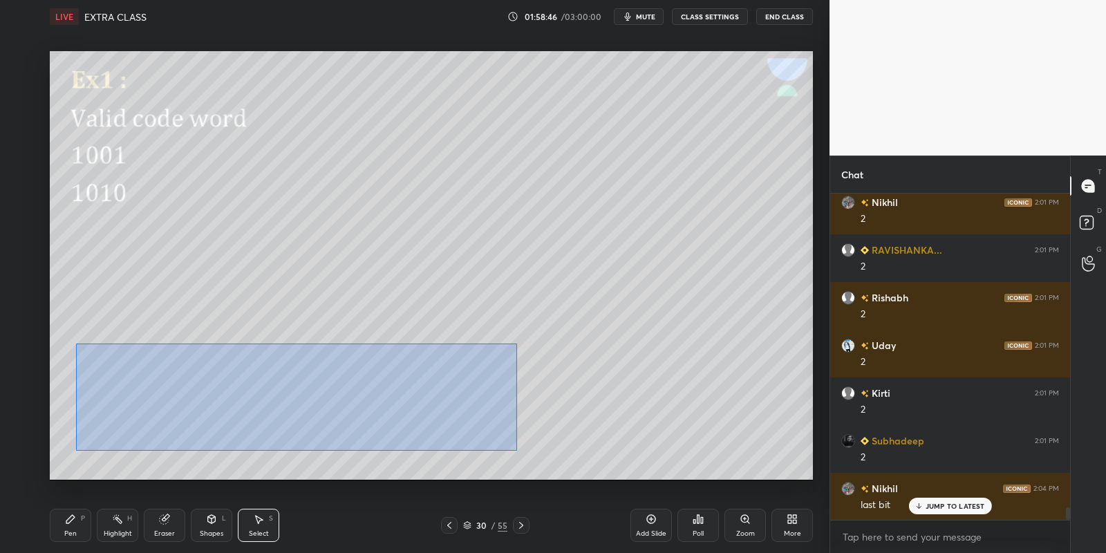
drag, startPoint x: 76, startPoint y: 343, endPoint x: 493, endPoint y: 431, distance: 425.8
click at [515, 448] on div "0 ° Undo Copy Paste here Duplicate Duplicate to new slide Delete" at bounding box center [431, 265] width 763 height 429
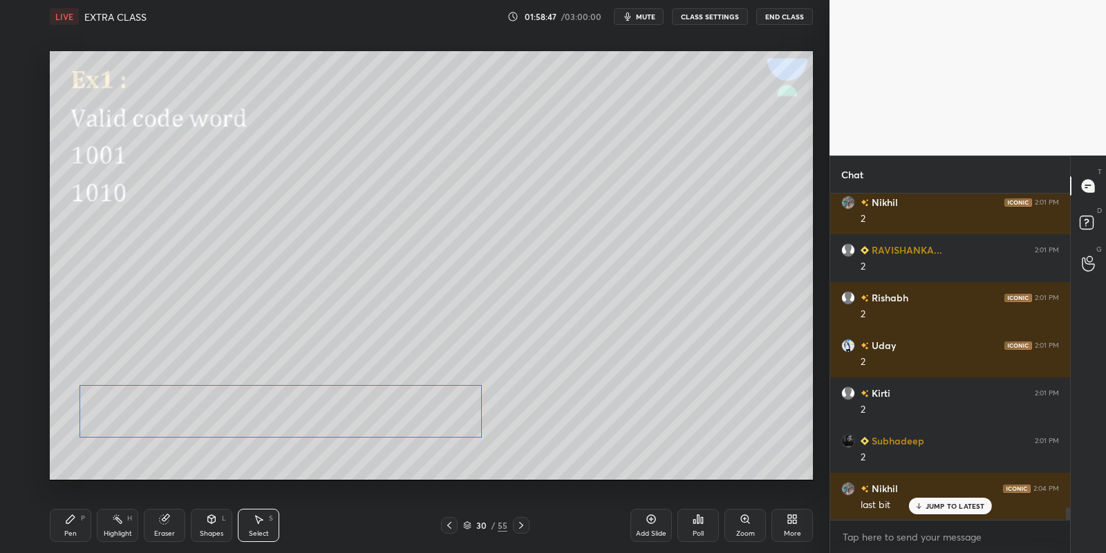
drag, startPoint x: 403, startPoint y: 403, endPoint x: 395, endPoint y: 429, distance: 27.5
click at [397, 430] on div "0 ° Undo Copy Paste here Duplicate Duplicate to new slide Delete" at bounding box center [431, 265] width 763 height 429
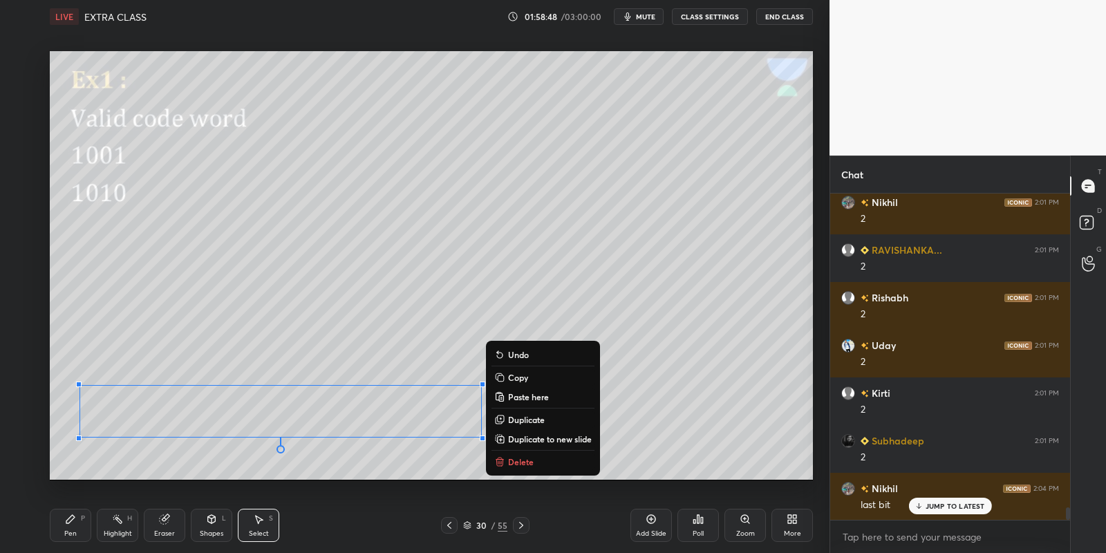
drag, startPoint x: 81, startPoint y: 522, endPoint x: 160, endPoint y: 519, distance: 78.9
click at [89, 522] on div "Pen P" at bounding box center [70, 525] width 41 height 33
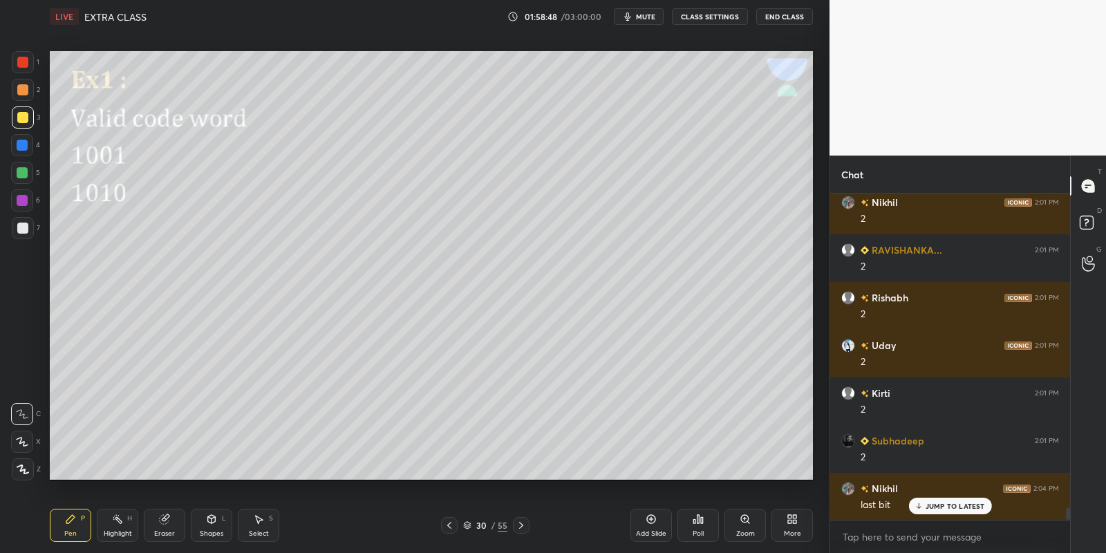
click at [258, 526] on div "Select S" at bounding box center [258, 525] width 41 height 33
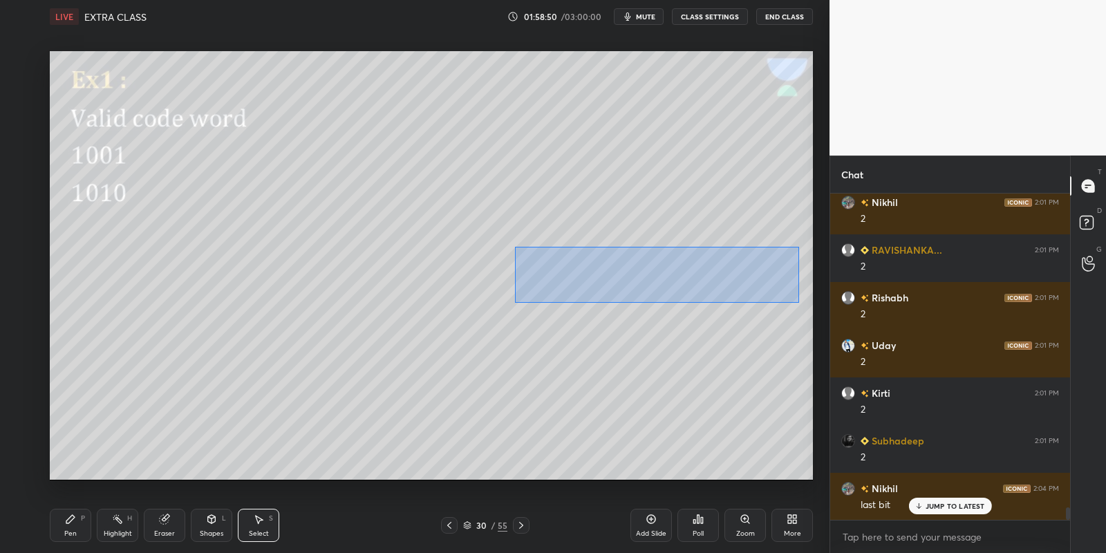
drag, startPoint x: 516, startPoint y: 247, endPoint x: 792, endPoint y: 299, distance: 281.4
click at [797, 301] on div "0 ° Undo Copy Paste here Duplicate Duplicate to new slide Delete" at bounding box center [431, 265] width 763 height 429
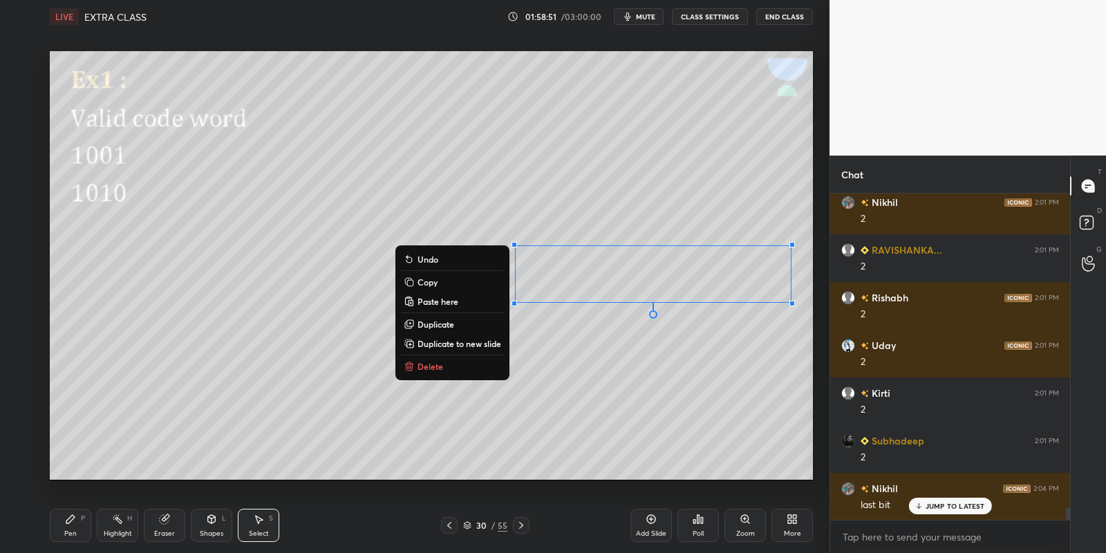
click at [448, 278] on button "Copy" at bounding box center [452, 282] width 103 height 17
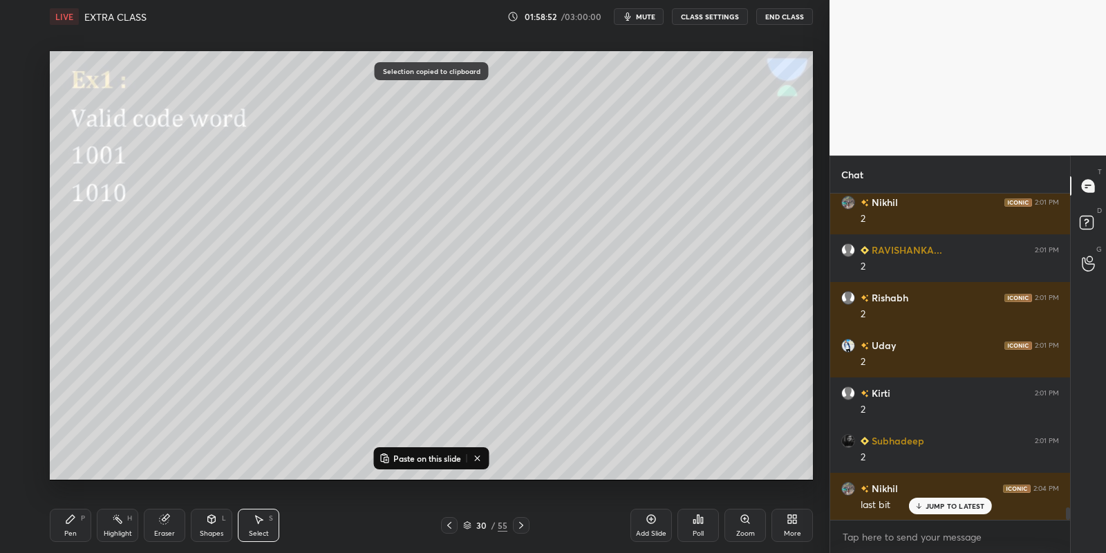
drag, startPoint x: 454, startPoint y: 454, endPoint x: 509, endPoint y: 427, distance: 61.5
click at [458, 456] on p "Paste on this slide" at bounding box center [427, 458] width 68 height 11
drag, startPoint x: 625, startPoint y: 288, endPoint x: 594, endPoint y: 406, distance: 121.5
click at [595, 407] on div "0 ° Undo Copy Paste here Duplicate Duplicate to new slide Delete" at bounding box center [431, 265] width 763 height 429
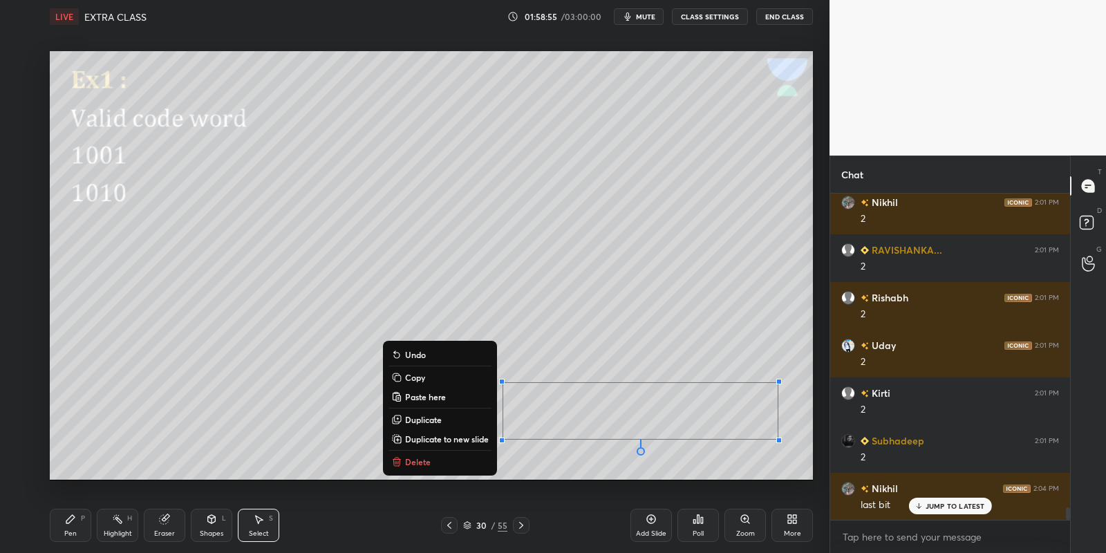
drag, startPoint x: 85, startPoint y: 530, endPoint x: 122, endPoint y: 518, distance: 39.1
click at [88, 528] on div "Pen P" at bounding box center [70, 525] width 41 height 33
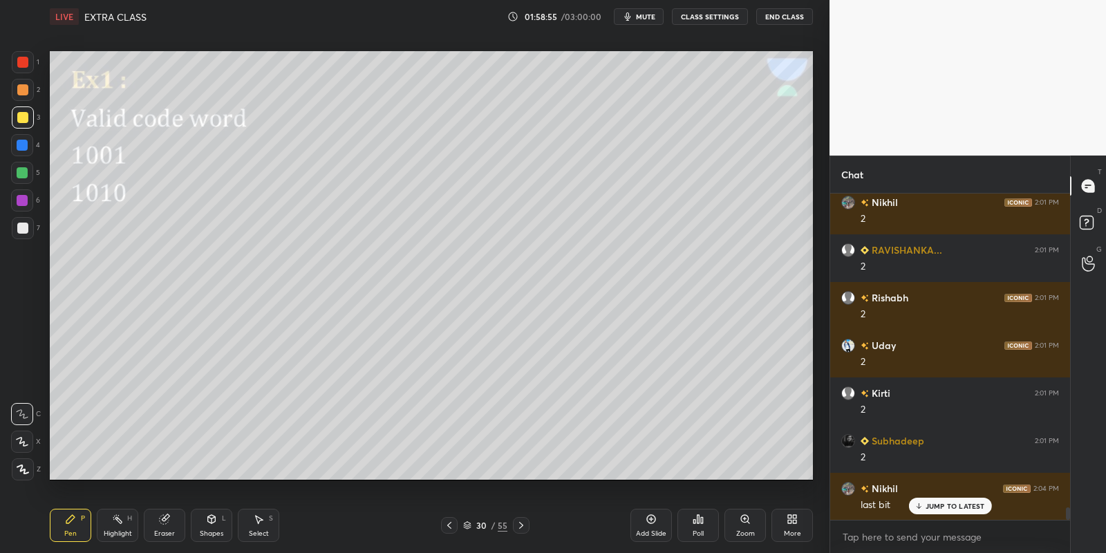
click at [124, 518] on div "Highlight H" at bounding box center [117, 525] width 41 height 33
drag, startPoint x: 73, startPoint y: 522, endPoint x: 112, endPoint y: 522, distance: 38.7
click at [78, 521] on div "Pen P" at bounding box center [70, 525] width 41 height 33
click at [129, 524] on div "Highlight H" at bounding box center [117, 525] width 41 height 33
drag, startPoint x: 75, startPoint y: 523, endPoint x: 82, endPoint y: 521, distance: 7.2
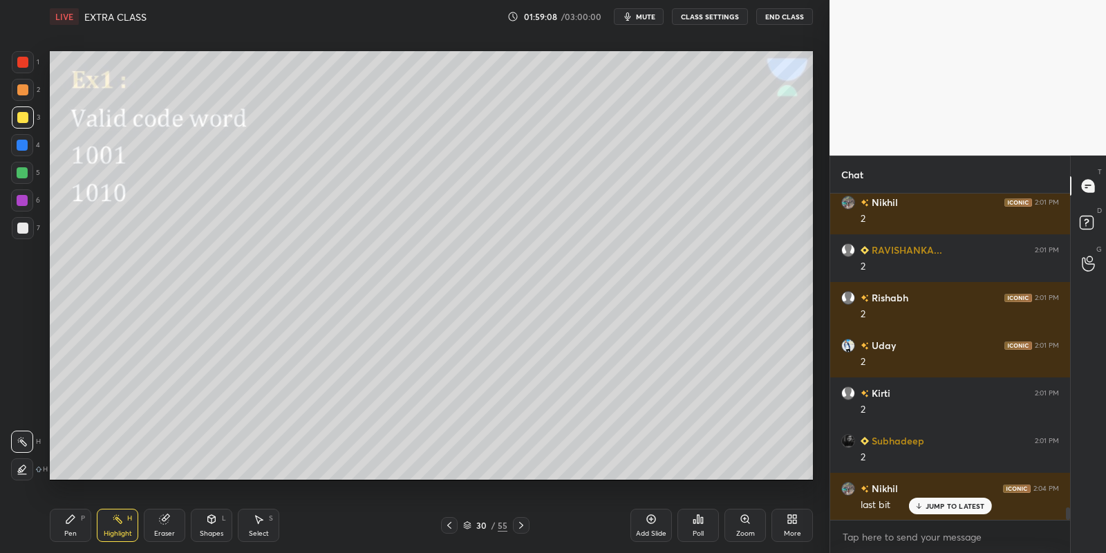
click at [79, 523] on div "Pen P" at bounding box center [70, 525] width 41 height 33
drag, startPoint x: 119, startPoint y: 527, endPoint x: 122, endPoint y: 509, distance: 18.2
click at [119, 527] on div "Highlight H" at bounding box center [117, 525] width 41 height 33
drag, startPoint x: 77, startPoint y: 529, endPoint x: 106, endPoint y: 528, distance: 29.0
click at [79, 531] on div "Pen P" at bounding box center [70, 525] width 41 height 33
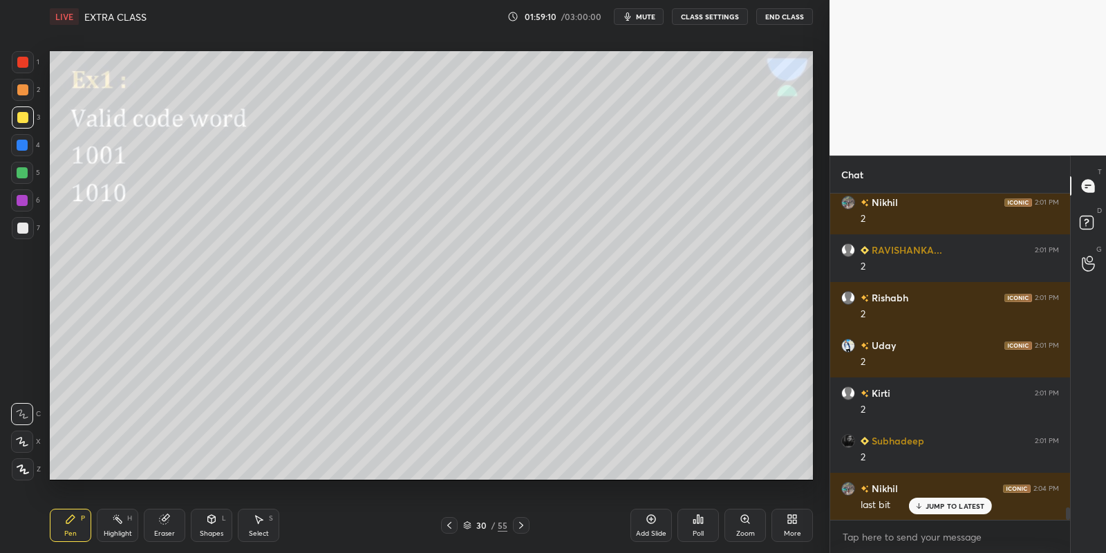
click at [109, 533] on div "Highlight" at bounding box center [118, 533] width 28 height 7
click at [82, 525] on div "Pen P" at bounding box center [70, 525] width 41 height 33
drag, startPoint x: 115, startPoint y: 525, endPoint x: 118, endPoint y: 511, distance: 13.6
click at [116, 522] on icon at bounding box center [117, 518] width 11 height 11
click at [66, 532] on div "Pen" at bounding box center [70, 533] width 12 height 7
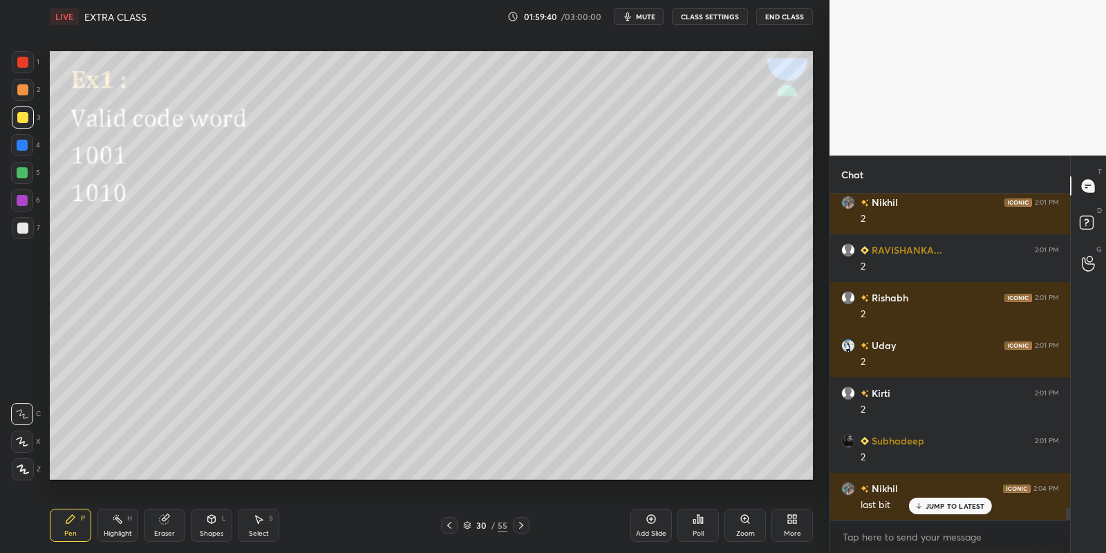
click at [111, 525] on div "Highlight H" at bounding box center [117, 525] width 41 height 33
click at [82, 525] on div "Pen P" at bounding box center [70, 525] width 41 height 33
drag, startPoint x: 117, startPoint y: 527, endPoint x: 126, endPoint y: 518, distance: 12.7
click at [119, 524] on div "Highlight H" at bounding box center [117, 525] width 41 height 33
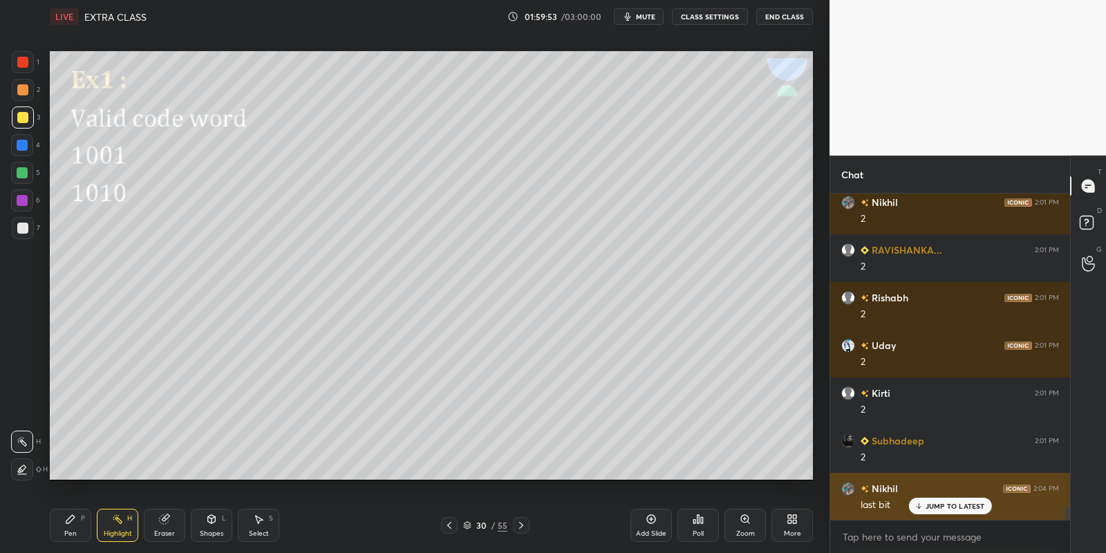
drag, startPoint x: 923, startPoint y: 504, endPoint x: 925, endPoint y: 494, distance: 10.5
click at [923, 502] on div "JUMP TO LATEST" at bounding box center [949, 506] width 83 height 17
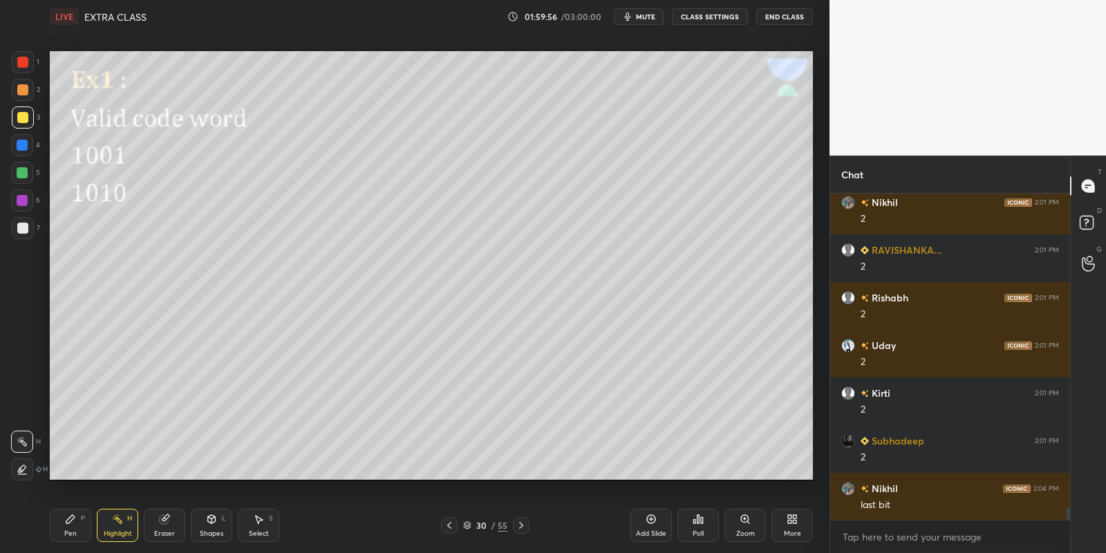
drag, startPoint x: 70, startPoint y: 527, endPoint x: 84, endPoint y: 526, distance: 13.8
click at [71, 527] on div "Pen P" at bounding box center [70, 525] width 41 height 33
click at [115, 521] on icon at bounding box center [117, 518] width 11 height 11
drag, startPoint x: 73, startPoint y: 523, endPoint x: 110, endPoint y: 527, distance: 36.8
click at [77, 522] on div "Pen P" at bounding box center [70, 525] width 41 height 33
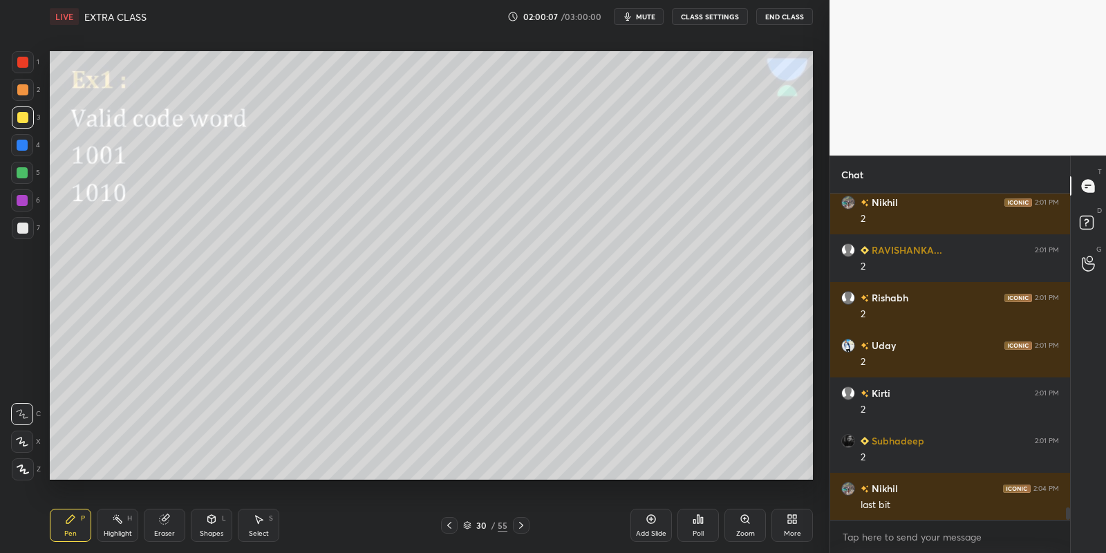
click at [115, 530] on div "Highlight" at bounding box center [118, 533] width 28 height 7
drag, startPoint x: 73, startPoint y: 525, endPoint x: 100, endPoint y: 518, distance: 27.7
click at [78, 525] on div "Pen P" at bounding box center [70, 525] width 41 height 33
drag, startPoint x: 123, startPoint y: 520, endPoint x: 120, endPoint y: 511, distance: 9.4
click at [122, 519] on div "Highlight H" at bounding box center [117, 525] width 41 height 33
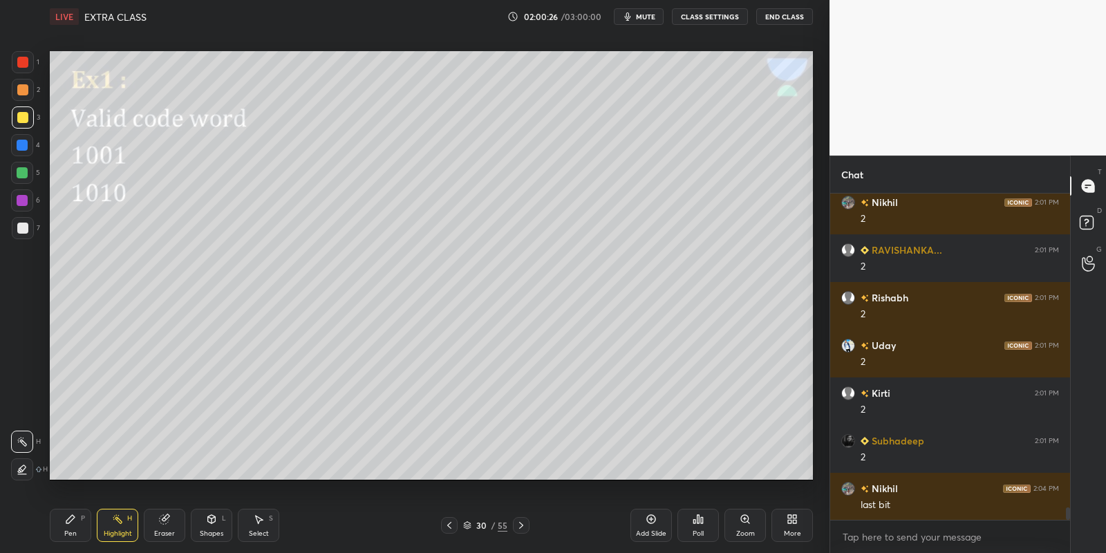
drag, startPoint x: 77, startPoint y: 522, endPoint x: 112, endPoint y: 522, distance: 34.6
click at [84, 522] on div "Pen P" at bounding box center [70, 525] width 41 height 33
click at [115, 522] on div "Highlight H" at bounding box center [117, 525] width 41 height 33
click at [74, 536] on div "Pen" at bounding box center [70, 533] width 12 height 7
drag, startPoint x: 112, startPoint y: 533, endPoint x: 107, endPoint y: 519, distance: 15.3
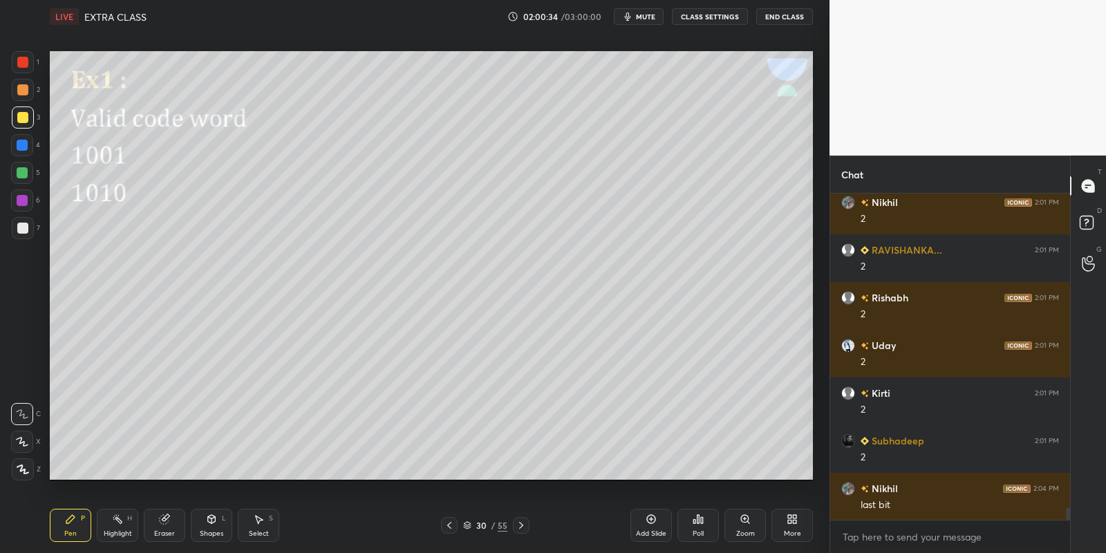
click at [111, 532] on div "Highlight" at bounding box center [118, 533] width 28 height 7
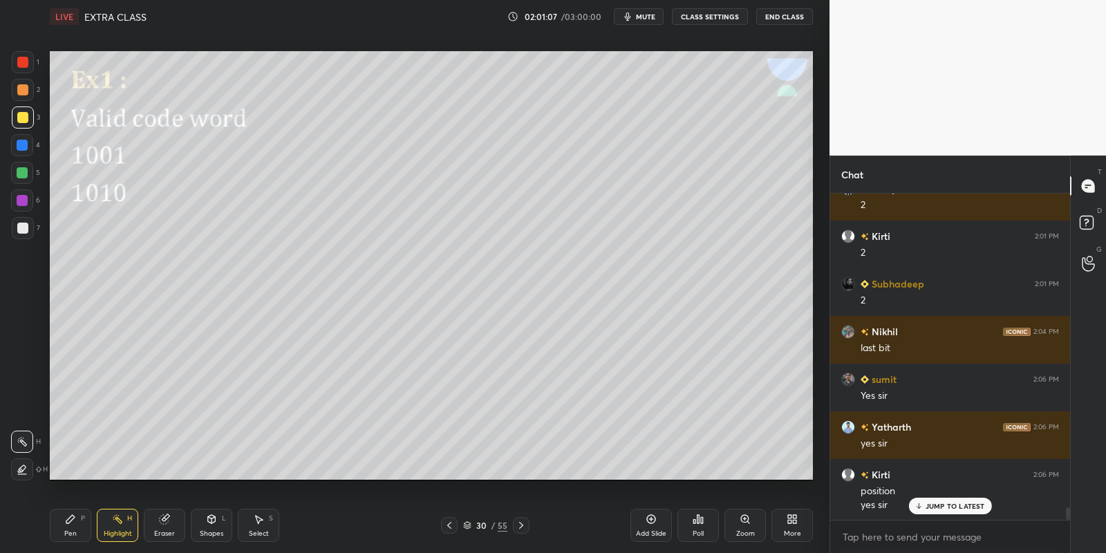
scroll to position [8366, 0]
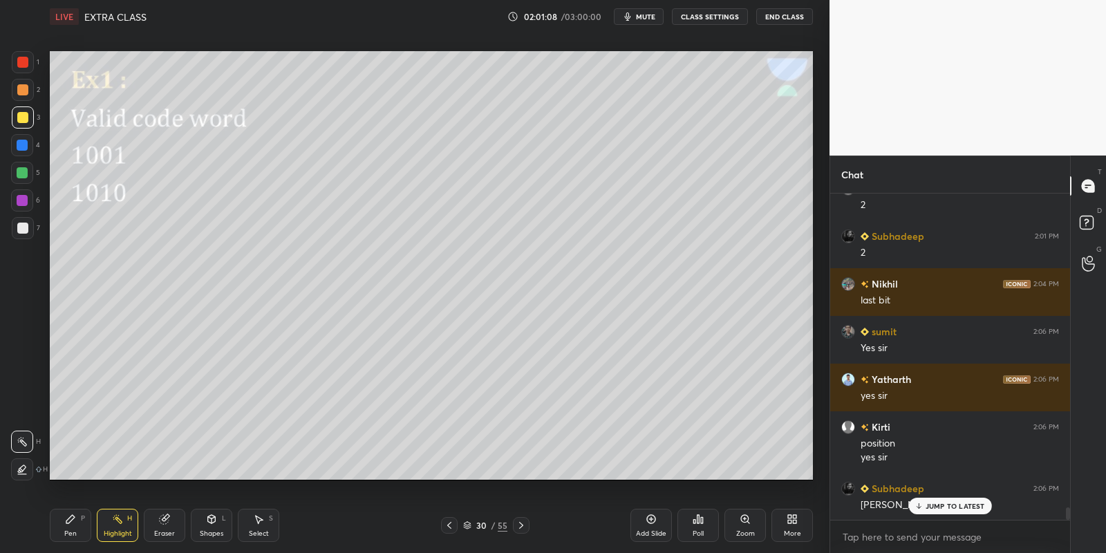
drag, startPoint x: 80, startPoint y: 529, endPoint x: 100, endPoint y: 524, distance: 20.6
click at [84, 527] on div "Pen P" at bounding box center [70, 525] width 41 height 33
drag, startPoint x: 123, startPoint y: 529, endPoint x: 121, endPoint y: 495, distance: 34.6
click at [121, 528] on div "Highlight H" at bounding box center [117, 525] width 41 height 33
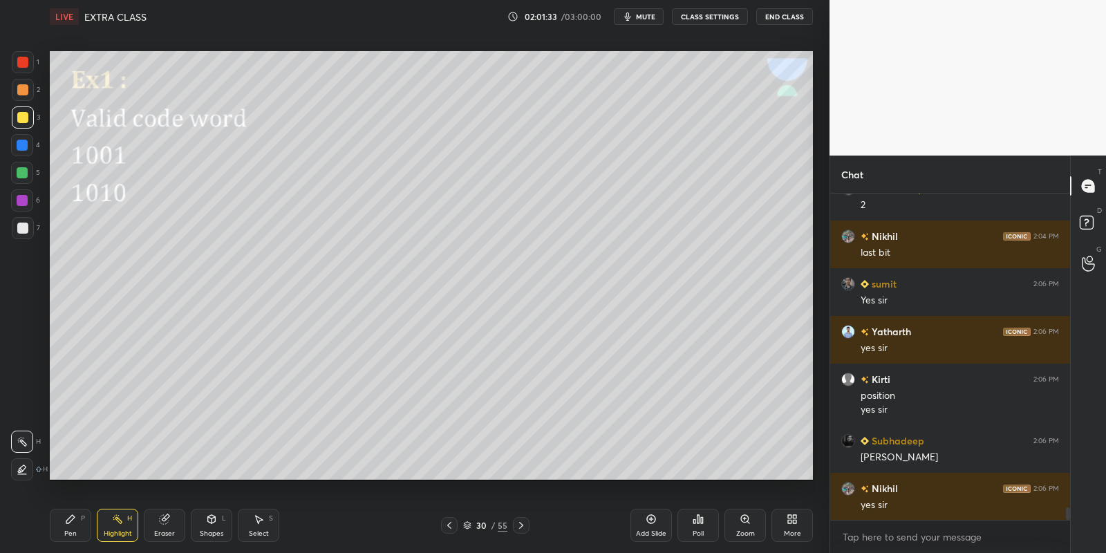
scroll to position [8462, 0]
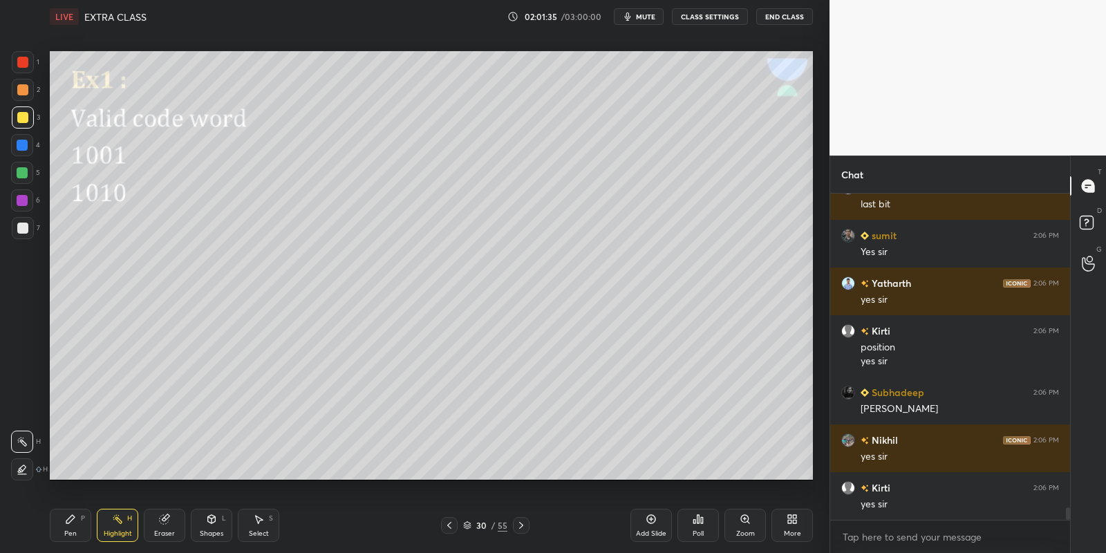
click at [76, 536] on div "Pen" at bounding box center [70, 533] width 12 height 7
click at [118, 534] on div "Highlight" at bounding box center [118, 533] width 28 height 7
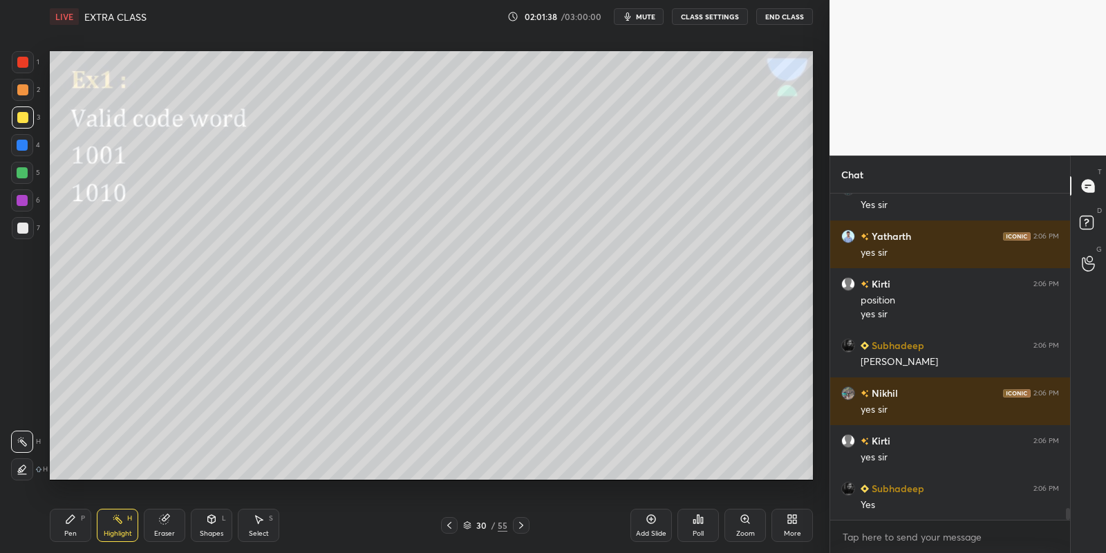
scroll to position [8557, 0]
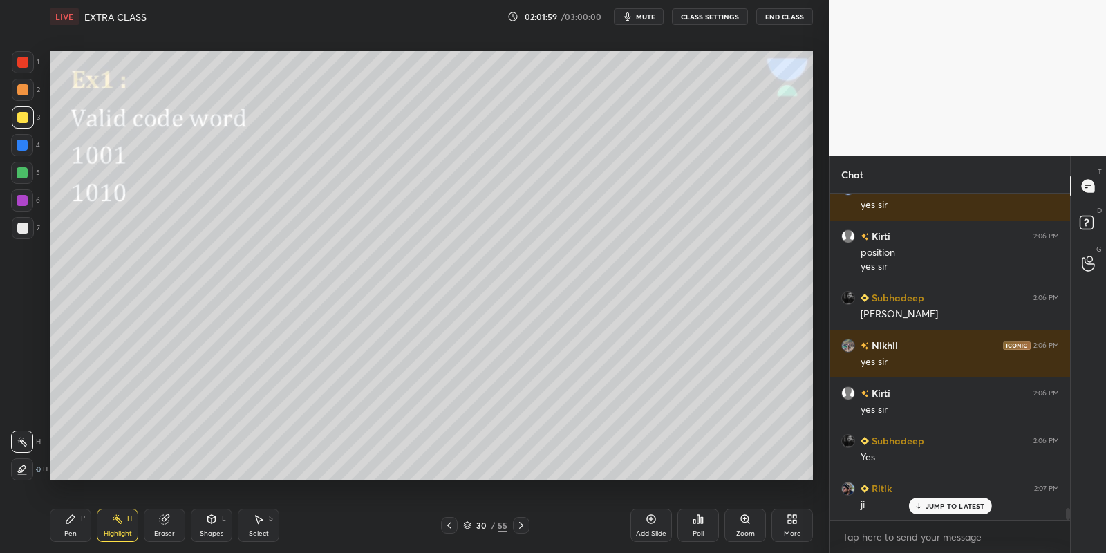
drag, startPoint x: 77, startPoint y: 526, endPoint x: 93, endPoint y: 526, distance: 16.6
click at [79, 529] on div "Pen P" at bounding box center [70, 525] width 41 height 33
click at [122, 523] on icon at bounding box center [117, 518] width 11 height 11
drag, startPoint x: 69, startPoint y: 530, endPoint x: 71, endPoint y: 518, distance: 11.9
click at [70, 527] on div "Pen P" at bounding box center [70, 525] width 41 height 33
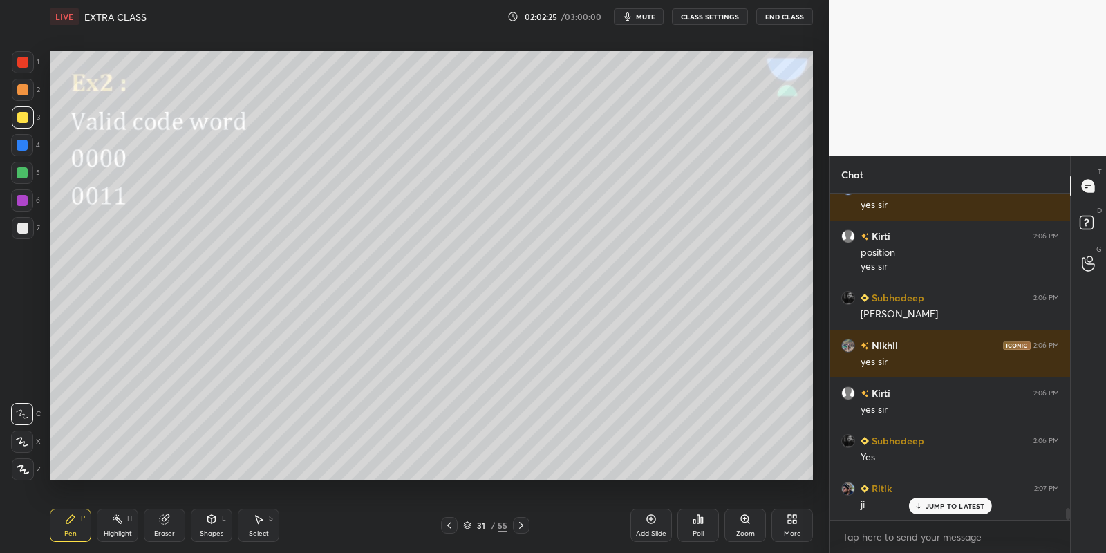
drag, startPoint x: 23, startPoint y: 178, endPoint x: 44, endPoint y: 177, distance: 21.5
click at [23, 178] on div at bounding box center [22, 173] width 22 height 22
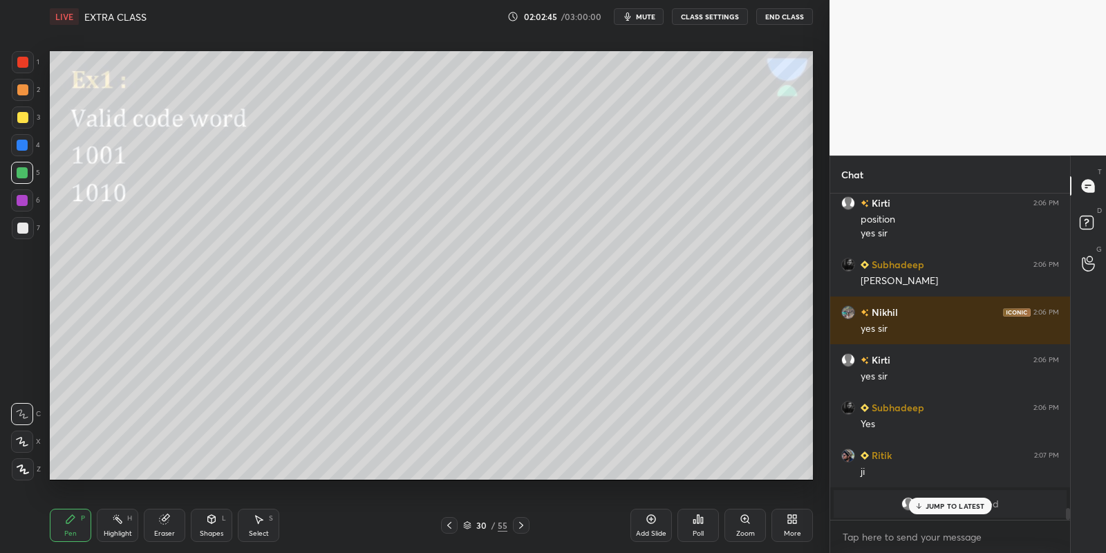
drag, startPoint x: 72, startPoint y: 527, endPoint x: 75, endPoint y: 491, distance: 36.1
click at [73, 522] on icon at bounding box center [70, 518] width 11 height 11
click at [24, 124] on div at bounding box center [23, 117] width 22 height 22
drag, startPoint x: 260, startPoint y: 529, endPoint x: 307, endPoint y: 485, distance: 64.5
click at [263, 522] on div "Select S" at bounding box center [258, 525] width 41 height 33
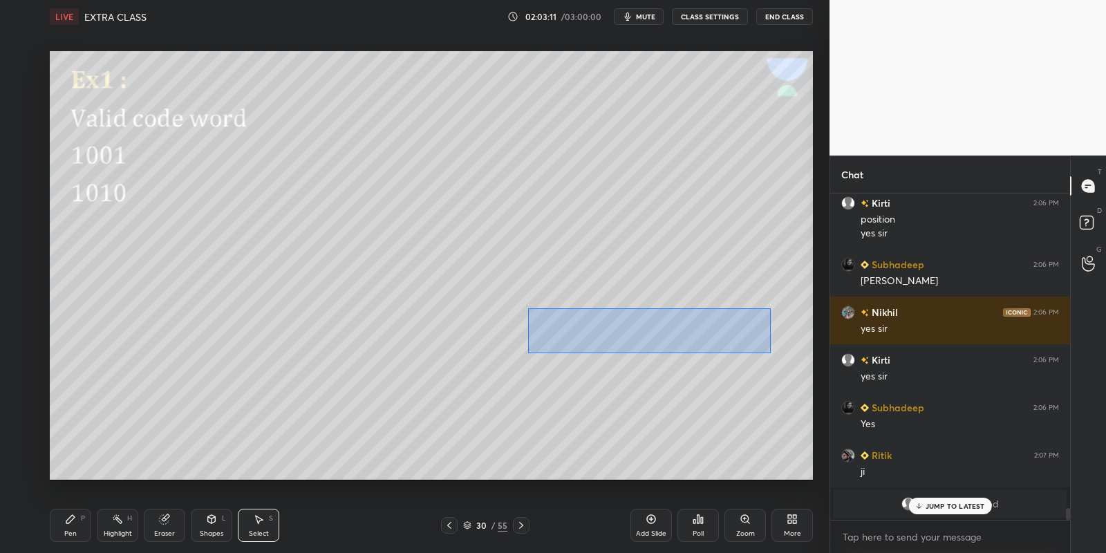
drag, startPoint x: 528, startPoint y: 309, endPoint x: 749, endPoint y: 345, distance: 224.0
click at [768, 352] on div "0 ° Undo Copy Paste here Duplicate Duplicate to new slide Delete" at bounding box center [431, 265] width 763 height 429
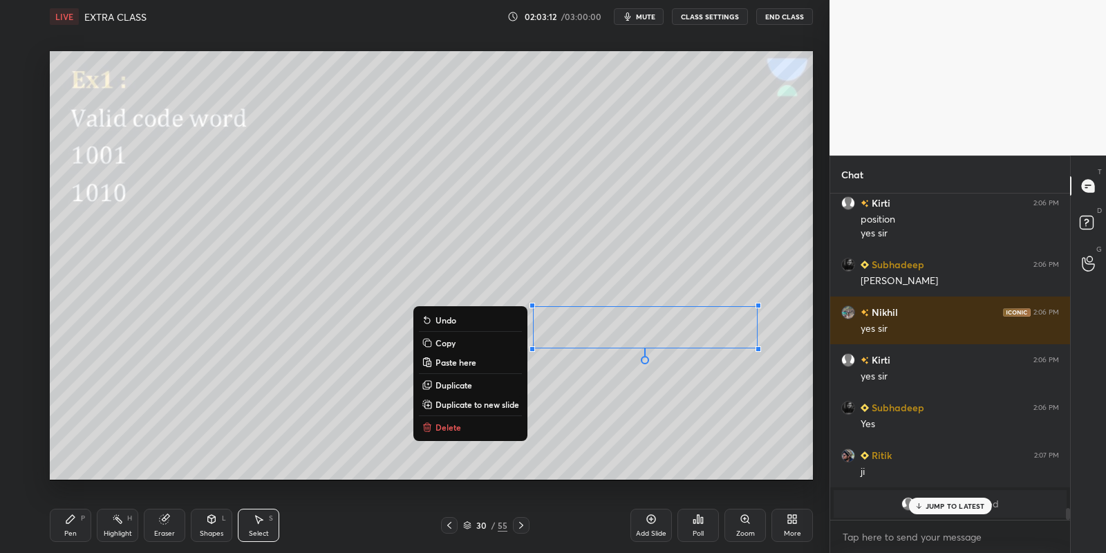
click at [460, 341] on button "Copy" at bounding box center [470, 342] width 103 height 17
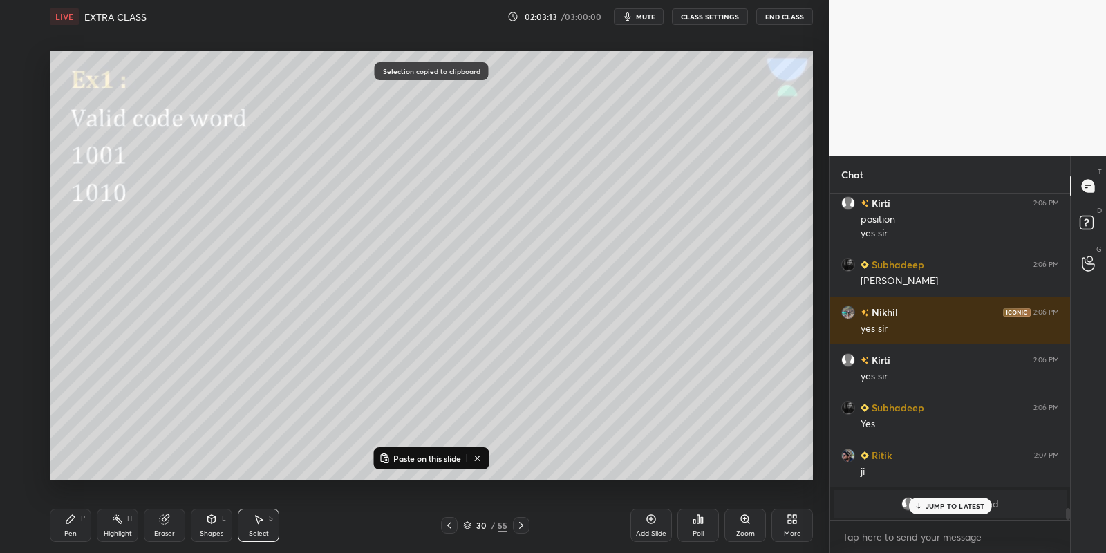
drag, startPoint x: 447, startPoint y: 459, endPoint x: 486, endPoint y: 435, distance: 45.6
click at [446, 460] on p "Paste on this slide" at bounding box center [427, 458] width 68 height 11
drag, startPoint x: 617, startPoint y: 338, endPoint x: 578, endPoint y: 449, distance: 118.0
click at [579, 450] on div "0 ° Undo Copy Paste here Duplicate Duplicate to new slide Delete" at bounding box center [431, 265] width 763 height 429
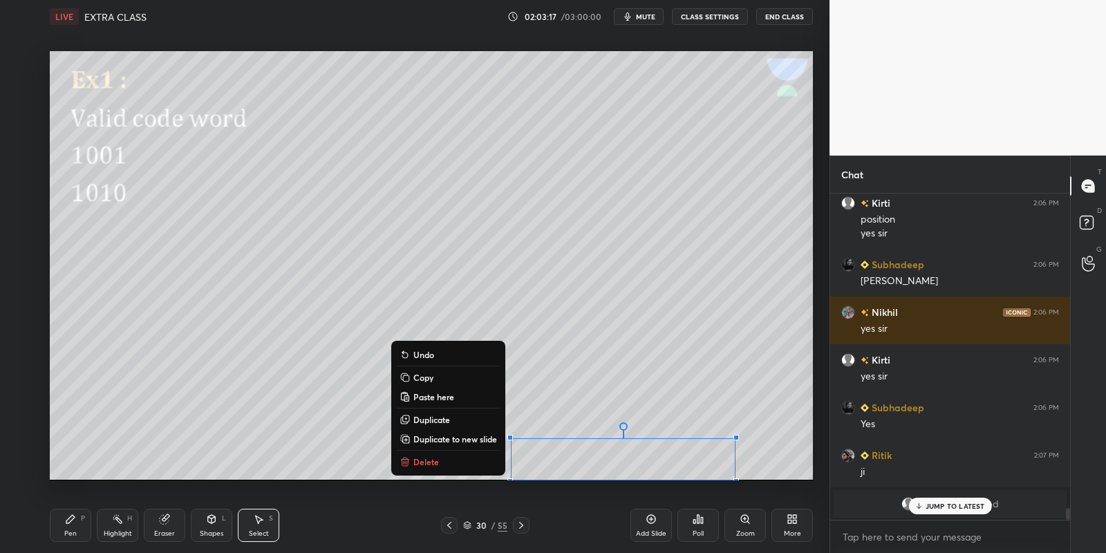
click at [78, 523] on div "Pen P" at bounding box center [70, 525] width 41 height 33
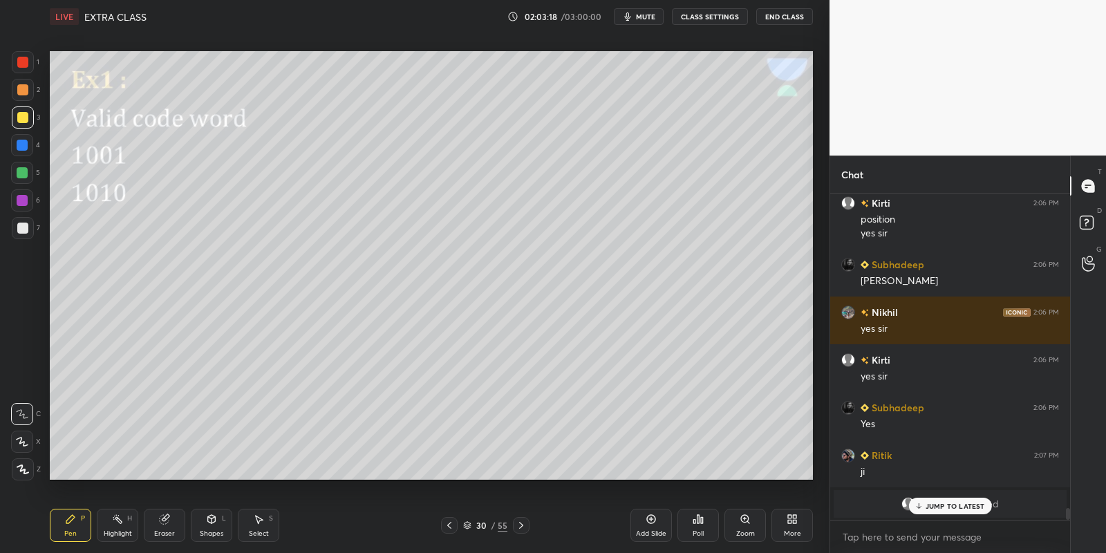
click at [127, 529] on div "Highlight H" at bounding box center [117, 525] width 41 height 33
drag, startPoint x: 73, startPoint y: 531, endPoint x: 82, endPoint y: 498, distance: 34.4
click at [75, 528] on div "Pen P" at bounding box center [70, 525] width 41 height 33
click at [26, 180] on div at bounding box center [22, 173] width 22 height 22
click at [75, 532] on div "Pen P" at bounding box center [70, 525] width 41 height 33
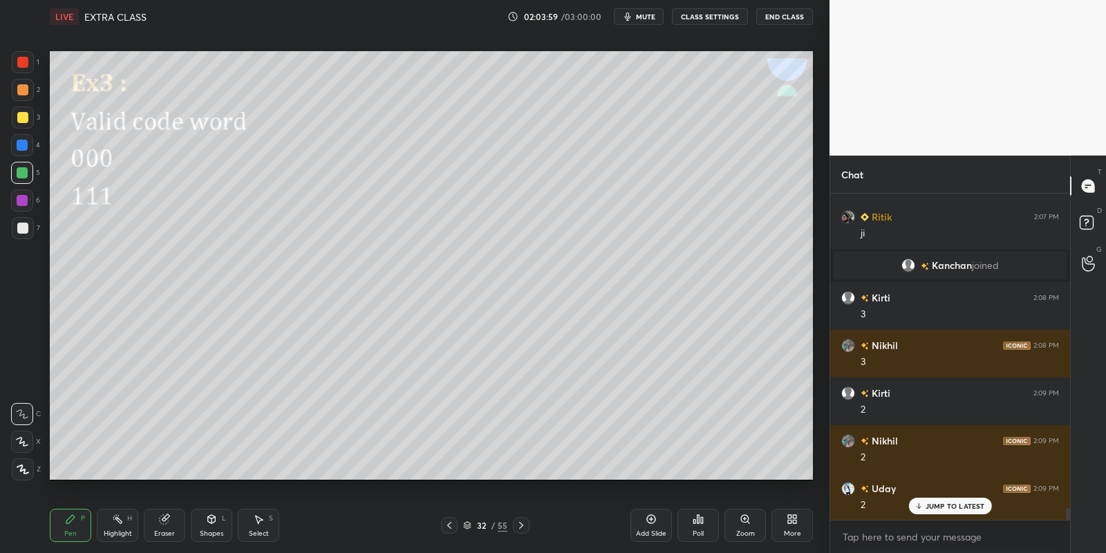
scroll to position [8924, 0]
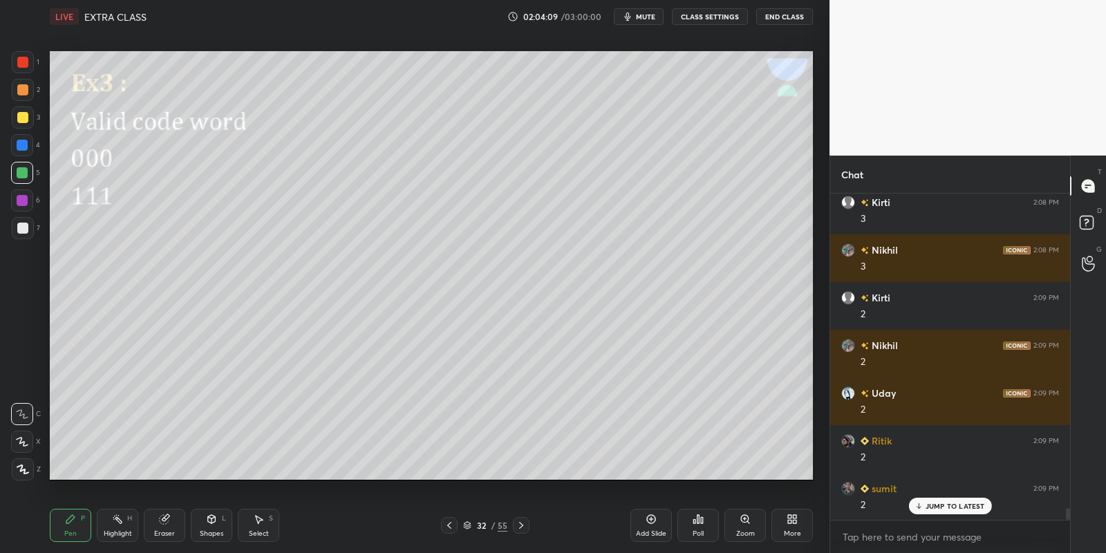
drag, startPoint x: 74, startPoint y: 530, endPoint x: 75, endPoint y: 502, distance: 27.7
click at [75, 525] on div "Pen P" at bounding box center [70, 525] width 41 height 33
click at [21, 117] on div at bounding box center [22, 117] width 11 height 11
click at [214, 525] on div "Shapes L" at bounding box center [211, 525] width 41 height 33
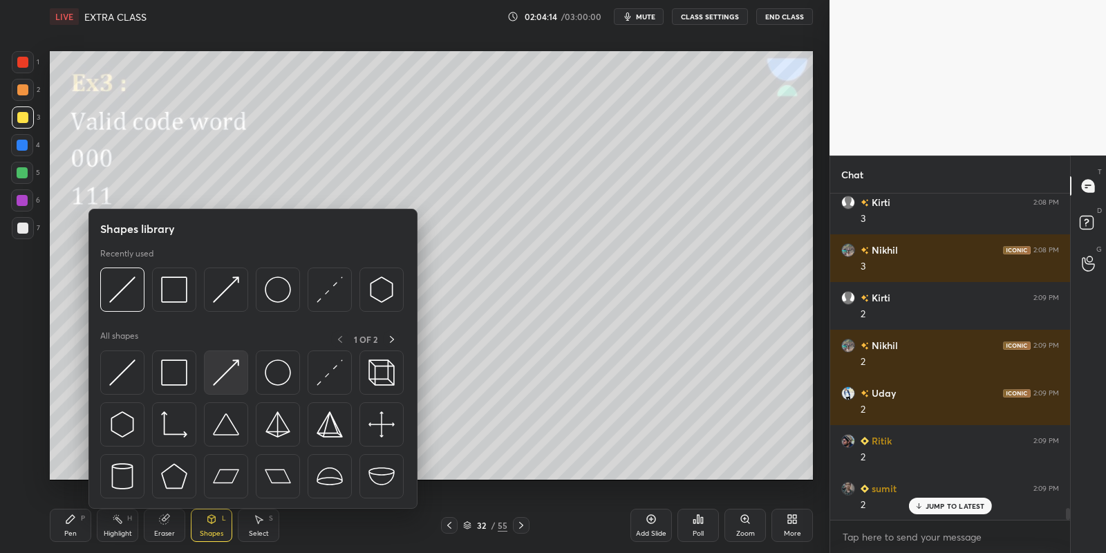
click at [233, 363] on img at bounding box center [226, 372] width 26 height 26
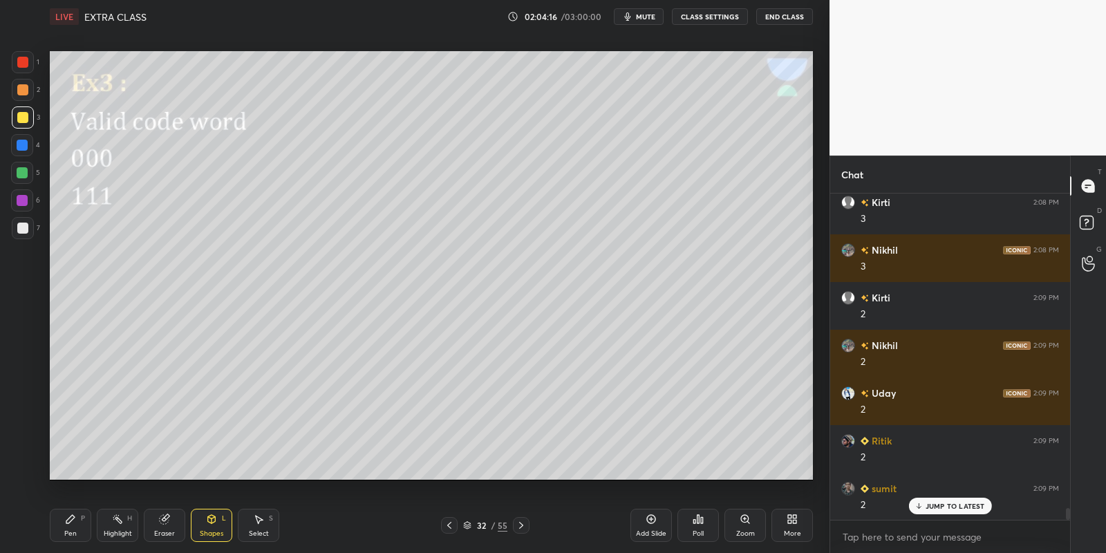
click at [74, 519] on icon at bounding box center [70, 518] width 11 height 11
click at [26, 175] on div at bounding box center [22, 173] width 22 height 22
click at [28, 114] on div at bounding box center [23, 117] width 22 height 22
drag, startPoint x: 95, startPoint y: 525, endPoint x: 137, endPoint y: 529, distance: 41.6
click at [99, 526] on div "Pen P Highlight H Eraser Shapes L Select S" at bounding box center [195, 525] width 290 height 33
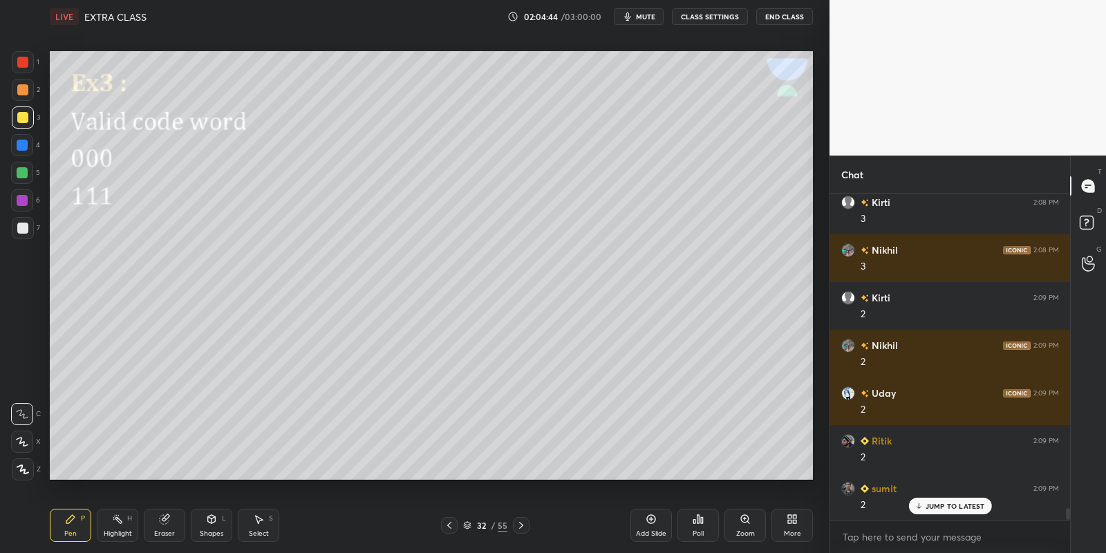
click at [119, 528] on div "Highlight H" at bounding box center [117, 525] width 41 height 33
click at [84, 538] on div "Pen P" at bounding box center [70, 525] width 41 height 33
click at [211, 518] on icon at bounding box center [211, 518] width 11 height 11
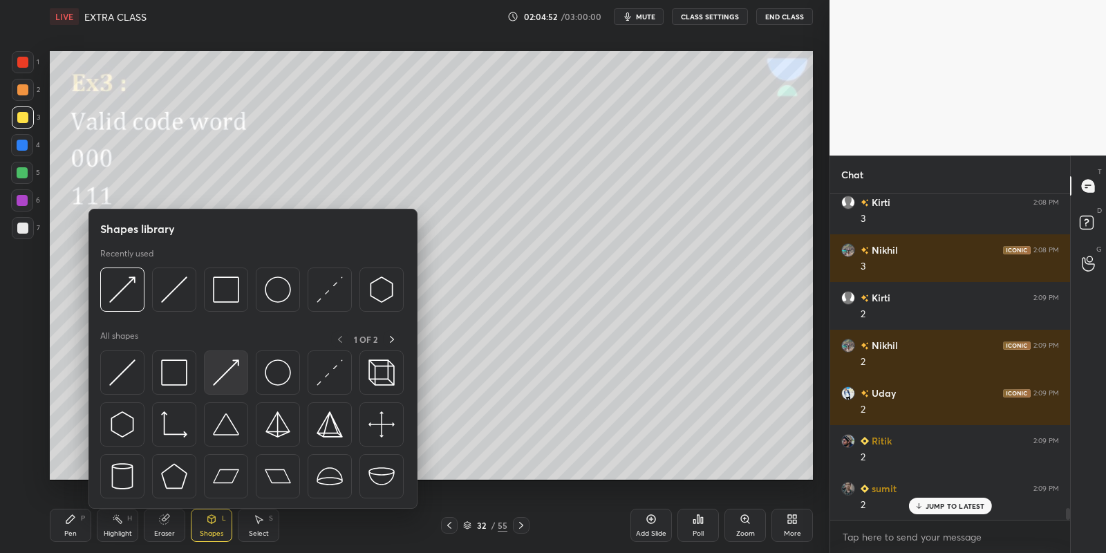
click at [234, 366] on div at bounding box center [226, 372] width 44 height 44
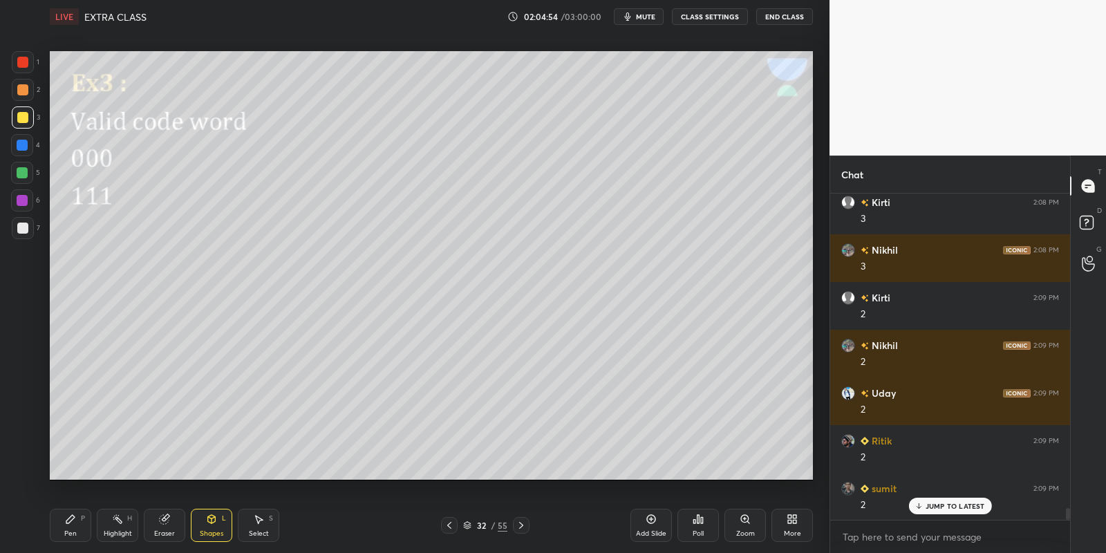
drag, startPoint x: 75, startPoint y: 530, endPoint x: 177, endPoint y: 482, distance: 112.8
click at [77, 529] on div "Pen P" at bounding box center [70, 525] width 41 height 33
click at [259, 528] on div "Select S" at bounding box center [258, 525] width 41 height 33
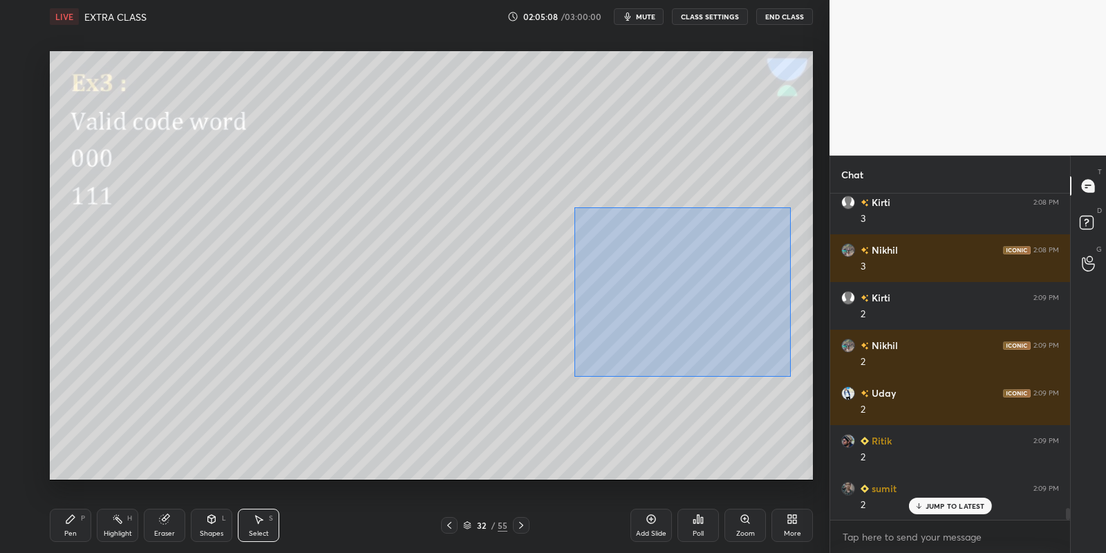
drag, startPoint x: 602, startPoint y: 223, endPoint x: 781, endPoint y: 359, distance: 225.3
click at [791, 375] on div "0 ° Undo Copy Paste here Duplicate Duplicate to new slide Delete" at bounding box center [431, 265] width 763 height 429
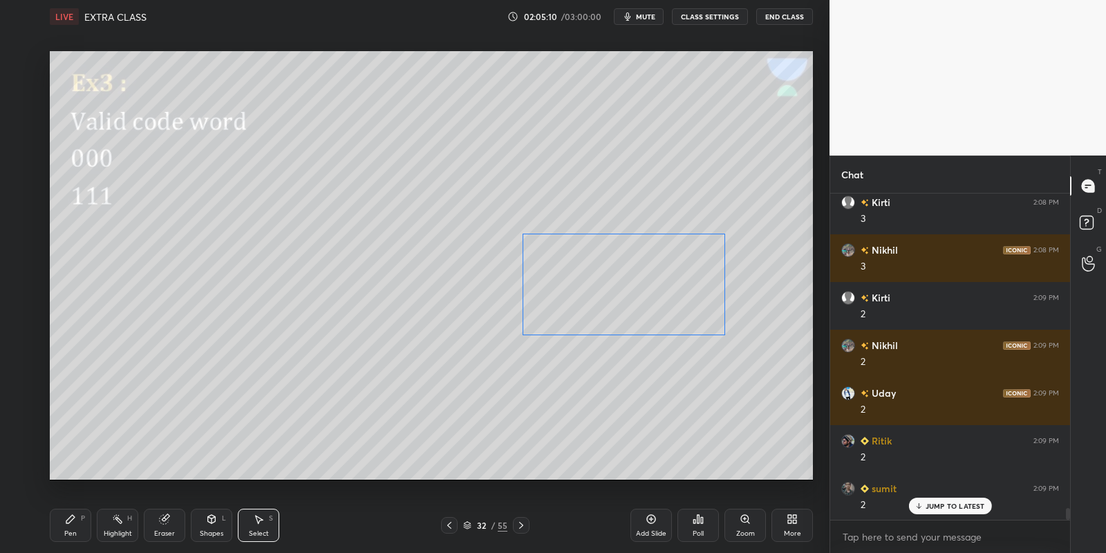
drag, startPoint x: 701, startPoint y: 288, endPoint x: 662, endPoint y: 294, distance: 39.8
click at [662, 294] on div "0 ° Undo Copy Paste here Duplicate Duplicate to new slide Delete" at bounding box center [431, 265] width 763 height 429
drag, startPoint x: 263, startPoint y: 529, endPoint x: 346, endPoint y: 437, distance: 124.8
click at [264, 527] on div "Select S" at bounding box center [258, 525] width 41 height 33
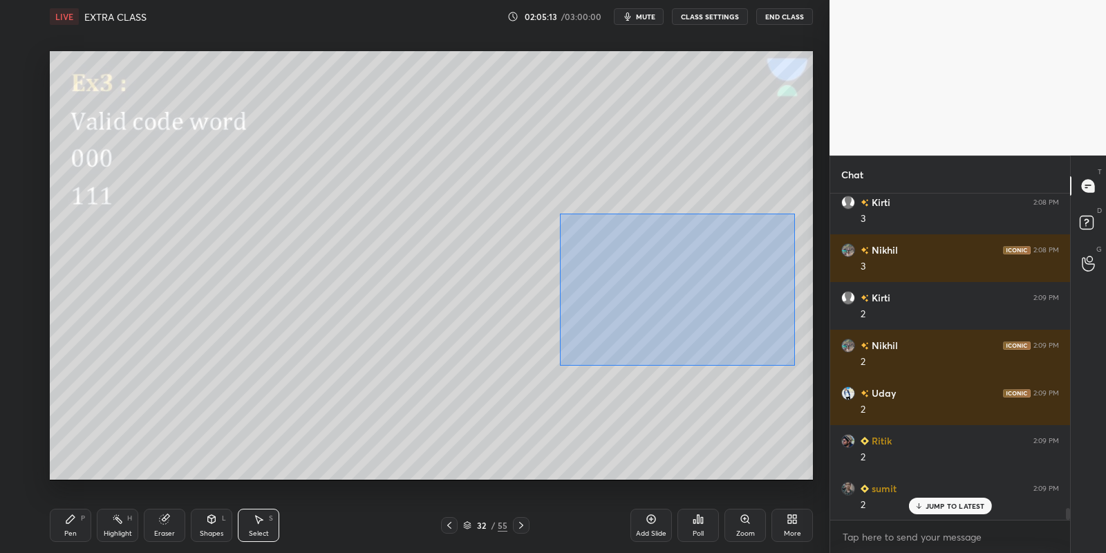
drag, startPoint x: 561, startPoint y: 214, endPoint x: 797, endPoint y: 368, distance: 281.9
click at [799, 370] on div "0 ° Undo Copy Paste here Duplicate Duplicate to new slide Delete" at bounding box center [431, 265] width 763 height 429
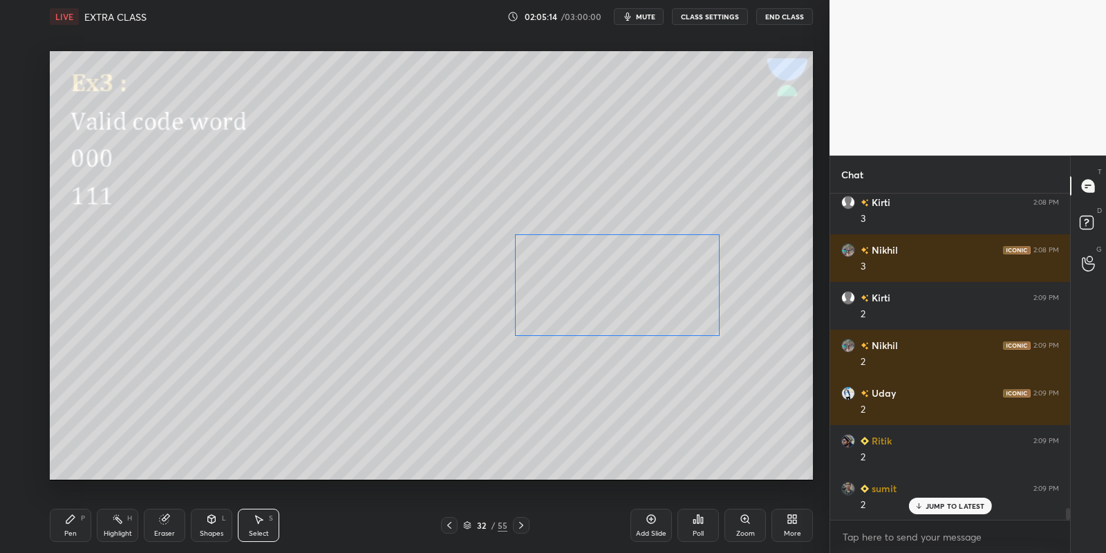
drag, startPoint x: 720, startPoint y: 285, endPoint x: 683, endPoint y: 288, distance: 36.7
click at [679, 290] on div "0 ° Undo Copy Paste here Duplicate Duplicate to new slide Delete" at bounding box center [431, 265] width 763 height 429
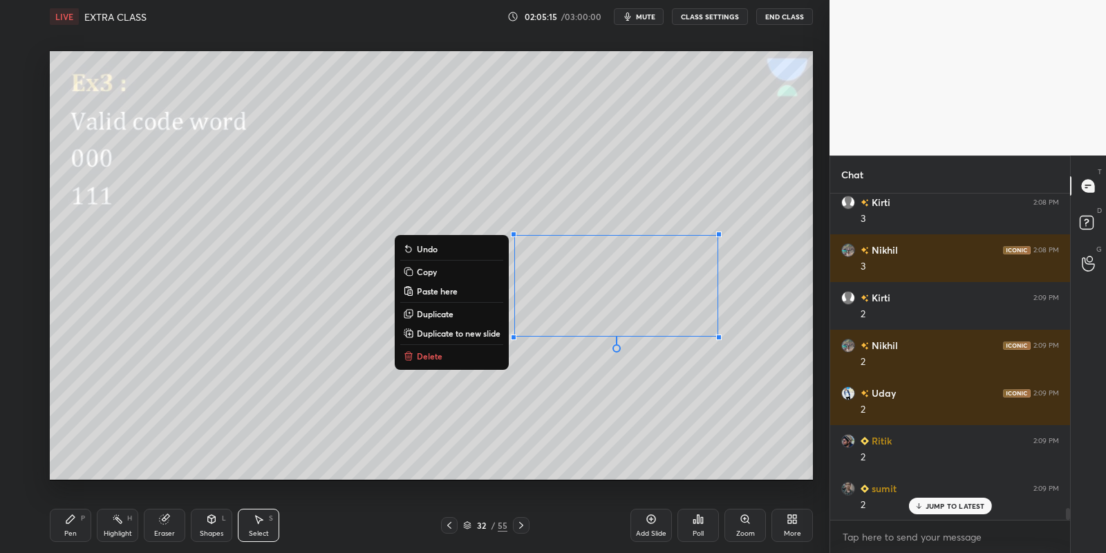
click at [71, 525] on div "Pen P" at bounding box center [70, 525] width 41 height 33
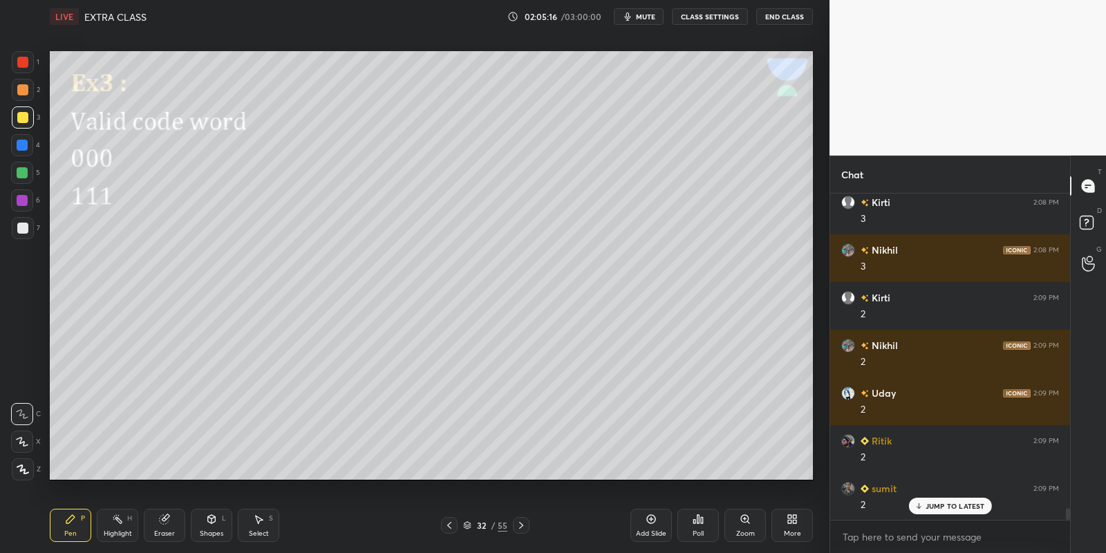
click at [20, 176] on div at bounding box center [22, 172] width 11 height 11
drag, startPoint x: 256, startPoint y: 527, endPoint x: 265, endPoint y: 518, distance: 13.2
click at [260, 525] on div "Select S" at bounding box center [258, 525] width 41 height 33
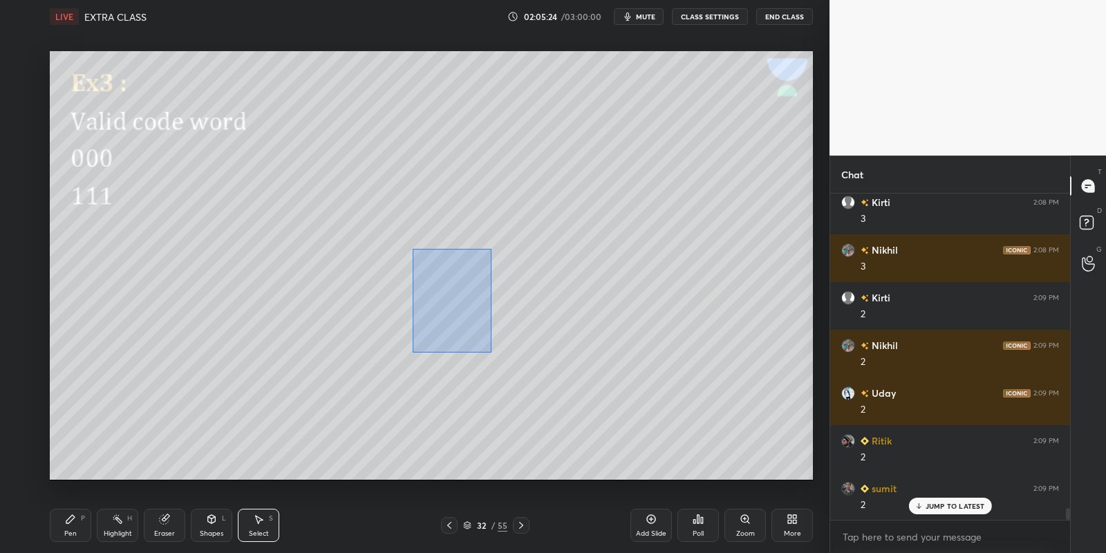
drag, startPoint x: 411, startPoint y: 246, endPoint x: 489, endPoint y: 352, distance: 131.4
click at [489, 352] on div "0 ° Undo Copy Paste here Duplicate Duplicate to new slide Delete" at bounding box center [431, 265] width 763 height 429
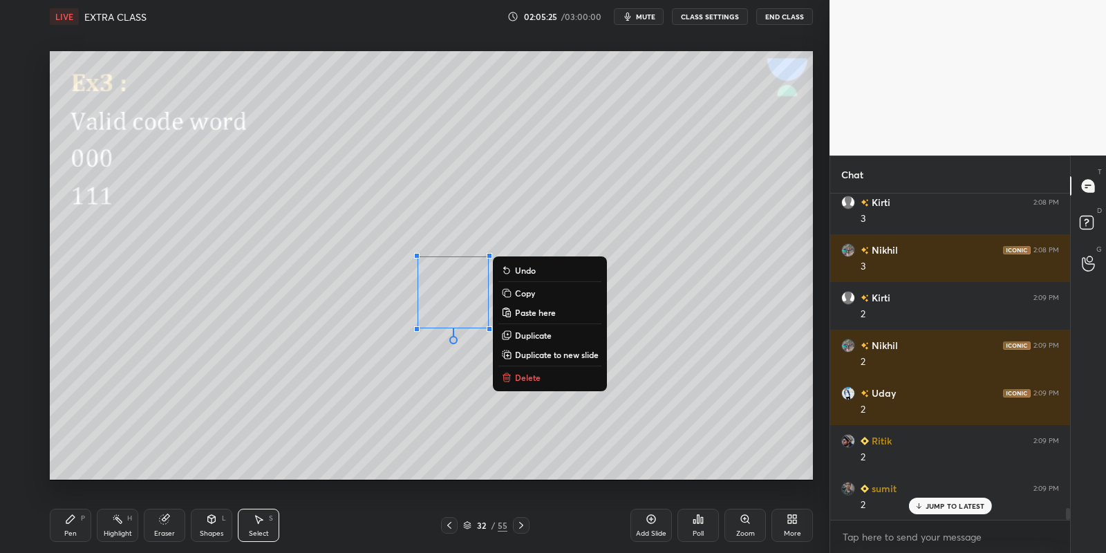
click at [523, 292] on p "Copy" at bounding box center [525, 292] width 20 height 11
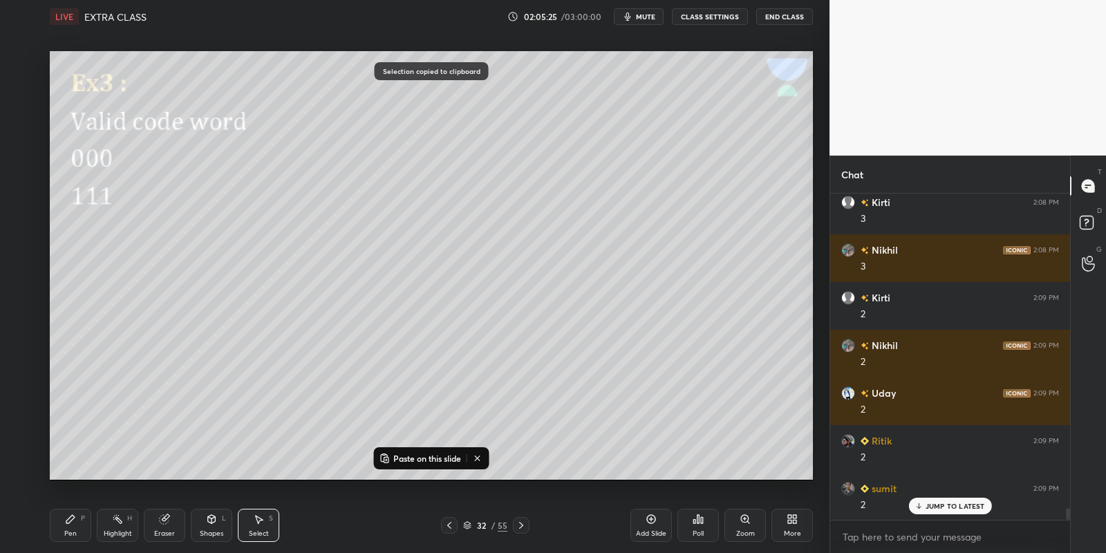
click at [410, 453] on p "Paste on this slide" at bounding box center [427, 458] width 68 height 11
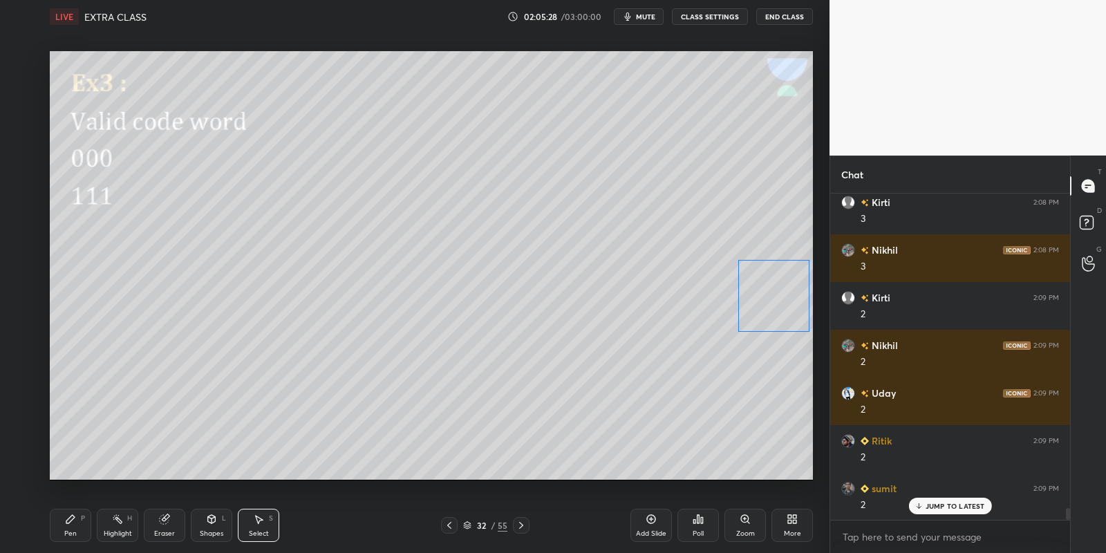
drag, startPoint x: 463, startPoint y: 314, endPoint x: 768, endPoint y: 300, distance: 305.1
click at [768, 299] on div "0 ° Undo Copy Paste here Duplicate Duplicate to new slide Delete" at bounding box center [431, 265] width 763 height 429
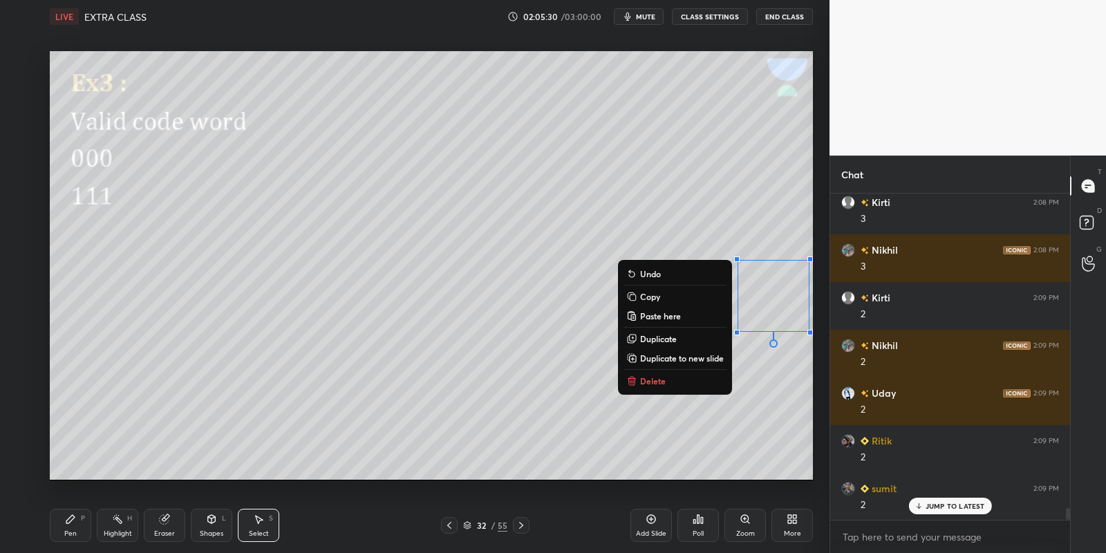
click at [85, 522] on div "Pen P" at bounding box center [70, 525] width 41 height 33
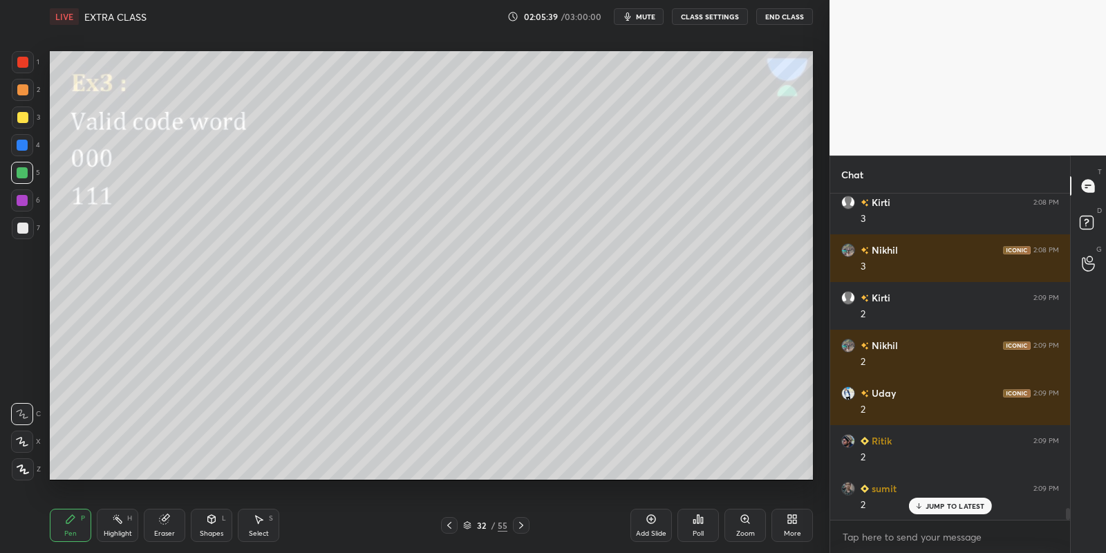
click at [525, 520] on icon at bounding box center [521, 525] width 11 height 11
click at [448, 524] on icon at bounding box center [449, 525] width 11 height 11
click at [652, 520] on icon at bounding box center [650, 518] width 11 height 11
click at [215, 525] on div "Shapes L" at bounding box center [211, 525] width 41 height 33
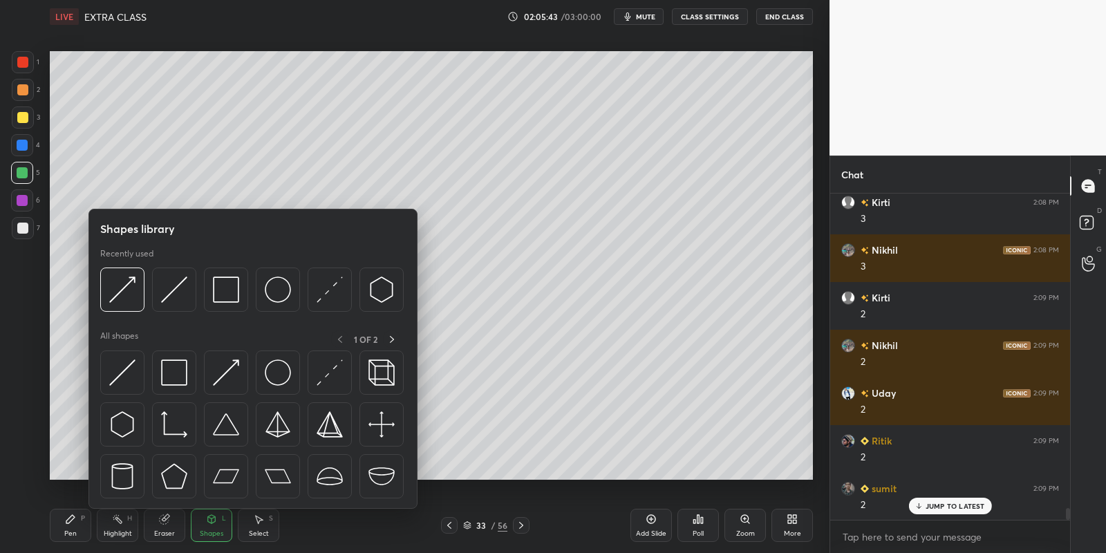
drag, startPoint x: 234, startPoint y: 287, endPoint x: 23, endPoint y: 161, distance: 244.9
click at [228, 288] on img at bounding box center [226, 289] width 26 height 26
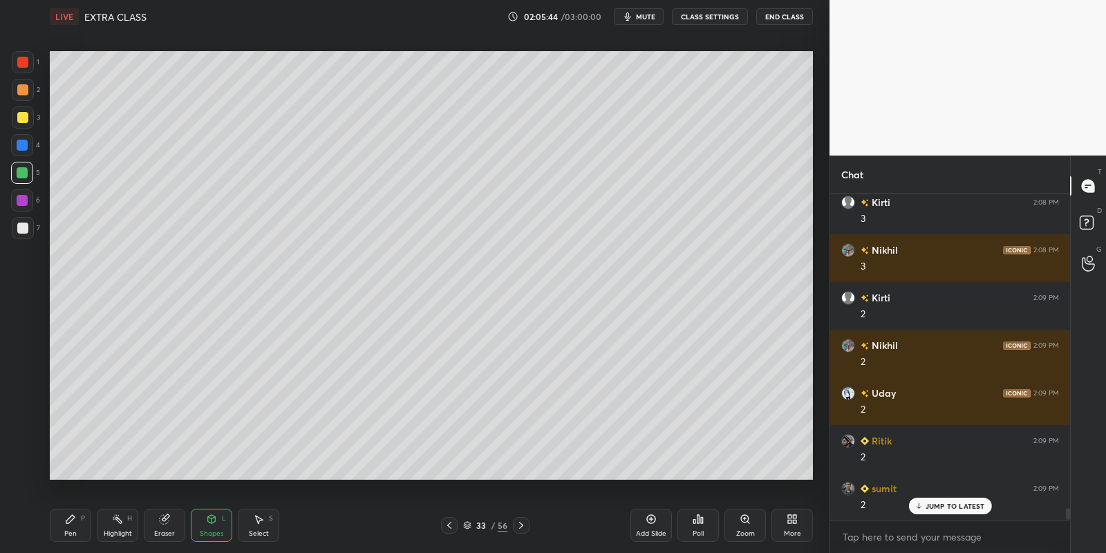
drag, startPoint x: 21, startPoint y: 171, endPoint x: 46, endPoint y: 145, distance: 36.2
click at [21, 171] on div at bounding box center [22, 172] width 11 height 11
drag, startPoint x: 74, startPoint y: 529, endPoint x: 69, endPoint y: 480, distance: 48.6
click at [73, 526] on div "Pen P" at bounding box center [70, 525] width 41 height 33
drag, startPoint x: 23, startPoint y: 117, endPoint x: 48, endPoint y: 118, distance: 24.9
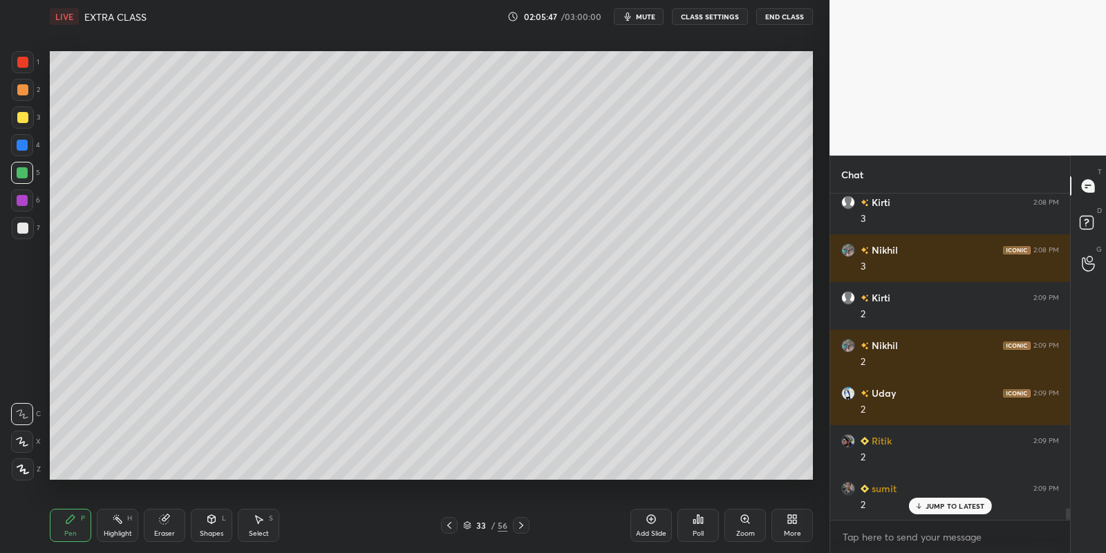
click at [24, 118] on div at bounding box center [22, 117] width 11 height 11
drag, startPoint x: 70, startPoint y: 526, endPoint x: 73, endPoint y: 488, distance: 38.1
click at [69, 525] on div "Pen P" at bounding box center [70, 525] width 41 height 33
click at [218, 521] on div "Shapes L" at bounding box center [211, 525] width 41 height 33
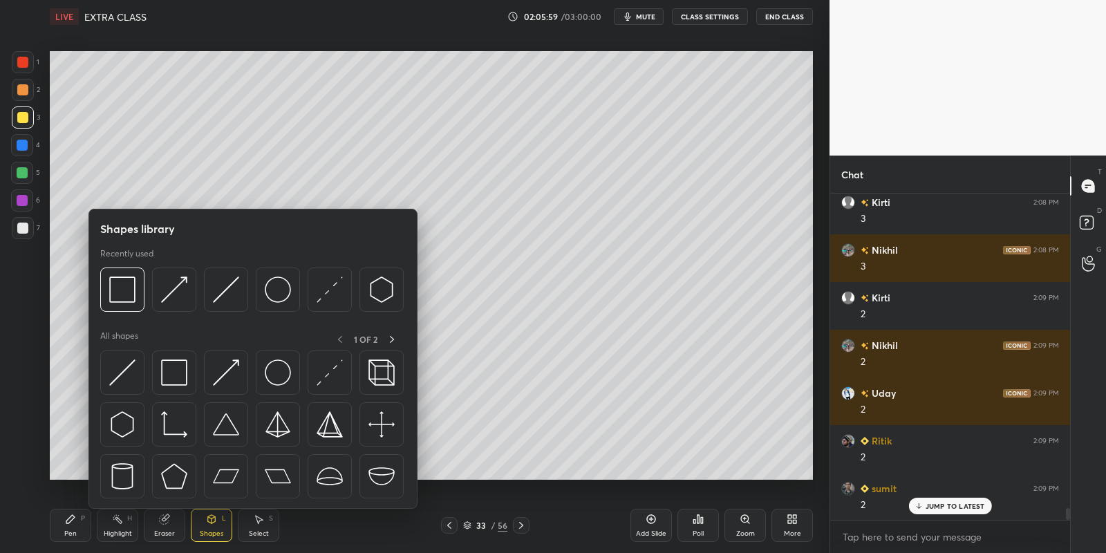
click at [171, 367] on img at bounding box center [174, 372] width 26 height 26
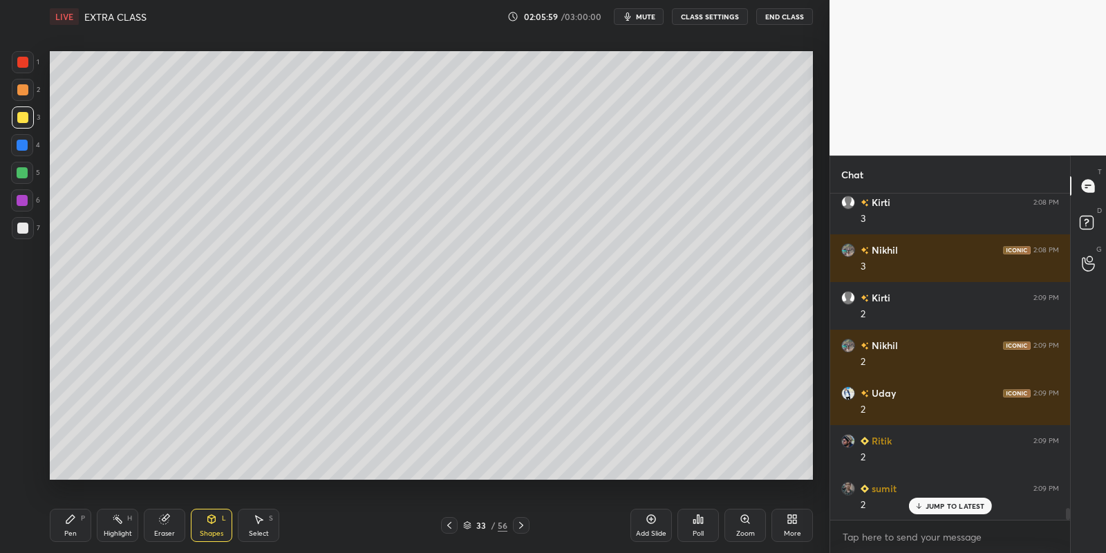
click at [24, 164] on div at bounding box center [22, 173] width 22 height 22
drag, startPoint x: 77, startPoint y: 525, endPoint x: 86, endPoint y: 482, distance: 44.5
click at [77, 525] on div "Pen P" at bounding box center [70, 525] width 41 height 33
click at [25, 114] on div at bounding box center [22, 117] width 11 height 11
click at [648, 15] on span "mute" at bounding box center [645, 17] width 19 height 10
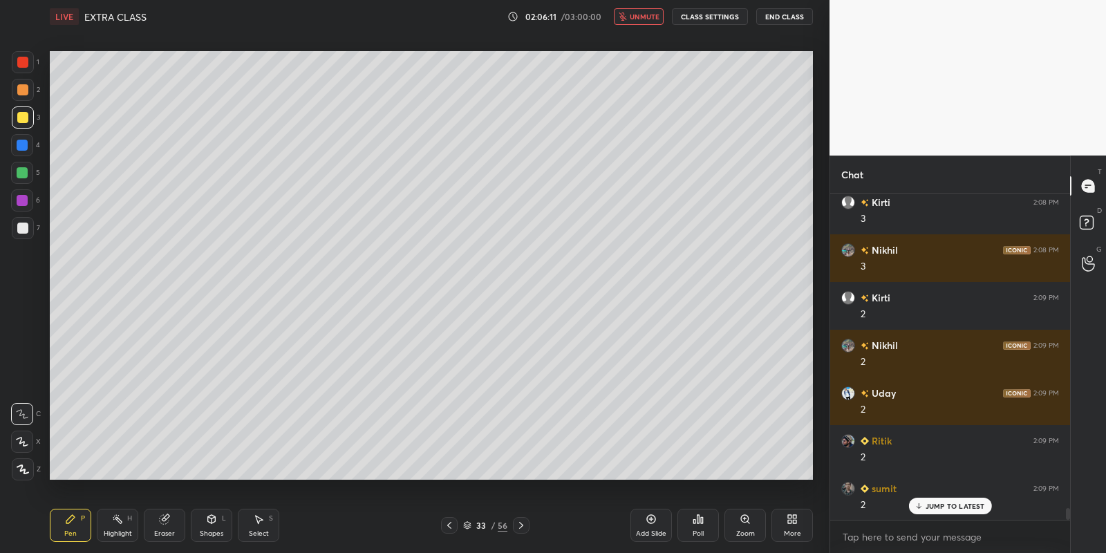
click at [644, 15] on span "unmute" at bounding box center [645, 17] width 30 height 10
click at [72, 499] on div "LIVE EXTRA CLASS 02:06:44 / 03:00:00 mute CLASS SETTINGS End Class Setting up y…" at bounding box center [431, 276] width 774 height 553
drag, startPoint x: 83, startPoint y: 541, endPoint x: 100, endPoint y: 524, distance: 24.4
click at [85, 536] on div "Pen P" at bounding box center [70, 525] width 41 height 33
drag, startPoint x: 170, startPoint y: 531, endPoint x: 158, endPoint y: 485, distance: 47.8
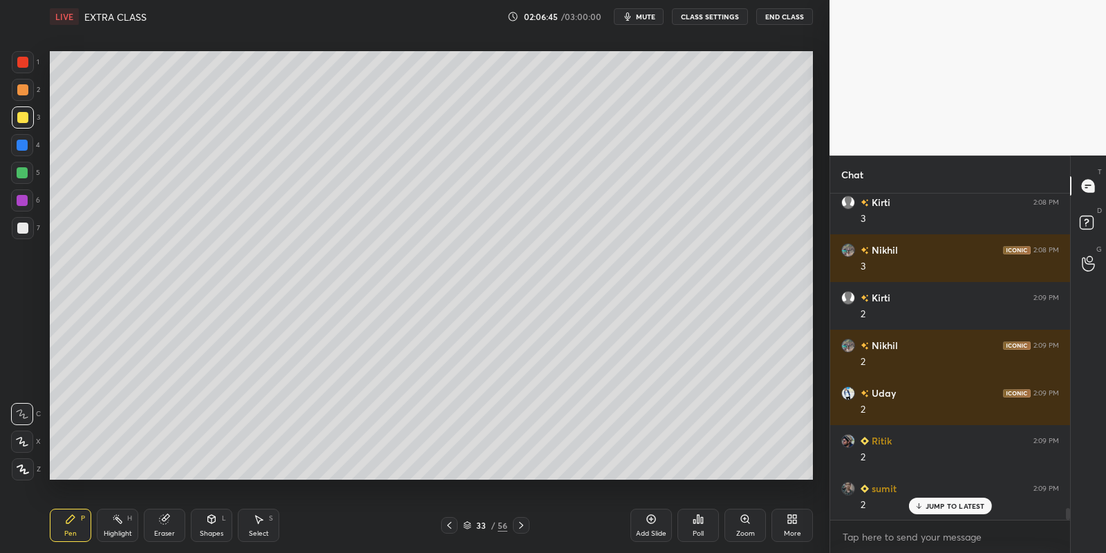
click at [168, 533] on div "Eraser" at bounding box center [164, 533] width 21 height 7
click at [71, 531] on div "Pen" at bounding box center [70, 533] width 12 height 7
drag, startPoint x: 67, startPoint y: 518, endPoint x: 84, endPoint y: 482, distance: 39.6
click at [67, 519] on icon at bounding box center [70, 518] width 11 height 11
drag, startPoint x: 212, startPoint y: 545, endPoint x: 212, endPoint y: 524, distance: 21.4
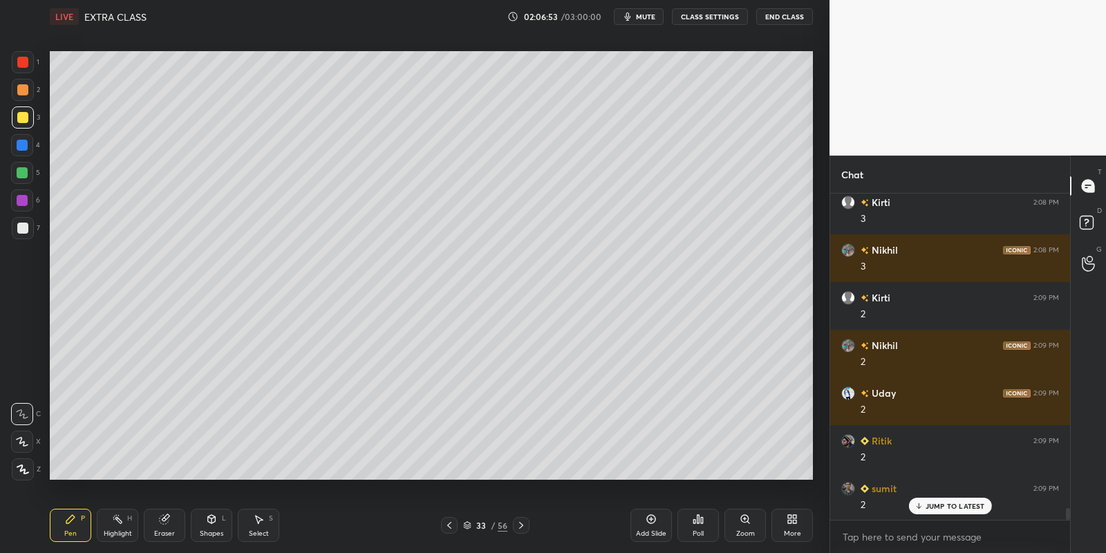
click at [213, 543] on div "Pen P Highlight H Eraser Shapes L Select S 33 / 56 Add Slide Poll Zoom More" at bounding box center [431, 525] width 763 height 55
click at [213, 525] on div "Shapes L" at bounding box center [211, 525] width 41 height 33
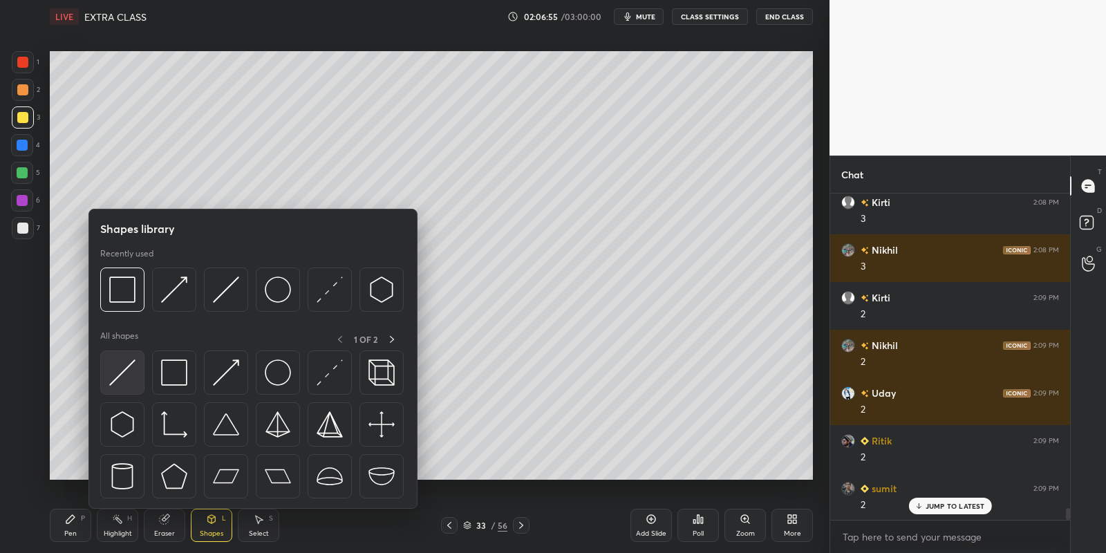
click at [119, 375] on img at bounding box center [122, 372] width 26 height 26
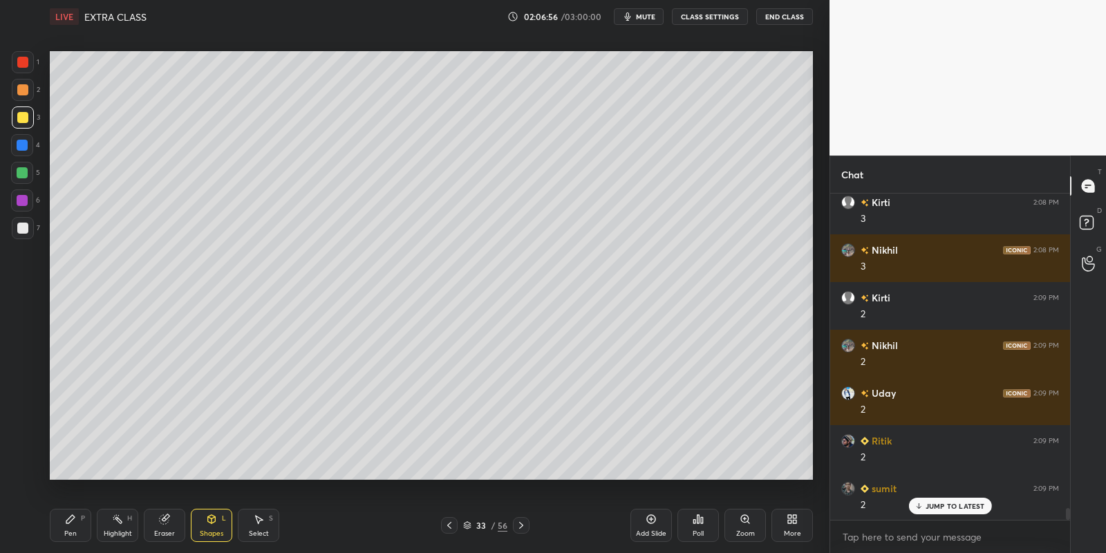
click at [25, 227] on div at bounding box center [22, 228] width 11 height 11
click at [82, 531] on div "Pen P" at bounding box center [70, 525] width 41 height 33
click at [126, 520] on div "Highlight H" at bounding box center [117, 525] width 41 height 33
drag, startPoint x: 78, startPoint y: 529, endPoint x: 91, endPoint y: 524, distance: 13.6
click at [82, 529] on div "Pen P" at bounding box center [70, 525] width 41 height 33
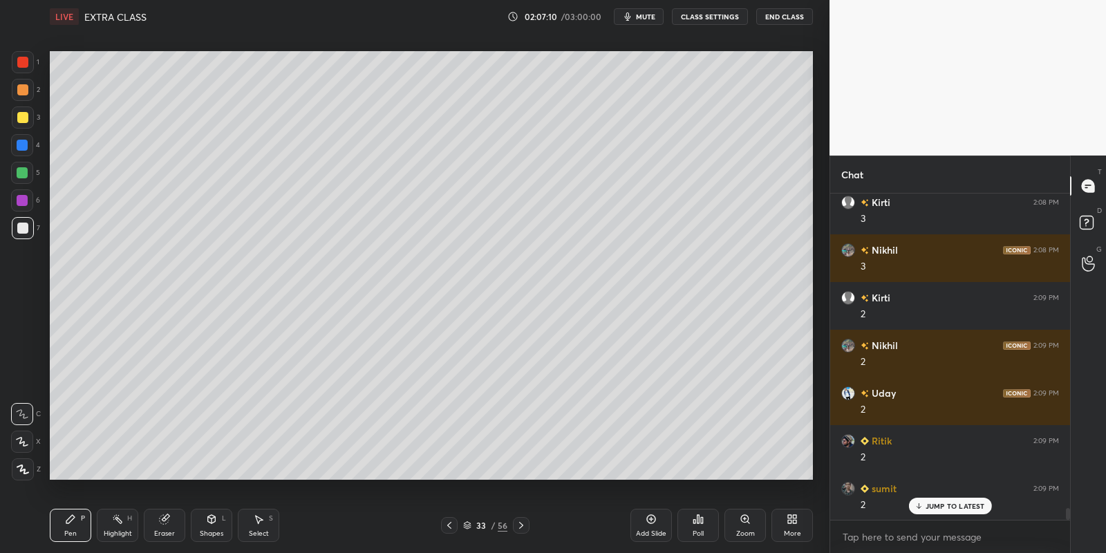
drag, startPoint x: 122, startPoint y: 529, endPoint x: 127, endPoint y: 496, distance: 33.5
click at [121, 530] on div "Highlight" at bounding box center [118, 533] width 28 height 7
drag, startPoint x: 59, startPoint y: 523, endPoint x: 101, endPoint y: 512, distance: 43.6
click at [60, 520] on div "Pen P" at bounding box center [70, 525] width 41 height 33
click at [106, 520] on div "Highlight H" at bounding box center [117, 525] width 41 height 33
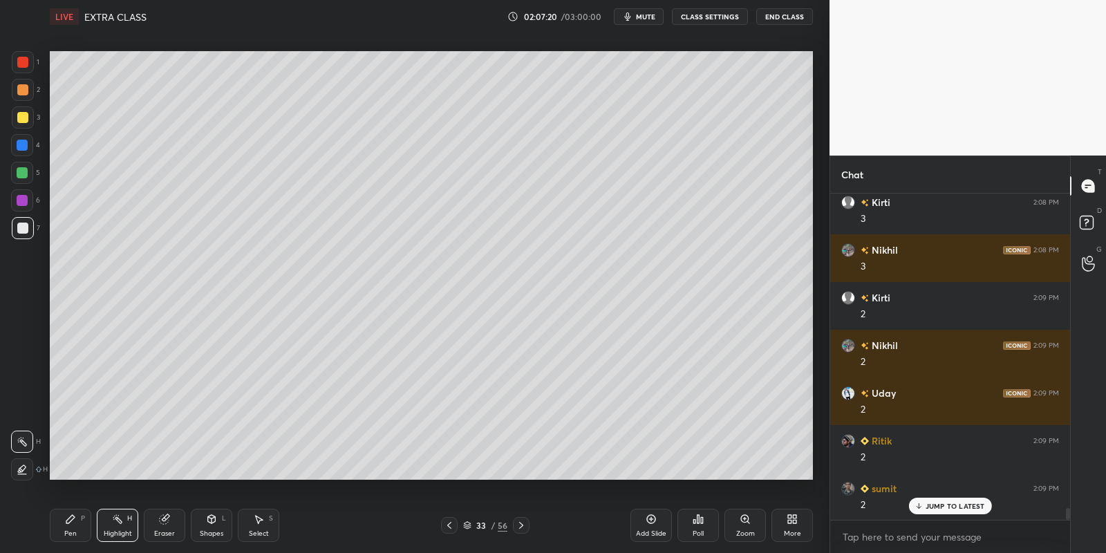
drag, startPoint x: 73, startPoint y: 529, endPoint x: 75, endPoint y: 509, distance: 20.1
click at [74, 530] on div "Pen" at bounding box center [70, 533] width 12 height 7
click at [21, 115] on div at bounding box center [22, 117] width 11 height 11
click at [214, 524] on icon at bounding box center [211, 518] width 11 height 11
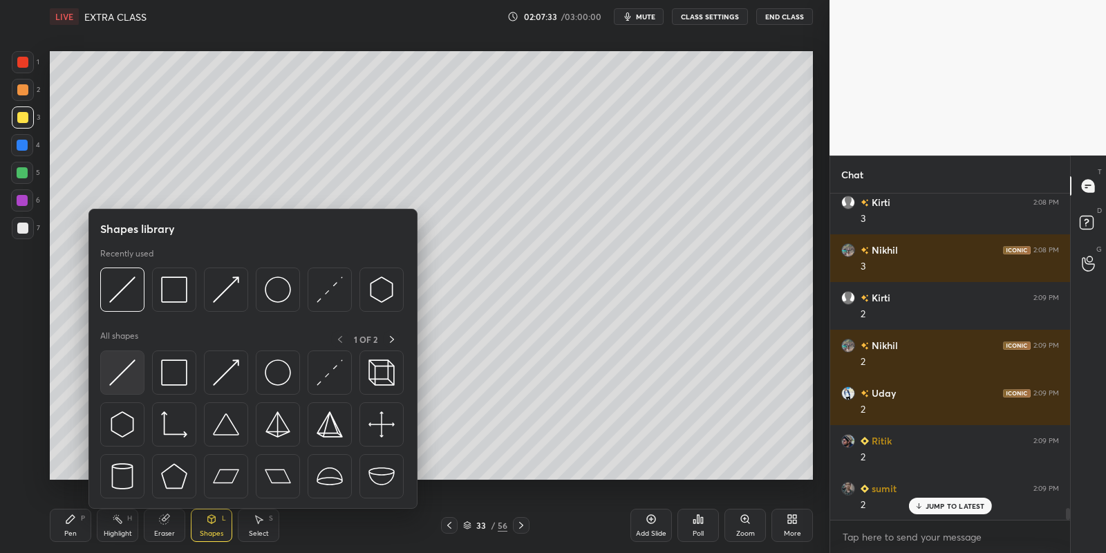
click at [133, 370] on img at bounding box center [122, 372] width 26 height 26
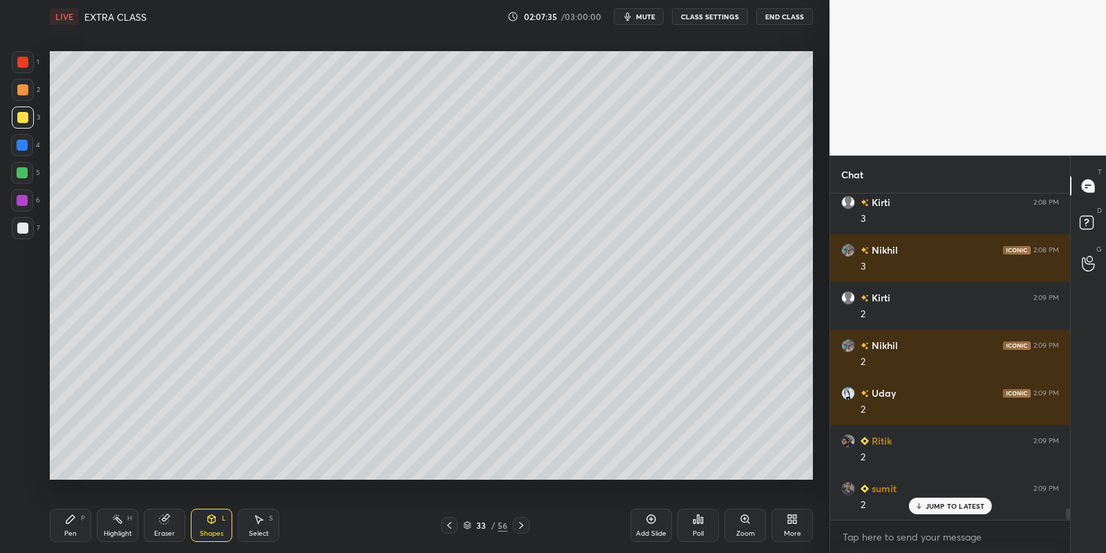
click at [451, 523] on icon at bounding box center [449, 525] width 11 height 11
click at [453, 523] on icon at bounding box center [449, 525] width 11 height 11
click at [452, 522] on icon at bounding box center [449, 525] width 11 height 11
drag, startPoint x: 265, startPoint y: 522, endPoint x: 272, endPoint y: 512, distance: 11.5
click at [266, 519] on div "Select S" at bounding box center [258, 525] width 41 height 33
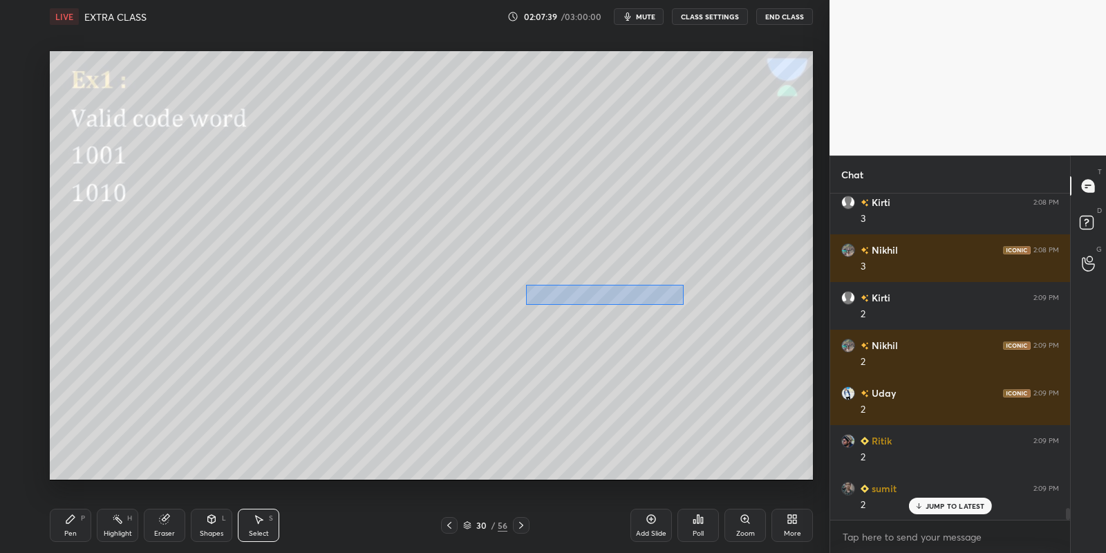
drag, startPoint x: 526, startPoint y: 284, endPoint x: 679, endPoint y: 303, distance: 154.6
click at [681, 304] on div "0 ° Undo Copy Paste here Duplicate Duplicate to new slide Delete" at bounding box center [431, 265] width 763 height 429
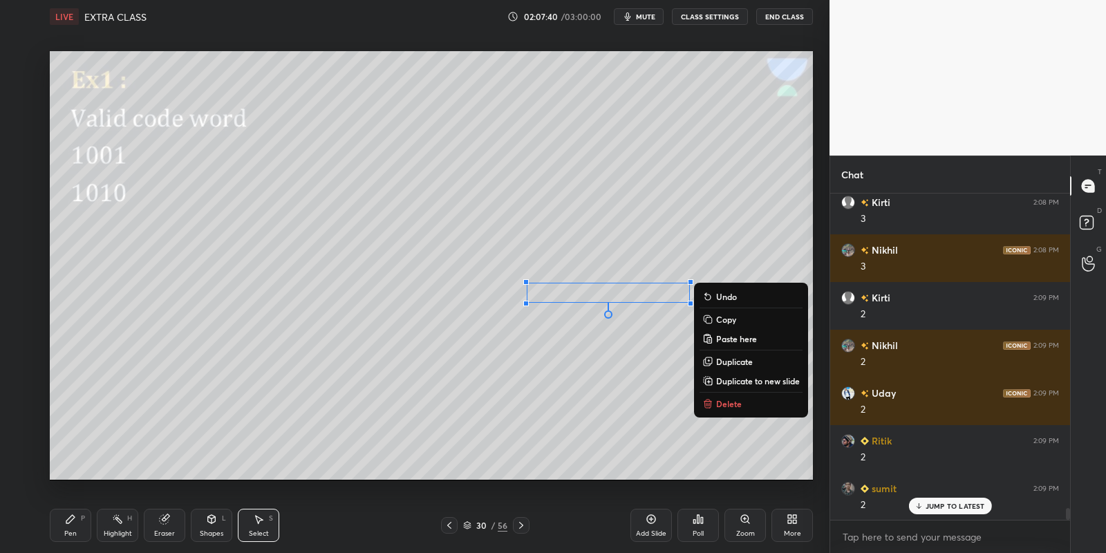
click at [75, 529] on div "Pen P" at bounding box center [70, 525] width 41 height 33
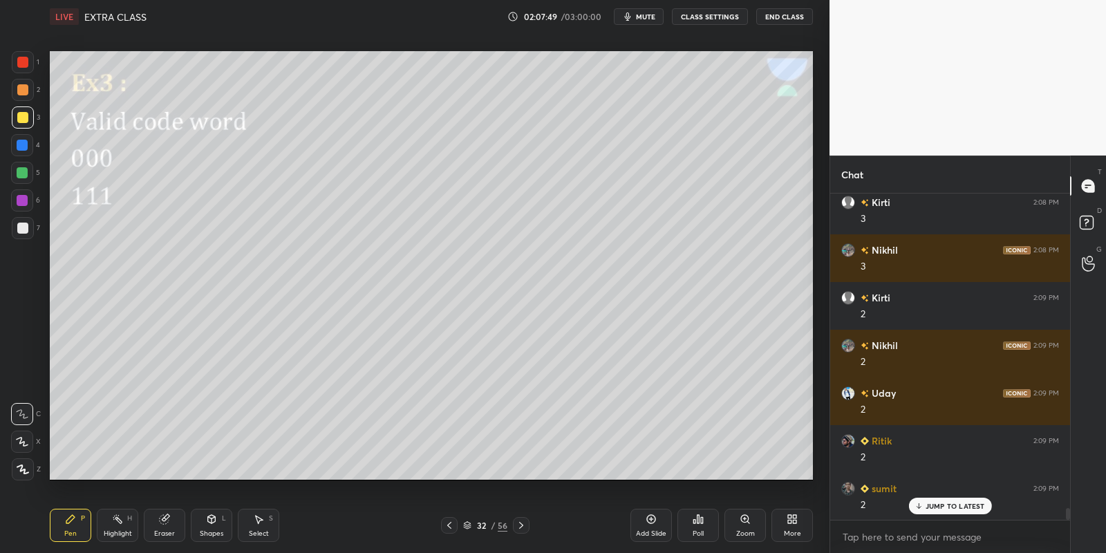
drag, startPoint x: 124, startPoint y: 532, endPoint x: 125, endPoint y: 525, distance: 7.7
click at [124, 527] on div "Highlight H" at bounding box center [117, 525] width 41 height 33
click at [73, 525] on div "Pen P" at bounding box center [70, 525] width 41 height 33
click at [111, 522] on div "Highlight H" at bounding box center [117, 525] width 41 height 33
click at [122, 530] on div "Highlight" at bounding box center [118, 533] width 28 height 7
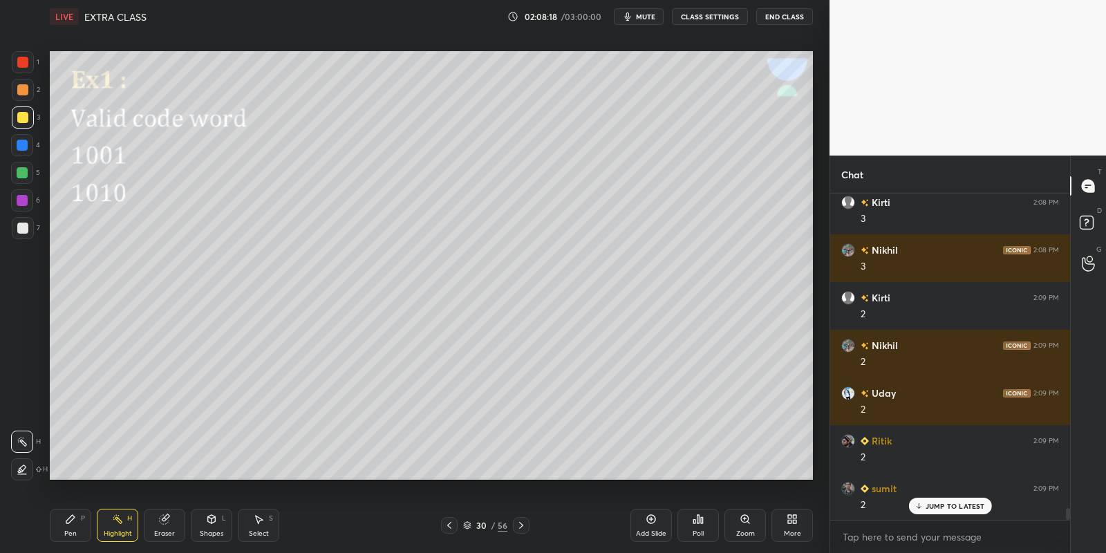
scroll to position [8971, 0]
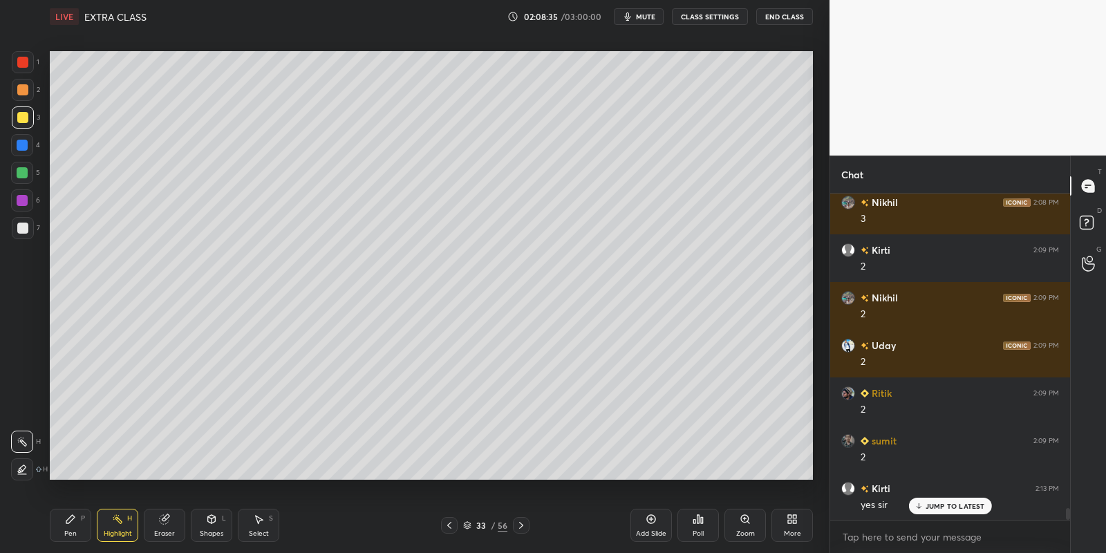
drag, startPoint x: 73, startPoint y: 524, endPoint x: 110, endPoint y: 530, distance: 37.8
click at [76, 525] on div "Pen P" at bounding box center [70, 525] width 41 height 33
drag, startPoint x: 113, startPoint y: 532, endPoint x: 120, endPoint y: 513, distance: 19.9
click at [113, 530] on div "Highlight" at bounding box center [118, 533] width 28 height 7
click at [73, 530] on div "Pen" at bounding box center [70, 533] width 12 height 7
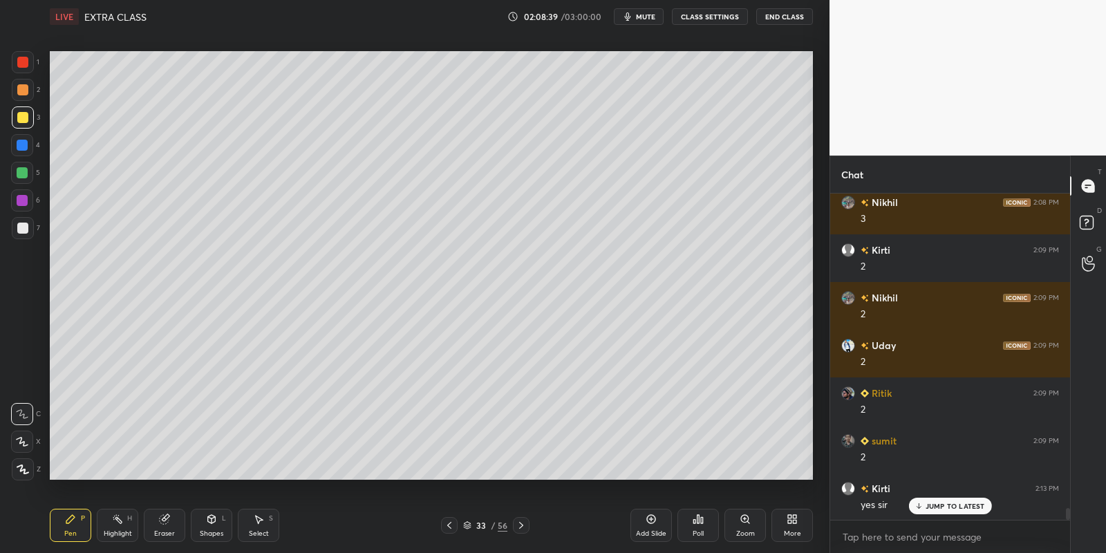
click at [21, 173] on div at bounding box center [22, 172] width 11 height 11
click at [25, 123] on div at bounding box center [23, 117] width 22 height 22
click at [111, 525] on div "Highlight H" at bounding box center [117, 525] width 41 height 33
drag, startPoint x: 75, startPoint y: 523, endPoint x: 102, endPoint y: 516, distance: 28.0
click at [79, 527] on div "Pen P" at bounding box center [70, 525] width 41 height 33
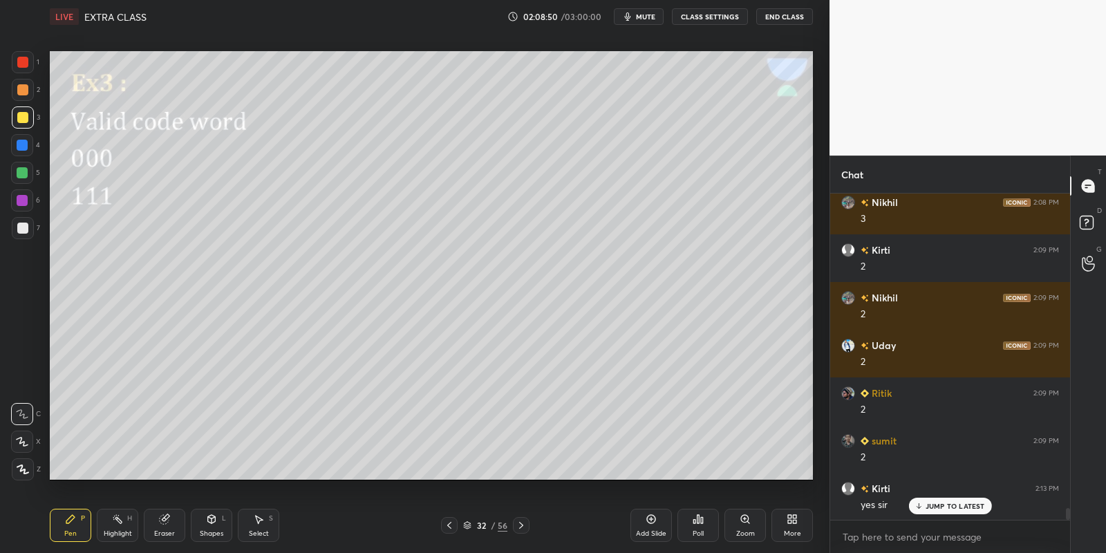
drag, startPoint x: 124, startPoint y: 516, endPoint x: 117, endPoint y: 491, distance: 25.8
click at [123, 517] on div "Highlight H" at bounding box center [117, 525] width 41 height 33
drag, startPoint x: 70, startPoint y: 526, endPoint x: 115, endPoint y: 522, distance: 45.1
click at [76, 525] on div "Pen P" at bounding box center [70, 525] width 41 height 33
click at [111, 523] on div "Highlight H" at bounding box center [117, 525] width 41 height 33
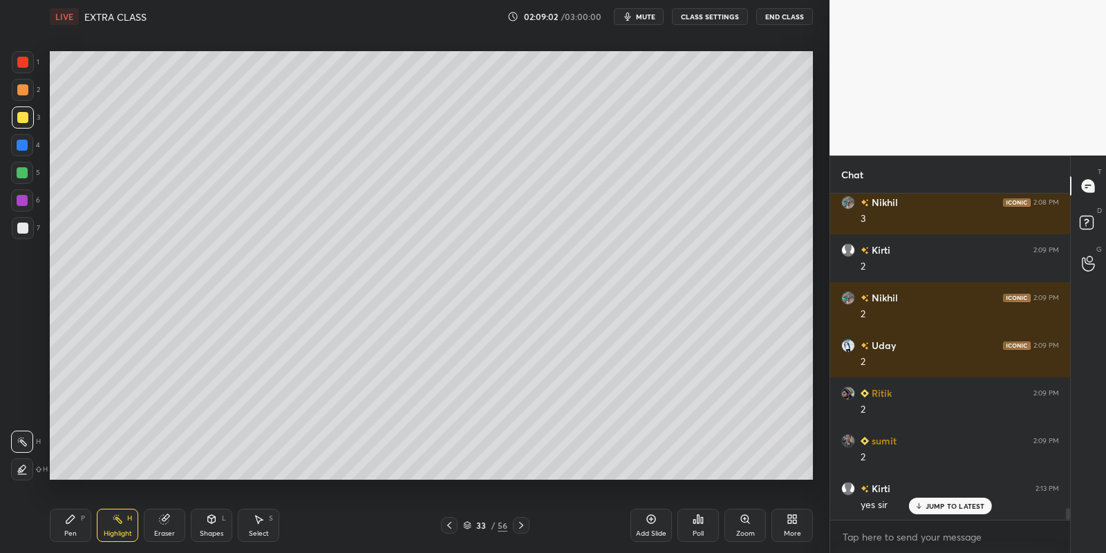
click at [75, 527] on div "Pen P" at bounding box center [70, 525] width 41 height 33
click at [216, 519] on icon at bounding box center [211, 518] width 11 height 11
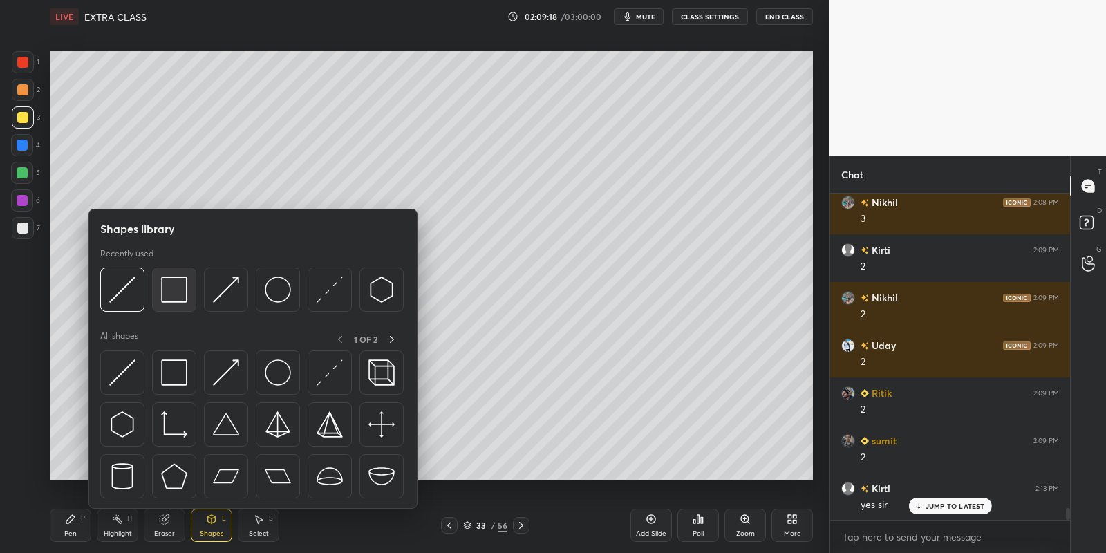
click at [130, 358] on div at bounding box center [122, 372] width 44 height 44
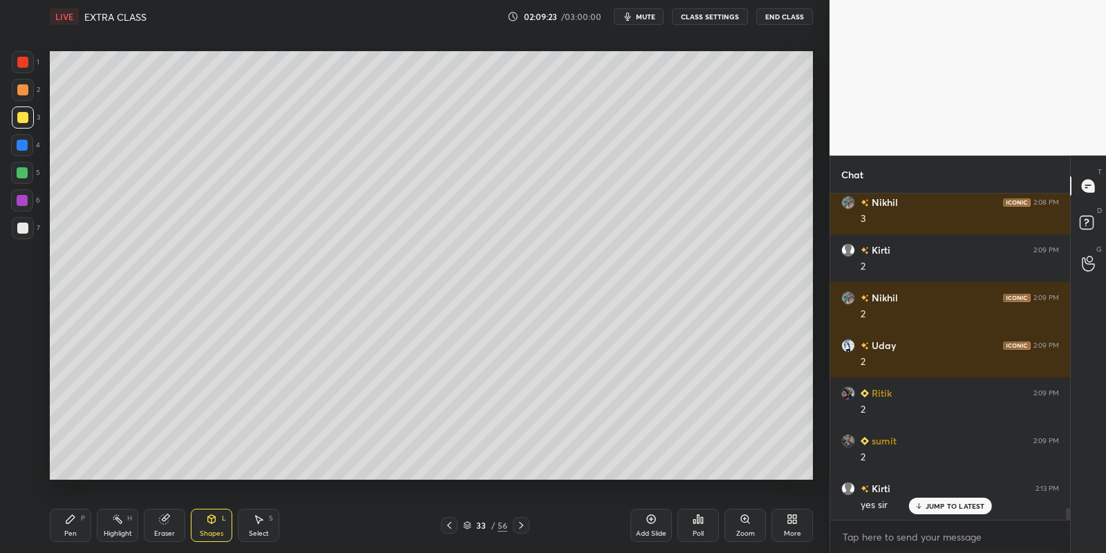
click at [80, 523] on div "Pen P" at bounding box center [70, 525] width 41 height 33
drag, startPoint x: 122, startPoint y: 524, endPoint x: 137, endPoint y: 514, distance: 17.4
click at [122, 524] on icon at bounding box center [117, 518] width 11 height 11
click at [119, 530] on div "Highlight" at bounding box center [118, 533] width 28 height 7
drag, startPoint x: 75, startPoint y: 524, endPoint x: 86, endPoint y: 523, distance: 10.4
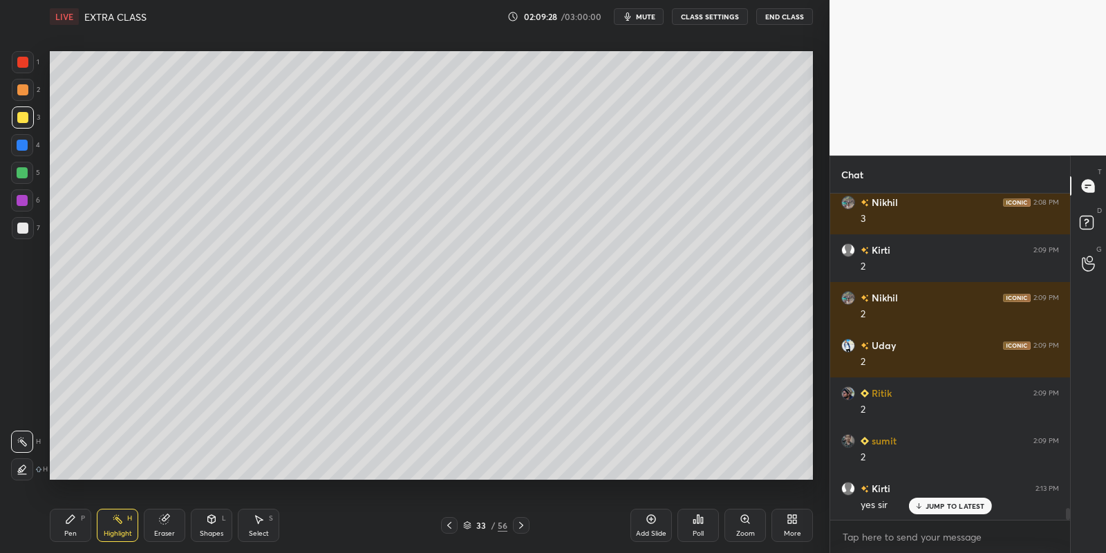
click at [78, 525] on div "Pen P" at bounding box center [70, 525] width 41 height 33
drag, startPoint x: 115, startPoint y: 526, endPoint x: 163, endPoint y: 524, distance: 47.7
click at [115, 526] on div "Highlight H" at bounding box center [117, 525] width 41 height 33
click at [210, 524] on div "Shapes L" at bounding box center [211, 525] width 41 height 33
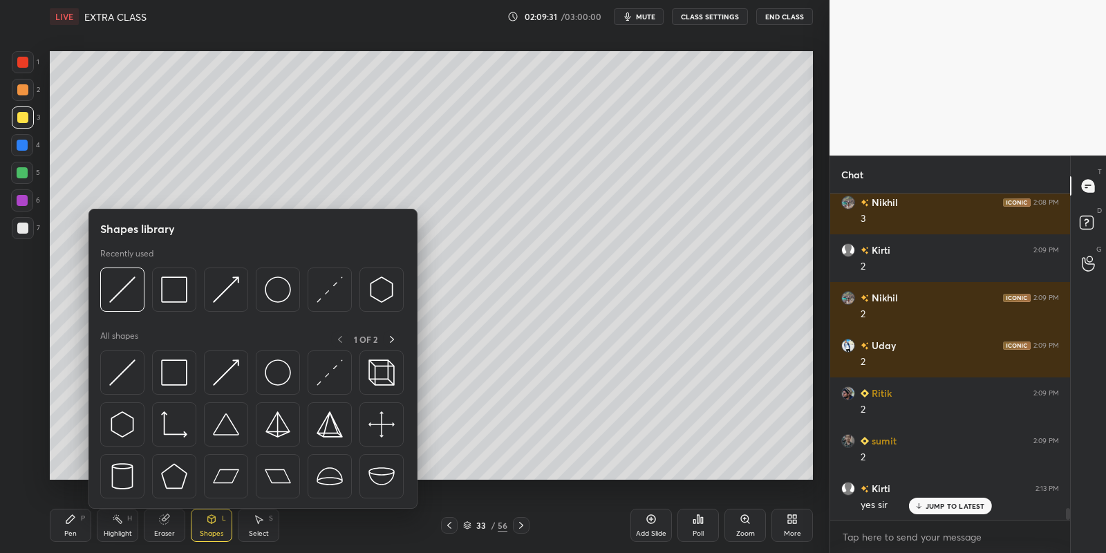
click at [180, 372] on img at bounding box center [174, 372] width 26 height 26
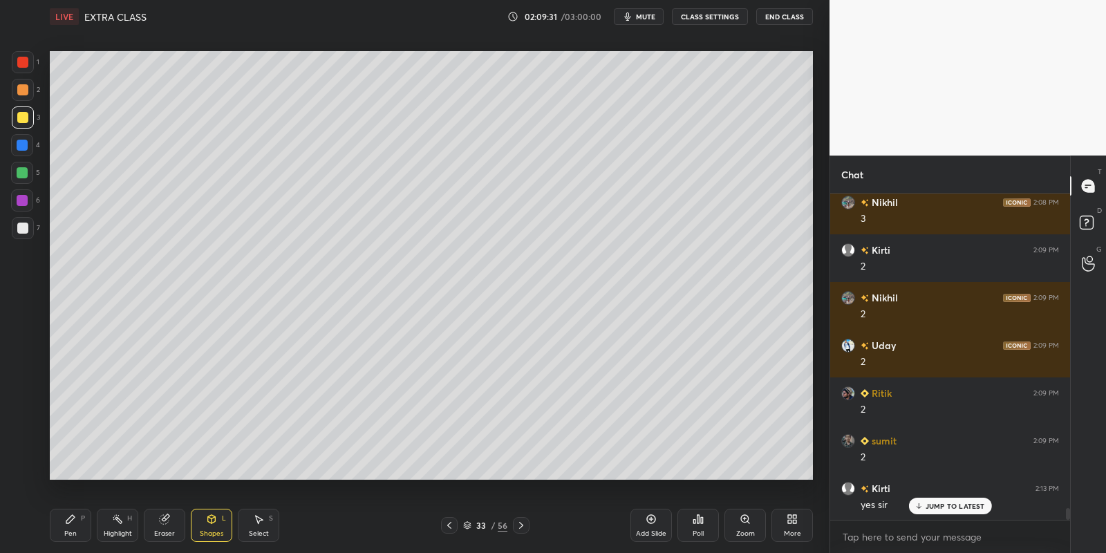
drag, startPoint x: 21, startPoint y: 227, endPoint x: 32, endPoint y: 226, distance: 11.8
click at [21, 227] on div at bounding box center [22, 228] width 11 height 11
drag, startPoint x: 70, startPoint y: 530, endPoint x: 87, endPoint y: 488, distance: 45.3
click at [70, 528] on div "Pen P" at bounding box center [70, 525] width 41 height 33
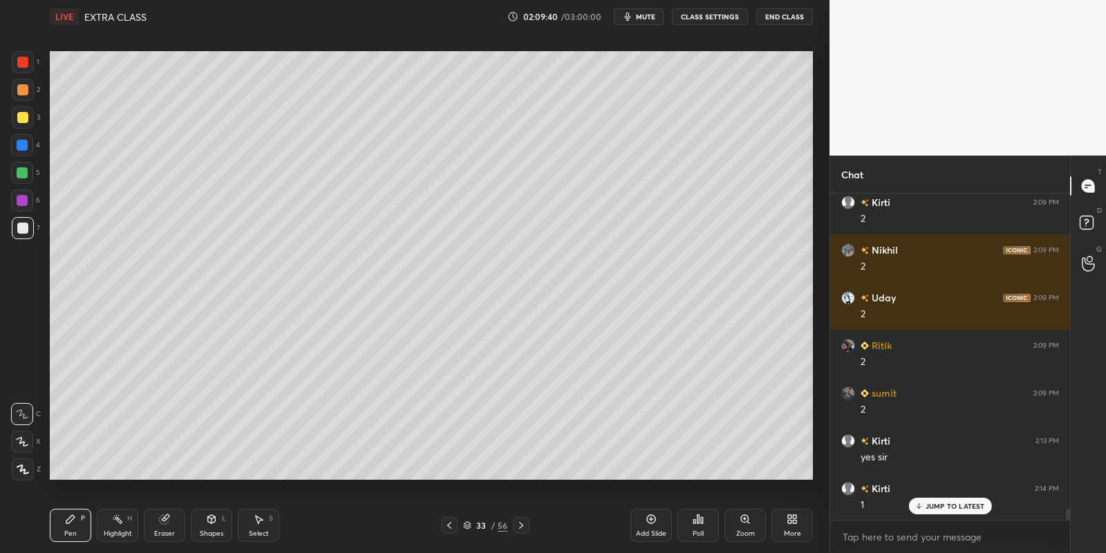
click at [218, 527] on div "Shapes L" at bounding box center [211, 525] width 41 height 33
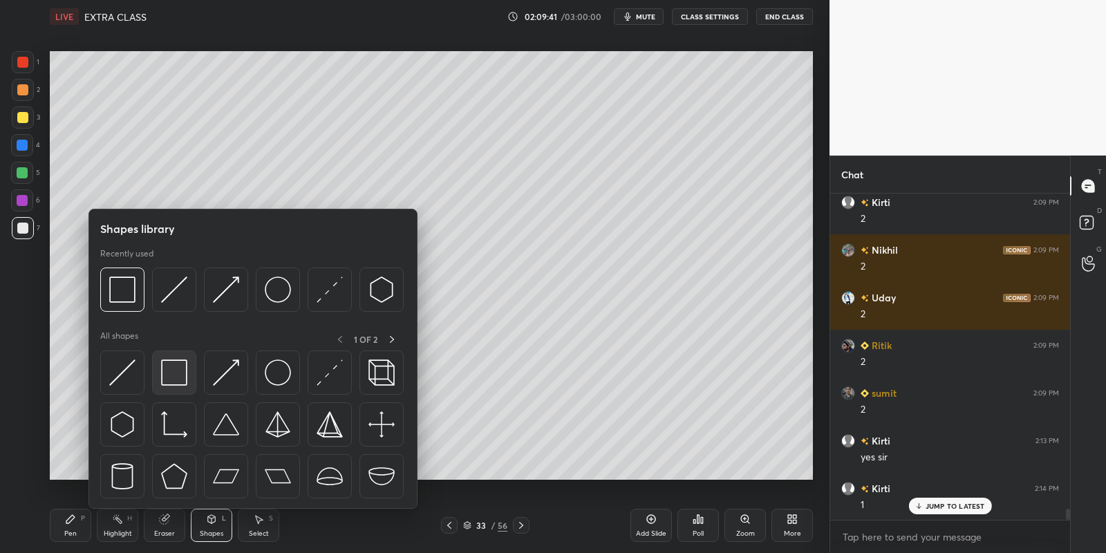
click at [185, 368] on div at bounding box center [174, 372] width 44 height 44
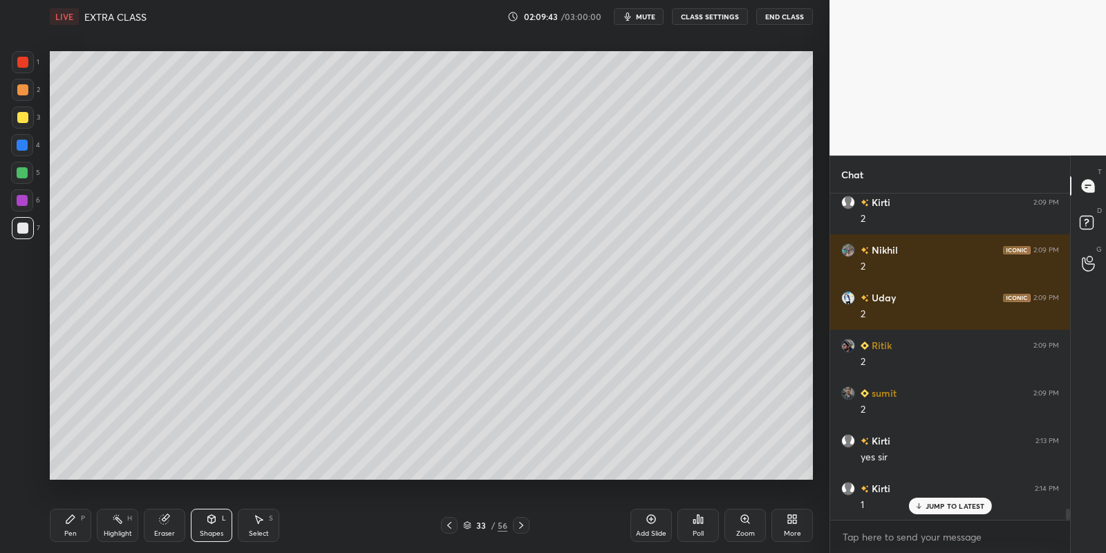
scroll to position [9067, 0]
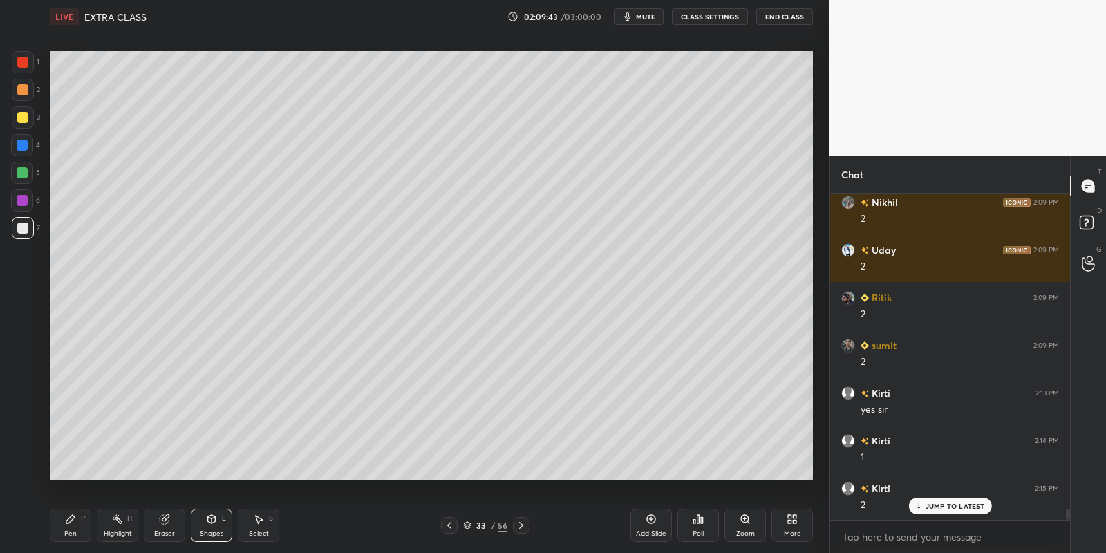
click at [75, 526] on div "Pen P" at bounding box center [70, 525] width 41 height 33
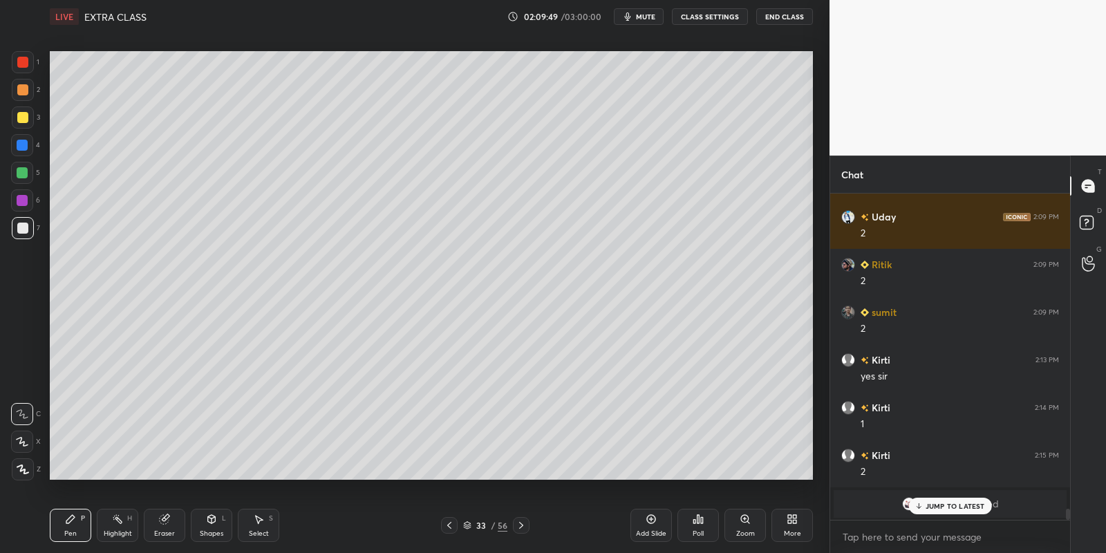
click at [923, 508] on div "JUMP TO LATEST" at bounding box center [949, 506] width 83 height 17
drag, startPoint x: 77, startPoint y: 536, endPoint x: 76, endPoint y: 498, distance: 37.3
click at [77, 531] on div "Pen P" at bounding box center [70, 525] width 41 height 33
click at [21, 119] on div at bounding box center [22, 117] width 11 height 11
drag, startPoint x: 119, startPoint y: 531, endPoint x: 142, endPoint y: 481, distance: 54.7
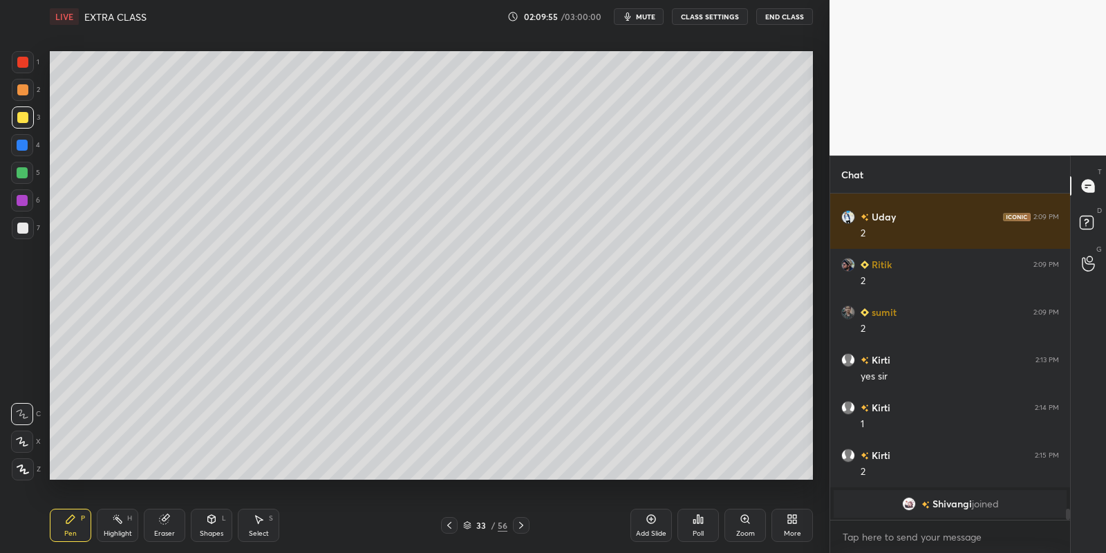
click at [116, 530] on div "Highlight" at bounding box center [118, 533] width 28 height 7
click at [73, 531] on div "Pen" at bounding box center [70, 533] width 12 height 7
click at [119, 524] on div "Highlight H" at bounding box center [117, 525] width 41 height 33
click at [64, 522] on div "Pen P" at bounding box center [70, 525] width 41 height 33
click at [121, 519] on icon at bounding box center [117, 518] width 11 height 11
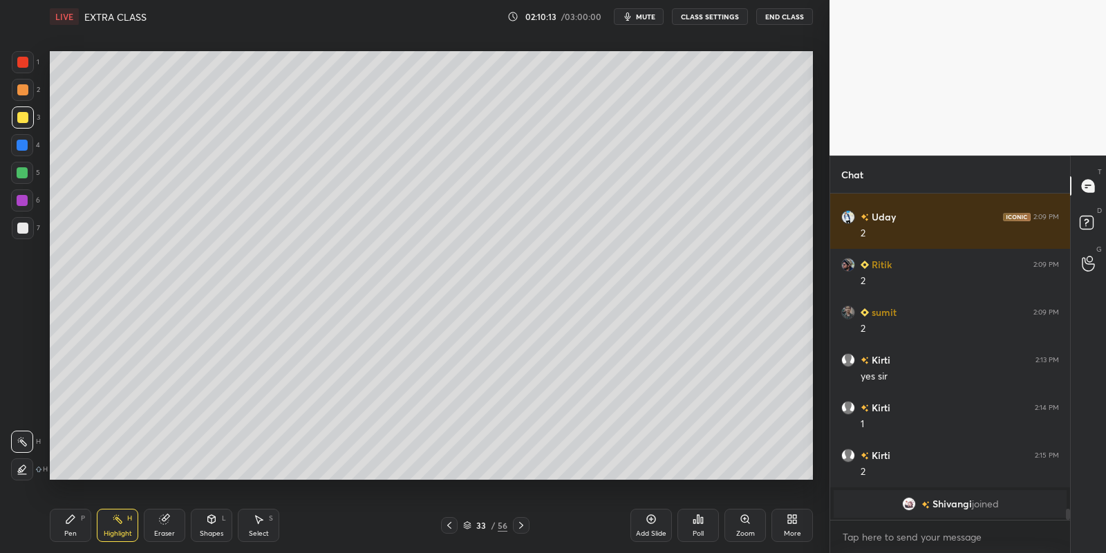
drag, startPoint x: 67, startPoint y: 529, endPoint x: 85, endPoint y: 525, distance: 18.4
click at [71, 528] on div "Pen P" at bounding box center [70, 525] width 41 height 33
click at [104, 529] on div "Highlight H" at bounding box center [117, 525] width 41 height 33
drag, startPoint x: 66, startPoint y: 520, endPoint x: 106, endPoint y: 517, distance: 40.9
click at [70, 519] on icon at bounding box center [70, 519] width 8 height 8
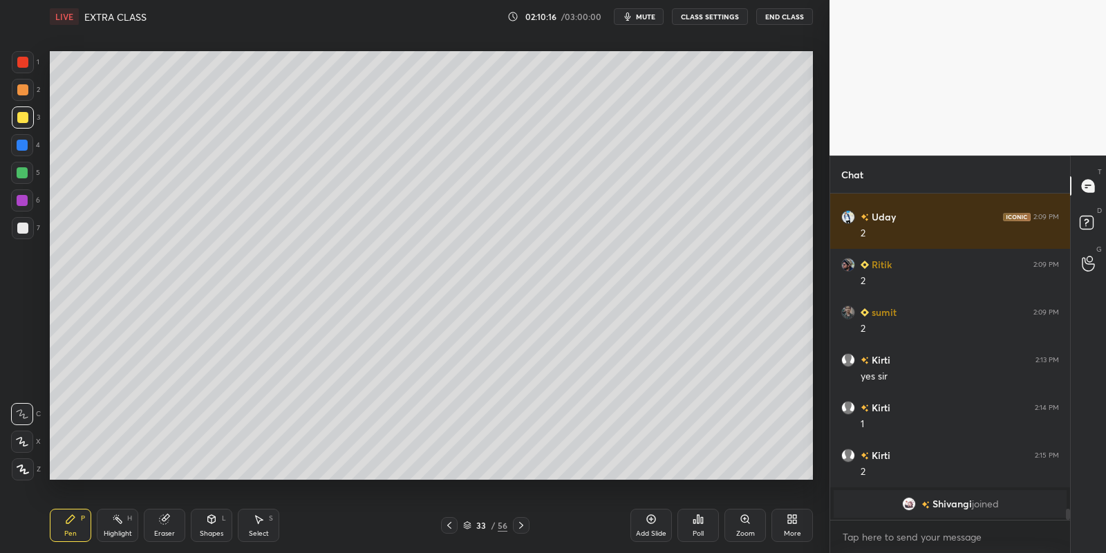
click at [108, 523] on div "Highlight H" at bounding box center [117, 525] width 41 height 33
drag, startPoint x: 71, startPoint y: 522, endPoint x: 70, endPoint y: 512, distance: 9.7
click at [70, 522] on icon at bounding box center [70, 518] width 11 height 11
click at [24, 167] on div at bounding box center [22, 172] width 11 height 11
drag, startPoint x: 114, startPoint y: 525, endPoint x: 131, endPoint y: 492, distance: 36.8
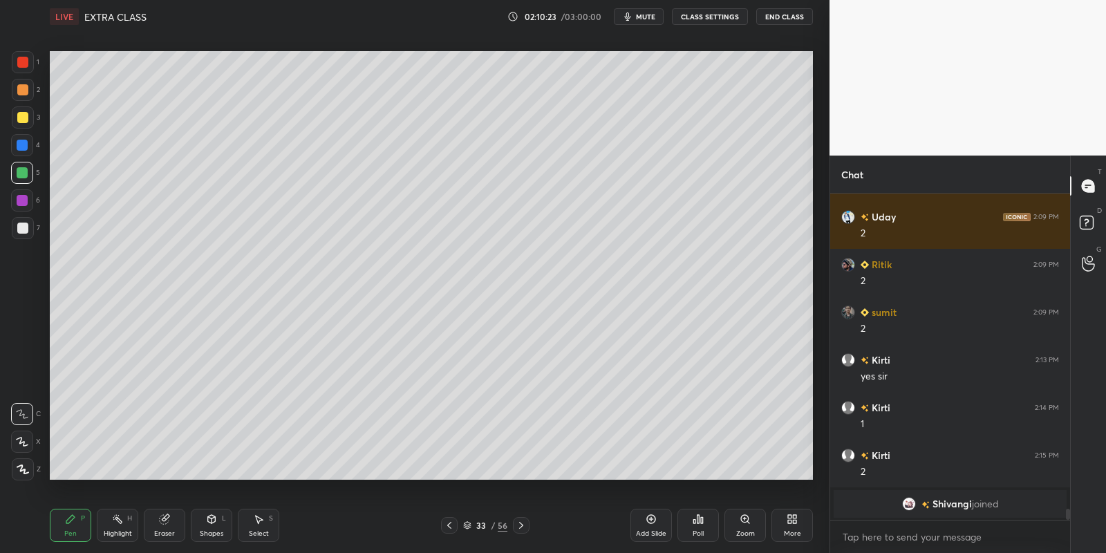
click at [114, 522] on icon at bounding box center [117, 518] width 11 height 11
drag, startPoint x: 70, startPoint y: 513, endPoint x: 89, endPoint y: 518, distance: 19.5
click at [72, 516] on div "Pen P" at bounding box center [70, 525] width 41 height 33
drag, startPoint x: 109, startPoint y: 525, endPoint x: 108, endPoint y: 509, distance: 15.2
click at [106, 521] on div "Highlight H" at bounding box center [117, 525] width 41 height 33
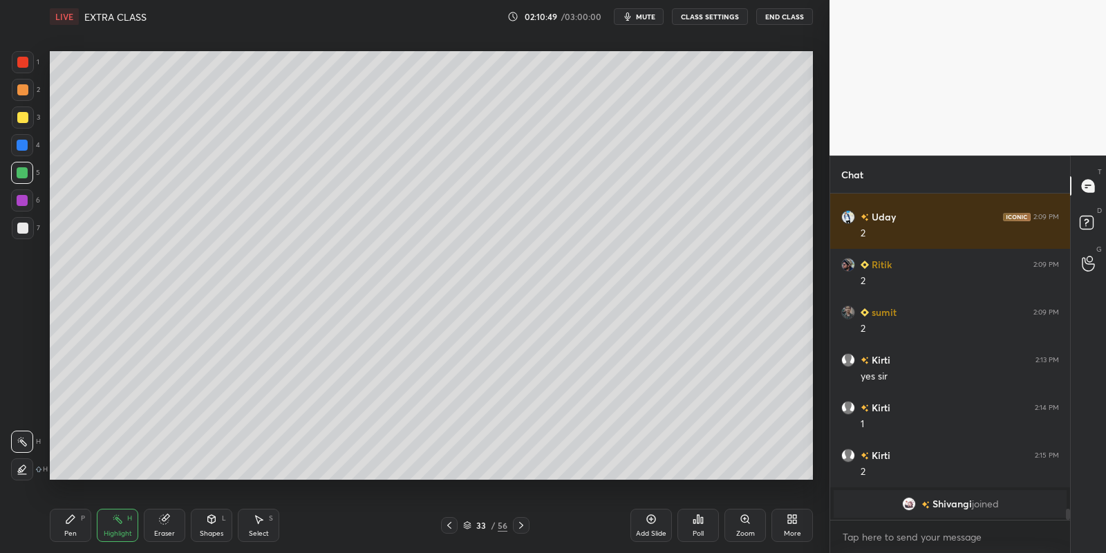
drag, startPoint x: 73, startPoint y: 522, endPoint x: 107, endPoint y: 524, distance: 34.6
click at [79, 524] on div "Pen P" at bounding box center [70, 525] width 41 height 33
drag, startPoint x: 114, startPoint y: 528, endPoint x: 114, endPoint y: 514, distance: 13.8
click at [113, 524] on div "Highlight H" at bounding box center [117, 525] width 41 height 33
drag, startPoint x: 73, startPoint y: 531, endPoint x: 78, endPoint y: 482, distance: 50.1
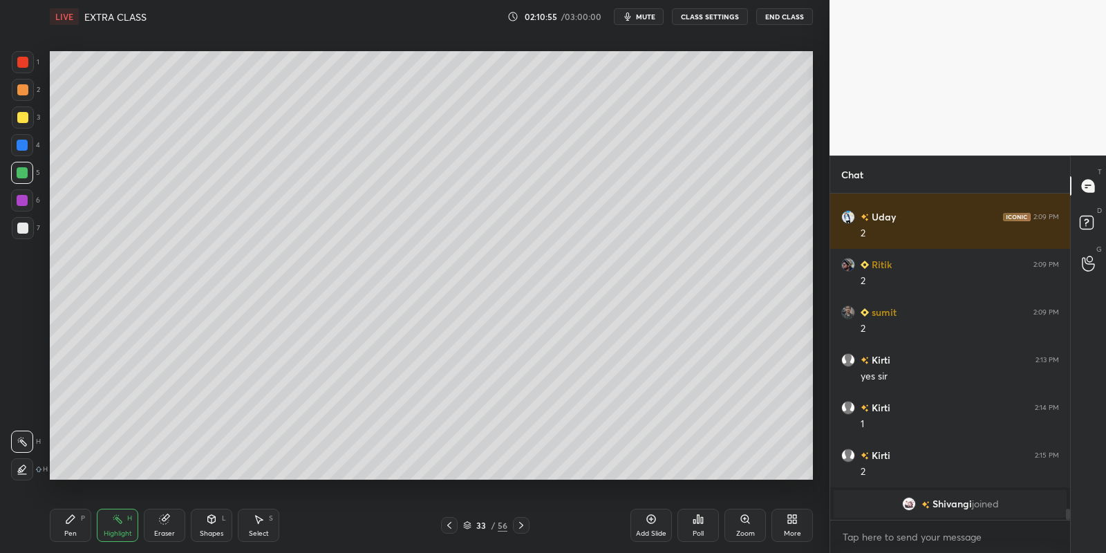
click at [72, 531] on div "Pen" at bounding box center [70, 533] width 12 height 7
drag, startPoint x: 20, startPoint y: 117, endPoint x: 34, endPoint y: 117, distance: 13.8
click at [21, 117] on div at bounding box center [22, 117] width 11 height 11
click at [112, 527] on div "Highlight H" at bounding box center [117, 525] width 41 height 33
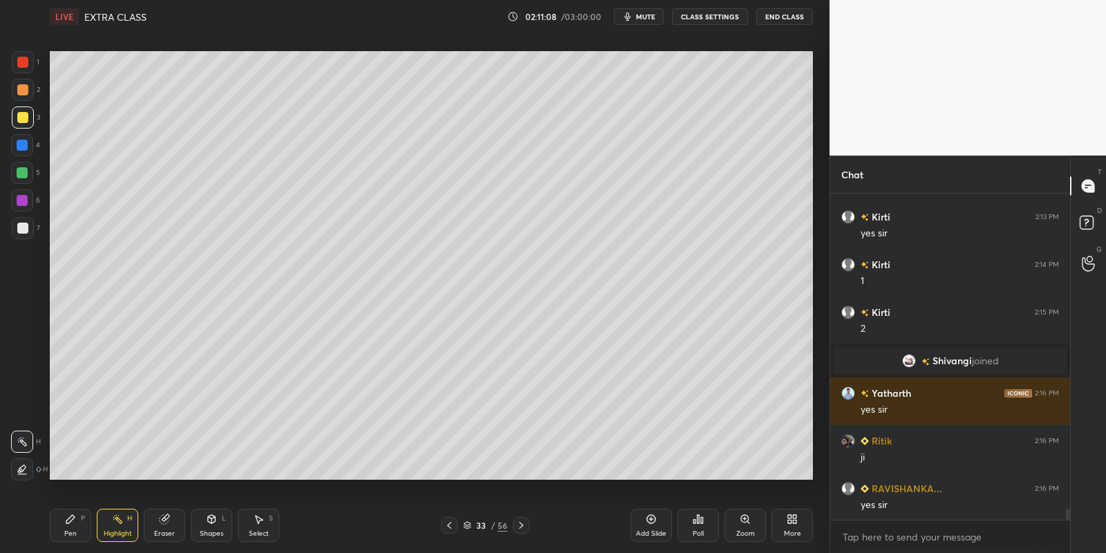
scroll to position [9291, 0]
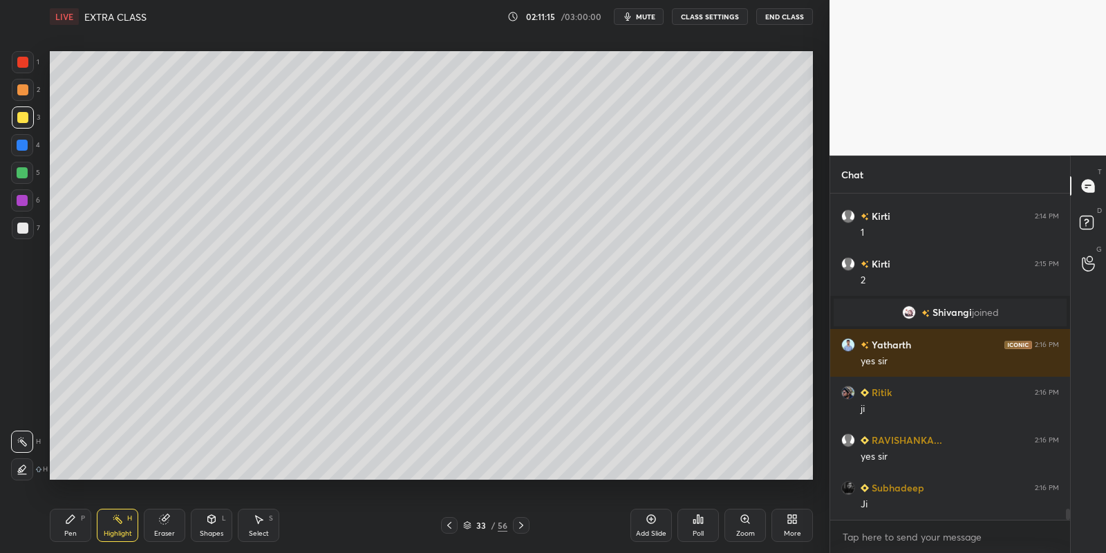
drag, startPoint x: 76, startPoint y: 522, endPoint x: 73, endPoint y: 509, distance: 14.1
click at [75, 524] on div "Pen P" at bounding box center [70, 525] width 41 height 33
click at [17, 115] on div at bounding box center [22, 117] width 11 height 11
drag, startPoint x: 126, startPoint y: 522, endPoint x: 152, endPoint y: 495, distance: 36.7
click at [125, 519] on div "Highlight H" at bounding box center [117, 525] width 41 height 33
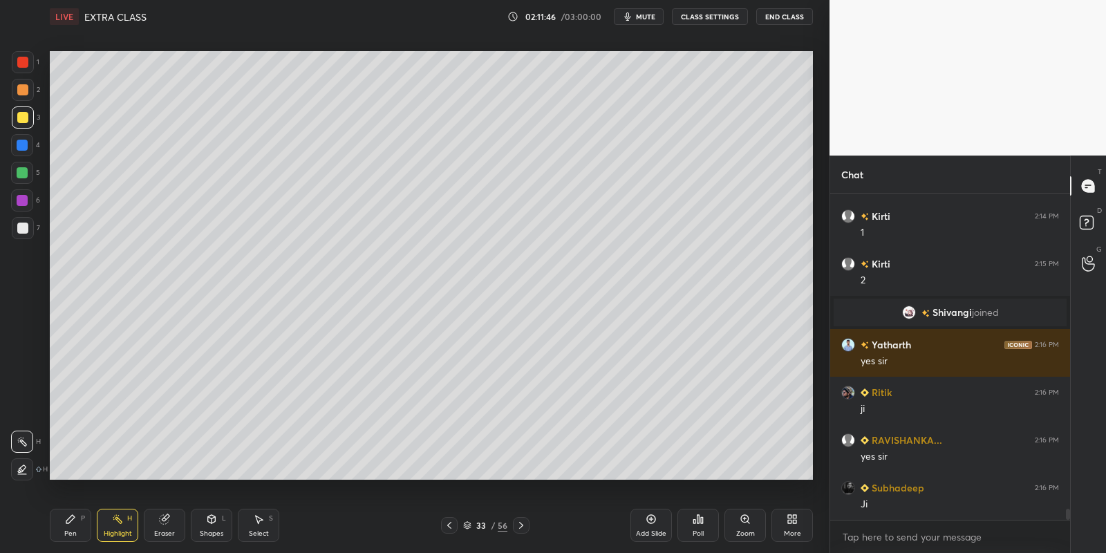
click at [85, 523] on div "Pen P" at bounding box center [70, 525] width 41 height 33
click at [117, 531] on div "Highlight" at bounding box center [118, 533] width 28 height 7
drag, startPoint x: 650, startPoint y: 516, endPoint x: 630, endPoint y: 508, distance: 21.4
click at [650, 515] on icon at bounding box center [651, 519] width 9 height 9
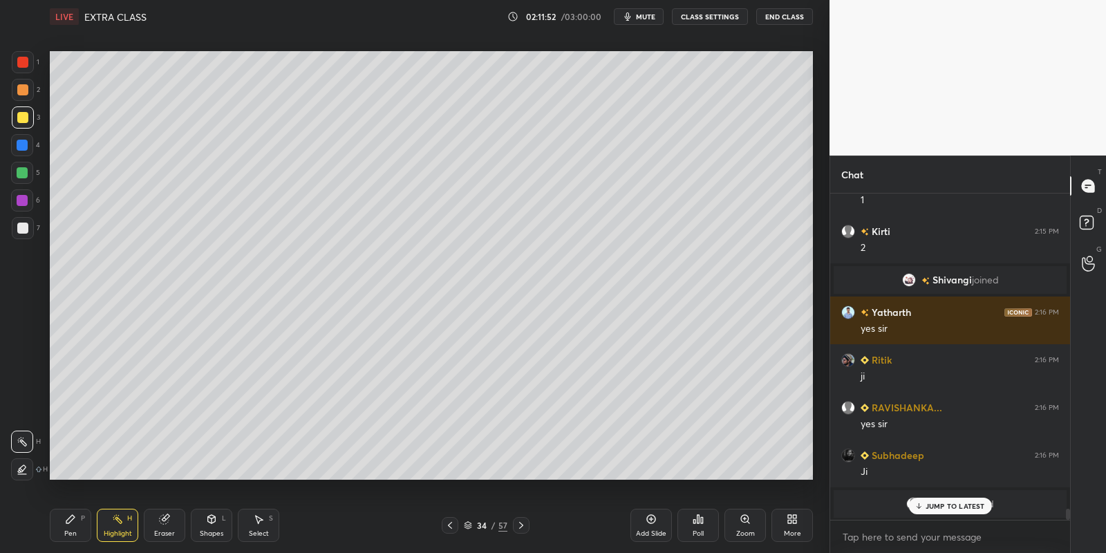
drag, startPoint x: 68, startPoint y: 530, endPoint x: 69, endPoint y: 484, distance: 46.3
click at [68, 529] on div "Pen P" at bounding box center [70, 525] width 41 height 33
drag, startPoint x: 21, startPoint y: 115, endPoint x: 41, endPoint y: 108, distance: 21.2
click at [21, 113] on div at bounding box center [22, 117] width 11 height 11
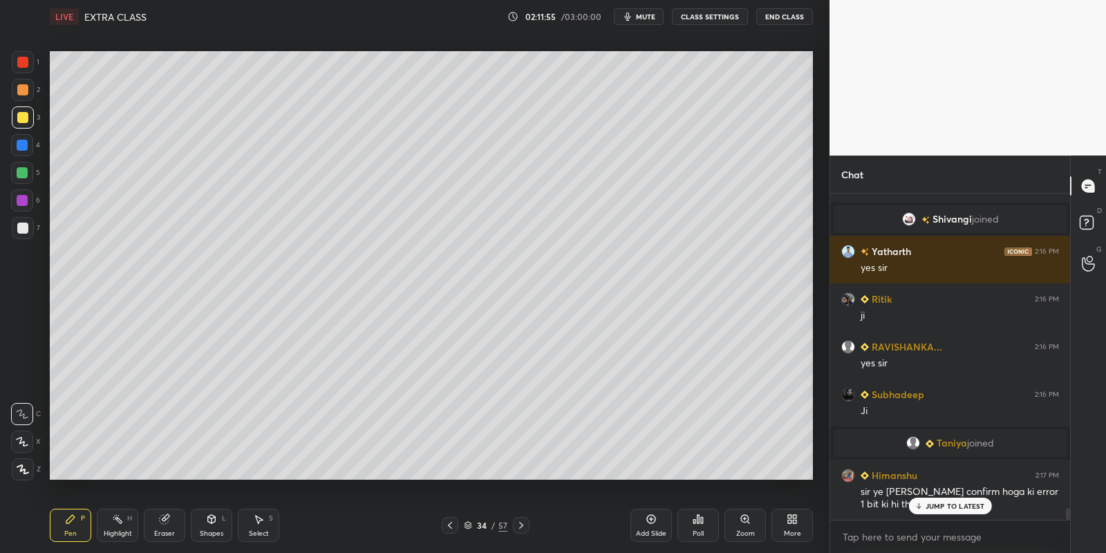
scroll to position [8979, 0]
click at [120, 533] on div "Highlight" at bounding box center [118, 533] width 28 height 7
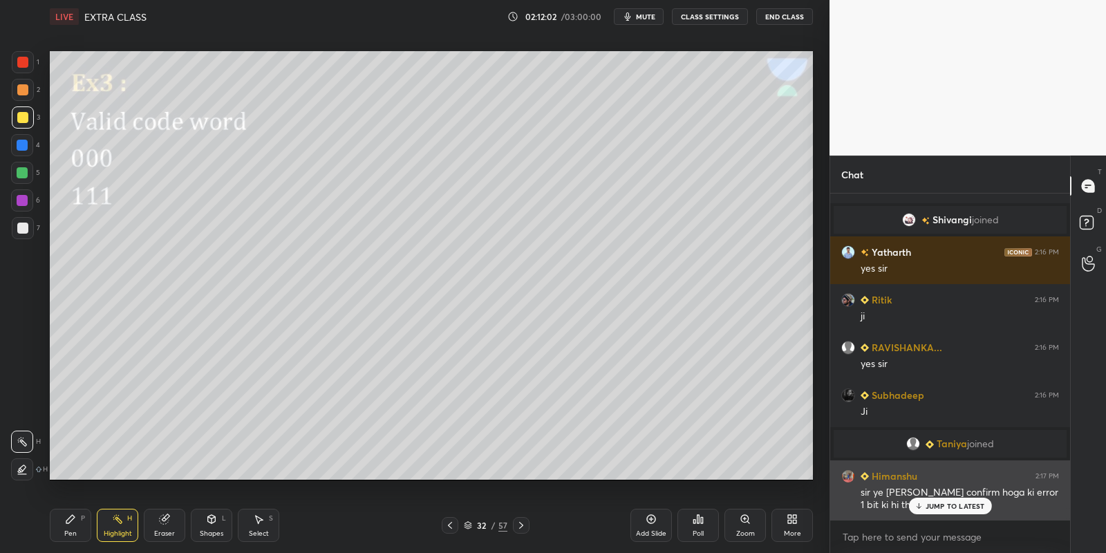
click at [929, 502] on p "JUMP TO LATEST" at bounding box center [954, 506] width 59 height 8
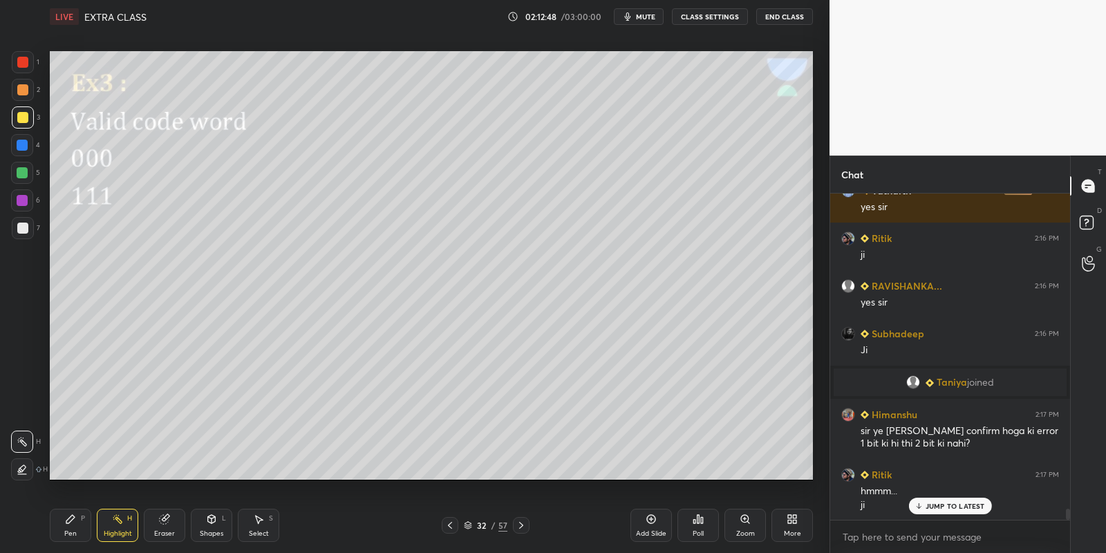
scroll to position [9088, 0]
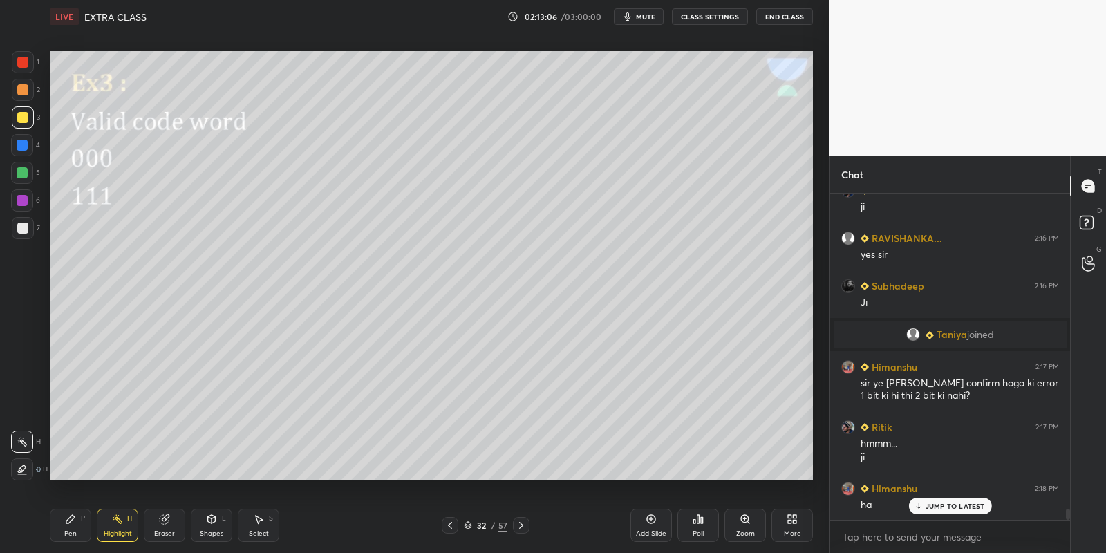
drag, startPoint x: 76, startPoint y: 525, endPoint x: 107, endPoint y: 523, distance: 31.1
click at [83, 525] on div "Pen P" at bounding box center [70, 525] width 41 height 33
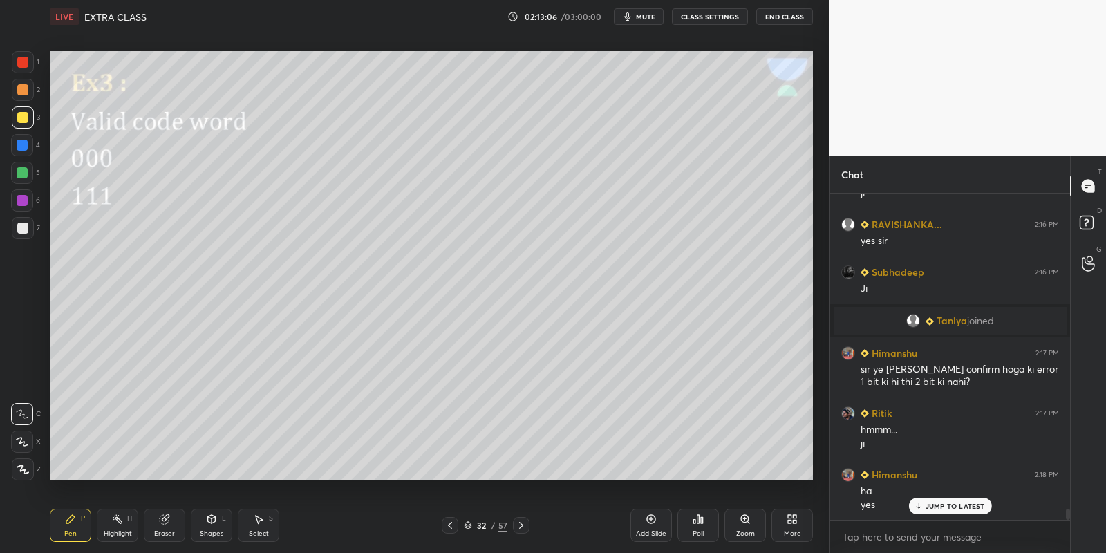
click at [113, 523] on div "Highlight H" at bounding box center [117, 525] width 41 height 33
drag, startPoint x: 213, startPoint y: 530, endPoint x: 218, endPoint y: 509, distance: 22.0
click at [215, 529] on div "Shapes L" at bounding box center [211, 525] width 41 height 33
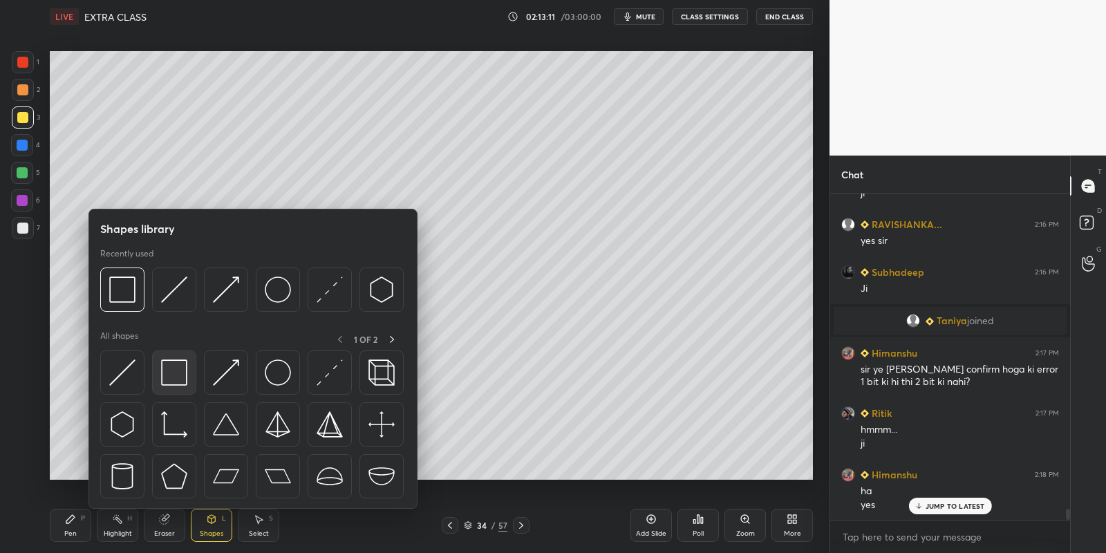
click at [178, 365] on img at bounding box center [174, 372] width 26 height 26
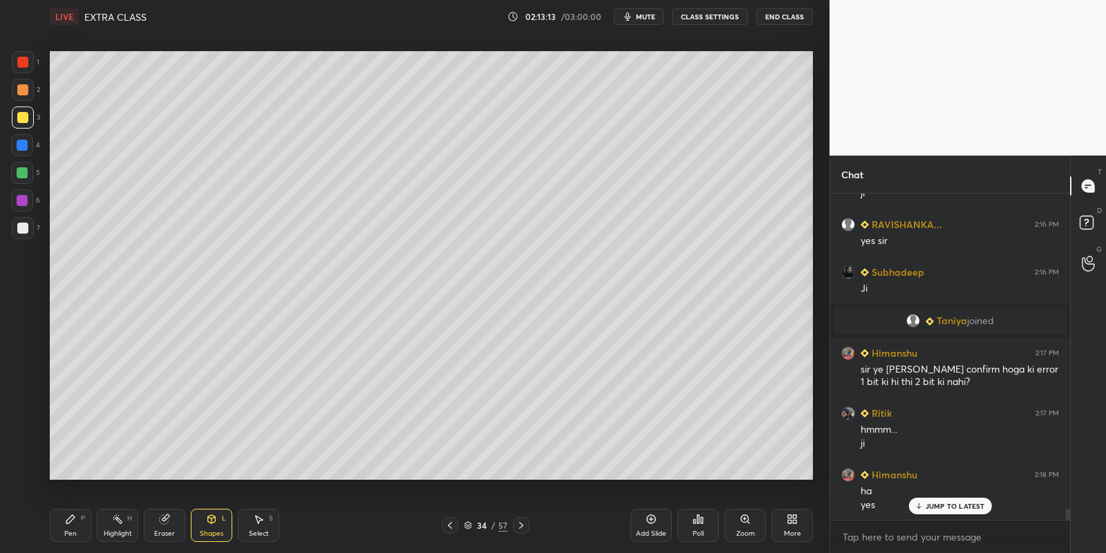
drag, startPoint x: 75, startPoint y: 522, endPoint x: 70, endPoint y: 489, distance: 33.6
click at [73, 523] on div "Pen P" at bounding box center [70, 525] width 41 height 33
click at [24, 174] on div at bounding box center [22, 172] width 11 height 11
drag, startPoint x: 214, startPoint y: 522, endPoint x: 215, endPoint y: 509, distance: 13.2
click at [215, 518] on icon at bounding box center [211, 518] width 11 height 11
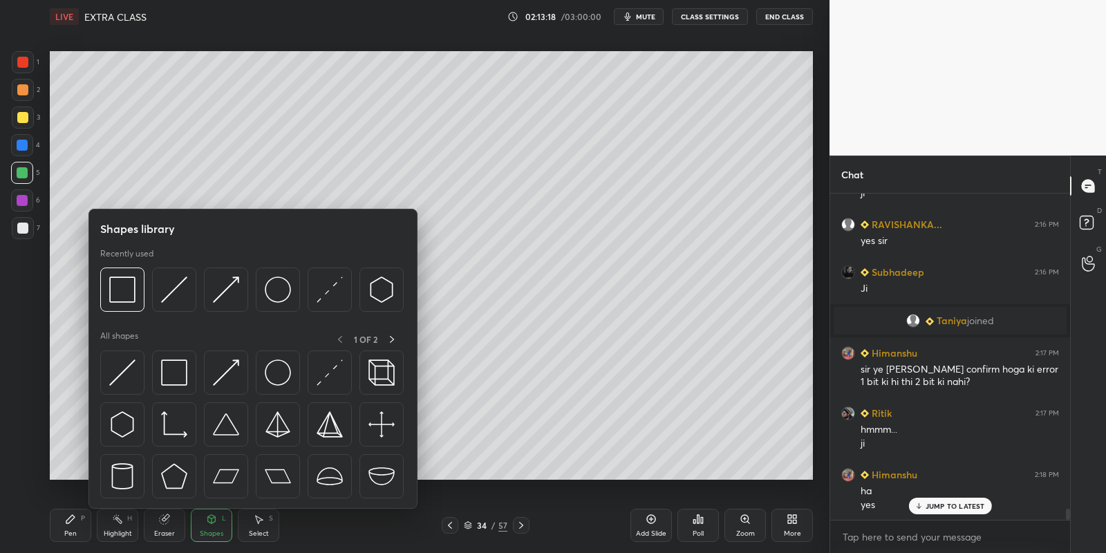
click at [180, 365] on img at bounding box center [174, 372] width 26 height 26
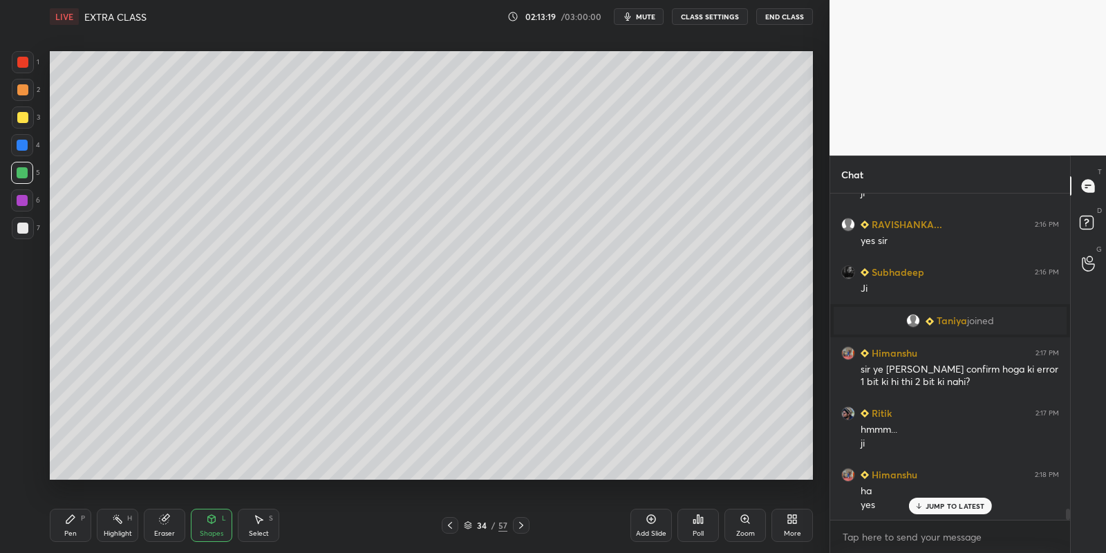
drag, startPoint x: 26, startPoint y: 115, endPoint x: 41, endPoint y: 120, distance: 16.0
click at [27, 115] on div at bounding box center [22, 117] width 11 height 11
drag, startPoint x: 78, startPoint y: 527, endPoint x: 80, endPoint y: 512, distance: 15.3
click at [77, 527] on div "Pen P" at bounding box center [70, 525] width 41 height 33
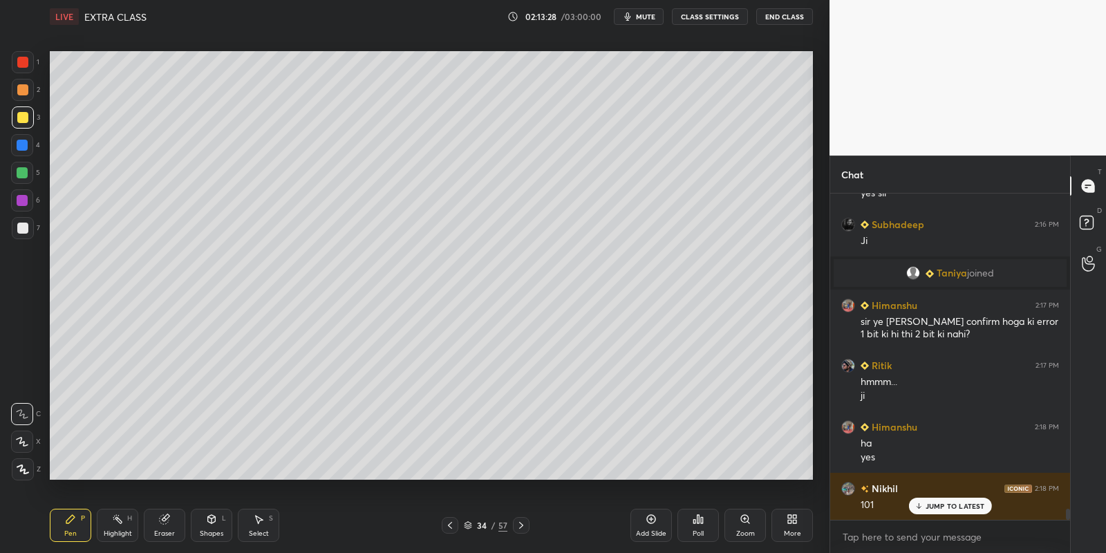
scroll to position [9198, 0]
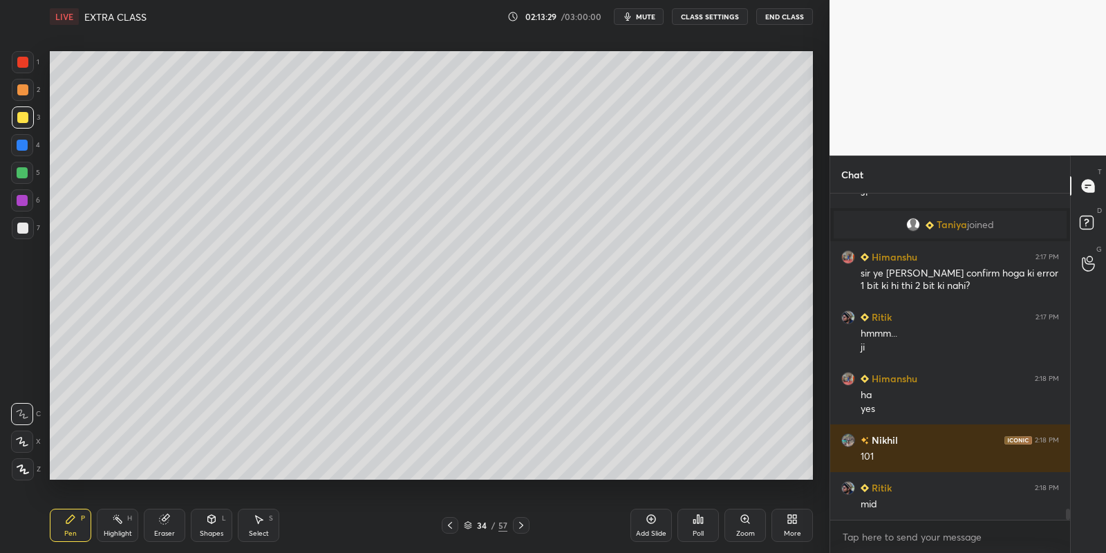
click at [21, 173] on div at bounding box center [22, 172] width 11 height 11
click at [218, 530] on div "Shapes" at bounding box center [211, 533] width 23 height 7
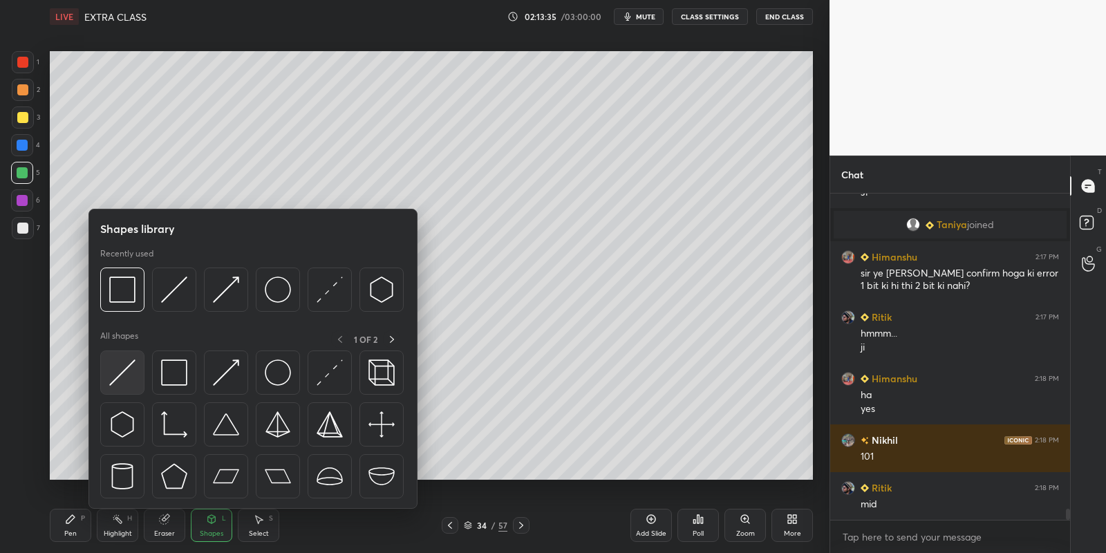
drag, startPoint x: 124, startPoint y: 368, endPoint x: 21, endPoint y: 227, distance: 174.0
click at [120, 369] on img at bounding box center [122, 372] width 26 height 26
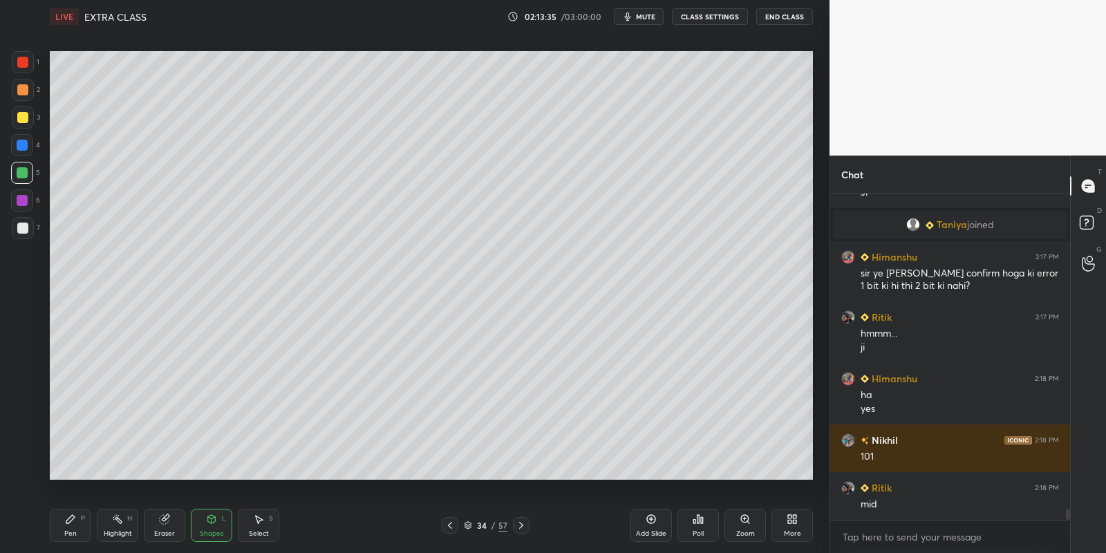
drag, startPoint x: 21, startPoint y: 227, endPoint x: 30, endPoint y: 218, distance: 13.2
click at [22, 225] on div at bounding box center [22, 228] width 11 height 11
click at [74, 520] on icon at bounding box center [70, 518] width 11 height 11
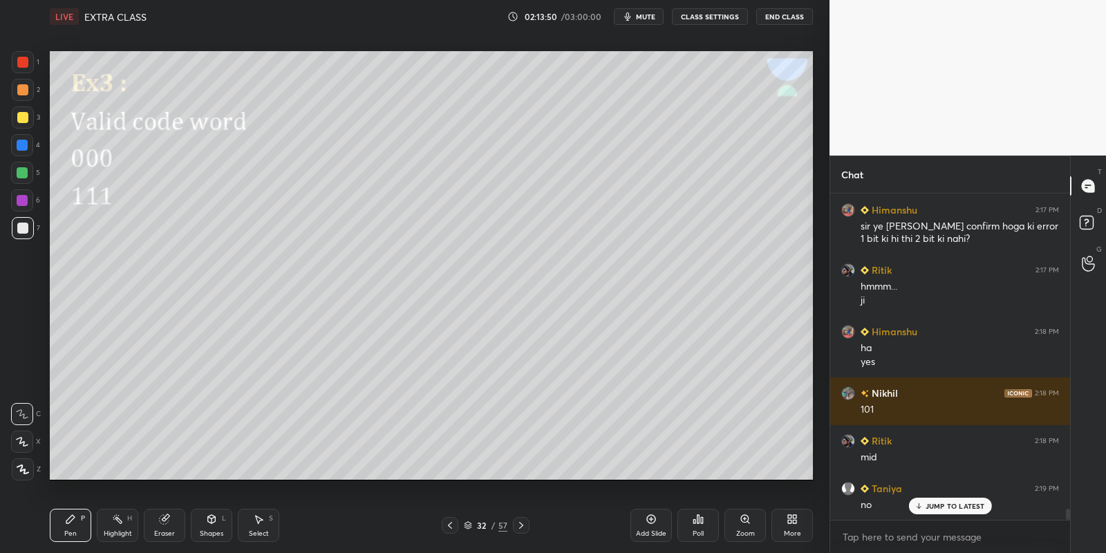
click at [129, 522] on div "Highlight H" at bounding box center [117, 525] width 41 height 33
click at [256, 527] on div "Select S" at bounding box center [258, 525] width 41 height 33
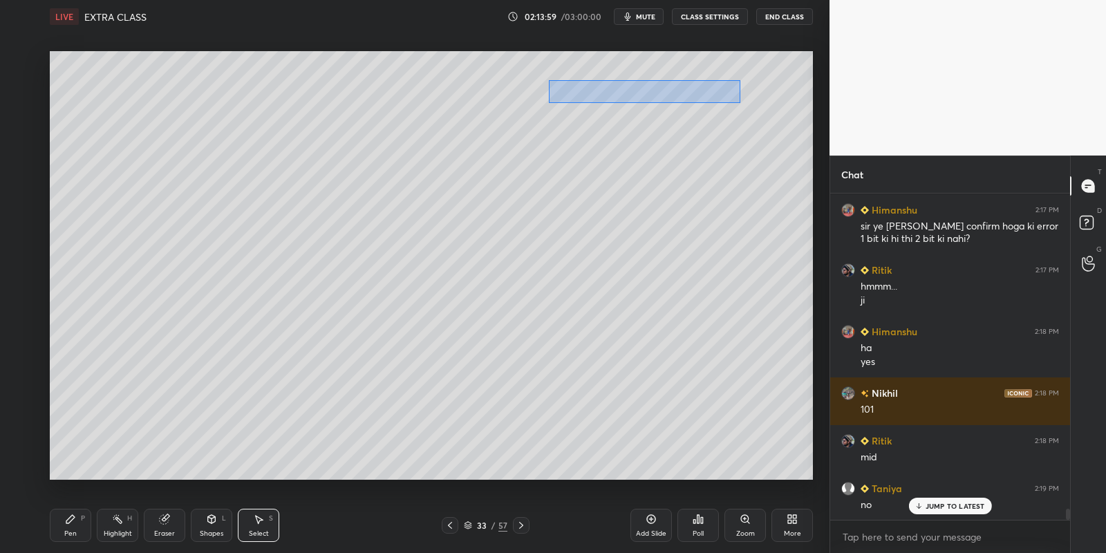
drag, startPoint x: 544, startPoint y: 82, endPoint x: 739, endPoint y: 95, distance: 195.4
click at [739, 100] on div "0 ° Undo Copy Paste here Duplicate Duplicate to new slide Delete" at bounding box center [431, 265] width 763 height 429
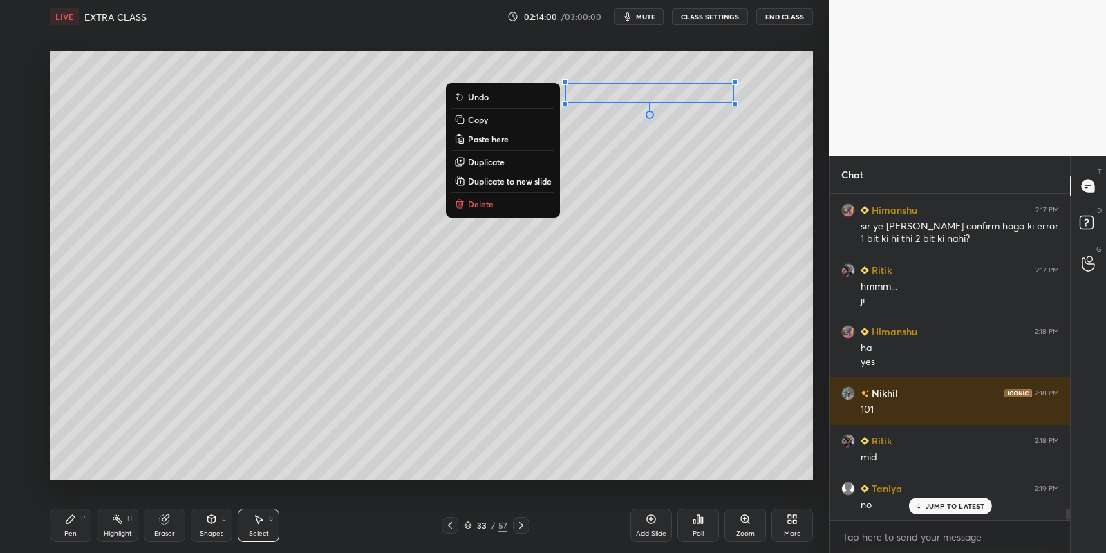
click at [488, 115] on button "Copy" at bounding box center [502, 119] width 103 height 17
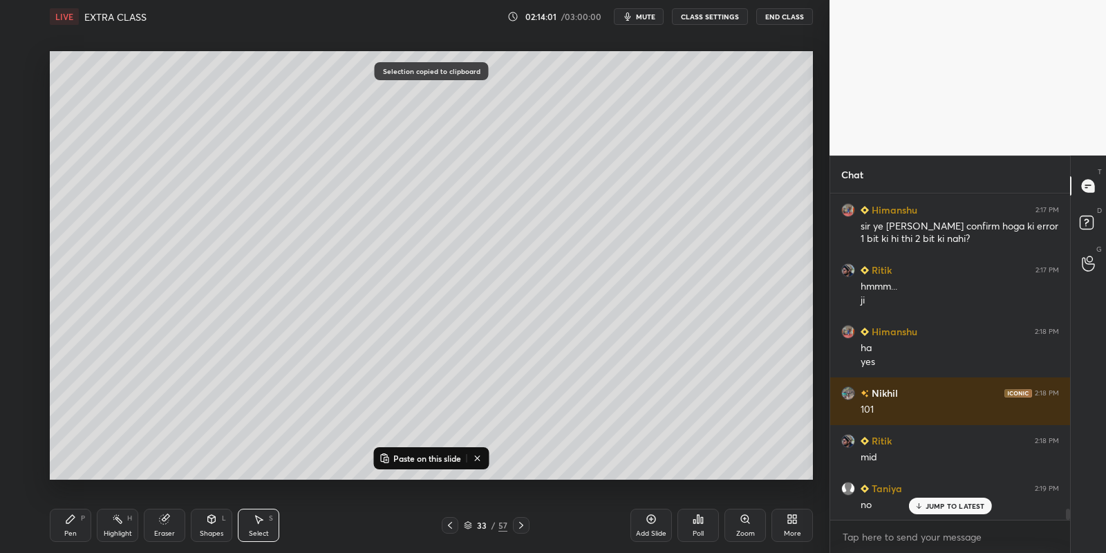
drag, startPoint x: 525, startPoint y: 521, endPoint x: 522, endPoint y: 513, distance: 8.1
click at [522, 522] on div at bounding box center [521, 525] width 17 height 17
click at [430, 455] on p "Paste on this slide" at bounding box center [427, 458] width 68 height 11
drag, startPoint x: 617, startPoint y: 95, endPoint x: 624, endPoint y: 97, distance: 7.0
click at [625, 97] on div "0 ° Undo Copy Paste here Duplicate Duplicate to new slide Delete" at bounding box center [431, 265] width 763 height 429
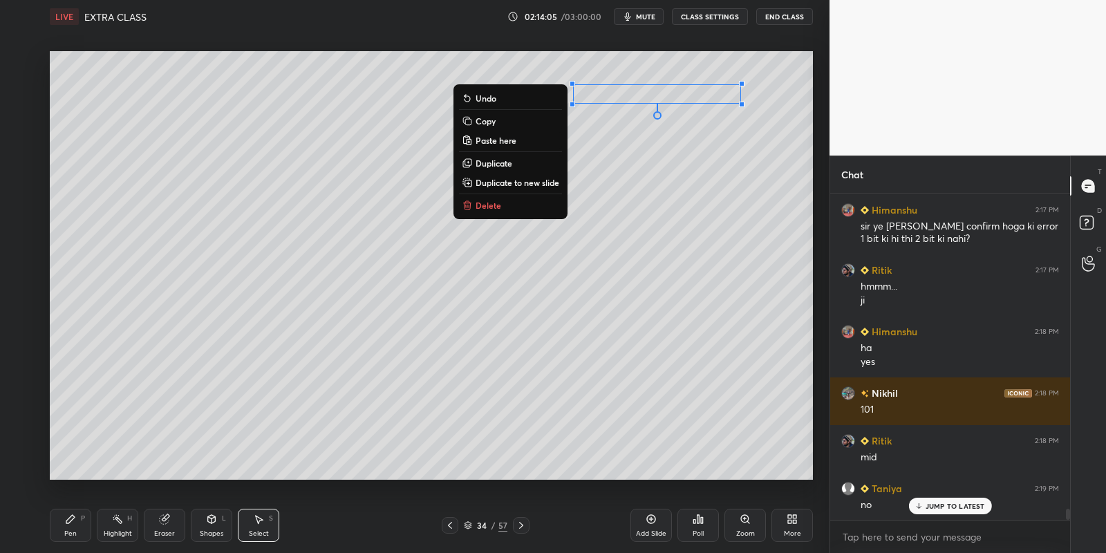
click at [86, 532] on div "Pen P" at bounding box center [70, 525] width 41 height 33
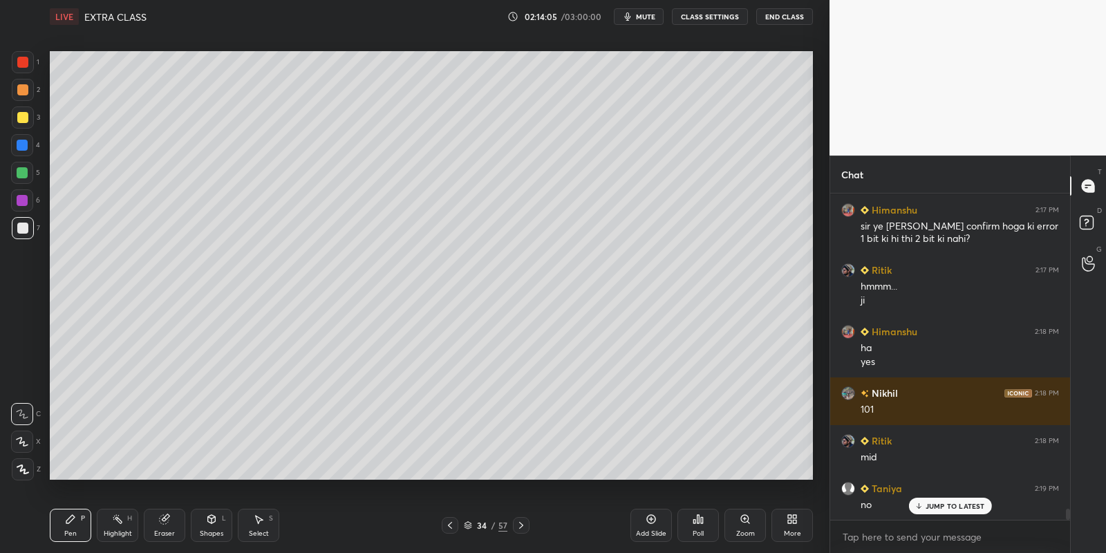
click at [120, 531] on div "Highlight" at bounding box center [118, 533] width 28 height 7
drag, startPoint x: 72, startPoint y: 533, endPoint x: 68, endPoint y: 509, distance: 23.9
click at [70, 530] on div "Pen" at bounding box center [70, 533] width 12 height 7
click at [19, 172] on div at bounding box center [22, 172] width 11 height 11
drag, startPoint x: 119, startPoint y: 531, endPoint x: 116, endPoint y: 509, distance: 23.0
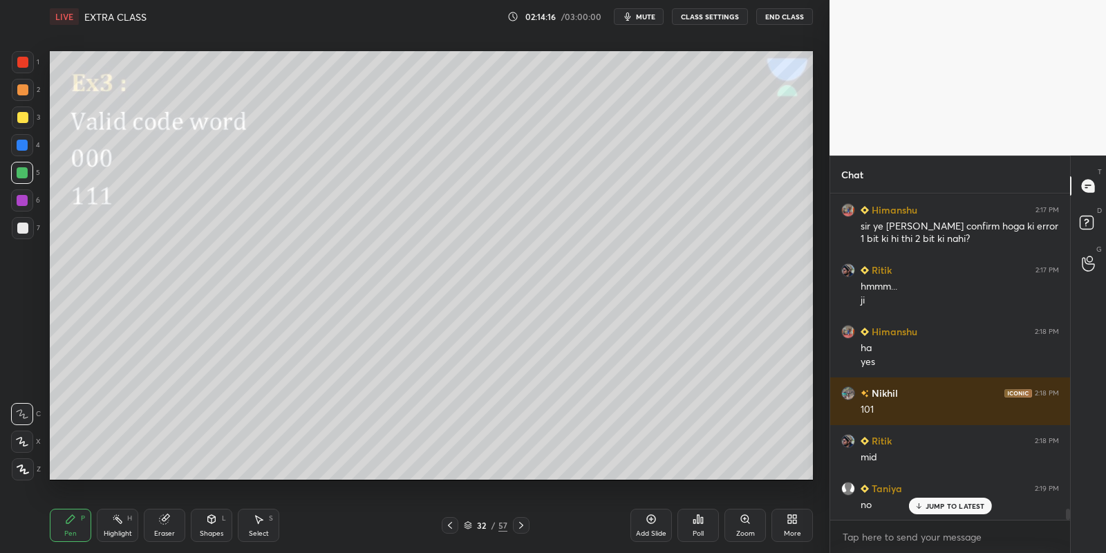
click at [119, 527] on div "Highlight H" at bounding box center [117, 525] width 41 height 33
drag, startPoint x: 70, startPoint y: 533, endPoint x: 82, endPoint y: 498, distance: 37.2
click at [70, 531] on div "Pen" at bounding box center [70, 533] width 12 height 7
drag, startPoint x: 216, startPoint y: 522, endPoint x: 216, endPoint y: 513, distance: 9.7
click at [216, 521] on icon at bounding box center [211, 518] width 11 height 11
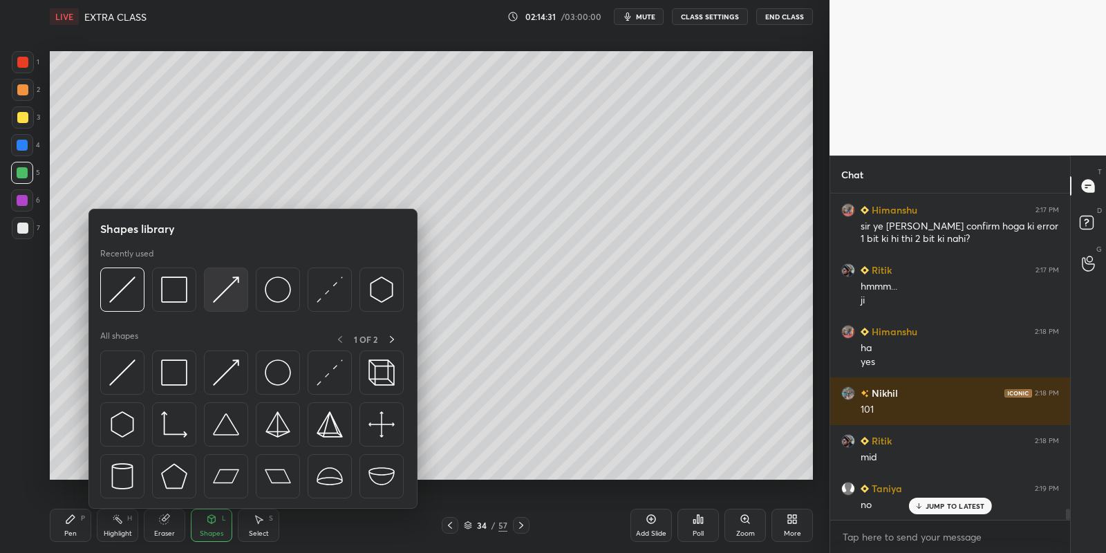
drag, startPoint x: 134, startPoint y: 365, endPoint x: 236, endPoint y: 272, distance: 138.4
click at [132, 365] on img at bounding box center [122, 372] width 26 height 26
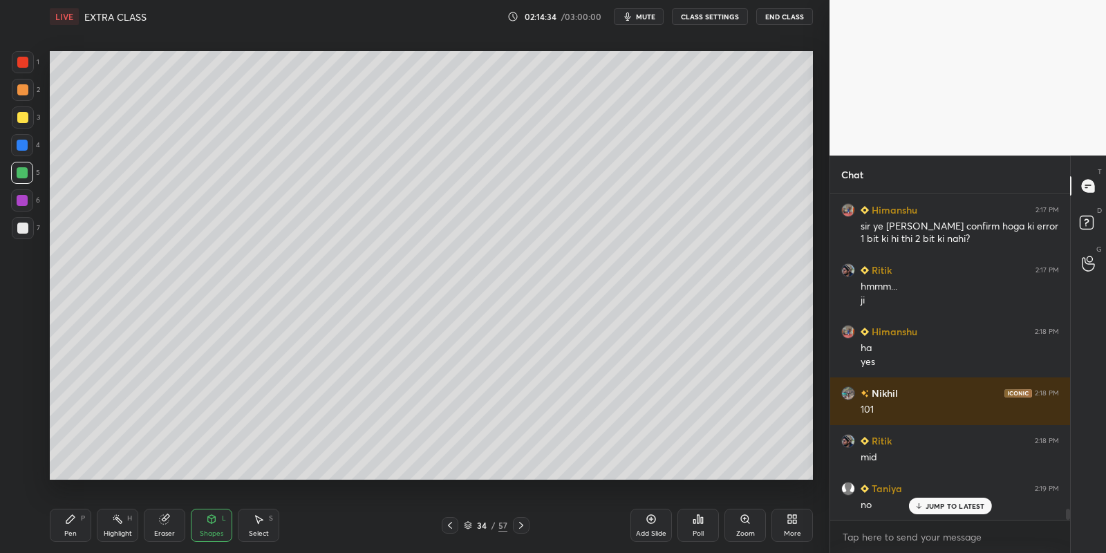
click at [212, 526] on div "Shapes L" at bounding box center [211, 525] width 41 height 33
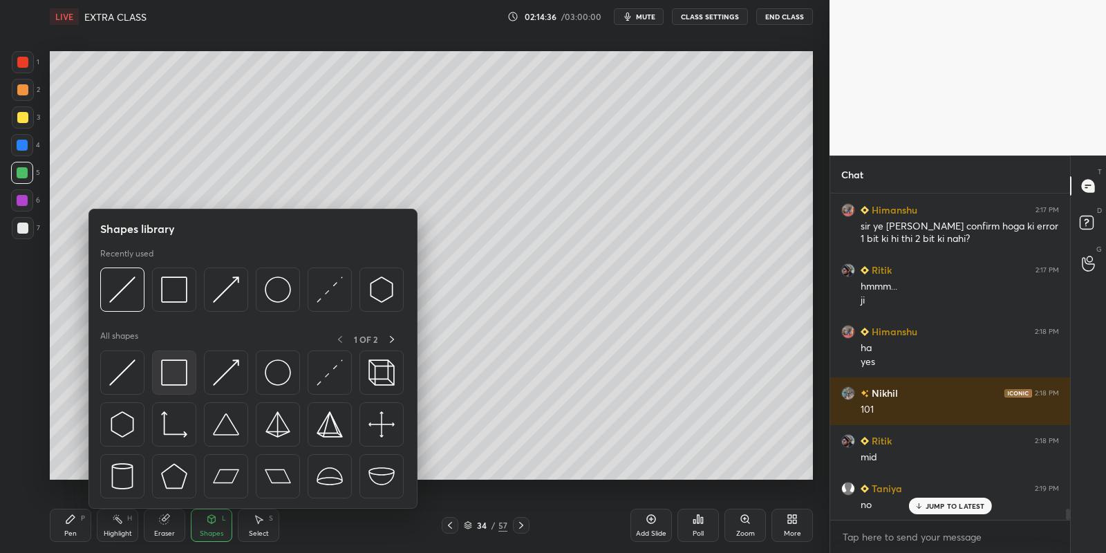
drag, startPoint x: 169, startPoint y: 364, endPoint x: 19, endPoint y: 222, distance: 206.8
click at [167, 364] on img at bounding box center [174, 372] width 26 height 26
click at [18, 223] on div at bounding box center [22, 228] width 11 height 11
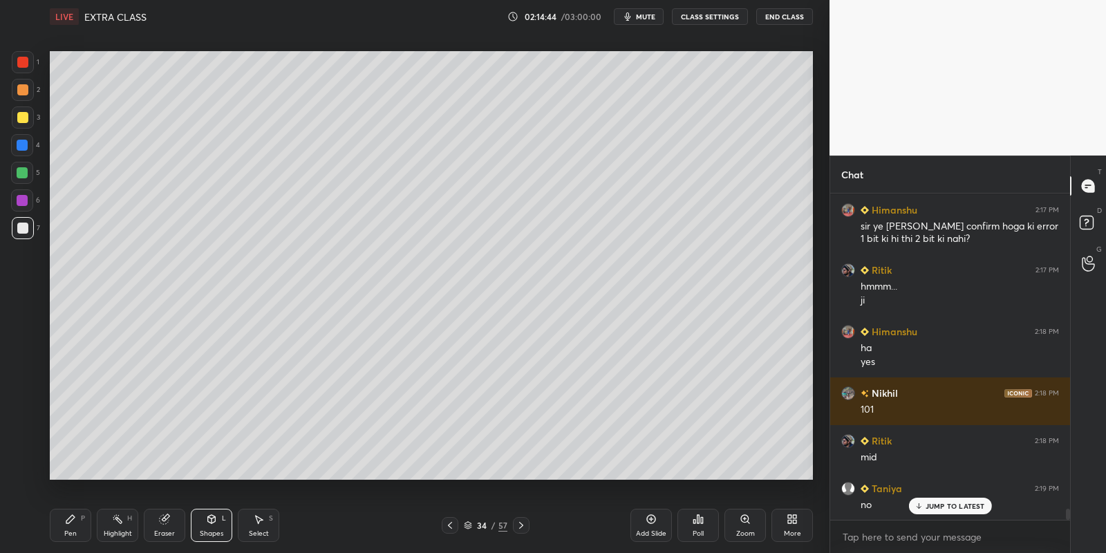
click at [72, 524] on div "Pen P" at bounding box center [70, 525] width 41 height 33
click at [208, 521] on div "Shapes L" at bounding box center [211, 525] width 41 height 33
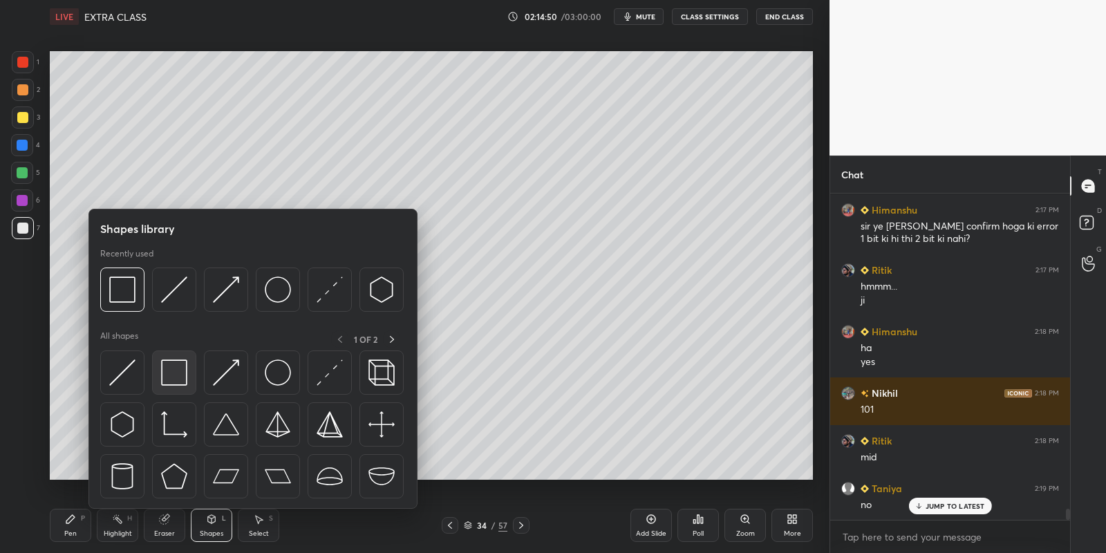
click at [189, 369] on div at bounding box center [174, 372] width 44 height 44
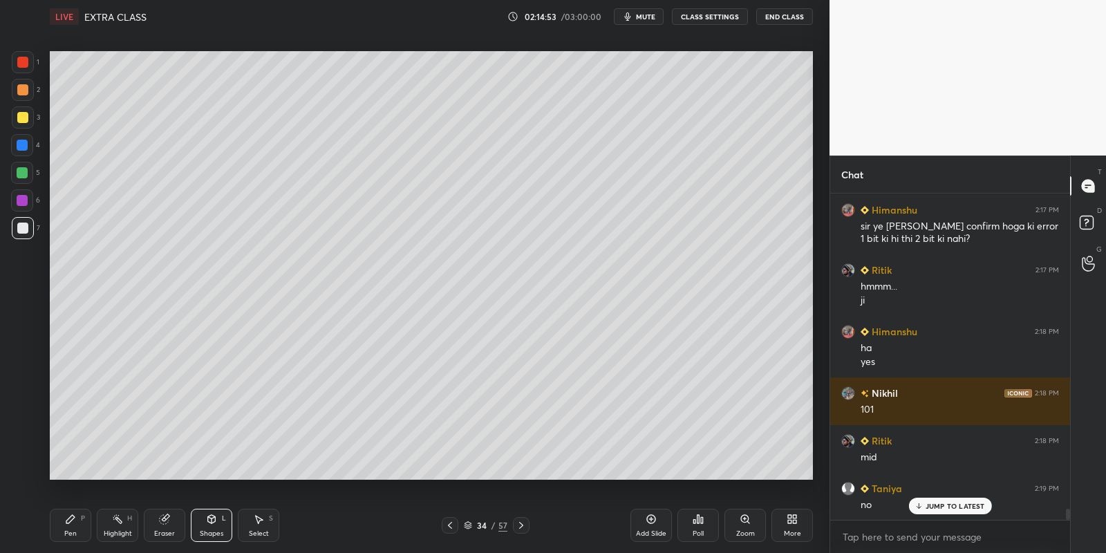
click at [77, 519] on div "Pen P" at bounding box center [70, 525] width 41 height 33
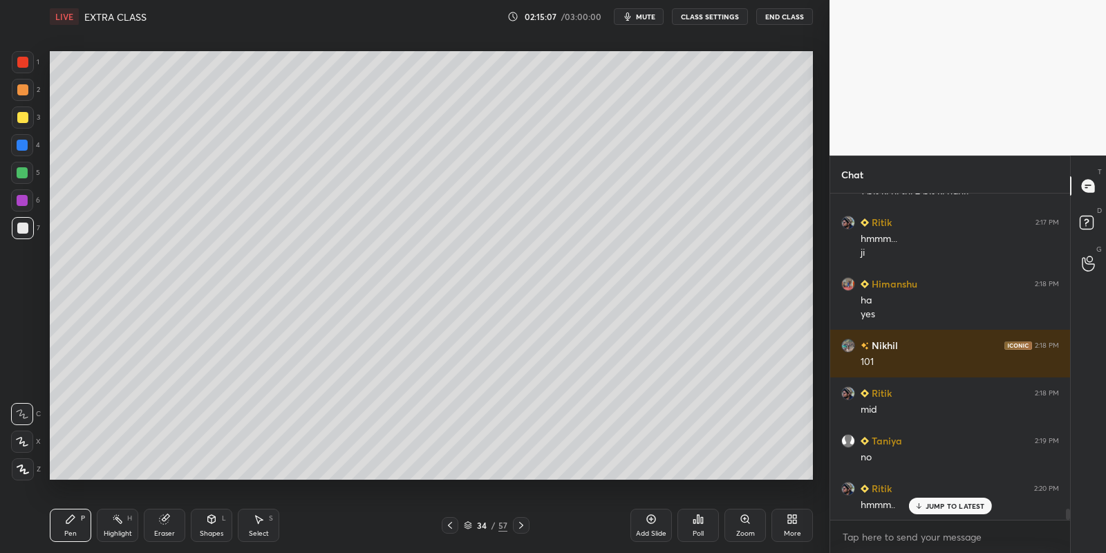
drag, startPoint x: 121, startPoint y: 518, endPoint x: 135, endPoint y: 509, distance: 17.4
click at [124, 517] on div "Highlight H" at bounding box center [117, 525] width 41 height 33
click at [65, 519] on icon at bounding box center [70, 518] width 11 height 11
click at [63, 521] on div "Pen P" at bounding box center [70, 525] width 41 height 33
drag, startPoint x: 22, startPoint y: 82, endPoint x: 46, endPoint y: 95, distance: 27.9
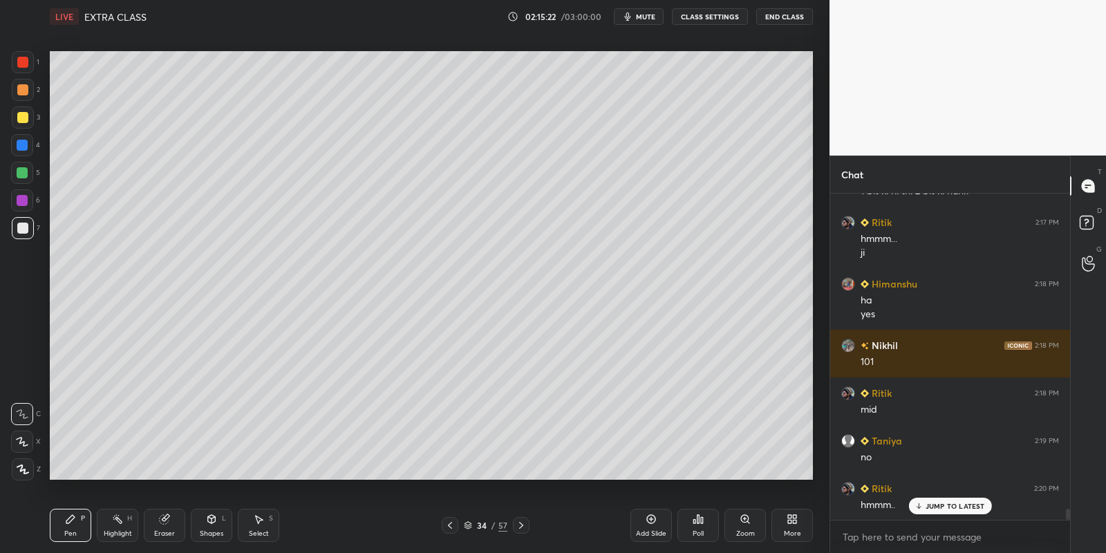
click at [22, 82] on div at bounding box center [23, 90] width 22 height 22
click at [116, 524] on div "Highlight H" at bounding box center [117, 525] width 41 height 33
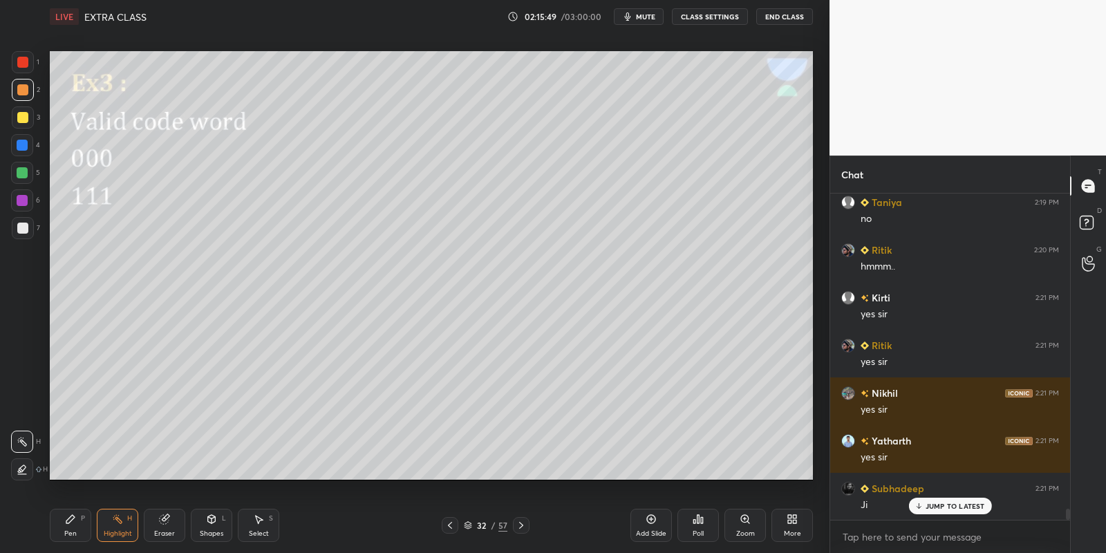
scroll to position [9579, 0]
drag, startPoint x: 77, startPoint y: 529, endPoint x: 107, endPoint y: 525, distance: 30.7
click at [84, 527] on div "Pen P" at bounding box center [70, 525] width 41 height 33
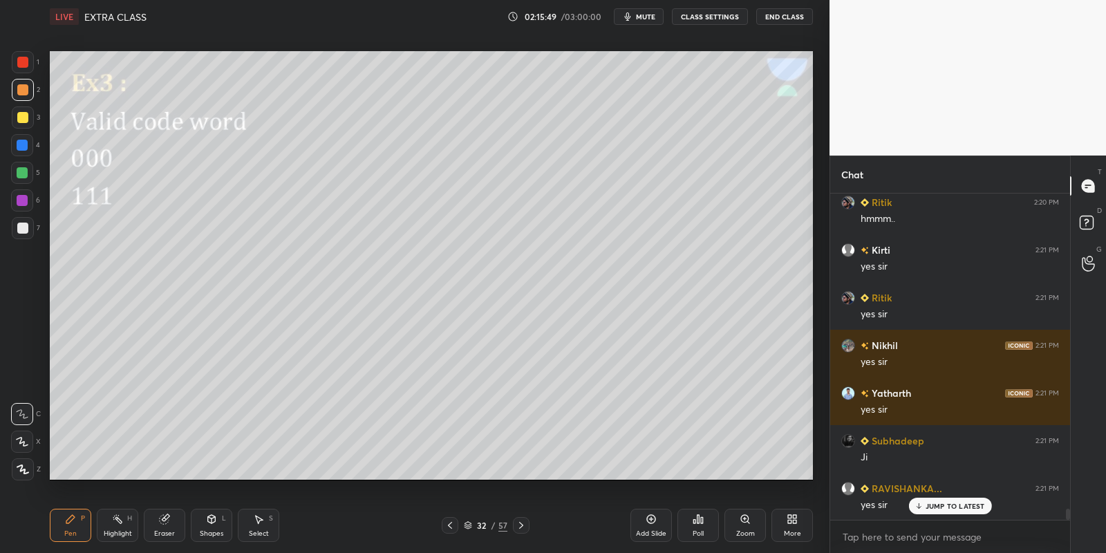
click at [113, 527] on div "Highlight H" at bounding box center [117, 525] width 41 height 33
drag, startPoint x: 258, startPoint y: 525, endPoint x: 291, endPoint y: 491, distance: 47.4
click at [258, 525] on div "Select S" at bounding box center [258, 525] width 41 height 33
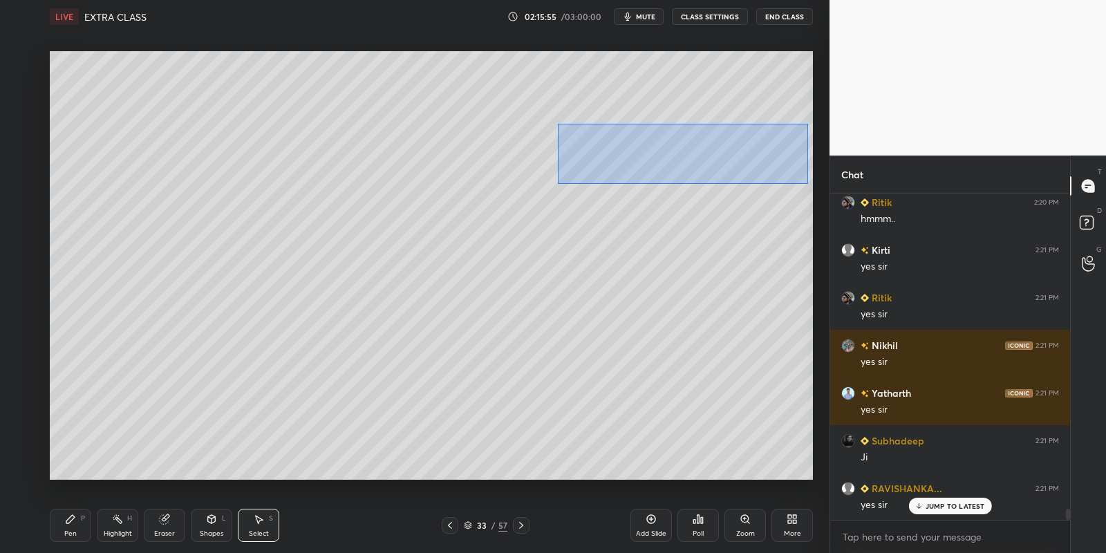
drag, startPoint x: 573, startPoint y: 124, endPoint x: 775, endPoint y: 178, distance: 209.4
click at [806, 184] on div "0 ° Undo Copy Paste here Duplicate Duplicate to new slide Delete" at bounding box center [431, 265] width 763 height 429
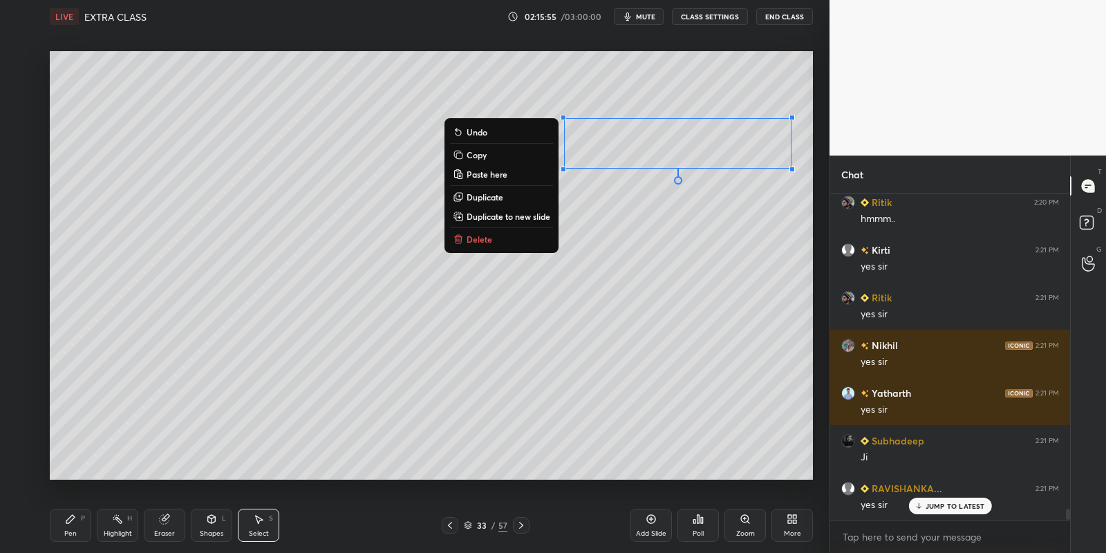
scroll to position [9626, 0]
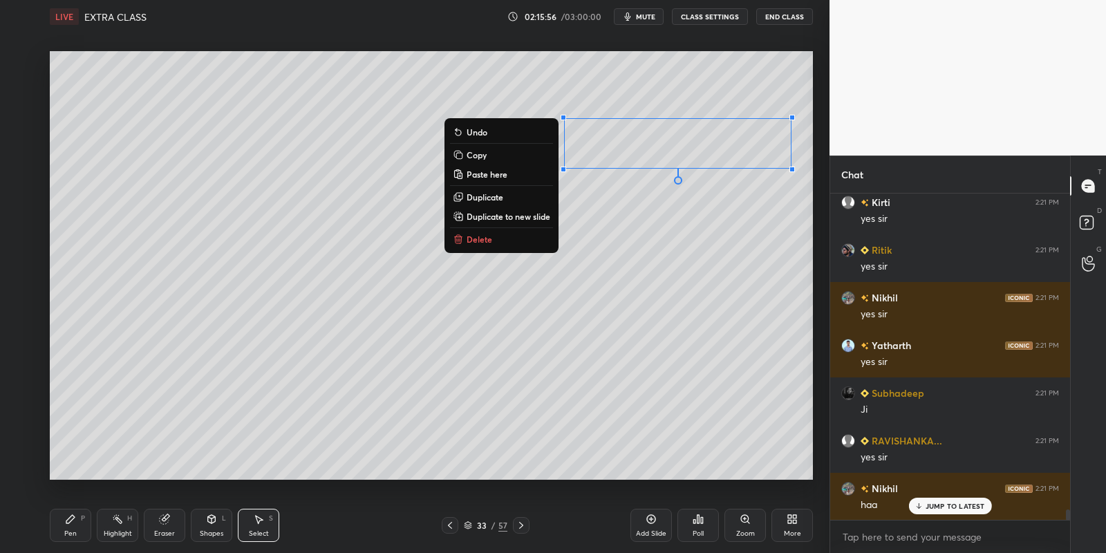
drag, startPoint x: 489, startPoint y: 157, endPoint x: 497, endPoint y: 162, distance: 9.6
click at [489, 158] on button "Copy" at bounding box center [501, 155] width 103 height 17
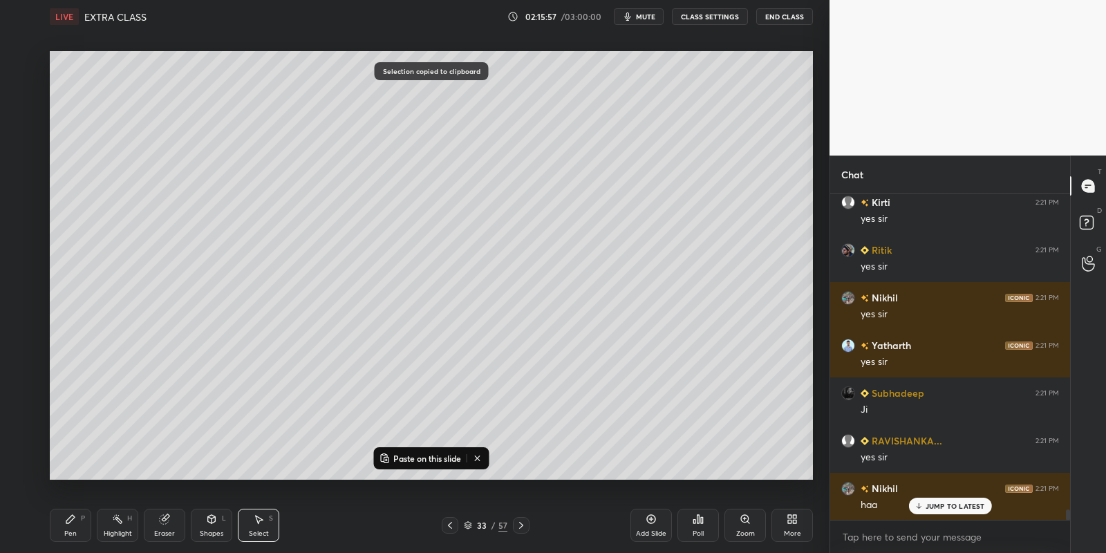
click at [519, 525] on icon at bounding box center [521, 525] width 11 height 11
click at [428, 451] on button "Paste on this slide" at bounding box center [420, 458] width 87 height 17
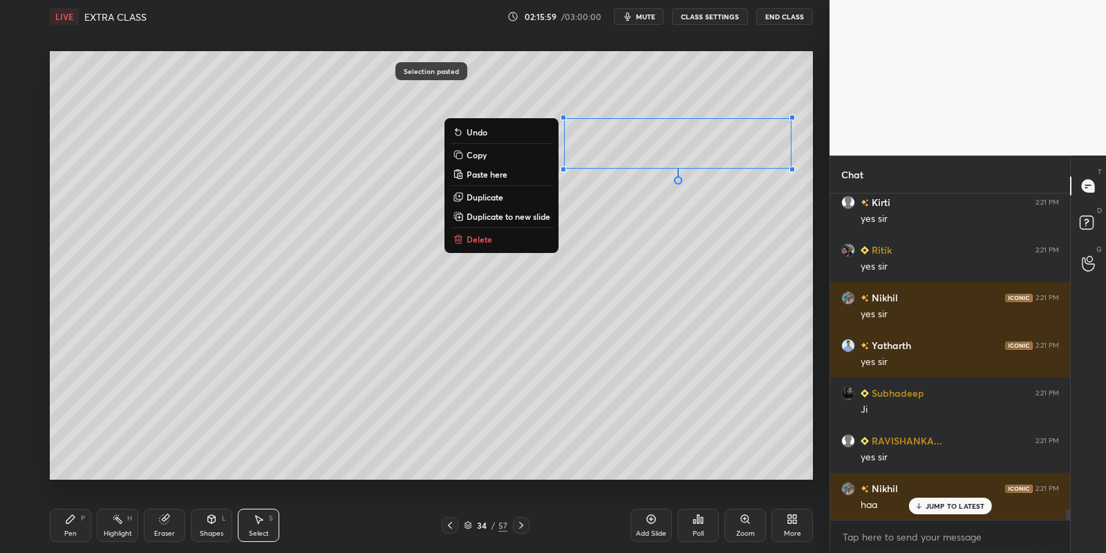
click at [77, 533] on div "Pen P" at bounding box center [70, 525] width 41 height 33
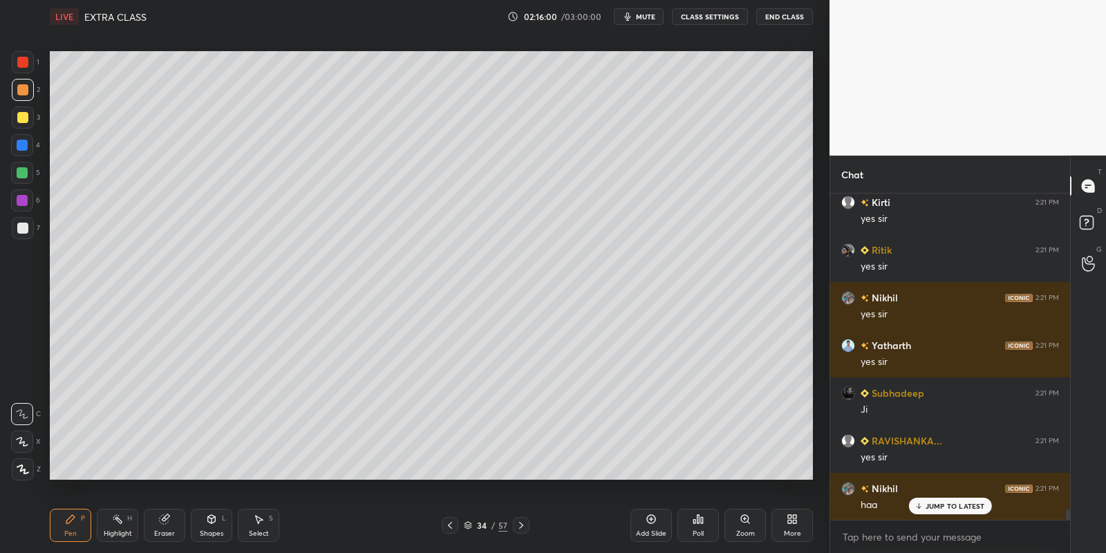
drag, startPoint x: 216, startPoint y: 528, endPoint x: 209, endPoint y: 513, distance: 15.8
click at [215, 527] on div "Shapes L" at bounding box center [211, 525] width 41 height 33
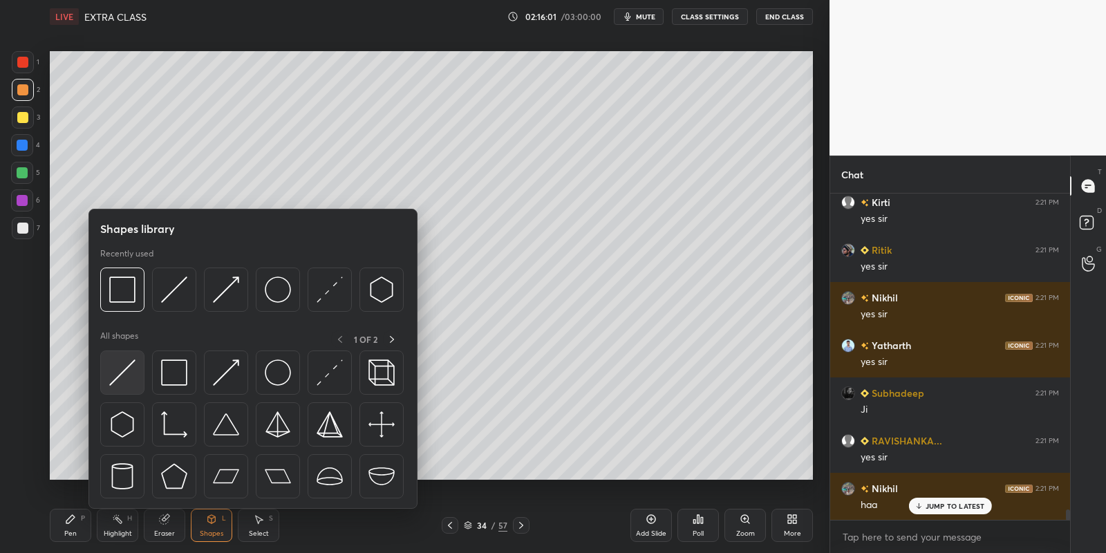
click at [124, 359] on div at bounding box center [122, 372] width 44 height 44
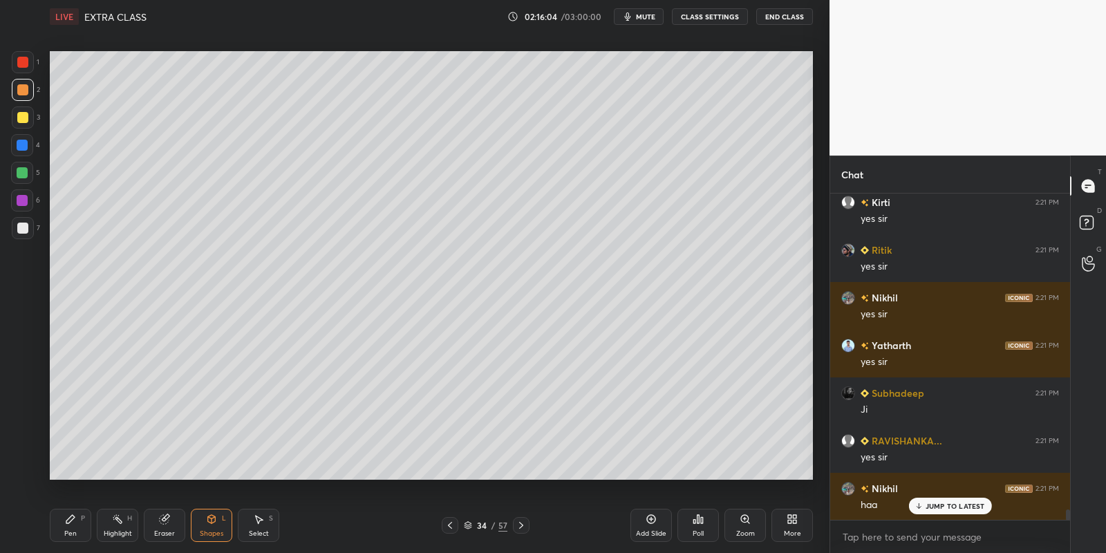
drag, startPoint x: 81, startPoint y: 526, endPoint x: 126, endPoint y: 521, distance: 45.9
click at [84, 525] on div "Pen P" at bounding box center [70, 525] width 41 height 33
click at [124, 522] on div "Highlight H" at bounding box center [117, 525] width 41 height 33
drag, startPoint x: 73, startPoint y: 525, endPoint x: 91, endPoint y: 517, distance: 19.2
click at [76, 524] on div "Pen P" at bounding box center [70, 525] width 41 height 33
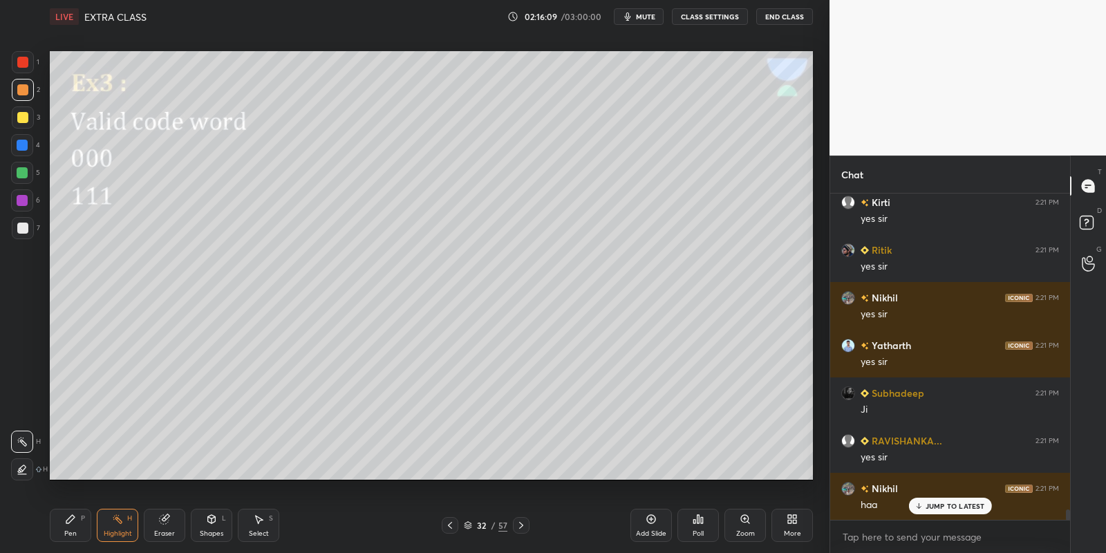
click at [117, 523] on icon at bounding box center [117, 518] width 11 height 11
click at [28, 116] on div at bounding box center [23, 117] width 22 height 22
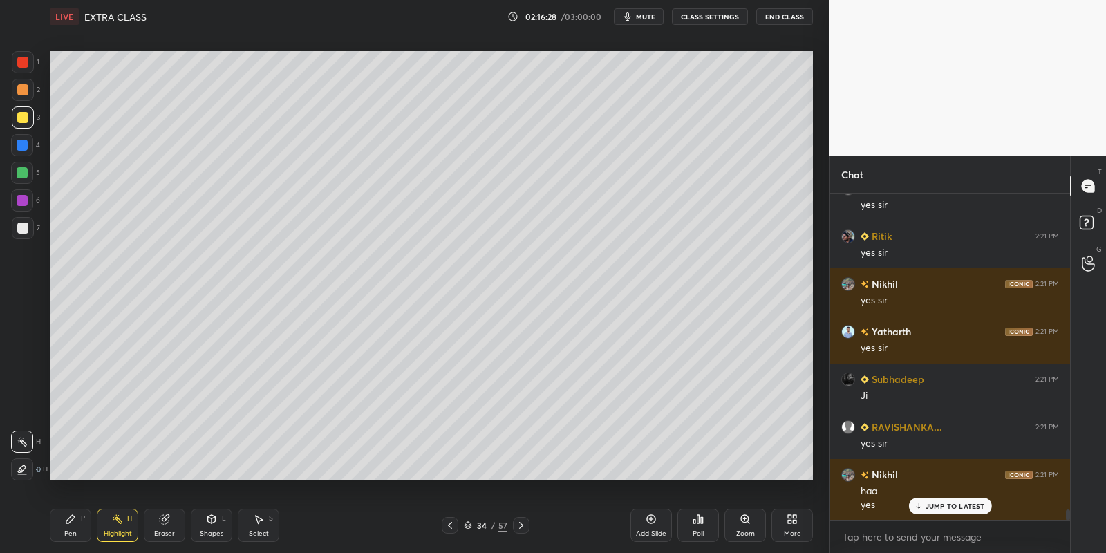
click at [654, 519] on icon at bounding box center [650, 518] width 11 height 11
click at [78, 530] on div "Pen P" at bounding box center [70, 525] width 41 height 33
click at [26, 119] on div at bounding box center [22, 117] width 11 height 11
drag, startPoint x: 214, startPoint y: 531, endPoint x: 214, endPoint y: 512, distance: 18.7
click at [215, 526] on div "Shapes L" at bounding box center [211, 525] width 41 height 33
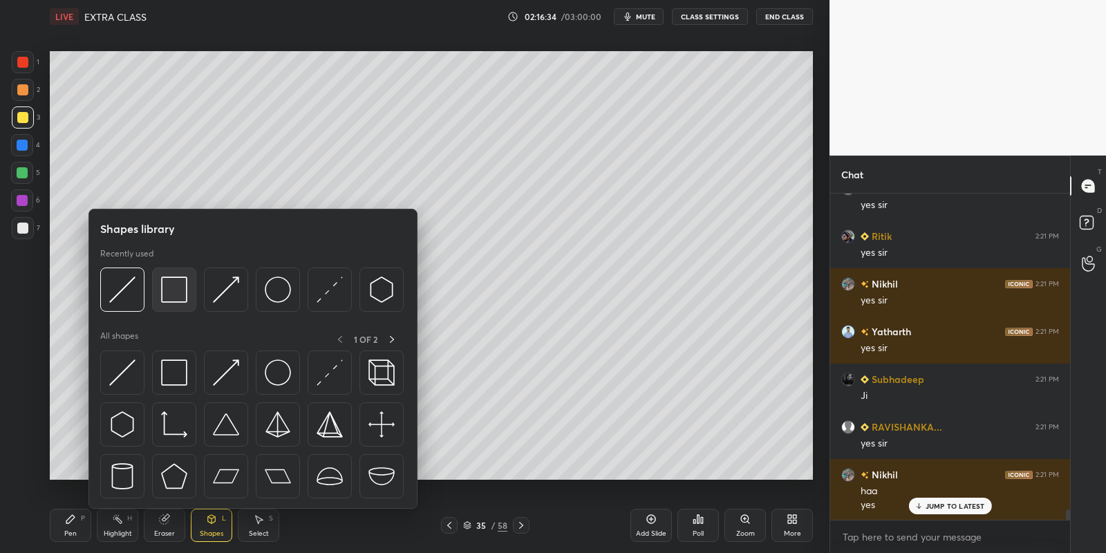
click at [178, 292] on img at bounding box center [174, 289] width 26 height 26
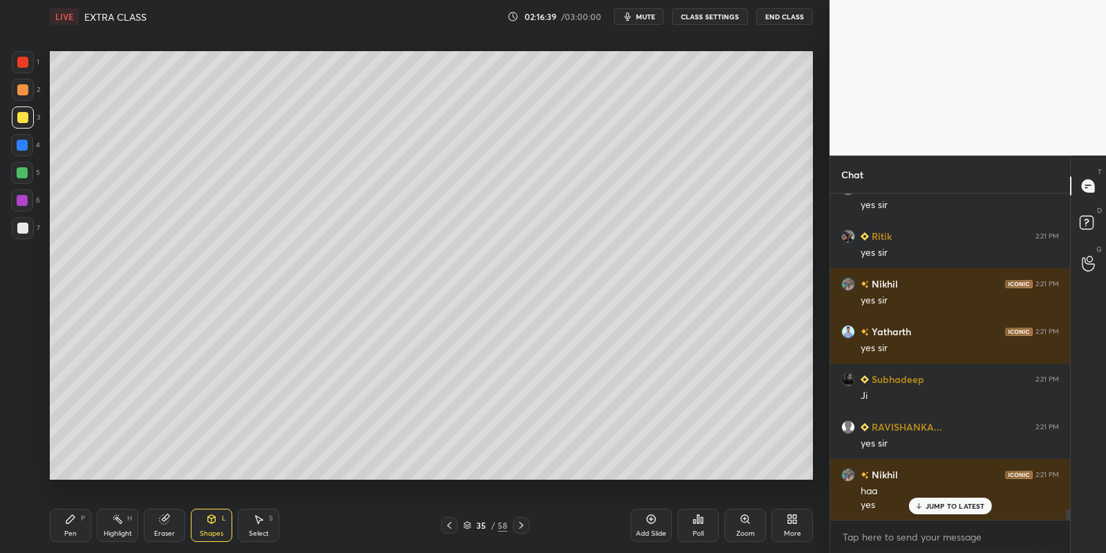
drag, startPoint x: 68, startPoint y: 527, endPoint x: 73, endPoint y: 488, distance: 39.8
click at [69, 524] on div "Pen P" at bounding box center [70, 525] width 41 height 33
drag, startPoint x: 22, startPoint y: 172, endPoint x: 39, endPoint y: 161, distance: 20.5
click at [23, 170] on div at bounding box center [22, 172] width 11 height 11
drag, startPoint x: 218, startPoint y: 525, endPoint x: 216, endPoint y: 513, distance: 11.1
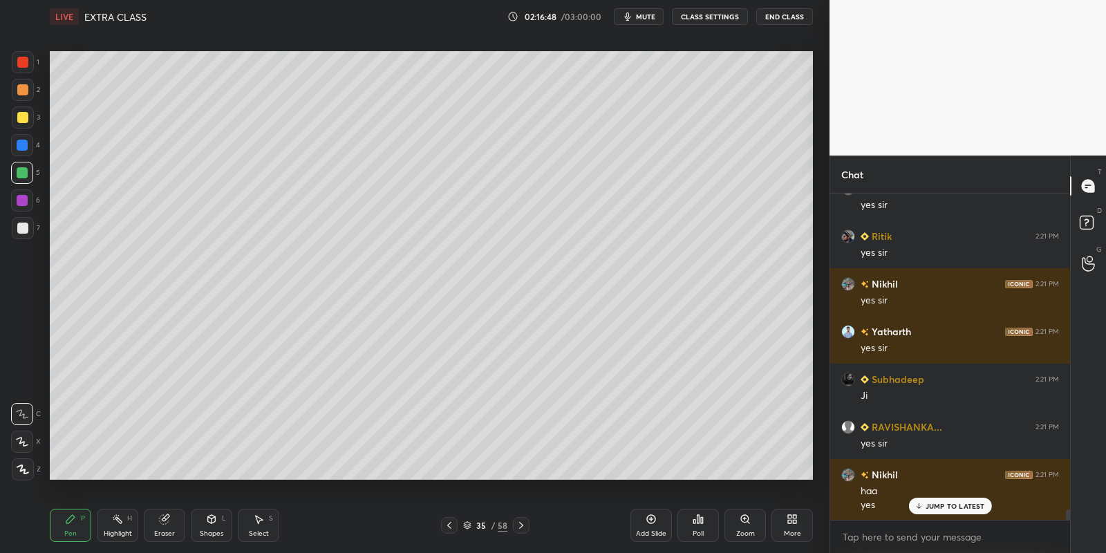
click at [218, 523] on div "Shapes L" at bounding box center [211, 525] width 41 height 33
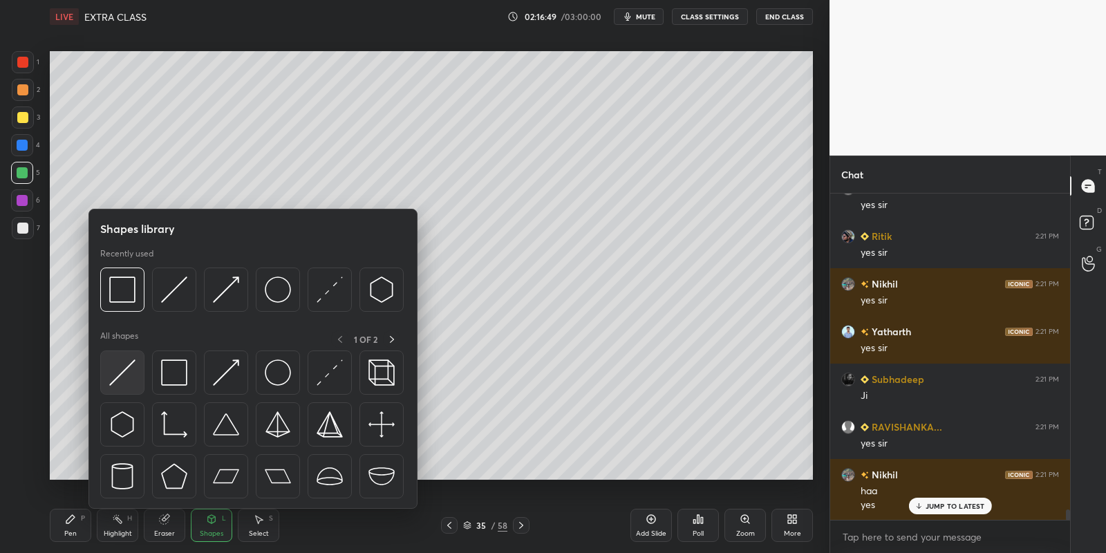
drag, startPoint x: 124, startPoint y: 369, endPoint x: 30, endPoint y: 225, distance: 171.4
click at [120, 368] on img at bounding box center [122, 372] width 26 height 26
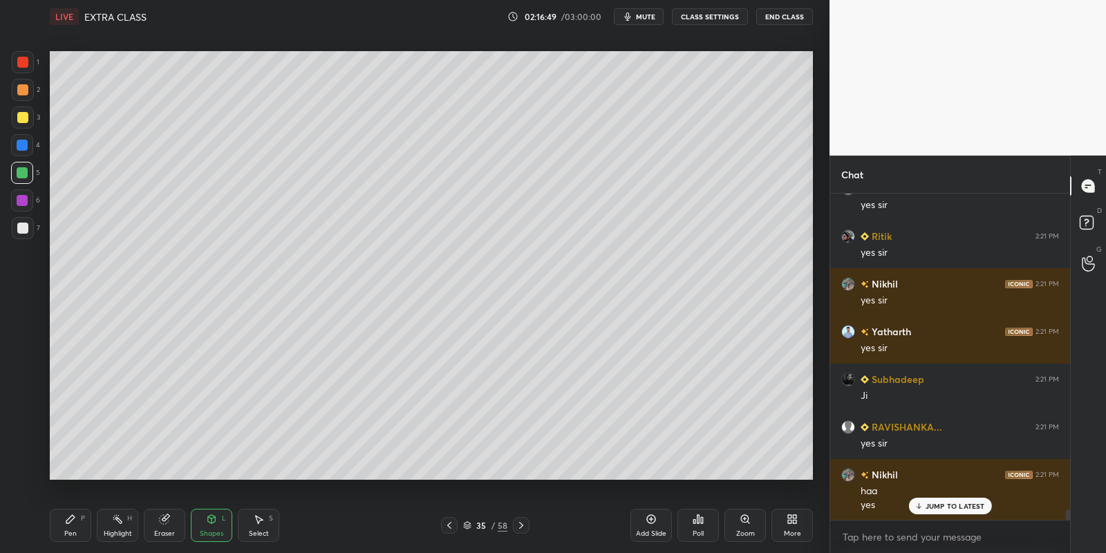
drag, startPoint x: 25, startPoint y: 226, endPoint x: 39, endPoint y: 214, distance: 18.6
click at [24, 226] on div at bounding box center [22, 228] width 11 height 11
click at [74, 522] on div "Pen P" at bounding box center [70, 525] width 41 height 33
drag, startPoint x: 120, startPoint y: 521, endPoint x: 124, endPoint y: 512, distance: 9.9
click at [120, 519] on icon at bounding box center [117, 518] width 11 height 11
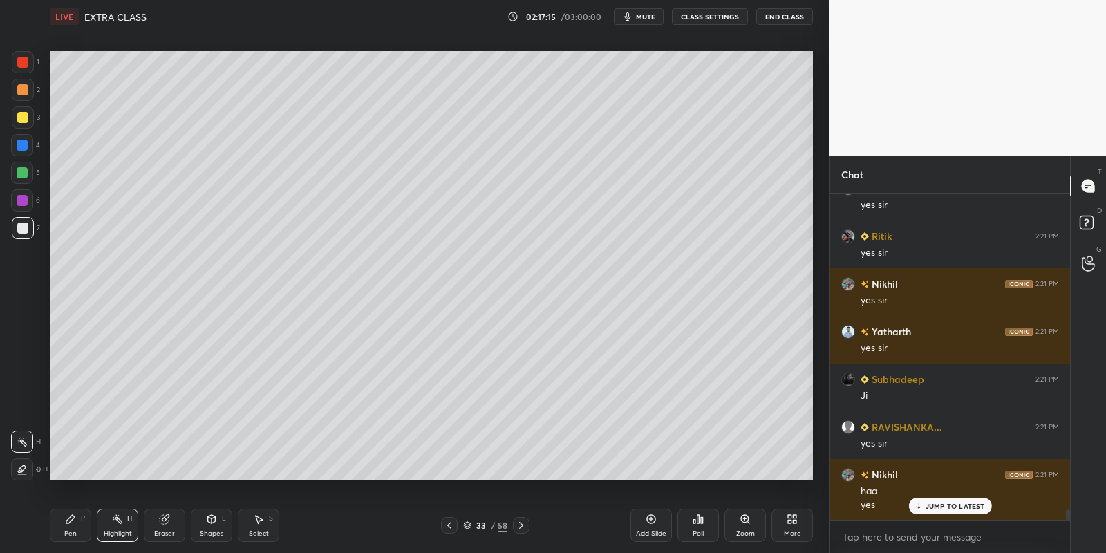
drag, startPoint x: 261, startPoint y: 523, endPoint x: 264, endPoint y: 504, distance: 19.0
click at [258, 521] on icon at bounding box center [258, 518] width 11 height 11
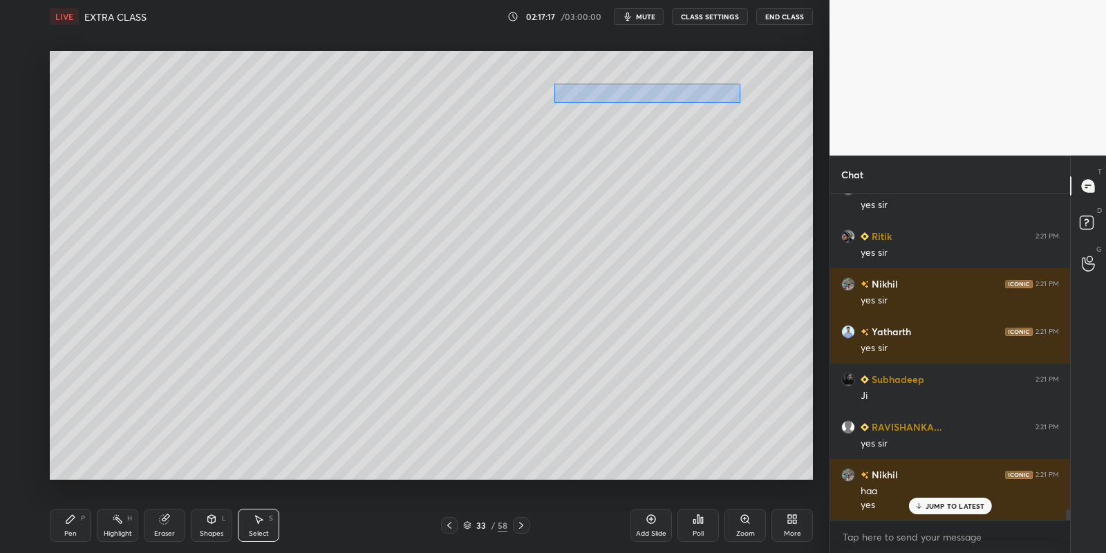
drag, startPoint x: 558, startPoint y: 85, endPoint x: 736, endPoint y: 100, distance: 178.2
click at [739, 100] on div "0 ° Undo Copy Paste here Duplicate Duplicate to new slide Delete" at bounding box center [431, 265] width 763 height 429
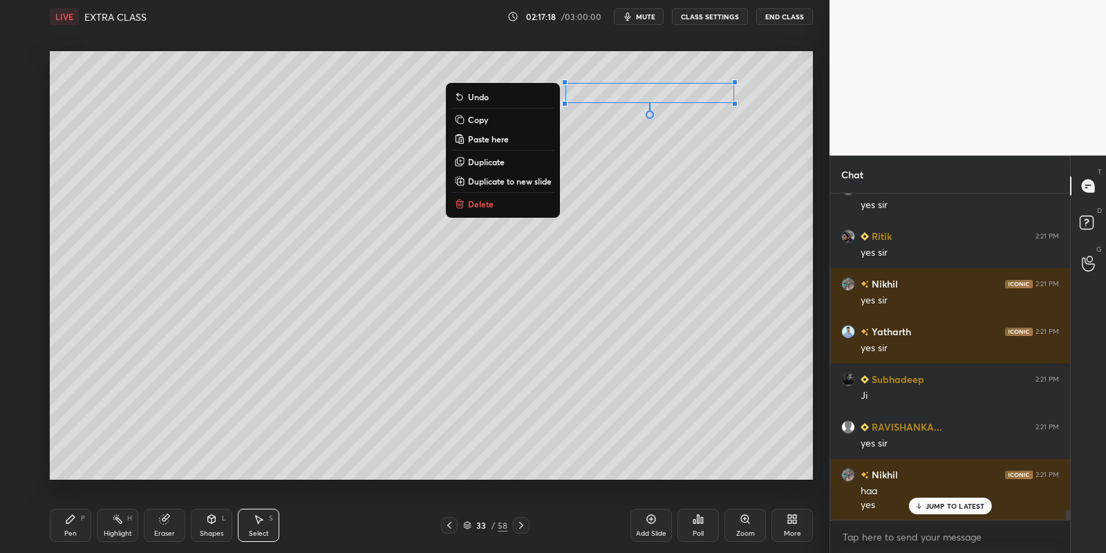
click at [493, 117] on button "Copy" at bounding box center [502, 119] width 103 height 17
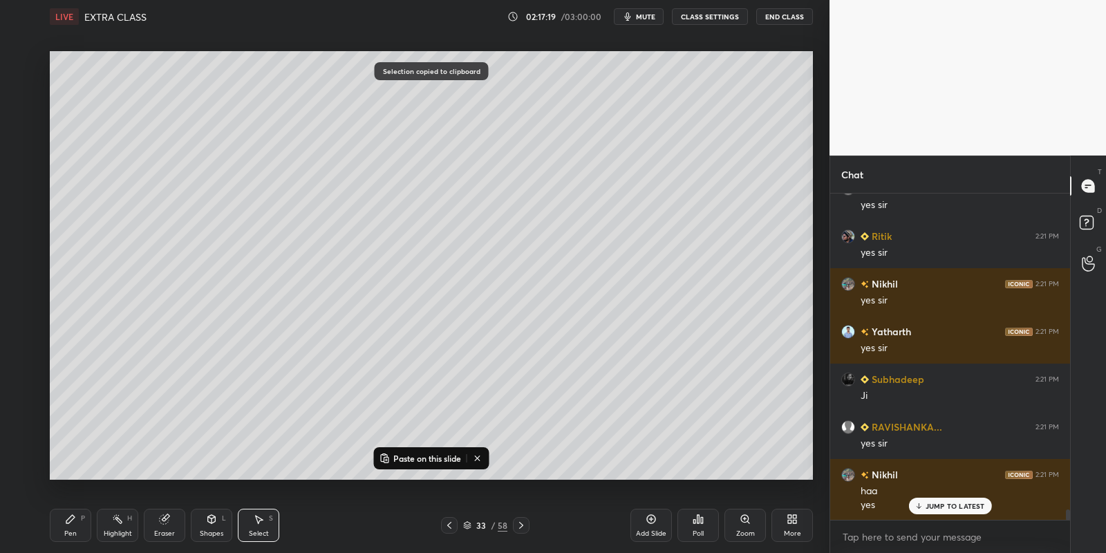
click at [517, 525] on icon at bounding box center [521, 525] width 11 height 11
click at [520, 520] on icon at bounding box center [521, 525] width 11 height 11
click at [422, 453] on p "Paste on this slide" at bounding box center [427, 458] width 68 height 11
drag, startPoint x: 664, startPoint y: 91, endPoint x: 695, endPoint y: 93, distance: 30.5
click at [699, 88] on div "0 ° Undo Copy Paste here Duplicate Duplicate to new slide Delete" at bounding box center [431, 265] width 763 height 429
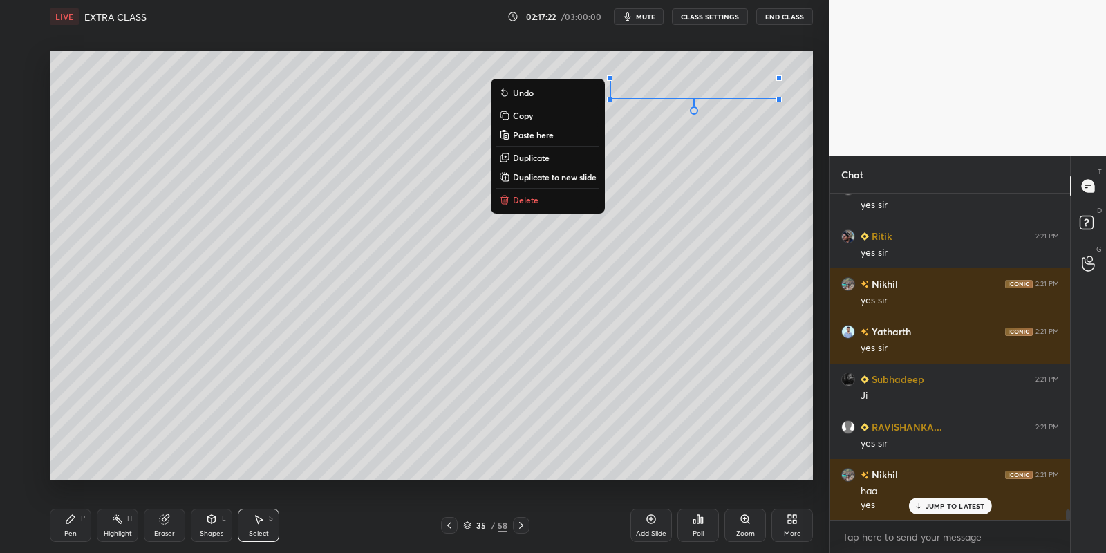
click at [73, 525] on div "Pen P" at bounding box center [70, 525] width 41 height 33
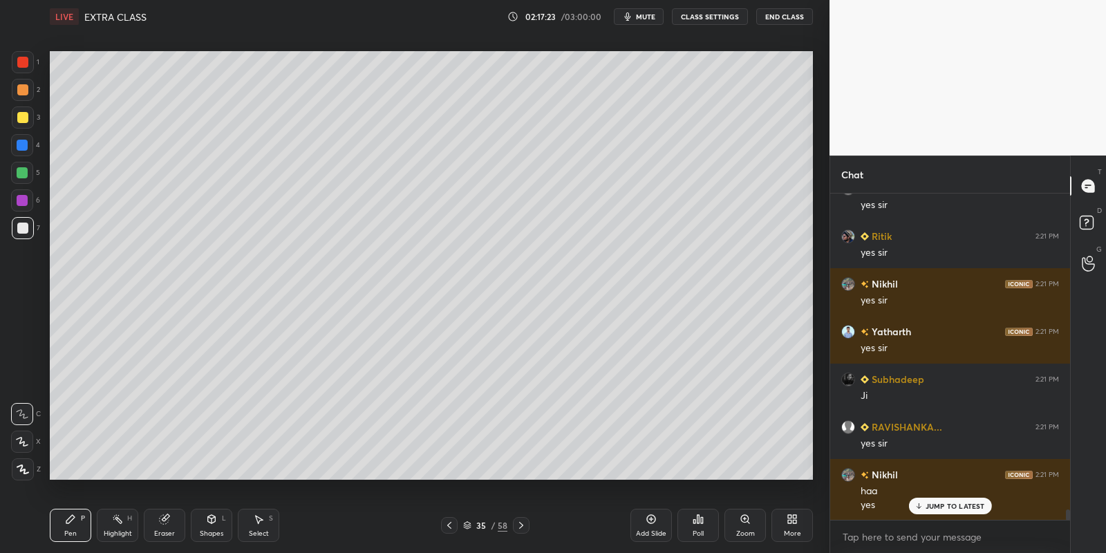
drag, startPoint x: 26, startPoint y: 114, endPoint x: 48, endPoint y: 115, distance: 21.5
click at [26, 113] on div at bounding box center [22, 117] width 11 height 11
drag, startPoint x: 214, startPoint y: 528, endPoint x: 214, endPoint y: 513, distance: 14.5
click at [213, 527] on div "Shapes L" at bounding box center [211, 525] width 41 height 33
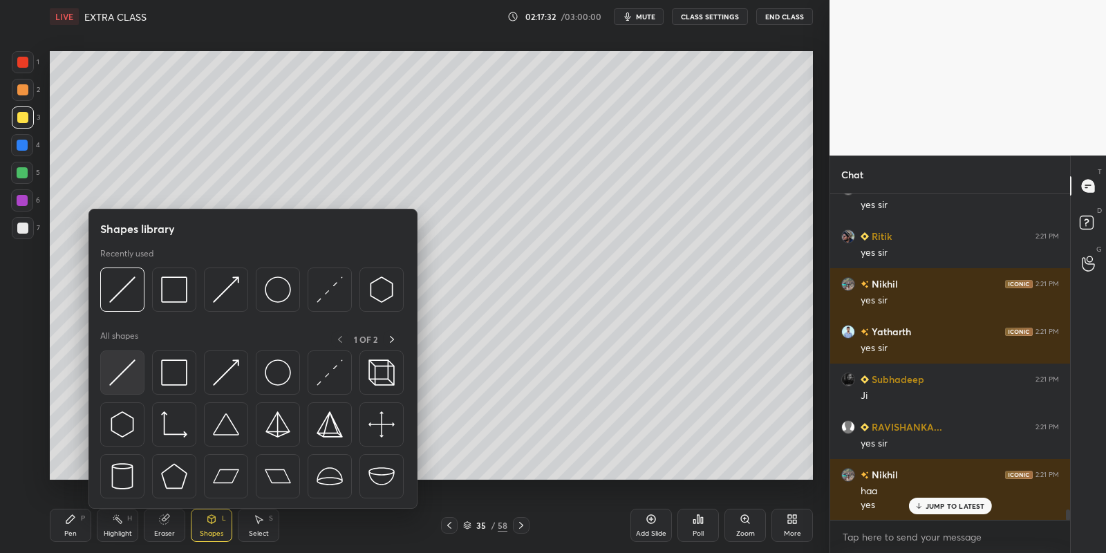
click at [135, 360] on div at bounding box center [122, 372] width 44 height 44
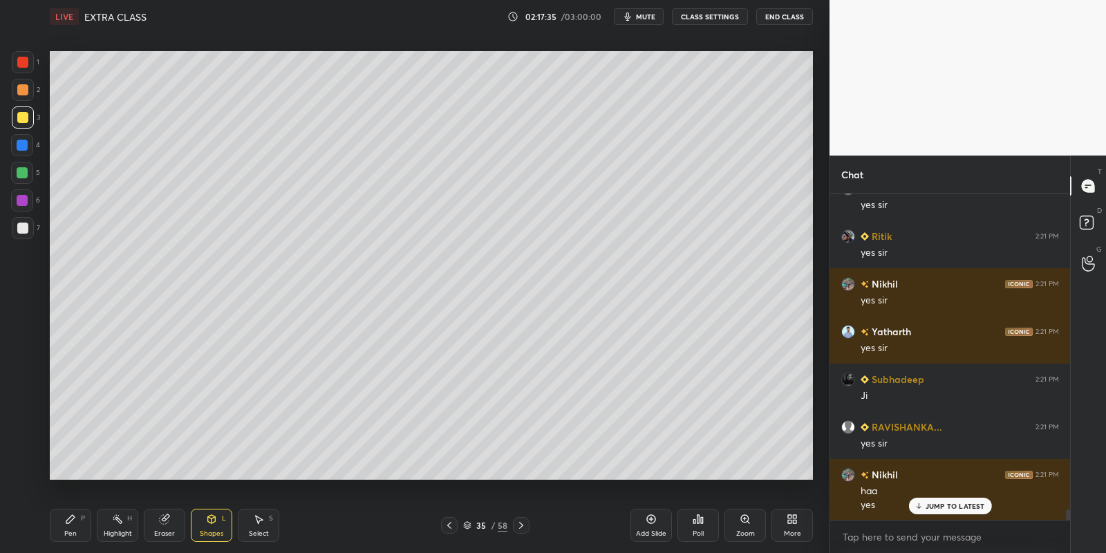
click at [73, 527] on div "Pen P" at bounding box center [70, 525] width 41 height 33
click at [122, 519] on div "Highlight H" at bounding box center [117, 525] width 41 height 33
drag, startPoint x: 72, startPoint y: 527, endPoint x: 77, endPoint y: 500, distance: 28.1
click at [73, 524] on div "Pen P" at bounding box center [70, 525] width 41 height 33
click at [19, 227] on div at bounding box center [22, 228] width 11 height 11
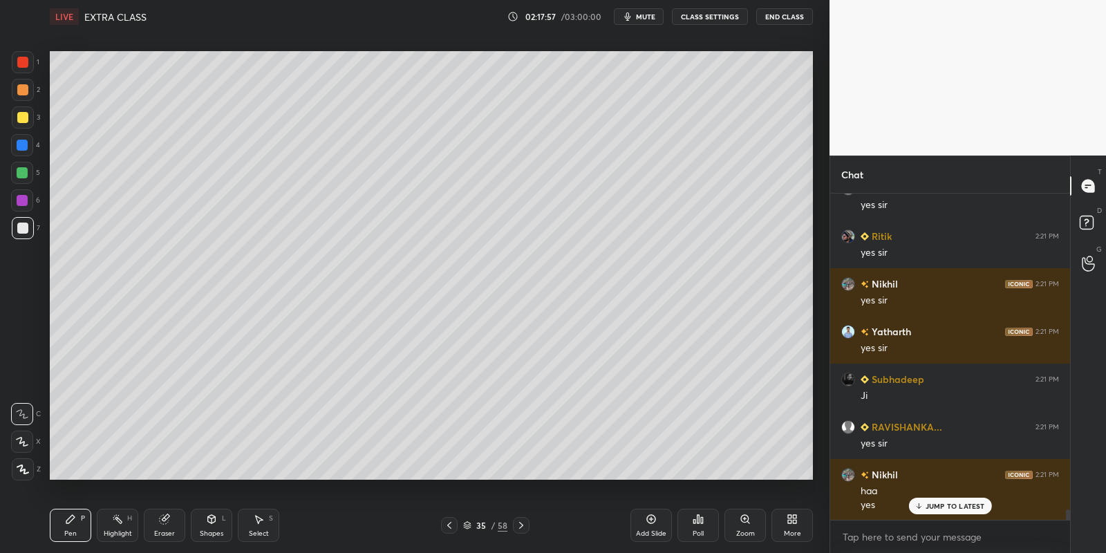
click at [21, 176] on div at bounding box center [22, 172] width 11 height 11
drag, startPoint x: 110, startPoint y: 522, endPoint x: 138, endPoint y: 487, distance: 45.2
click at [110, 518] on div "Highlight H" at bounding box center [117, 525] width 41 height 33
drag, startPoint x: 69, startPoint y: 520, endPoint x: 80, endPoint y: 520, distance: 11.1
click at [77, 521] on div "Pen P" at bounding box center [70, 525] width 41 height 33
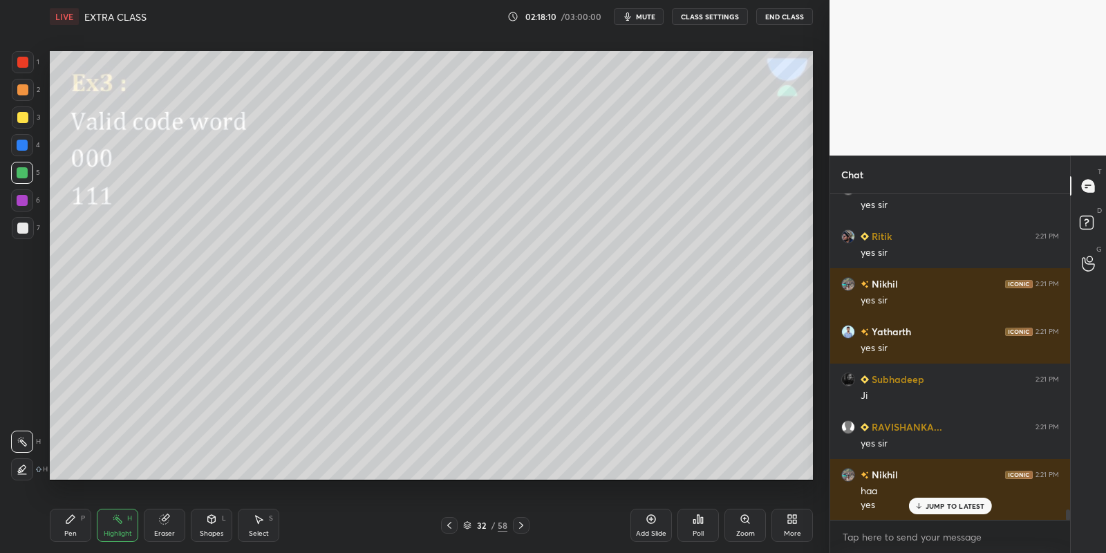
click at [121, 525] on div "Highlight H" at bounding box center [117, 525] width 41 height 33
drag, startPoint x: 70, startPoint y: 529, endPoint x: 76, endPoint y: 520, distance: 11.1
click at [72, 528] on div "Pen P" at bounding box center [70, 525] width 41 height 33
drag, startPoint x: 213, startPoint y: 524, endPoint x: 214, endPoint y: 517, distance: 6.9
click at [213, 523] on icon at bounding box center [211, 518] width 11 height 11
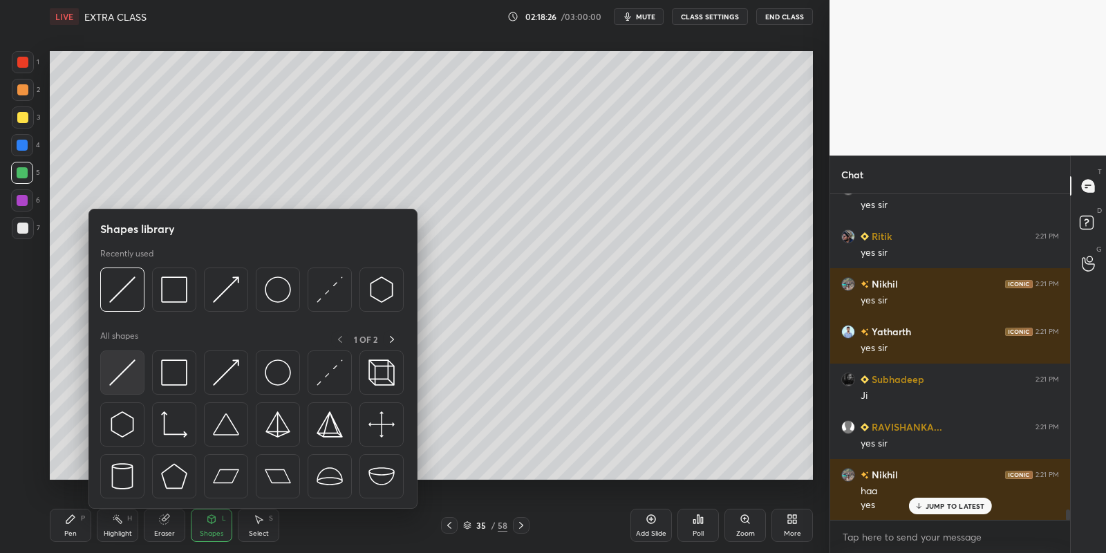
click at [126, 366] on img at bounding box center [122, 372] width 26 height 26
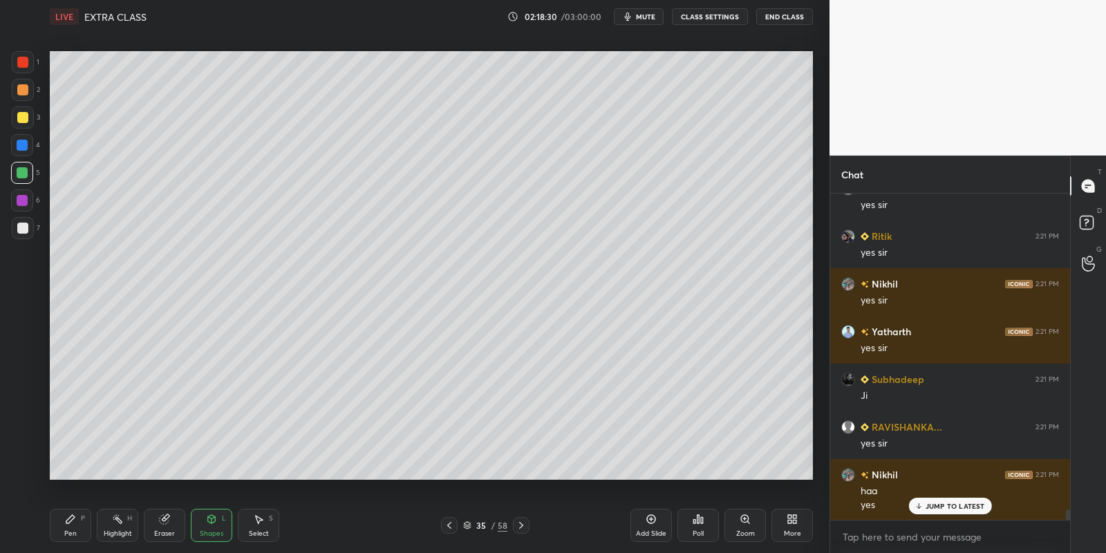
drag, startPoint x: 220, startPoint y: 523, endPoint x: 219, endPoint y: 512, distance: 11.1
click at [220, 522] on div "Shapes L" at bounding box center [211, 525] width 41 height 33
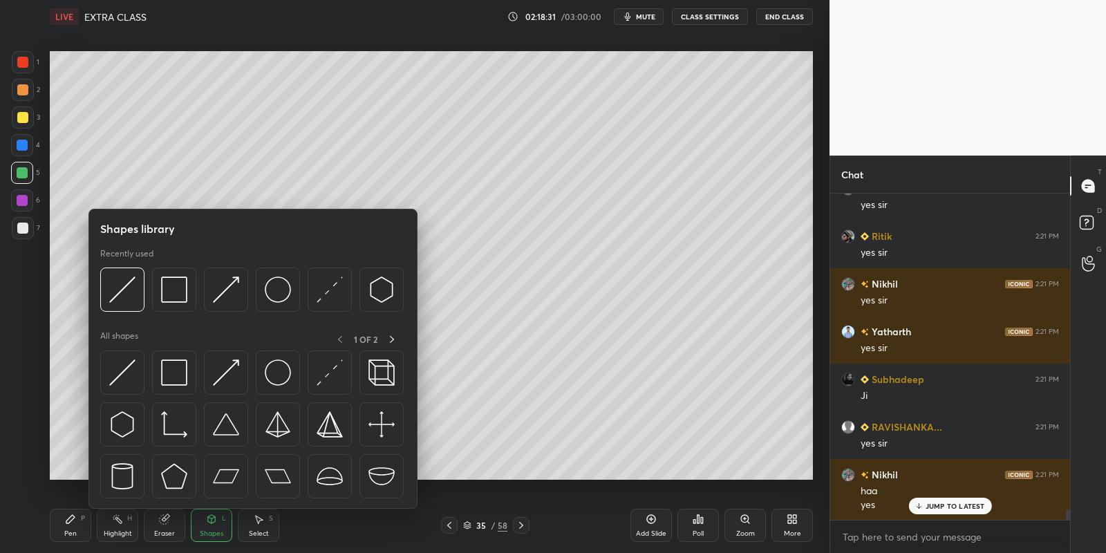
click at [180, 359] on img at bounding box center [174, 372] width 26 height 26
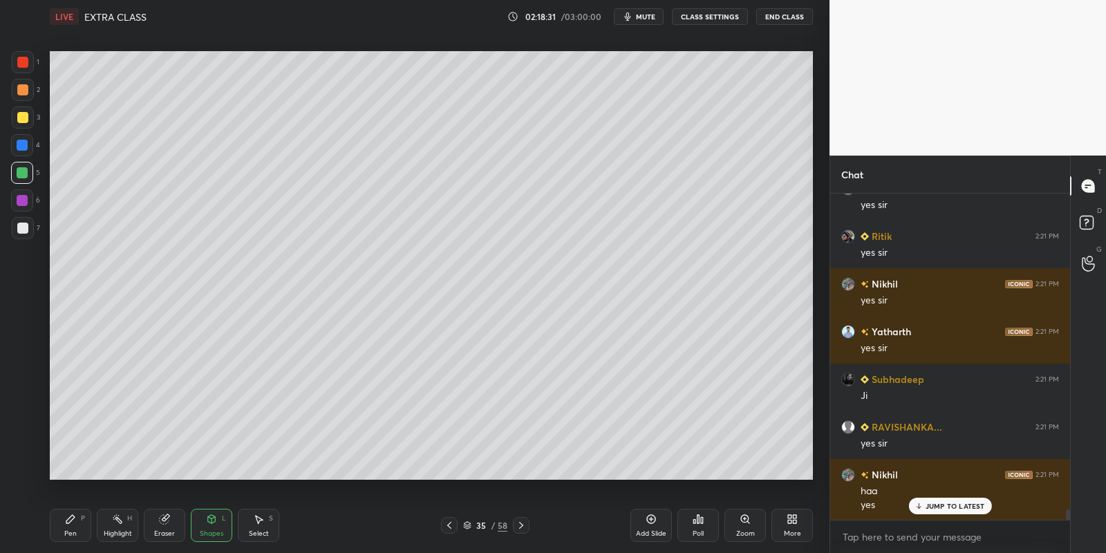
click at [30, 227] on div at bounding box center [23, 228] width 22 height 22
drag, startPoint x: 219, startPoint y: 520, endPoint x: 218, endPoint y: 510, distance: 10.5
click at [218, 520] on div "Shapes L" at bounding box center [211, 525] width 41 height 33
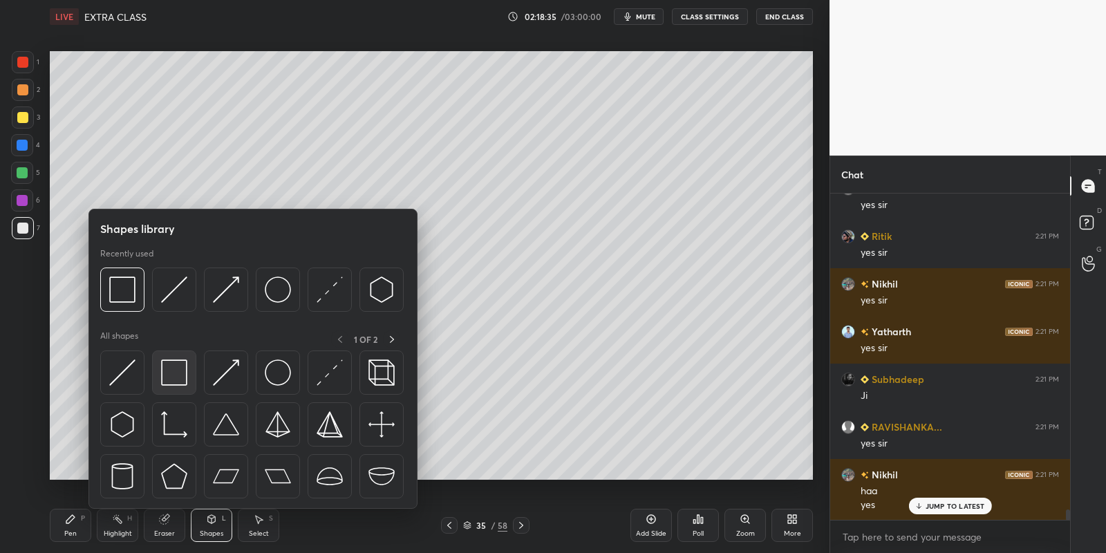
click at [189, 366] on div at bounding box center [174, 372] width 44 height 44
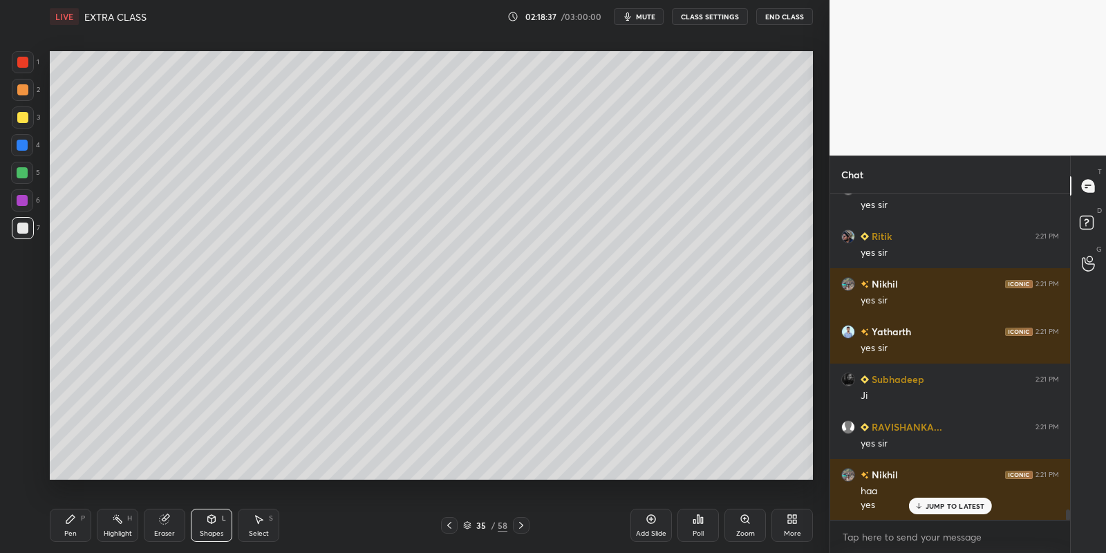
drag, startPoint x: 73, startPoint y: 513, endPoint x: 93, endPoint y: 493, distance: 28.4
click at [72, 511] on div "Pen P" at bounding box center [70, 525] width 41 height 33
click at [117, 522] on div "Highlight H" at bounding box center [117, 525] width 41 height 33
click at [79, 529] on div "Pen P" at bounding box center [70, 525] width 41 height 33
click at [122, 525] on div "Highlight H" at bounding box center [117, 525] width 41 height 33
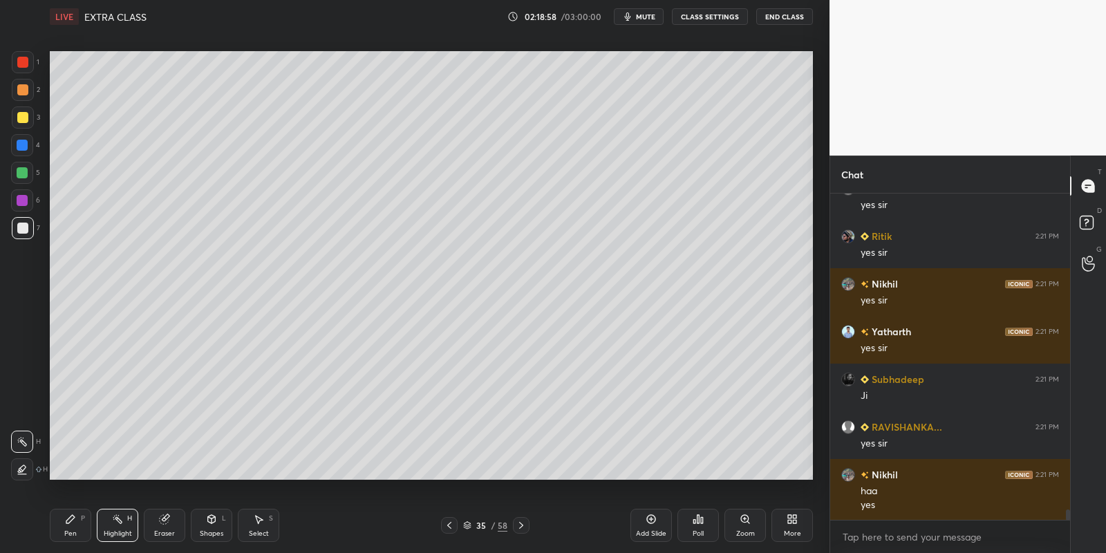
scroll to position [9689, 0]
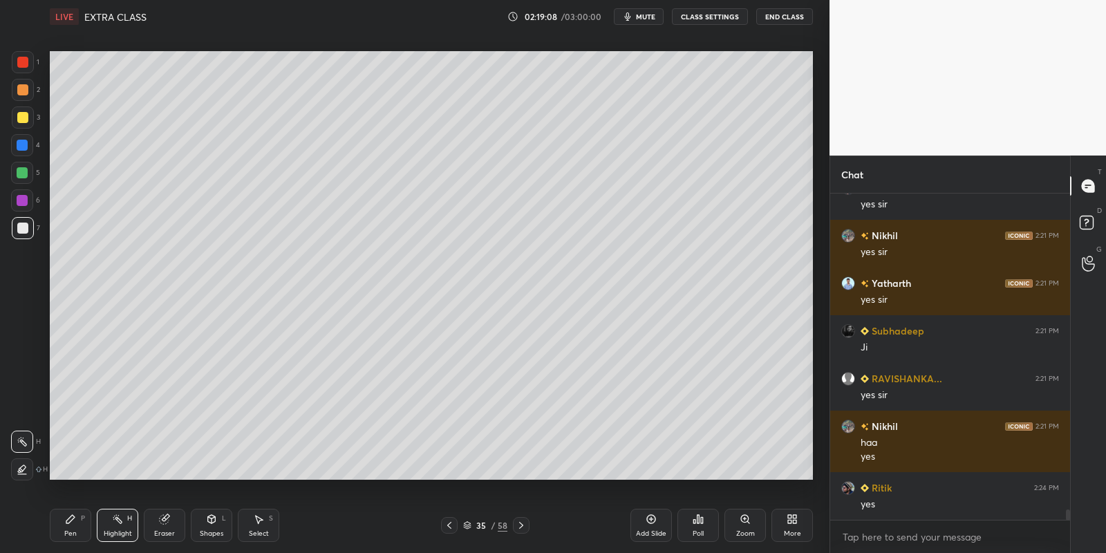
click at [74, 522] on icon at bounding box center [70, 518] width 11 height 11
drag, startPoint x: 113, startPoint y: 522, endPoint x: 140, endPoint y: 498, distance: 36.7
click at [113, 519] on icon at bounding box center [117, 518] width 11 height 11
drag, startPoint x: 66, startPoint y: 528, endPoint x: 68, endPoint y: 521, distance: 7.0
click at [68, 525] on div "Pen P" at bounding box center [70, 525] width 41 height 33
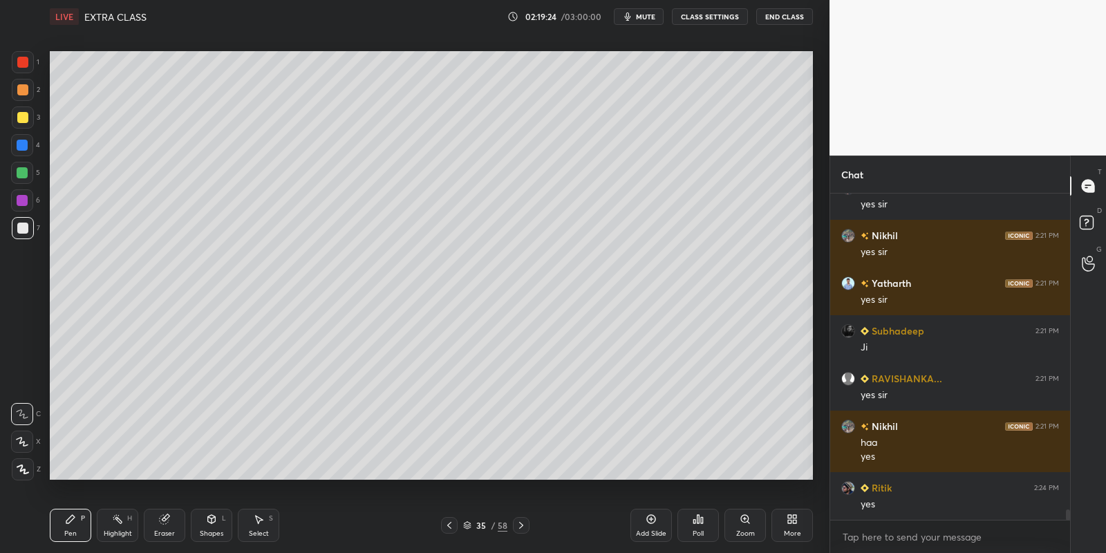
click at [22, 117] on div at bounding box center [22, 117] width 11 height 11
drag, startPoint x: 115, startPoint y: 522, endPoint x: 161, endPoint y: 483, distance: 60.3
click at [118, 519] on icon at bounding box center [117, 518] width 11 height 11
drag, startPoint x: 75, startPoint y: 521, endPoint x: 79, endPoint y: 480, distance: 41.0
click at [77, 518] on div "Pen P" at bounding box center [70, 525] width 41 height 33
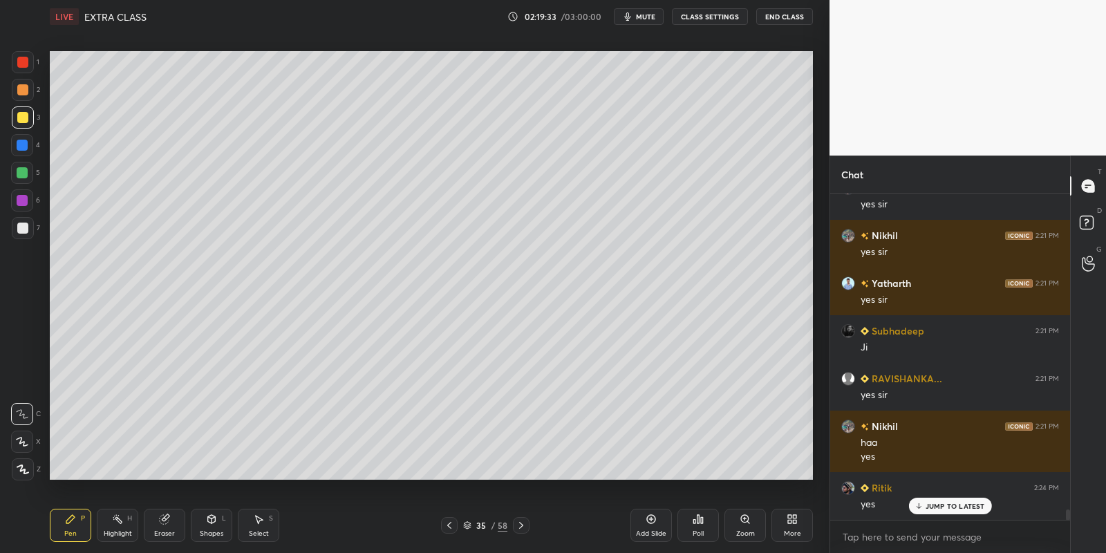
scroll to position [9736, 0]
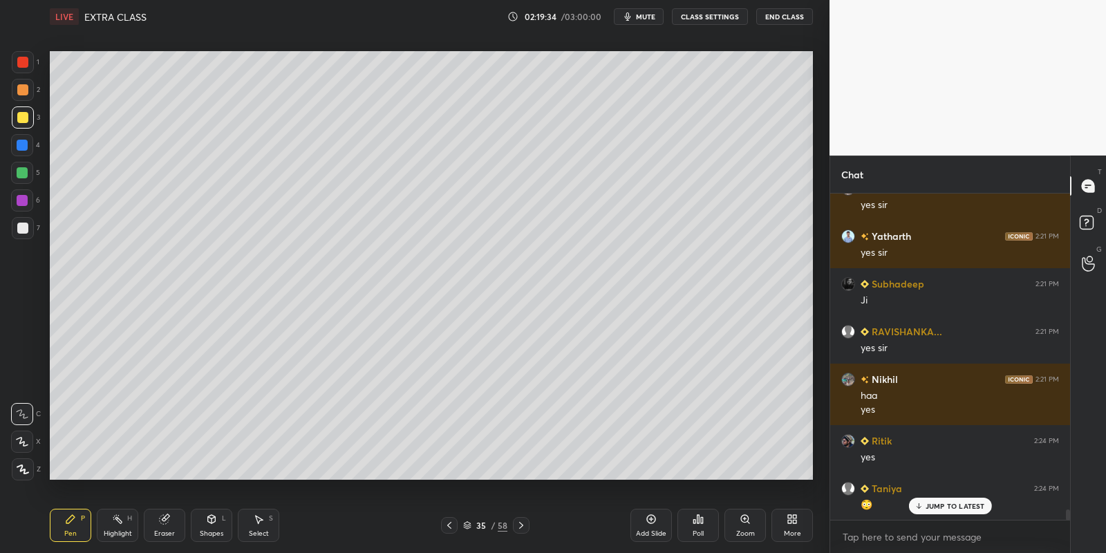
click at [24, 225] on div at bounding box center [22, 228] width 11 height 11
drag, startPoint x: 72, startPoint y: 523, endPoint x: 79, endPoint y: 504, distance: 20.5
click at [72, 522] on icon at bounding box center [70, 518] width 11 height 11
click at [26, 122] on div at bounding box center [23, 117] width 22 height 22
drag, startPoint x: 124, startPoint y: 527, endPoint x: 134, endPoint y: 516, distance: 14.7
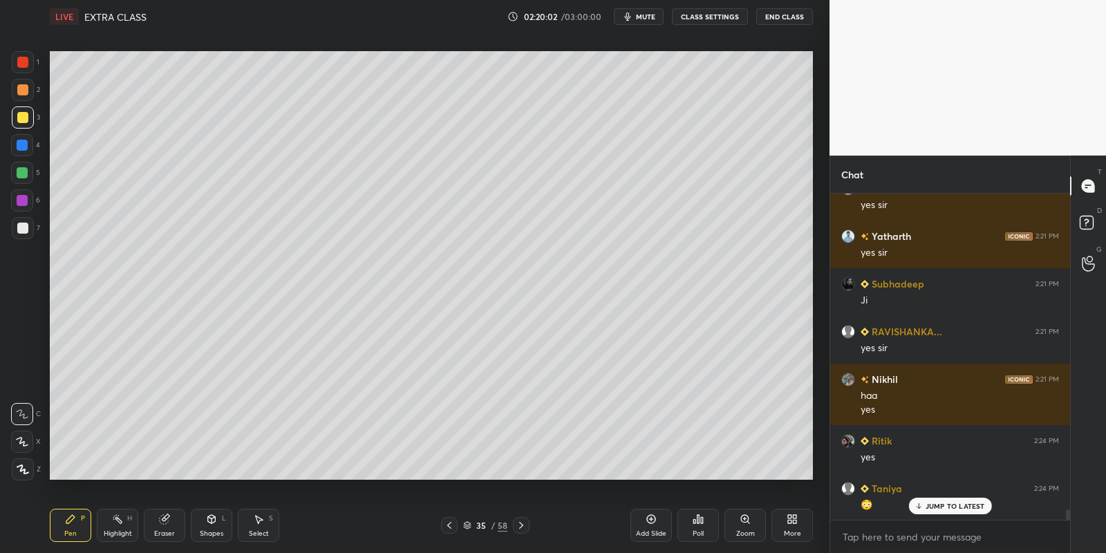
click at [127, 522] on div "Highlight H" at bounding box center [117, 525] width 41 height 33
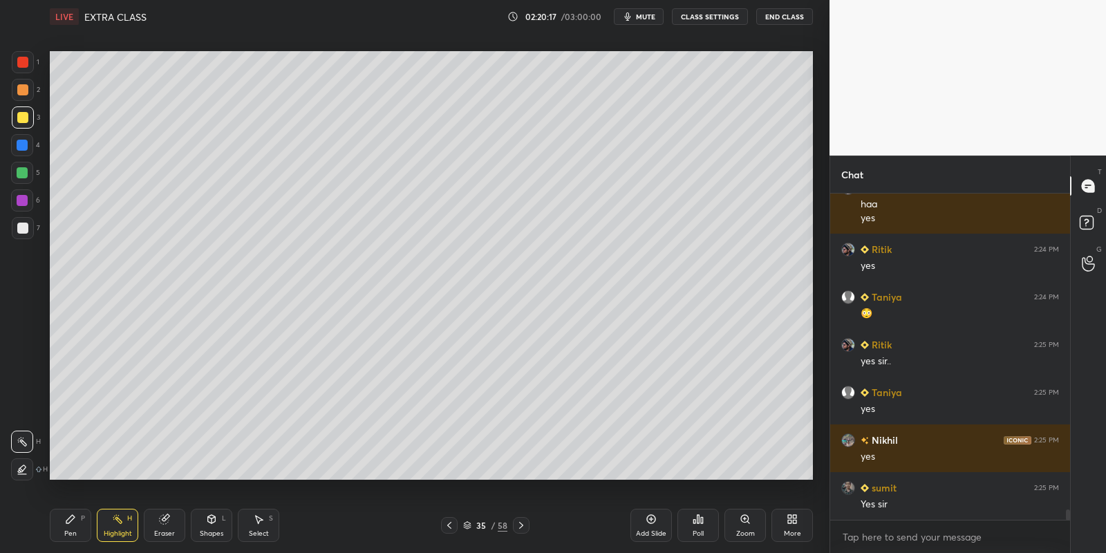
scroll to position [9974, 0]
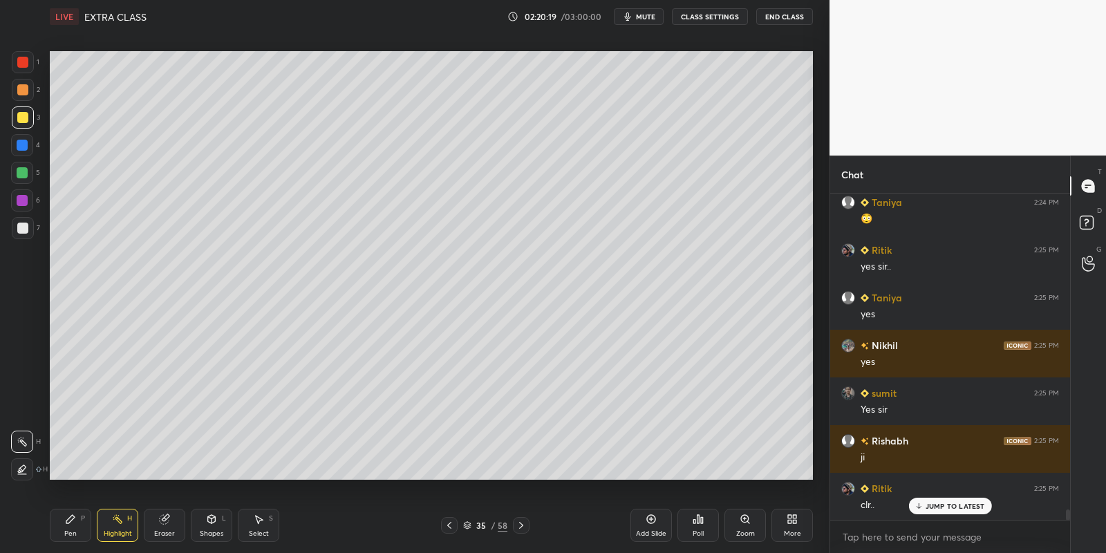
click at [77, 529] on div "Pen P" at bounding box center [70, 525] width 41 height 33
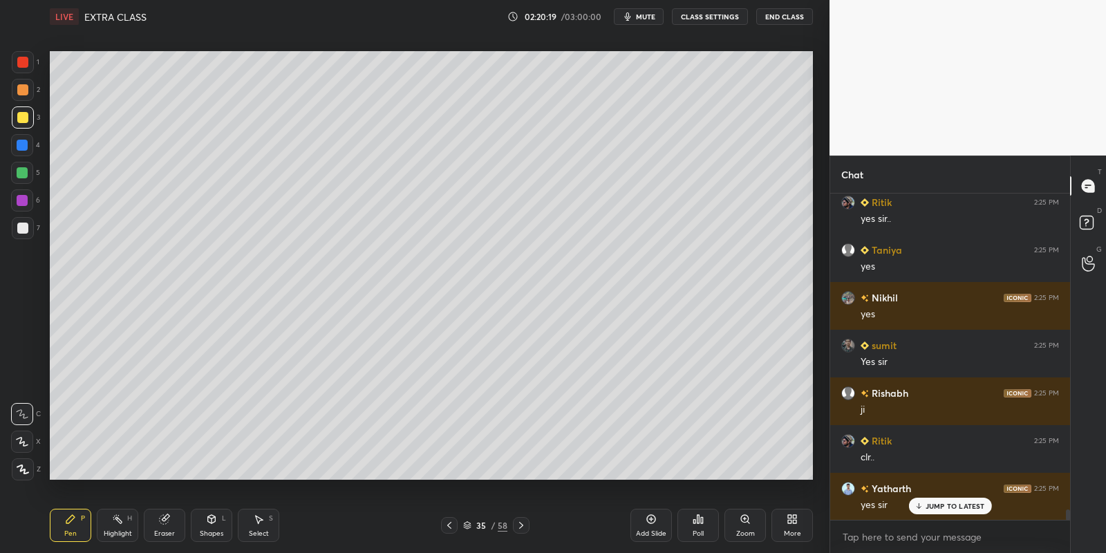
click at [26, 172] on div at bounding box center [22, 172] width 11 height 11
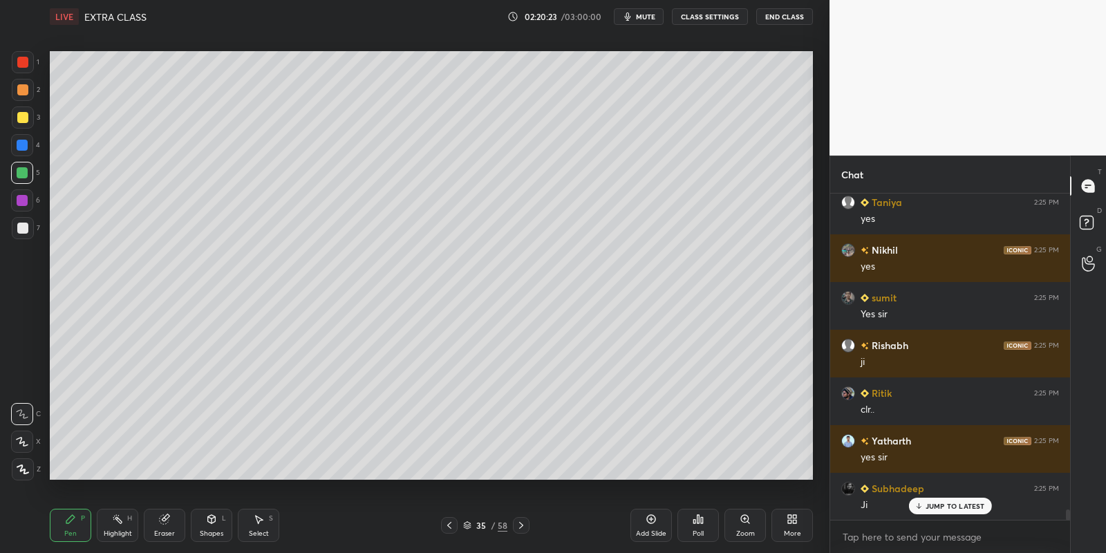
scroll to position [10150, 0]
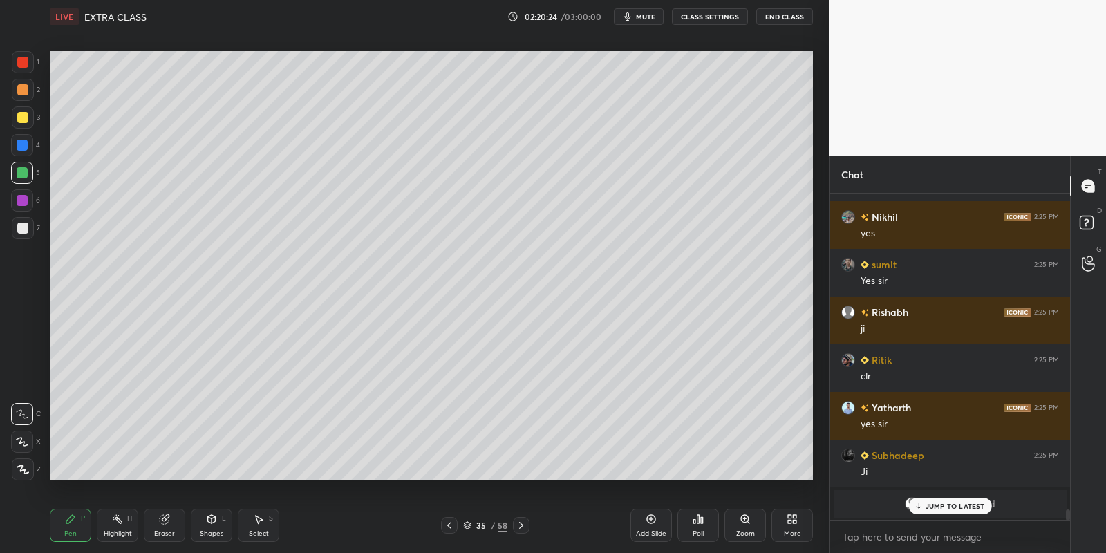
click at [167, 524] on div "Eraser" at bounding box center [164, 525] width 41 height 33
click at [115, 530] on div "Highlight" at bounding box center [118, 533] width 28 height 7
click at [645, 19] on span "mute" at bounding box center [645, 17] width 19 height 10
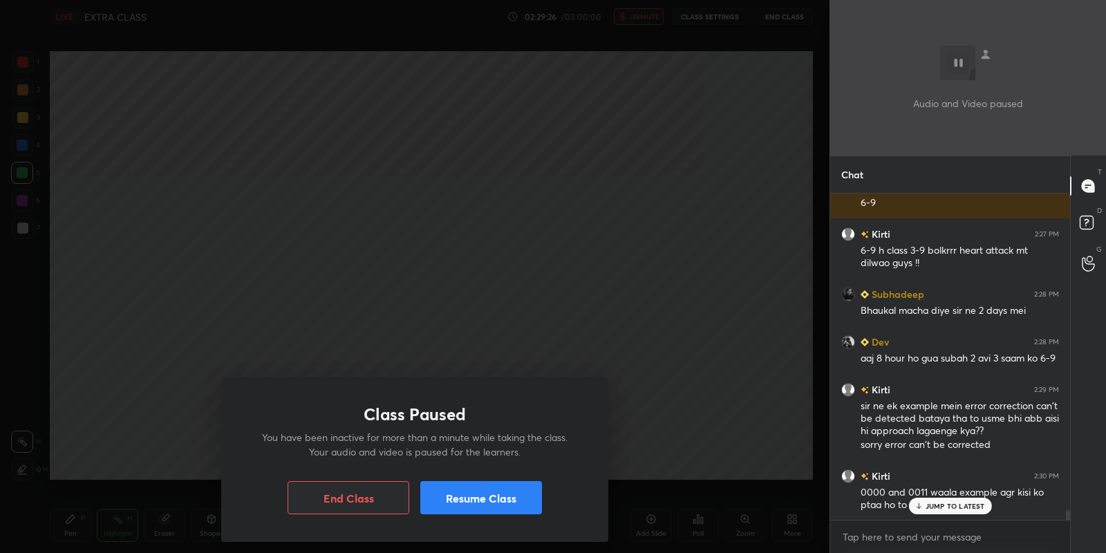
scroll to position [10743, 0]
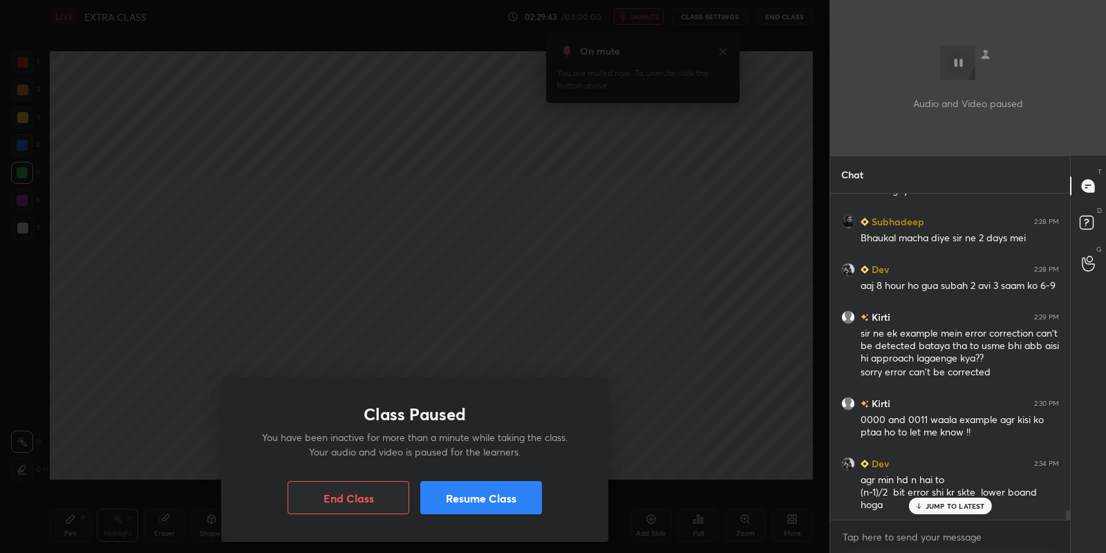
click at [493, 495] on button "Resume Class" at bounding box center [481, 497] width 122 height 33
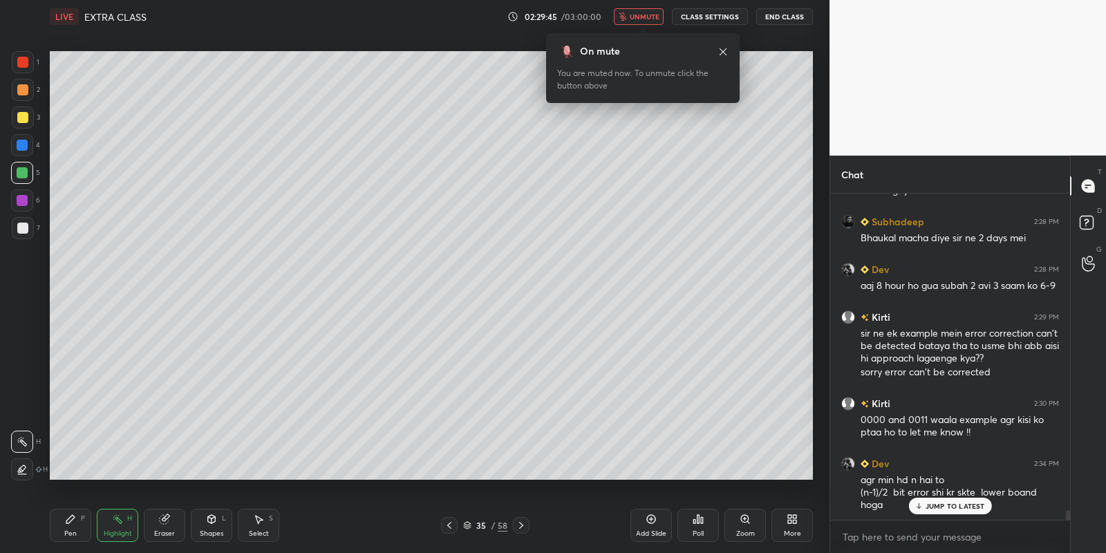
click at [648, 19] on span "unmute" at bounding box center [645, 17] width 30 height 10
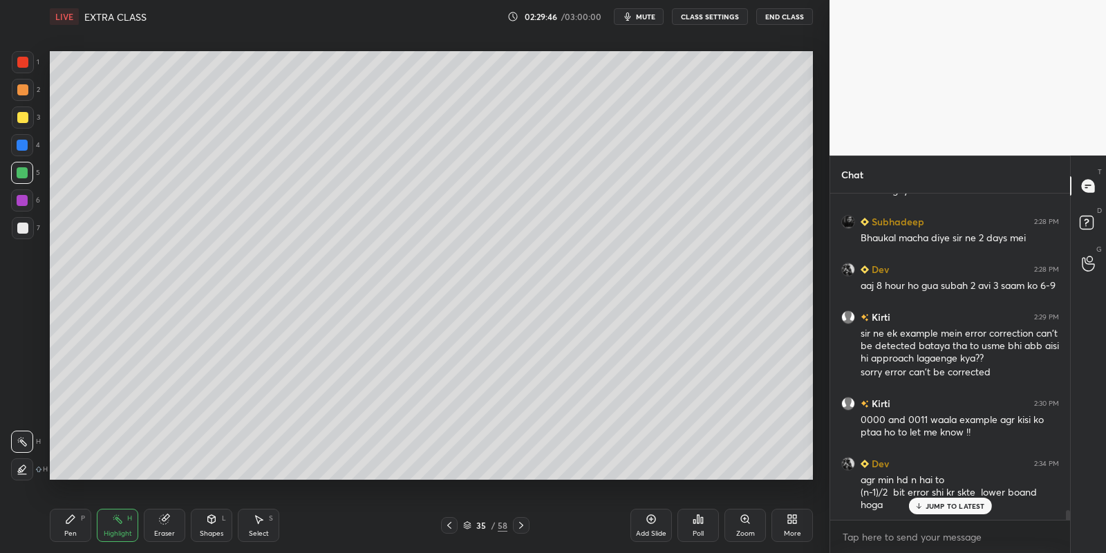
click at [172, 517] on div "Eraser" at bounding box center [164, 525] width 41 height 33
click at [81, 519] on div "Pen P" at bounding box center [70, 525] width 41 height 33
click at [116, 526] on div "Highlight H" at bounding box center [117, 525] width 41 height 33
drag, startPoint x: 91, startPoint y: 527, endPoint x: 118, endPoint y: 533, distance: 28.3
click at [97, 527] on div "Pen P Highlight H Eraser Shapes L Select S" at bounding box center [195, 525] width 290 height 33
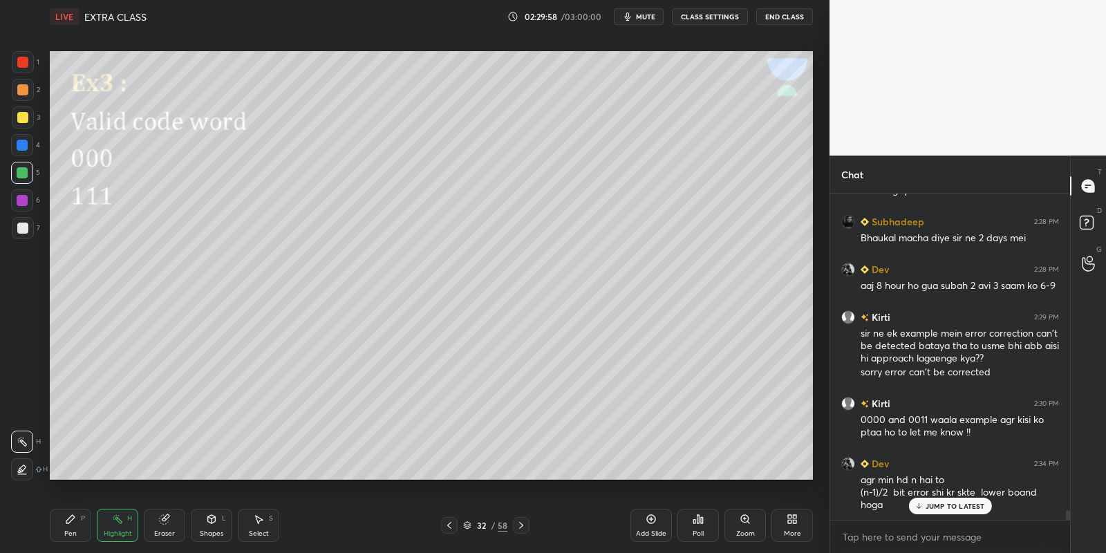
click at [122, 535] on div "Highlight" at bounding box center [118, 533] width 28 height 7
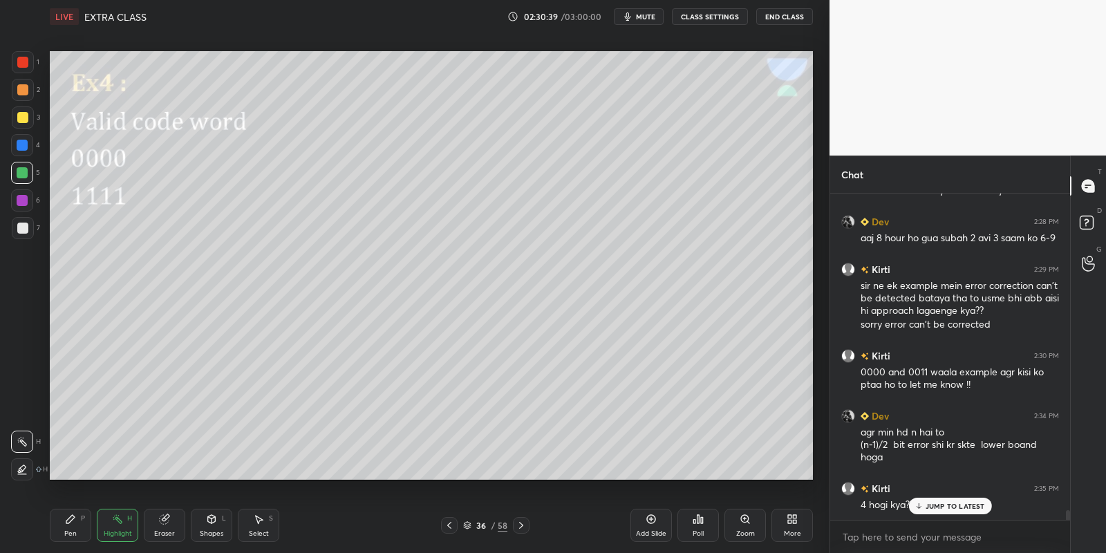
click at [82, 531] on div "Pen P" at bounding box center [70, 525] width 41 height 33
drag, startPoint x: 116, startPoint y: 530, endPoint x: 122, endPoint y: 482, distance: 48.7
click at [117, 527] on div "Highlight H" at bounding box center [117, 525] width 41 height 33
click at [75, 529] on div "Pen P" at bounding box center [70, 525] width 41 height 33
drag, startPoint x: 19, startPoint y: 162, endPoint x: 36, endPoint y: 162, distance: 16.6
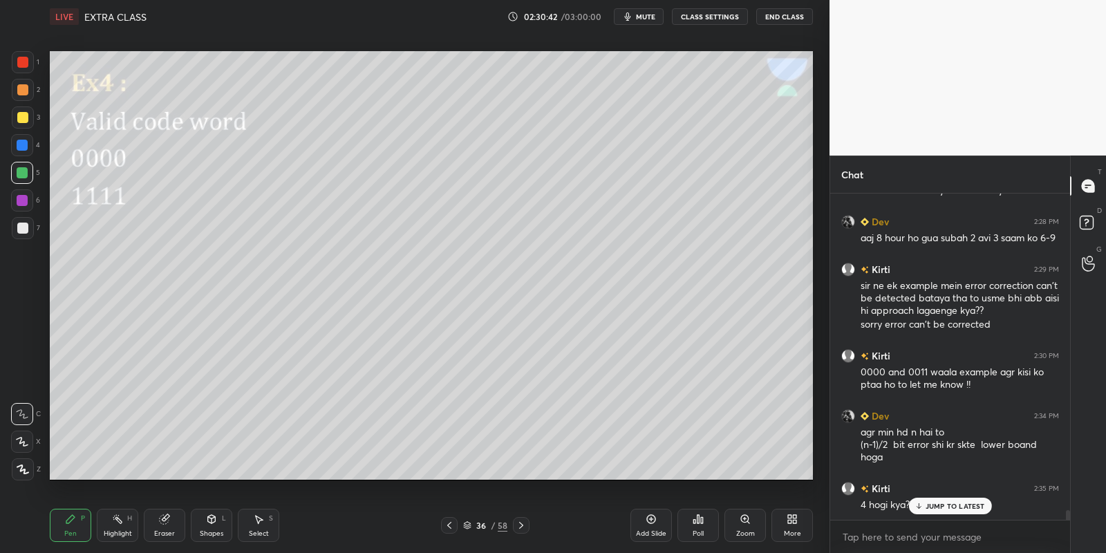
click at [22, 161] on div "1 2 3 4 5 6 7" at bounding box center [25, 147] width 29 height 193
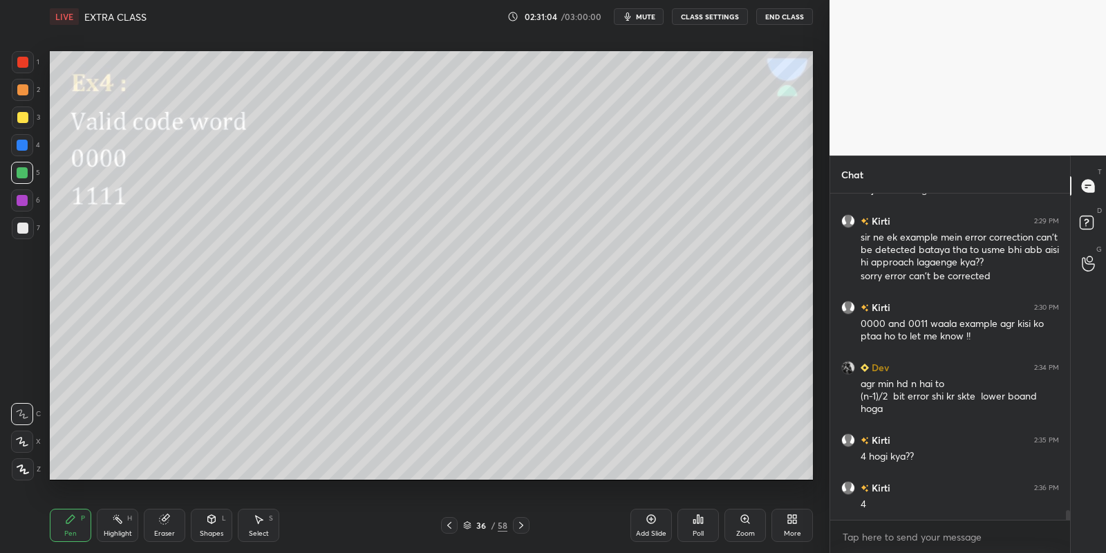
drag, startPoint x: 118, startPoint y: 529, endPoint x: 151, endPoint y: 494, distance: 47.9
click at [120, 524] on div "Highlight H" at bounding box center [117, 525] width 41 height 33
click at [212, 533] on div "Shapes" at bounding box center [211, 533] width 23 height 7
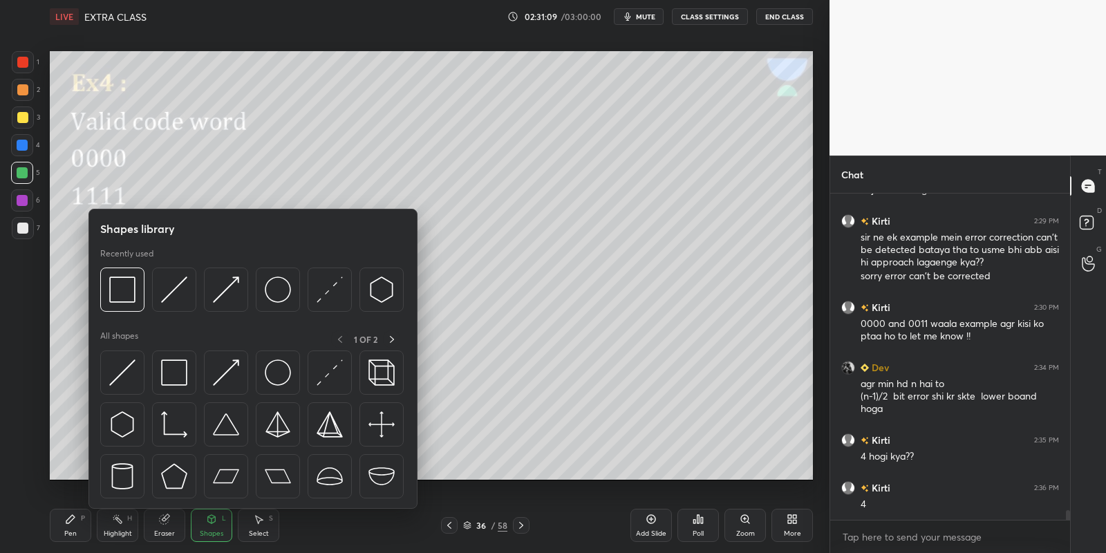
click at [189, 375] on div at bounding box center [174, 372] width 44 height 44
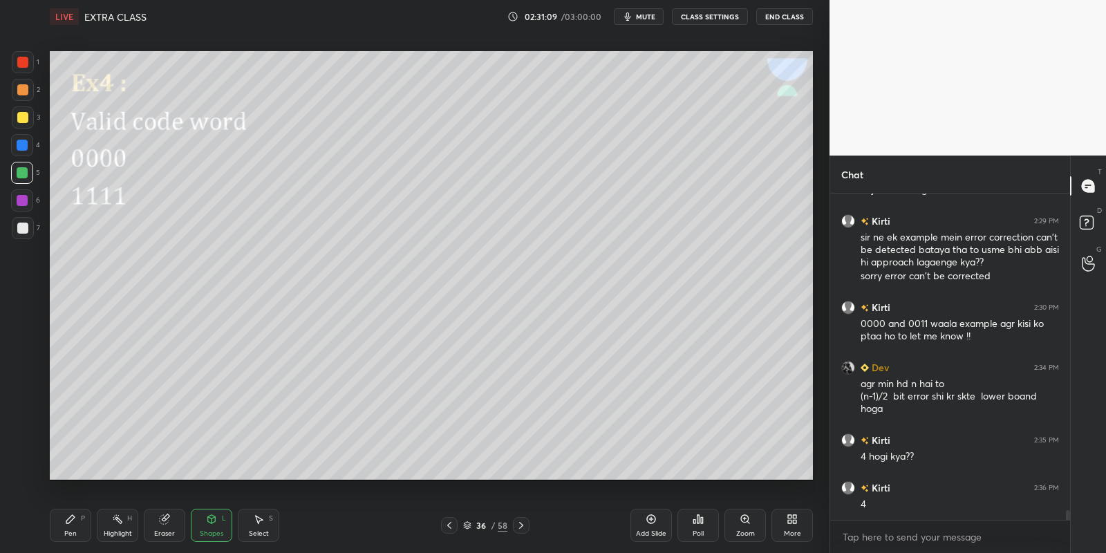
click at [27, 118] on div at bounding box center [23, 117] width 22 height 22
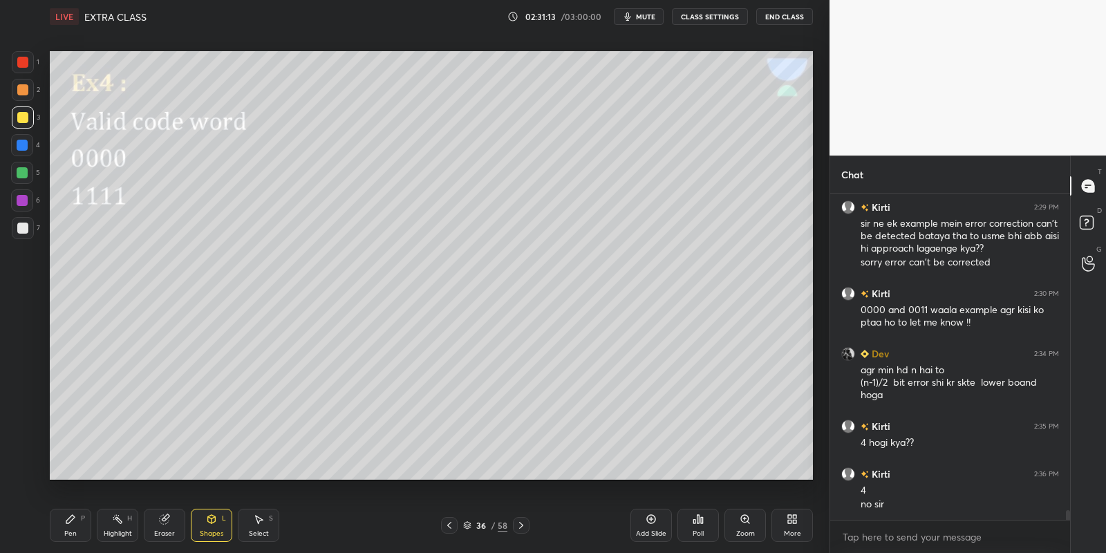
drag, startPoint x: 75, startPoint y: 520, endPoint x: 78, endPoint y: 507, distance: 13.4
click at [76, 520] on div "Pen P" at bounding box center [70, 525] width 41 height 33
drag, startPoint x: 26, startPoint y: 167, endPoint x: 35, endPoint y: 178, distance: 14.2
click at [27, 168] on div at bounding box center [22, 173] width 22 height 22
drag, startPoint x: 212, startPoint y: 525, endPoint x: 213, endPoint y: 511, distance: 13.8
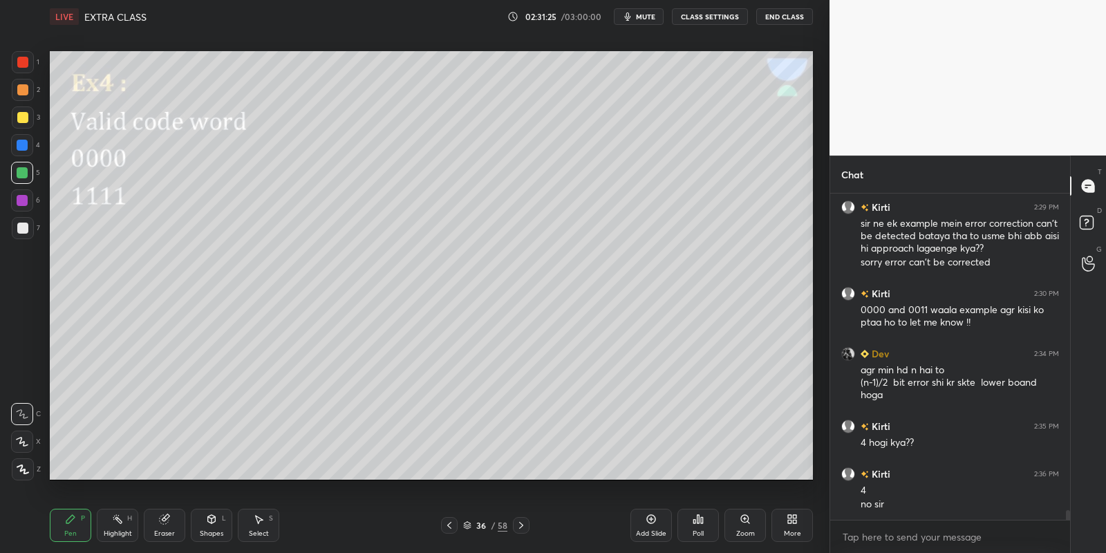
click at [213, 520] on div "Shapes L" at bounding box center [211, 525] width 41 height 33
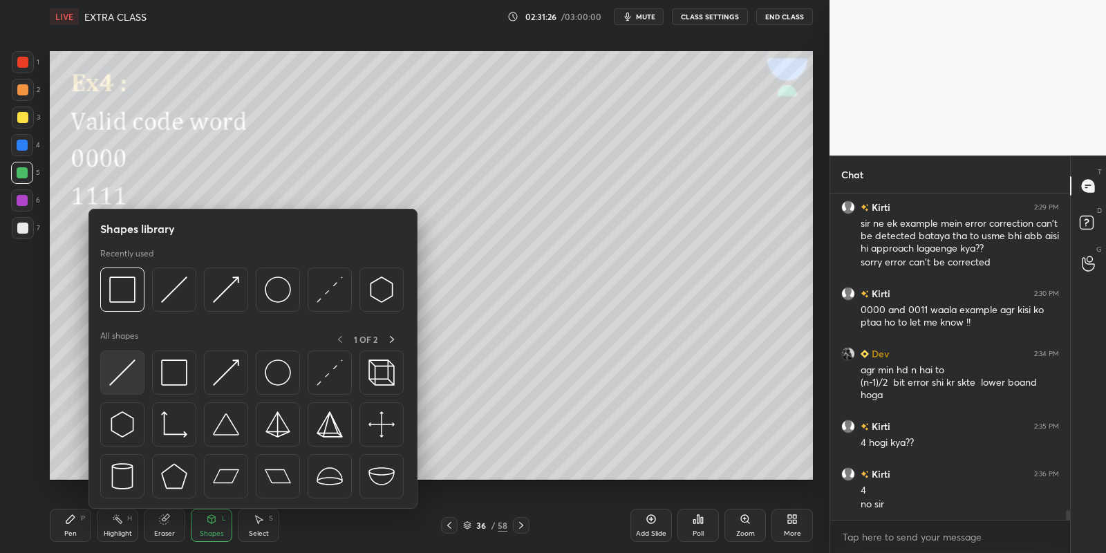
drag, startPoint x: 126, startPoint y: 369, endPoint x: 24, endPoint y: 228, distance: 174.2
click at [122, 366] on img at bounding box center [122, 372] width 26 height 26
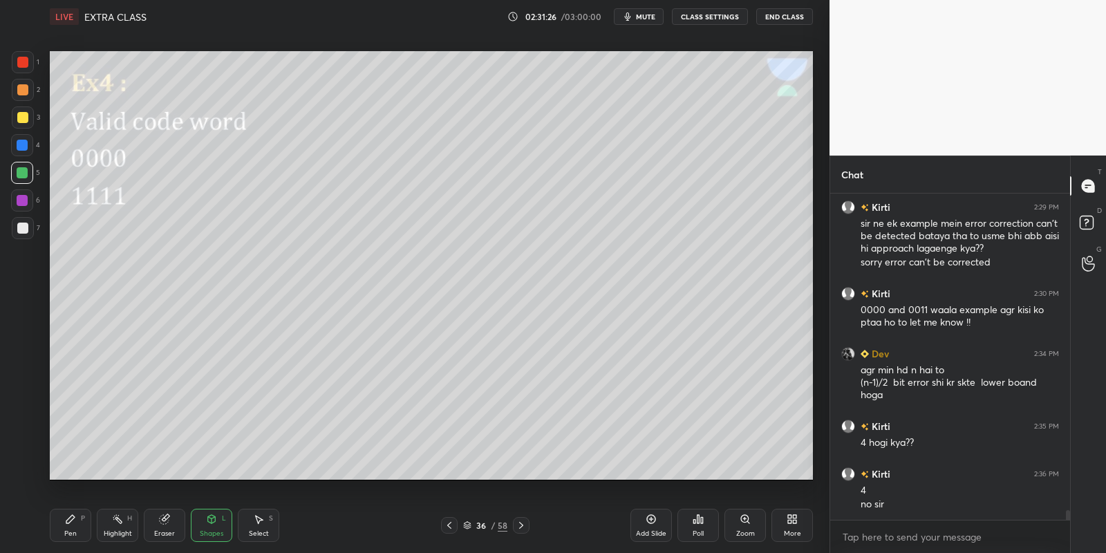
click at [26, 227] on div at bounding box center [22, 228] width 11 height 11
click at [72, 519] on icon at bounding box center [70, 518] width 11 height 11
drag, startPoint x: 119, startPoint y: 527, endPoint x: 126, endPoint y: 517, distance: 11.9
click at [121, 524] on div "Highlight H" at bounding box center [117, 525] width 41 height 33
click at [263, 525] on div "Select S" at bounding box center [258, 525] width 41 height 33
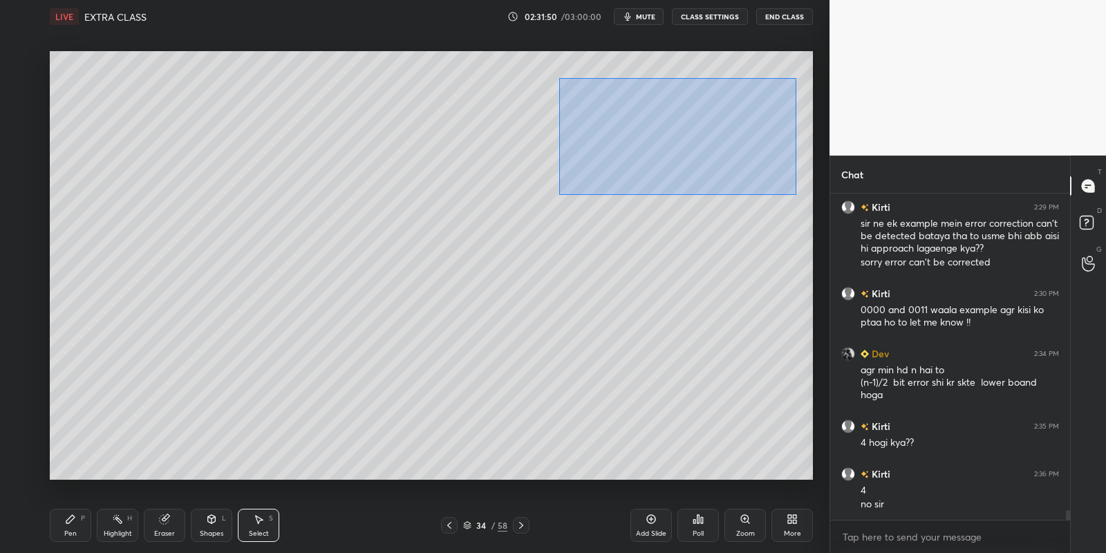
drag, startPoint x: 556, startPoint y: 77, endPoint x: 788, endPoint y: 189, distance: 258.1
click at [795, 194] on div "0 ° Undo Copy Paste here Duplicate Duplicate to new slide Delete" at bounding box center [431, 265] width 763 height 429
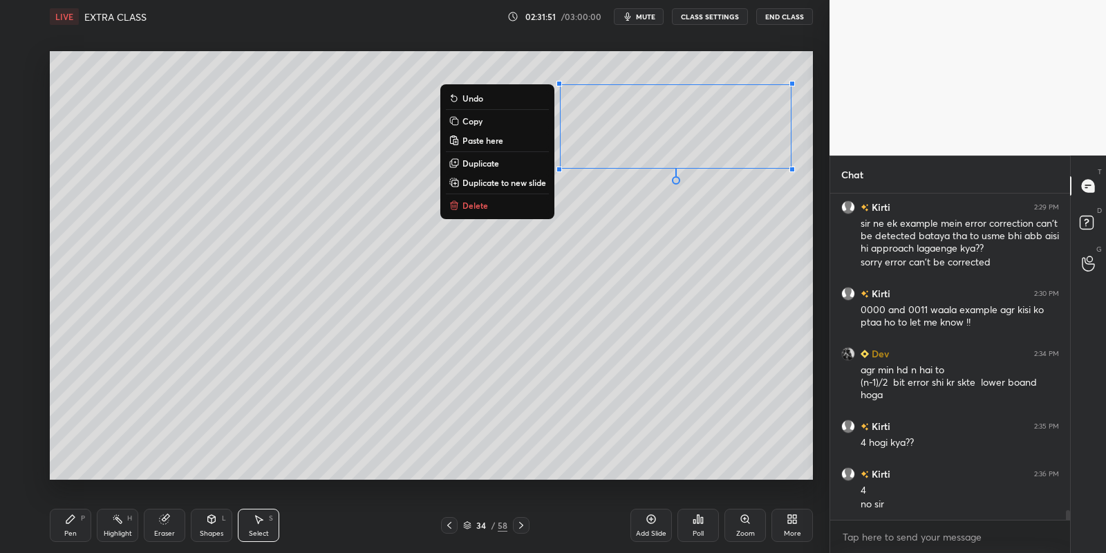
click at [488, 121] on button "Copy" at bounding box center [497, 121] width 103 height 17
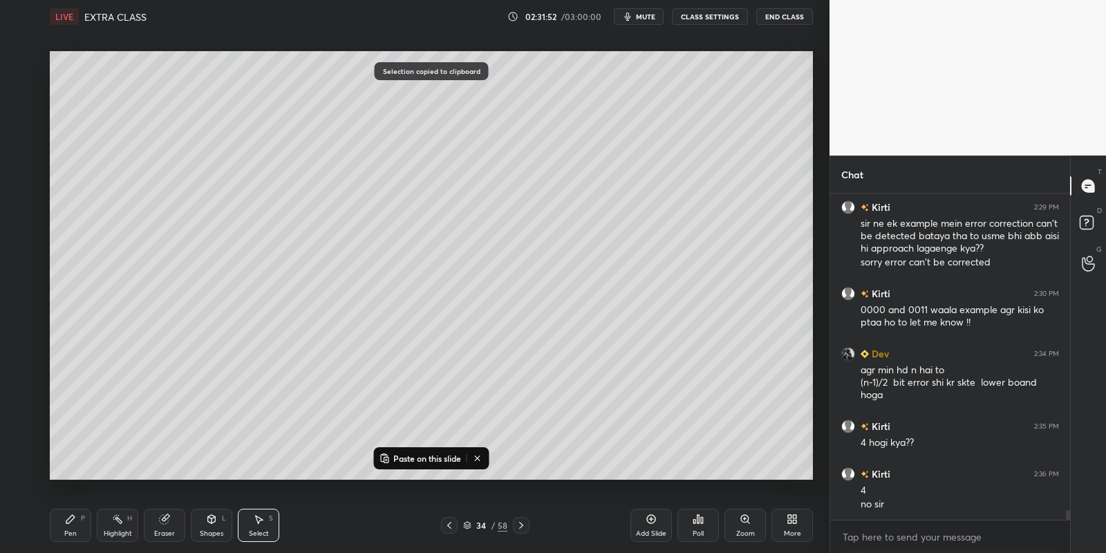
click at [524, 527] on div at bounding box center [521, 525] width 17 height 17
click at [525, 530] on icon at bounding box center [521, 525] width 11 height 11
click at [437, 454] on p "Paste on this slide" at bounding box center [427, 458] width 68 height 11
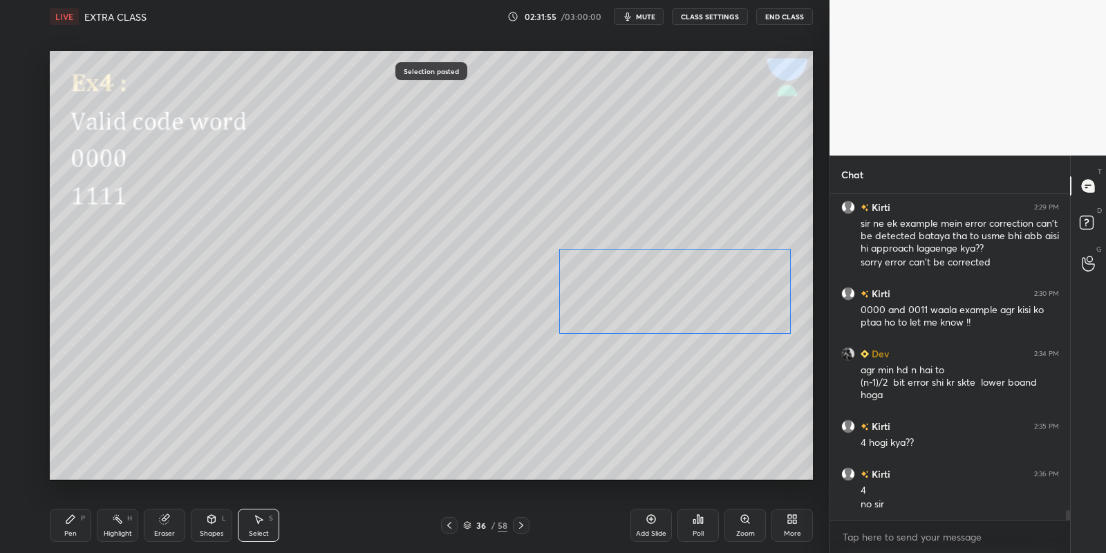
drag, startPoint x: 645, startPoint y: 137, endPoint x: 642, endPoint y: 293, distance: 156.2
click at [643, 295] on div "0 ° Undo Copy Paste here Duplicate Duplicate to new slide Delete" at bounding box center [431, 265] width 763 height 429
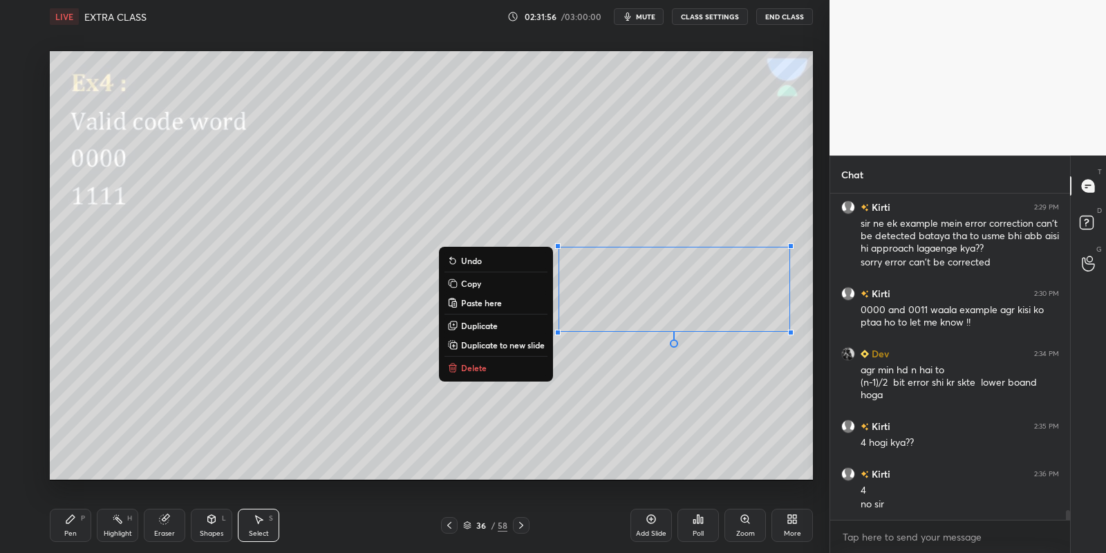
drag, startPoint x: 76, startPoint y: 531, endPoint x: 108, endPoint y: 520, distance: 33.7
click at [83, 527] on div "Pen P" at bounding box center [70, 525] width 41 height 33
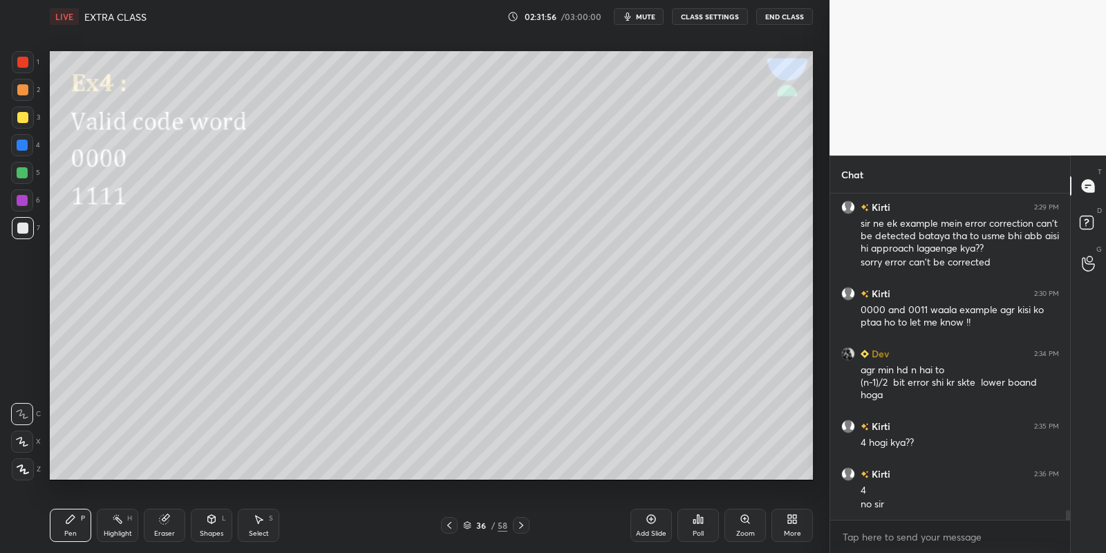
click at [129, 527] on div "Highlight H" at bounding box center [117, 525] width 41 height 33
click at [71, 522] on icon at bounding box center [70, 518] width 11 height 11
click at [26, 181] on div at bounding box center [22, 173] width 22 height 22
click at [120, 522] on div "Highlight H" at bounding box center [117, 525] width 41 height 33
click at [70, 530] on div "Pen" at bounding box center [70, 533] width 12 height 7
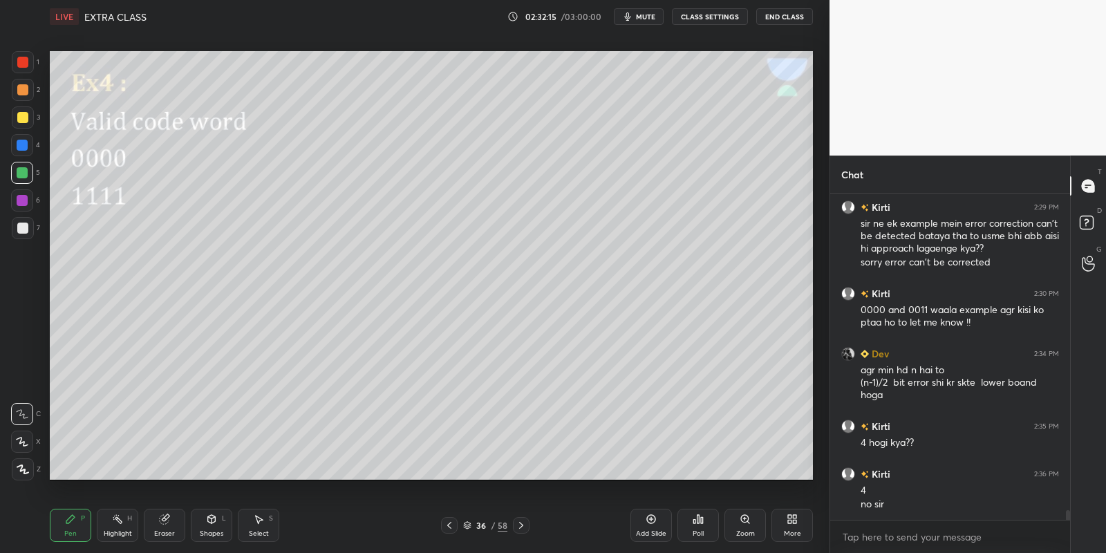
drag, startPoint x: 118, startPoint y: 522, endPoint x: 122, endPoint y: 495, distance: 27.2
click at [119, 521] on icon at bounding box center [117, 518] width 11 height 11
drag, startPoint x: 69, startPoint y: 525, endPoint x: 82, endPoint y: 521, distance: 13.1
click at [70, 525] on div "Pen P" at bounding box center [70, 525] width 41 height 33
click at [221, 525] on div "Shapes L" at bounding box center [211, 525] width 41 height 33
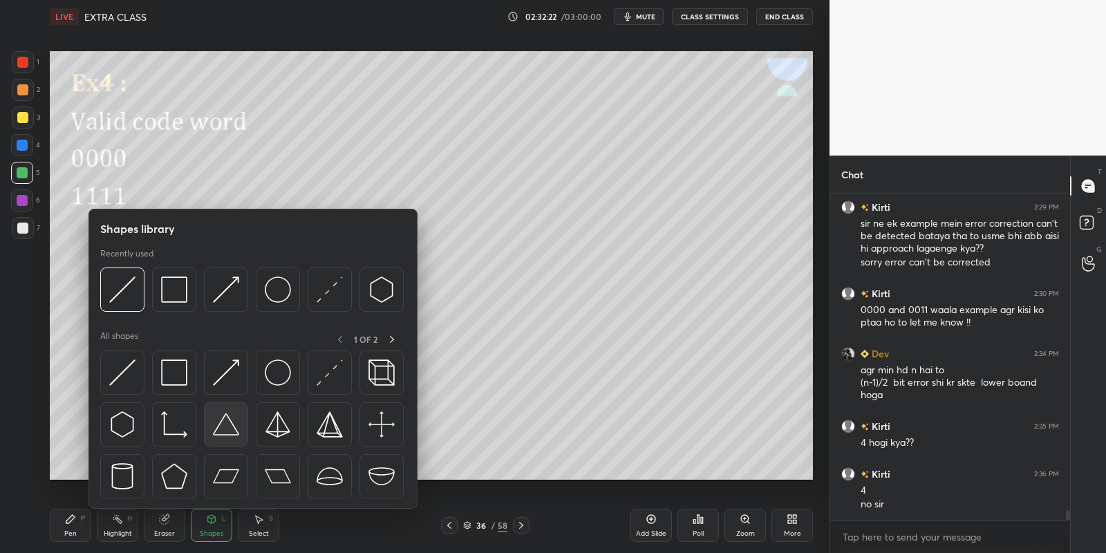
click at [120, 366] on img at bounding box center [122, 372] width 26 height 26
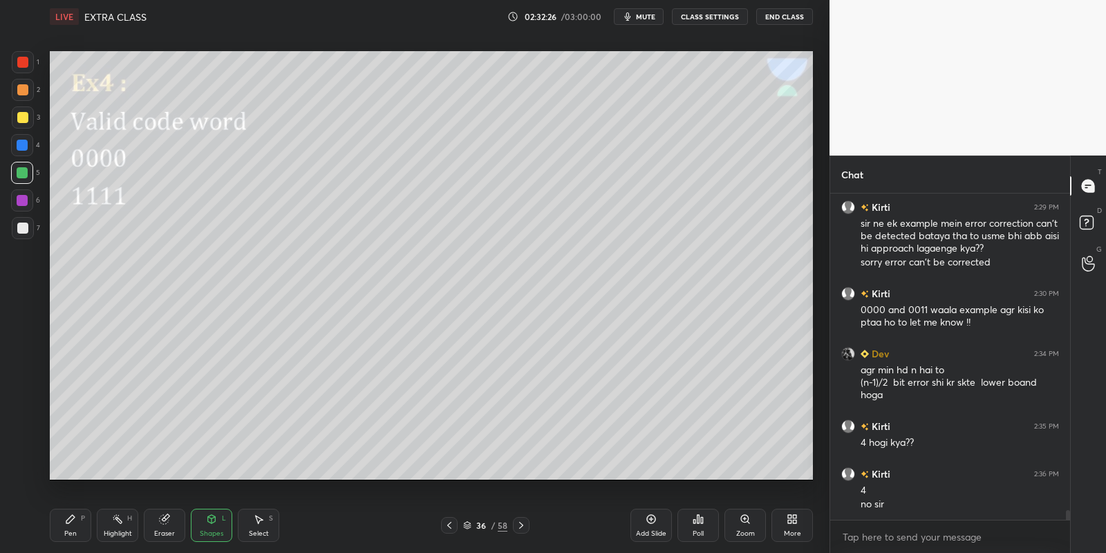
click at [211, 523] on icon at bounding box center [211, 518] width 11 height 11
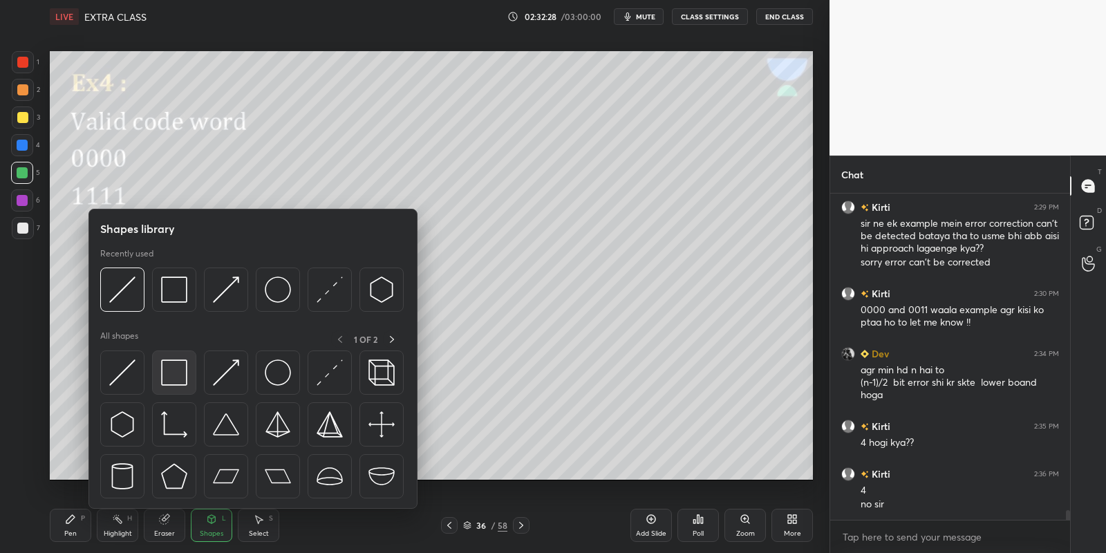
drag, startPoint x: 185, startPoint y: 363, endPoint x: 25, endPoint y: 227, distance: 209.8
click at [182, 362] on img at bounding box center [174, 372] width 26 height 26
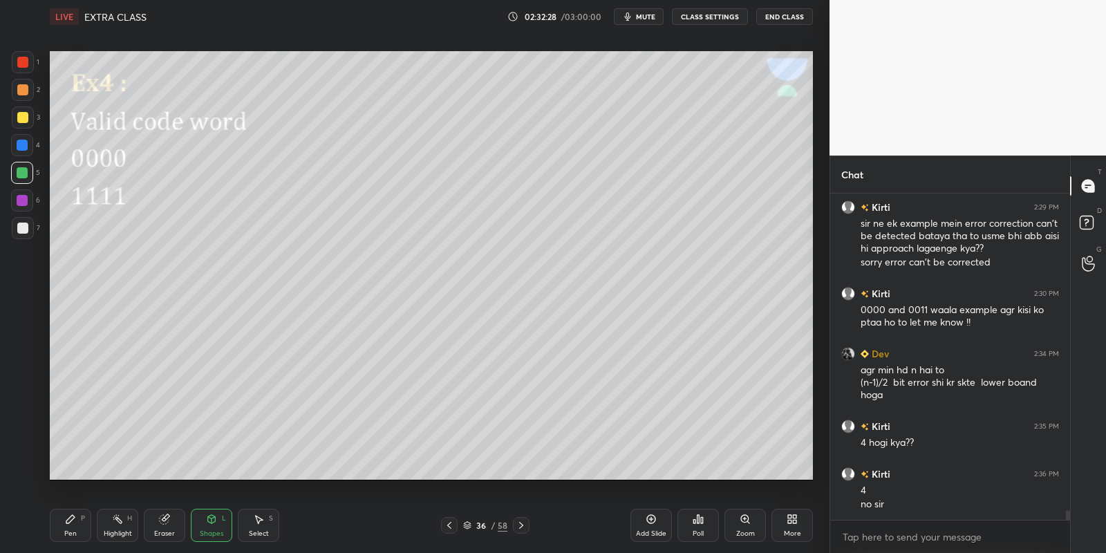
drag, startPoint x: 25, startPoint y: 227, endPoint x: 39, endPoint y: 229, distance: 14.7
click at [24, 227] on div at bounding box center [22, 228] width 11 height 11
click at [82, 519] on div "P" at bounding box center [83, 518] width 4 height 7
click at [122, 519] on icon at bounding box center [117, 518] width 11 height 11
click at [70, 523] on icon at bounding box center [70, 518] width 11 height 11
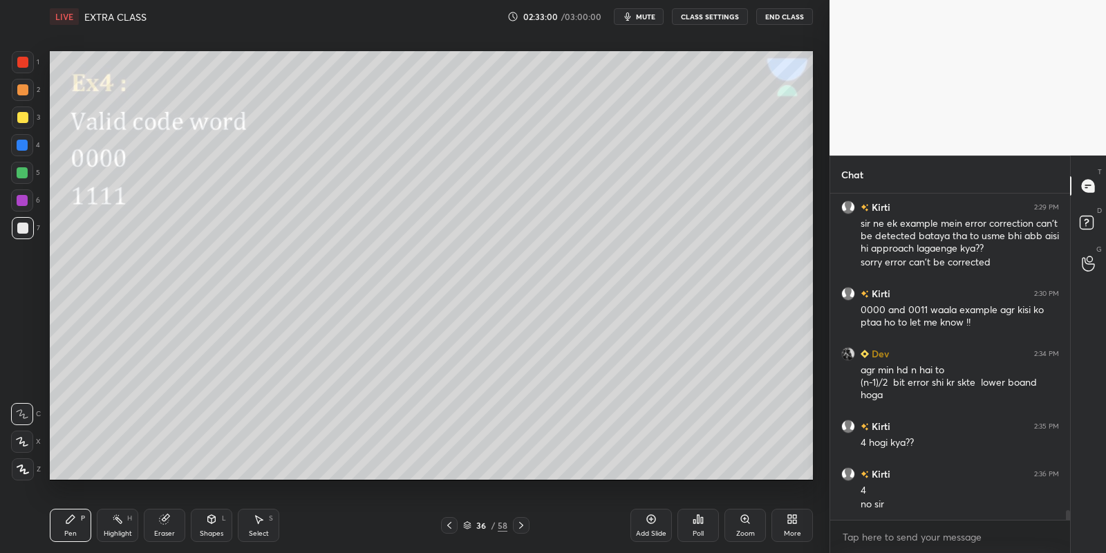
drag, startPoint x: 67, startPoint y: 527, endPoint x: 66, endPoint y: 503, distance: 23.5
click at [66, 518] on div "Pen P" at bounding box center [70, 525] width 41 height 33
drag, startPoint x: 22, startPoint y: 117, endPoint x: 33, endPoint y: 126, distance: 14.2
click at [23, 115] on div at bounding box center [22, 117] width 11 height 11
click at [517, 525] on icon at bounding box center [521, 525] width 11 height 11
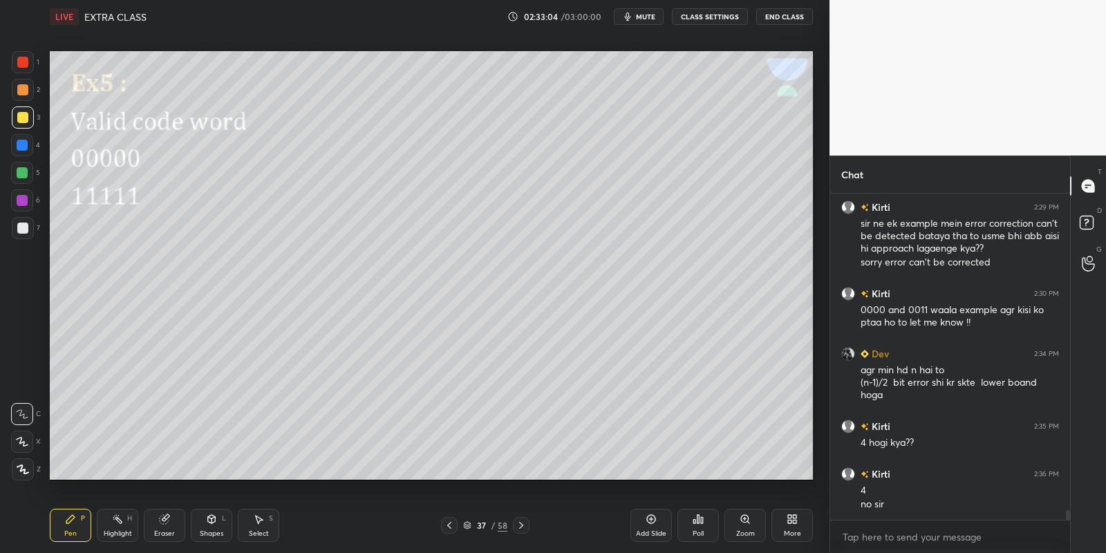
click at [448, 524] on icon at bounding box center [449, 525] width 11 height 11
click at [652, 519] on icon at bounding box center [651, 519] width 4 height 4
drag, startPoint x: 213, startPoint y: 526, endPoint x: 212, endPoint y: 512, distance: 13.8
click at [211, 525] on div "Shapes L" at bounding box center [211, 525] width 41 height 33
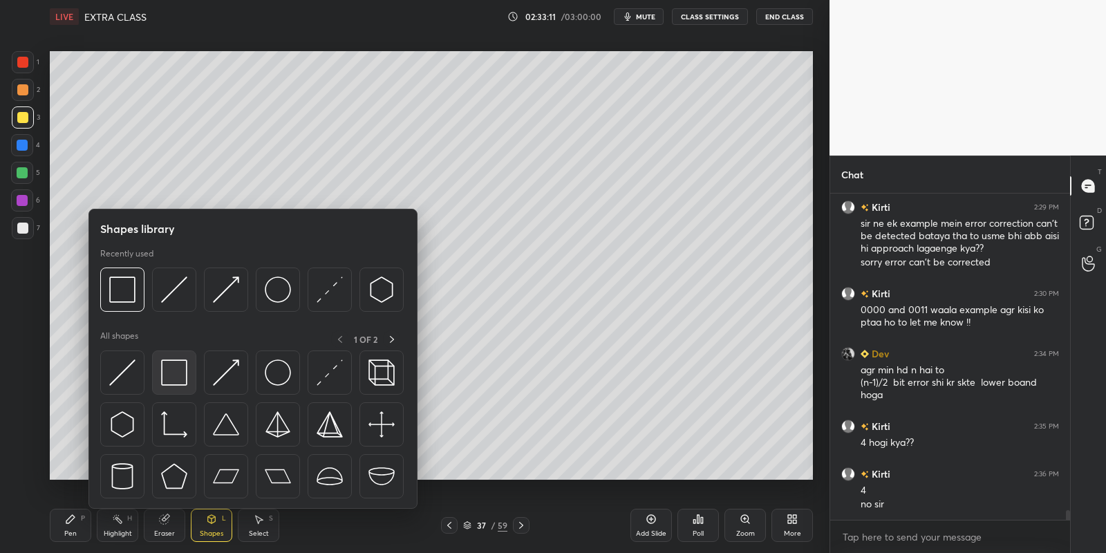
click at [176, 367] on img at bounding box center [174, 372] width 26 height 26
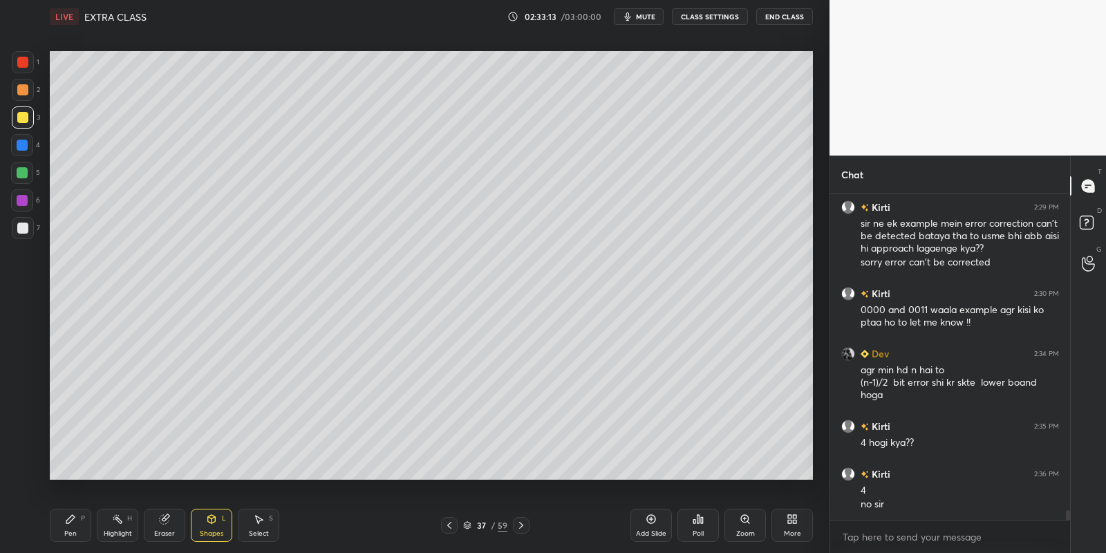
click at [72, 522] on div "Pen P" at bounding box center [70, 525] width 41 height 33
click at [22, 167] on div at bounding box center [22, 173] width 22 height 22
drag, startPoint x: 211, startPoint y: 525, endPoint x: 211, endPoint y: 512, distance: 12.4
click at [211, 522] on div "Shapes L" at bounding box center [211, 525] width 41 height 33
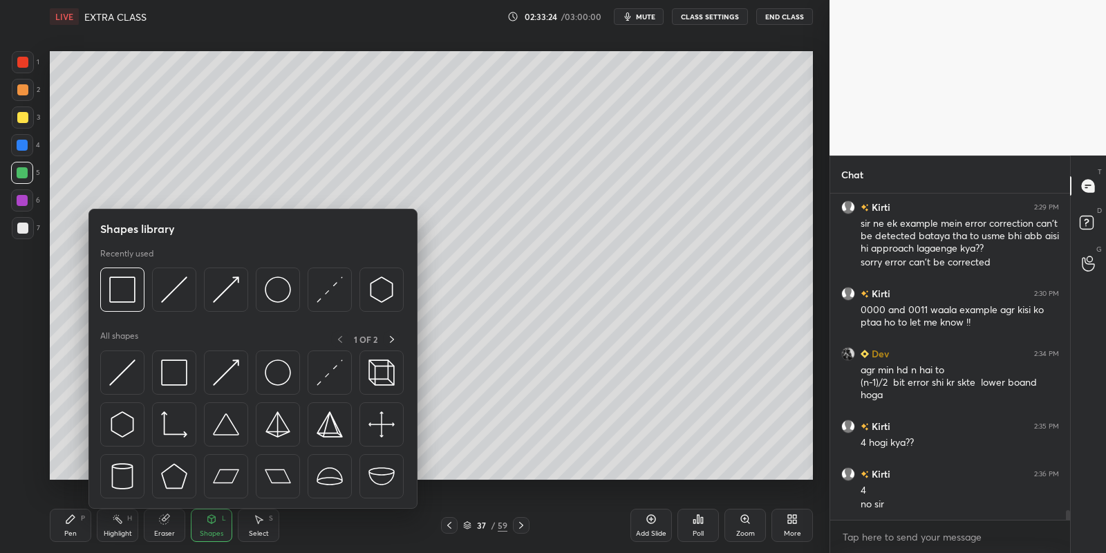
click at [30, 110] on div at bounding box center [23, 117] width 22 height 22
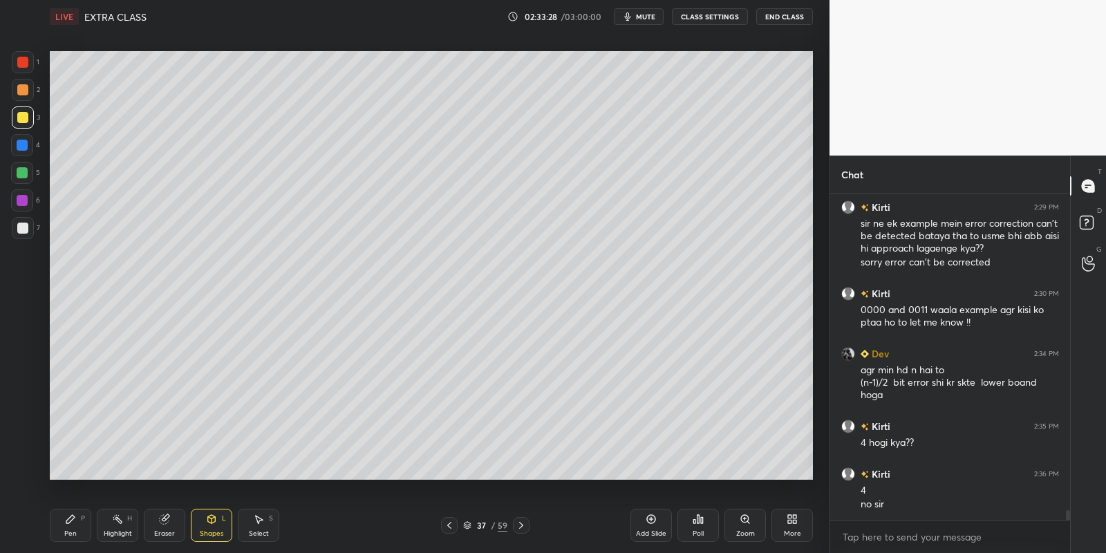
drag, startPoint x: 71, startPoint y: 530, endPoint x: 86, endPoint y: 516, distance: 20.5
click at [71, 528] on div "Pen P" at bounding box center [70, 525] width 41 height 33
click at [21, 175] on div at bounding box center [22, 172] width 11 height 11
drag, startPoint x: 216, startPoint y: 526, endPoint x: 215, endPoint y: 511, distance: 14.5
click at [216, 520] on div "Shapes L" at bounding box center [211, 525] width 41 height 33
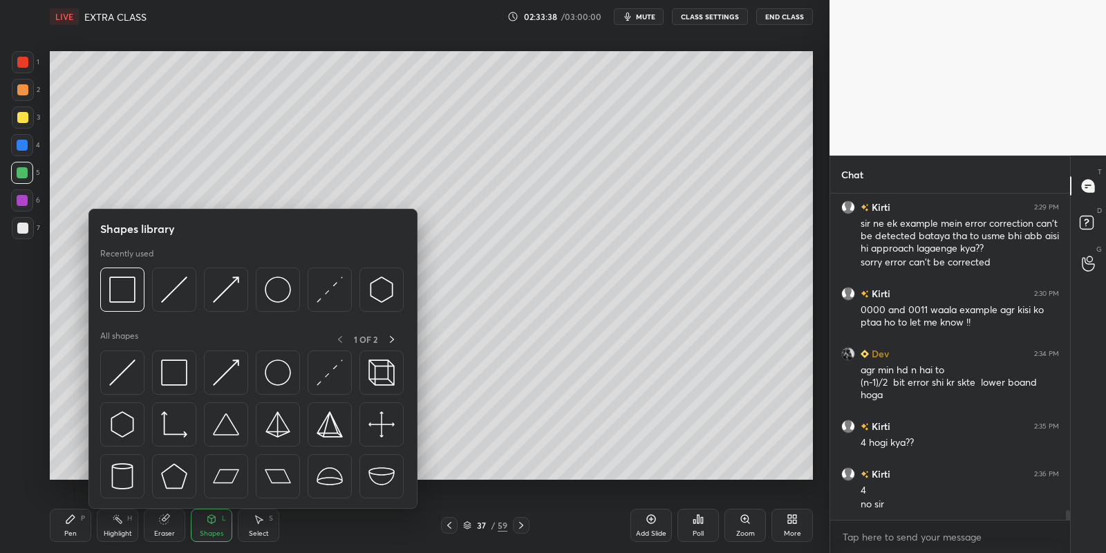
click at [124, 366] on img at bounding box center [122, 372] width 26 height 26
click at [25, 227] on div at bounding box center [22, 228] width 11 height 11
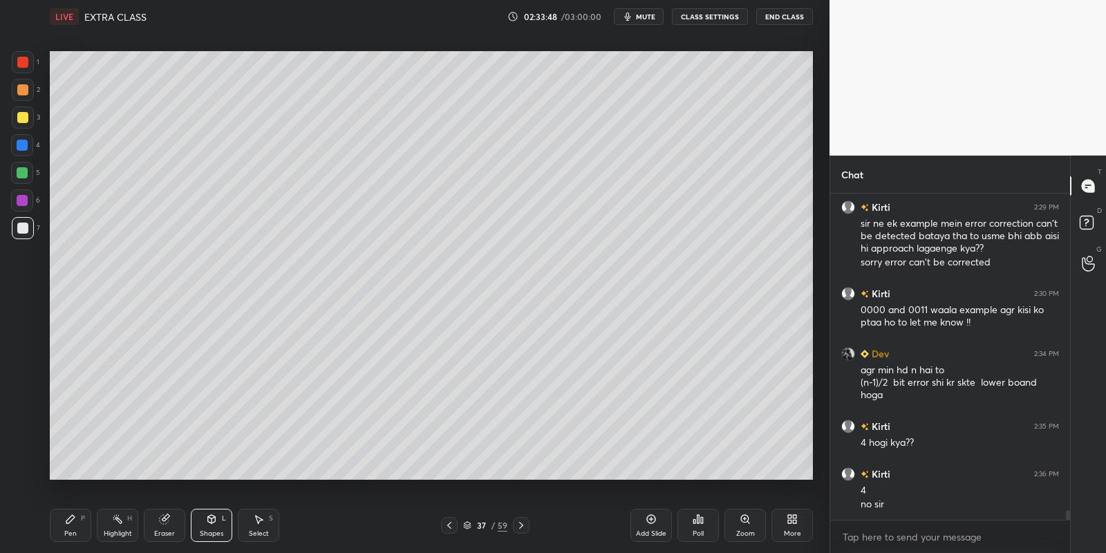
drag, startPoint x: 75, startPoint y: 527, endPoint x: 76, endPoint y: 489, distance: 38.0
click at [75, 526] on div "Pen P" at bounding box center [70, 525] width 41 height 33
drag, startPoint x: 19, startPoint y: 172, endPoint x: 39, endPoint y: 170, distance: 20.1
click at [20, 170] on div at bounding box center [22, 172] width 11 height 11
click at [122, 526] on div "Highlight H" at bounding box center [117, 525] width 41 height 33
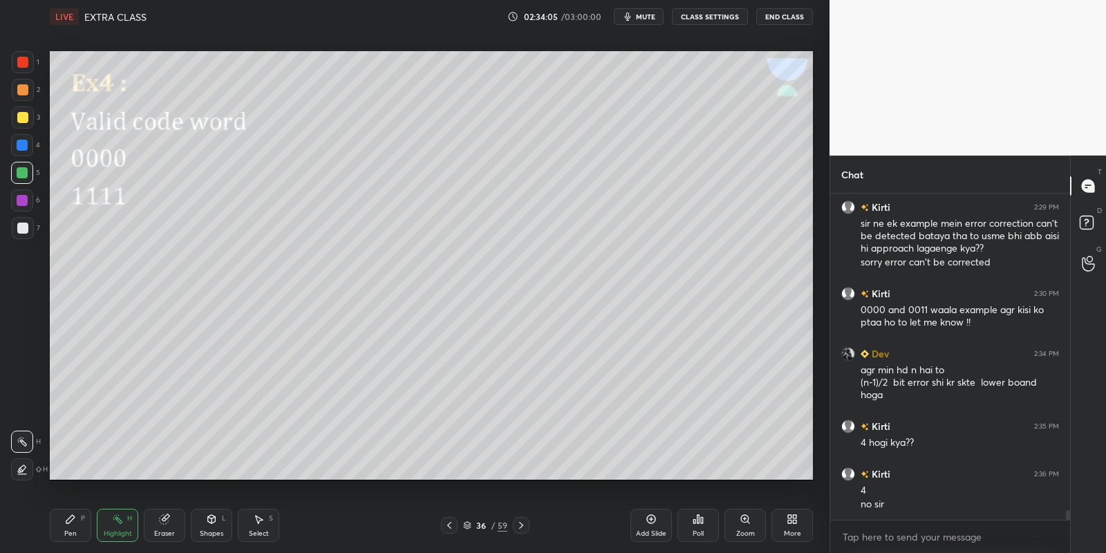
click at [263, 520] on icon at bounding box center [258, 518] width 11 height 11
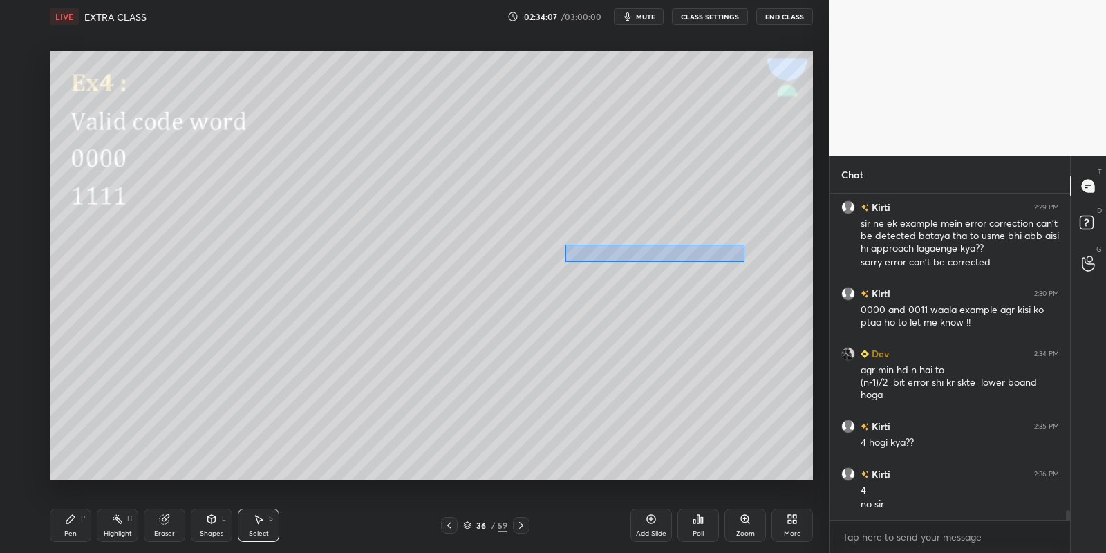
drag, startPoint x: 564, startPoint y: 244, endPoint x: 736, endPoint y: 267, distance: 173.6
click at [743, 261] on div "0 ° Undo Copy Paste here Duplicate Duplicate to new slide Delete" at bounding box center [431, 265] width 763 height 429
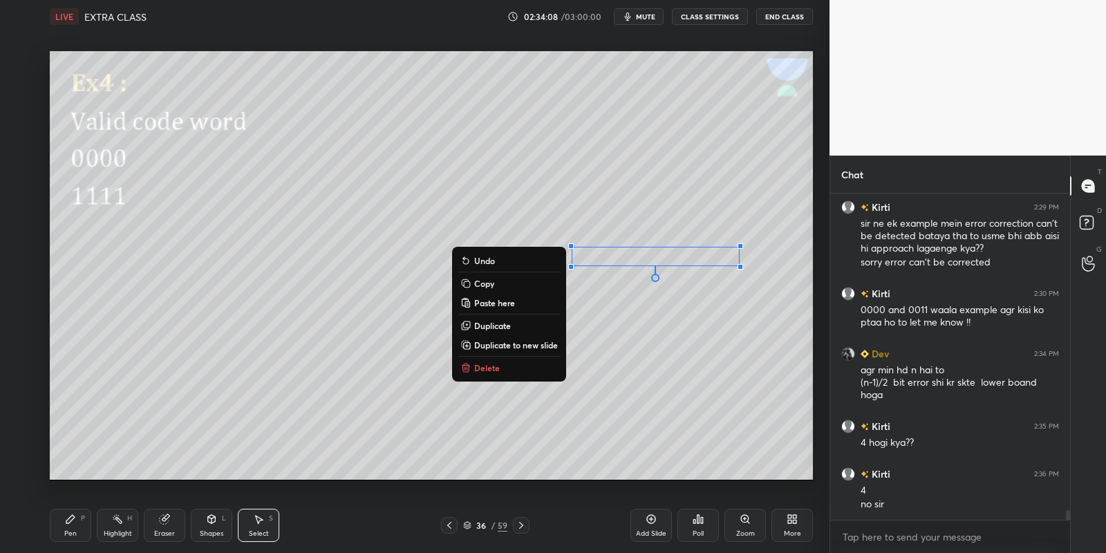
click at [503, 283] on button "Copy" at bounding box center [508, 283] width 103 height 17
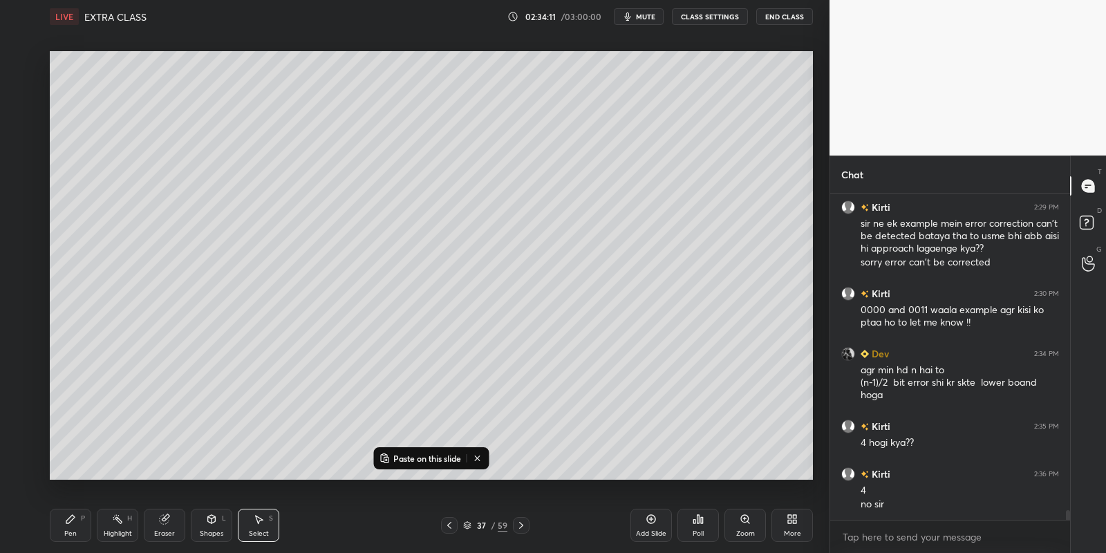
drag, startPoint x: 409, startPoint y: 455, endPoint x: 424, endPoint y: 427, distance: 31.8
click at [408, 453] on p "Paste on this slide" at bounding box center [427, 458] width 68 height 11
drag, startPoint x: 622, startPoint y: 254, endPoint x: 618, endPoint y: 105, distance: 148.6
click at [618, 104] on div "0 ° Undo Copy Paste here Duplicate Duplicate to new slide Delete" at bounding box center [431, 265] width 763 height 429
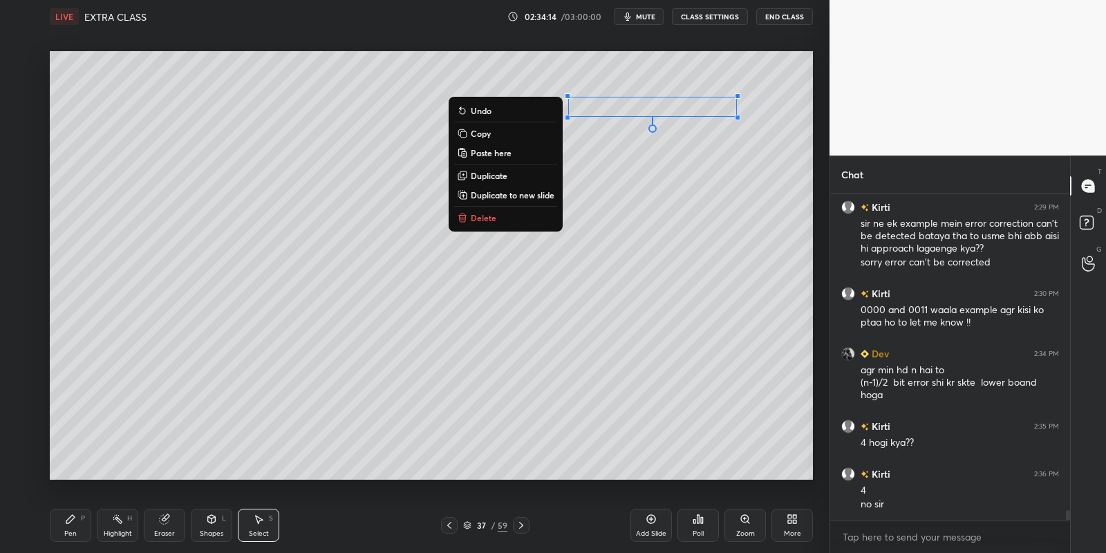
drag, startPoint x: 73, startPoint y: 526, endPoint x: 106, endPoint y: 528, distance: 33.2
click at [74, 525] on div "Pen P" at bounding box center [70, 525] width 41 height 33
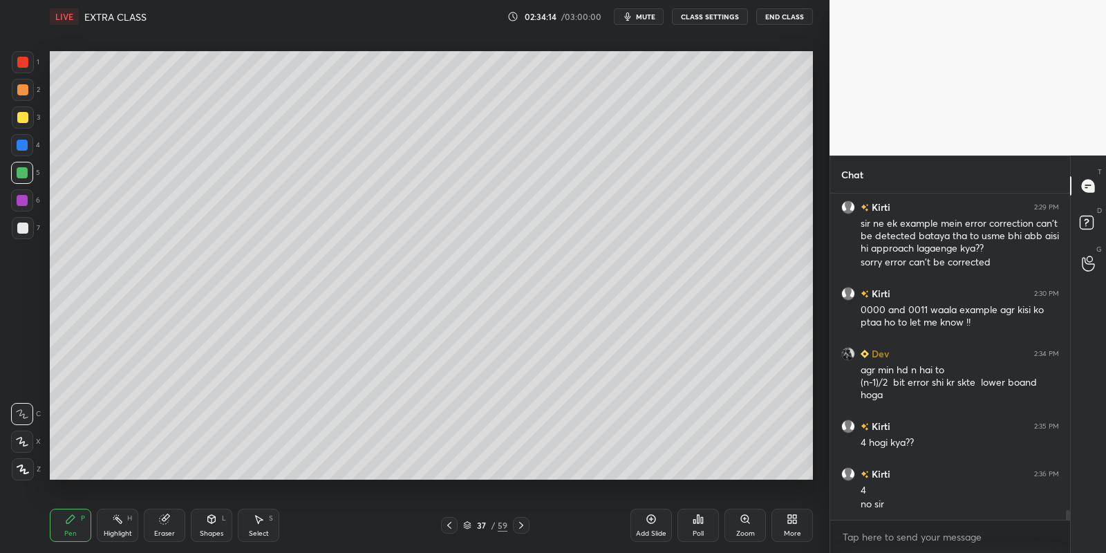
click at [120, 527] on div "Highlight H" at bounding box center [117, 525] width 41 height 33
click at [21, 117] on div at bounding box center [22, 117] width 11 height 11
click at [21, 169] on div at bounding box center [22, 172] width 11 height 11
click at [23, 114] on div at bounding box center [22, 117] width 11 height 11
click at [69, 521] on icon at bounding box center [70, 518] width 11 height 11
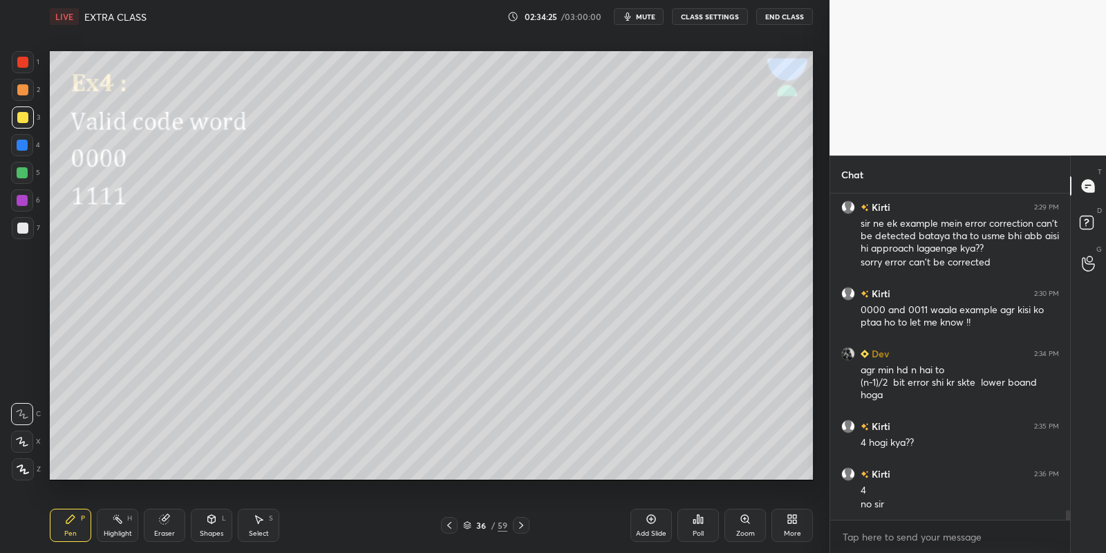
click at [116, 527] on div "Highlight H" at bounding box center [117, 525] width 41 height 33
drag, startPoint x: 75, startPoint y: 527, endPoint x: 80, endPoint y: 516, distance: 12.4
click at [74, 526] on div "Pen P" at bounding box center [70, 525] width 41 height 33
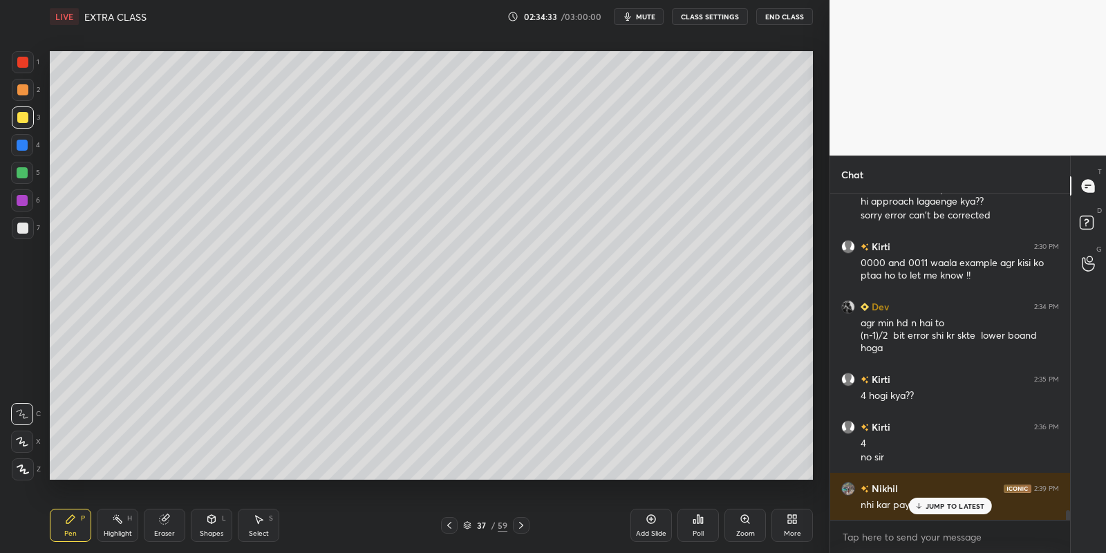
drag, startPoint x: 256, startPoint y: 522, endPoint x: 254, endPoint y: 480, distance: 42.2
click at [256, 522] on icon at bounding box center [258, 518] width 11 height 11
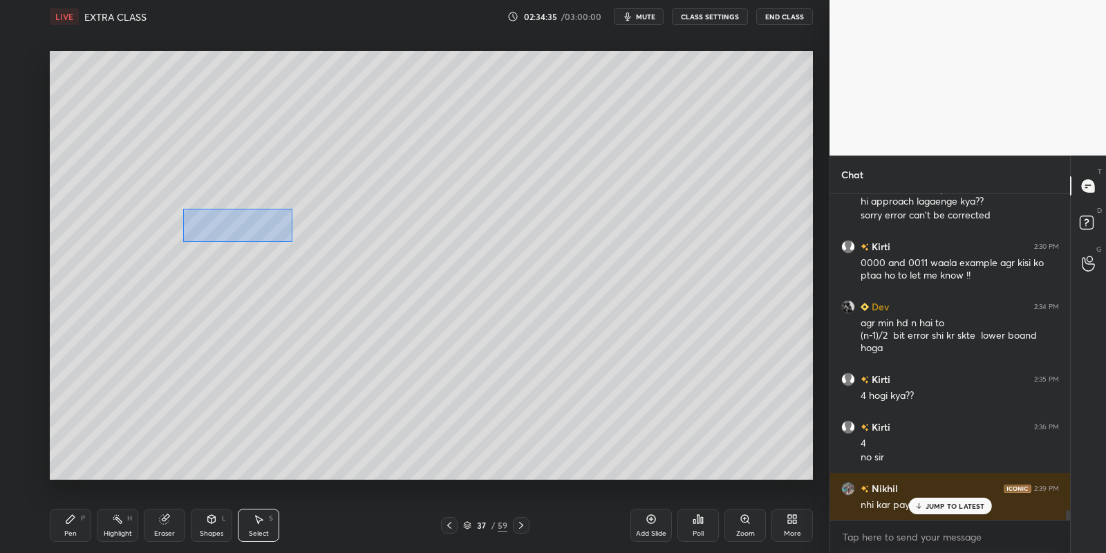
drag, startPoint x: 203, startPoint y: 218, endPoint x: 290, endPoint y: 240, distance: 90.0
click at [291, 241] on div "0 ° Undo Copy Paste here Duplicate Duplicate to new slide Delete" at bounding box center [431, 265] width 763 height 429
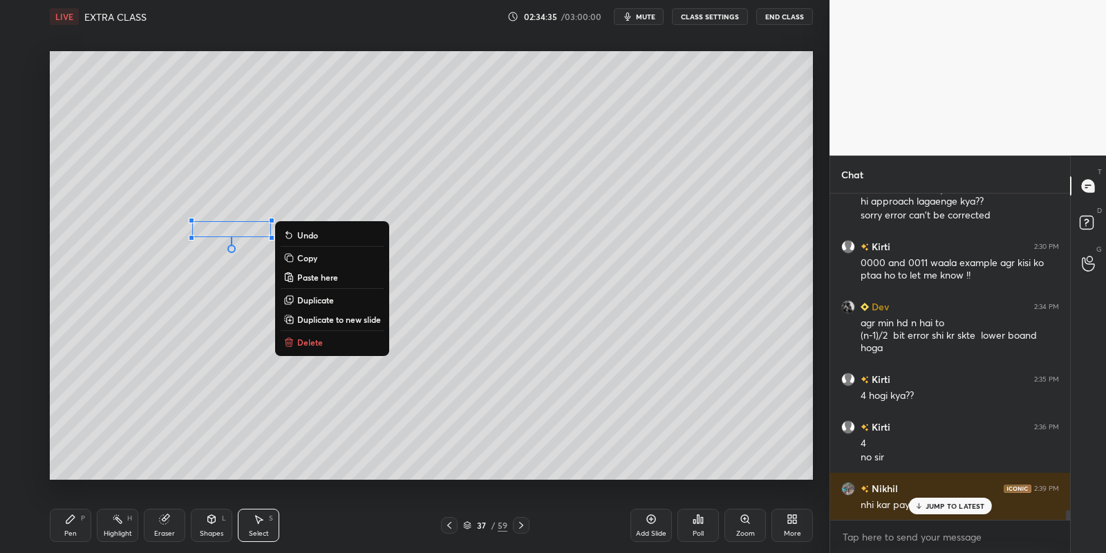
click at [318, 260] on button "Copy" at bounding box center [332, 257] width 103 height 17
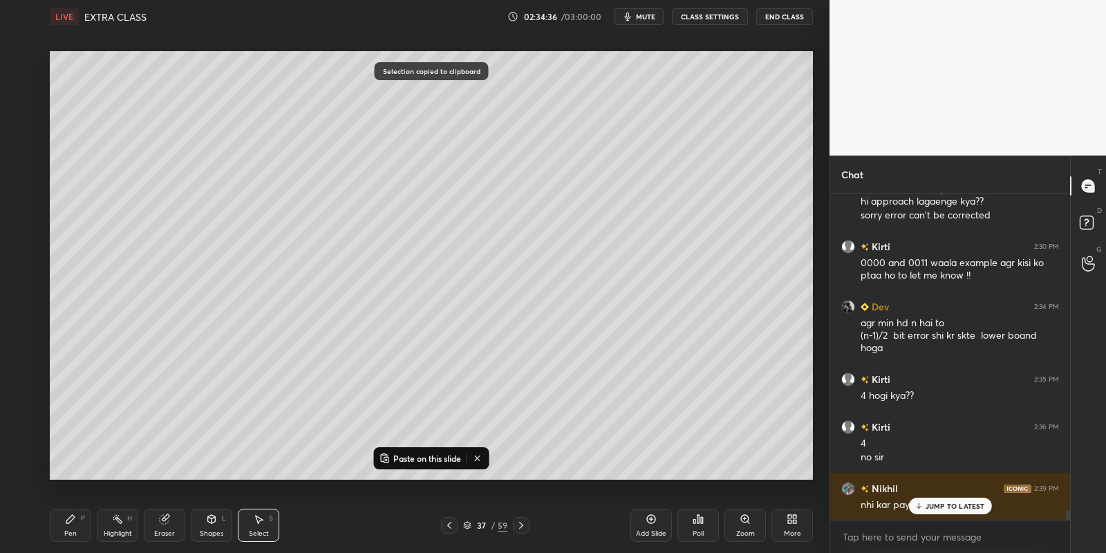
click at [399, 453] on p "Paste on this slide" at bounding box center [427, 458] width 68 height 11
drag, startPoint x: 271, startPoint y: 244, endPoint x: 451, endPoint y: 230, distance: 180.2
click at [456, 226] on div "0 ° Undo Copy Paste here Duplicate Duplicate to new slide Delete" at bounding box center [431, 265] width 763 height 429
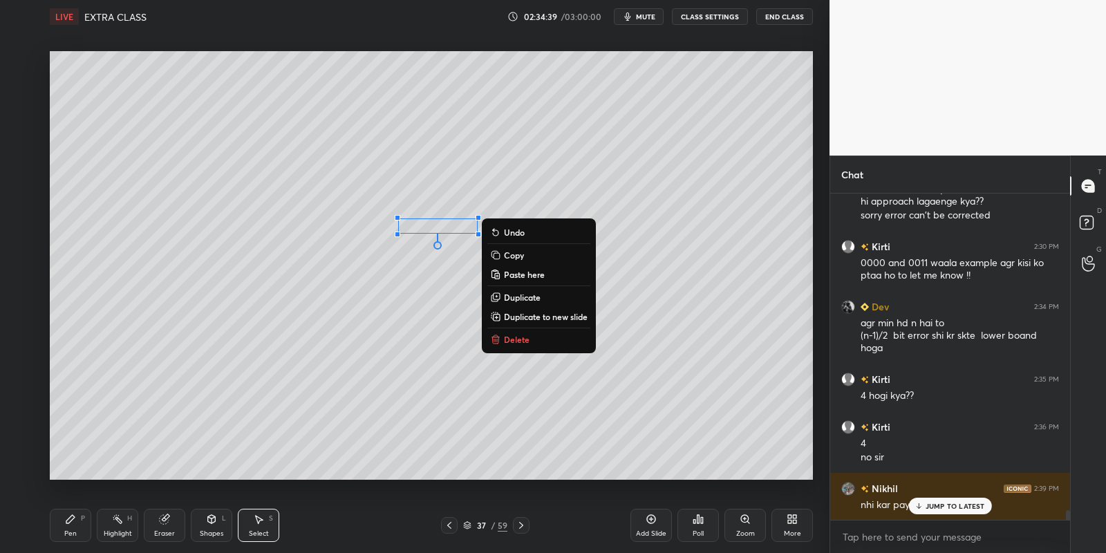
drag, startPoint x: 80, startPoint y: 521, endPoint x: 115, endPoint y: 498, distance: 41.8
click at [79, 519] on div "Pen P" at bounding box center [70, 525] width 41 height 33
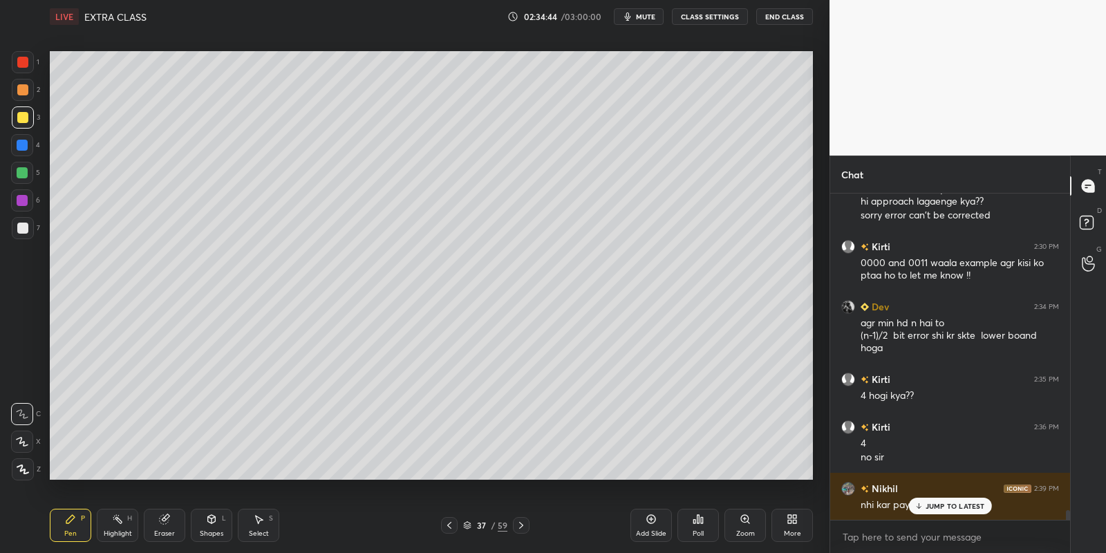
drag, startPoint x: 218, startPoint y: 531, endPoint x: 218, endPoint y: 522, distance: 9.0
click at [218, 528] on div "Shapes L" at bounding box center [211, 525] width 41 height 33
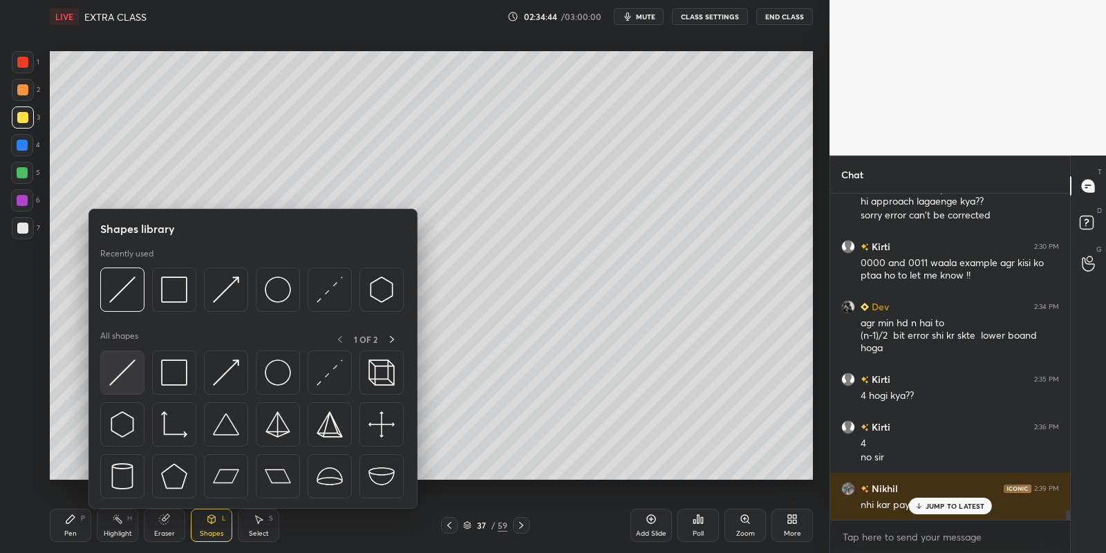
scroll to position [10948, 0]
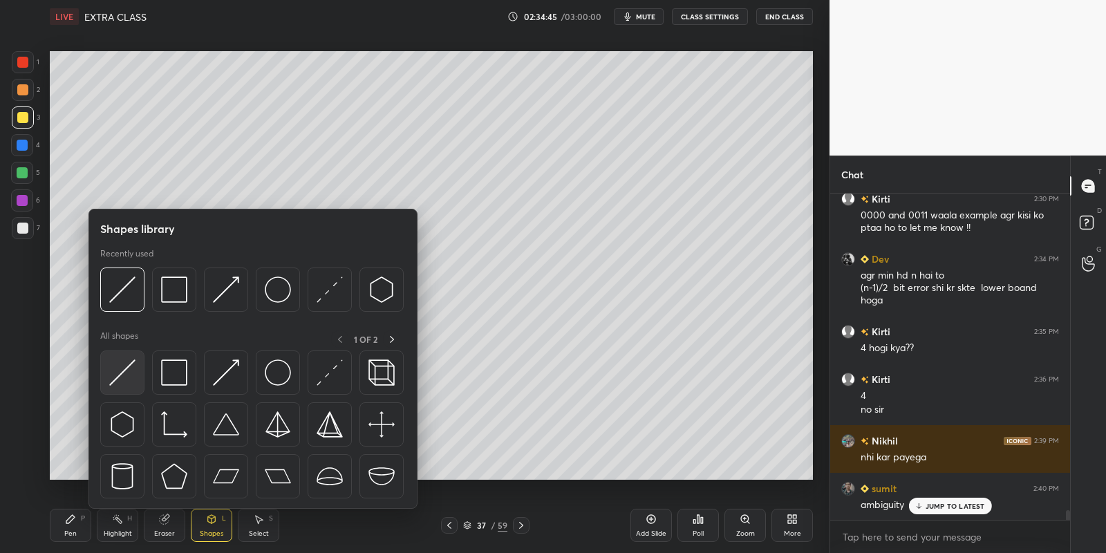
click at [131, 371] on img at bounding box center [122, 372] width 26 height 26
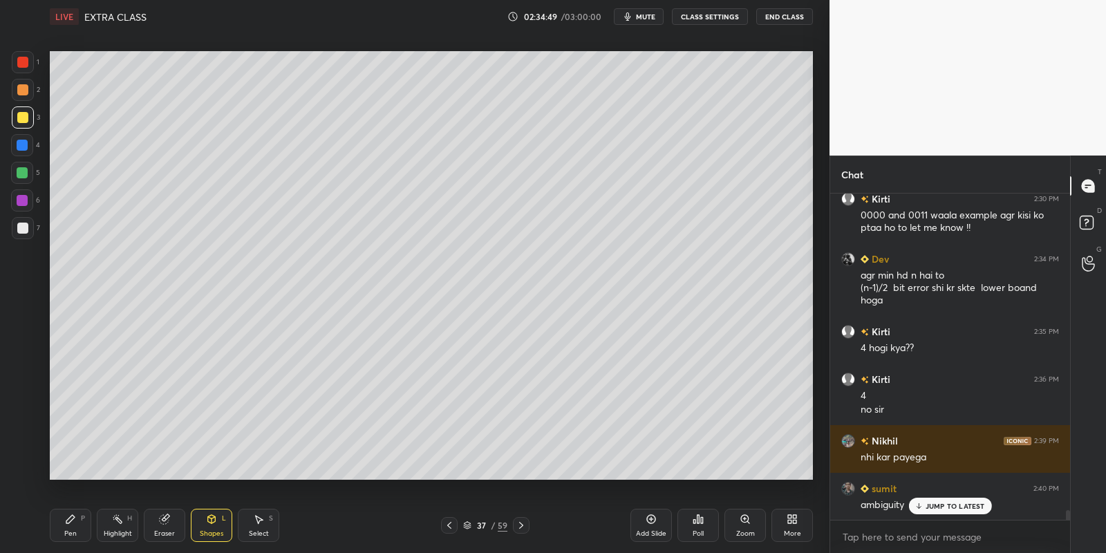
click at [215, 520] on icon at bounding box center [212, 519] width 8 height 8
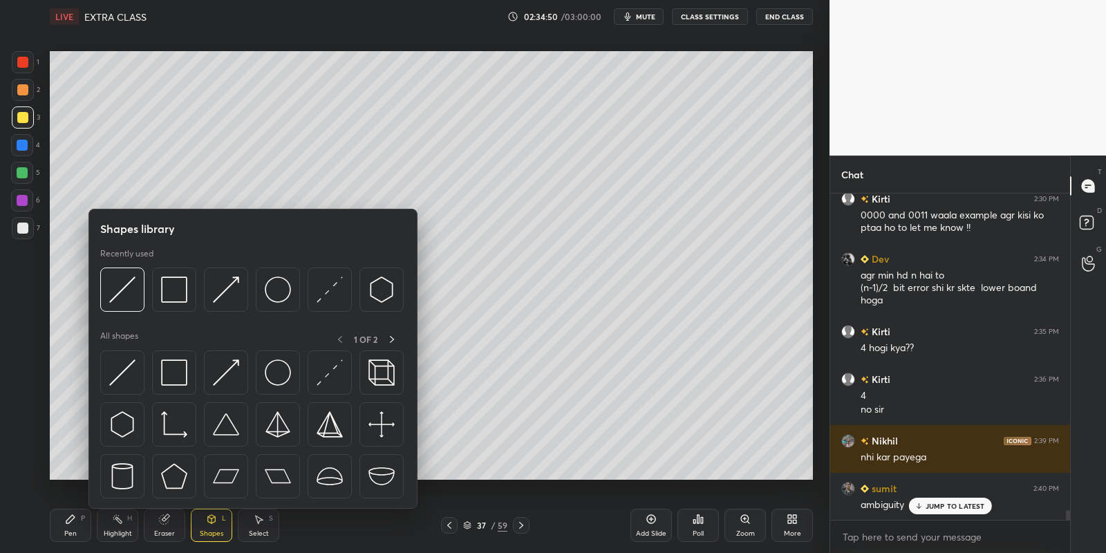
click at [176, 372] on img at bounding box center [174, 372] width 26 height 26
click at [20, 228] on div at bounding box center [22, 228] width 11 height 11
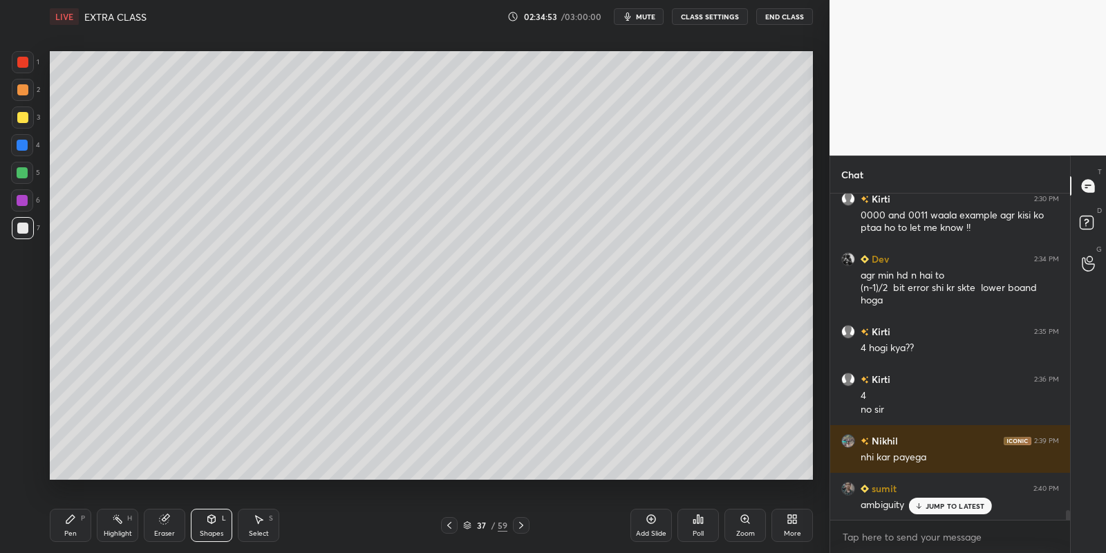
scroll to position [10995, 0]
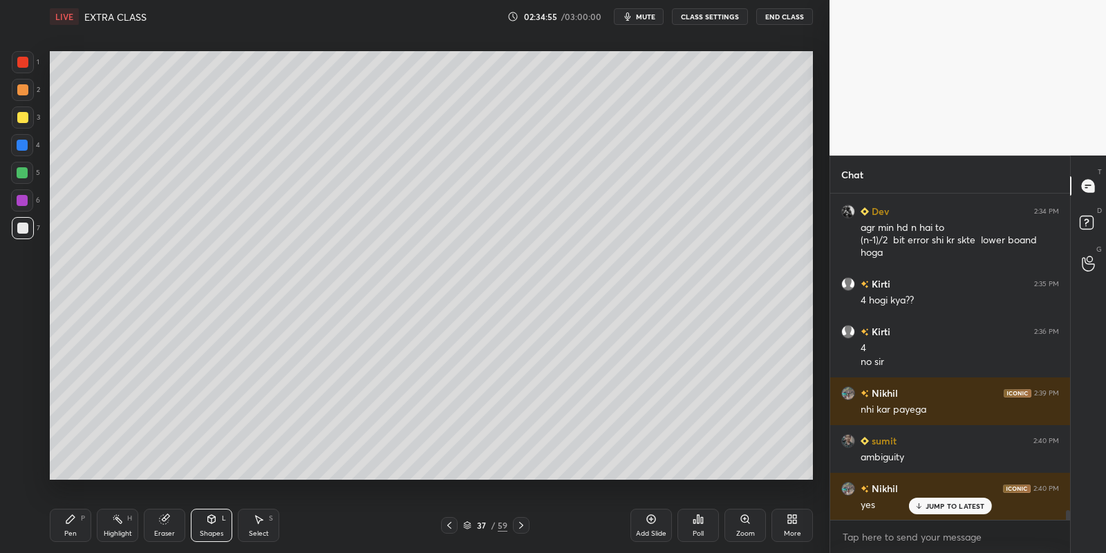
click at [71, 518] on icon at bounding box center [70, 519] width 8 height 8
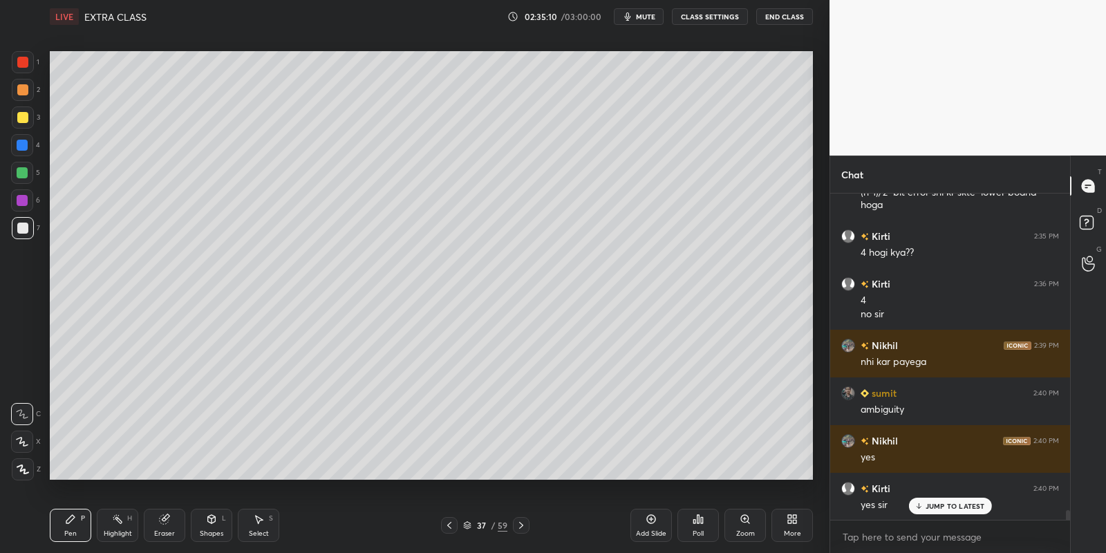
drag, startPoint x: 114, startPoint y: 525, endPoint x: 134, endPoint y: 487, distance: 43.0
click at [116, 520] on icon at bounding box center [117, 518] width 11 height 11
click at [82, 527] on div "Pen P" at bounding box center [70, 525] width 41 height 33
drag, startPoint x: 128, startPoint y: 530, endPoint x: 130, endPoint y: 505, distance: 25.0
click at [126, 528] on div "Highlight H" at bounding box center [117, 525] width 41 height 33
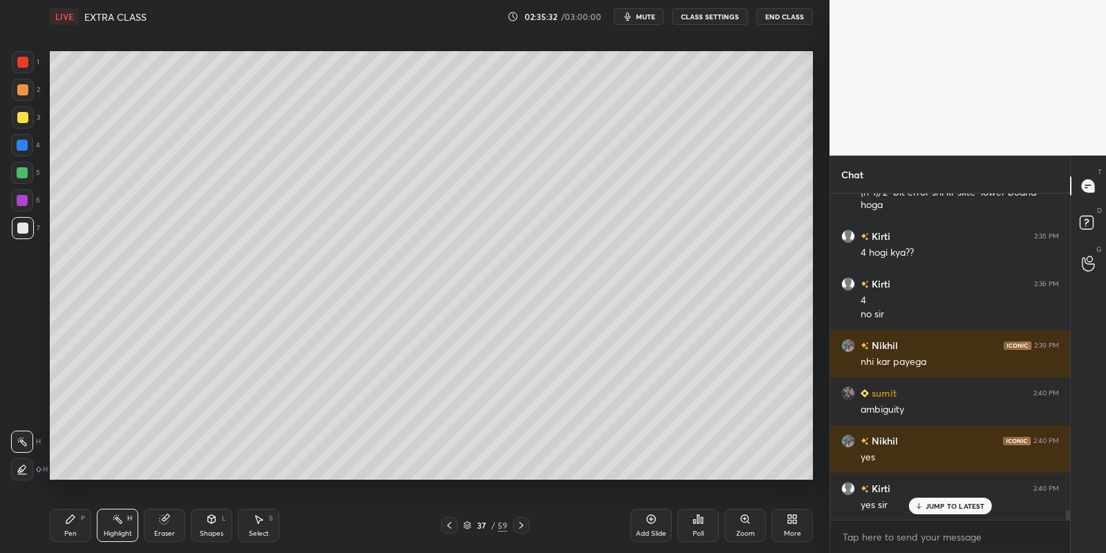
drag, startPoint x: 83, startPoint y: 525, endPoint x: 107, endPoint y: 510, distance: 28.6
click at [84, 525] on div "Pen P" at bounding box center [70, 525] width 41 height 33
click at [118, 525] on div "Highlight H" at bounding box center [117, 525] width 41 height 33
click at [64, 527] on div "Pen P" at bounding box center [70, 525] width 41 height 33
click at [16, 174] on div at bounding box center [22, 173] width 22 height 22
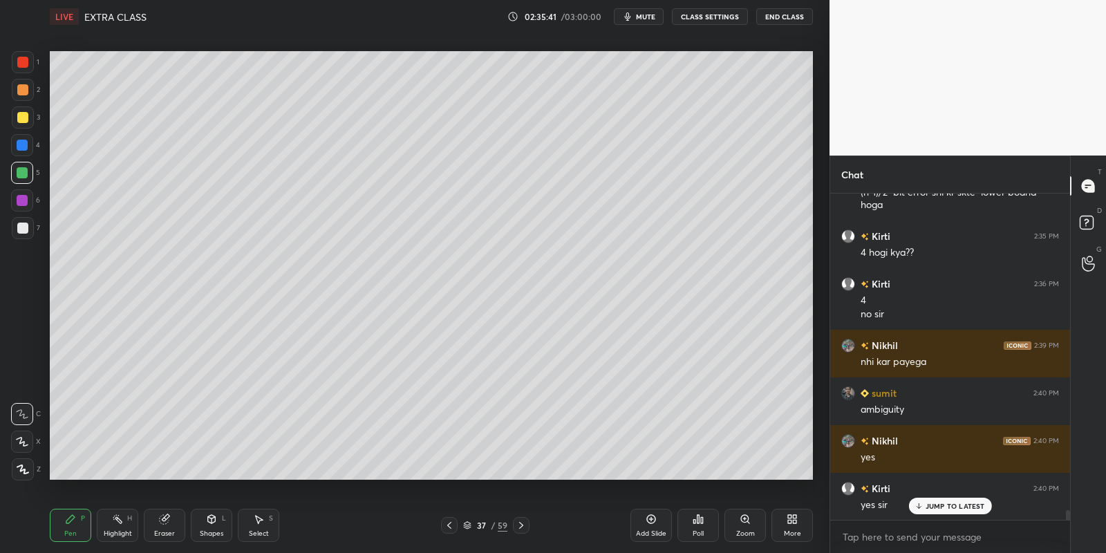
click at [23, 110] on div at bounding box center [23, 117] width 22 height 22
click at [21, 173] on div at bounding box center [22, 172] width 11 height 11
click at [214, 526] on div "Shapes L" at bounding box center [211, 525] width 41 height 33
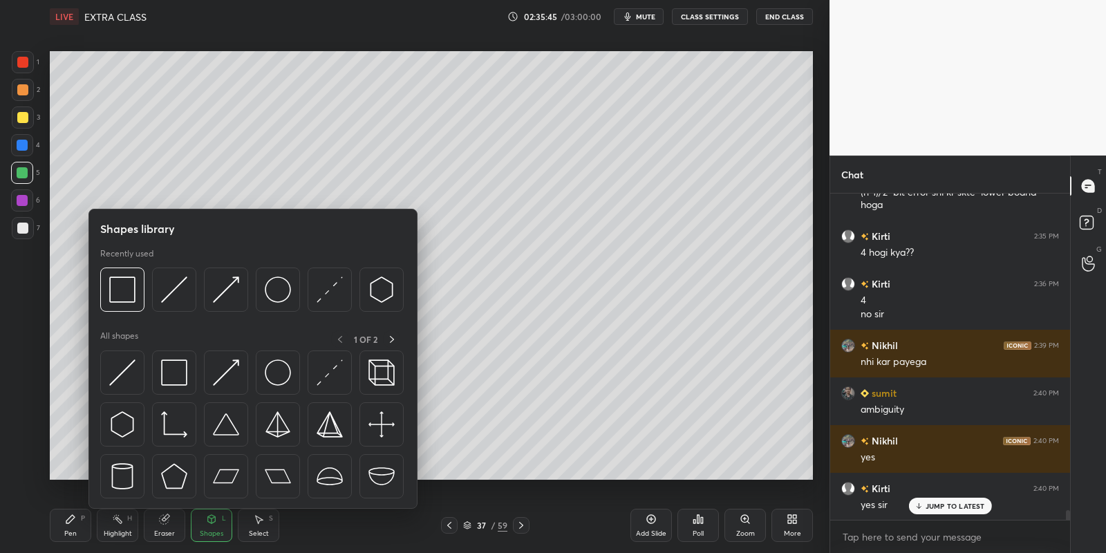
click at [173, 361] on img at bounding box center [174, 372] width 26 height 26
click at [24, 107] on div "1 2 3 4 5 6 7" at bounding box center [25, 147] width 29 height 193
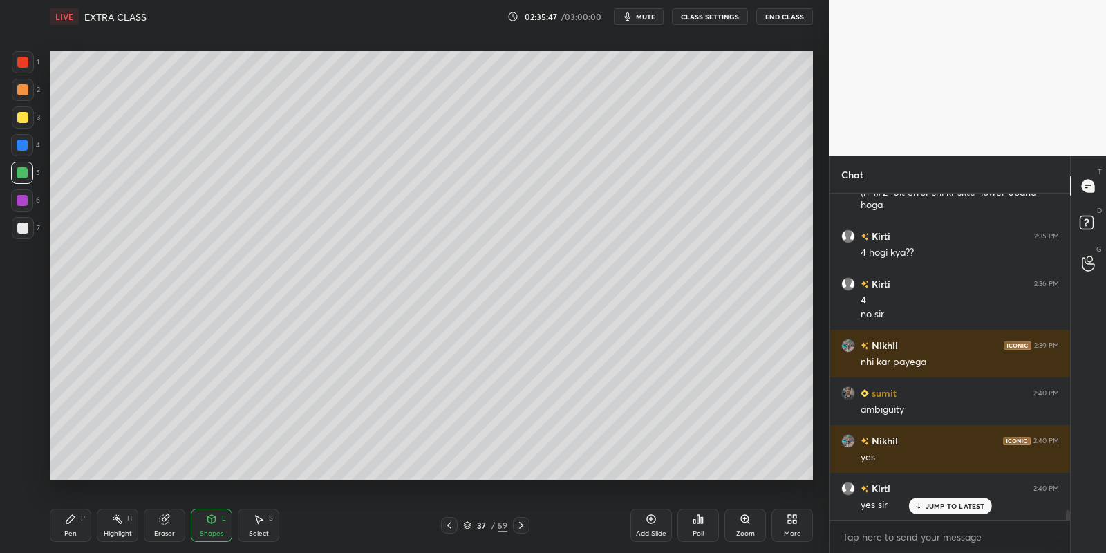
click at [26, 115] on div at bounding box center [22, 117] width 11 height 11
click at [77, 527] on div "Pen P" at bounding box center [70, 525] width 41 height 33
click at [22, 170] on div at bounding box center [22, 172] width 11 height 11
drag, startPoint x: 217, startPoint y: 536, endPoint x: 216, endPoint y: 518, distance: 18.7
click at [216, 535] on div "Shapes" at bounding box center [211, 533] width 23 height 7
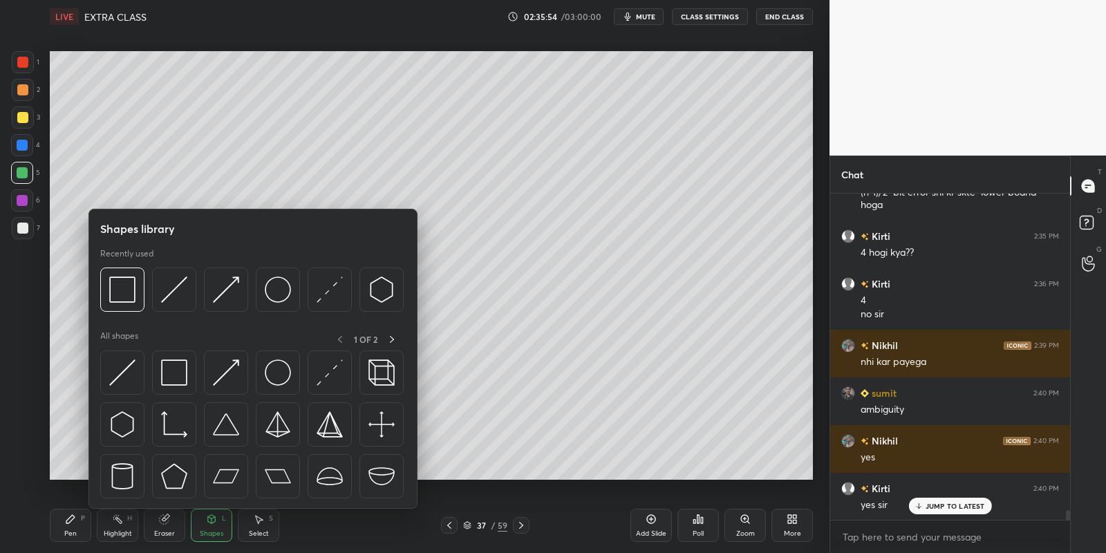
click at [189, 363] on div at bounding box center [174, 372] width 44 height 44
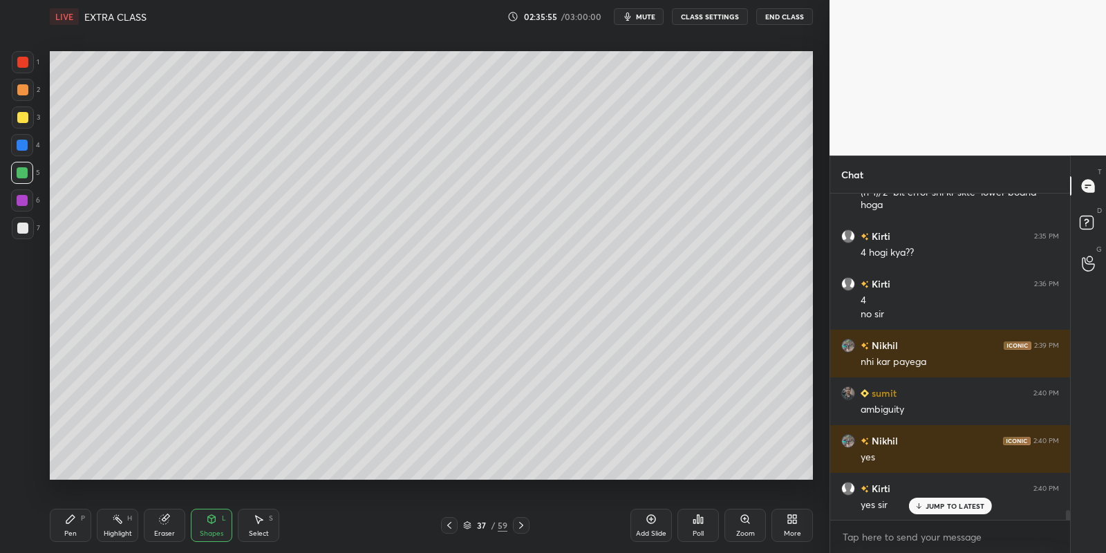
drag, startPoint x: 27, startPoint y: 119, endPoint x: 44, endPoint y: 129, distance: 20.1
click at [29, 118] on div at bounding box center [23, 117] width 22 height 22
drag, startPoint x: 71, startPoint y: 526, endPoint x: 66, endPoint y: 517, distance: 10.2
click at [72, 525] on div "Pen P" at bounding box center [70, 525] width 41 height 33
click at [23, 161] on div "1 2 3 4 5 6 7" at bounding box center [25, 147] width 29 height 193
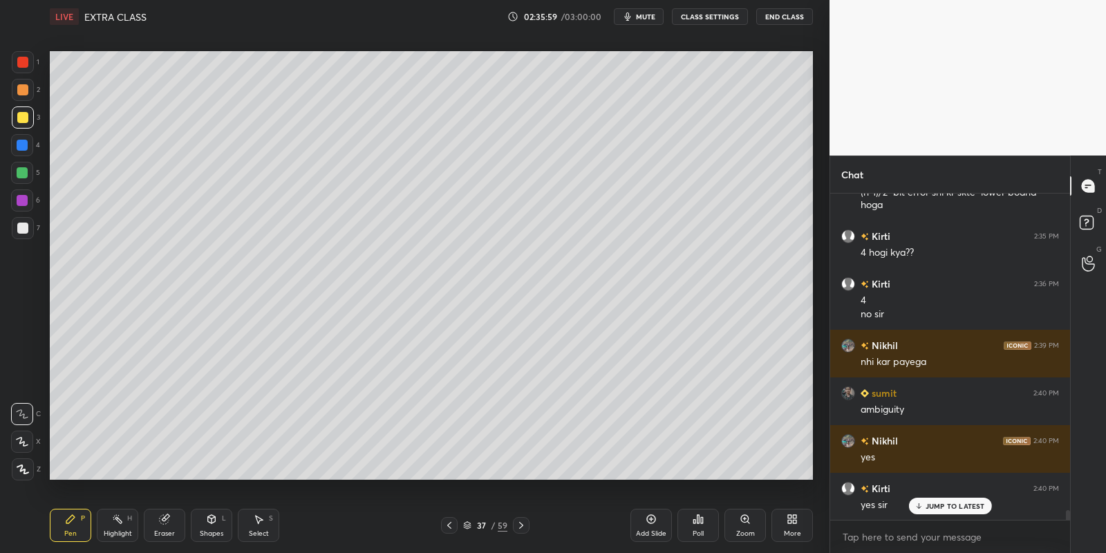
click at [26, 173] on div at bounding box center [22, 172] width 11 height 11
click at [209, 520] on div "Shapes L" at bounding box center [211, 525] width 41 height 33
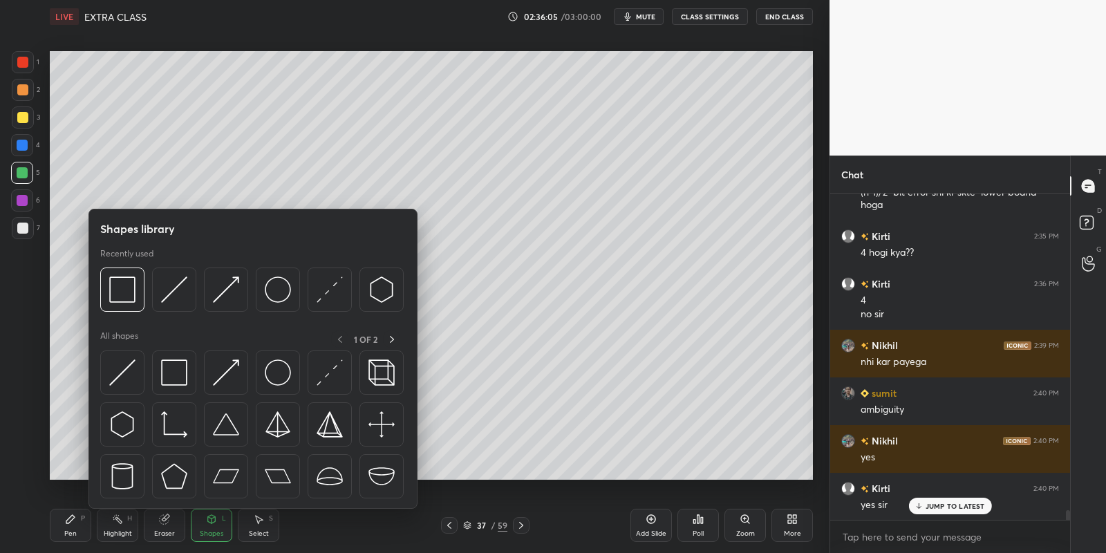
click at [123, 362] on img at bounding box center [122, 372] width 26 height 26
click at [21, 221] on div at bounding box center [23, 228] width 22 height 22
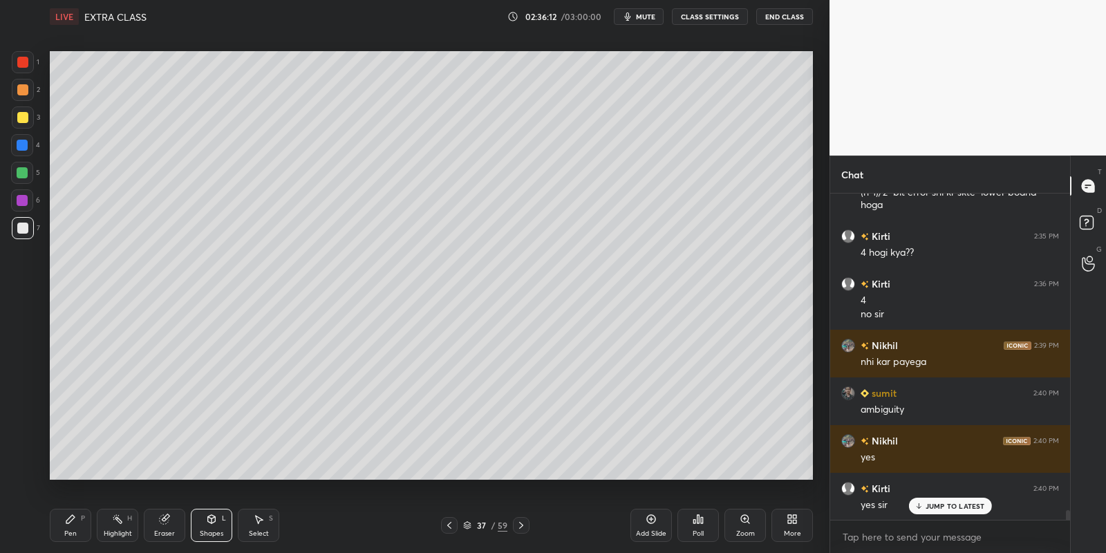
click at [75, 525] on div "Pen P" at bounding box center [70, 525] width 41 height 33
click at [118, 518] on icon at bounding box center [117, 518] width 11 height 11
drag, startPoint x: 76, startPoint y: 519, endPoint x: 100, endPoint y: 522, distance: 23.7
click at [79, 518] on div "Pen P" at bounding box center [70, 525] width 41 height 33
drag, startPoint x: 109, startPoint y: 526, endPoint x: 111, endPoint y: 511, distance: 14.7
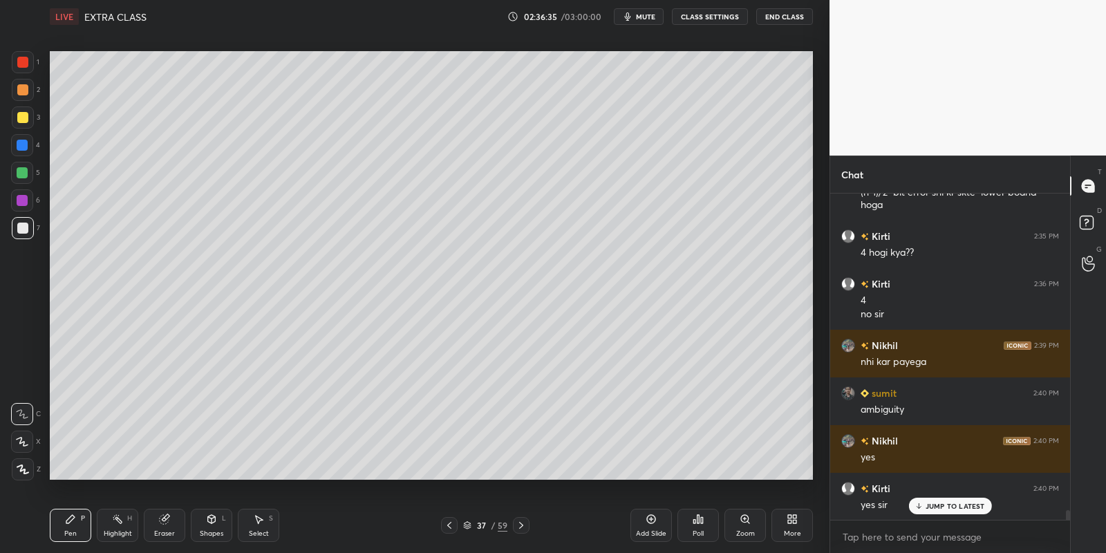
click at [109, 525] on div "Highlight H" at bounding box center [117, 525] width 41 height 33
drag, startPoint x: 77, startPoint y: 528, endPoint x: 112, endPoint y: 519, distance: 35.7
click at [79, 527] on div "Pen P" at bounding box center [70, 525] width 41 height 33
drag, startPoint x: 118, startPoint y: 529, endPoint x: 119, endPoint y: 485, distance: 44.2
click at [116, 527] on div "Highlight H" at bounding box center [117, 525] width 41 height 33
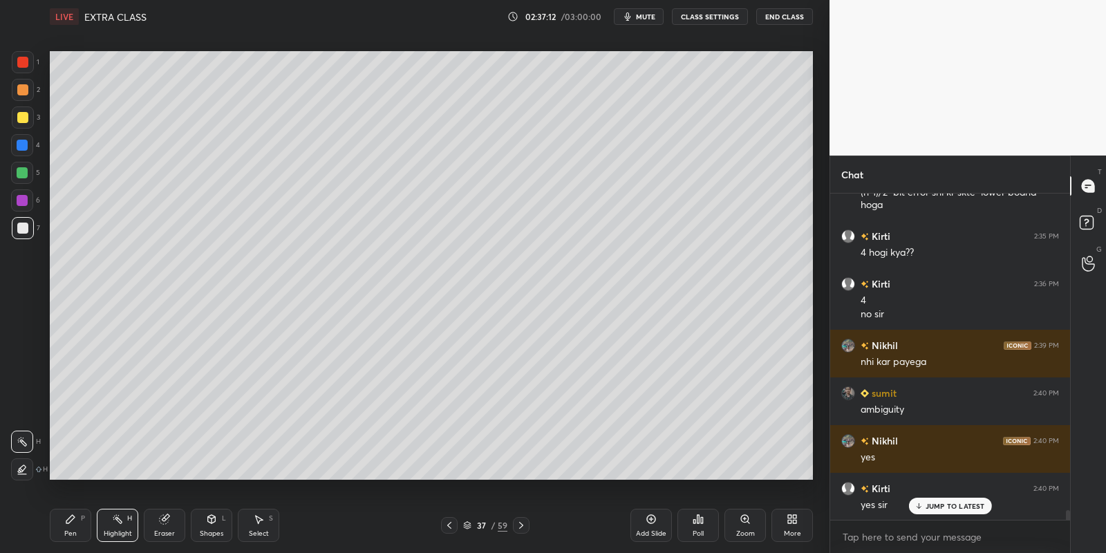
drag, startPoint x: 69, startPoint y: 529, endPoint x: 86, endPoint y: 522, distance: 18.0
click at [72, 530] on div "Pen P" at bounding box center [70, 525] width 41 height 33
drag, startPoint x: 117, startPoint y: 517, endPoint x: 115, endPoint y: 495, distance: 22.2
click at [111, 520] on div "Highlight H" at bounding box center [117, 525] width 41 height 33
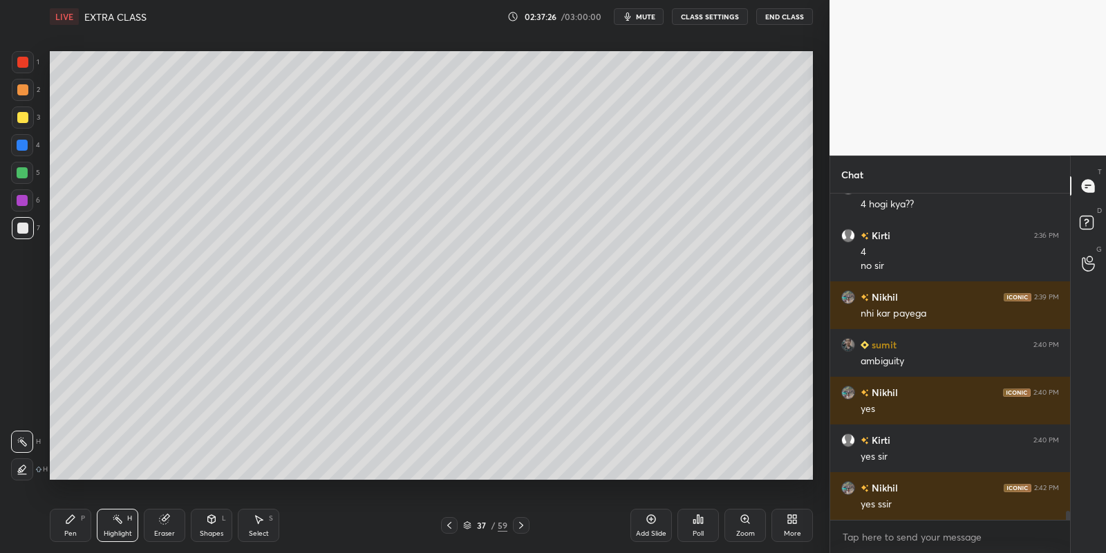
drag, startPoint x: 72, startPoint y: 536, endPoint x: 80, endPoint y: 530, distance: 10.4
click at [75, 533] on div "Pen" at bounding box center [70, 533] width 12 height 7
click at [115, 533] on div "Highlight" at bounding box center [118, 533] width 28 height 7
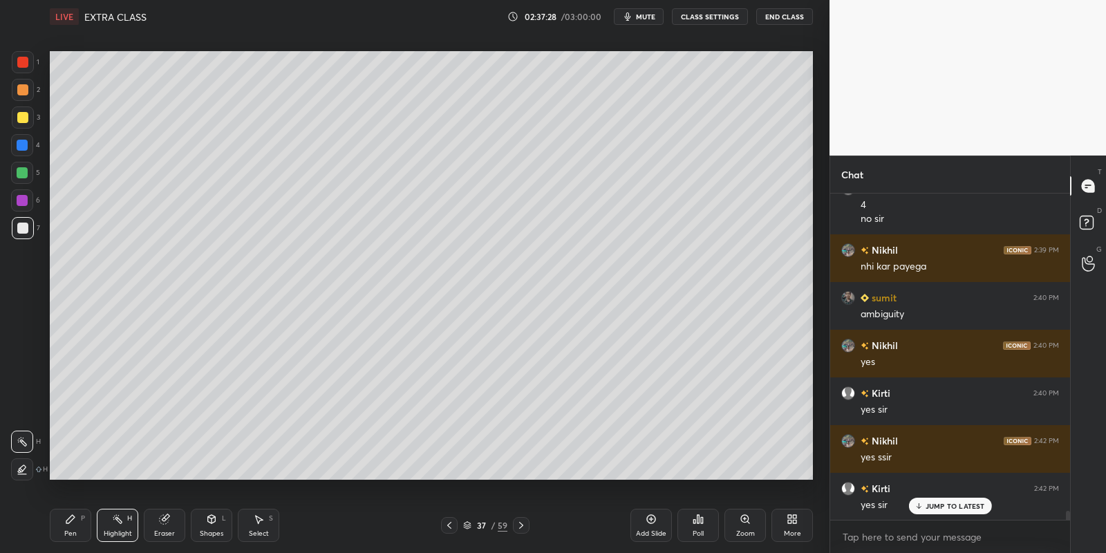
scroll to position [11186, 0]
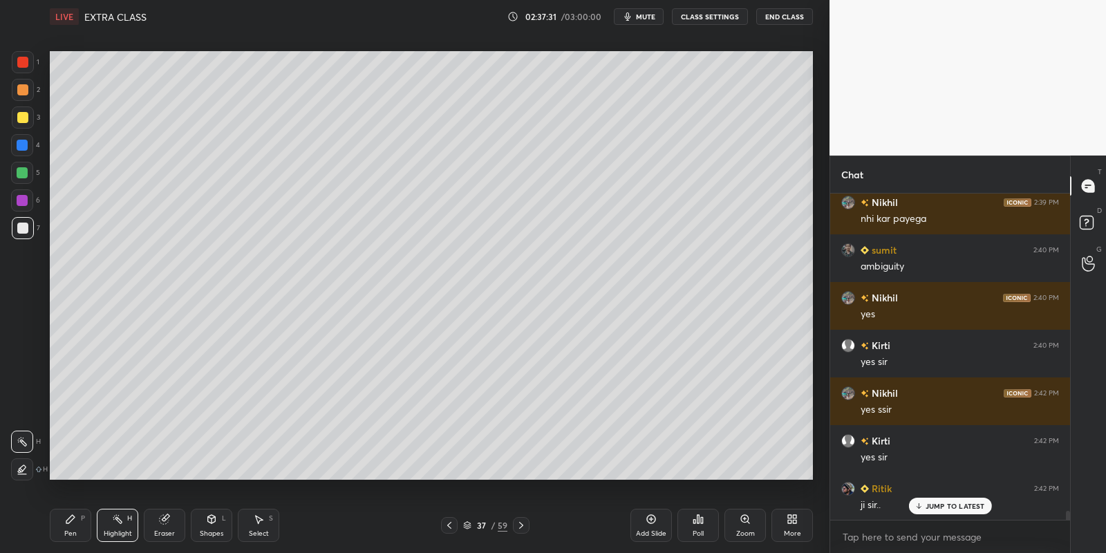
drag, startPoint x: 73, startPoint y: 530, endPoint x: 83, endPoint y: 529, distance: 9.8
click at [76, 530] on div "Pen" at bounding box center [70, 533] width 12 height 7
click at [116, 528] on div "Highlight H" at bounding box center [117, 525] width 41 height 33
click at [214, 527] on div "Shapes L" at bounding box center [211, 525] width 41 height 33
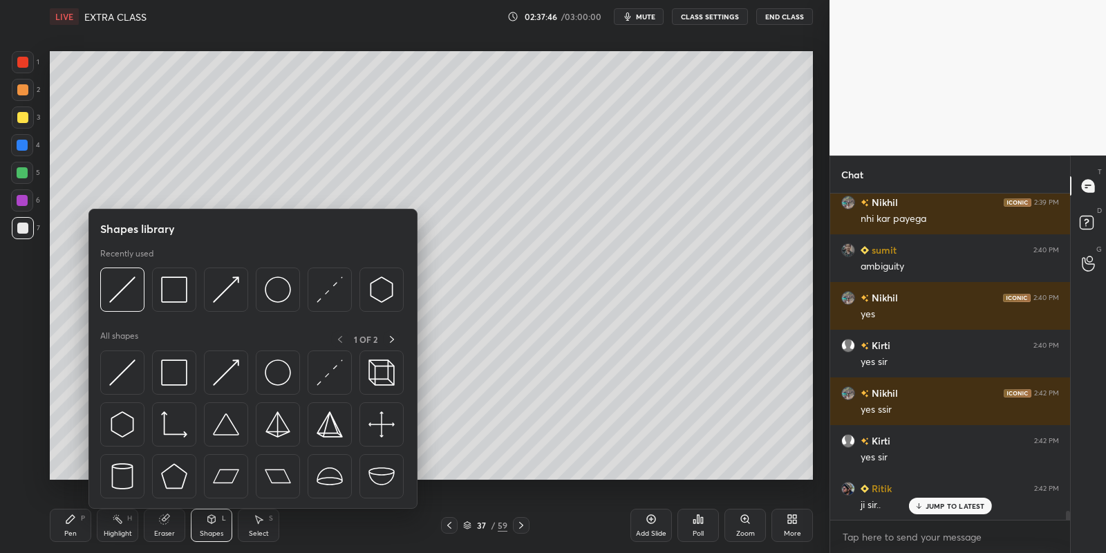
click at [15, 115] on div at bounding box center [23, 117] width 22 height 22
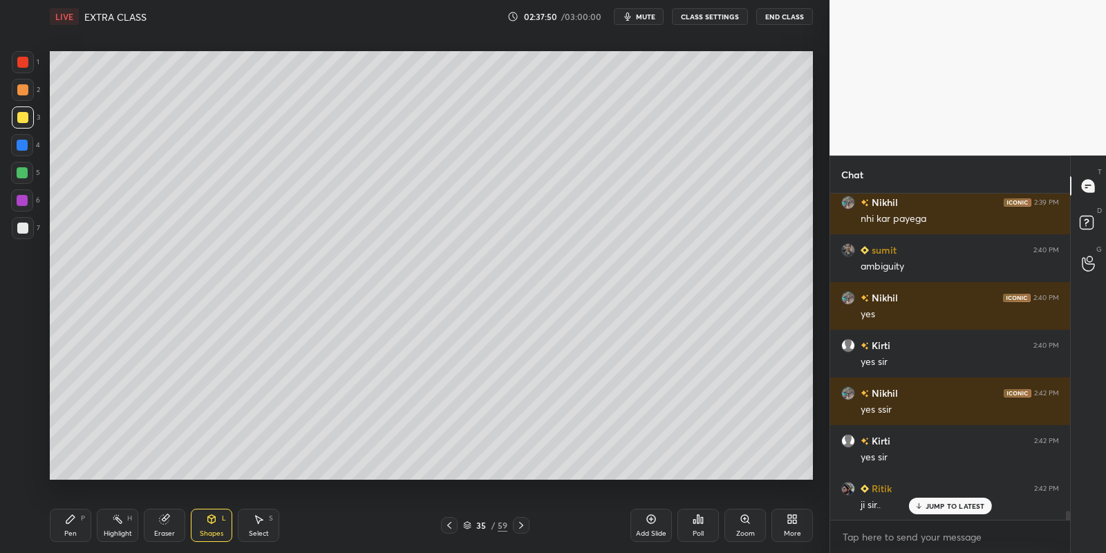
drag, startPoint x: 261, startPoint y: 527, endPoint x: 263, endPoint y: 511, distance: 16.7
click at [260, 520] on div "Select S" at bounding box center [258, 525] width 41 height 33
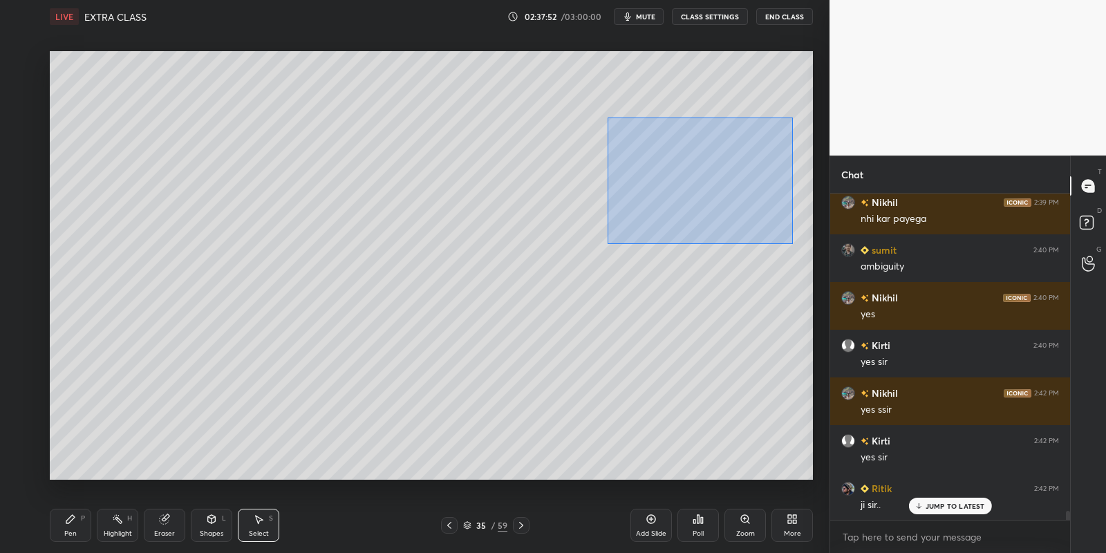
drag, startPoint x: 607, startPoint y: 117, endPoint x: 782, endPoint y: 229, distance: 207.6
click at [792, 242] on div "0 ° Undo Copy Paste here Duplicate Duplicate to new slide Delete" at bounding box center [431, 265] width 763 height 429
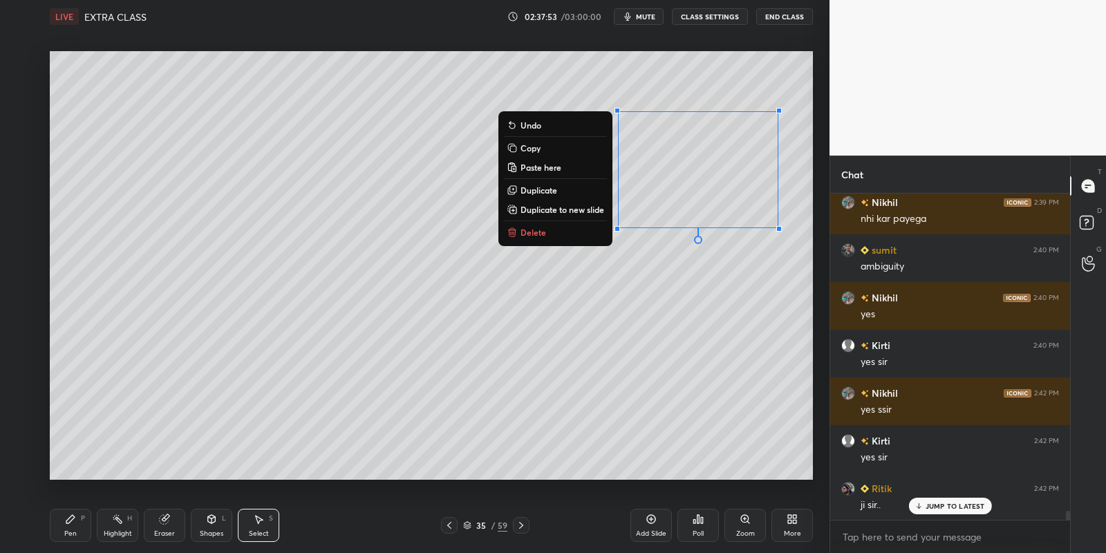
click at [540, 151] on button "Copy" at bounding box center [555, 148] width 103 height 17
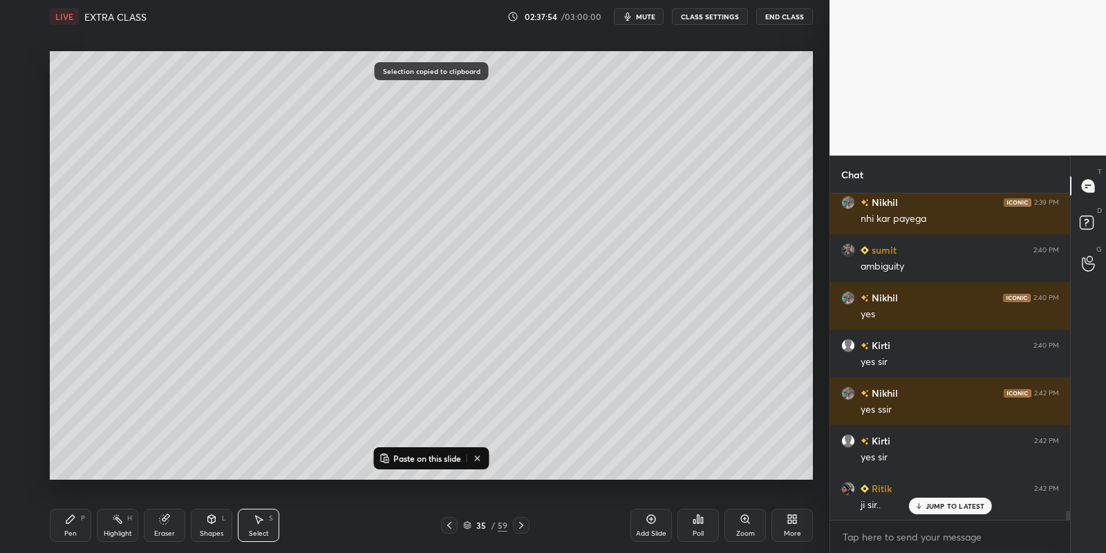
click at [525, 526] on icon at bounding box center [521, 525] width 11 height 11
click at [521, 525] on icon at bounding box center [521, 525] width 11 height 11
drag, startPoint x: 445, startPoint y: 455, endPoint x: 461, endPoint y: 448, distance: 17.1
click at [444, 454] on p "Paste on this slide" at bounding box center [427, 458] width 68 height 11
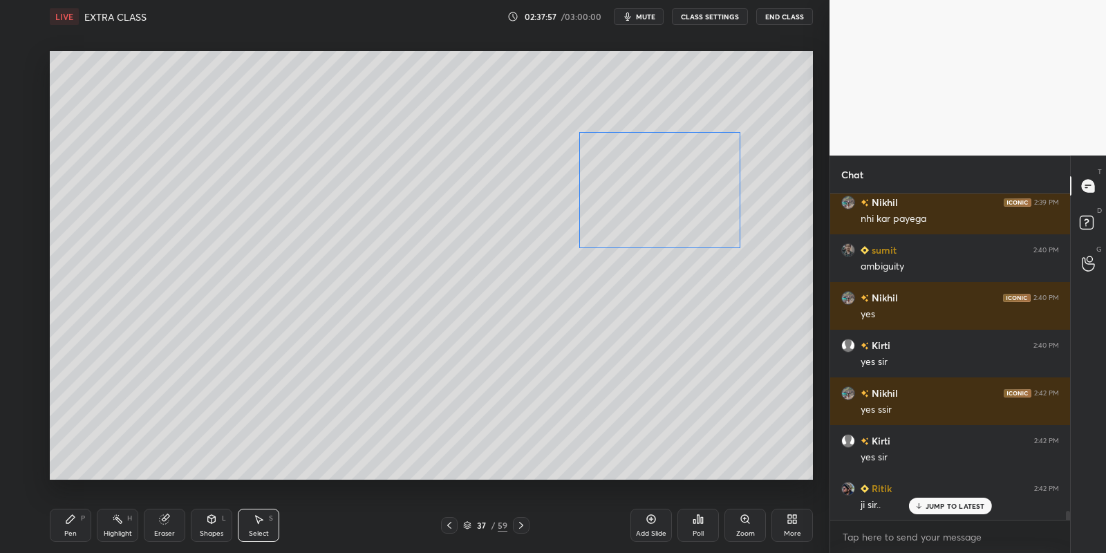
drag, startPoint x: 659, startPoint y: 171, endPoint x: 623, endPoint y: 189, distance: 39.9
click at [622, 191] on div "0 ° Undo Copy Paste here Duplicate Duplicate to new slide Delete" at bounding box center [431, 265] width 763 height 429
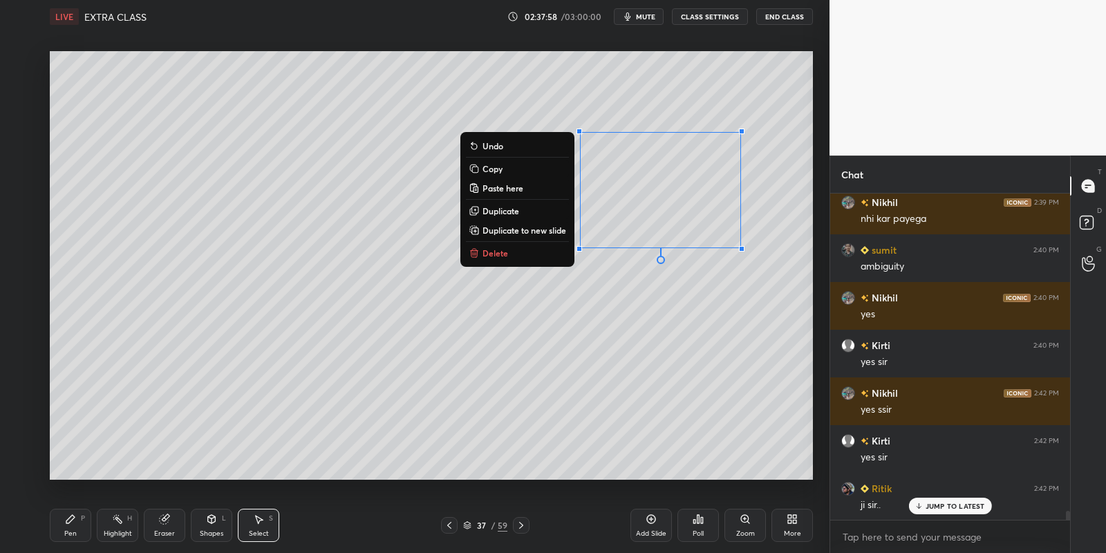
click at [84, 526] on div "Pen P" at bounding box center [70, 525] width 41 height 33
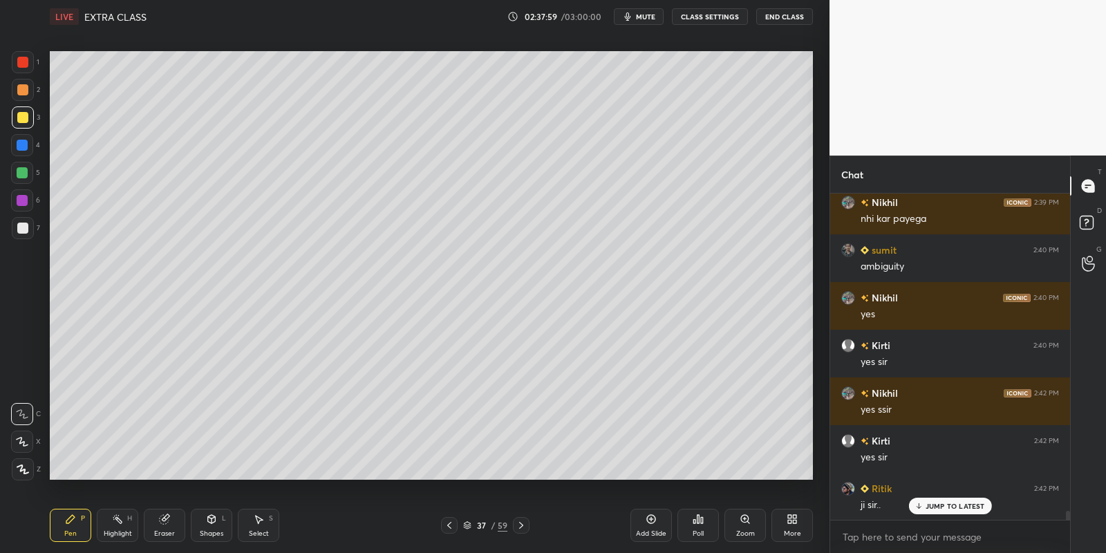
click at [254, 521] on icon at bounding box center [258, 518] width 11 height 11
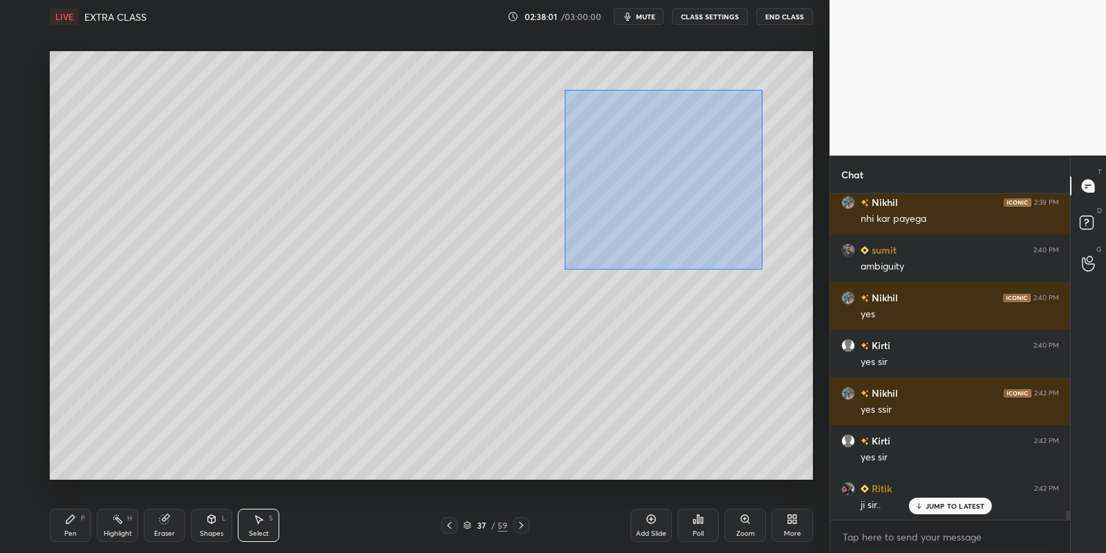
drag, startPoint x: 571, startPoint y: 93, endPoint x: 759, endPoint y: 266, distance: 255.3
click at [762, 268] on div "0 ° Undo Copy Paste here Duplicate Duplicate to new slide Delete" at bounding box center [431, 265] width 763 height 429
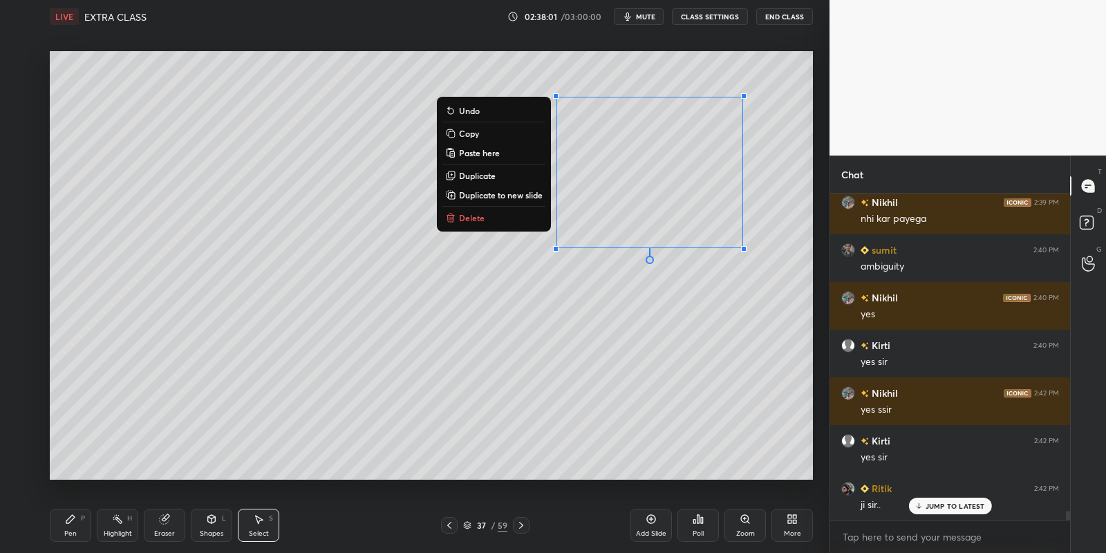
click at [498, 131] on button "Copy" at bounding box center [493, 133] width 103 height 17
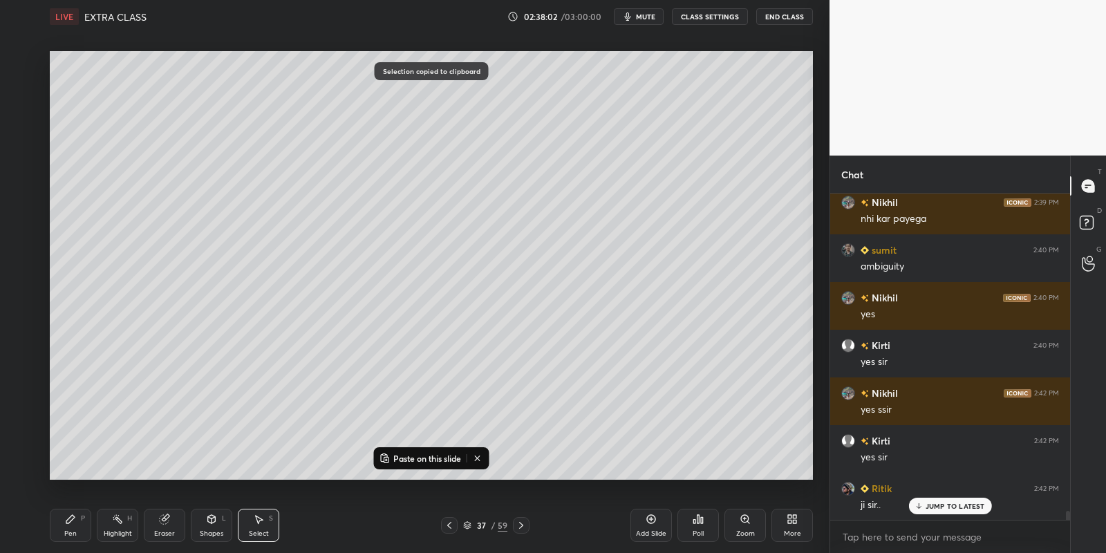
drag, startPoint x: 433, startPoint y: 459, endPoint x: 480, endPoint y: 424, distance: 59.3
click at [433, 460] on p "Paste on this slide" at bounding box center [427, 458] width 68 height 11
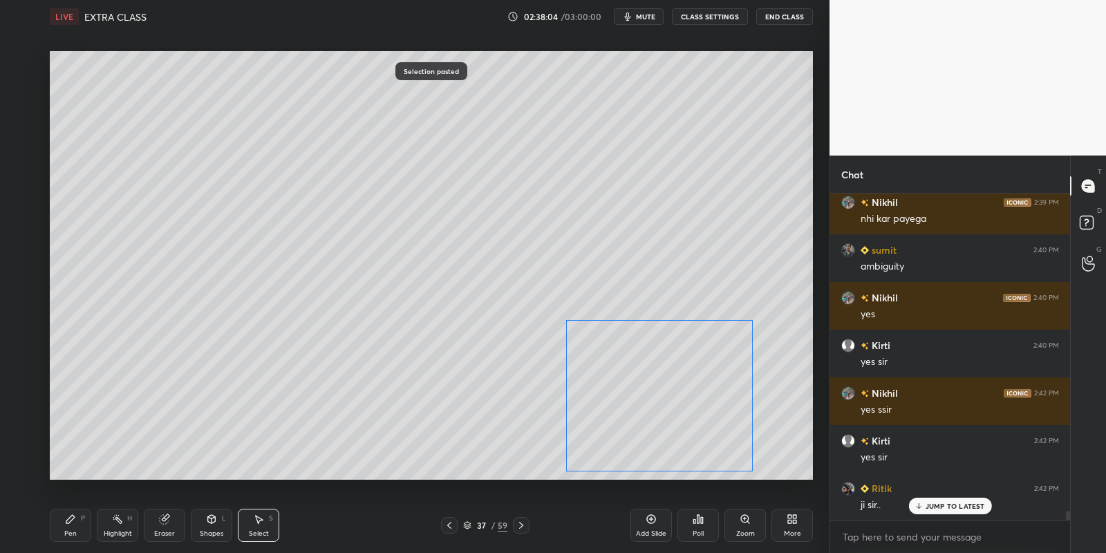
drag, startPoint x: 648, startPoint y: 205, endPoint x: 641, endPoint y: 400, distance: 195.0
click at [642, 402] on div "0 ° Undo Copy Paste here Duplicate Duplicate to new slide Delete" at bounding box center [431, 265] width 763 height 429
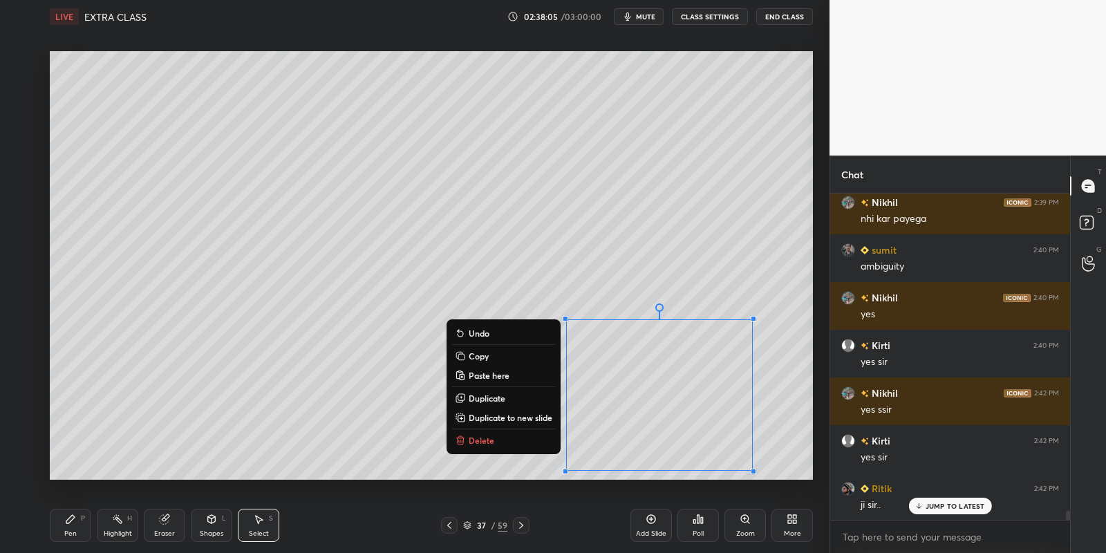
click at [85, 527] on div "Pen P" at bounding box center [70, 525] width 41 height 33
click at [124, 531] on div "Highlight" at bounding box center [118, 533] width 28 height 7
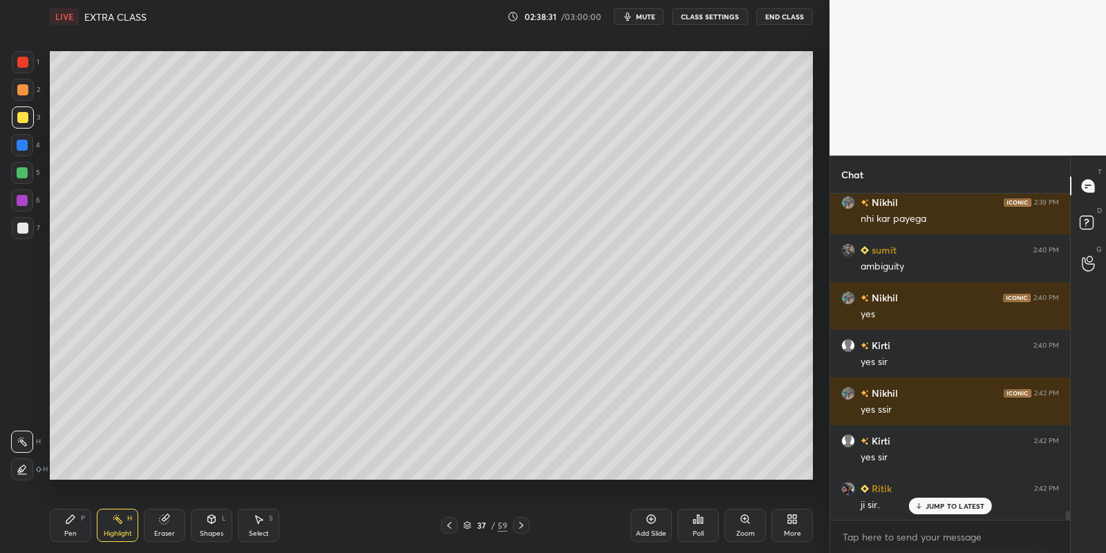
scroll to position [11234, 0]
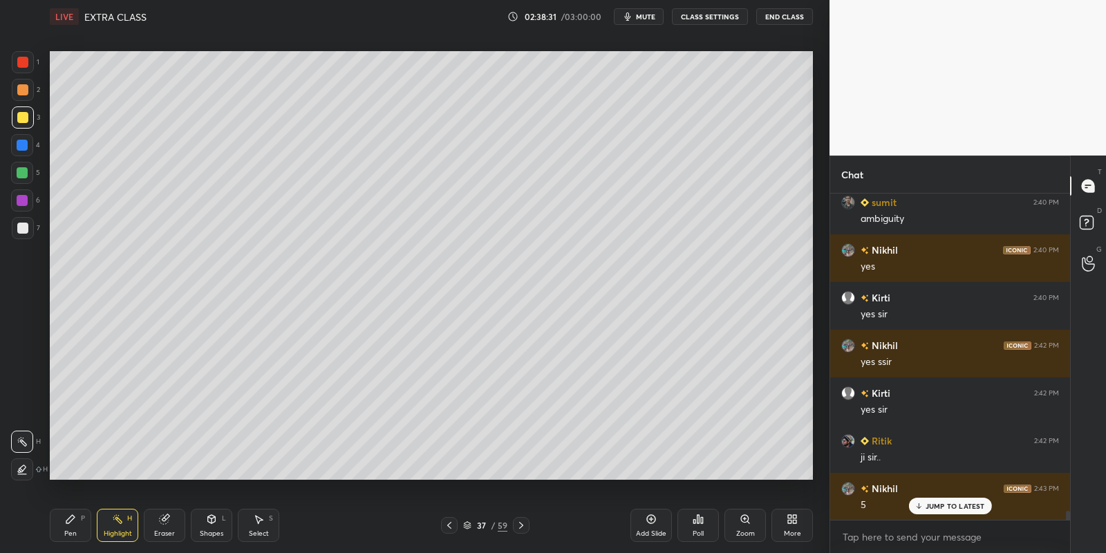
click at [85, 520] on div "P" at bounding box center [83, 518] width 4 height 7
drag, startPoint x: 117, startPoint y: 523, endPoint x: 126, endPoint y: 523, distance: 9.0
click at [117, 523] on icon at bounding box center [117, 518] width 11 height 11
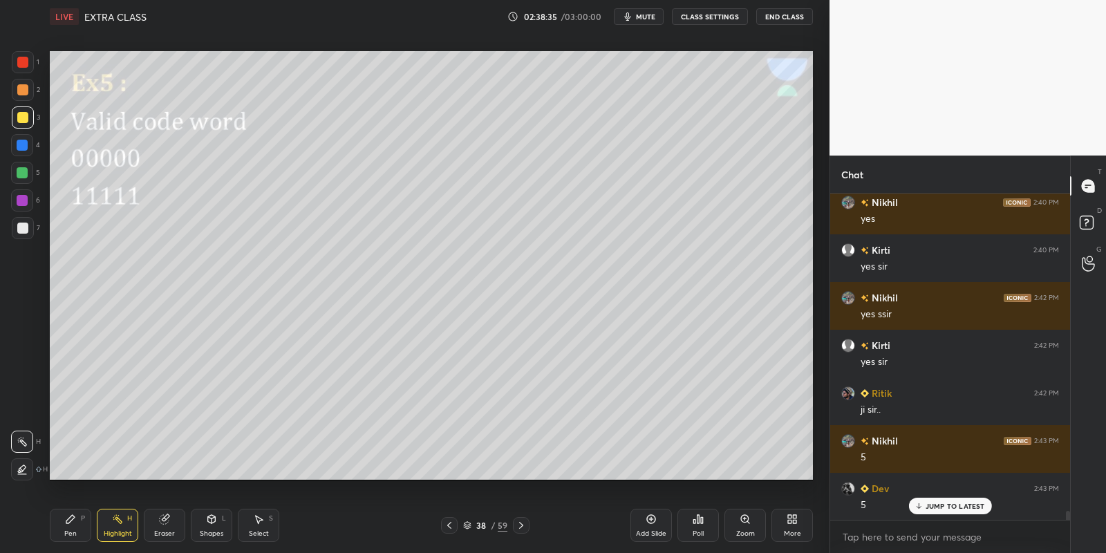
click at [76, 531] on div "Pen P" at bounding box center [70, 525] width 41 height 33
click at [23, 170] on div at bounding box center [22, 172] width 11 height 11
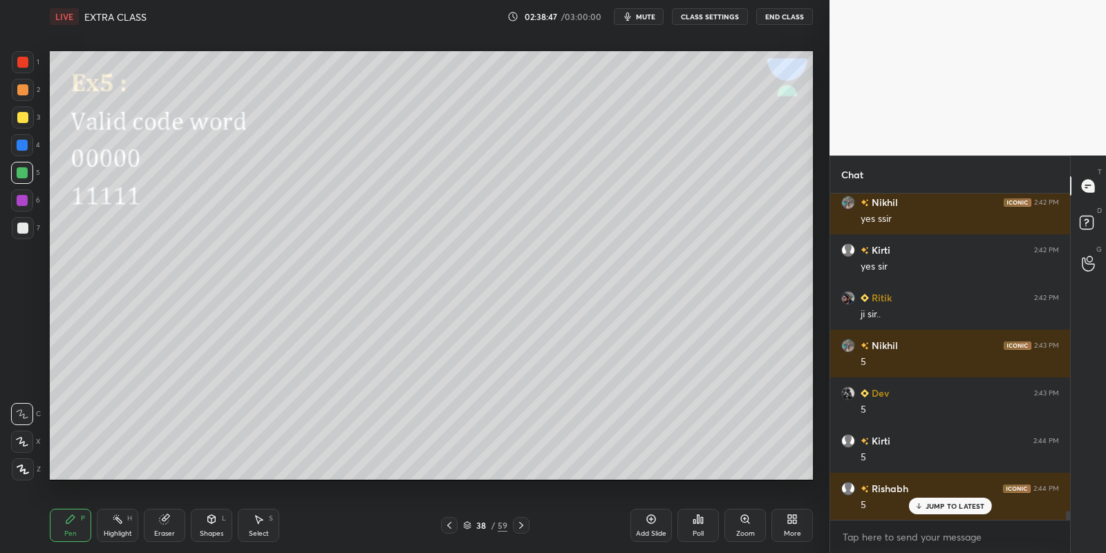
scroll to position [11424, 0]
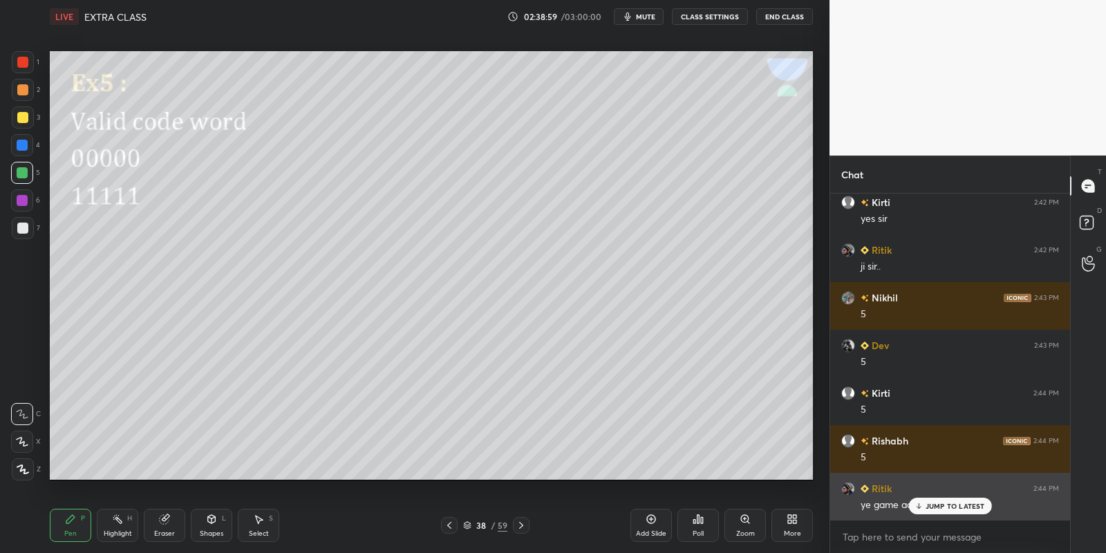
drag, startPoint x: 941, startPoint y: 502, endPoint x: 947, endPoint y: 504, distance: 7.2
click at [941, 504] on p "JUMP TO LATEST" at bounding box center [954, 506] width 59 height 8
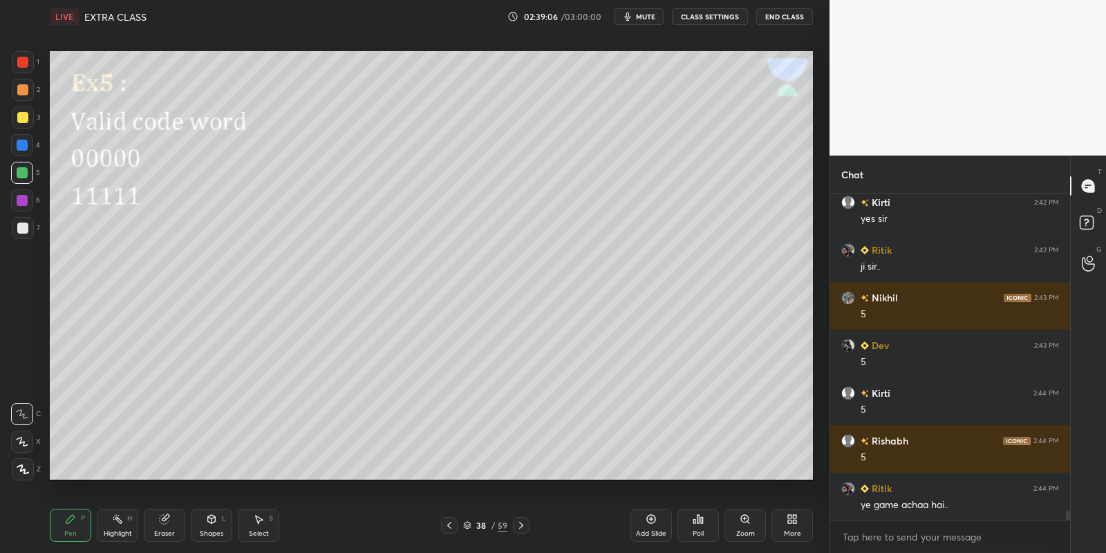
scroll to position [11472, 0]
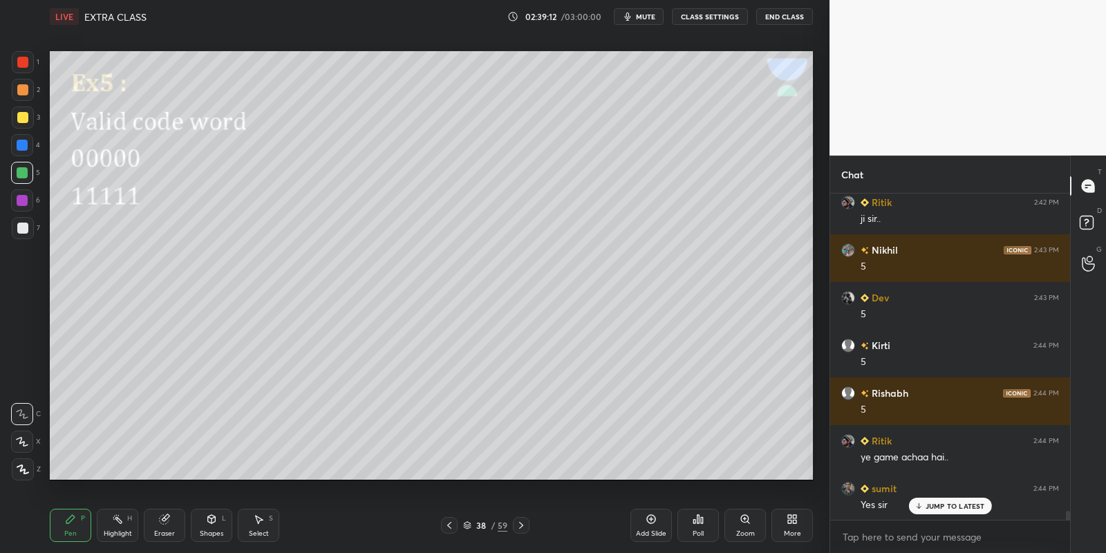
drag, startPoint x: 73, startPoint y: 531, endPoint x: 189, endPoint y: 518, distance: 116.2
click at [77, 532] on div "Pen P" at bounding box center [70, 525] width 41 height 33
drag, startPoint x: 210, startPoint y: 524, endPoint x: 218, endPoint y: 509, distance: 16.4
click at [210, 527] on div "Shapes L" at bounding box center [211, 525] width 41 height 33
drag, startPoint x: 76, startPoint y: 519, endPoint x: 144, endPoint y: 504, distance: 69.4
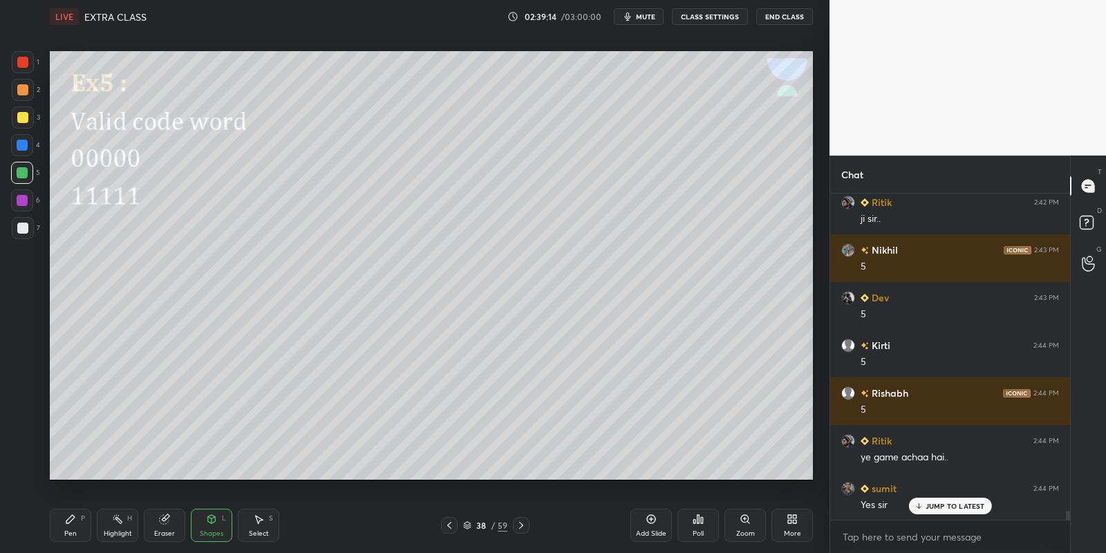
click at [73, 524] on div "Pen P" at bounding box center [70, 525] width 41 height 33
click at [108, 531] on div "Highlight" at bounding box center [118, 533] width 28 height 7
click at [212, 528] on div "Shapes L" at bounding box center [211, 525] width 41 height 33
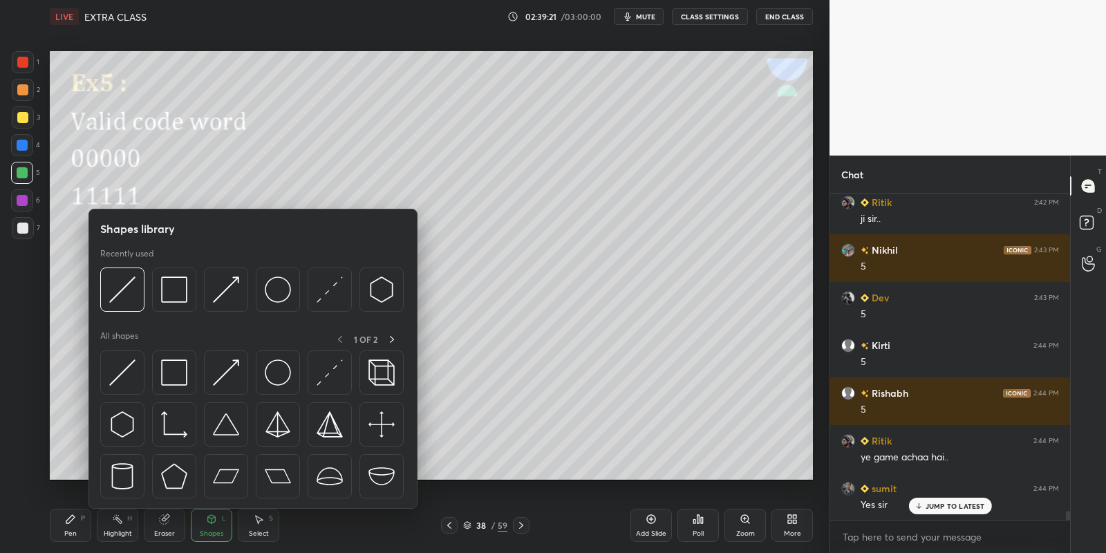
drag, startPoint x: 189, startPoint y: 366, endPoint x: 22, endPoint y: 115, distance: 301.7
click at [187, 367] on div at bounding box center [174, 372] width 44 height 44
click at [21, 115] on div at bounding box center [22, 117] width 11 height 11
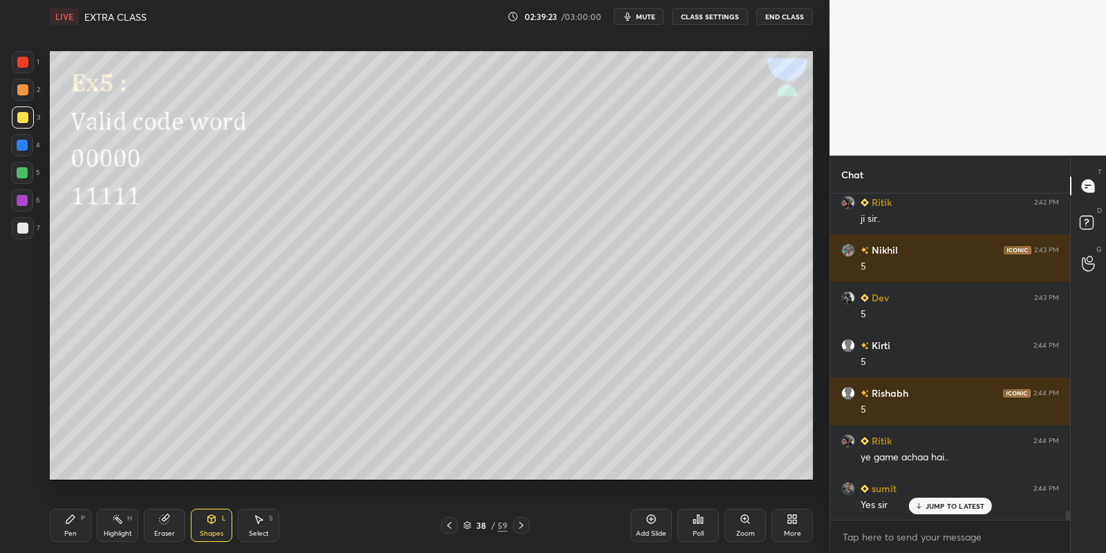
click at [70, 528] on div "Pen P" at bounding box center [70, 525] width 41 height 33
drag, startPoint x: 19, startPoint y: 174, endPoint x: 48, endPoint y: 195, distance: 35.7
click at [21, 174] on div at bounding box center [22, 172] width 11 height 11
drag, startPoint x: 212, startPoint y: 525, endPoint x: 211, endPoint y: 511, distance: 14.5
click at [212, 525] on div "Shapes L" at bounding box center [211, 525] width 41 height 33
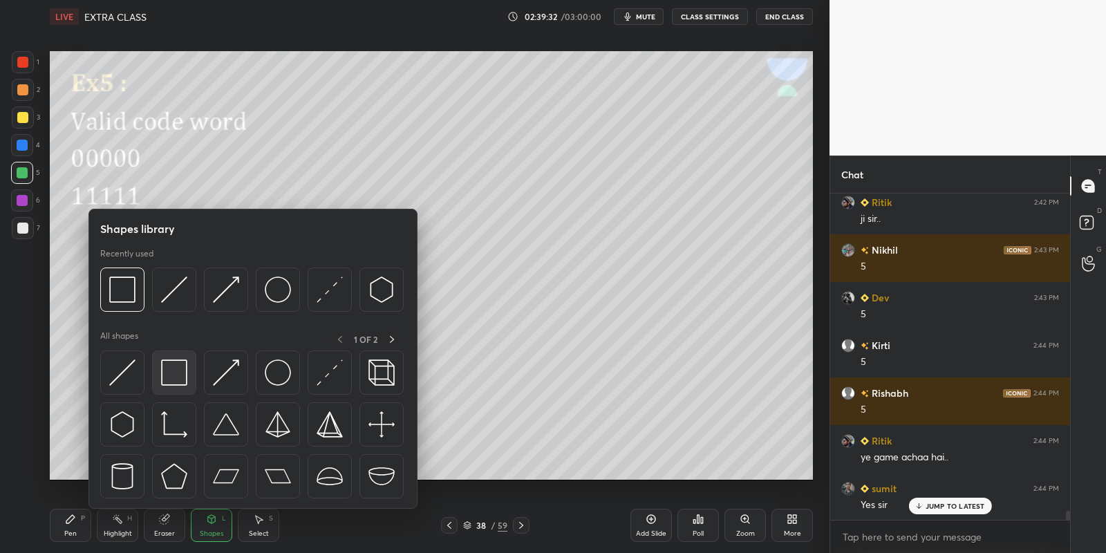
drag, startPoint x: 167, startPoint y: 366, endPoint x: 180, endPoint y: 359, distance: 14.5
click at [179, 360] on div at bounding box center [174, 372] width 44 height 44
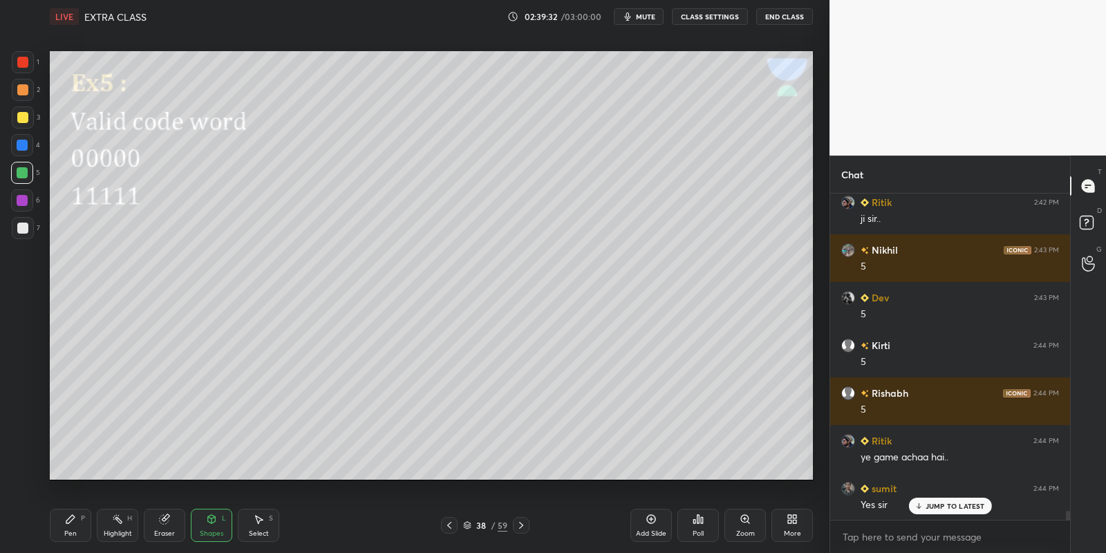
drag, startPoint x: 19, startPoint y: 115, endPoint x: 46, endPoint y: 120, distance: 26.7
click at [21, 115] on div at bounding box center [22, 117] width 11 height 11
click at [74, 521] on icon at bounding box center [70, 518] width 11 height 11
click at [20, 171] on div at bounding box center [22, 172] width 11 height 11
drag, startPoint x: 204, startPoint y: 522, endPoint x: 200, endPoint y: 511, distance: 11.6
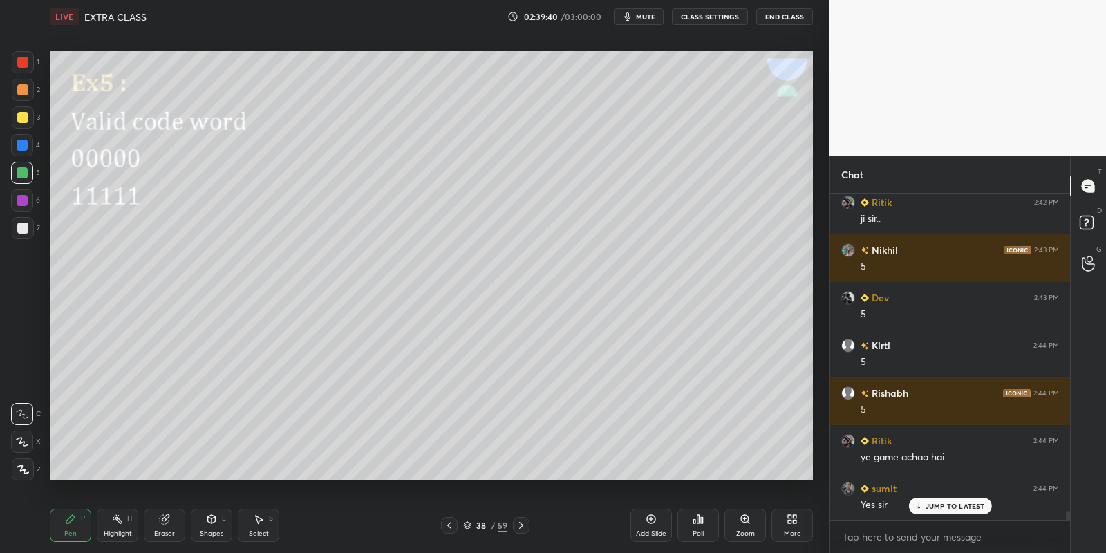
click at [204, 521] on div "Shapes L" at bounding box center [211, 525] width 41 height 33
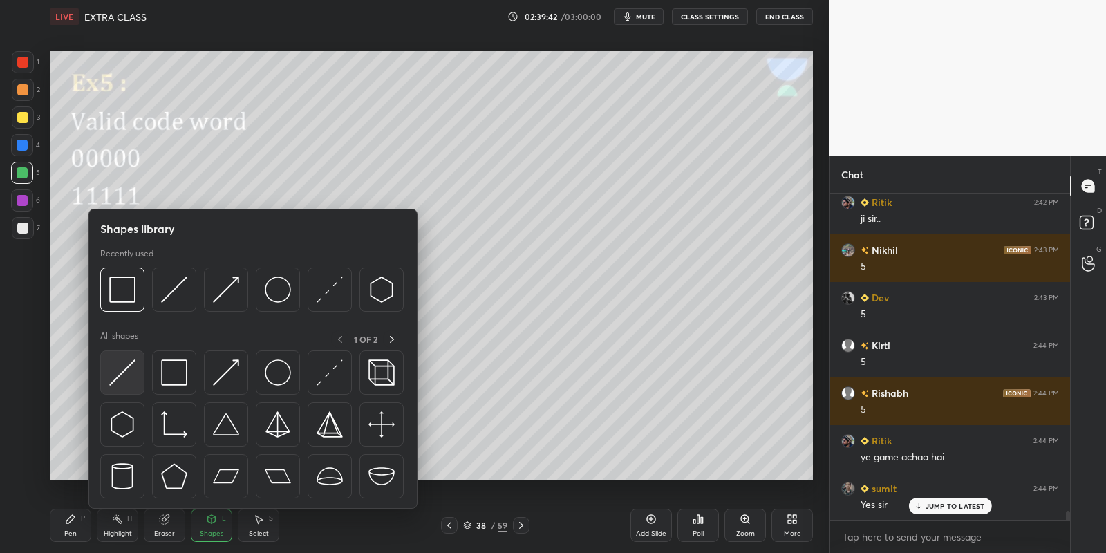
click at [122, 372] on img at bounding box center [122, 372] width 26 height 26
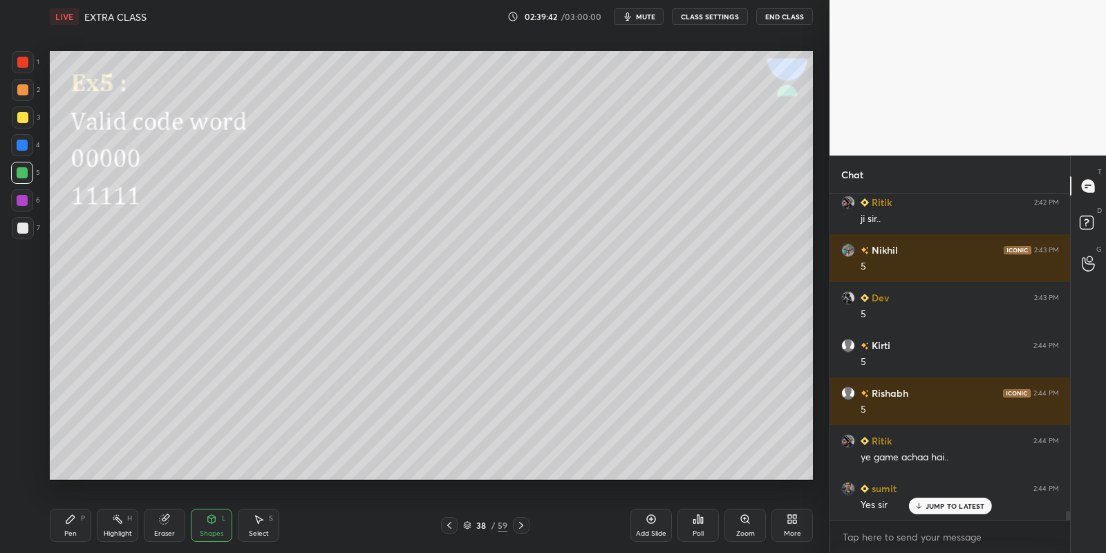
drag, startPoint x: 17, startPoint y: 226, endPoint x: 42, endPoint y: 236, distance: 27.3
click at [20, 225] on div at bounding box center [22, 228] width 11 height 11
click at [71, 520] on icon at bounding box center [70, 519] width 8 height 8
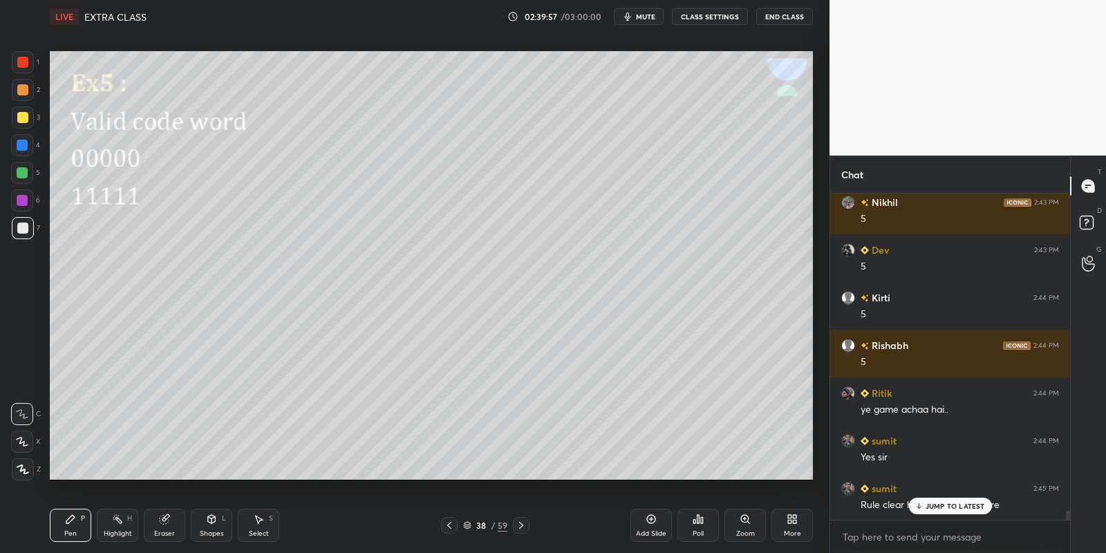
drag, startPoint x: 114, startPoint y: 527, endPoint x: 149, endPoint y: 493, distance: 47.9
click at [117, 520] on div "Highlight H" at bounding box center [117, 525] width 41 height 33
click at [70, 527] on div "Pen P" at bounding box center [70, 525] width 41 height 33
click at [19, 116] on div at bounding box center [22, 117] width 11 height 11
drag, startPoint x: 218, startPoint y: 520, endPoint x: 217, endPoint y: 509, distance: 10.4
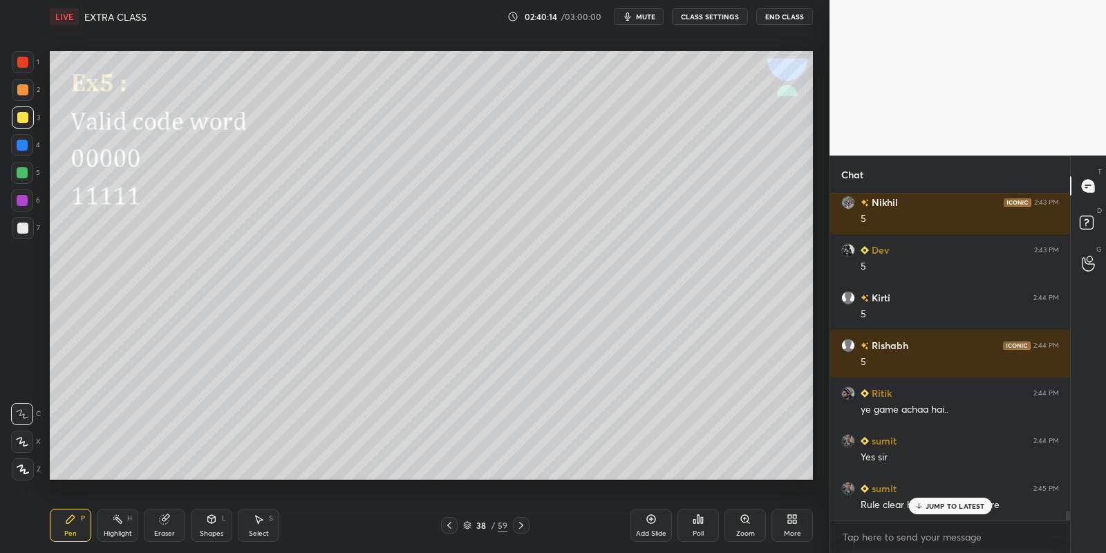
click at [217, 518] on div "Shapes L" at bounding box center [211, 525] width 41 height 33
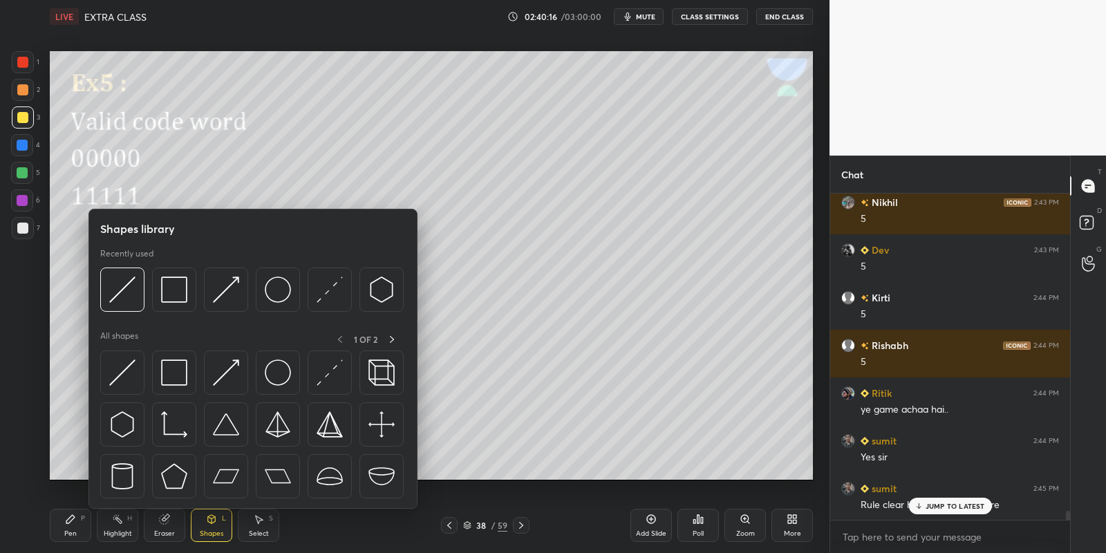
click at [149, 366] on div at bounding box center [252, 427] width 305 height 155
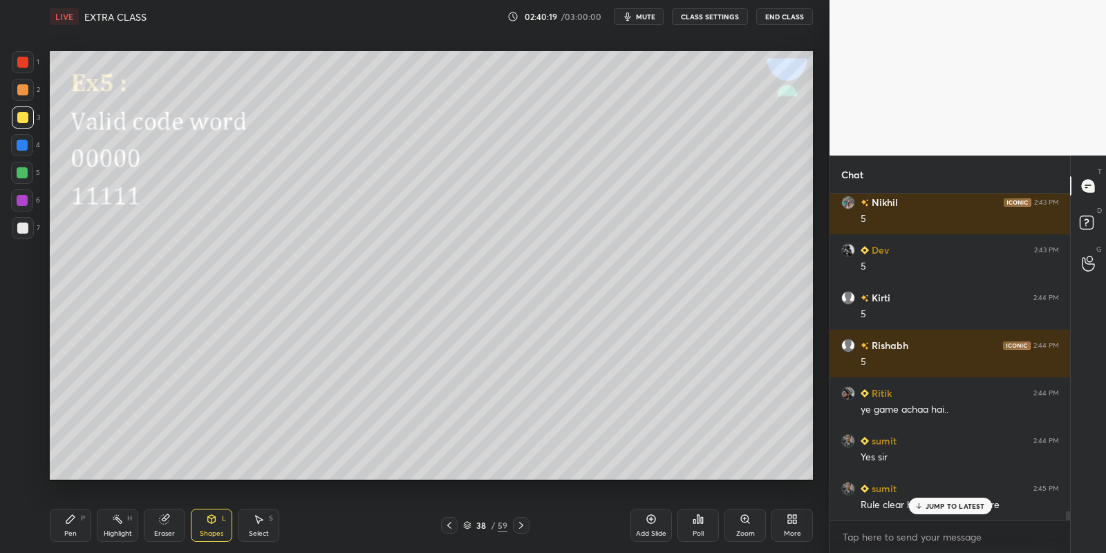
click at [74, 527] on div "Pen P" at bounding box center [70, 525] width 41 height 33
drag, startPoint x: 109, startPoint y: 533, endPoint x: 145, endPoint y: 509, distance: 43.3
click at [113, 533] on div "Highlight" at bounding box center [118, 533] width 28 height 7
click at [73, 532] on div "Pen" at bounding box center [70, 533] width 12 height 7
click at [116, 526] on div "Highlight H" at bounding box center [117, 525] width 41 height 33
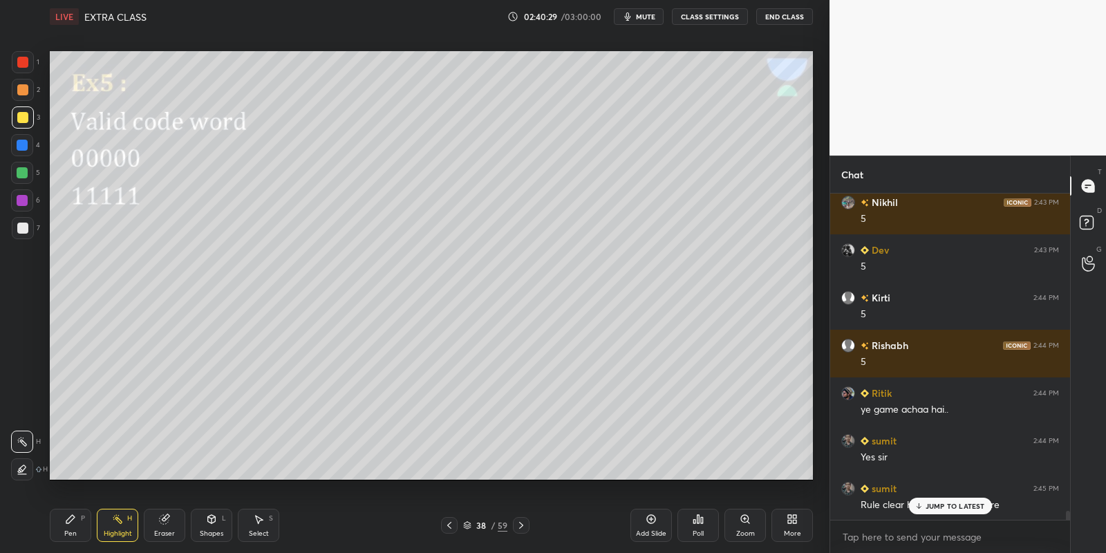
click at [74, 526] on div "Pen P" at bounding box center [70, 525] width 41 height 33
click at [211, 525] on div "Shapes L" at bounding box center [211, 525] width 41 height 33
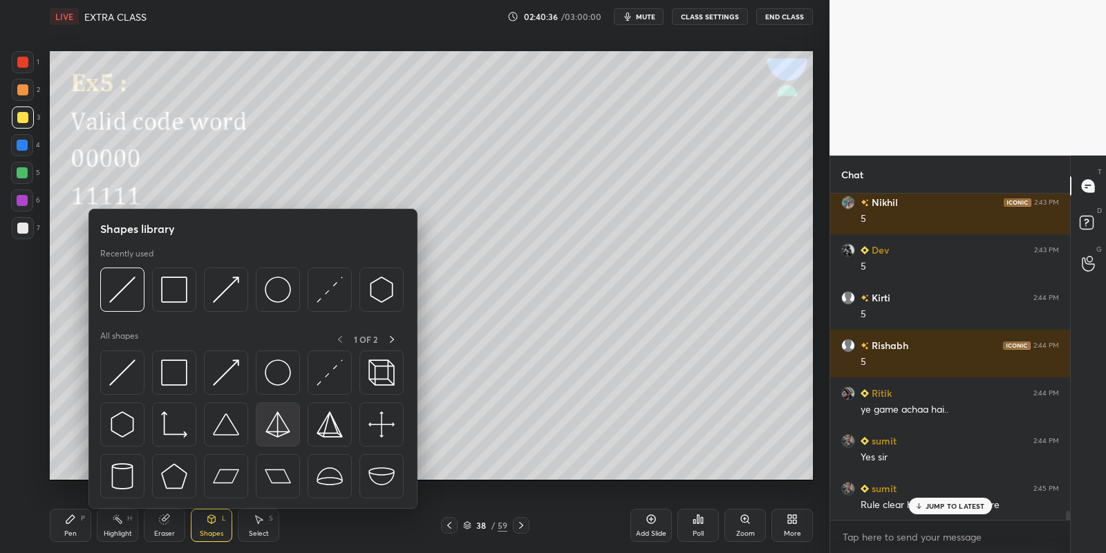
click at [130, 372] on img at bounding box center [122, 372] width 26 height 26
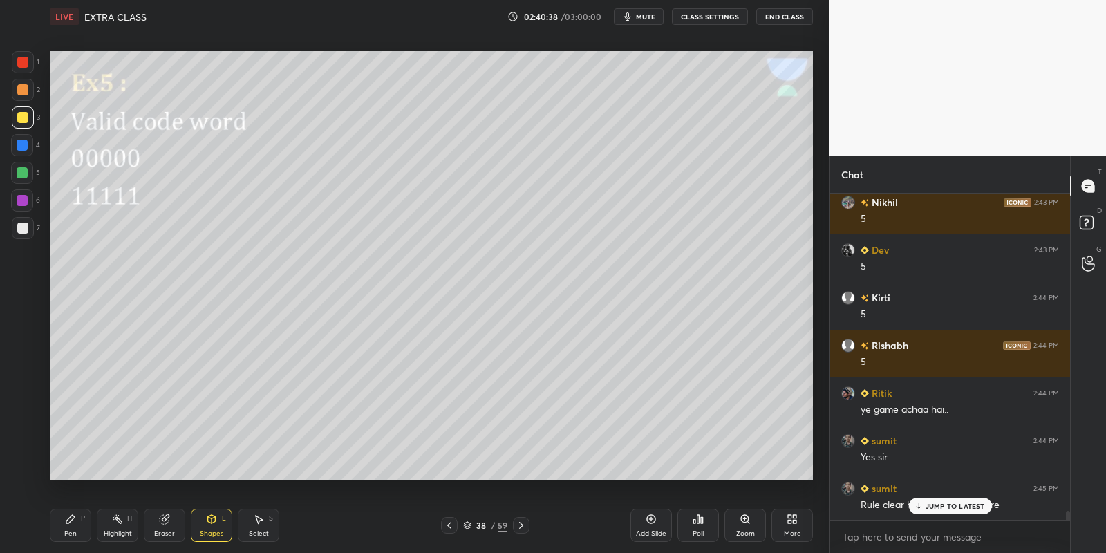
click at [256, 518] on div "Select S" at bounding box center [258, 525] width 41 height 33
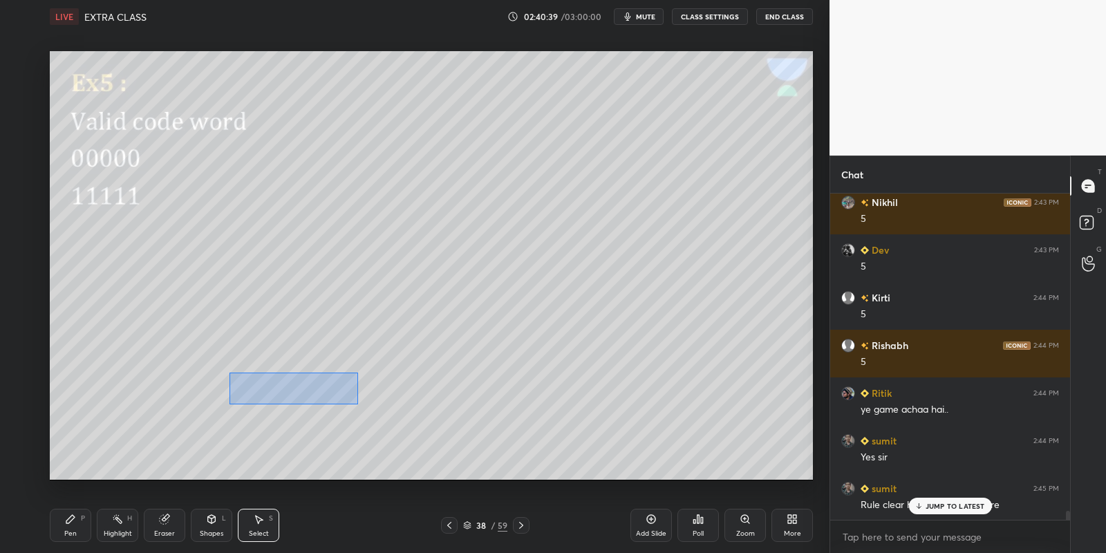
drag, startPoint x: 252, startPoint y: 379, endPoint x: 359, endPoint y: 400, distance: 108.4
click at [357, 403] on div "0 ° Undo Copy Paste here Duplicate Duplicate to new slide Delete" at bounding box center [431, 265] width 763 height 429
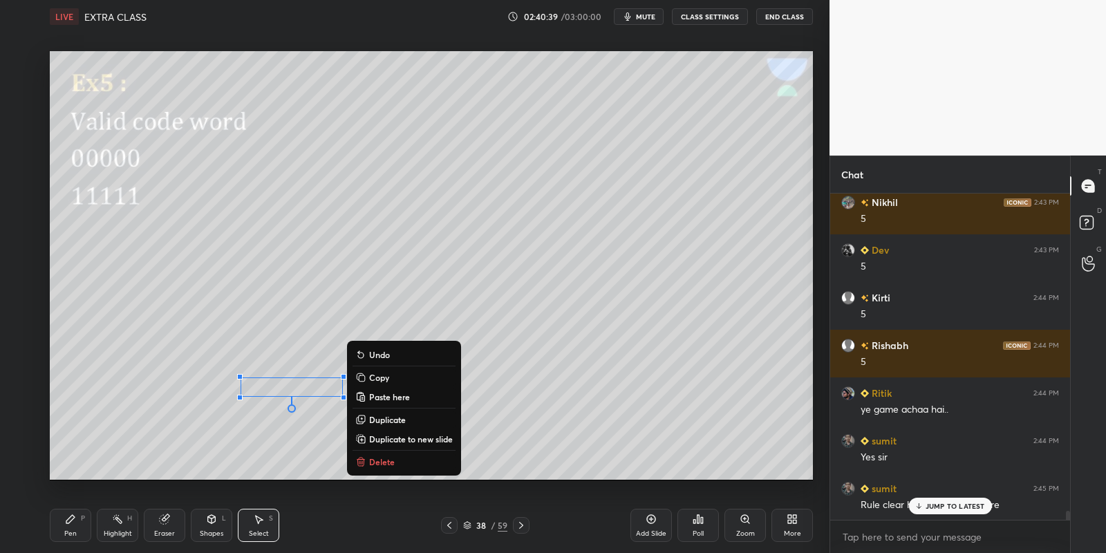
click at [390, 377] on button "Copy" at bounding box center [403, 377] width 103 height 17
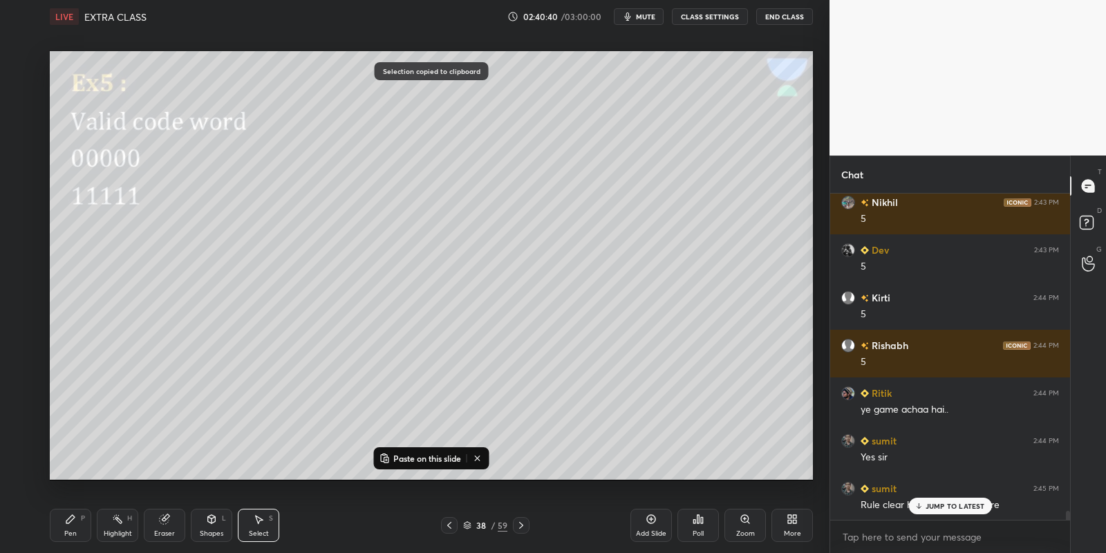
click at [406, 453] on p "Paste on this slide" at bounding box center [427, 458] width 68 height 11
drag, startPoint x: 317, startPoint y: 404, endPoint x: 495, endPoint y: 379, distance: 179.3
click at [496, 380] on div "0 ° Undo Copy Paste here Duplicate Duplicate to new slide Delete" at bounding box center [431, 265] width 763 height 429
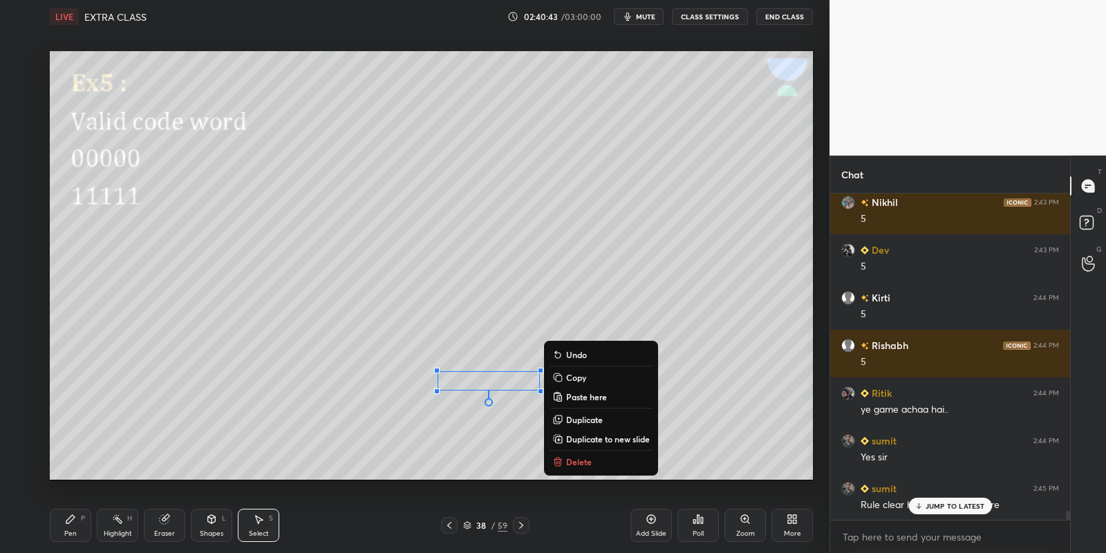
click at [84, 524] on div "Pen P" at bounding box center [70, 525] width 41 height 33
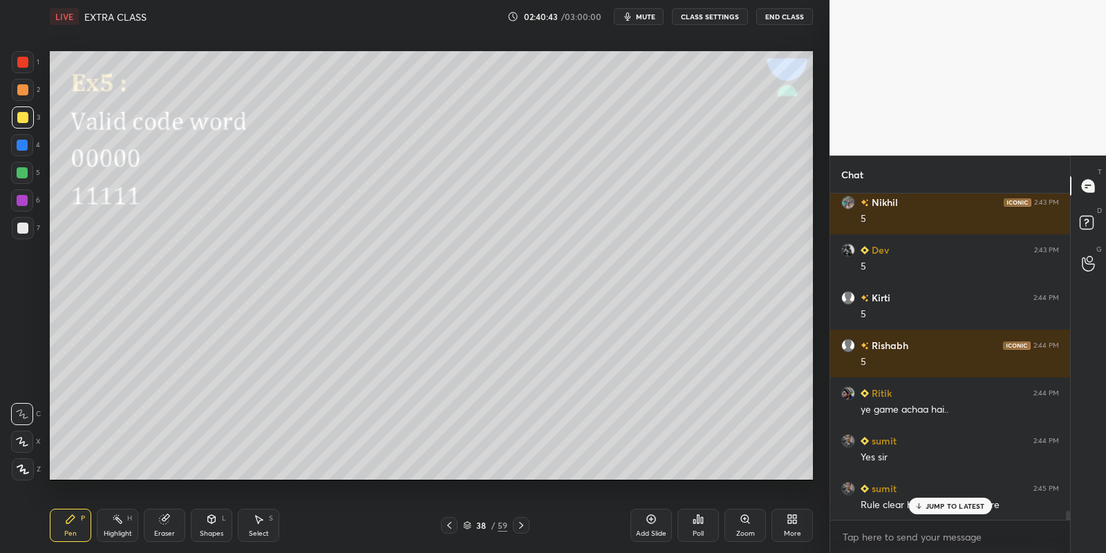
drag, startPoint x: 124, startPoint y: 531, endPoint x: 124, endPoint y: 522, distance: 8.3
click at [124, 530] on div "Highlight" at bounding box center [118, 533] width 28 height 7
drag, startPoint x: 72, startPoint y: 519, endPoint x: 82, endPoint y: 512, distance: 11.9
click at [73, 517] on icon at bounding box center [70, 519] width 8 height 8
click at [210, 527] on div "Shapes L" at bounding box center [211, 525] width 41 height 33
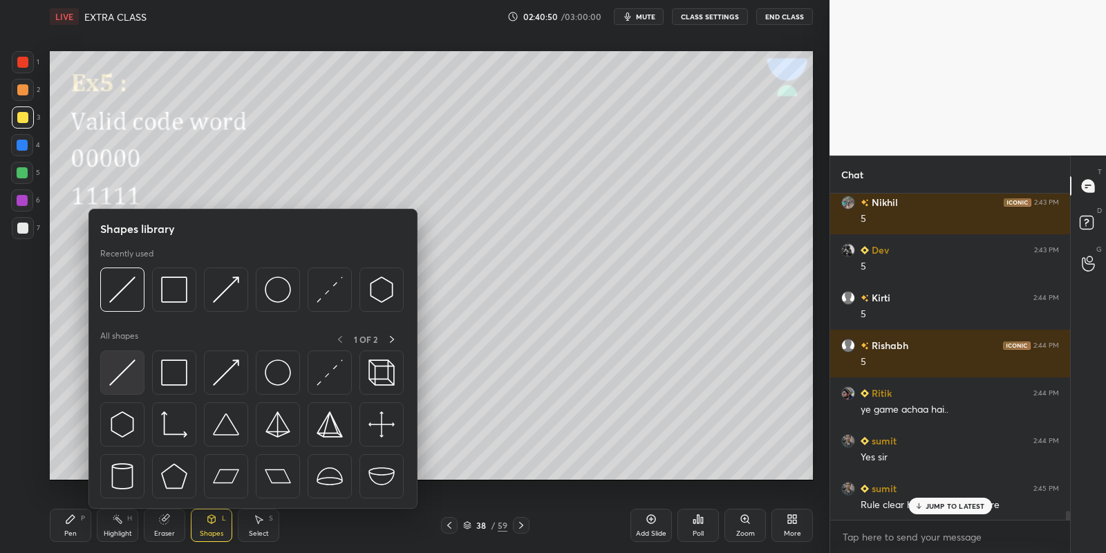
click at [133, 361] on img at bounding box center [122, 372] width 26 height 26
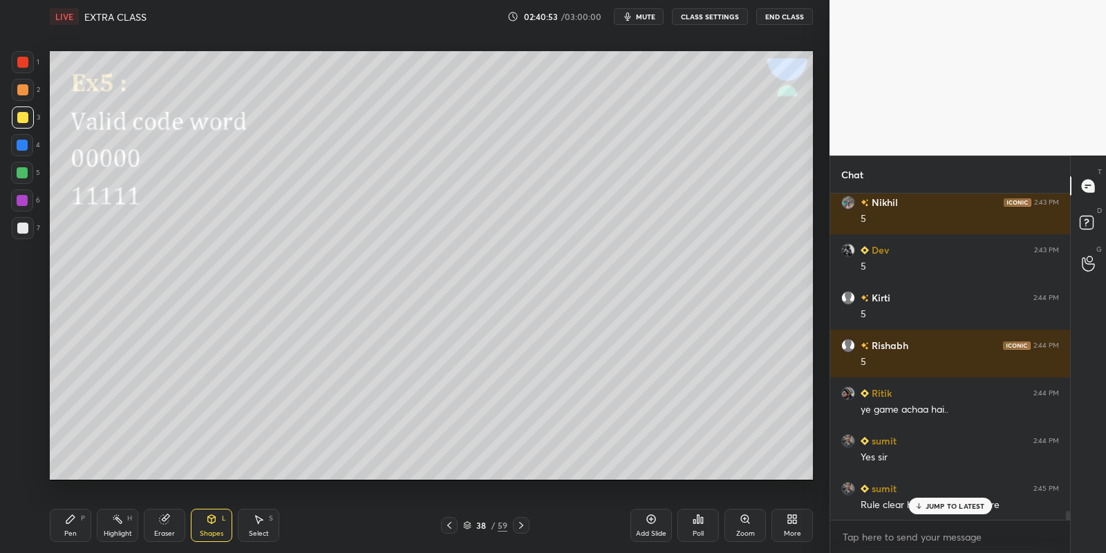
click at [208, 522] on icon at bounding box center [211, 518] width 11 height 11
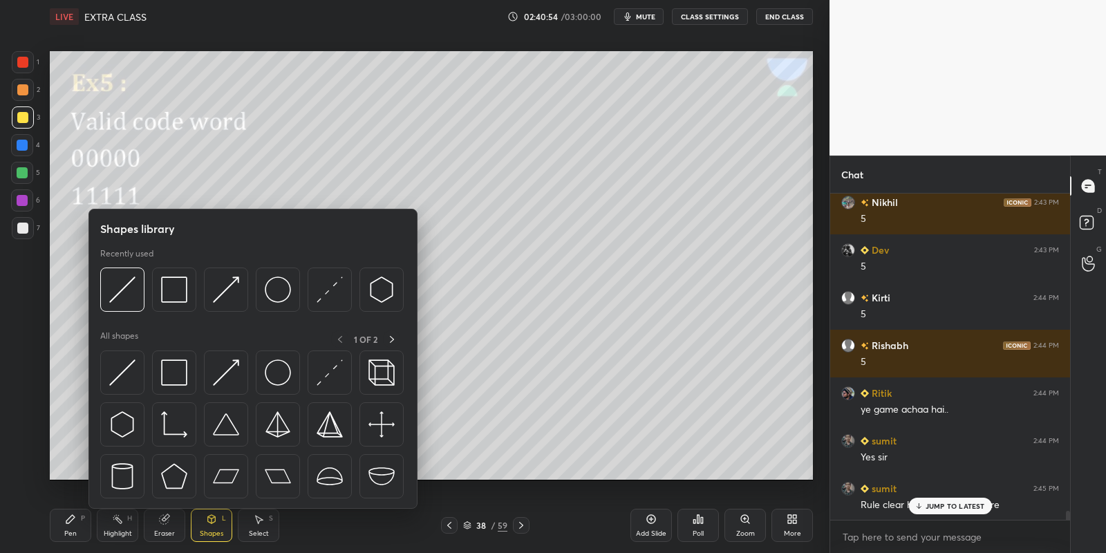
click at [173, 369] on img at bounding box center [174, 372] width 26 height 26
click at [20, 229] on div at bounding box center [22, 228] width 11 height 11
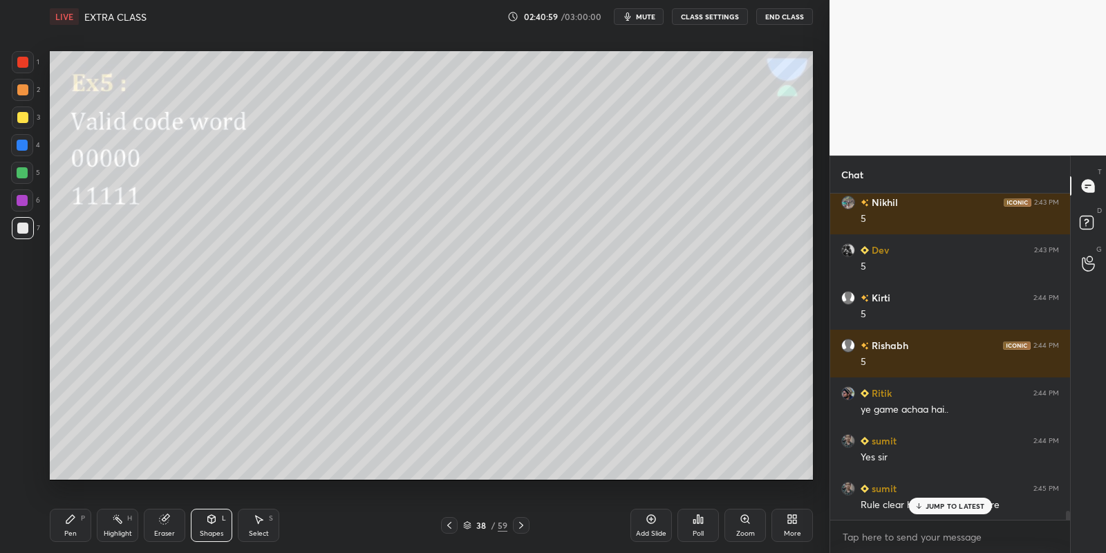
click at [83, 521] on div "Pen P" at bounding box center [70, 525] width 41 height 33
drag, startPoint x: 162, startPoint y: 525, endPoint x: 202, endPoint y: 511, distance: 42.4
click at [166, 524] on div "Eraser" at bounding box center [164, 525] width 41 height 33
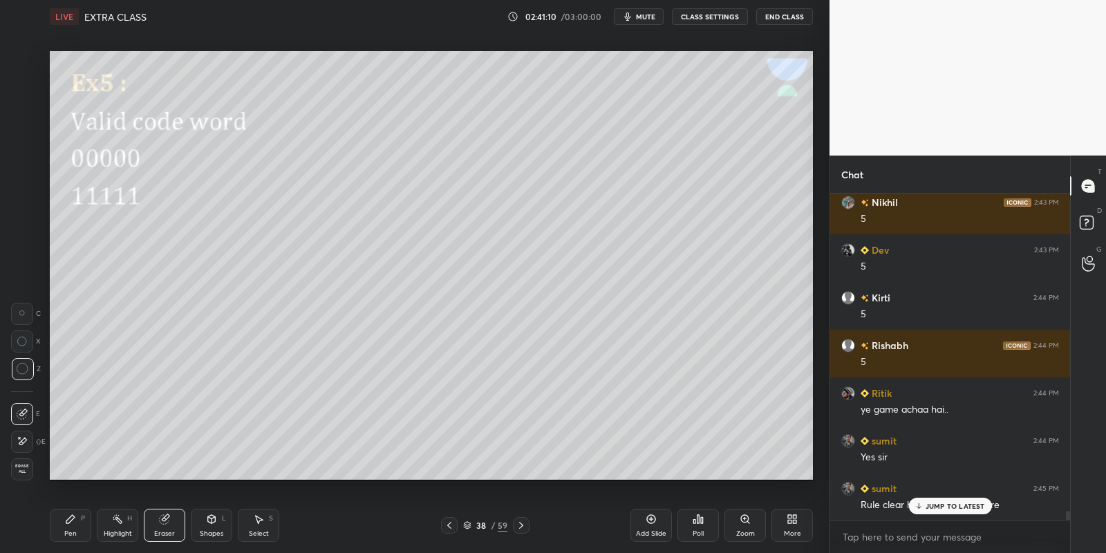
drag, startPoint x: 68, startPoint y: 522, endPoint x: 167, endPoint y: 506, distance: 100.1
click at [72, 521] on icon at bounding box center [70, 518] width 11 height 11
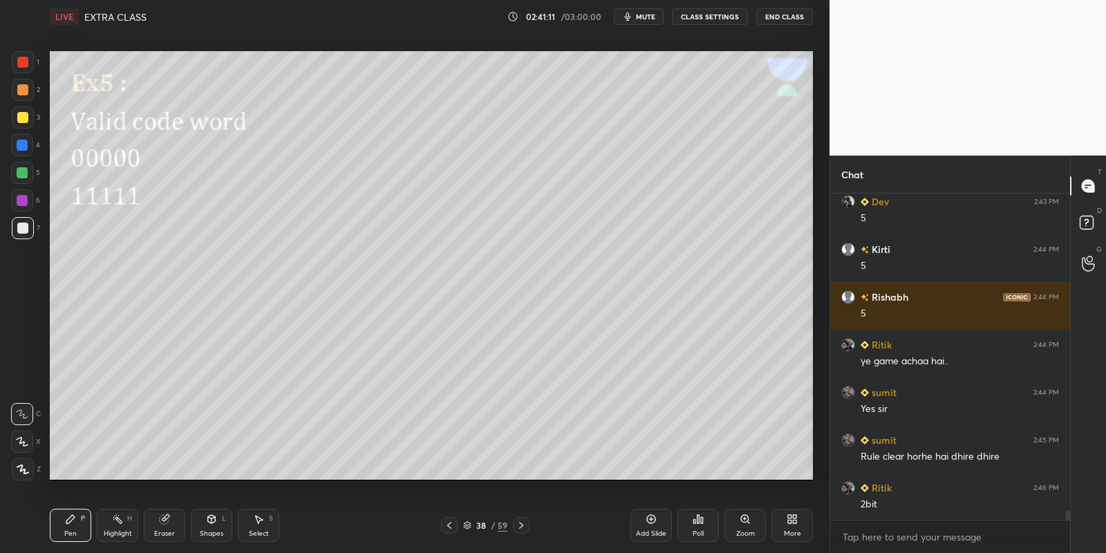
click at [124, 530] on div "Highlight" at bounding box center [118, 533] width 28 height 7
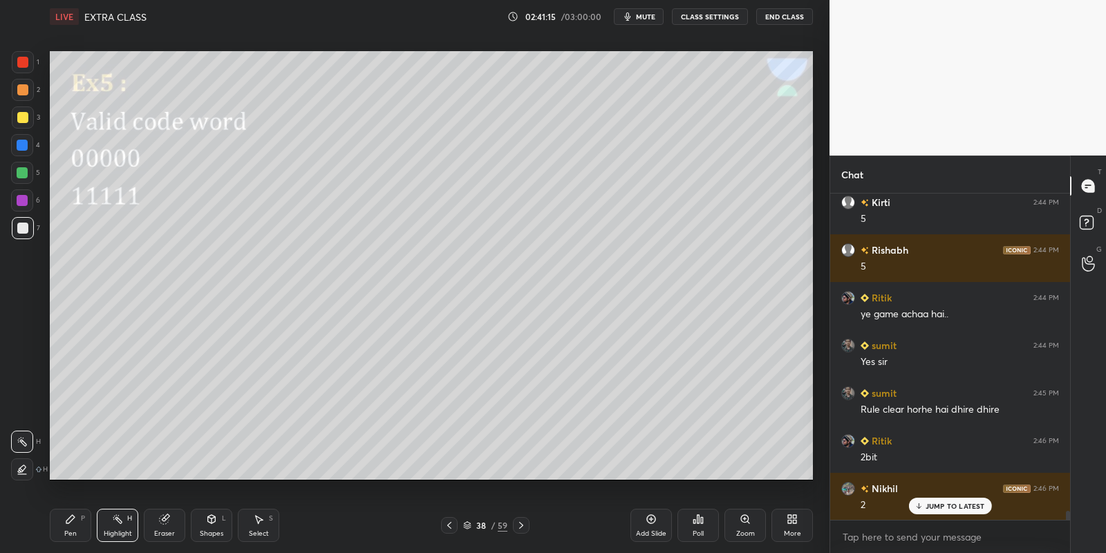
drag, startPoint x: 65, startPoint y: 519, endPoint x: 69, endPoint y: 512, distance: 8.1
click at [64, 518] on div "Pen P" at bounding box center [70, 525] width 41 height 33
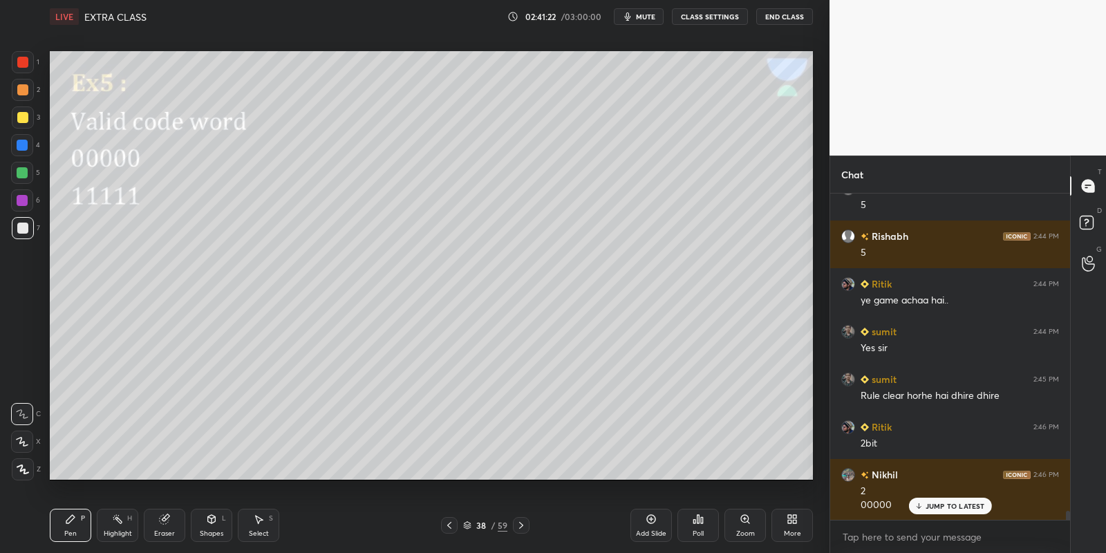
drag, startPoint x: 114, startPoint y: 520, endPoint x: 155, endPoint y: 486, distance: 53.4
click at [119, 519] on icon at bounding box center [117, 518] width 11 height 11
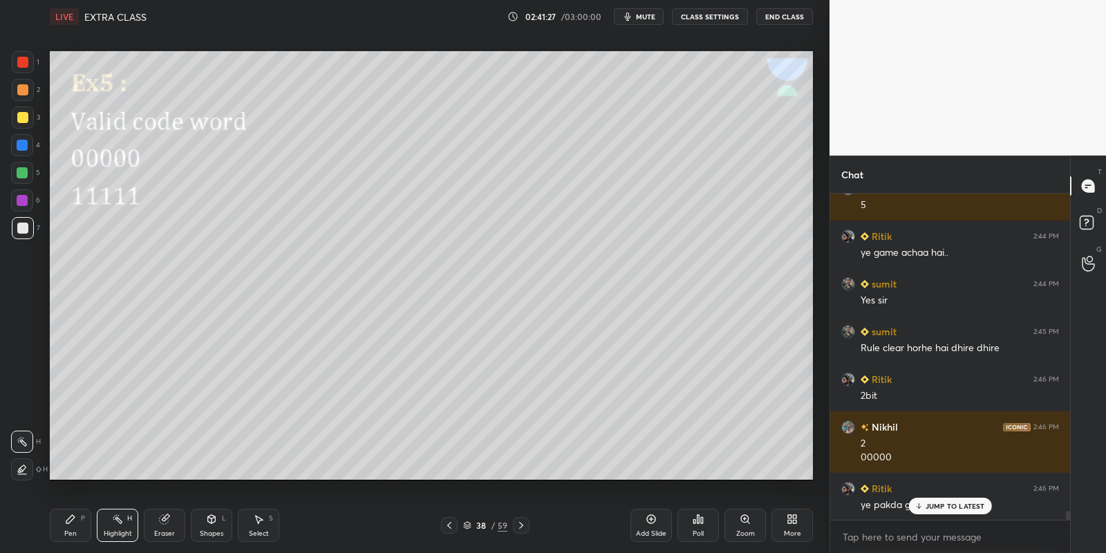
click at [65, 525] on div "Pen P" at bounding box center [70, 525] width 41 height 33
click at [26, 178] on div at bounding box center [22, 173] width 22 height 22
click at [118, 521] on rect at bounding box center [118, 520] width 7 height 7
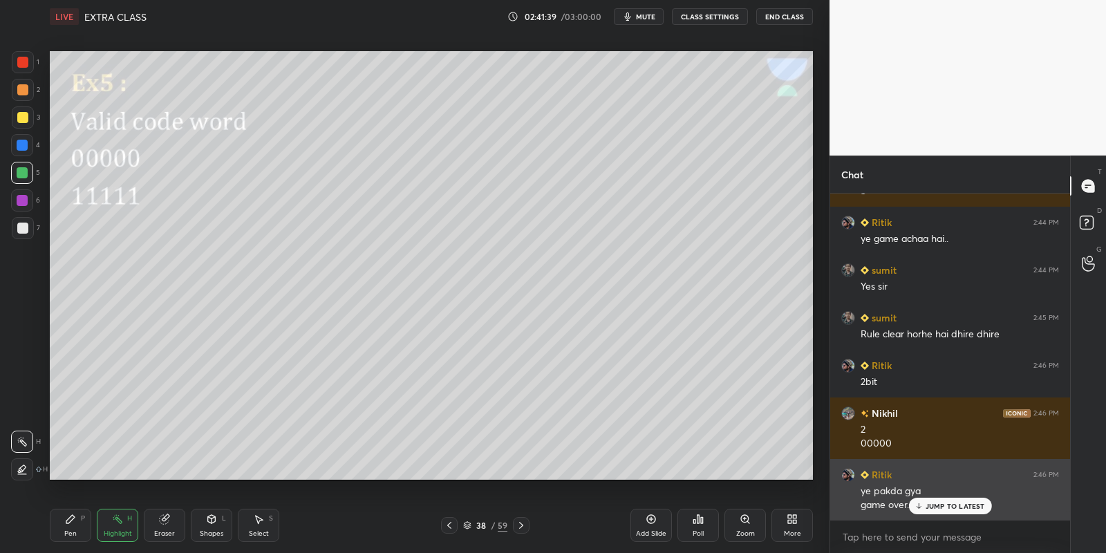
click at [928, 506] on p "JUMP TO LATEST" at bounding box center [954, 506] width 59 height 8
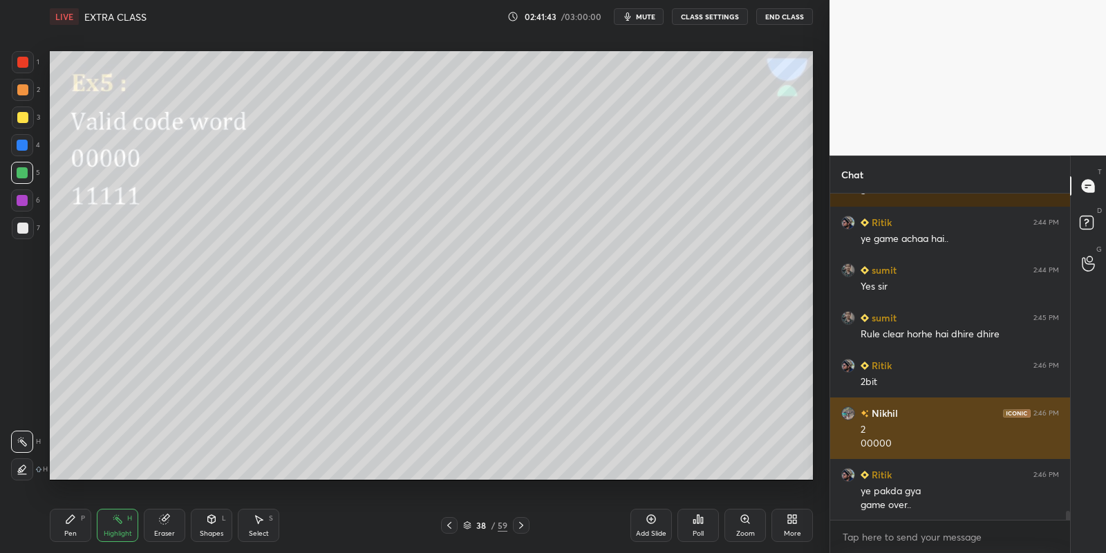
click at [965, 425] on div "2" at bounding box center [959, 430] width 198 height 14
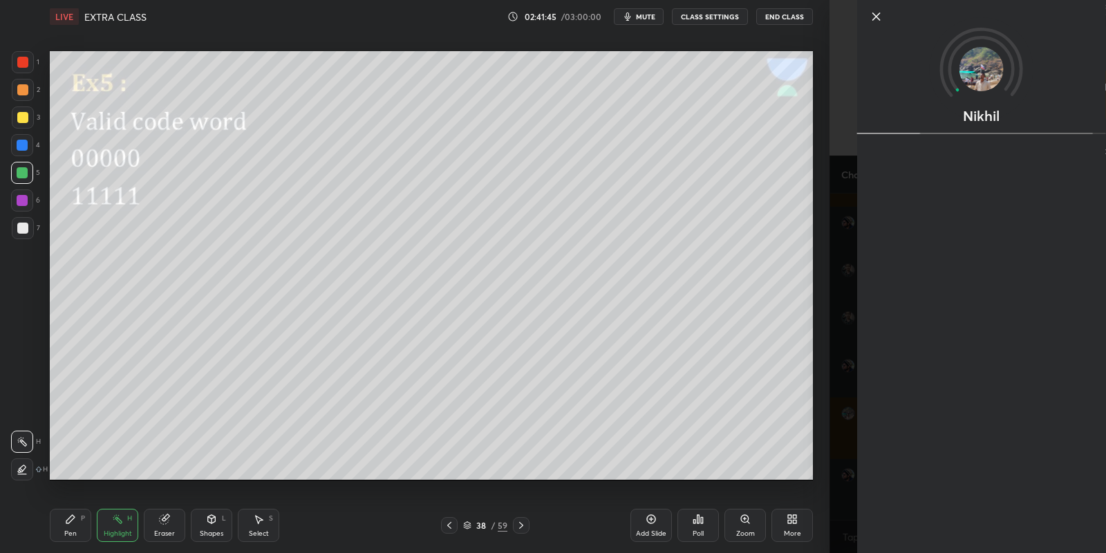
scroll to position [11738, 0]
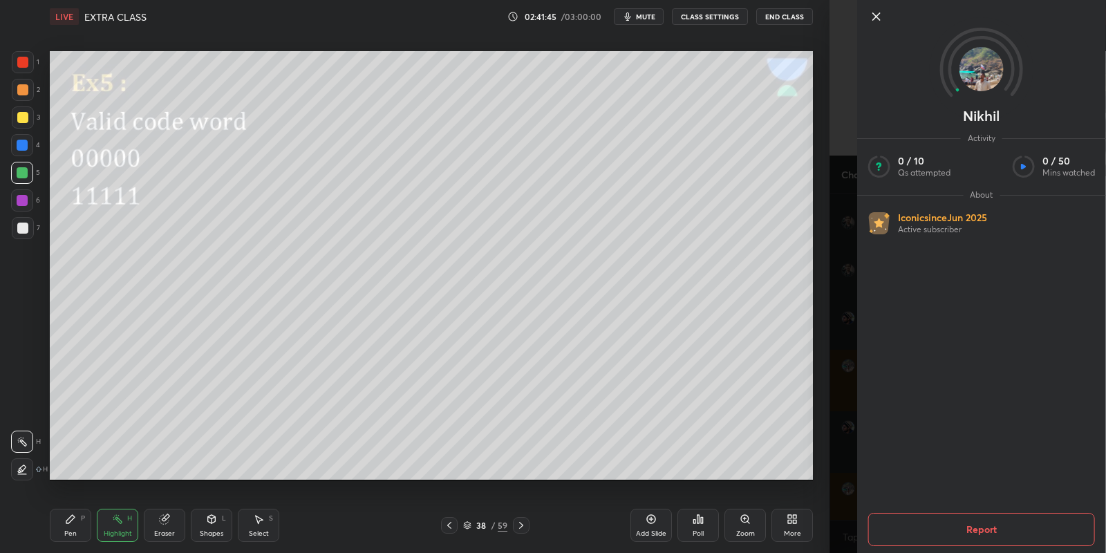
click at [873, 17] on icon at bounding box center [876, 16] width 17 height 17
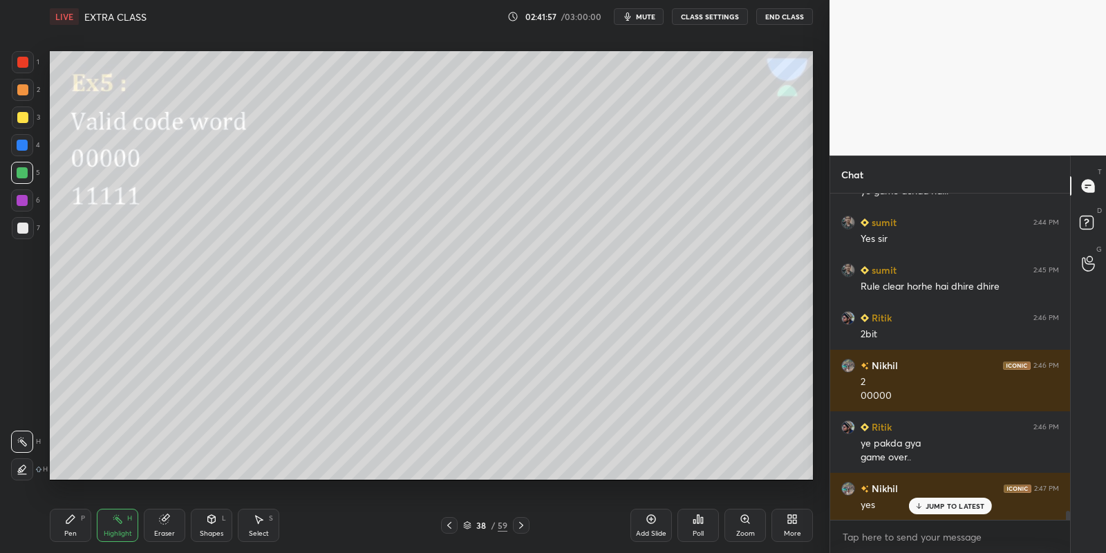
drag, startPoint x: 81, startPoint y: 518, endPoint x: 102, endPoint y: 516, distance: 21.5
click at [85, 519] on div "P" at bounding box center [83, 518] width 4 height 7
click at [120, 527] on div "Highlight H" at bounding box center [117, 525] width 41 height 33
drag, startPoint x: 122, startPoint y: 520, endPoint x: 69, endPoint y: 528, distance: 53.1
click at [115, 520] on div "Highlight H" at bounding box center [117, 525] width 41 height 33
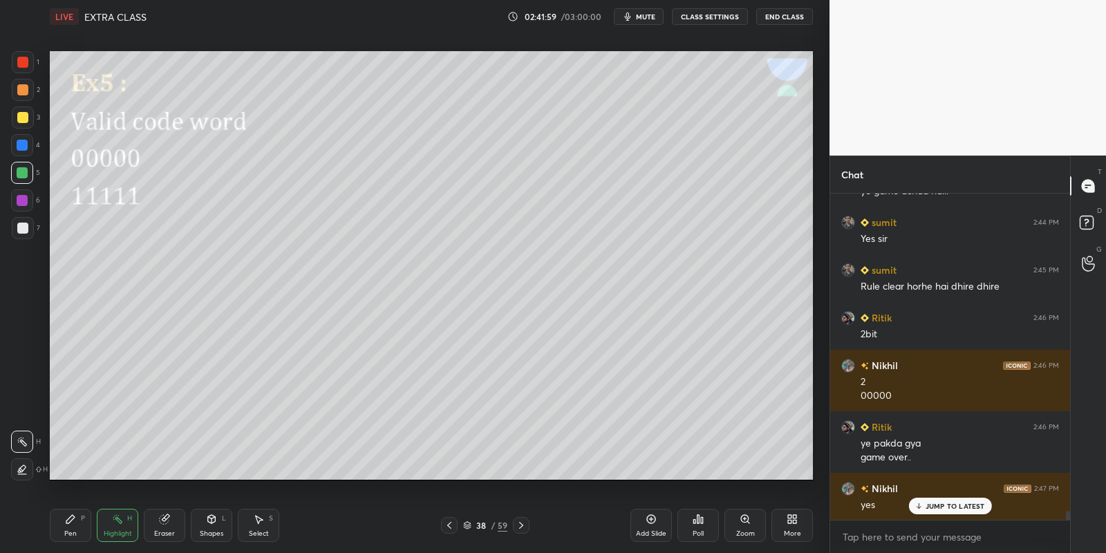
drag, startPoint x: 69, startPoint y: 528, endPoint x: 80, endPoint y: 522, distance: 12.7
click at [73, 525] on div "Pen P" at bounding box center [70, 525] width 41 height 33
click at [118, 530] on div "Highlight" at bounding box center [118, 533] width 28 height 7
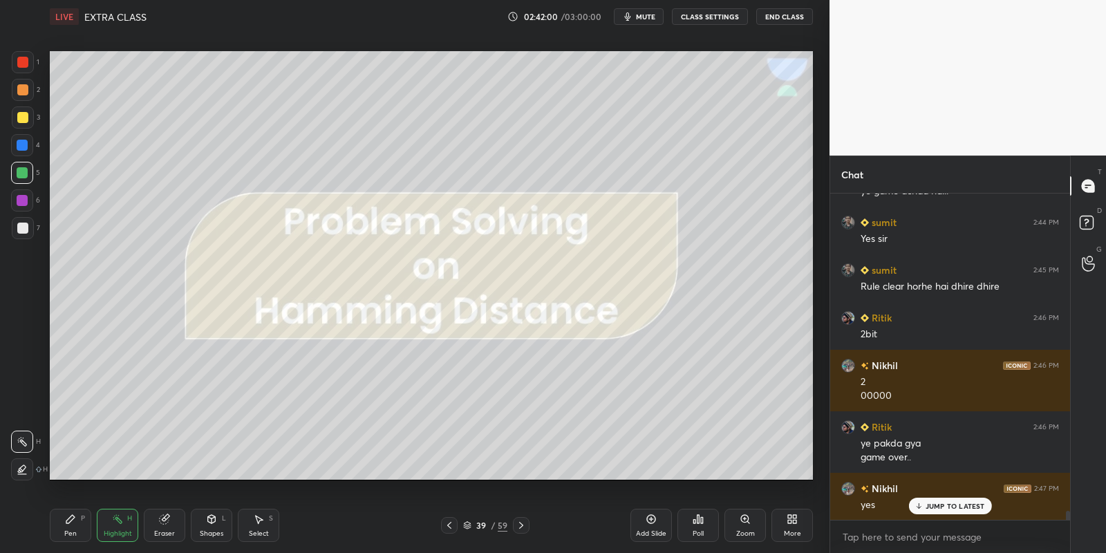
scroll to position [11786, 0]
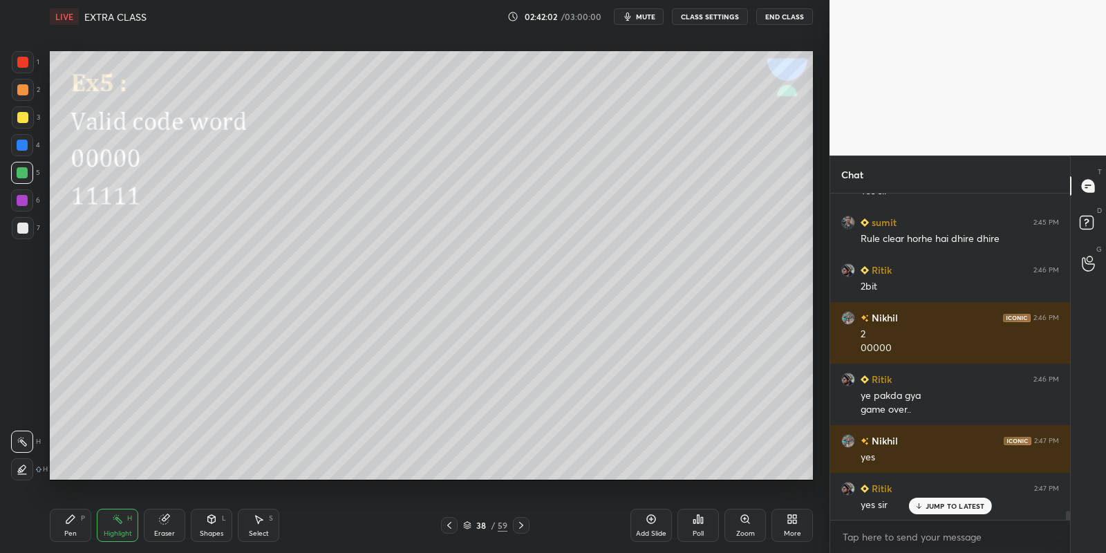
click at [647, 526] on div "Add Slide" at bounding box center [650, 525] width 41 height 33
click at [73, 531] on div "Pen" at bounding box center [70, 533] width 12 height 7
click at [17, 117] on div at bounding box center [22, 117] width 11 height 11
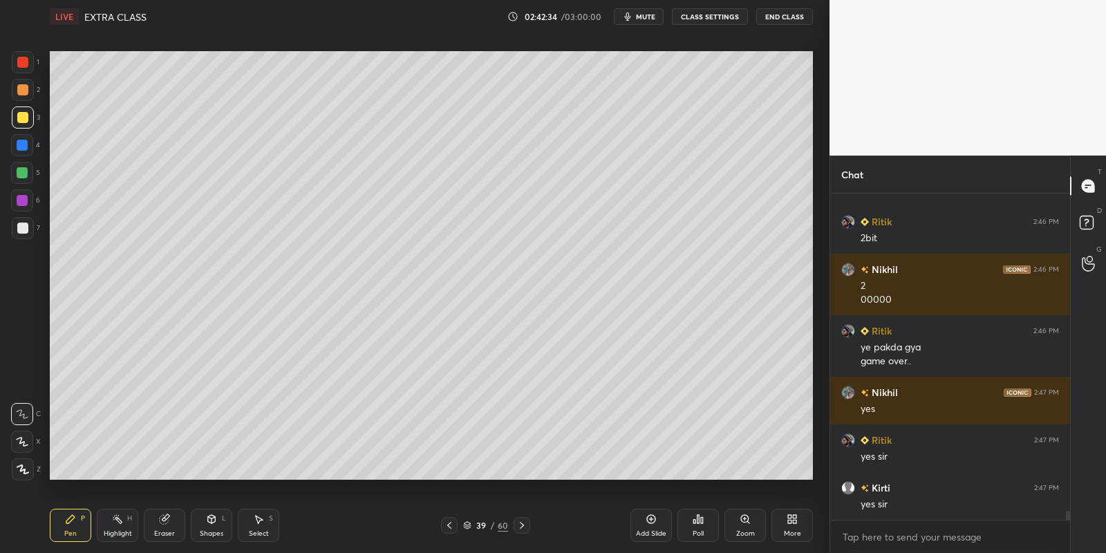
drag, startPoint x: 158, startPoint y: 524, endPoint x: 180, endPoint y: 493, distance: 37.6
click at [157, 522] on div "Eraser" at bounding box center [164, 525] width 41 height 33
click at [75, 524] on div "Pen P" at bounding box center [70, 525] width 41 height 33
drag, startPoint x: 124, startPoint y: 529, endPoint x: 133, endPoint y: 485, distance: 45.1
click at [120, 520] on div "Highlight H" at bounding box center [117, 525] width 41 height 33
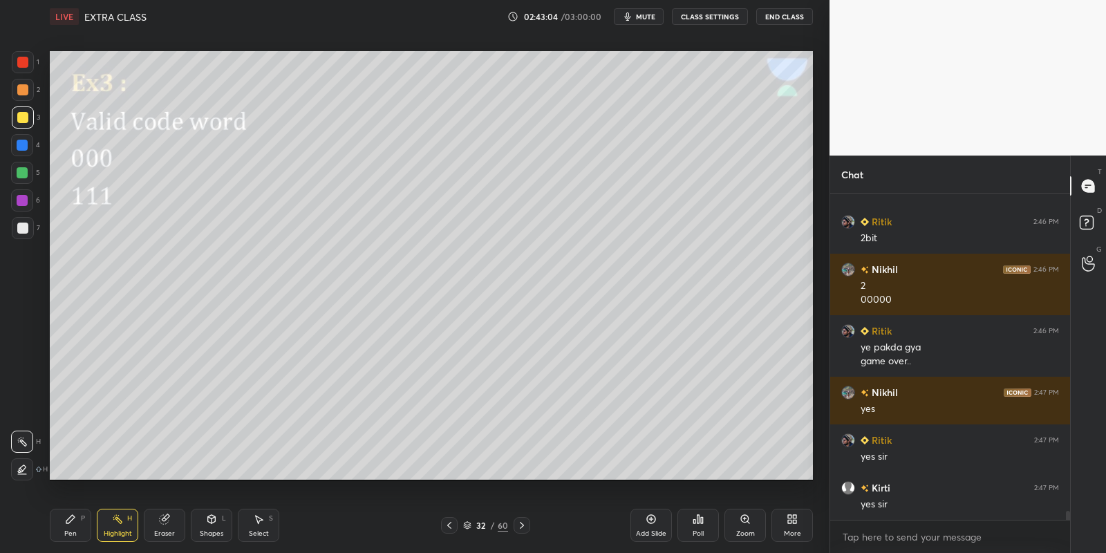
drag, startPoint x: 120, startPoint y: 522, endPoint x: 140, endPoint y: 484, distance: 42.0
click at [117, 520] on icon at bounding box center [117, 518] width 11 height 11
click at [71, 537] on div "Pen" at bounding box center [70, 533] width 12 height 7
drag, startPoint x: 260, startPoint y: 525, endPoint x: 258, endPoint y: 481, distance: 44.3
click at [263, 522] on icon at bounding box center [258, 518] width 11 height 11
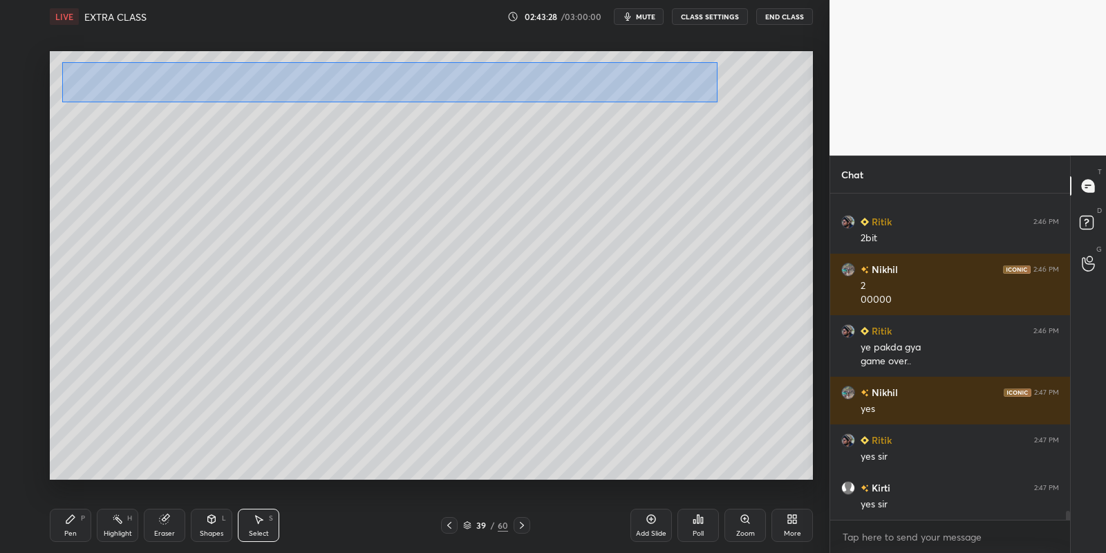
drag, startPoint x: 60, startPoint y: 63, endPoint x: 710, endPoint y: 98, distance: 651.2
click at [716, 101] on div "0 ° Undo Copy Paste here Duplicate Duplicate to new slide Delete" at bounding box center [431, 265] width 763 height 429
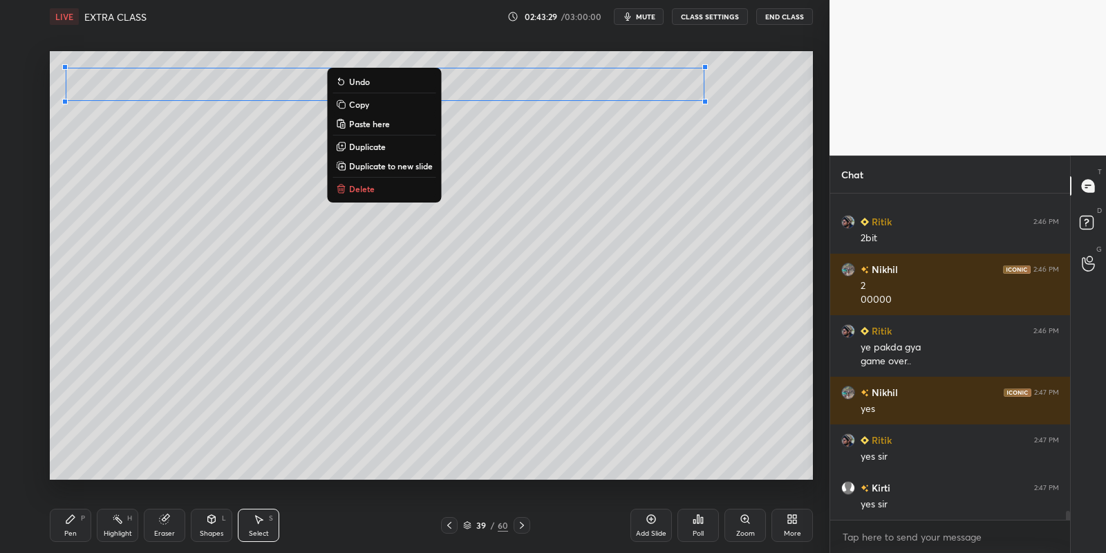
click at [366, 107] on p "Copy" at bounding box center [359, 104] width 20 height 11
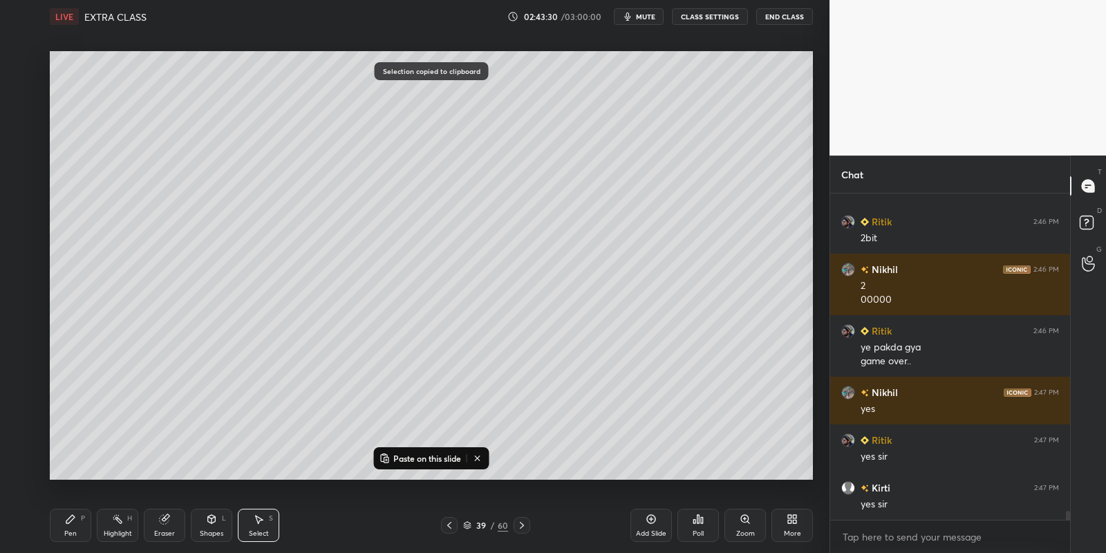
drag, startPoint x: 400, startPoint y: 449, endPoint x: 402, endPoint y: 434, distance: 15.3
click at [402, 447] on div "Paste on this slide" at bounding box center [431, 458] width 115 height 22
drag, startPoint x: 404, startPoint y: 452, endPoint x: 404, endPoint y: 442, distance: 9.7
click at [405, 450] on button "Paste on this slide" at bounding box center [420, 458] width 87 height 17
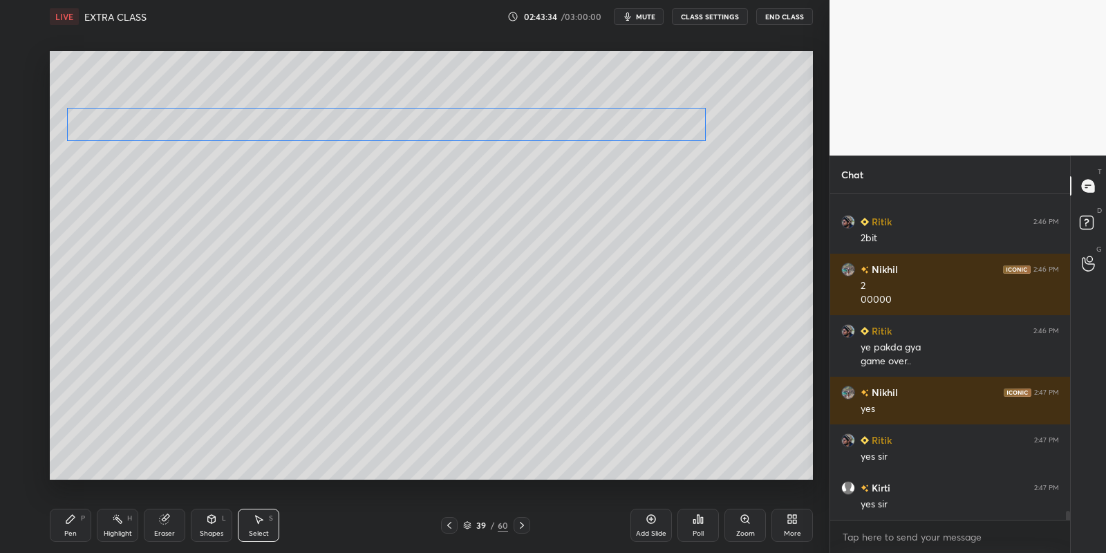
drag, startPoint x: 303, startPoint y: 106, endPoint x: 288, endPoint y: 123, distance: 22.6
click at [290, 124] on div "0 ° Undo Copy Paste here Duplicate Duplicate to new slide Delete" at bounding box center [431, 265] width 763 height 429
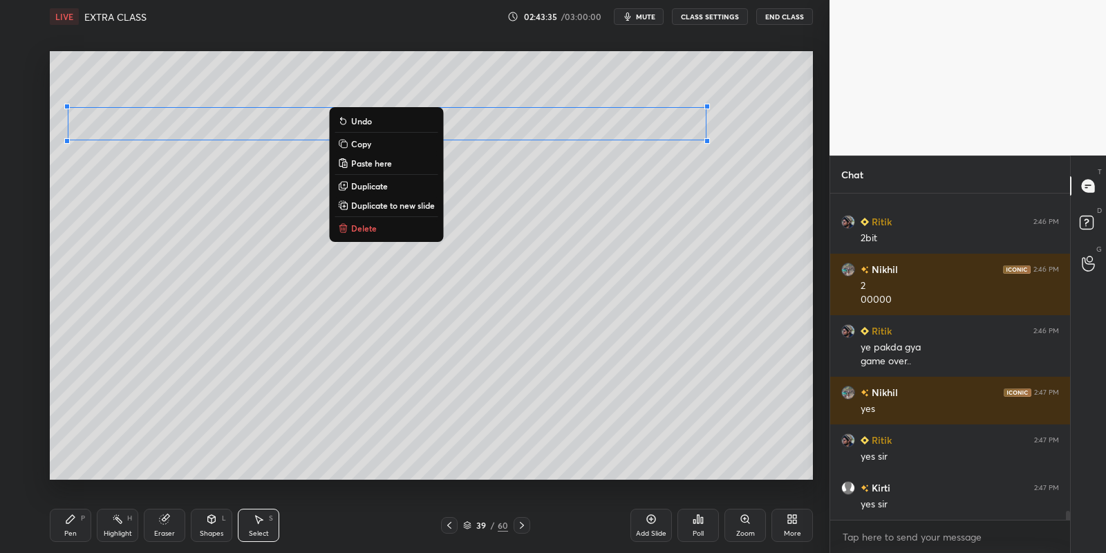
drag, startPoint x: 82, startPoint y: 529, endPoint x: 115, endPoint y: 528, distance: 33.2
click at [86, 529] on div "Pen P" at bounding box center [70, 525] width 41 height 33
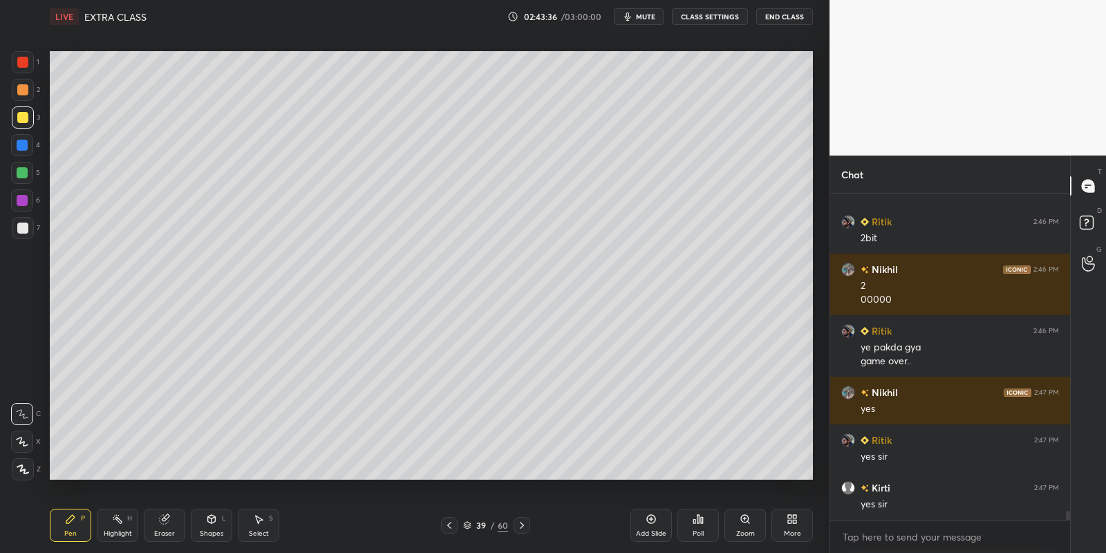
drag, startPoint x: 160, startPoint y: 525, endPoint x: 178, endPoint y: 500, distance: 31.1
click at [159, 524] on div "Eraser" at bounding box center [164, 525] width 41 height 33
click at [73, 530] on div "Pen" at bounding box center [70, 533] width 12 height 7
click at [164, 525] on div "Eraser" at bounding box center [164, 525] width 41 height 33
click at [73, 525] on div "Pen P" at bounding box center [70, 525] width 41 height 33
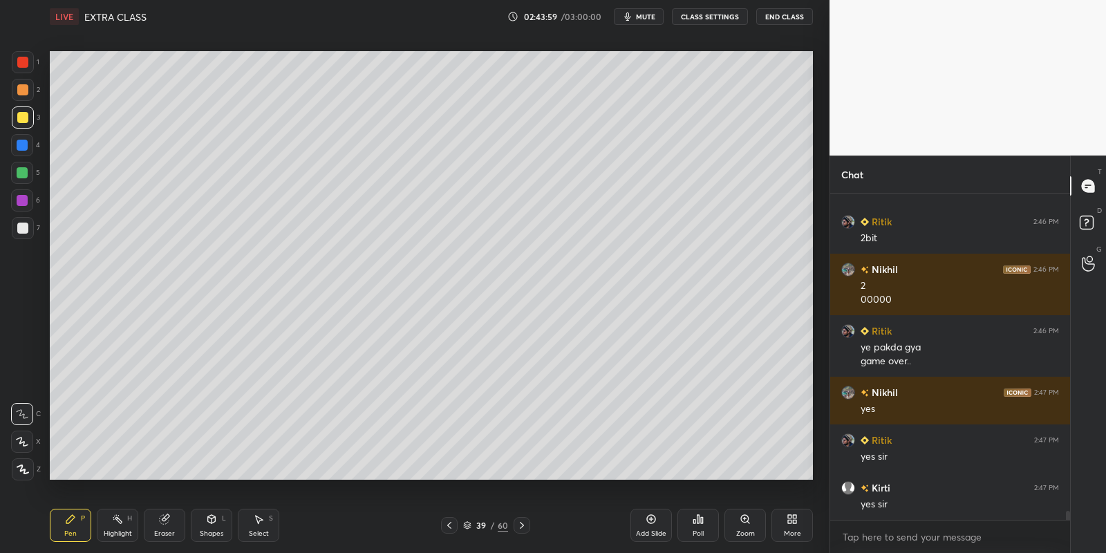
click at [120, 522] on div "Highlight H" at bounding box center [117, 525] width 41 height 33
click at [71, 525] on div "Pen P" at bounding box center [70, 525] width 41 height 33
drag, startPoint x: 115, startPoint y: 522, endPoint x: 138, endPoint y: 498, distance: 33.3
click at [115, 520] on div "Highlight H" at bounding box center [117, 525] width 41 height 33
drag, startPoint x: 69, startPoint y: 525, endPoint x: 129, endPoint y: 513, distance: 60.7
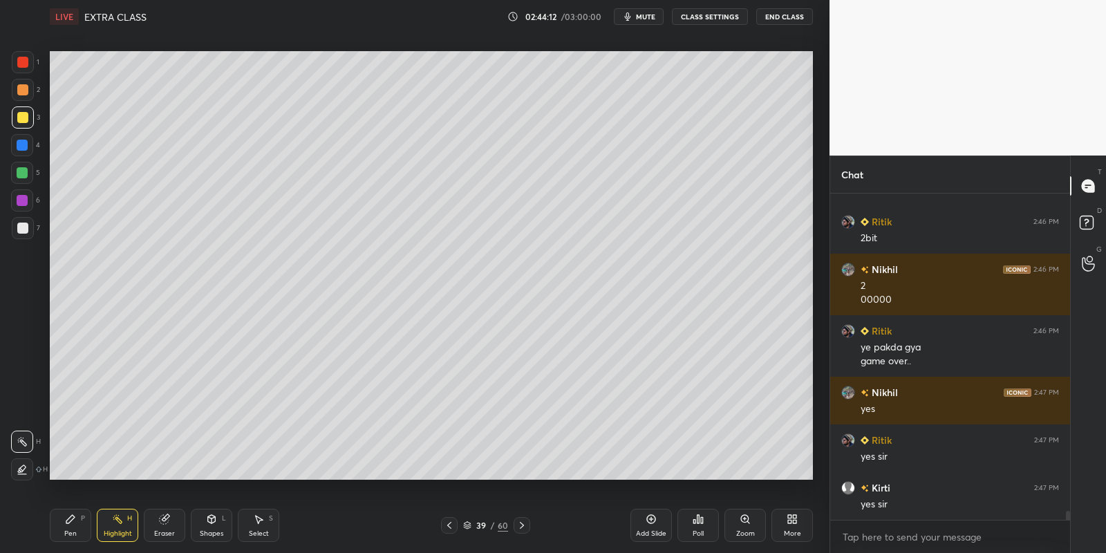
click at [71, 524] on div "Pen P" at bounding box center [70, 525] width 41 height 33
click at [258, 522] on icon at bounding box center [258, 518] width 11 height 11
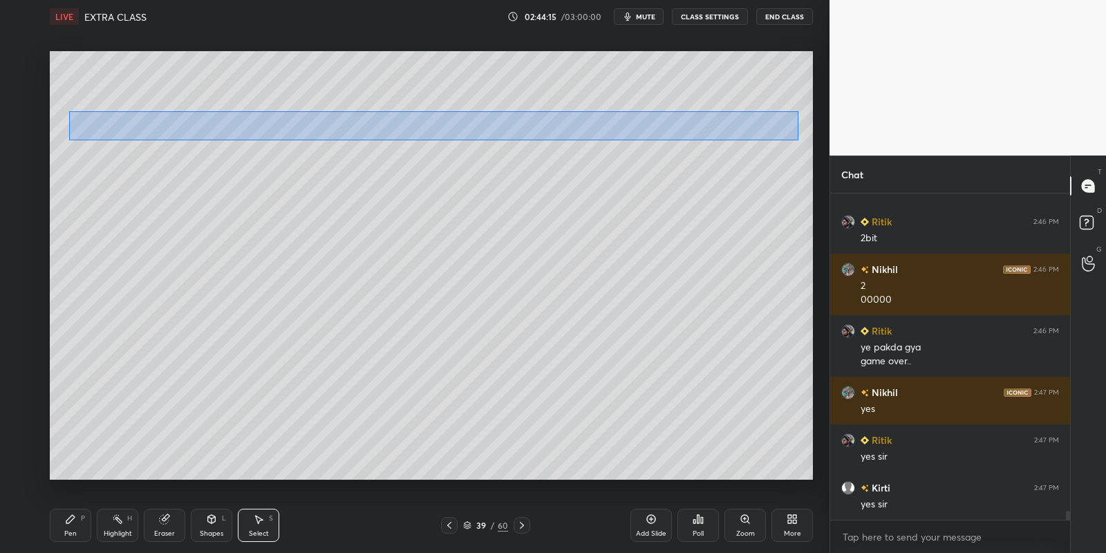
drag, startPoint x: 69, startPoint y: 111, endPoint x: 800, endPoint y: 138, distance: 730.9
click at [800, 140] on div "0 ° Undo Copy Paste here Duplicate Duplicate to new slide Delete" at bounding box center [431, 265] width 763 height 429
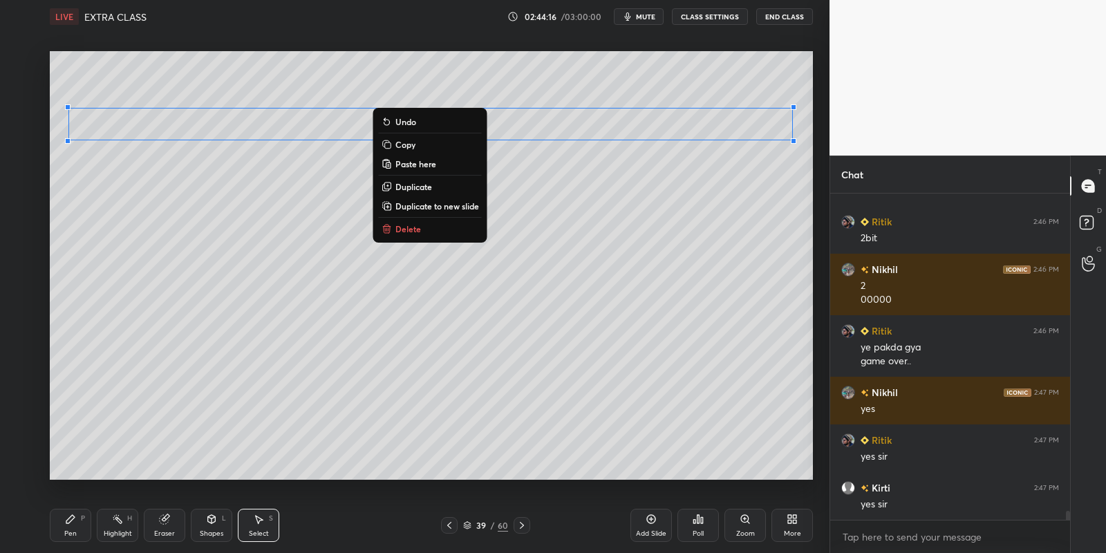
click at [410, 142] on p "Copy" at bounding box center [405, 144] width 20 height 11
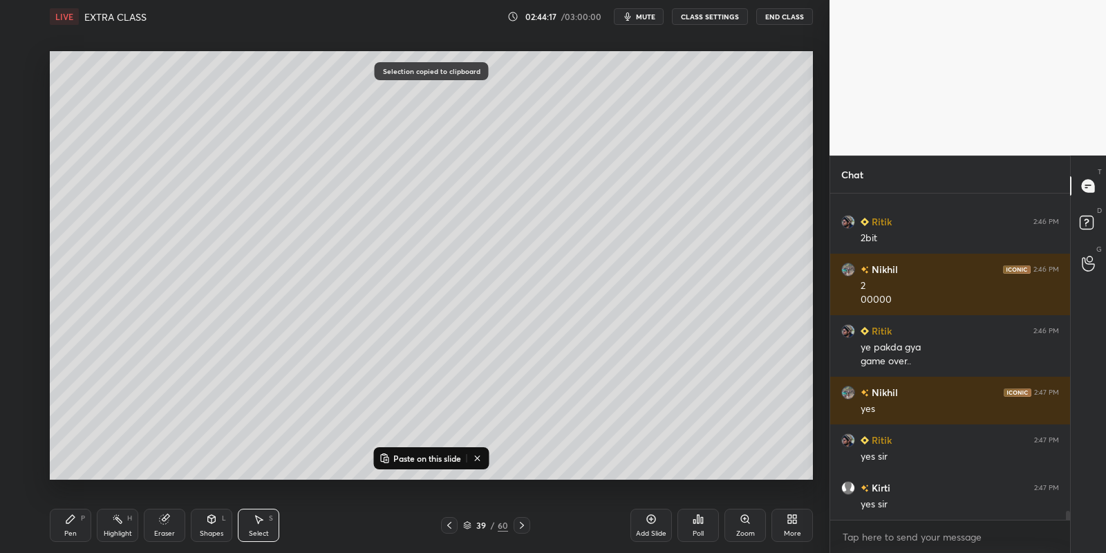
click at [406, 453] on p "Paste on this slide" at bounding box center [427, 458] width 68 height 11
drag, startPoint x: 324, startPoint y: 148, endPoint x: 308, endPoint y: 163, distance: 22.0
click at [310, 167] on div "0 ° Undo Copy Paste here Duplicate Duplicate to new slide Delete" at bounding box center [431, 265] width 763 height 429
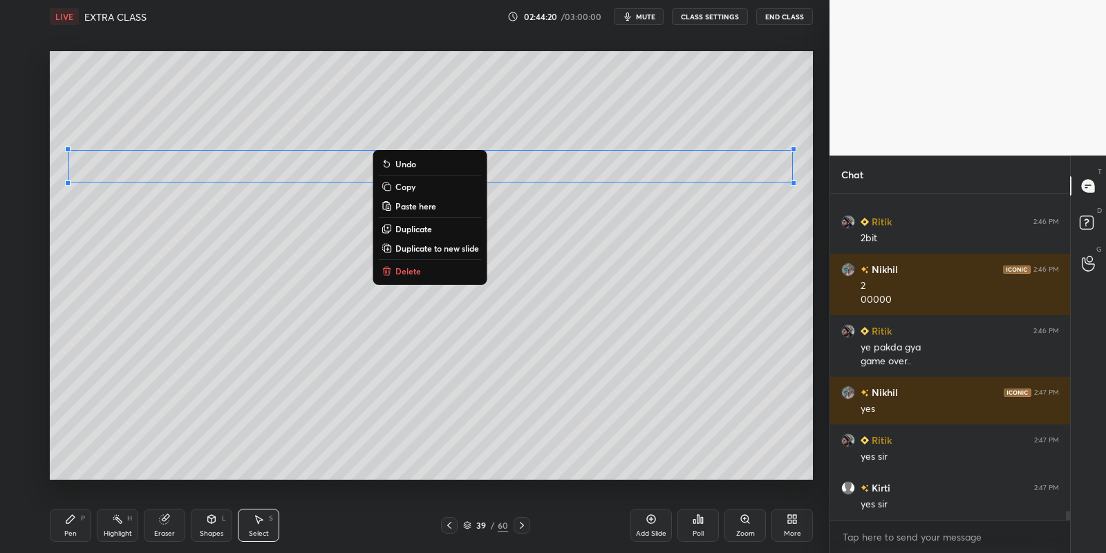
drag, startPoint x: 68, startPoint y: 532, endPoint x: 95, endPoint y: 527, distance: 26.8
click at [70, 531] on div "Pen" at bounding box center [70, 533] width 12 height 7
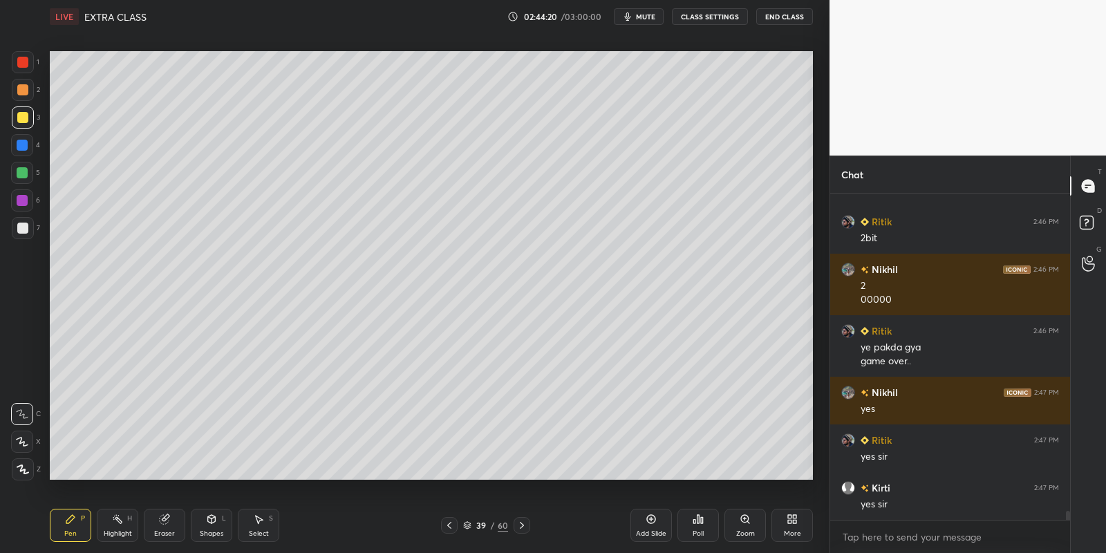
click at [162, 527] on div "Eraser" at bounding box center [164, 525] width 41 height 33
click at [75, 526] on div "Pen P" at bounding box center [70, 525] width 41 height 33
click at [122, 517] on icon at bounding box center [117, 518] width 11 height 11
drag, startPoint x: 162, startPoint y: 527, endPoint x: 179, endPoint y: 511, distance: 23.0
click at [165, 526] on div "Eraser" at bounding box center [164, 525] width 41 height 33
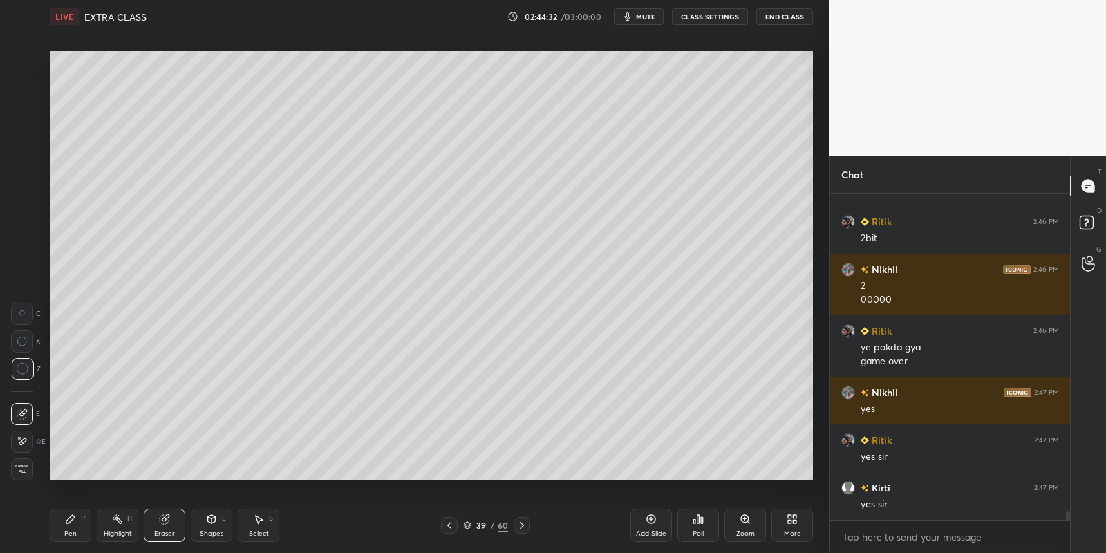
click at [73, 525] on div "Pen P" at bounding box center [70, 525] width 41 height 33
click at [117, 524] on icon at bounding box center [117, 518] width 11 height 11
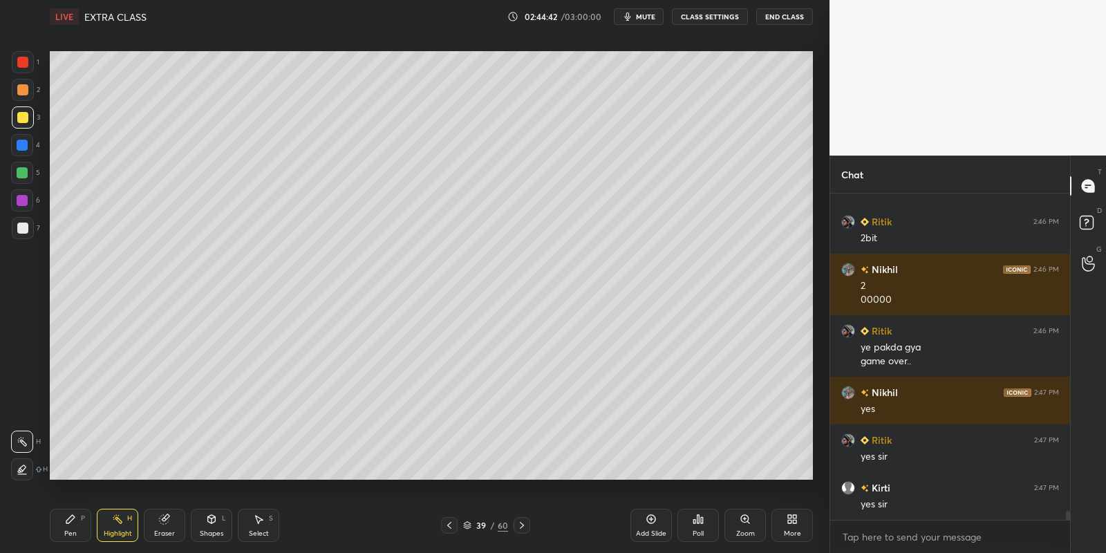
click at [68, 525] on div "Pen P" at bounding box center [70, 525] width 41 height 33
drag, startPoint x: 209, startPoint y: 523, endPoint x: 214, endPoint y: 511, distance: 12.7
click at [212, 520] on icon at bounding box center [211, 518] width 11 height 11
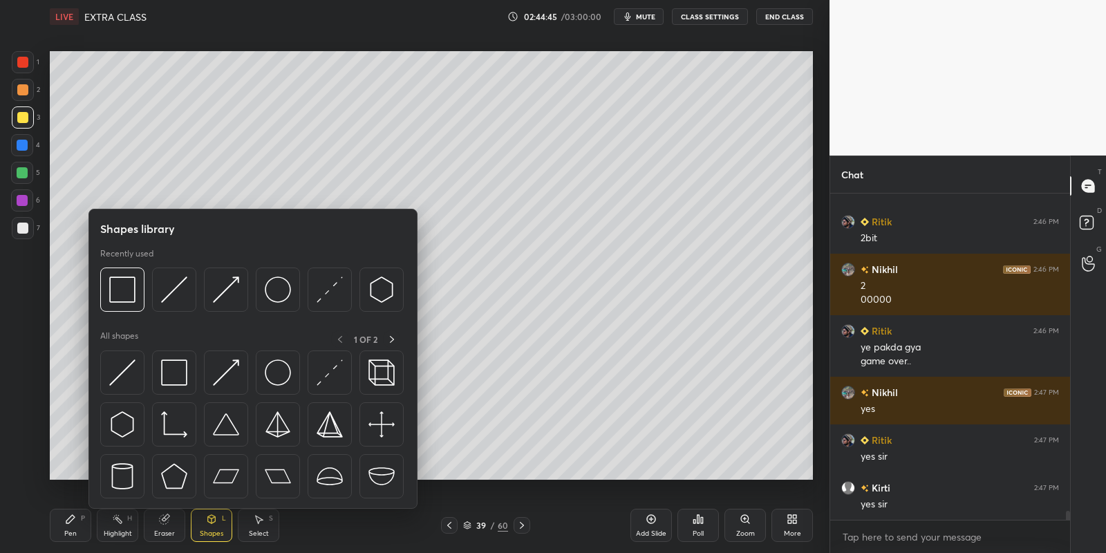
click at [171, 359] on img at bounding box center [174, 372] width 26 height 26
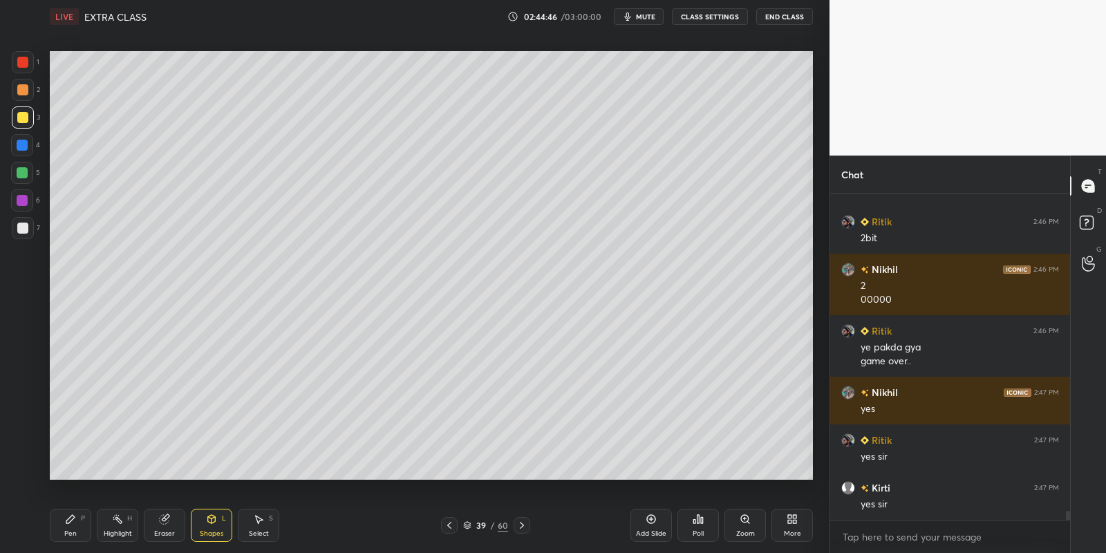
click at [26, 173] on div at bounding box center [22, 172] width 11 height 11
click at [88, 532] on div "Pen P" at bounding box center [70, 525] width 41 height 33
click at [108, 527] on div "Highlight H" at bounding box center [117, 525] width 41 height 33
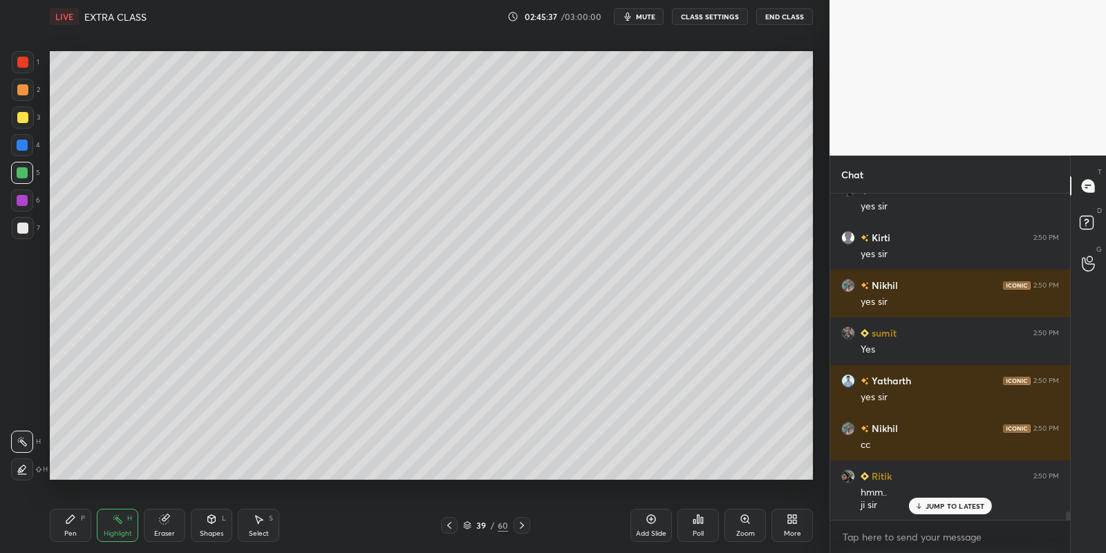
scroll to position [12240, 0]
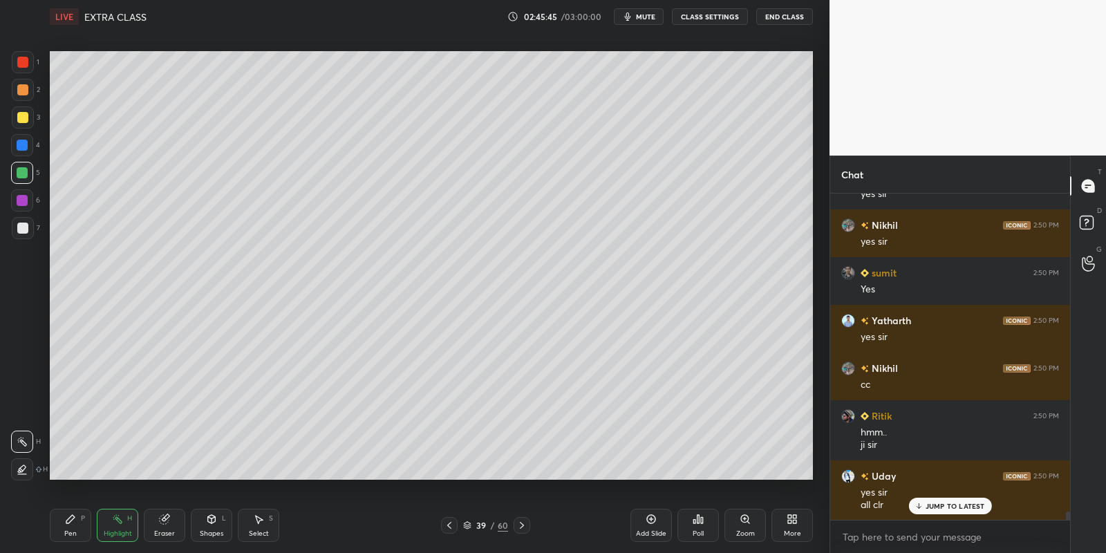
click at [68, 529] on div "Pen P" at bounding box center [70, 525] width 41 height 33
click at [26, 117] on div at bounding box center [22, 117] width 11 height 11
click at [122, 518] on icon at bounding box center [117, 518] width 11 height 11
drag, startPoint x: 78, startPoint y: 528, endPoint x: 109, endPoint y: 533, distance: 31.6
click at [79, 530] on div "Pen P" at bounding box center [70, 525] width 41 height 33
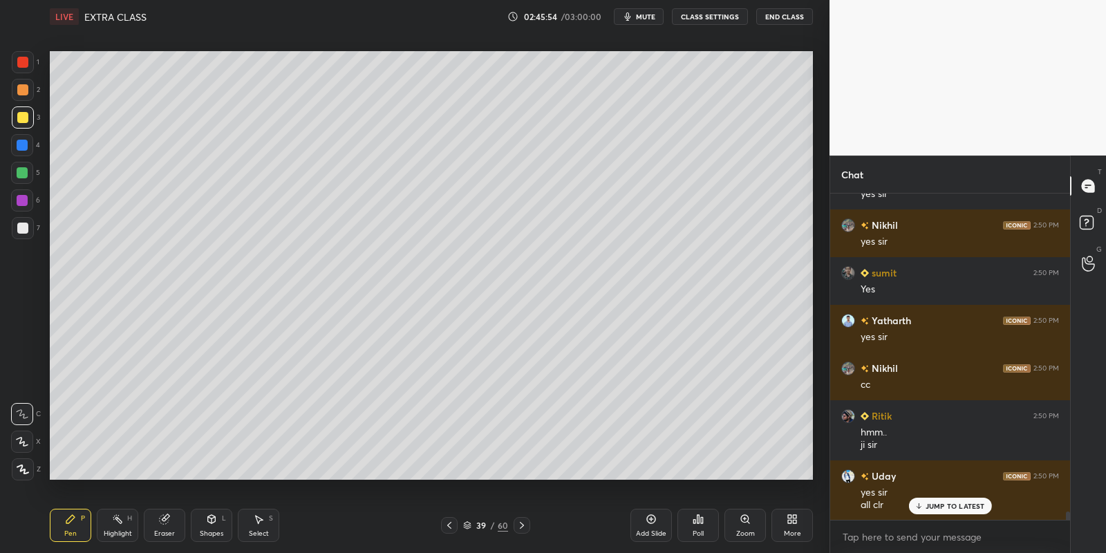
drag, startPoint x: 114, startPoint y: 541, endPoint x: 122, endPoint y: 504, distance: 37.6
click at [113, 541] on div "Highlight H" at bounding box center [117, 525] width 41 height 33
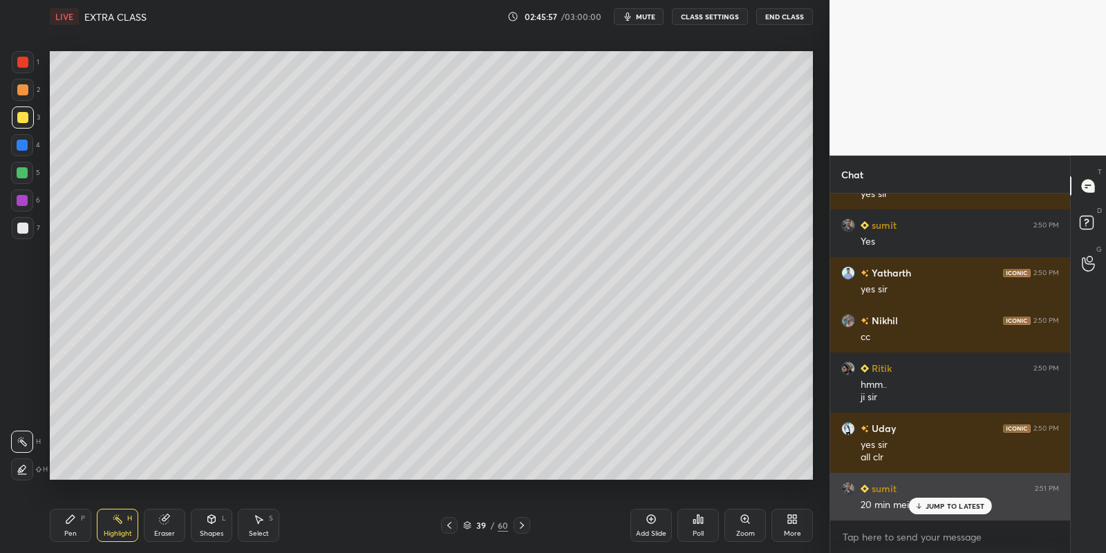
click at [929, 510] on p "JUMP TO LATEST" at bounding box center [954, 506] width 59 height 8
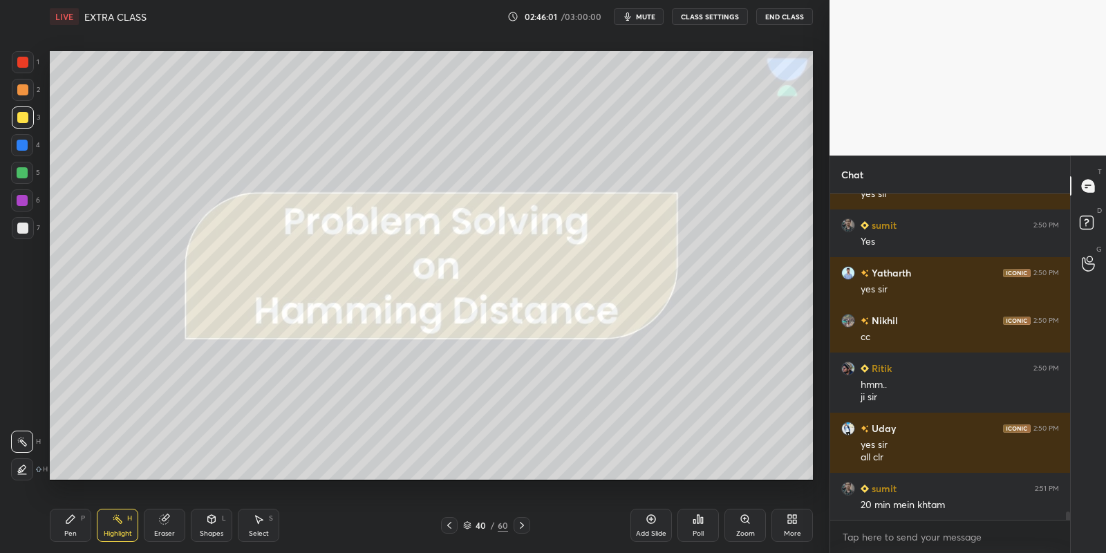
drag, startPoint x: 219, startPoint y: 522, endPoint x: 220, endPoint y: 513, distance: 9.1
click at [220, 520] on div "Shapes L" at bounding box center [211, 525] width 41 height 33
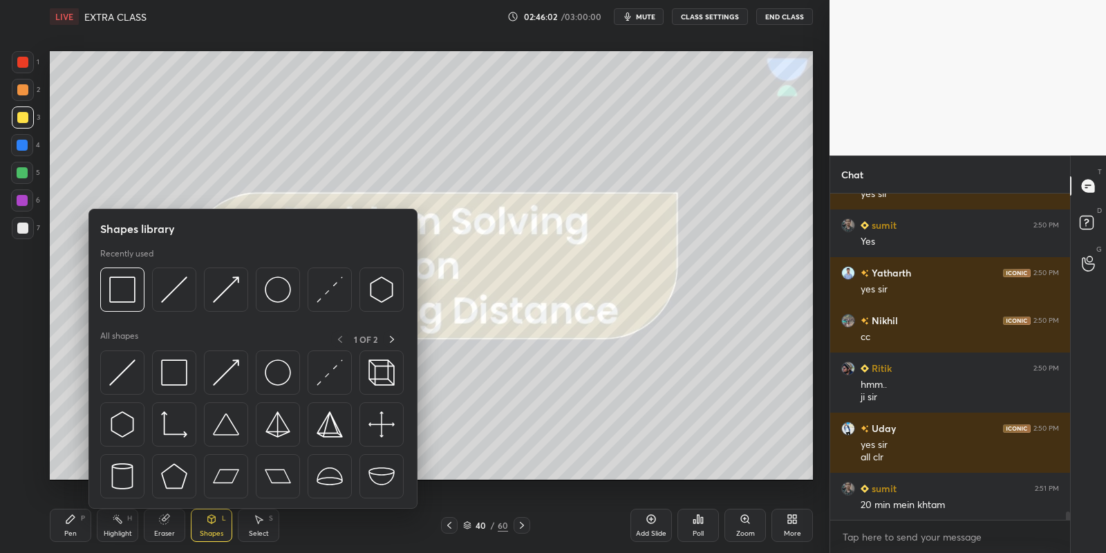
click at [182, 370] on img at bounding box center [174, 372] width 26 height 26
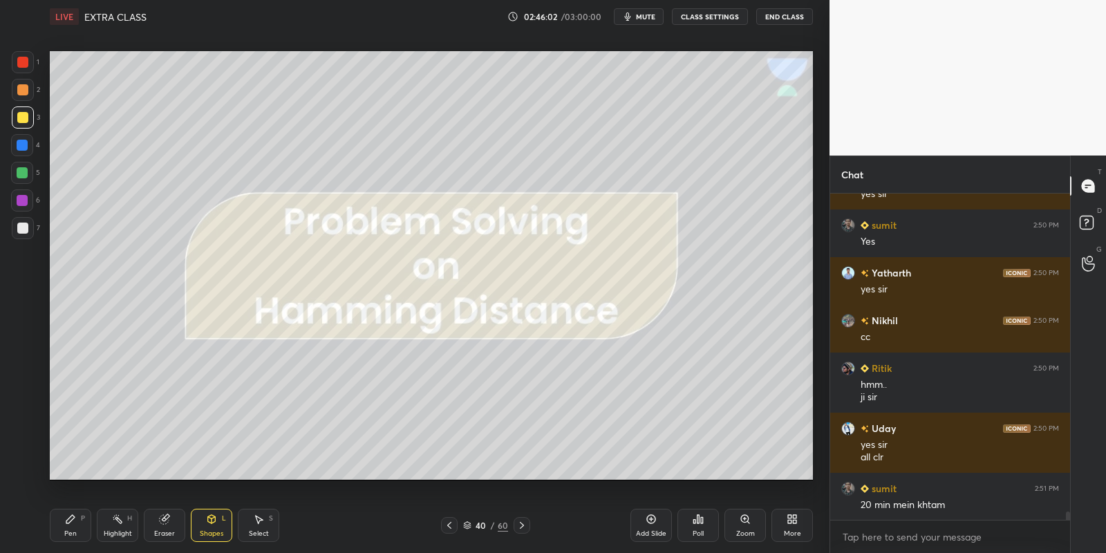
click at [27, 171] on div at bounding box center [22, 172] width 11 height 11
click at [81, 527] on div "Pen P" at bounding box center [70, 525] width 41 height 33
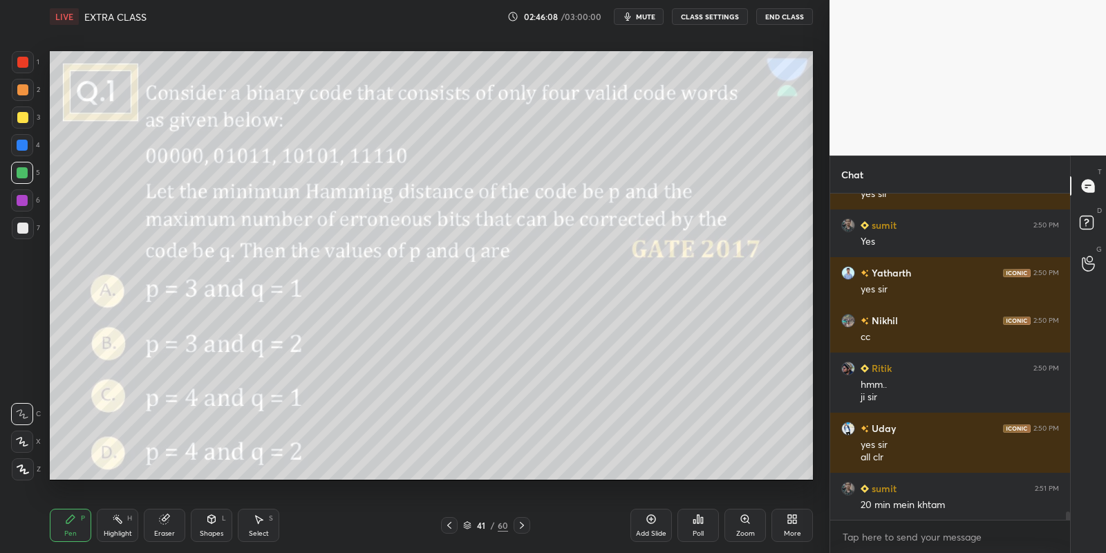
click at [217, 533] on div "Shapes" at bounding box center [211, 533] width 23 height 7
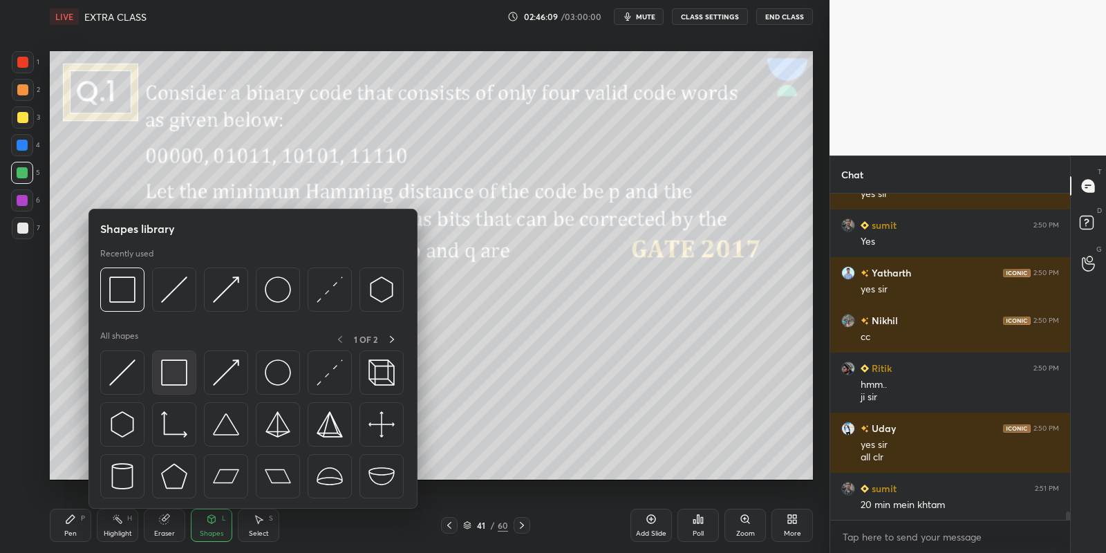
click at [186, 361] on div at bounding box center [174, 372] width 44 height 44
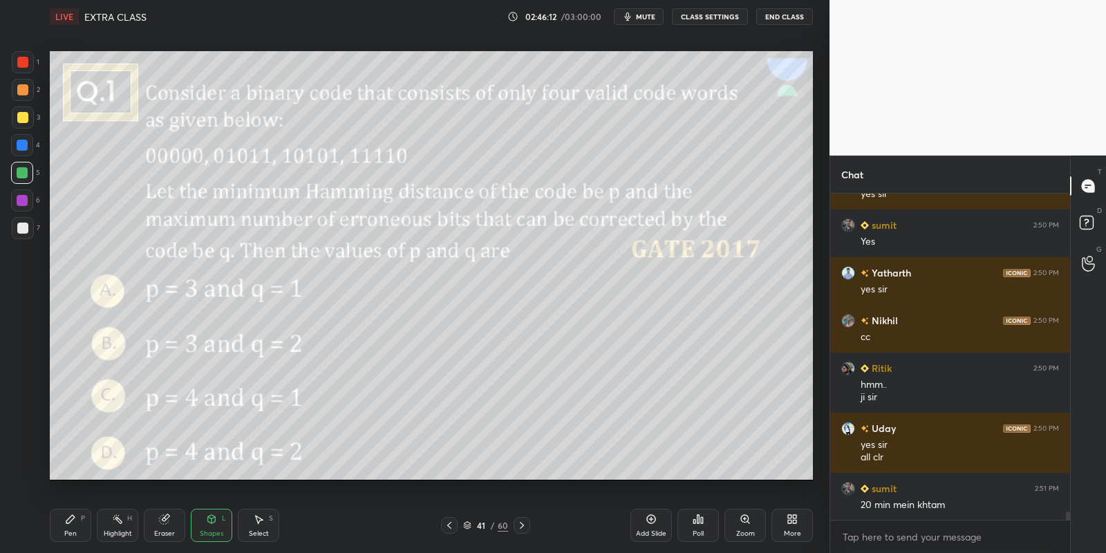
click at [70, 532] on div "Pen" at bounding box center [70, 533] width 12 height 7
drag, startPoint x: 124, startPoint y: 529, endPoint x: 129, endPoint y: 520, distance: 9.9
click at [124, 525] on div "Highlight H" at bounding box center [117, 525] width 41 height 33
click at [214, 519] on icon at bounding box center [212, 519] width 8 height 8
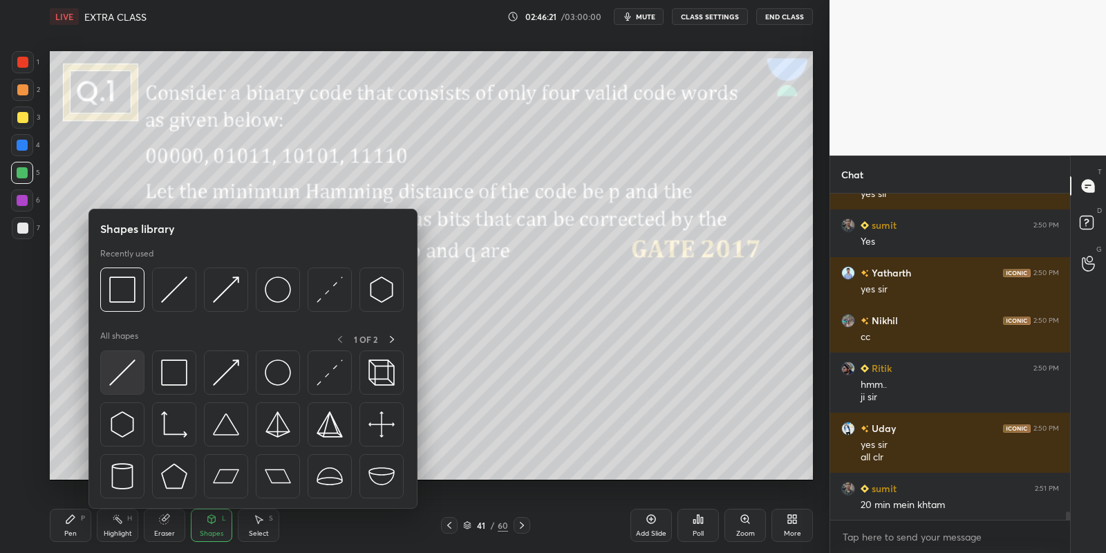
click at [128, 375] on img at bounding box center [122, 372] width 26 height 26
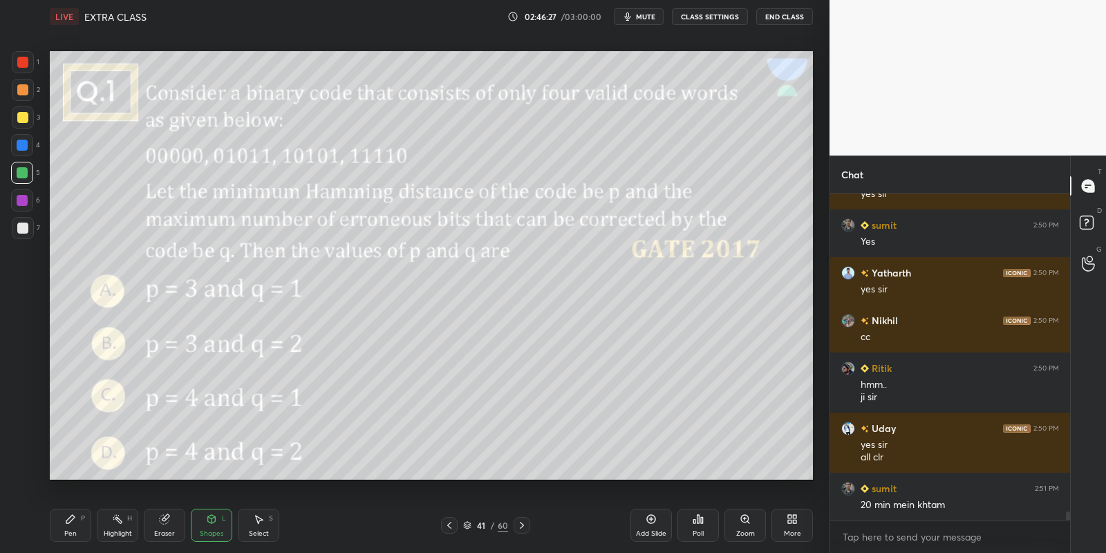
click at [74, 525] on div "Pen P" at bounding box center [70, 525] width 41 height 33
click at [111, 526] on div "Highlight H" at bounding box center [117, 525] width 41 height 33
drag, startPoint x: 214, startPoint y: 532, endPoint x: 208, endPoint y: 520, distance: 13.3
click at [211, 532] on div "Shapes" at bounding box center [211, 533] width 23 height 7
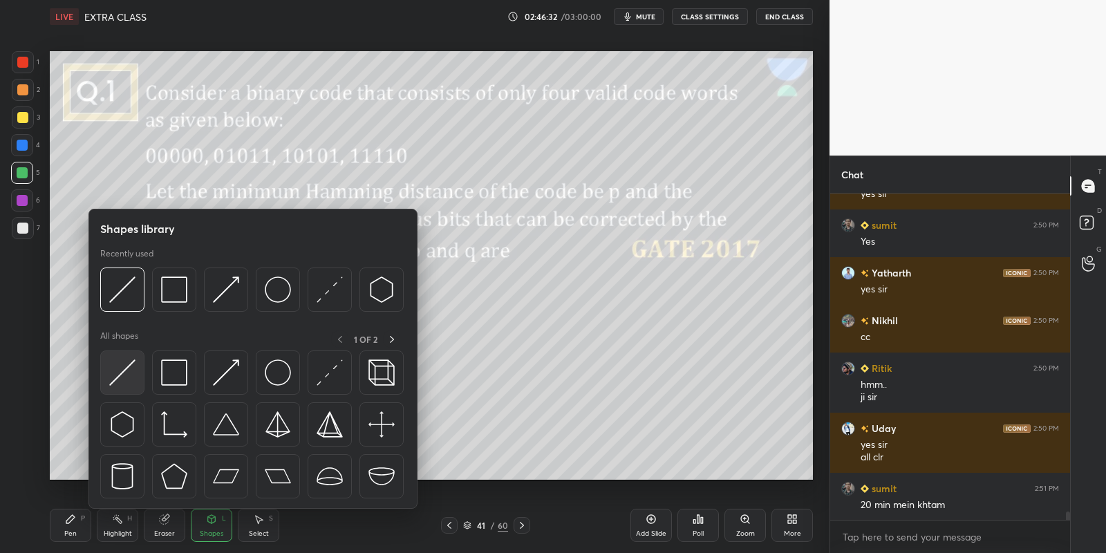
click at [124, 363] on img at bounding box center [122, 372] width 26 height 26
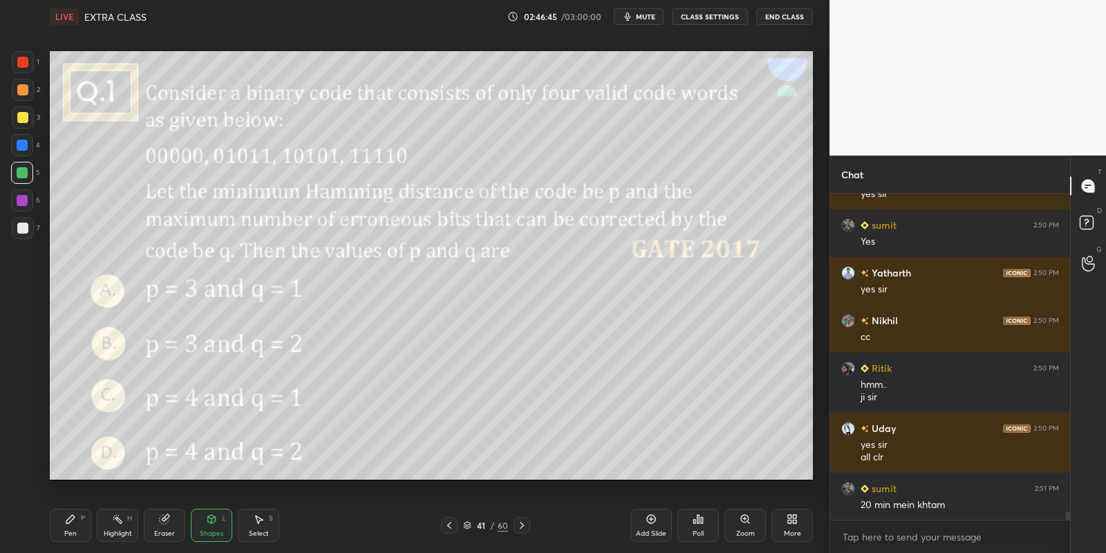
click at [83, 530] on div "Pen P" at bounding box center [70, 525] width 41 height 33
click at [122, 523] on icon at bounding box center [117, 518] width 11 height 11
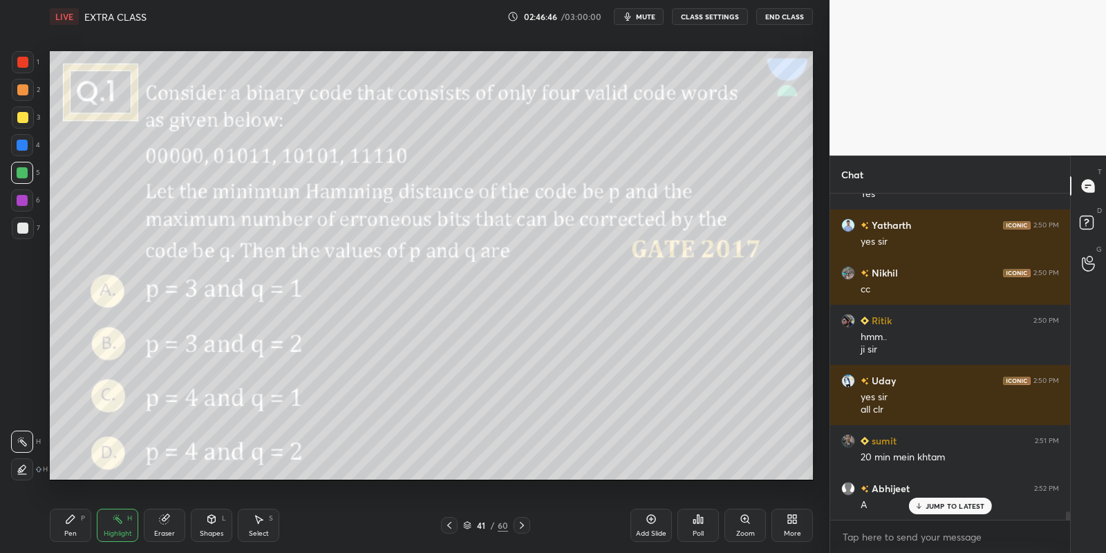
click at [215, 523] on div "Shapes L" at bounding box center [211, 525] width 41 height 33
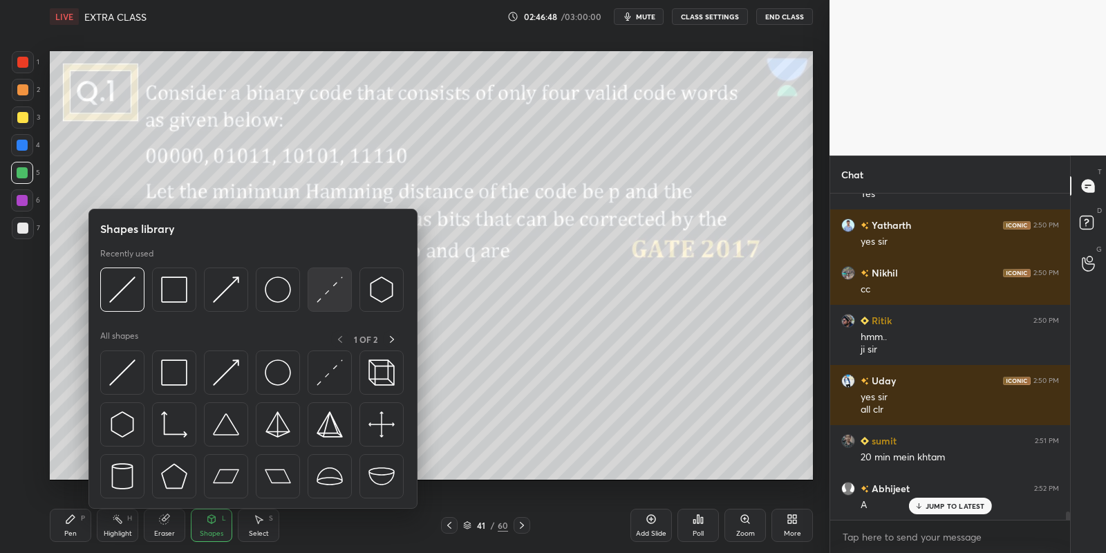
drag, startPoint x: 135, startPoint y: 370, endPoint x: 341, endPoint y: 276, distance: 225.7
click at [132, 372] on div at bounding box center [122, 372] width 44 height 44
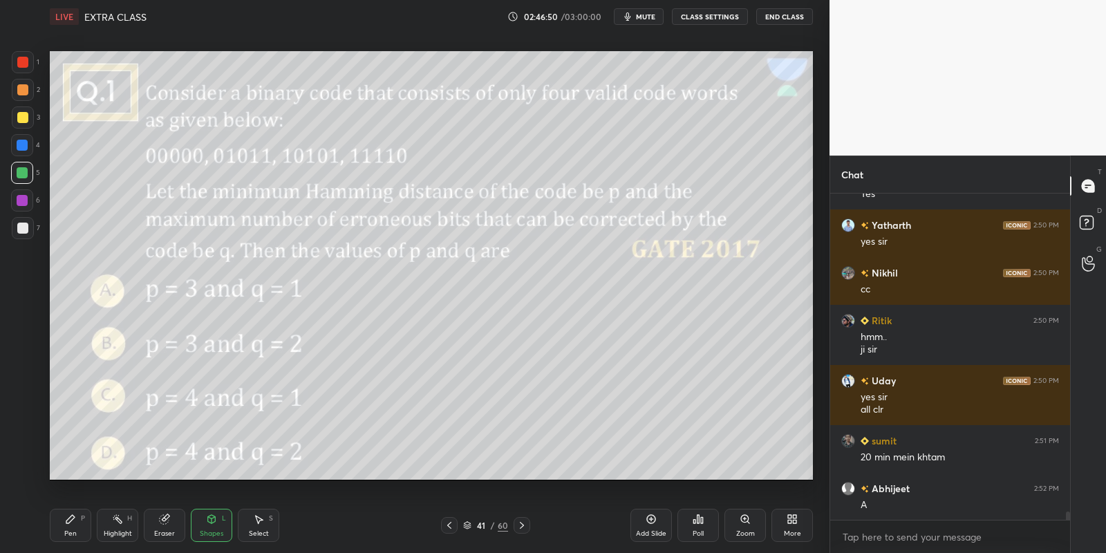
scroll to position [12384, 0]
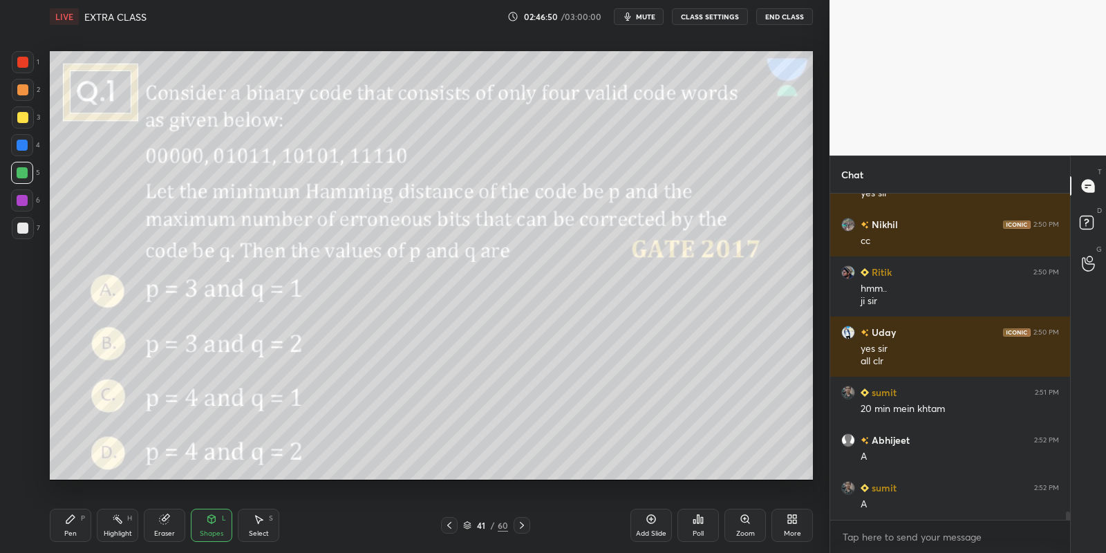
click at [75, 523] on icon at bounding box center [70, 518] width 11 height 11
click at [692, 530] on div "Poll" at bounding box center [697, 533] width 11 height 7
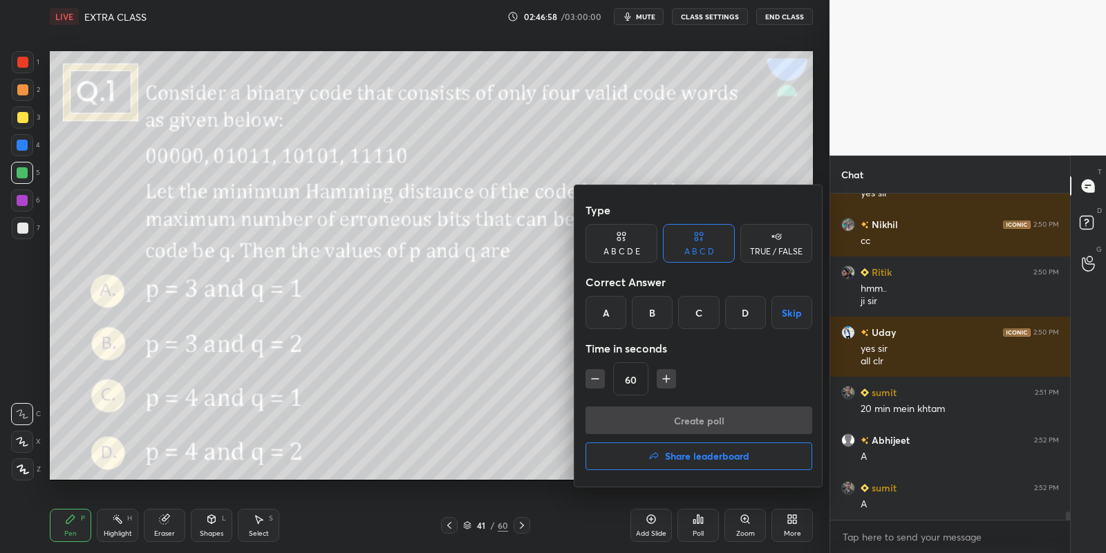
click at [605, 314] on div "A" at bounding box center [605, 312] width 41 height 33
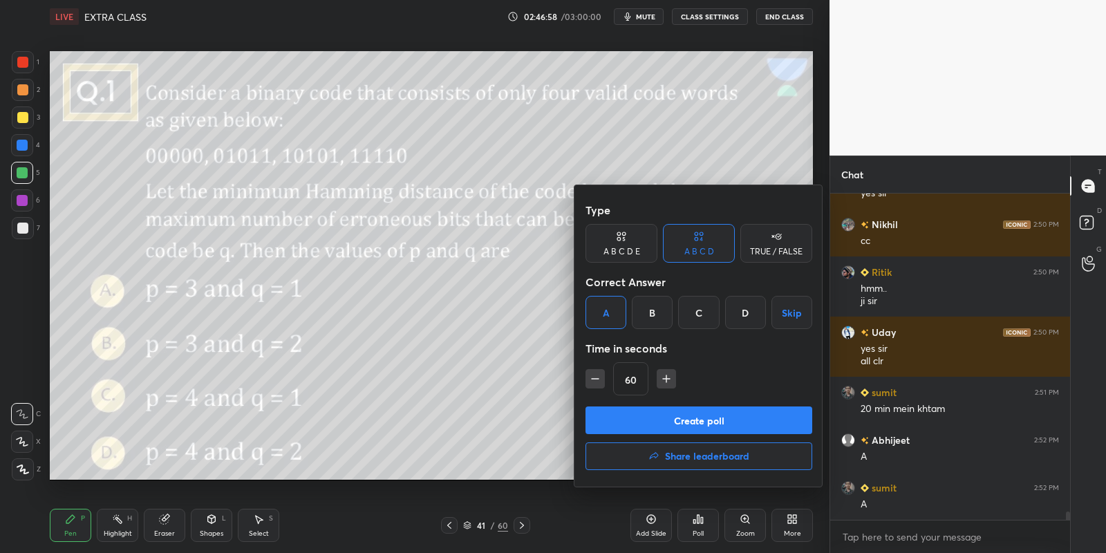
scroll to position [12431, 0]
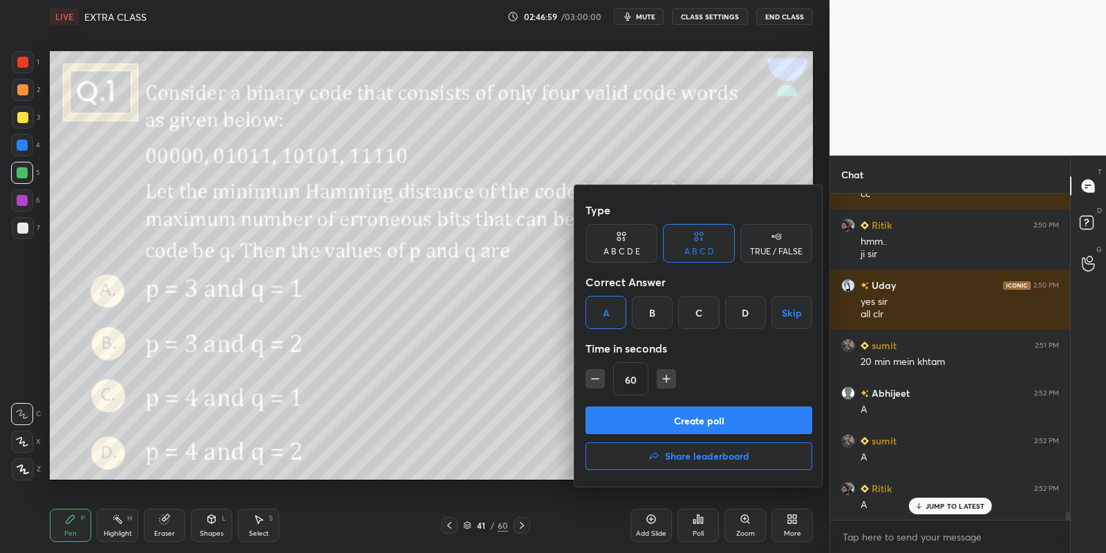
click at [666, 375] on icon "button" at bounding box center [666, 378] width 0 height 7
click at [665, 375] on icon "button" at bounding box center [672, 379] width 14 height 14
type input "120"
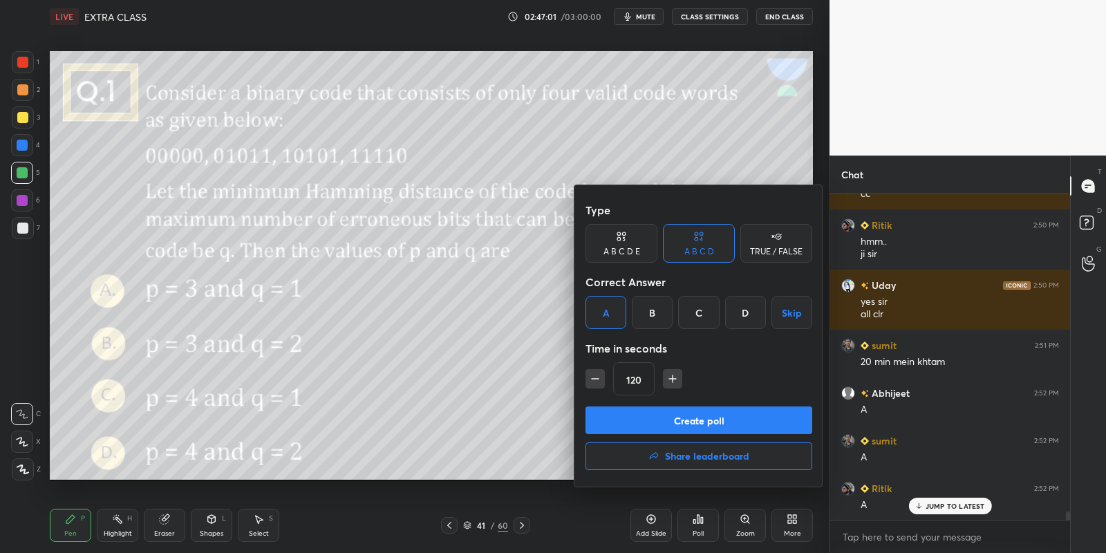
click at [656, 421] on button "Create poll" at bounding box center [698, 420] width 227 height 28
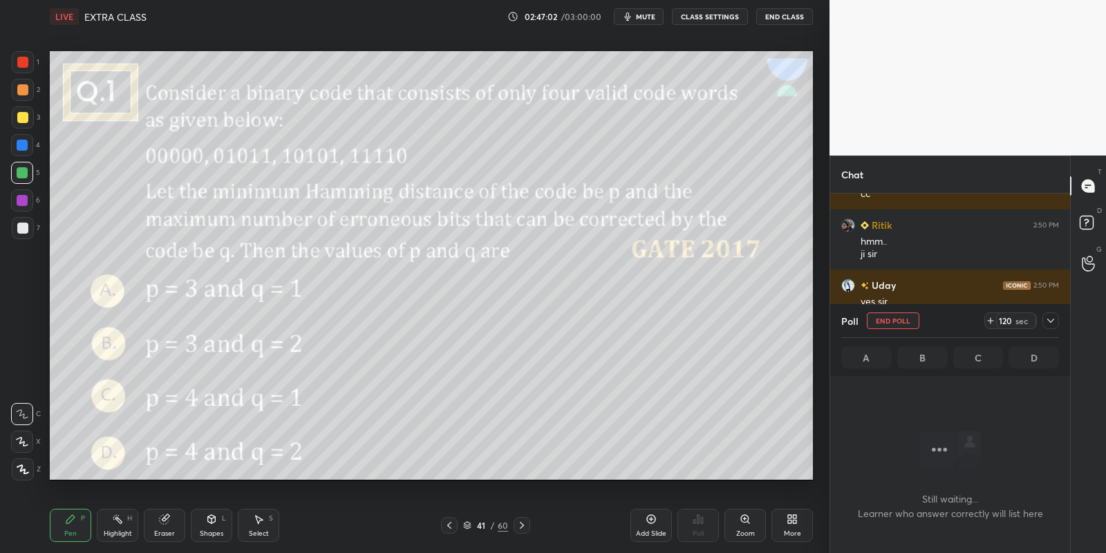
scroll to position [4, 4]
click at [654, 19] on span "mute" at bounding box center [645, 17] width 19 height 10
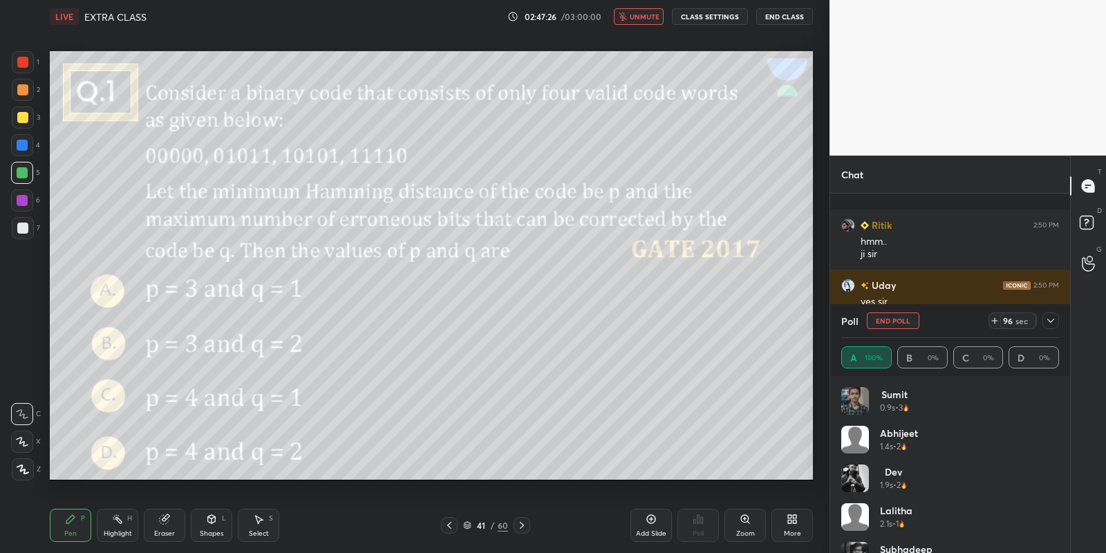
scroll to position [12551, 0]
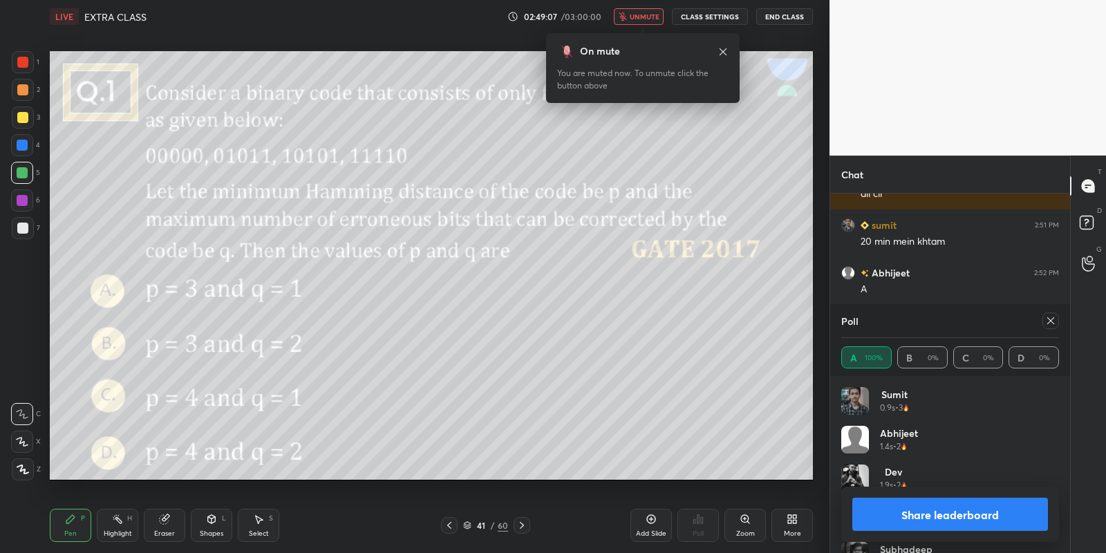
click at [656, 24] on button "unmute" at bounding box center [639, 16] width 50 height 17
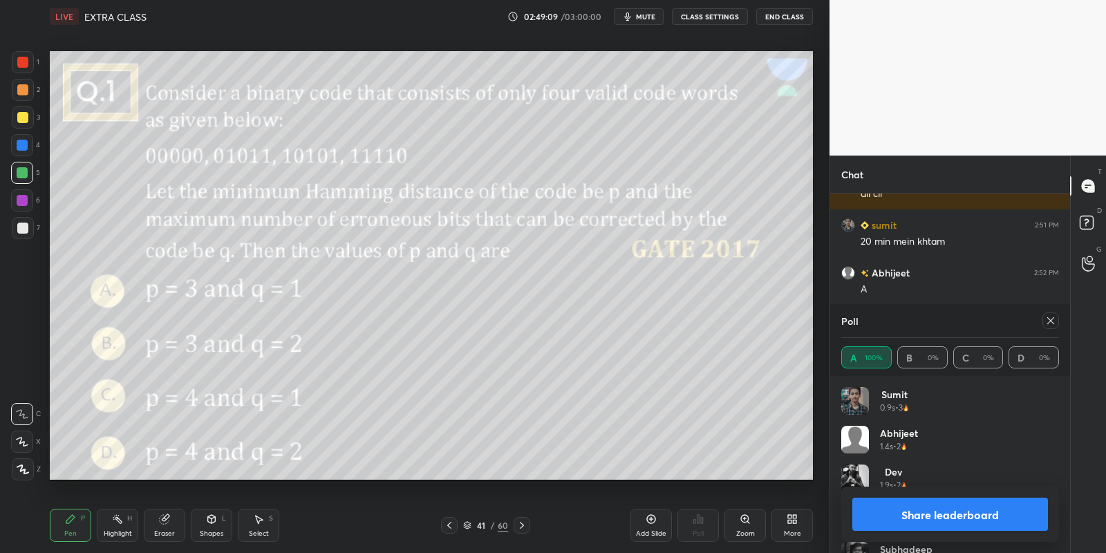
click at [928, 523] on button "Share leaderboard" at bounding box center [950, 514] width 196 height 33
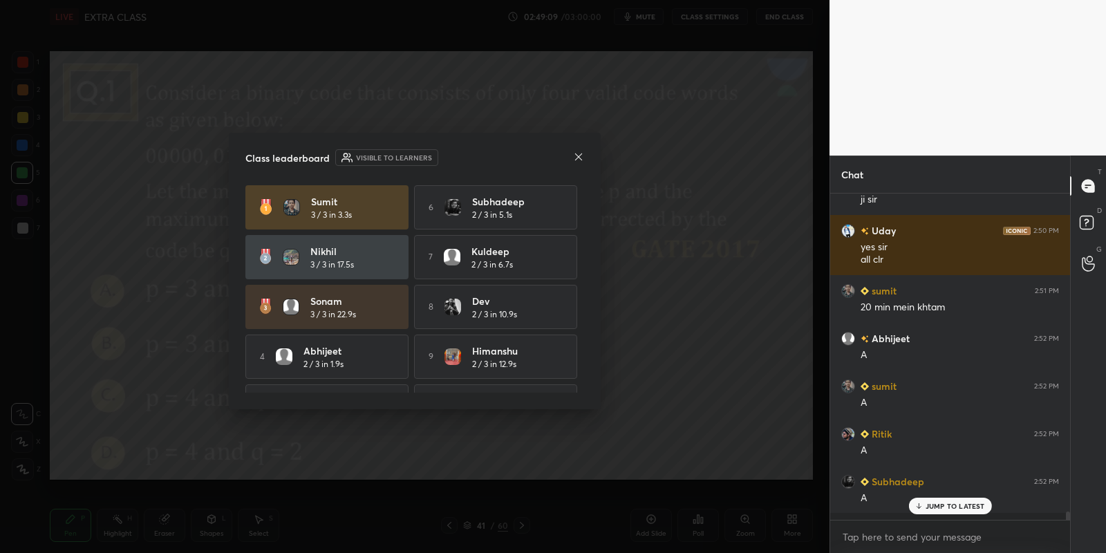
scroll to position [0, 0]
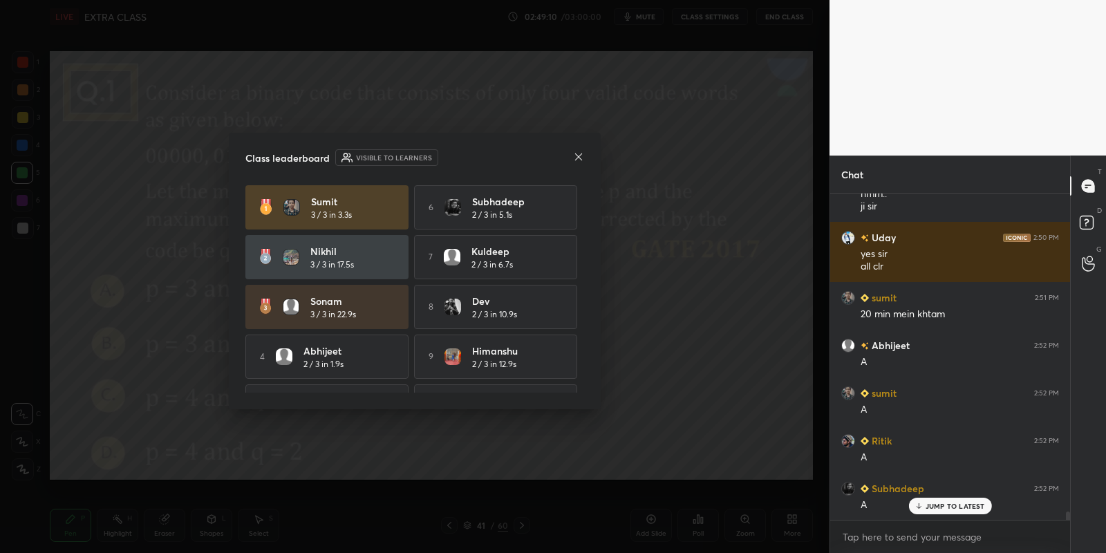
click at [580, 160] on icon at bounding box center [578, 156] width 11 height 11
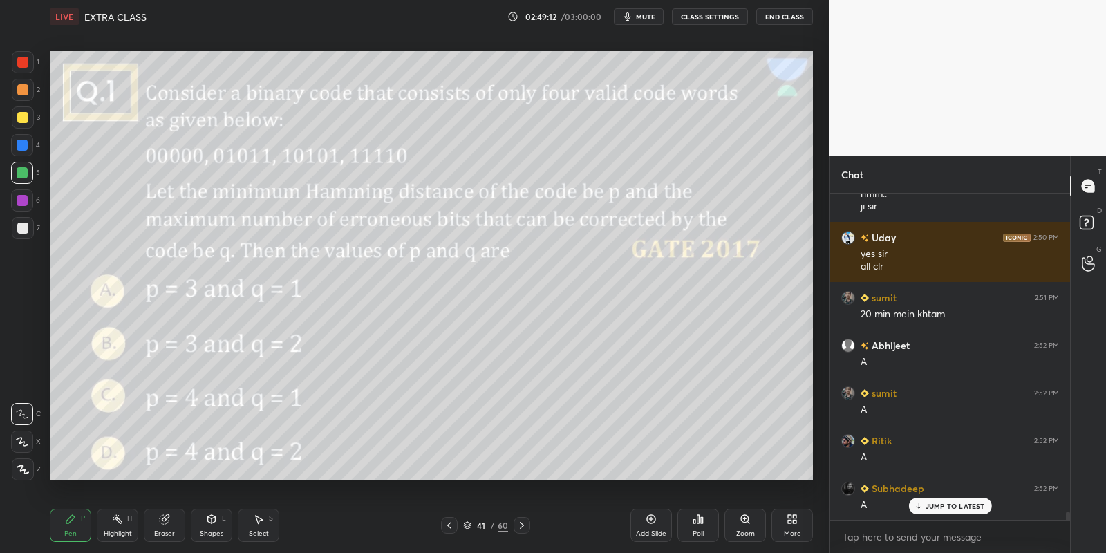
click at [932, 502] on p "JUMP TO LATEST" at bounding box center [954, 506] width 59 height 8
click at [115, 526] on div "Highlight H" at bounding box center [117, 525] width 41 height 33
drag, startPoint x: 76, startPoint y: 529, endPoint x: 106, endPoint y: 530, distance: 29.7
click at [77, 528] on div "Pen P" at bounding box center [70, 525] width 41 height 33
drag, startPoint x: 115, startPoint y: 529, endPoint x: 107, endPoint y: 511, distance: 19.5
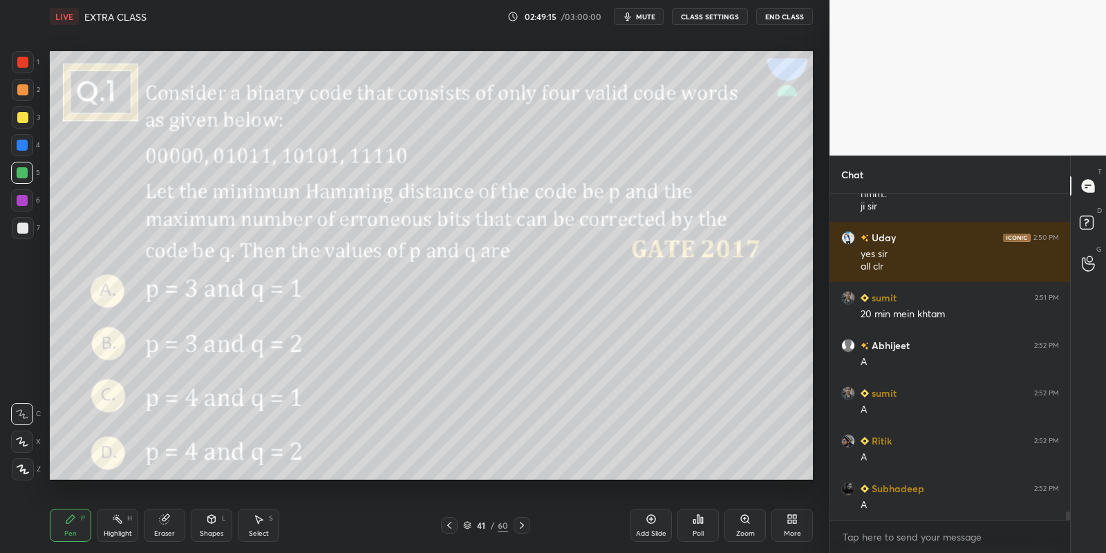
click at [114, 530] on div "Highlight" at bounding box center [118, 533] width 28 height 7
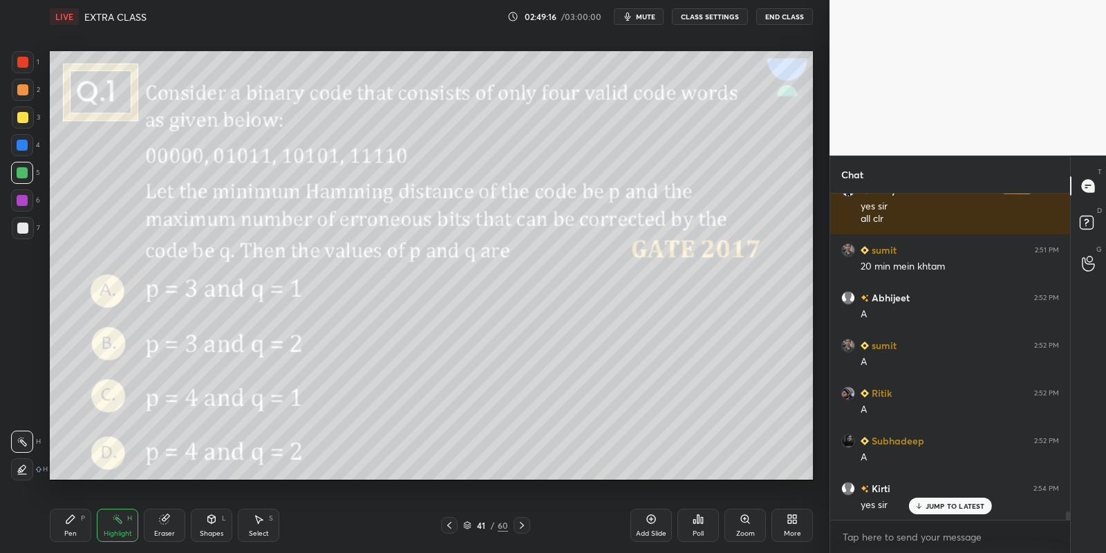
drag, startPoint x: 67, startPoint y: 527, endPoint x: 69, endPoint y: 501, distance: 26.3
click at [66, 523] on div "Pen P" at bounding box center [70, 525] width 41 height 33
click at [72, 530] on div "Pen" at bounding box center [70, 533] width 12 height 7
click at [120, 521] on icon at bounding box center [117, 518] width 11 height 11
click at [68, 537] on div "Pen" at bounding box center [70, 533] width 12 height 7
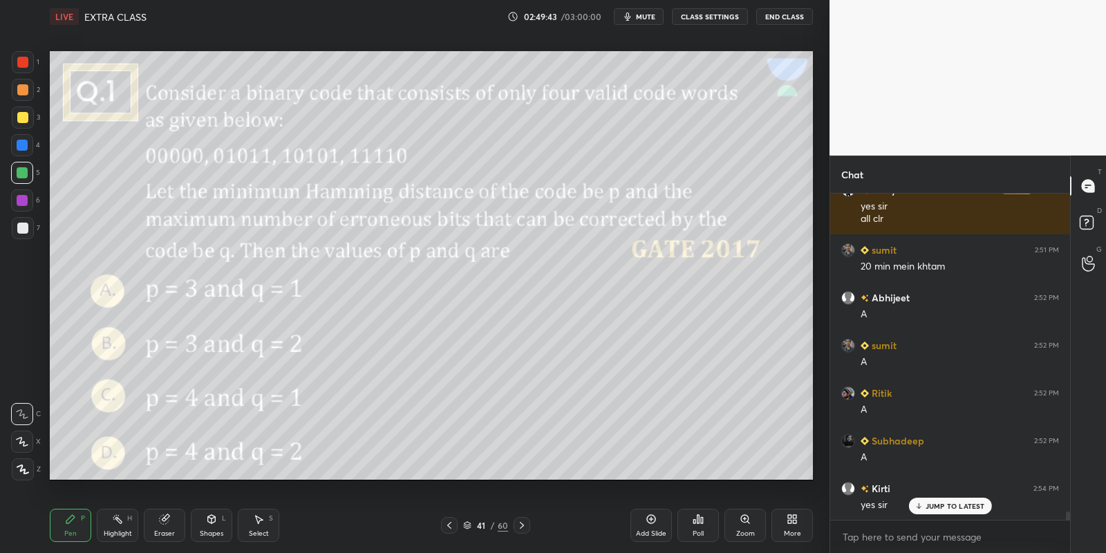
drag, startPoint x: 158, startPoint y: 527, endPoint x: 218, endPoint y: 485, distance: 72.5
click at [160, 526] on div "Eraser" at bounding box center [164, 525] width 41 height 33
click at [74, 530] on div "Pen" at bounding box center [70, 533] width 12 height 7
drag, startPoint x: 113, startPoint y: 529, endPoint x: 122, endPoint y: 489, distance: 40.9
click at [116, 527] on div "Highlight H" at bounding box center [117, 525] width 41 height 33
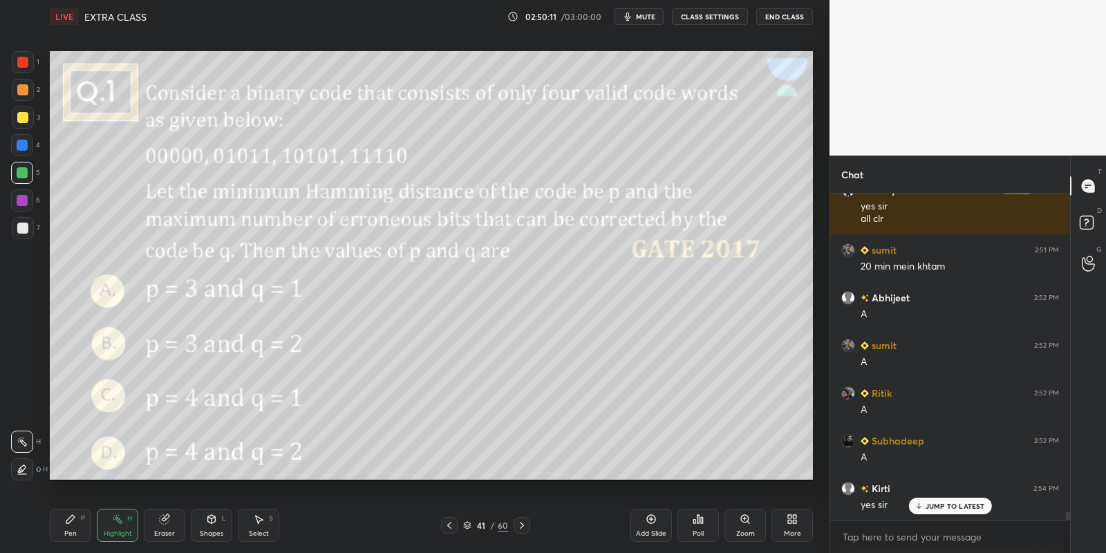
drag, startPoint x: 79, startPoint y: 531, endPoint x: 117, endPoint y: 509, distance: 44.9
click at [79, 529] on div "Pen P" at bounding box center [70, 525] width 41 height 33
click at [115, 531] on div "Highlight" at bounding box center [118, 533] width 28 height 7
click at [65, 542] on div "Pen P Highlight H Eraser Shapes L Select S 41 / 60 Add Slide Poll Zoom More" at bounding box center [431, 525] width 763 height 55
drag, startPoint x: 72, startPoint y: 529, endPoint x: 78, endPoint y: 525, distance: 7.9
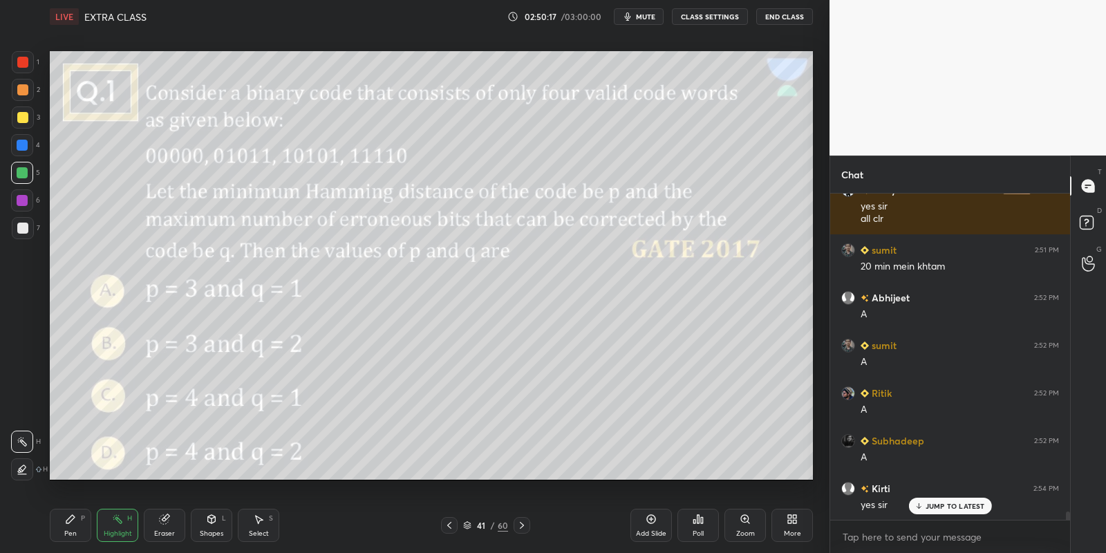
click at [72, 530] on div "Pen" at bounding box center [70, 533] width 12 height 7
click at [113, 526] on div "Highlight H" at bounding box center [117, 525] width 41 height 33
click at [74, 525] on div "Pen P" at bounding box center [70, 525] width 41 height 33
drag, startPoint x: 108, startPoint y: 531, endPoint x: 111, endPoint y: 524, distance: 8.1
click at [109, 530] on div "Highlight" at bounding box center [118, 533] width 28 height 7
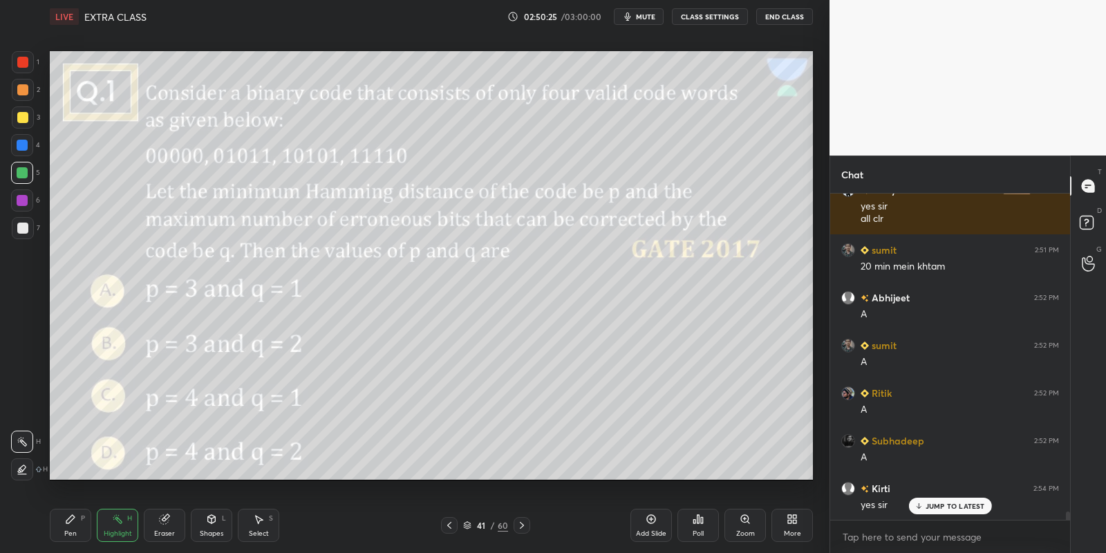
click at [63, 528] on div "Pen P" at bounding box center [70, 525] width 41 height 33
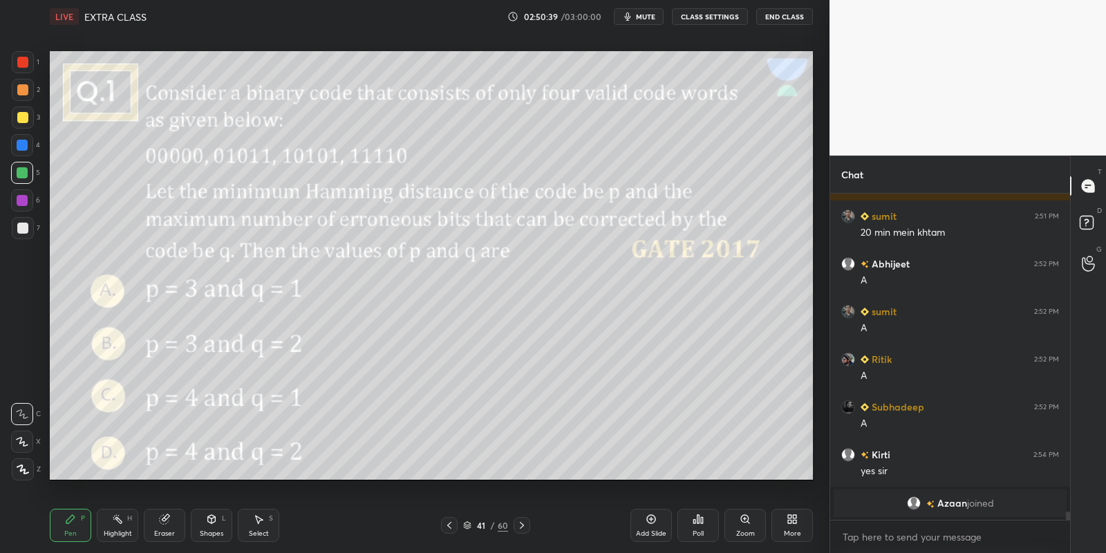
click at [76, 527] on div "Pen P" at bounding box center [70, 525] width 41 height 33
click at [168, 530] on div "Eraser" at bounding box center [164, 533] width 21 height 7
click at [68, 531] on div "Pen" at bounding box center [70, 533] width 12 height 7
click at [76, 525] on div "Pen P" at bounding box center [70, 525] width 41 height 33
click at [130, 525] on div "Highlight H" at bounding box center [117, 525] width 41 height 33
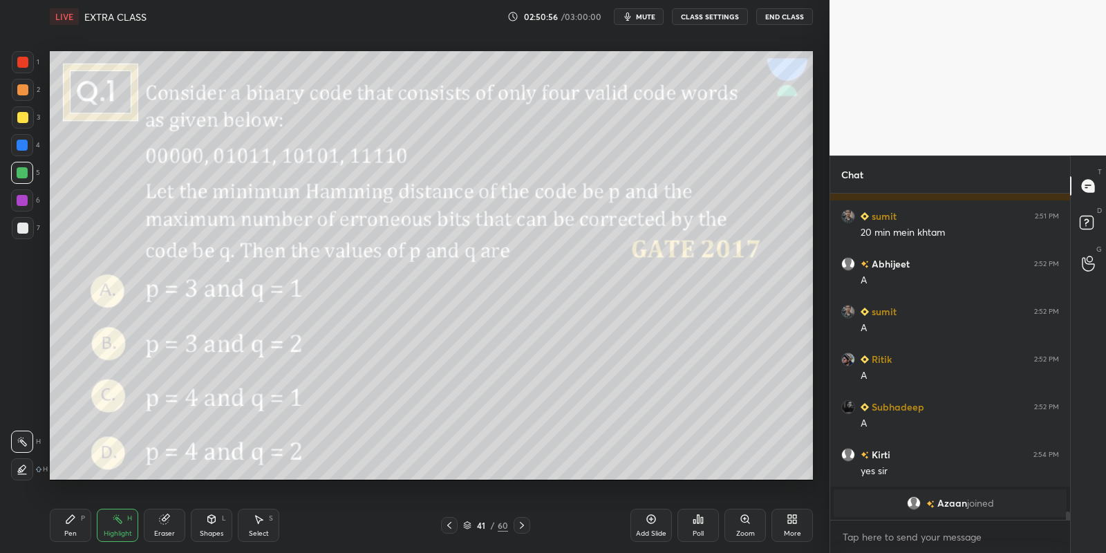
drag, startPoint x: 164, startPoint y: 528, endPoint x: 162, endPoint y: 504, distance: 24.3
click at [162, 527] on div "Eraser" at bounding box center [164, 525] width 41 height 33
click at [70, 524] on div "Pen P" at bounding box center [70, 525] width 41 height 33
drag, startPoint x: 68, startPoint y: 528, endPoint x: 85, endPoint y: 525, distance: 16.9
click at [71, 528] on div "Pen P" at bounding box center [70, 525] width 41 height 33
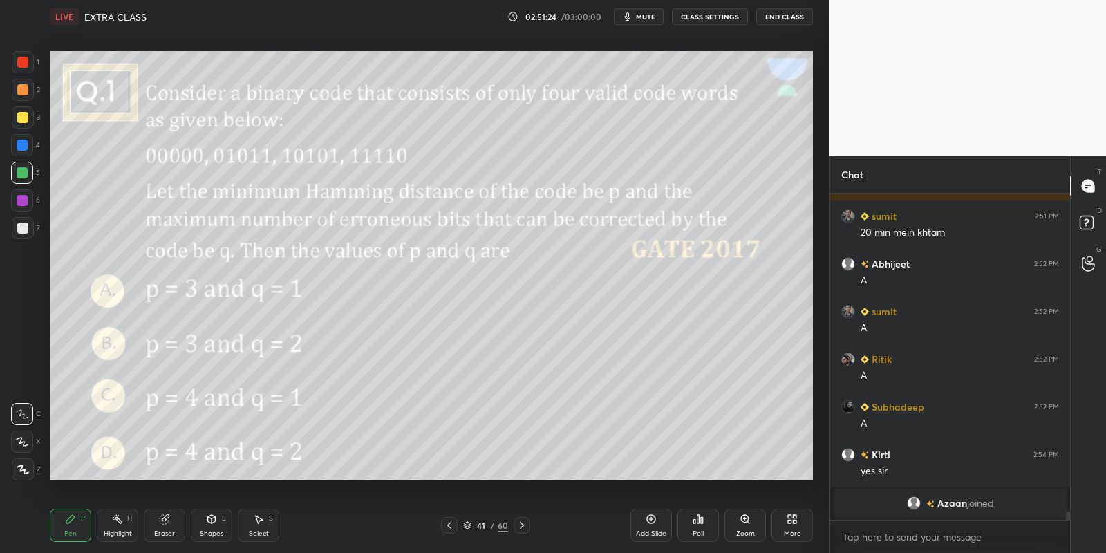
click at [261, 531] on div "Select" at bounding box center [259, 533] width 20 height 7
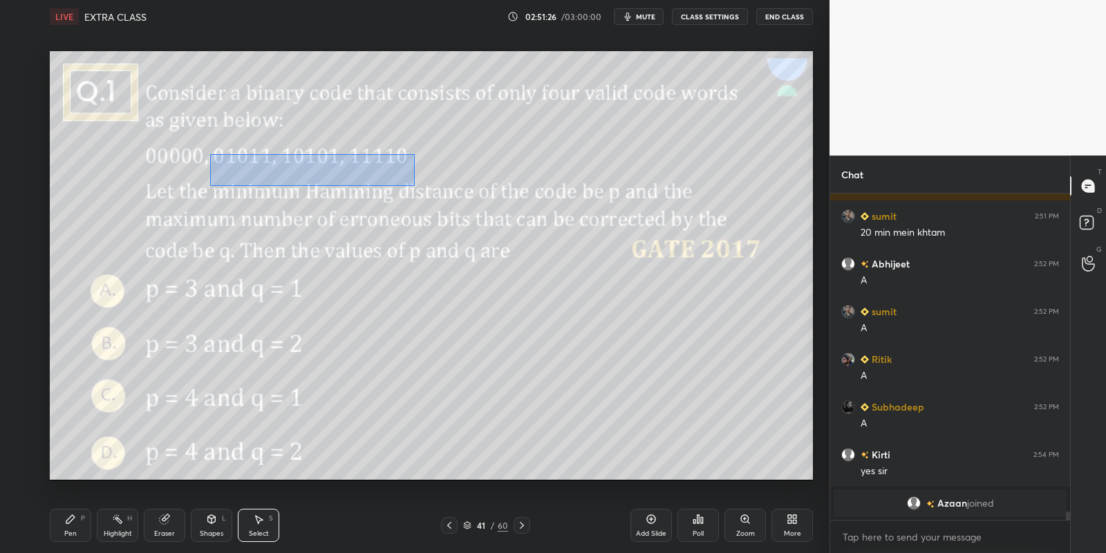
drag, startPoint x: 210, startPoint y: 153, endPoint x: 406, endPoint y: 189, distance: 199.4
click at [413, 186] on div "0 ° Undo Copy Paste here Duplicate Duplicate to new slide Delete" at bounding box center [431, 265] width 763 height 429
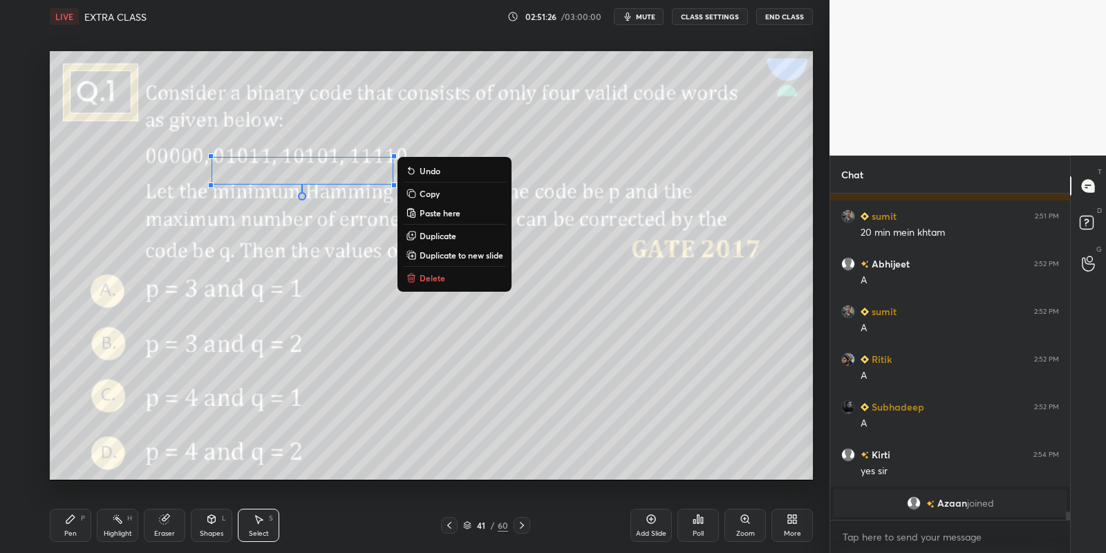
click at [434, 274] on p "Delete" at bounding box center [432, 277] width 26 height 11
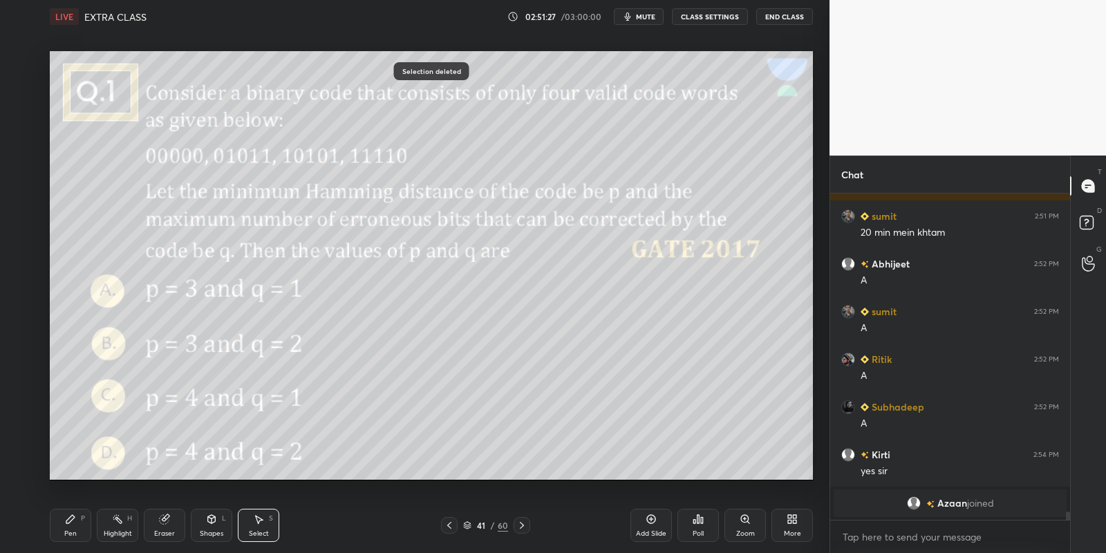
click at [84, 530] on div "Pen P" at bounding box center [70, 525] width 41 height 33
drag, startPoint x: 122, startPoint y: 527, endPoint x: 131, endPoint y: 504, distance: 24.5
click at [123, 525] on div "Highlight H" at bounding box center [117, 525] width 41 height 33
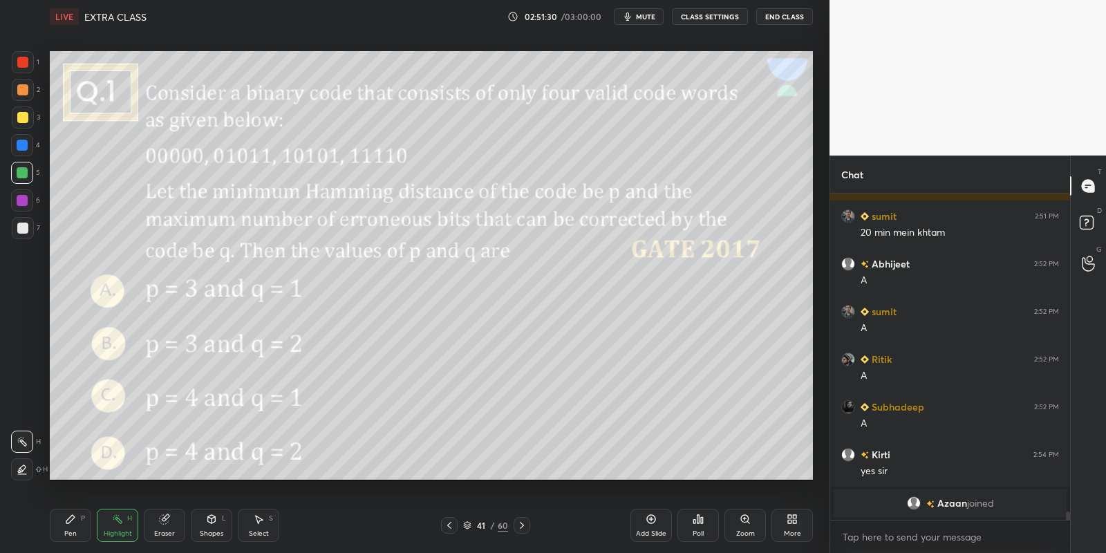
click at [79, 516] on div "Pen P" at bounding box center [70, 525] width 41 height 33
click at [115, 523] on icon at bounding box center [117, 518] width 11 height 11
click at [258, 532] on div "Select" at bounding box center [259, 533] width 20 height 7
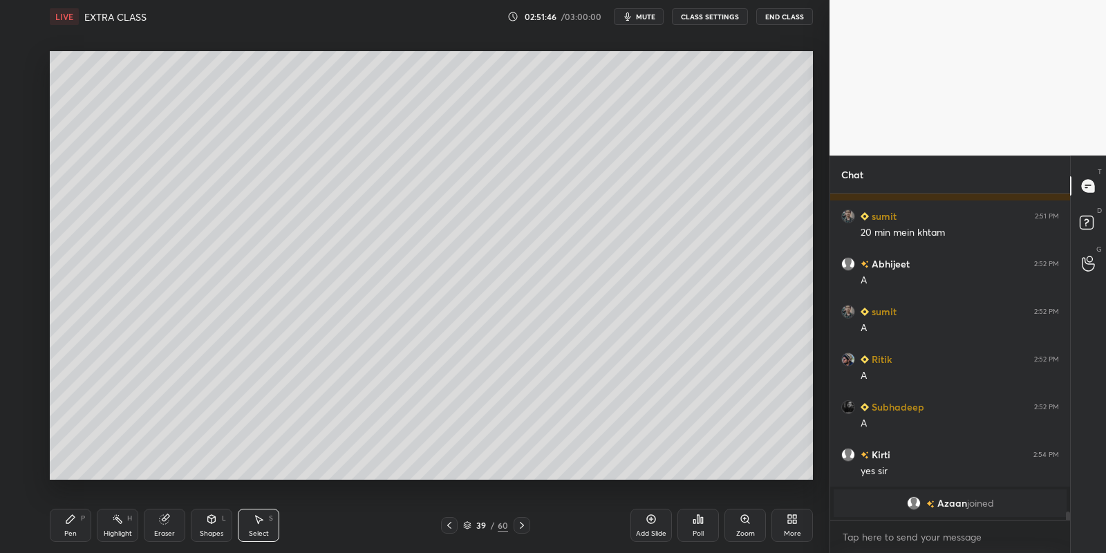
scroll to position [12607, 0]
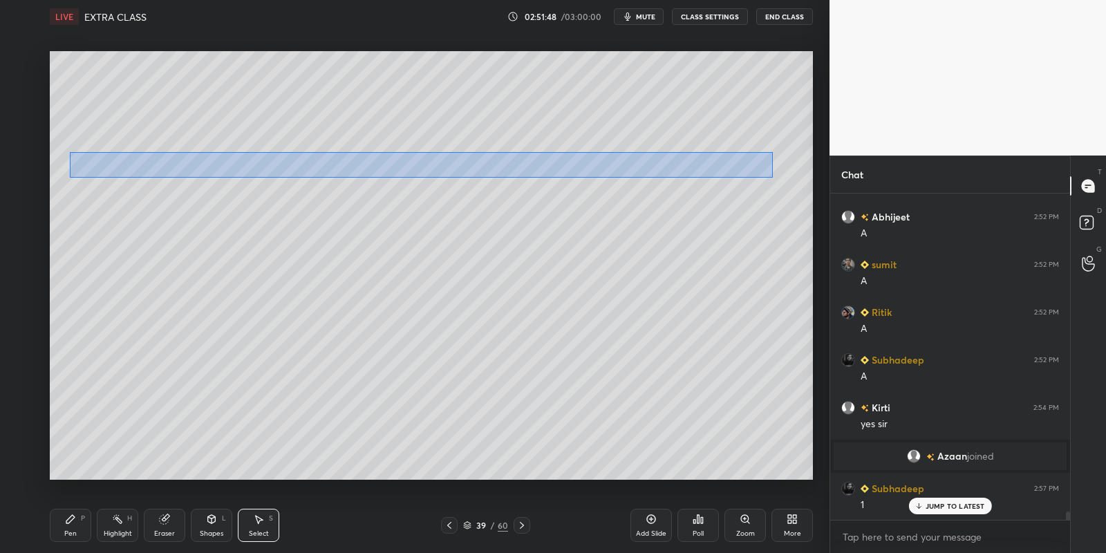
drag, startPoint x: 87, startPoint y: 160, endPoint x: 770, endPoint y: 174, distance: 682.9
click at [772, 176] on div "0 ° Undo Copy Paste here Duplicate Duplicate to new slide Delete" at bounding box center [431, 265] width 763 height 429
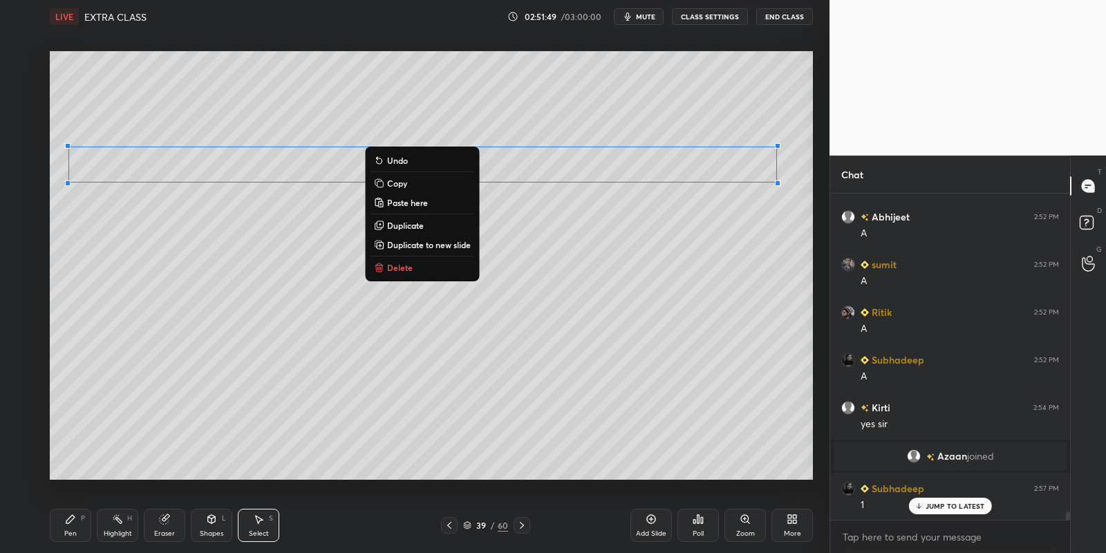
click at [412, 182] on button "Copy" at bounding box center [421, 183] width 103 height 17
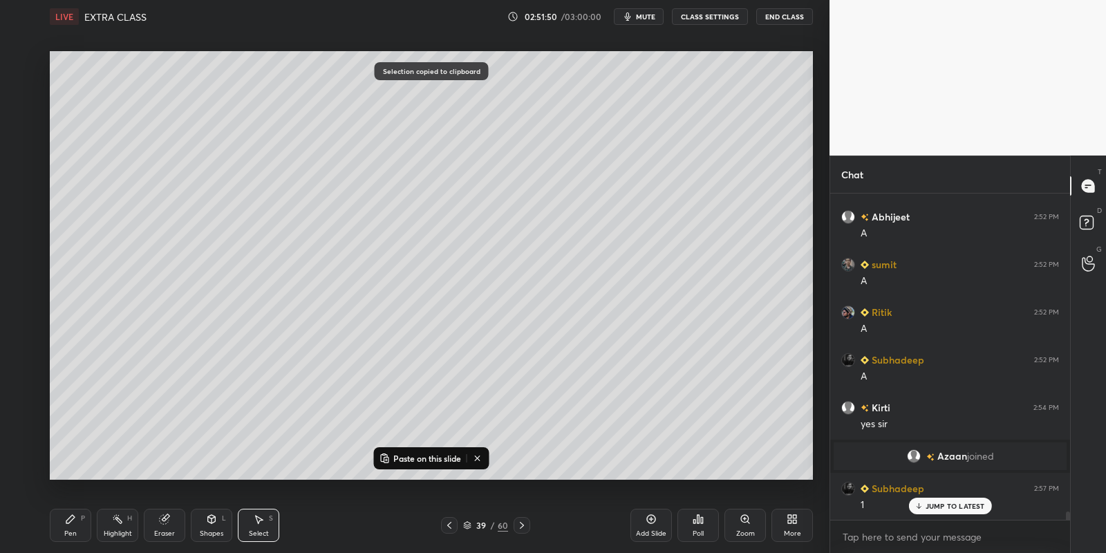
click at [520, 522] on icon at bounding box center [521, 525] width 11 height 11
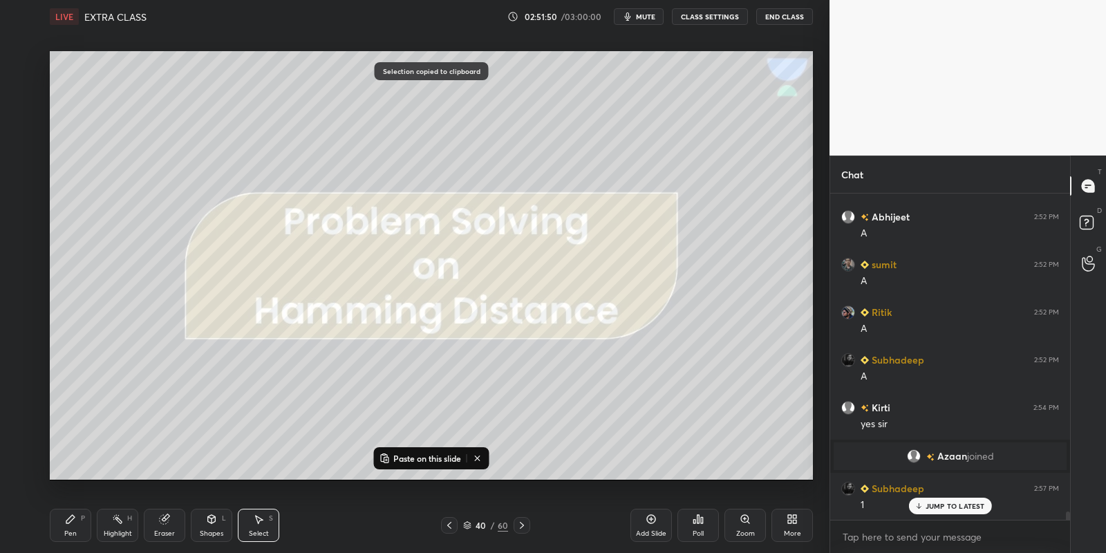
click at [520, 523] on icon at bounding box center [521, 525] width 11 height 11
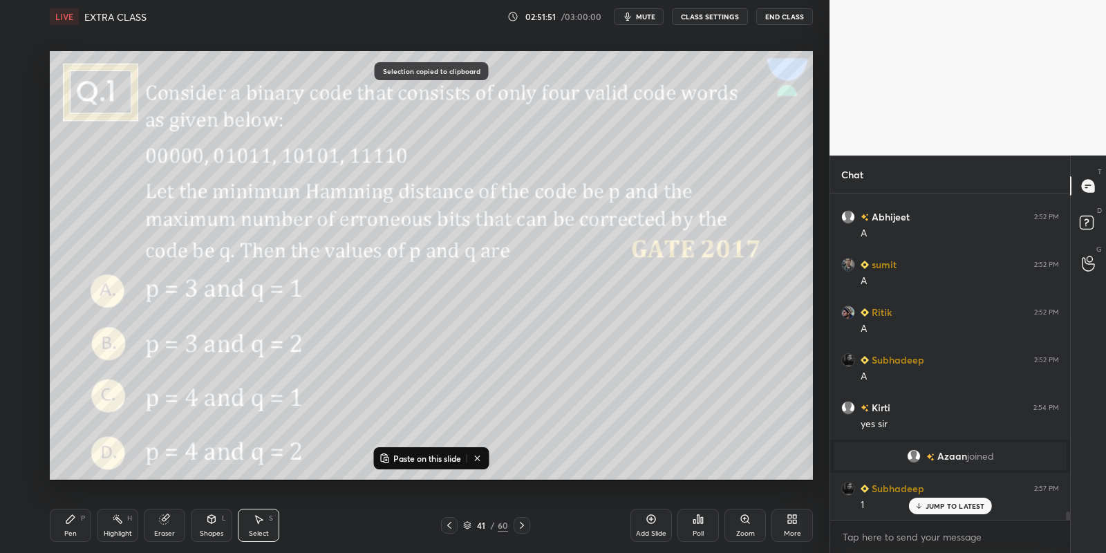
click at [520, 522] on icon at bounding box center [521, 525] width 11 height 11
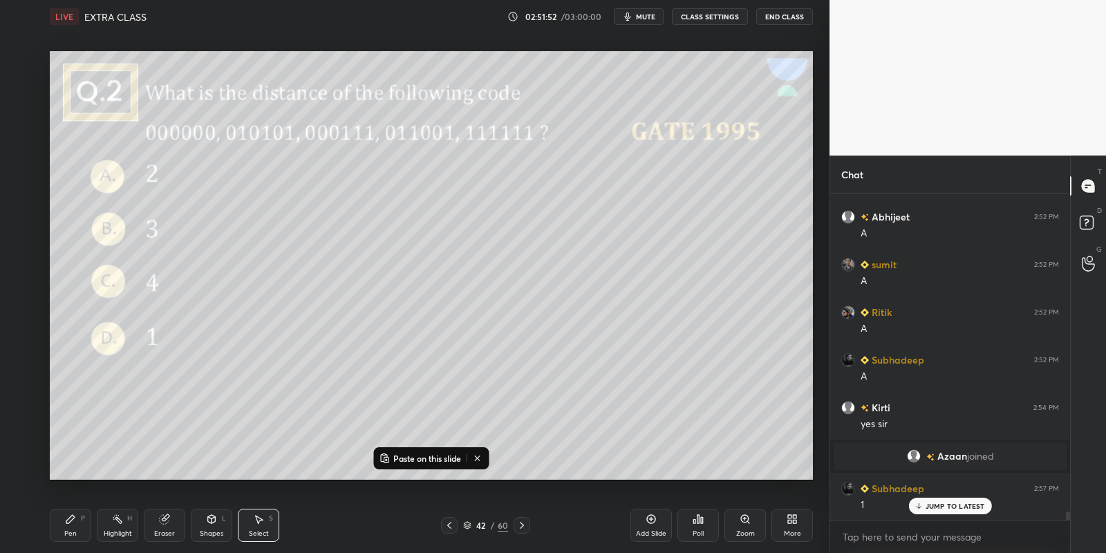
drag, startPoint x: 451, startPoint y: 524, endPoint x: 460, endPoint y: 522, distance: 8.4
click at [452, 524] on icon at bounding box center [449, 525] width 11 height 11
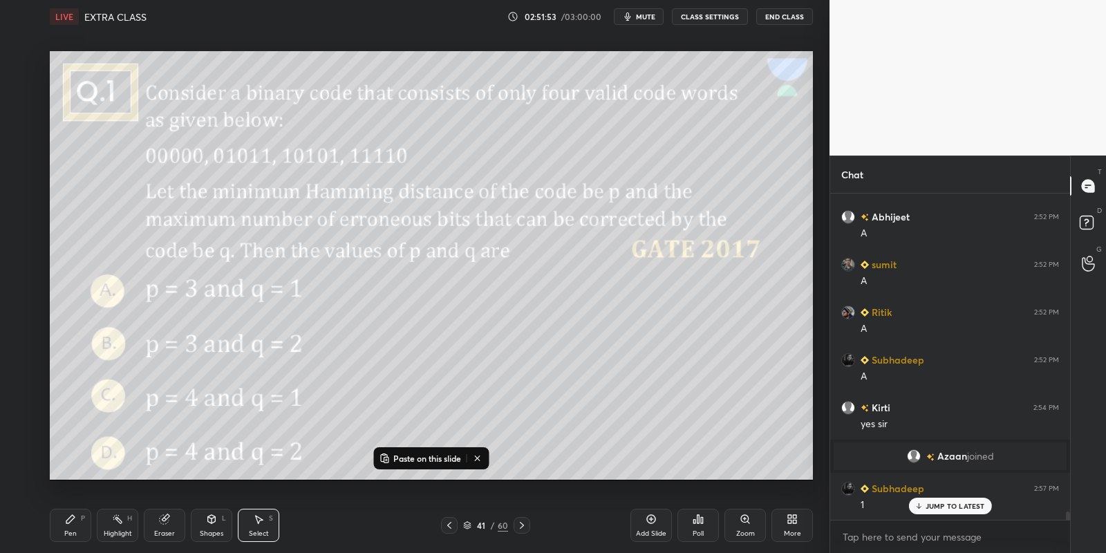
click at [653, 516] on icon at bounding box center [650, 518] width 11 height 11
drag, startPoint x: 424, startPoint y: 456, endPoint x: 427, endPoint y: 441, distance: 15.6
click at [423, 455] on p "Paste on this slide" at bounding box center [427, 458] width 68 height 11
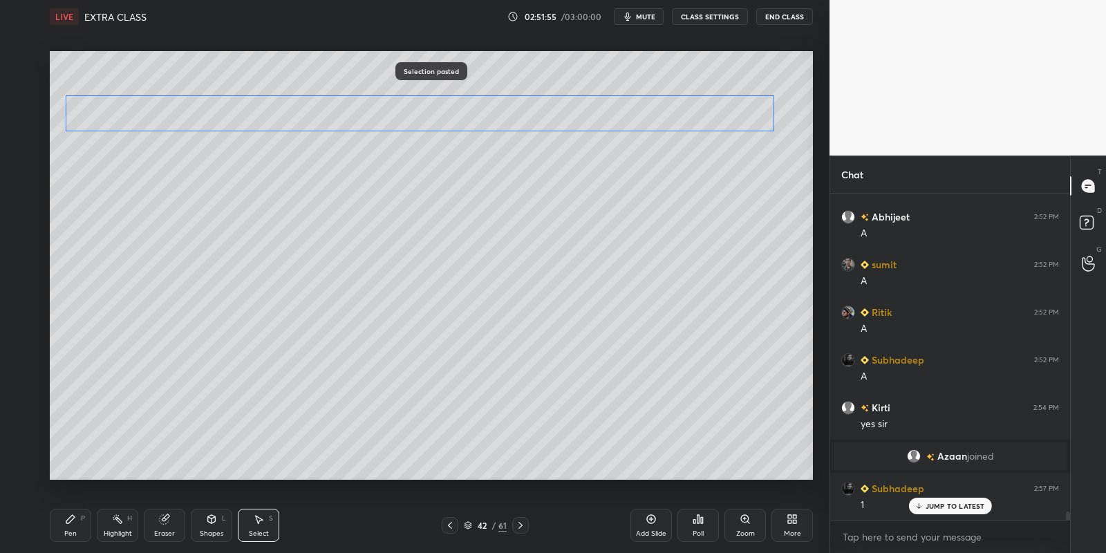
drag, startPoint x: 289, startPoint y: 131, endPoint x: 286, endPoint y: 111, distance: 20.2
click at [288, 108] on div "0 ° Undo Copy Paste here Duplicate Duplicate to new slide Delete" at bounding box center [431, 265] width 763 height 429
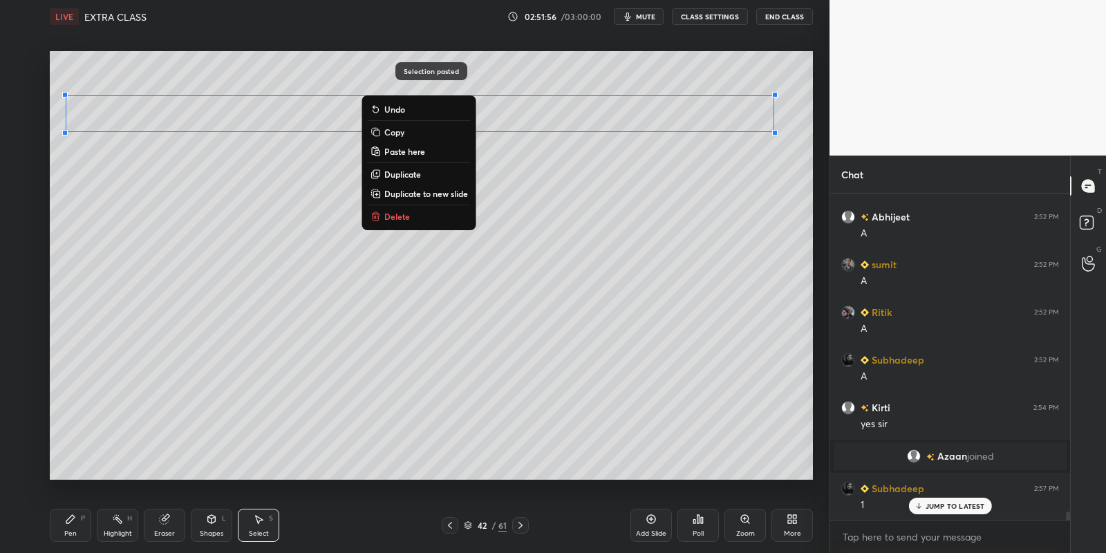
click at [70, 522] on div "Pen P" at bounding box center [70, 525] width 41 height 33
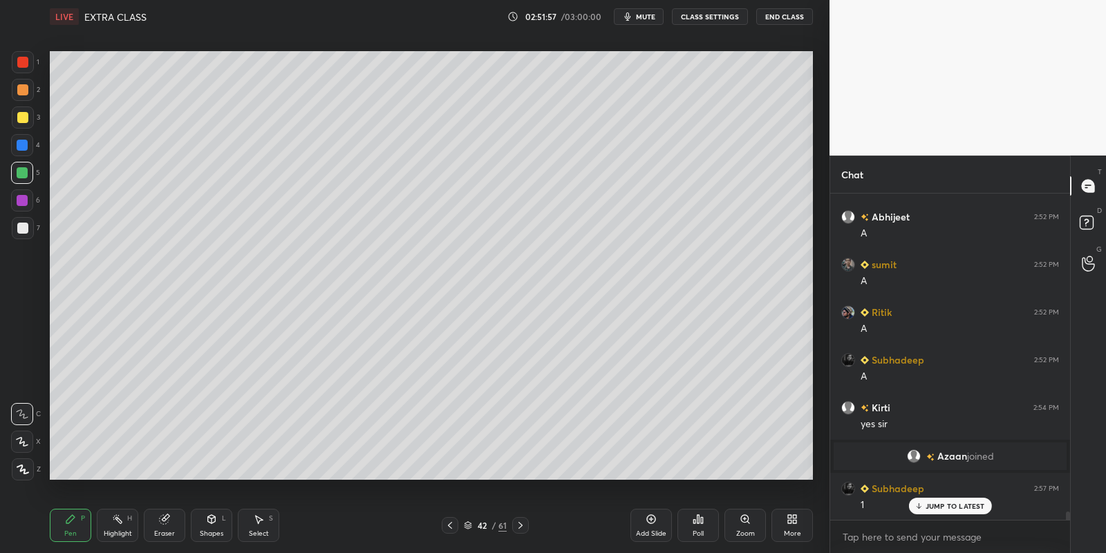
click at [24, 117] on div at bounding box center [22, 117] width 11 height 11
drag, startPoint x: 116, startPoint y: 522, endPoint x: 119, endPoint y: 515, distance: 7.4
click at [118, 524] on icon at bounding box center [117, 518] width 11 height 11
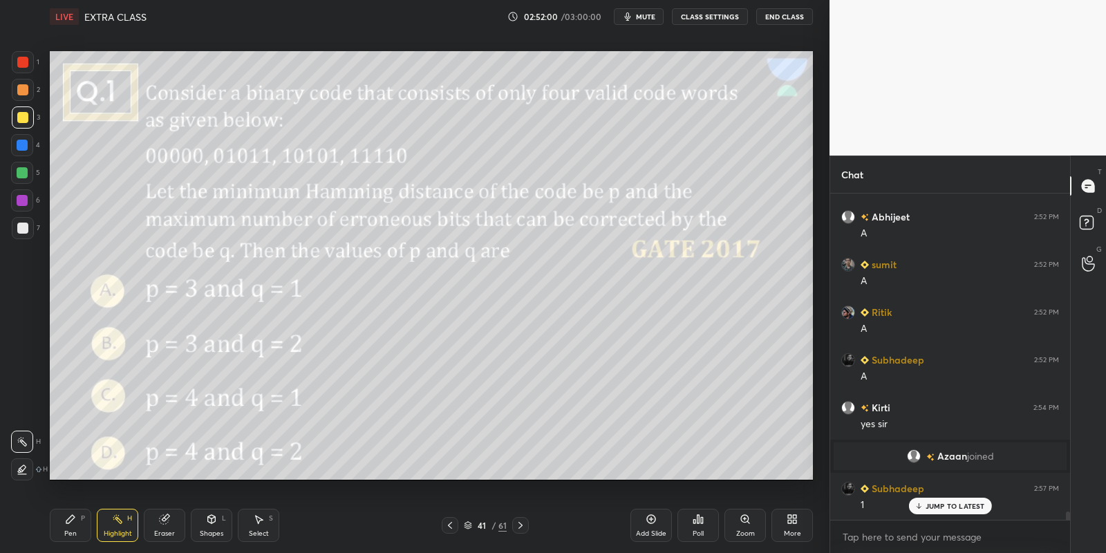
click at [162, 522] on div "Eraser" at bounding box center [164, 525] width 41 height 33
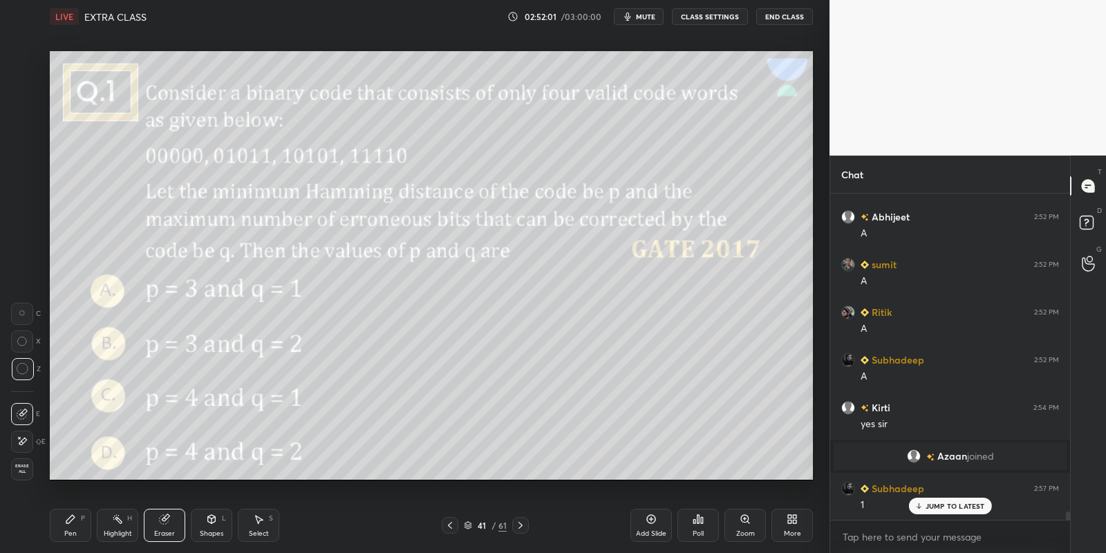
click at [108, 525] on div "Highlight H" at bounding box center [117, 525] width 41 height 33
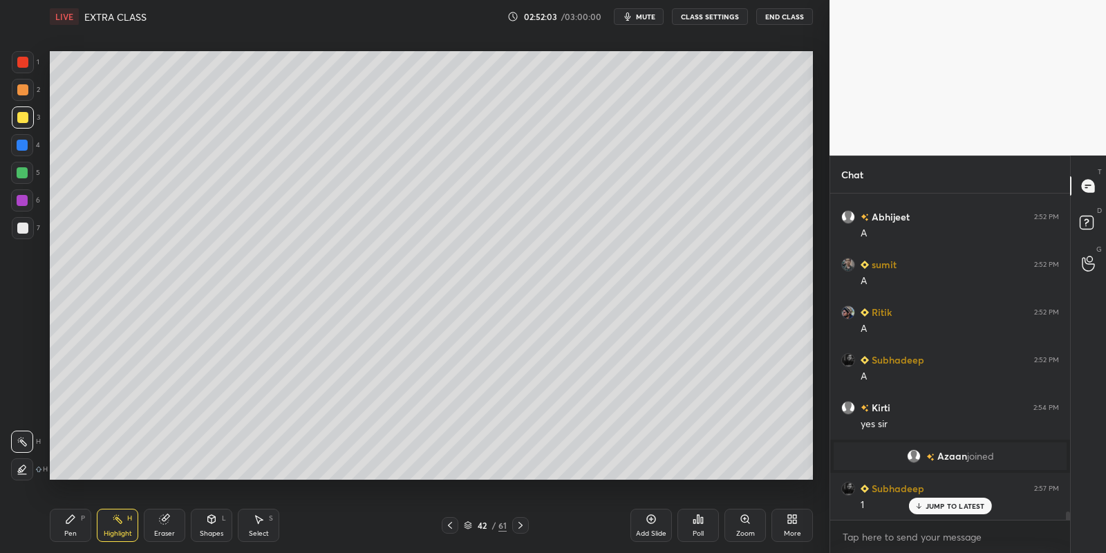
drag, startPoint x: 77, startPoint y: 534, endPoint x: 97, endPoint y: 500, distance: 39.9
click at [75, 534] on div "Pen P" at bounding box center [70, 525] width 41 height 33
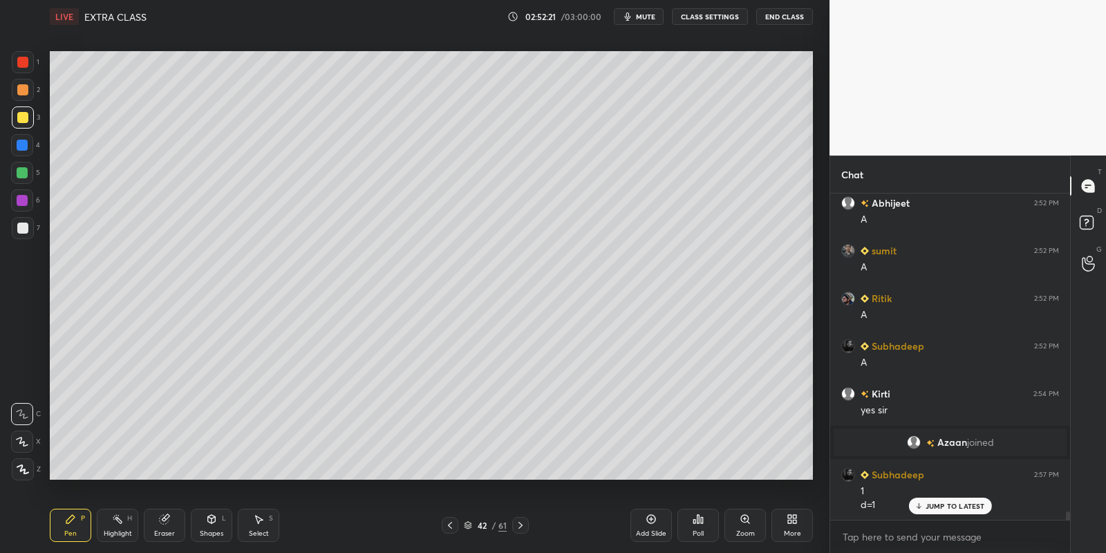
click at [28, 175] on div at bounding box center [22, 173] width 22 height 22
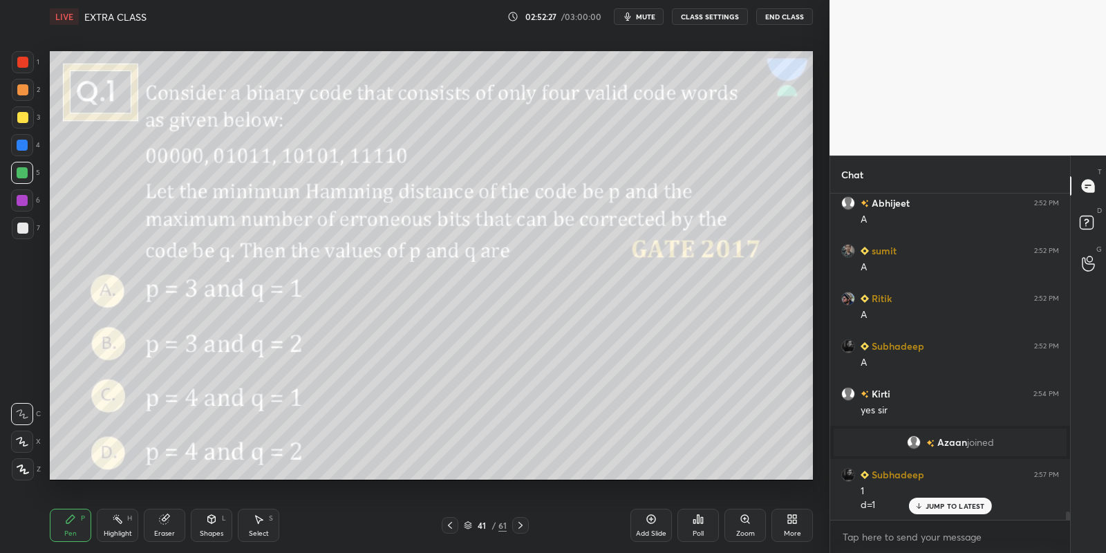
click at [216, 527] on div "Shapes L" at bounding box center [211, 525] width 41 height 33
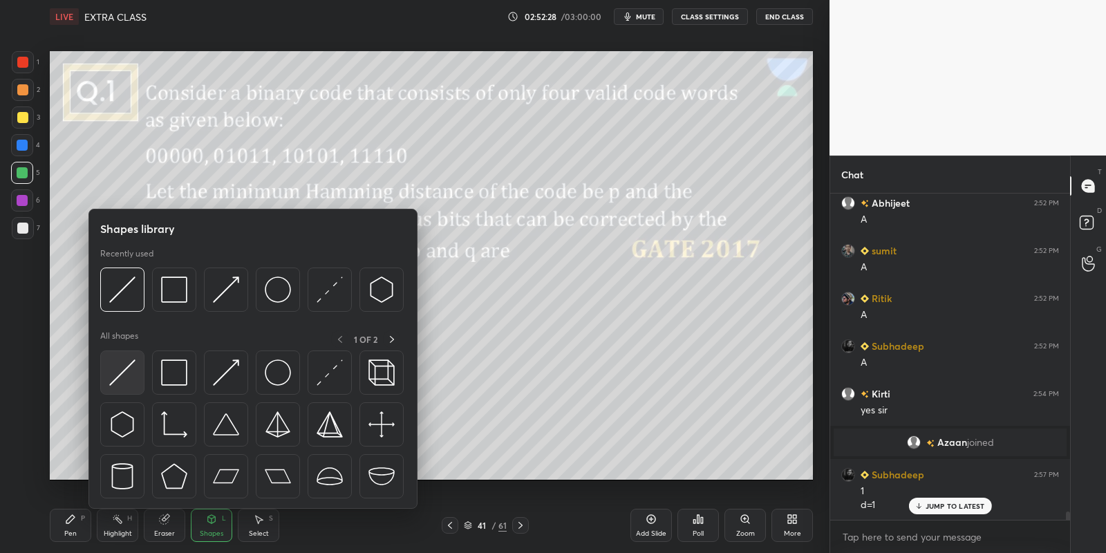
drag, startPoint x: 132, startPoint y: 371, endPoint x: 164, endPoint y: 304, distance: 74.2
click at [125, 370] on img at bounding box center [122, 372] width 26 height 26
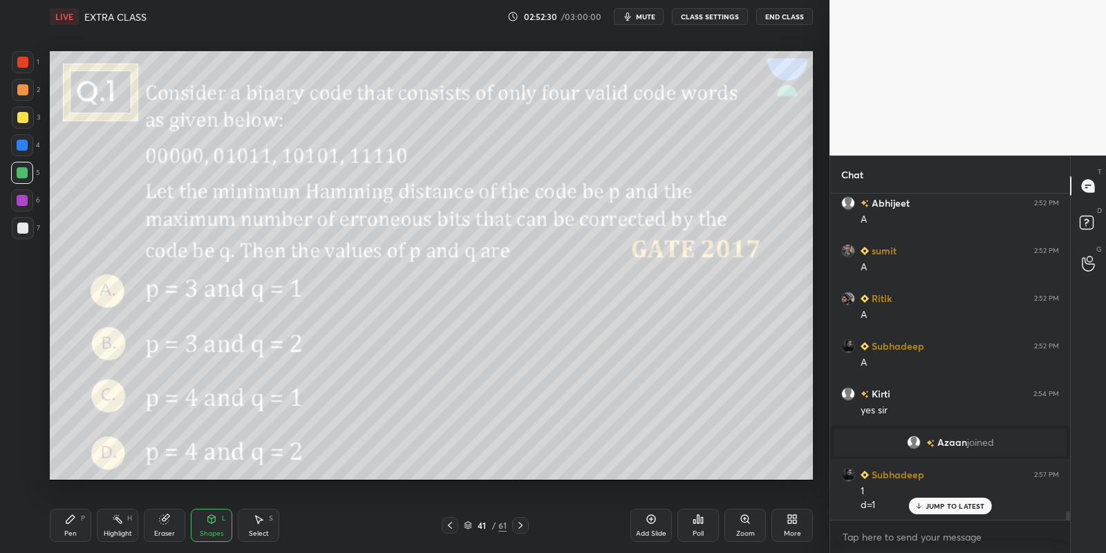
click at [73, 527] on div "Pen P" at bounding box center [70, 525] width 41 height 33
drag, startPoint x: 122, startPoint y: 525, endPoint x: 124, endPoint y: 514, distance: 11.4
click at [121, 522] on div "Highlight H" at bounding box center [117, 525] width 41 height 33
click at [80, 518] on div "Pen P" at bounding box center [70, 525] width 41 height 33
drag, startPoint x: 113, startPoint y: 525, endPoint x: 148, endPoint y: 512, distance: 37.6
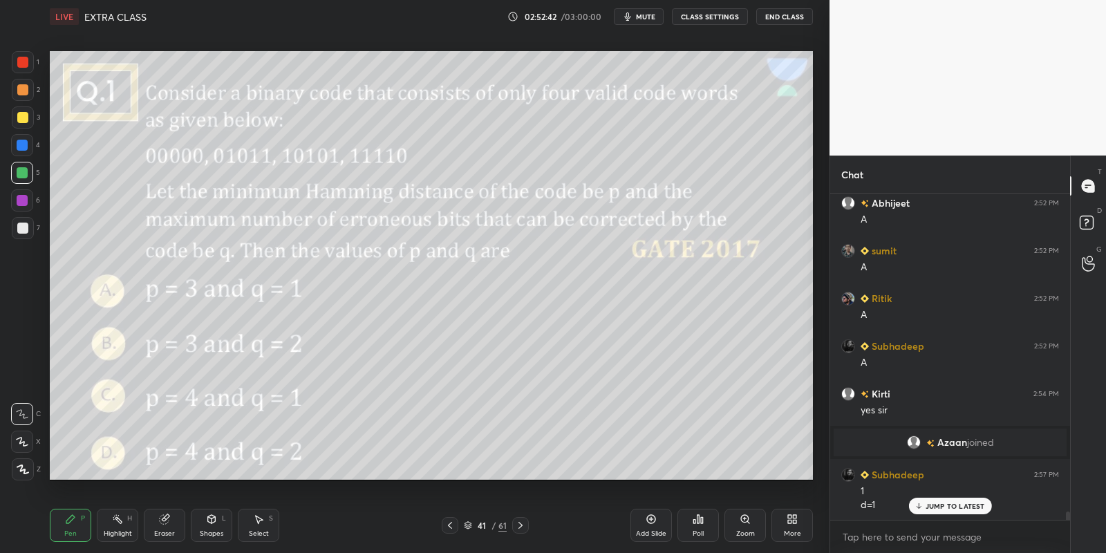
click at [114, 524] on div "Highlight H" at bounding box center [117, 525] width 41 height 33
drag, startPoint x: 69, startPoint y: 527, endPoint x: 100, endPoint y: 522, distance: 31.5
click at [80, 527] on div "Pen P" at bounding box center [70, 525] width 41 height 33
click at [115, 521] on icon at bounding box center [117, 518] width 11 height 11
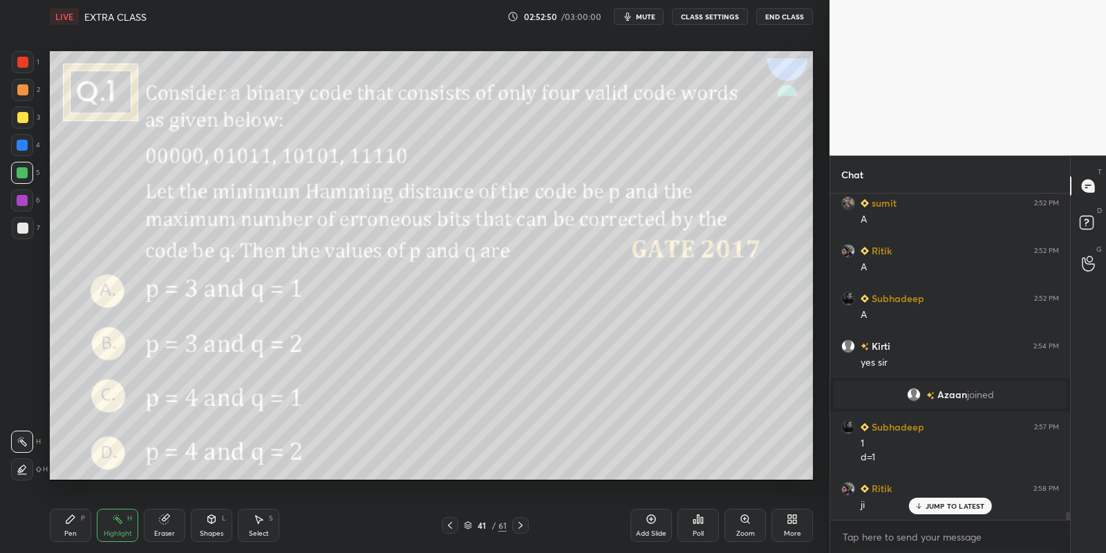
scroll to position [12716, 0]
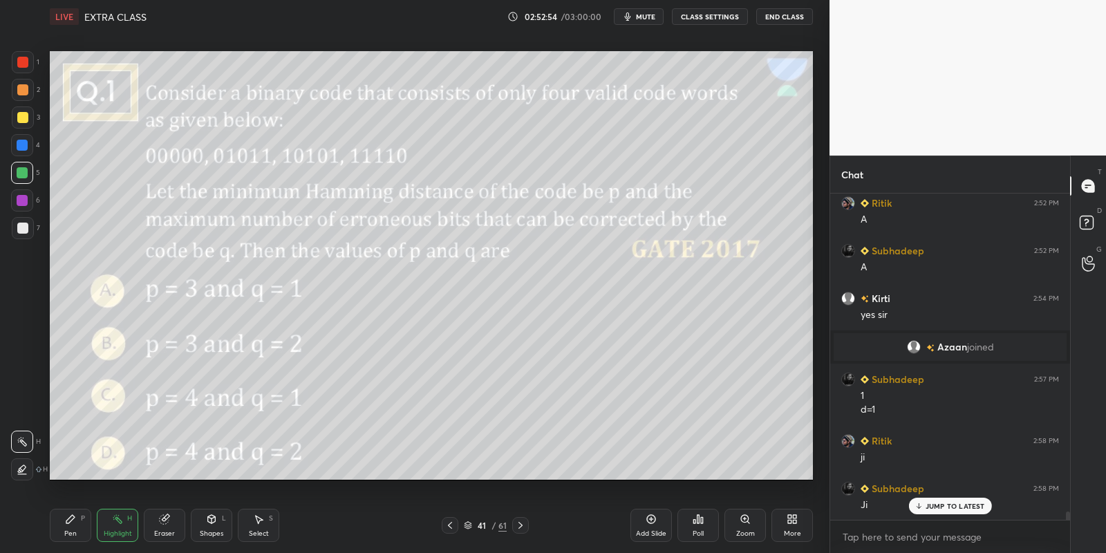
click at [61, 529] on div "Pen P" at bounding box center [70, 525] width 41 height 33
drag, startPoint x: 26, startPoint y: 169, endPoint x: 42, endPoint y: 170, distance: 16.6
click at [26, 173] on div at bounding box center [22, 172] width 11 height 11
drag, startPoint x: 117, startPoint y: 526, endPoint x: 132, endPoint y: 487, distance: 42.0
click at [116, 522] on div "Highlight H" at bounding box center [117, 525] width 41 height 33
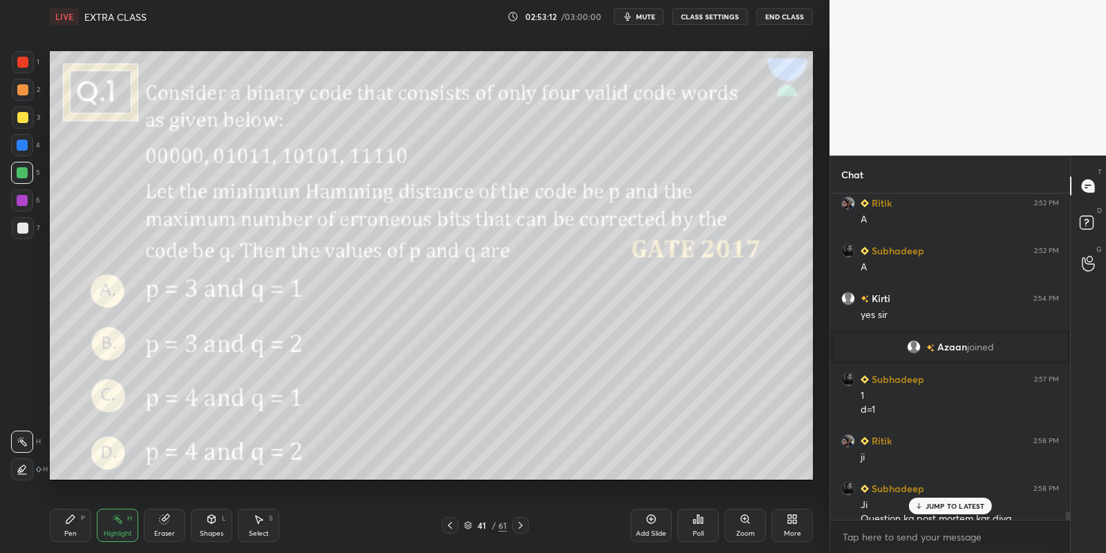
scroll to position [12730, 0]
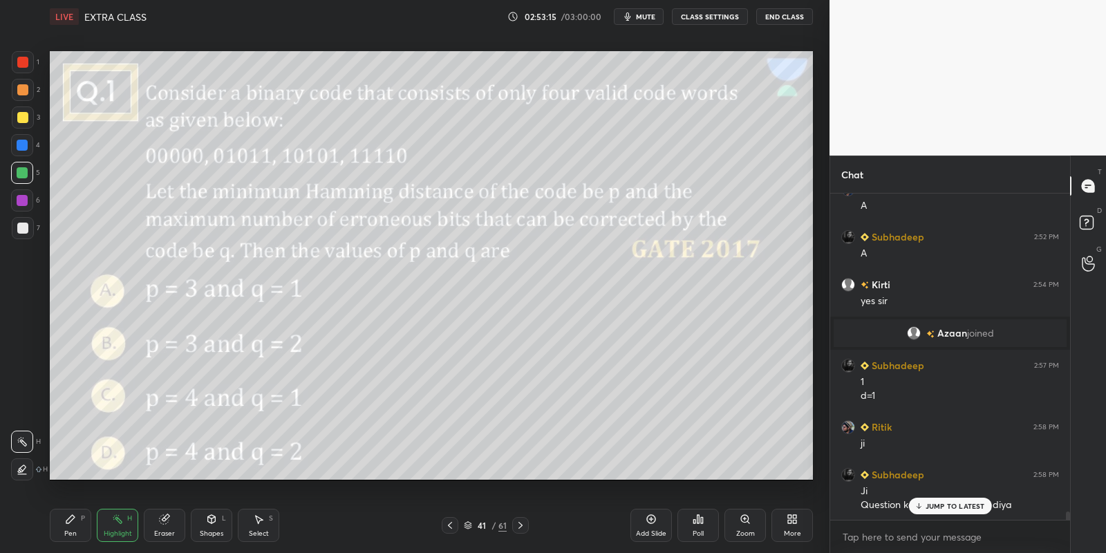
drag, startPoint x: 259, startPoint y: 531, endPoint x: 262, endPoint y: 482, distance: 48.5
click at [258, 531] on div "Select" at bounding box center [259, 533] width 20 height 7
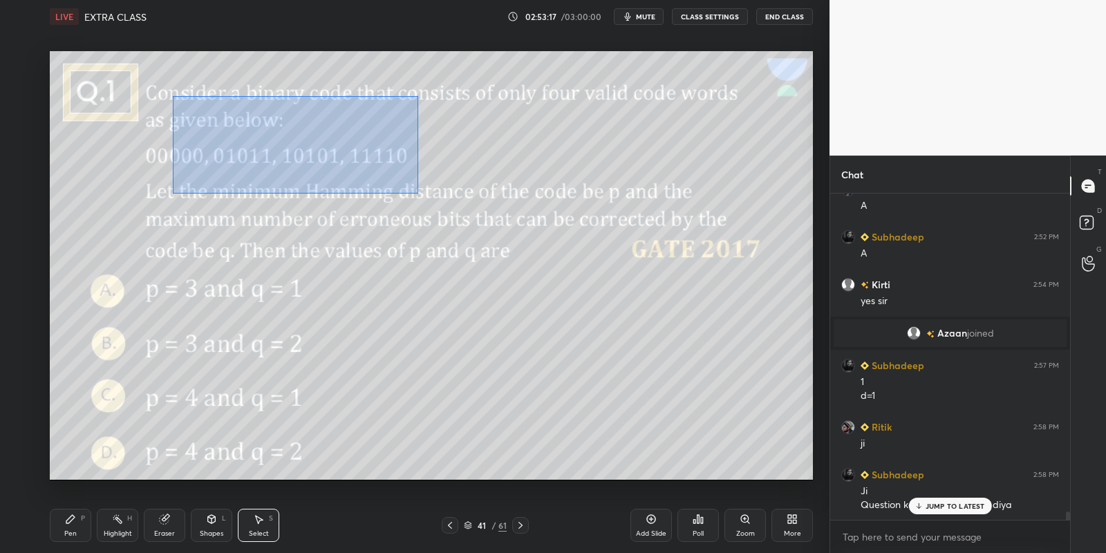
drag, startPoint x: 172, startPoint y: 95, endPoint x: 413, endPoint y: 194, distance: 260.9
click at [417, 193] on div "0 ° Undo Copy Paste here Duplicate Duplicate to new slide Delete" at bounding box center [431, 265] width 763 height 429
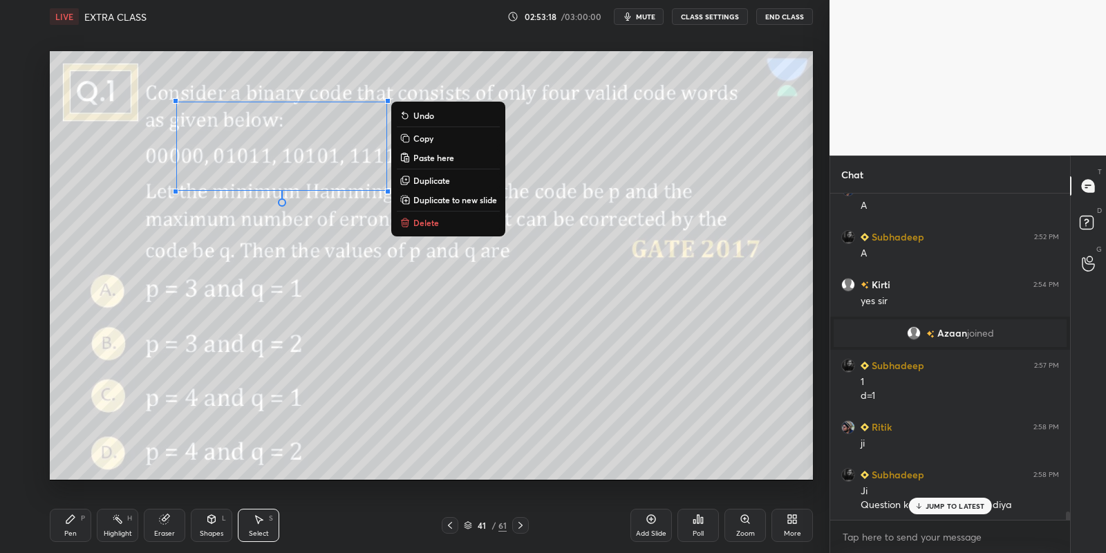
click at [432, 223] on p "Delete" at bounding box center [426, 222] width 26 height 11
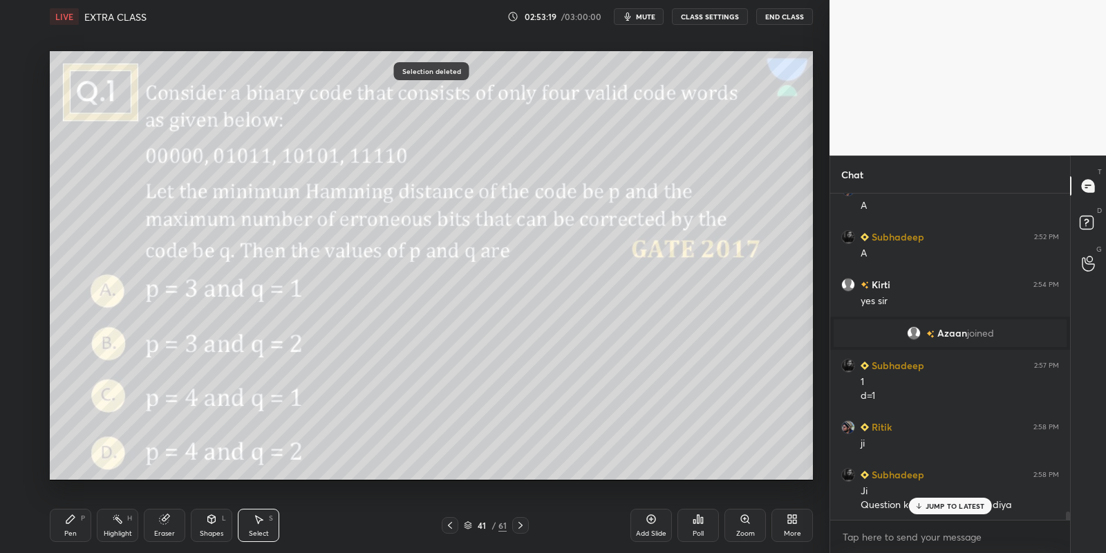
drag, startPoint x: 80, startPoint y: 533, endPoint x: 122, endPoint y: 531, distance: 42.2
click at [83, 532] on div "Pen P" at bounding box center [70, 525] width 41 height 33
drag, startPoint x: 122, startPoint y: 531, endPoint x: 123, endPoint y: 521, distance: 9.7
click at [122, 530] on div "Highlight" at bounding box center [118, 533] width 28 height 7
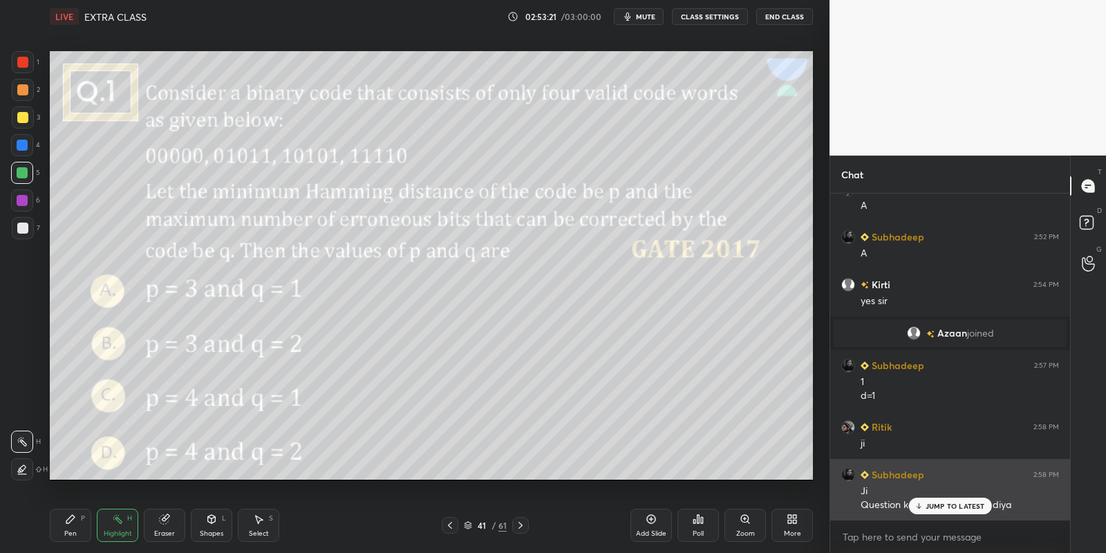
click at [929, 504] on p "JUMP TO LATEST" at bounding box center [954, 506] width 59 height 8
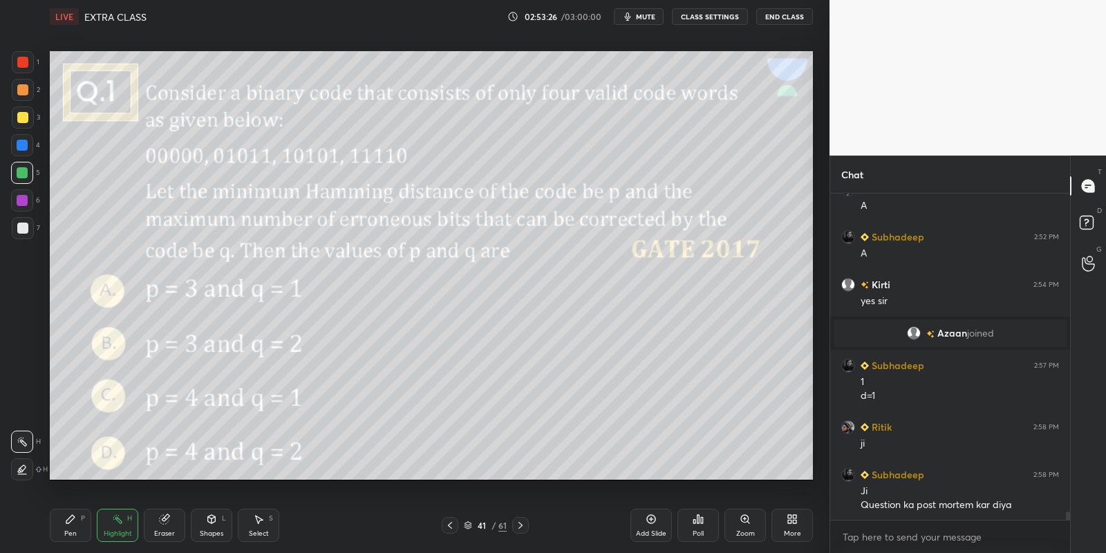
click at [71, 531] on div "Pen" at bounding box center [70, 533] width 12 height 7
click at [114, 524] on div "Highlight H" at bounding box center [117, 525] width 41 height 33
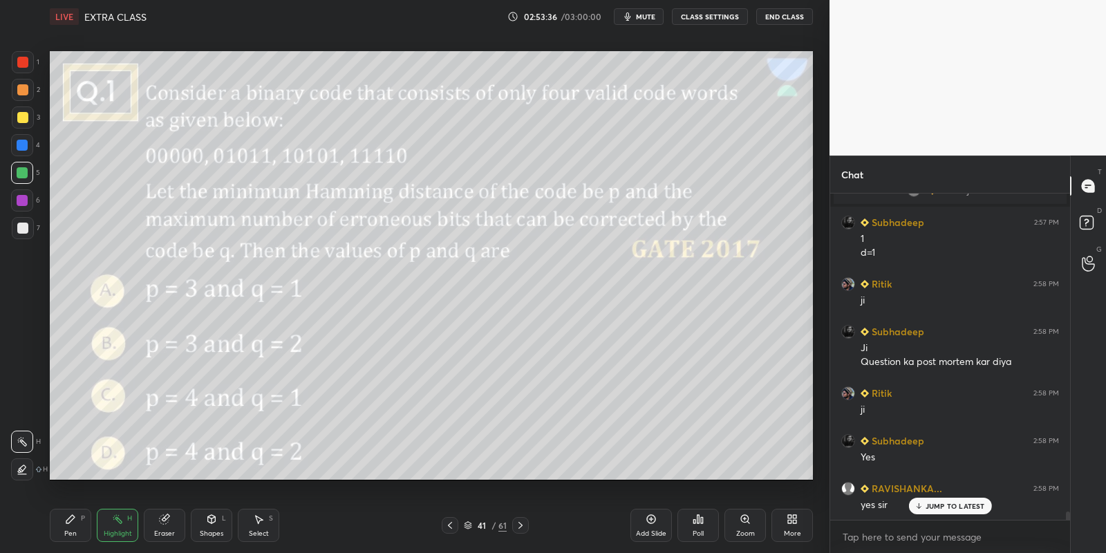
scroll to position [12968, 0]
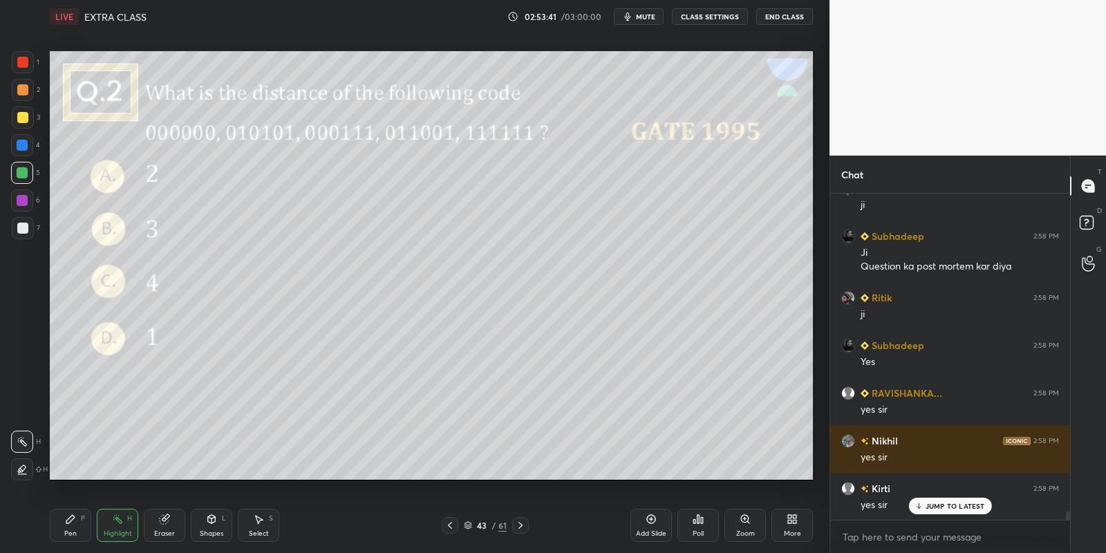
click at [216, 521] on icon at bounding box center [211, 518] width 11 height 11
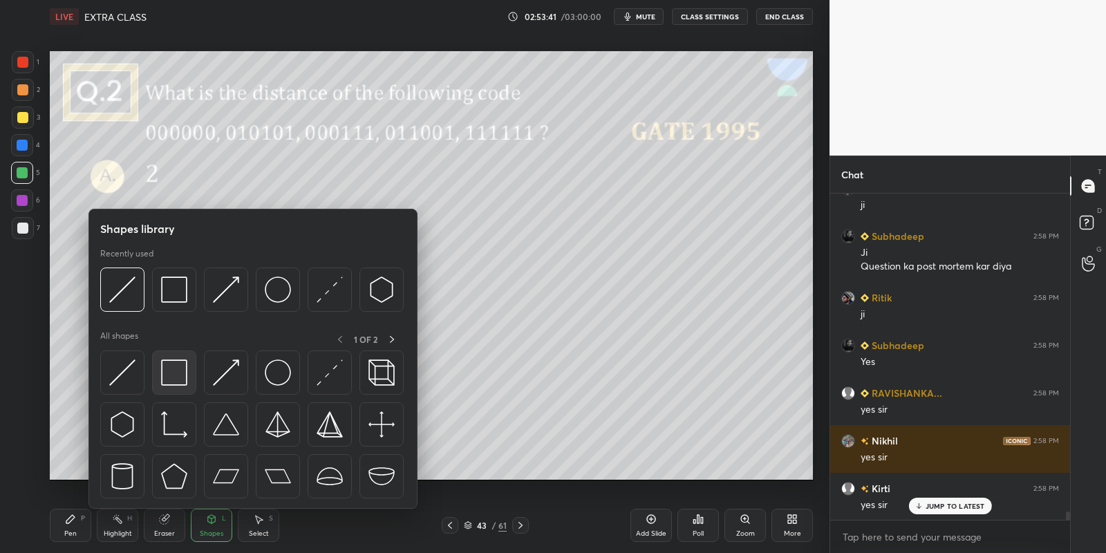
scroll to position [13016, 0]
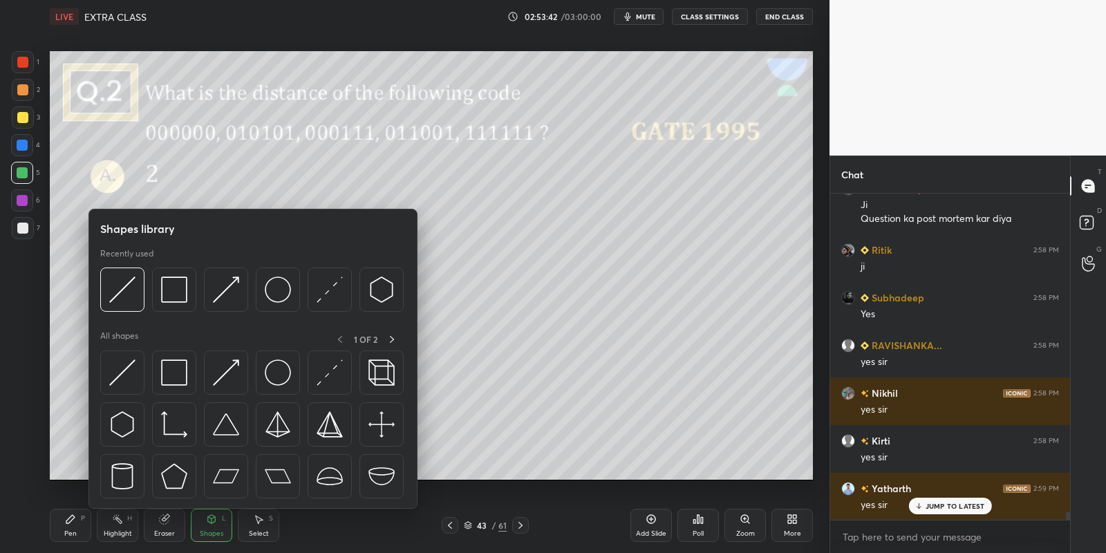
click at [187, 368] on div at bounding box center [174, 372] width 44 height 44
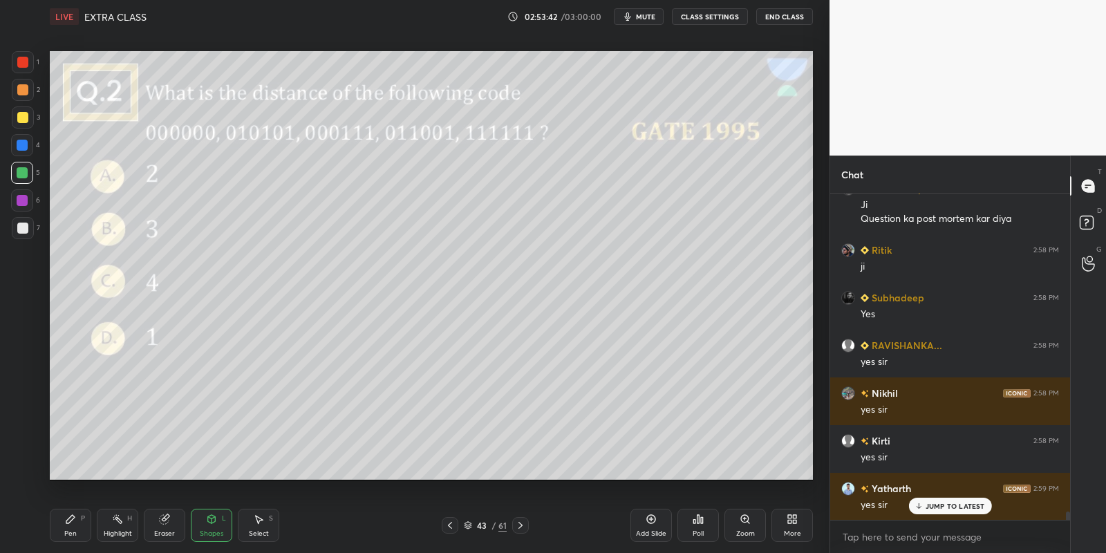
click at [25, 120] on div at bounding box center [23, 117] width 22 height 22
click at [23, 175] on div at bounding box center [22, 172] width 11 height 11
click at [70, 525] on div "Pen P" at bounding box center [70, 525] width 41 height 33
click at [112, 519] on icon at bounding box center [117, 518] width 11 height 11
drag, startPoint x: 64, startPoint y: 525, endPoint x: 95, endPoint y: 523, distance: 31.2
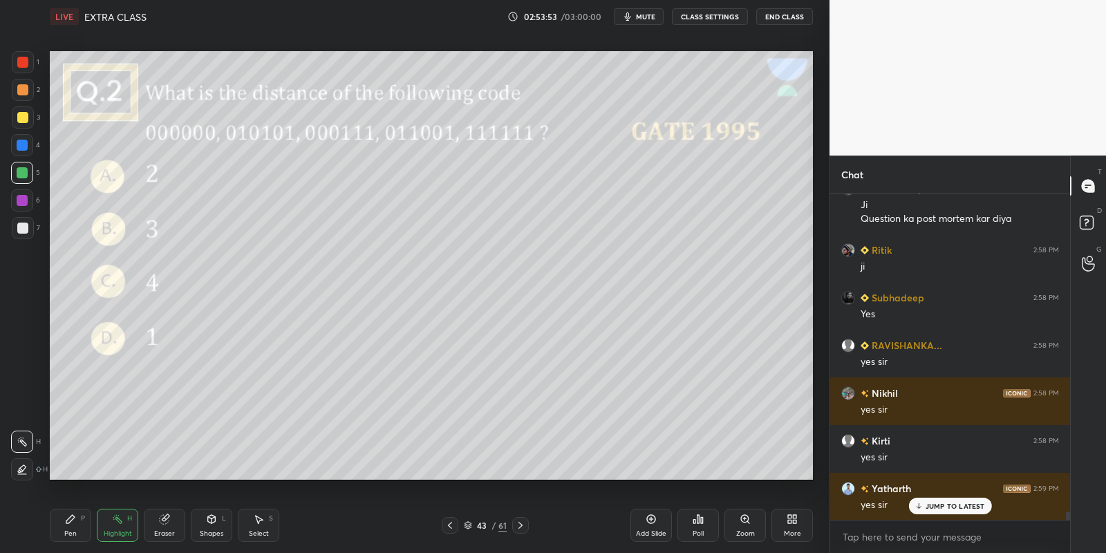
click at [69, 527] on div "Pen P" at bounding box center [70, 525] width 41 height 33
click at [108, 531] on div "Highlight" at bounding box center [118, 533] width 28 height 7
drag, startPoint x: 88, startPoint y: 536, endPoint x: 122, endPoint y: 520, distance: 37.1
click at [93, 534] on div "Pen P Highlight H Eraser Shapes L Select S" at bounding box center [195, 525] width 290 height 33
drag, startPoint x: 126, startPoint y: 527, endPoint x: 124, endPoint y: 497, distance: 30.5
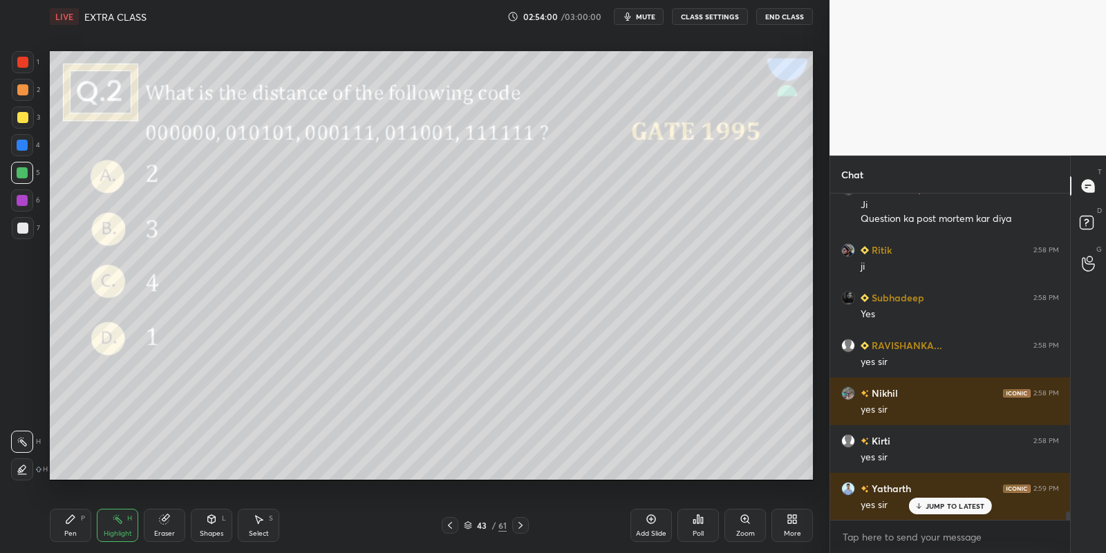
click at [123, 526] on div "Highlight H" at bounding box center [117, 525] width 41 height 33
drag, startPoint x: 82, startPoint y: 513, endPoint x: 98, endPoint y: 522, distance: 18.9
click at [79, 518] on div "Pen P" at bounding box center [70, 525] width 41 height 33
click at [106, 522] on div "Highlight H" at bounding box center [117, 525] width 41 height 33
drag, startPoint x: 73, startPoint y: 534, endPoint x: 100, endPoint y: 525, distance: 28.6
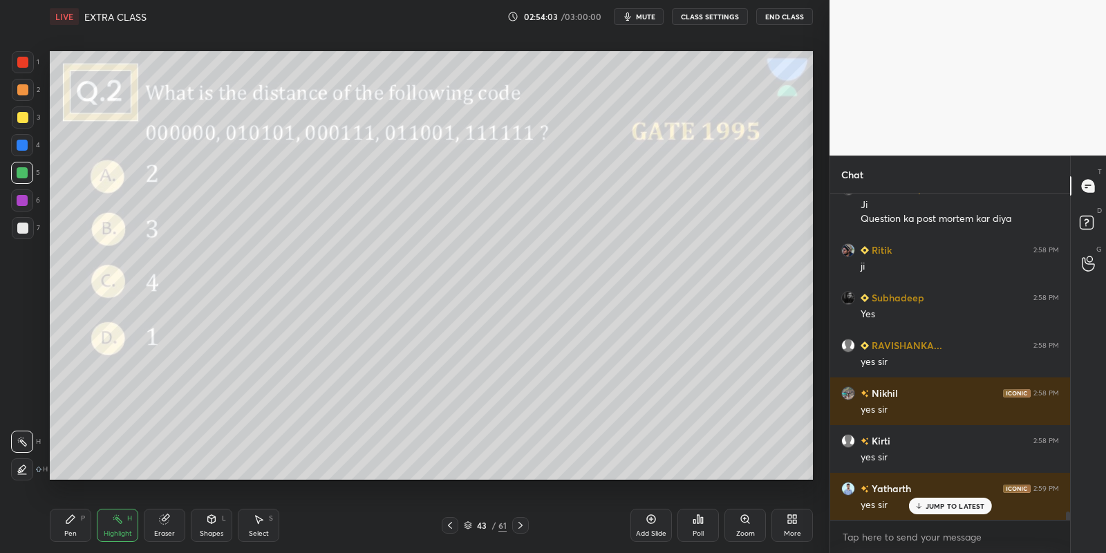
click at [80, 535] on div "Pen P" at bounding box center [70, 525] width 41 height 33
click at [113, 528] on div "Highlight H" at bounding box center [117, 525] width 41 height 33
click at [697, 522] on icon at bounding box center [698, 519] width 2 height 8
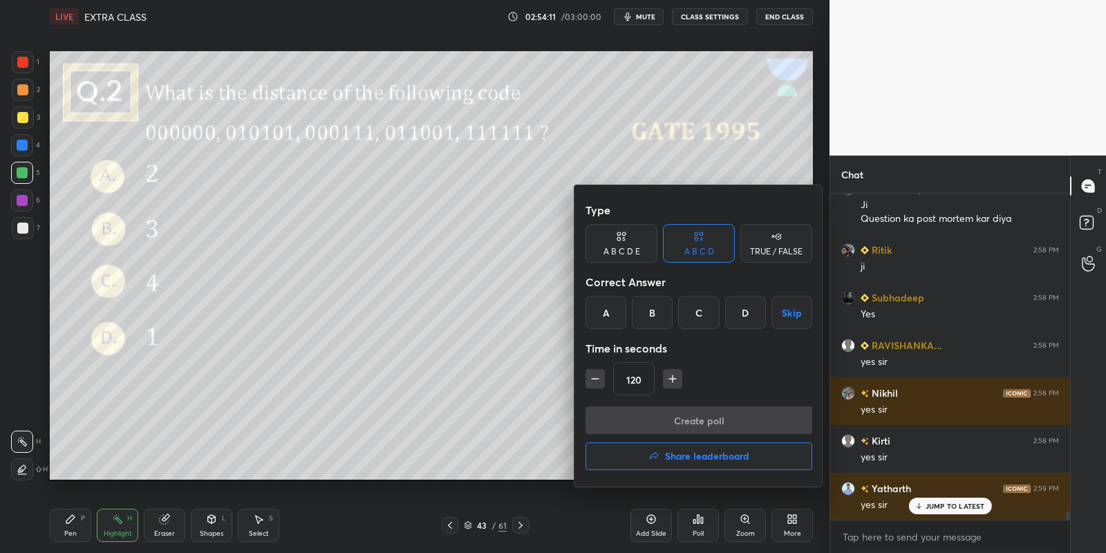
click at [605, 316] on div "A" at bounding box center [605, 312] width 41 height 33
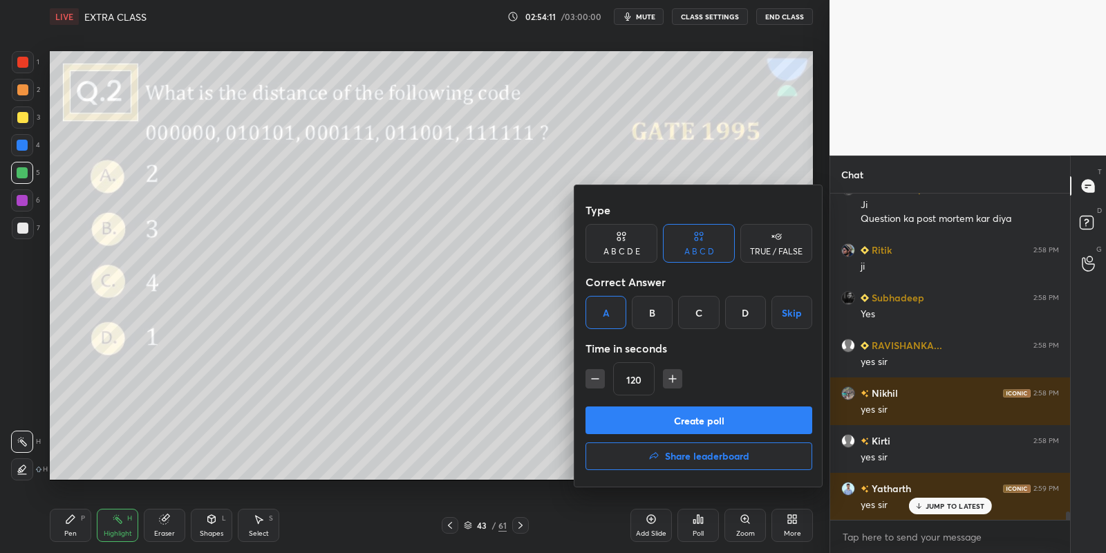
click at [667, 375] on icon "button" at bounding box center [672, 379] width 14 height 14
click at [670, 377] on icon "button" at bounding box center [672, 379] width 14 height 14
click at [670, 378] on icon "button" at bounding box center [672, 379] width 14 height 14
click at [673, 375] on icon "button" at bounding box center [672, 379] width 14 height 14
type input "180"
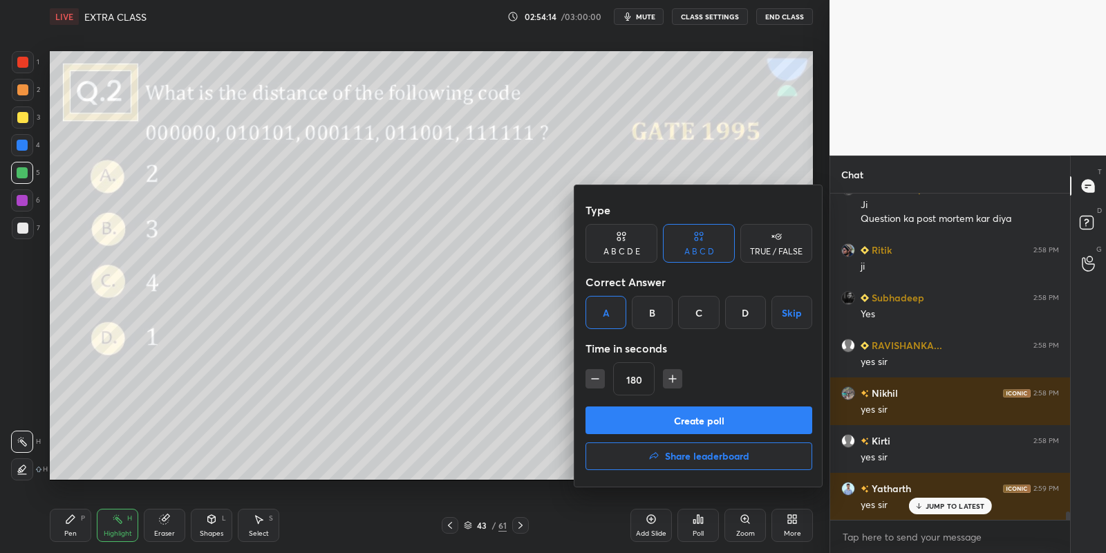
click at [665, 422] on button "Create poll" at bounding box center [698, 420] width 227 height 28
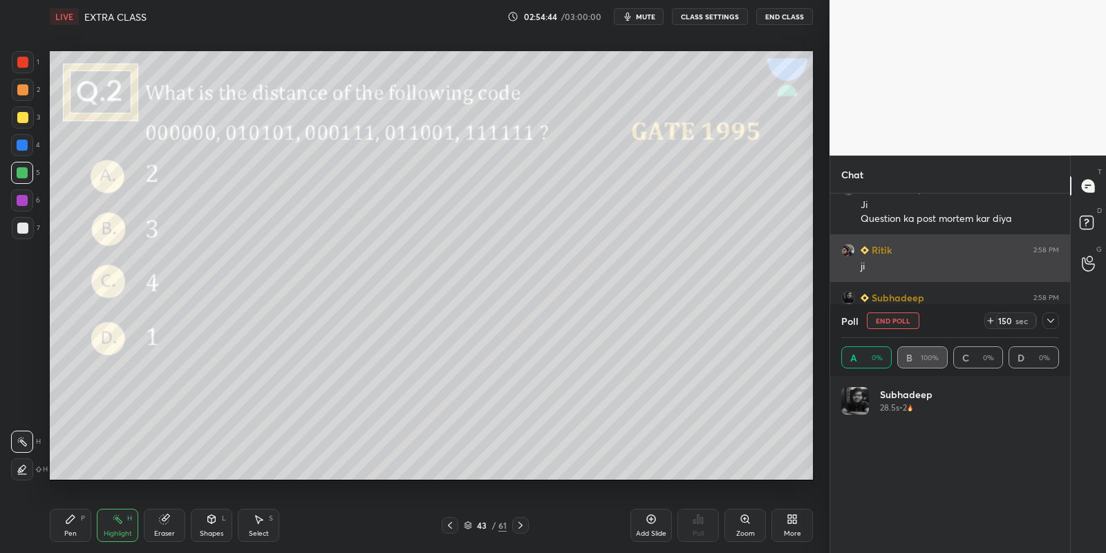
scroll to position [162, 214]
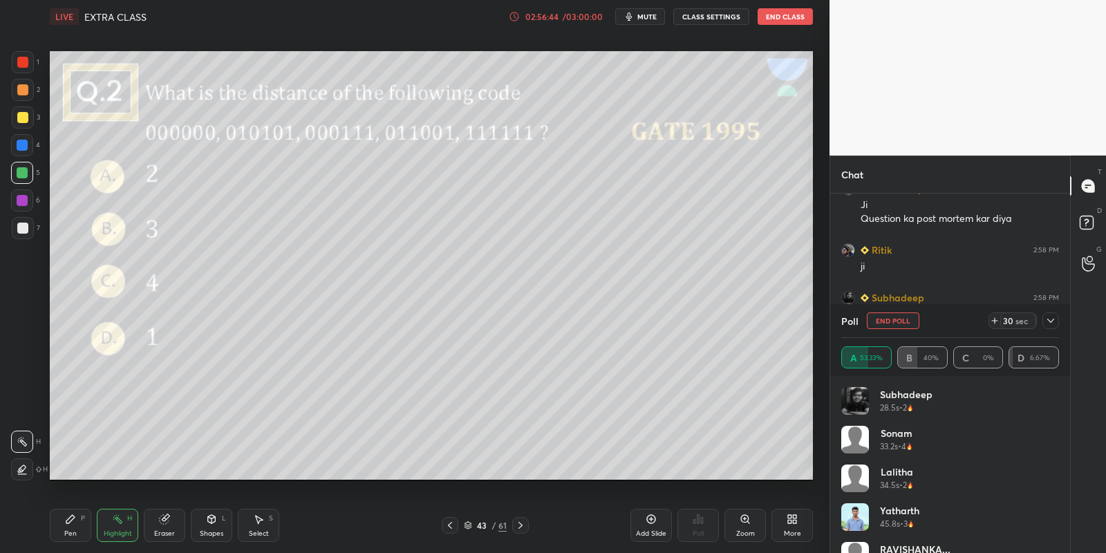
click at [83, 533] on div "Pen P" at bounding box center [70, 525] width 41 height 33
click at [159, 517] on icon at bounding box center [164, 518] width 11 height 11
drag, startPoint x: 80, startPoint y: 533, endPoint x: 125, endPoint y: 528, distance: 45.2
click at [85, 531] on div "Pen P" at bounding box center [70, 525] width 41 height 33
click at [123, 527] on div "Highlight H" at bounding box center [117, 525] width 41 height 33
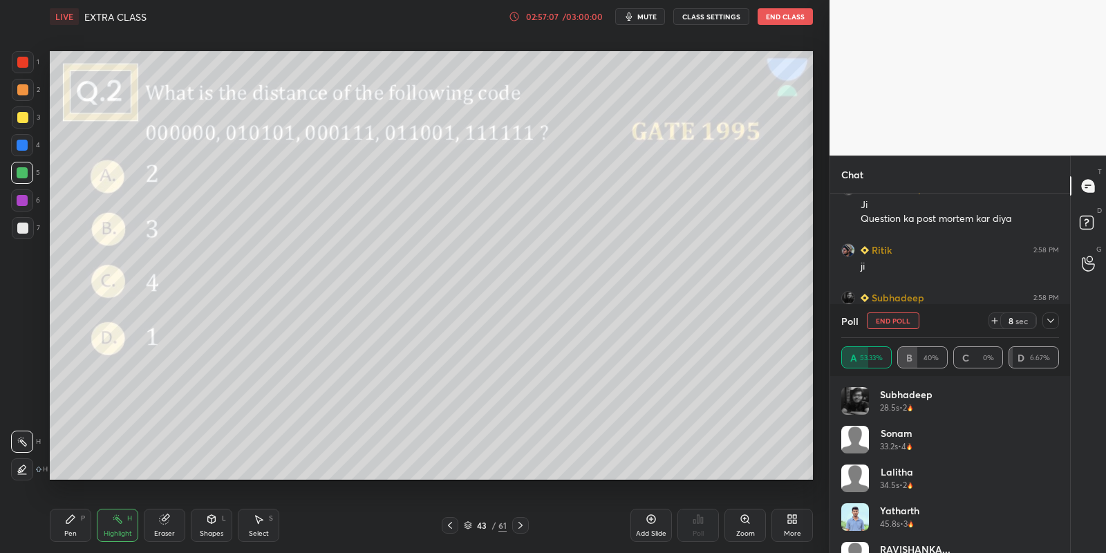
scroll to position [13136, 0]
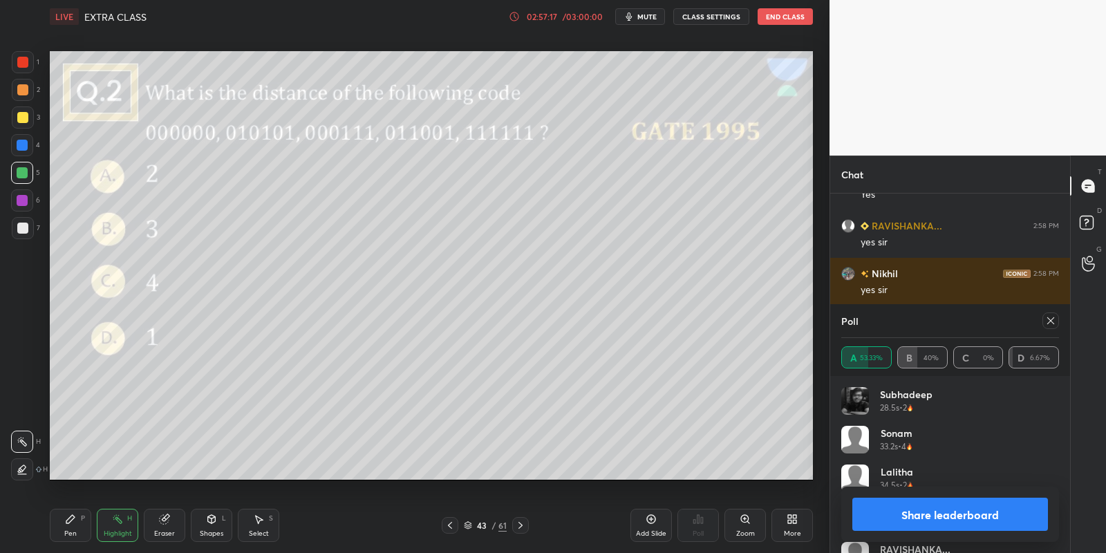
click at [903, 509] on button "Share leaderboard" at bounding box center [950, 514] width 196 height 33
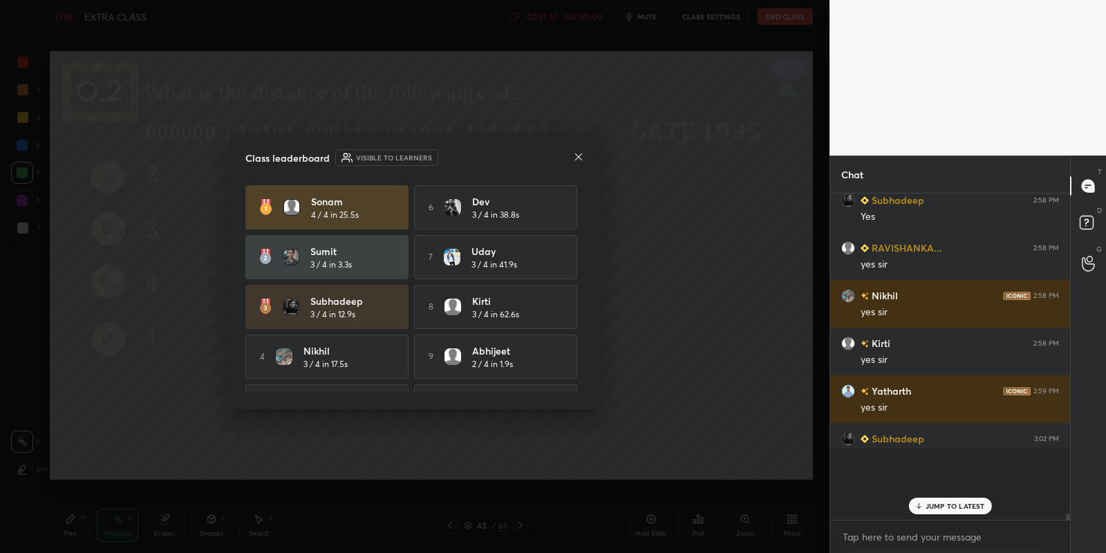
scroll to position [315, 236]
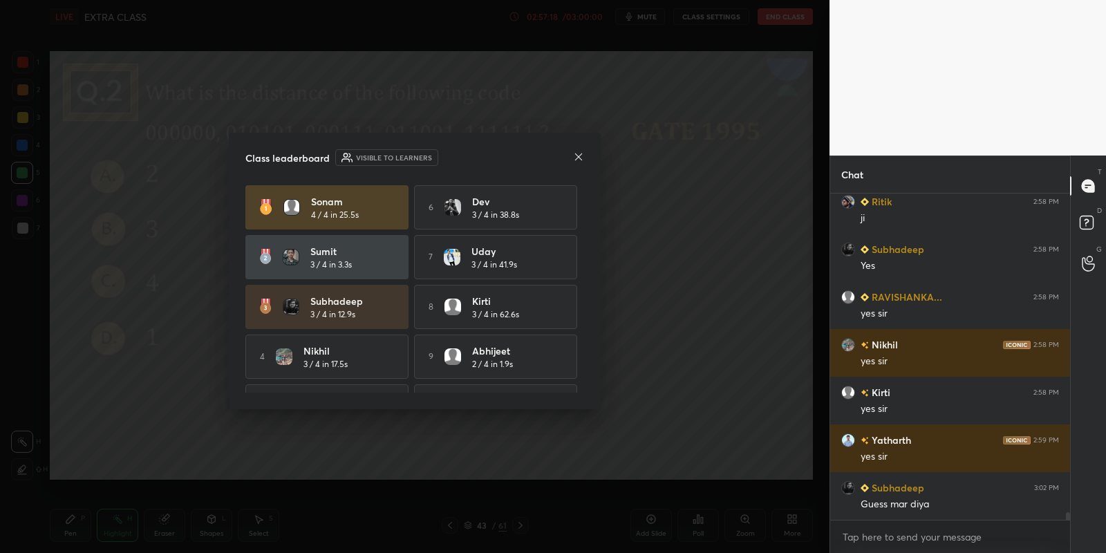
click at [578, 154] on icon at bounding box center [578, 156] width 11 height 11
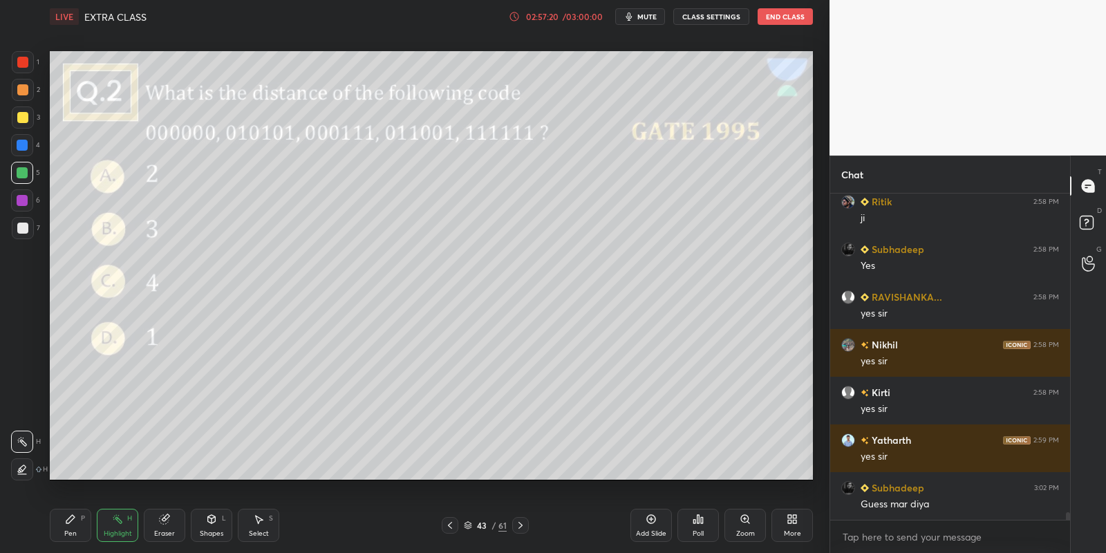
click at [68, 531] on div "Pen" at bounding box center [70, 533] width 12 height 7
drag, startPoint x: 25, startPoint y: 171, endPoint x: 31, endPoint y: 164, distance: 9.8
click at [23, 169] on div at bounding box center [22, 172] width 11 height 11
drag, startPoint x: 108, startPoint y: 522, endPoint x: 113, endPoint y: 491, distance: 32.2
click at [110, 519] on div "Highlight H" at bounding box center [117, 525] width 41 height 33
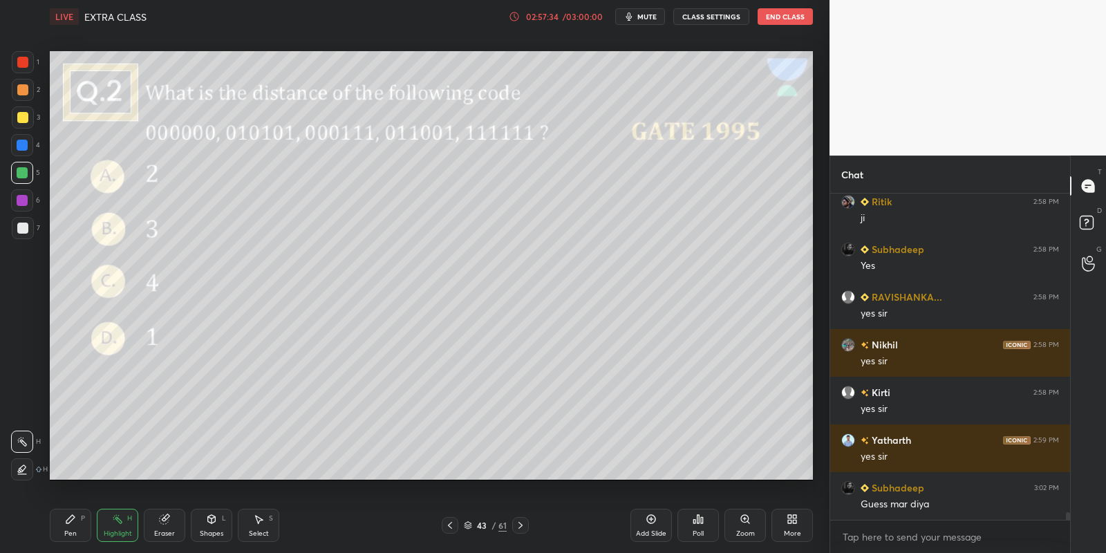
click at [69, 530] on div "Pen" at bounding box center [70, 533] width 12 height 7
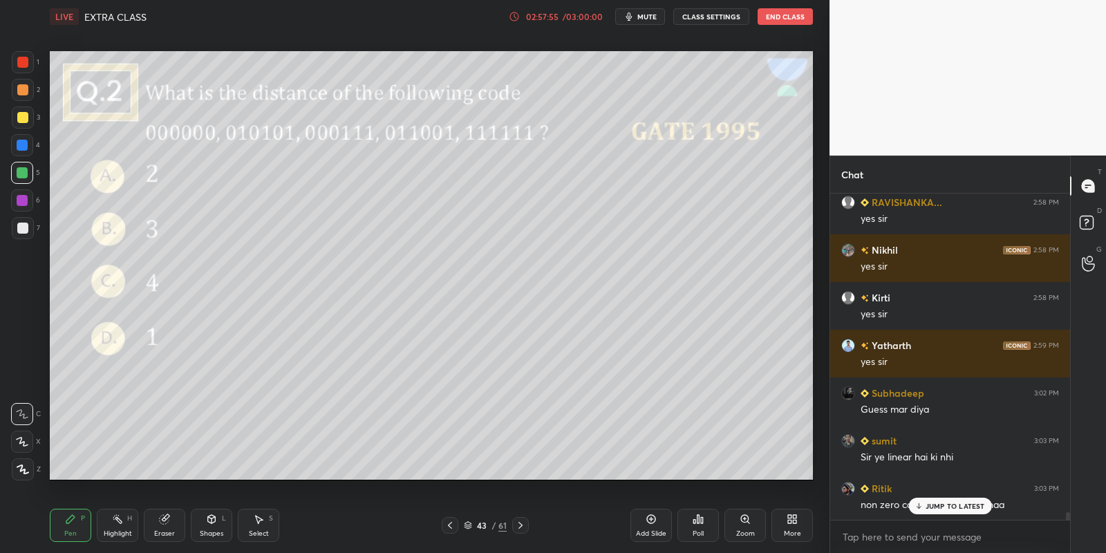
scroll to position [13173, 0]
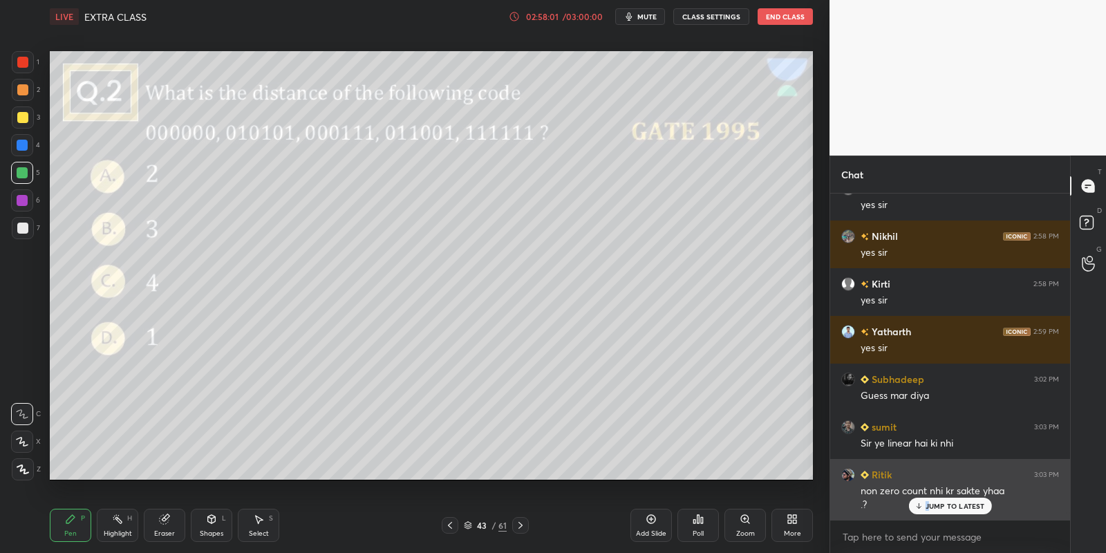
click at [926, 509] on p "JUMP TO LATEST" at bounding box center [954, 506] width 59 height 8
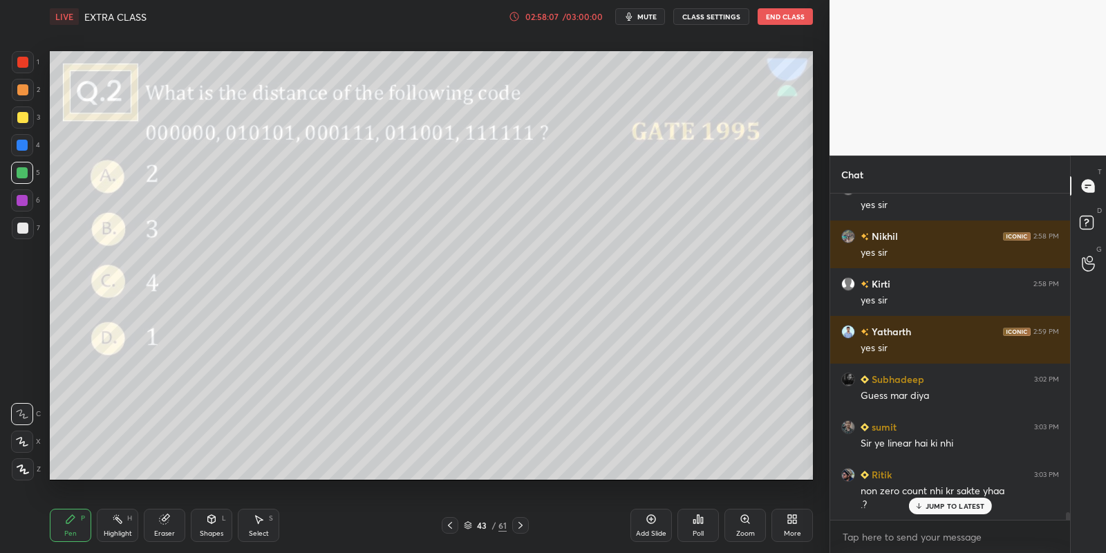
scroll to position [13221, 0]
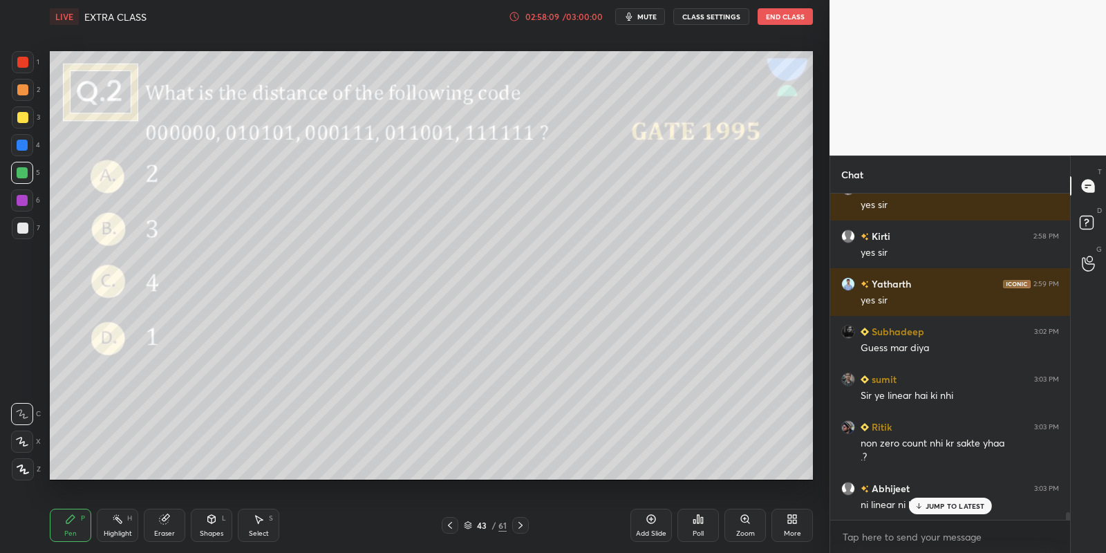
click at [83, 525] on div "Pen P" at bounding box center [70, 525] width 41 height 33
drag, startPoint x: 119, startPoint y: 527, endPoint x: 124, endPoint y: 490, distance: 36.9
click at [117, 523] on div "Highlight H" at bounding box center [117, 525] width 41 height 33
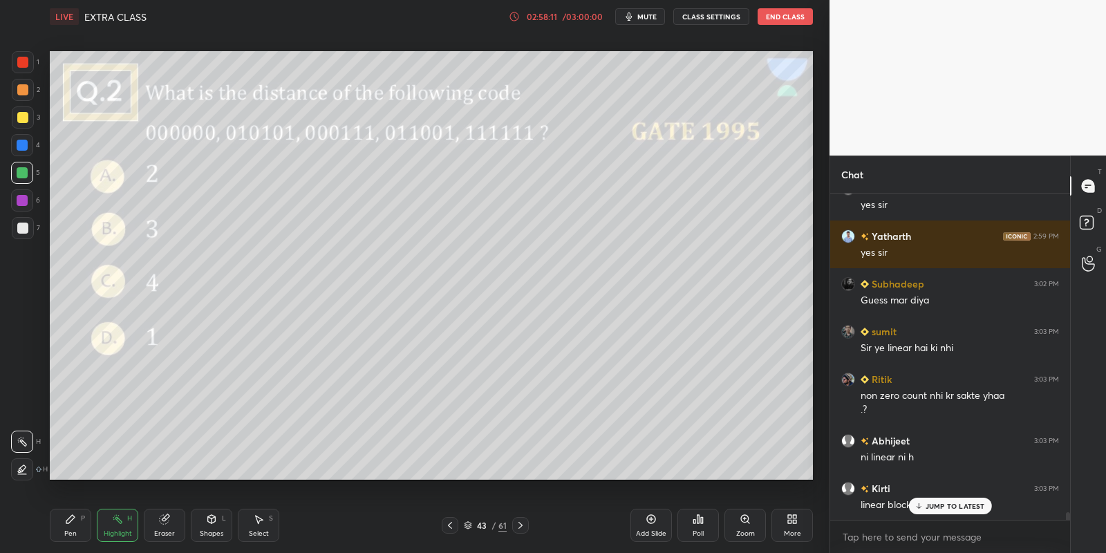
click at [78, 533] on div "Pen P" at bounding box center [70, 525] width 41 height 33
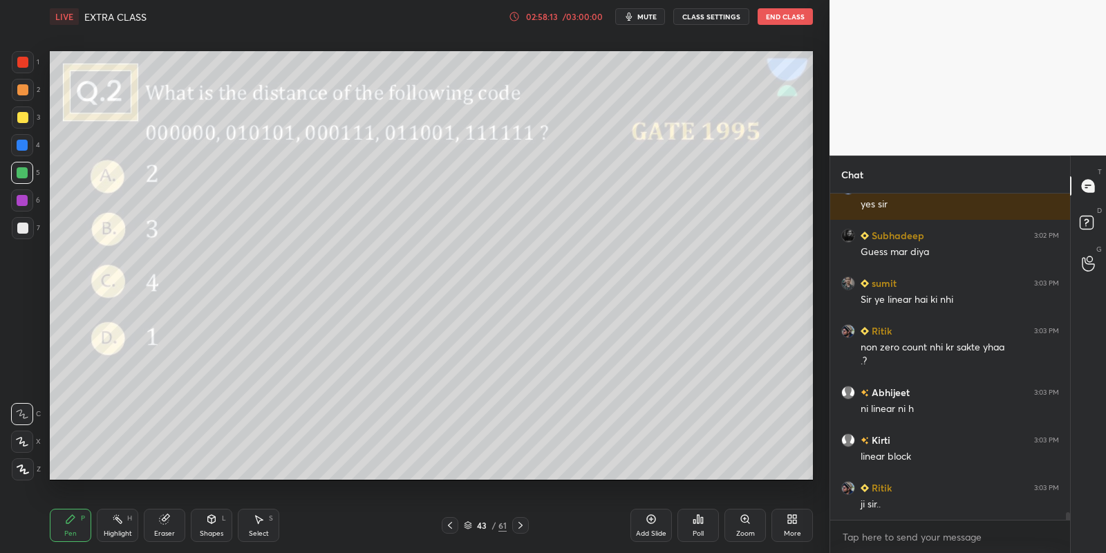
scroll to position [13330, 0]
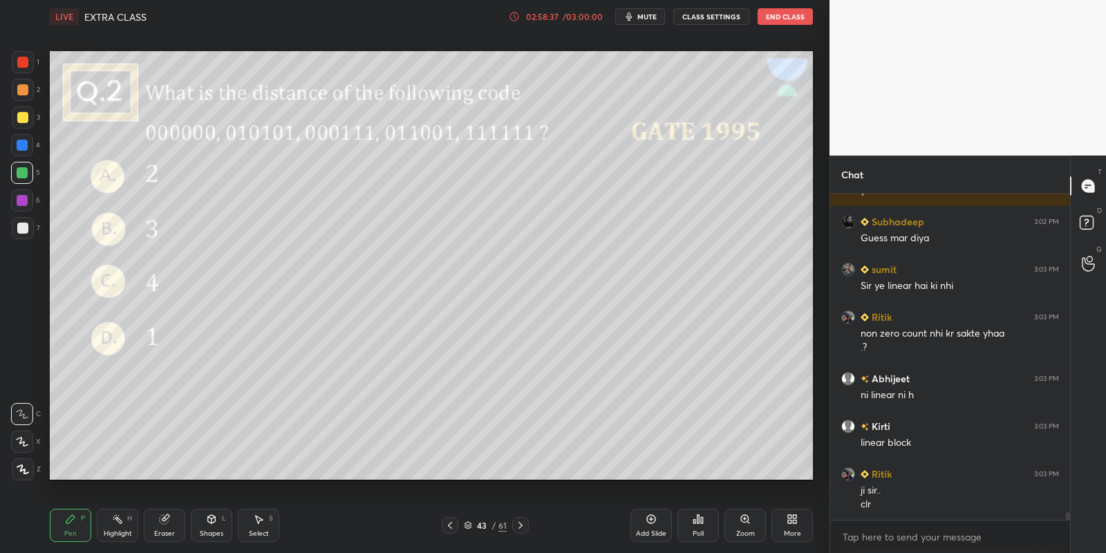
drag, startPoint x: 113, startPoint y: 533, endPoint x: 116, endPoint y: 486, distance: 47.1
click at [112, 531] on div "Highlight" at bounding box center [118, 533] width 28 height 7
drag, startPoint x: 70, startPoint y: 532, endPoint x: 99, endPoint y: 504, distance: 39.6
click at [72, 531] on div "Pen" at bounding box center [70, 533] width 12 height 7
drag, startPoint x: 117, startPoint y: 522, endPoint x: 121, endPoint y: 490, distance: 32.7
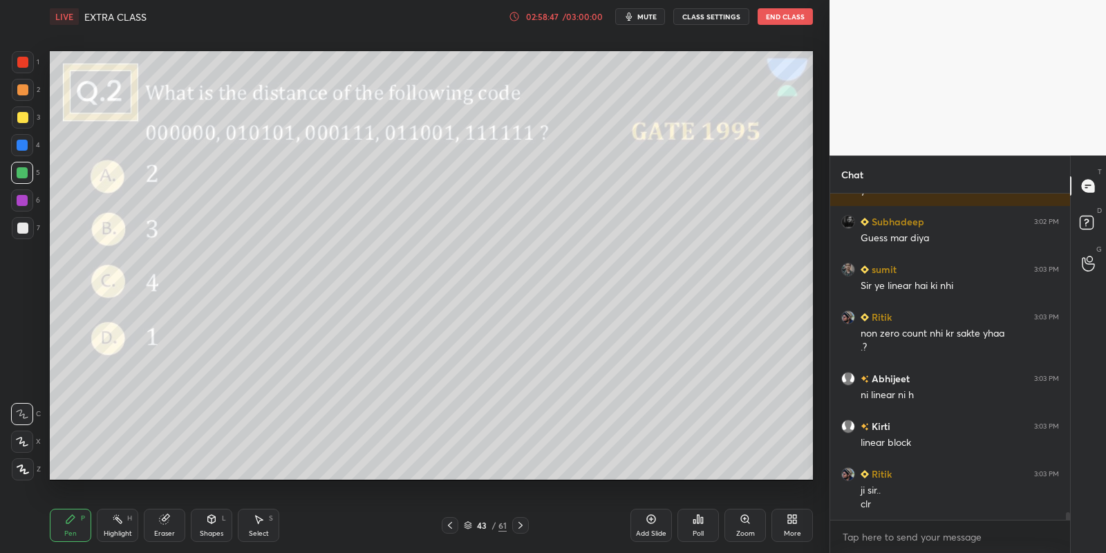
click at [113, 519] on icon at bounding box center [117, 518] width 11 height 11
drag, startPoint x: 66, startPoint y: 526, endPoint x: 74, endPoint y: 518, distance: 10.8
click at [69, 522] on div "Pen P" at bounding box center [70, 525] width 41 height 33
click at [115, 520] on icon at bounding box center [117, 518] width 11 height 11
click at [69, 534] on div "Pen" at bounding box center [70, 533] width 12 height 7
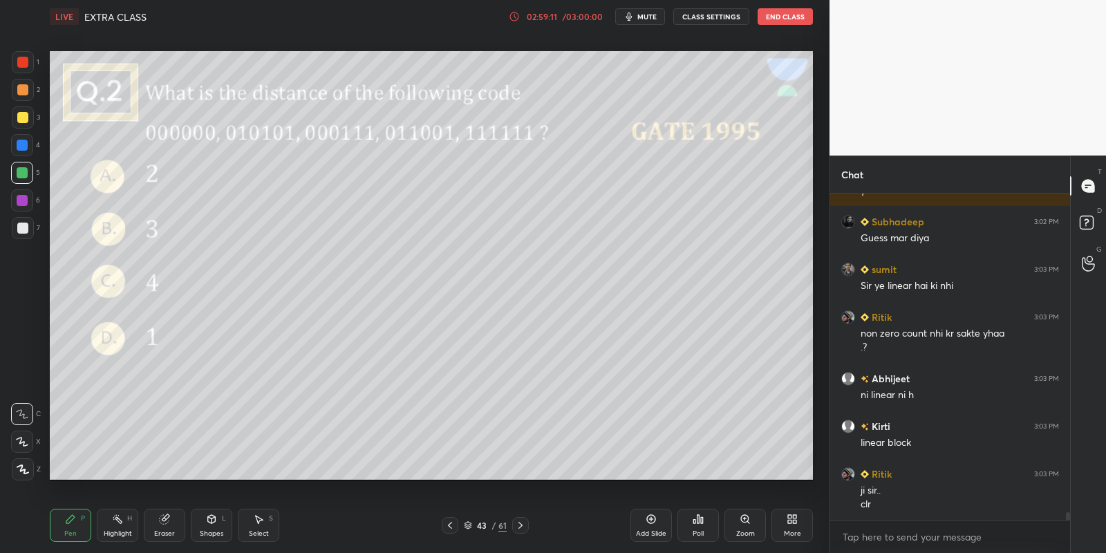
drag, startPoint x: 215, startPoint y: 521, endPoint x: 209, endPoint y: 509, distance: 13.3
click at [211, 518] on icon at bounding box center [211, 518] width 11 height 11
drag, startPoint x: 75, startPoint y: 531, endPoint x: 84, endPoint y: 524, distance: 11.8
click at [74, 529] on div "Pen P" at bounding box center [70, 525] width 41 height 33
click at [214, 524] on div "Shapes L" at bounding box center [211, 525] width 41 height 33
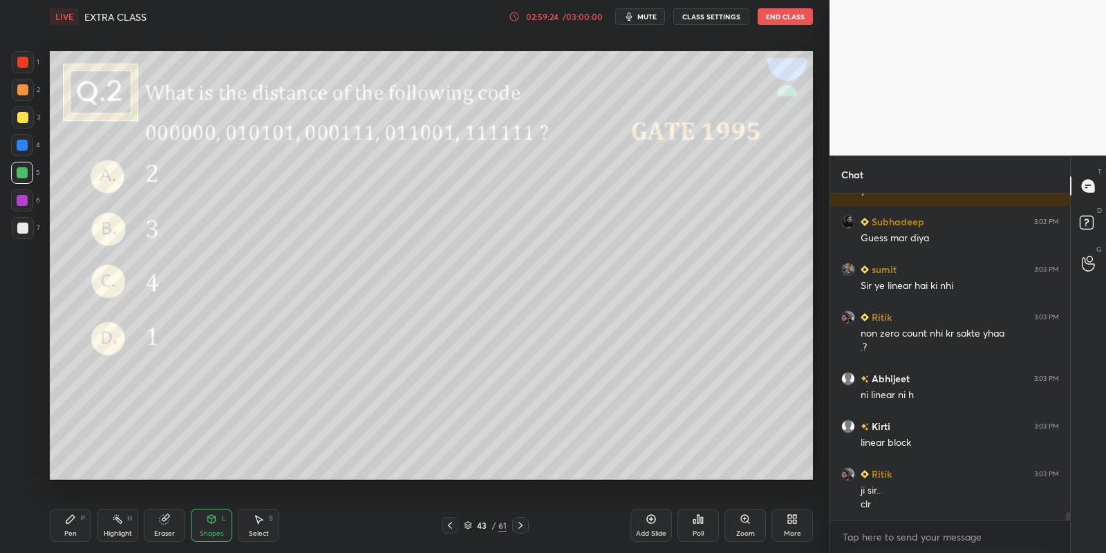
click at [66, 529] on div "Pen P" at bounding box center [70, 525] width 41 height 33
click at [113, 525] on div "Highlight H" at bounding box center [117, 525] width 41 height 33
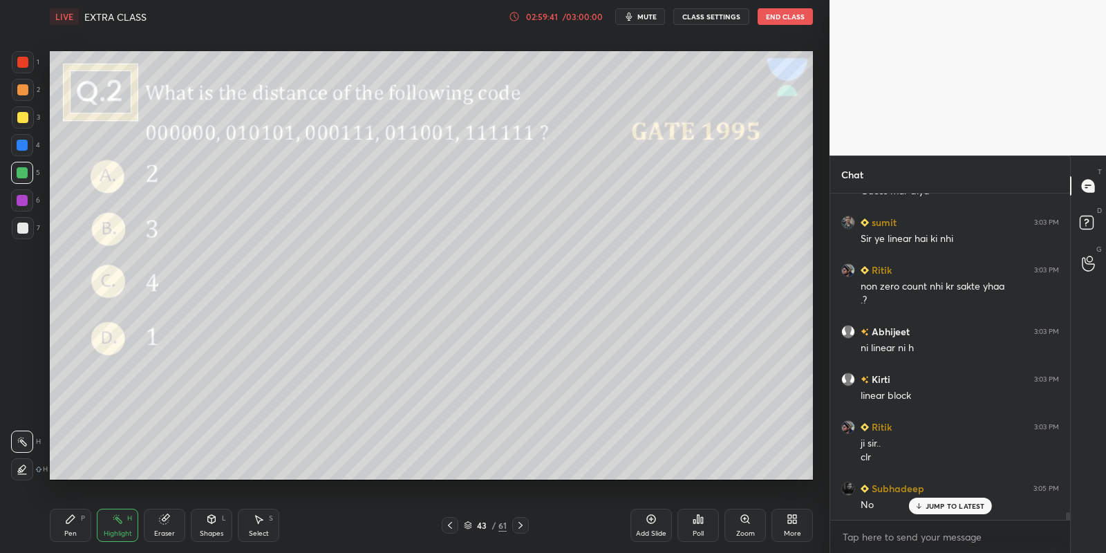
click at [114, 527] on div "Highlight H" at bounding box center [117, 525] width 41 height 33
click at [64, 526] on div "Pen P" at bounding box center [70, 525] width 41 height 33
click at [108, 536] on div "Highlight" at bounding box center [118, 533] width 28 height 7
click at [70, 527] on div "Pen P" at bounding box center [70, 525] width 41 height 33
drag, startPoint x: 23, startPoint y: 182, endPoint x: 29, endPoint y: 179, distance: 7.1
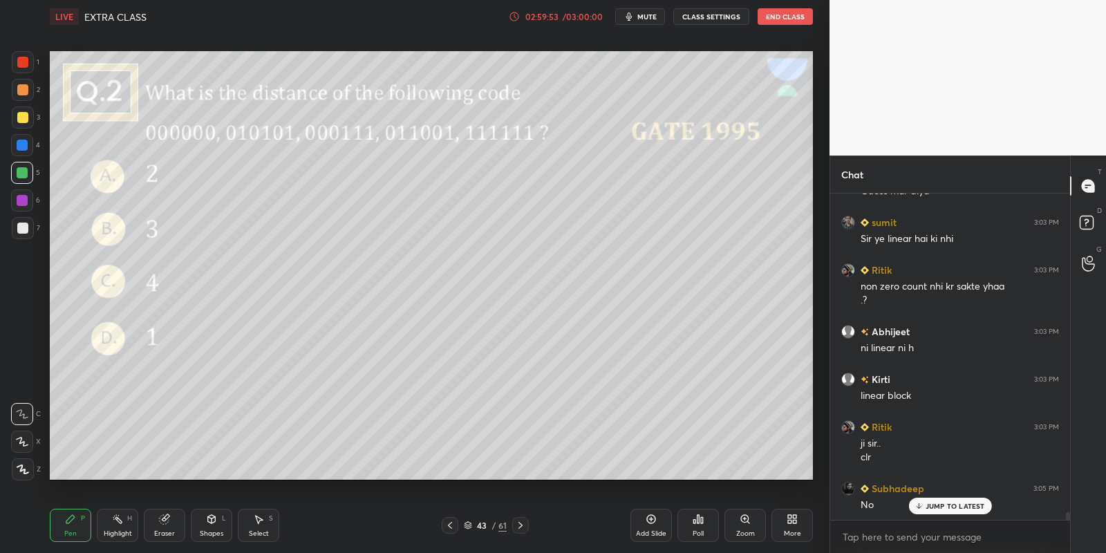
click at [21, 182] on div at bounding box center [22, 173] width 22 height 22
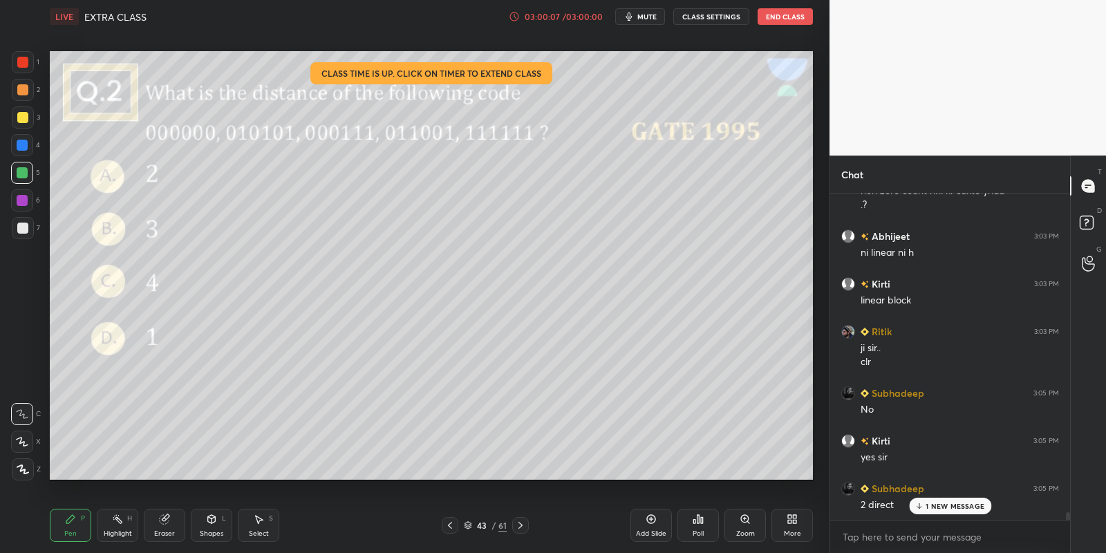
scroll to position [13520, 0]
click at [69, 532] on div "Pen" at bounding box center [70, 533] width 12 height 7
click at [129, 522] on div "Highlight H" at bounding box center [117, 525] width 41 height 33
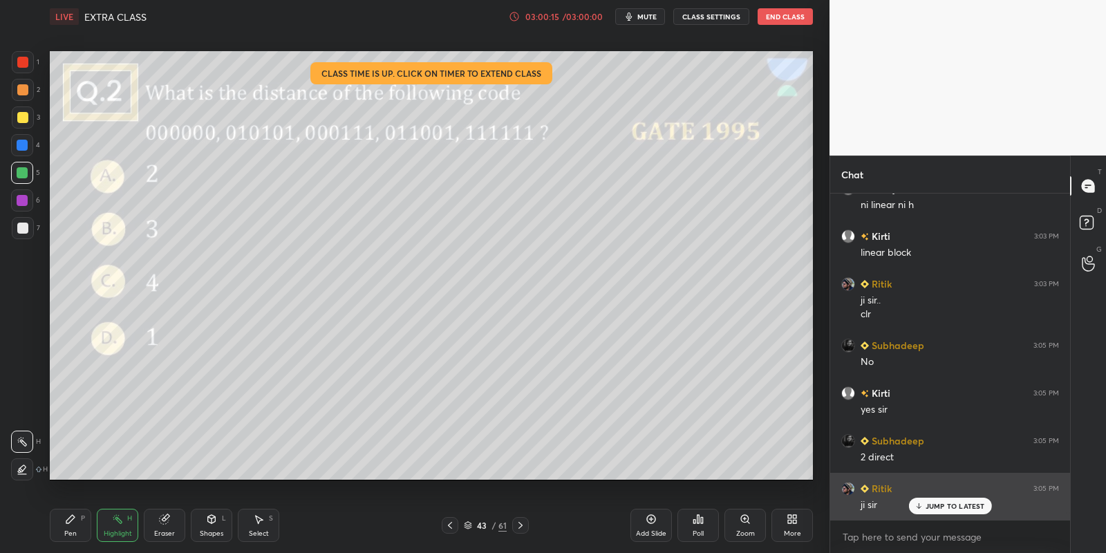
drag, startPoint x: 943, startPoint y: 504, endPoint x: 963, endPoint y: 504, distance: 20.0
click at [941, 504] on p "JUMP TO LATEST" at bounding box center [954, 506] width 59 height 8
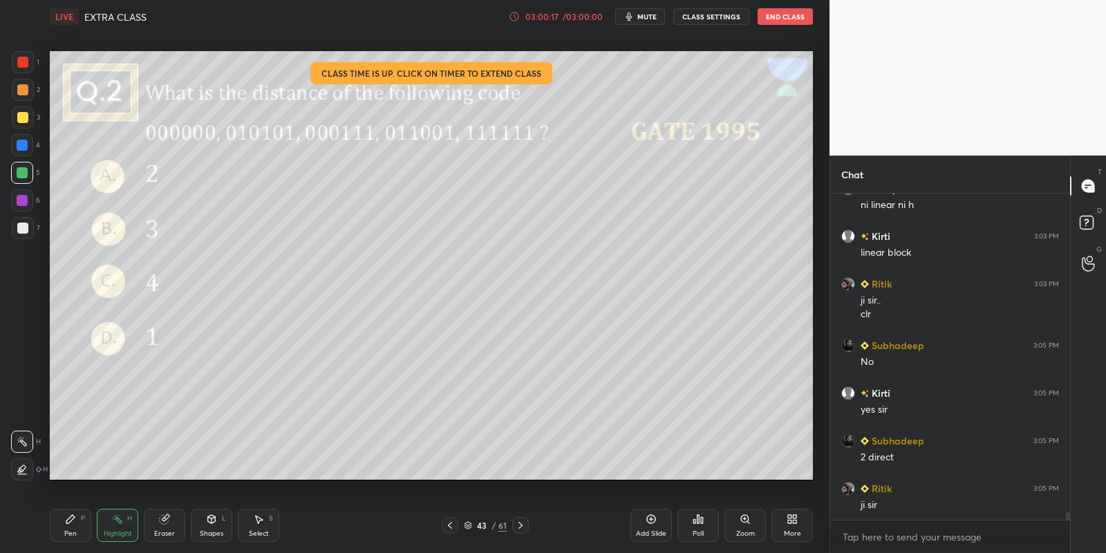
drag, startPoint x: 79, startPoint y: 513, endPoint x: 96, endPoint y: 510, distance: 17.5
click at [79, 512] on div "Pen P" at bounding box center [70, 525] width 41 height 33
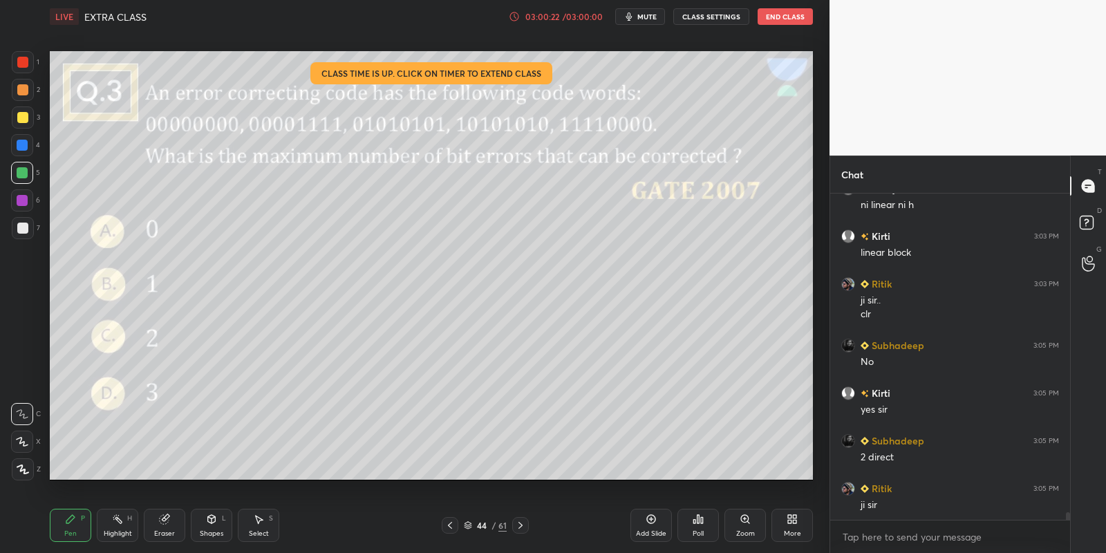
drag, startPoint x: 217, startPoint y: 522, endPoint x: 214, endPoint y: 510, distance: 12.2
click at [218, 518] on div "Shapes L" at bounding box center [211, 525] width 41 height 33
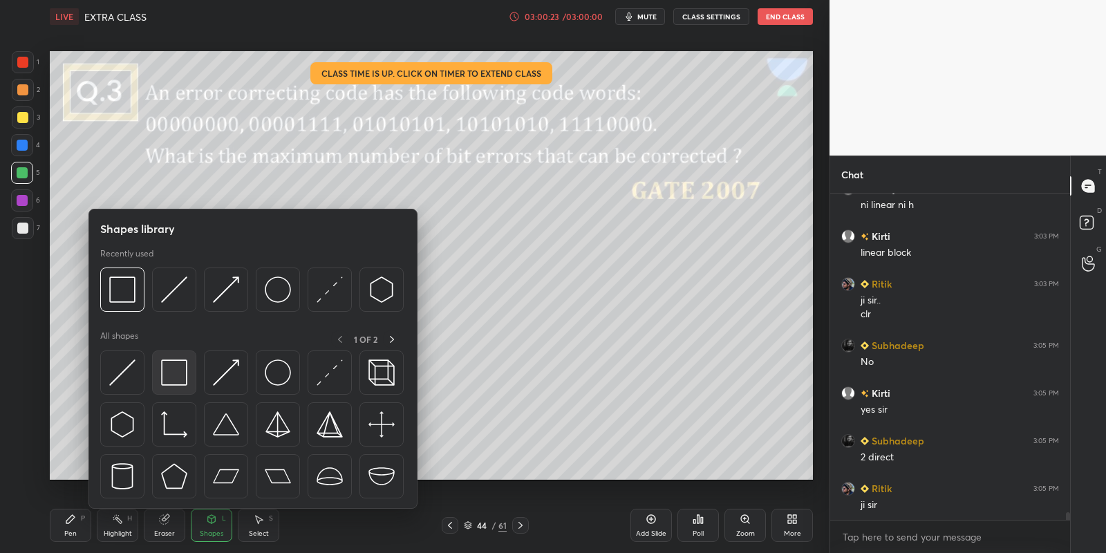
click at [186, 371] on div at bounding box center [174, 372] width 44 height 44
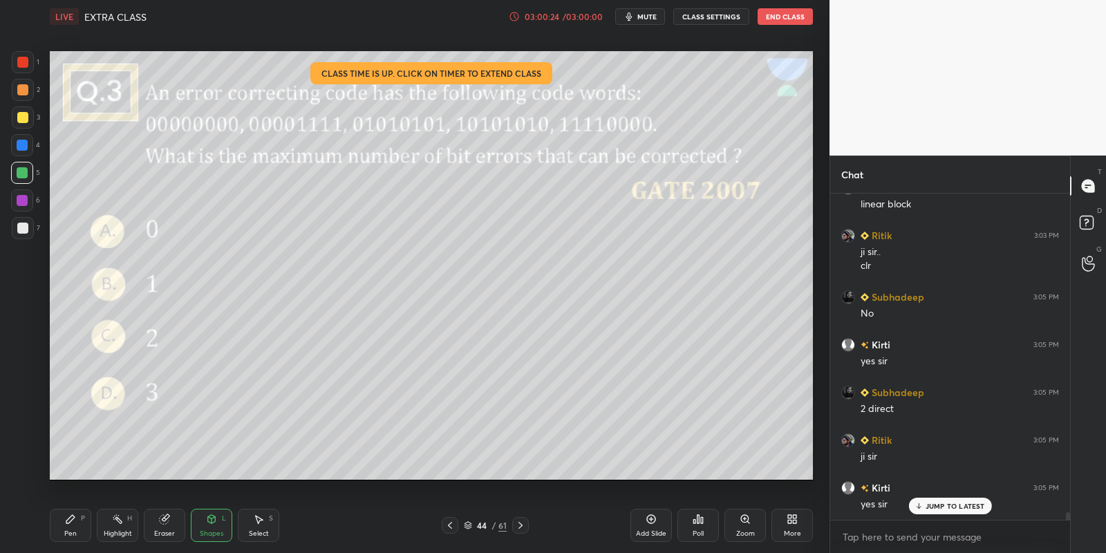
scroll to position [13616, 0]
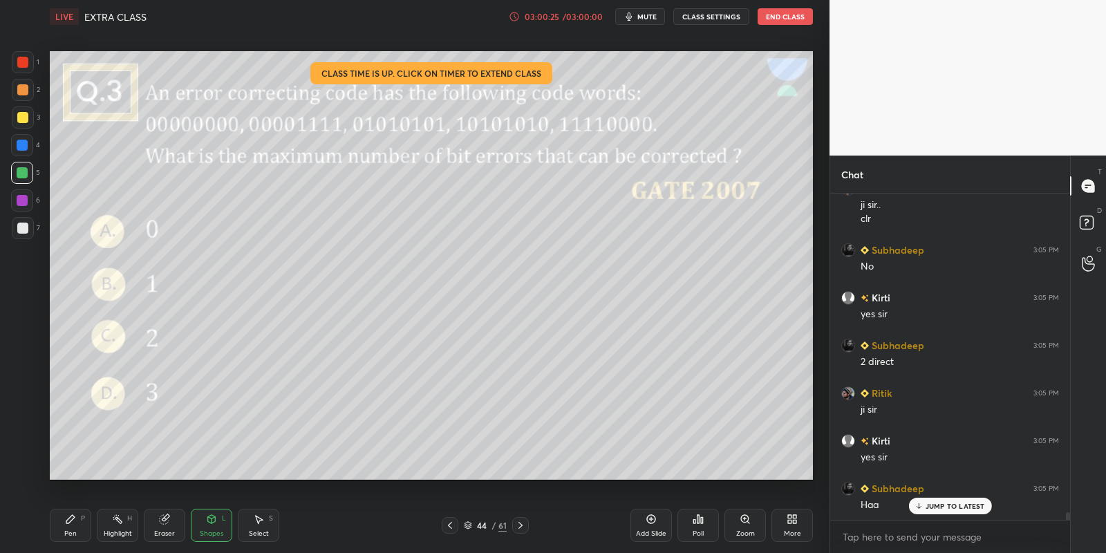
drag, startPoint x: 73, startPoint y: 520, endPoint x: 79, endPoint y: 525, distance: 7.3
click at [75, 525] on div "Pen P" at bounding box center [70, 525] width 41 height 33
click at [118, 537] on div "Highlight" at bounding box center [118, 533] width 28 height 7
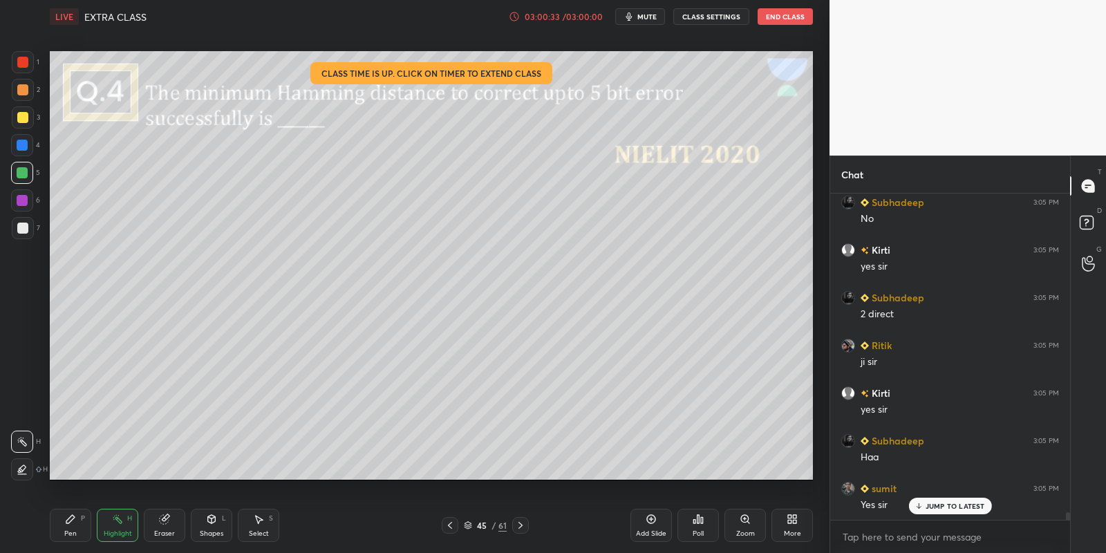
drag, startPoint x: 70, startPoint y: 519, endPoint x: 93, endPoint y: 516, distance: 22.4
click at [82, 518] on div "Pen P" at bounding box center [70, 525] width 41 height 33
click at [114, 521] on icon at bounding box center [117, 518] width 11 height 11
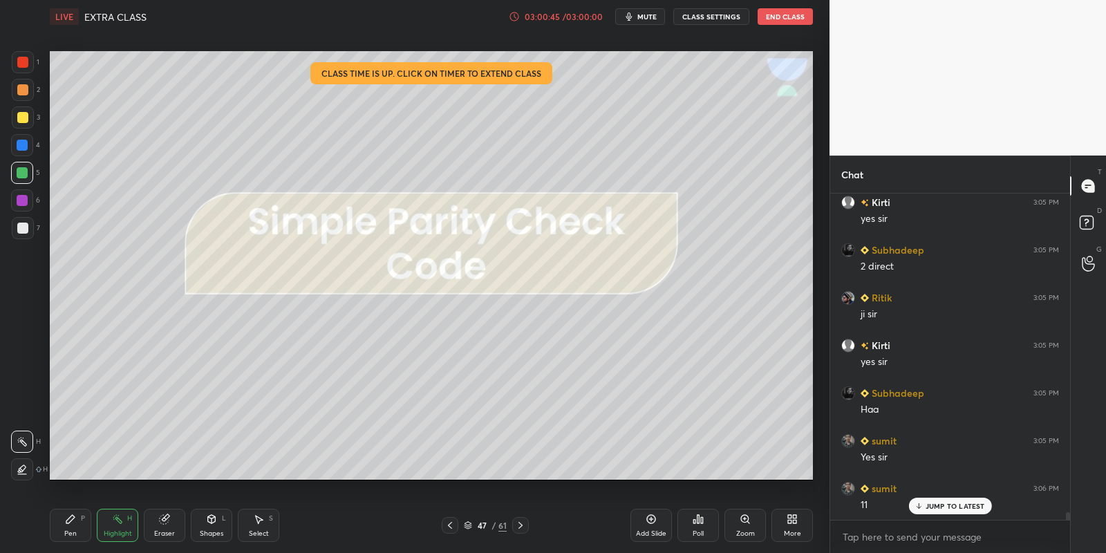
drag, startPoint x: 217, startPoint y: 527, endPoint x: 216, endPoint y: 513, distance: 13.8
click at [218, 525] on div "Shapes L" at bounding box center [211, 525] width 41 height 33
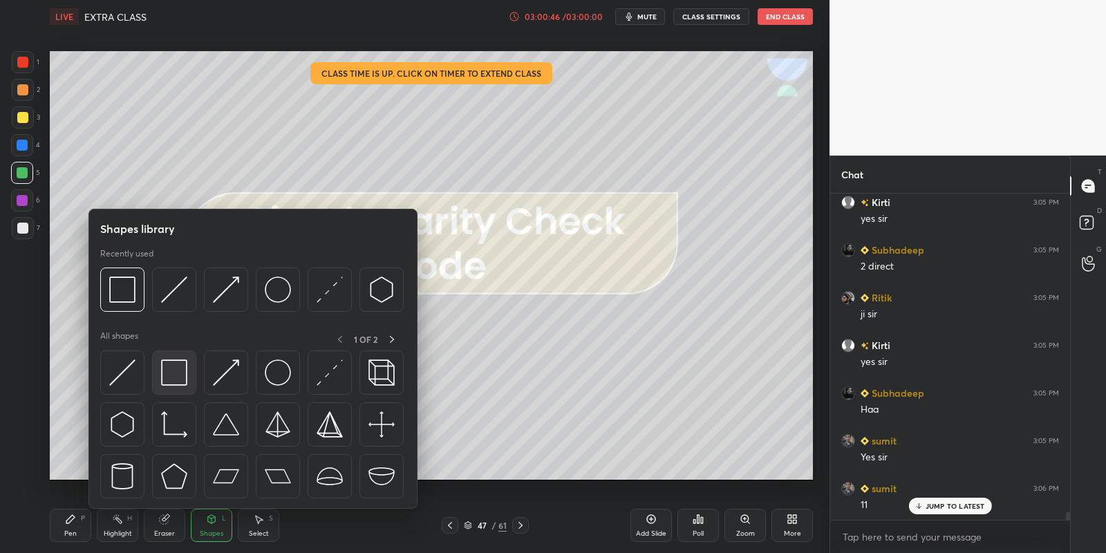
drag, startPoint x: 192, startPoint y: 367, endPoint x: 32, endPoint y: 162, distance: 260.0
click at [191, 369] on div at bounding box center [174, 372] width 44 height 44
click at [27, 162] on div "1 2 3 4 5 6 7" at bounding box center [25, 147] width 29 height 193
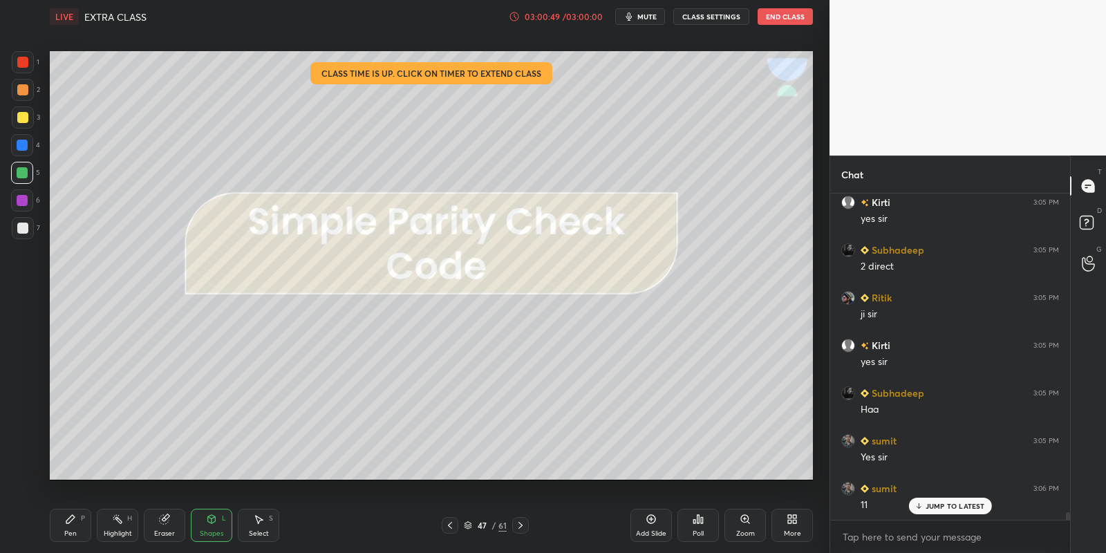
click at [91, 517] on div "Pen P" at bounding box center [70, 525] width 41 height 33
click at [135, 526] on div "Highlight H" at bounding box center [117, 525] width 41 height 33
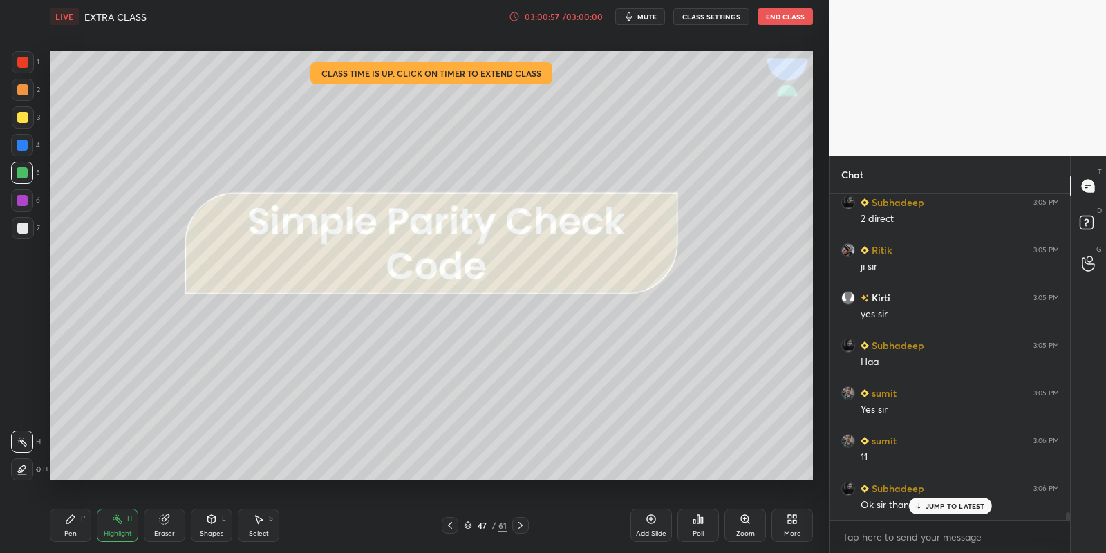
click at [938, 511] on div "JUMP TO LATEST" at bounding box center [949, 506] width 83 height 17
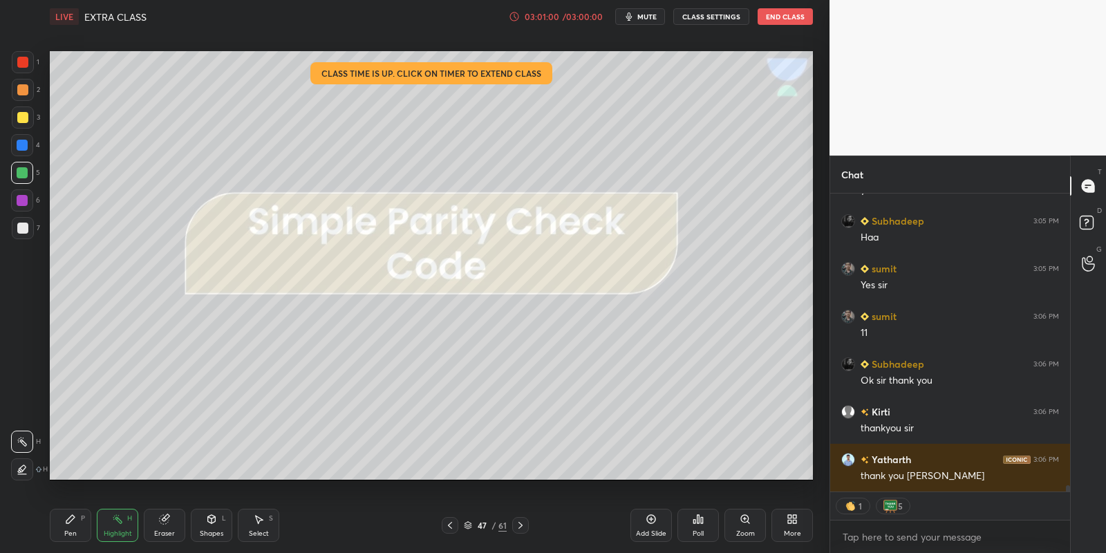
scroll to position [13930, 0]
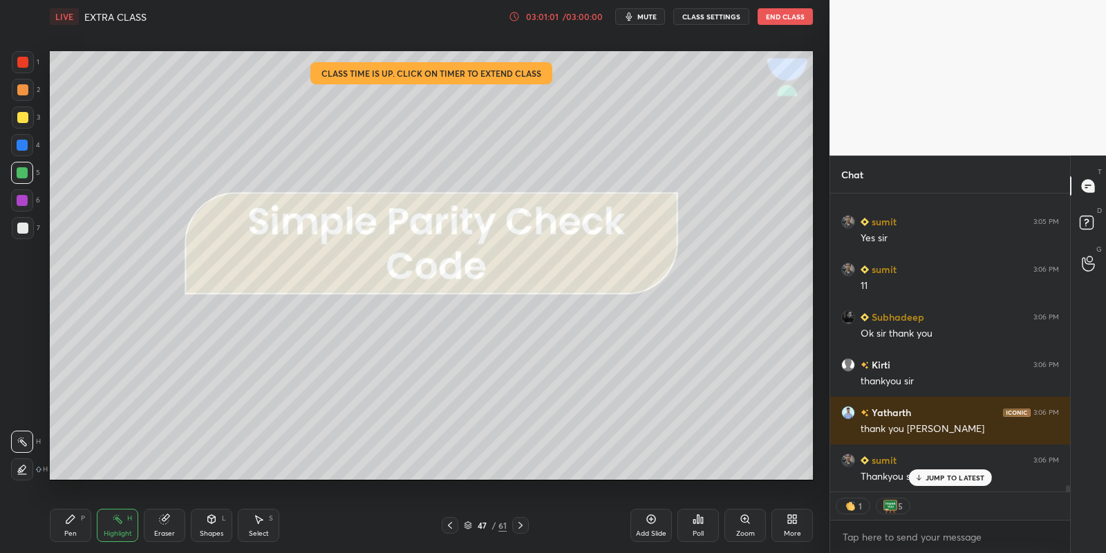
click at [792, 15] on button "End Class" at bounding box center [784, 16] width 55 height 17
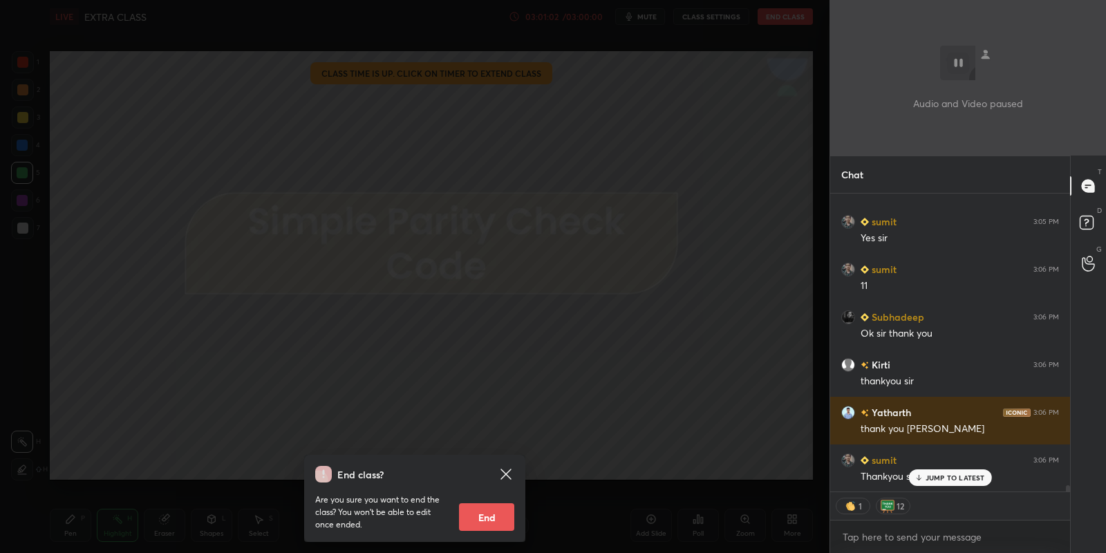
click at [494, 512] on button "End" at bounding box center [486, 517] width 55 height 28
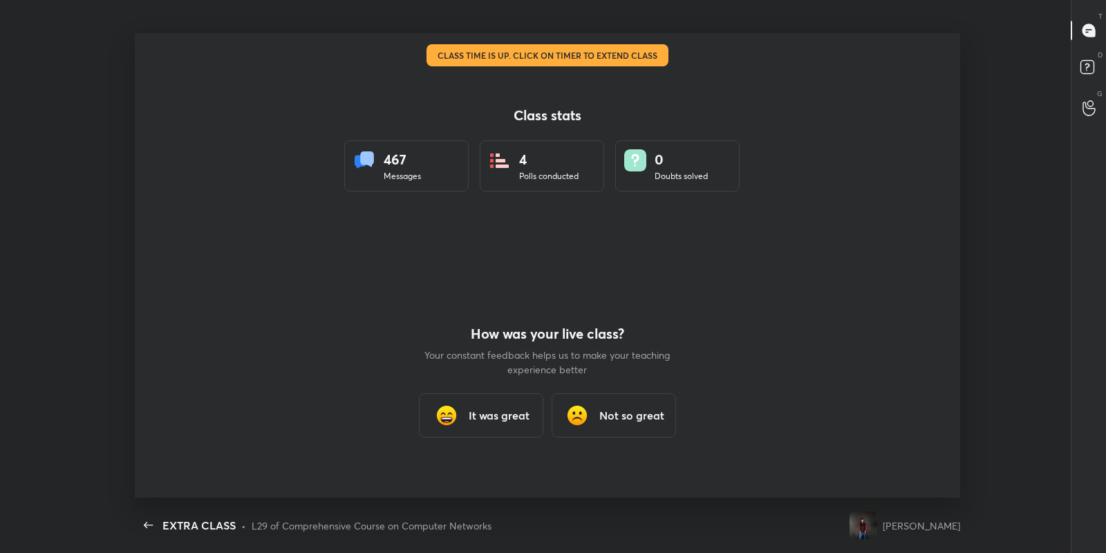
scroll to position [68640, 68011]
